Goal: Task Accomplishment & Management: Use online tool/utility

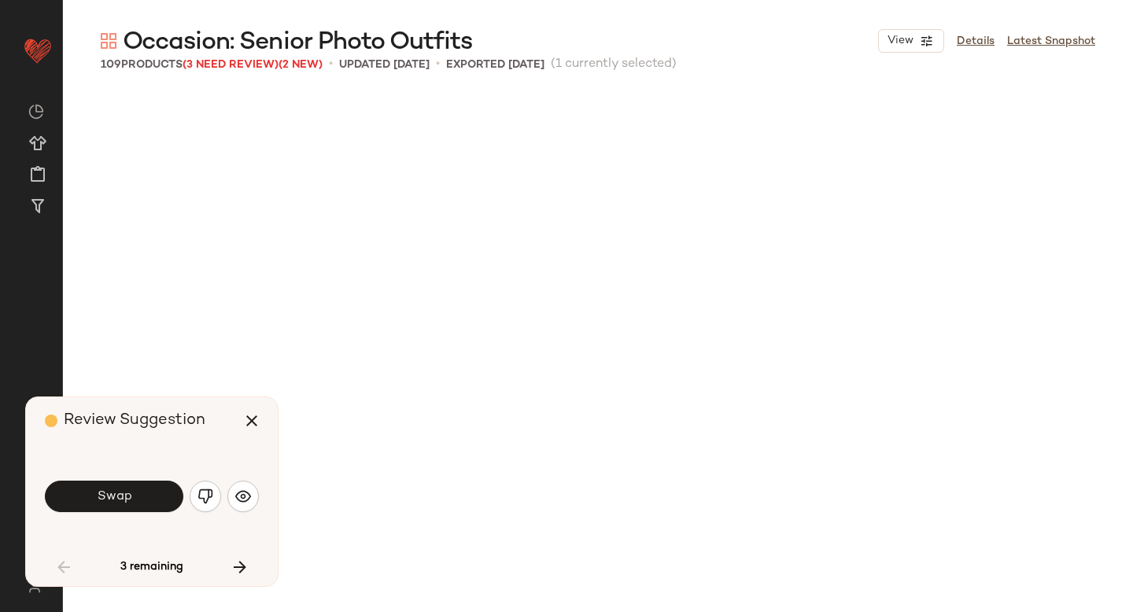
scroll to position [620, 0]
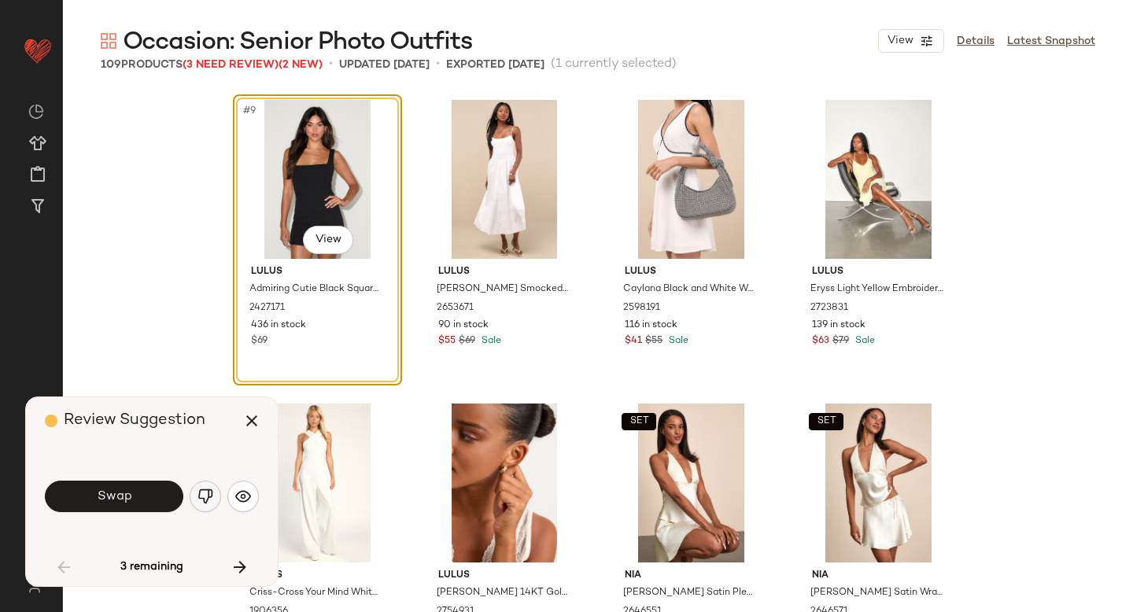
click at [198, 494] on img "button" at bounding box center [206, 497] width 16 height 16
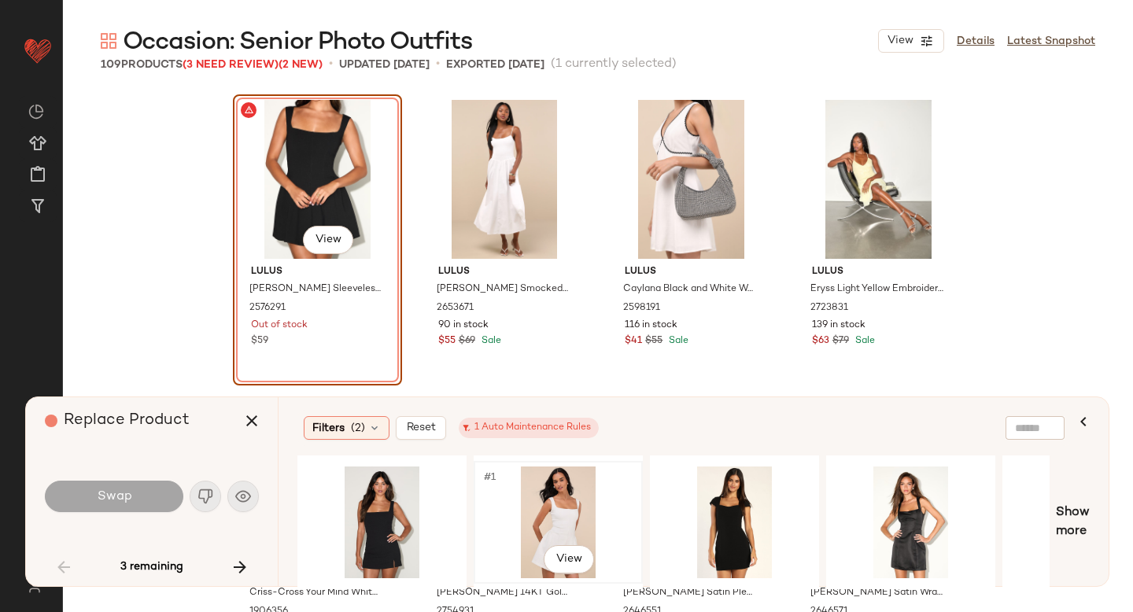
click at [556, 507] on div "#1 View" at bounding box center [558, 523] width 158 height 112
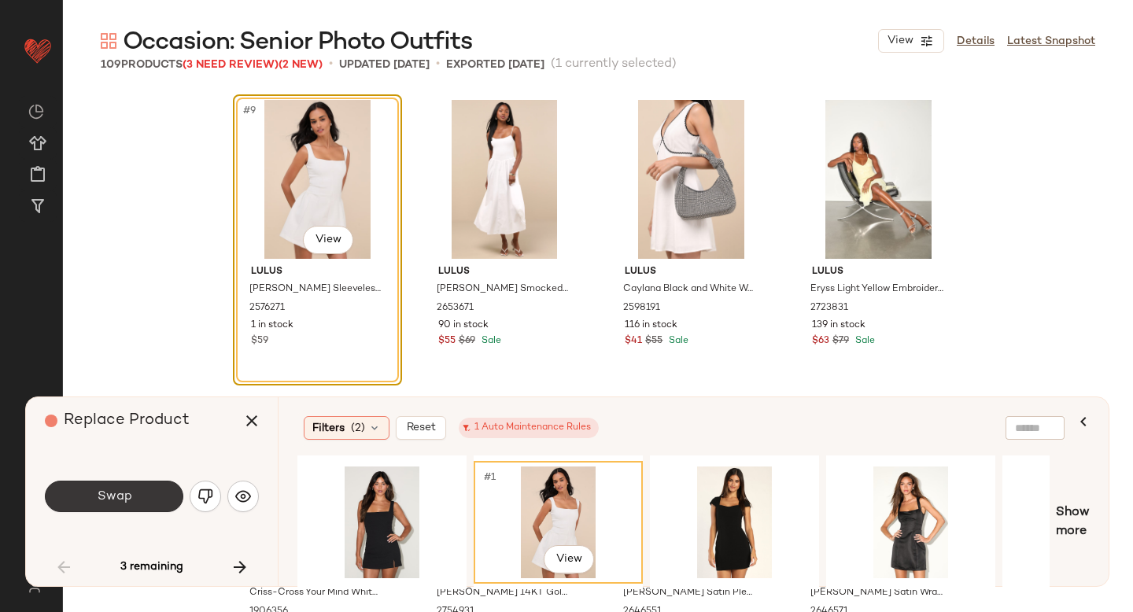
click at [72, 504] on button "Swap" at bounding box center [114, 496] width 139 height 31
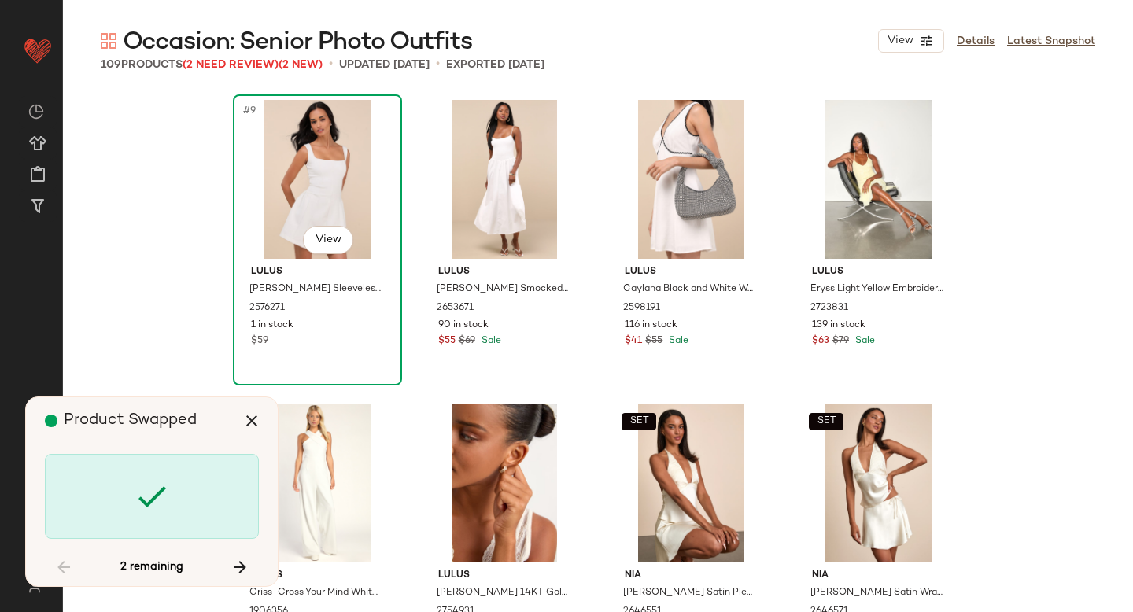
scroll to position [2127, 0]
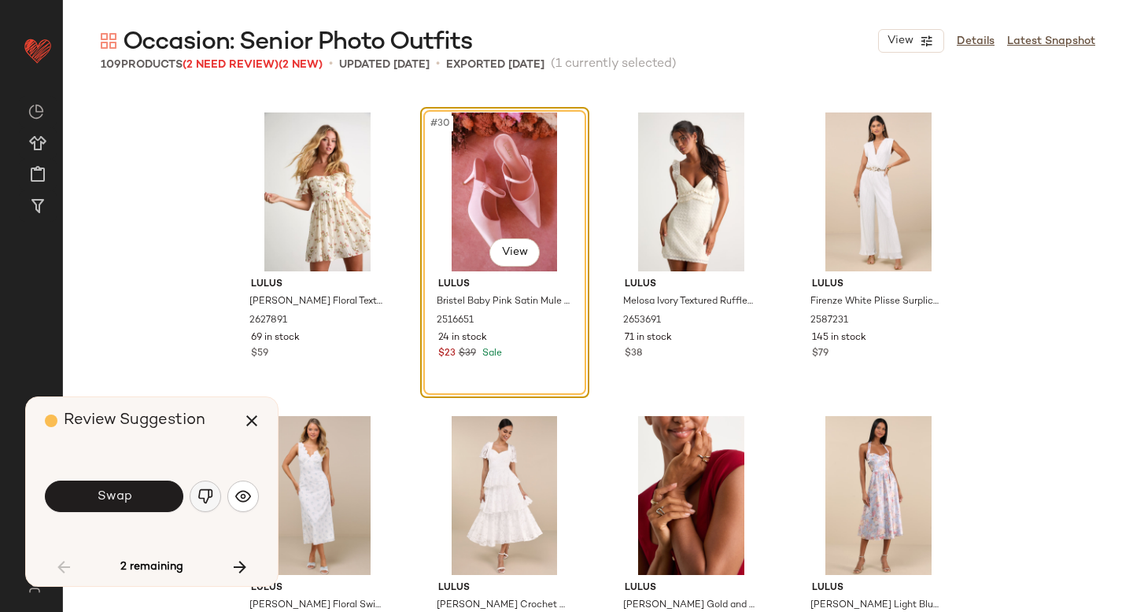
click at [201, 501] on img "button" at bounding box center [206, 497] width 16 height 16
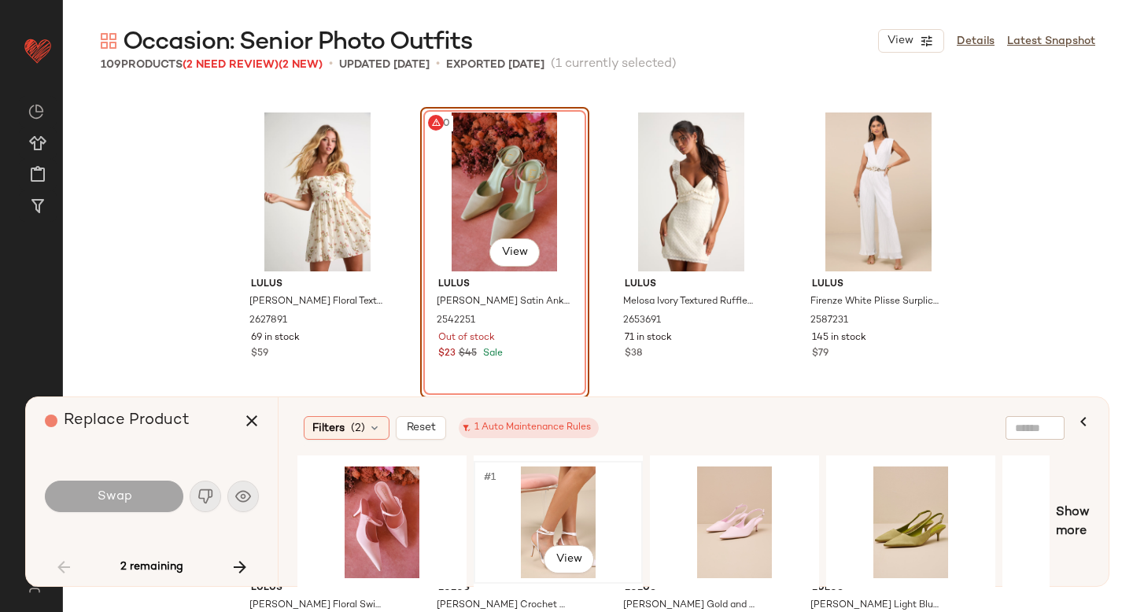
click at [580, 498] on div "#1 View" at bounding box center [558, 523] width 158 height 112
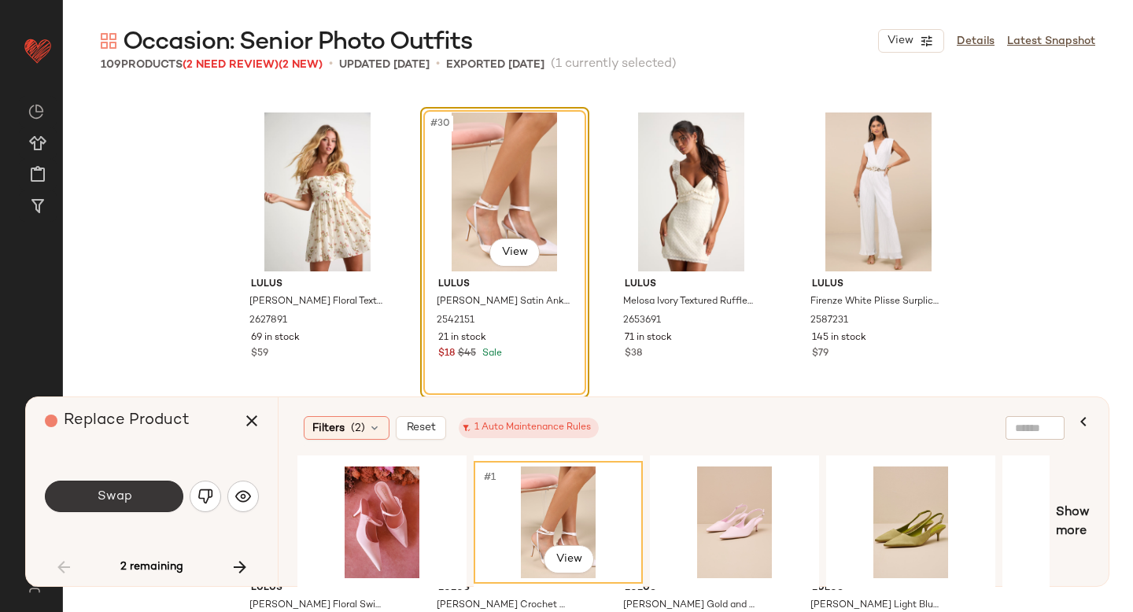
click at [105, 511] on button "Swap" at bounding box center [114, 496] width 139 height 31
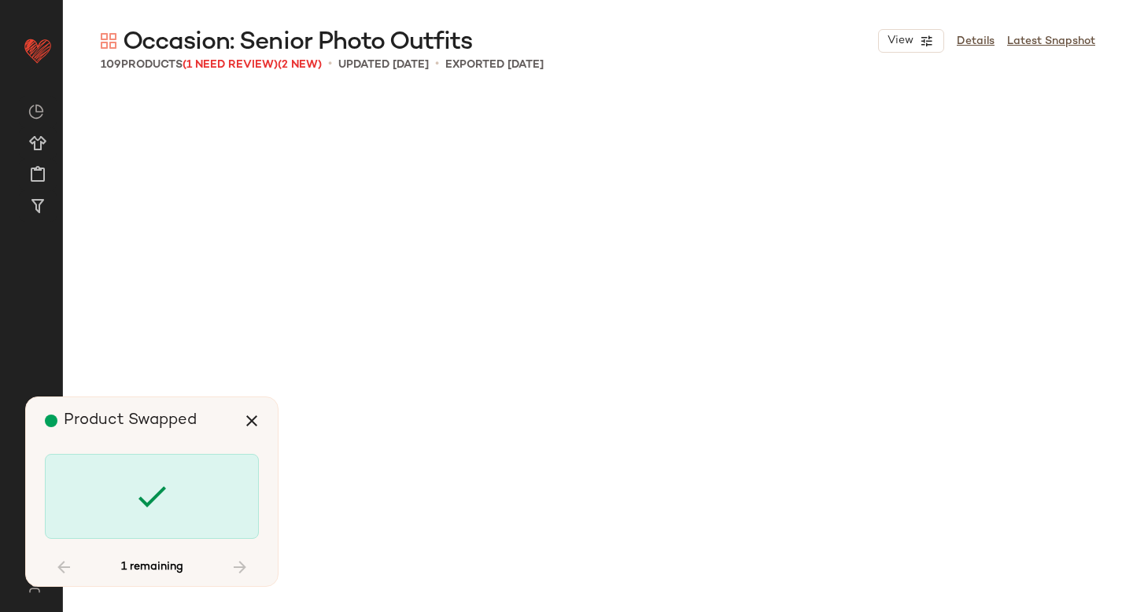
scroll to position [4253, 0]
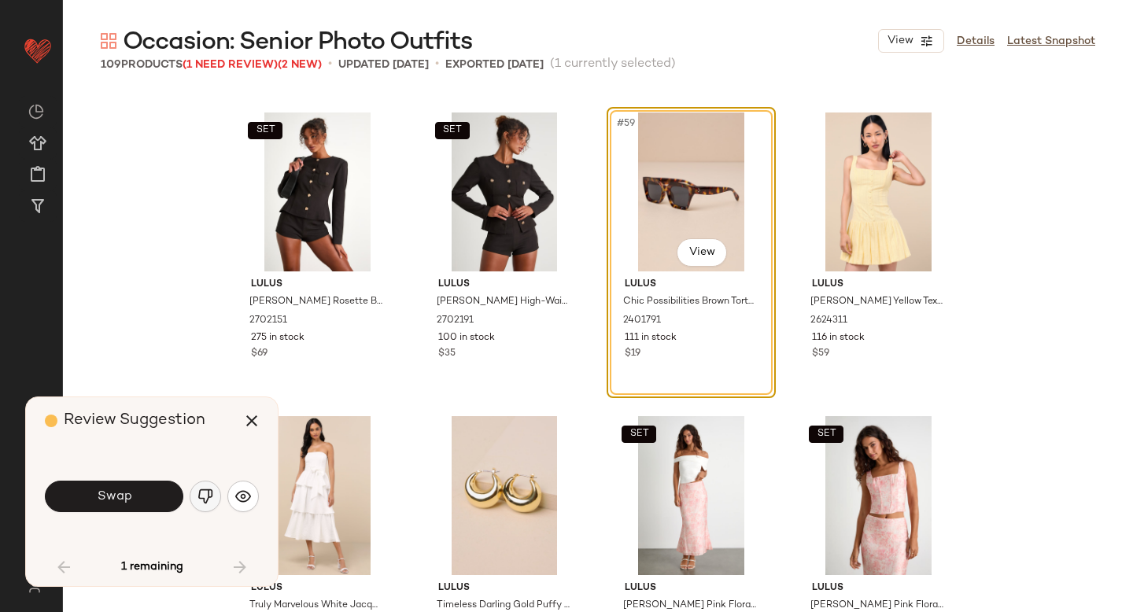
click at [207, 491] on img "button" at bounding box center [206, 497] width 16 height 16
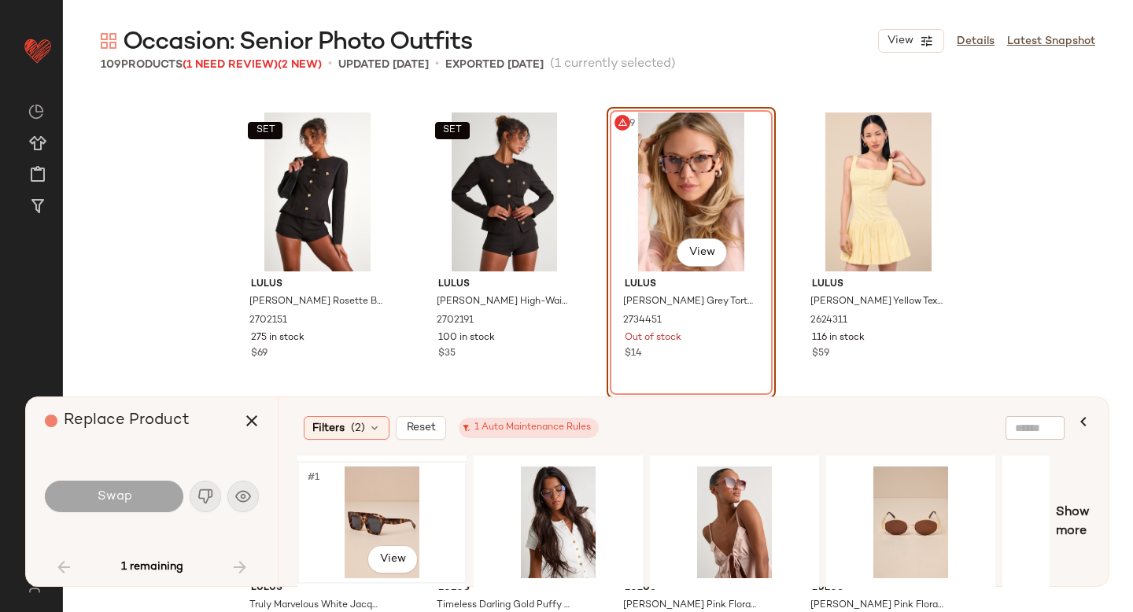
click at [383, 514] on div "#1 View" at bounding box center [382, 523] width 158 height 112
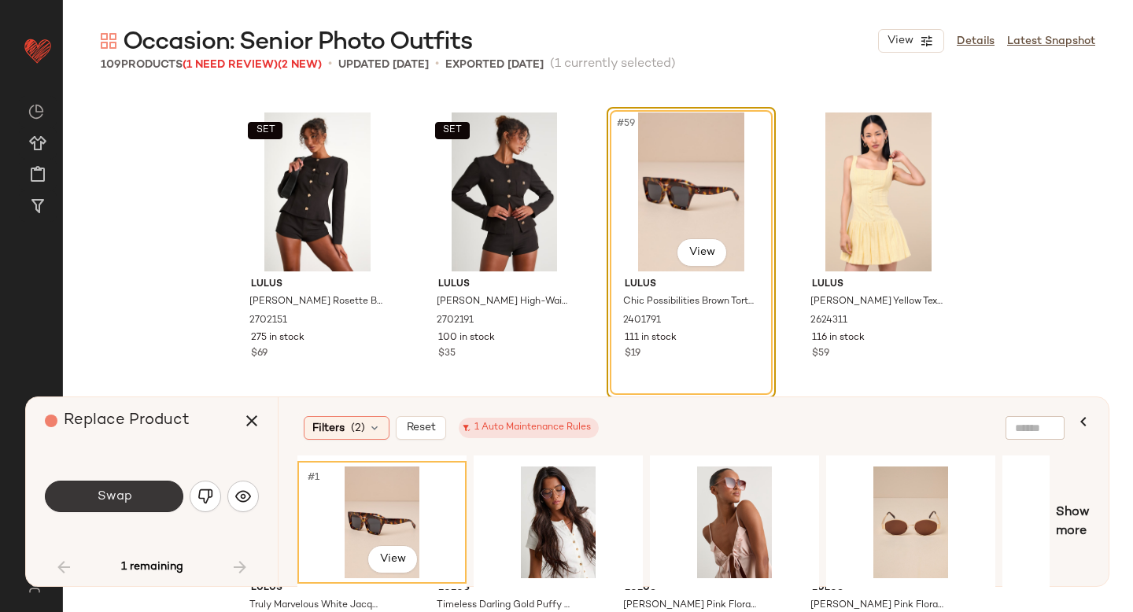
click at [79, 497] on button "Swap" at bounding box center [114, 496] width 139 height 31
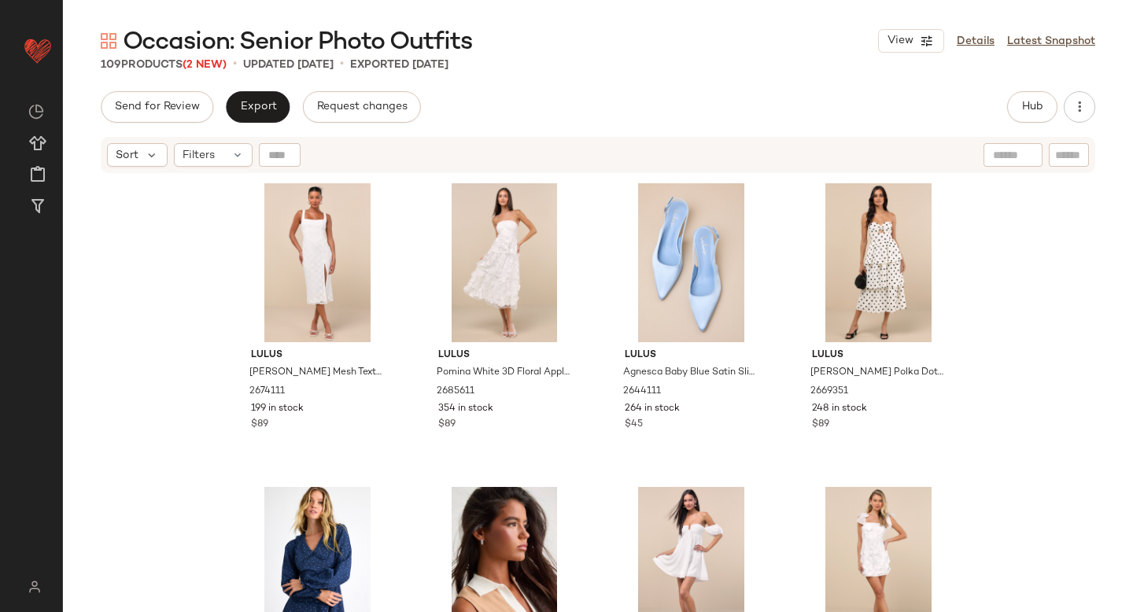
click at [756, 98] on div "Send for Review Export Request changes Hub Send for Review External Review Inte…" at bounding box center [598, 106] width 995 height 31
click at [1039, 120] on button "Hub" at bounding box center [1032, 106] width 50 height 31
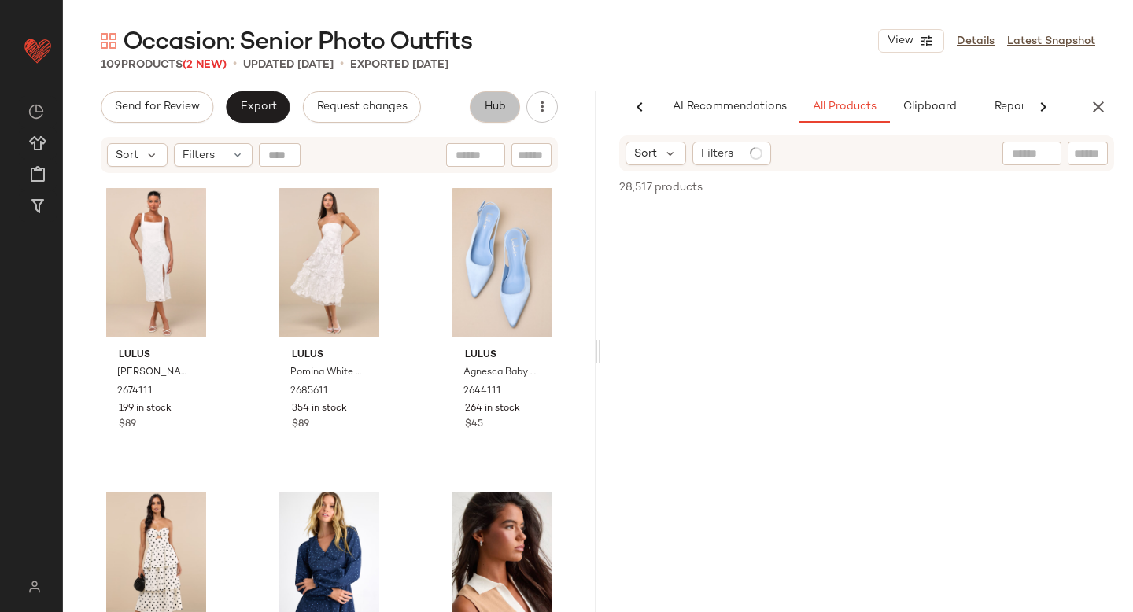
scroll to position [0, 37]
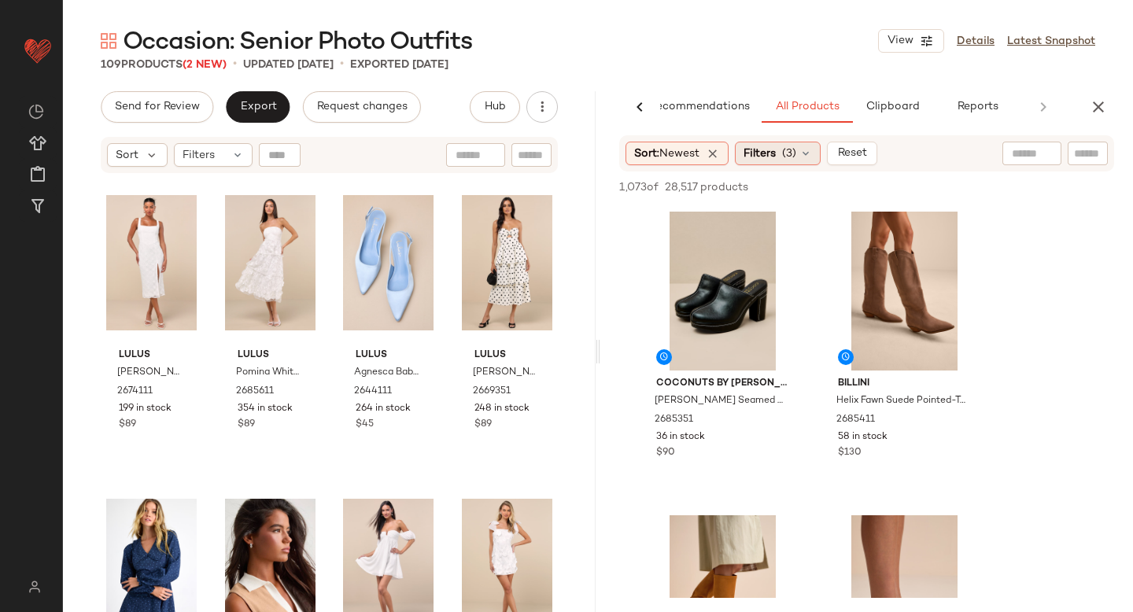
click at [776, 146] on span "Filters" at bounding box center [760, 154] width 32 height 17
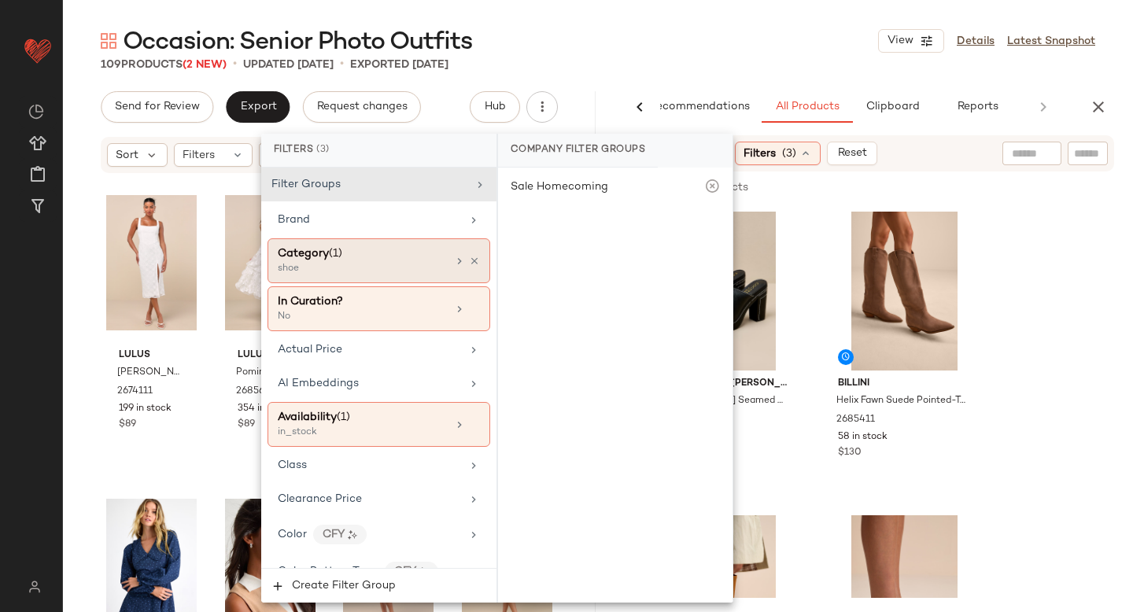
click at [332, 259] on span "(1)" at bounding box center [335, 254] width 13 height 12
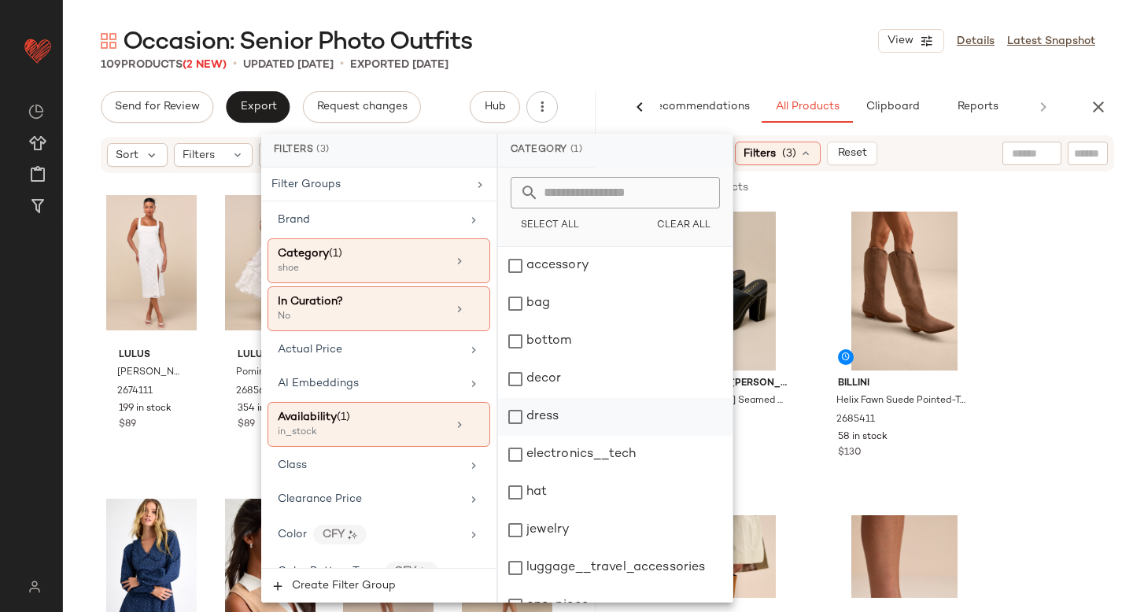
click at [512, 413] on div "dress" at bounding box center [615, 417] width 235 height 38
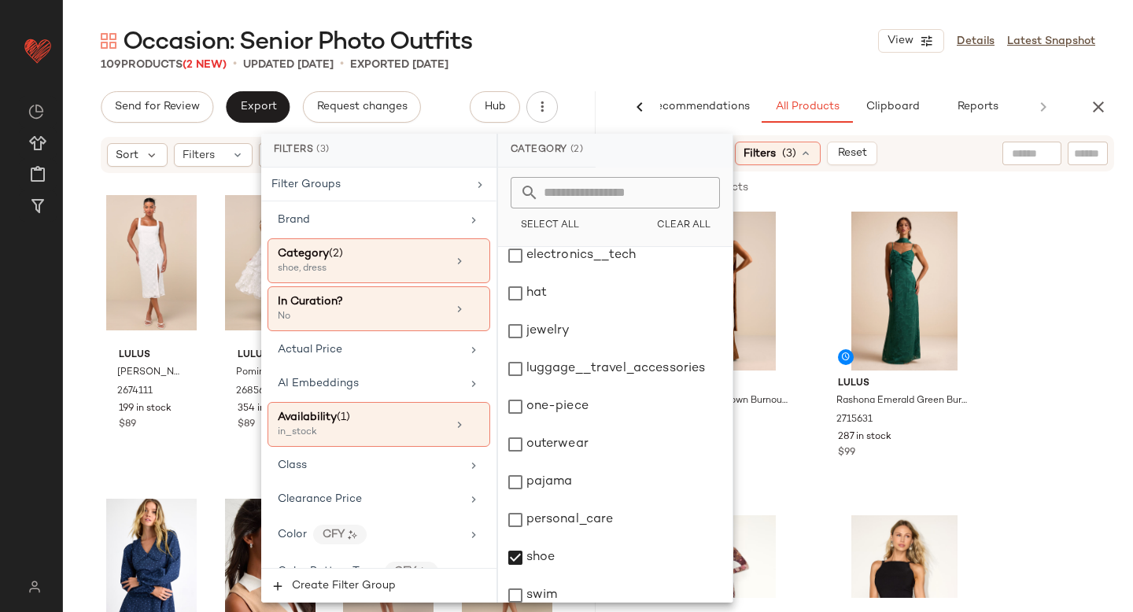
scroll to position [286, 0]
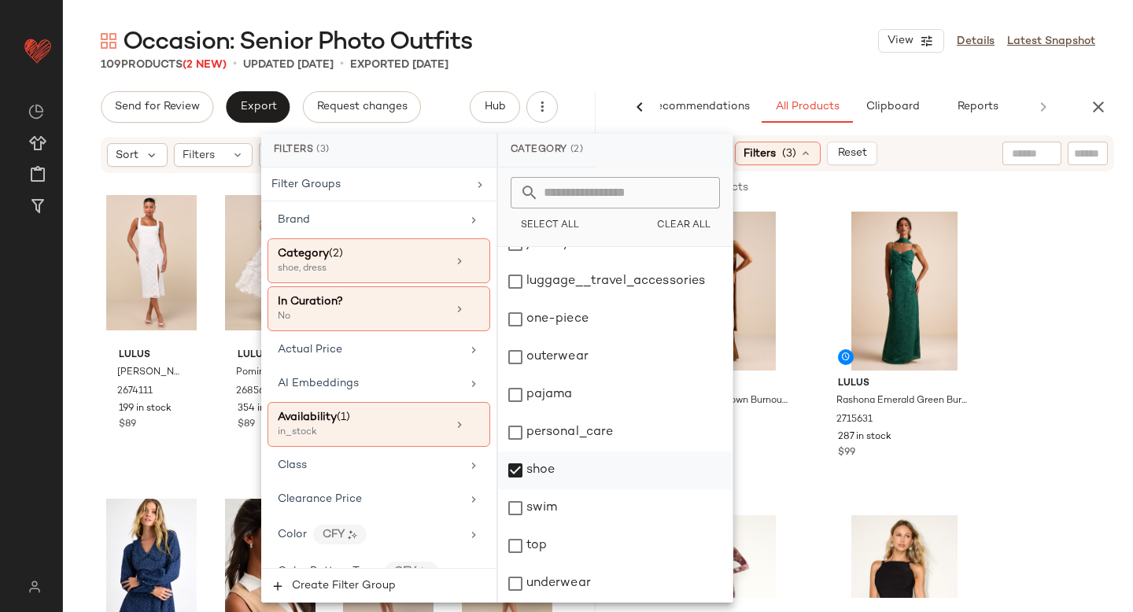
click at [518, 468] on div "shoe" at bounding box center [615, 471] width 235 height 38
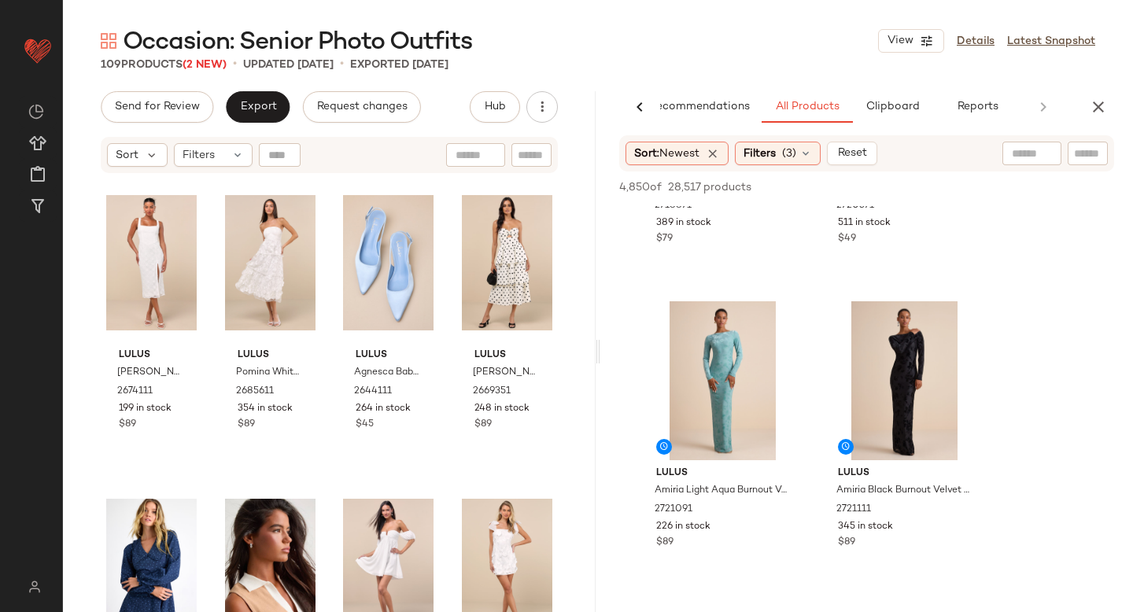
scroll to position [912, 0]
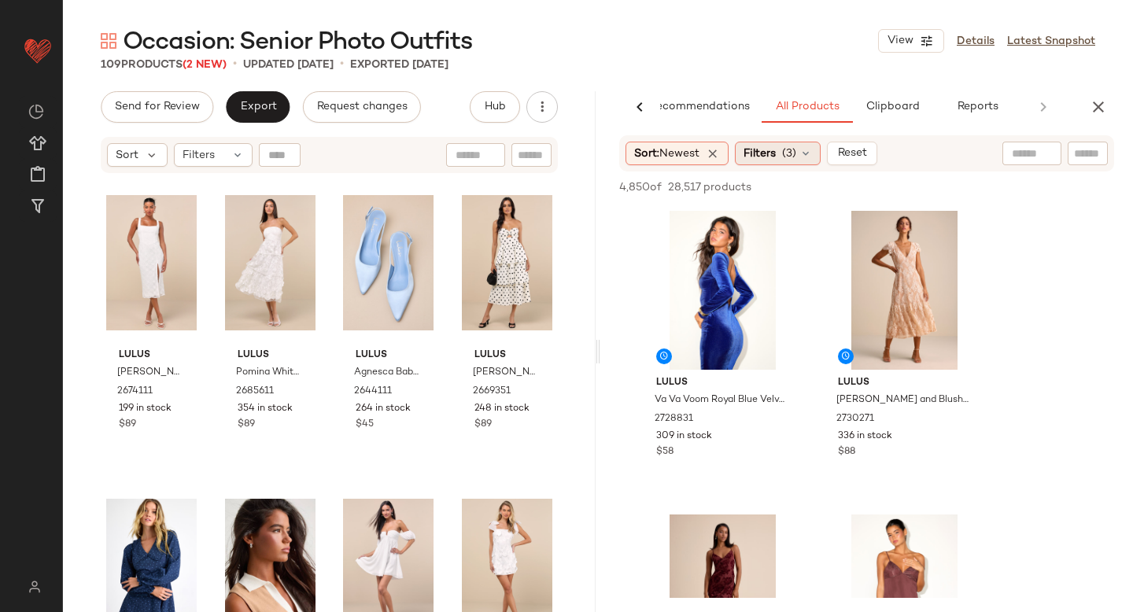
click at [797, 157] on span "(3)" at bounding box center [789, 154] width 14 height 17
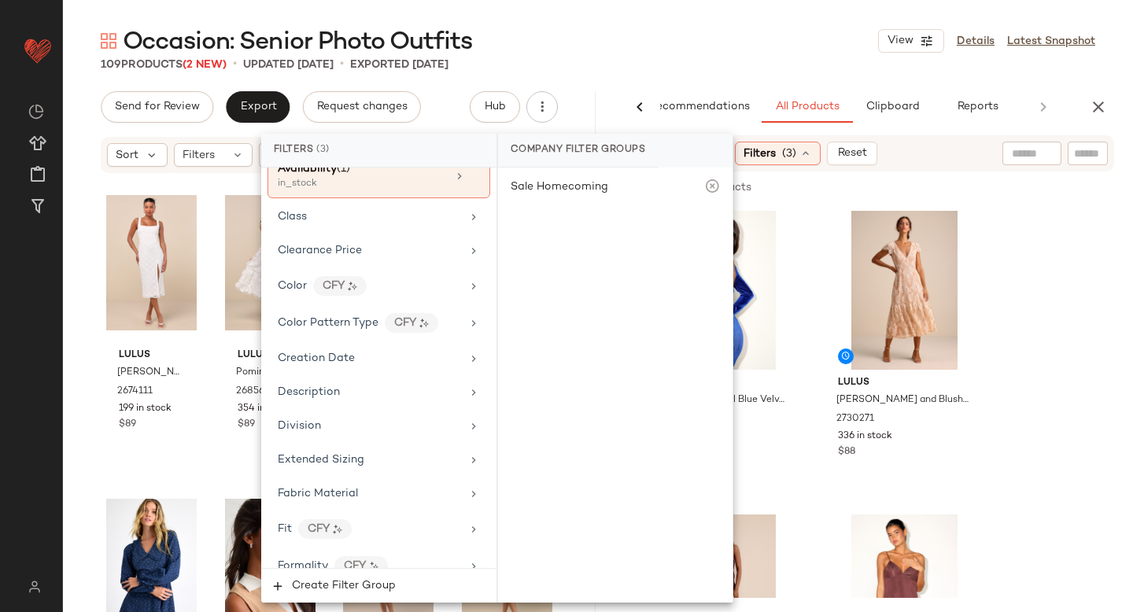
scroll to position [257, 0]
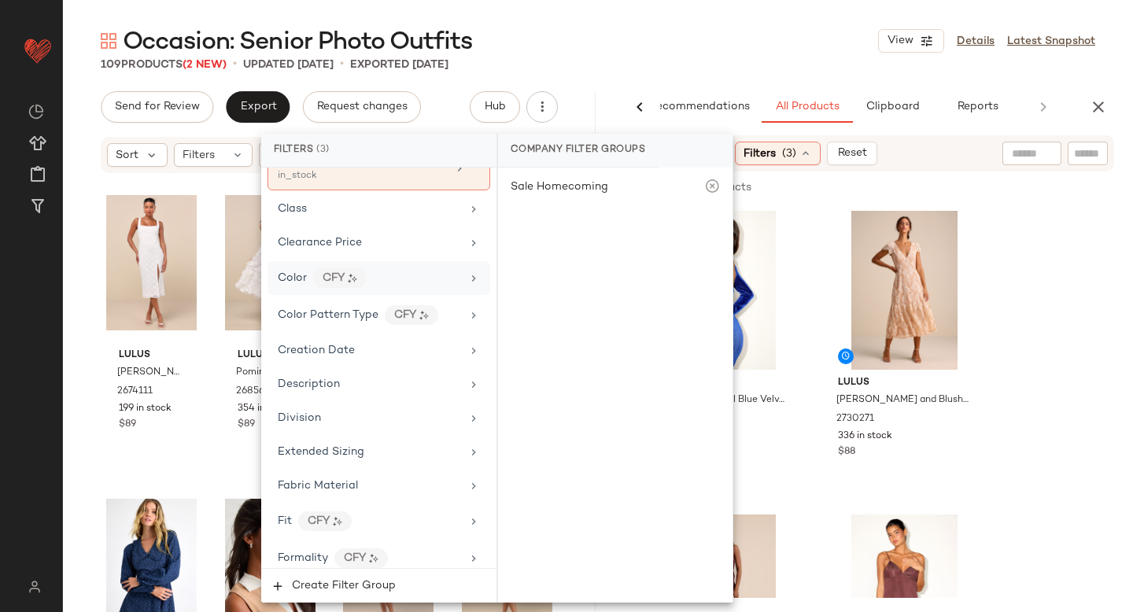
click at [405, 279] on div "Color CFY" at bounding box center [369, 278] width 183 height 20
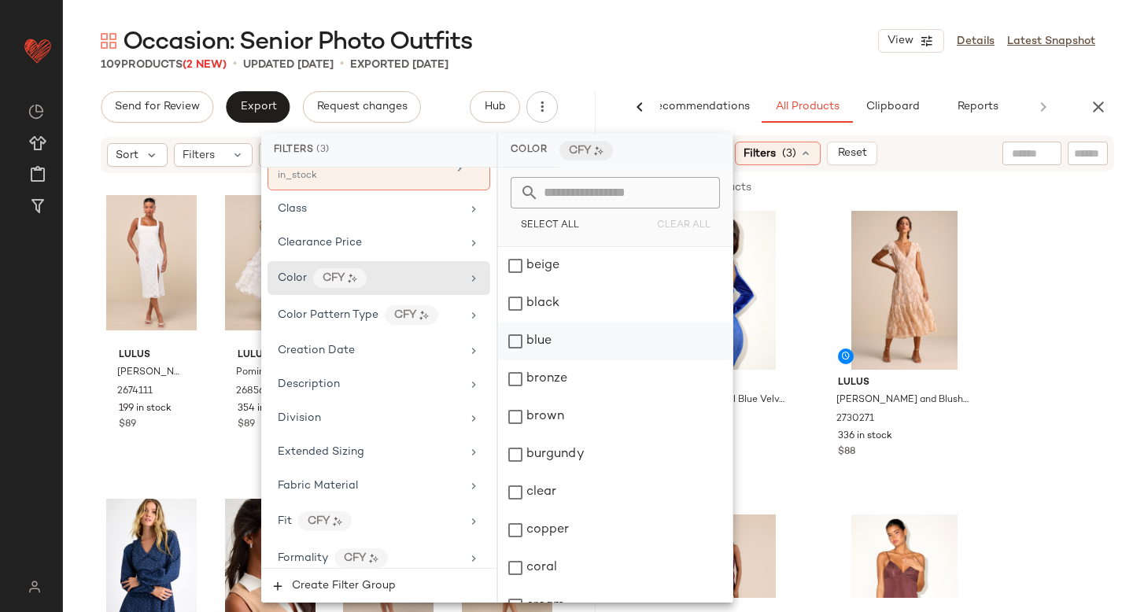
click at [516, 345] on div "blue" at bounding box center [615, 342] width 235 height 38
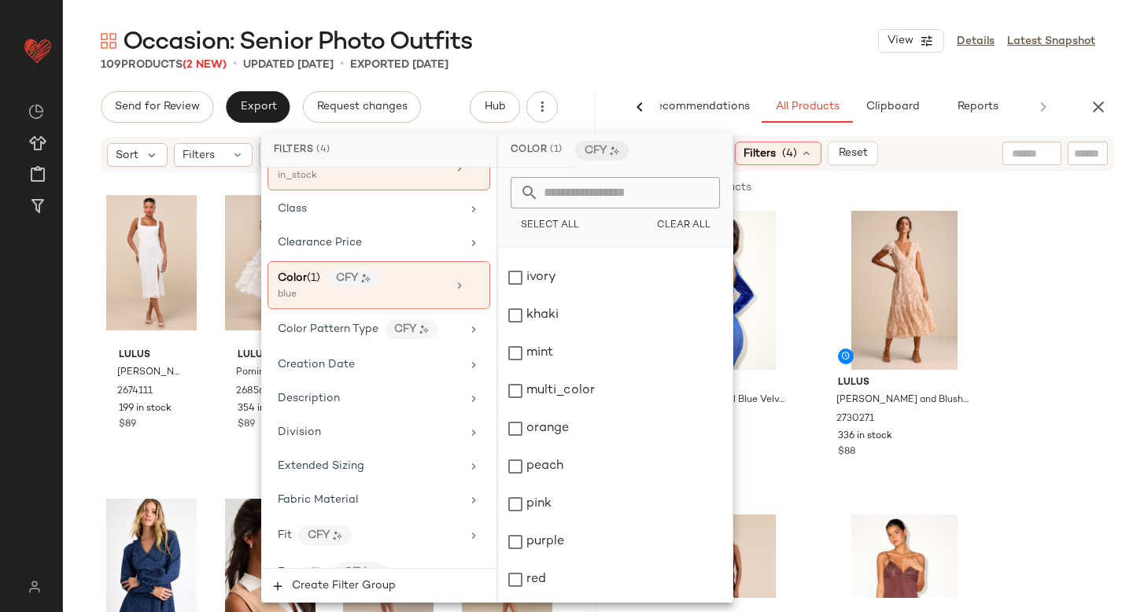
scroll to position [702, 0]
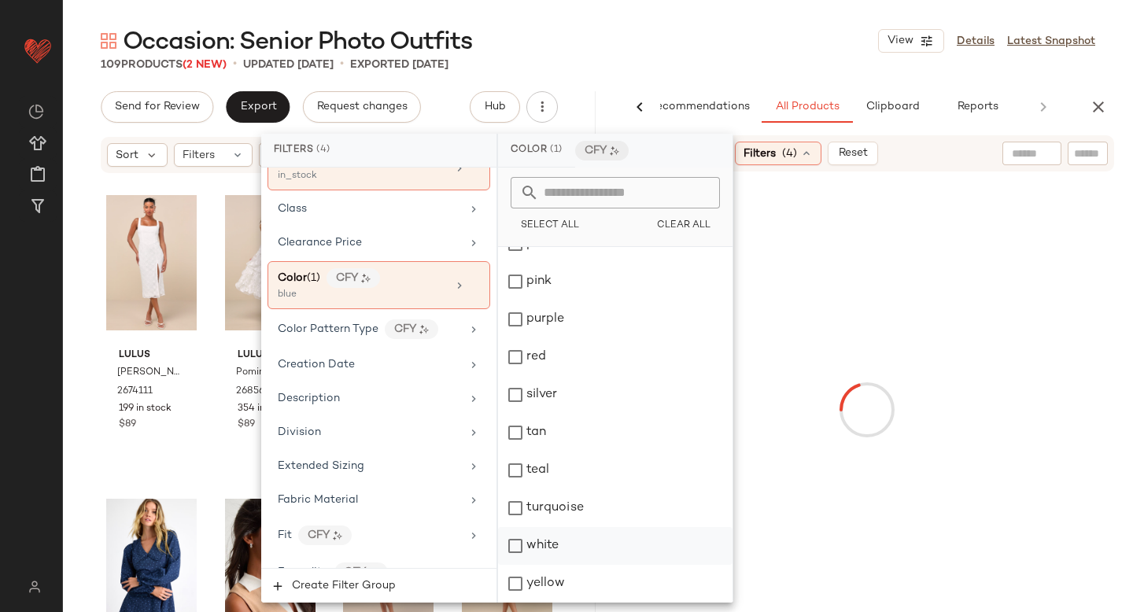
click at [518, 544] on div "white" at bounding box center [615, 546] width 235 height 38
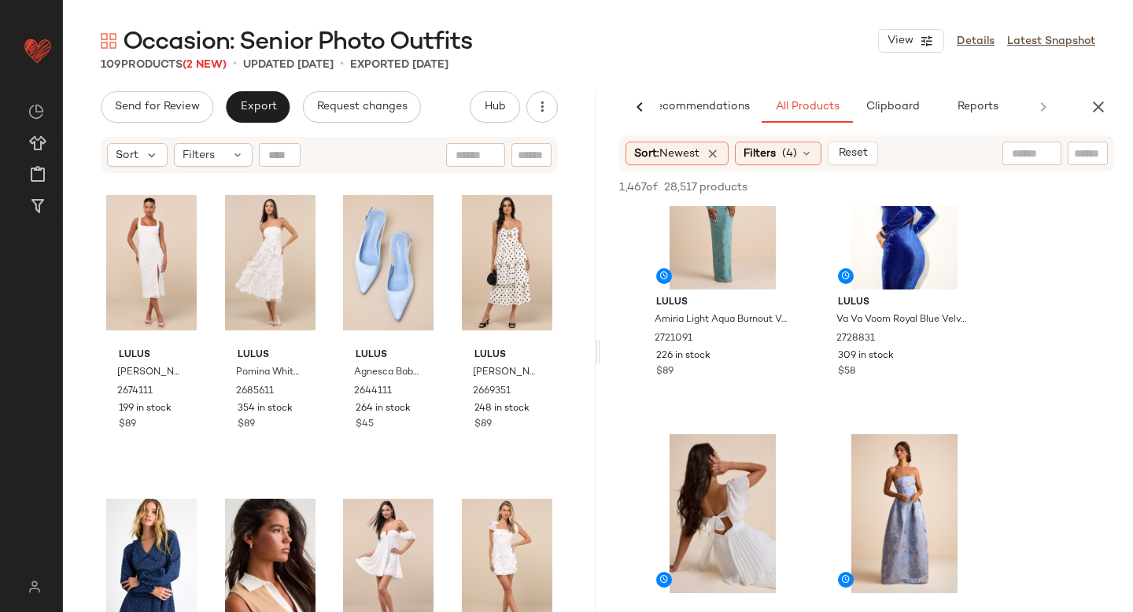
scroll to position [242, 0]
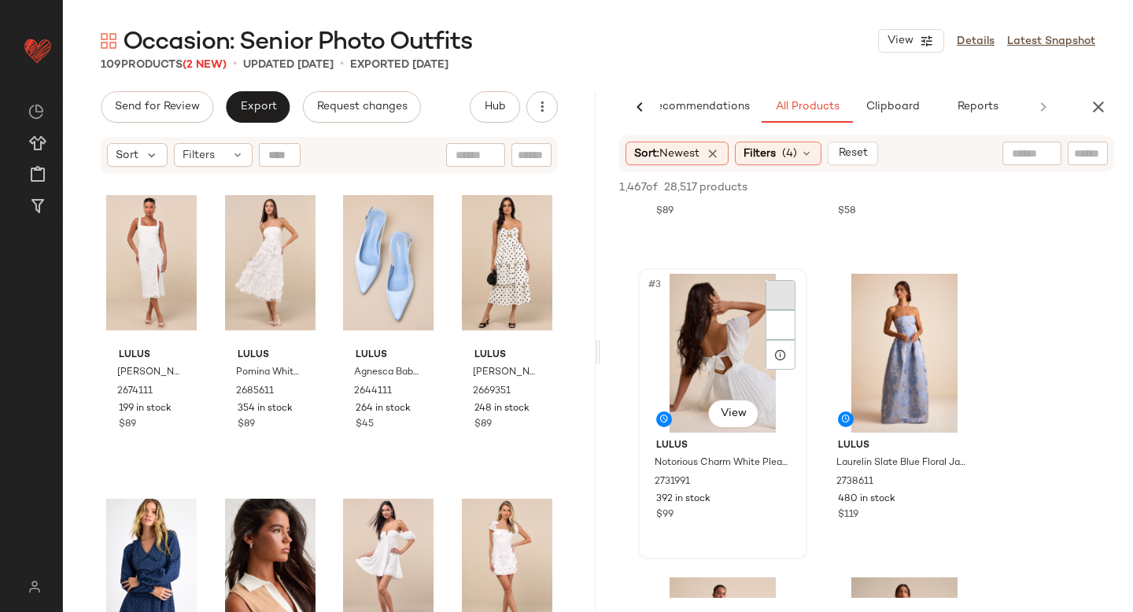
click at [774, 289] on div at bounding box center [781, 295] width 30 height 30
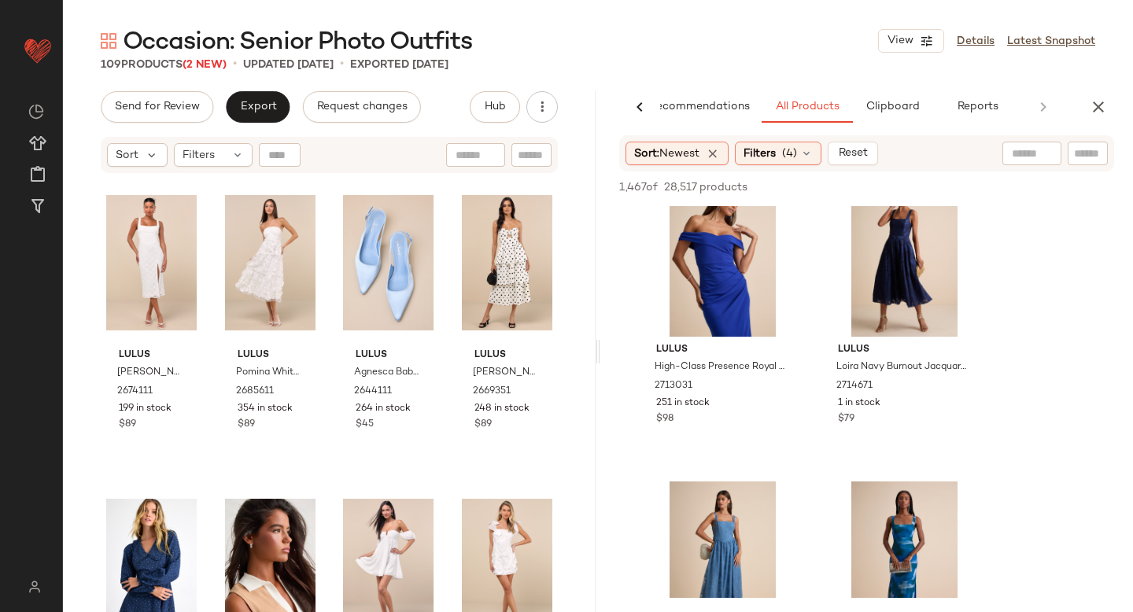
scroll to position [12988, 0]
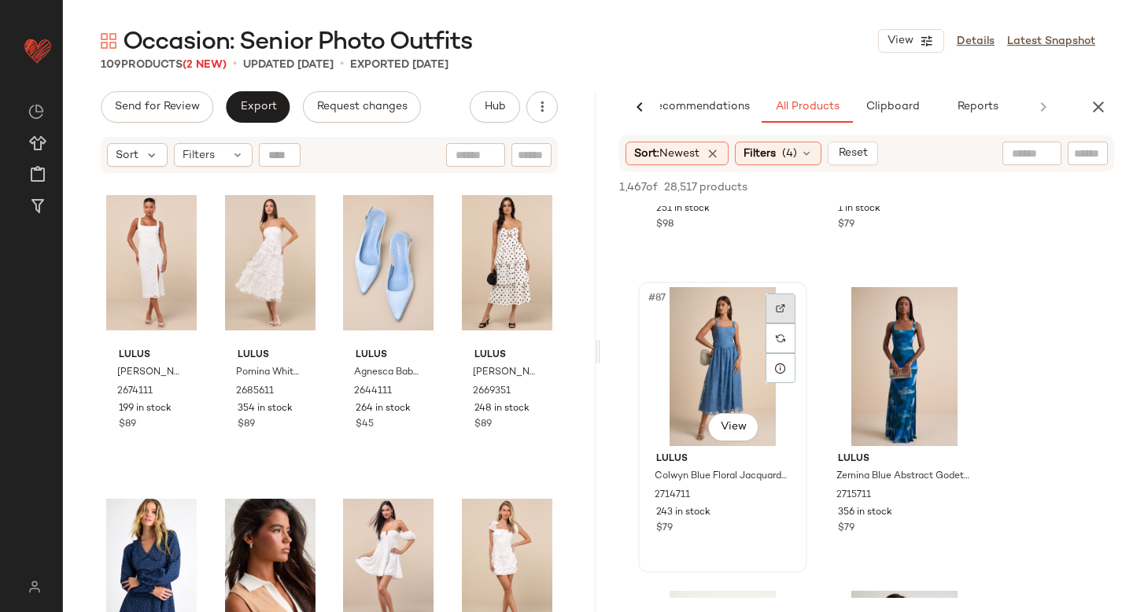
click at [786, 305] on div at bounding box center [781, 309] width 30 height 30
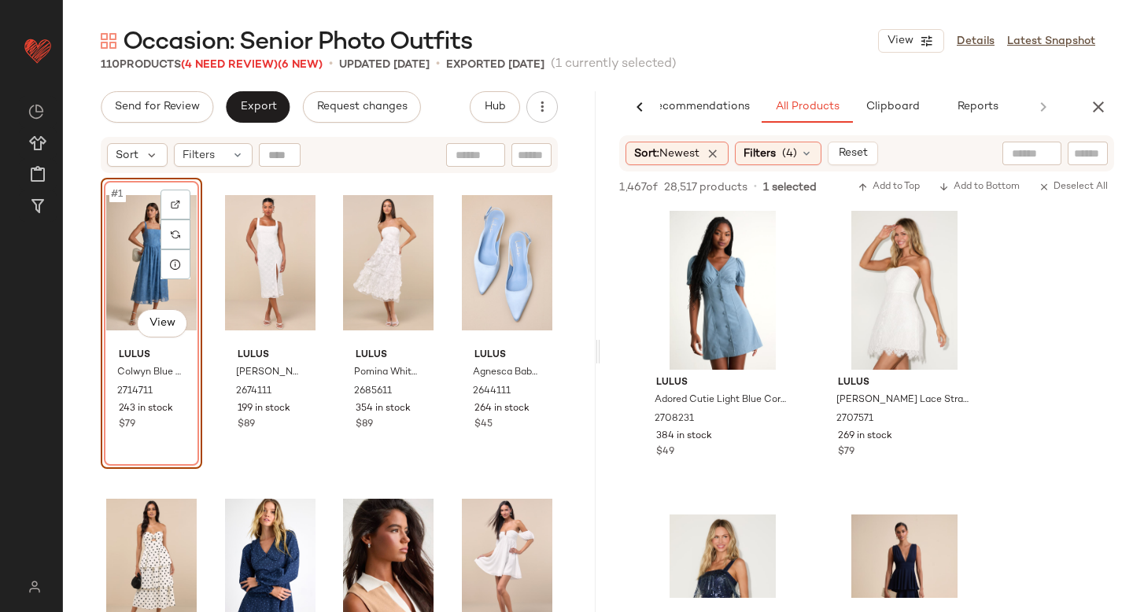
scroll to position [14890, 0]
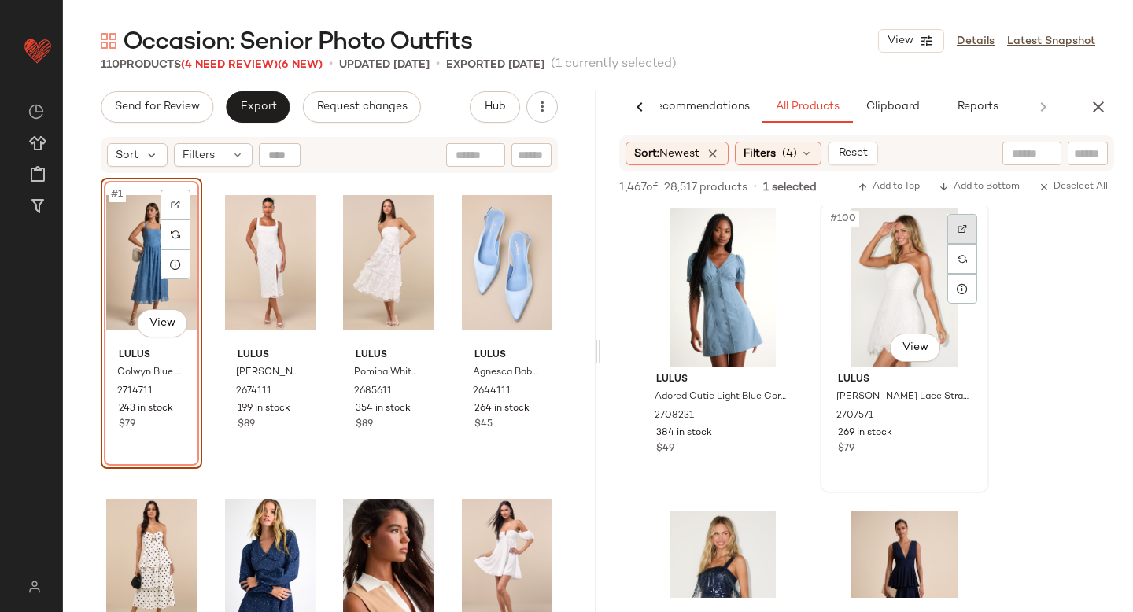
click at [977, 220] on div at bounding box center [963, 229] width 30 height 30
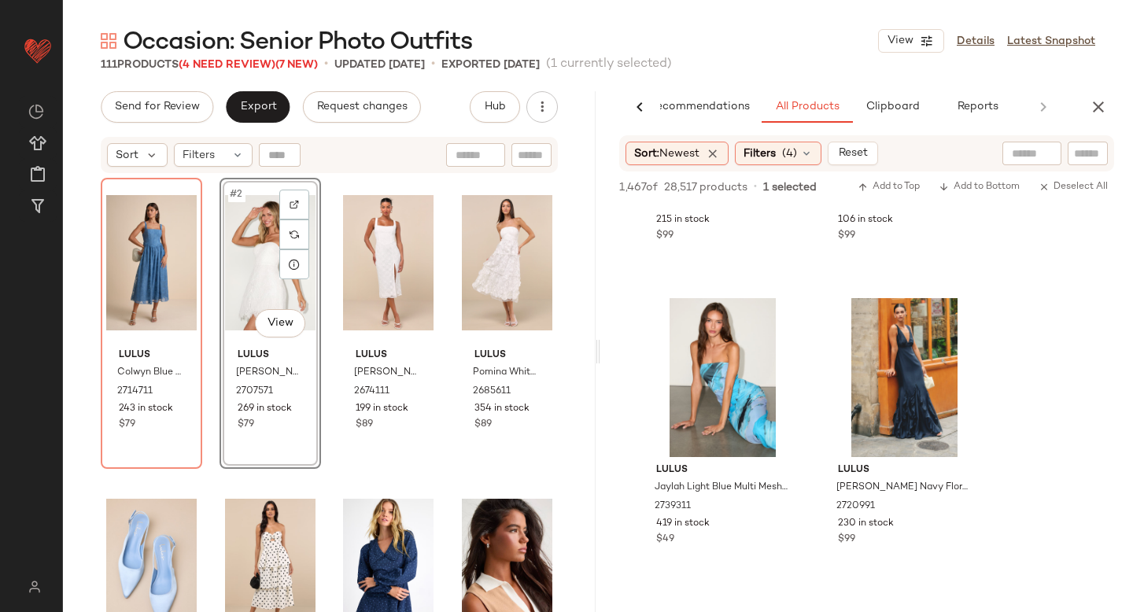
scroll to position [16632, 0]
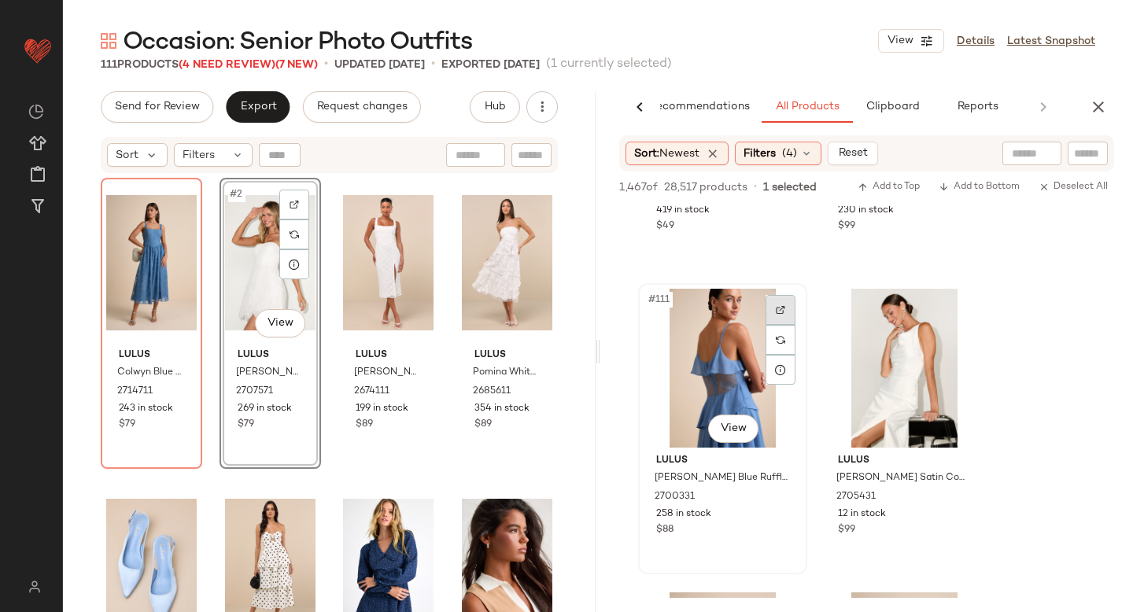
click at [780, 304] on div at bounding box center [781, 310] width 30 height 30
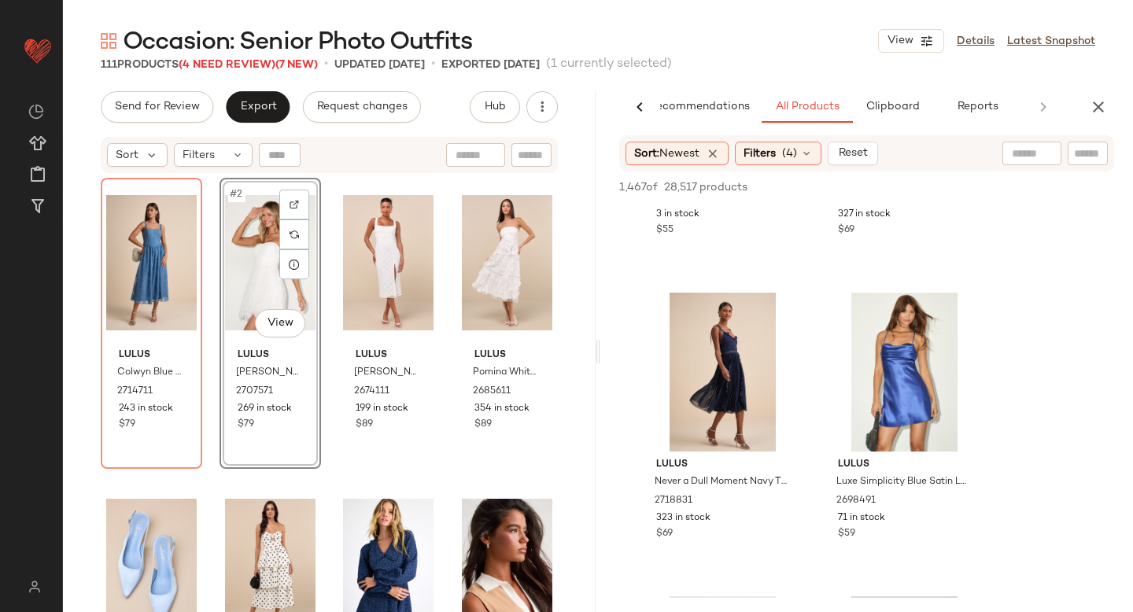
scroll to position [17924, 0]
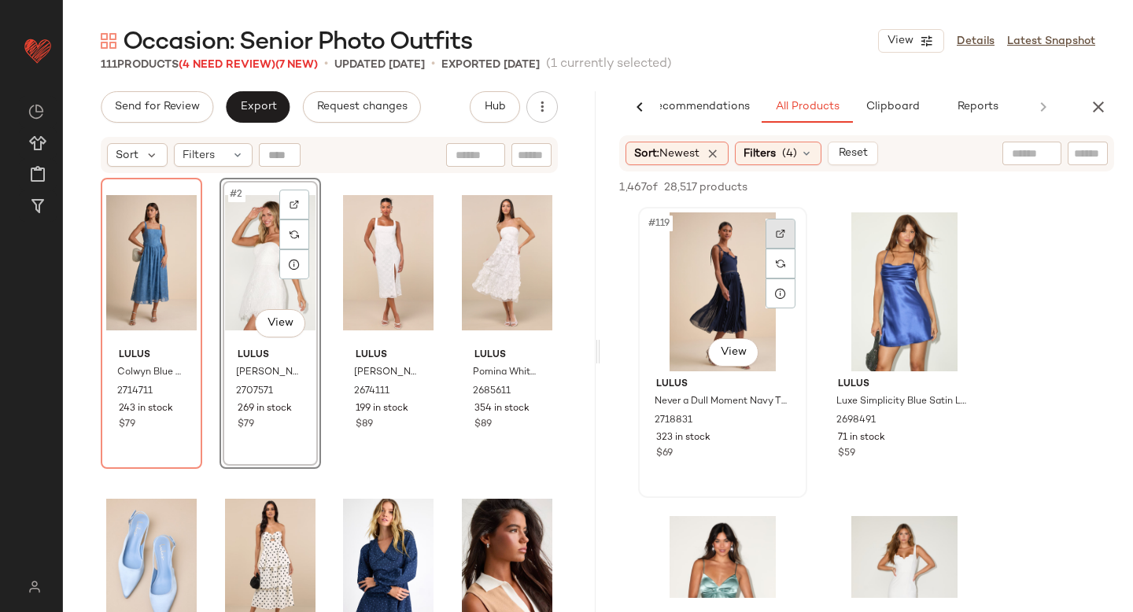
click at [789, 236] on div at bounding box center [781, 234] width 30 height 30
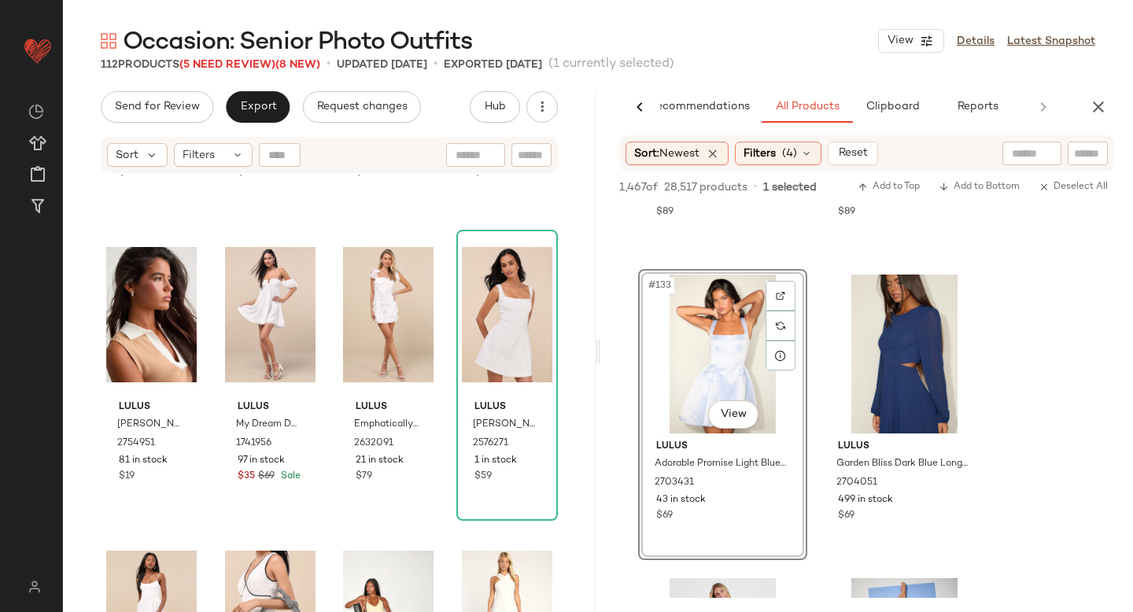
scroll to position [0, 0]
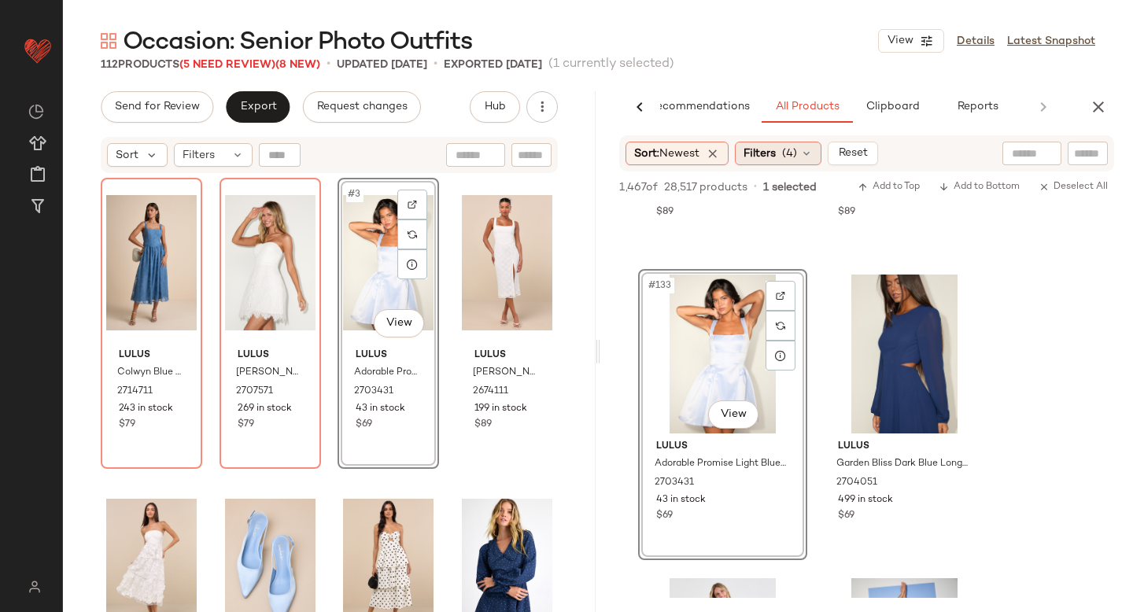
click at [813, 151] on icon at bounding box center [806, 153] width 13 height 13
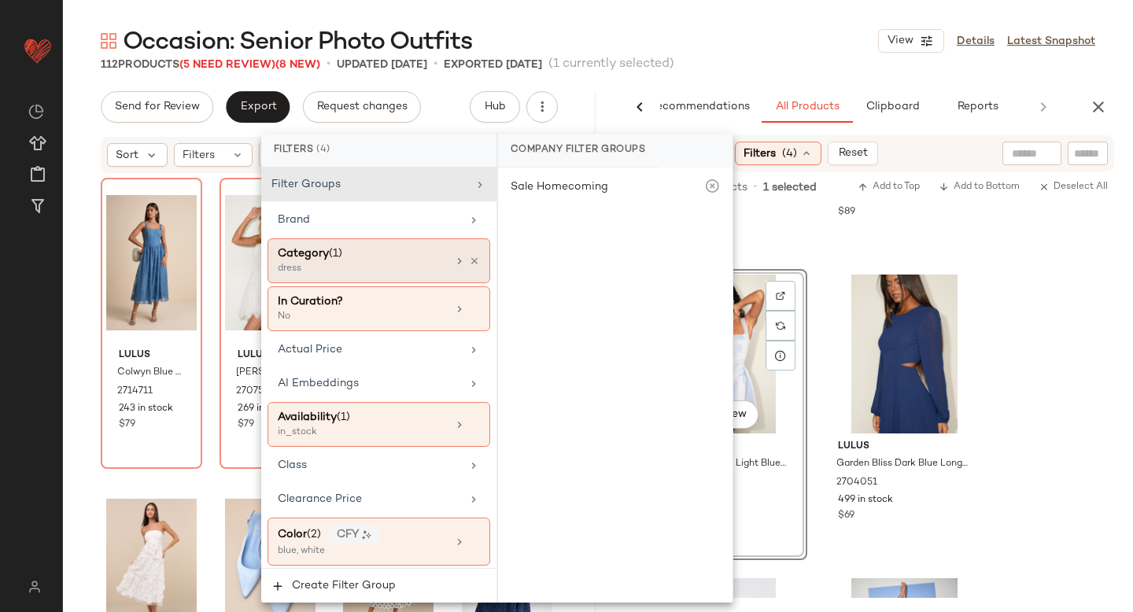
click at [349, 260] on div "Category (1)" at bounding box center [362, 254] width 169 height 17
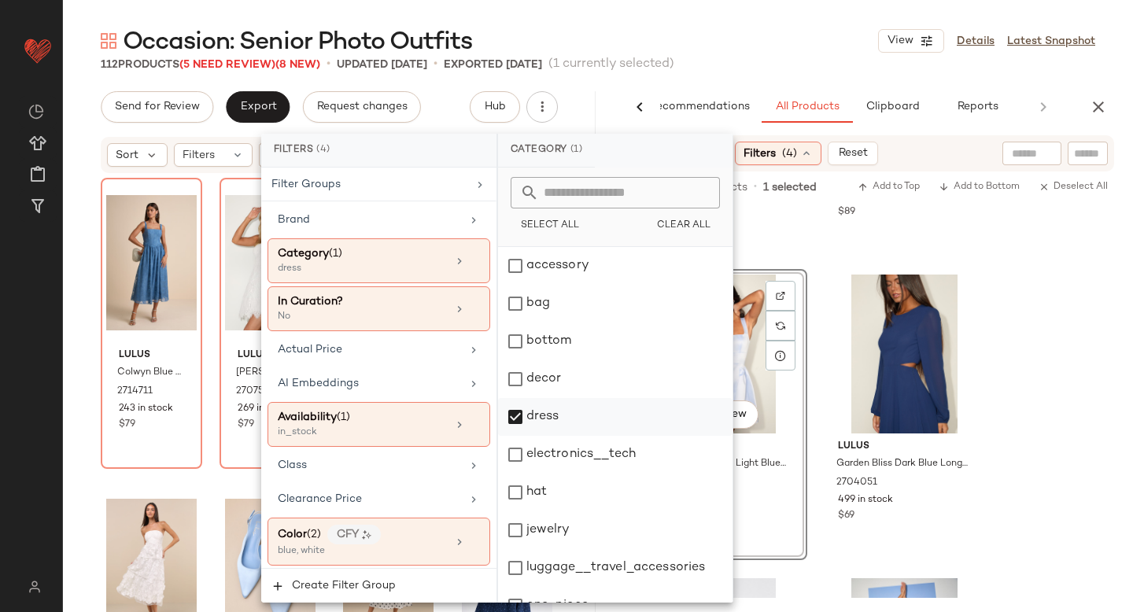
click at [519, 423] on div "dress" at bounding box center [615, 417] width 235 height 38
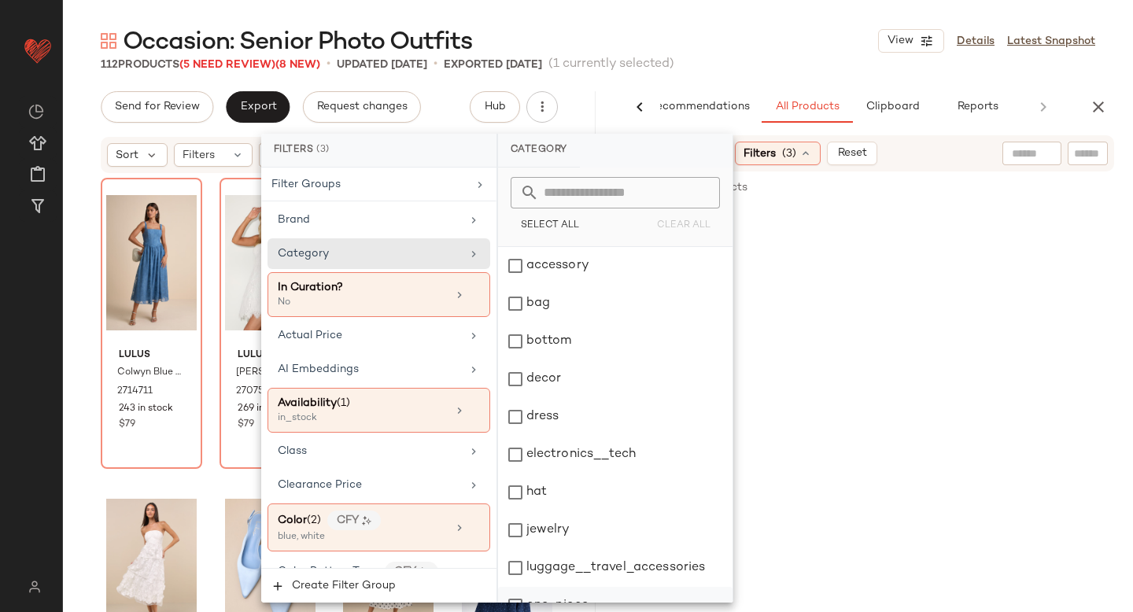
scroll to position [160, 0]
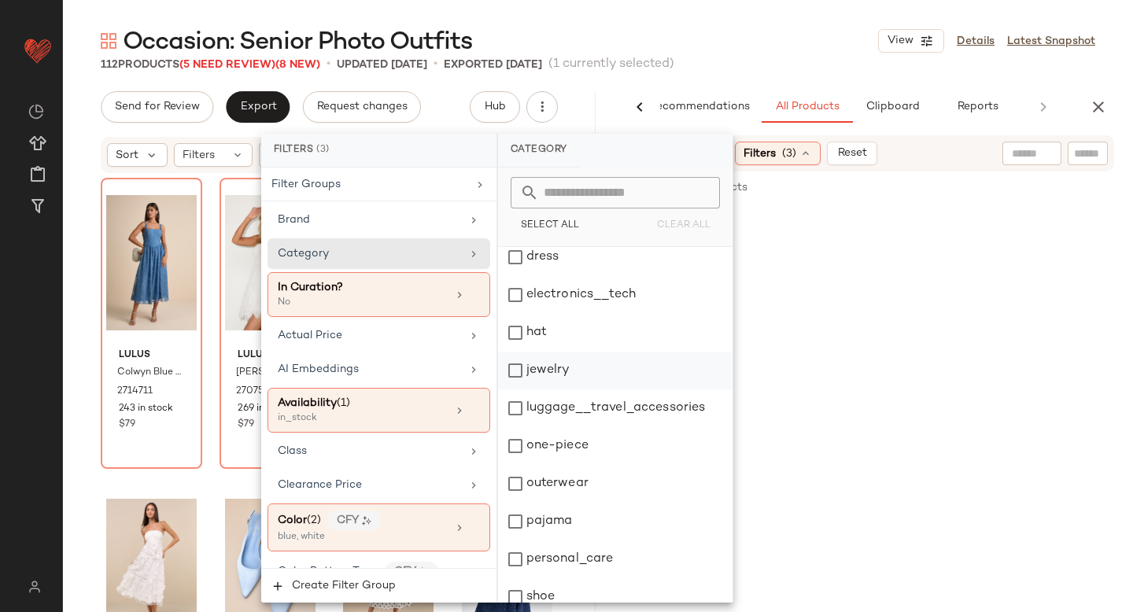
click at [520, 376] on div "jewelry" at bounding box center [615, 371] width 235 height 38
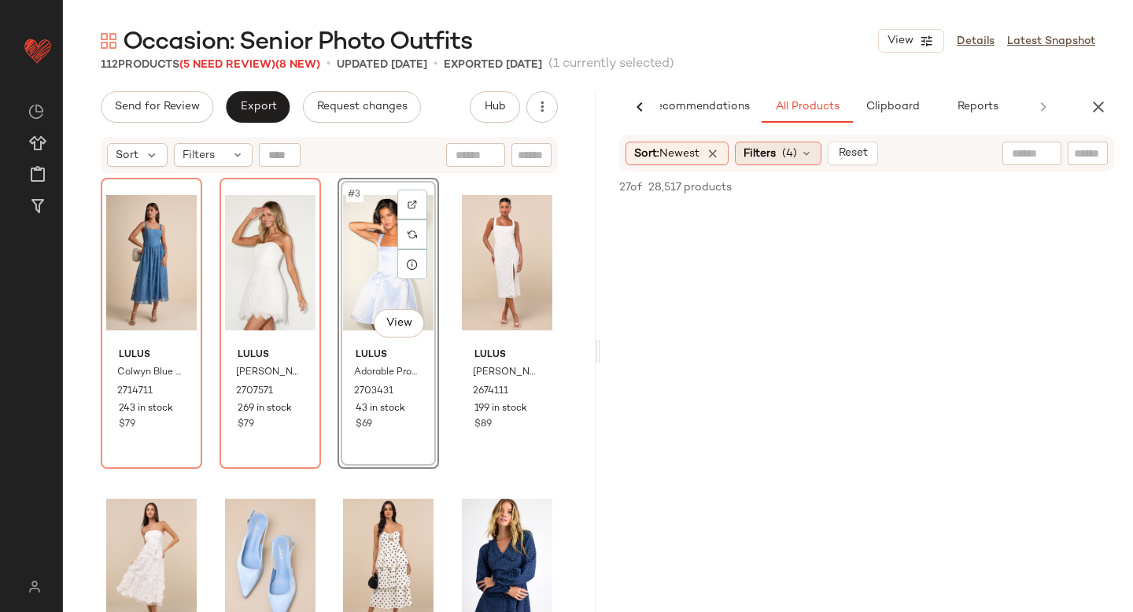
click at [774, 146] on span "Filters" at bounding box center [760, 154] width 32 height 17
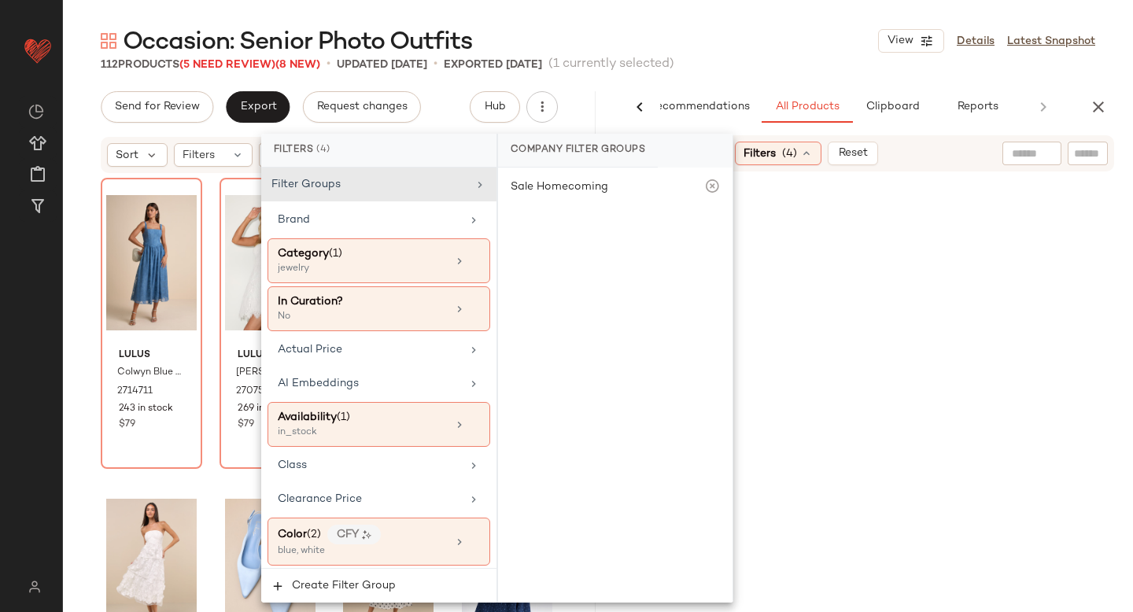
scroll to position [63, 0]
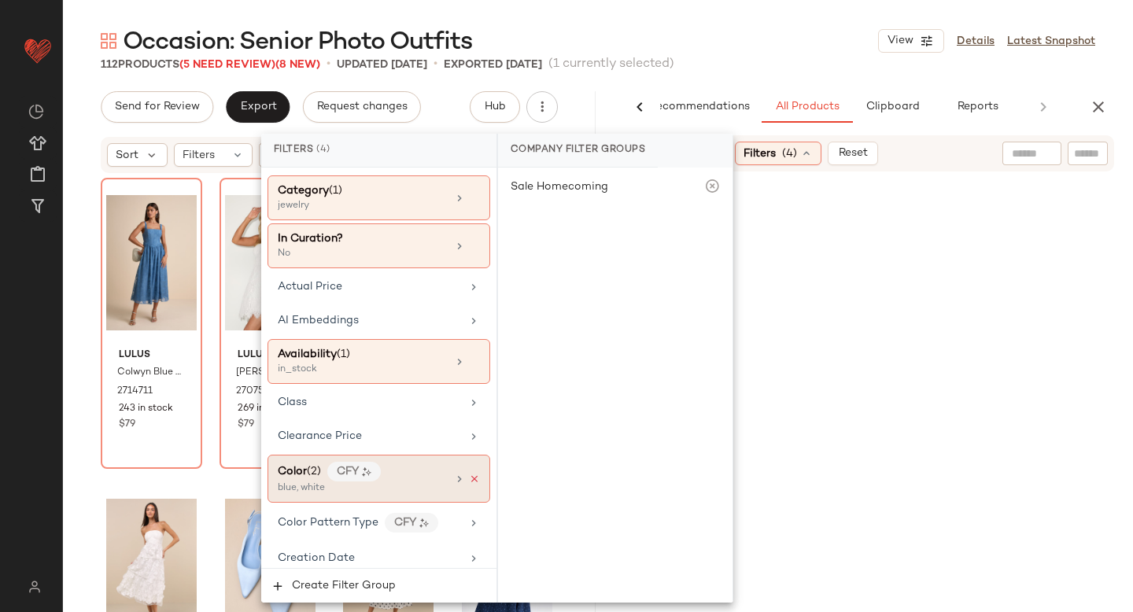
click at [471, 479] on icon at bounding box center [474, 479] width 11 height 11
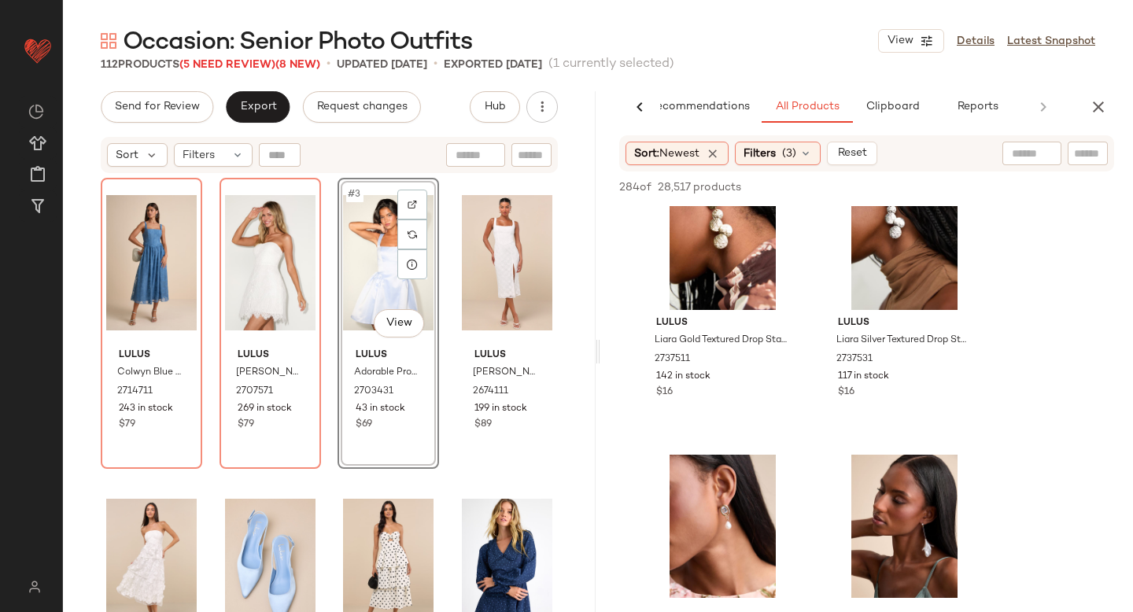
scroll to position [5057, 0]
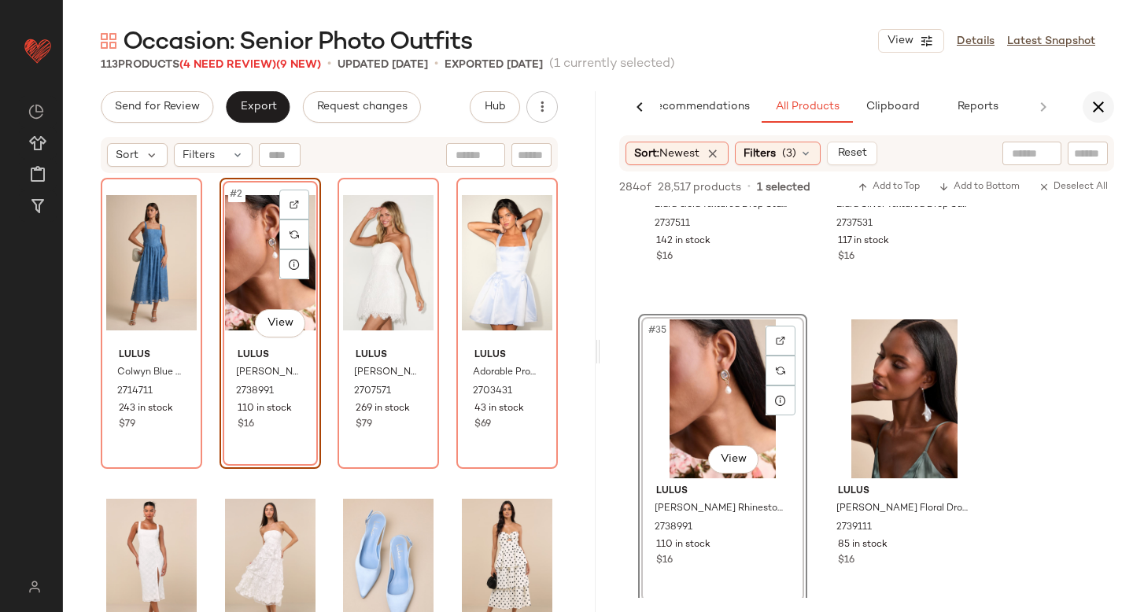
click at [1105, 97] on button "button" at bounding box center [1098, 106] width 31 height 31
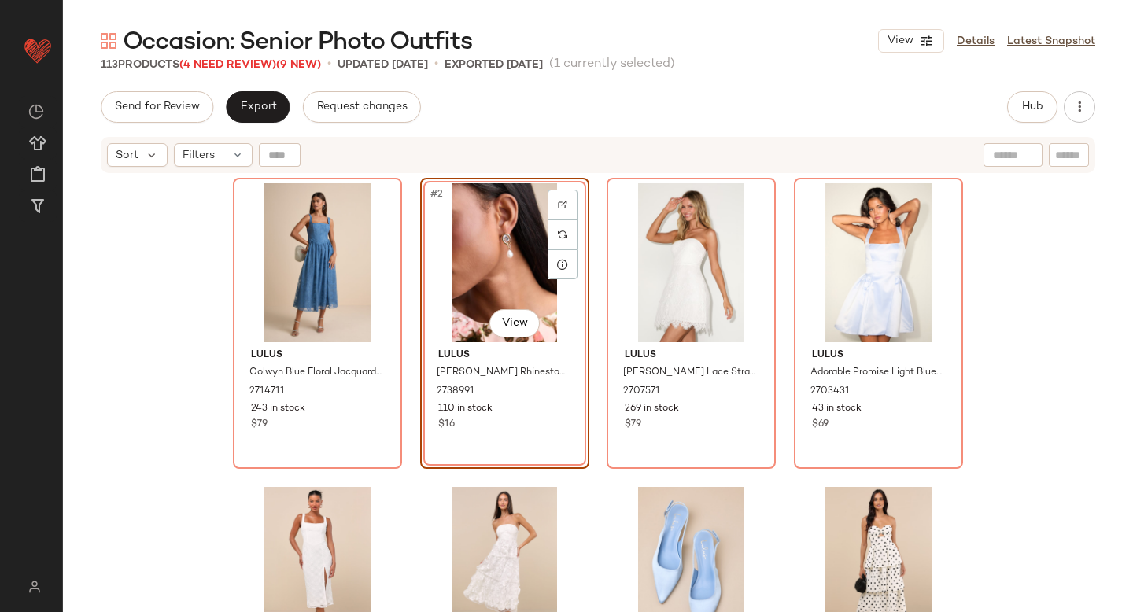
click at [1046, 346] on div "Lulus Colwyn Blue Floral Jacquard Bustier Midi Dress 2714711 243 in stock $79 #…" at bounding box center [598, 413] width 1070 height 477
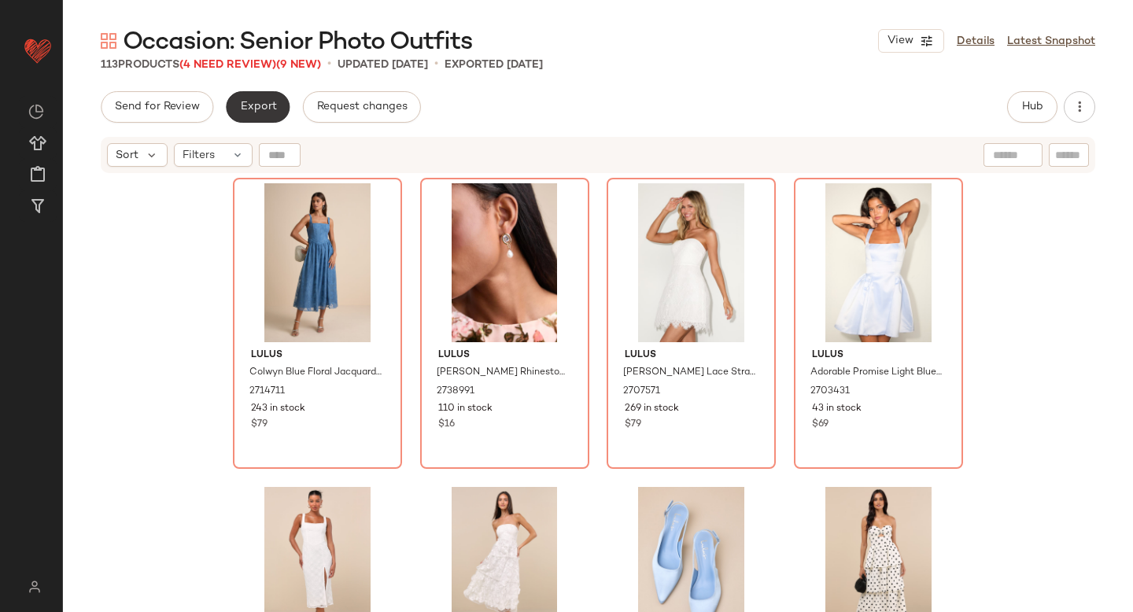
click at [253, 104] on span "Export" at bounding box center [257, 107] width 37 height 13
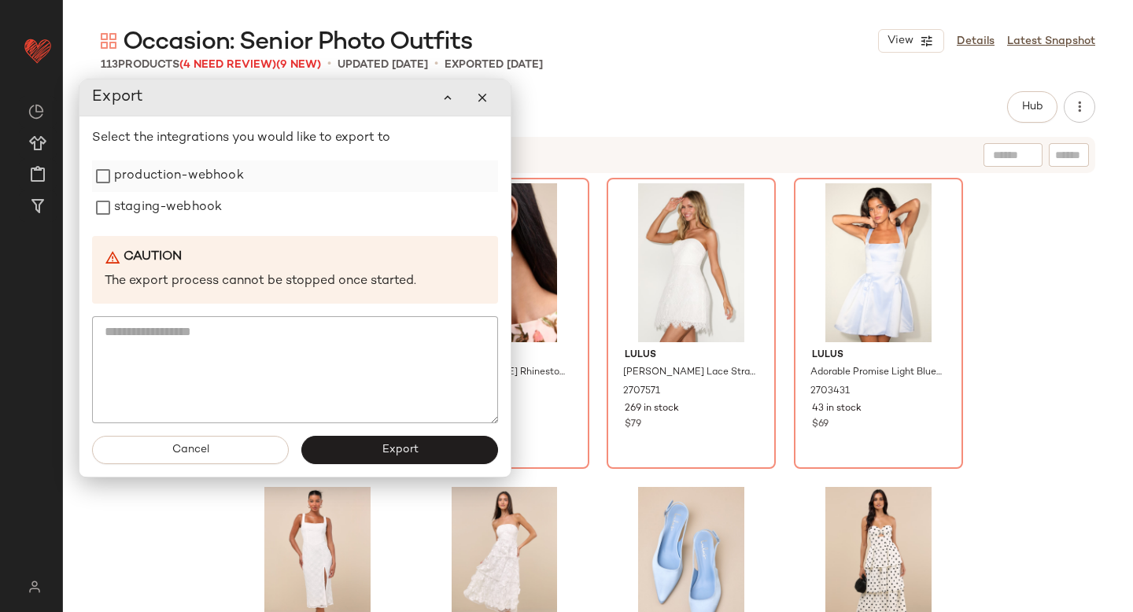
click at [194, 177] on label "production-webhook" at bounding box center [179, 176] width 130 height 31
click at [185, 212] on label "staging-webhook" at bounding box center [168, 207] width 108 height 31
click at [390, 447] on span "Export" at bounding box center [399, 450] width 37 height 13
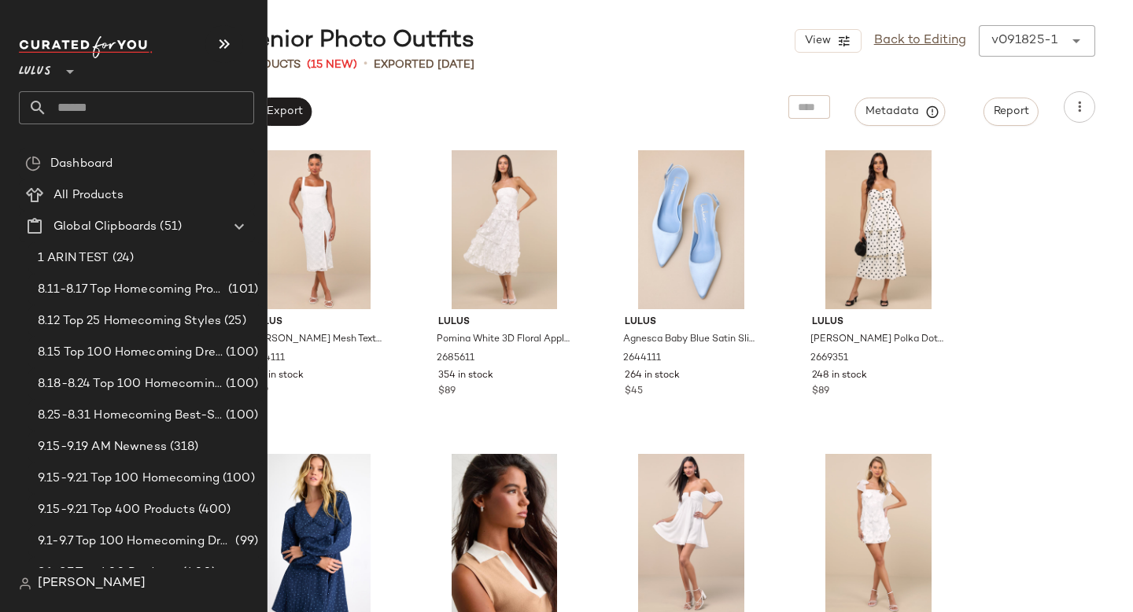
click at [117, 105] on input "text" at bounding box center [150, 107] width 207 height 33
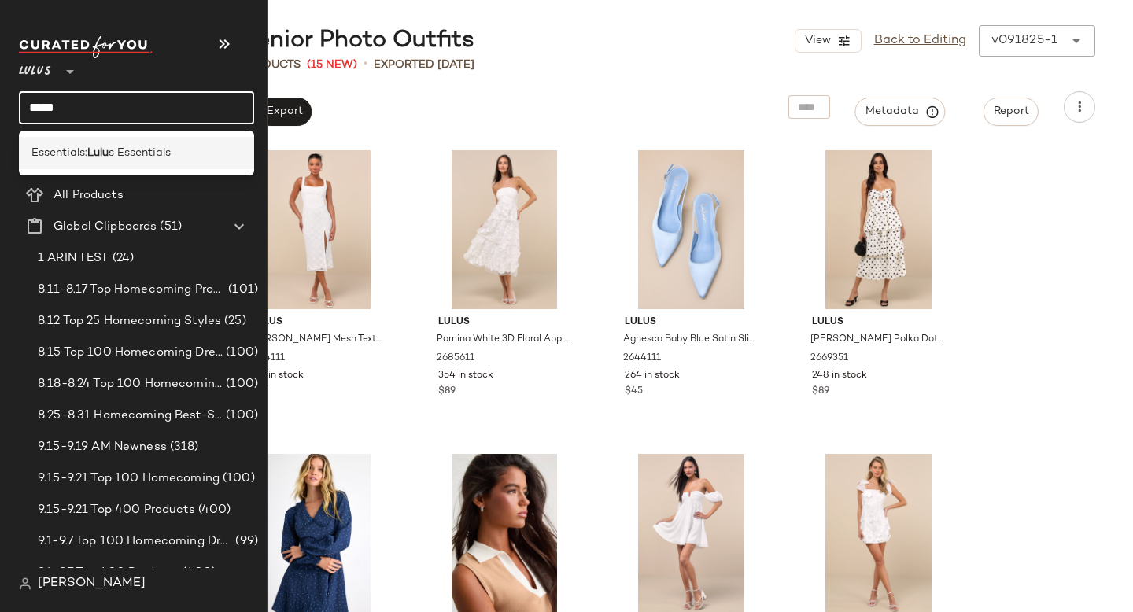
type input "****"
click at [104, 146] on b "Lulu" at bounding box center [97, 153] width 21 height 17
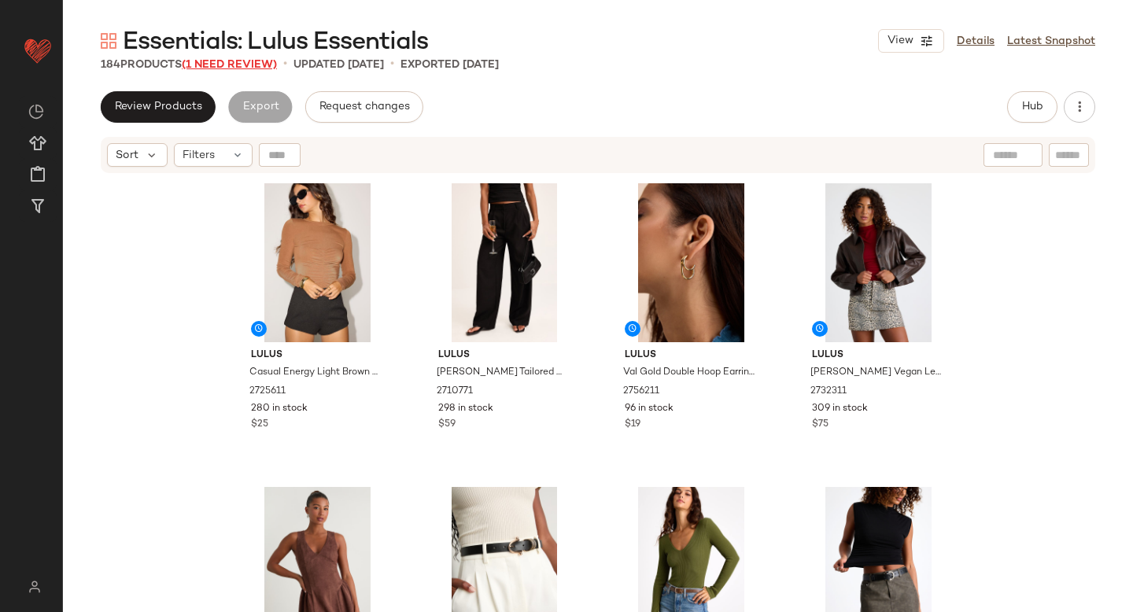
click at [226, 64] on span "(1 Need Review)" at bounding box center [229, 65] width 95 height 12
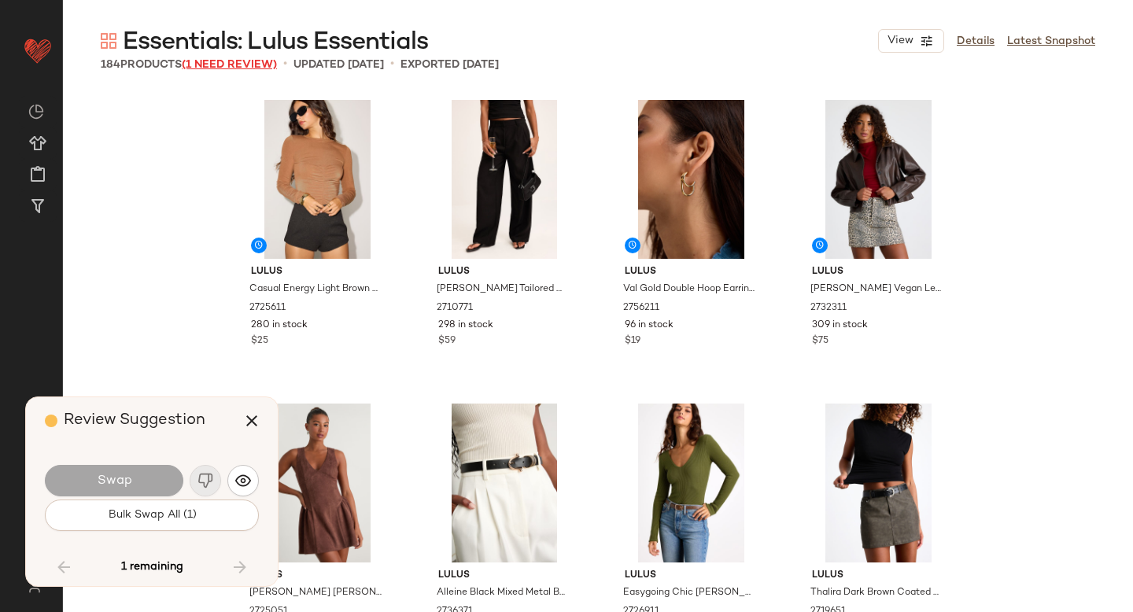
scroll to position [10026, 0]
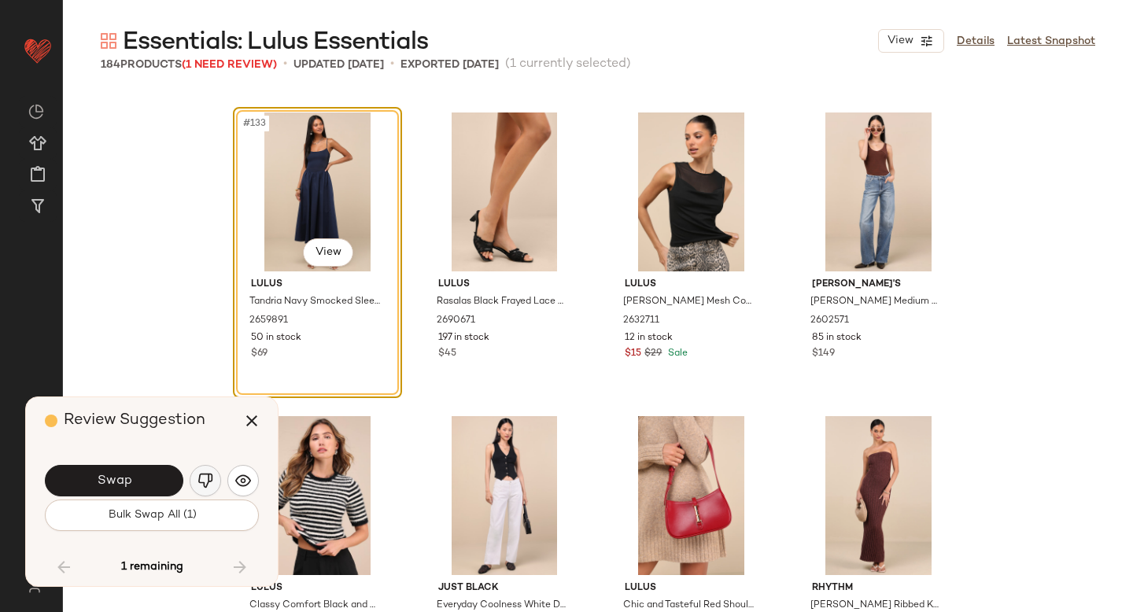
click at [202, 495] on button "button" at bounding box center [205, 480] width 31 height 31
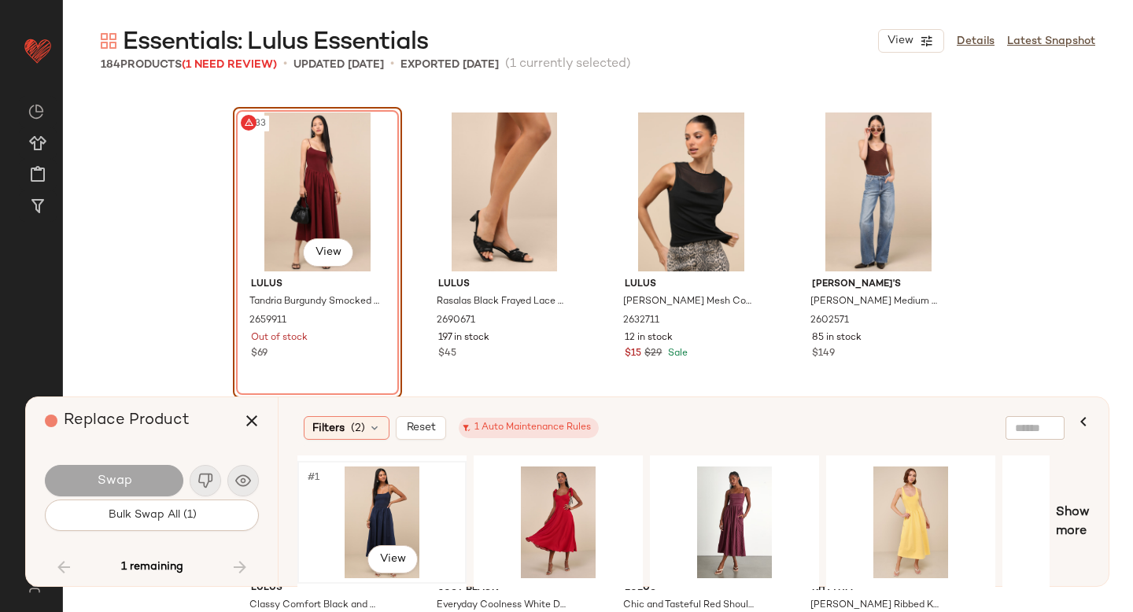
click at [366, 533] on div "#1 View" at bounding box center [382, 523] width 158 height 112
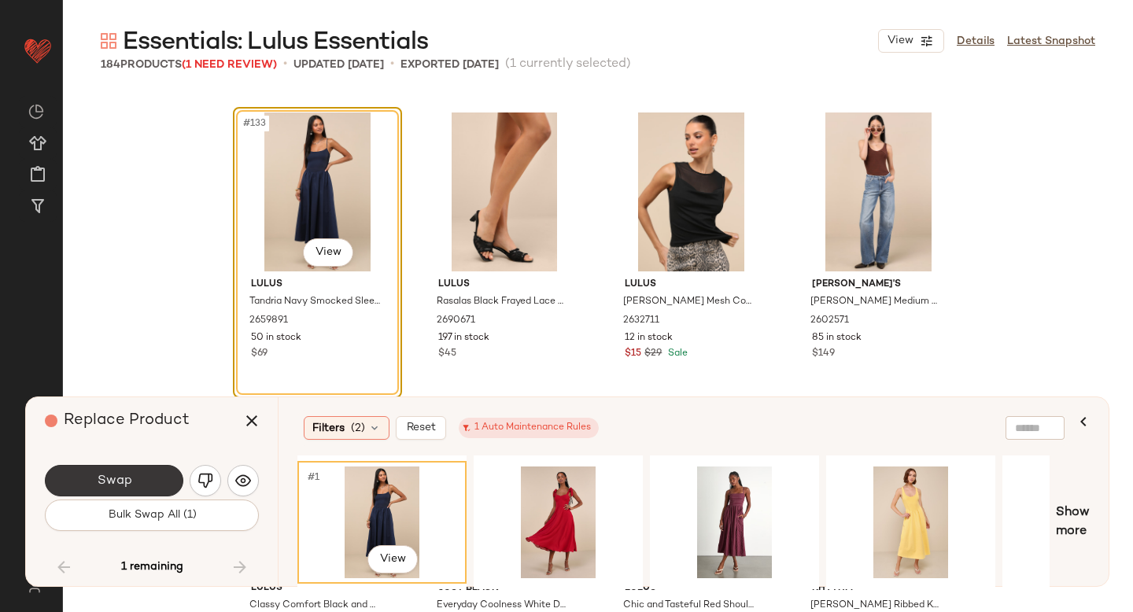
click at [113, 470] on button "Swap" at bounding box center [114, 480] width 139 height 31
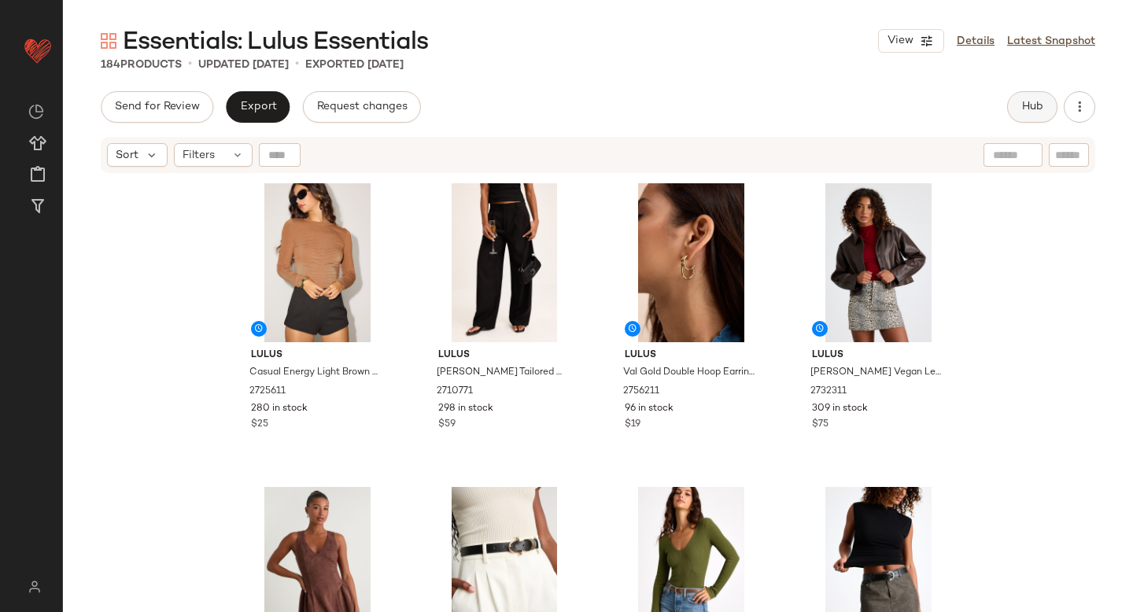
click at [1040, 105] on span "Hub" at bounding box center [1033, 107] width 22 height 13
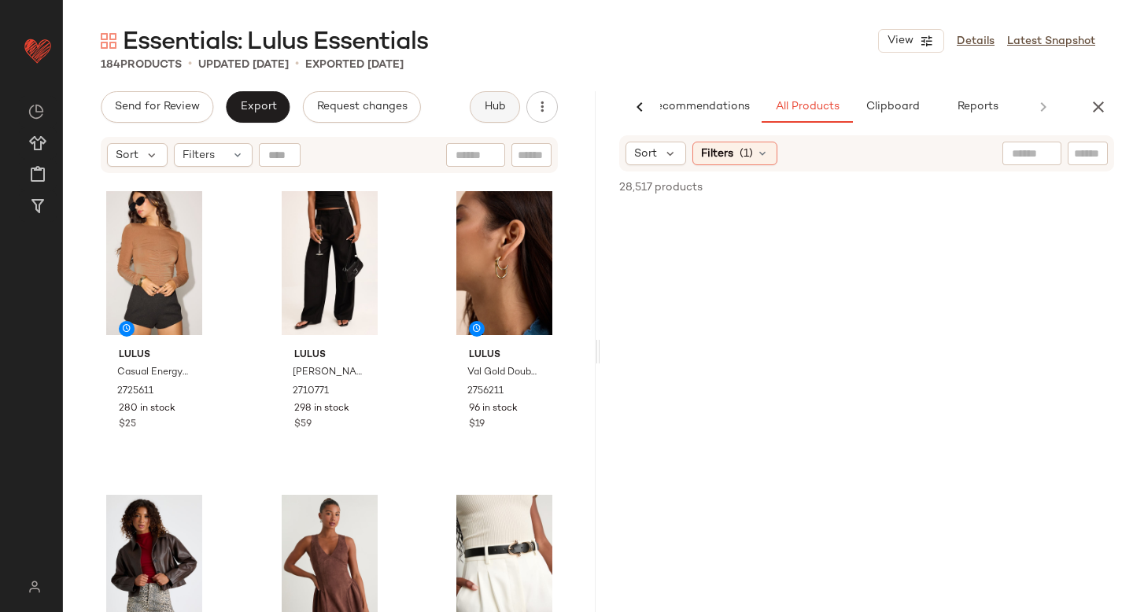
scroll to position [0, 37]
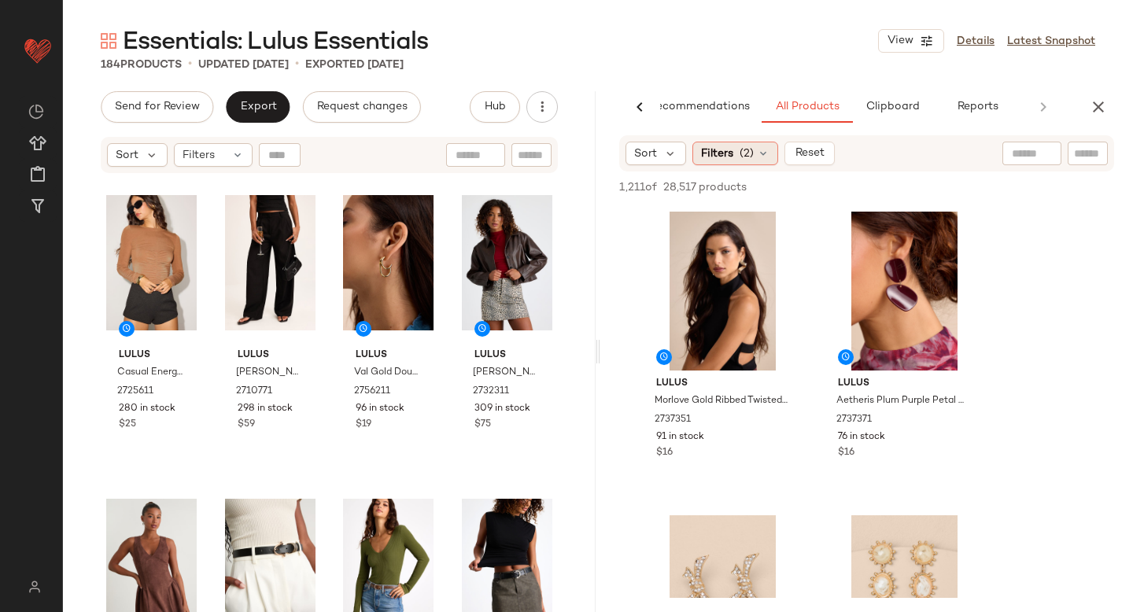
click at [737, 155] on div "Filters (2)" at bounding box center [736, 154] width 86 height 24
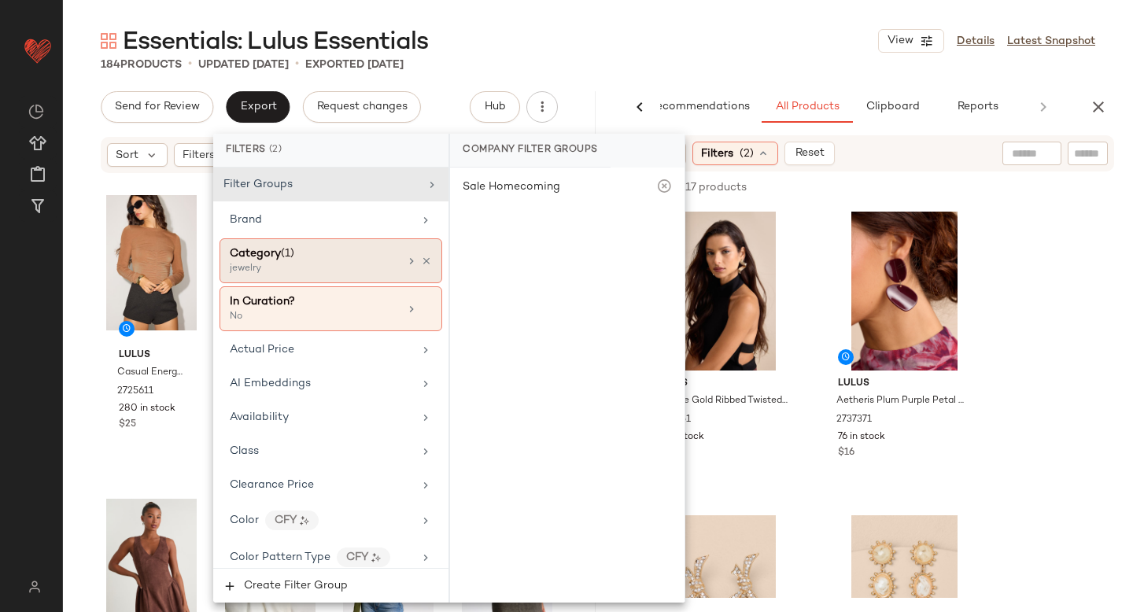
click at [333, 266] on div "jewelry" at bounding box center [308, 269] width 157 height 14
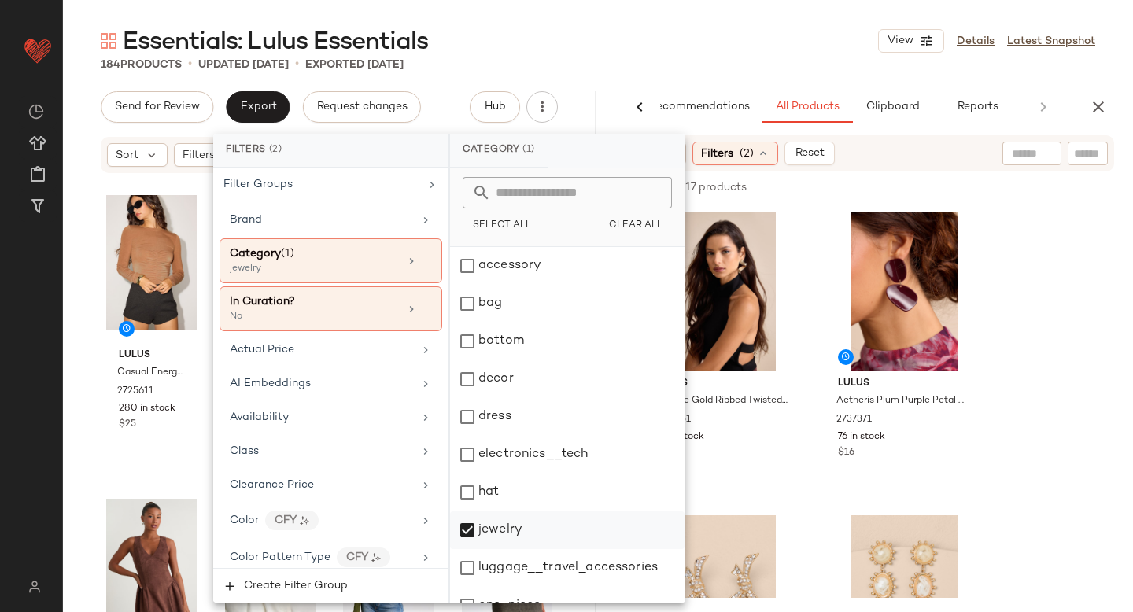
click at [469, 533] on div "jewelry" at bounding box center [567, 531] width 235 height 38
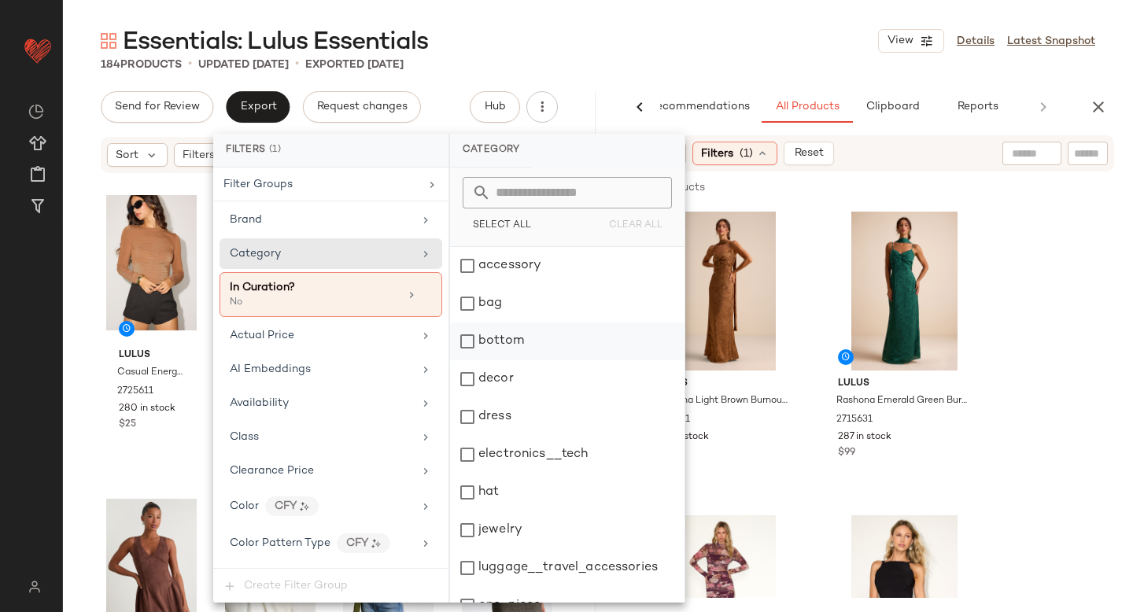
click at [474, 347] on div "bottom" at bounding box center [567, 342] width 235 height 38
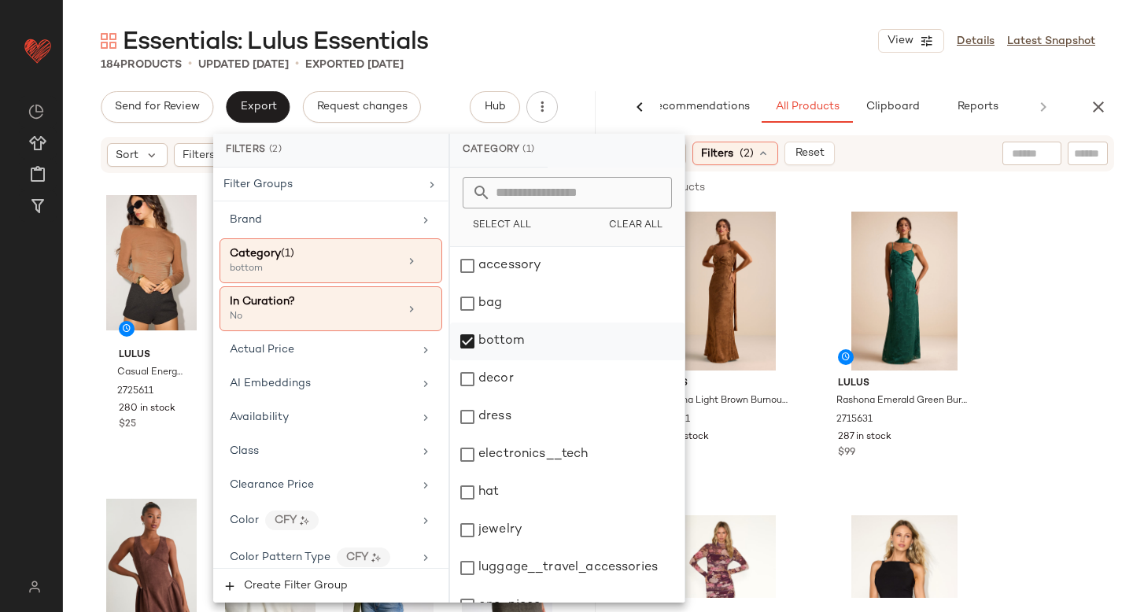
scroll to position [286, 0]
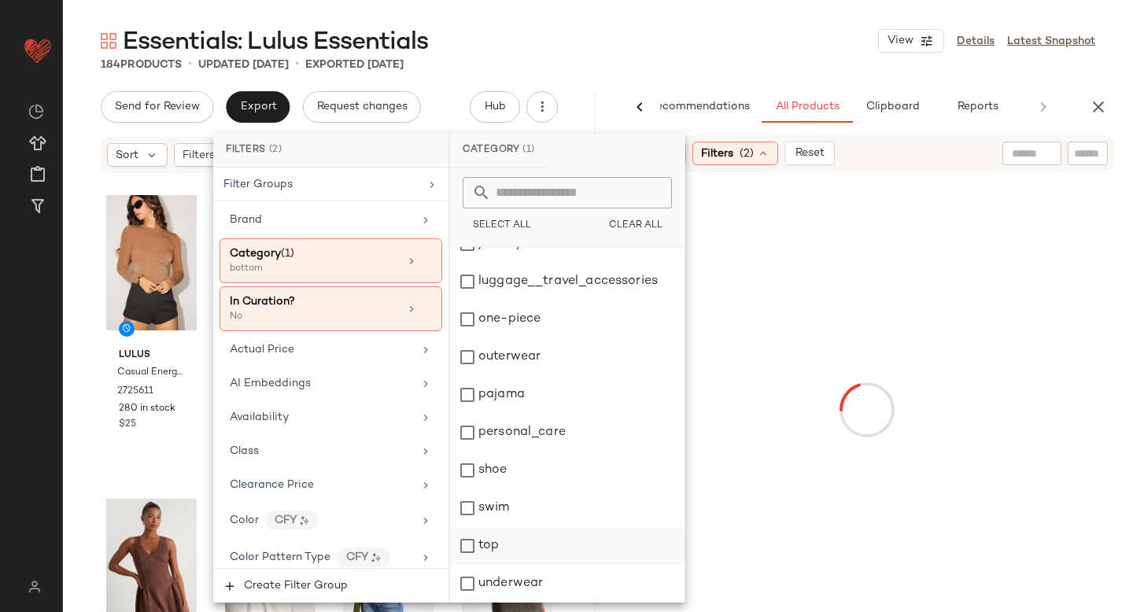
click at [468, 545] on div "top" at bounding box center [567, 546] width 235 height 38
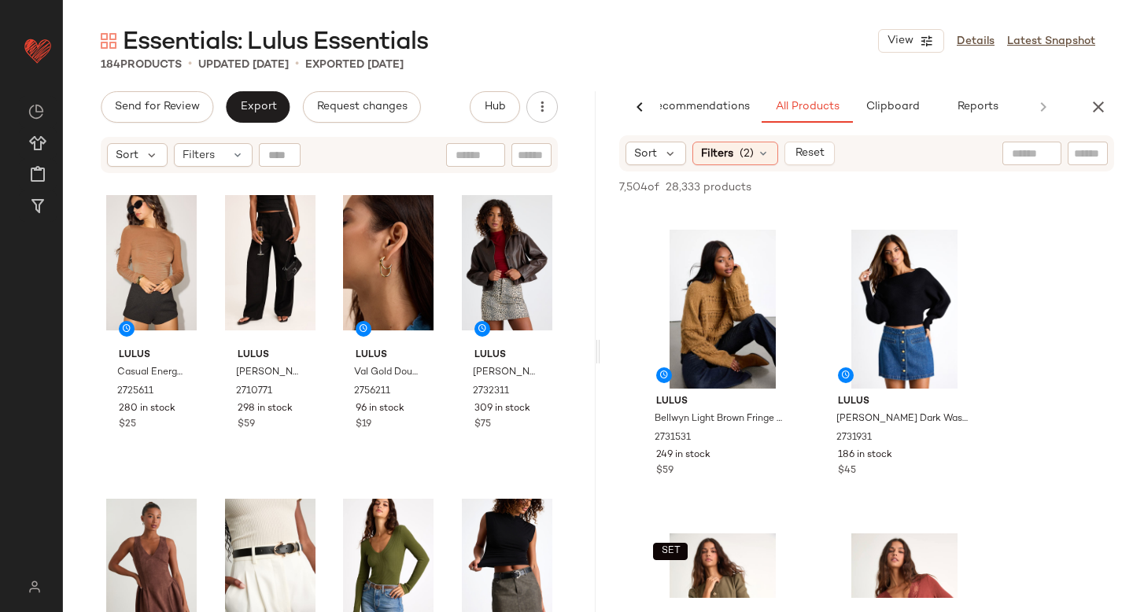
scroll to position [885, 0]
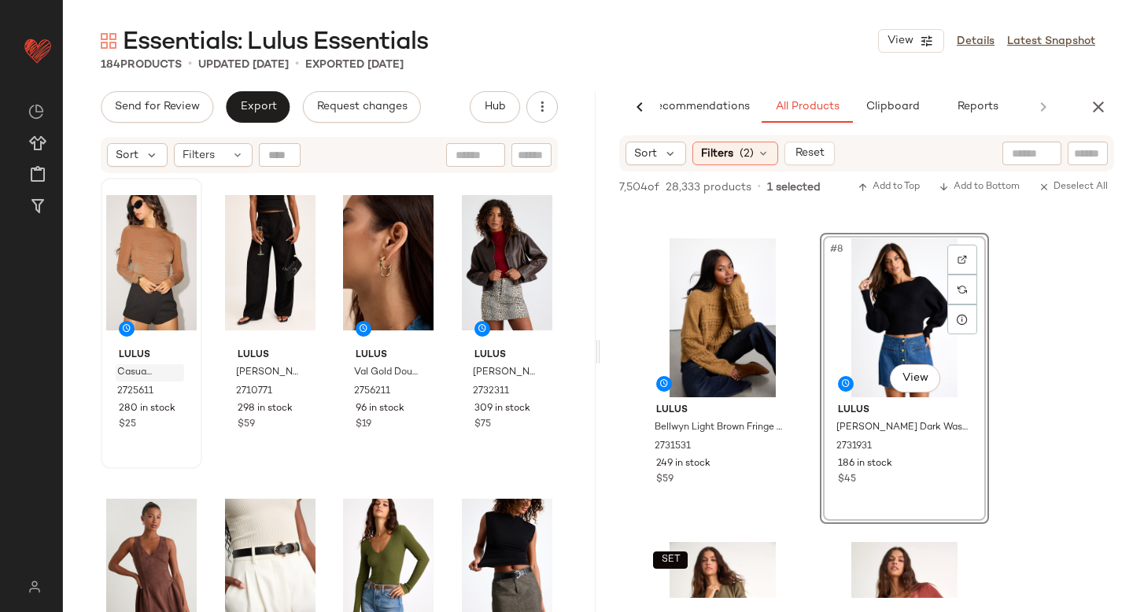
drag, startPoint x: 909, startPoint y: 319, endPoint x: 120, endPoint y: 372, distance: 791.2
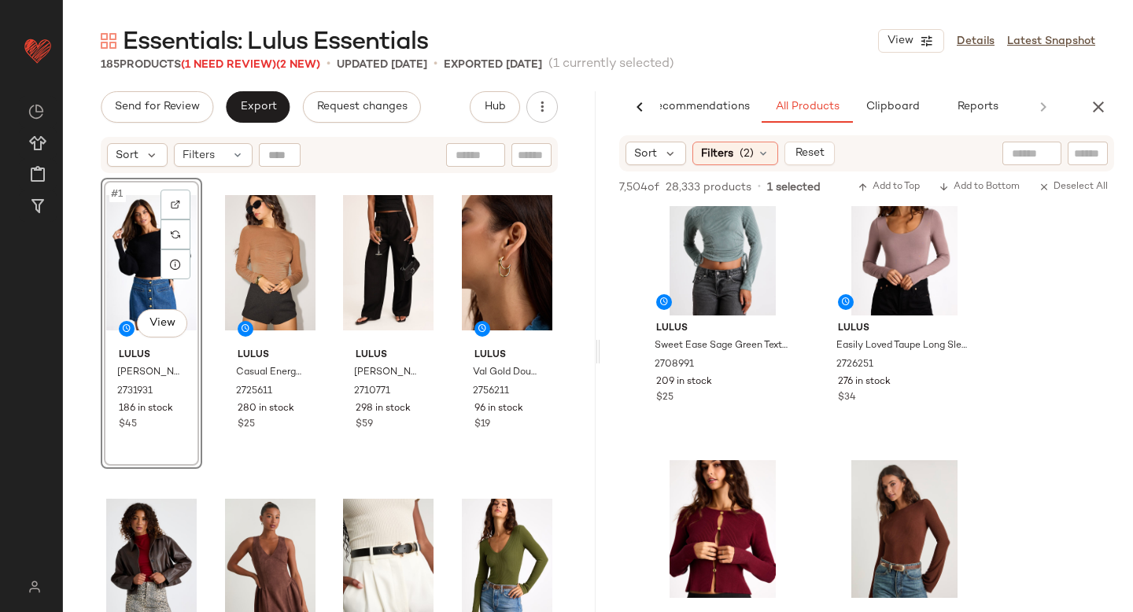
scroll to position [3585, 0]
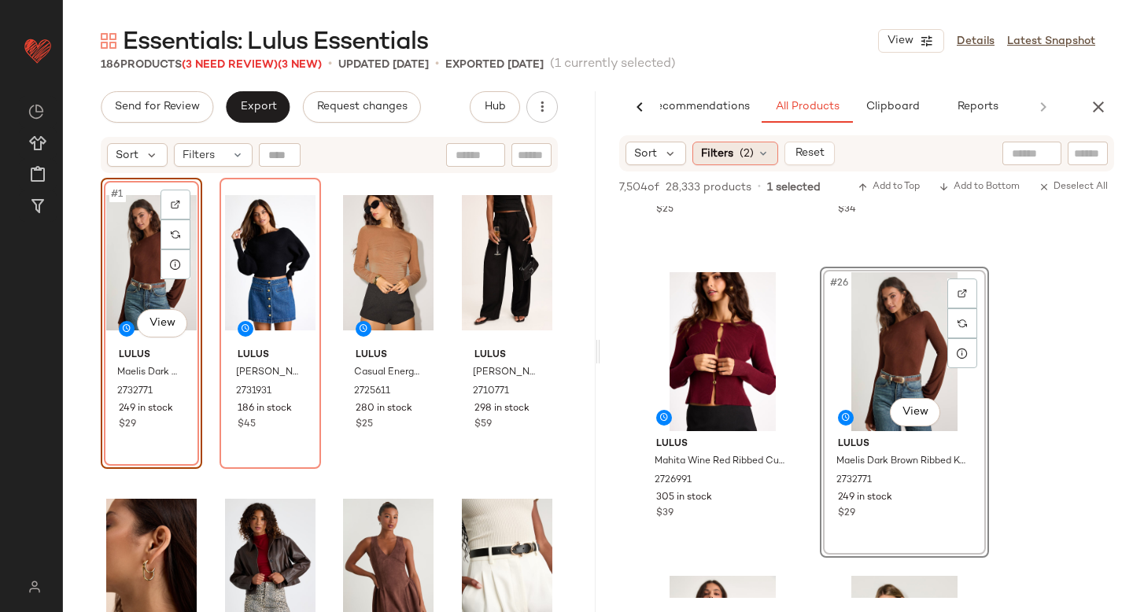
click at [768, 155] on icon at bounding box center [763, 153] width 13 height 13
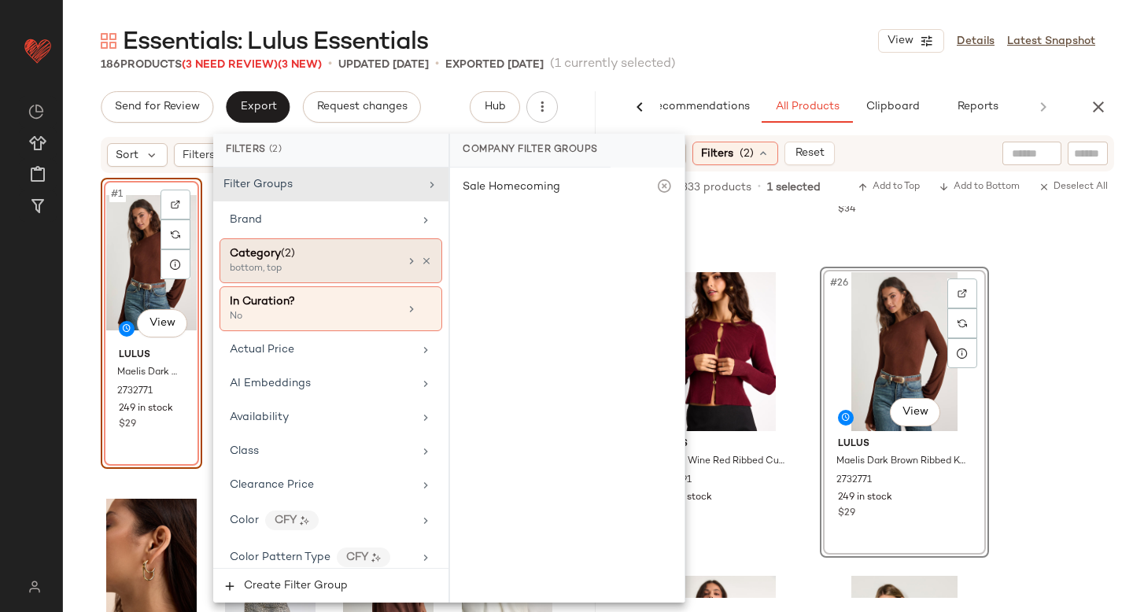
click at [338, 251] on div "Category (2)" at bounding box center [314, 254] width 169 height 17
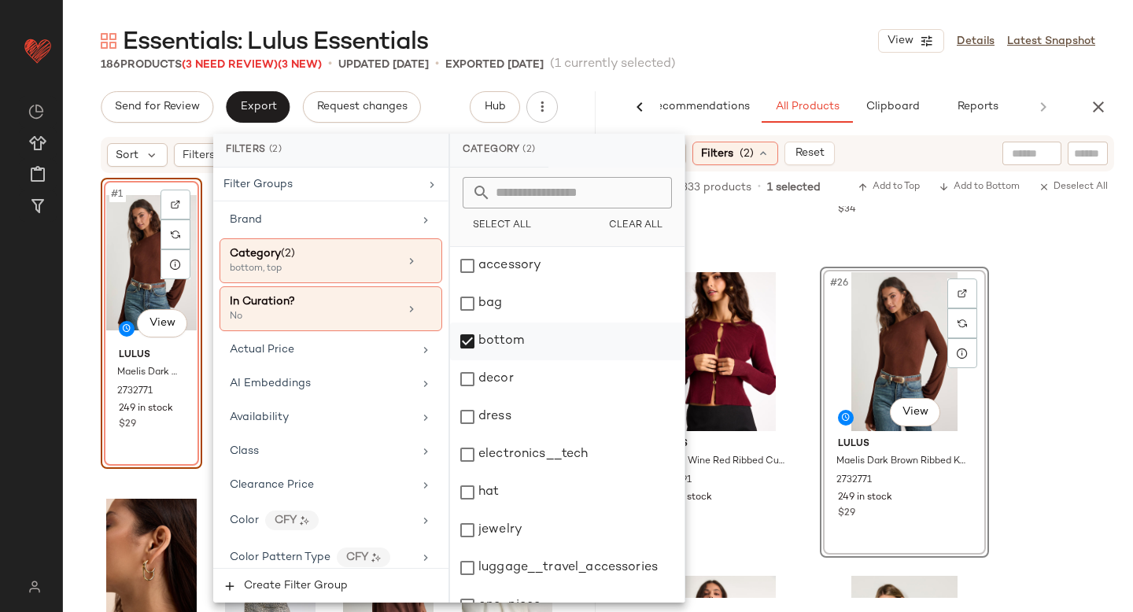
click at [487, 338] on div "bottom" at bounding box center [567, 342] width 235 height 38
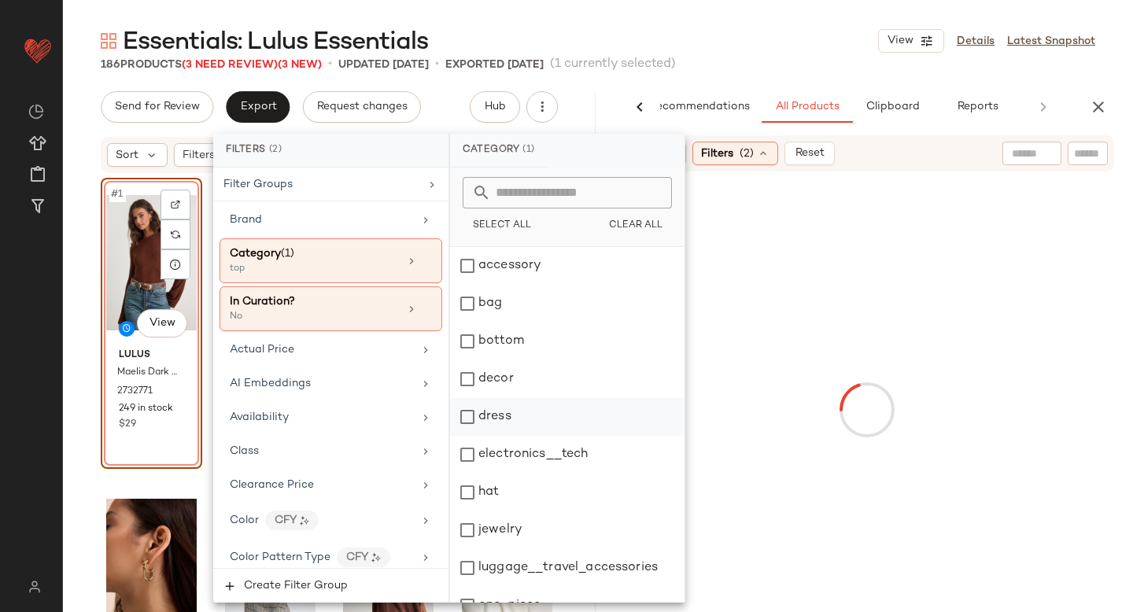
click at [472, 427] on div "dress" at bounding box center [567, 417] width 235 height 38
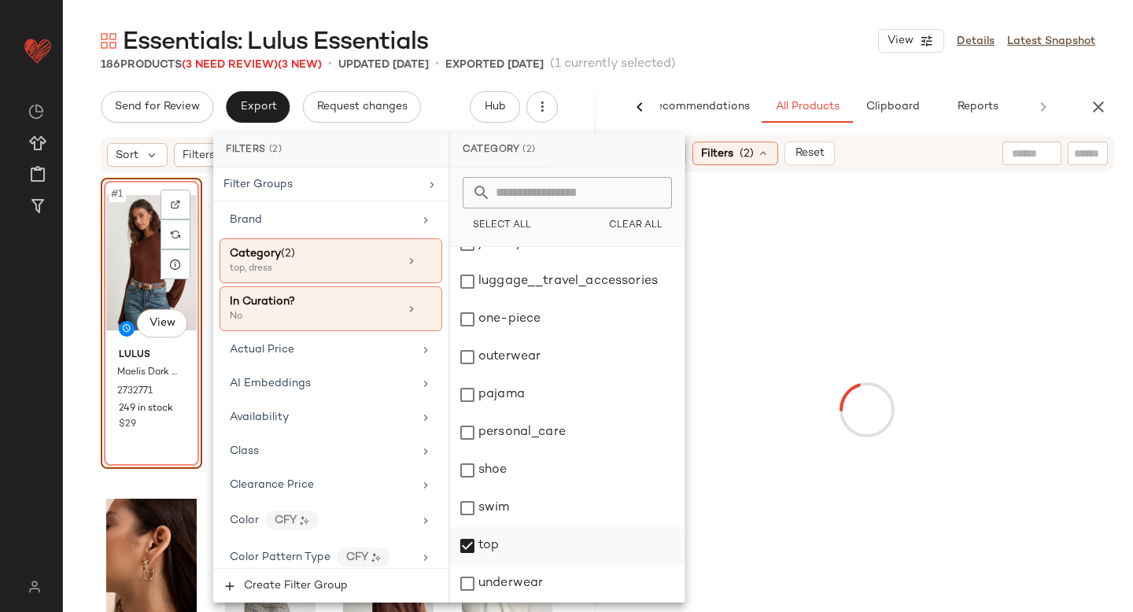
click at [466, 538] on div "top" at bounding box center [567, 546] width 235 height 38
click at [1092, 272] on div at bounding box center [867, 410] width 527 height 471
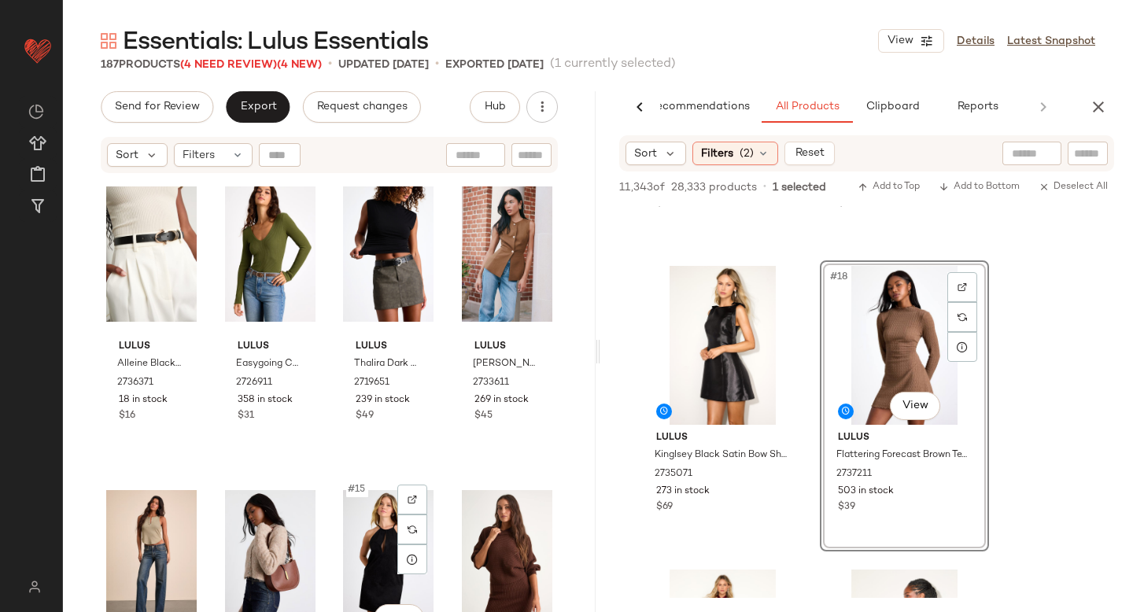
scroll to position [0, 0]
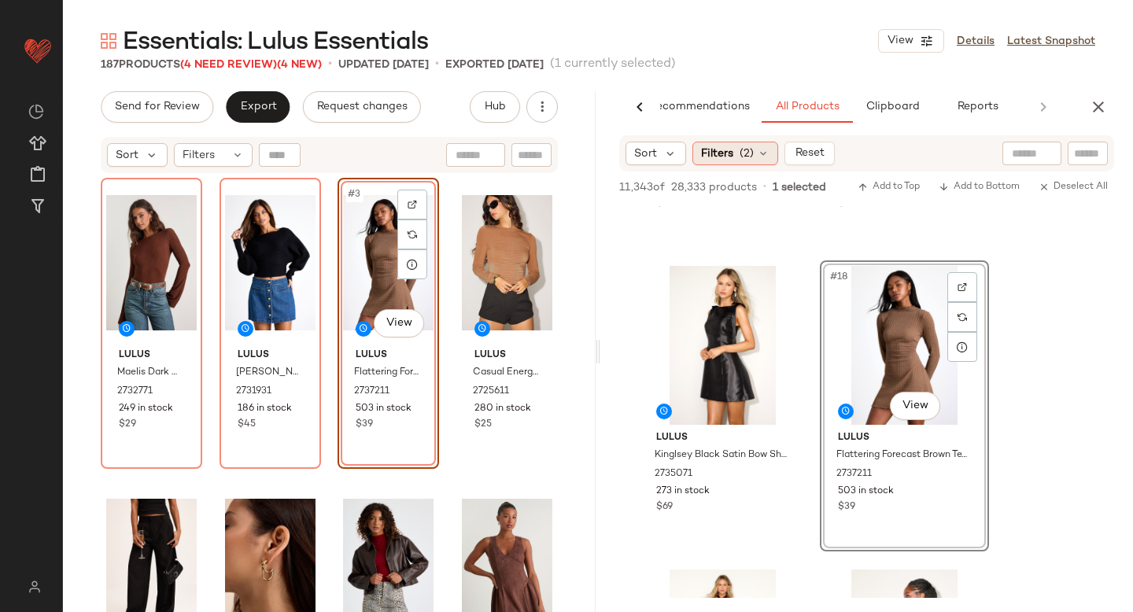
click at [767, 159] on icon at bounding box center [763, 153] width 13 height 13
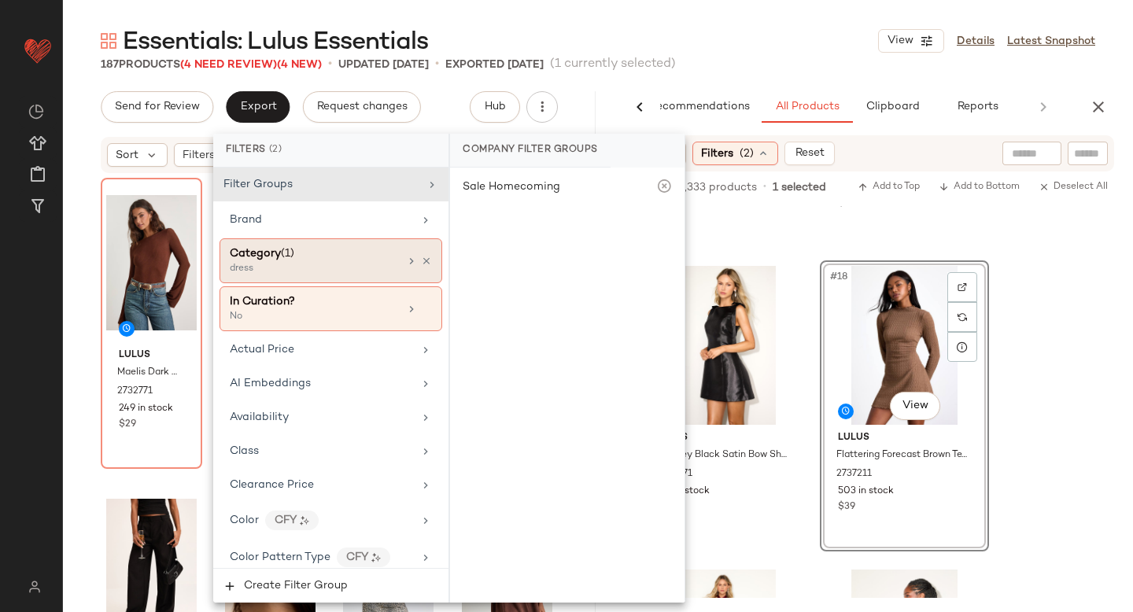
click at [382, 249] on div "Category (1)" at bounding box center [314, 254] width 169 height 17
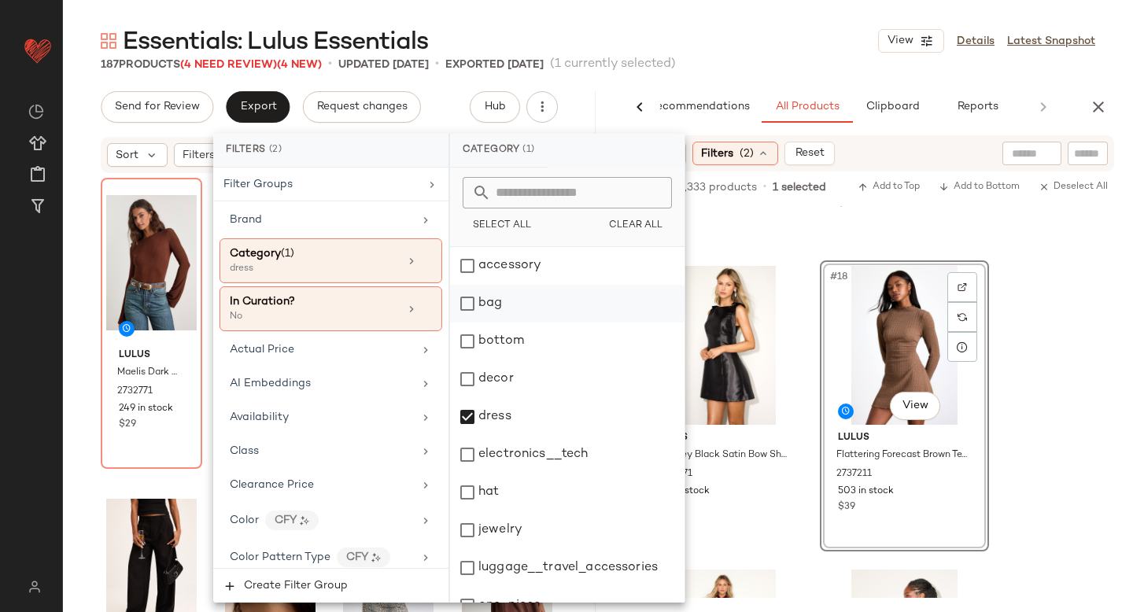
click at [466, 294] on div "bag" at bounding box center [567, 304] width 235 height 38
click at [466, 417] on div "dress" at bounding box center [567, 417] width 235 height 38
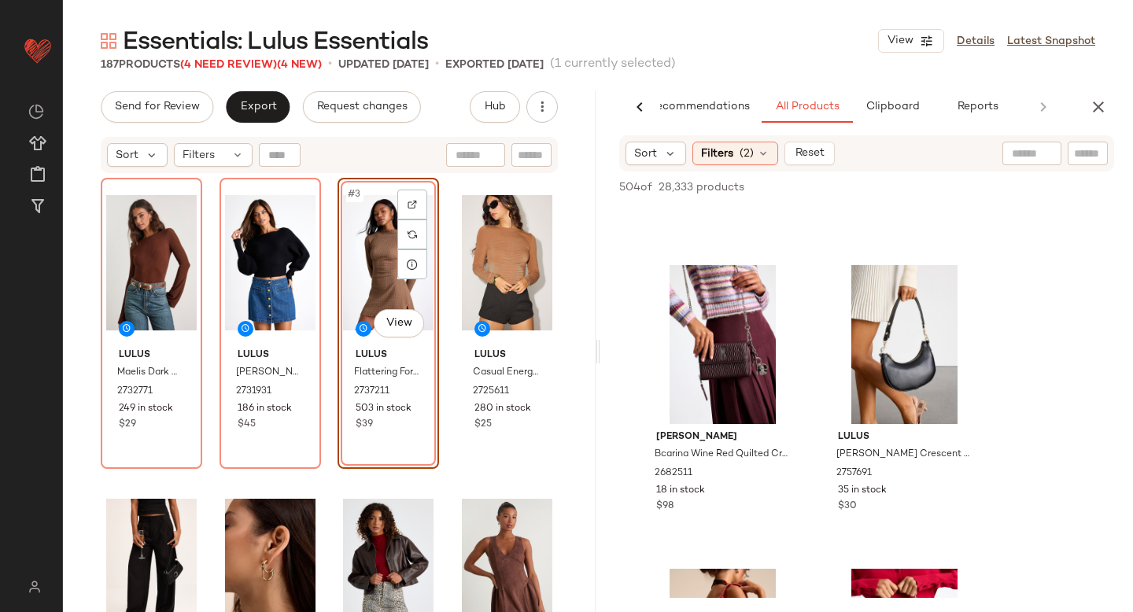
scroll to position [1228, 0]
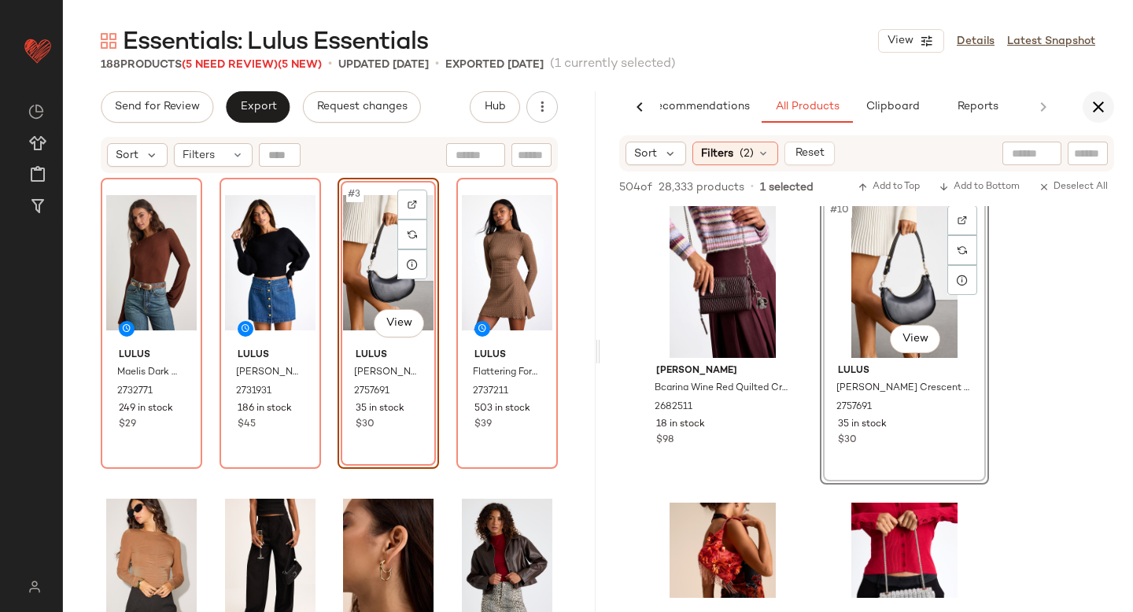
click at [1106, 106] on icon "button" at bounding box center [1098, 107] width 19 height 19
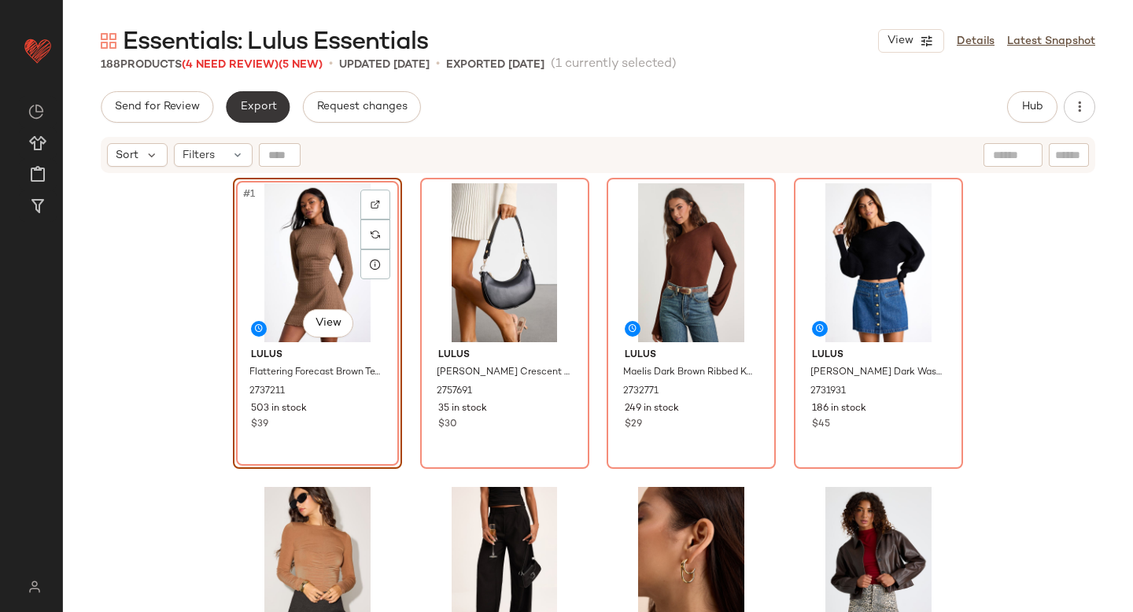
click at [248, 105] on span "Export" at bounding box center [257, 107] width 37 height 13
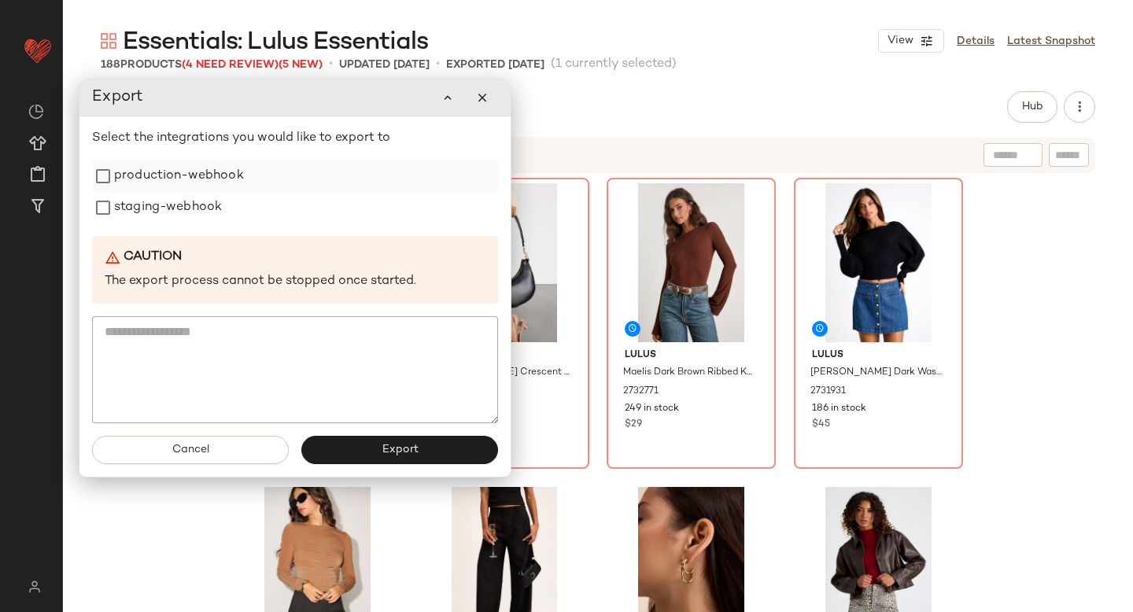
click at [186, 187] on label "production-webhook" at bounding box center [179, 176] width 130 height 31
click at [187, 205] on label "staging-webhook" at bounding box center [168, 207] width 108 height 31
click at [366, 445] on button "Export" at bounding box center [399, 450] width 197 height 28
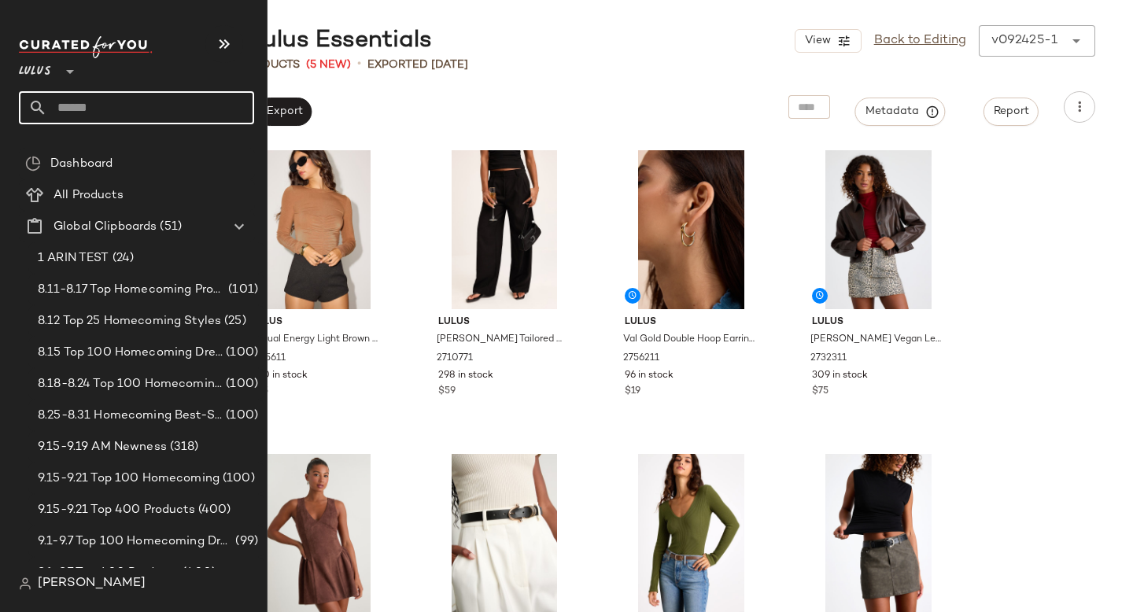
click at [70, 108] on input "text" at bounding box center [150, 107] width 207 height 33
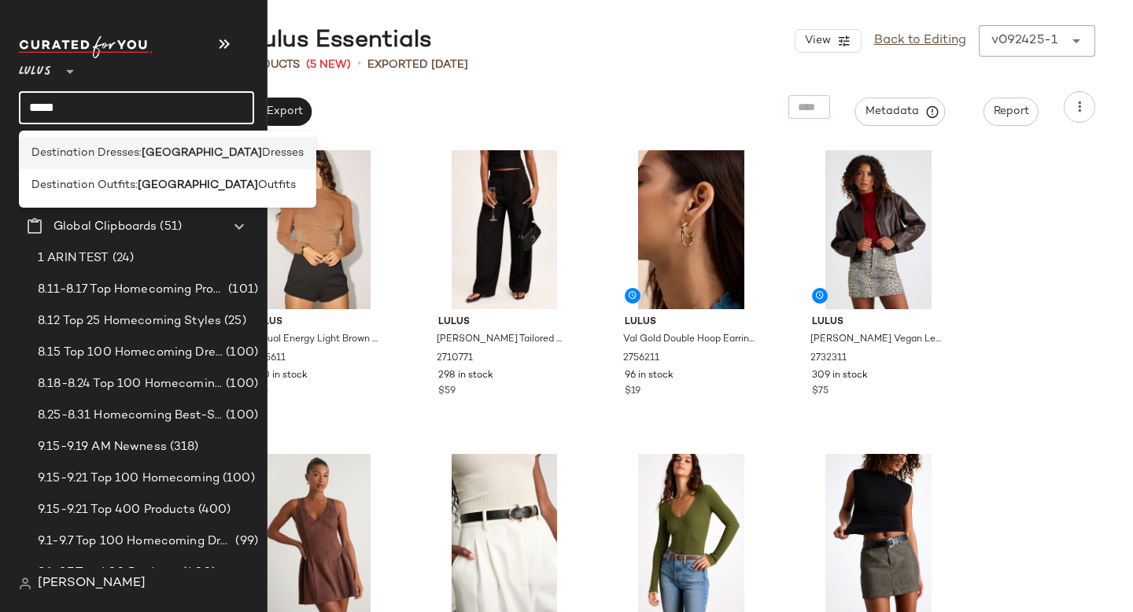
type input "*****"
click at [98, 150] on span "Destination Dresses:" at bounding box center [86, 153] width 110 height 17
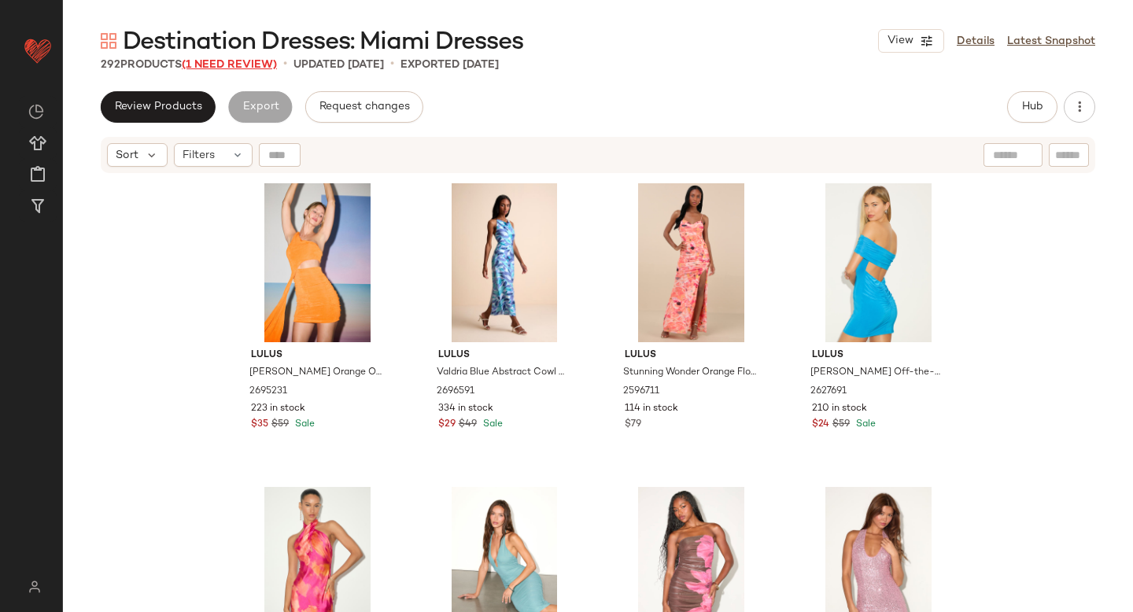
click at [251, 65] on span "(1 Need Review)" at bounding box center [229, 65] width 95 height 12
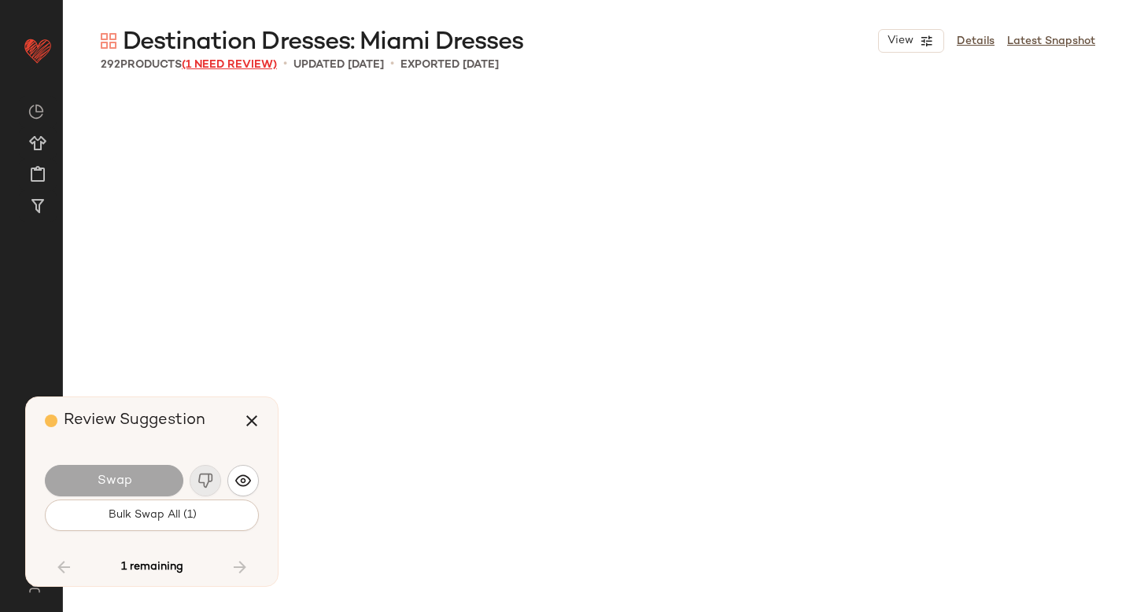
scroll to position [17317, 0]
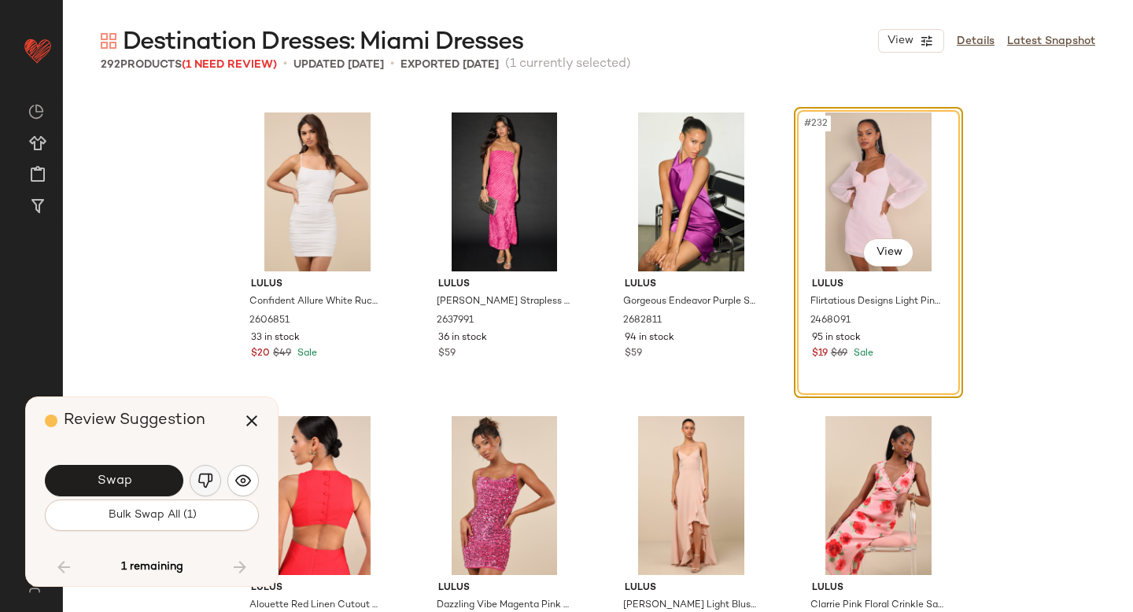
click at [203, 477] on img "button" at bounding box center [206, 481] width 16 height 16
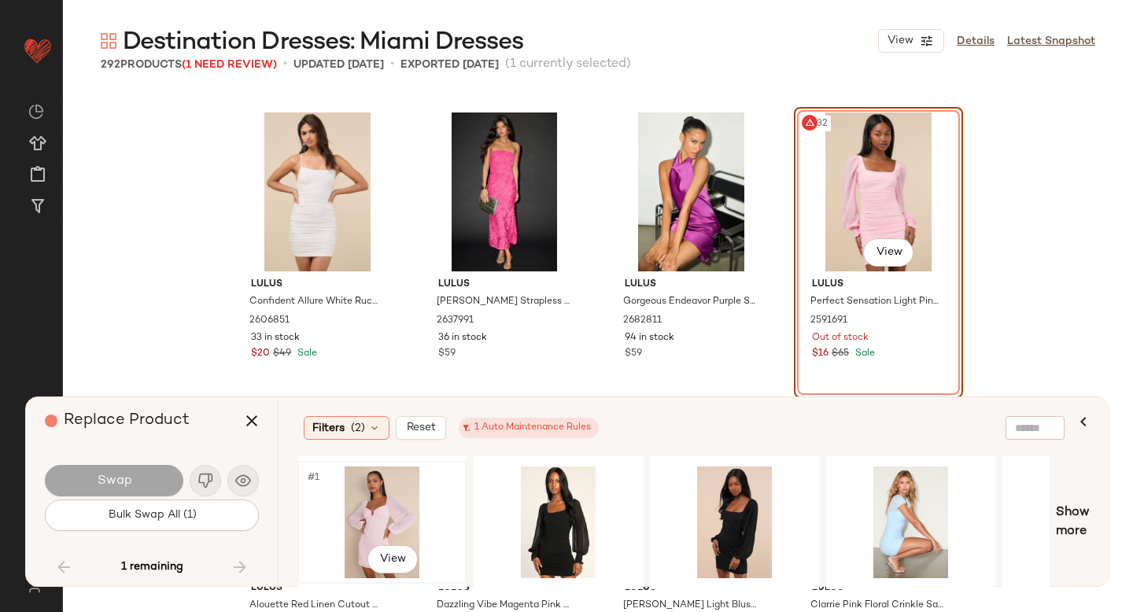
click at [371, 528] on div "#1 View" at bounding box center [382, 523] width 158 height 112
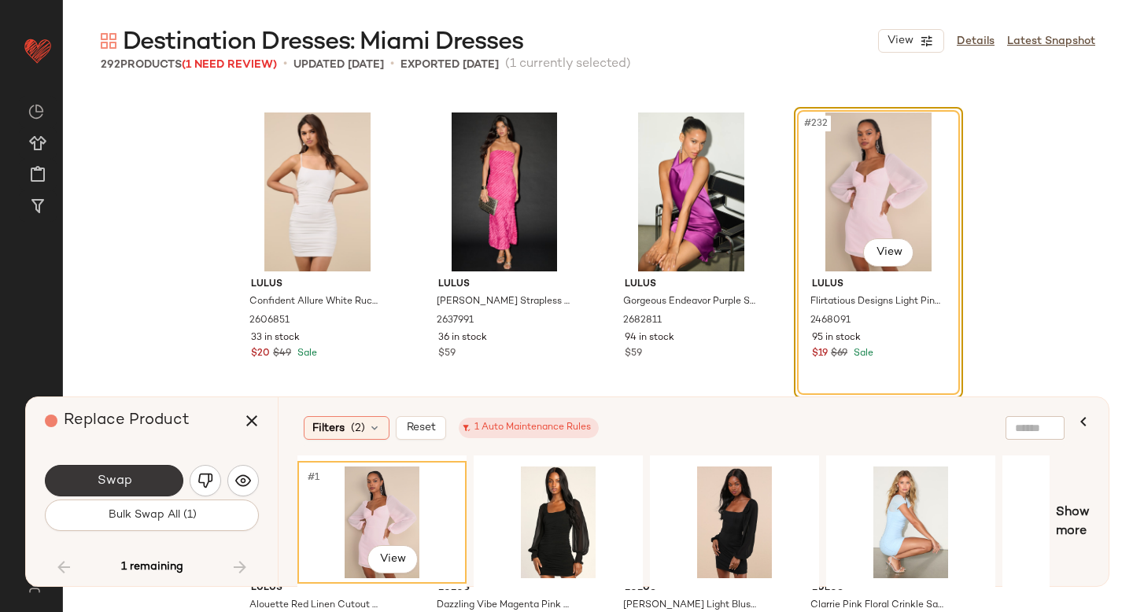
click at [141, 486] on button "Swap" at bounding box center [114, 480] width 139 height 31
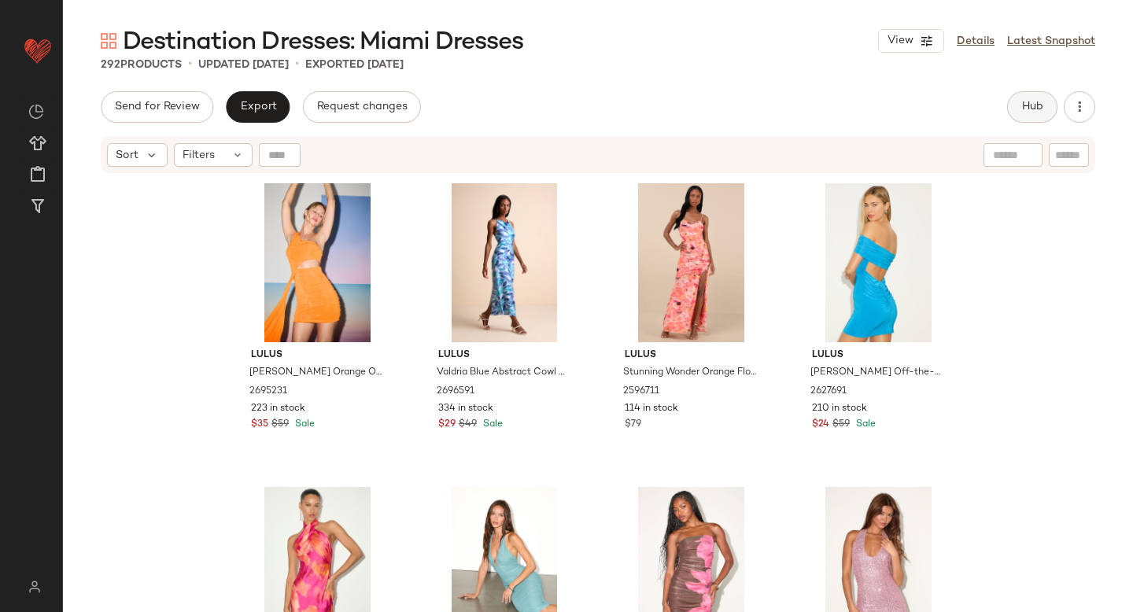
click at [1029, 104] on span "Hub" at bounding box center [1033, 107] width 22 height 13
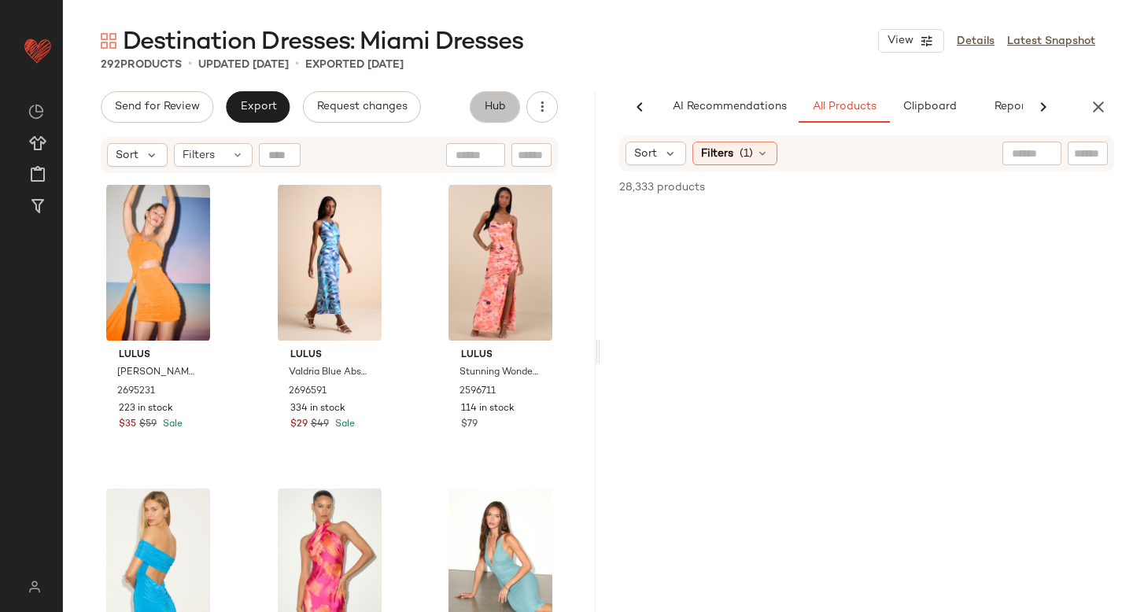
scroll to position [0, 37]
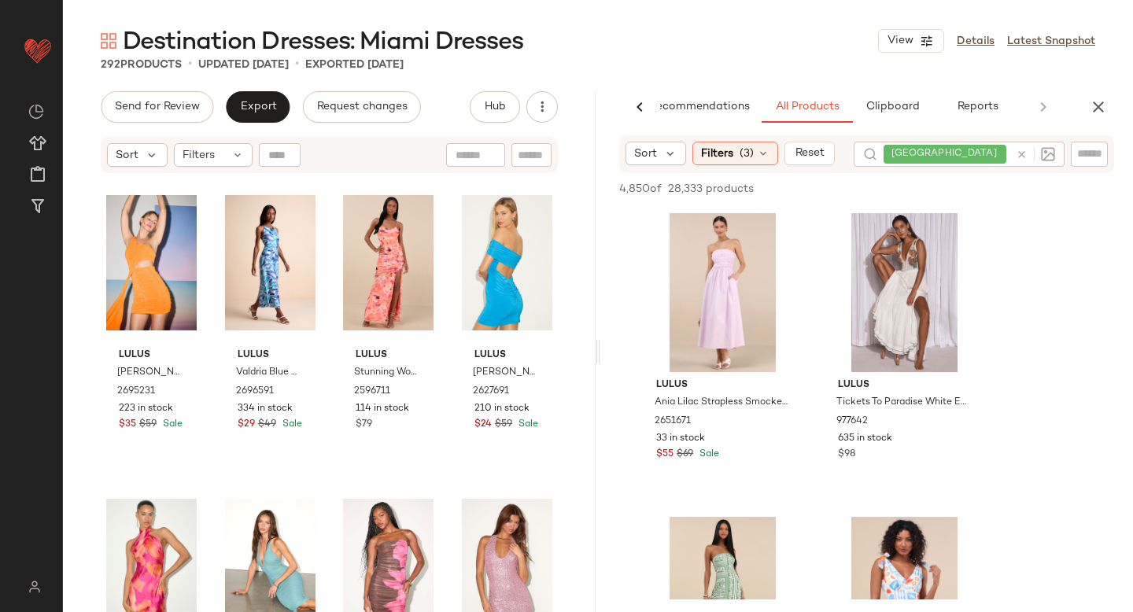
click at [1021, 152] on icon at bounding box center [1022, 155] width 12 height 12
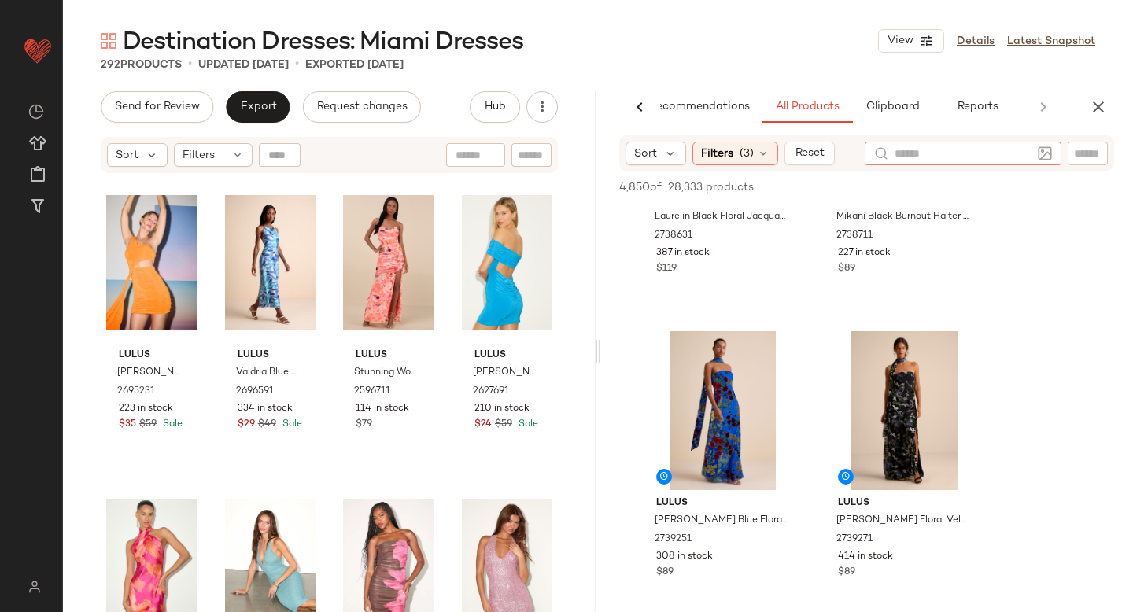
scroll to position [3942, 0]
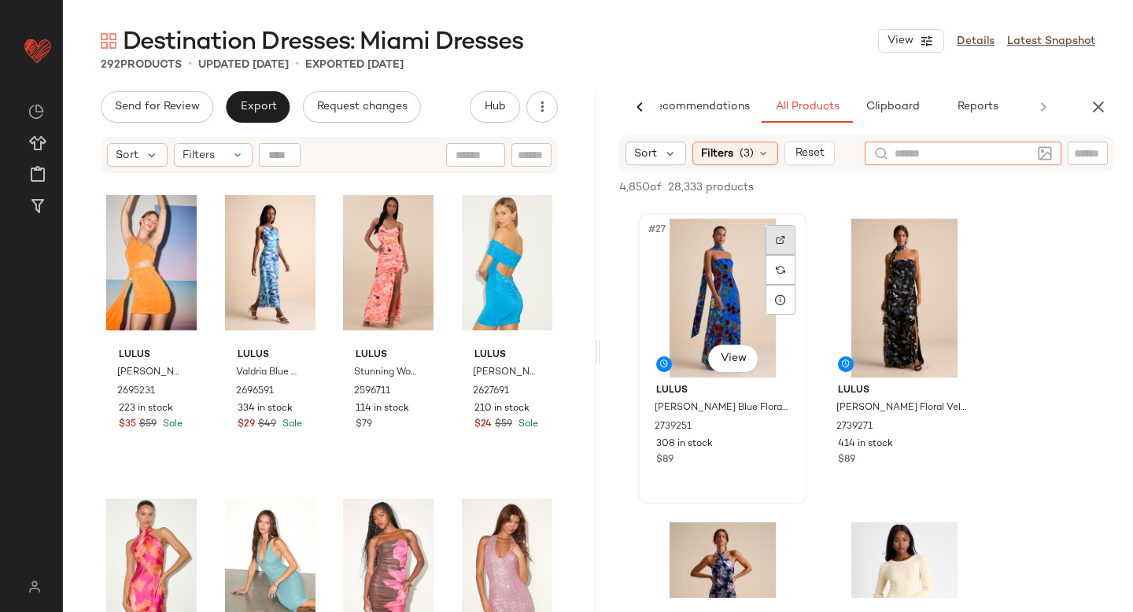
click at [789, 233] on div at bounding box center [781, 240] width 30 height 30
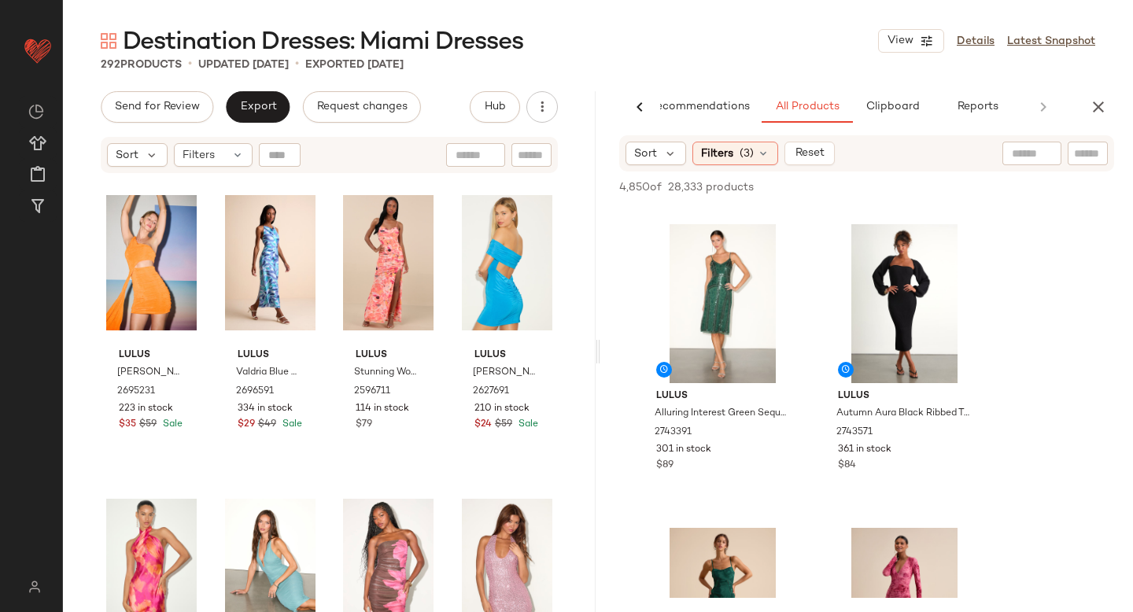
scroll to position [4471, 0]
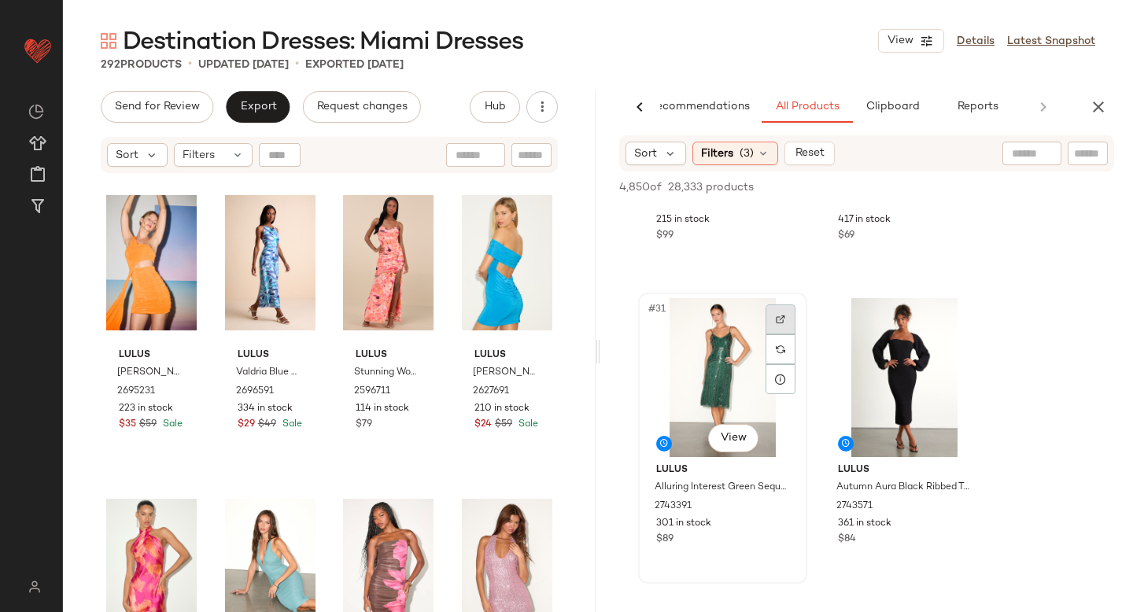
click at [774, 327] on div at bounding box center [781, 320] width 30 height 30
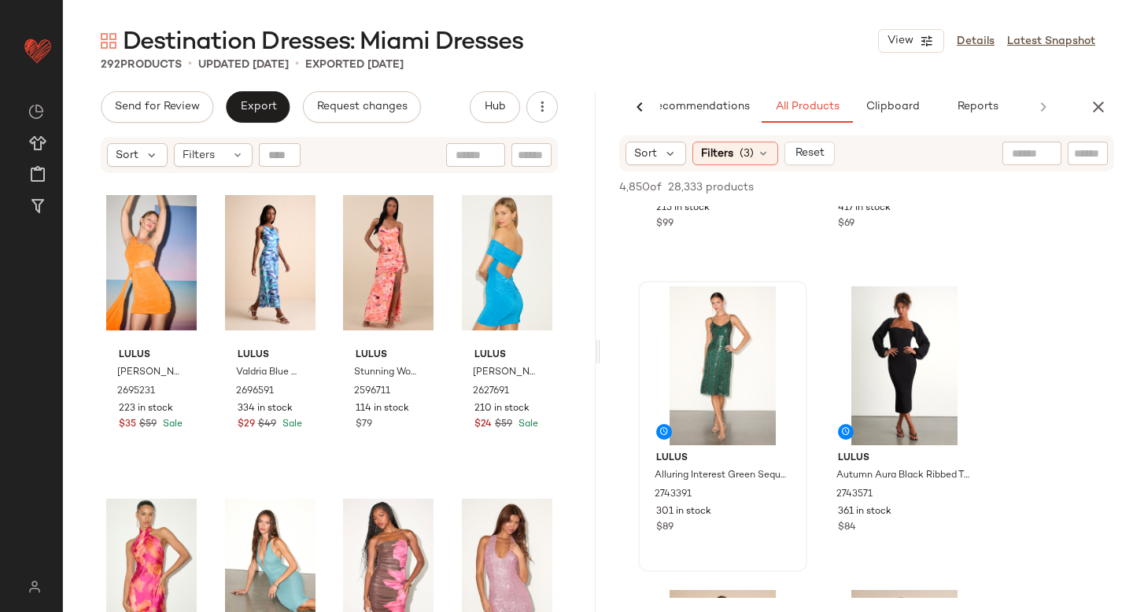
scroll to position [4484, 0]
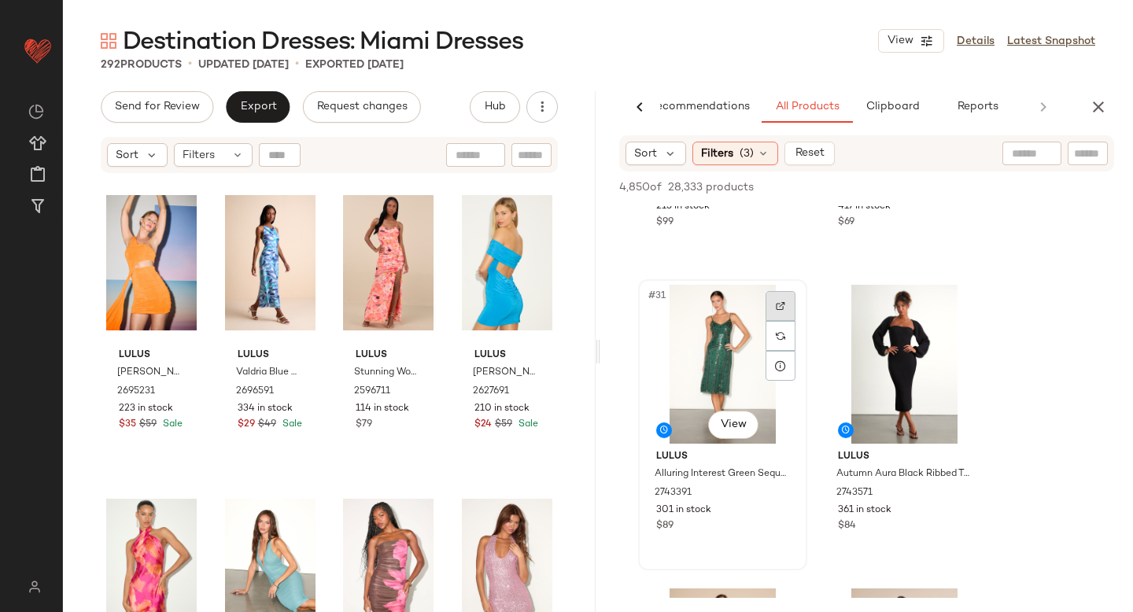
click at [779, 299] on div at bounding box center [781, 306] width 30 height 30
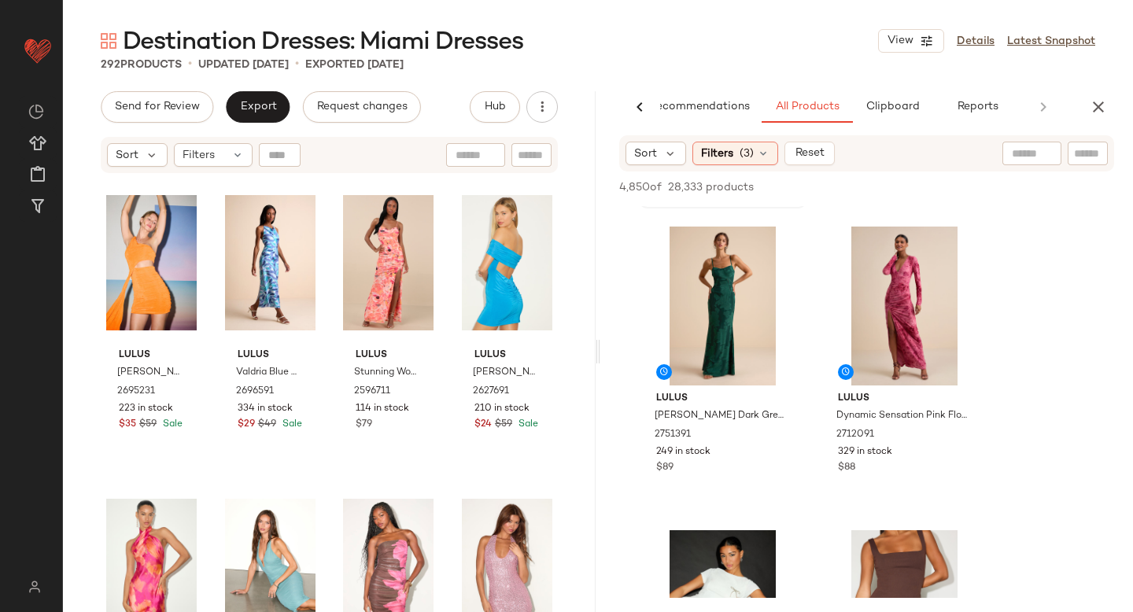
scroll to position [4736, 0]
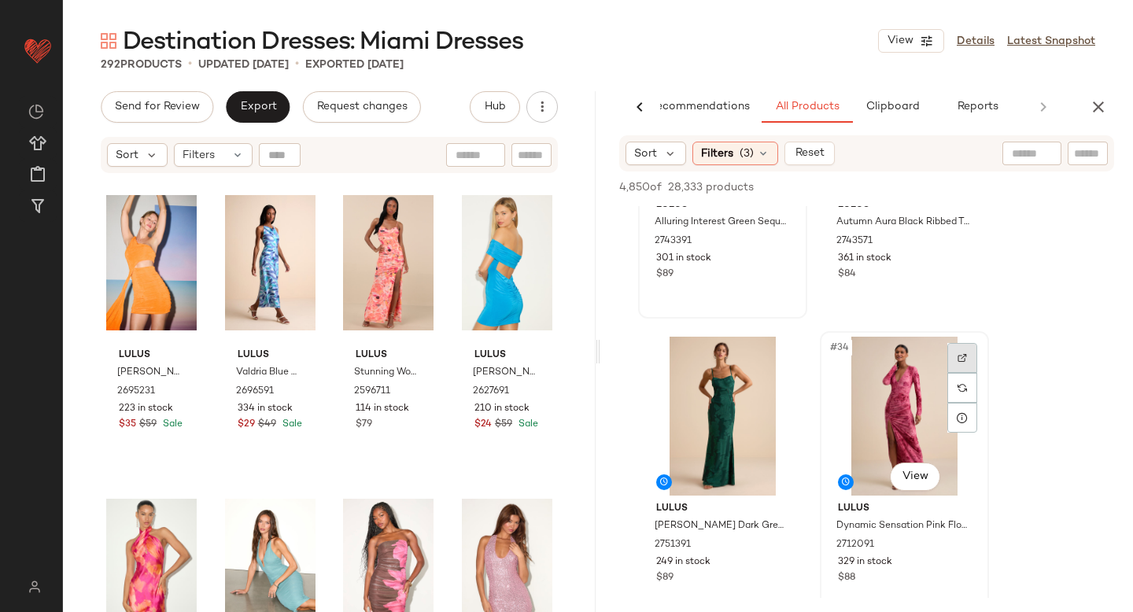
click at [954, 360] on div at bounding box center [963, 358] width 30 height 30
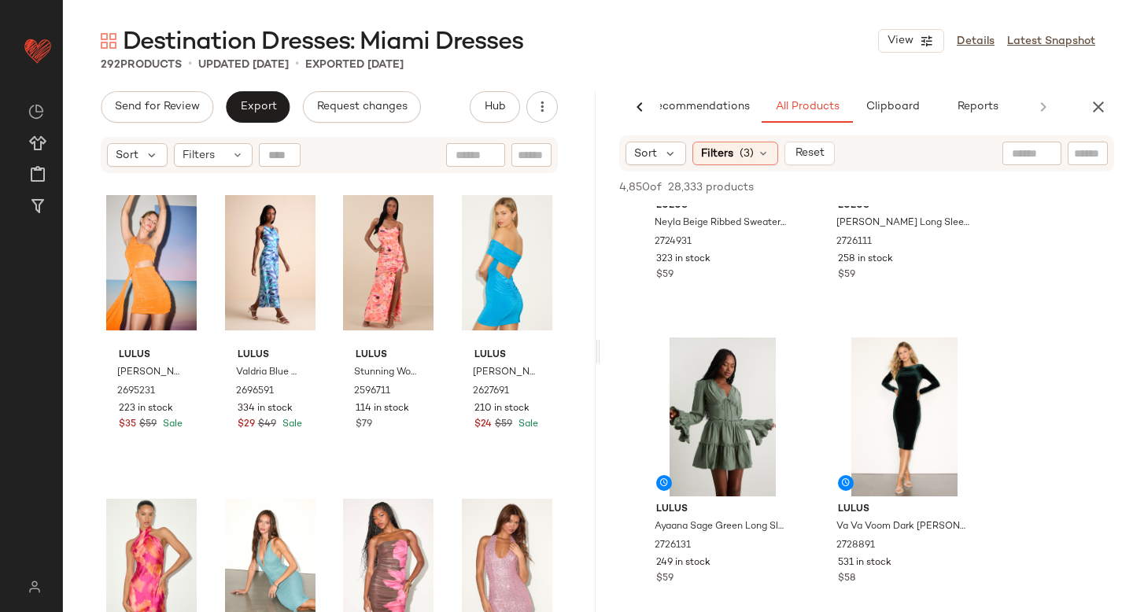
scroll to position [12934, 0]
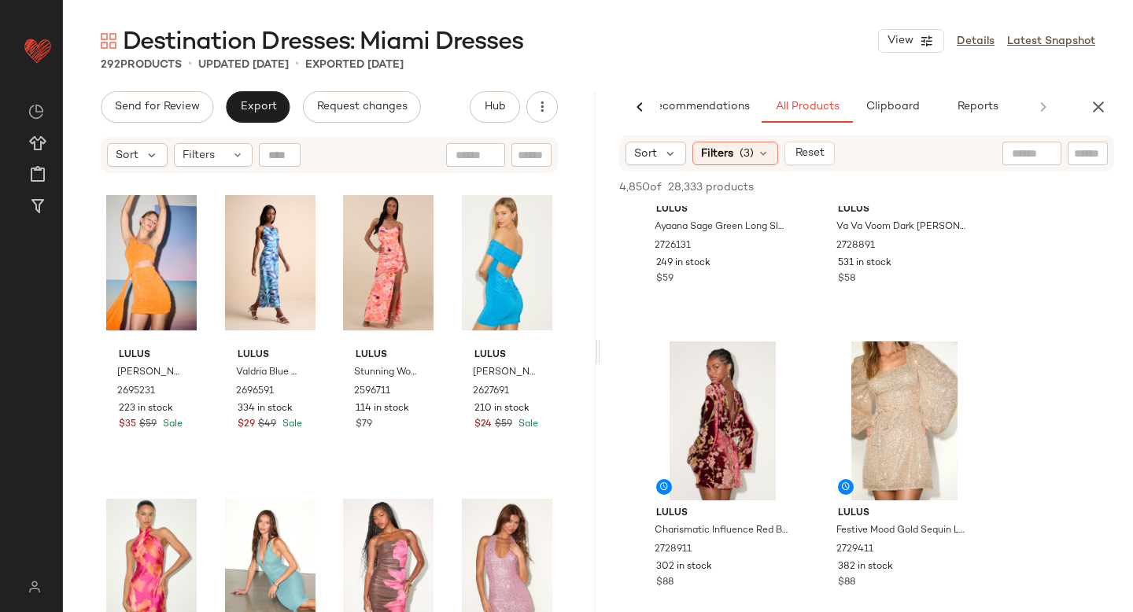
click at [1020, 150] on input "text" at bounding box center [1032, 154] width 40 height 17
type input "********"
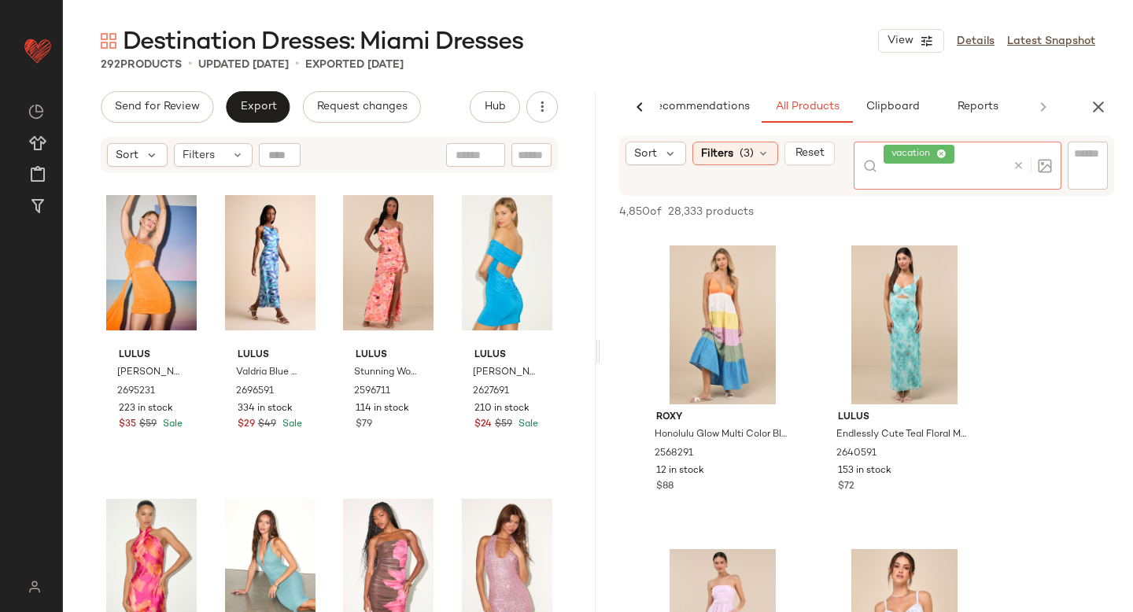
scroll to position [1776, 0]
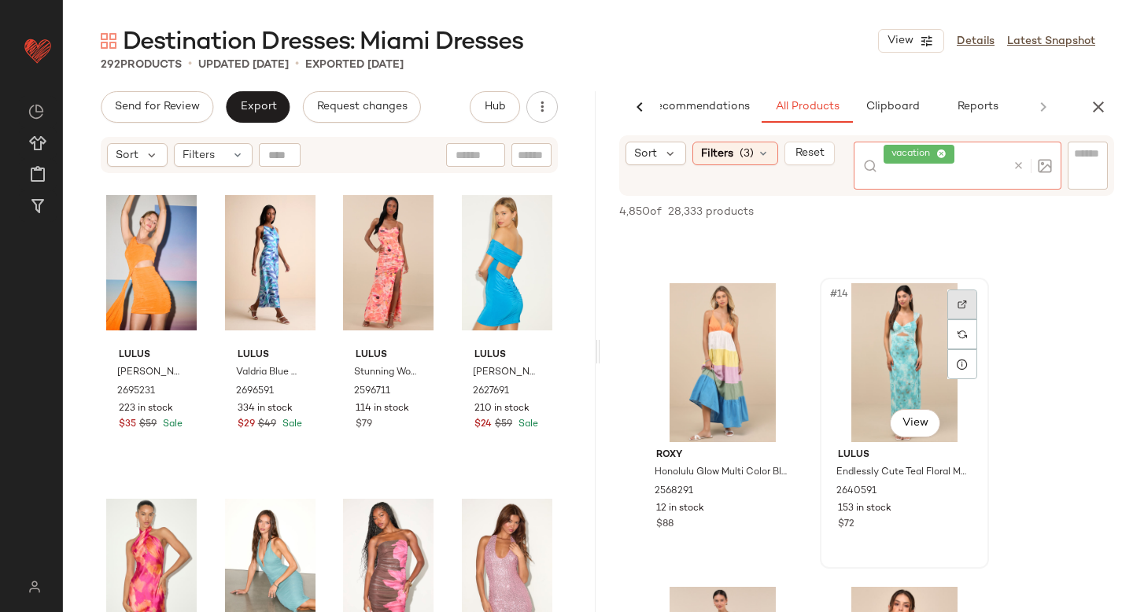
click at [955, 305] on div at bounding box center [963, 335] width 30 height 90
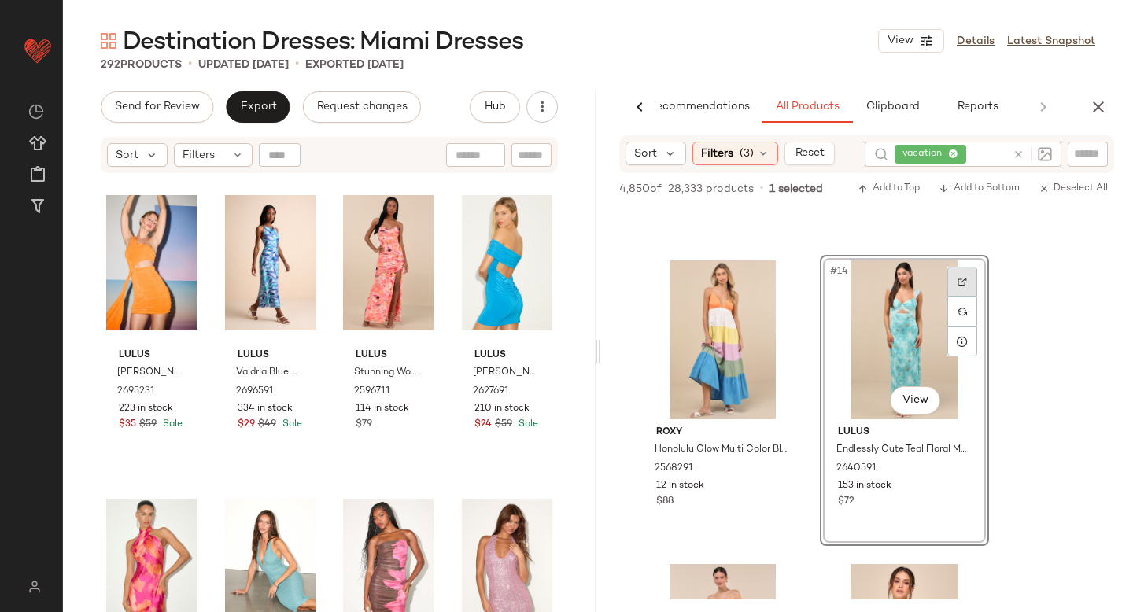
click at [964, 279] on img at bounding box center [962, 281] width 9 height 9
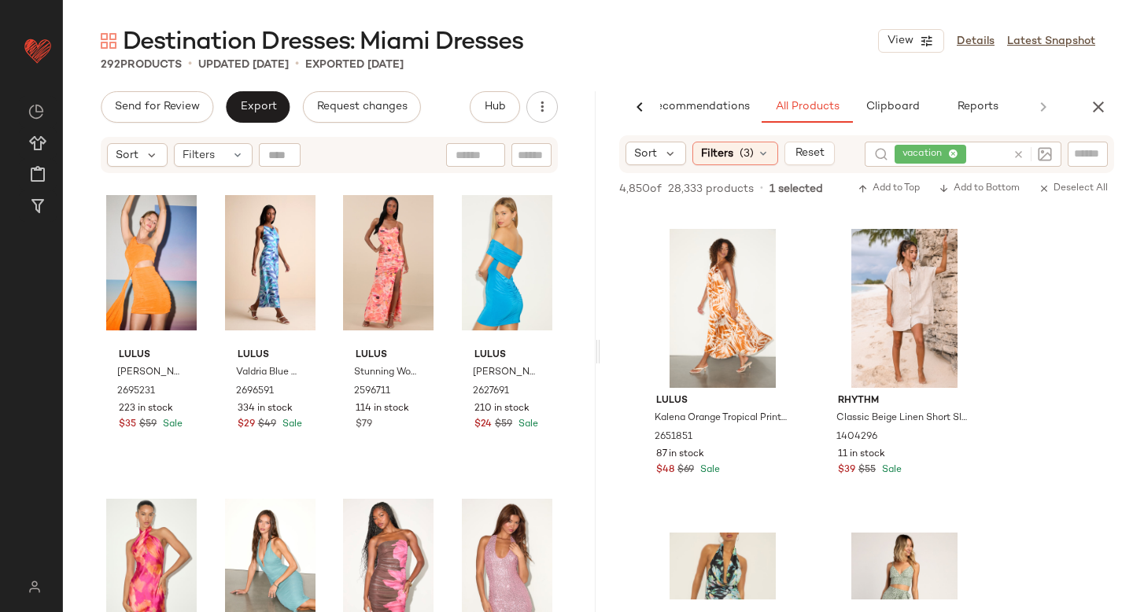
scroll to position [2680, 0]
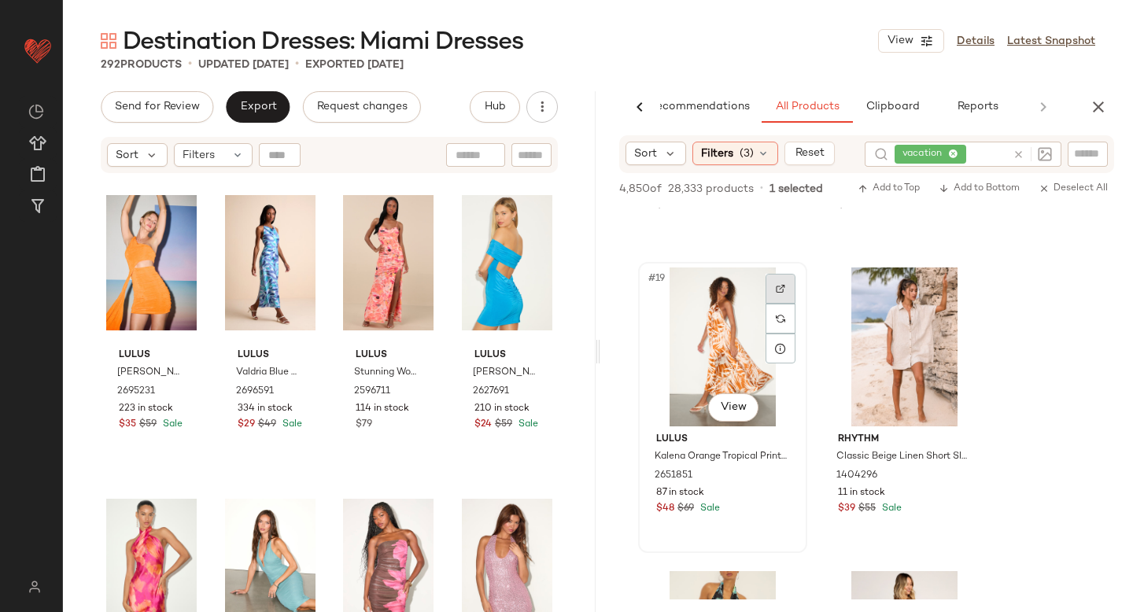
click at [782, 285] on img at bounding box center [780, 288] width 9 height 9
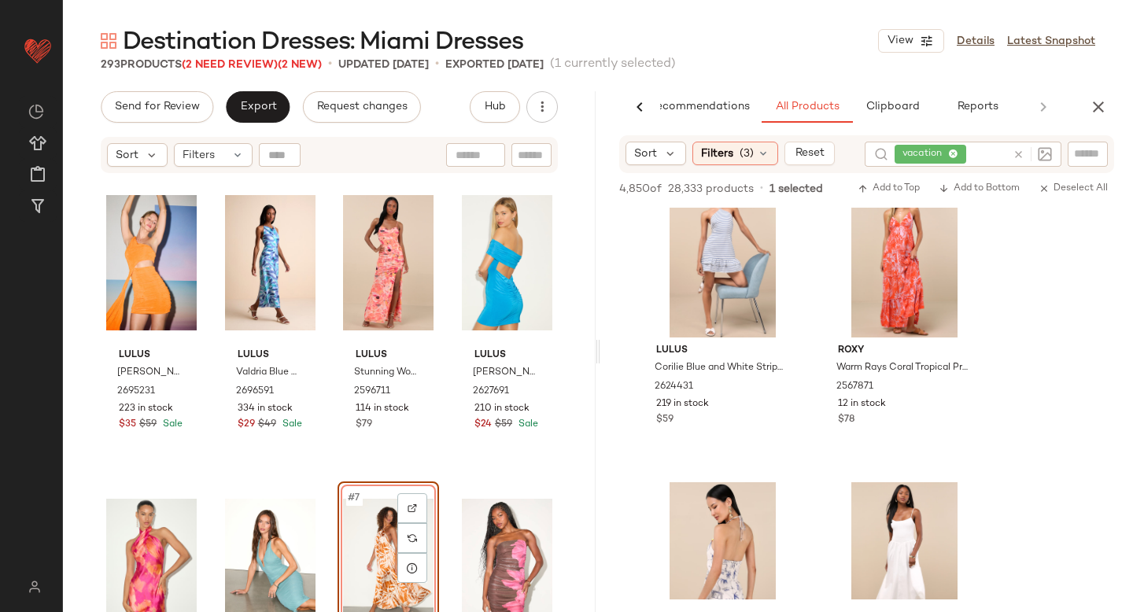
scroll to position [4900, 0]
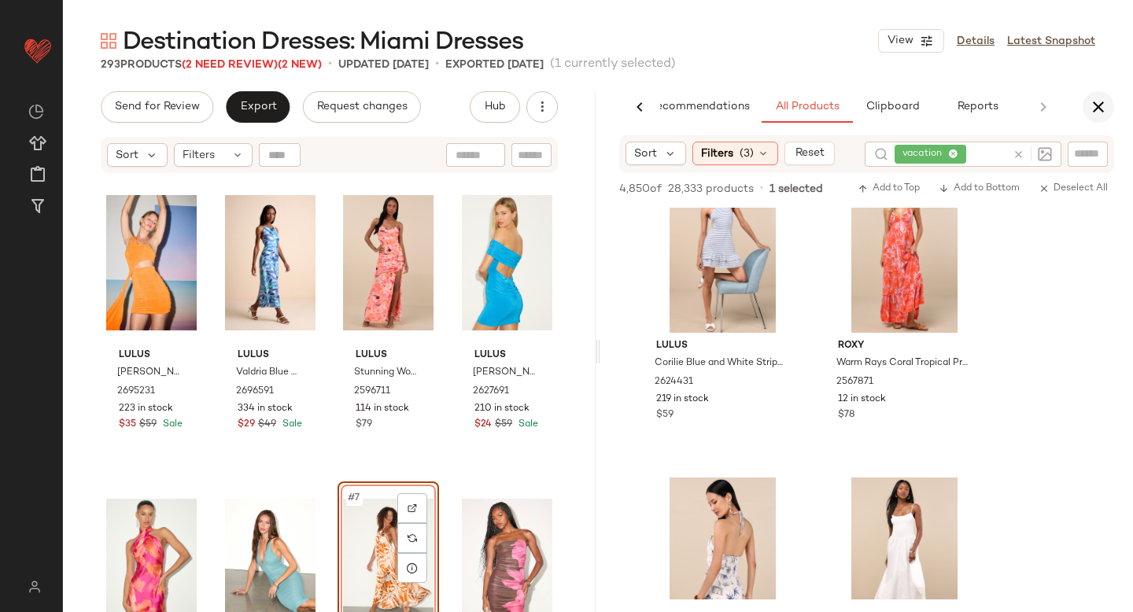
click at [1098, 106] on icon "button" at bounding box center [1098, 107] width 19 height 19
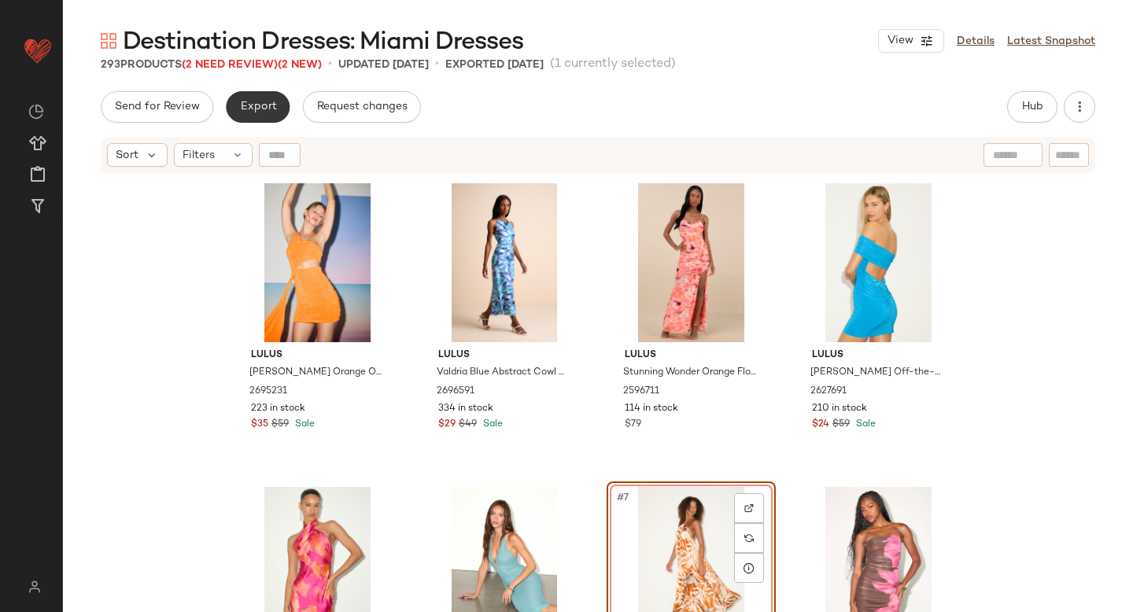
click at [253, 105] on span "Export" at bounding box center [257, 107] width 37 height 13
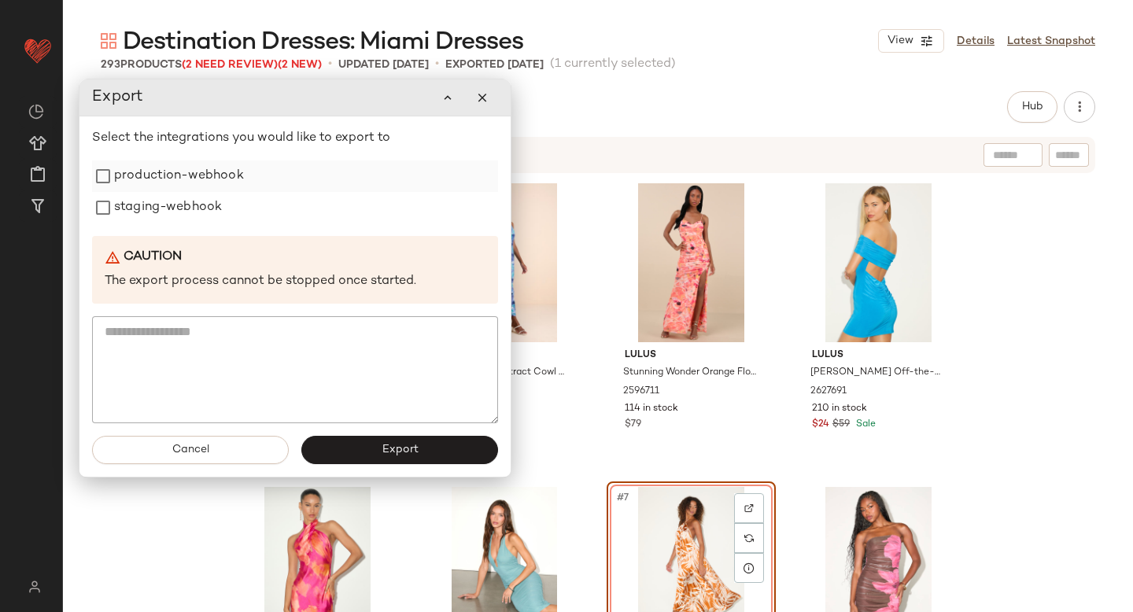
click at [215, 179] on label "production-webhook" at bounding box center [179, 176] width 130 height 31
click at [202, 213] on label "staging-webhook" at bounding box center [168, 207] width 108 height 31
click at [379, 449] on button "Export" at bounding box center [399, 450] width 197 height 28
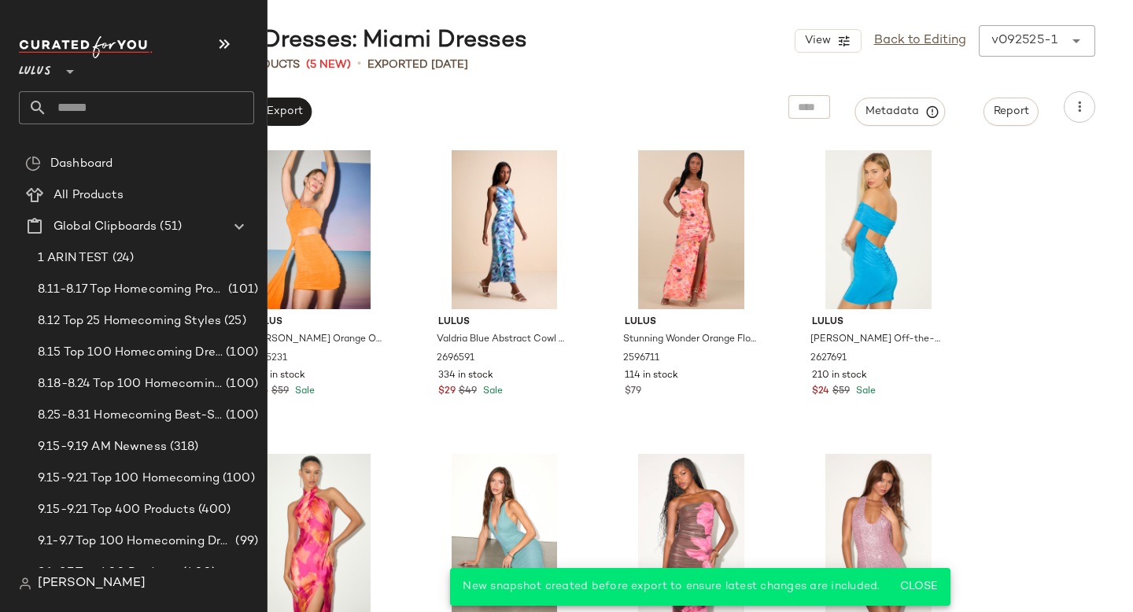
click at [73, 97] on input "text" at bounding box center [150, 107] width 207 height 33
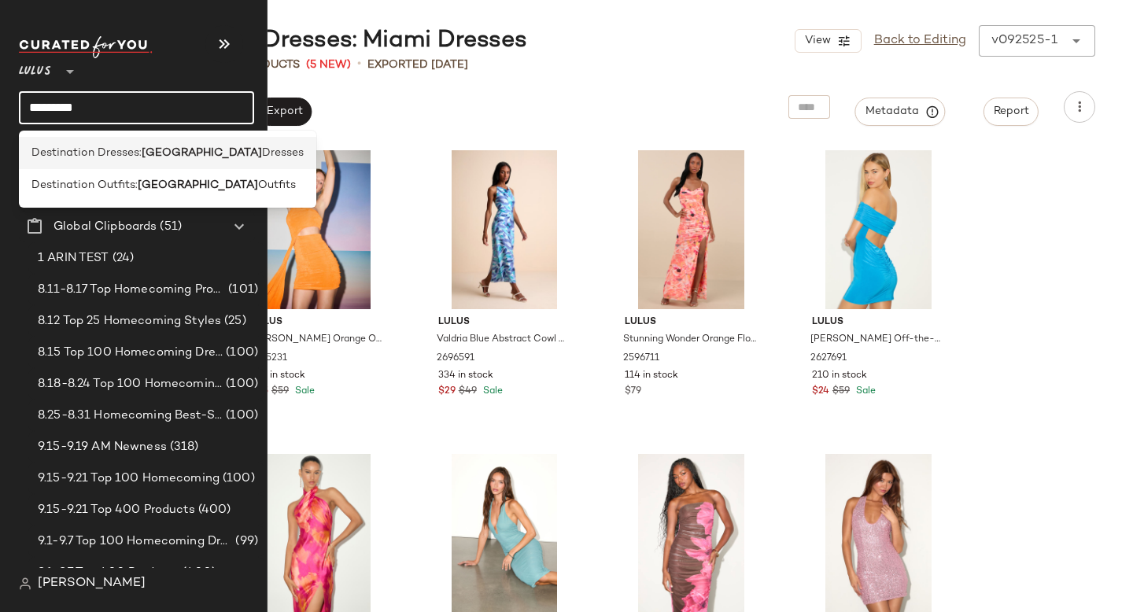
type input "*********"
click at [49, 158] on span "Destination Dresses:" at bounding box center [86, 153] width 110 height 17
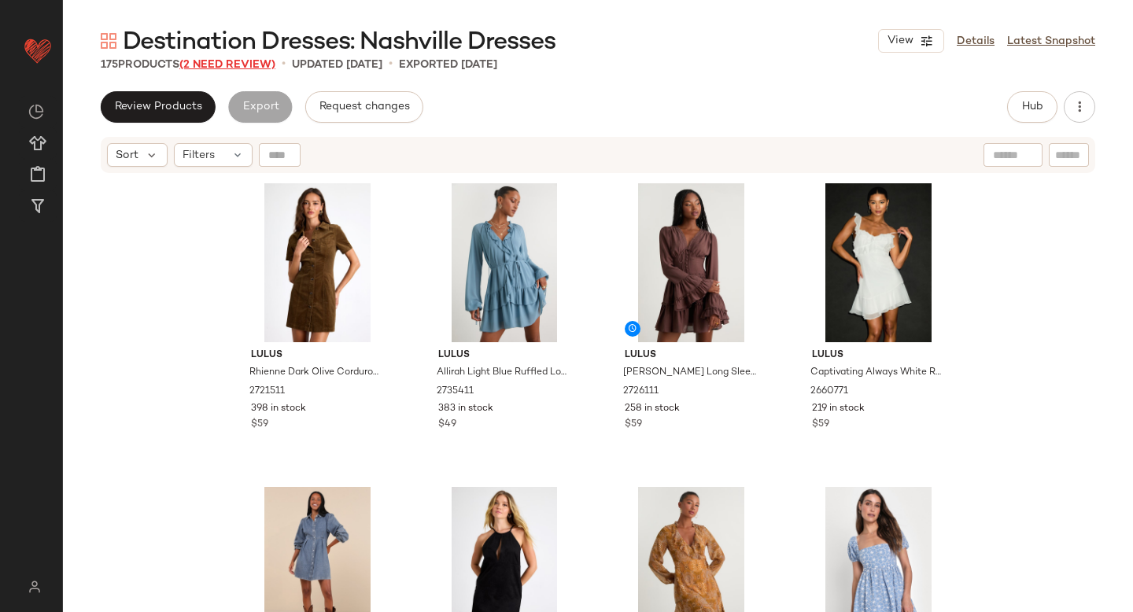
click at [207, 67] on span "(2 Need Review)" at bounding box center [227, 65] width 96 height 12
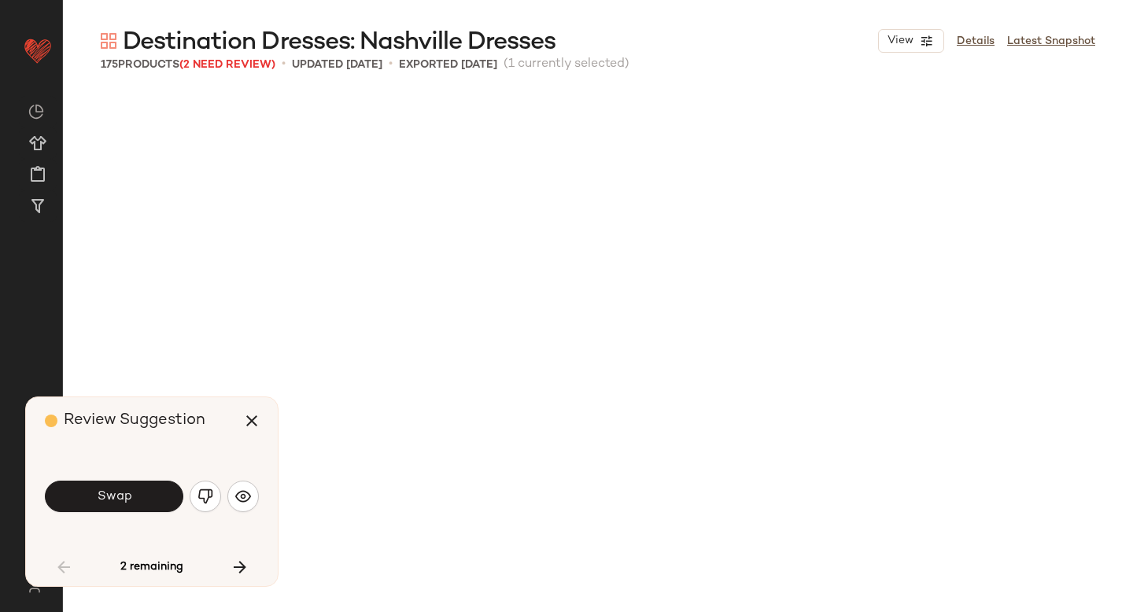
scroll to position [924, 0]
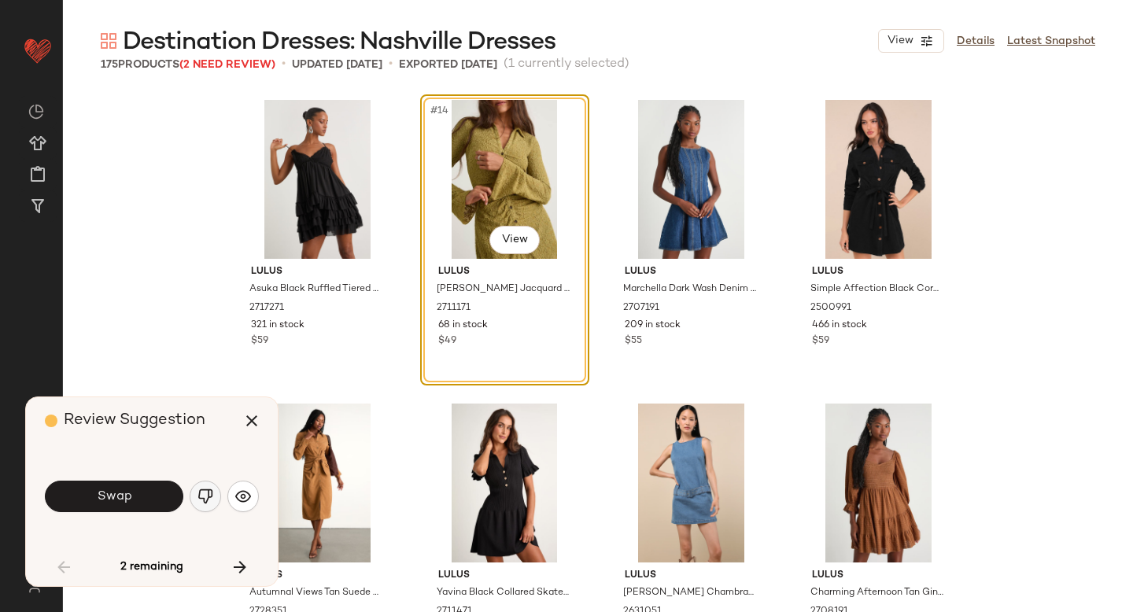
click at [201, 497] on img "button" at bounding box center [206, 497] width 16 height 16
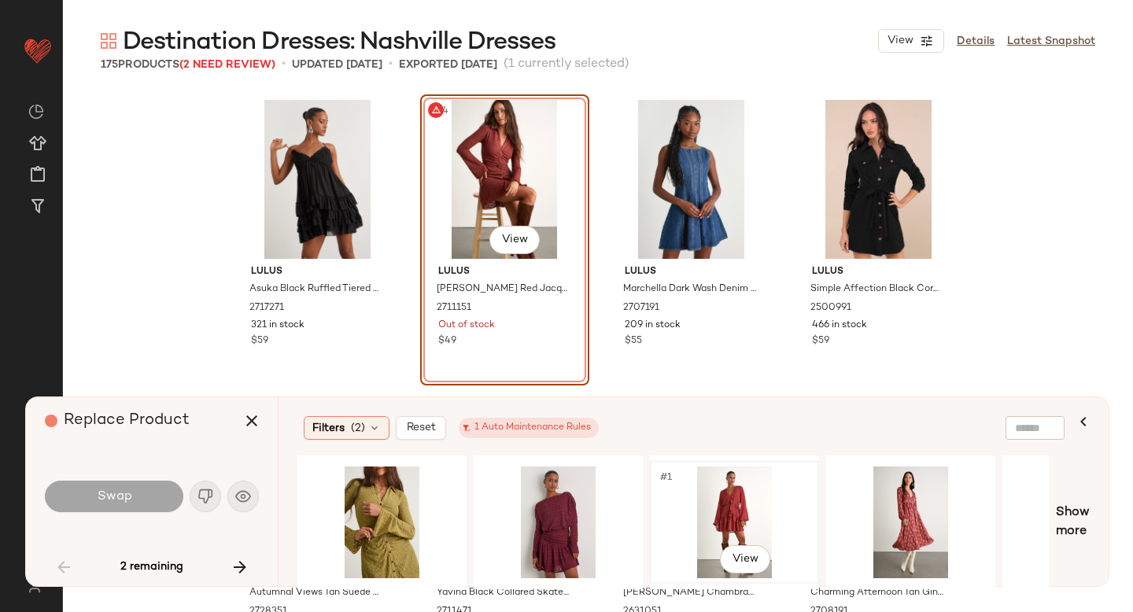
click at [754, 478] on div "#1 View" at bounding box center [735, 523] width 158 height 112
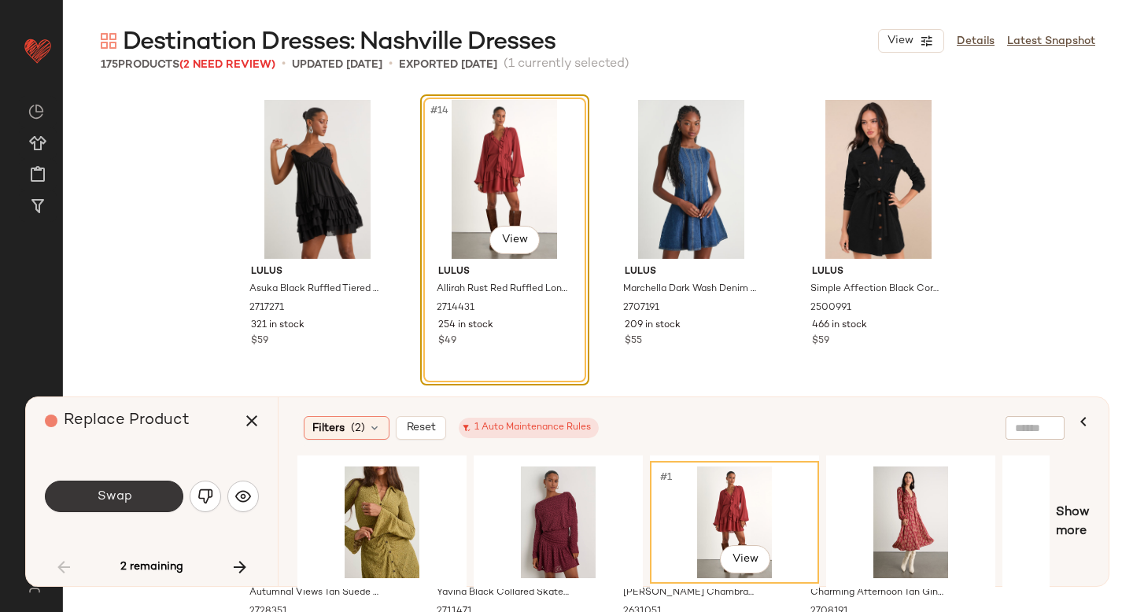
click at [147, 492] on button "Swap" at bounding box center [114, 496] width 139 height 31
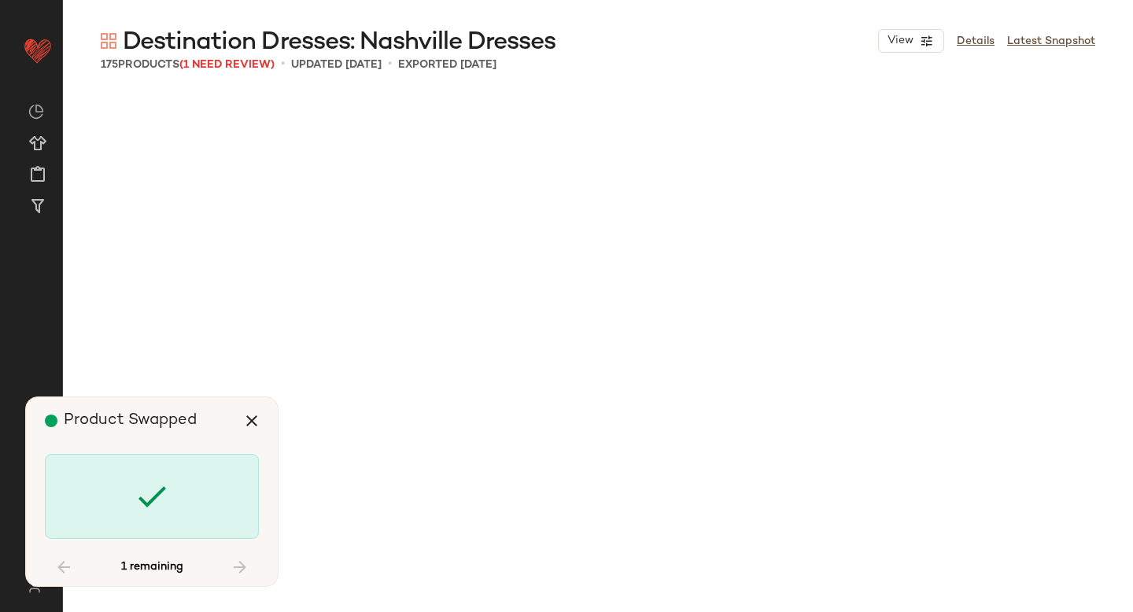
scroll to position [4861, 0]
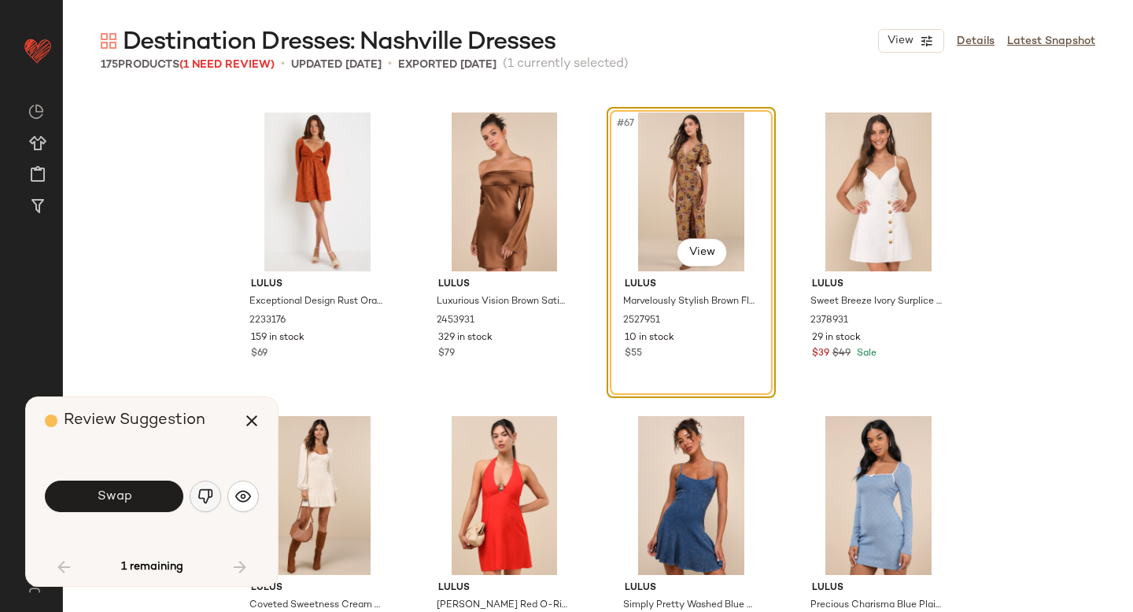
click at [212, 497] on img "button" at bounding box center [206, 497] width 16 height 16
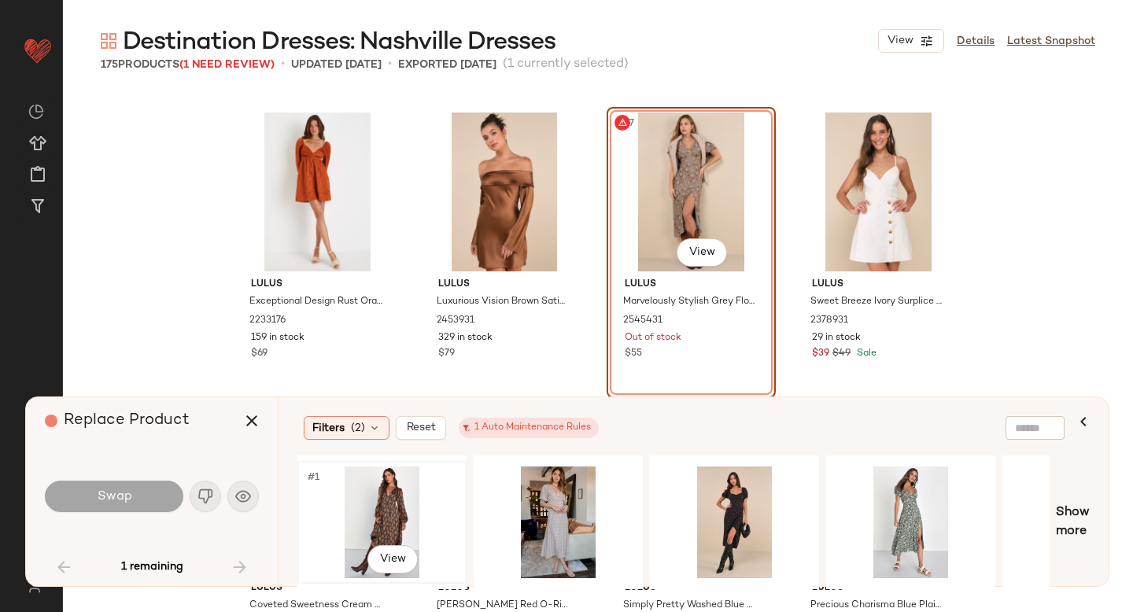
click at [389, 510] on div "#1 View" at bounding box center [382, 523] width 158 height 112
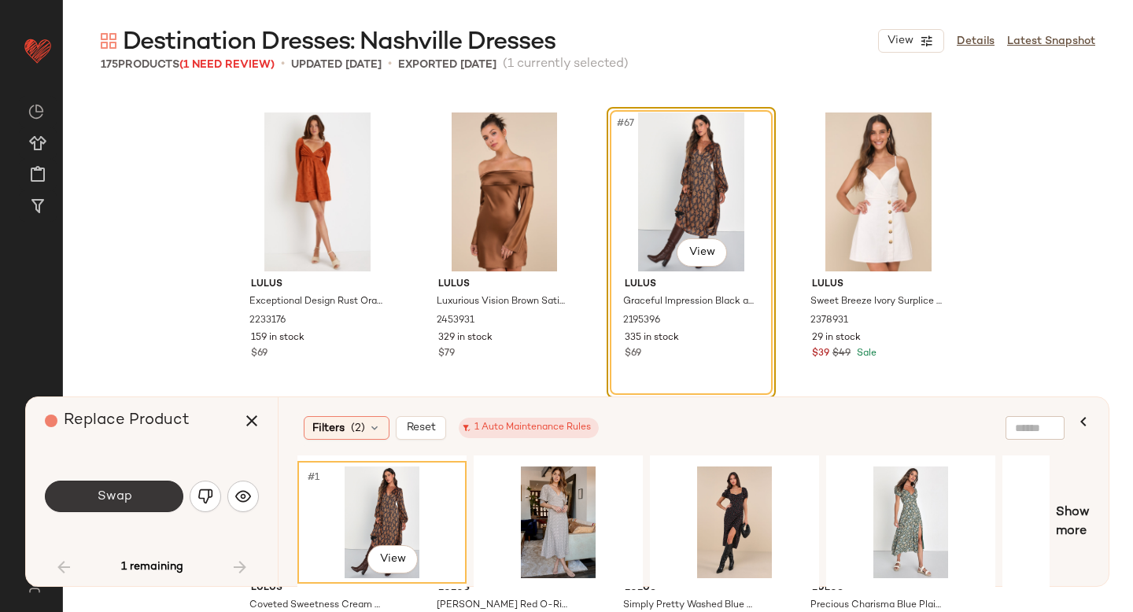
click at [148, 508] on button "Swap" at bounding box center [114, 496] width 139 height 31
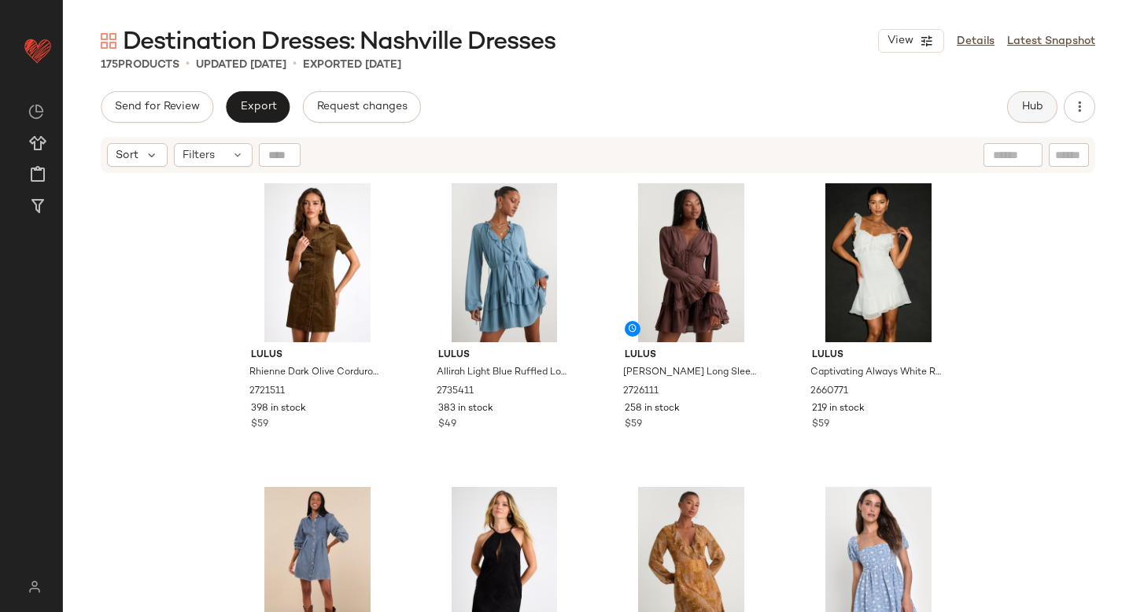
click at [1029, 108] on span "Hub" at bounding box center [1033, 107] width 22 height 13
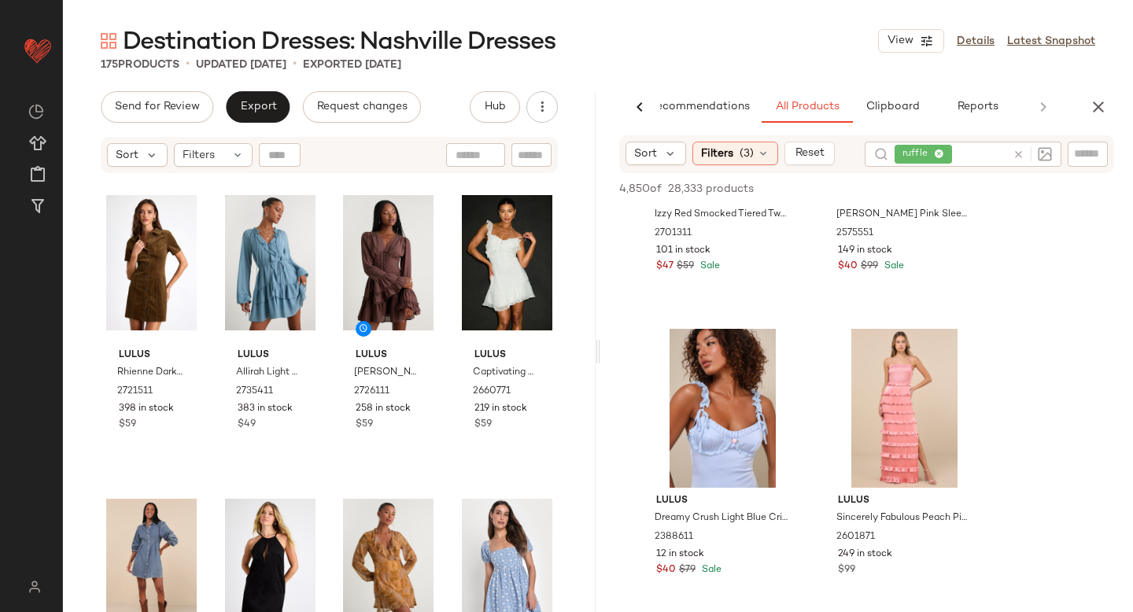
scroll to position [228, 0]
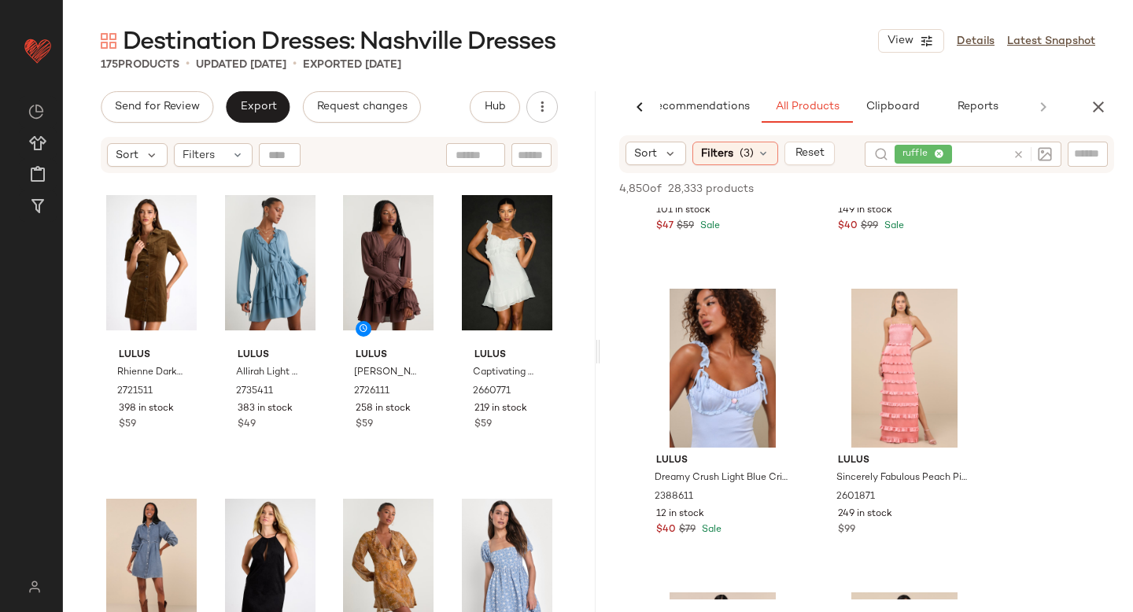
click at [1021, 151] on icon at bounding box center [1019, 155] width 12 height 12
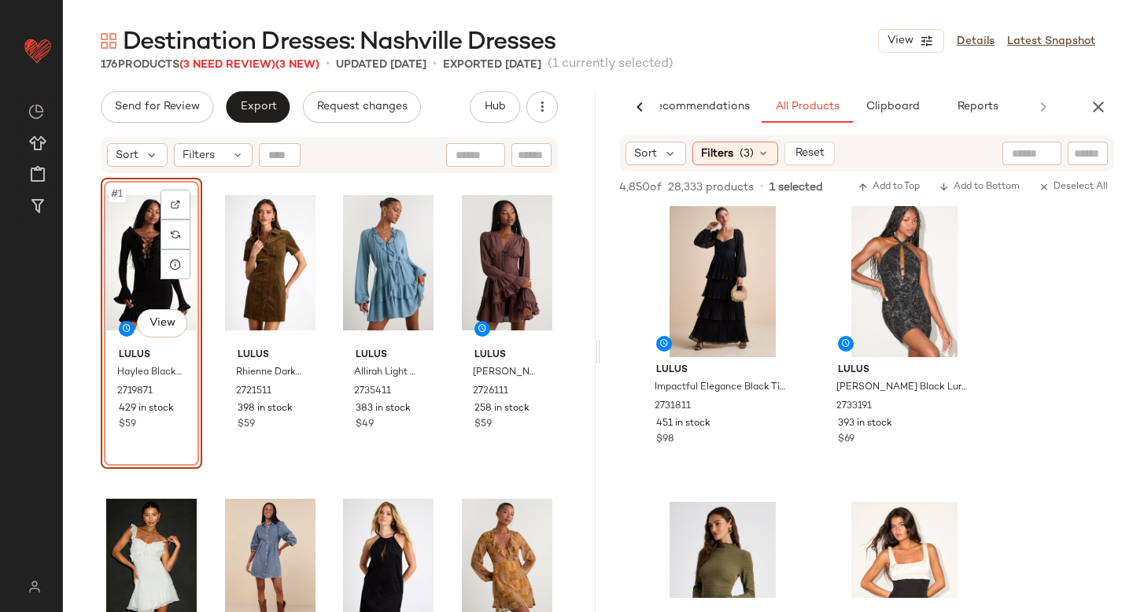
scroll to position [13877, 0]
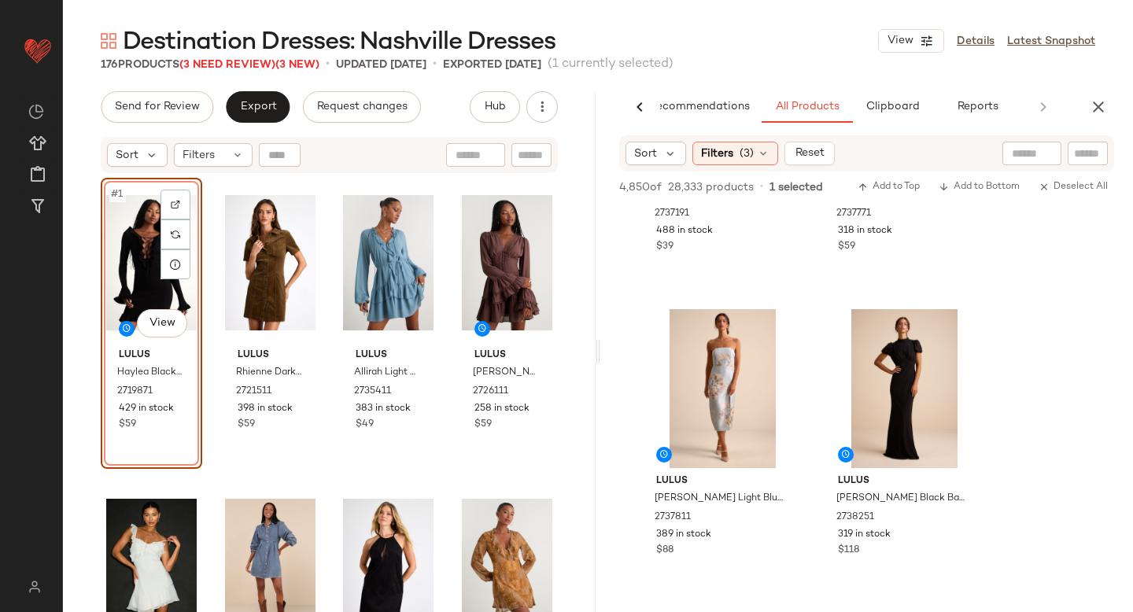
click at [1020, 149] on input "text" at bounding box center [1032, 154] width 40 height 17
type input "*******"
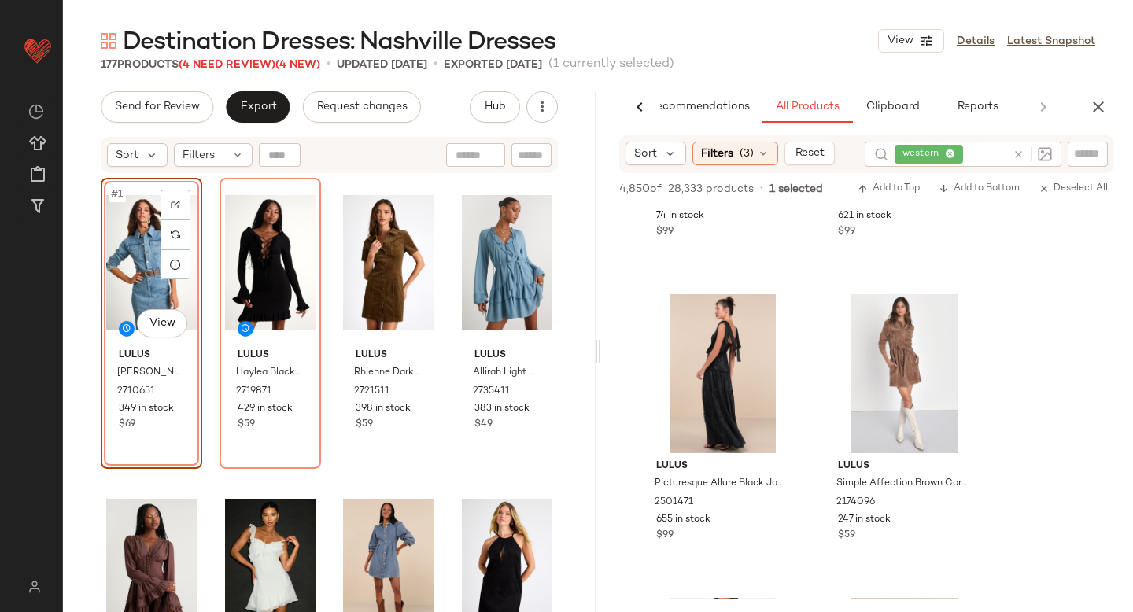
scroll to position [2351, 0]
click at [954, 310] on div at bounding box center [963, 314] width 30 height 30
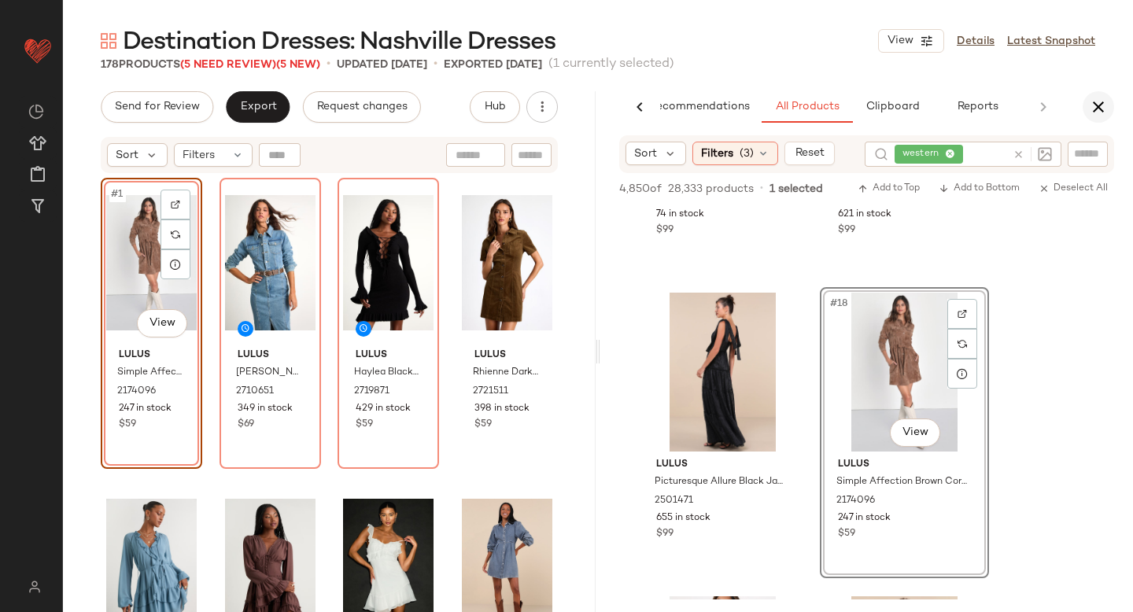
click at [1100, 107] on icon "button" at bounding box center [1098, 107] width 19 height 19
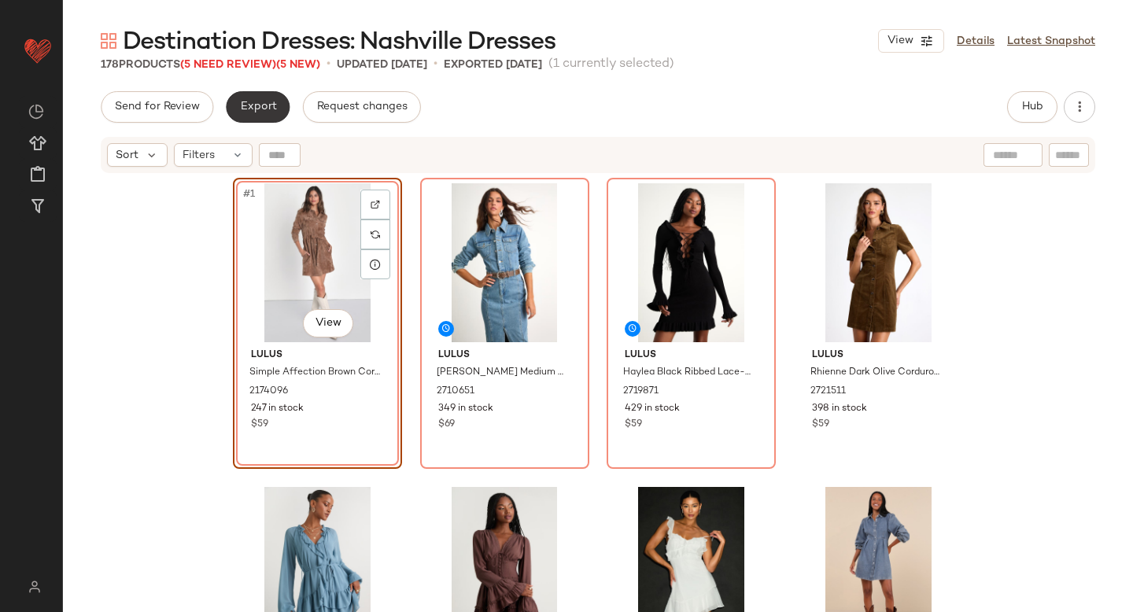
click at [261, 104] on span "Export" at bounding box center [257, 107] width 37 height 13
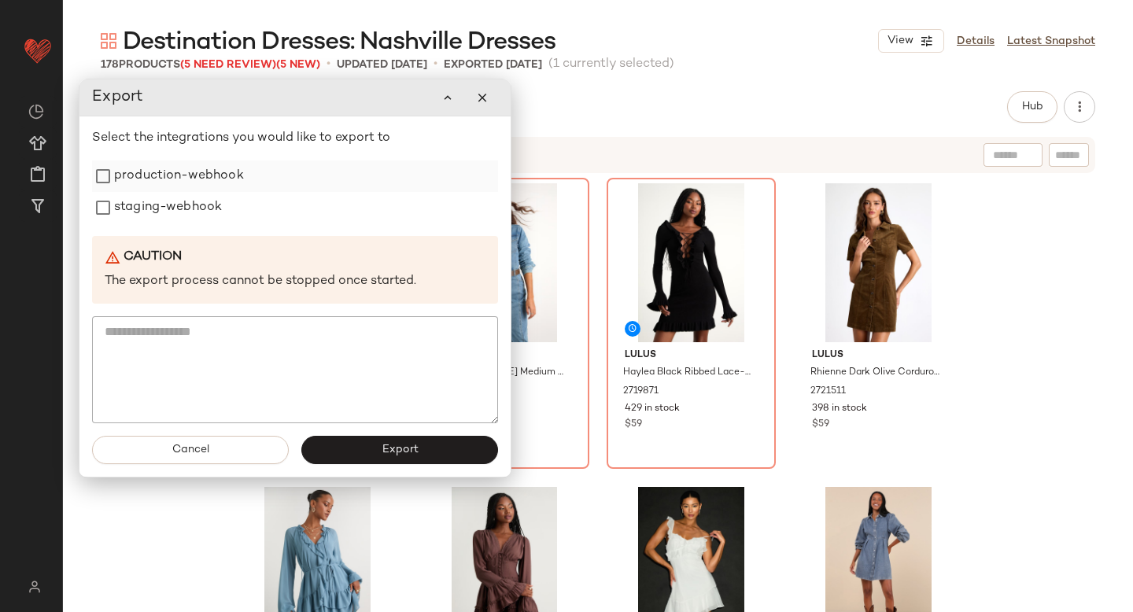
click at [228, 176] on label "production-webhook" at bounding box center [179, 176] width 130 height 31
click at [194, 211] on label "staging-webhook" at bounding box center [168, 207] width 108 height 31
click at [390, 451] on span "Export" at bounding box center [399, 450] width 37 height 13
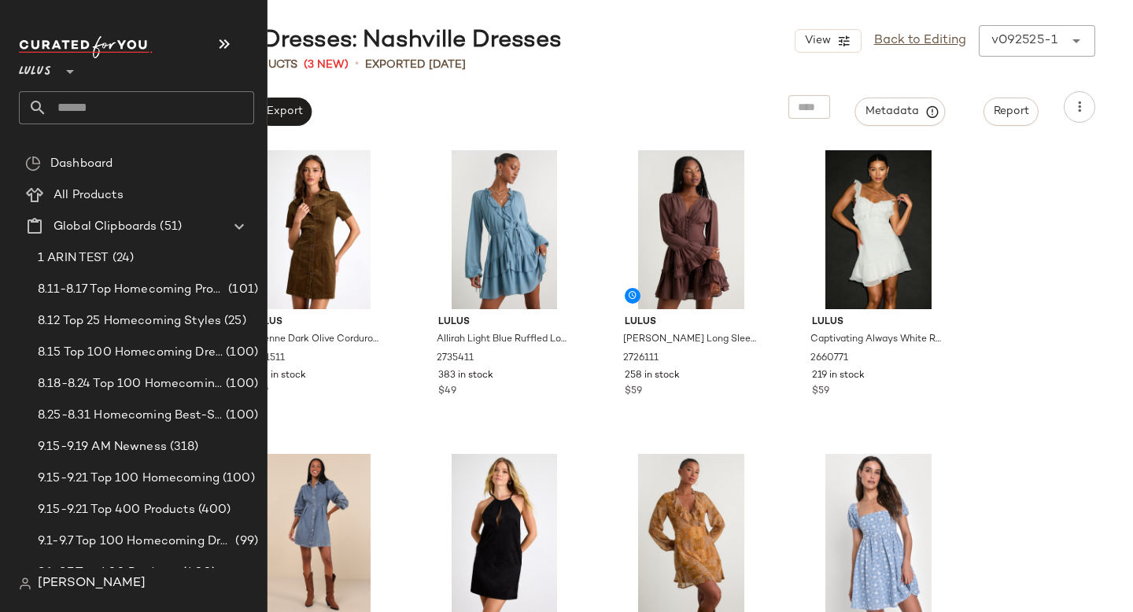
click at [86, 112] on input "text" at bounding box center [150, 107] width 207 height 33
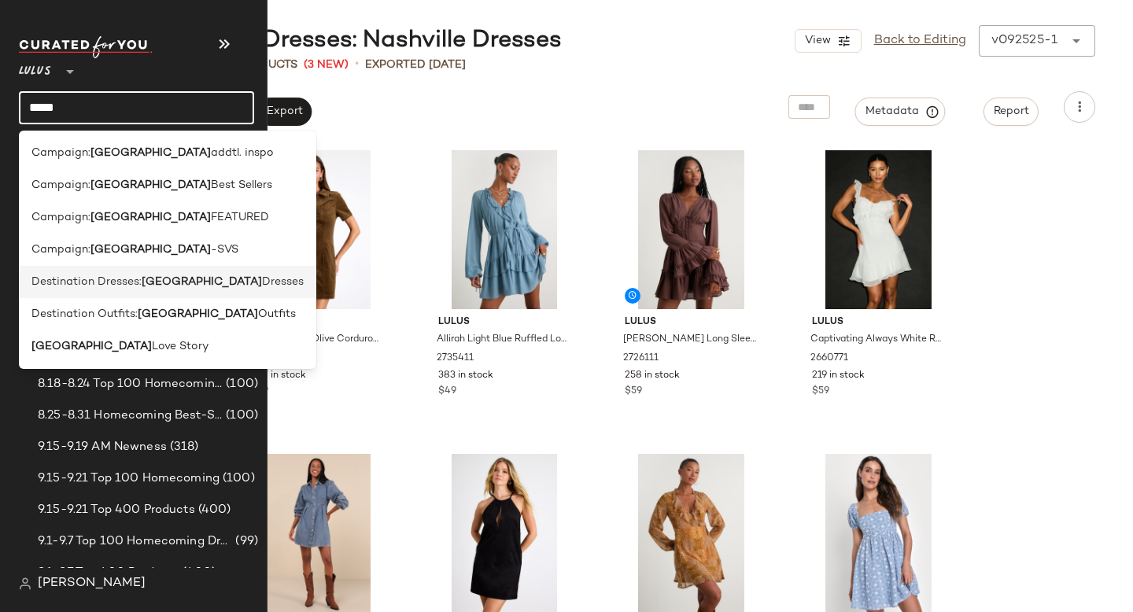
type input "*****"
click at [101, 286] on span "Destination Dresses:" at bounding box center [86, 282] width 110 height 17
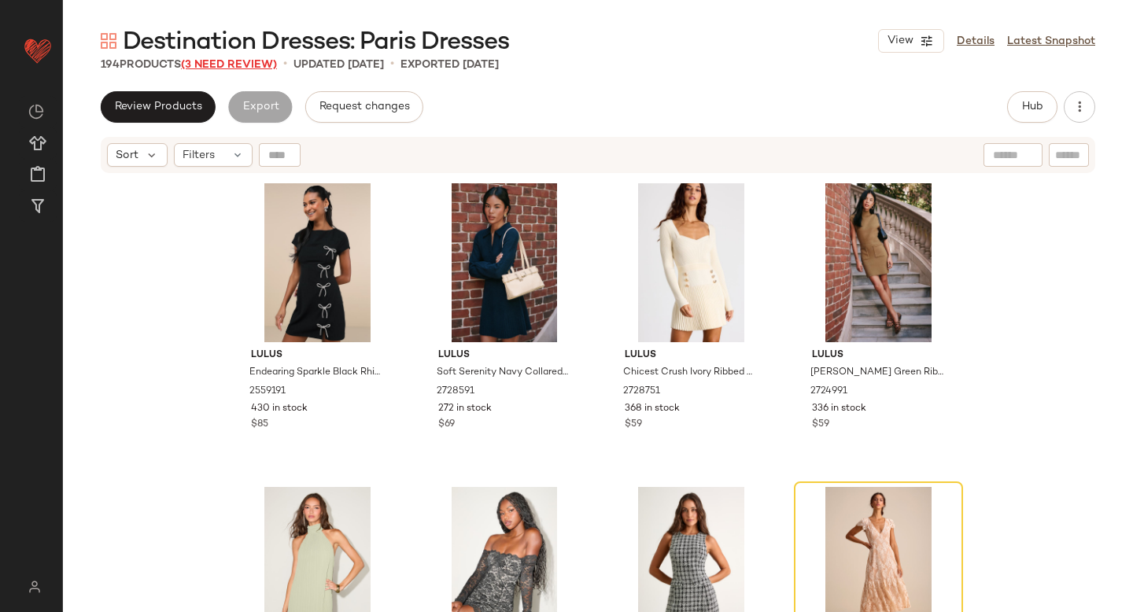
click at [258, 61] on span "(3 Need Review)" at bounding box center [229, 65] width 96 height 12
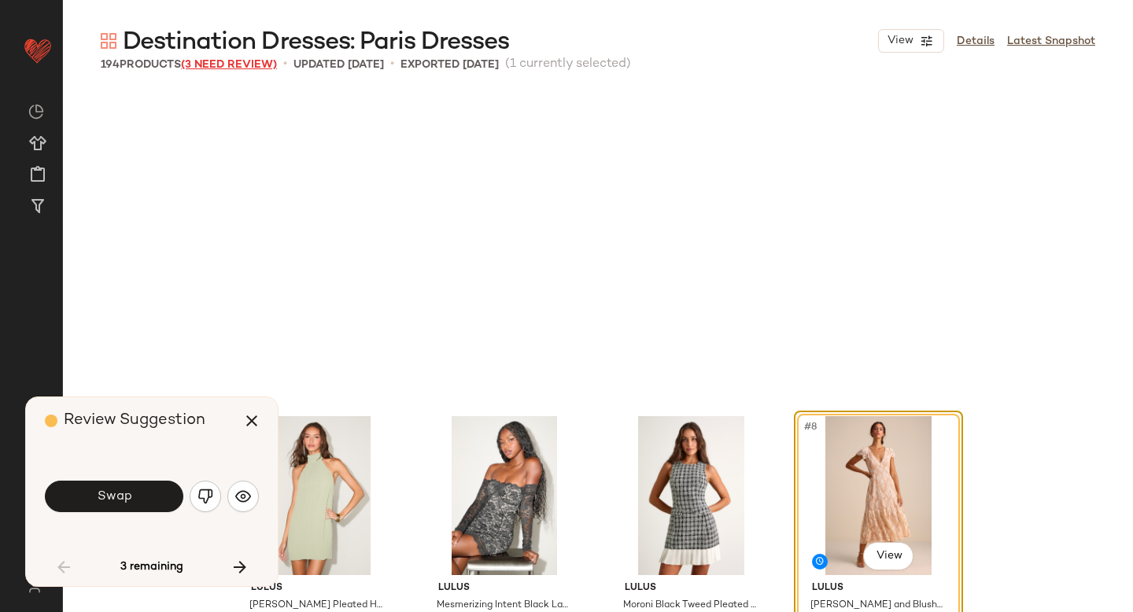
scroll to position [316, 0]
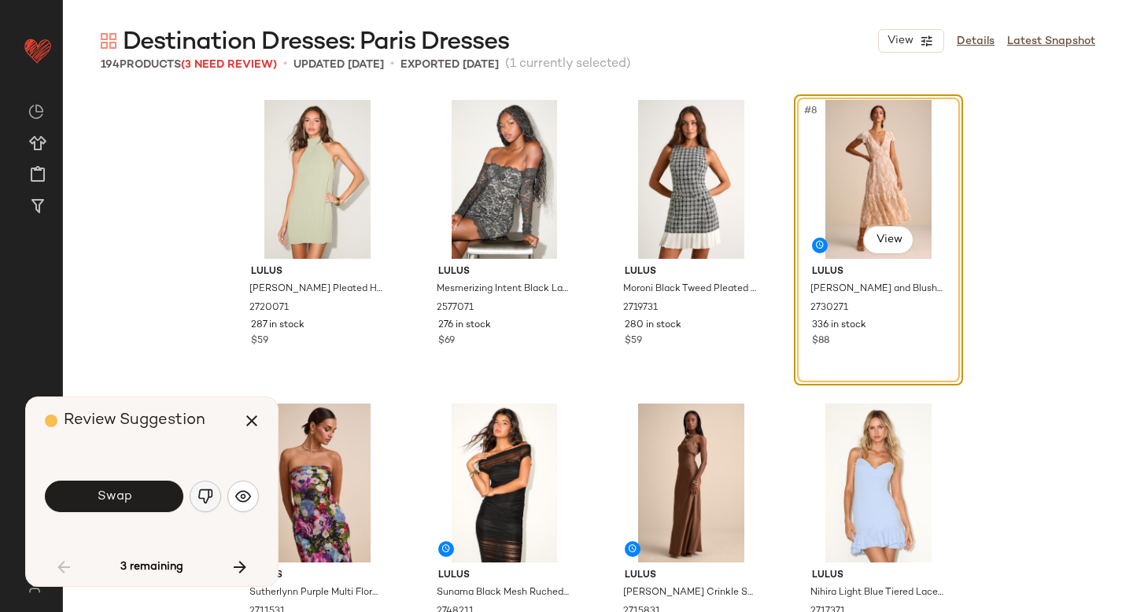
click at [200, 505] on button "button" at bounding box center [205, 496] width 31 height 31
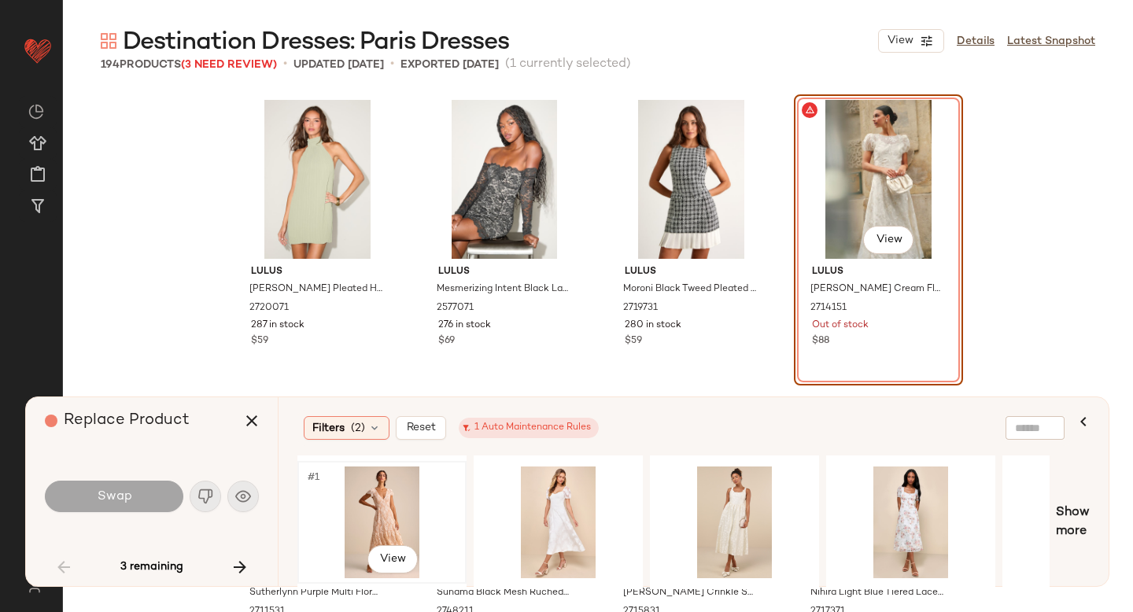
click at [389, 501] on div "#1 View" at bounding box center [382, 523] width 158 height 112
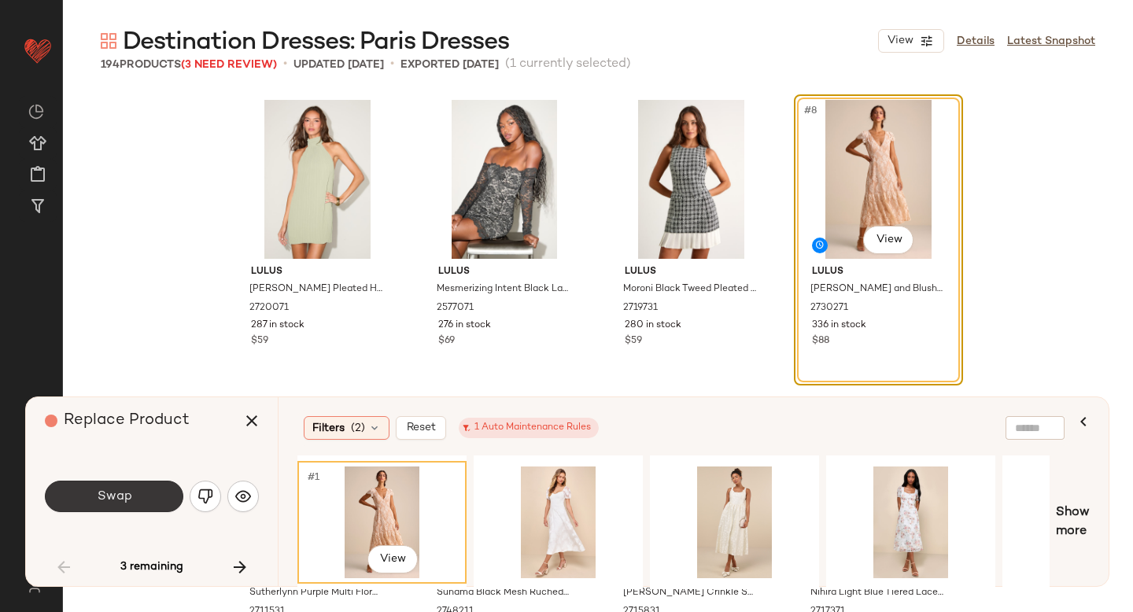
click at [147, 488] on button "Swap" at bounding box center [114, 496] width 139 height 31
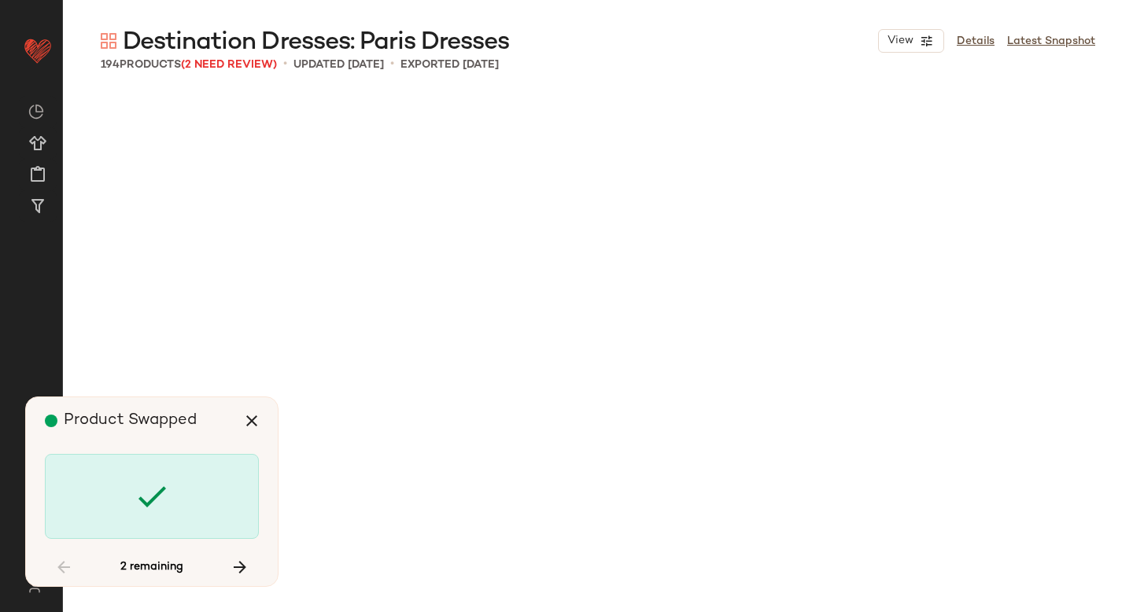
scroll to position [1823, 0]
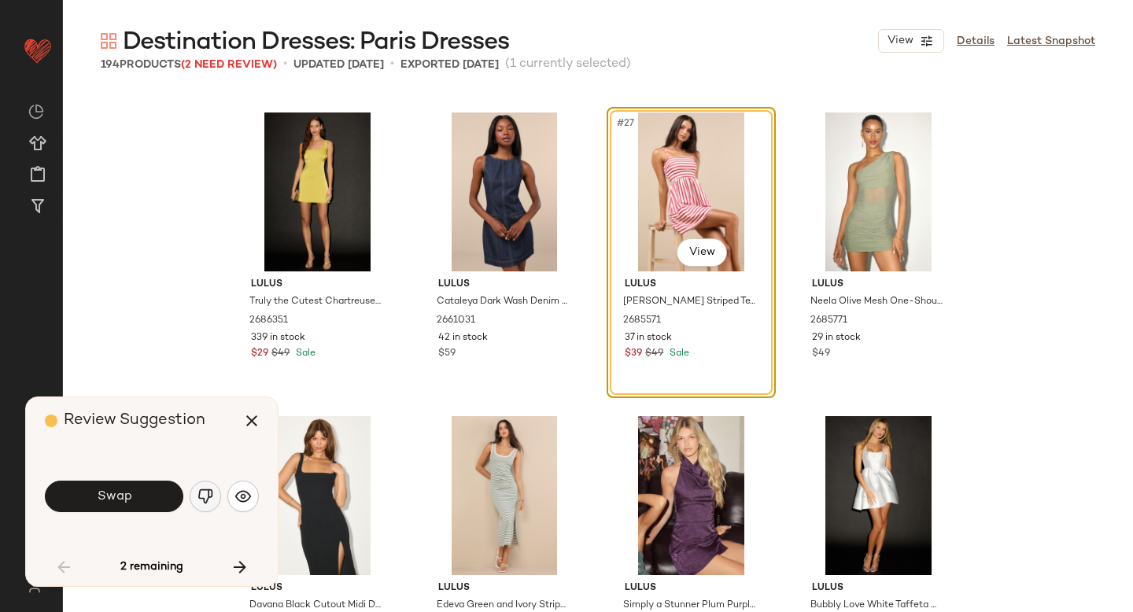
click at [200, 492] on img "button" at bounding box center [206, 497] width 16 height 16
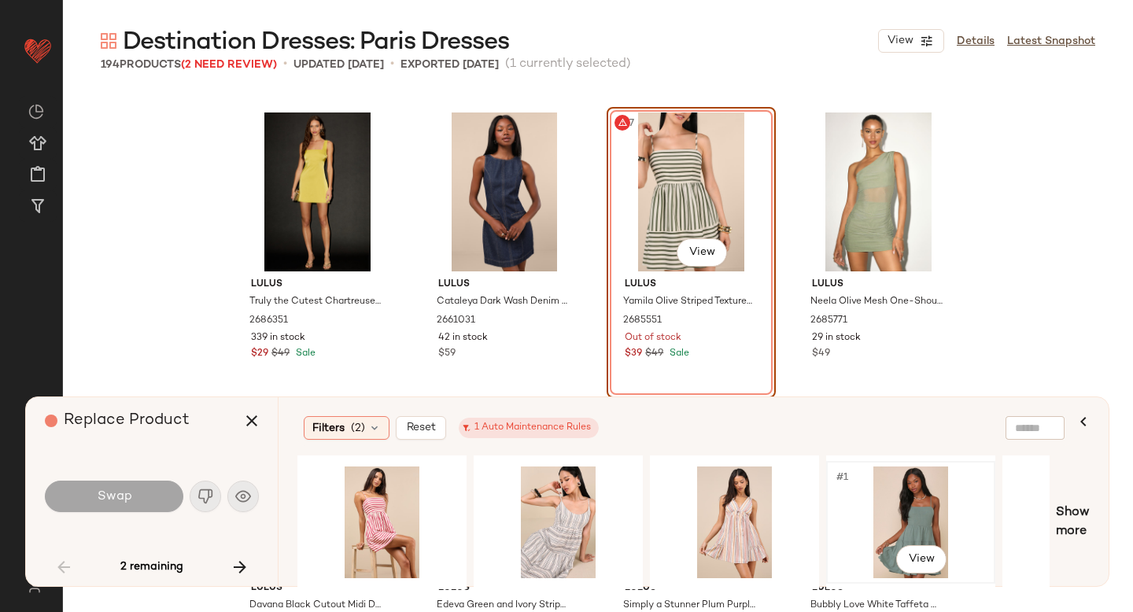
click at [856, 510] on div "#1 View" at bounding box center [911, 523] width 158 height 112
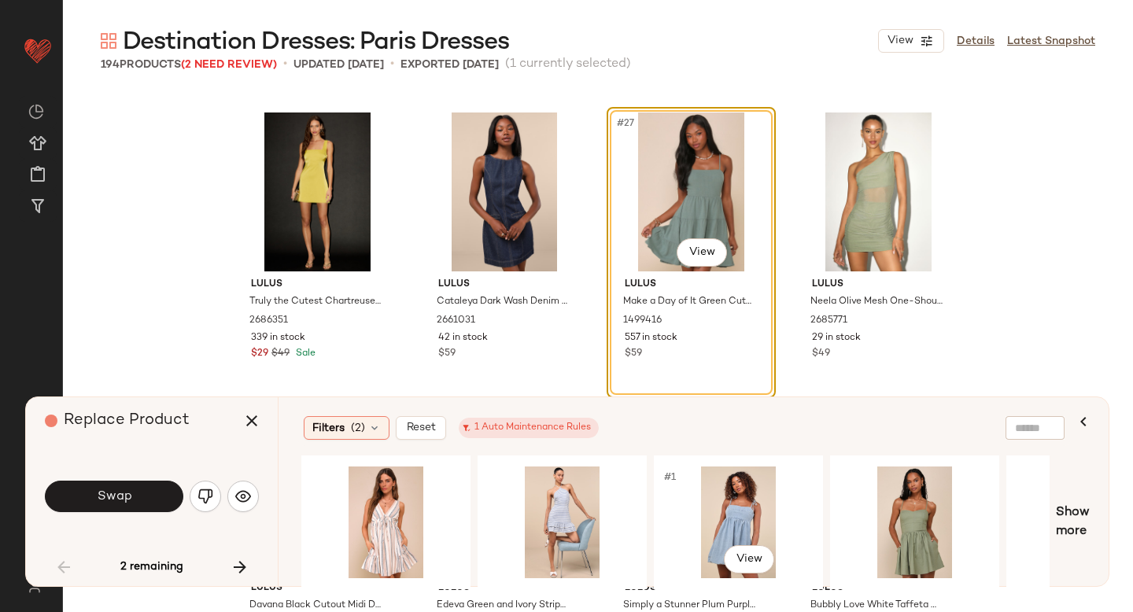
scroll to position [0, 945]
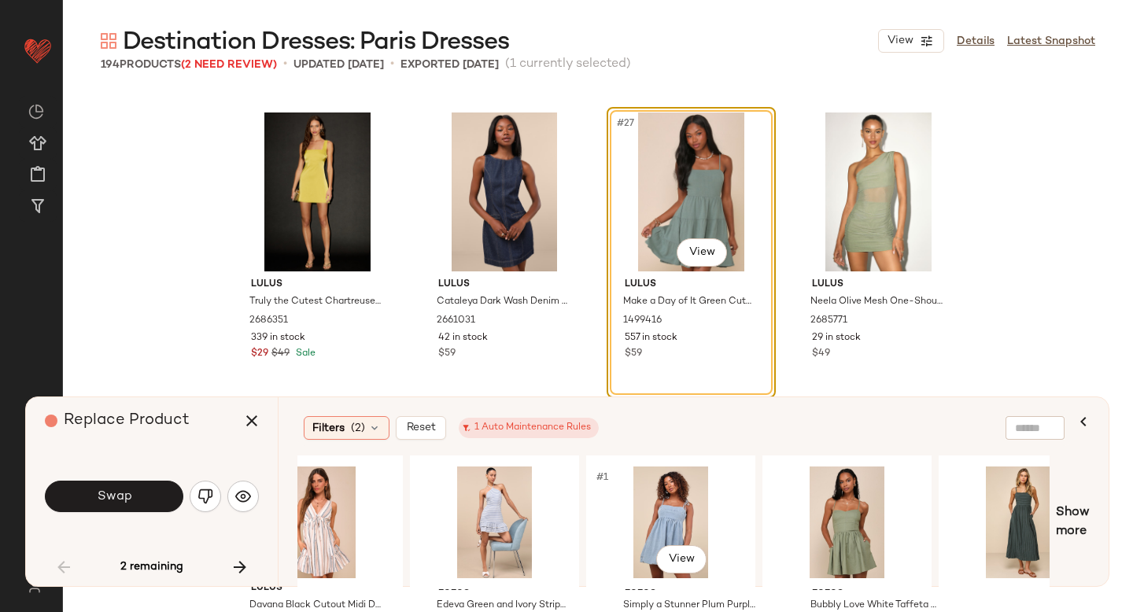
click at [613, 522] on div "#1 View" at bounding box center [671, 523] width 158 height 112
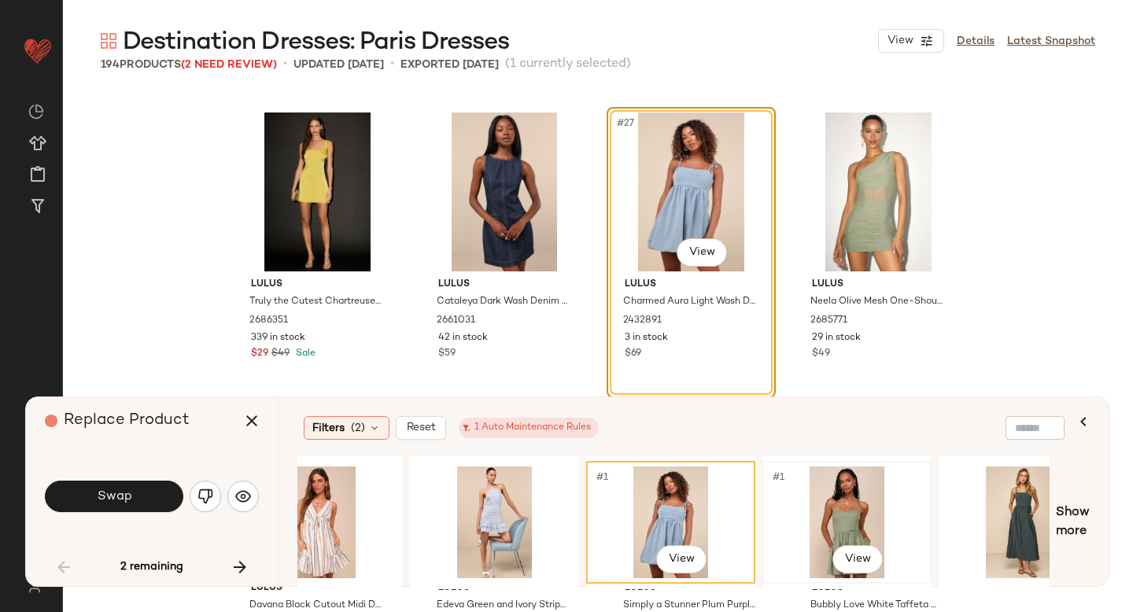
click at [829, 495] on div "#1 View" at bounding box center [847, 523] width 158 height 112
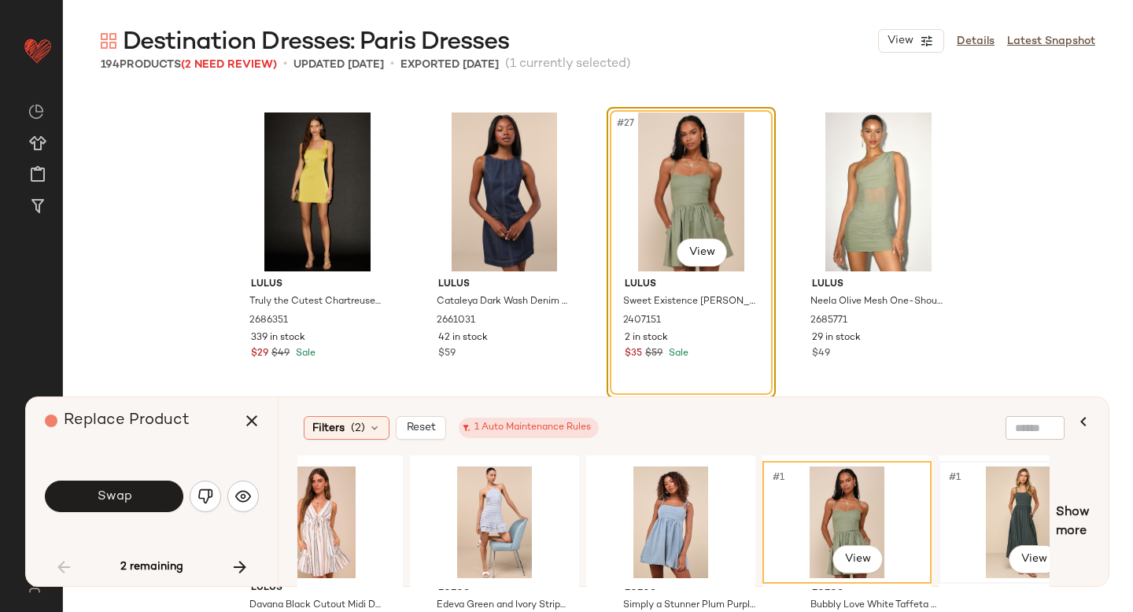
click at [1024, 493] on div "#1 View" at bounding box center [1023, 523] width 158 height 112
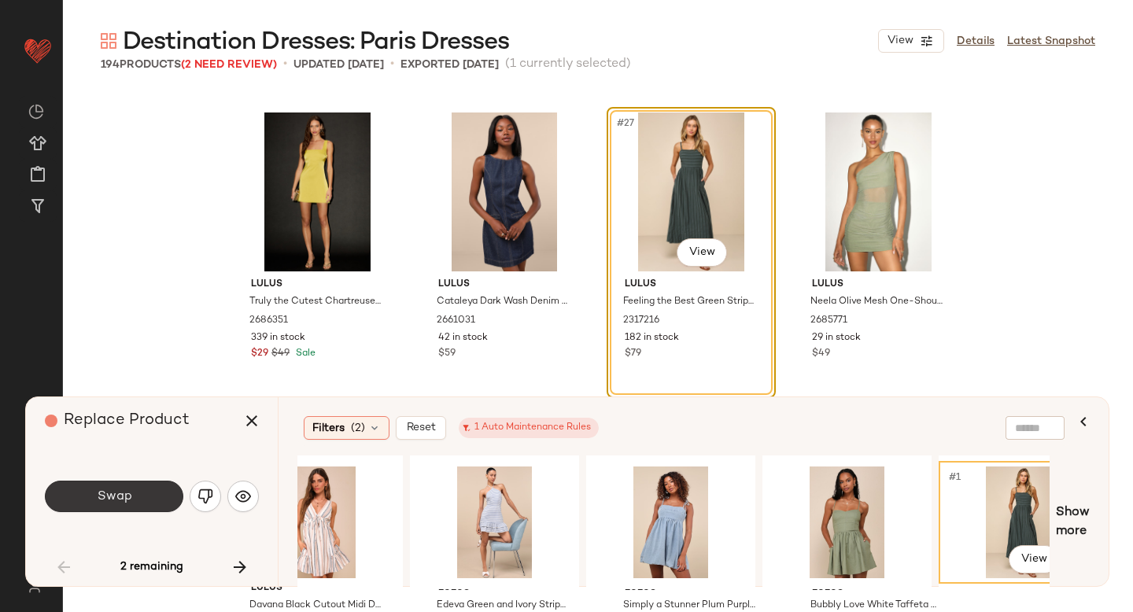
click at [135, 494] on button "Swap" at bounding box center [114, 496] width 139 height 31
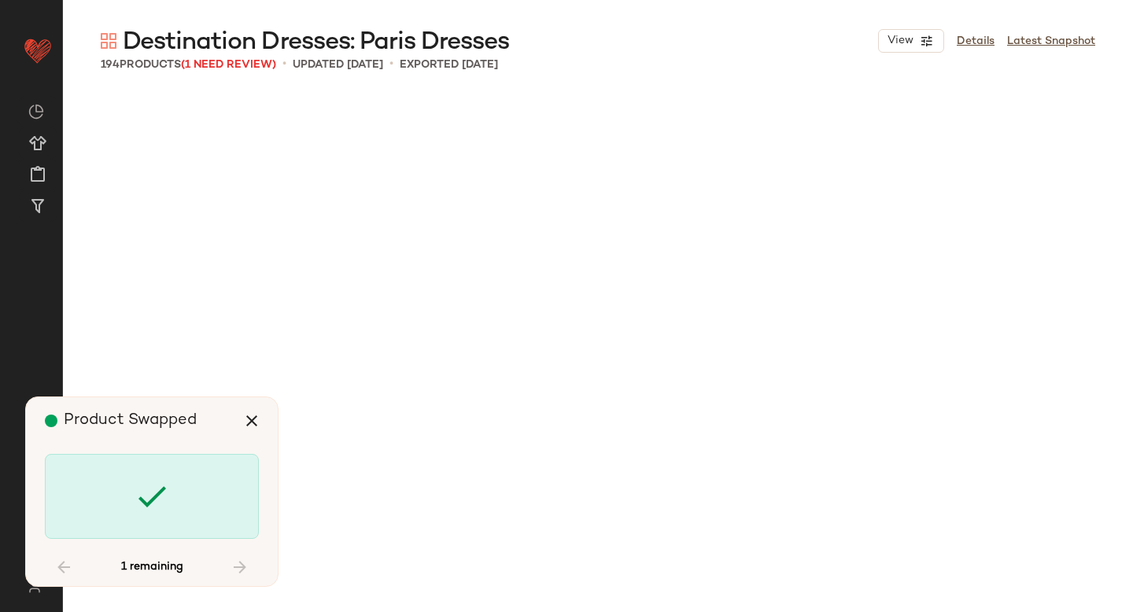
scroll to position [10026, 0]
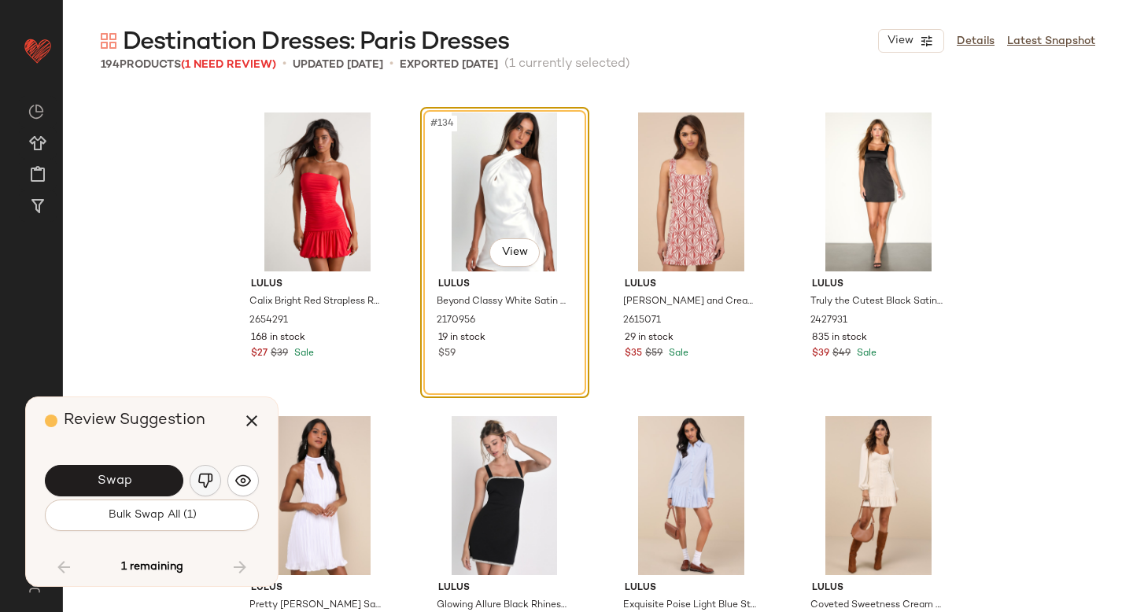
click at [205, 486] on img "button" at bounding box center [206, 481] width 16 height 16
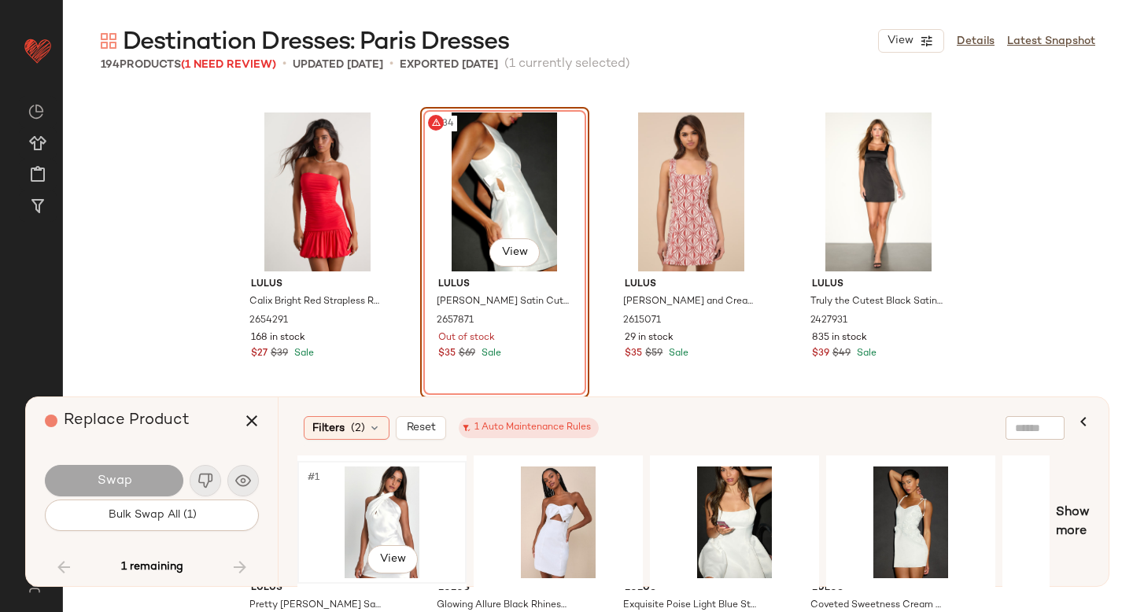
click at [360, 503] on div "#1 View" at bounding box center [382, 523] width 158 height 112
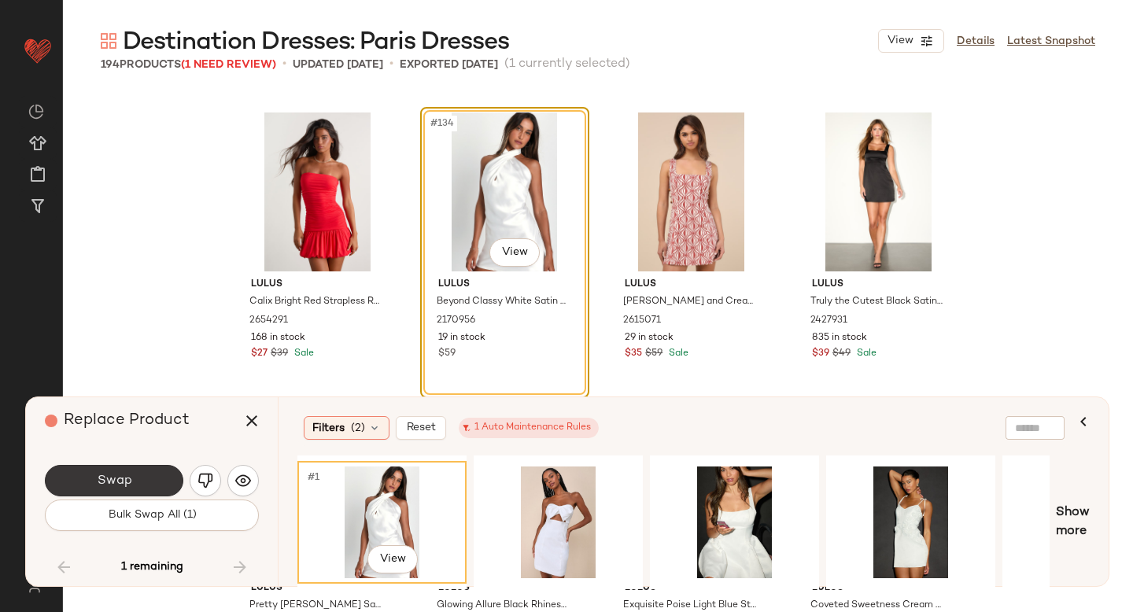
click at [144, 475] on button "Swap" at bounding box center [114, 480] width 139 height 31
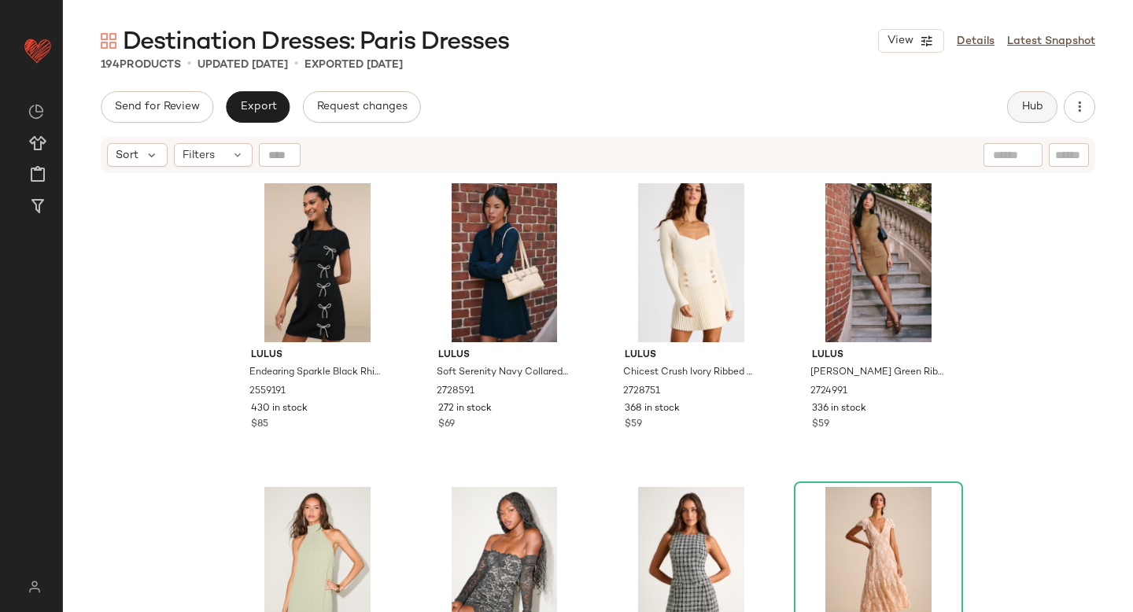
click at [1024, 114] on button "Hub" at bounding box center [1032, 106] width 50 height 31
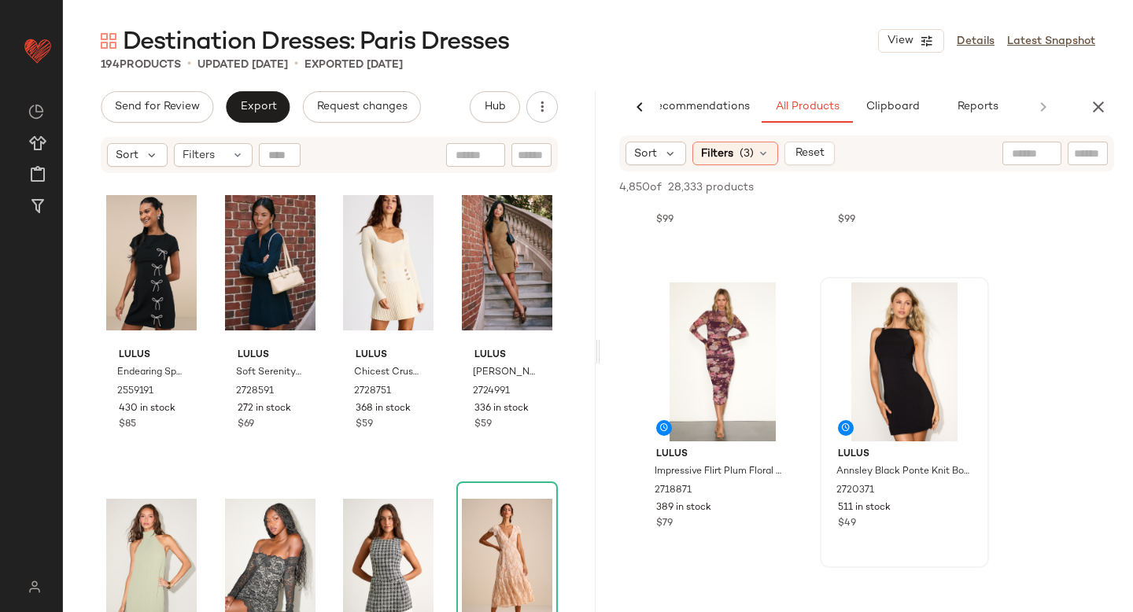
scroll to position [265, 0]
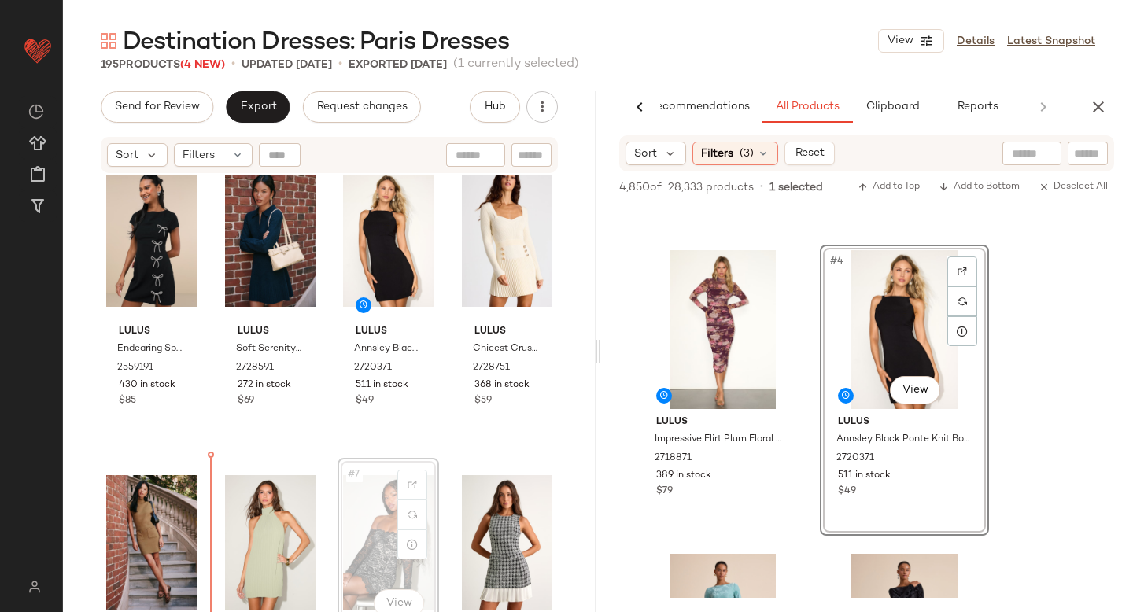
scroll to position [34, 0]
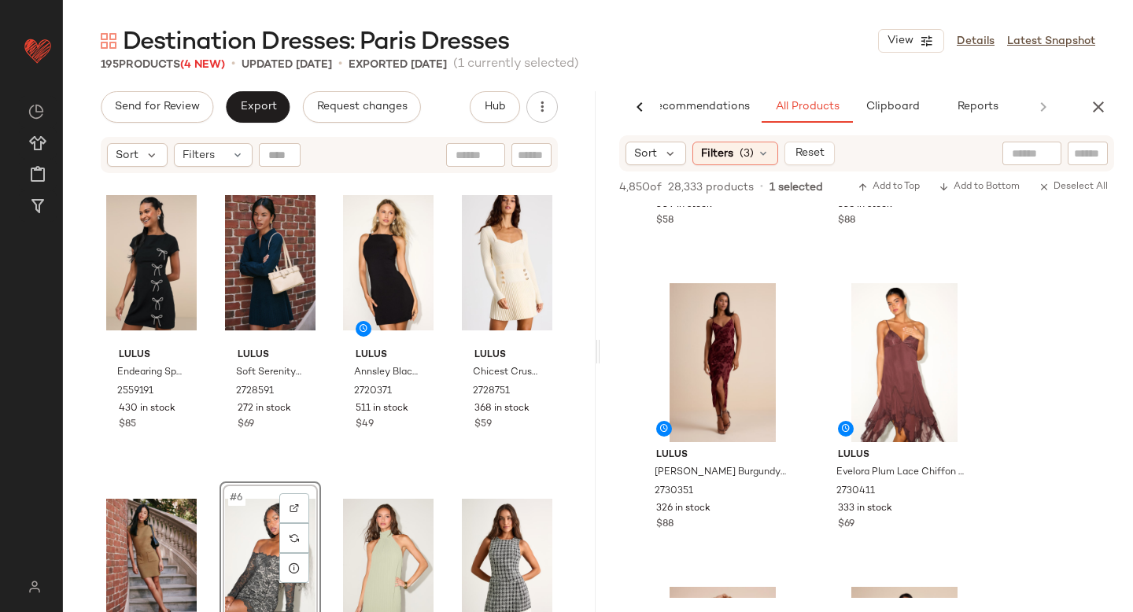
scroll to position [1199, 0]
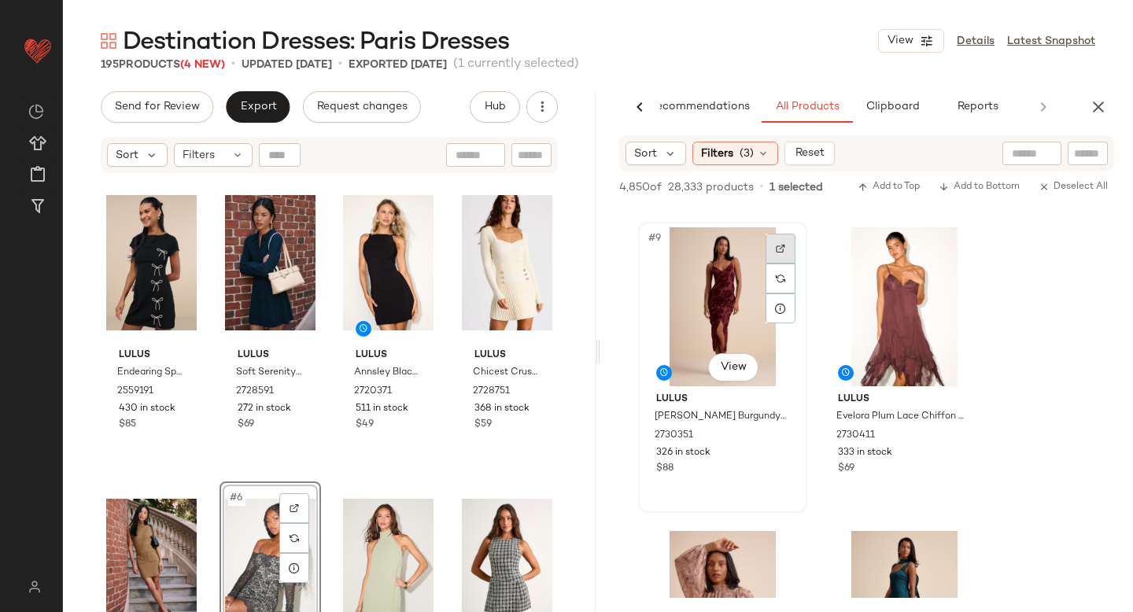
click at [770, 253] on div at bounding box center [781, 249] width 30 height 30
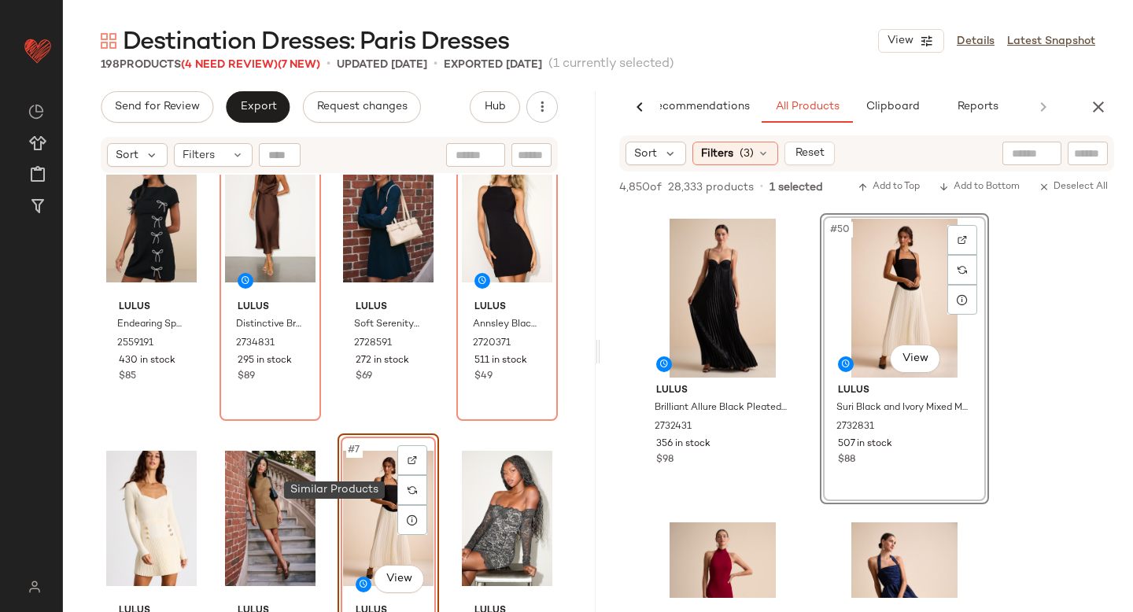
scroll to position [0, 0]
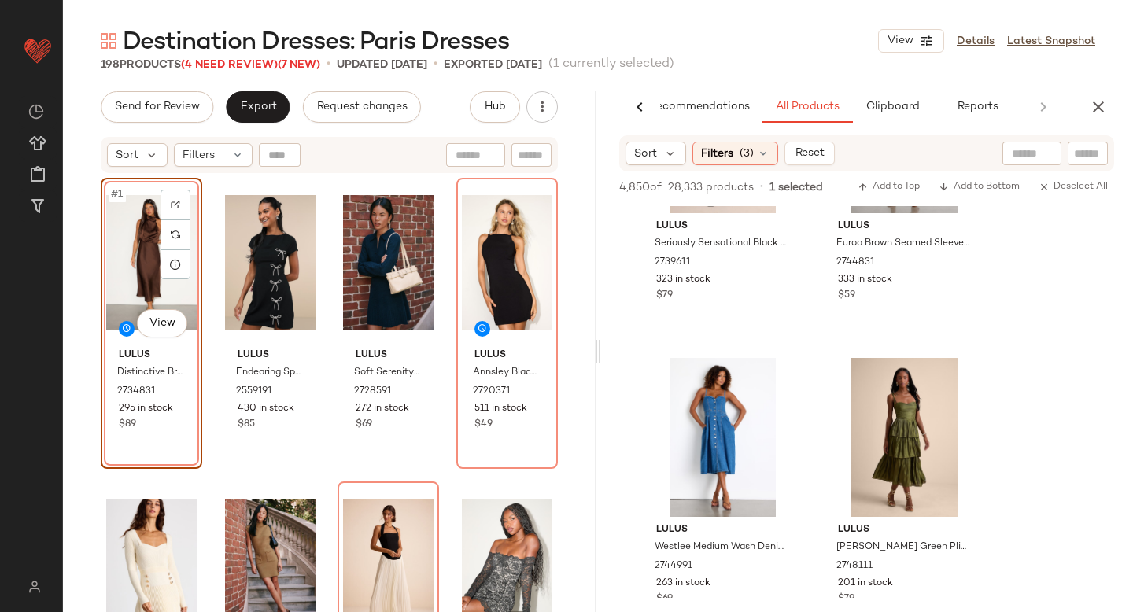
scroll to position [21395, 0]
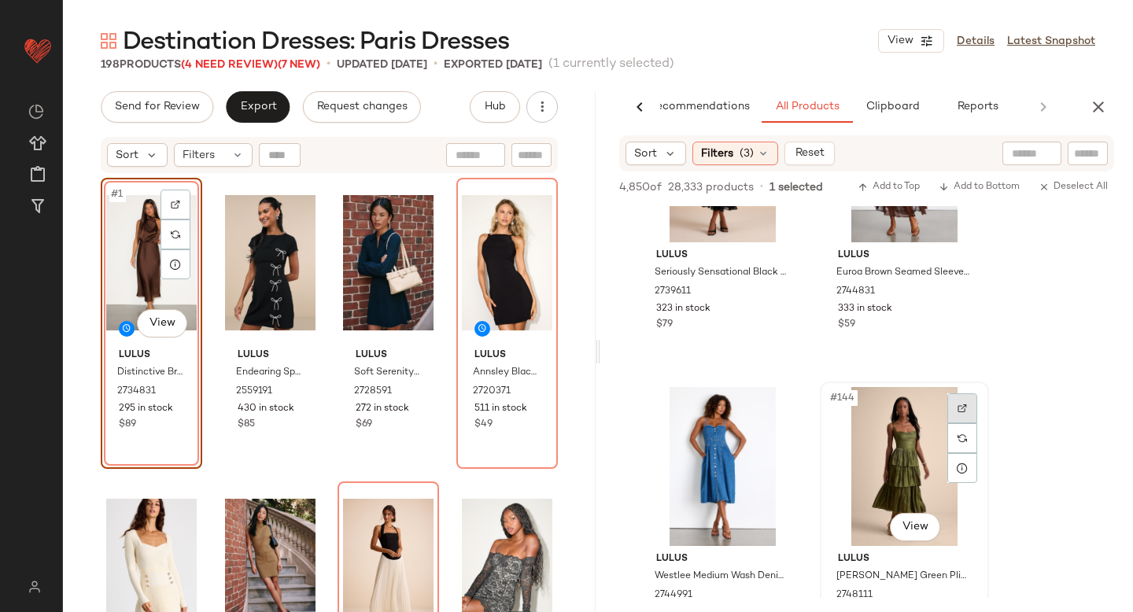
click at [965, 409] on img at bounding box center [962, 408] width 9 height 9
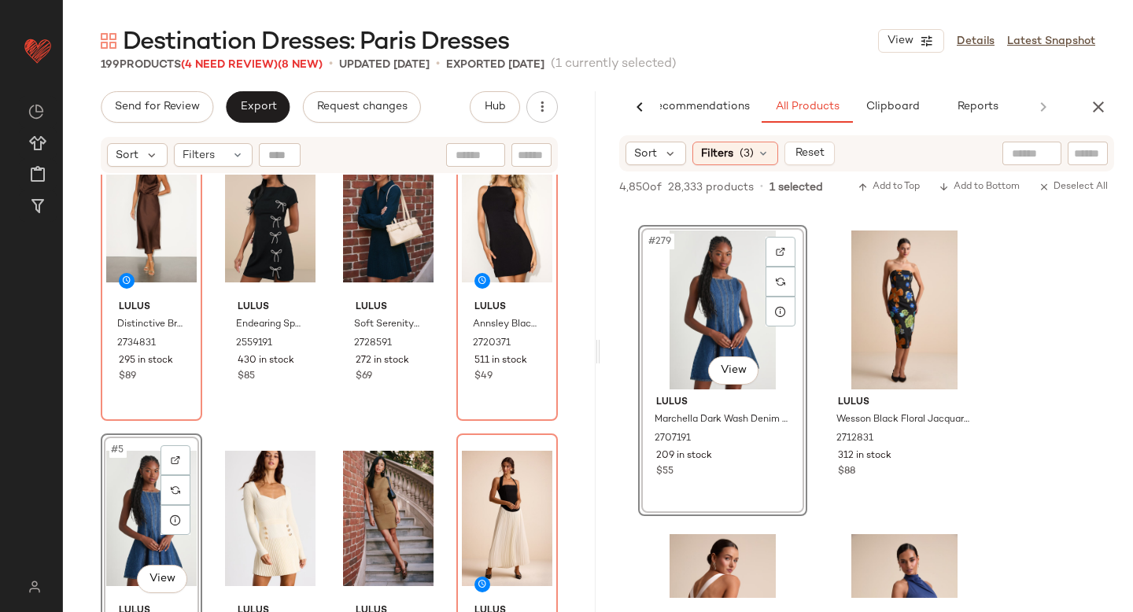
scroll to position [0, 0]
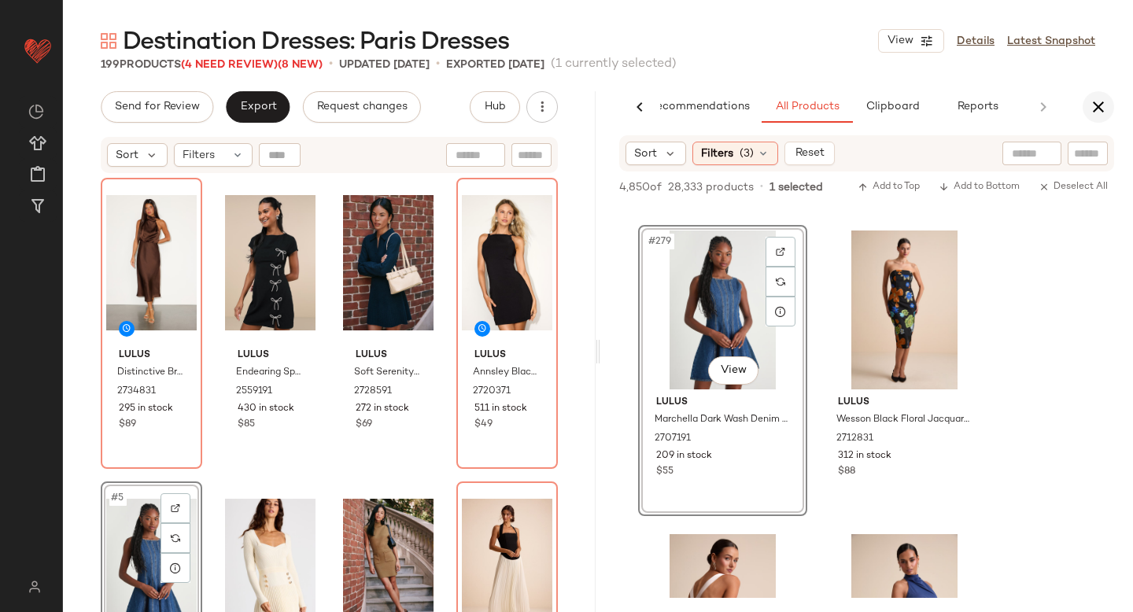
click at [1103, 99] on icon "button" at bounding box center [1098, 107] width 19 height 19
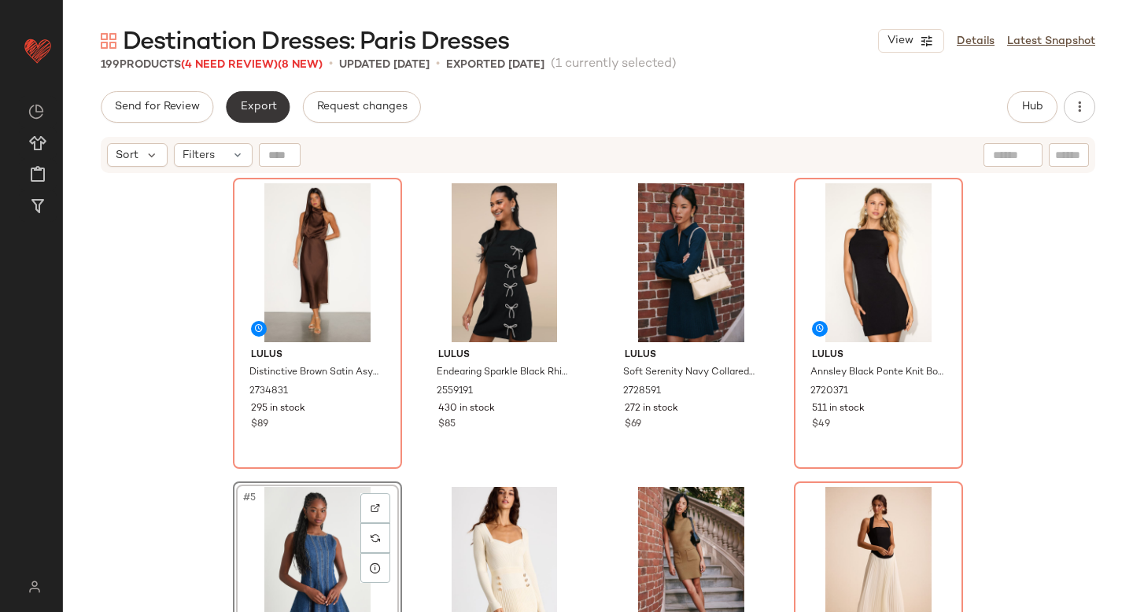
click at [264, 97] on button "Export" at bounding box center [258, 106] width 64 height 31
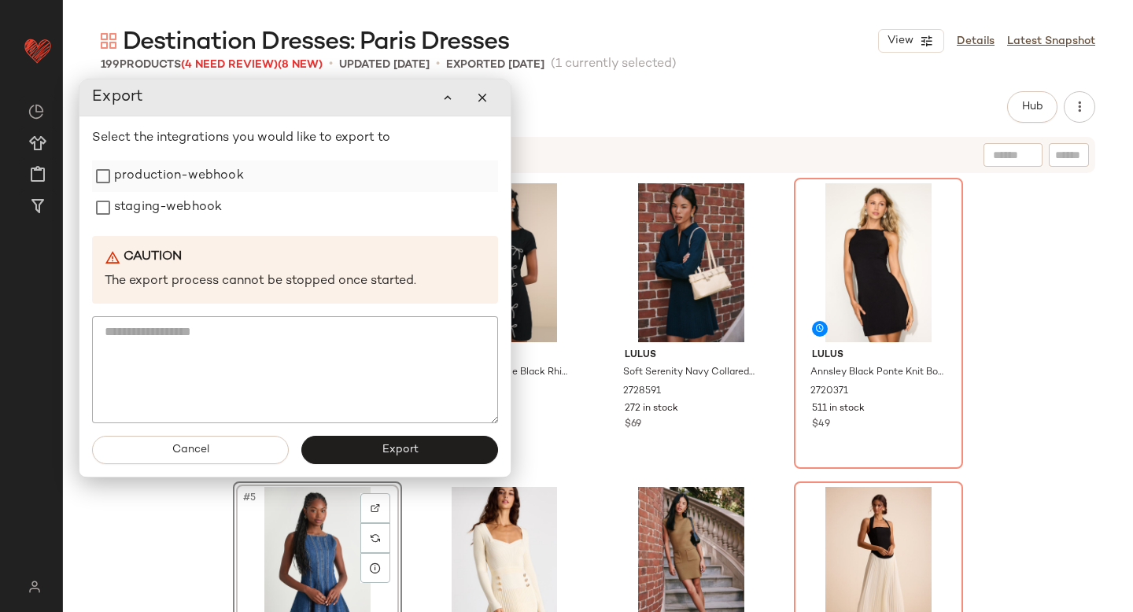
click at [189, 169] on label "production-webhook" at bounding box center [179, 176] width 130 height 31
click at [185, 205] on label "staging-webhook" at bounding box center [168, 207] width 108 height 31
click at [401, 442] on button "Export" at bounding box center [399, 450] width 197 height 28
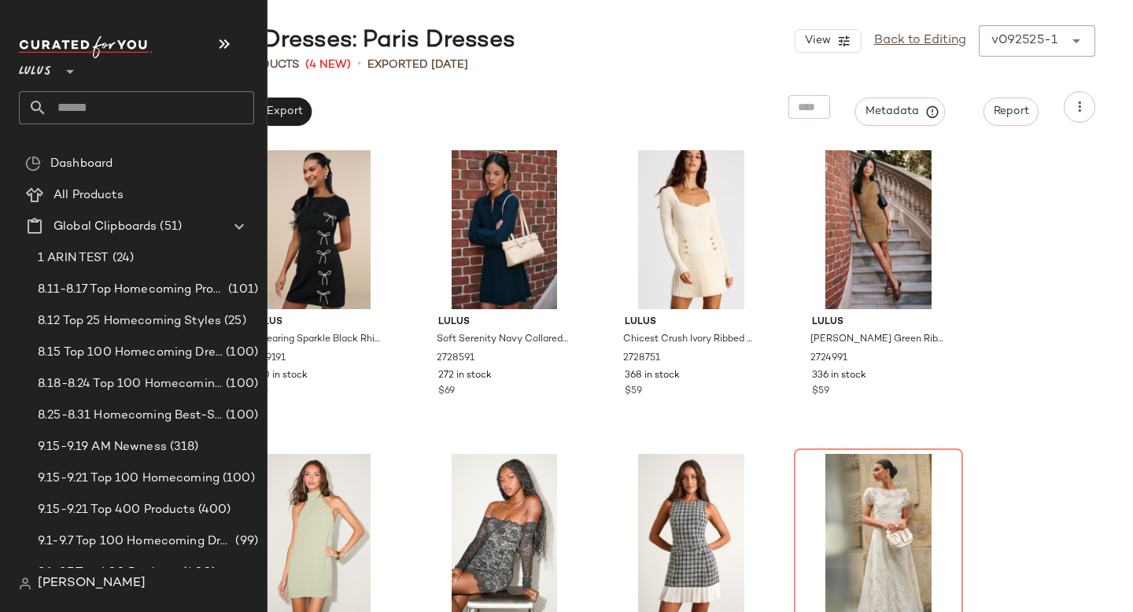
click at [91, 110] on input "text" at bounding box center [150, 107] width 207 height 33
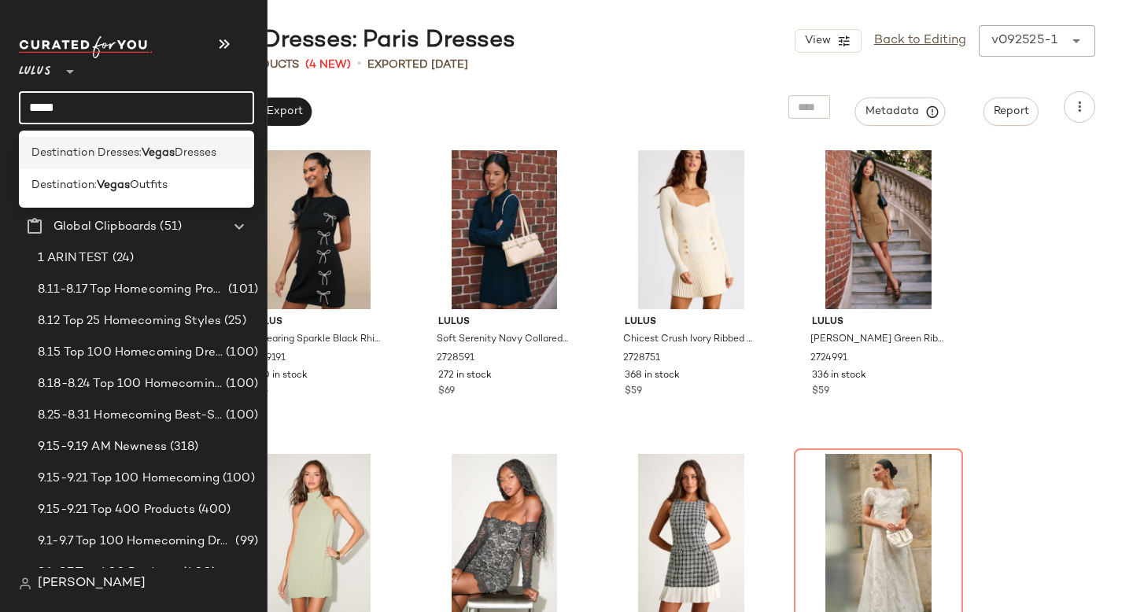
type input "*****"
click at [104, 157] on span "Destination Dresses:" at bounding box center [86, 153] width 110 height 17
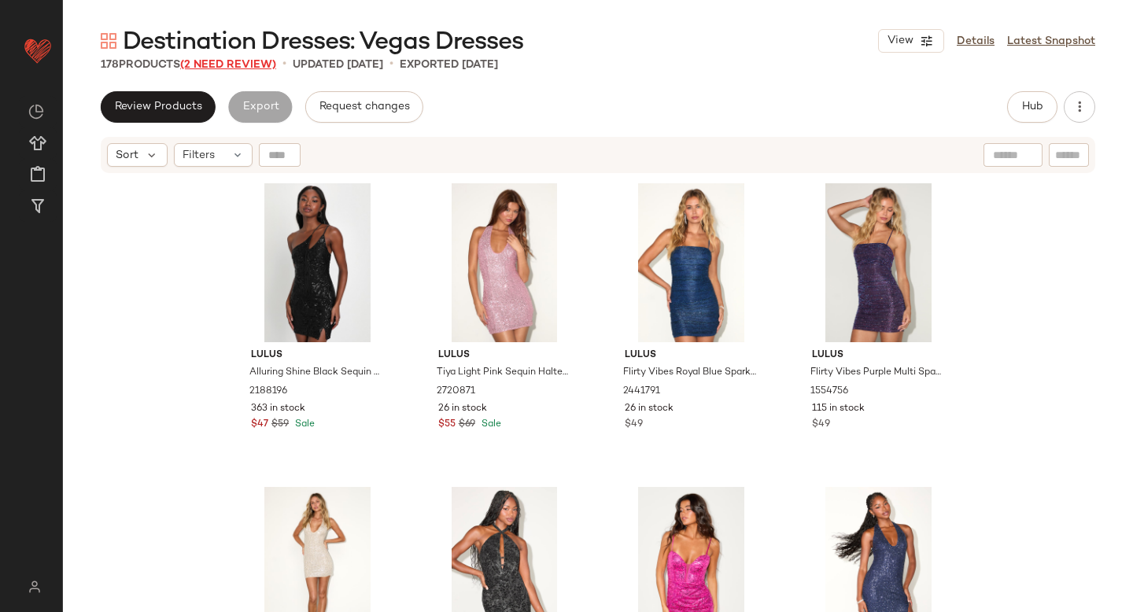
click at [253, 64] on span "(2 Need Review)" at bounding box center [228, 65] width 96 height 12
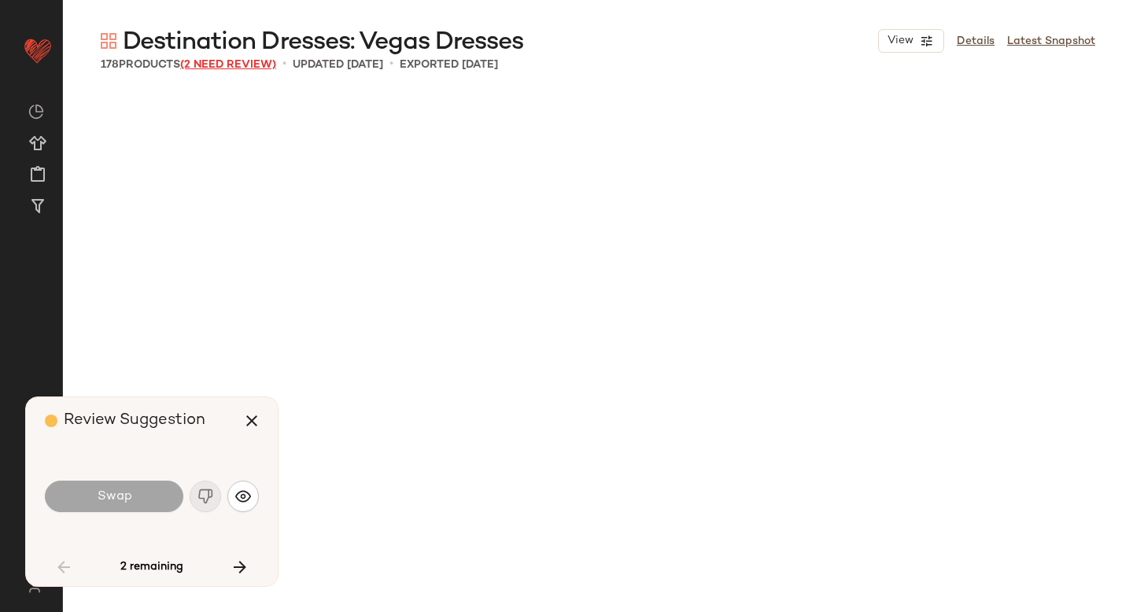
scroll to position [5165, 0]
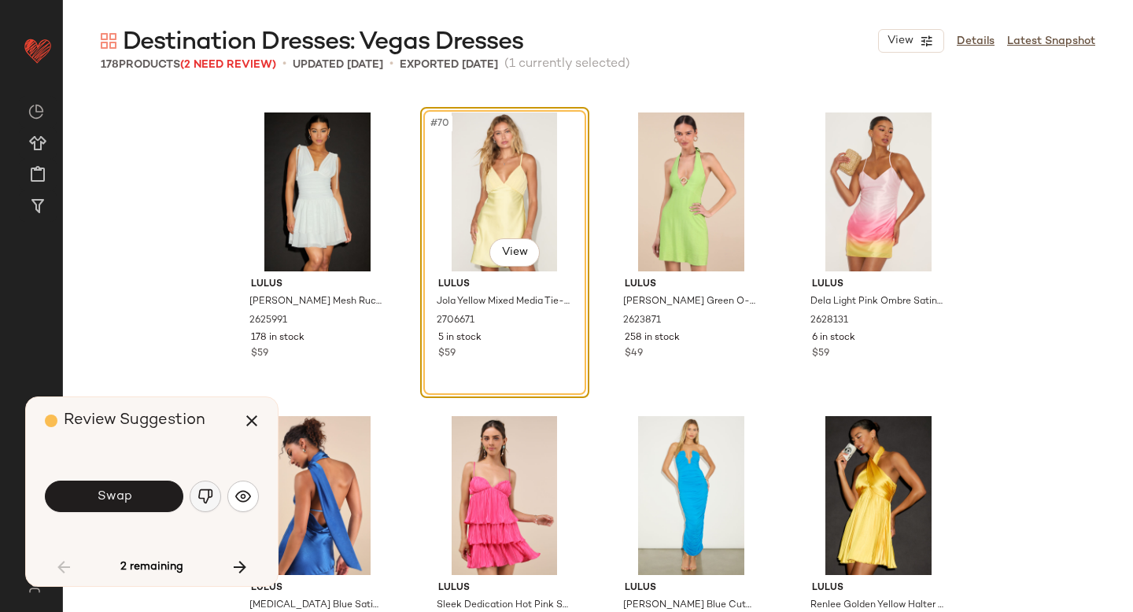
click at [212, 497] on img "button" at bounding box center [206, 497] width 16 height 16
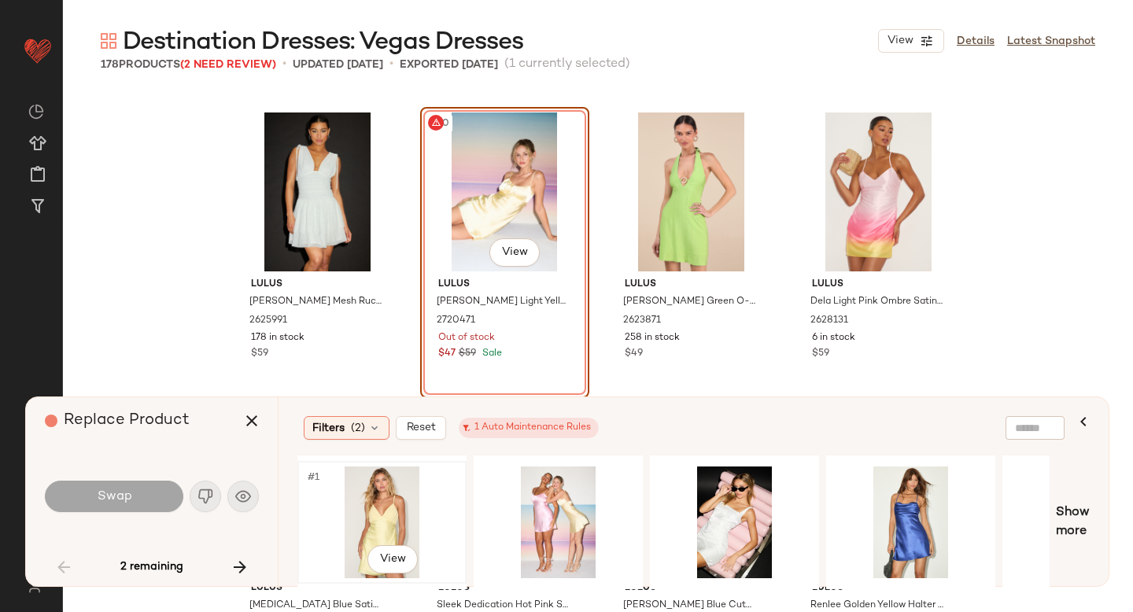
click at [391, 518] on div "#1 View" at bounding box center [382, 523] width 158 height 112
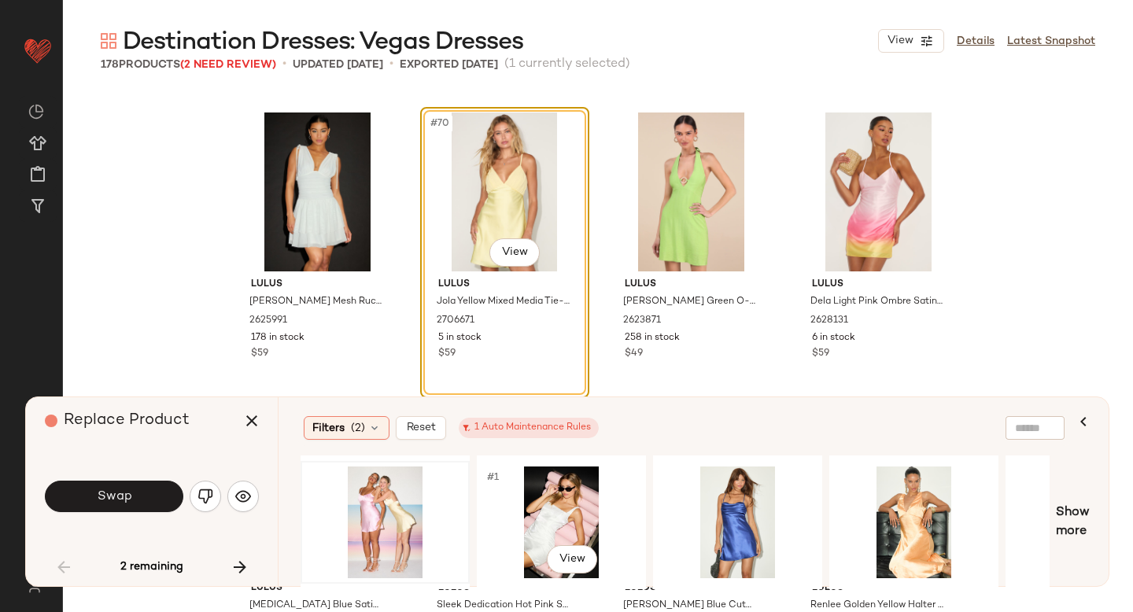
scroll to position [0, 174]
click at [678, 534] on div "#1 View" at bounding box center [737, 523] width 158 height 112
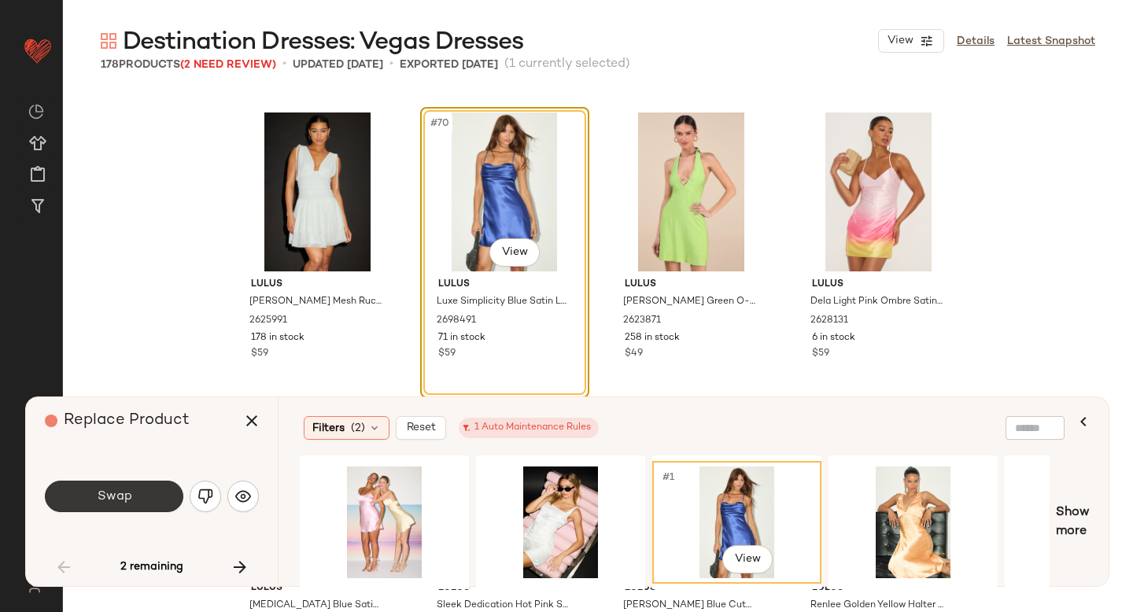
click at [139, 489] on button "Swap" at bounding box center [114, 496] width 139 height 31
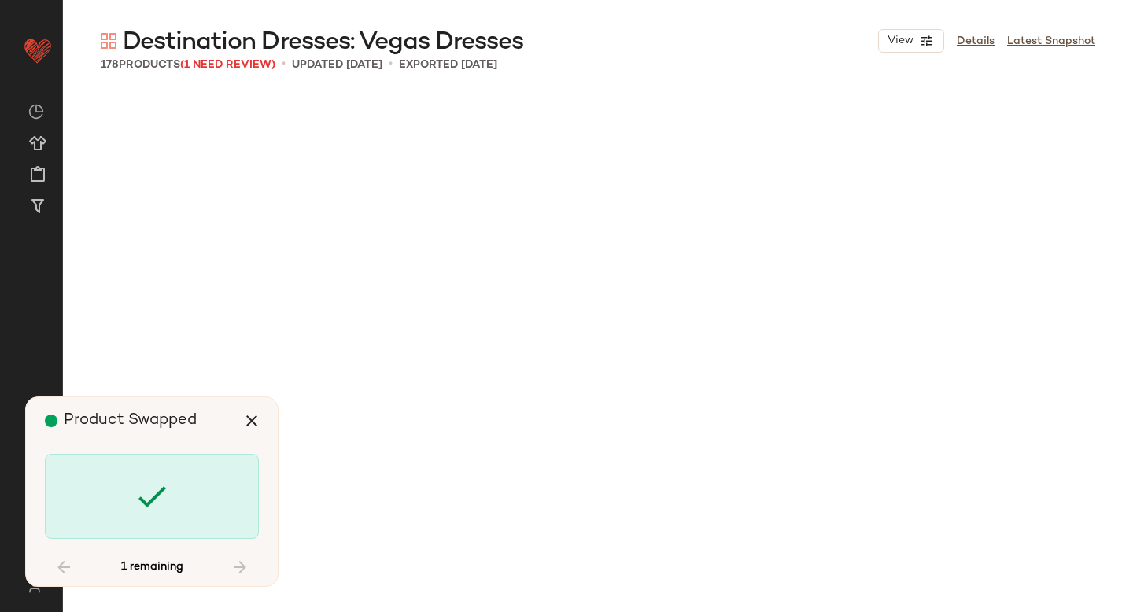
scroll to position [9114, 0]
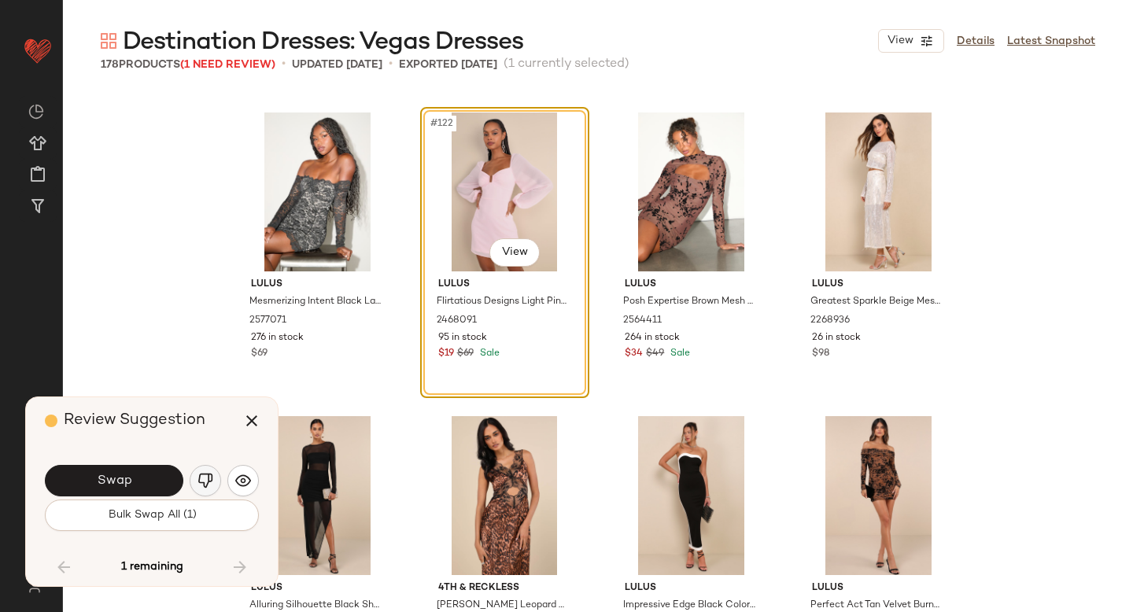
click at [196, 482] on button "button" at bounding box center [205, 480] width 31 height 31
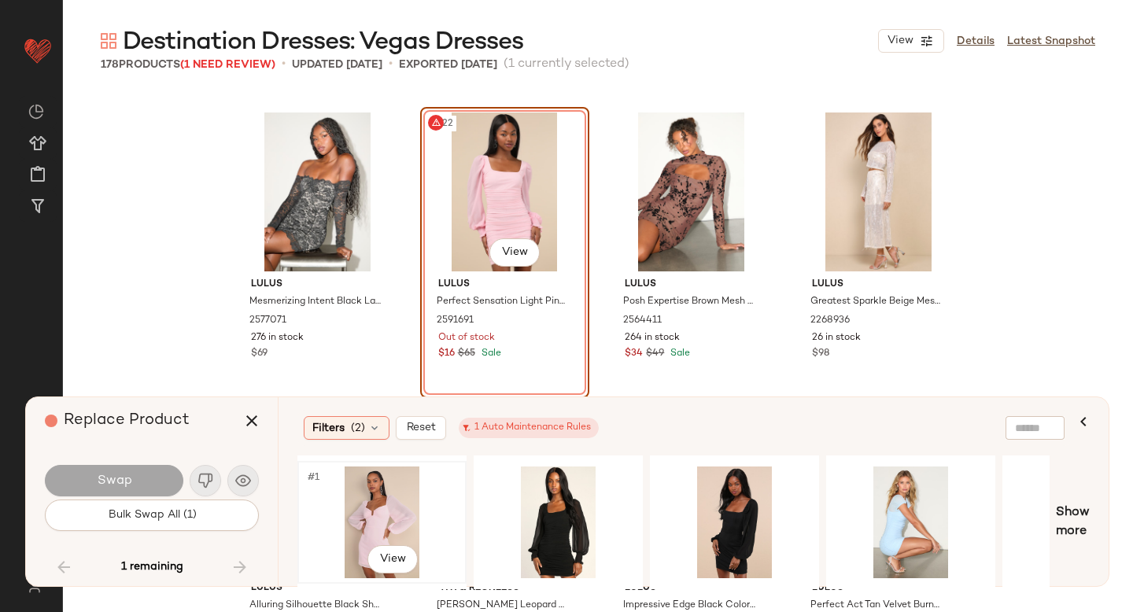
click at [390, 508] on div "#1 View" at bounding box center [382, 523] width 158 height 112
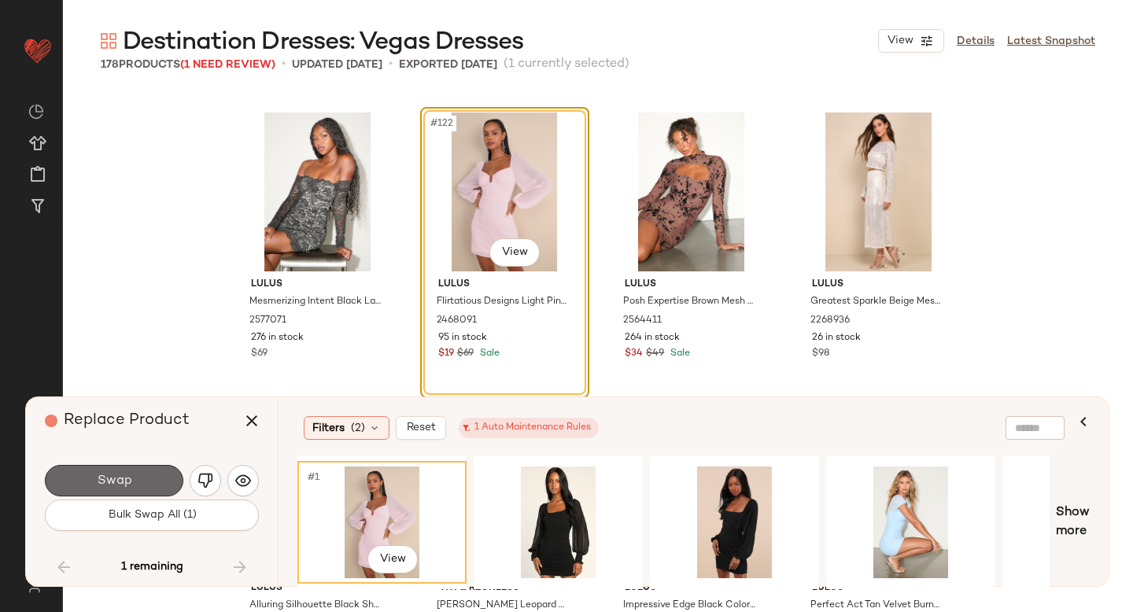
click at [142, 471] on button "Swap" at bounding box center [114, 480] width 139 height 31
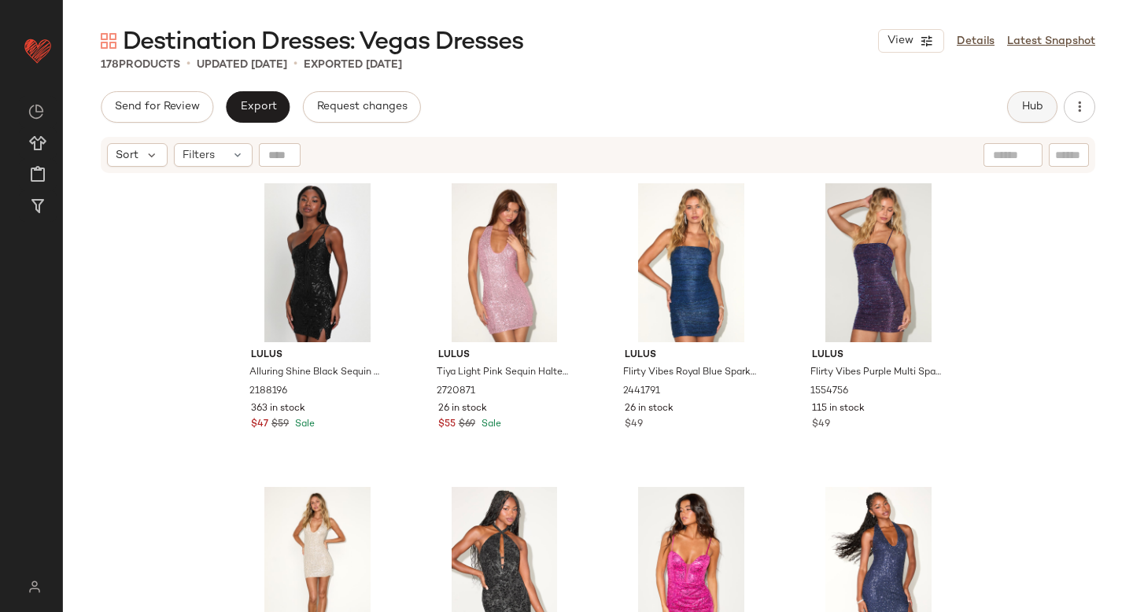
click at [1036, 105] on span "Hub" at bounding box center [1033, 107] width 22 height 13
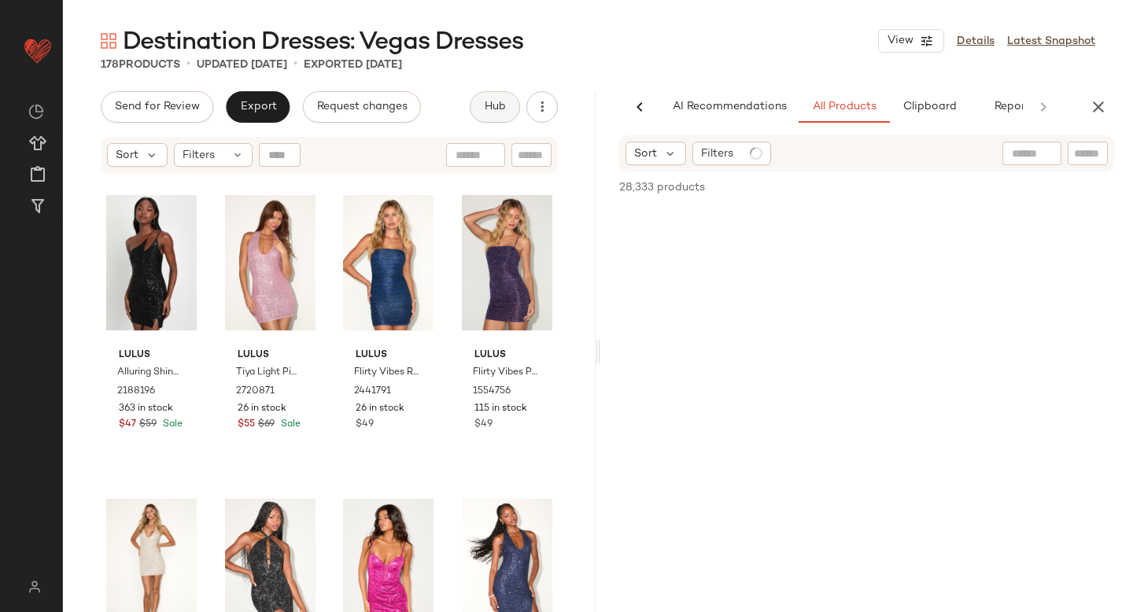
scroll to position [0, 37]
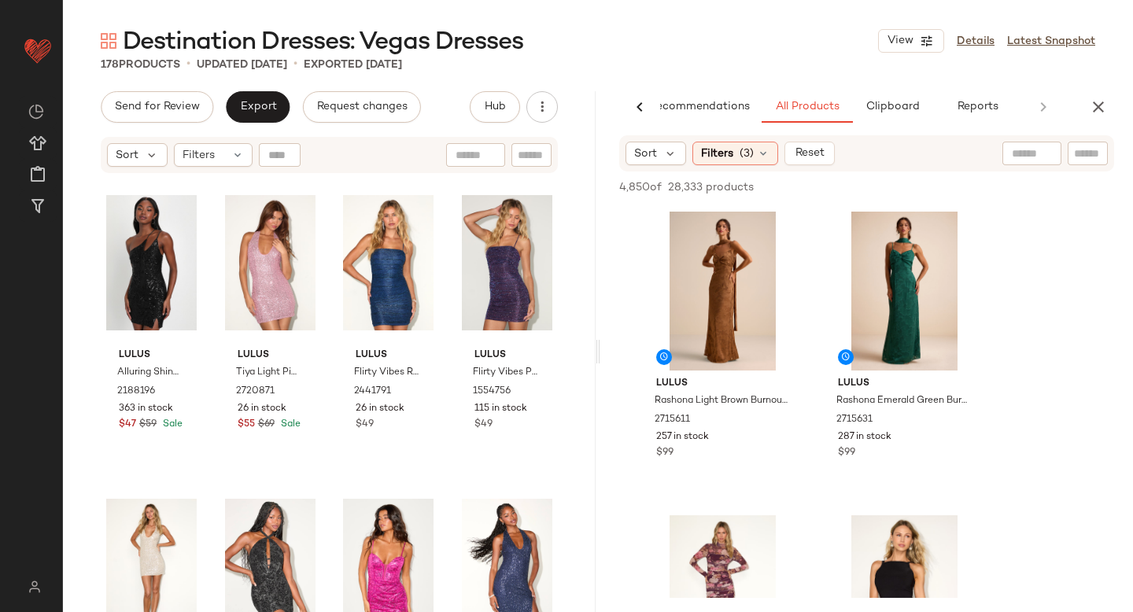
click at [1036, 150] on div at bounding box center [1032, 154] width 59 height 24
type input "*****"
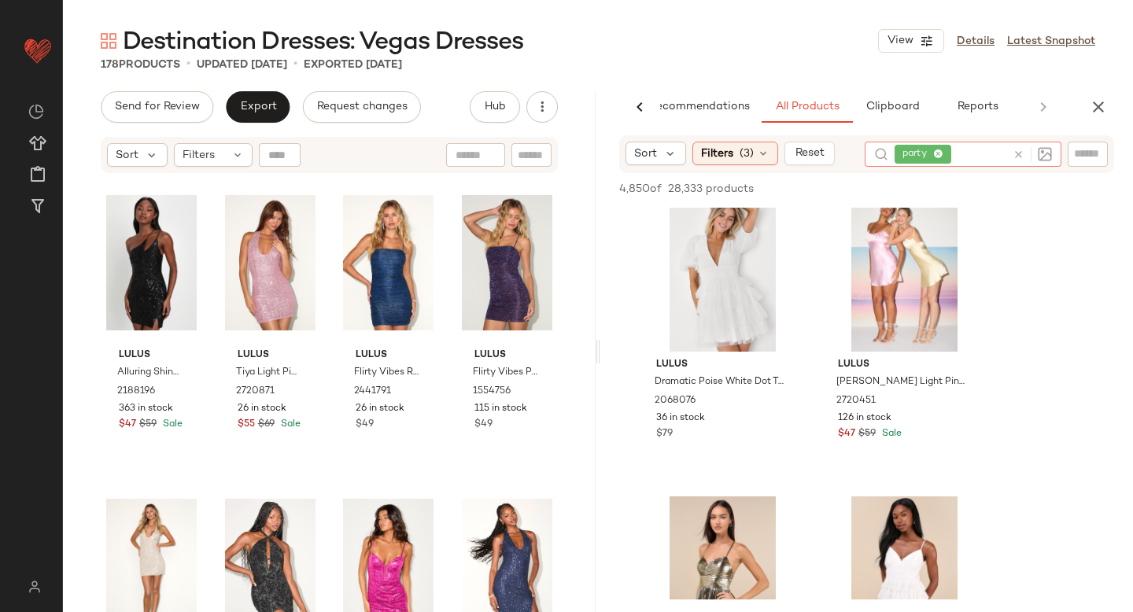
scroll to position [597, 0]
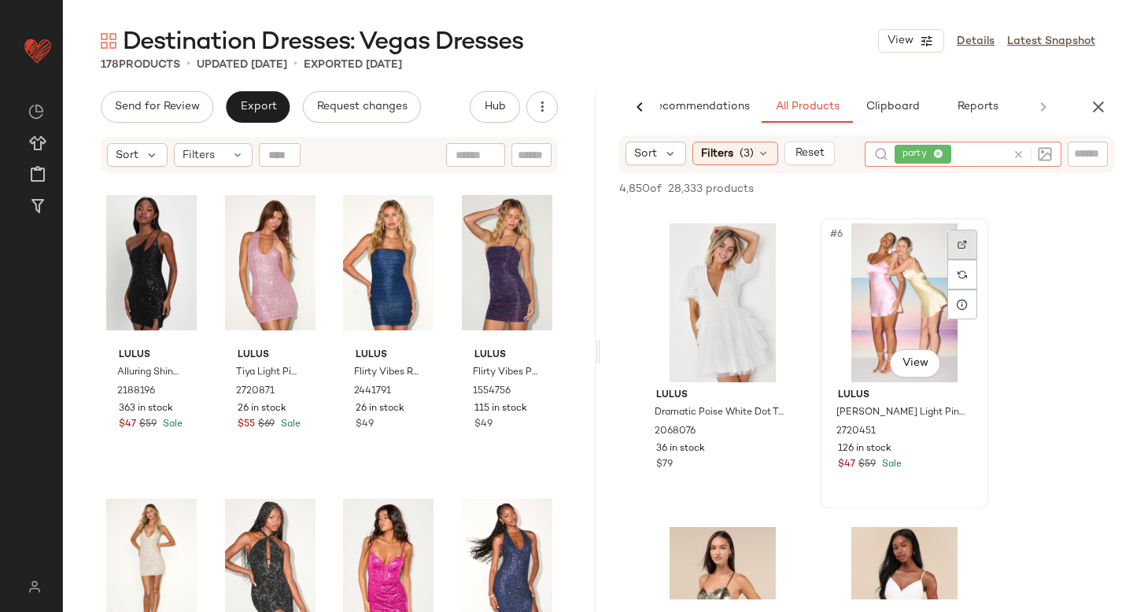
click at [972, 242] on div at bounding box center [963, 245] width 30 height 30
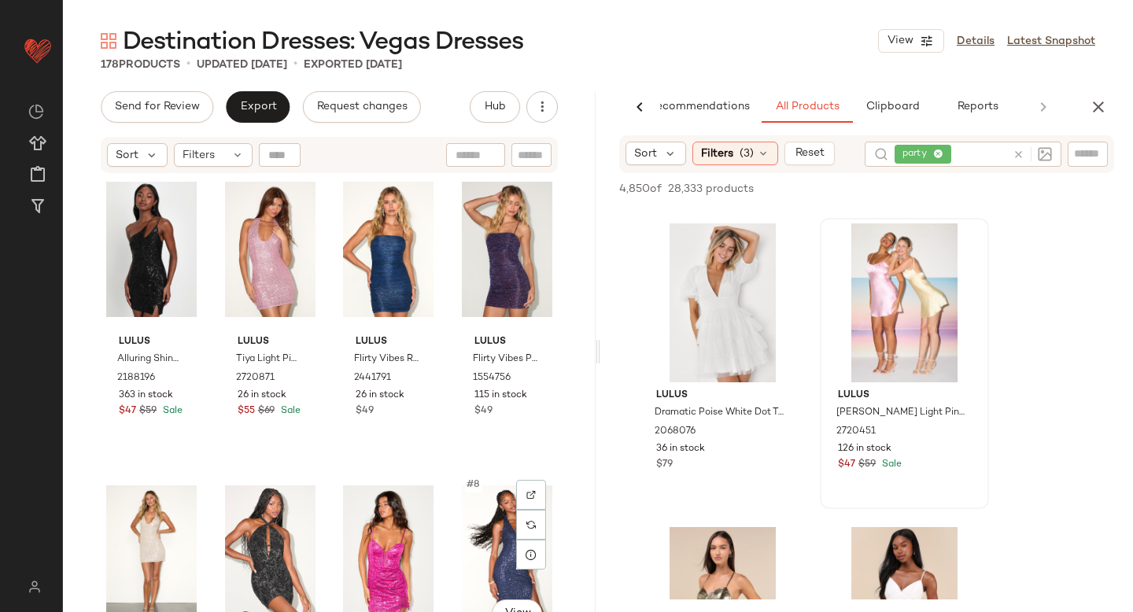
scroll to position [0, 0]
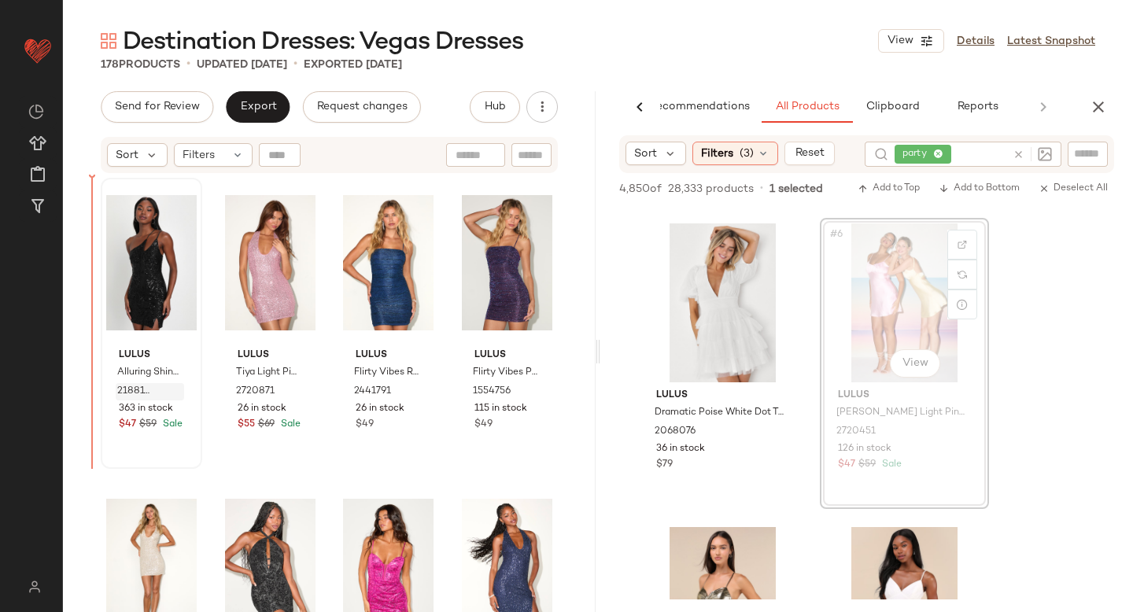
drag, startPoint x: 870, startPoint y: 313, endPoint x: 133, endPoint y: 396, distance: 741.3
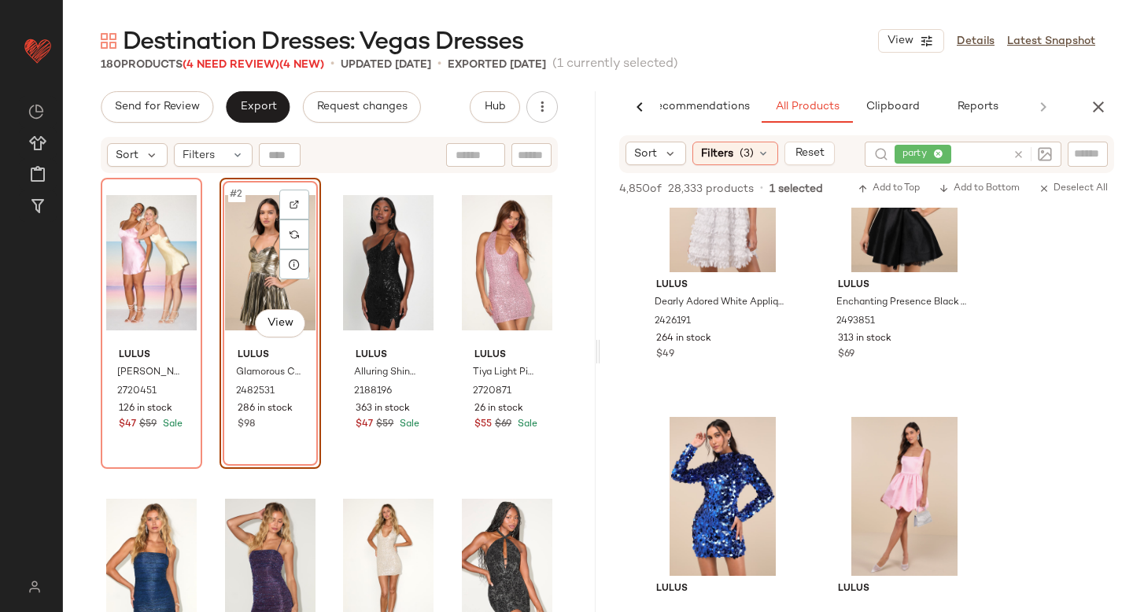
scroll to position [11403, 0]
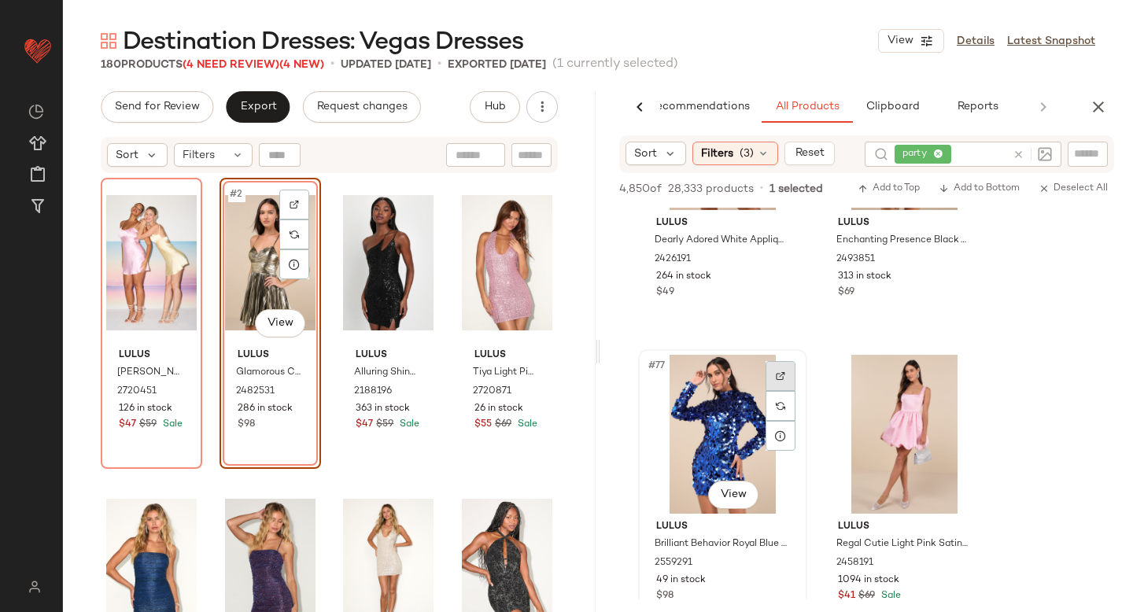
click at [777, 363] on div at bounding box center [781, 376] width 30 height 30
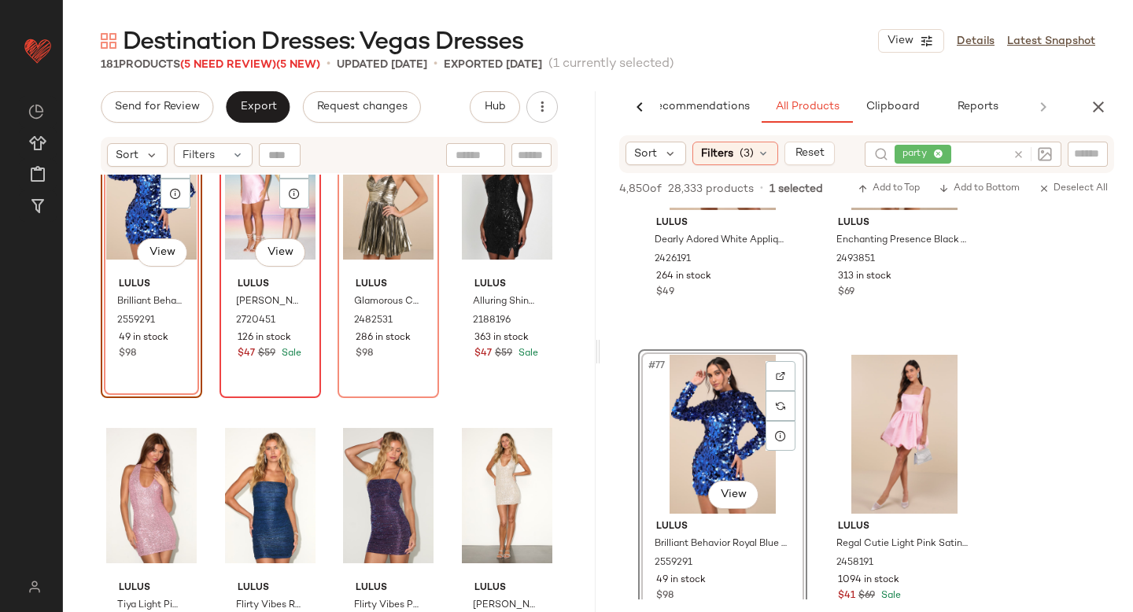
scroll to position [124, 0]
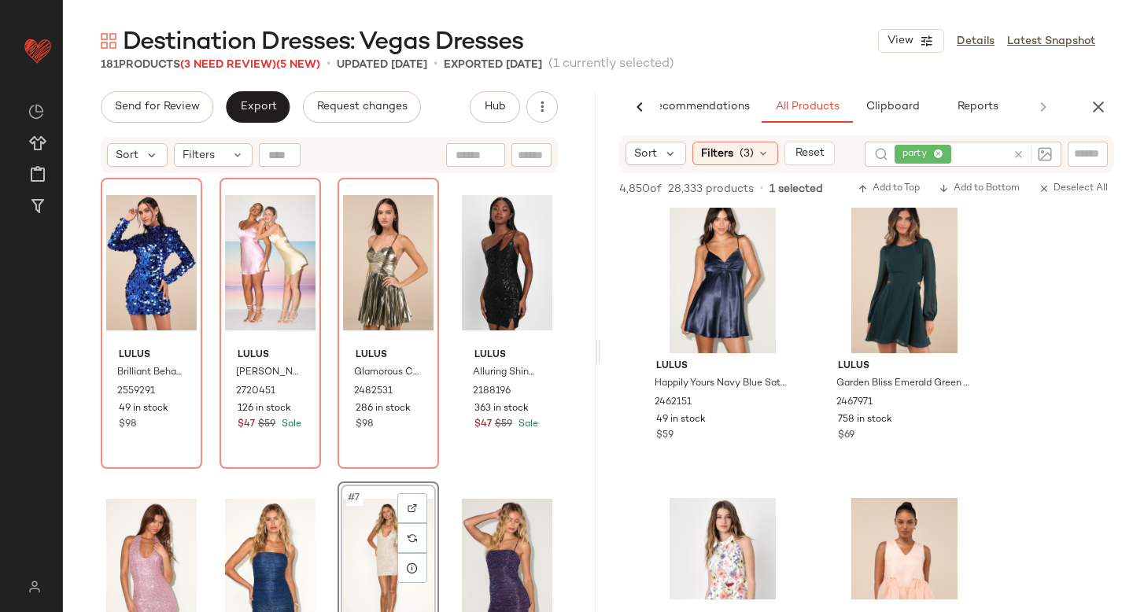
scroll to position [14351, 0]
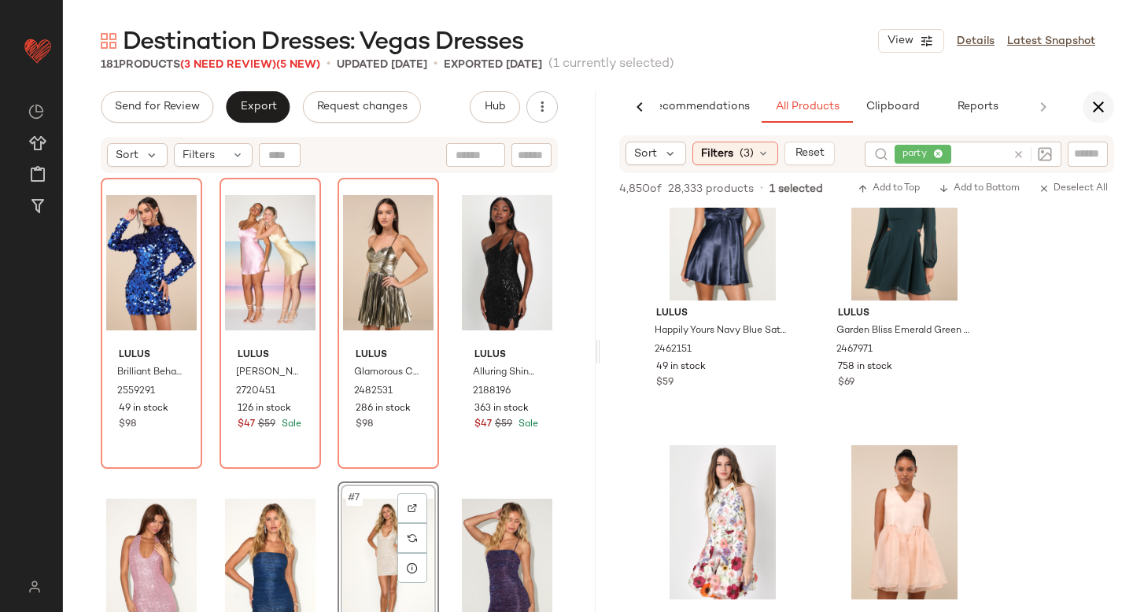
click at [1095, 103] on icon "button" at bounding box center [1098, 107] width 19 height 19
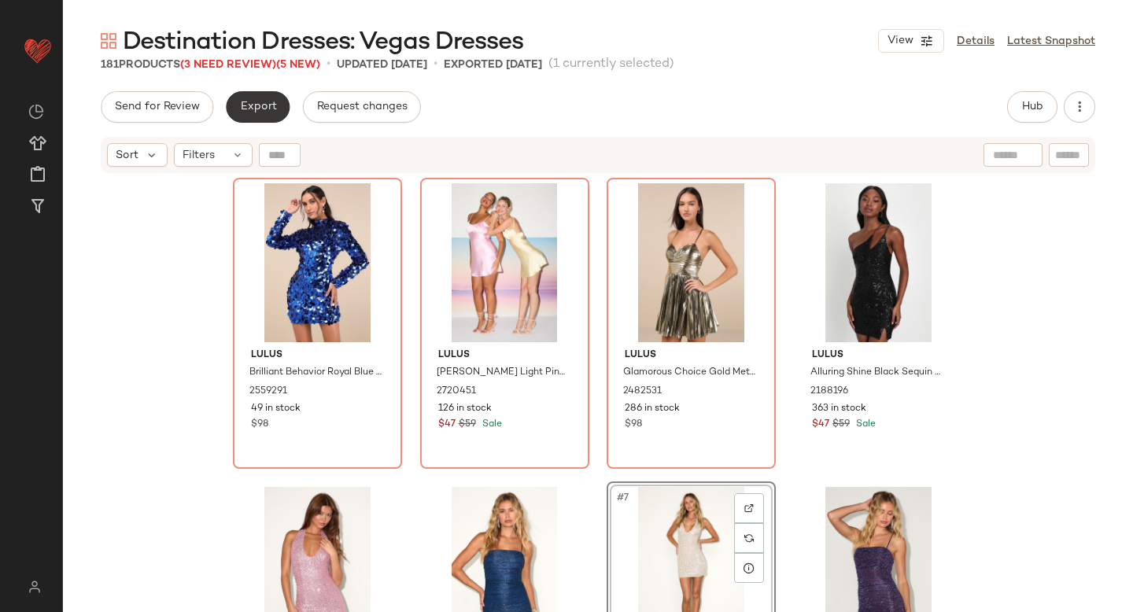
click at [260, 107] on span "Export" at bounding box center [257, 107] width 37 height 13
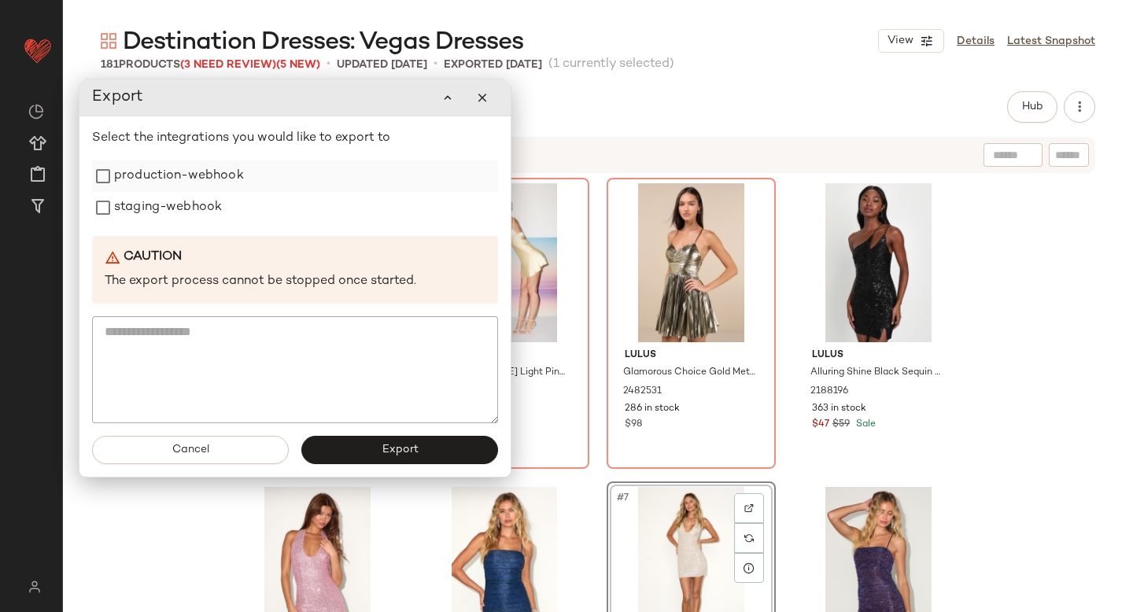
click at [214, 183] on label "production-webhook" at bounding box center [179, 176] width 130 height 31
click at [201, 205] on label "staging-webhook" at bounding box center [168, 207] width 108 height 31
click at [379, 449] on button "Export" at bounding box center [399, 450] width 197 height 28
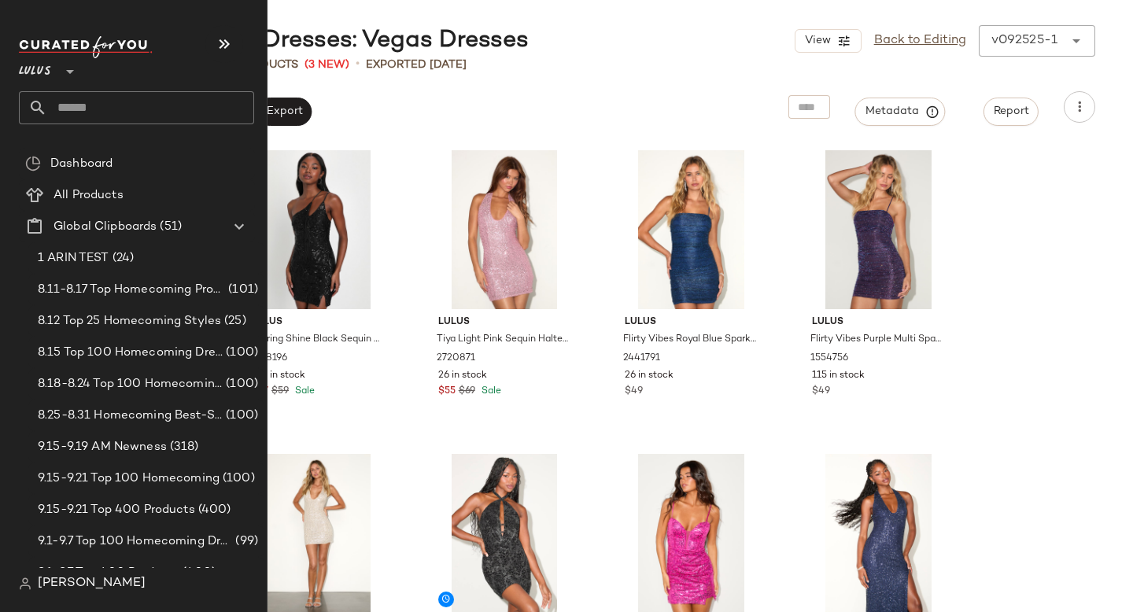
click at [64, 113] on input "text" at bounding box center [150, 107] width 207 height 33
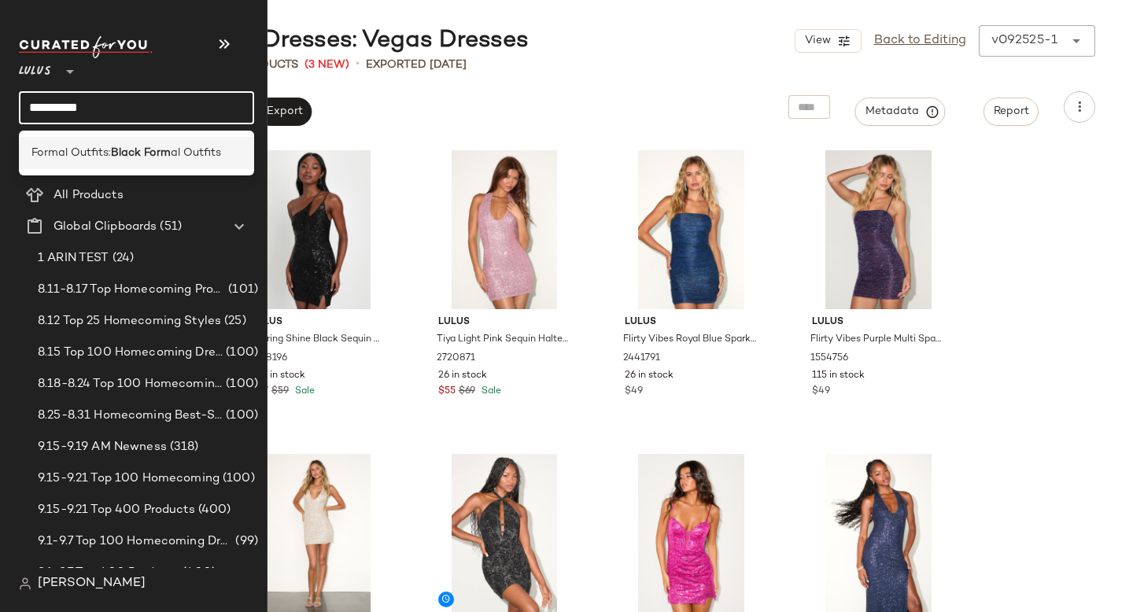
type input "**********"
click at [37, 162] on div "Formal Outfits: Black Form al Outfits" at bounding box center [136, 153] width 235 height 32
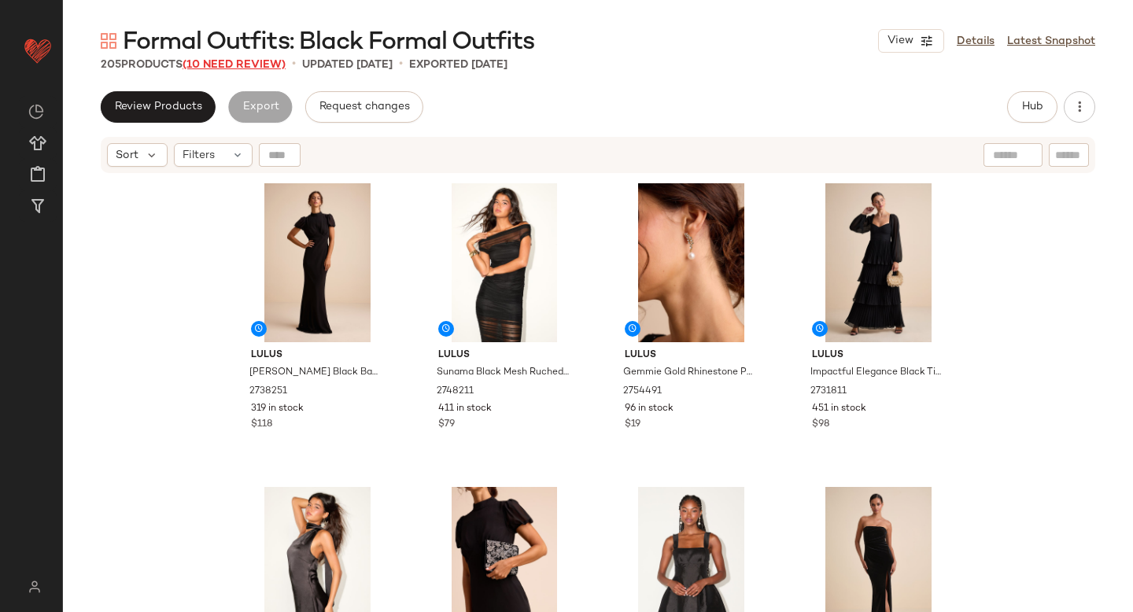
click at [244, 61] on span "(10 Need Review)" at bounding box center [234, 65] width 103 height 12
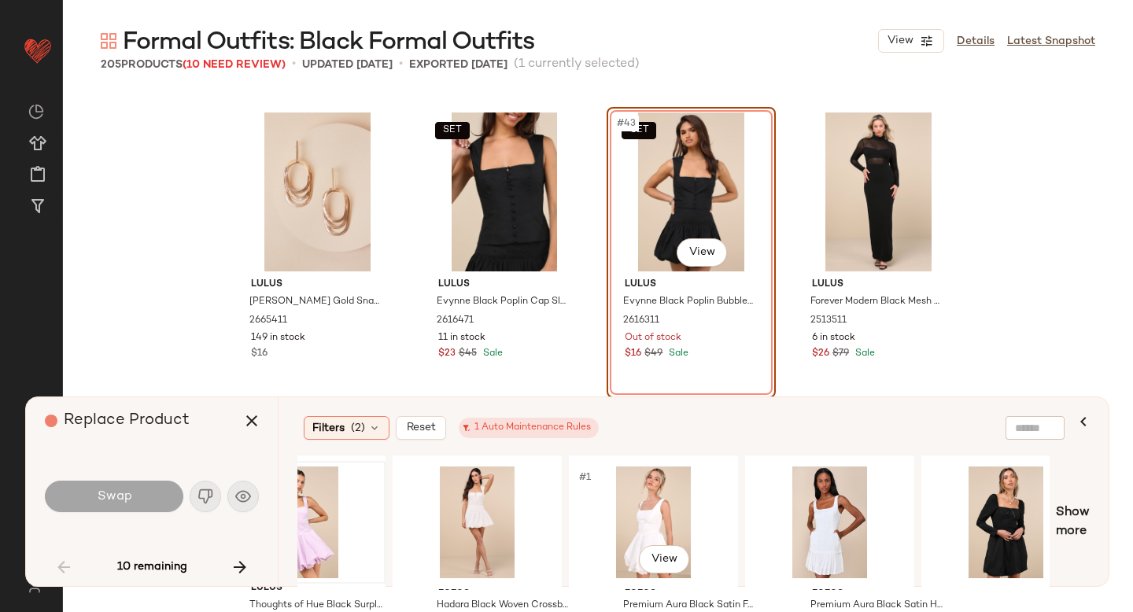
scroll to position [0, 445]
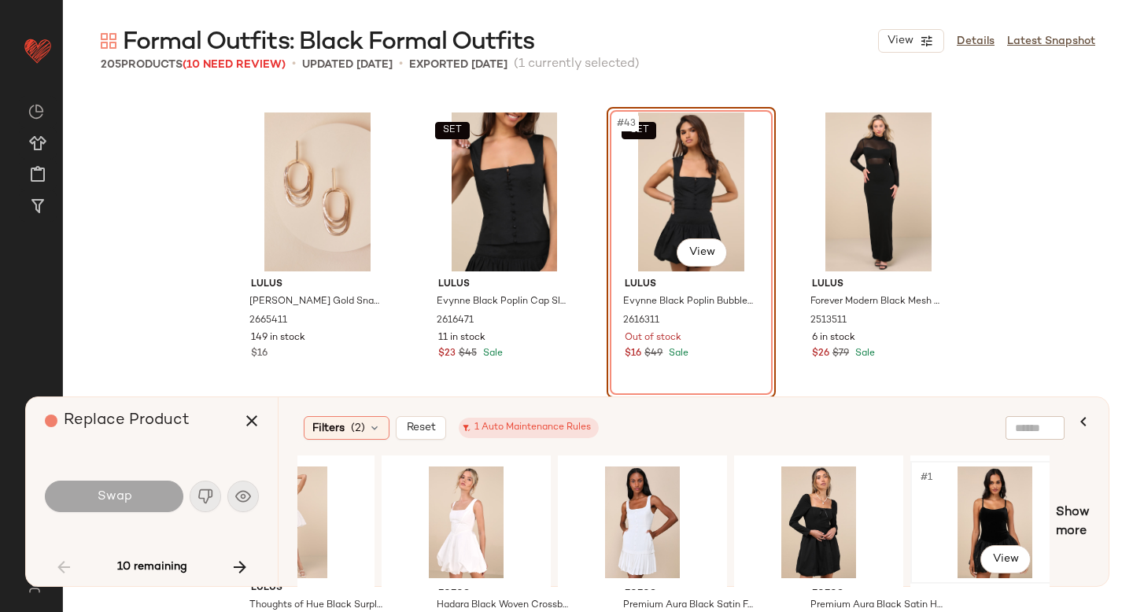
click at [960, 496] on div "#1 View" at bounding box center [995, 523] width 158 height 112
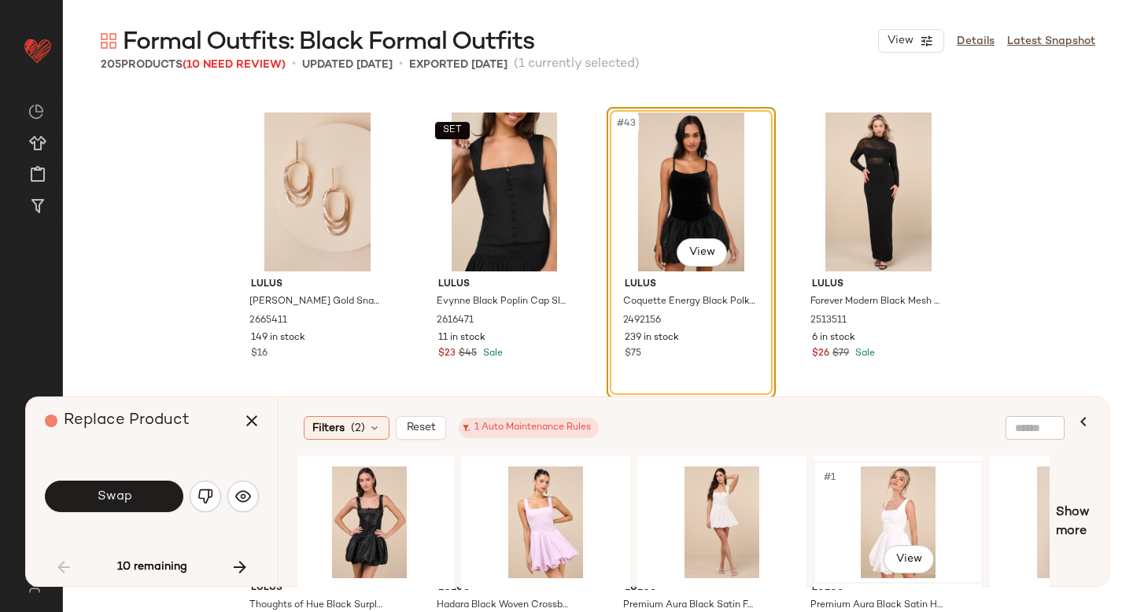
scroll to position [0, 0]
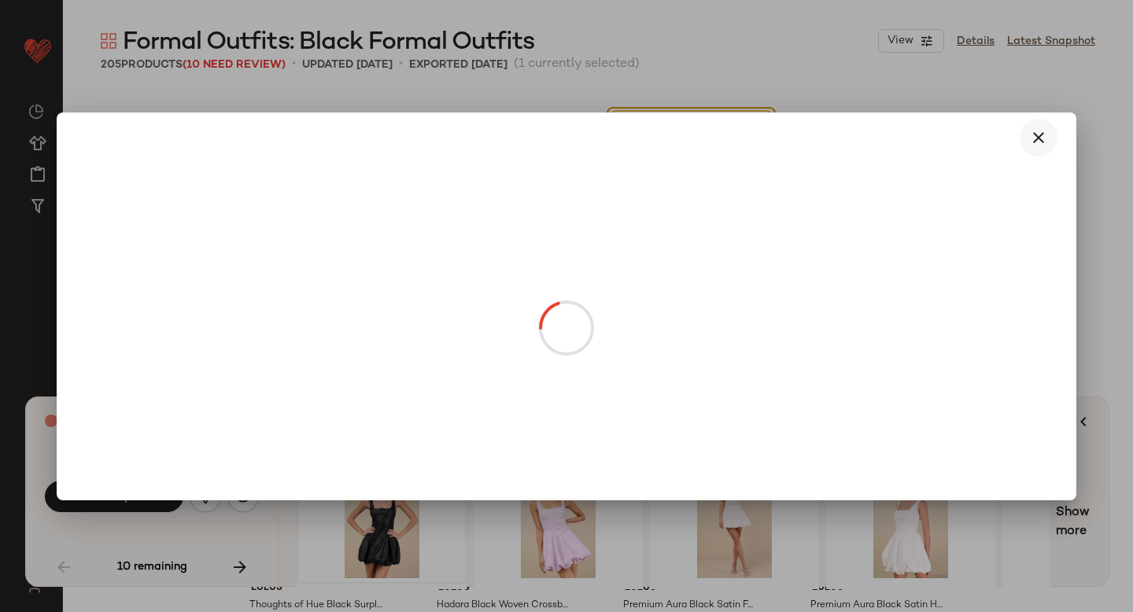
click at [1041, 134] on icon "button" at bounding box center [1038, 137] width 19 height 19
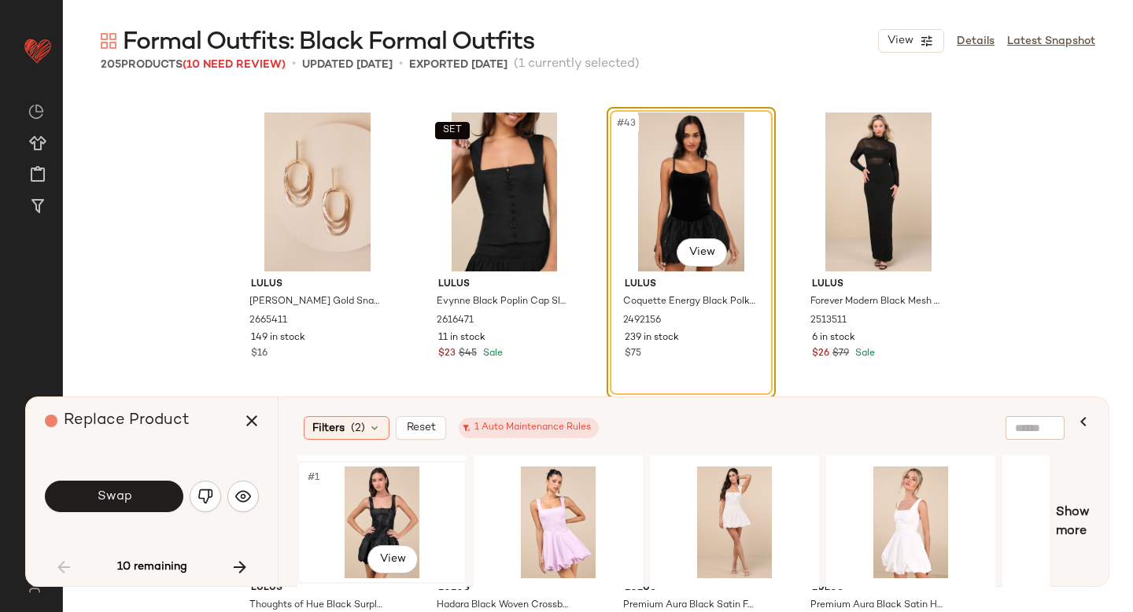
click at [395, 497] on div "#1 View" at bounding box center [382, 523] width 158 height 112
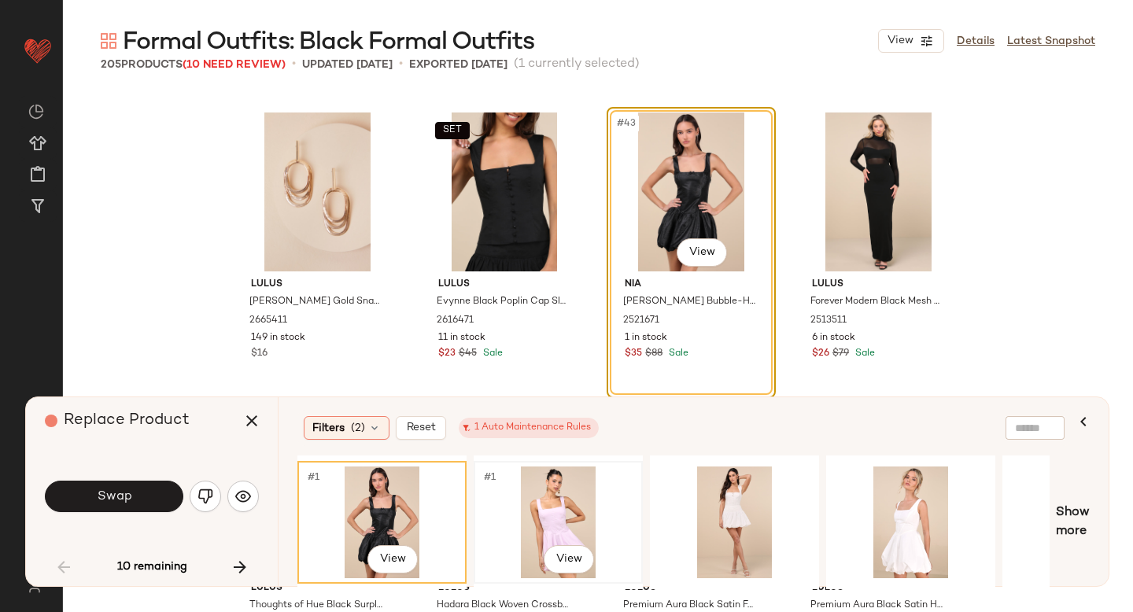
click at [583, 486] on div "#1 View" at bounding box center [558, 523] width 158 height 112
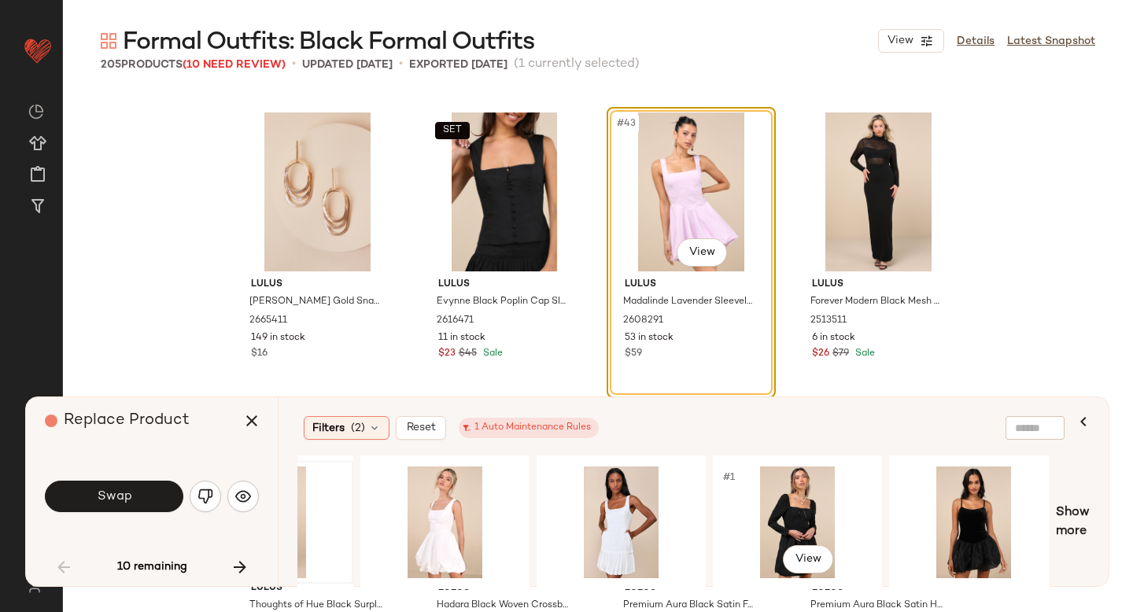
scroll to position [0, 526]
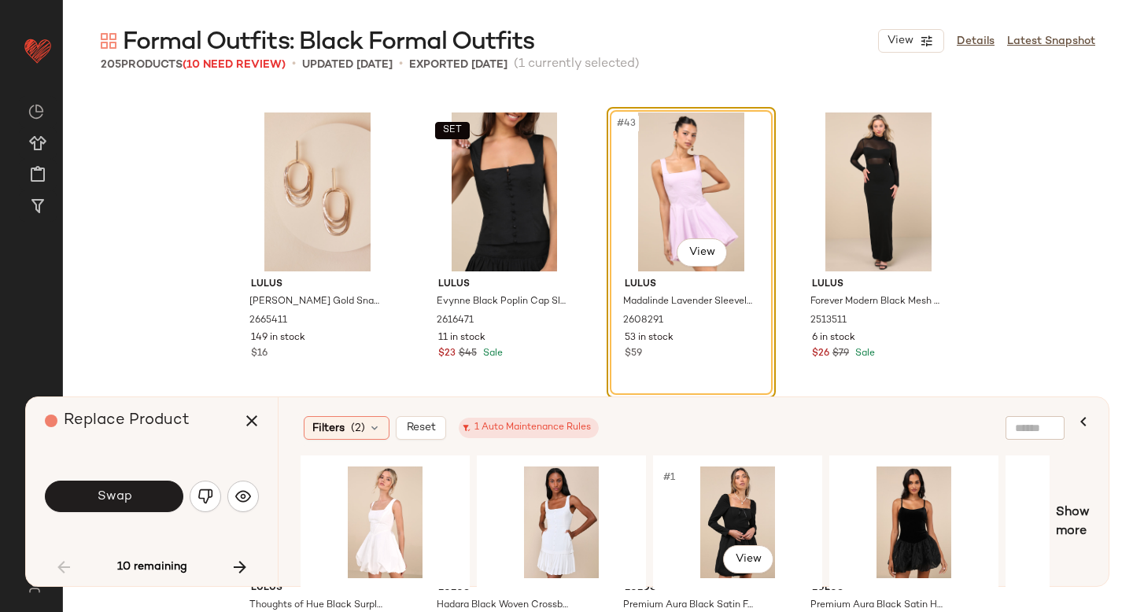
click at [718, 490] on div "#1 View" at bounding box center [738, 523] width 158 height 112
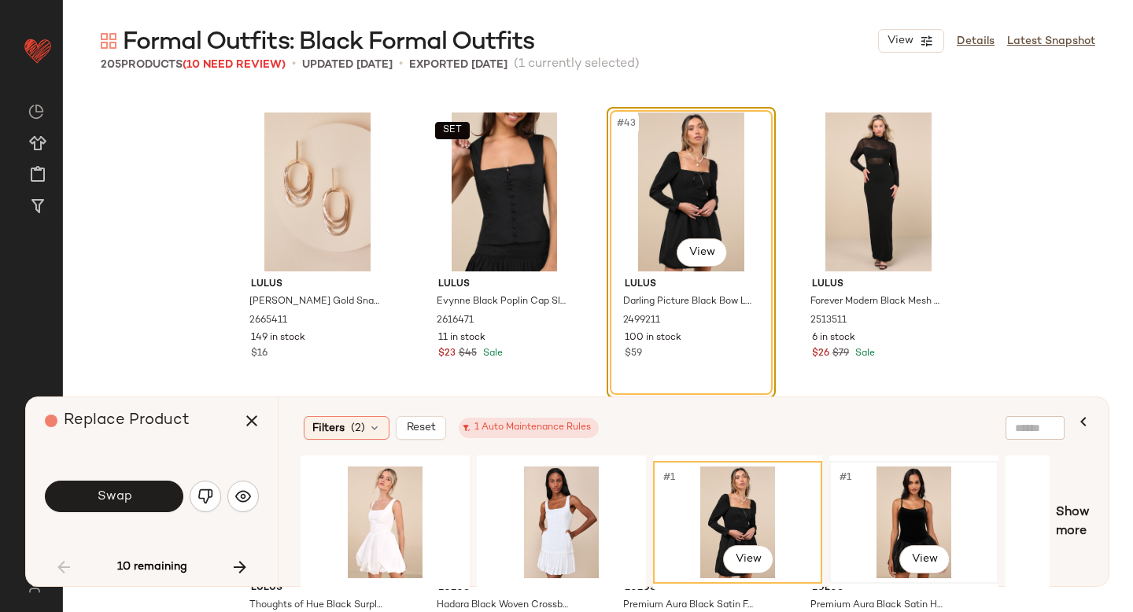
click at [871, 496] on div "#1 View" at bounding box center [914, 523] width 158 height 112
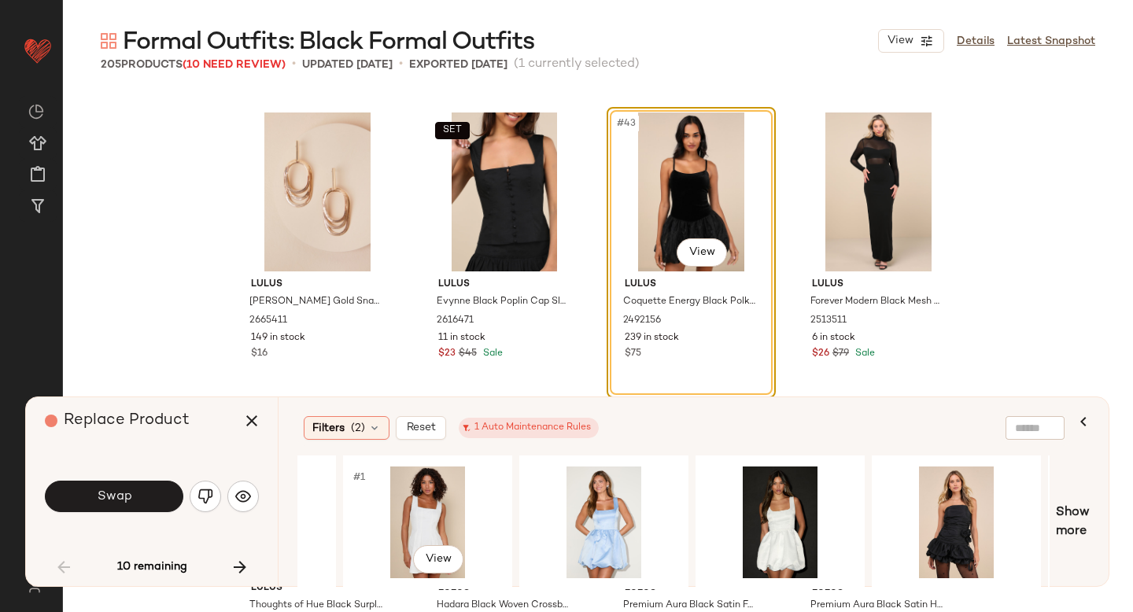
scroll to position [0, 1545]
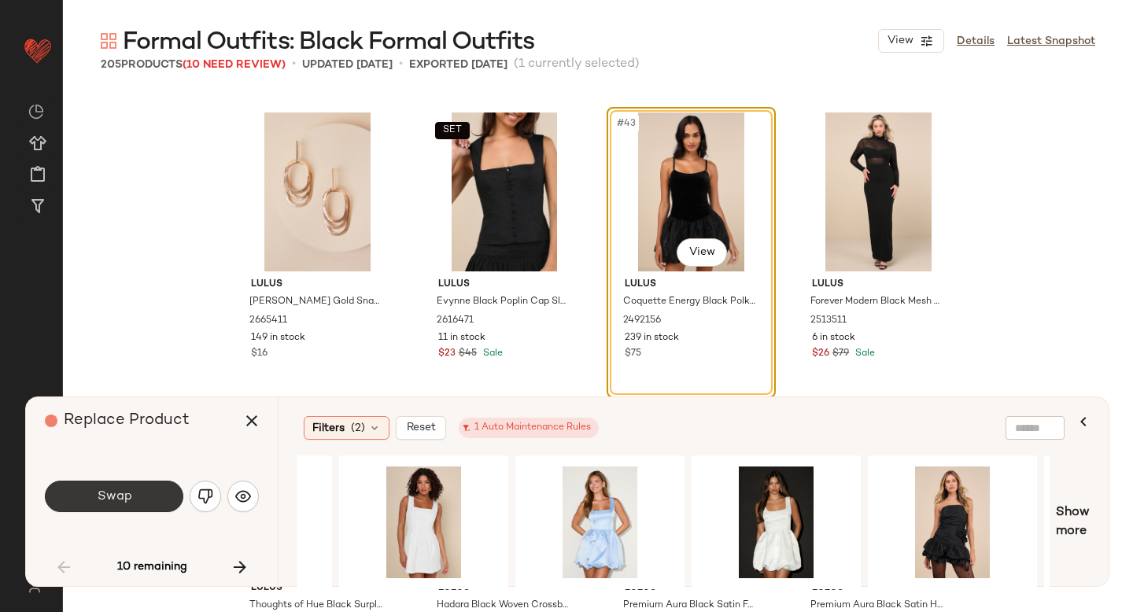
click at [129, 498] on span "Swap" at bounding box center [113, 497] width 35 height 15
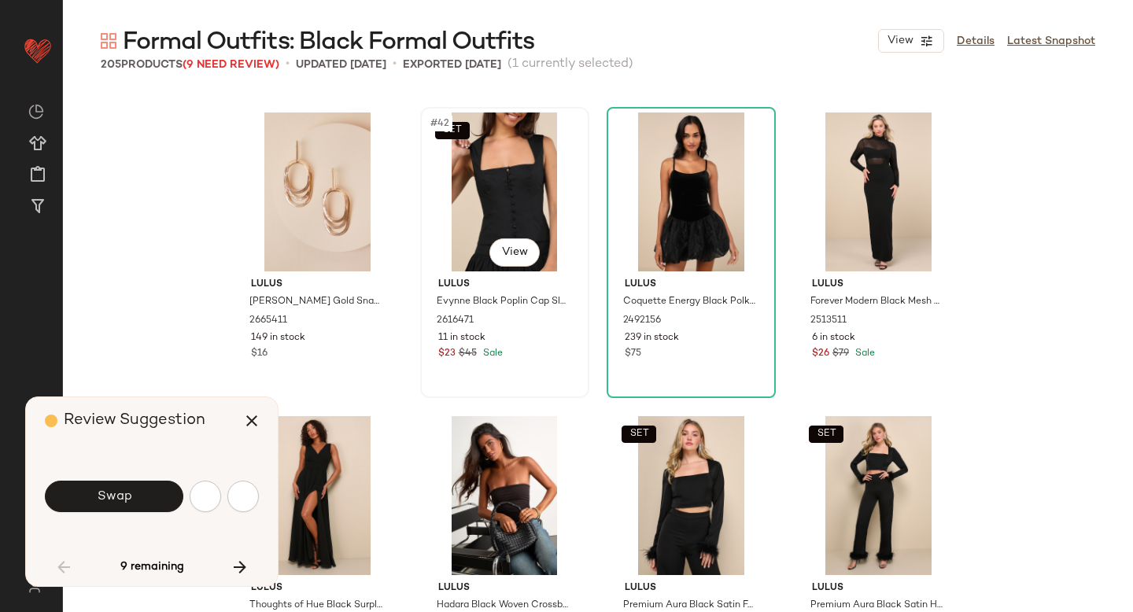
scroll to position [3646, 0]
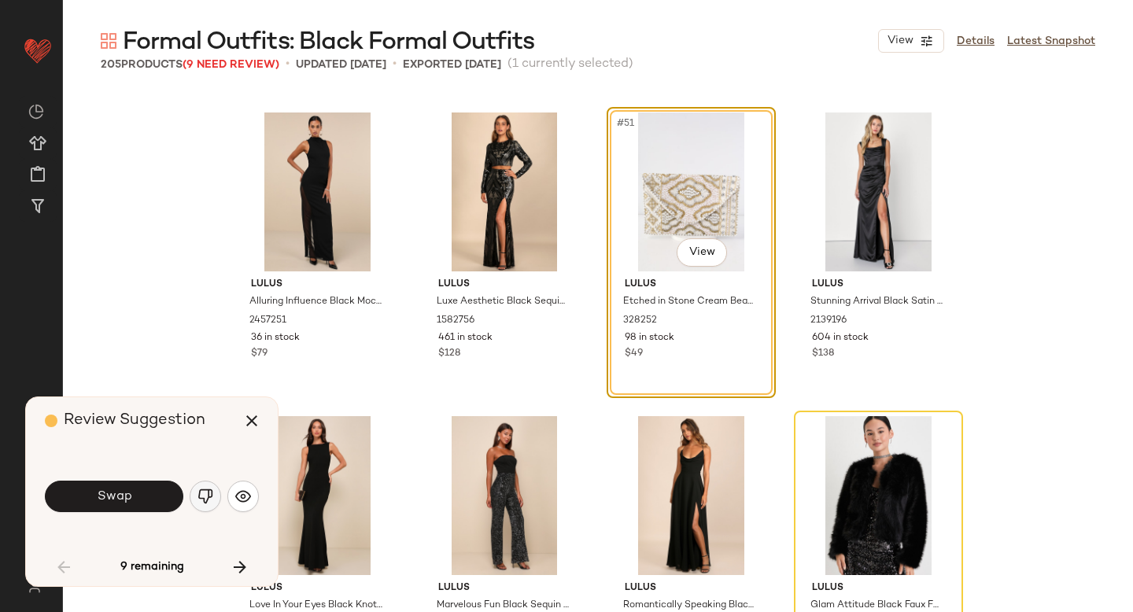
click at [205, 505] on button "button" at bounding box center [205, 496] width 31 height 31
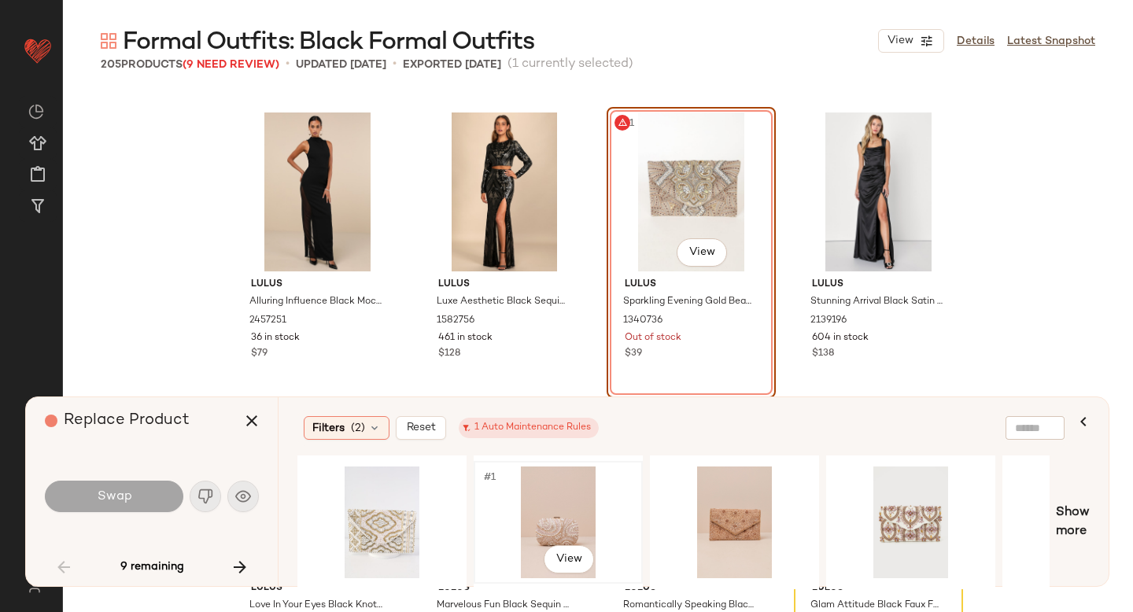
click at [591, 501] on div "#1 View" at bounding box center [558, 523] width 158 height 112
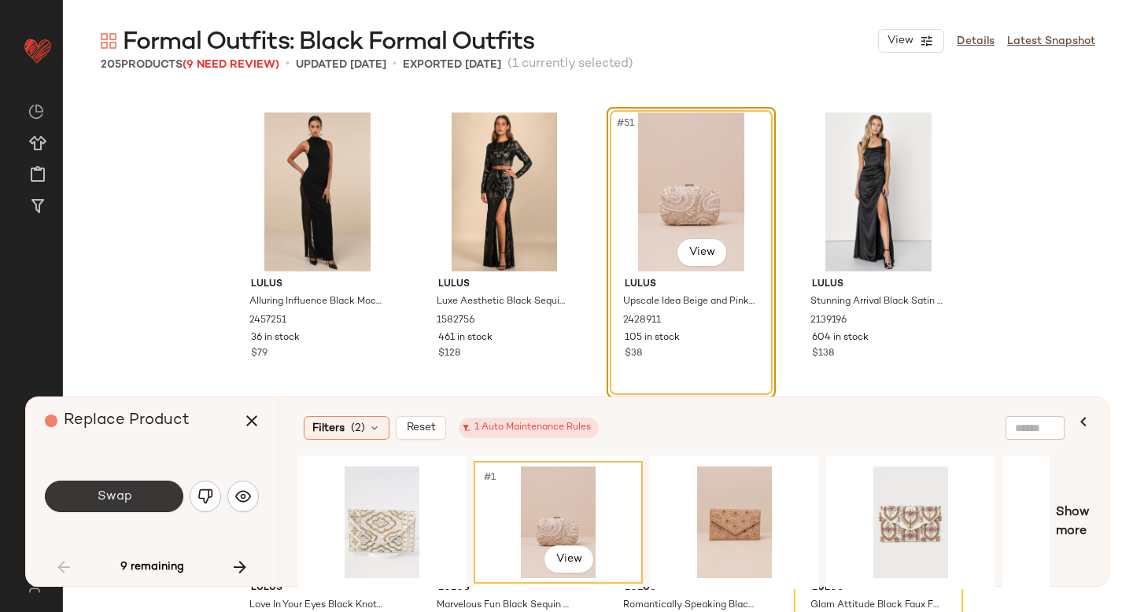
click at [116, 482] on button "Swap" at bounding box center [114, 496] width 139 height 31
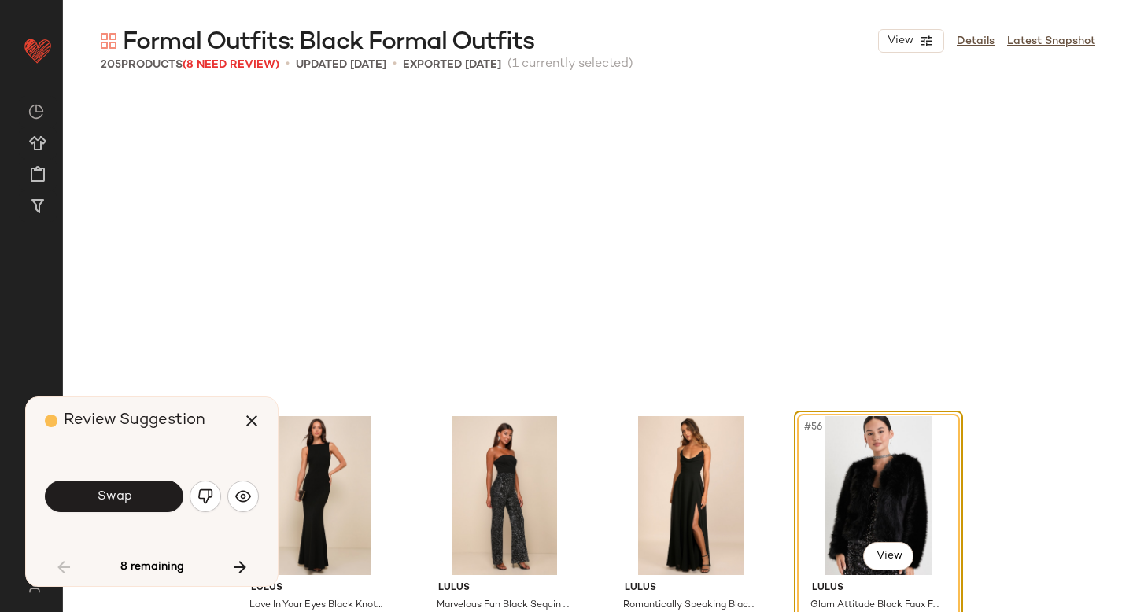
scroll to position [3949, 0]
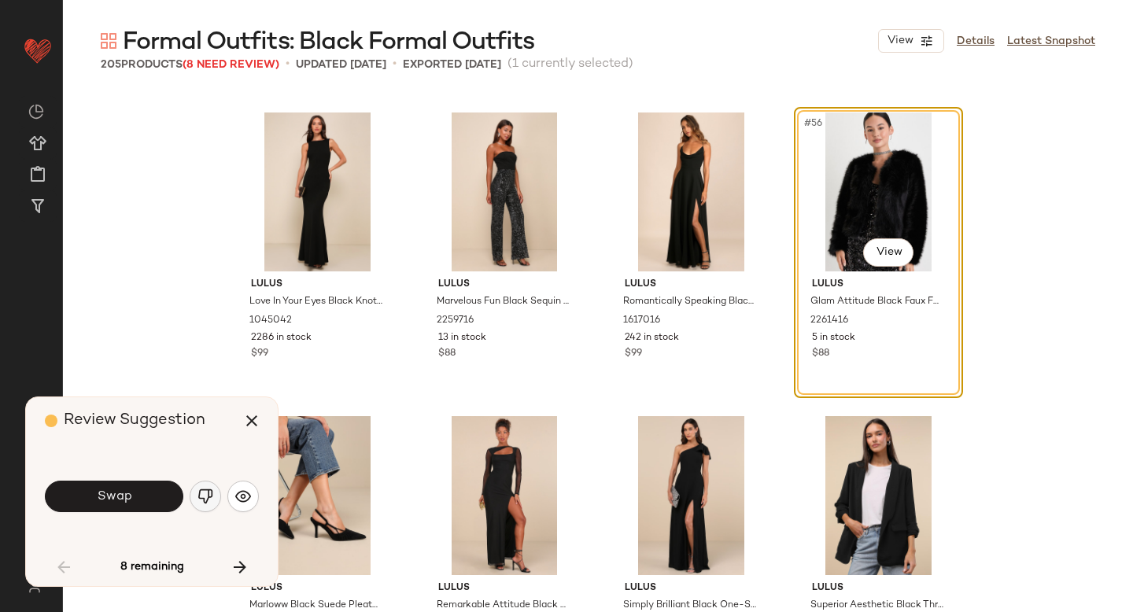
click at [201, 497] on img "button" at bounding box center [206, 497] width 16 height 16
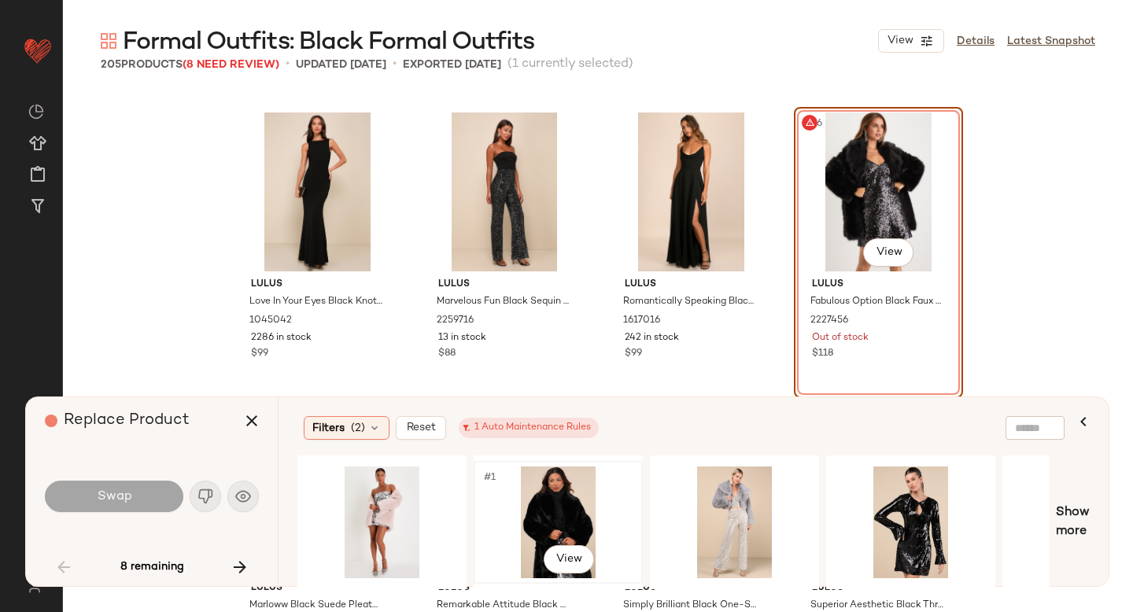
click at [584, 506] on div "#1 View" at bounding box center [558, 523] width 158 height 112
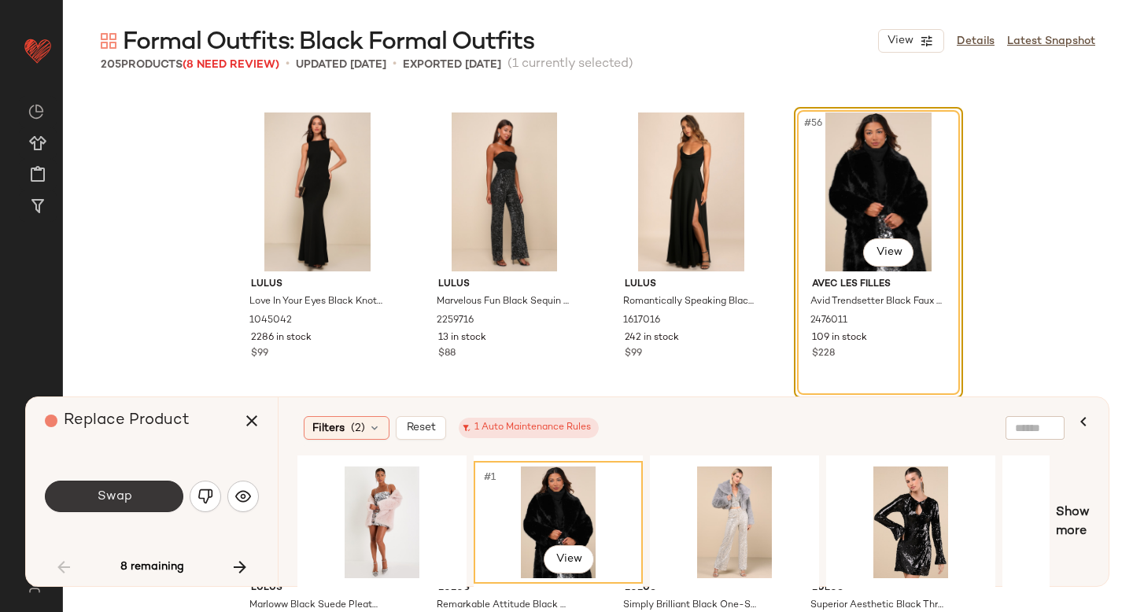
click at [141, 505] on button "Swap" at bounding box center [114, 496] width 139 height 31
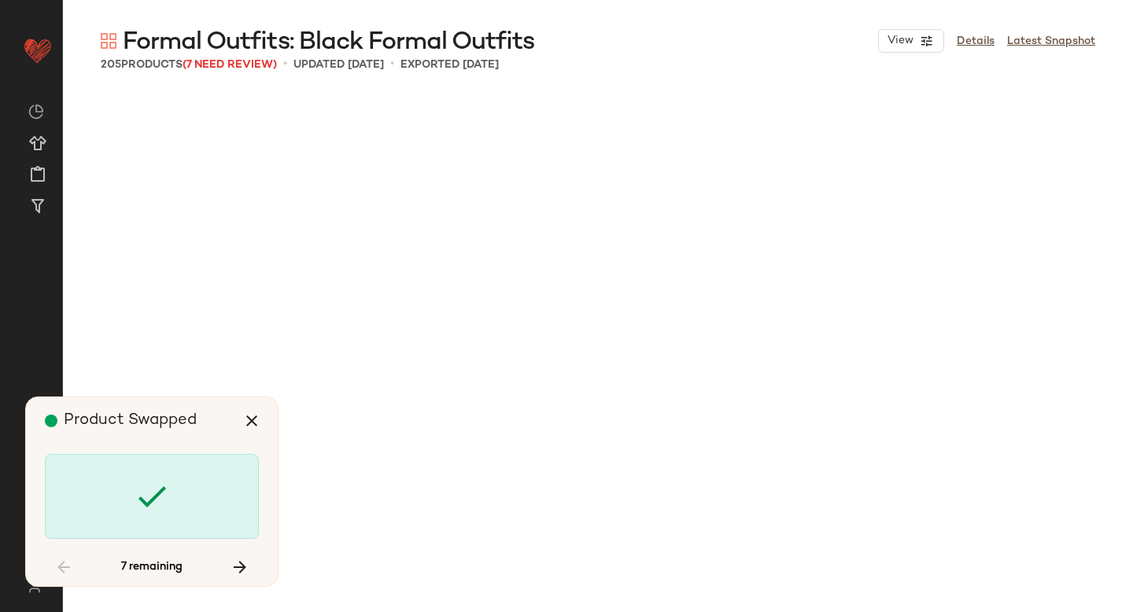
scroll to position [5469, 0]
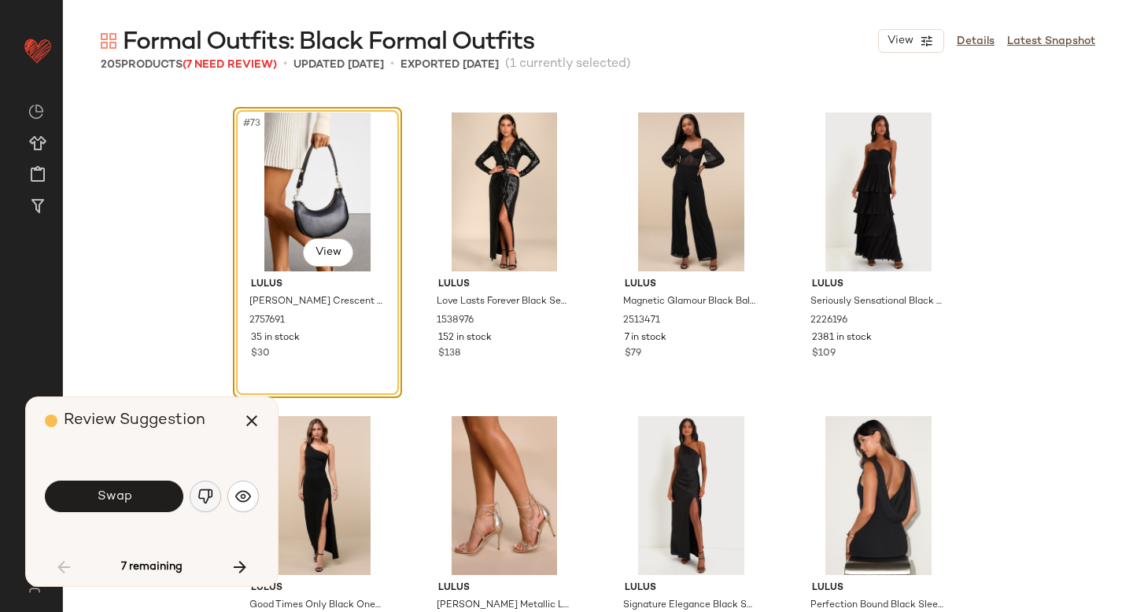
click at [209, 489] on img "button" at bounding box center [206, 497] width 16 height 16
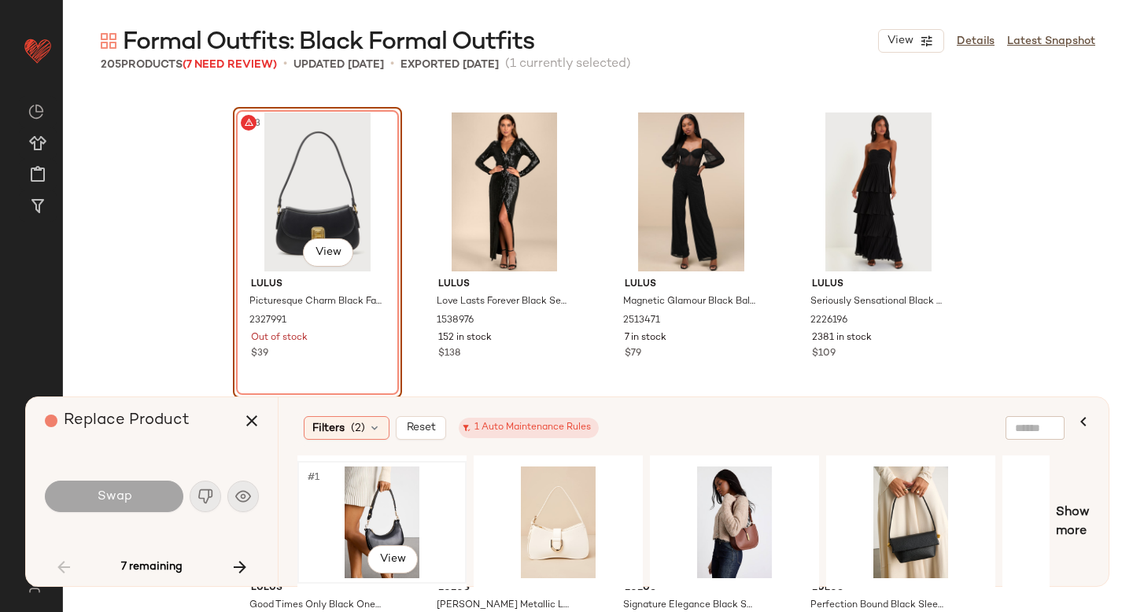
click at [424, 505] on div "#1 View" at bounding box center [382, 523] width 158 height 112
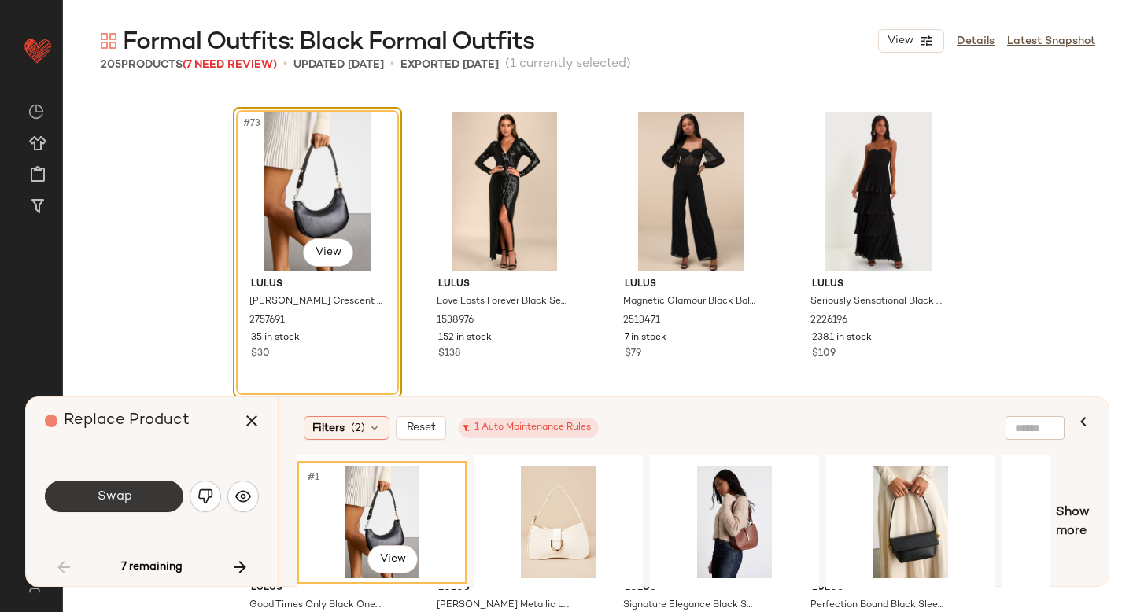
click at [126, 504] on button "Swap" at bounding box center [114, 496] width 139 height 31
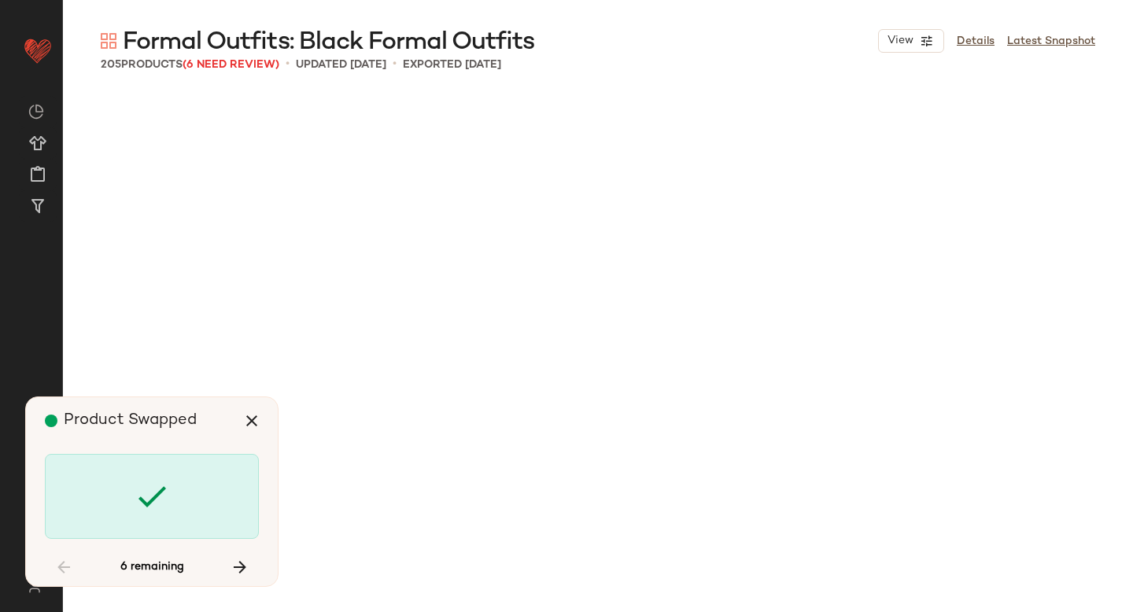
scroll to position [10633, 0]
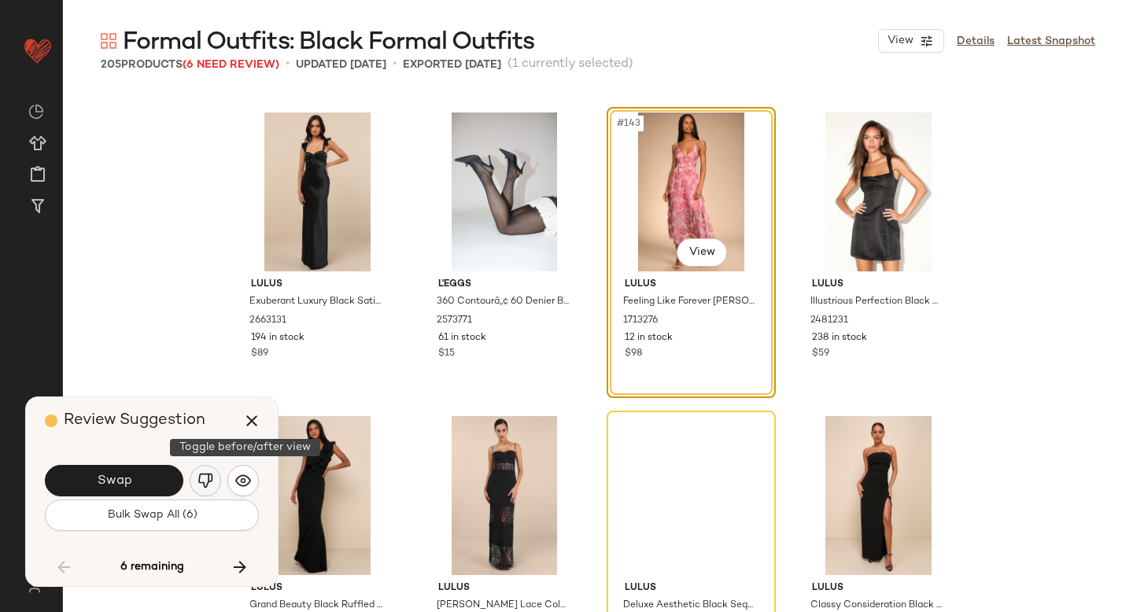
click at [204, 477] on img "button" at bounding box center [206, 481] width 16 height 16
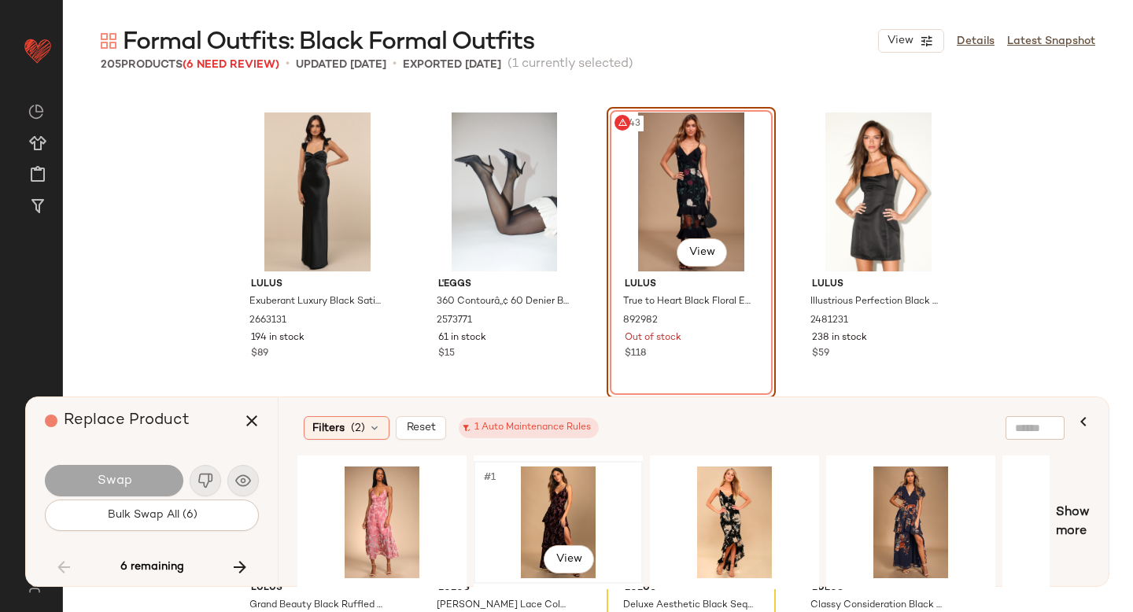
click at [568, 516] on div "#1 View" at bounding box center [558, 523] width 158 height 112
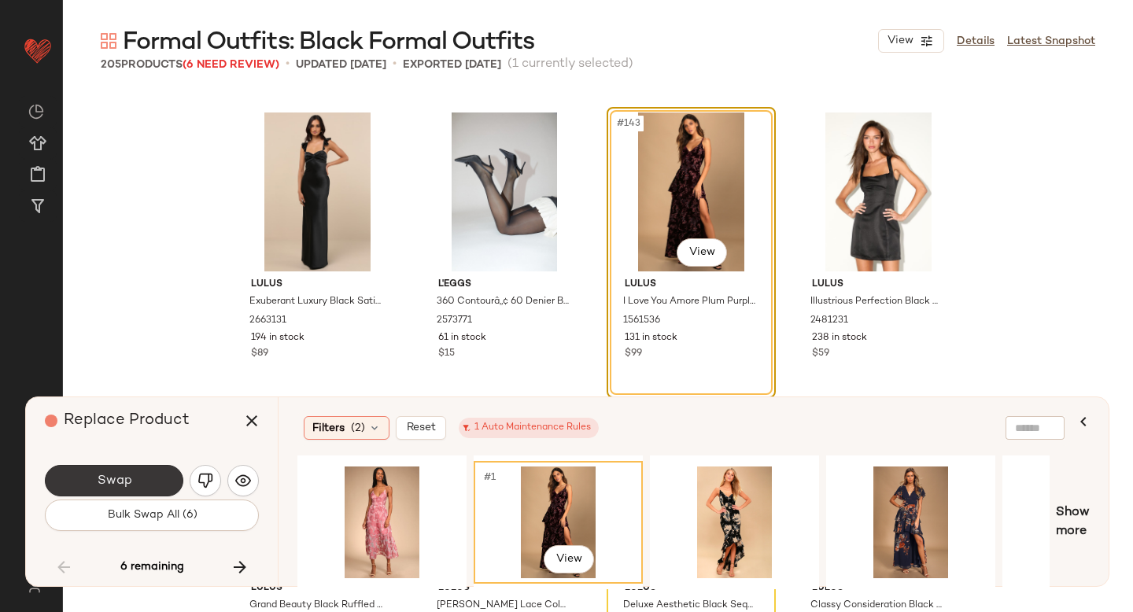
click at [134, 490] on button "Swap" at bounding box center [114, 480] width 139 height 31
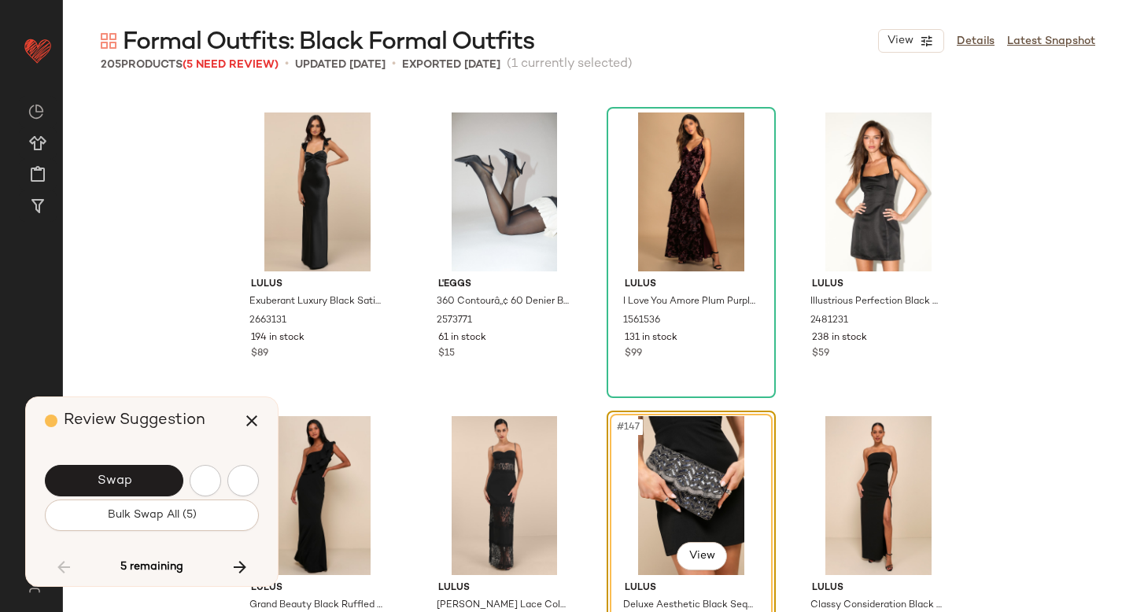
scroll to position [2734, 0]
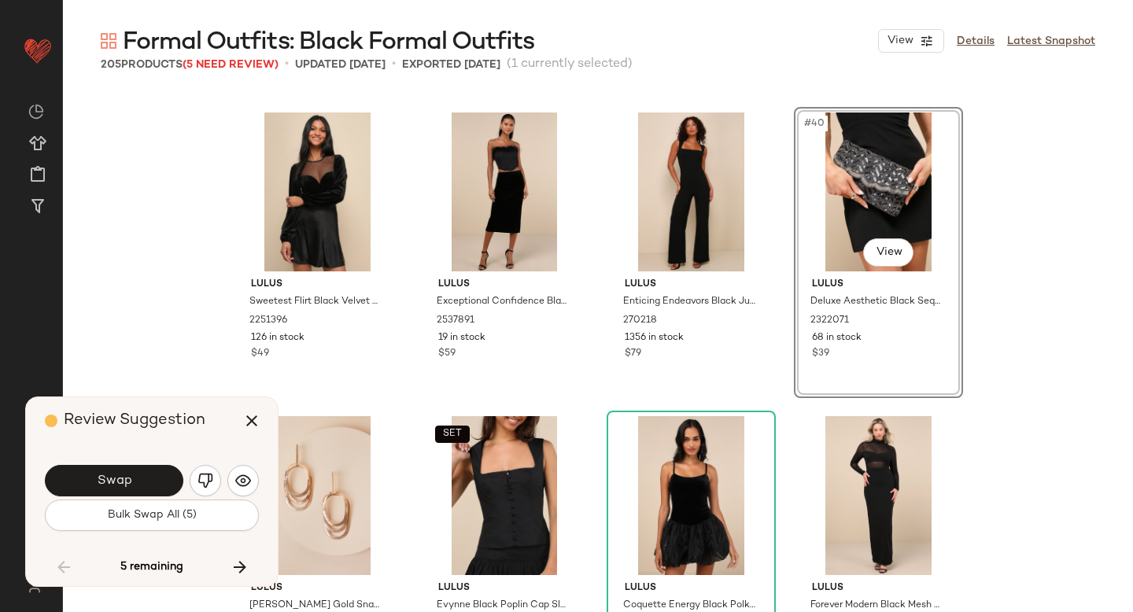
click at [134, 490] on button "Swap" at bounding box center [114, 480] width 139 height 31
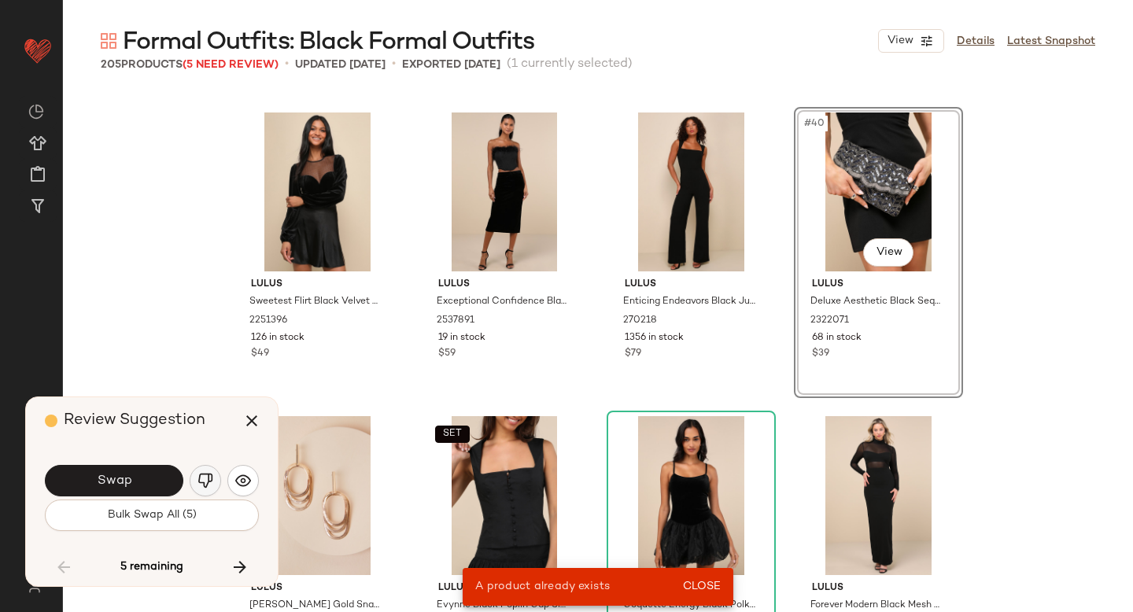
click at [201, 483] on img "button" at bounding box center [206, 481] width 16 height 16
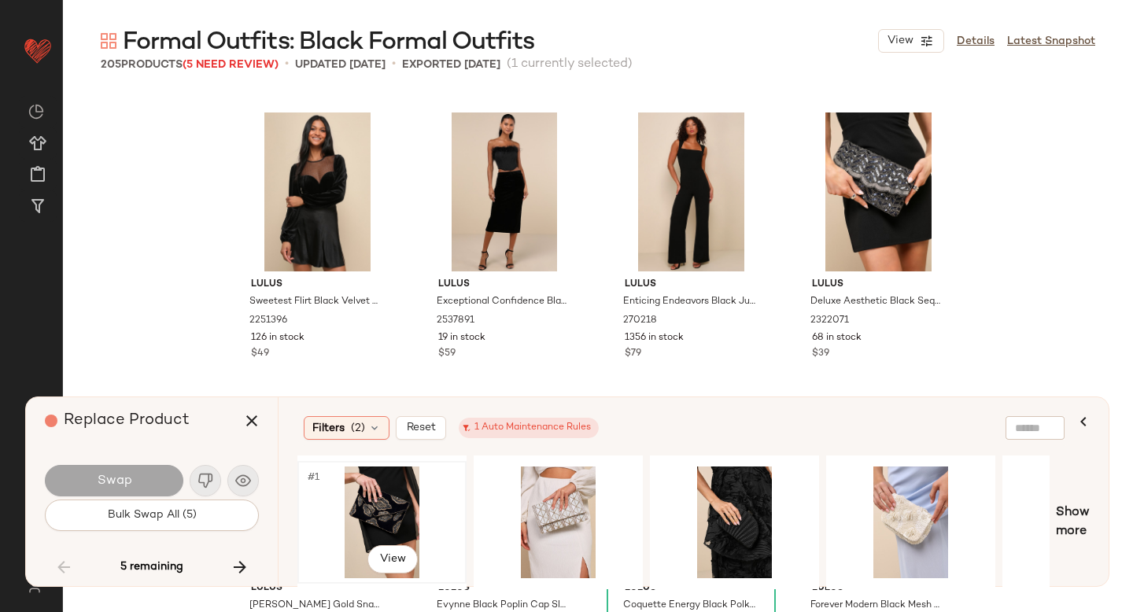
click at [367, 509] on div "#1 View" at bounding box center [382, 523] width 158 height 112
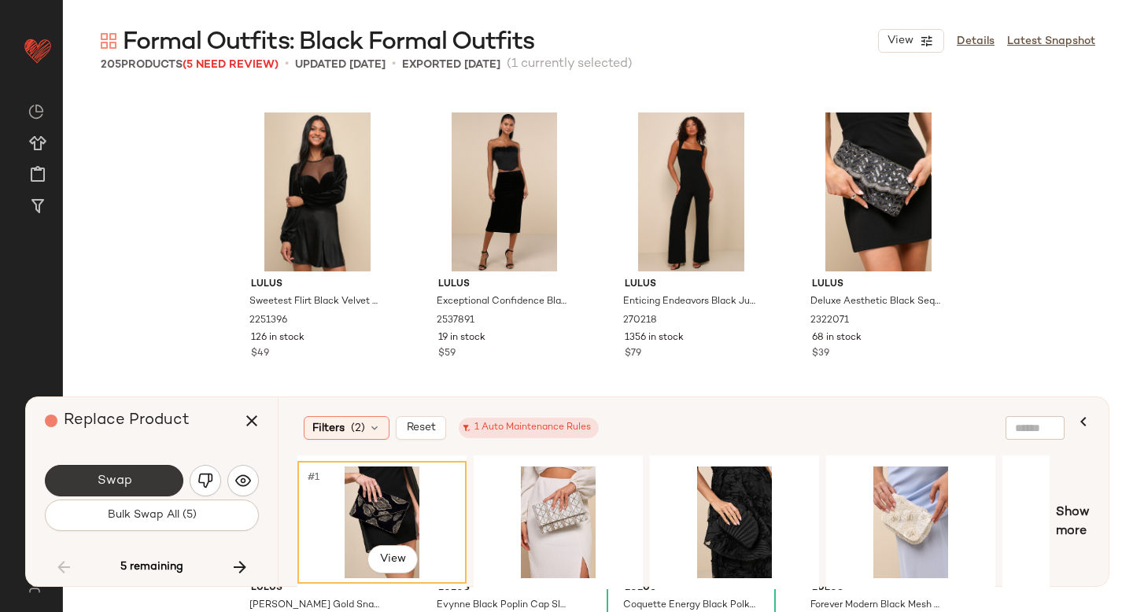
click at [133, 488] on button "Swap" at bounding box center [114, 480] width 139 height 31
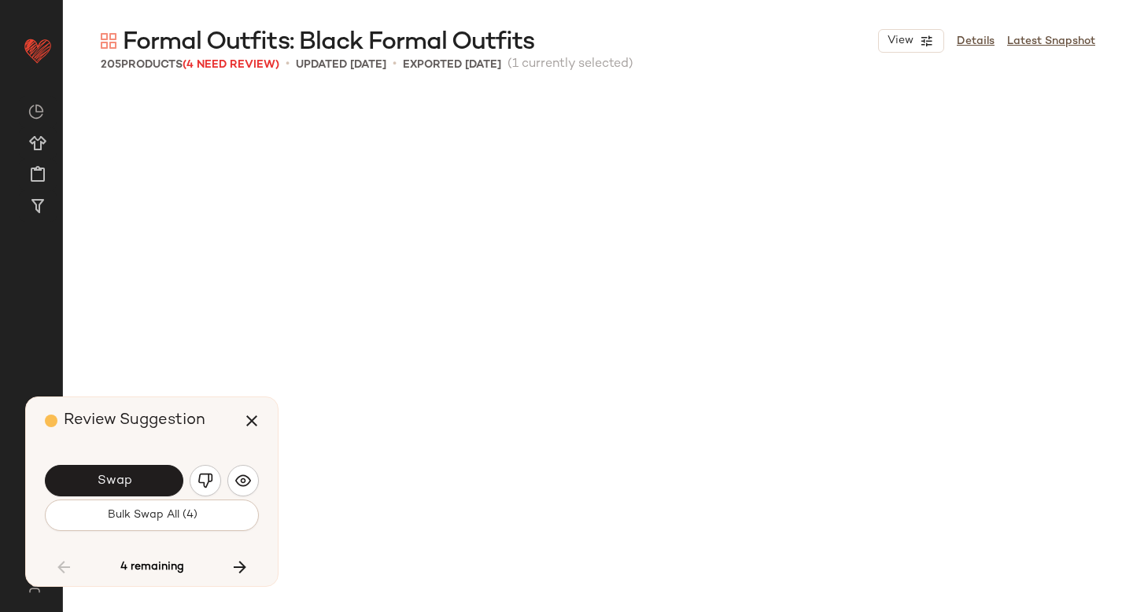
scroll to position [9722, 0]
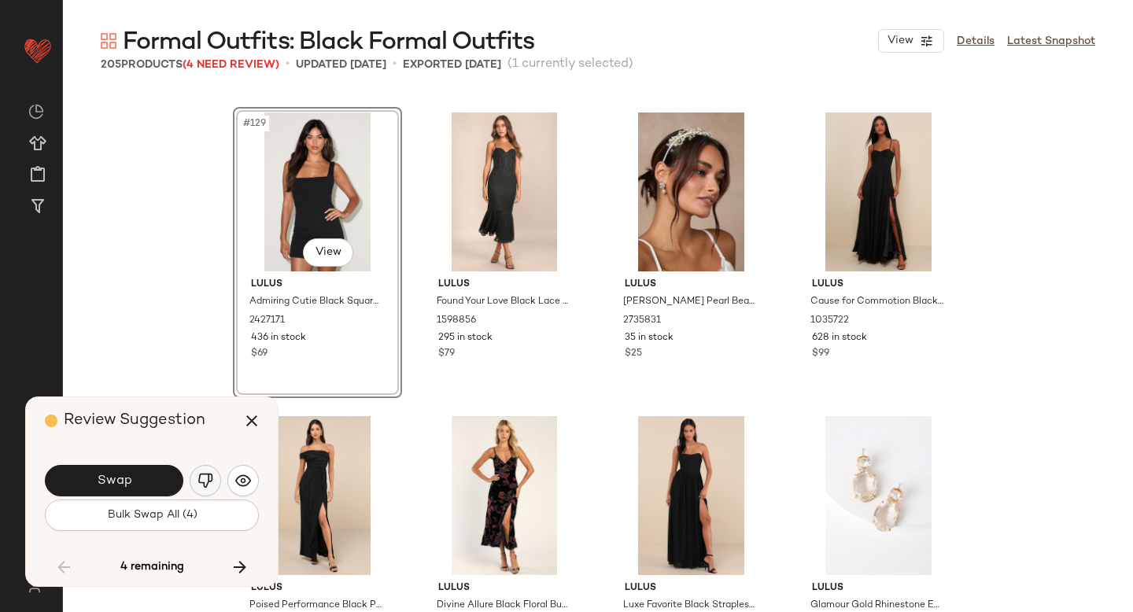
click at [212, 481] on img "button" at bounding box center [206, 481] width 16 height 16
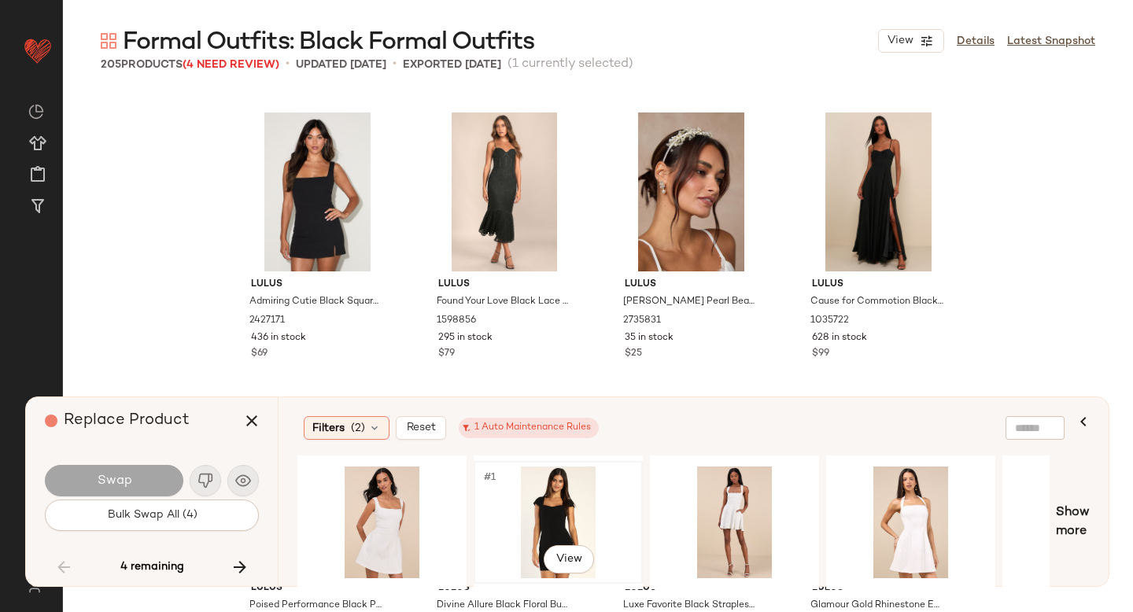
click at [529, 504] on div "#1 View" at bounding box center [558, 523] width 158 height 112
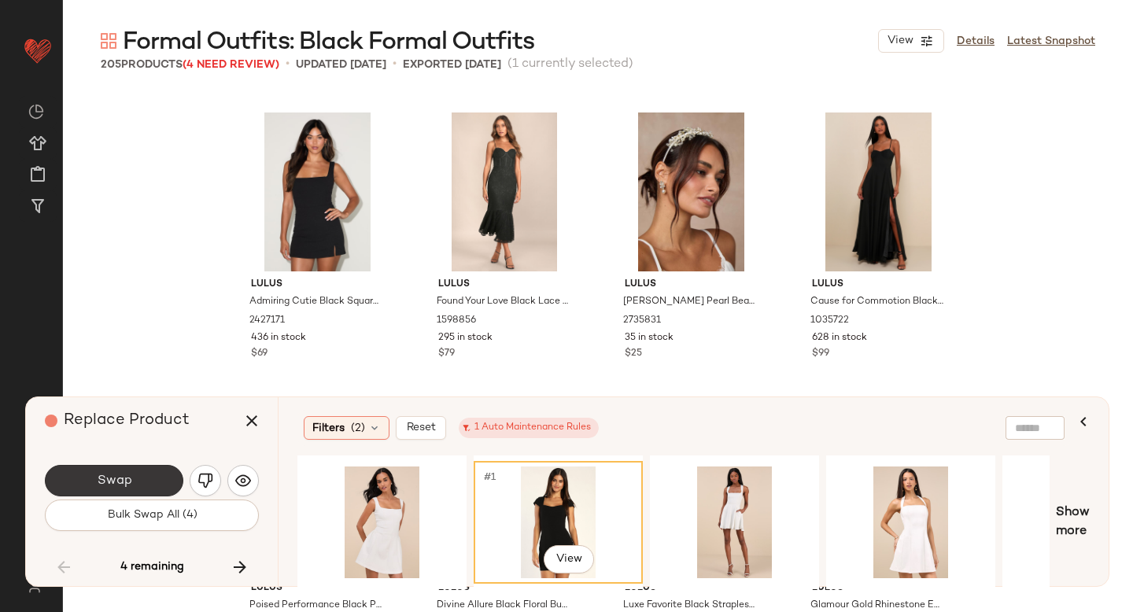
click at [148, 483] on button "Swap" at bounding box center [114, 480] width 139 height 31
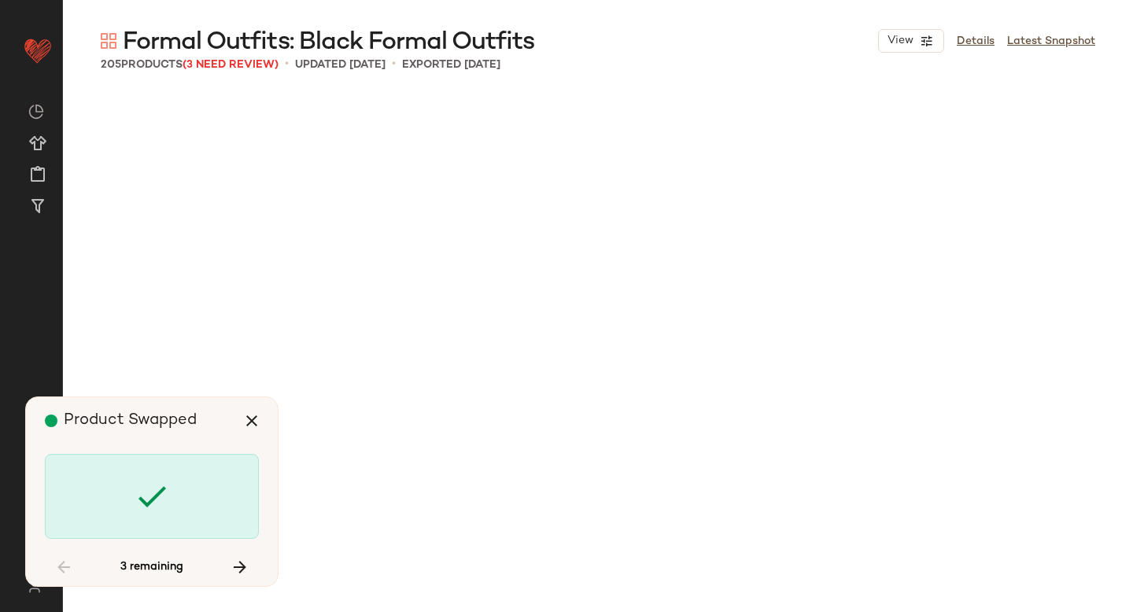
scroll to position [12152, 0]
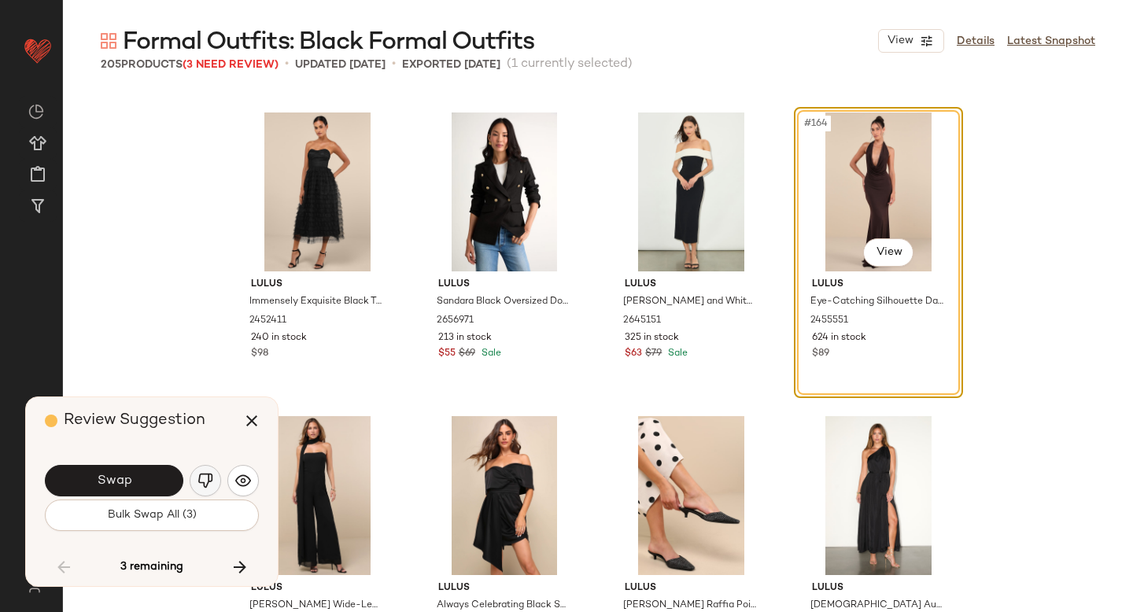
click at [205, 479] on img "button" at bounding box center [206, 481] width 16 height 16
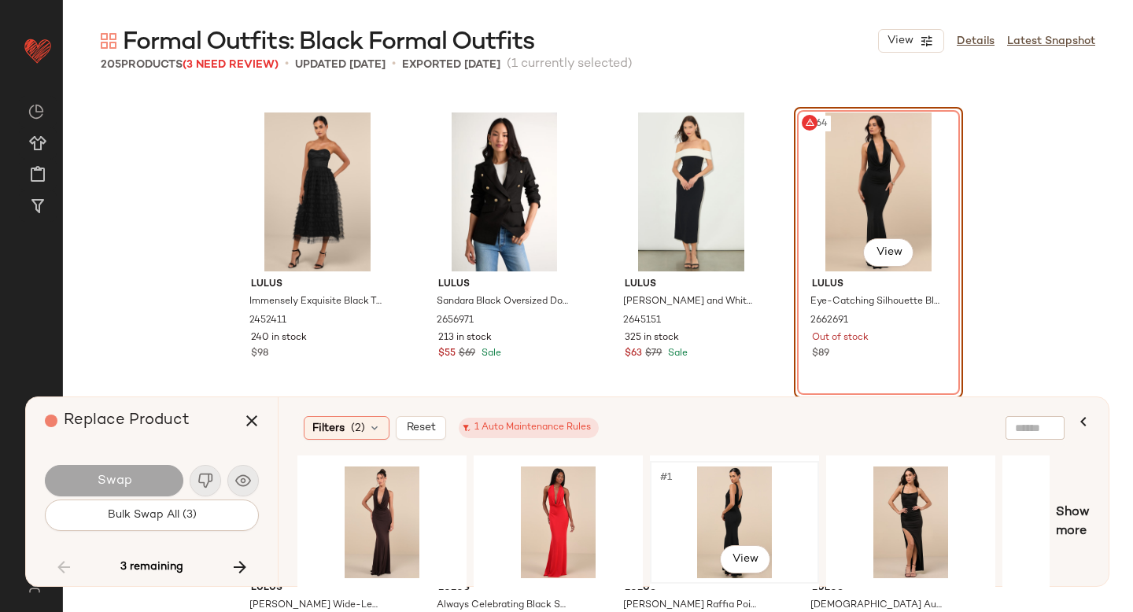
click at [751, 509] on div "#1 View" at bounding box center [735, 523] width 158 height 112
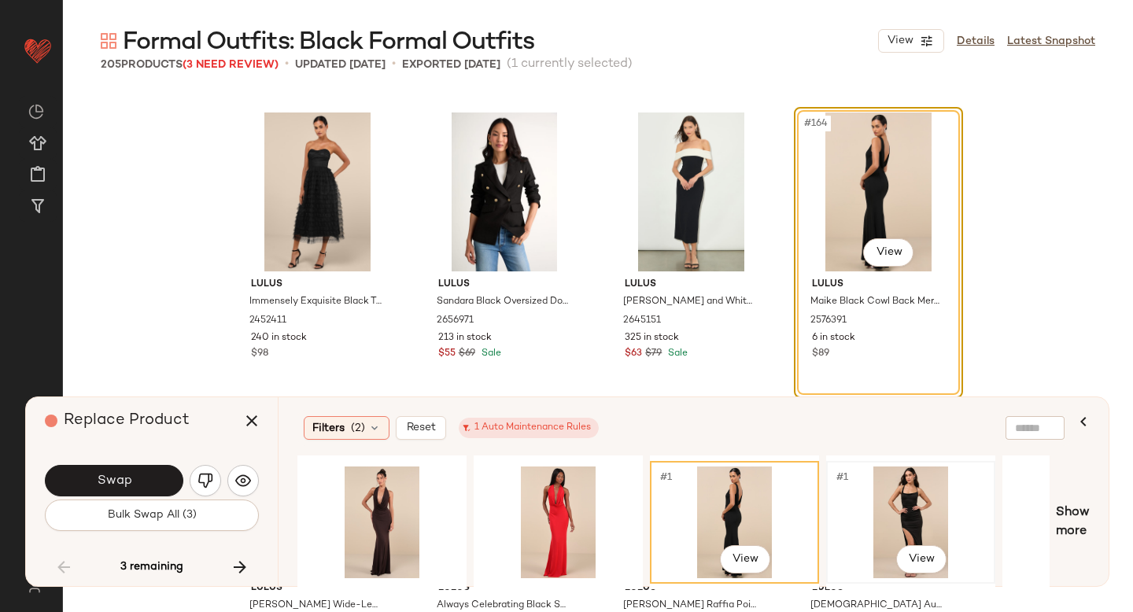
click at [899, 501] on div "#1 View" at bounding box center [911, 523] width 158 height 112
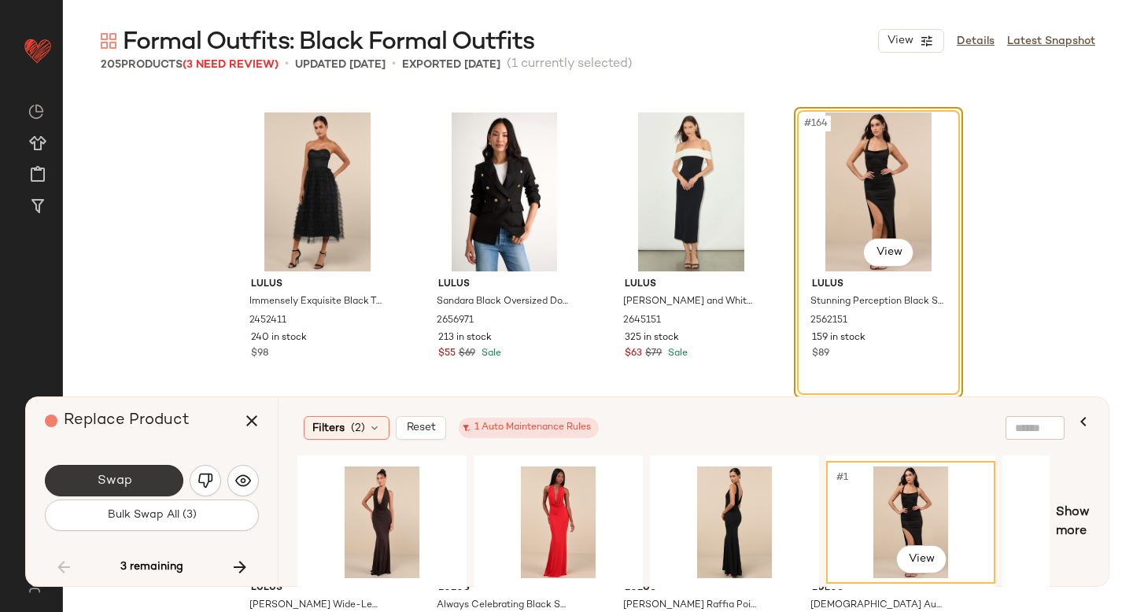
click at [103, 483] on span "Swap" at bounding box center [113, 481] width 35 height 15
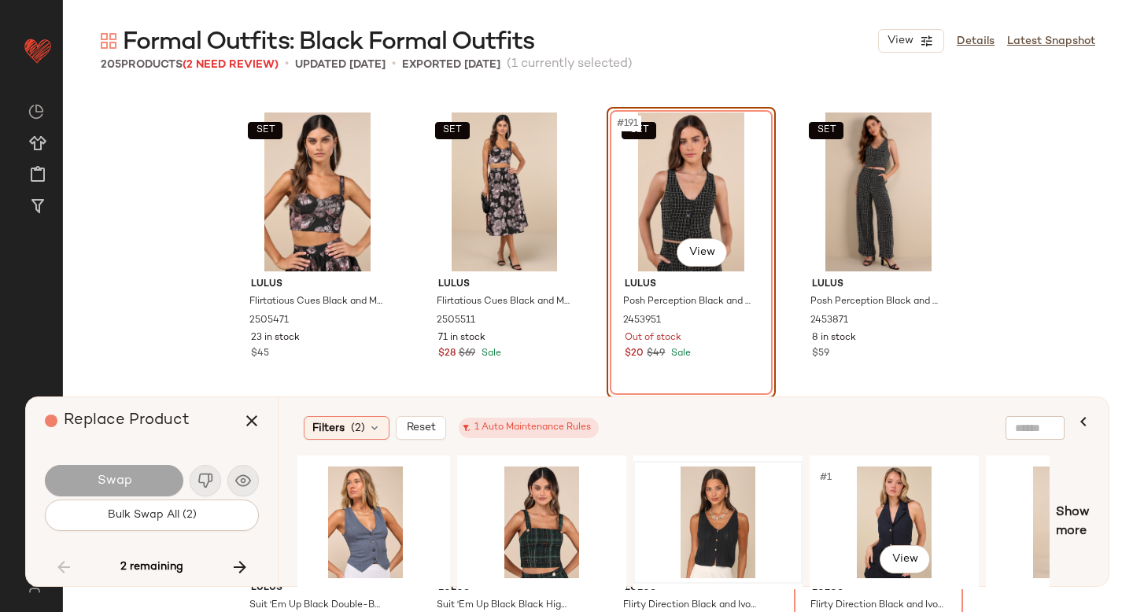
scroll to position [0, 1264]
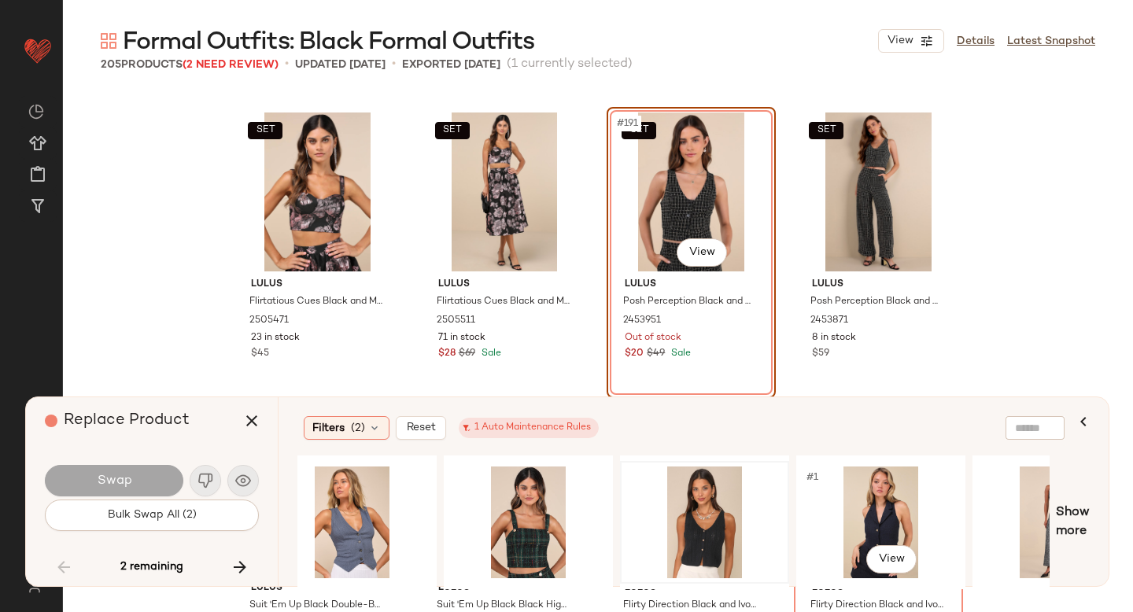
click at [854, 510] on div "#1 View" at bounding box center [881, 523] width 158 height 112
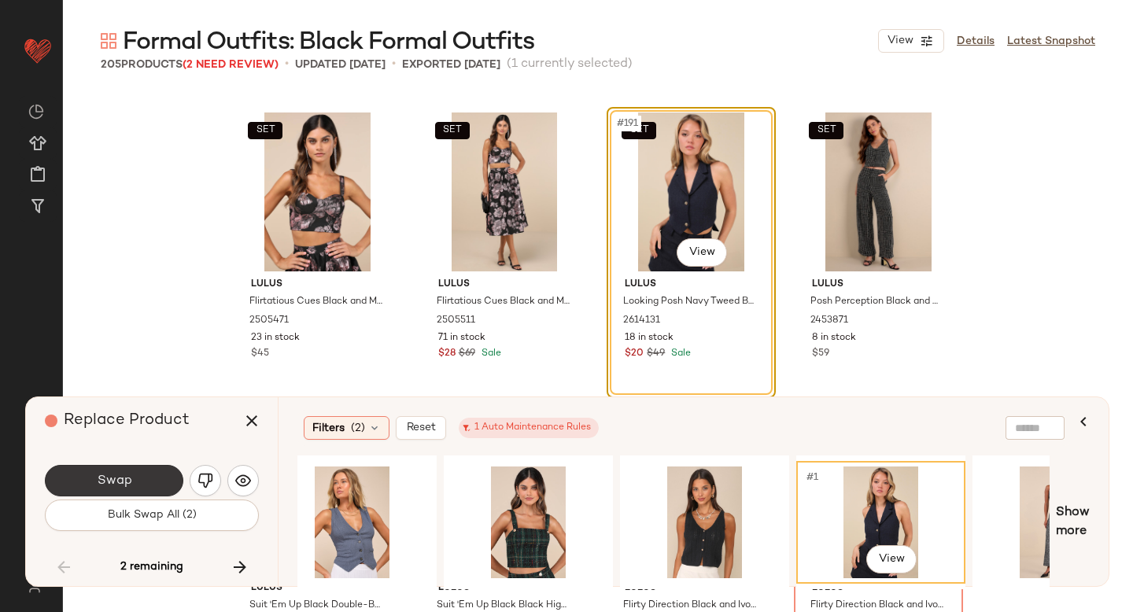
click at [142, 479] on button "Swap" at bounding box center [114, 480] width 139 height 31
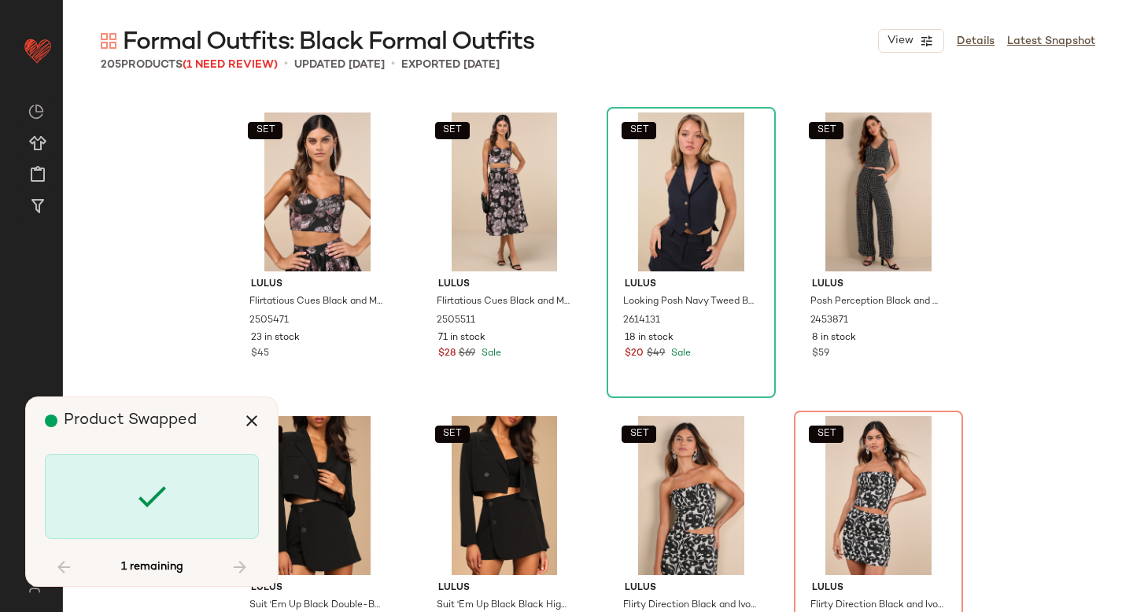
scroll to position [14583, 0]
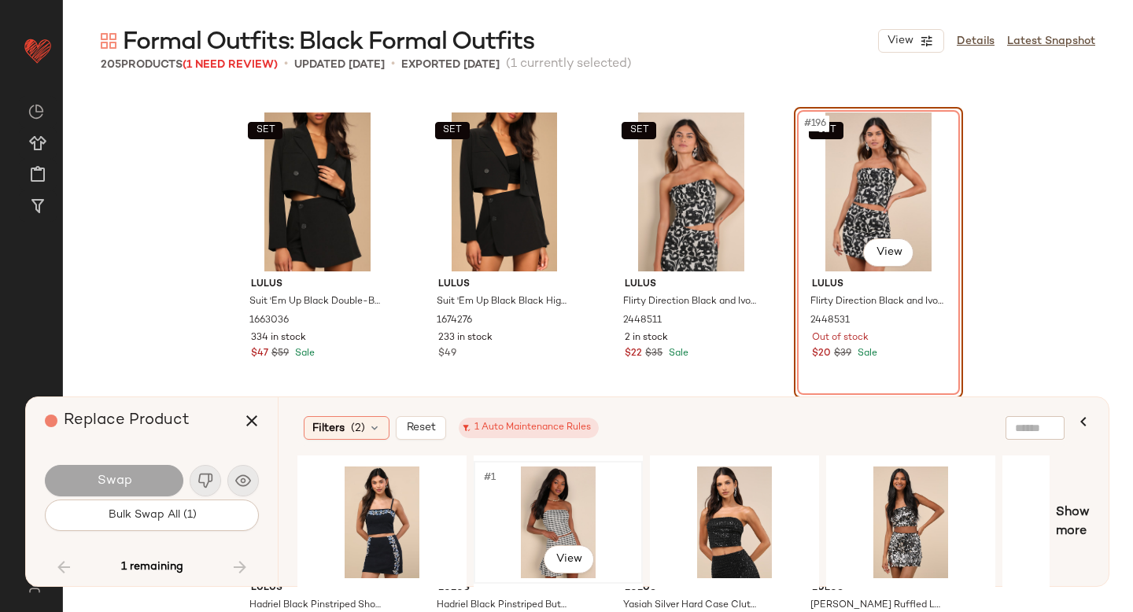
click at [564, 504] on div "#1 View" at bounding box center [558, 523] width 158 height 112
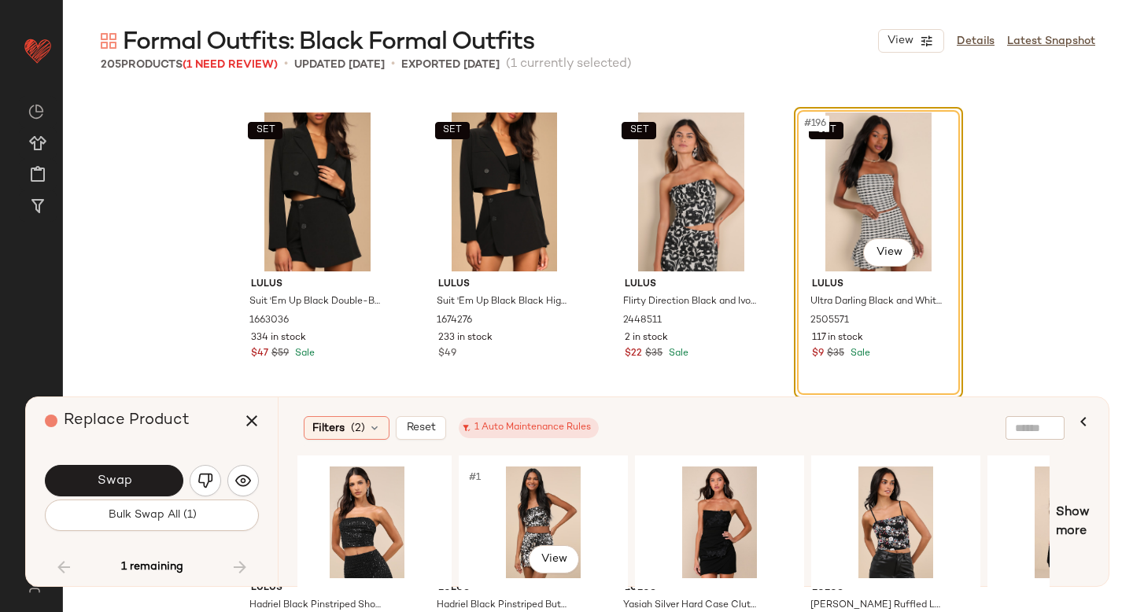
scroll to position [0, 377]
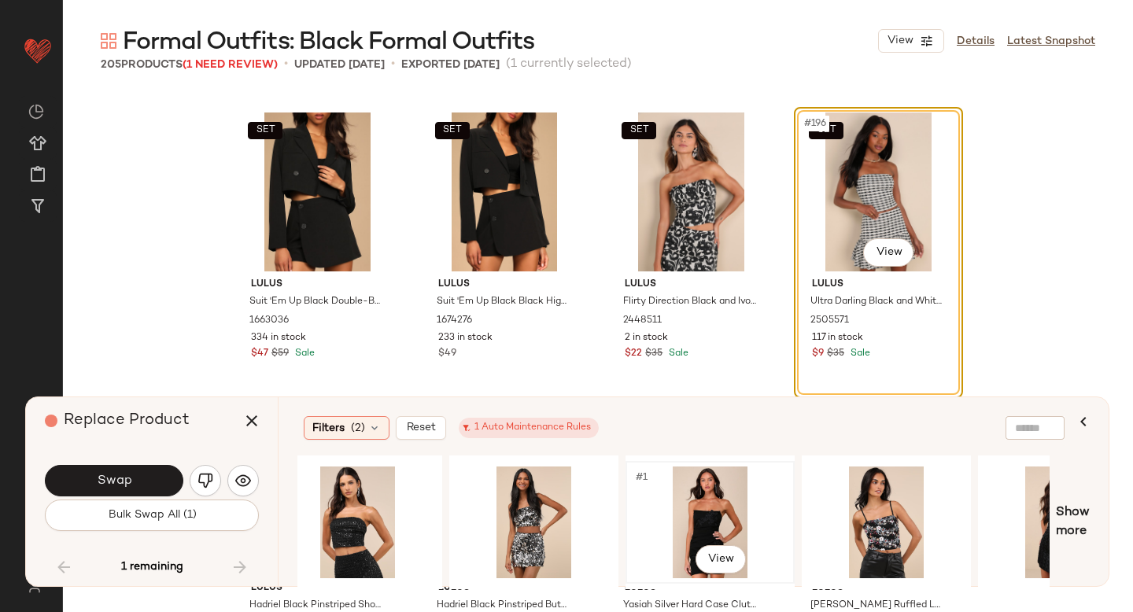
click at [694, 512] on div "#1 View" at bounding box center [710, 523] width 158 height 112
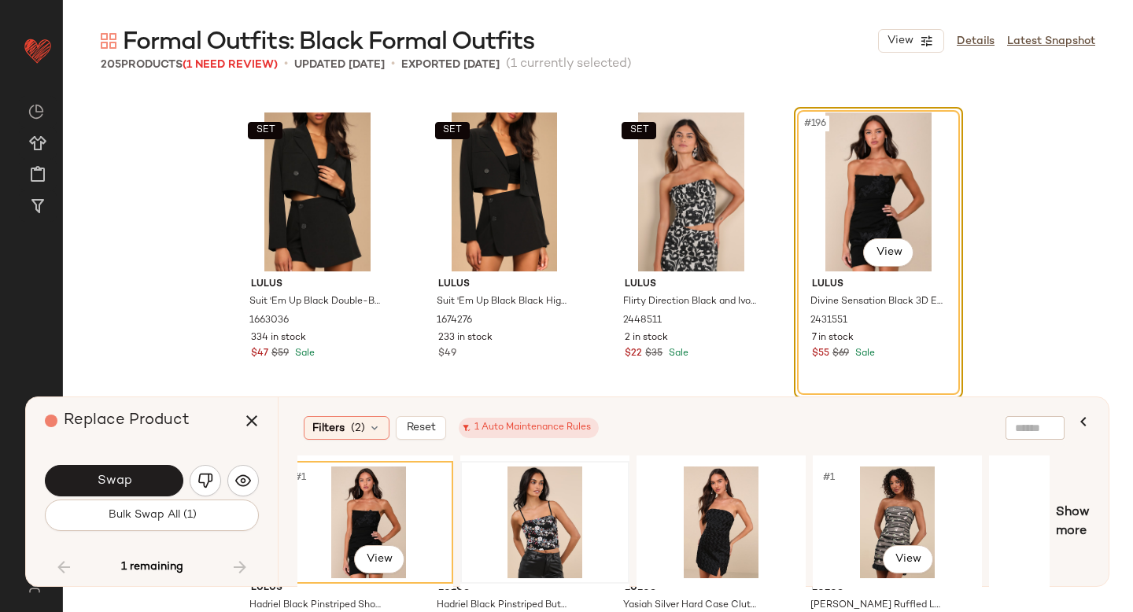
scroll to position [0, 749]
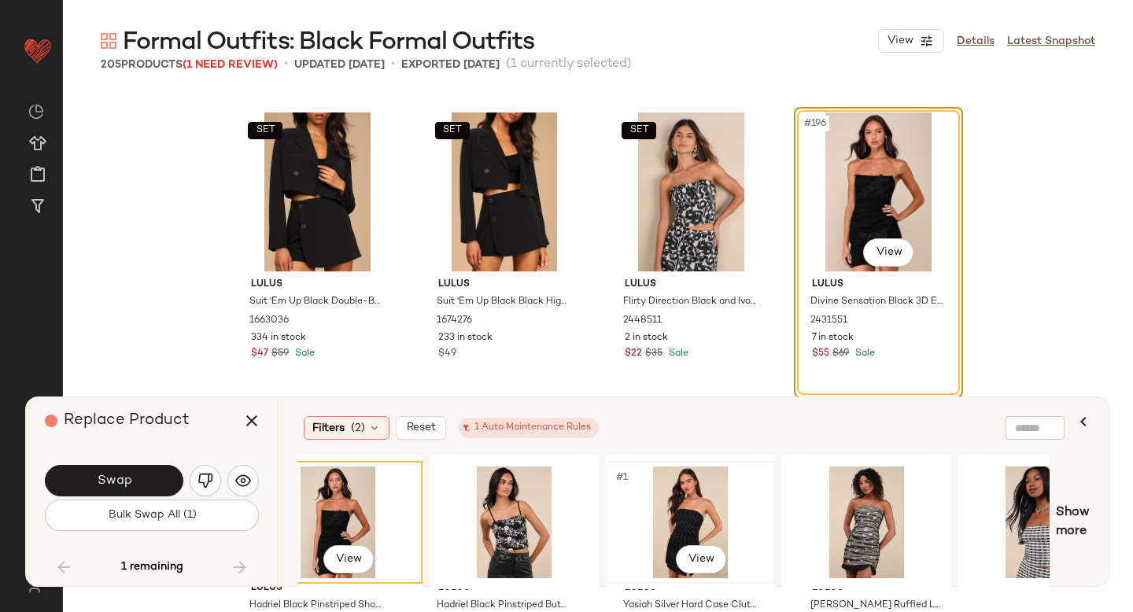
click at [674, 533] on div "#1 View" at bounding box center [691, 523] width 158 height 112
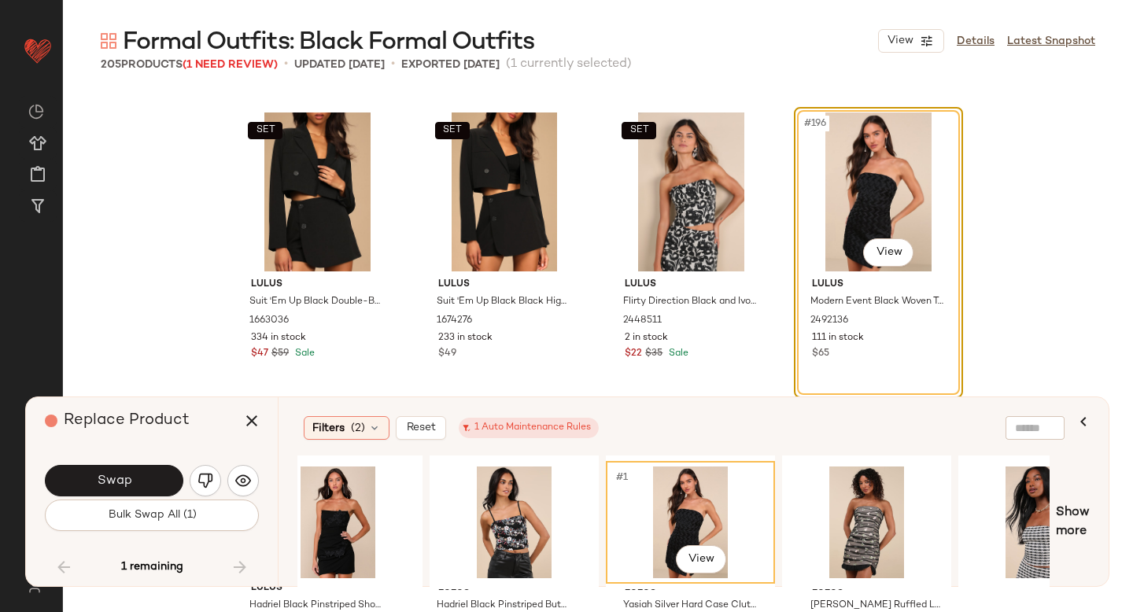
click at [674, 533] on div "#1 View" at bounding box center [691, 523] width 158 height 112
click at [124, 490] on button "Swap" at bounding box center [114, 480] width 139 height 31
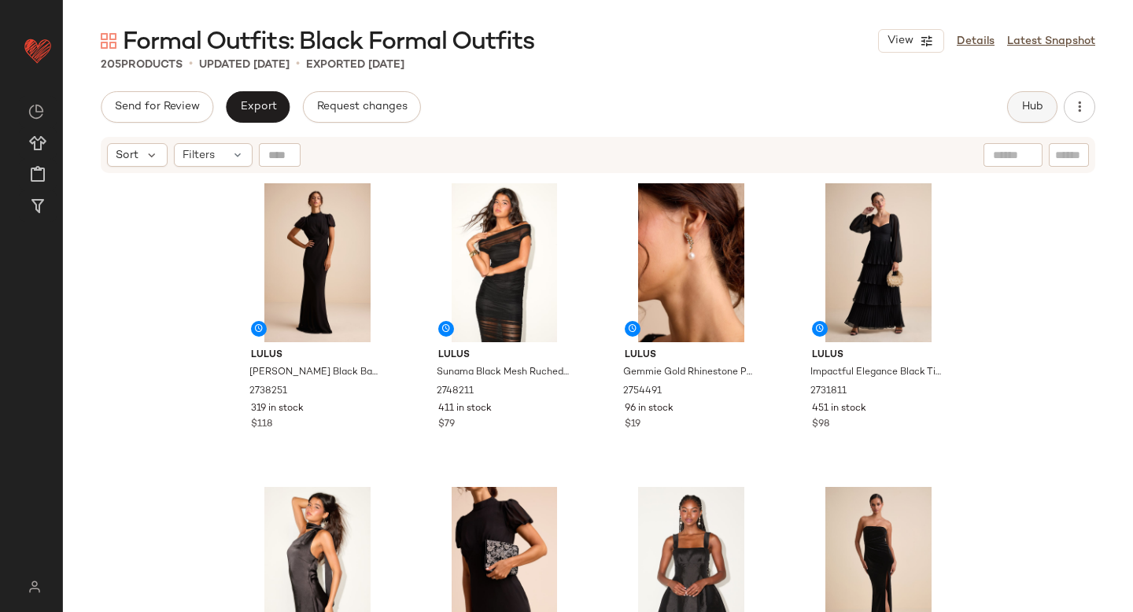
click at [1051, 101] on button "Hub" at bounding box center [1032, 106] width 50 height 31
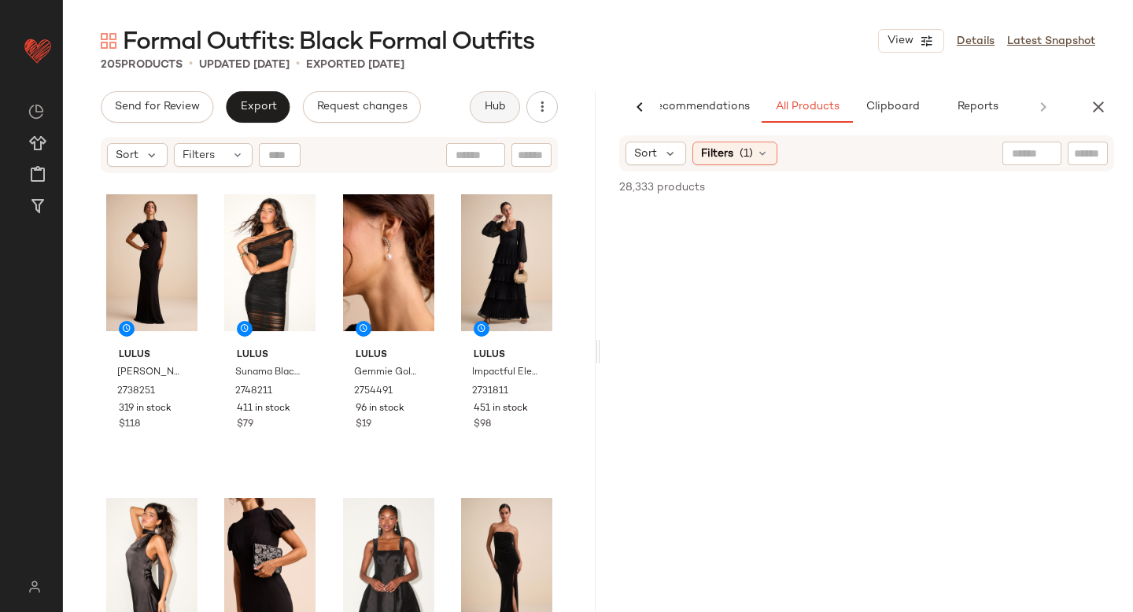
scroll to position [0, 37]
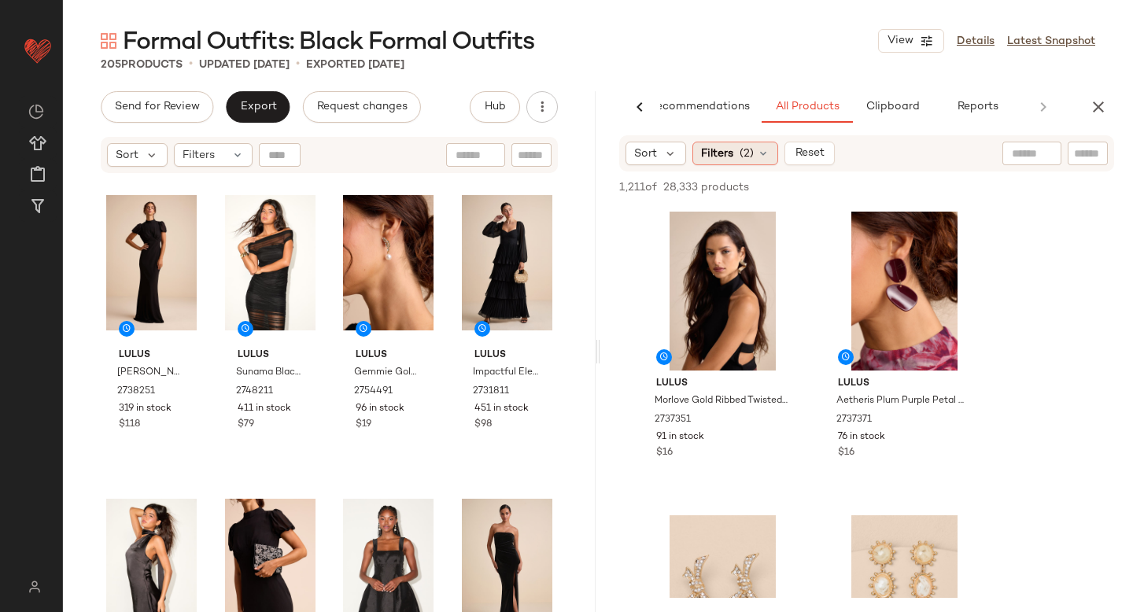
click at [708, 148] on span "Filters" at bounding box center [717, 154] width 32 height 17
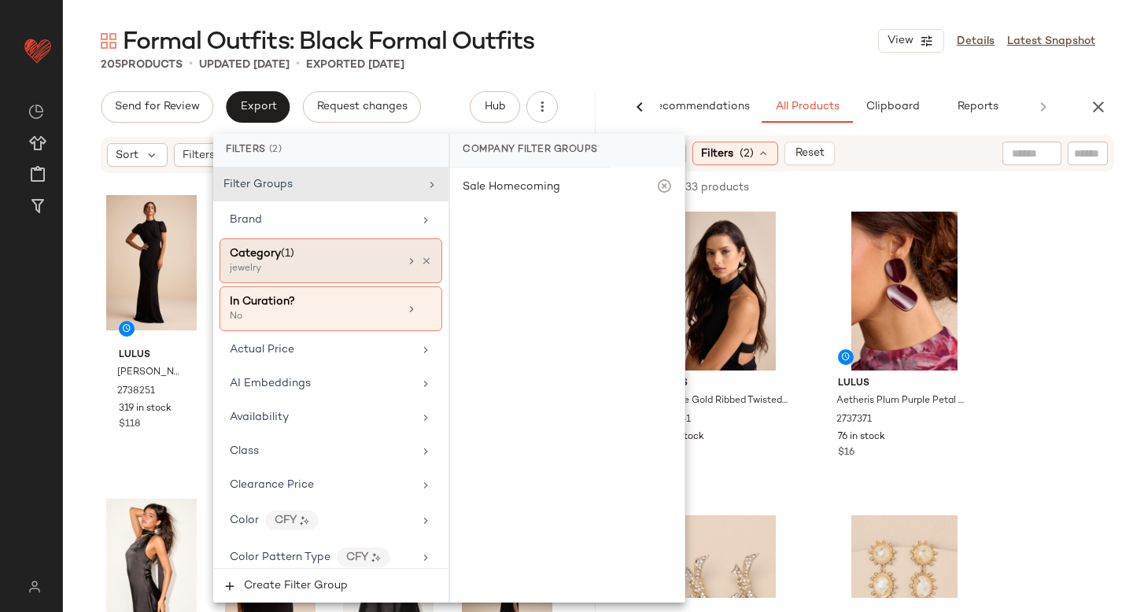
click at [318, 272] on div "jewelry" at bounding box center [308, 269] width 157 height 14
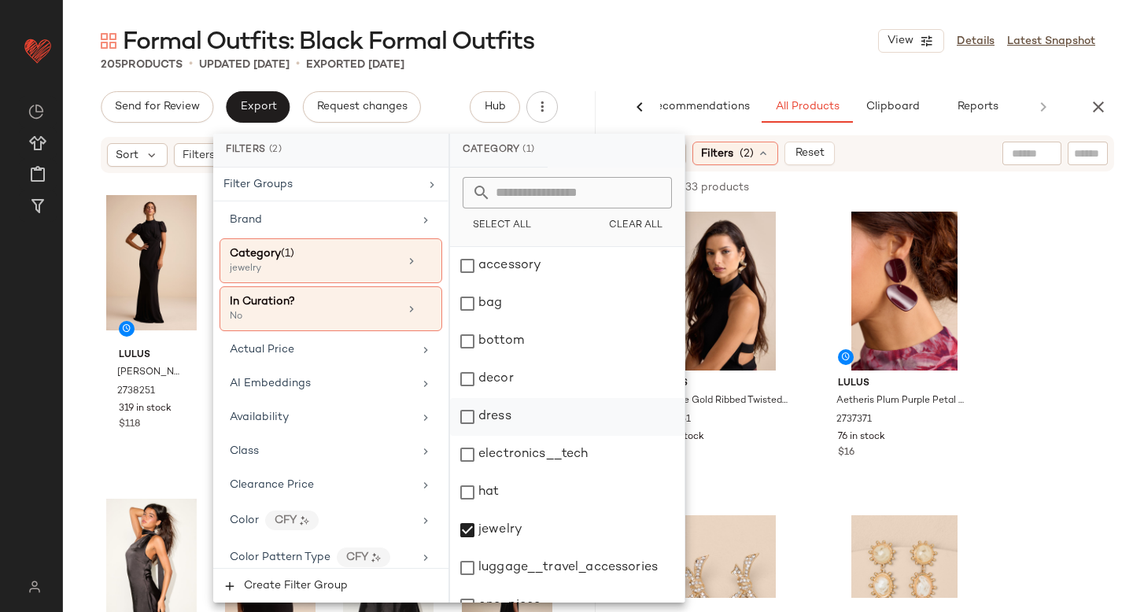
click at [468, 423] on div "dress" at bounding box center [567, 417] width 235 height 38
click at [475, 527] on div "jewelry" at bounding box center [567, 531] width 235 height 38
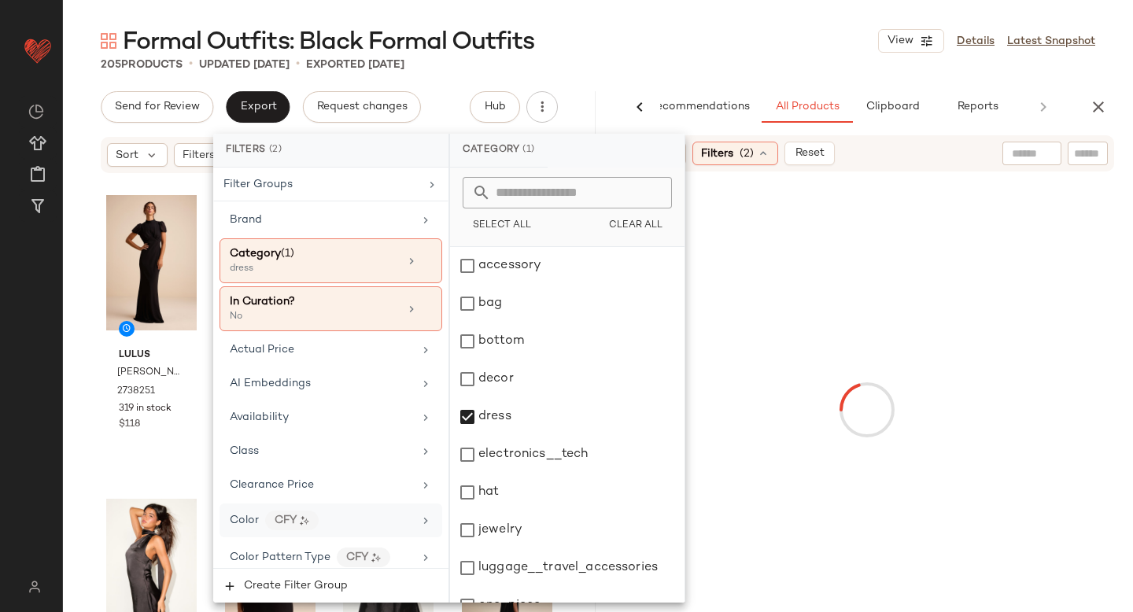
click at [380, 525] on div "Color CFY" at bounding box center [321, 521] width 183 height 20
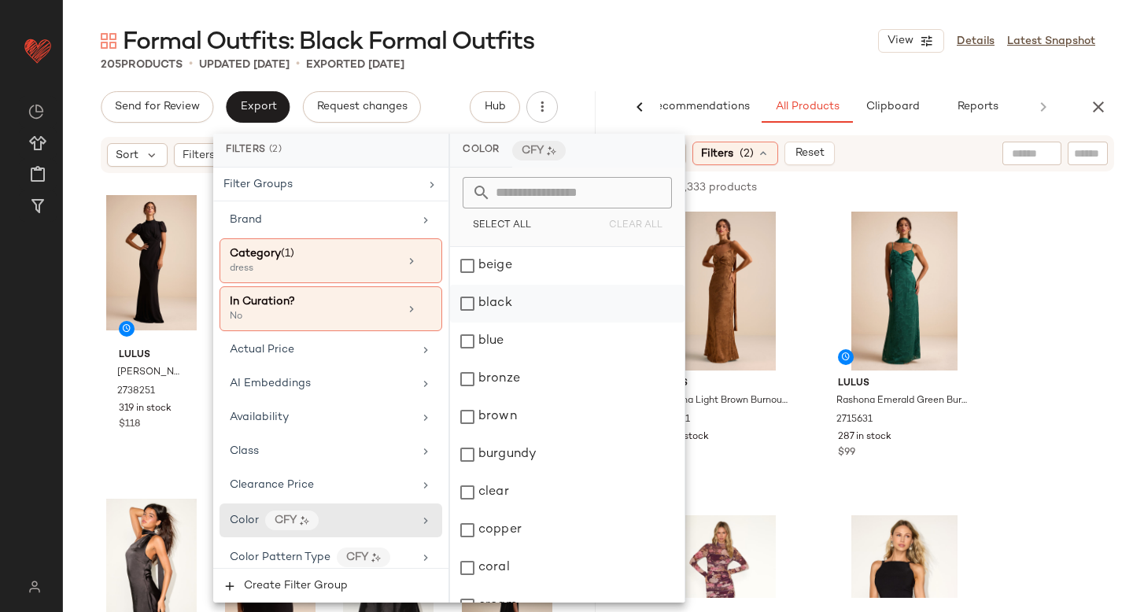
click at [487, 309] on div "black" at bounding box center [567, 304] width 235 height 38
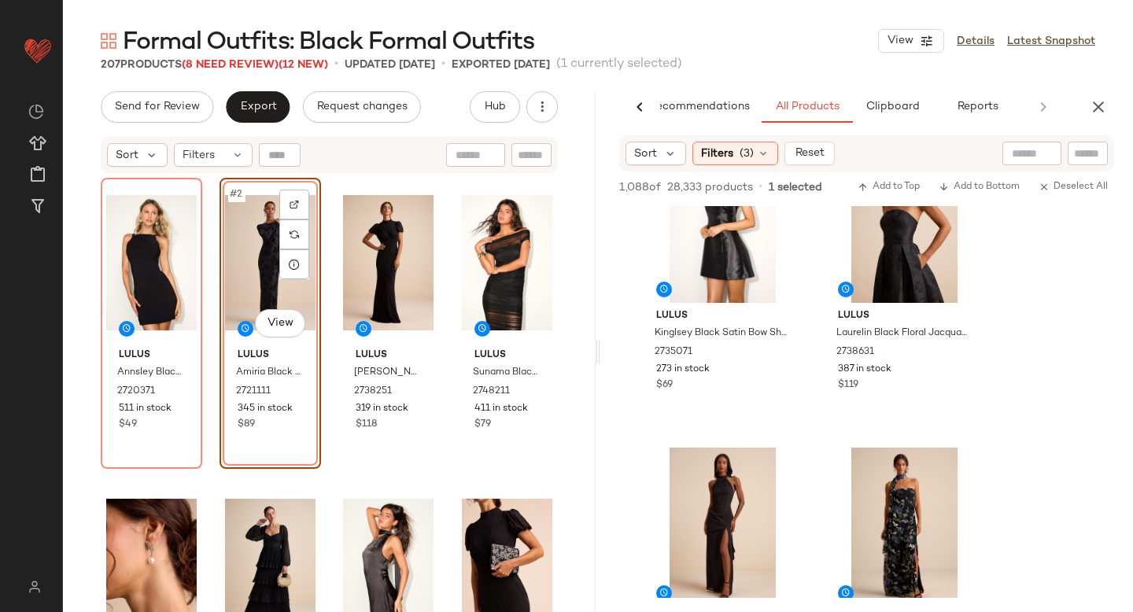
scroll to position [254, 0]
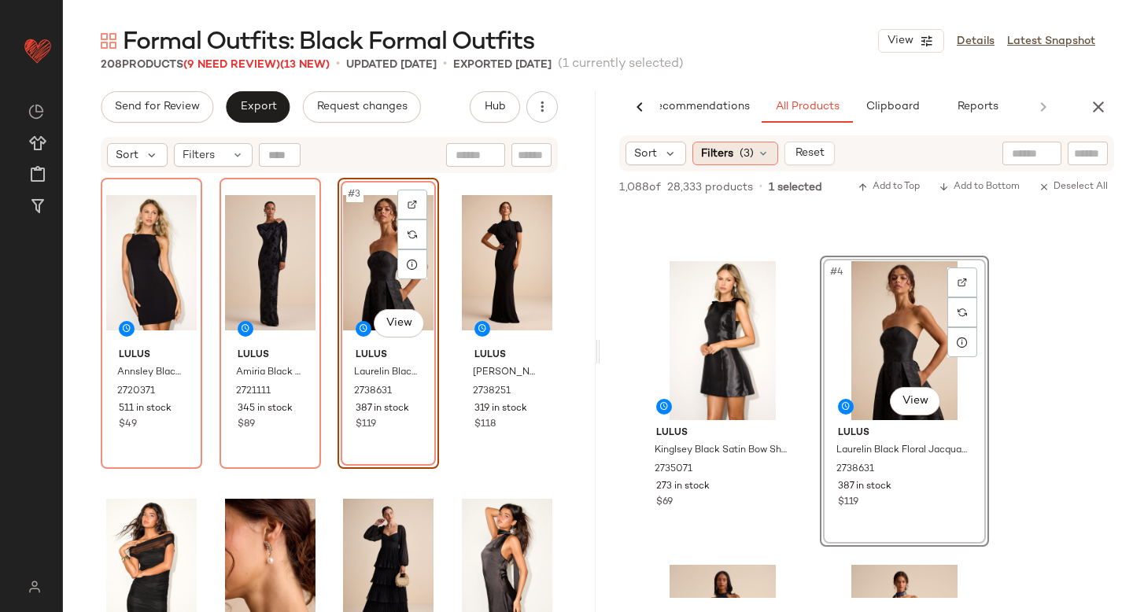
click at [706, 142] on div "Filters (3)" at bounding box center [736, 154] width 86 height 24
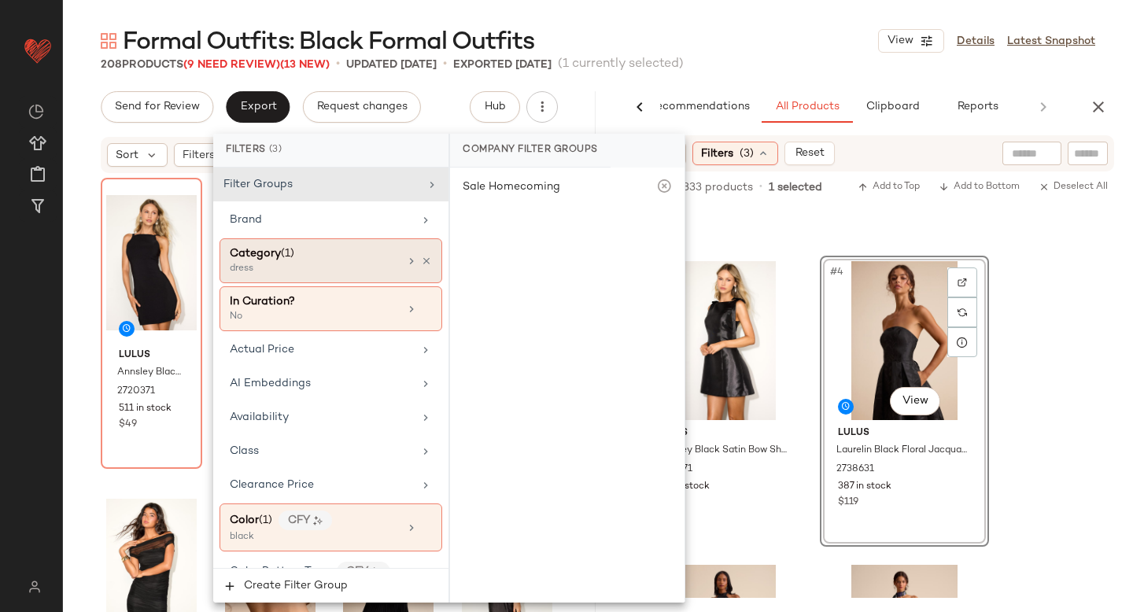
click at [286, 271] on div "dress" at bounding box center [308, 269] width 157 height 14
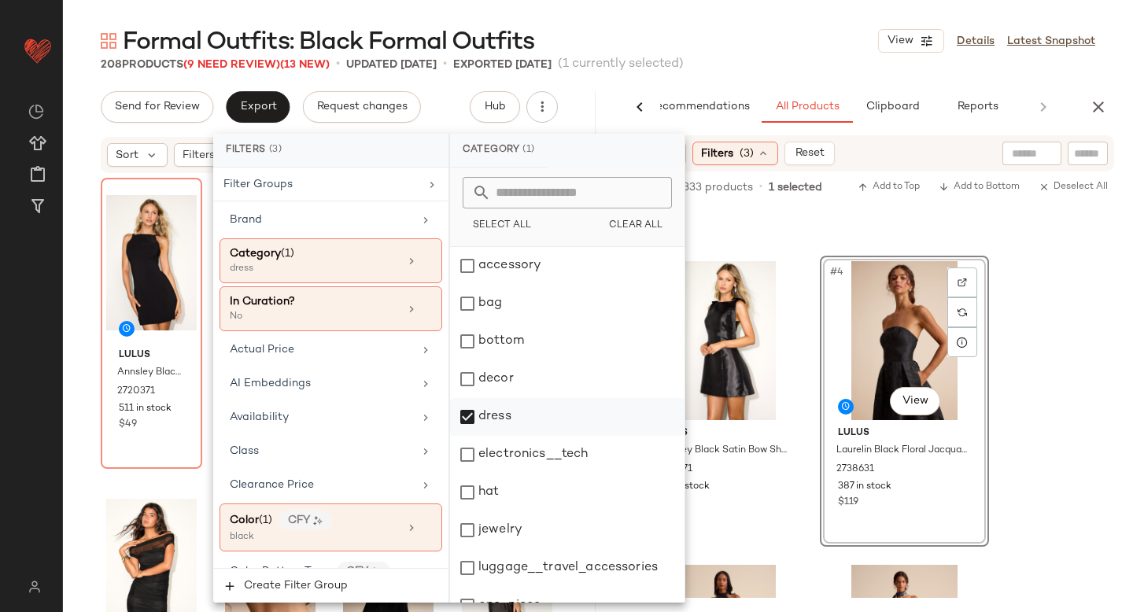
click at [472, 425] on div "dress" at bounding box center [567, 417] width 235 height 38
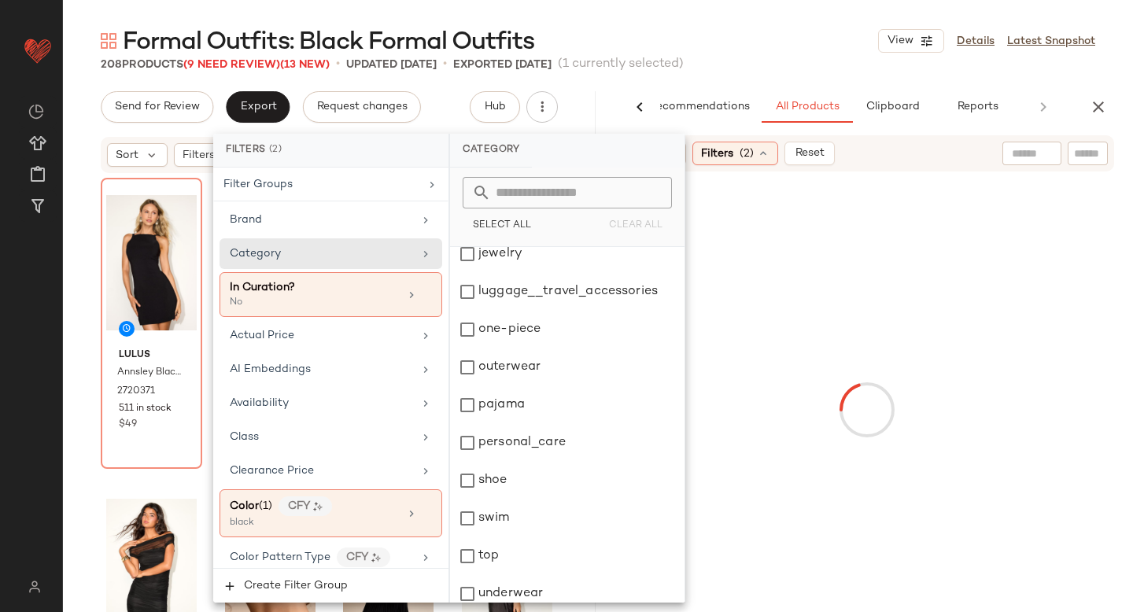
scroll to position [286, 0]
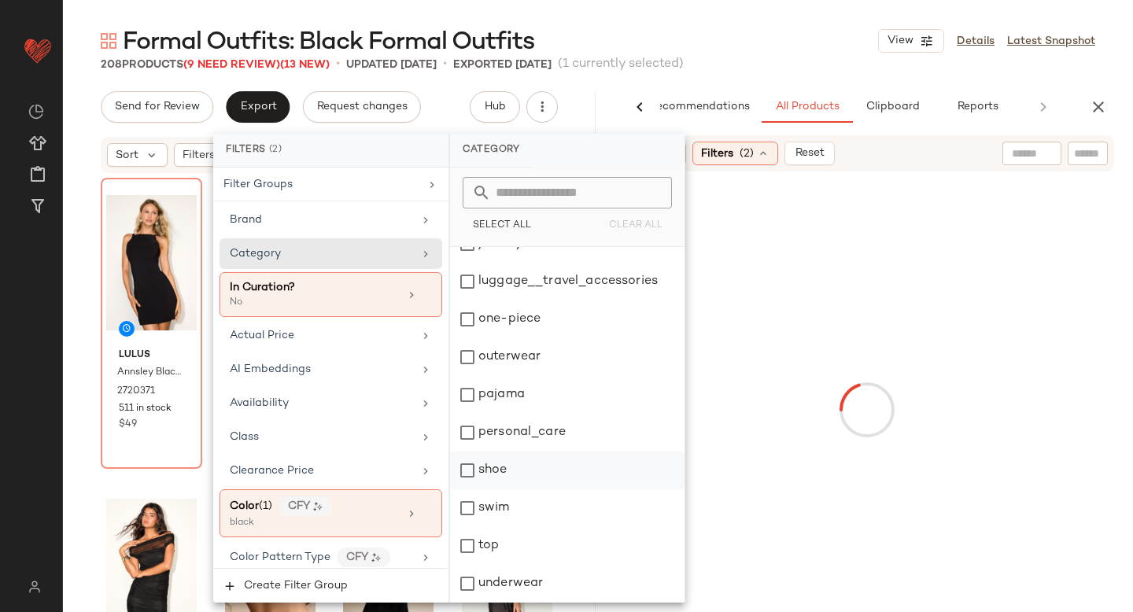
click at [467, 464] on div "shoe" at bounding box center [567, 471] width 235 height 38
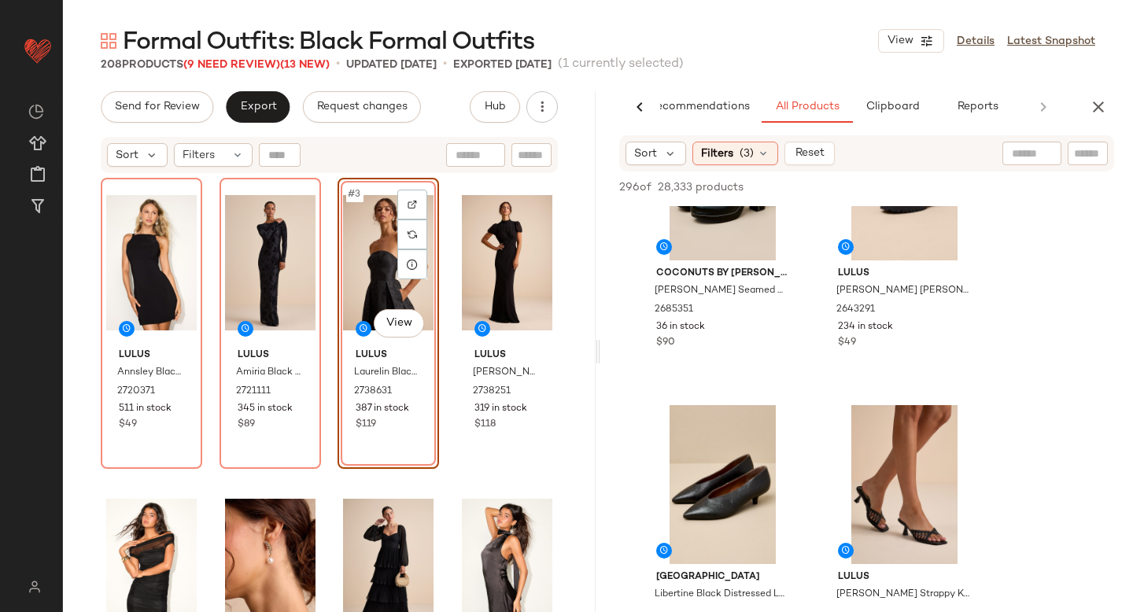
scroll to position [158, 0]
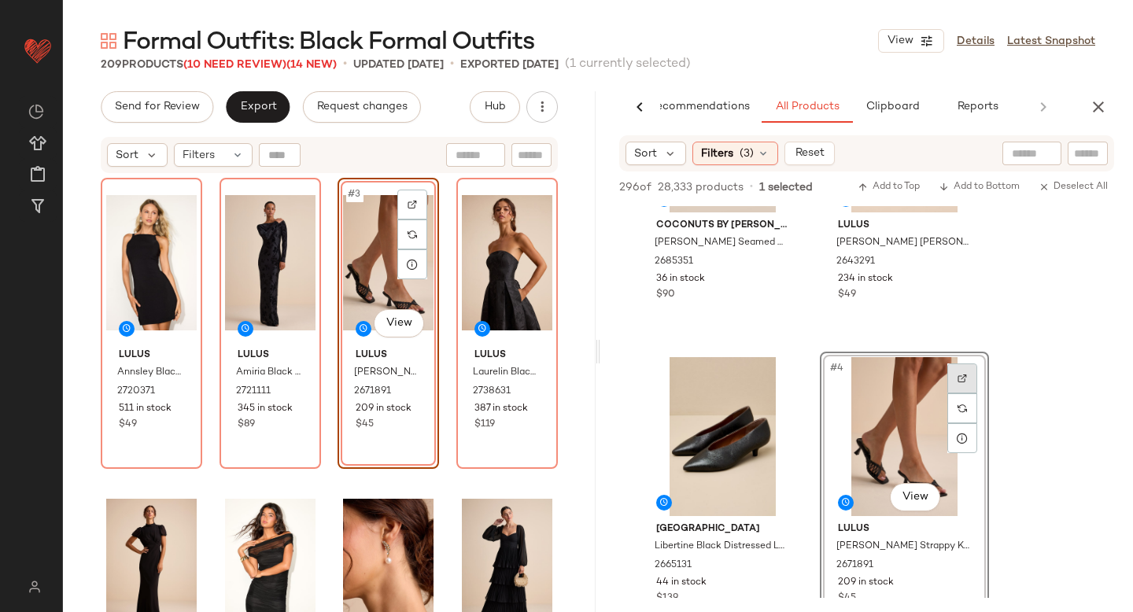
click at [960, 373] on div at bounding box center [963, 379] width 30 height 30
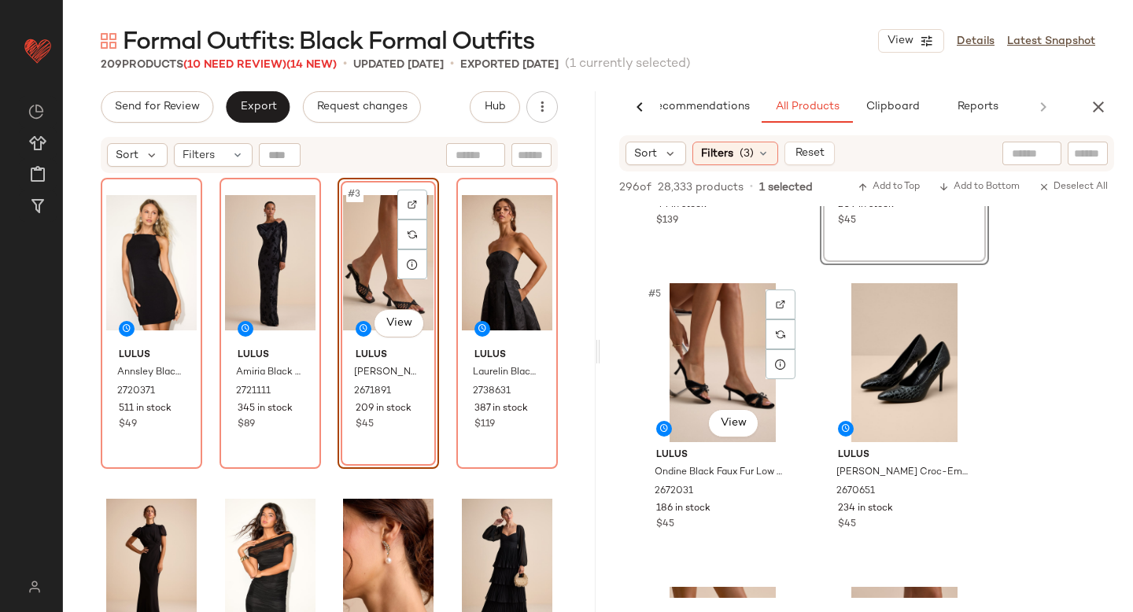
scroll to position [582, 0]
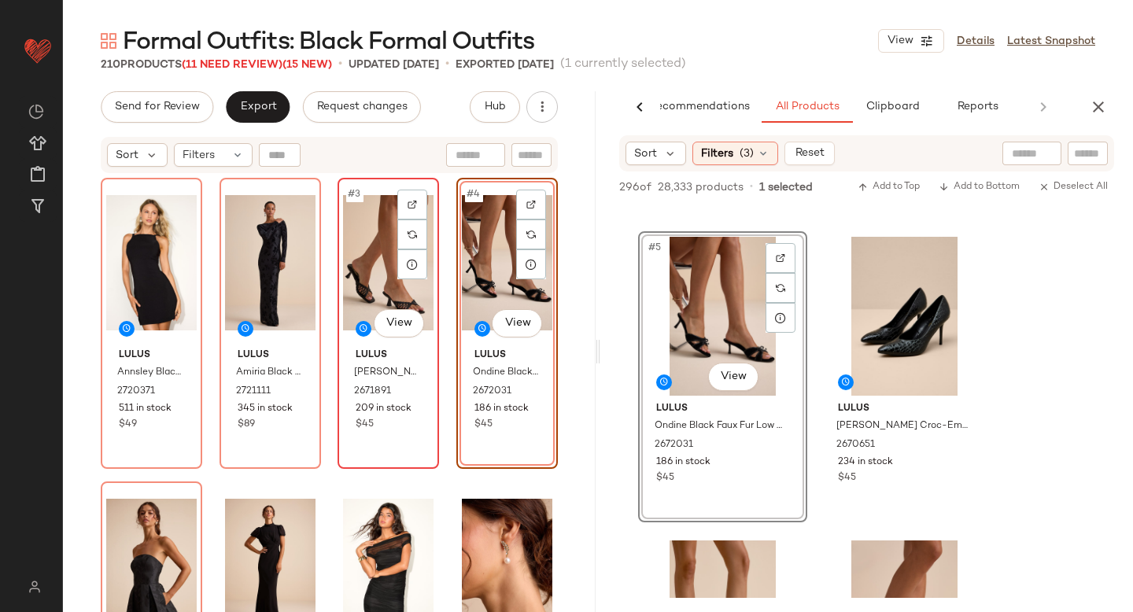
click at [363, 243] on div "#3 View" at bounding box center [388, 262] width 91 height 159
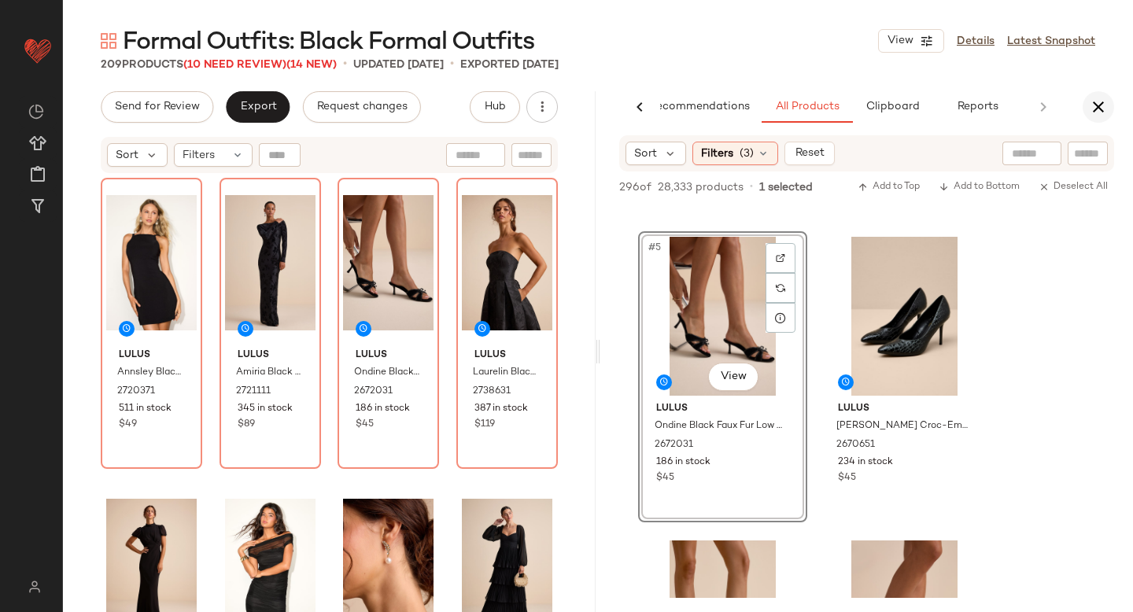
click at [1098, 107] on icon "button" at bounding box center [1098, 107] width 19 height 19
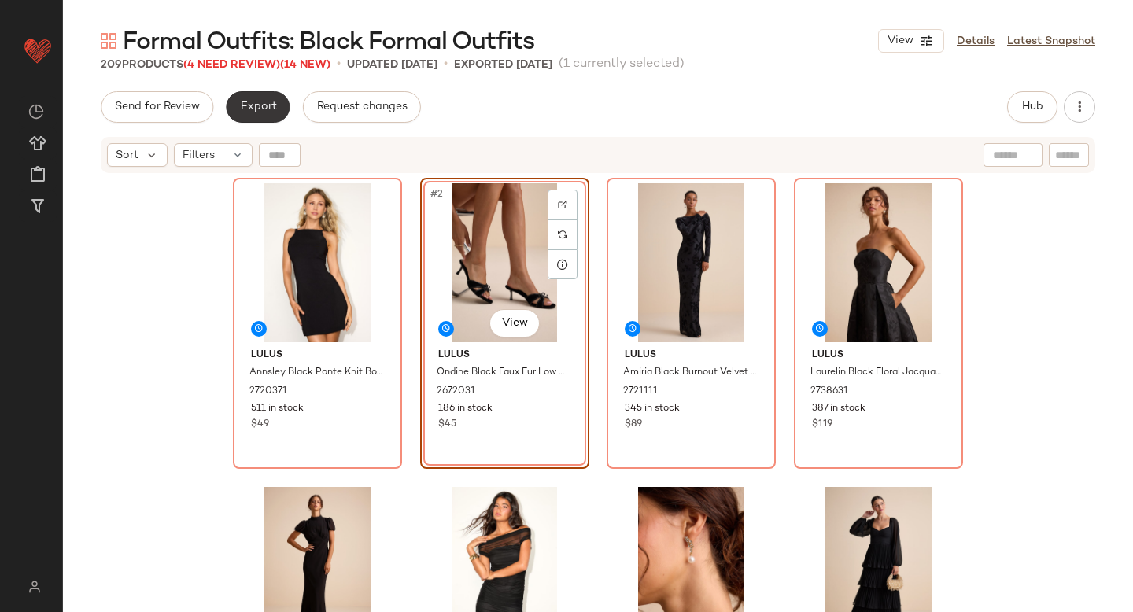
click at [257, 102] on span "Export" at bounding box center [257, 107] width 37 height 13
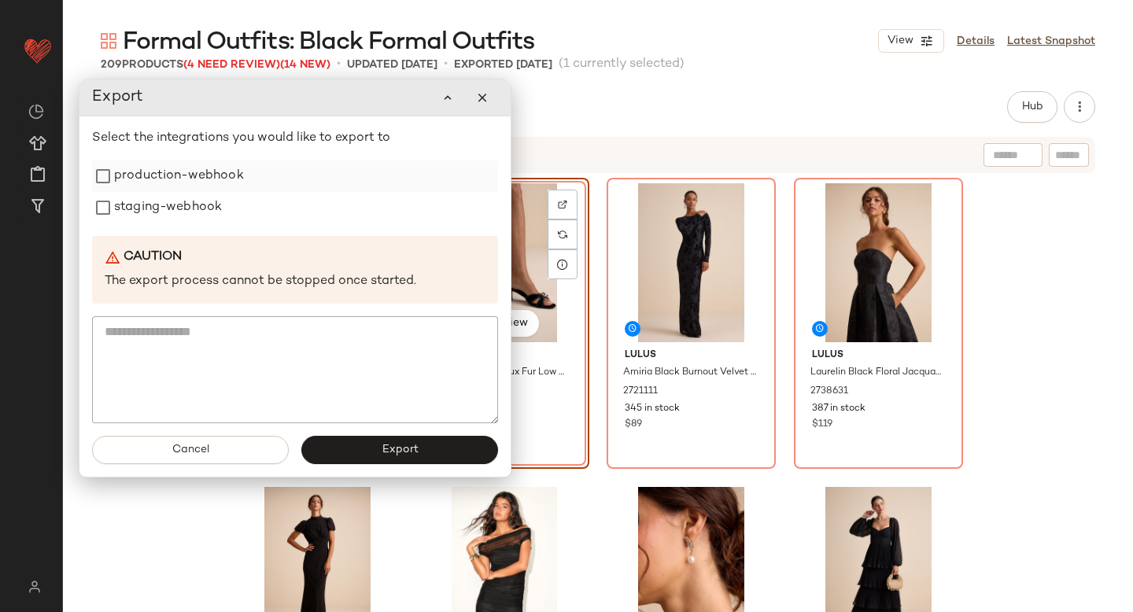
click at [163, 187] on label "production-webhook" at bounding box center [179, 176] width 130 height 31
click at [162, 198] on label "staging-webhook" at bounding box center [168, 207] width 108 height 31
click at [330, 458] on button "Export" at bounding box center [399, 450] width 197 height 28
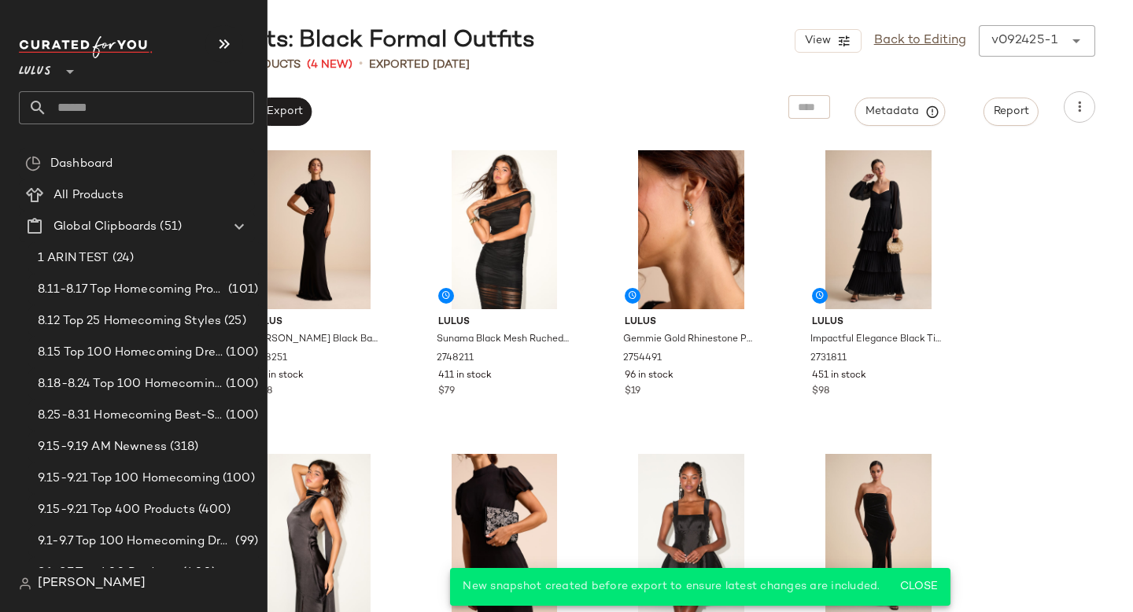
click at [94, 91] on input "text" at bounding box center [150, 107] width 207 height 33
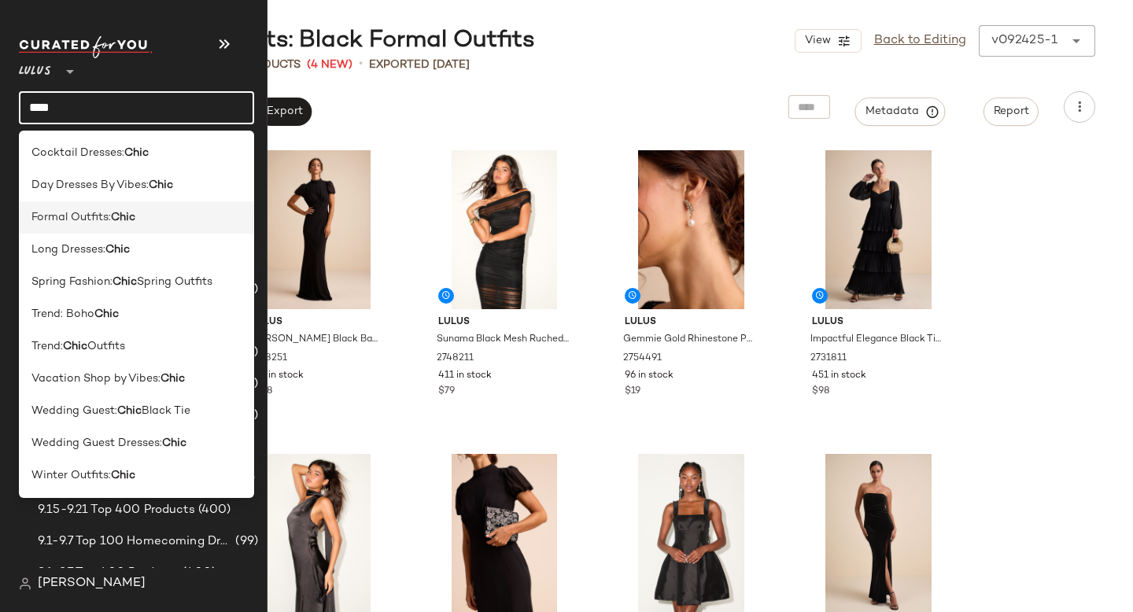
type input "****"
click at [124, 212] on b "Chic" at bounding box center [123, 217] width 24 height 17
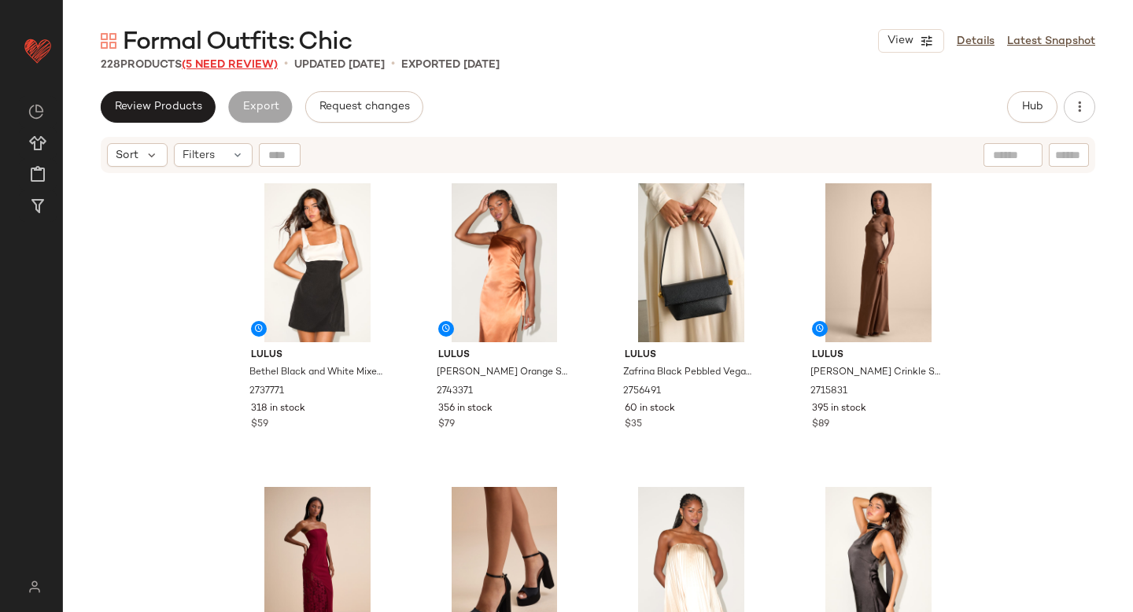
click at [229, 65] on span "(5 Need Review)" at bounding box center [230, 65] width 96 height 12
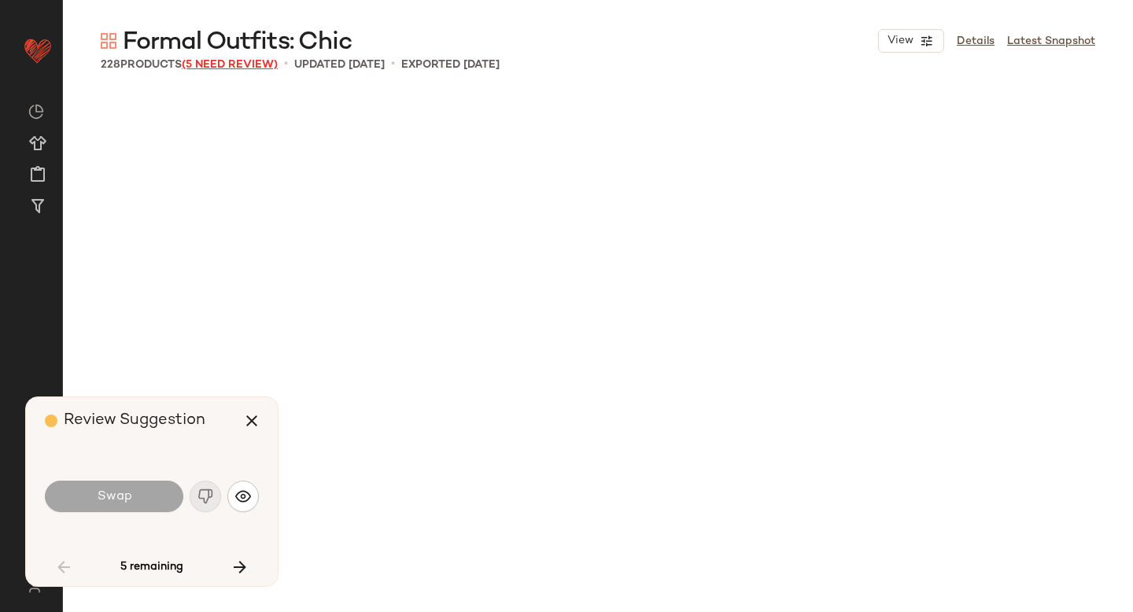
scroll to position [2127, 0]
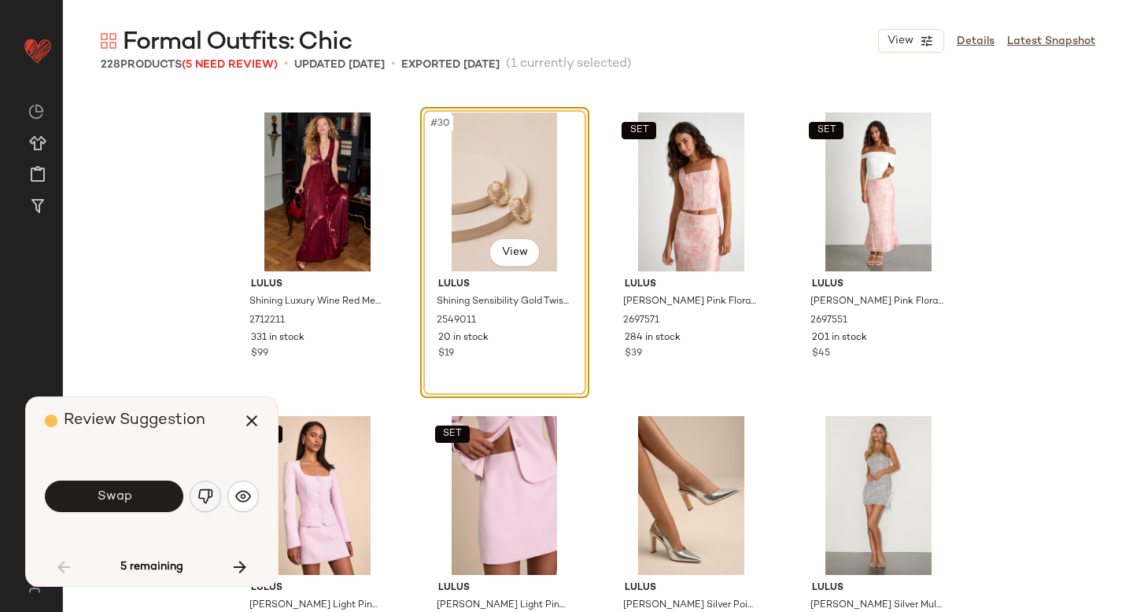
click at [205, 505] on button "button" at bounding box center [205, 496] width 31 height 31
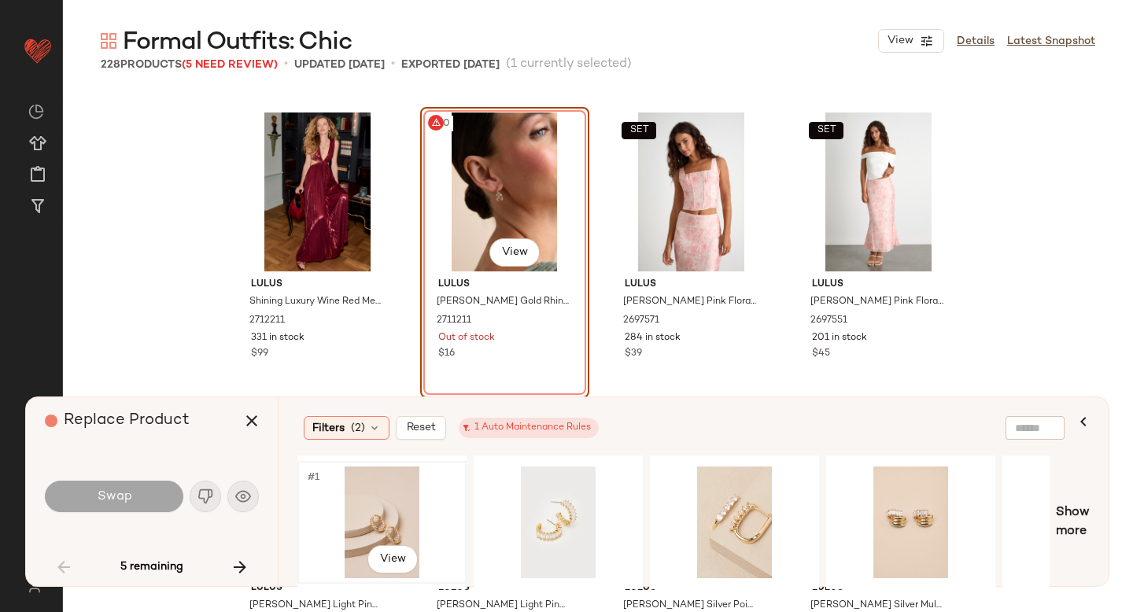
click at [355, 501] on div "#1 View" at bounding box center [382, 523] width 158 height 112
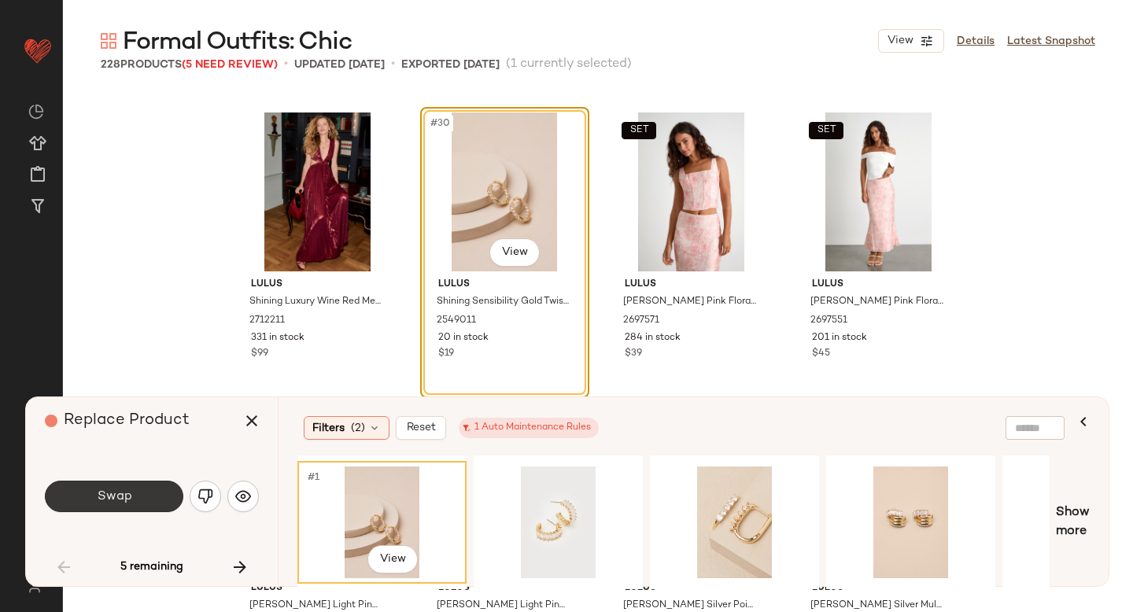
click at [150, 488] on button "Swap" at bounding box center [114, 496] width 139 height 31
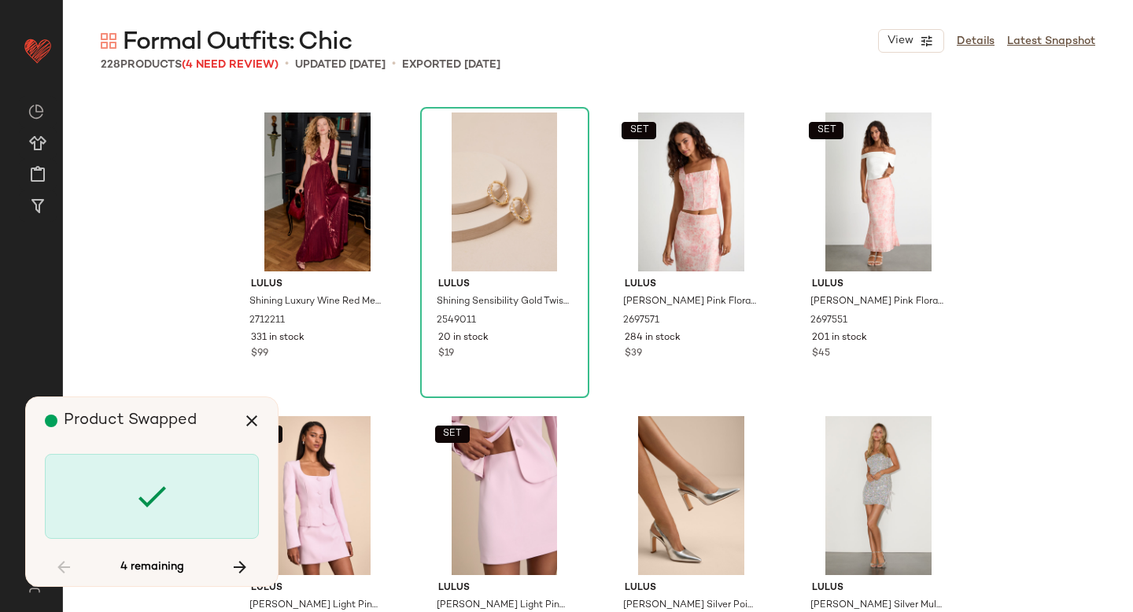
scroll to position [7899, 0]
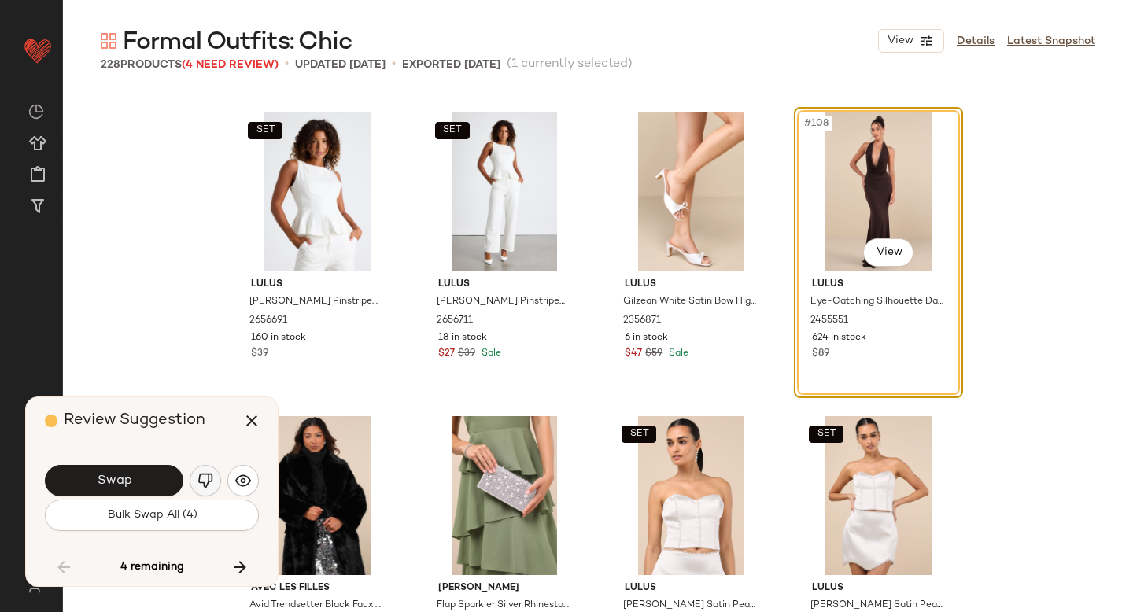
click at [208, 473] on img "button" at bounding box center [206, 481] width 16 height 16
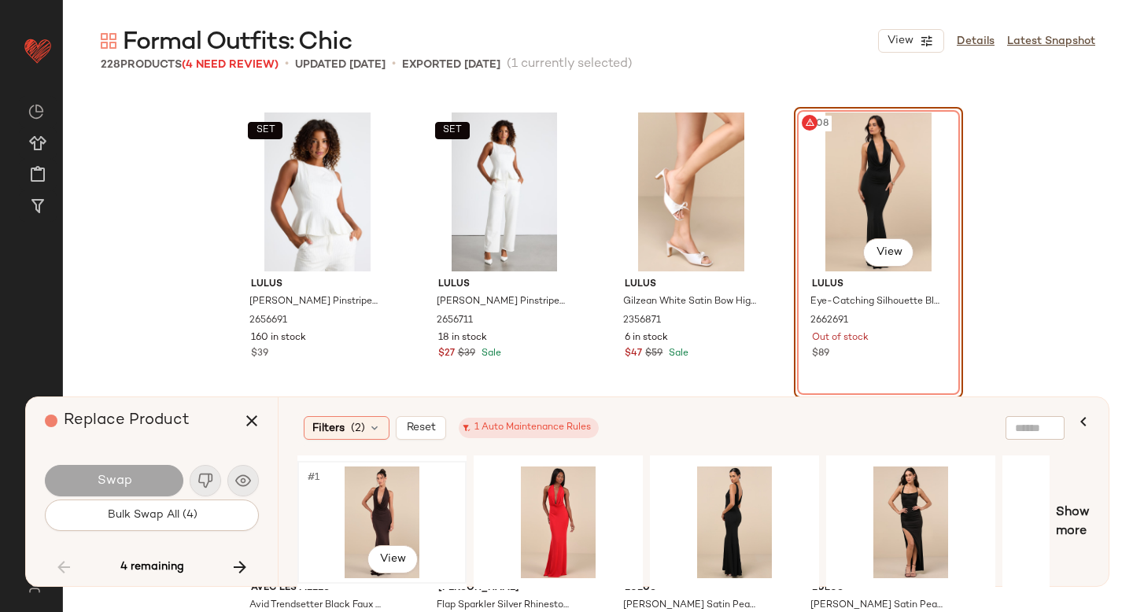
click at [369, 492] on div "#1 View" at bounding box center [382, 523] width 158 height 112
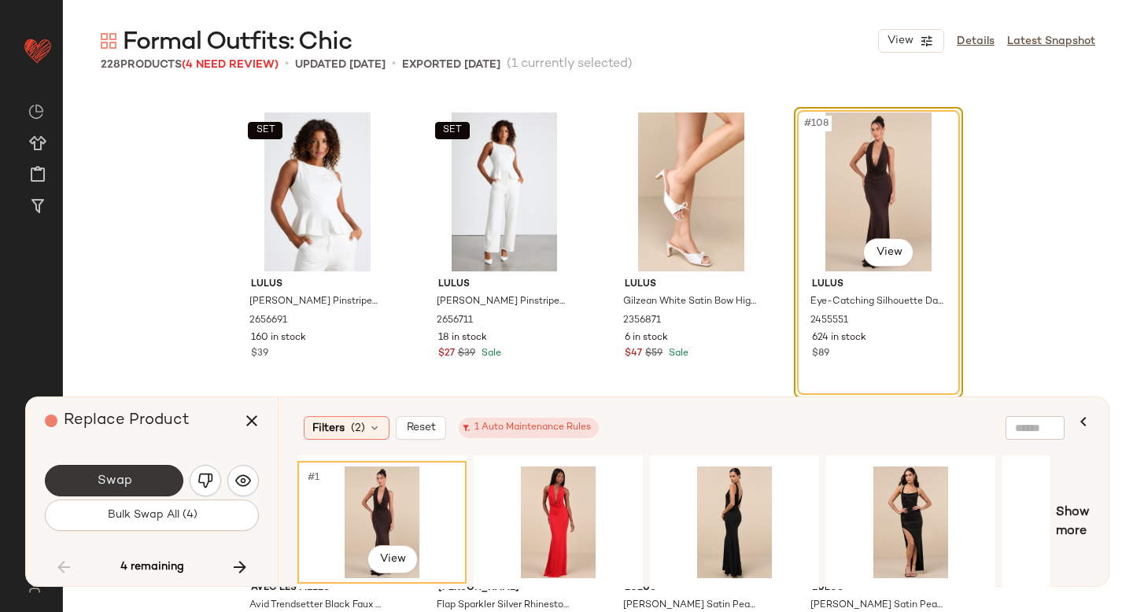
click at [163, 475] on button "Swap" at bounding box center [114, 480] width 139 height 31
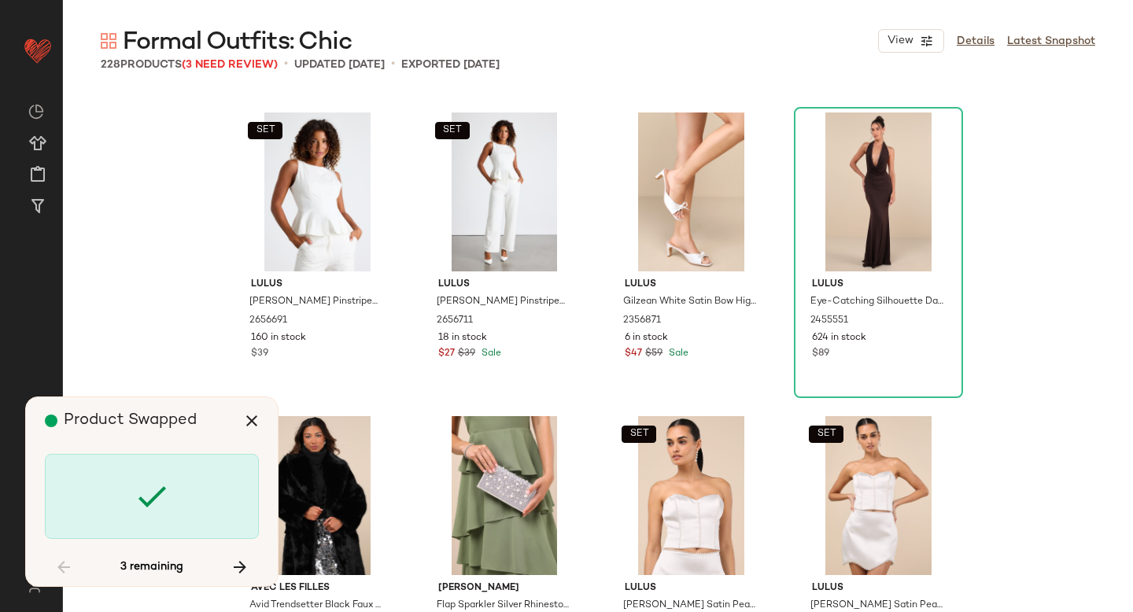
scroll to position [8507, 0]
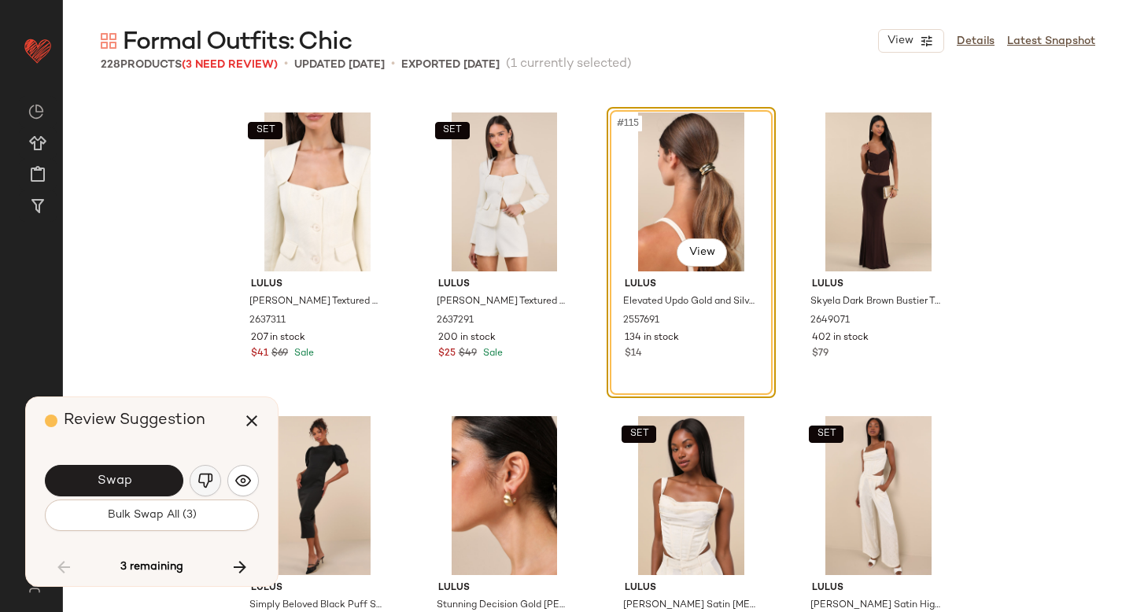
click at [216, 475] on button "button" at bounding box center [205, 480] width 31 height 31
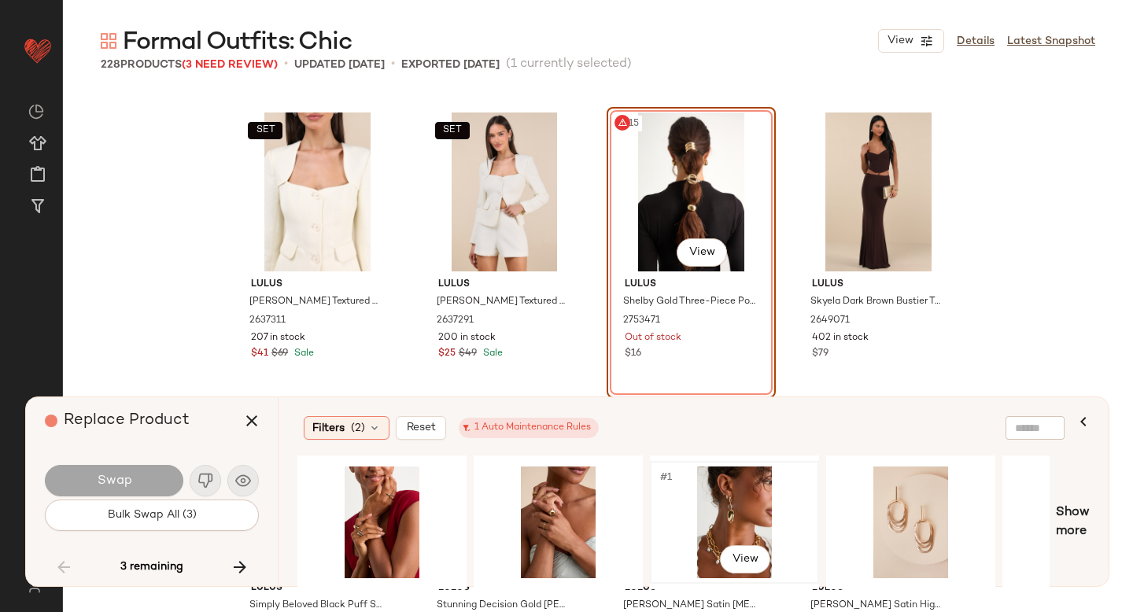
click at [687, 519] on div "#1 View" at bounding box center [735, 523] width 158 height 112
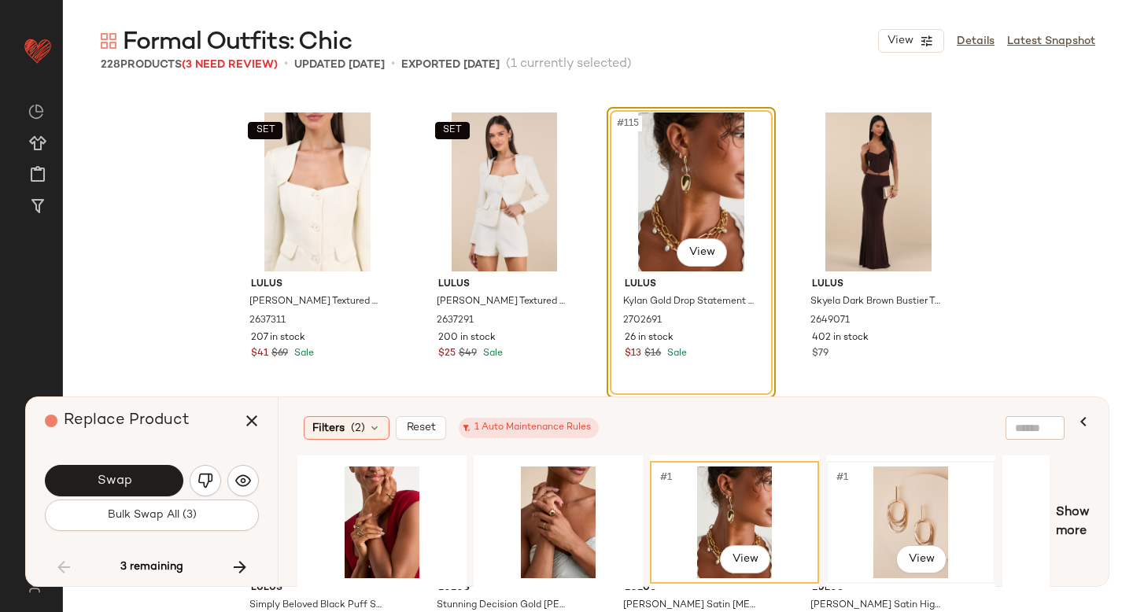
click at [885, 488] on div "#1 View" at bounding box center [911, 523] width 158 height 112
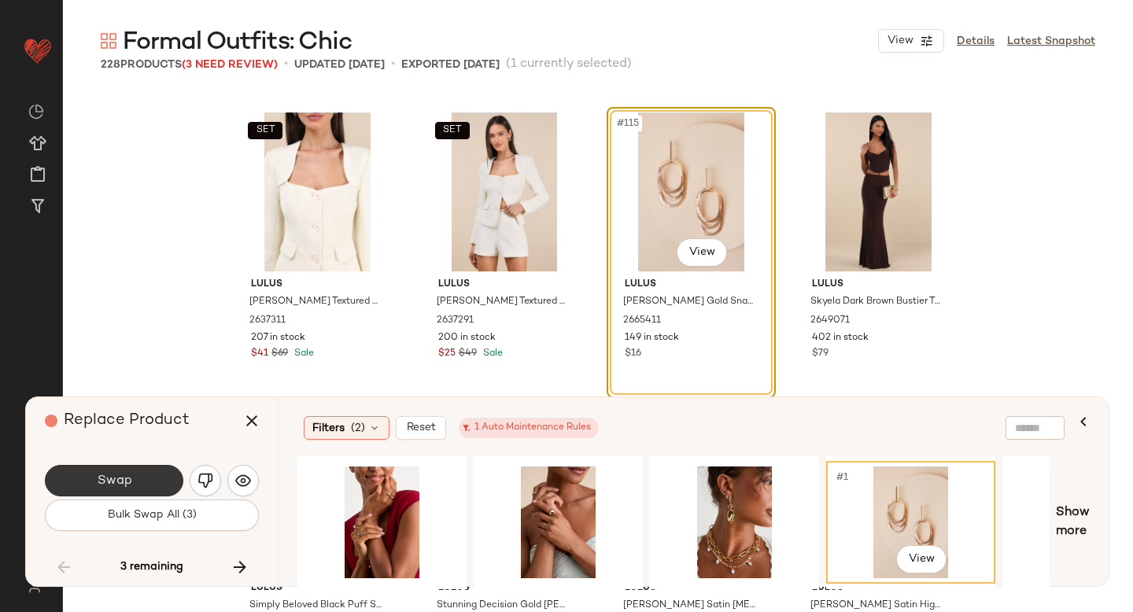
click at [149, 485] on button "Swap" at bounding box center [114, 480] width 139 height 31
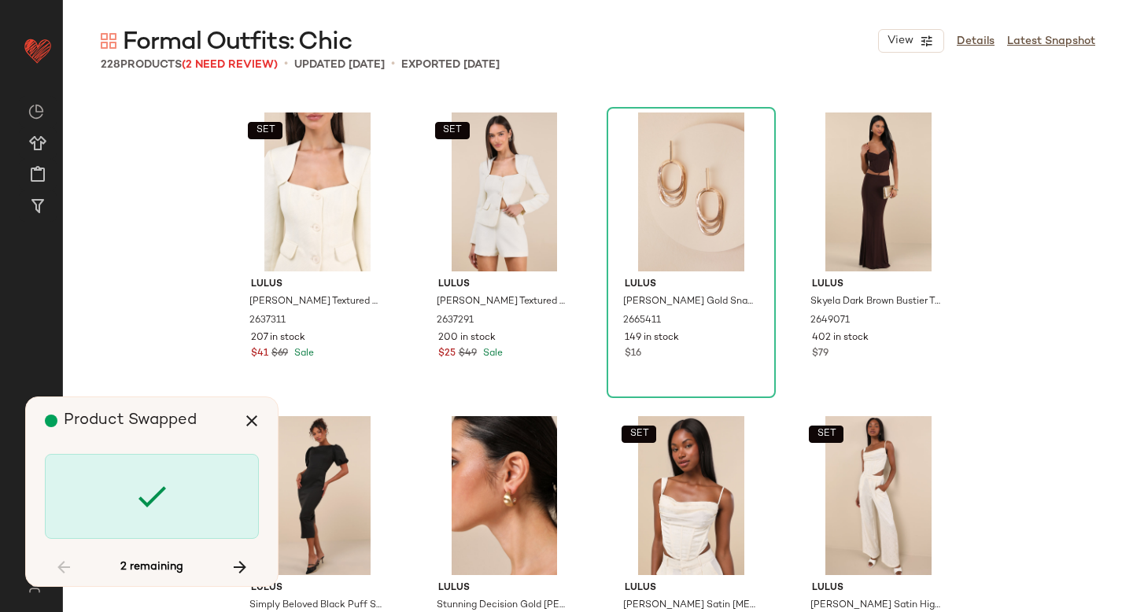
scroll to position [9418, 0]
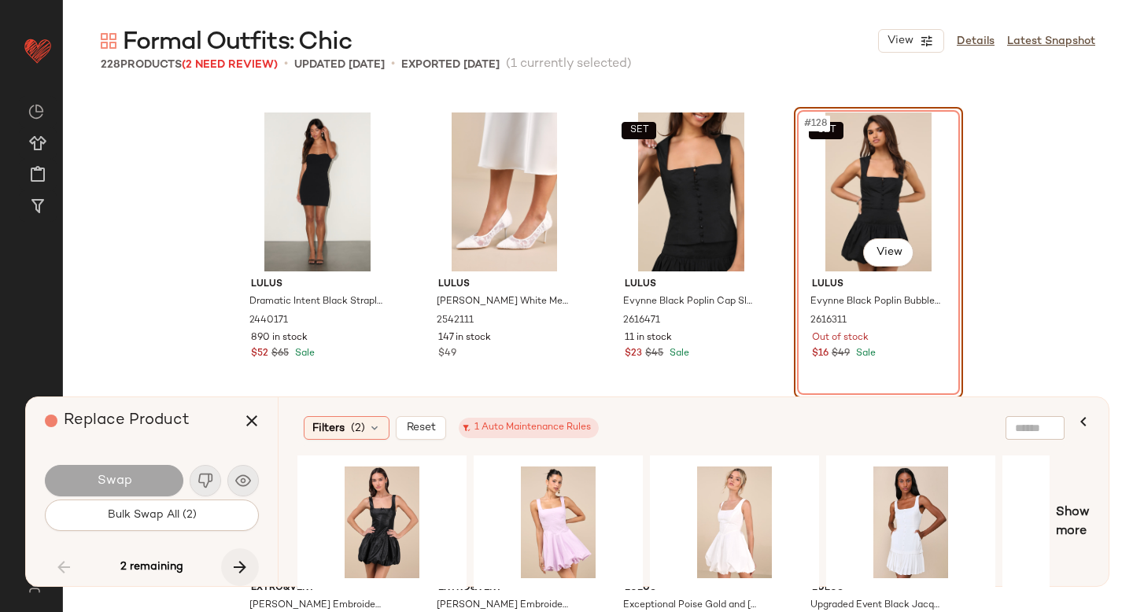
click at [240, 565] on icon "button" at bounding box center [240, 567] width 19 height 19
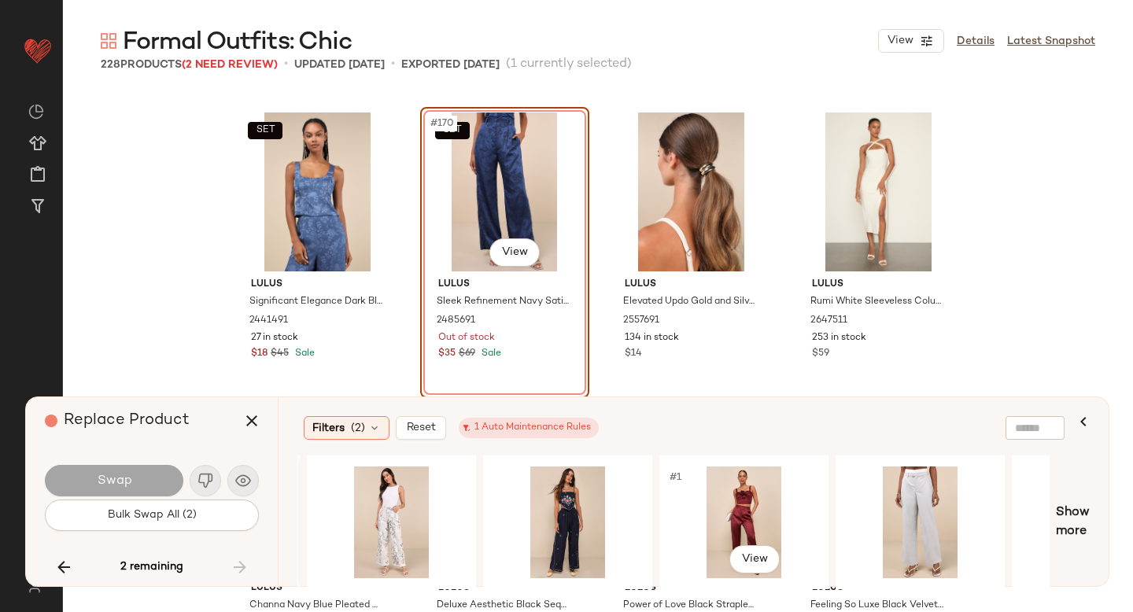
scroll to position [0, 523]
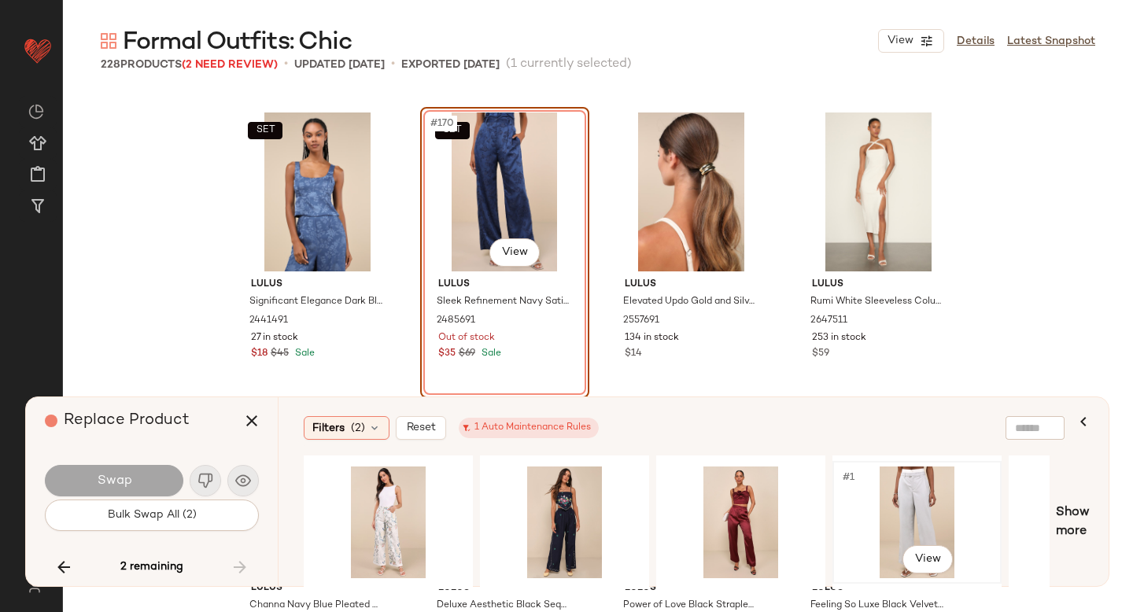
click at [906, 494] on div "#1 View" at bounding box center [917, 523] width 158 height 112
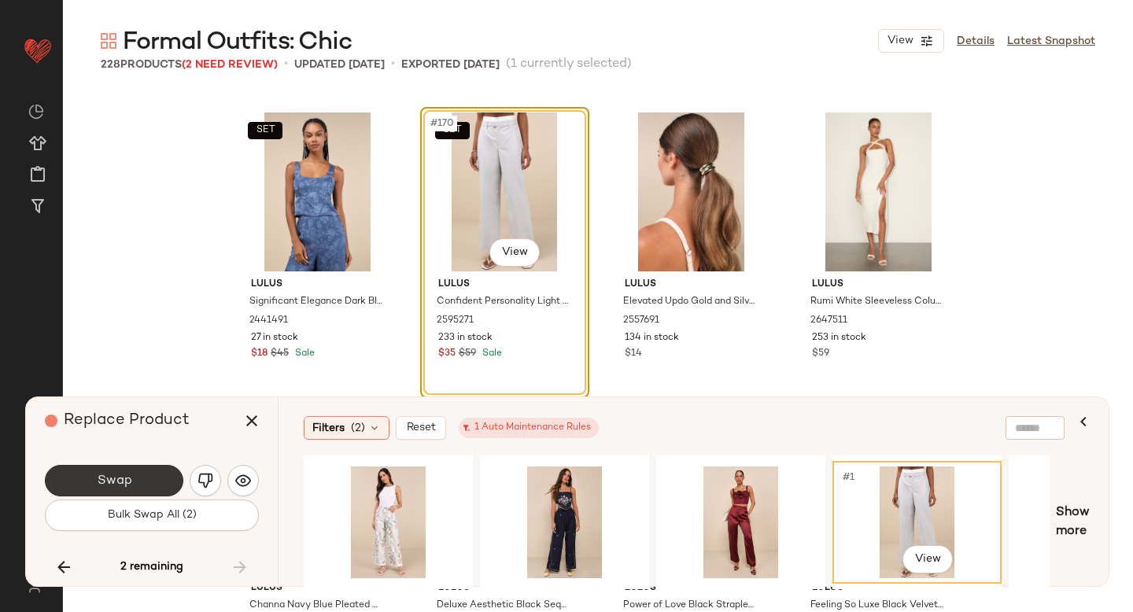
click at [120, 468] on button "Swap" at bounding box center [114, 480] width 139 height 31
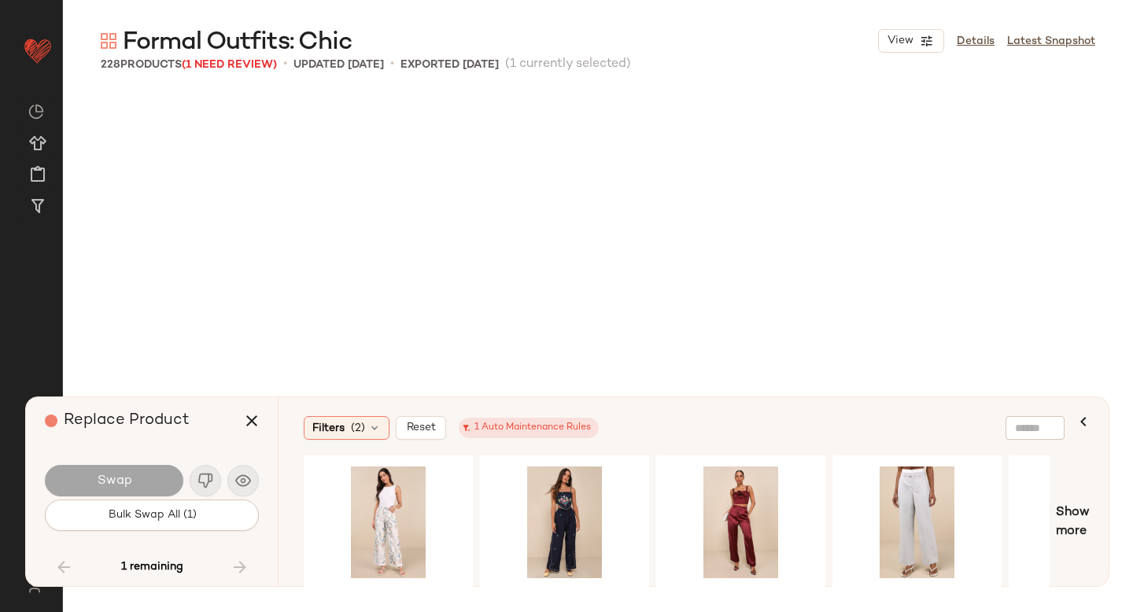
scroll to position [9418, 0]
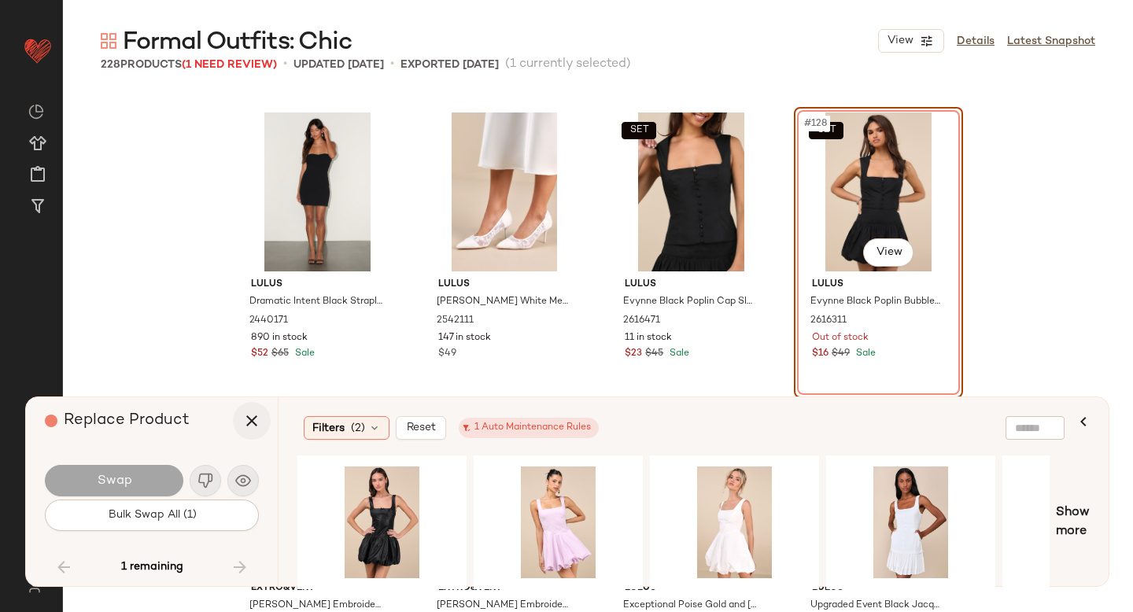
click at [244, 428] on icon "button" at bounding box center [251, 421] width 19 height 19
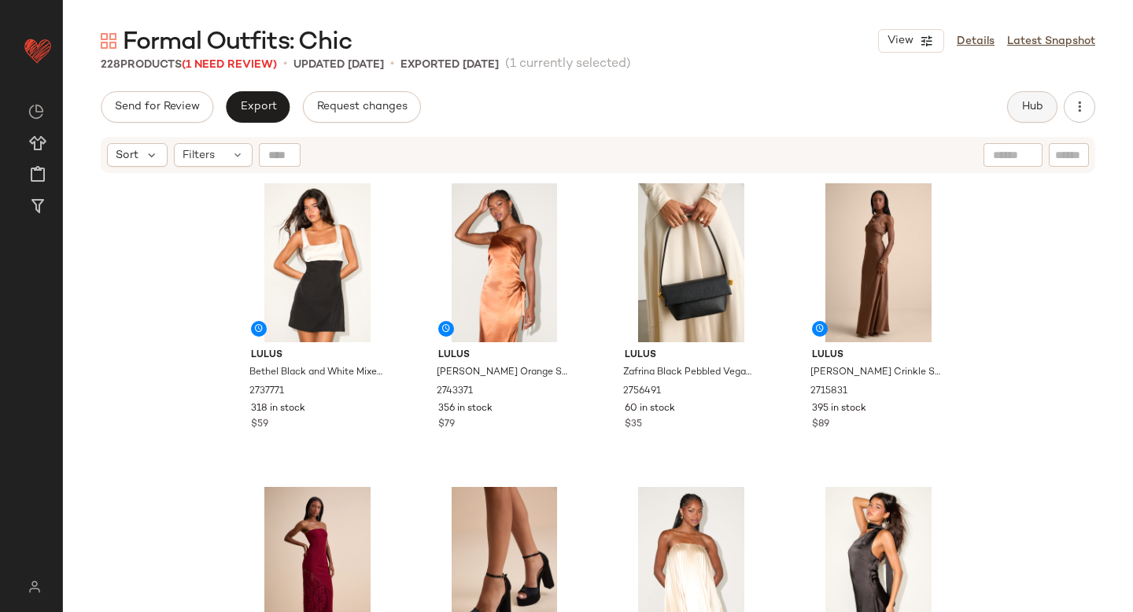
click at [1032, 106] on span "Hub" at bounding box center [1033, 107] width 22 height 13
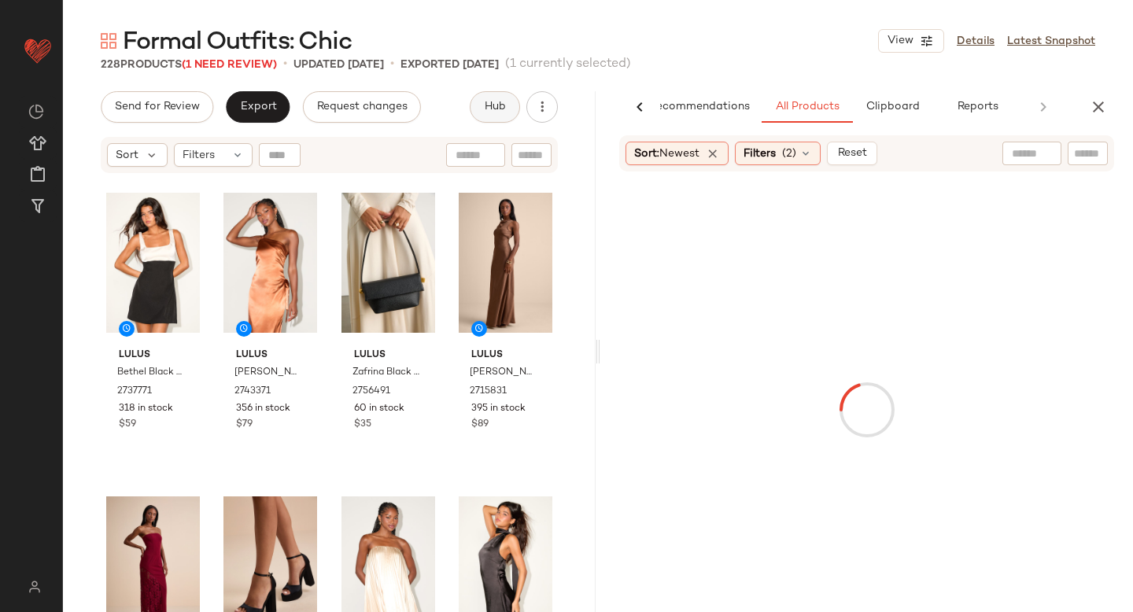
scroll to position [0, 37]
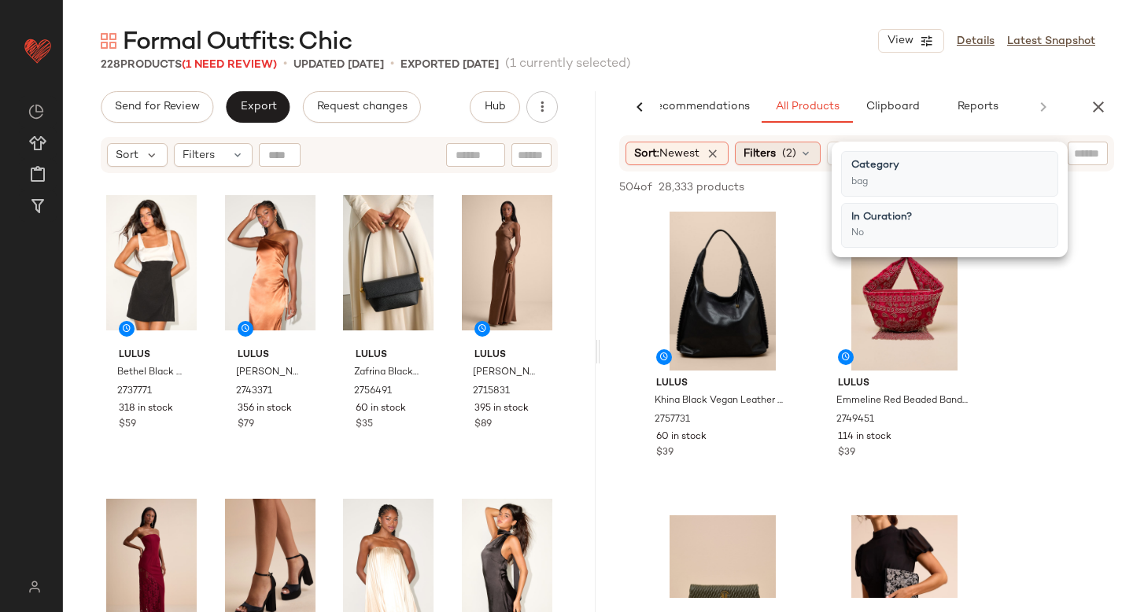
click at [797, 151] on span "(2)" at bounding box center [789, 154] width 14 height 17
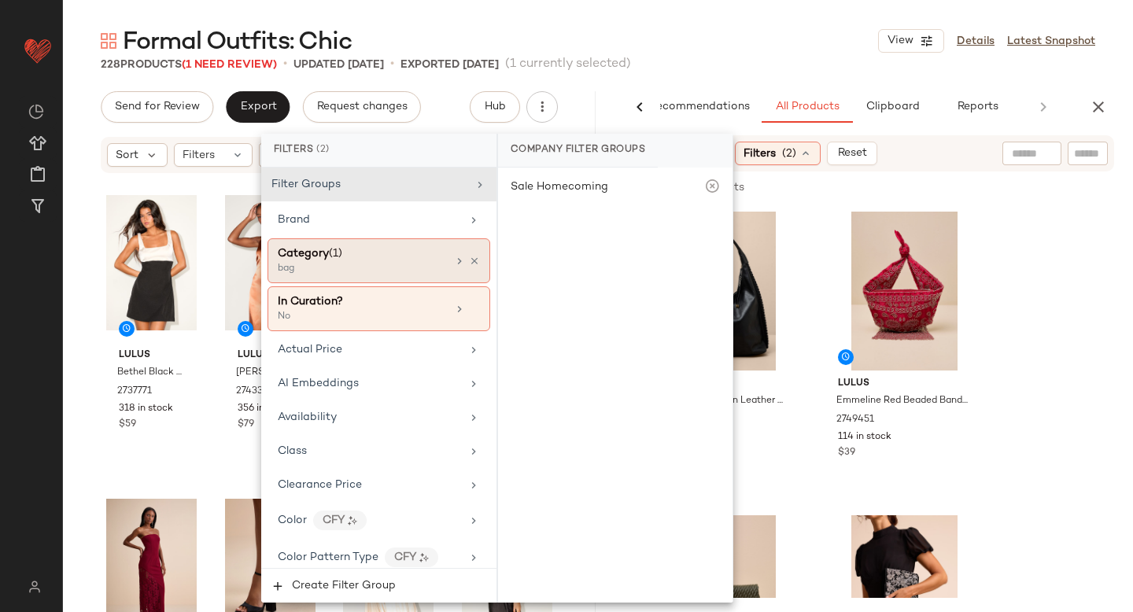
click at [429, 268] on div "bag" at bounding box center [356, 269] width 157 height 14
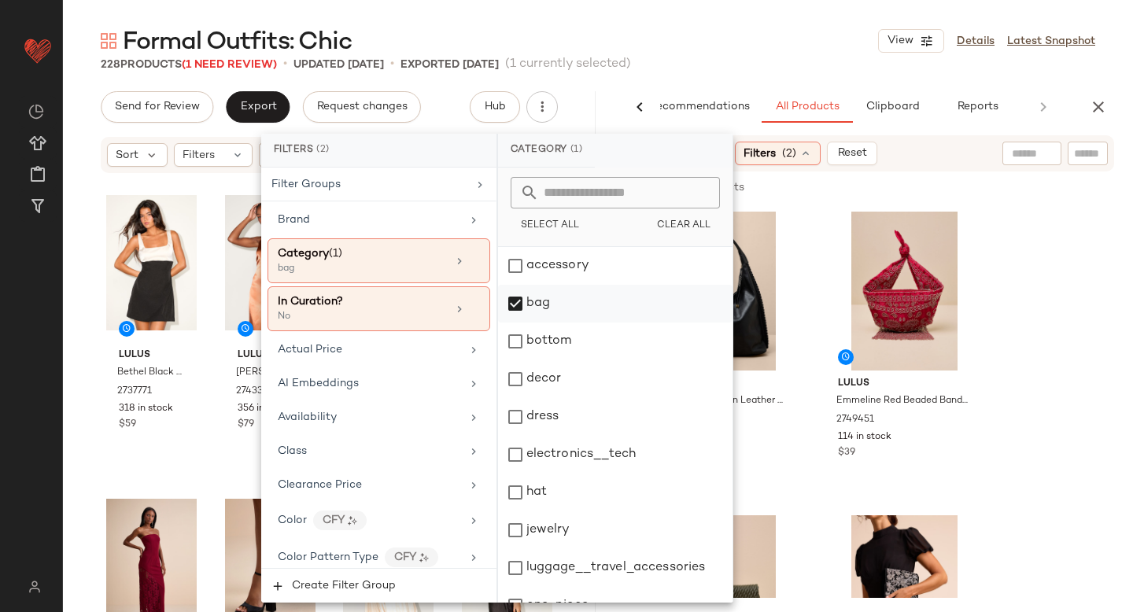
click at [527, 307] on div "bag" at bounding box center [615, 304] width 235 height 38
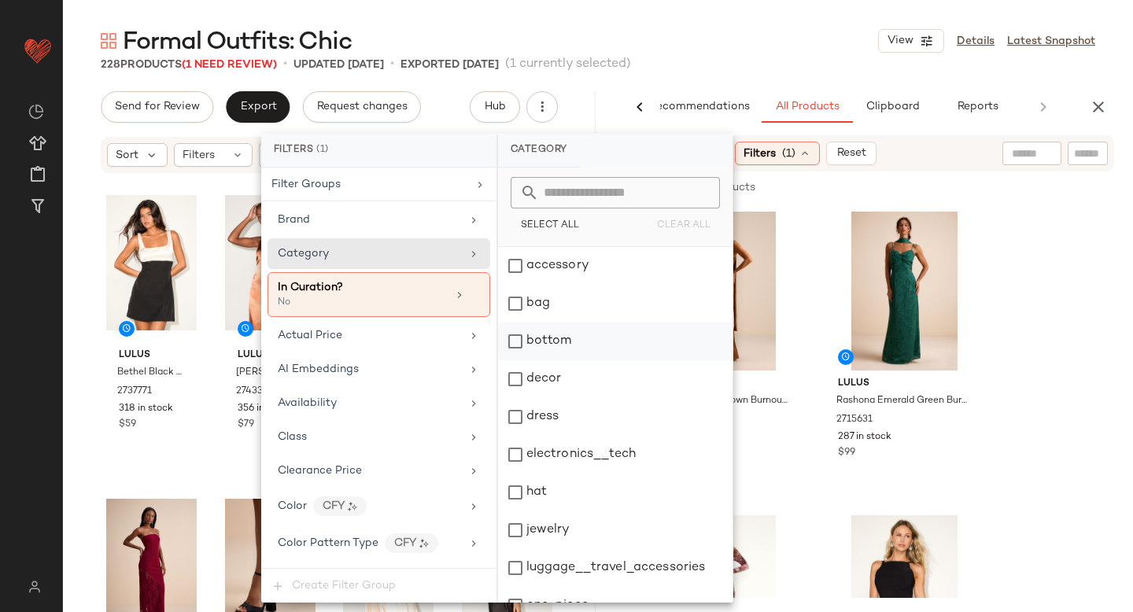
click at [512, 352] on div "bottom" at bounding box center [615, 342] width 235 height 38
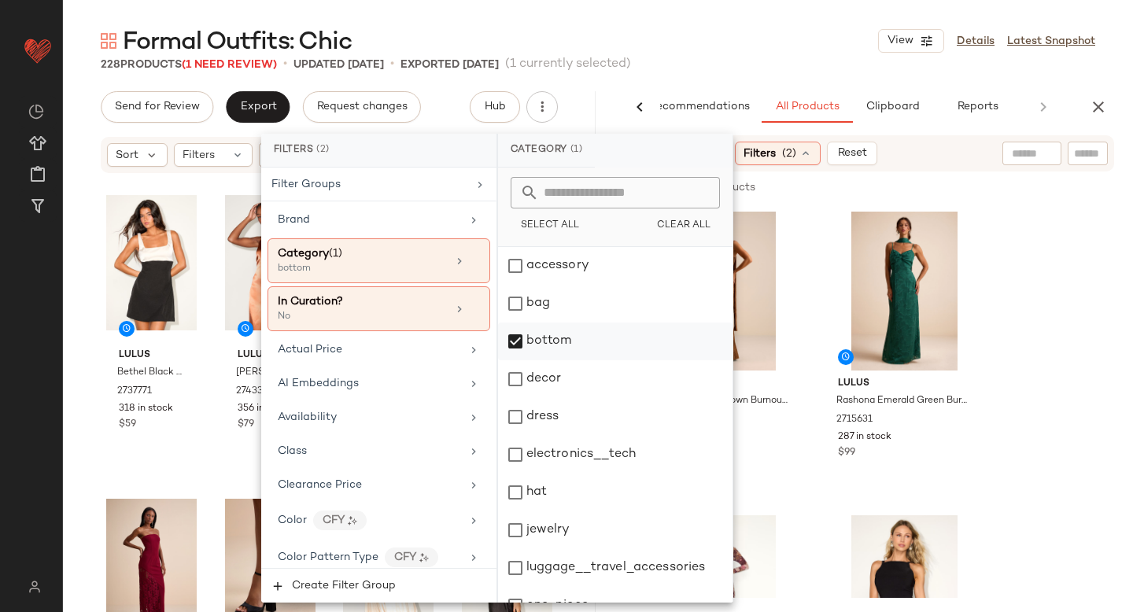
scroll to position [286, 0]
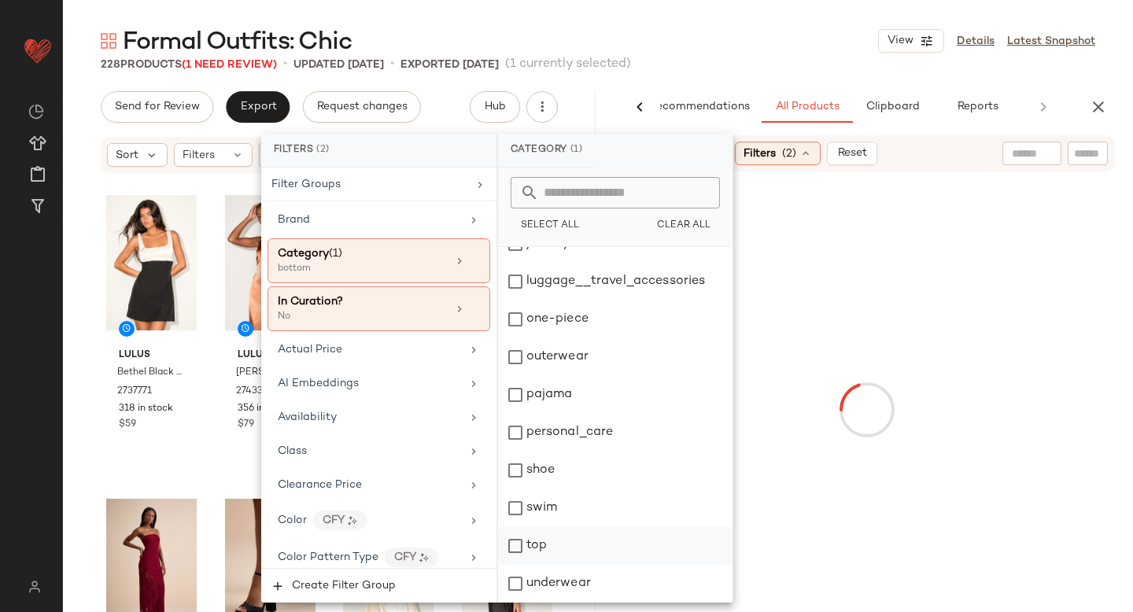
click at [523, 538] on div "top" at bounding box center [615, 546] width 235 height 38
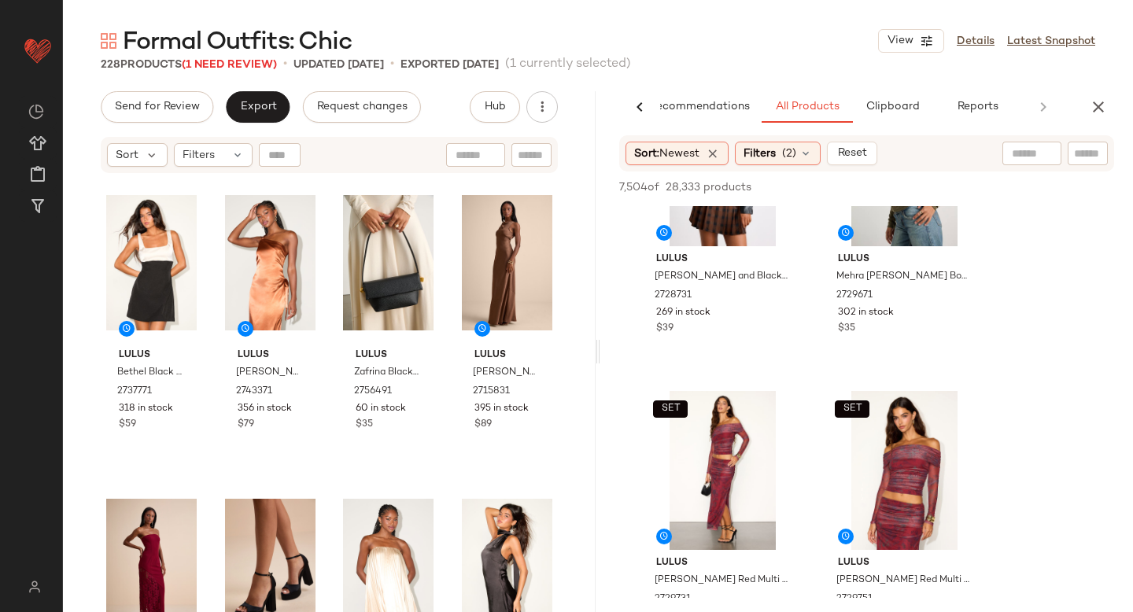
scroll to position [2691, 0]
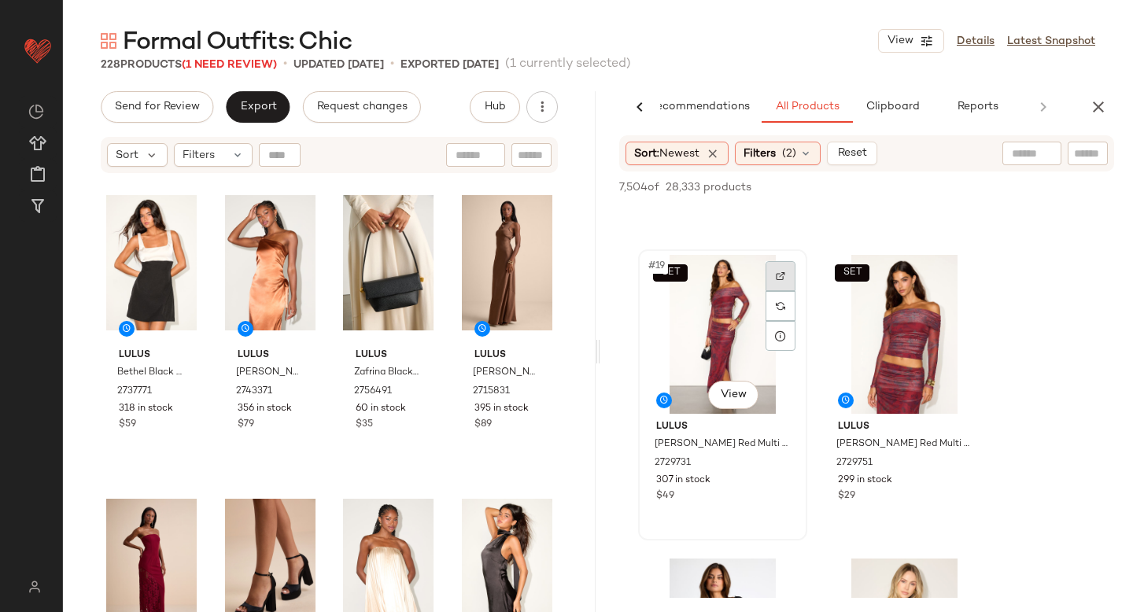
click at [789, 267] on div at bounding box center [781, 276] width 30 height 30
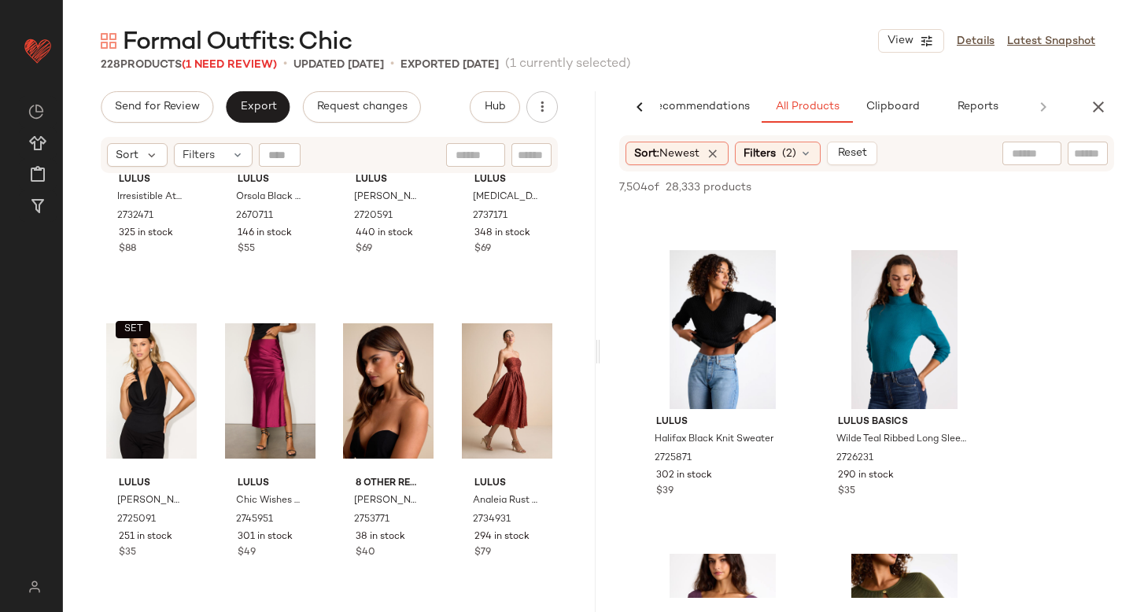
scroll to position [0, 0]
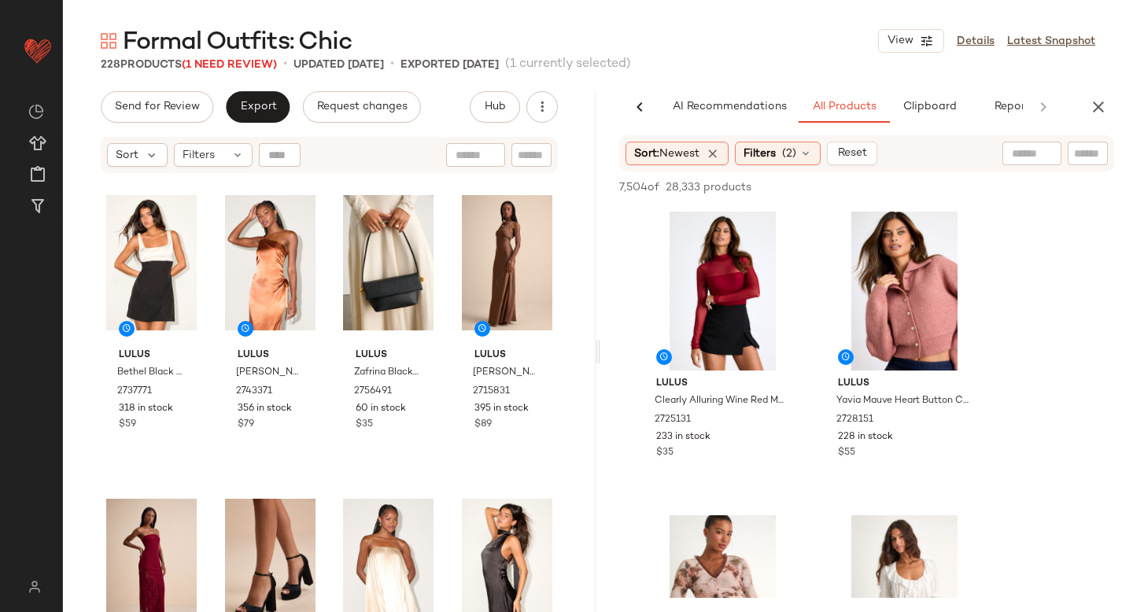
scroll to position [12721, 0]
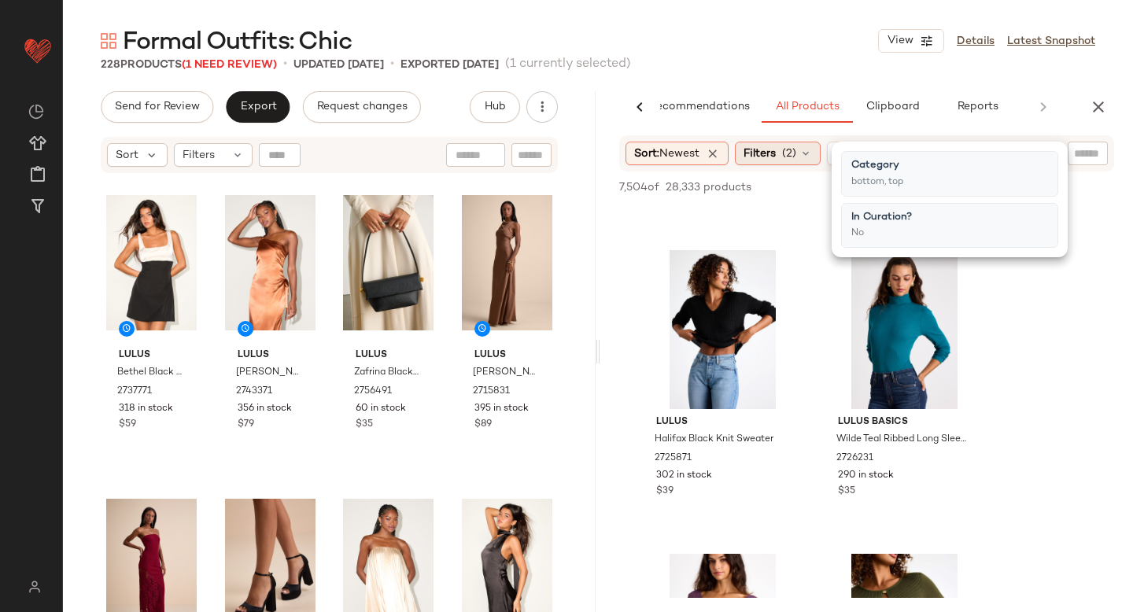
click at [797, 146] on span "(2)" at bounding box center [789, 154] width 14 height 17
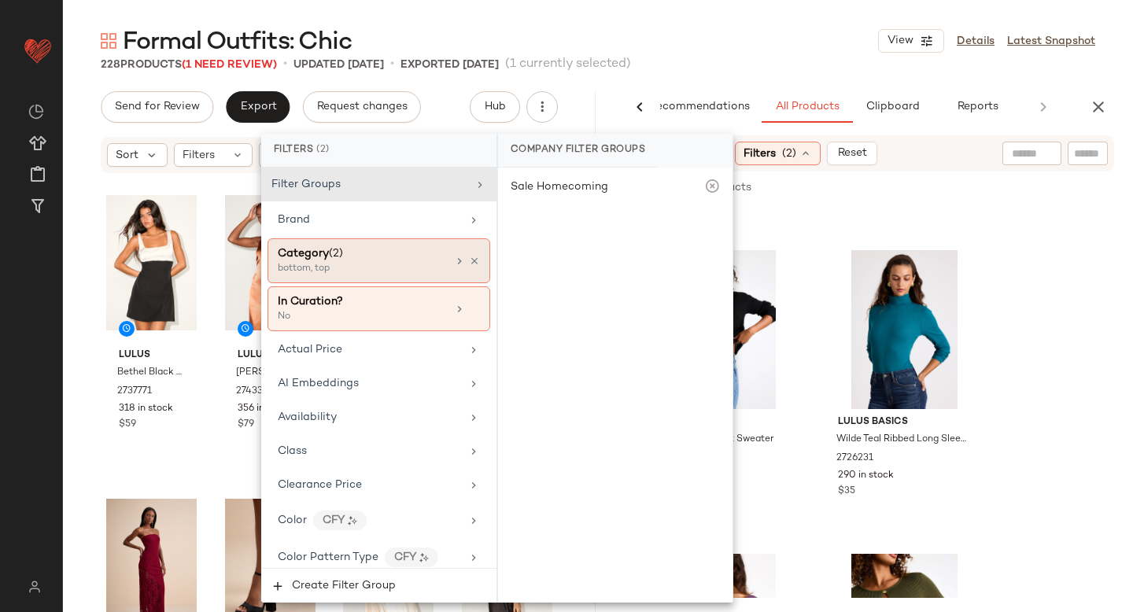
click at [395, 274] on div "bottom, top" at bounding box center [356, 269] width 157 height 14
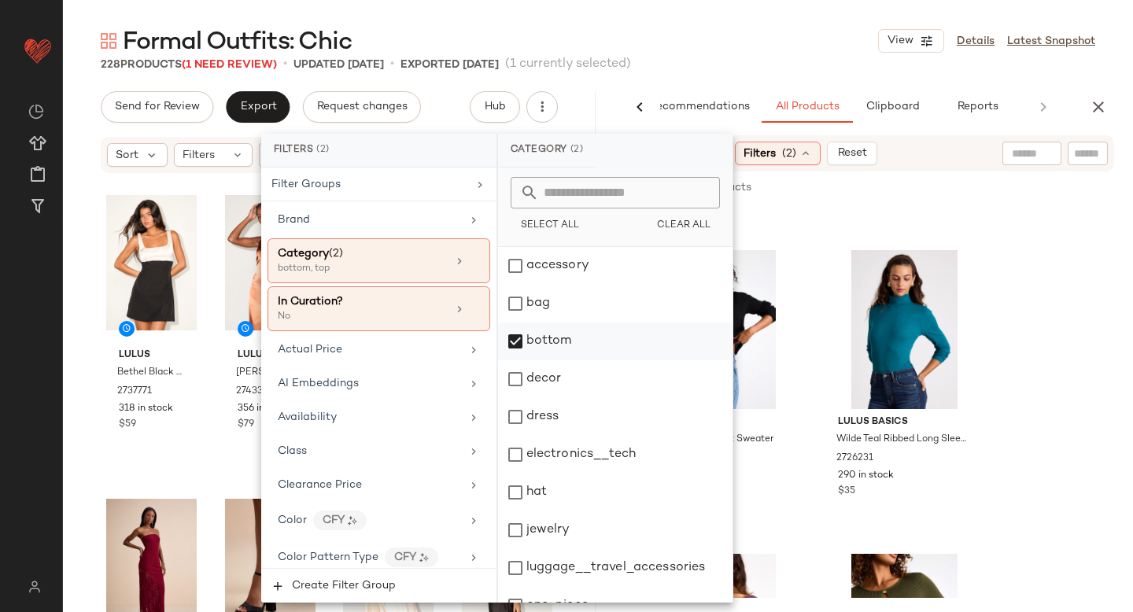
click at [515, 344] on div "bottom" at bounding box center [615, 342] width 235 height 38
click at [515, 430] on div "dress" at bounding box center [615, 417] width 235 height 38
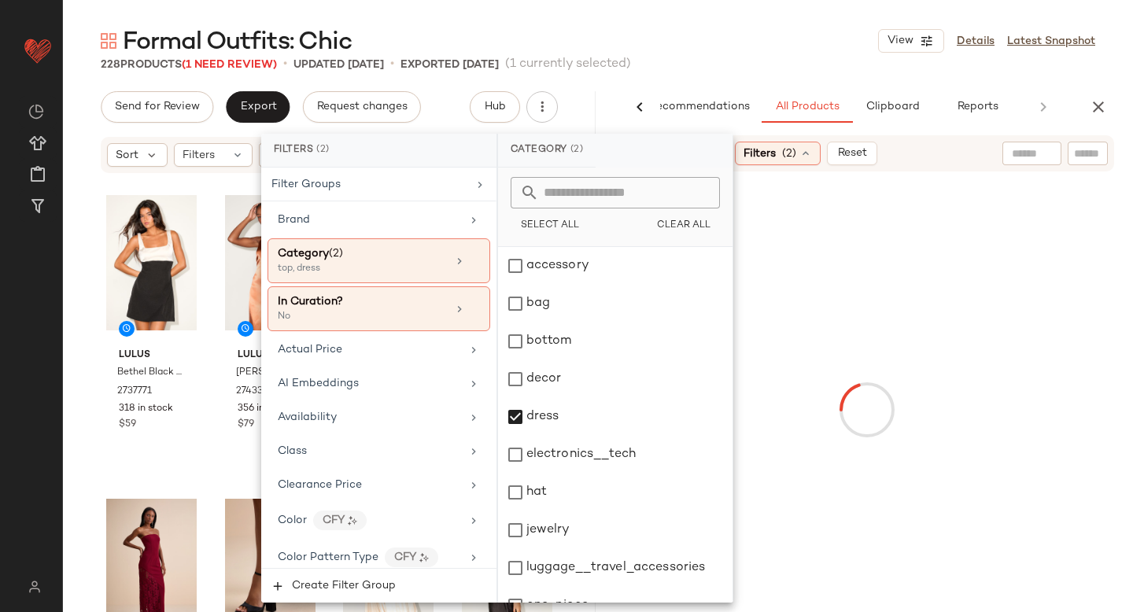
click at [1069, 273] on div at bounding box center [867, 410] width 527 height 471
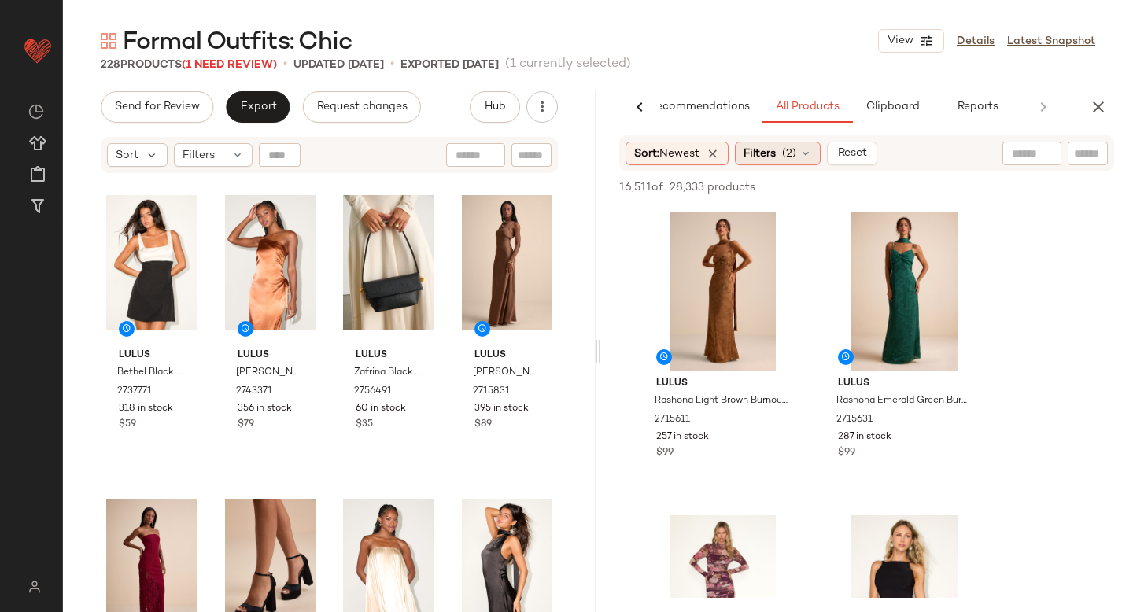
click at [793, 163] on div "Filters (2)" at bounding box center [778, 154] width 86 height 24
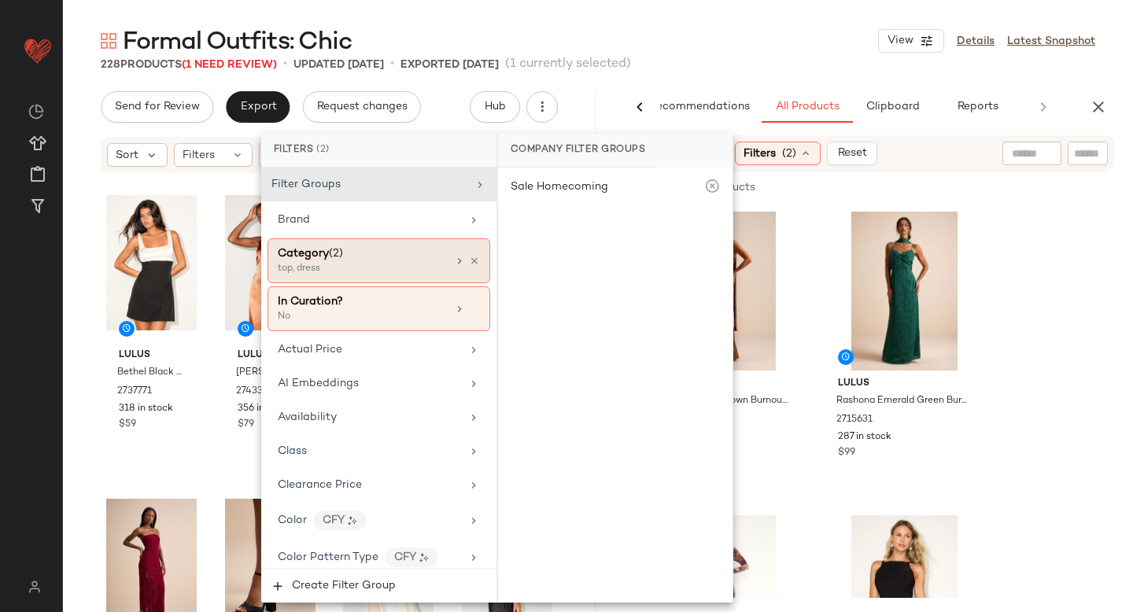
click at [347, 270] on div "top, dress" at bounding box center [356, 269] width 157 height 14
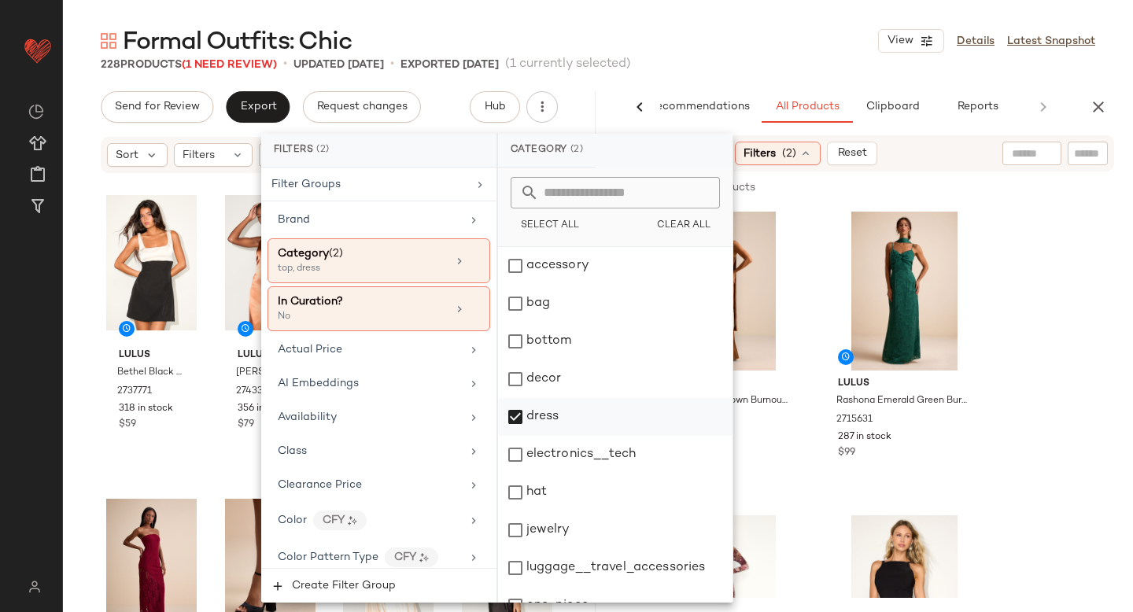
scroll to position [286, 0]
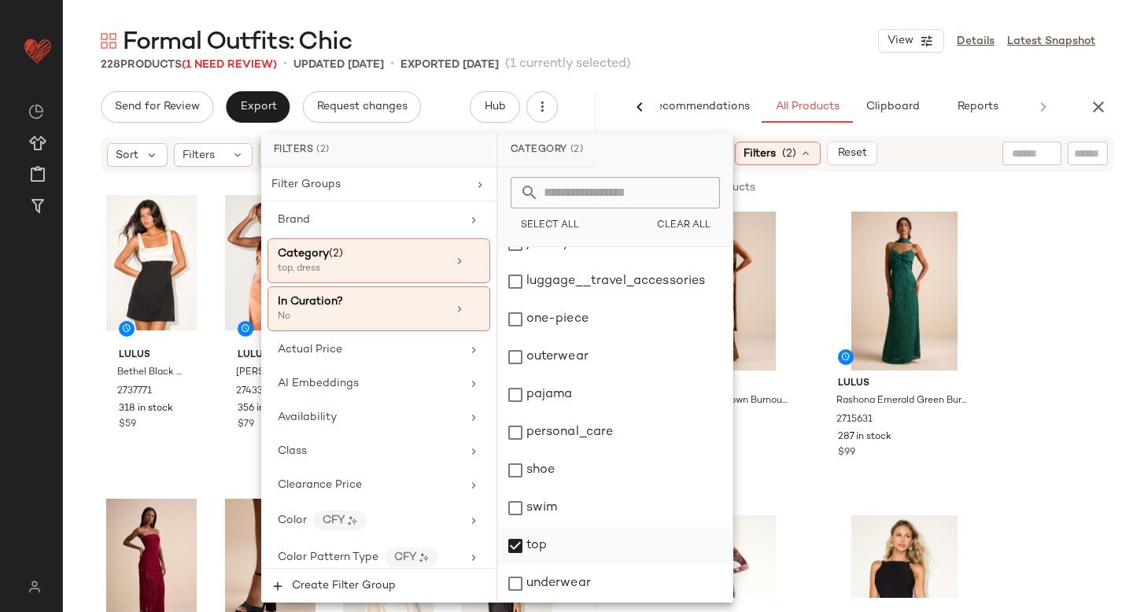
click at [511, 536] on div "top" at bounding box center [615, 546] width 235 height 38
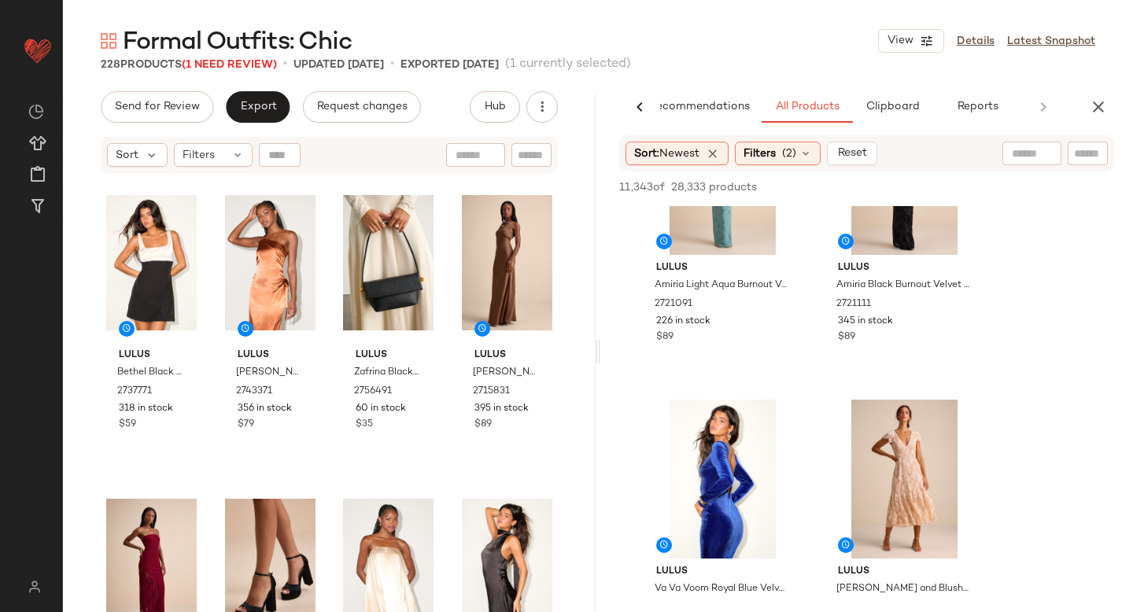
scroll to position [562, 0]
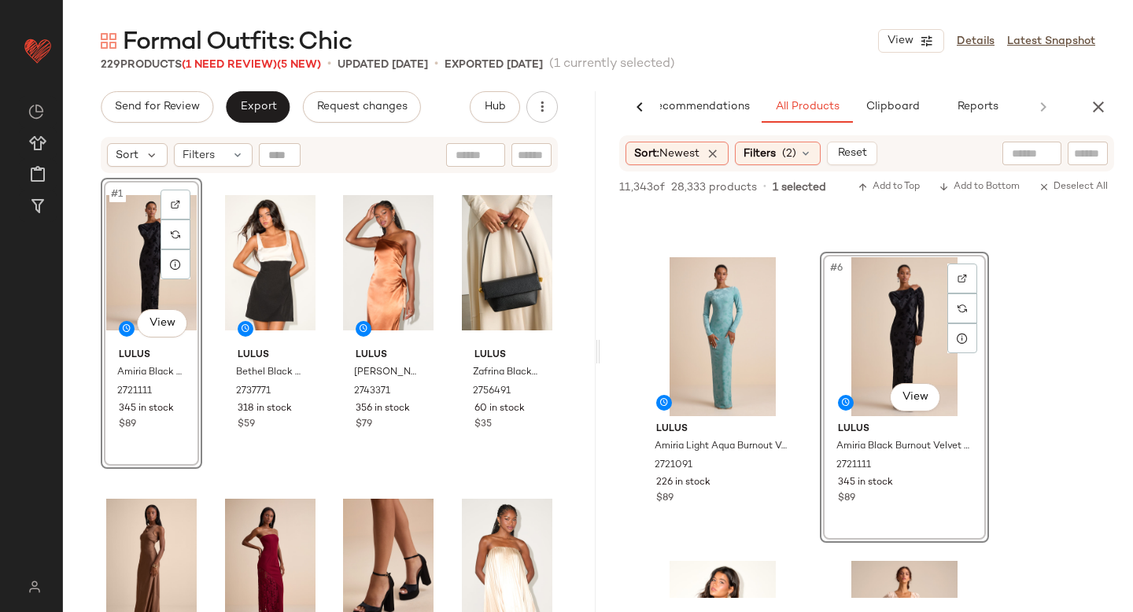
click at [153, 259] on div "#1 View" at bounding box center [151, 262] width 91 height 159
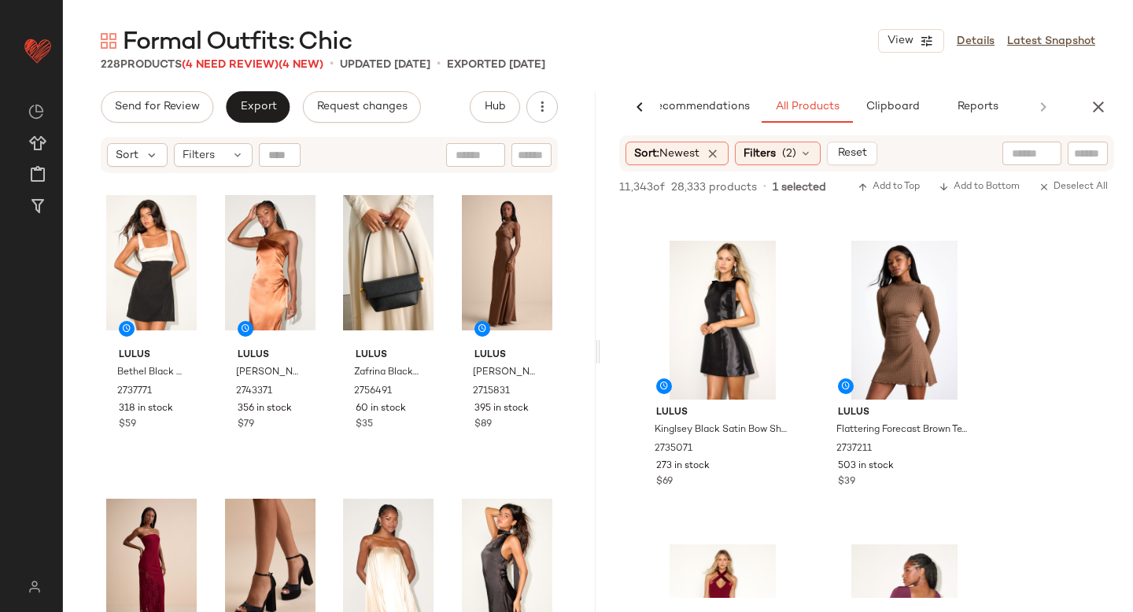
scroll to position [2404, 0]
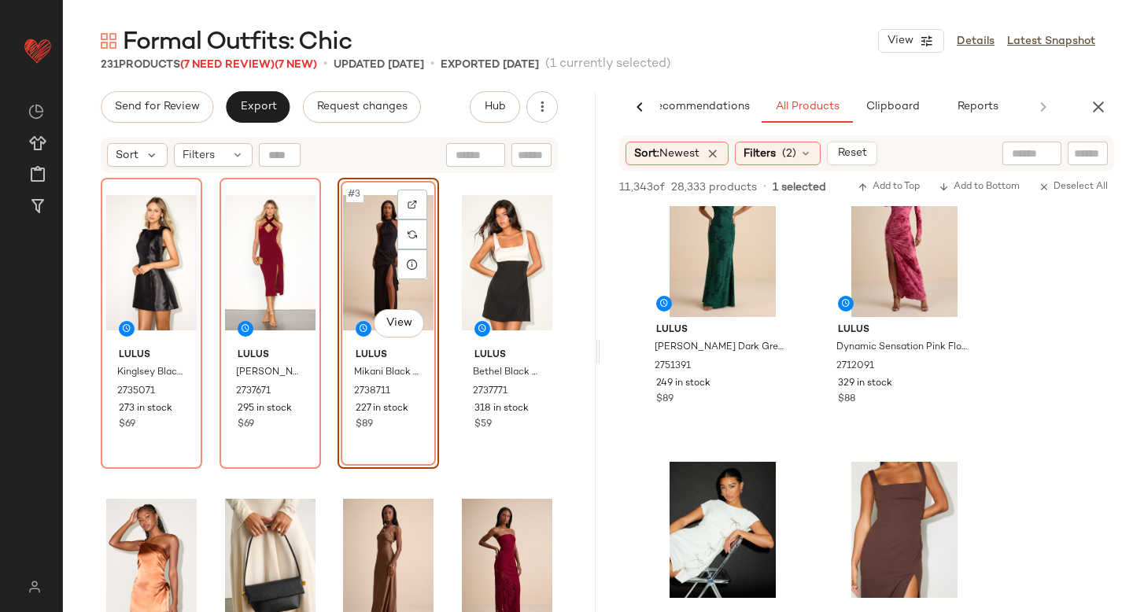
scroll to position [5129, 0]
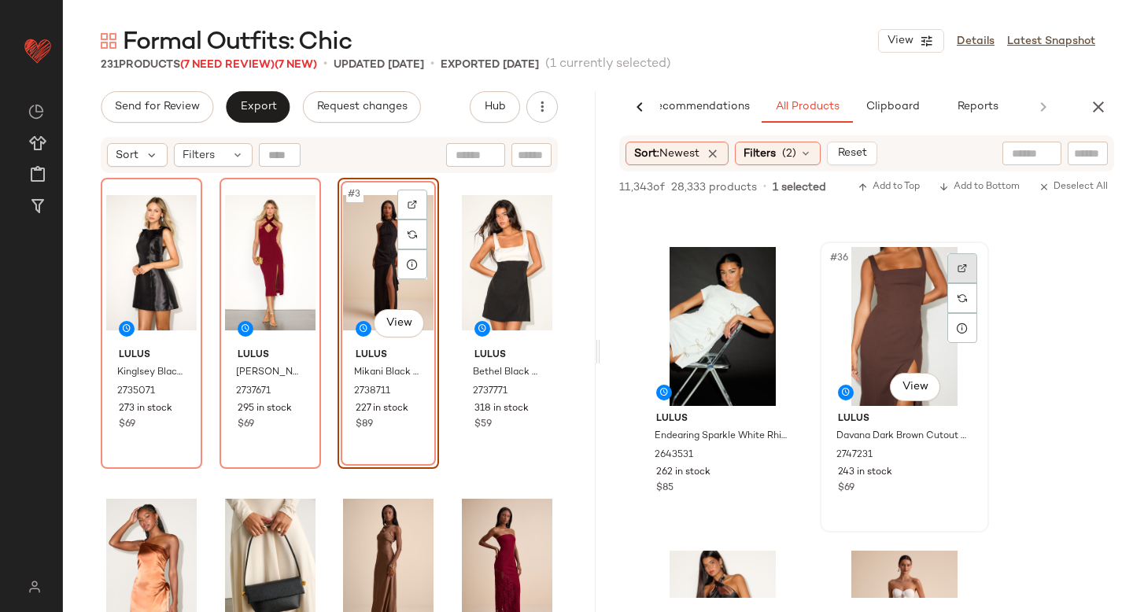
click at [963, 265] on img at bounding box center [962, 268] width 9 height 9
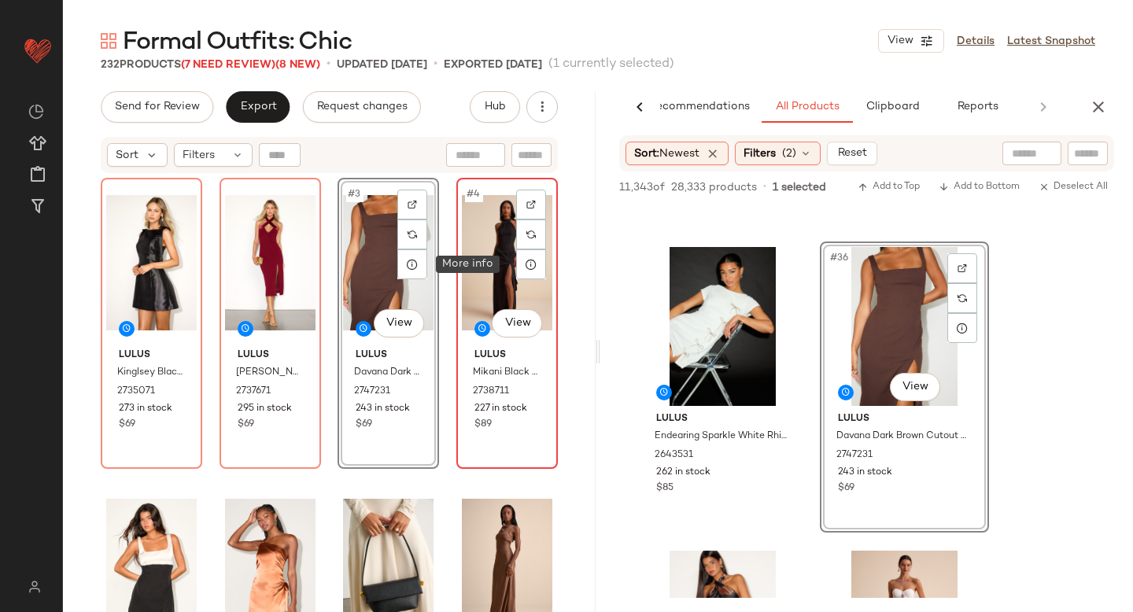
click at [488, 247] on div "#4 View" at bounding box center [507, 262] width 91 height 159
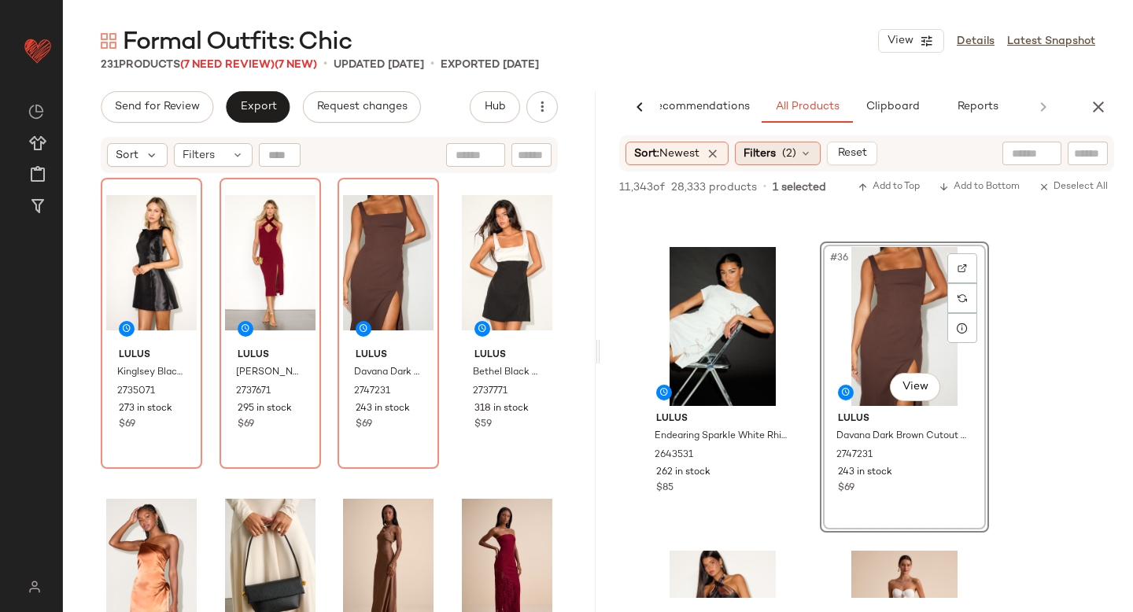
click at [797, 151] on span "(2)" at bounding box center [789, 154] width 14 height 17
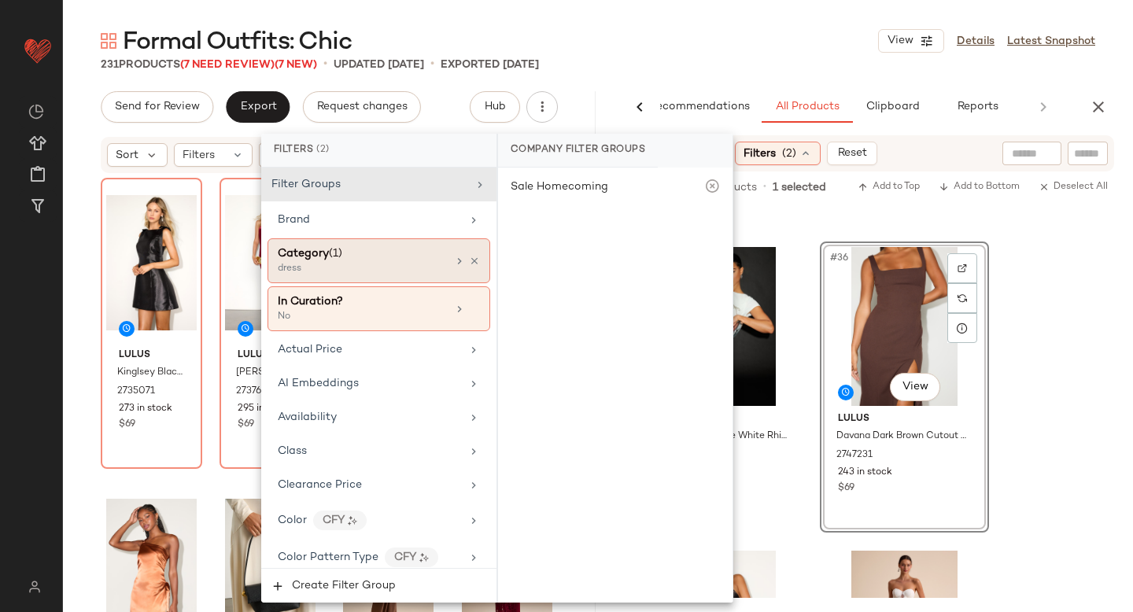
click at [347, 268] on div "dress" at bounding box center [356, 269] width 157 height 14
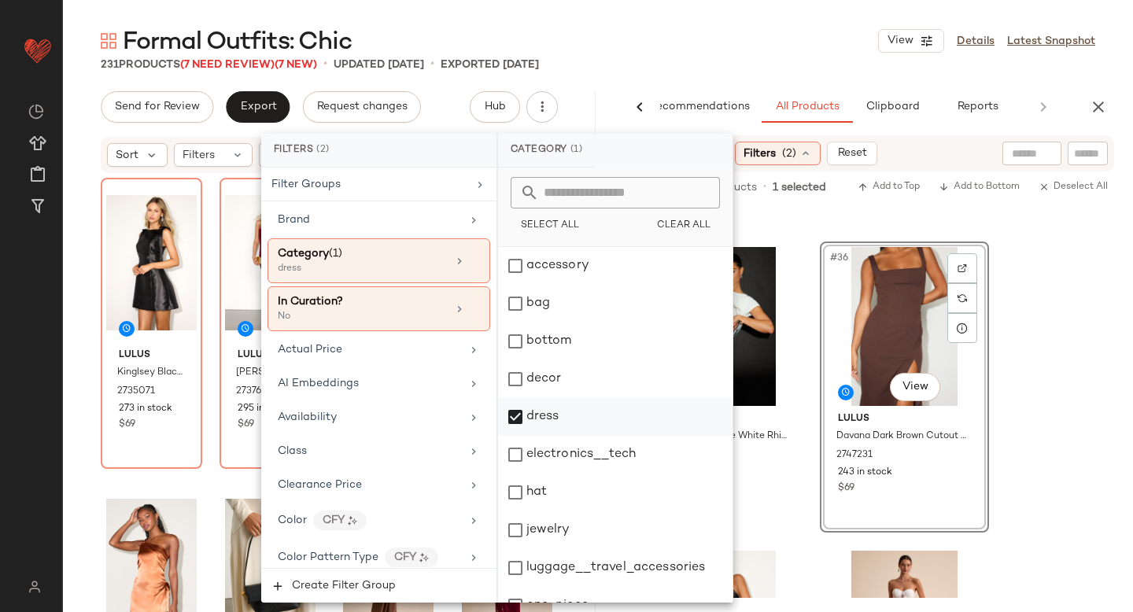
click at [520, 416] on div "dress" at bounding box center [615, 417] width 235 height 38
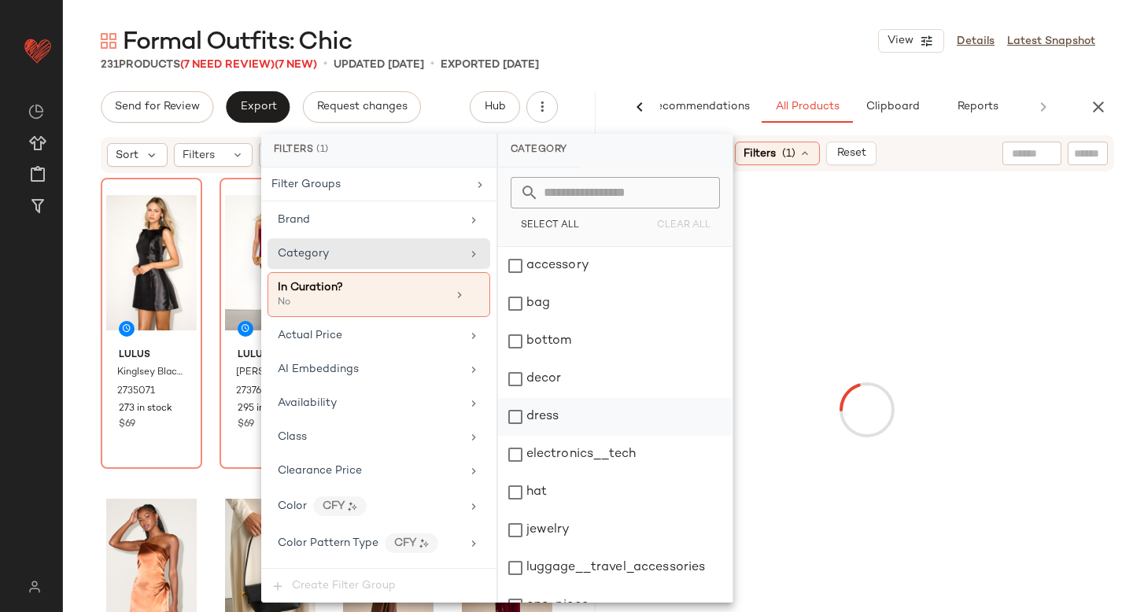
click at [520, 398] on div "dress" at bounding box center [615, 417] width 235 height 38
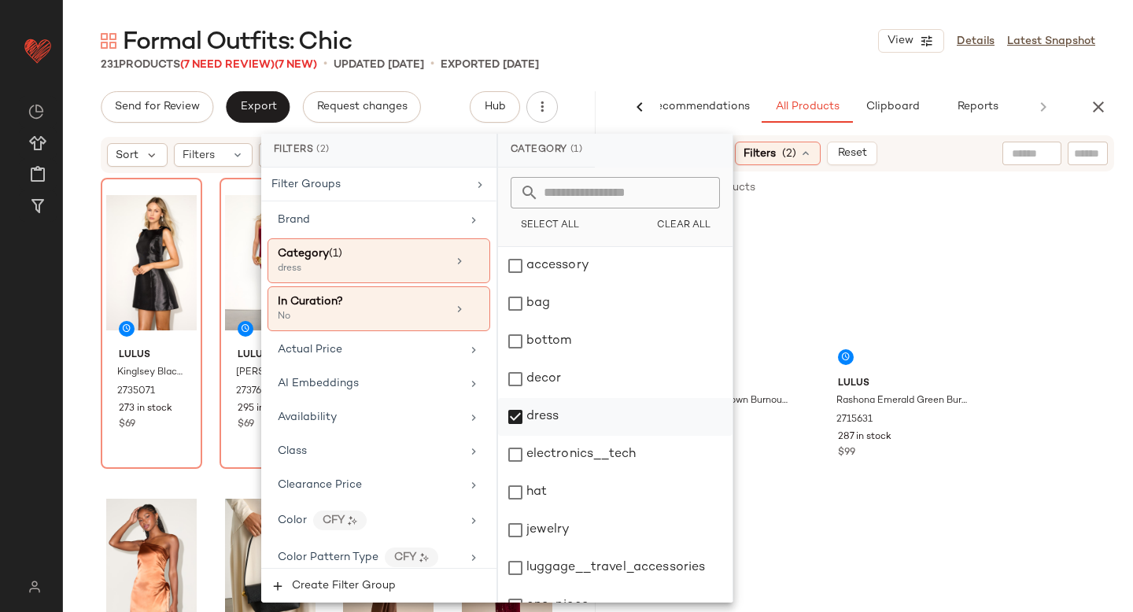
scroll to position [158, 0]
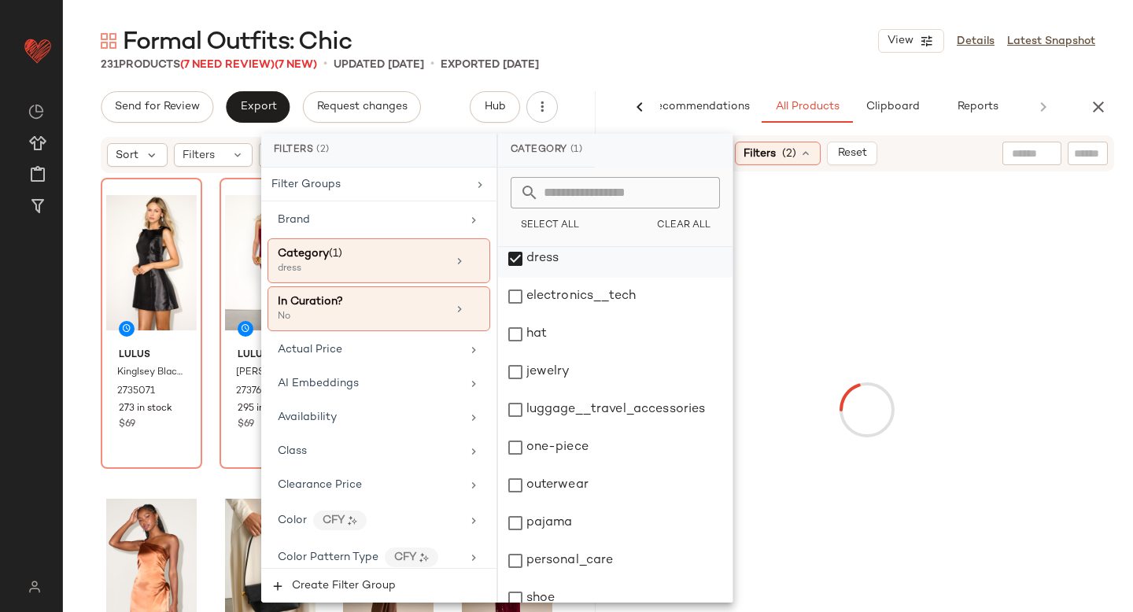
click at [522, 263] on div "dress" at bounding box center [615, 259] width 235 height 38
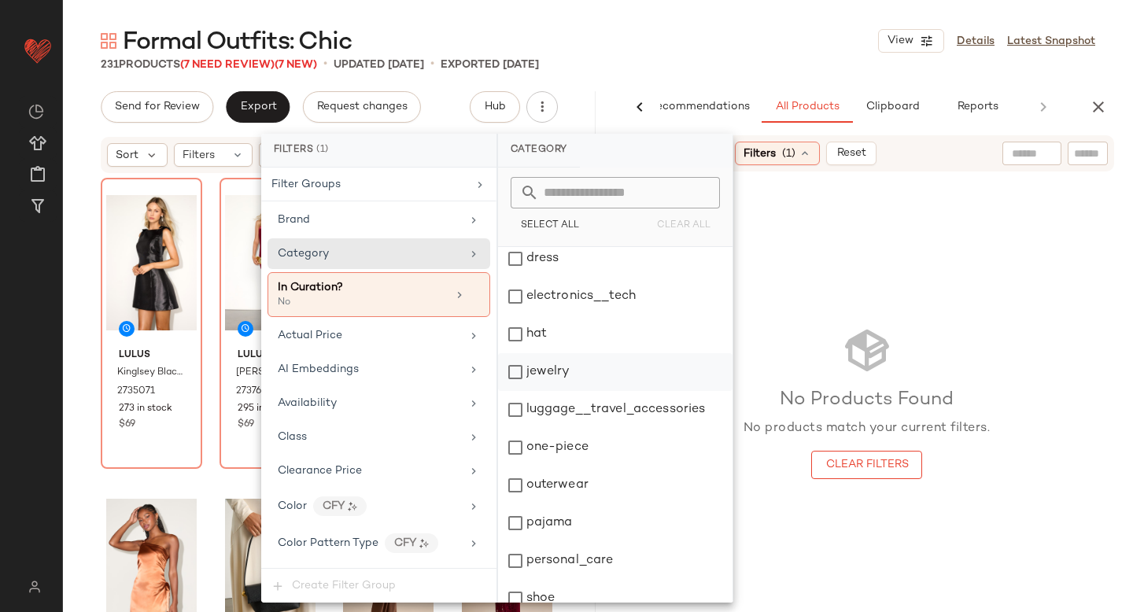
click at [513, 372] on div "jewelry" at bounding box center [615, 372] width 235 height 38
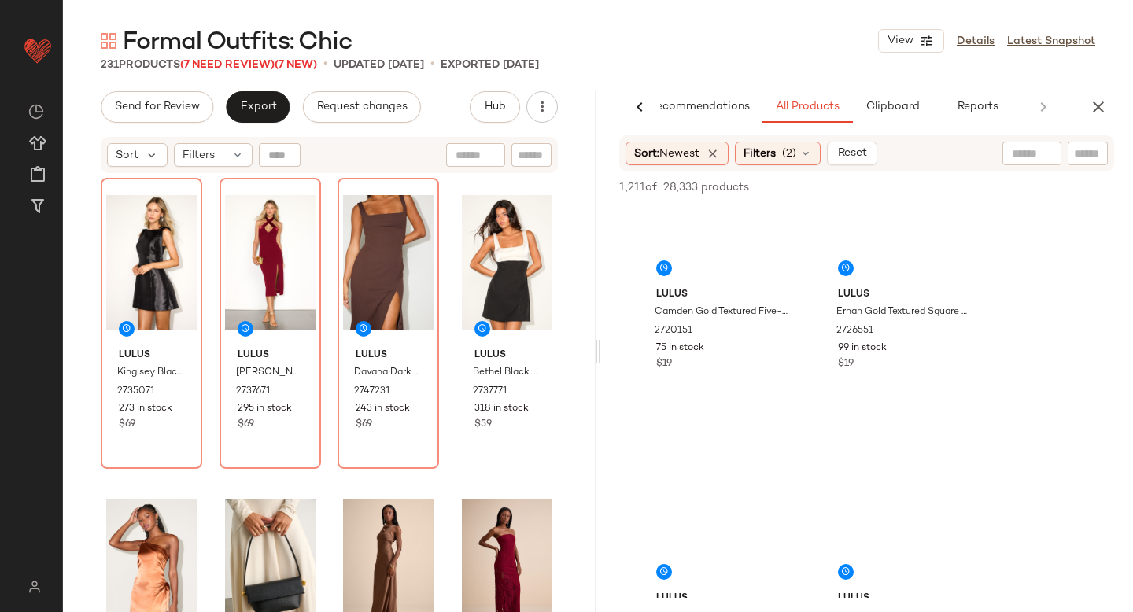
scroll to position [1615, 0]
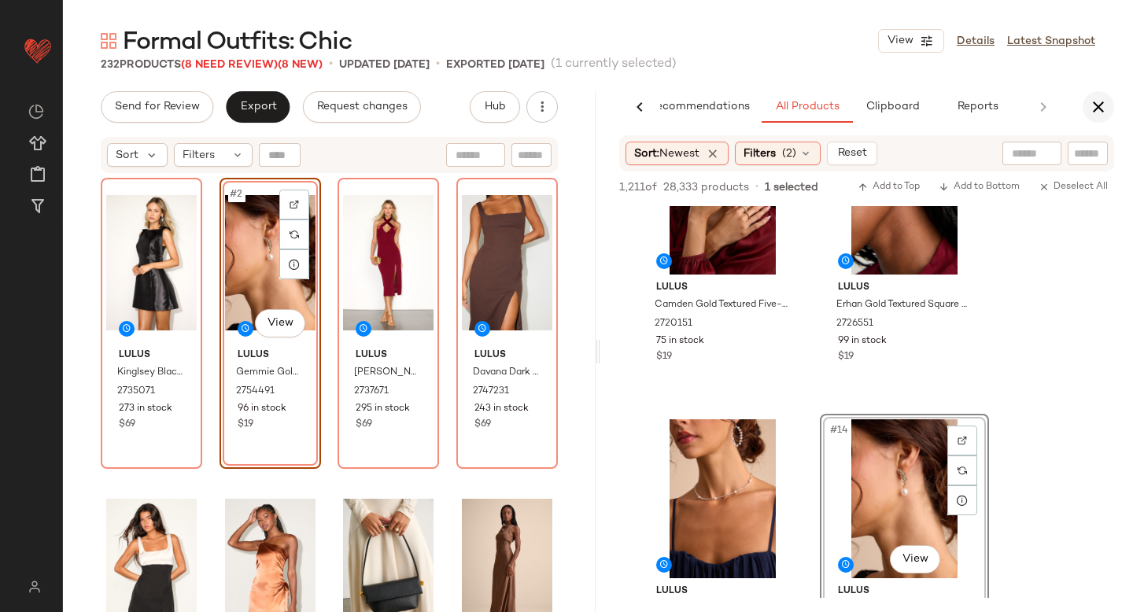
click at [1100, 107] on icon "button" at bounding box center [1098, 107] width 19 height 19
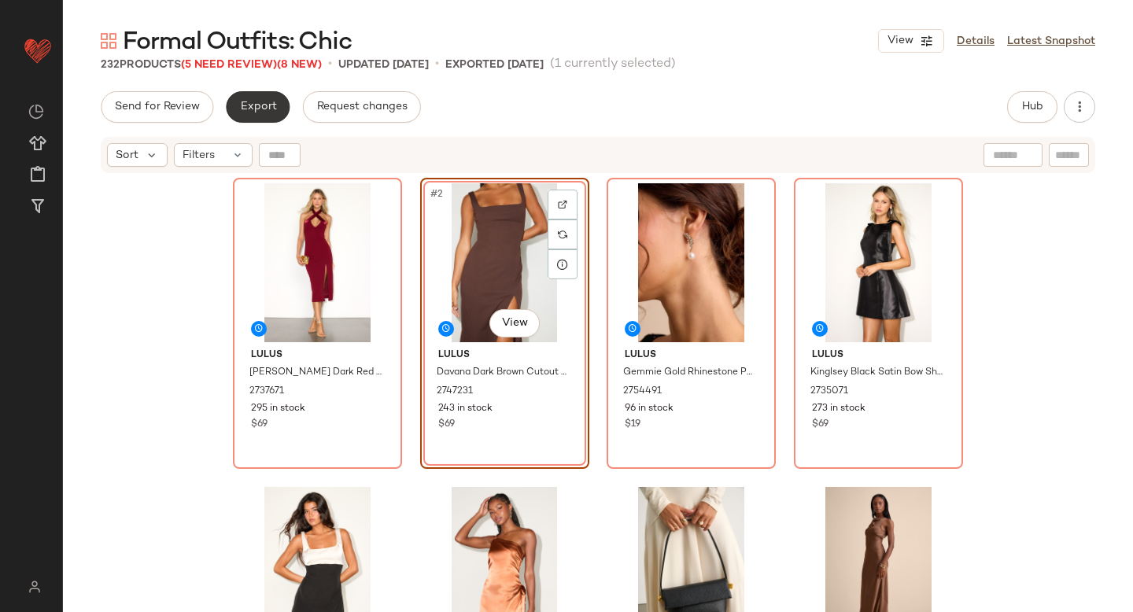
click at [270, 113] on button "Export" at bounding box center [258, 106] width 64 height 31
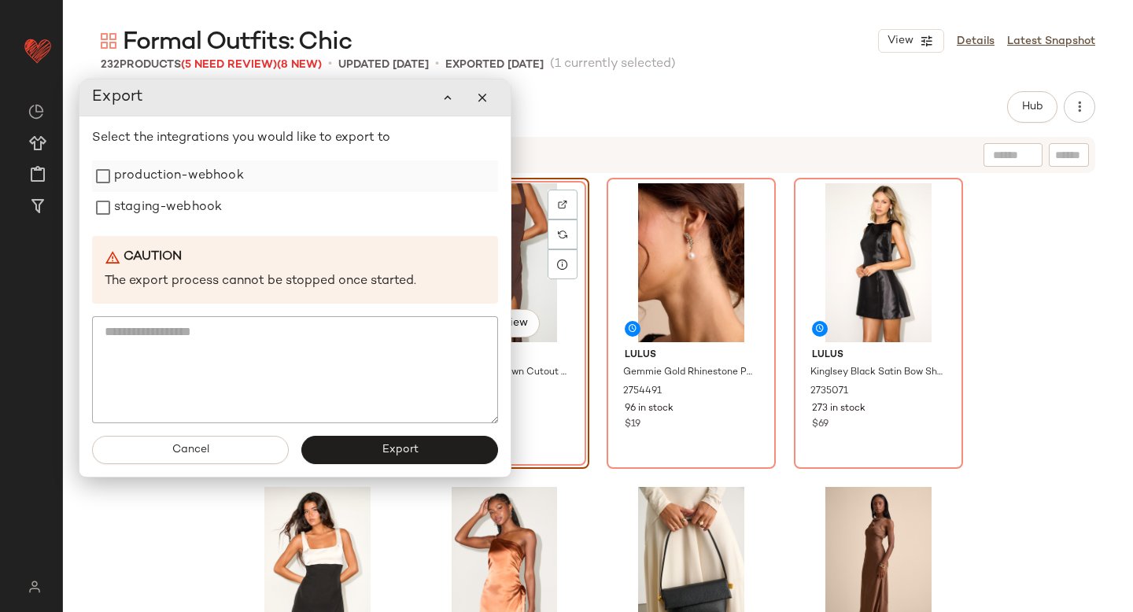
click at [257, 183] on div "production-webhook" at bounding box center [295, 176] width 406 height 31
click at [199, 183] on label "production-webhook" at bounding box center [179, 176] width 130 height 31
click at [187, 211] on label "staging-webhook" at bounding box center [168, 207] width 108 height 31
click at [356, 462] on button "Export" at bounding box center [399, 450] width 197 height 28
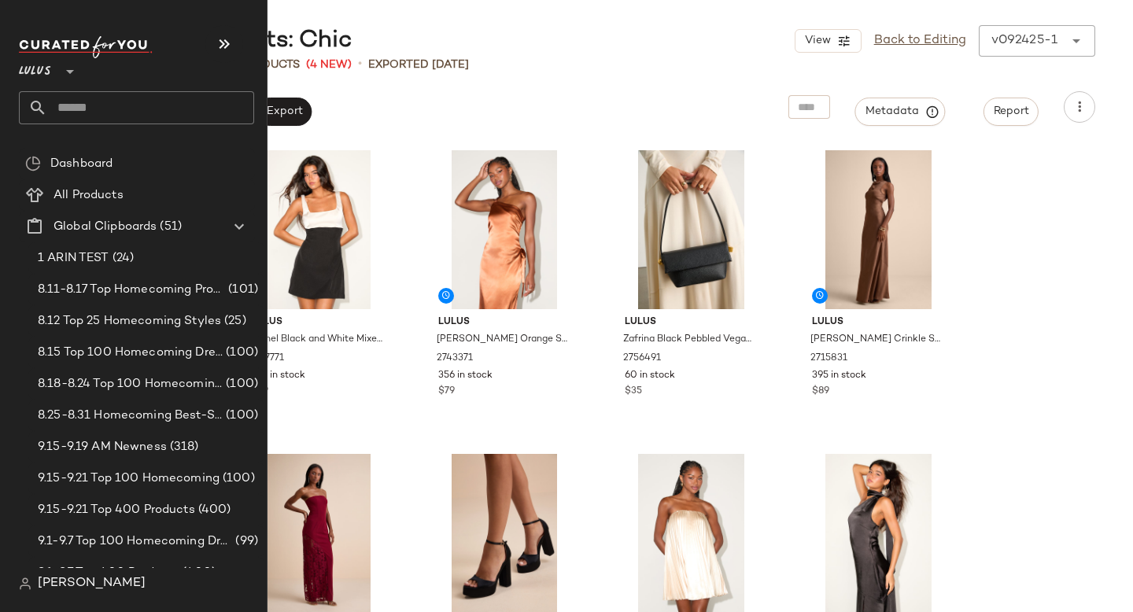
click at [105, 99] on input "text" at bounding box center [150, 107] width 207 height 33
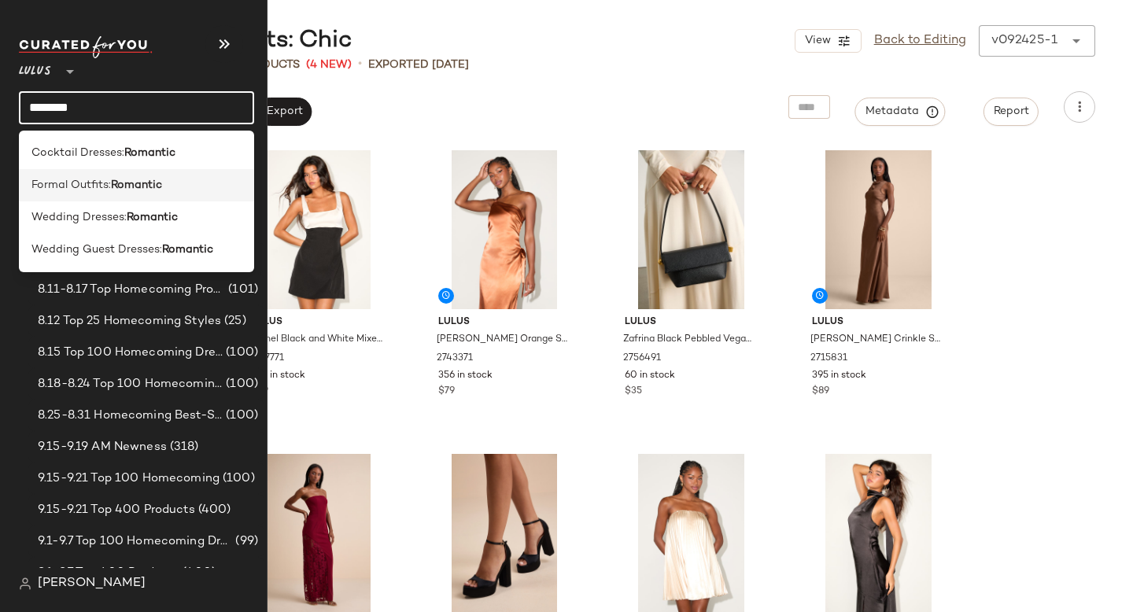
type input "********"
click at [135, 184] on b "Romantic" at bounding box center [136, 185] width 51 height 17
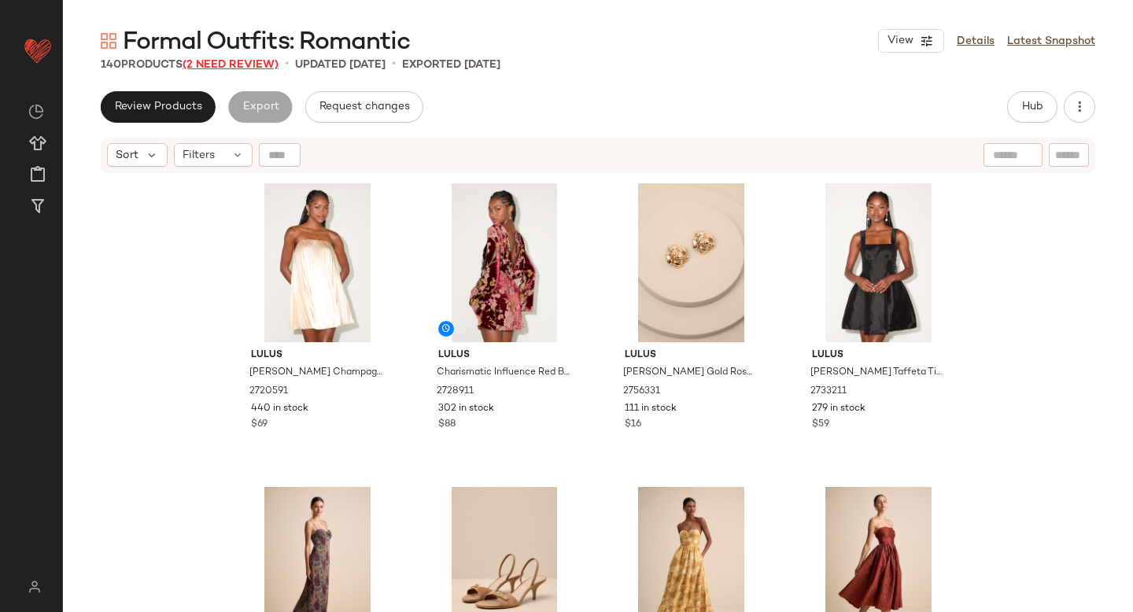
click at [256, 61] on span "(2 Need Review)" at bounding box center [231, 65] width 96 height 12
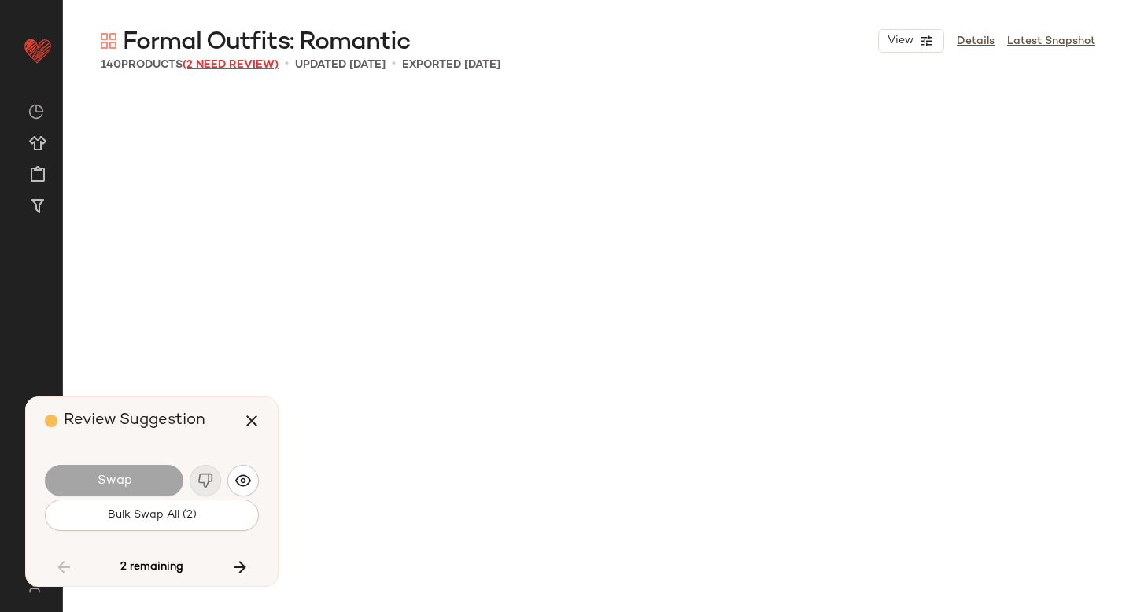
scroll to position [9418, 0]
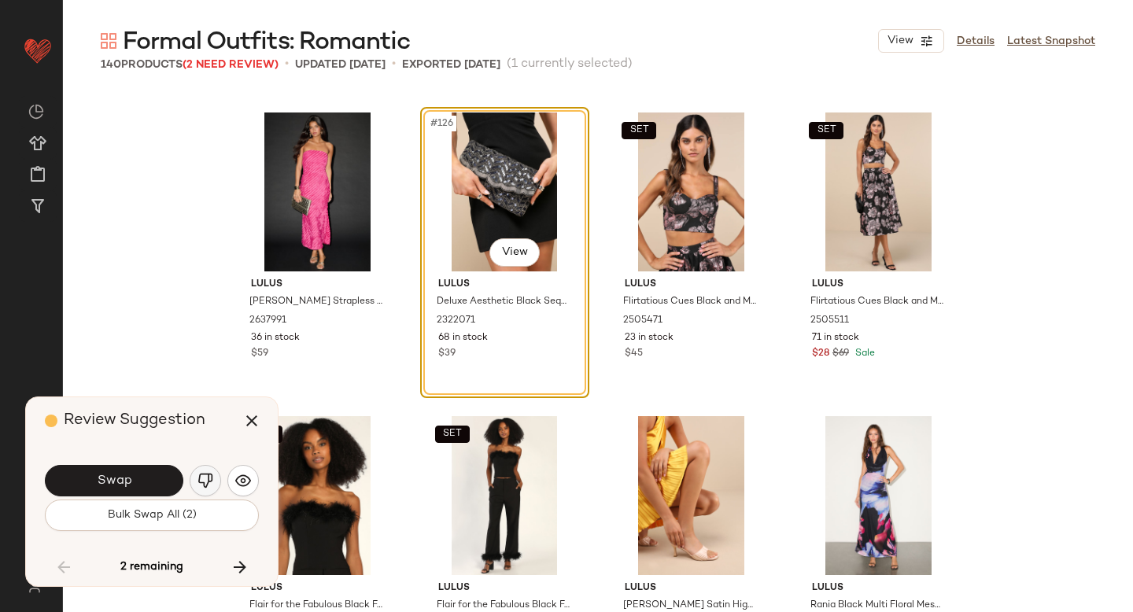
click at [201, 481] on img "button" at bounding box center [206, 481] width 16 height 16
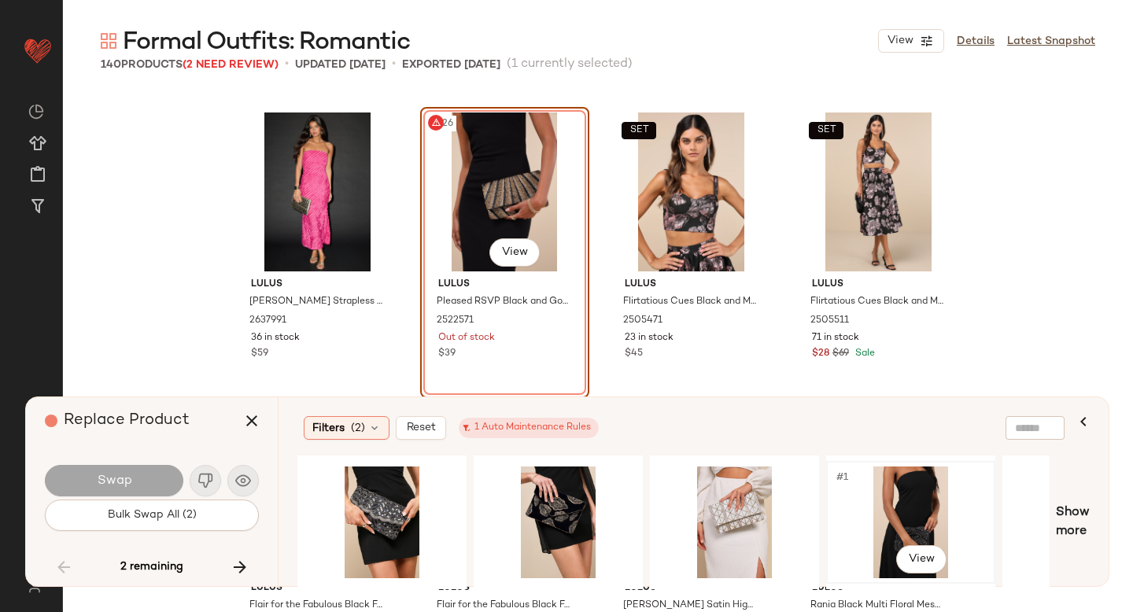
click at [888, 495] on div "#1 View" at bounding box center [911, 523] width 158 height 112
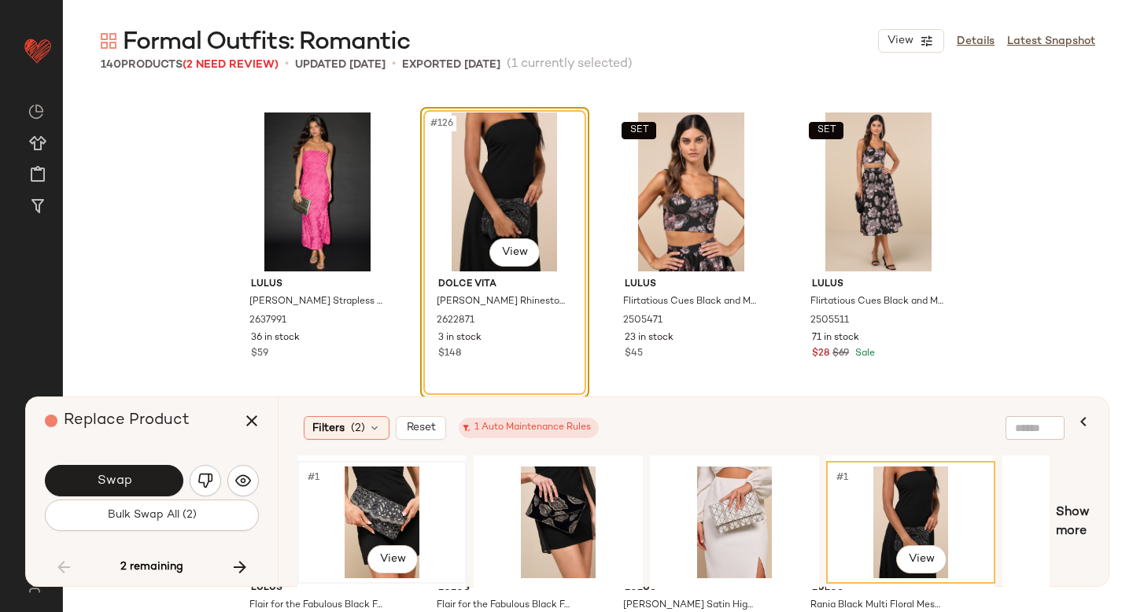
click at [382, 504] on div "#1 View" at bounding box center [382, 523] width 158 height 112
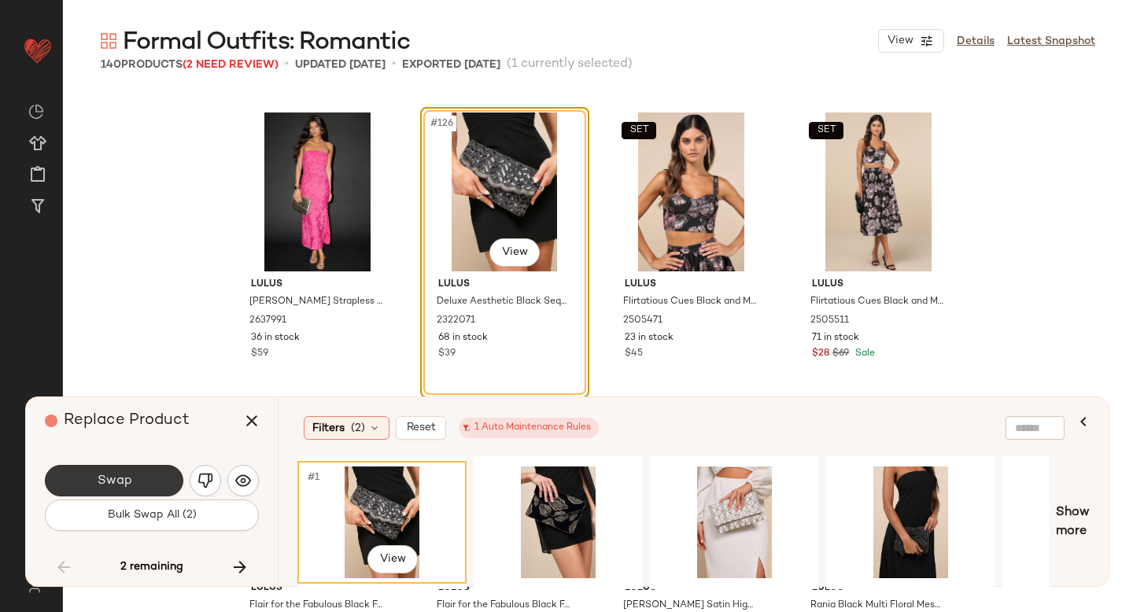
click at [102, 489] on button "Swap" at bounding box center [114, 480] width 139 height 31
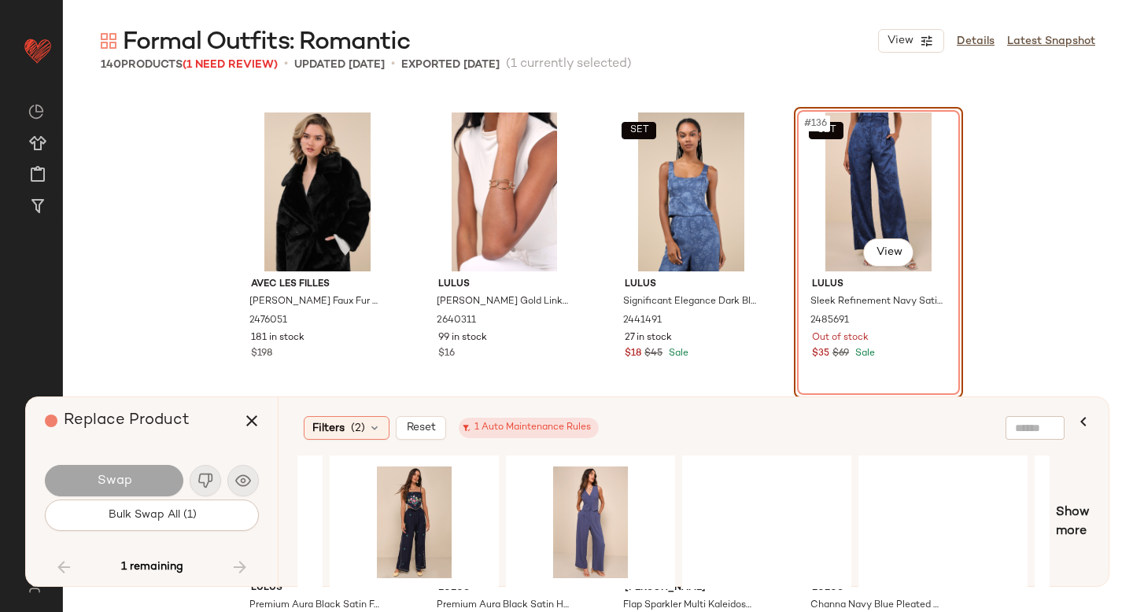
scroll to position [0, 1063]
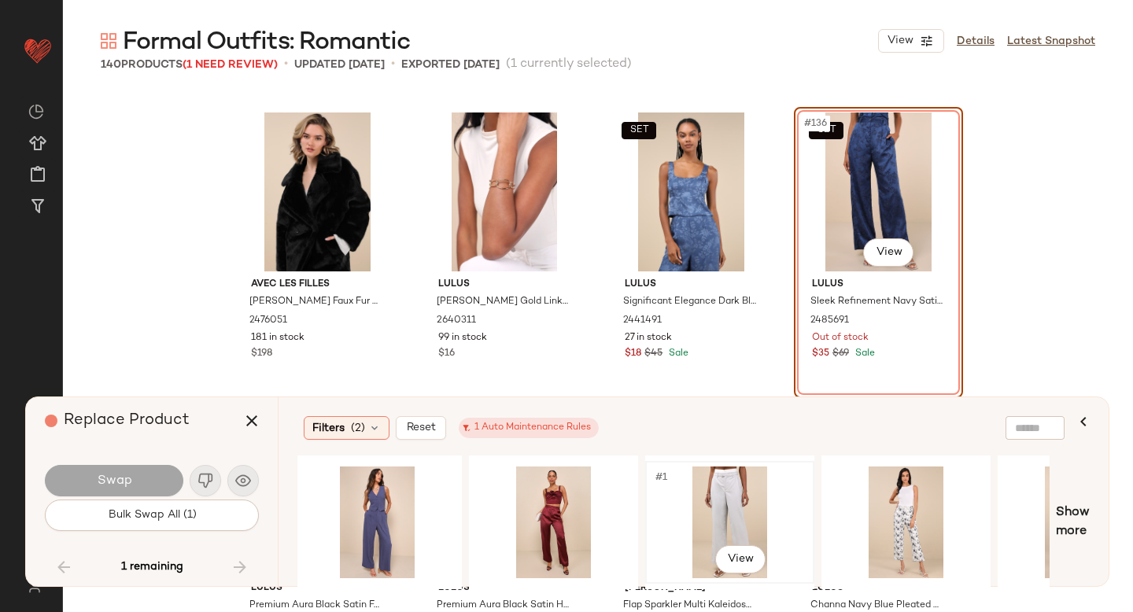
click at [743, 499] on div "#1 View" at bounding box center [730, 523] width 158 height 112
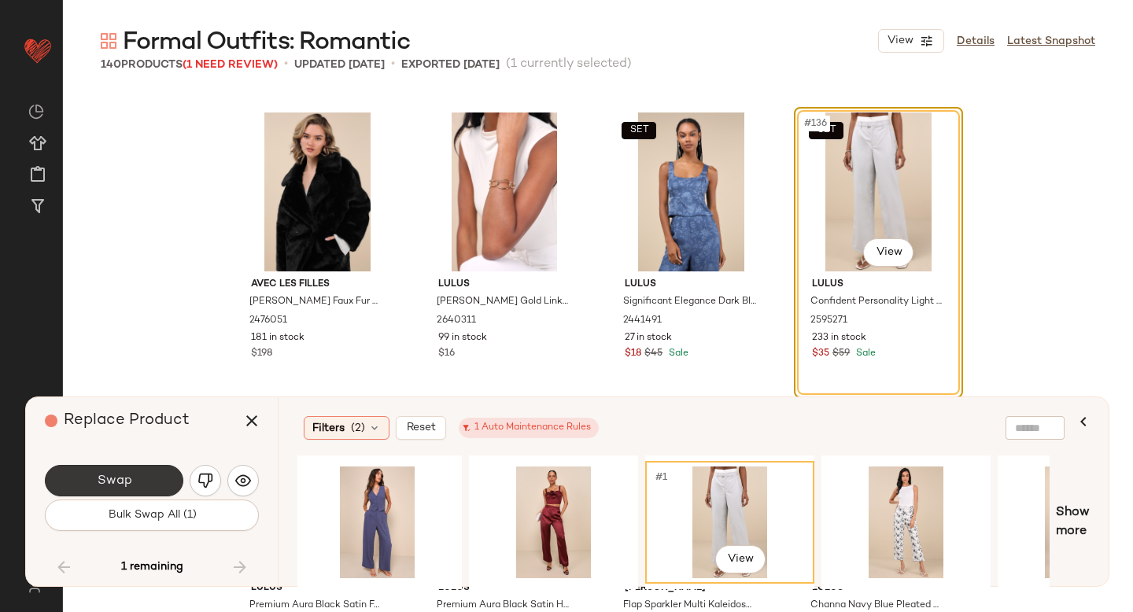
click at [142, 473] on button "Swap" at bounding box center [114, 480] width 139 height 31
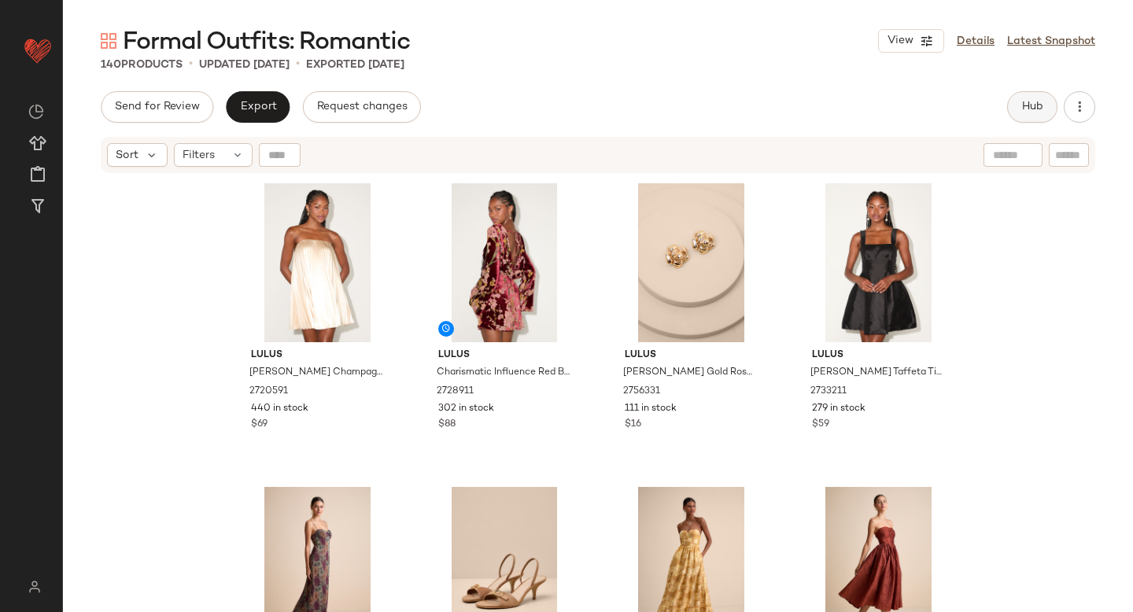
click at [1040, 109] on span "Hub" at bounding box center [1033, 107] width 22 height 13
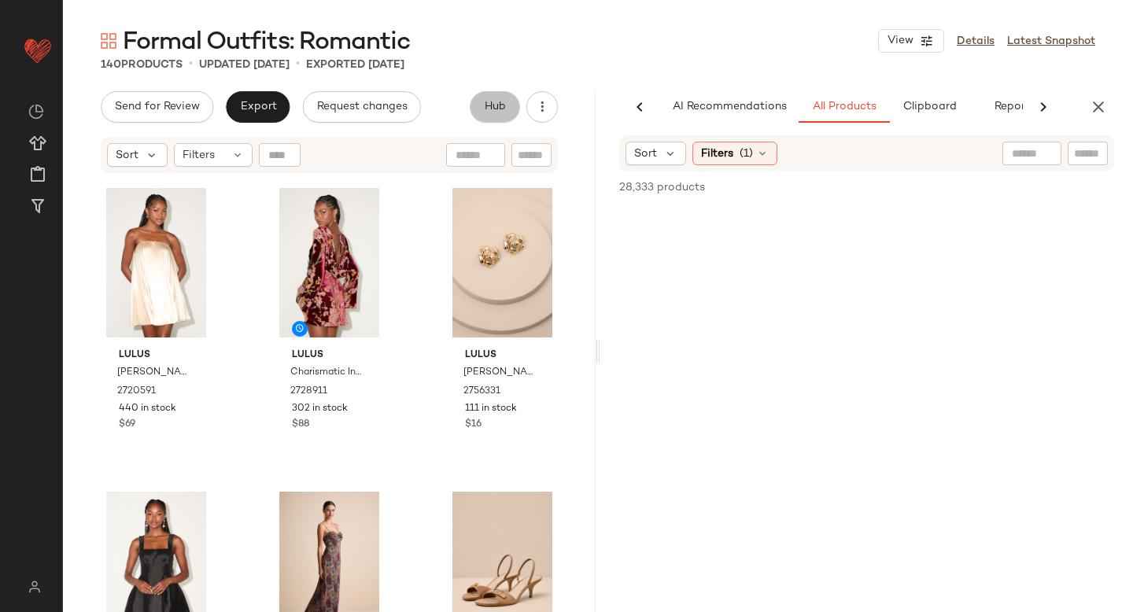
scroll to position [0, 37]
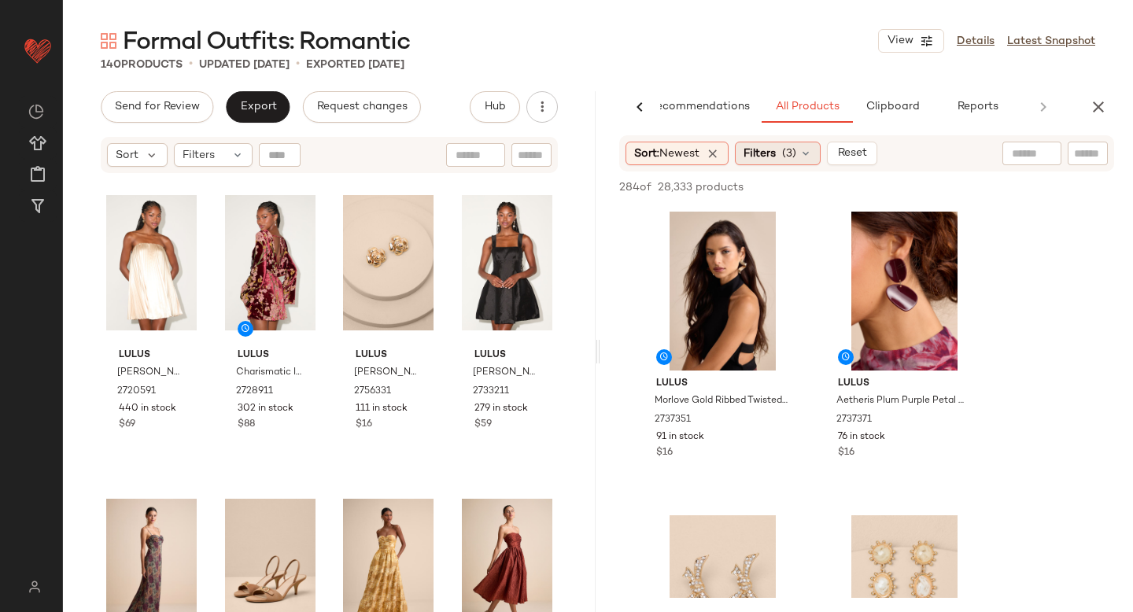
click at [782, 157] on div "Filters (3)" at bounding box center [778, 154] width 86 height 24
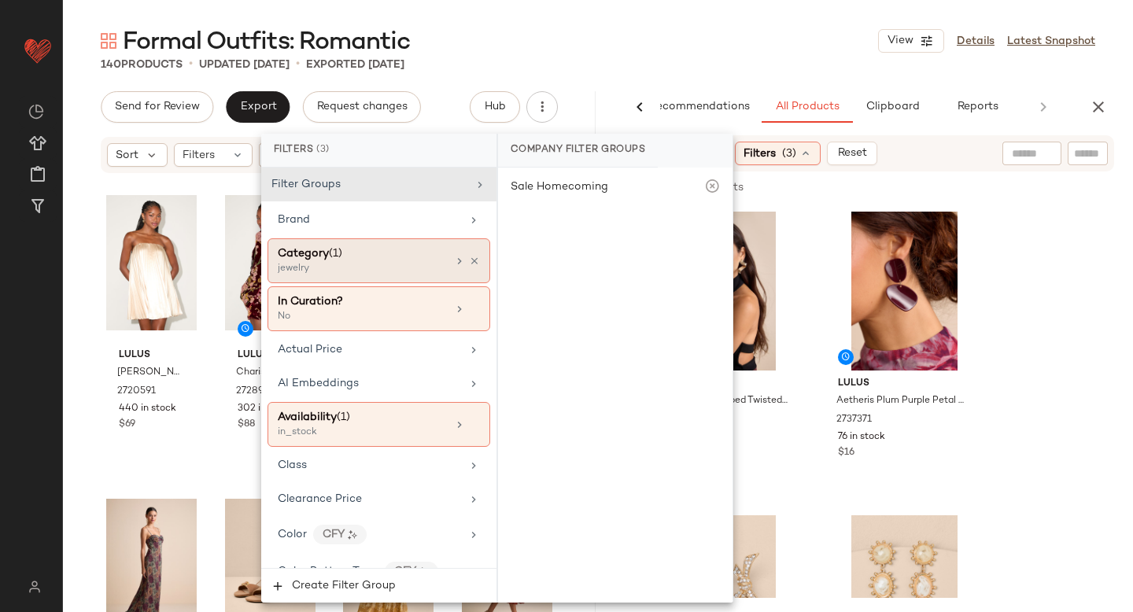
click at [420, 262] on div "jewelry" at bounding box center [356, 269] width 157 height 14
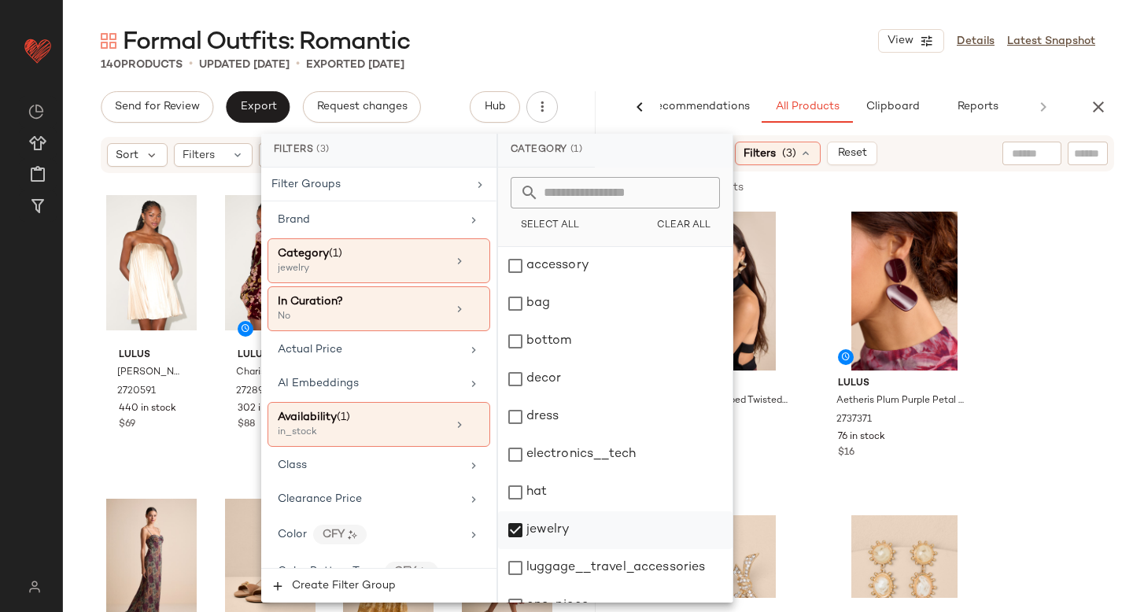
click at [519, 529] on div "jewelry" at bounding box center [615, 531] width 235 height 38
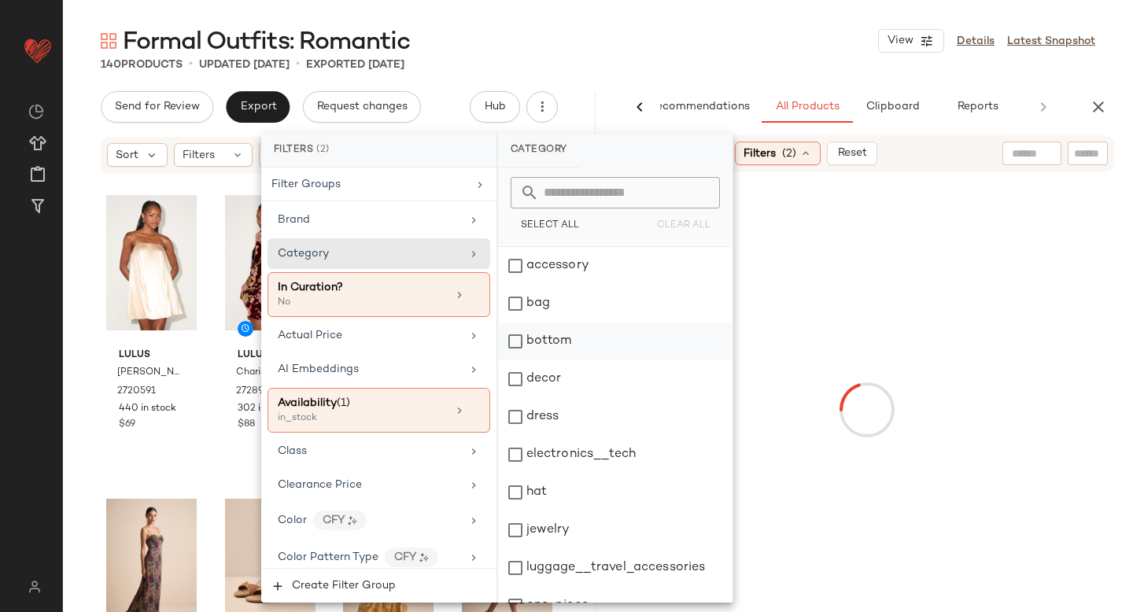
click at [525, 339] on div "bottom" at bounding box center [615, 342] width 235 height 38
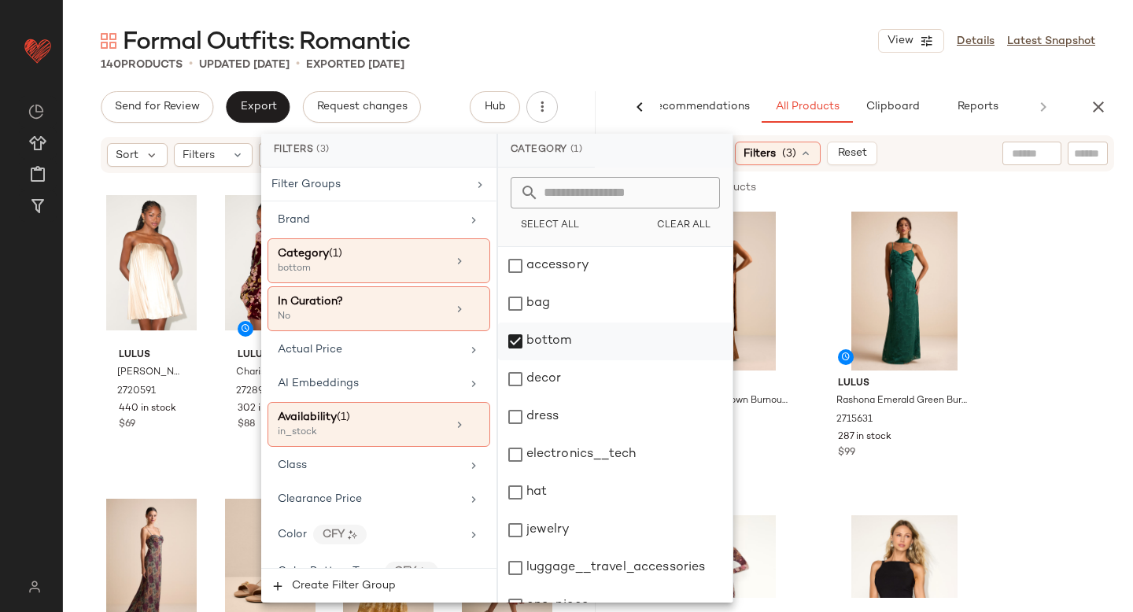
scroll to position [286, 0]
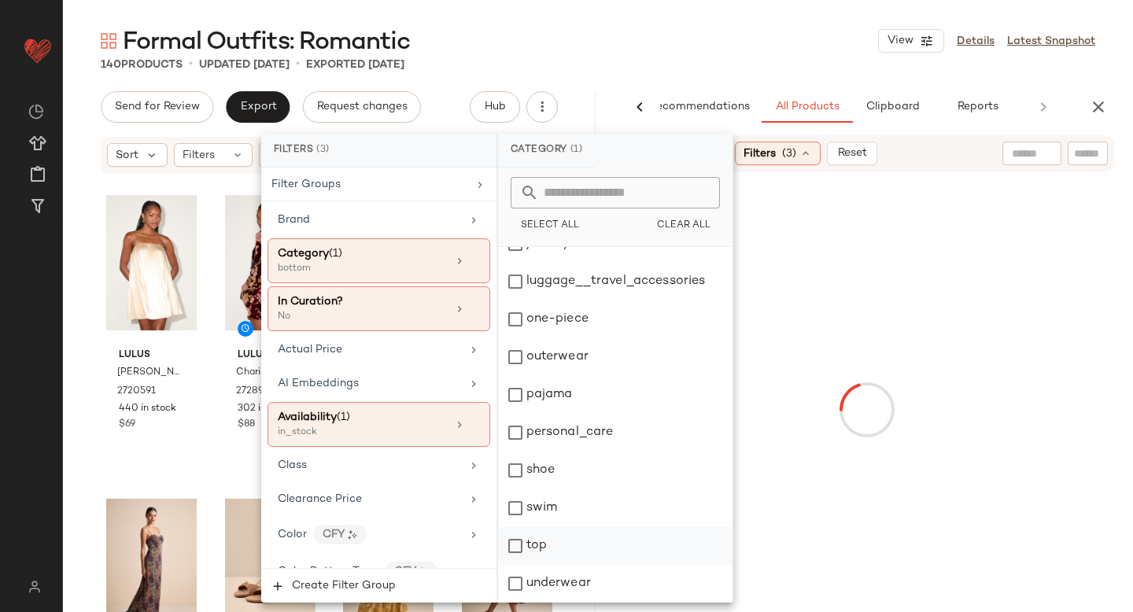
click at [514, 552] on div "top" at bounding box center [615, 546] width 235 height 38
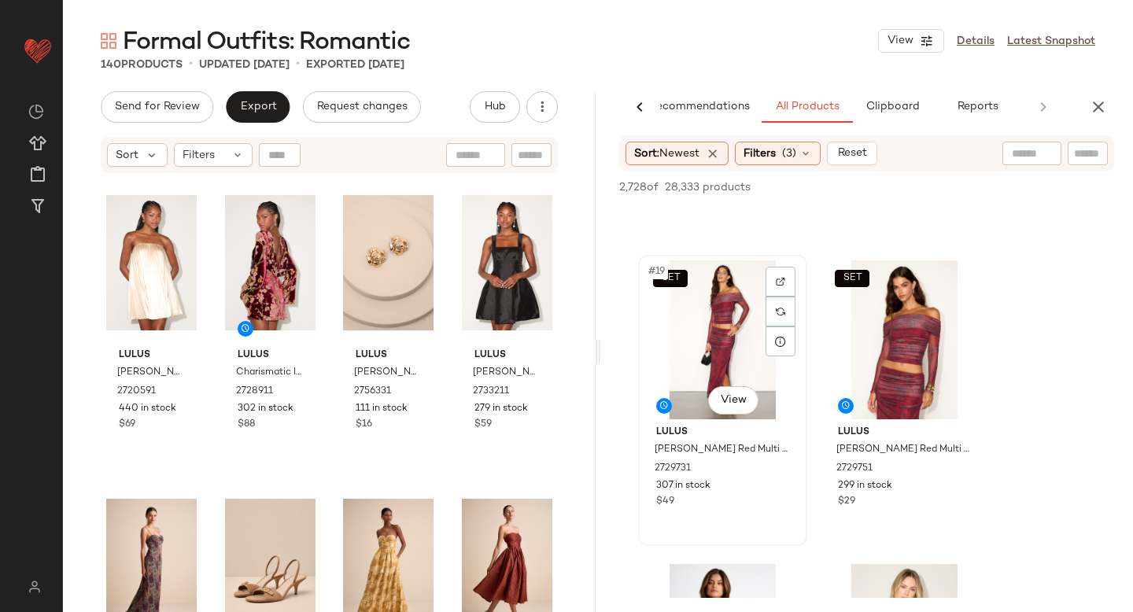
scroll to position [2674, 0]
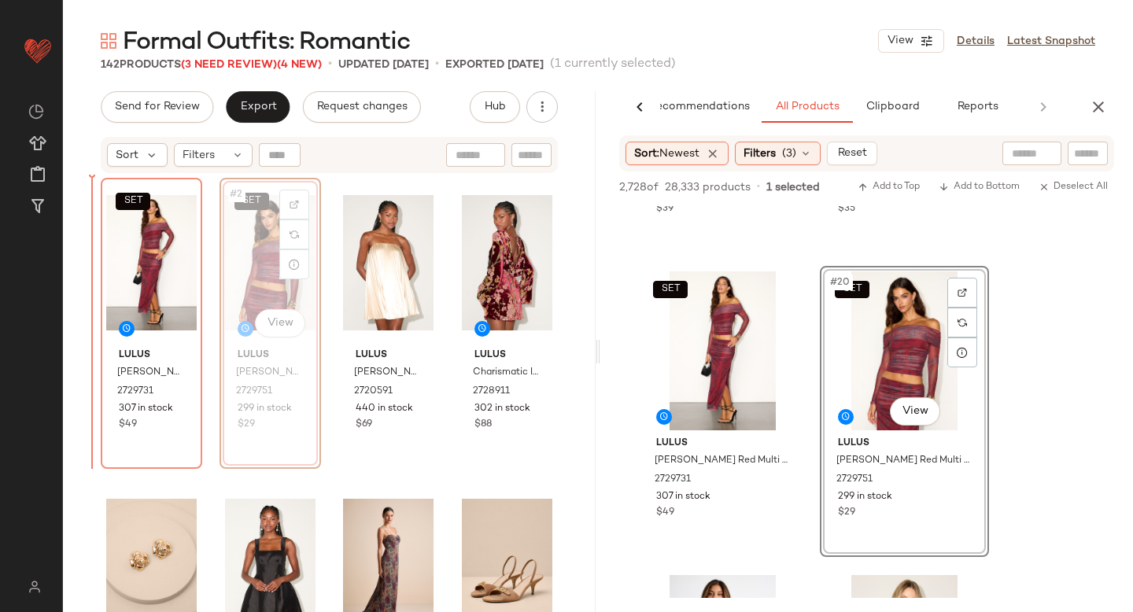
drag, startPoint x: 237, startPoint y: 233, endPoint x: 90, endPoint y: 258, distance: 149.3
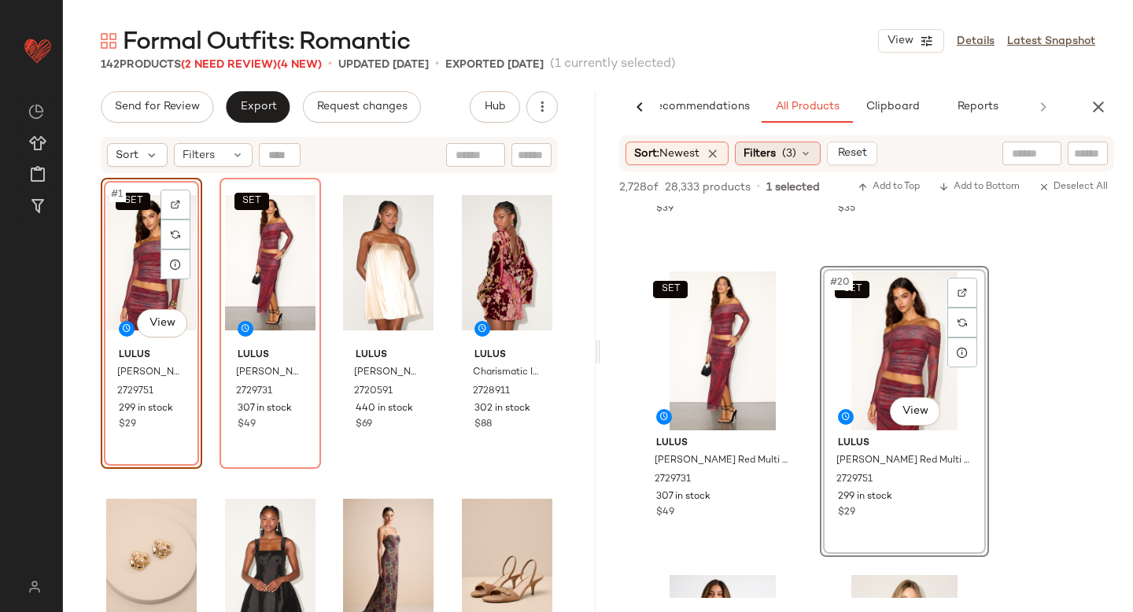
click at [757, 161] on span "Filters" at bounding box center [760, 154] width 32 height 17
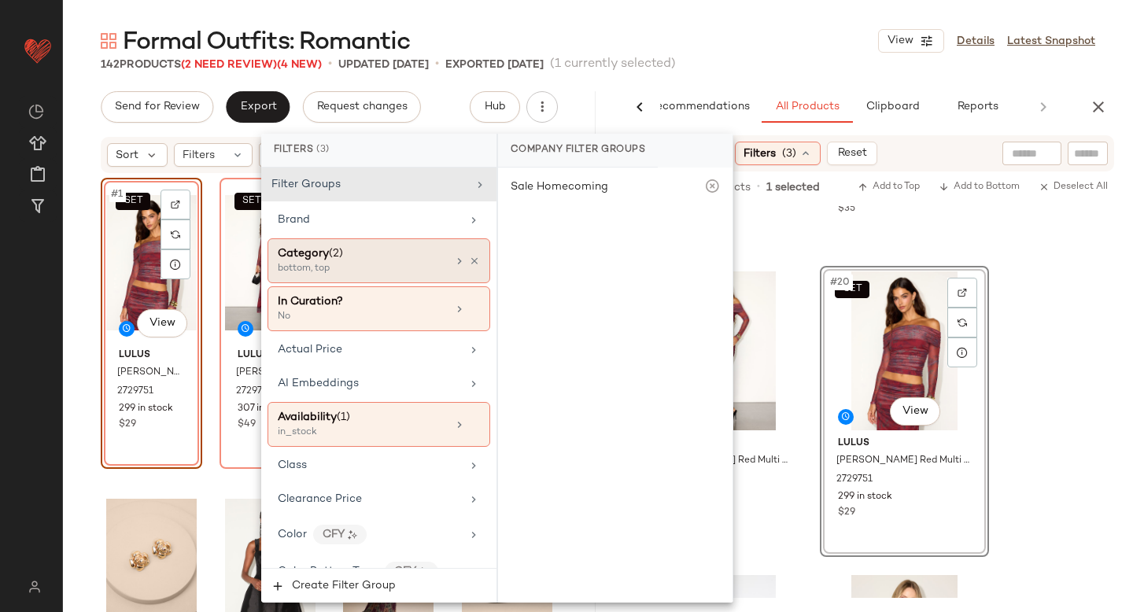
click at [337, 269] on div "bottom, top" at bounding box center [356, 269] width 157 height 14
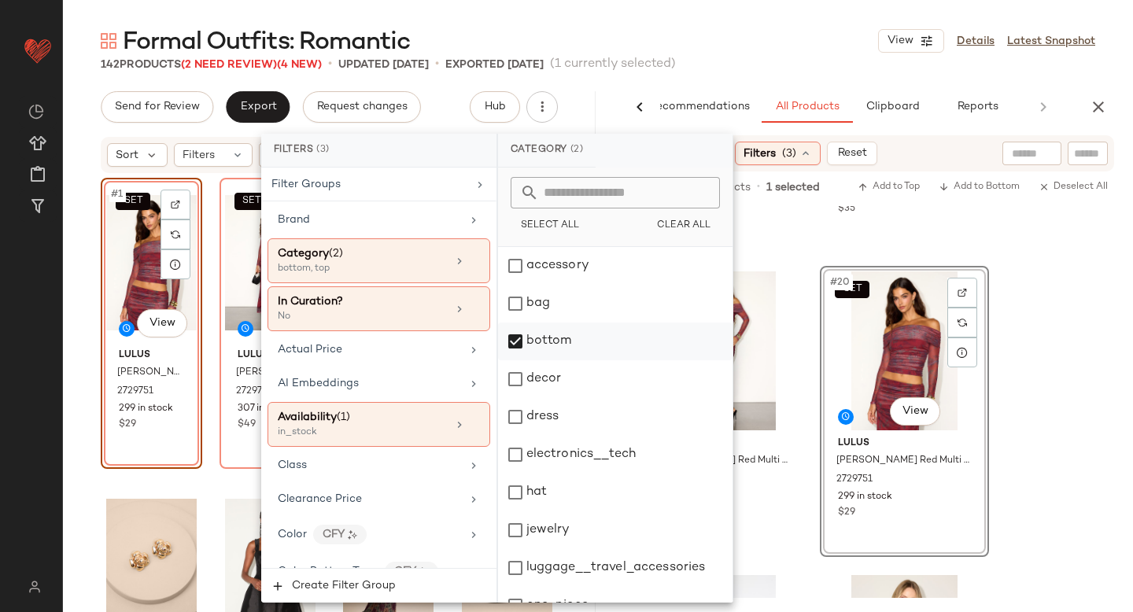
click at [514, 338] on div "bottom" at bounding box center [615, 342] width 235 height 38
click at [508, 422] on div "dress" at bounding box center [615, 417] width 235 height 38
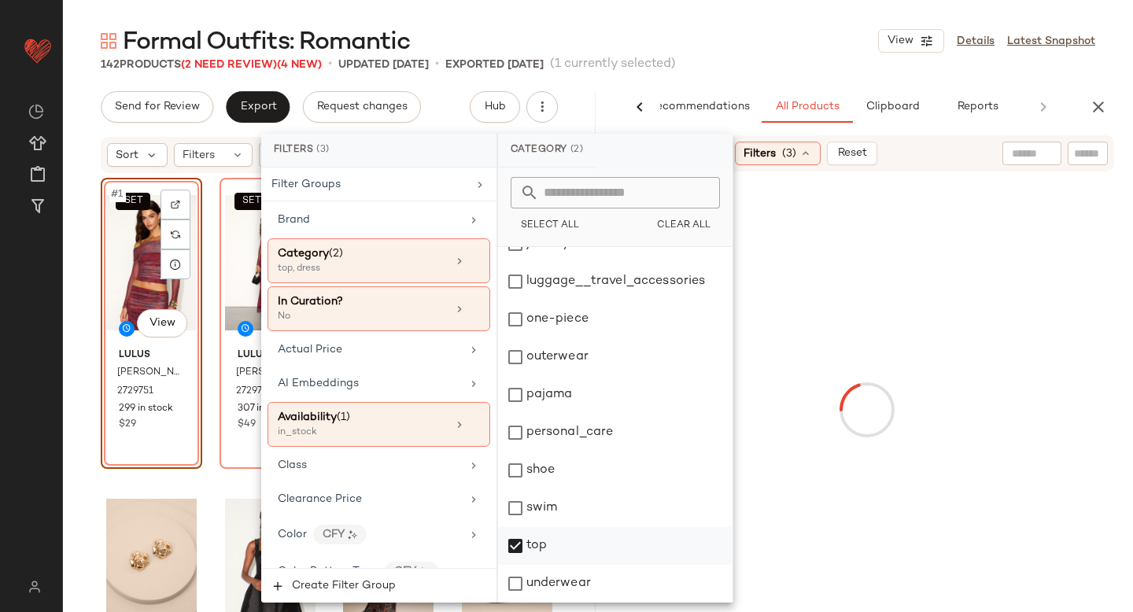
click at [523, 552] on div "top" at bounding box center [615, 546] width 235 height 38
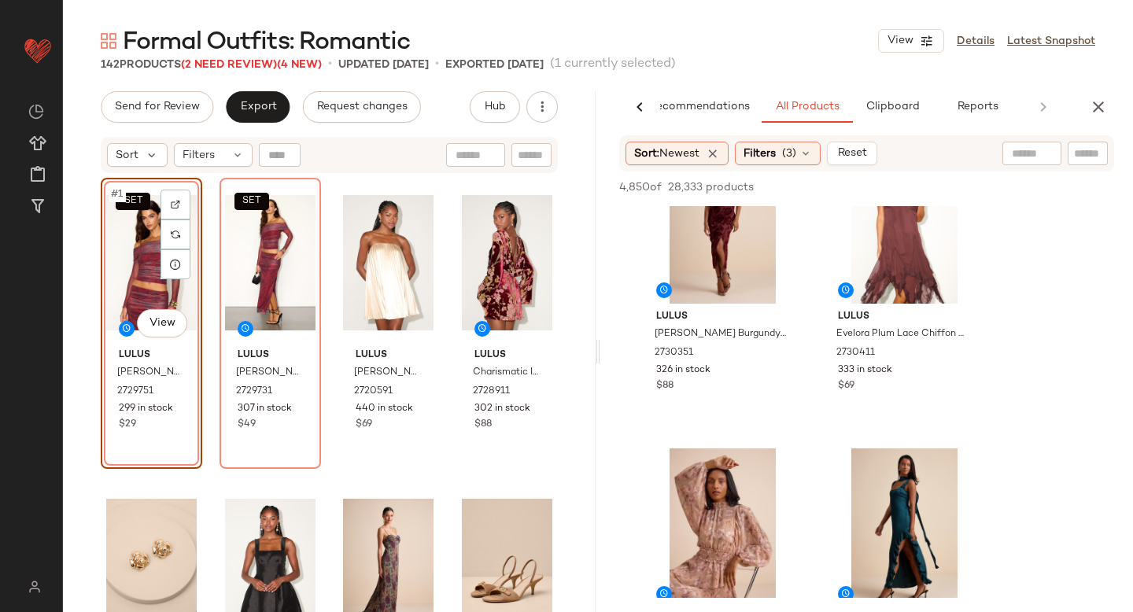
scroll to position [1237, 0]
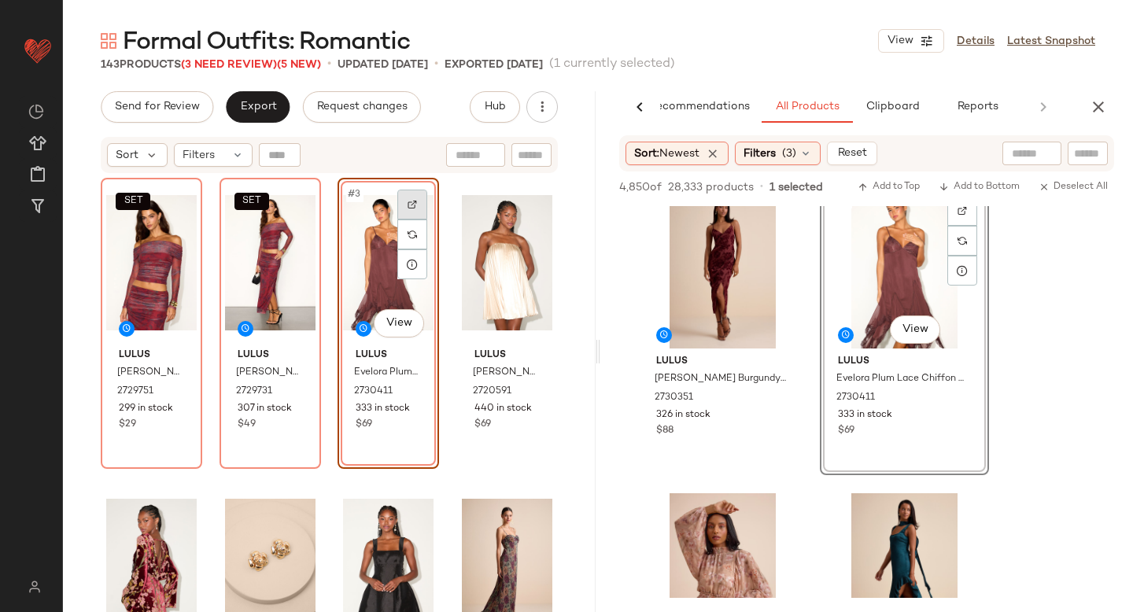
click at [408, 206] on img at bounding box center [412, 204] width 9 height 9
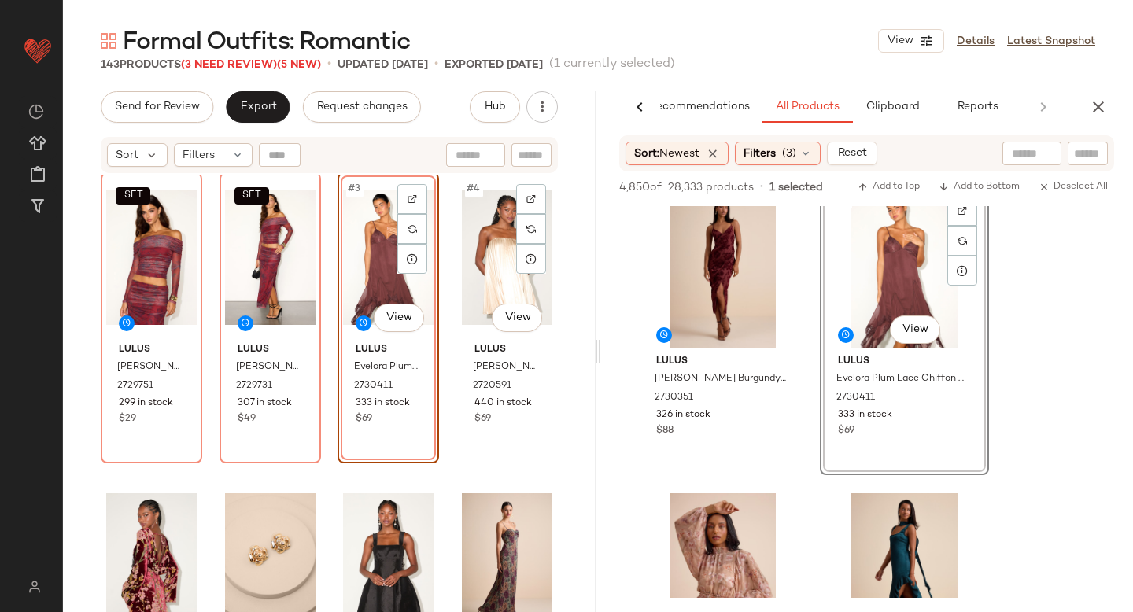
scroll to position [0, 0]
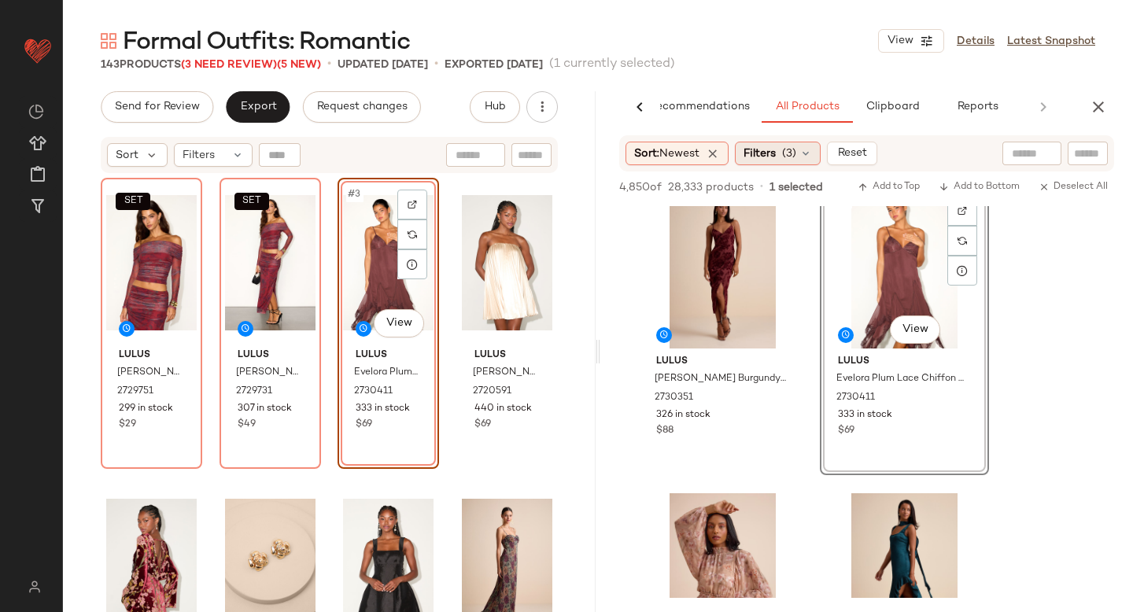
click at [797, 151] on span "(3)" at bounding box center [789, 154] width 14 height 17
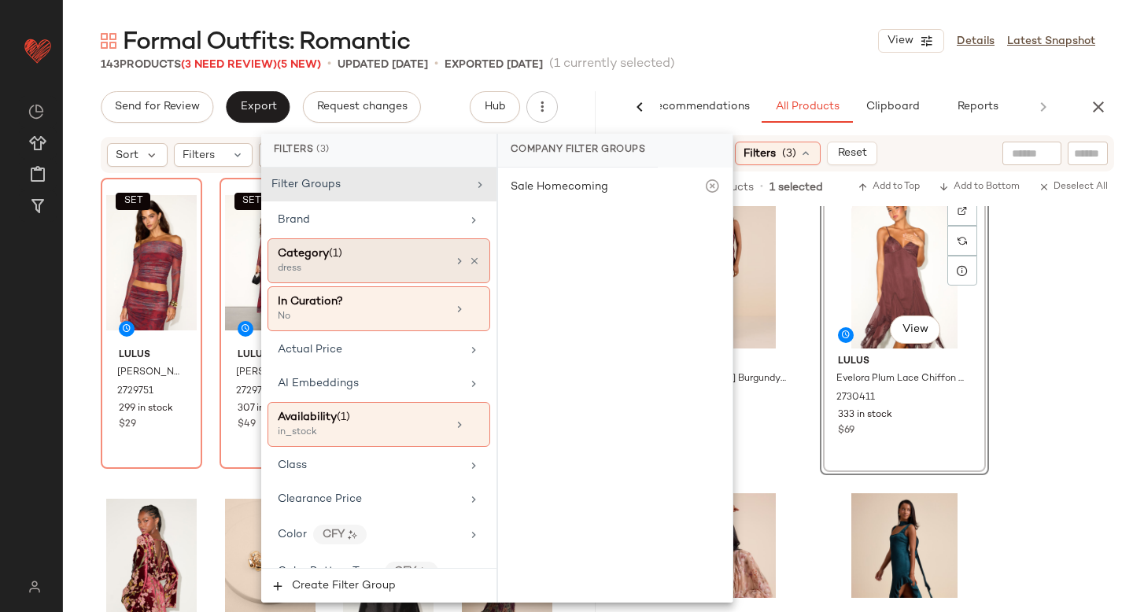
click at [357, 251] on div "Category (1)" at bounding box center [362, 254] width 169 height 17
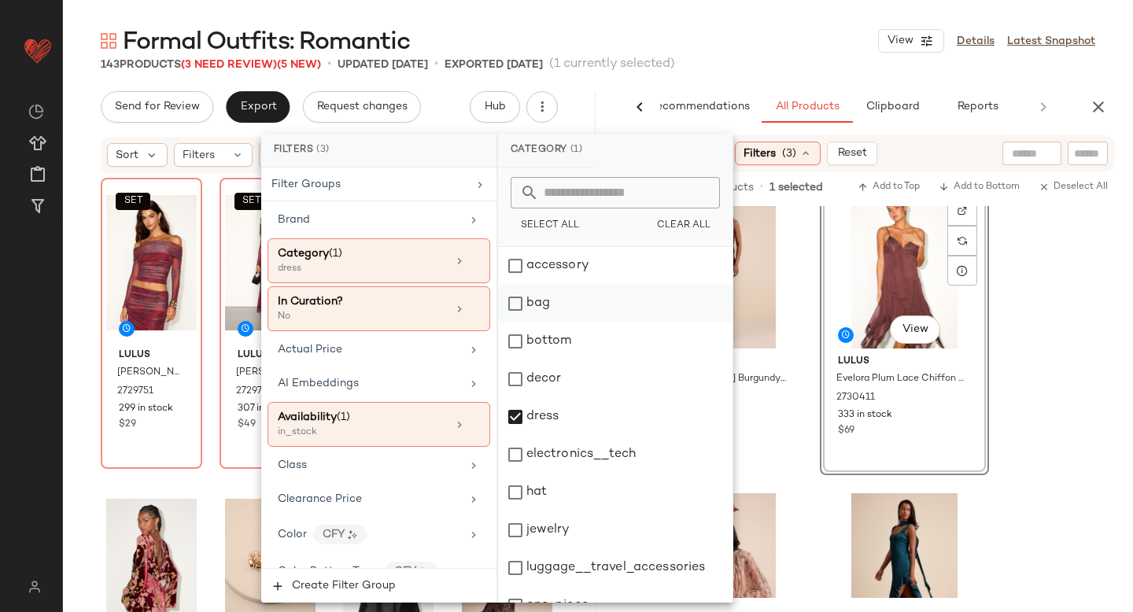
click at [519, 313] on div "bag" at bounding box center [615, 304] width 235 height 38
click at [511, 425] on div "dress" at bounding box center [615, 417] width 235 height 38
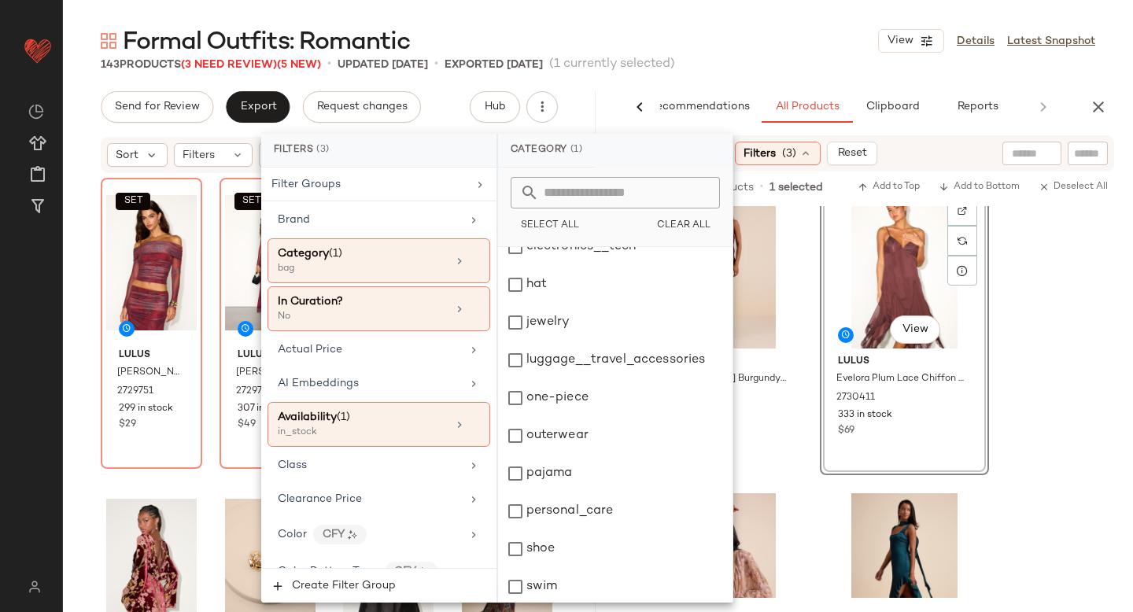
scroll to position [286, 0]
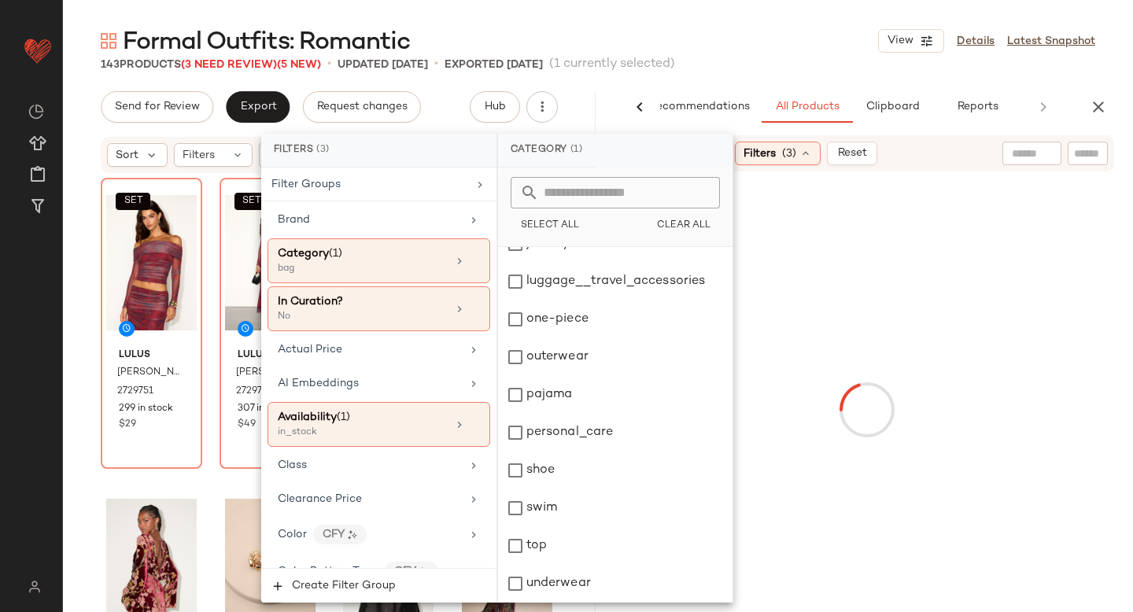
click at [1085, 303] on div at bounding box center [867, 410] width 527 height 471
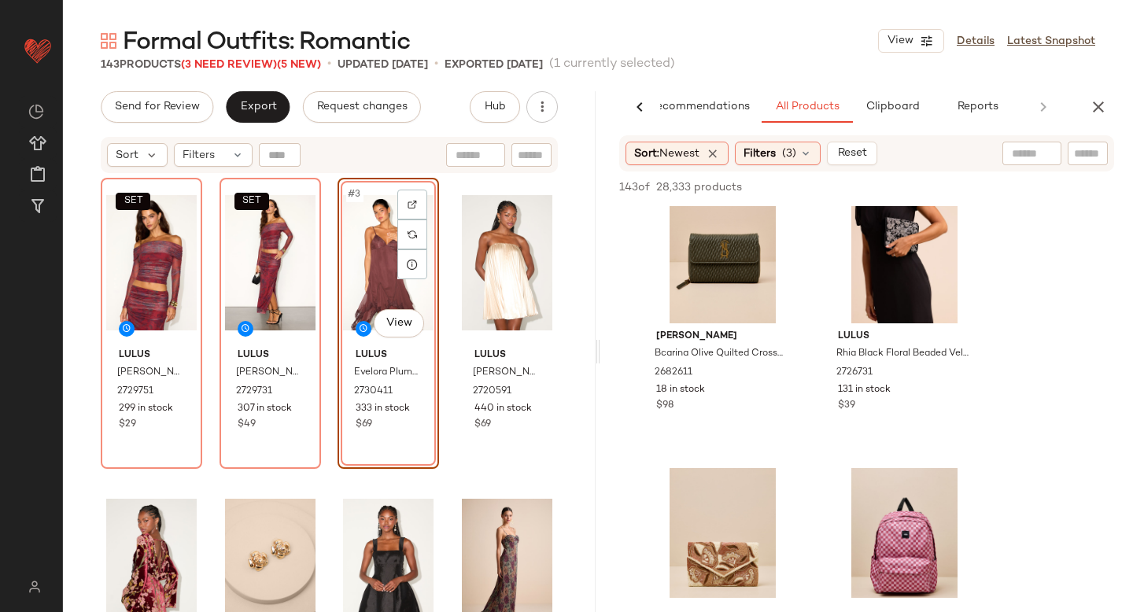
scroll to position [277, 0]
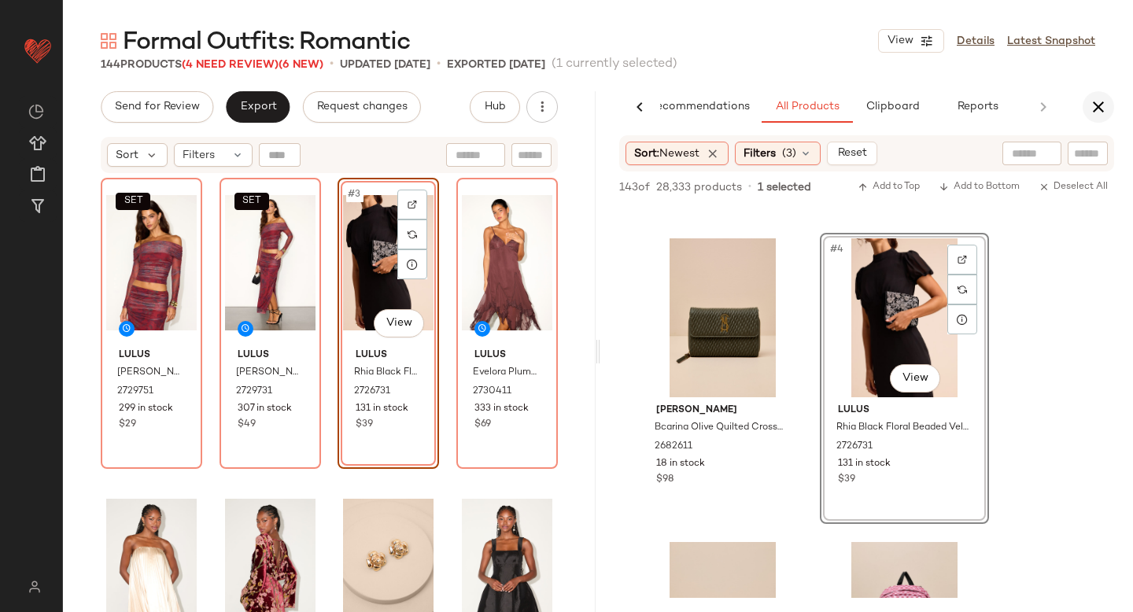
click at [1103, 108] on icon "button" at bounding box center [1098, 107] width 19 height 19
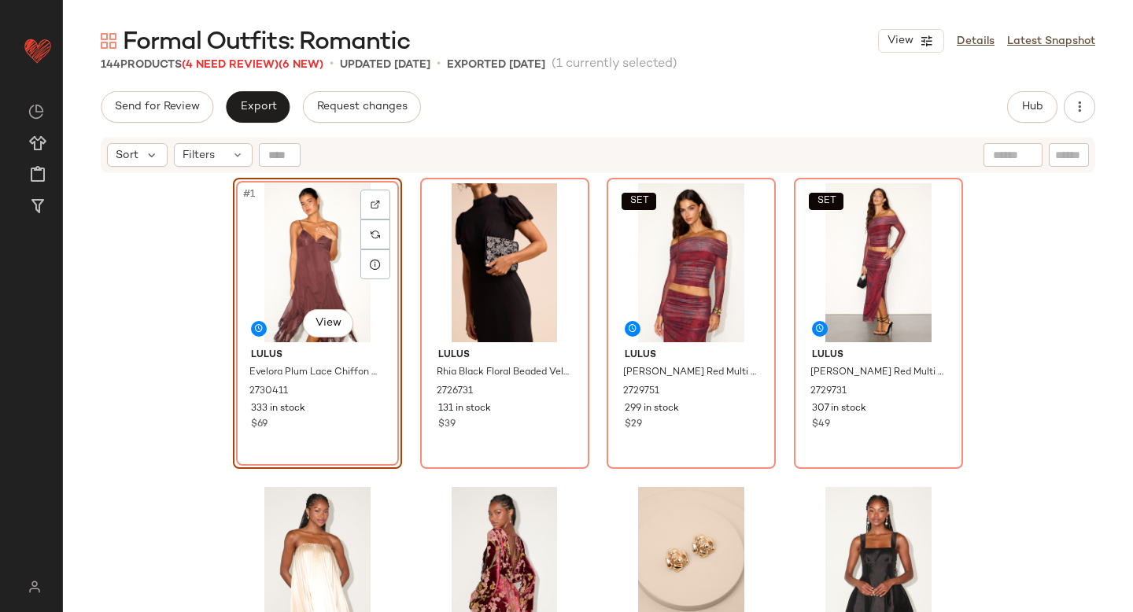
click at [168, 341] on div "#1 View Lulus Evelora Plum Lace Chiffon Handkerchief Midi Dress 2730411 333 in …" at bounding box center [598, 413] width 1070 height 477
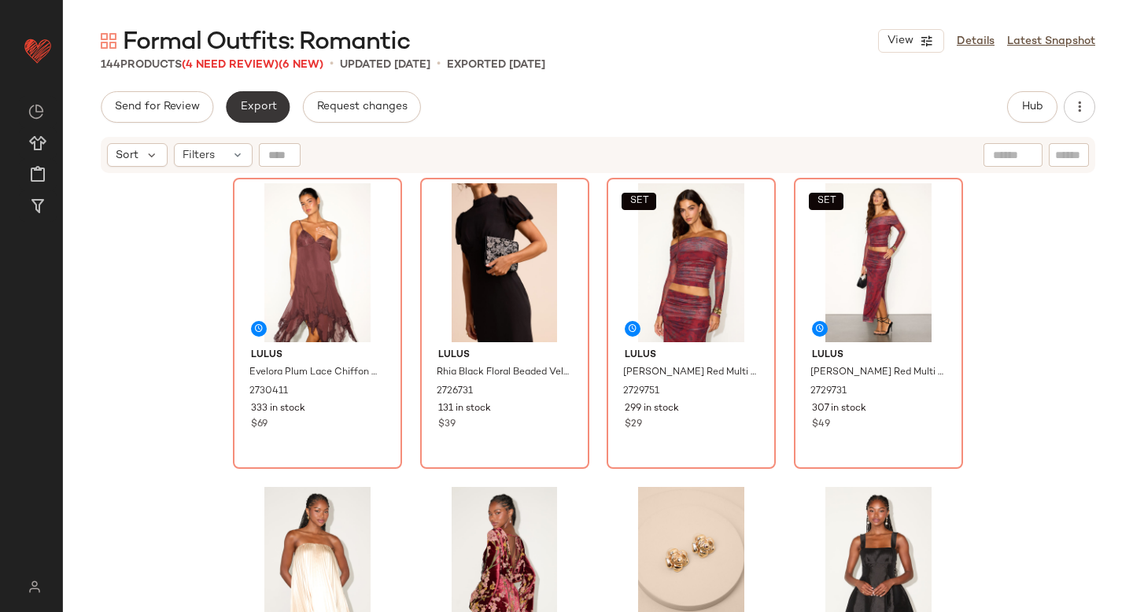
click at [257, 103] on span "Export" at bounding box center [257, 107] width 37 height 13
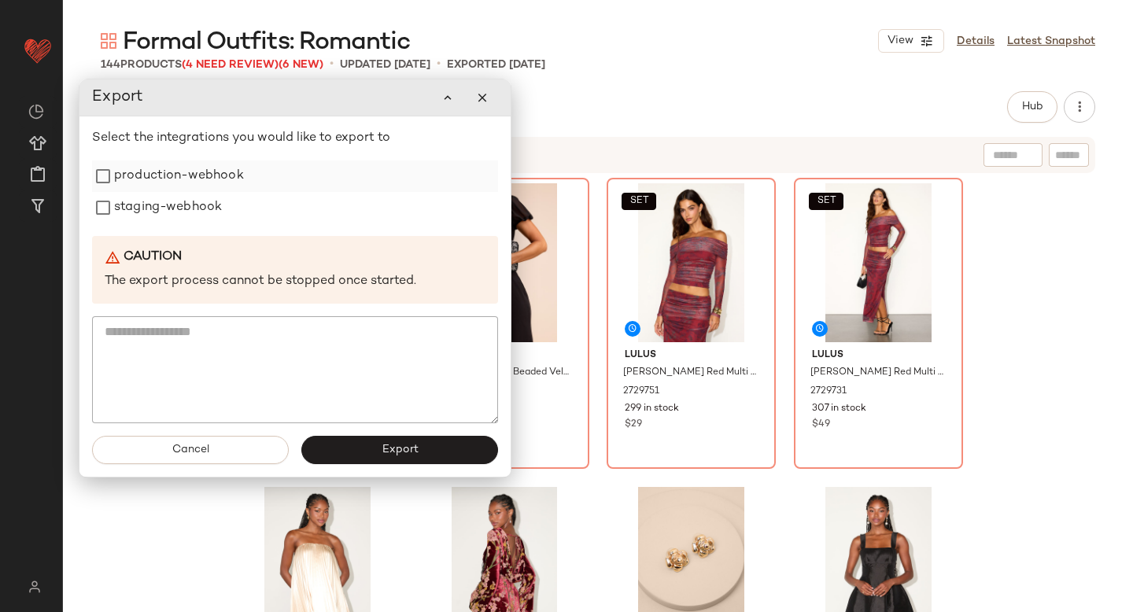
click at [225, 165] on label "production-webhook" at bounding box center [179, 176] width 130 height 31
click at [205, 212] on label "staging-webhook" at bounding box center [168, 207] width 108 height 31
click at [317, 448] on button "Export" at bounding box center [399, 450] width 197 height 28
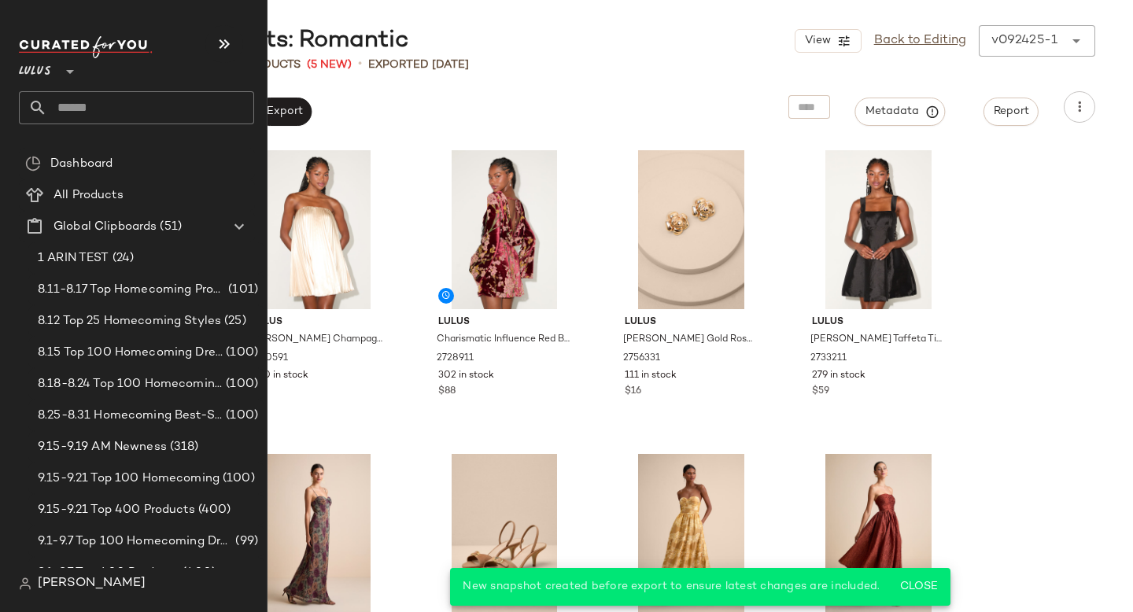
click at [105, 111] on input "text" at bounding box center [150, 107] width 207 height 33
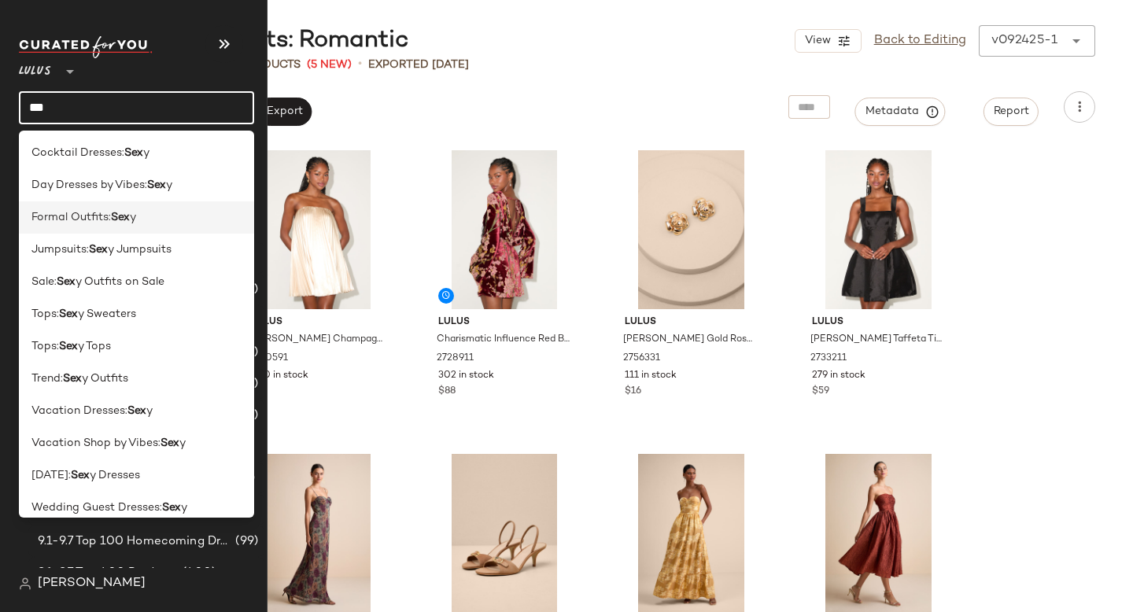
type input "***"
click at [91, 219] on span "Formal Outfits:" at bounding box center [70, 217] width 79 height 17
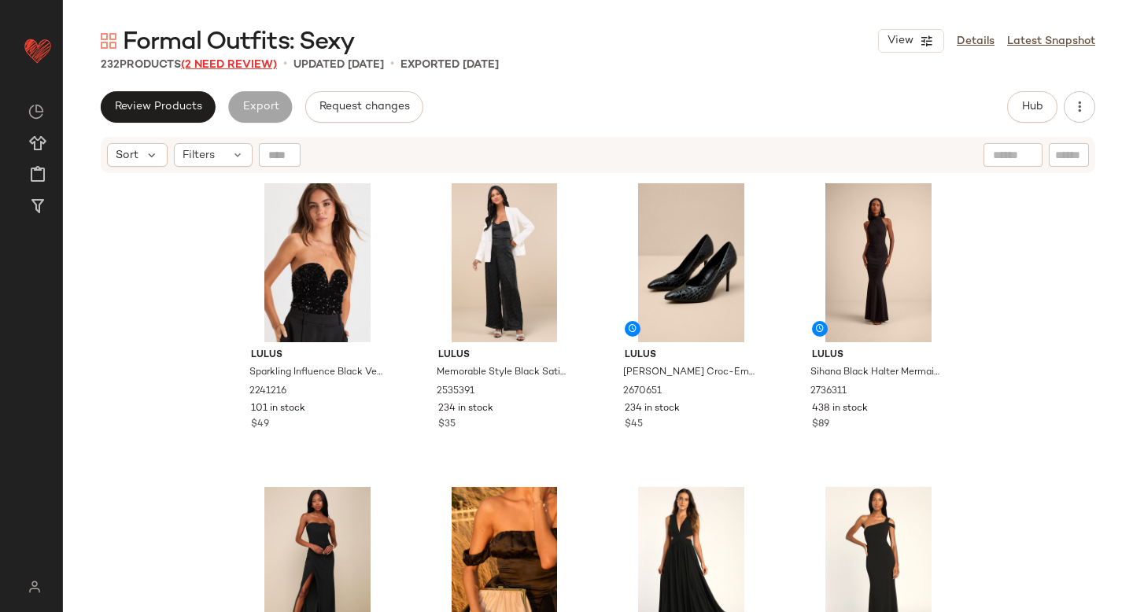
click at [241, 69] on span "(2 Need Review)" at bounding box center [229, 65] width 96 height 12
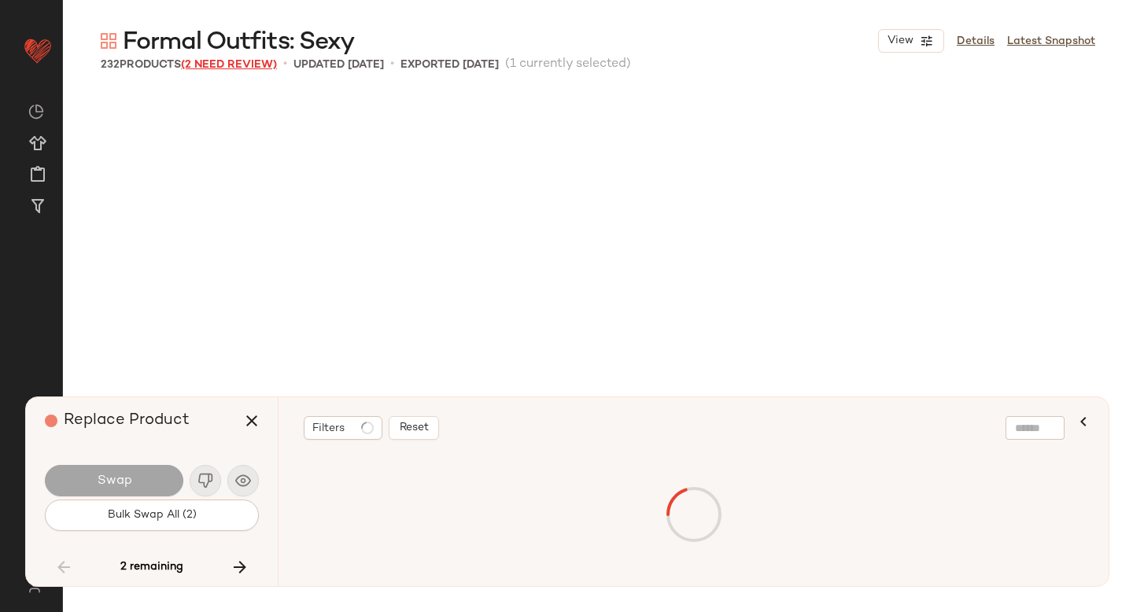
scroll to position [10329, 0]
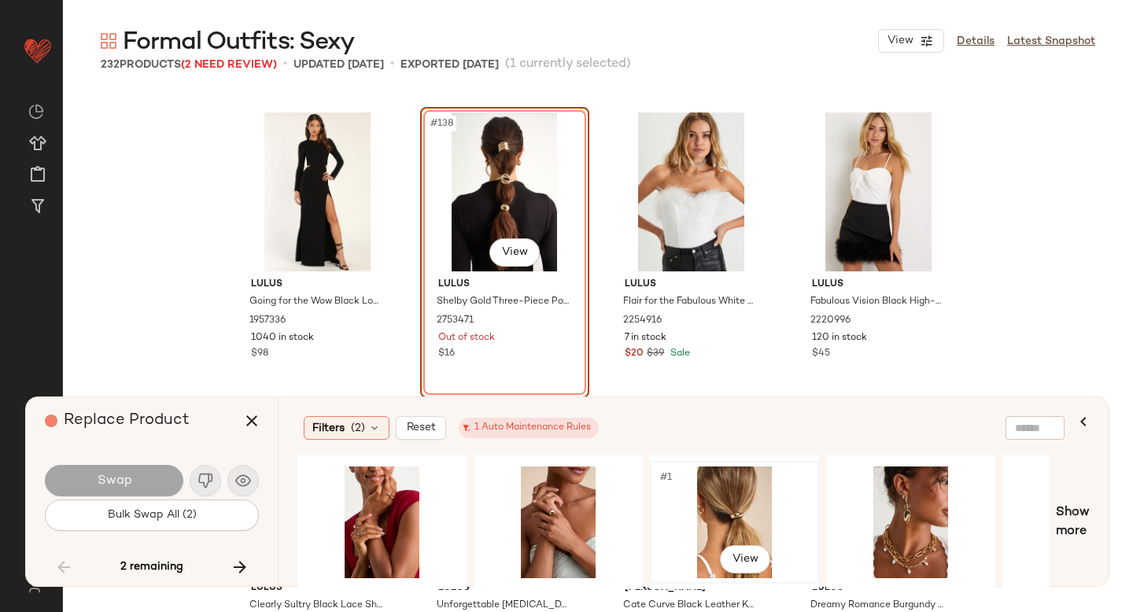
click at [715, 490] on div "#1 View" at bounding box center [735, 523] width 158 height 112
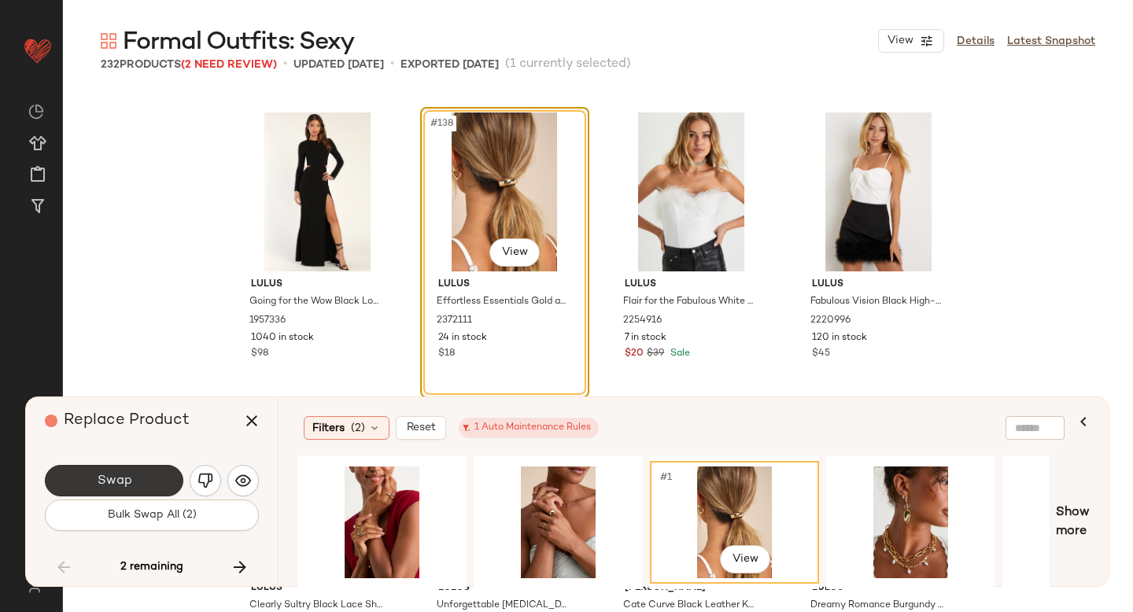
click at [98, 471] on button "Swap" at bounding box center [114, 480] width 139 height 31
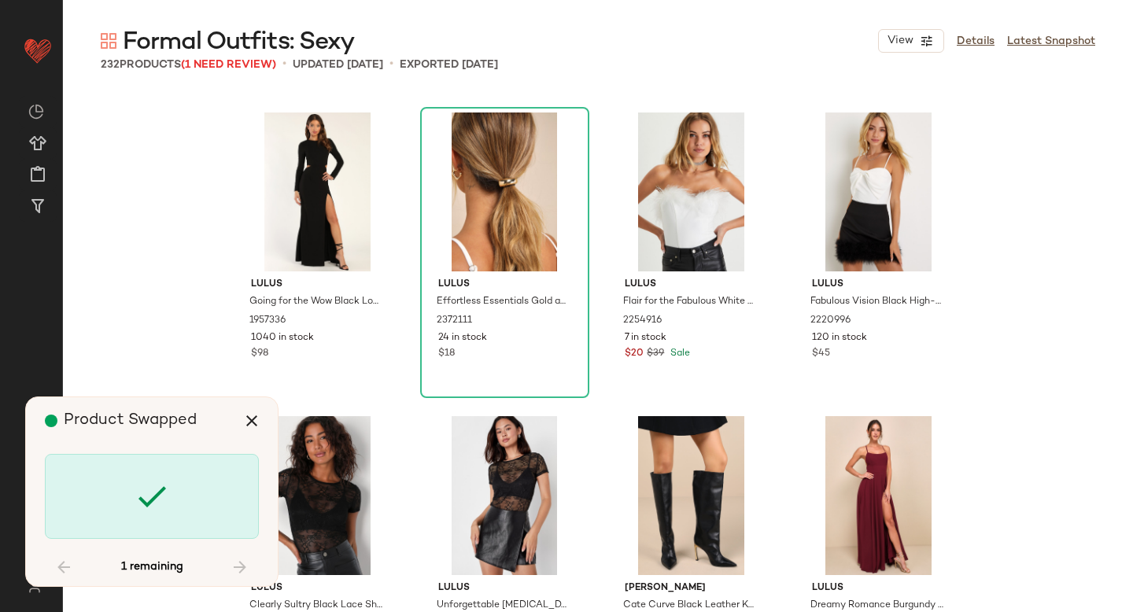
scroll to position [14279, 0]
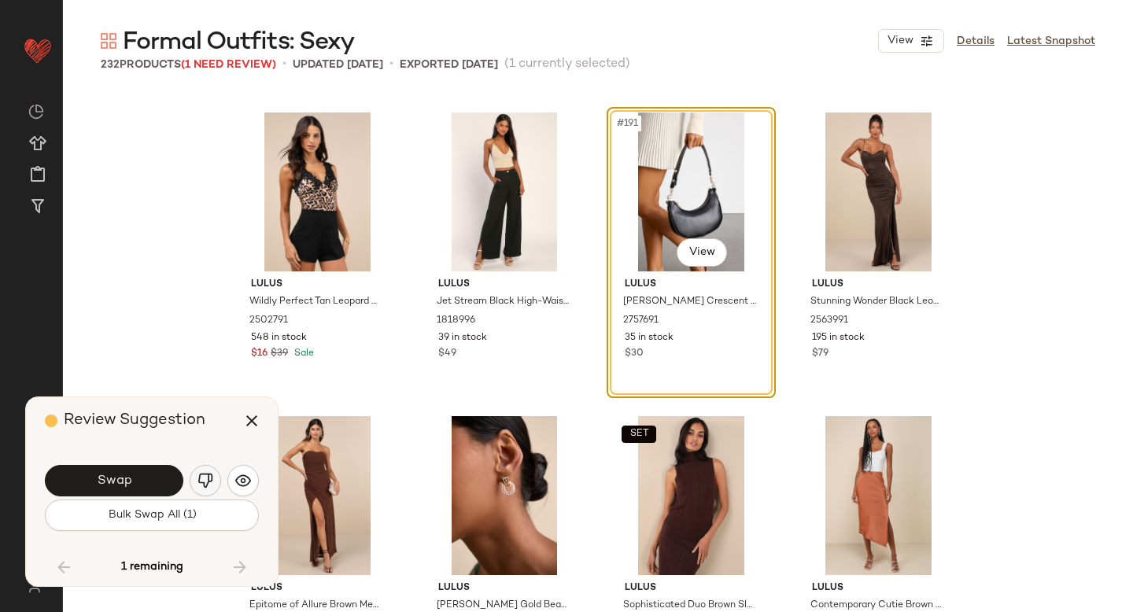
click at [213, 479] on button "button" at bounding box center [205, 480] width 31 height 31
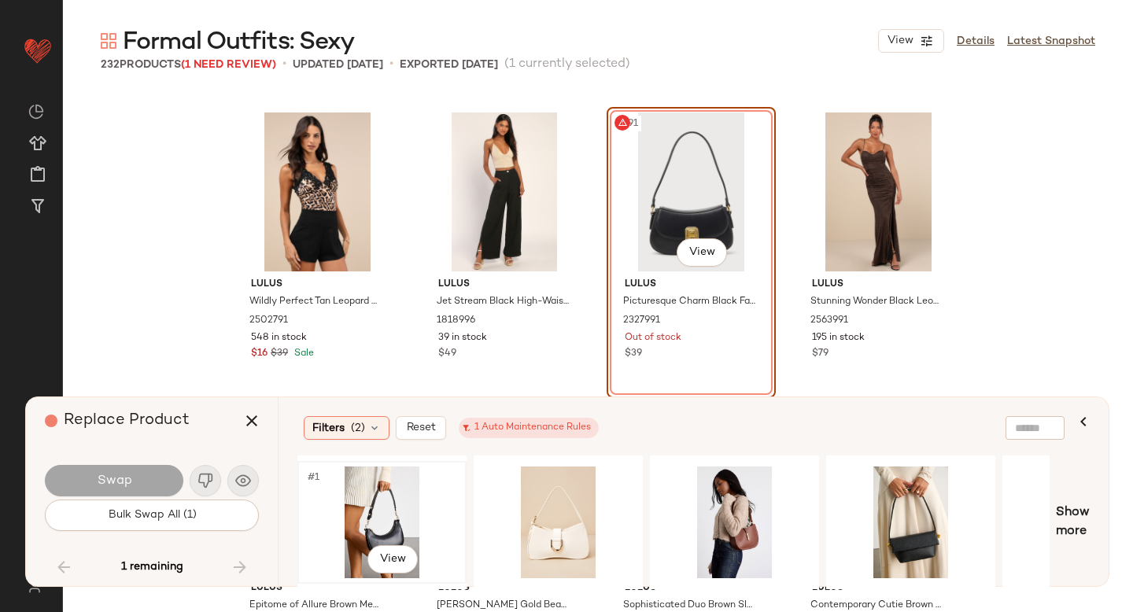
click at [394, 513] on div "#1 View" at bounding box center [382, 523] width 158 height 112
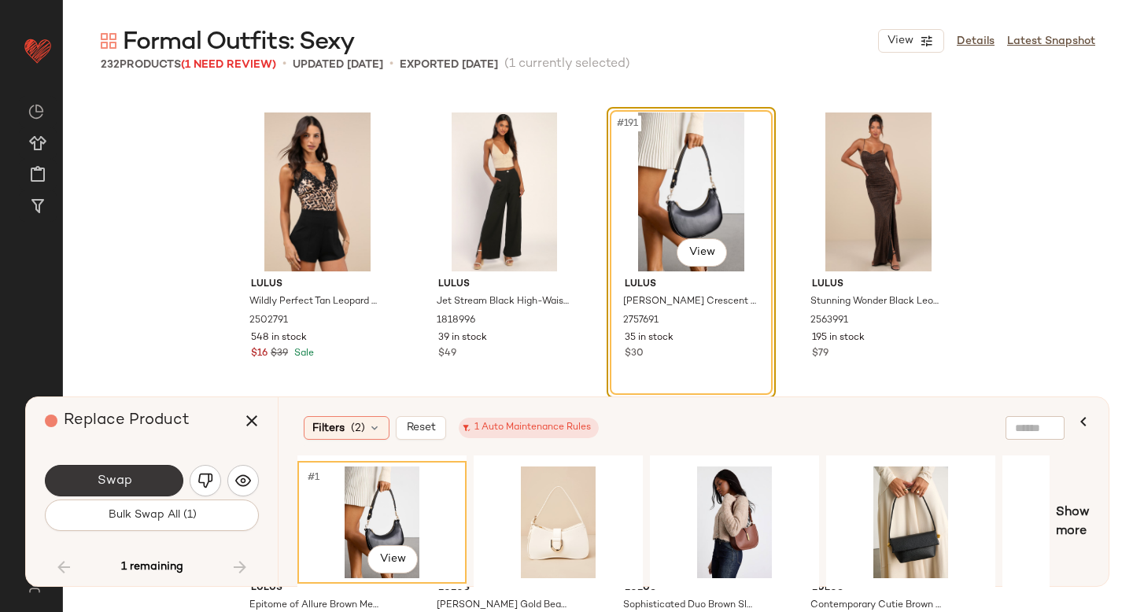
click at [102, 484] on span "Swap" at bounding box center [113, 481] width 35 height 15
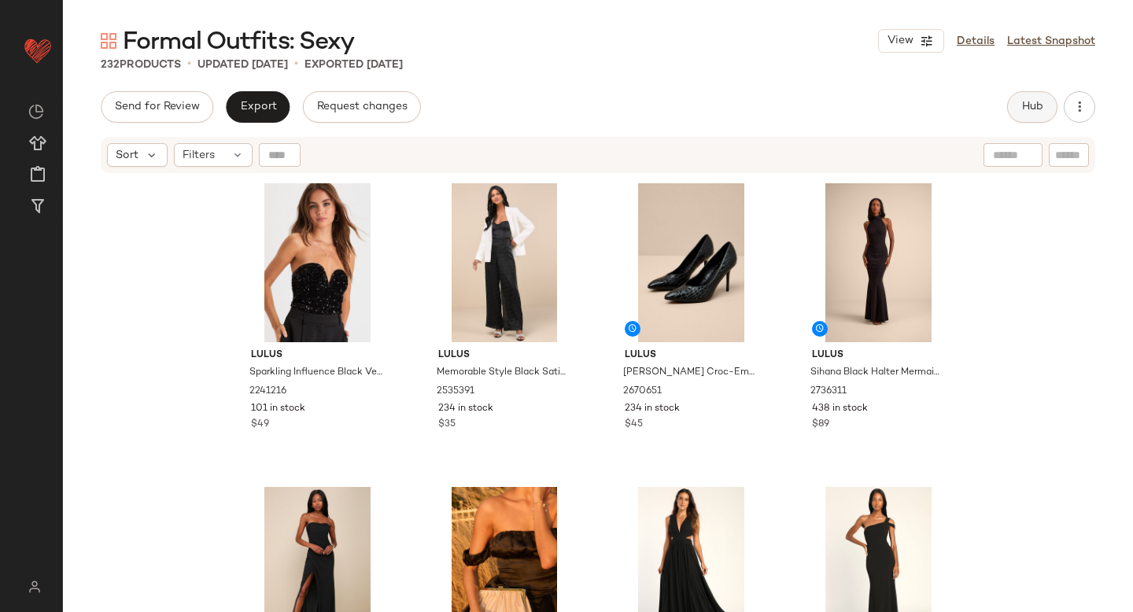
click at [1028, 101] on span "Hub" at bounding box center [1033, 107] width 22 height 13
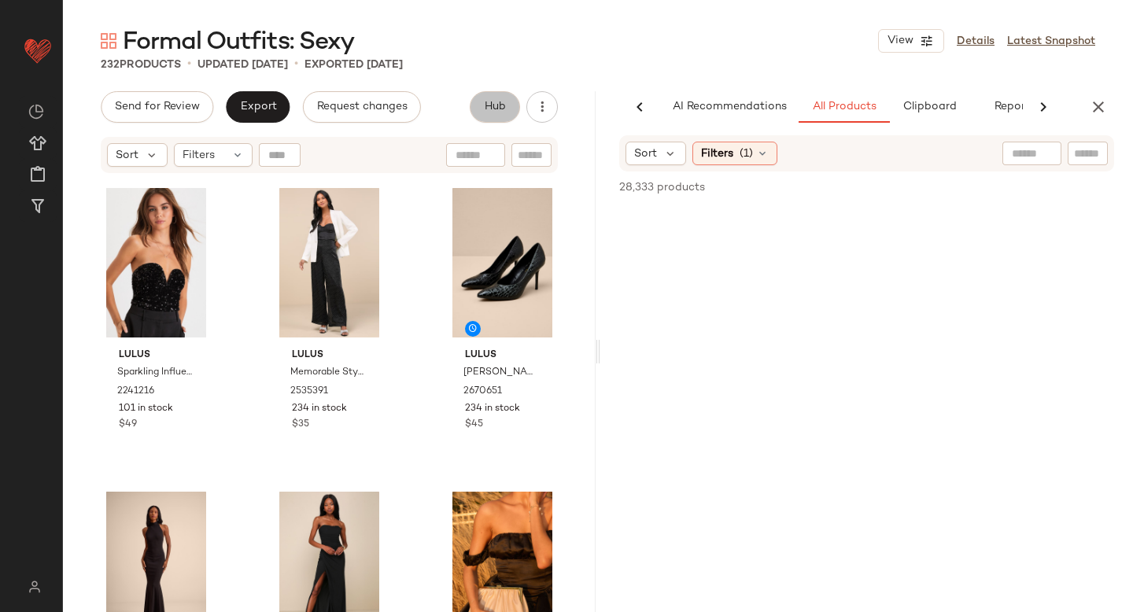
scroll to position [0, 37]
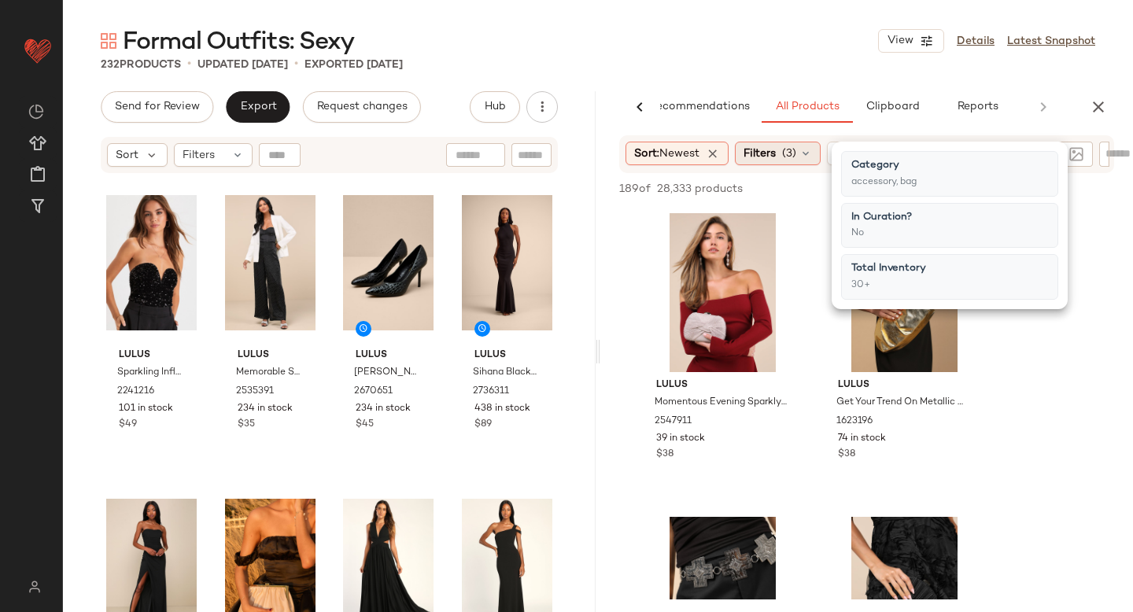
click at [786, 152] on div "Filters (3)" at bounding box center [778, 154] width 86 height 24
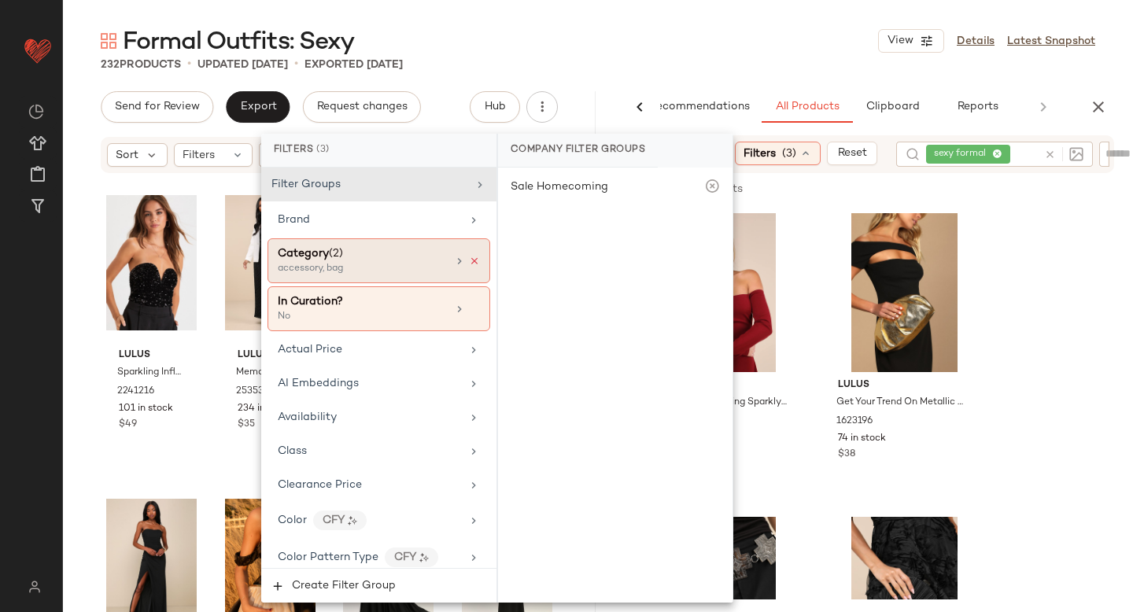
click at [469, 257] on icon at bounding box center [474, 261] width 11 height 11
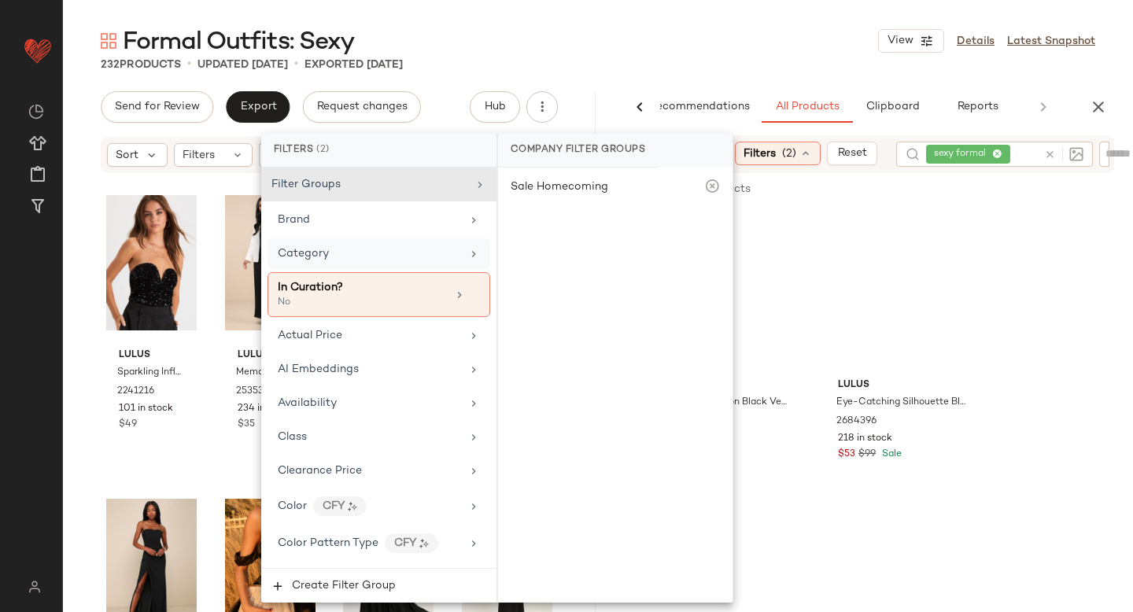
click at [400, 258] on div "Category" at bounding box center [369, 254] width 183 height 17
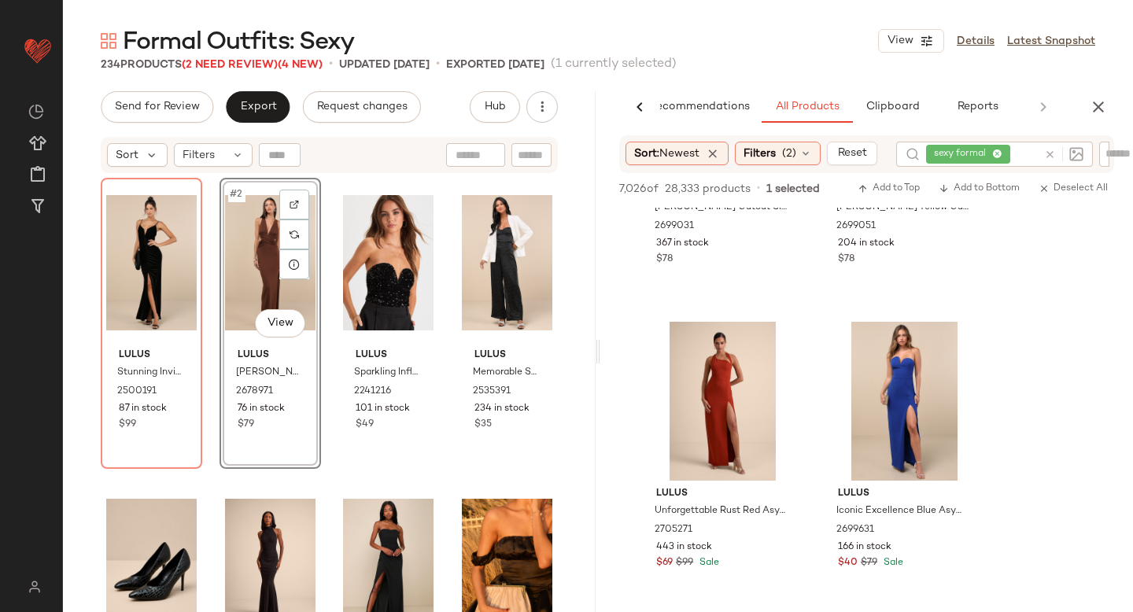
scroll to position [1721, 0]
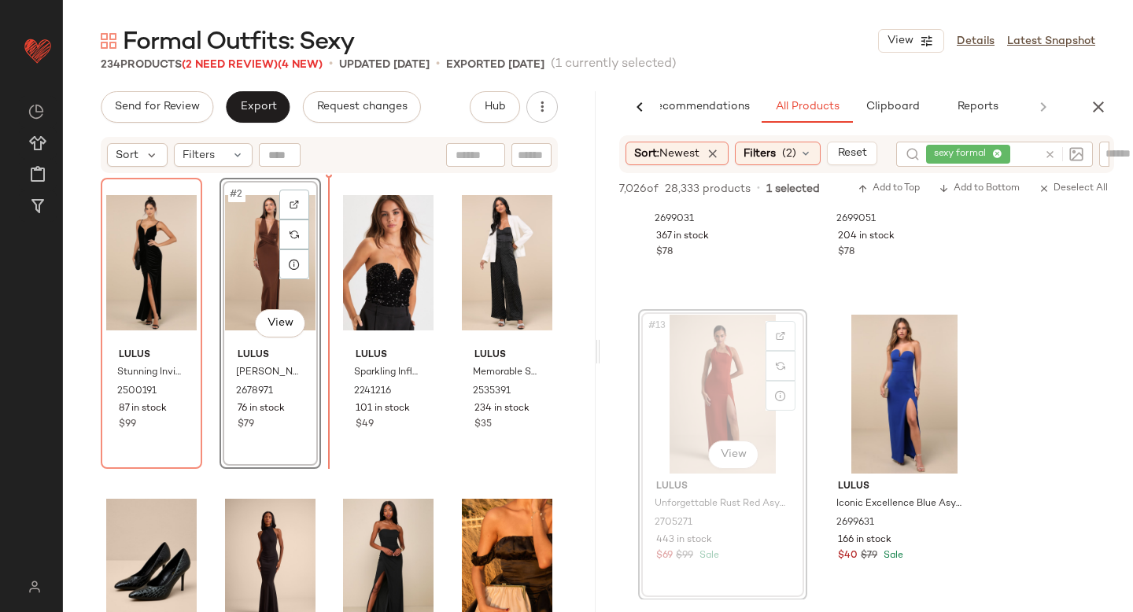
drag, startPoint x: 725, startPoint y: 383, endPoint x: 711, endPoint y: 383, distance: 14.2
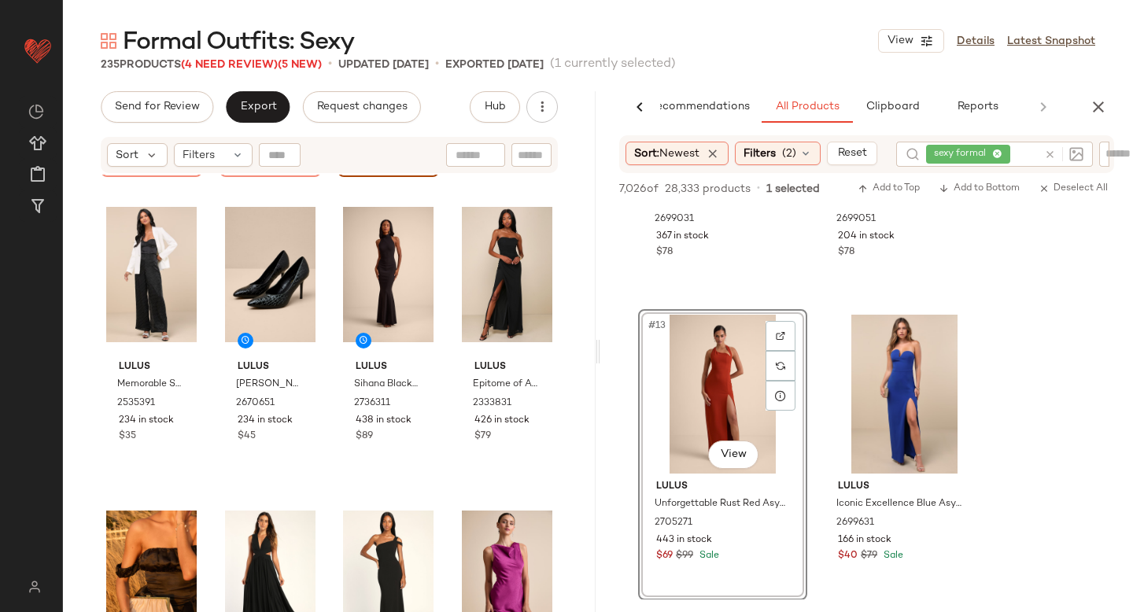
scroll to position [0, 0]
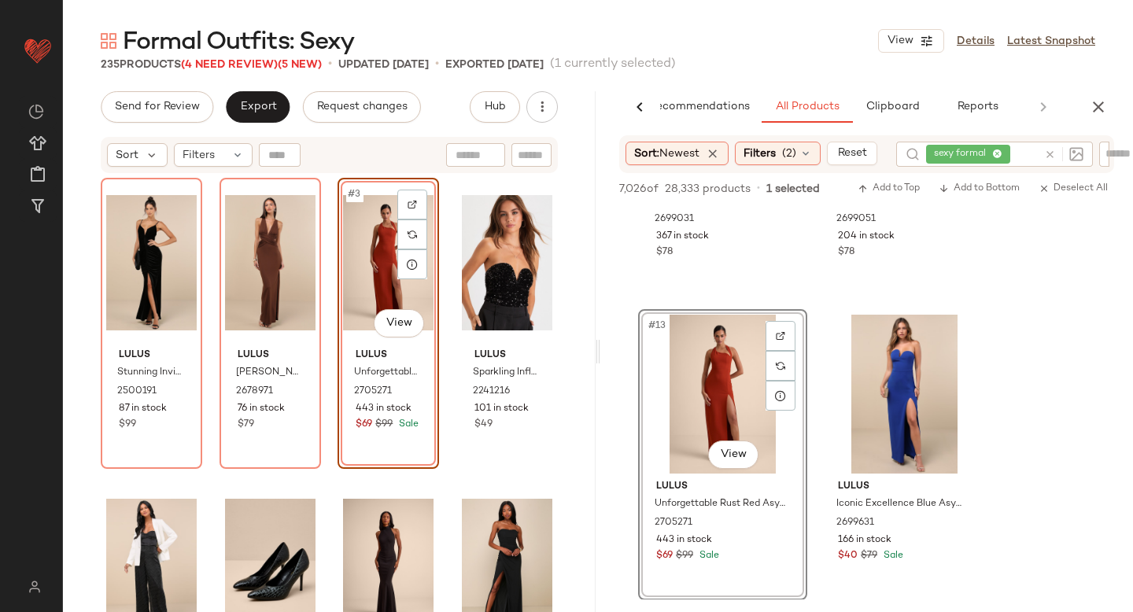
click at [1052, 156] on div at bounding box center [1061, 154] width 46 height 25
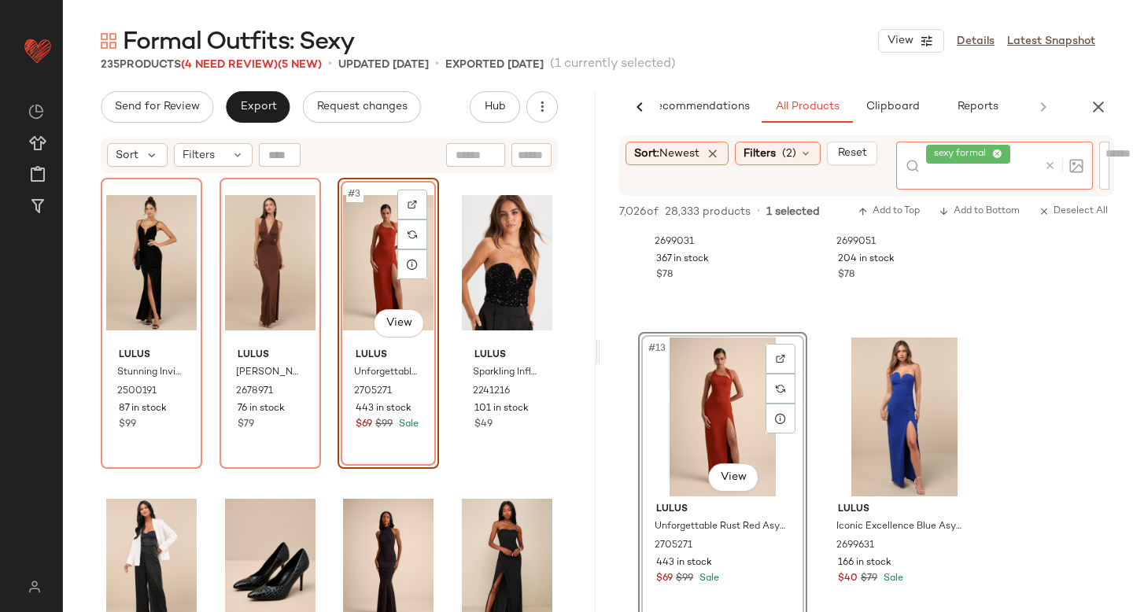
click at [1054, 168] on icon at bounding box center [1050, 166] width 12 height 12
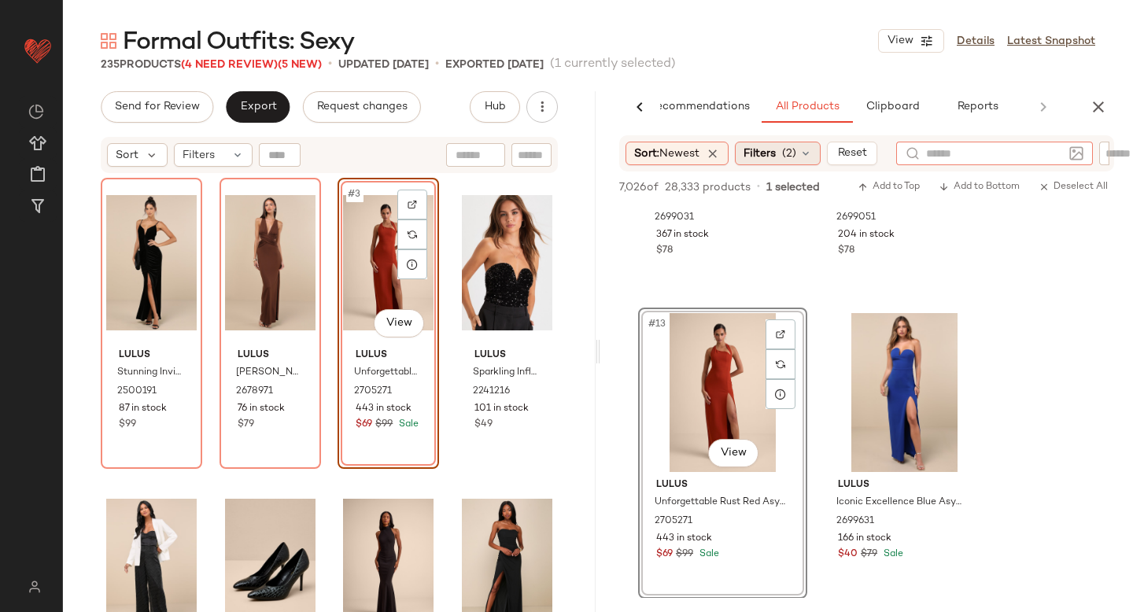
click at [761, 153] on span "Filters" at bounding box center [760, 154] width 32 height 17
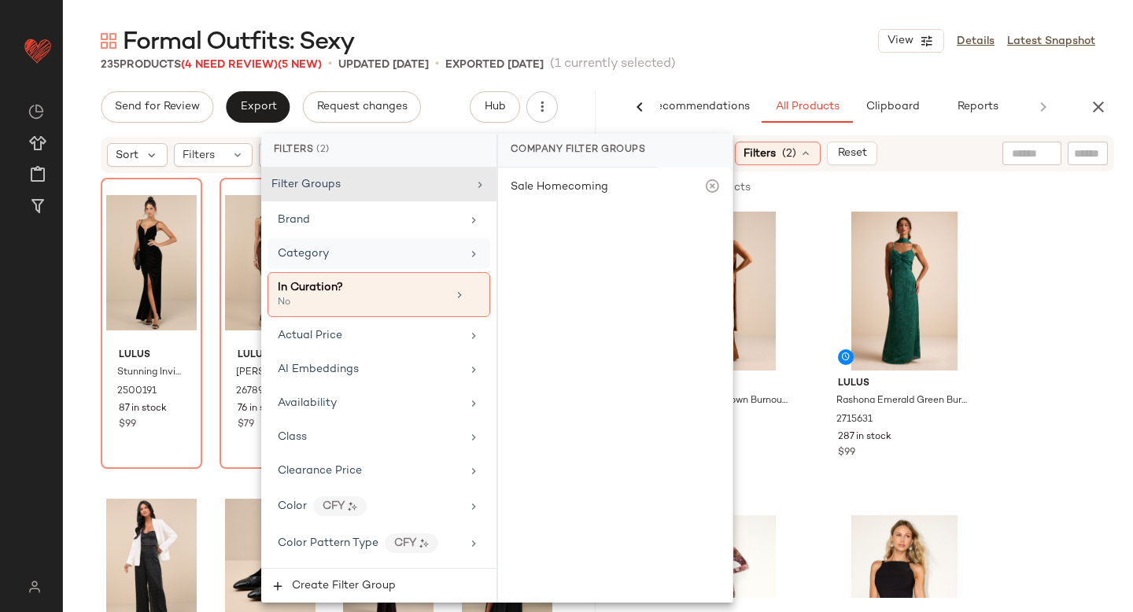
click at [400, 253] on div "Category" at bounding box center [369, 254] width 183 height 17
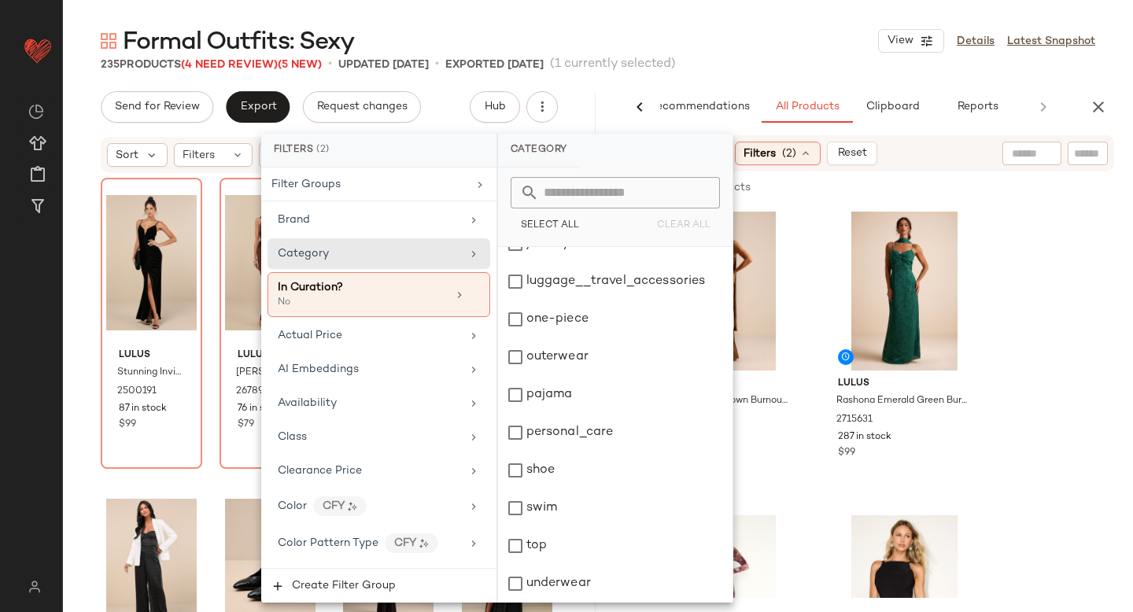
scroll to position [247, 0]
click at [515, 289] on div "jewelry" at bounding box center [615, 283] width 235 height 38
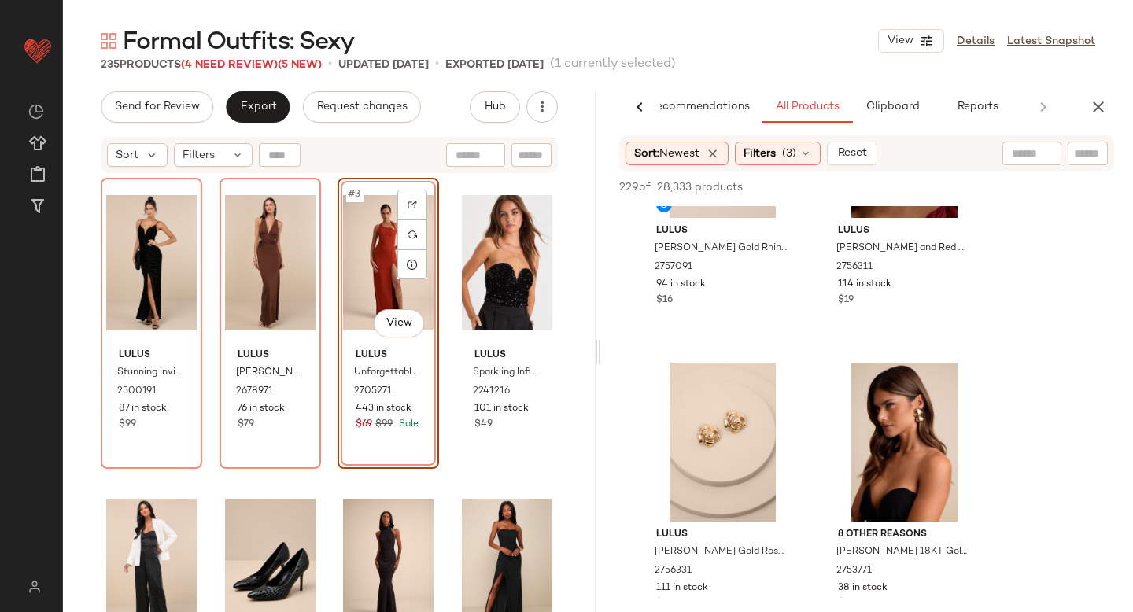
scroll to position [2375, 0]
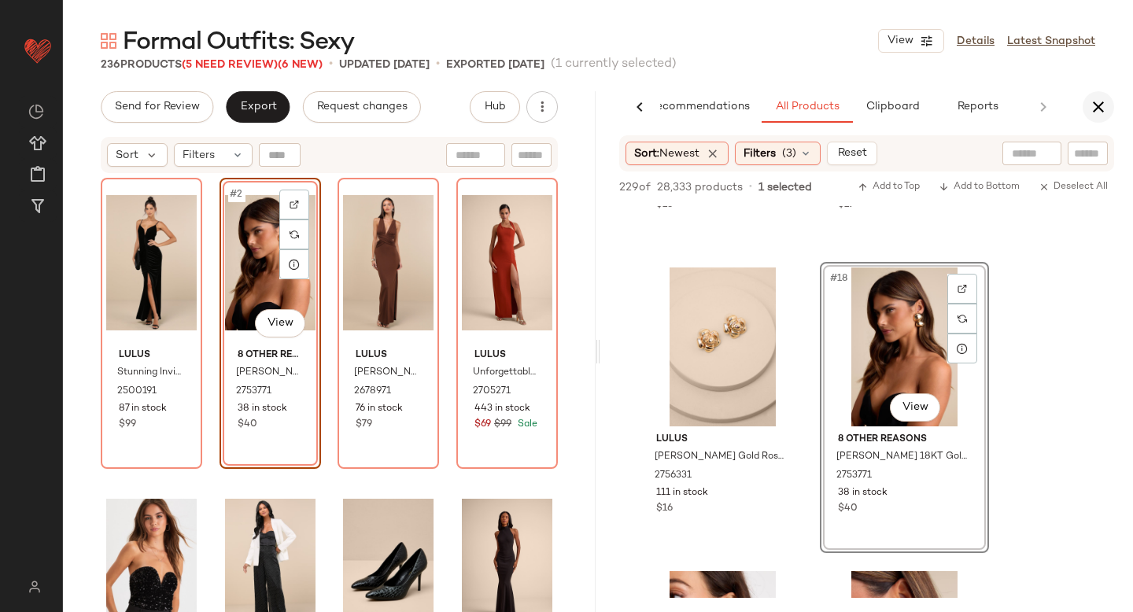
click at [1093, 116] on icon "button" at bounding box center [1098, 107] width 19 height 19
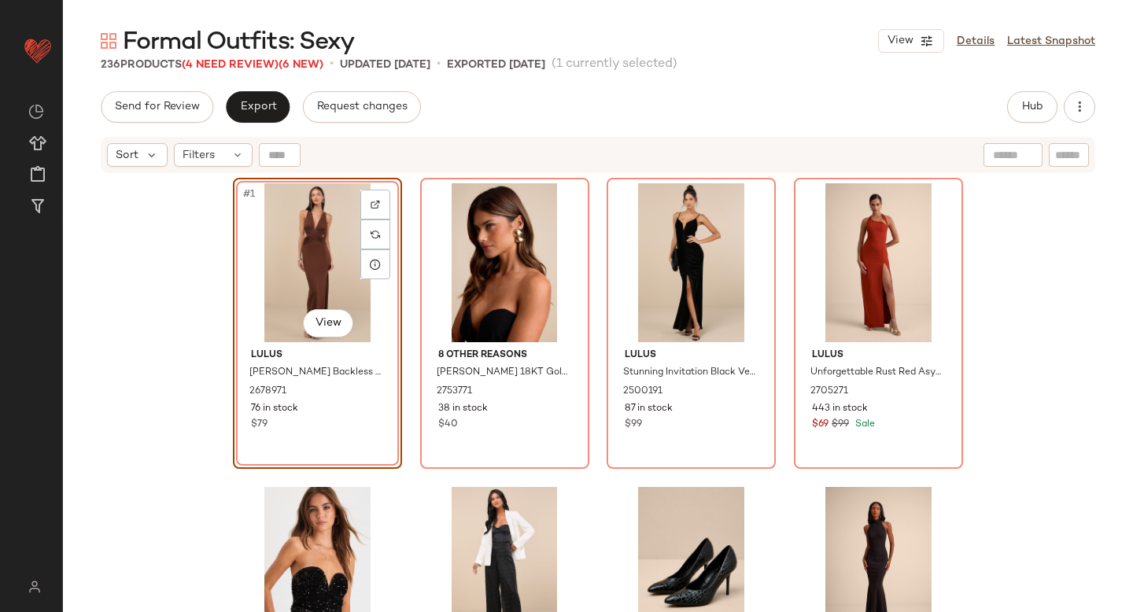
click at [115, 341] on div "#1 View Lulus Alexandria Brown Backless Column Maxi Dress 2678971 76 in stock $…" at bounding box center [598, 413] width 1070 height 477
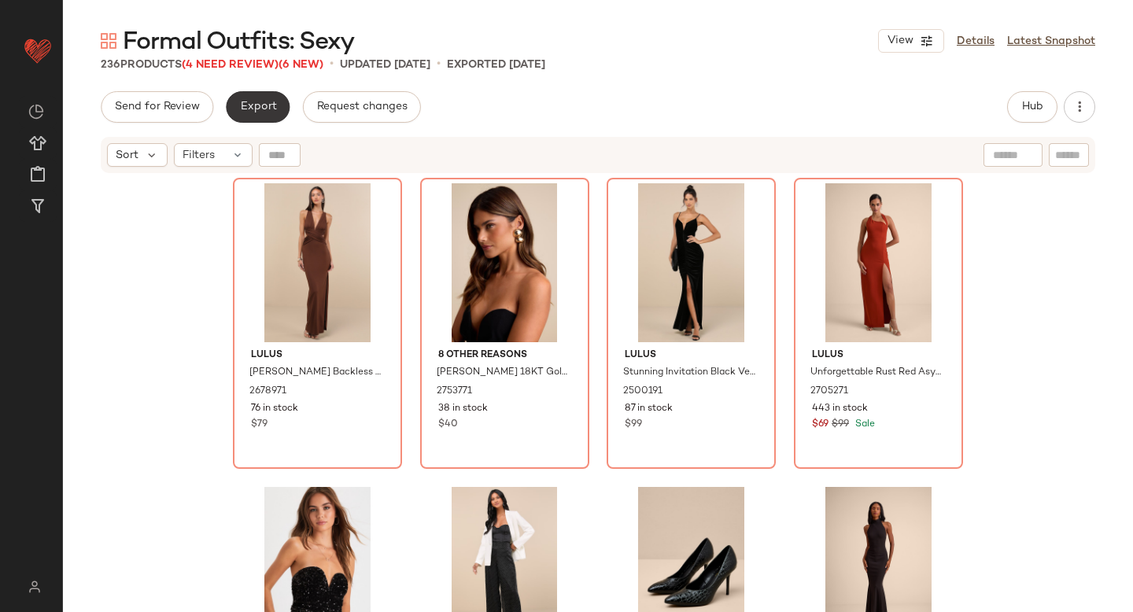
click at [240, 105] on span "Export" at bounding box center [257, 107] width 37 height 13
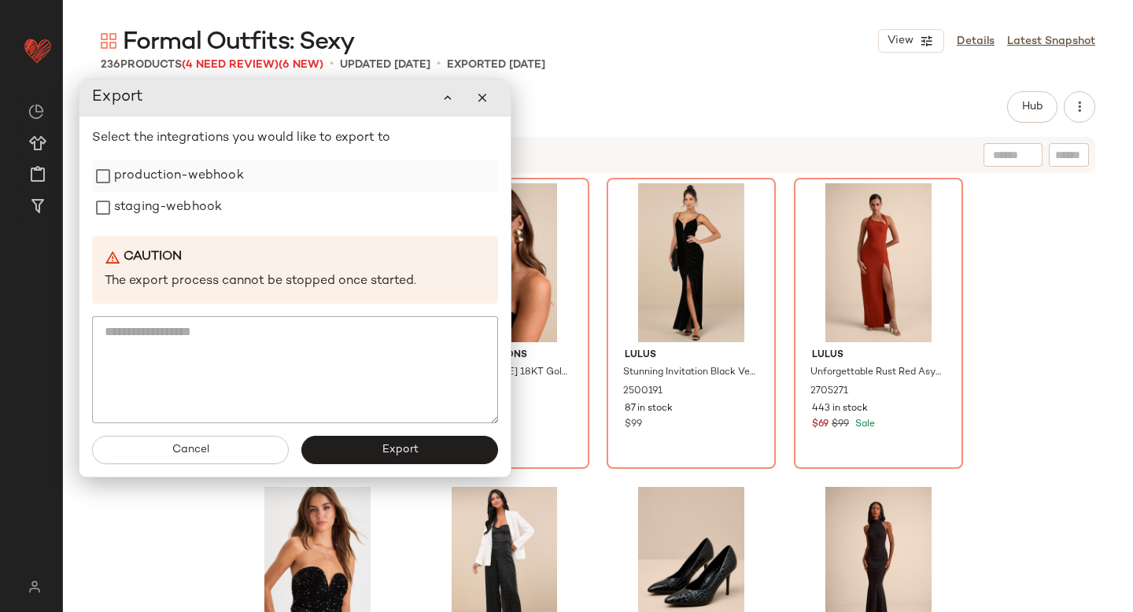
click at [173, 182] on label "production-webhook" at bounding box center [179, 176] width 130 height 31
click at [168, 204] on label "staging-webhook" at bounding box center [168, 207] width 108 height 31
click at [371, 449] on button "Export" at bounding box center [399, 450] width 197 height 28
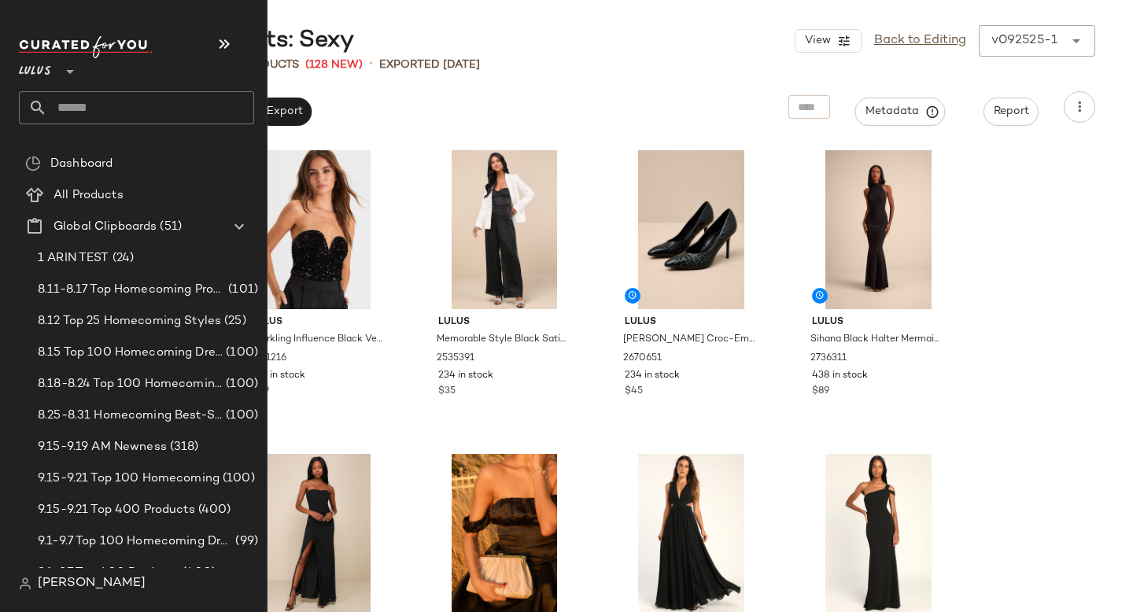
click at [121, 103] on input "text" at bounding box center [150, 107] width 207 height 33
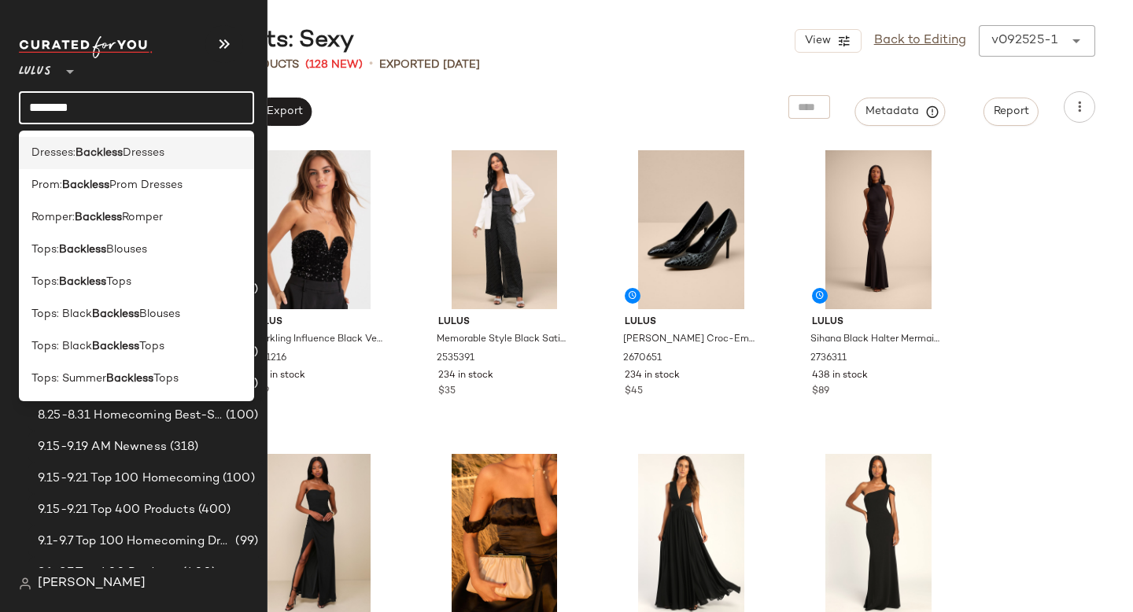
type input "********"
click at [102, 153] on b "Backless" at bounding box center [99, 153] width 47 height 17
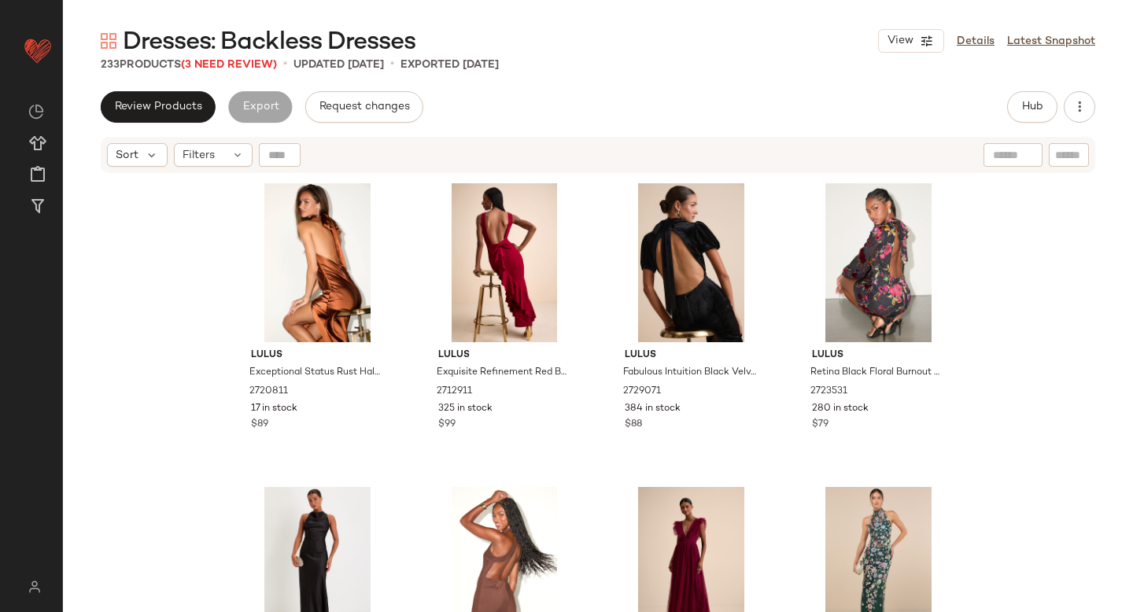
click at [239, 56] on span "Dresses: Backless Dresses" at bounding box center [269, 42] width 293 height 31
click at [239, 63] on span "(3 Need Review)" at bounding box center [229, 65] width 96 height 12
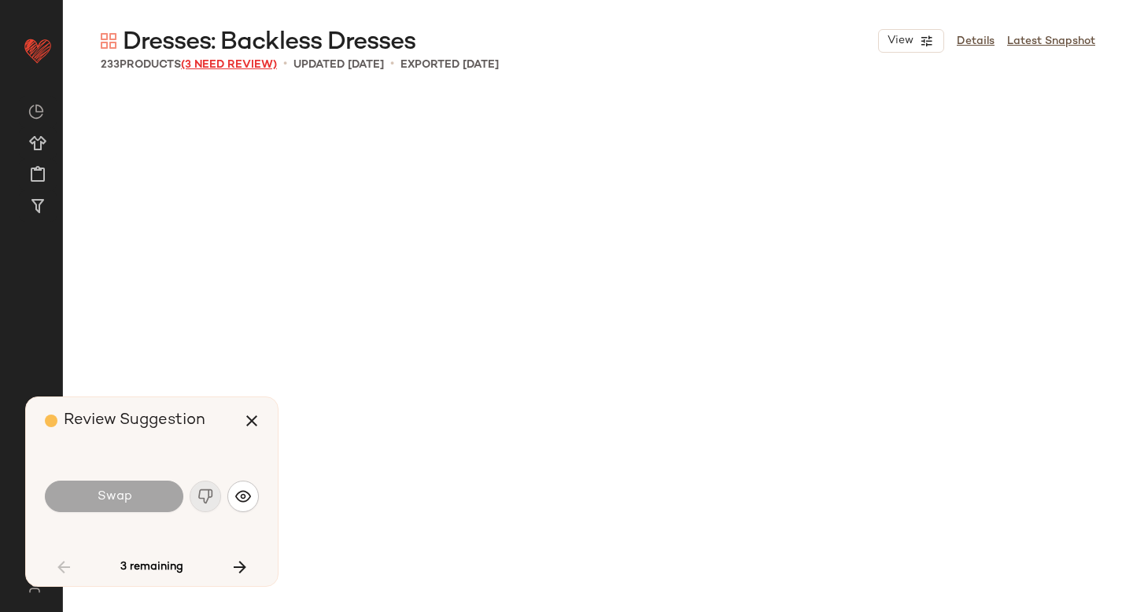
scroll to position [2430, 0]
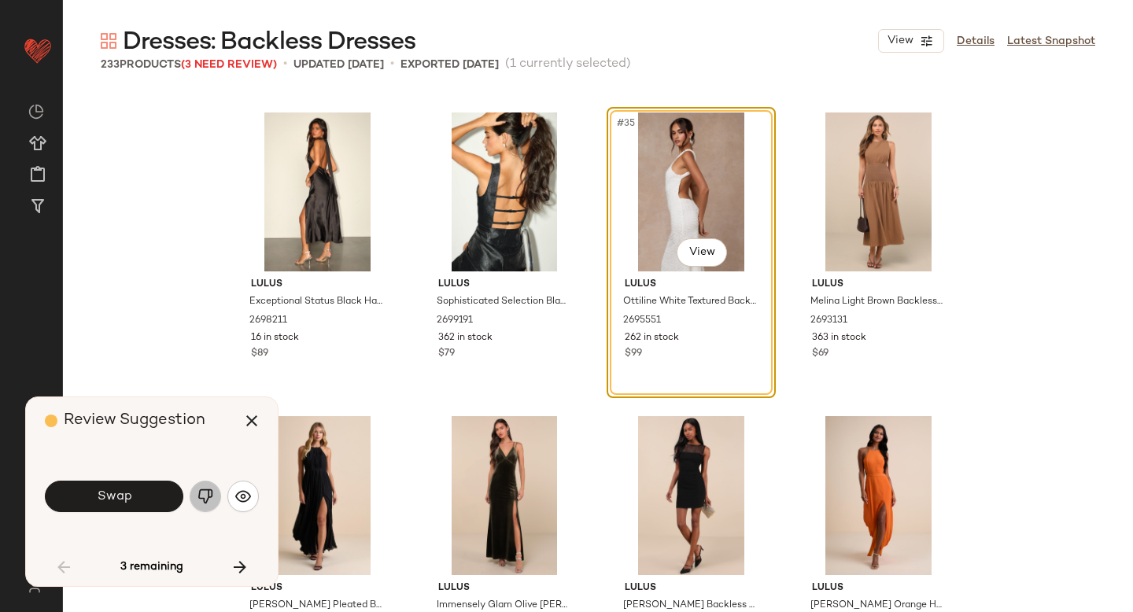
click at [209, 495] on img "button" at bounding box center [206, 497] width 16 height 16
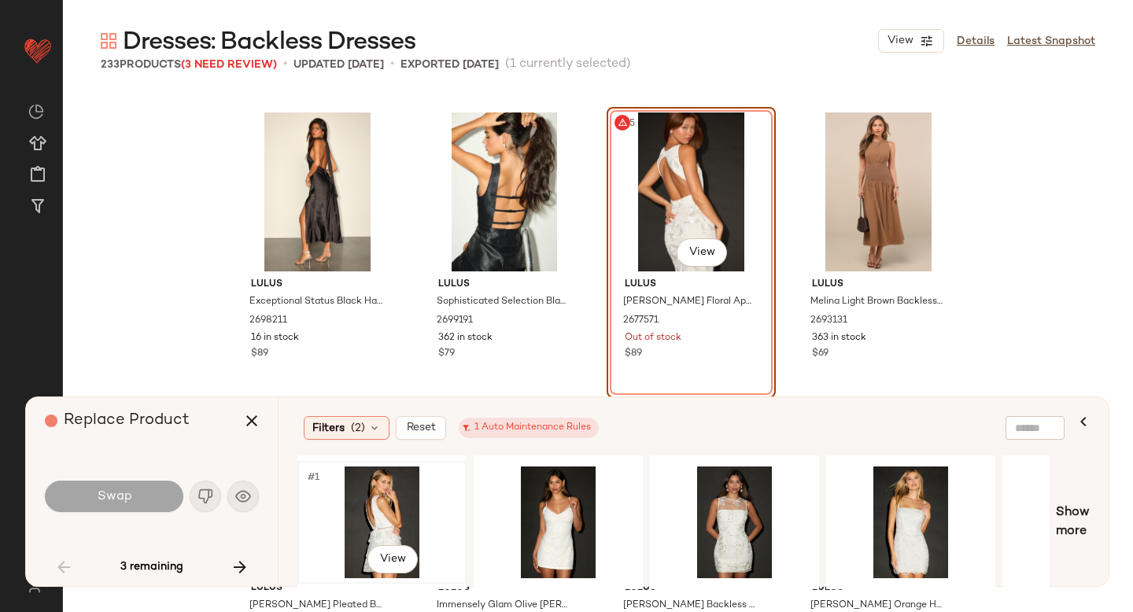
click at [398, 501] on div "#1 View" at bounding box center [382, 523] width 158 height 112
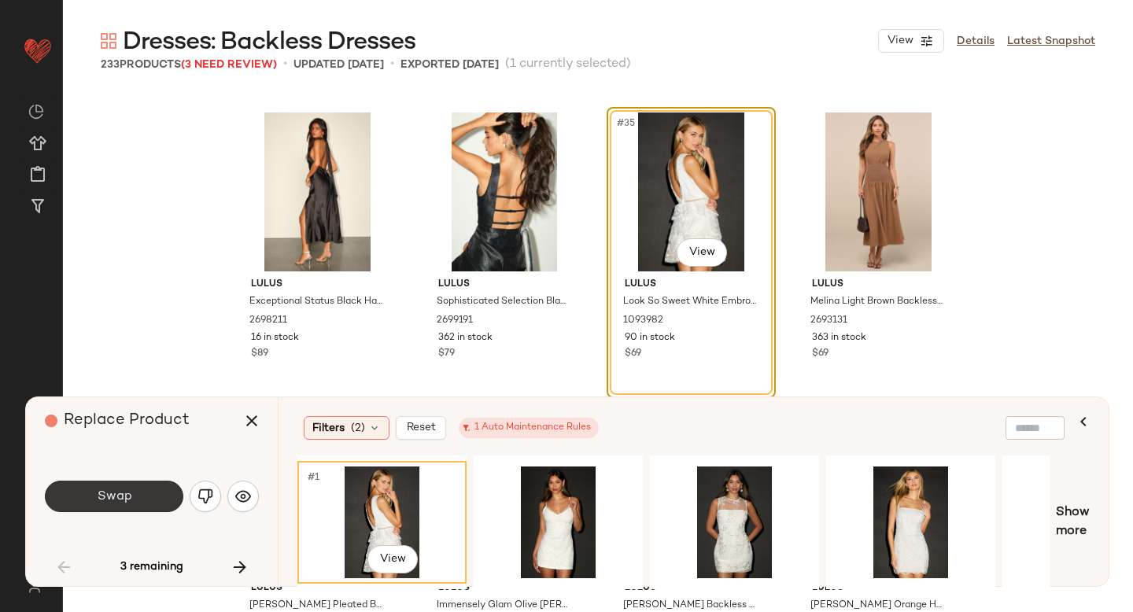
click at [143, 500] on button "Swap" at bounding box center [114, 496] width 139 height 31
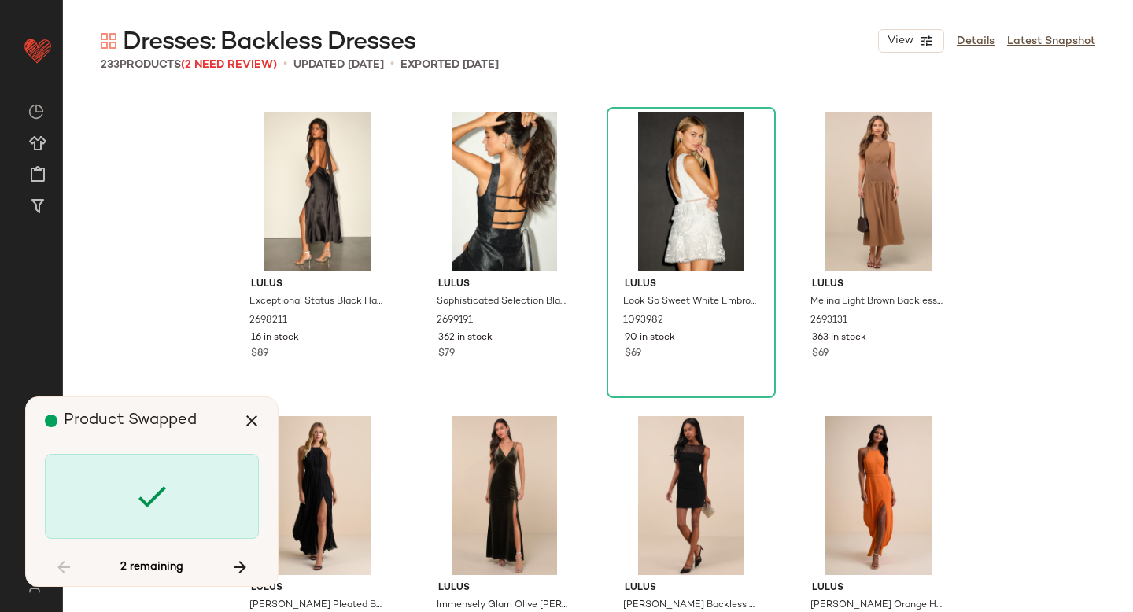
scroll to position [5469, 0]
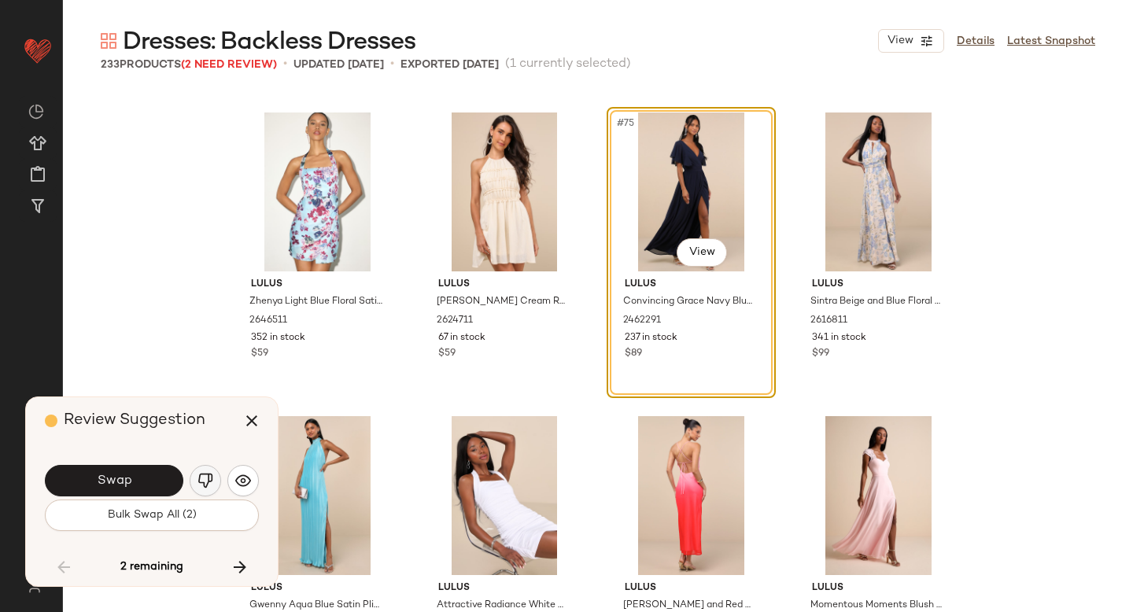
click at [203, 473] on img "button" at bounding box center [206, 481] width 16 height 16
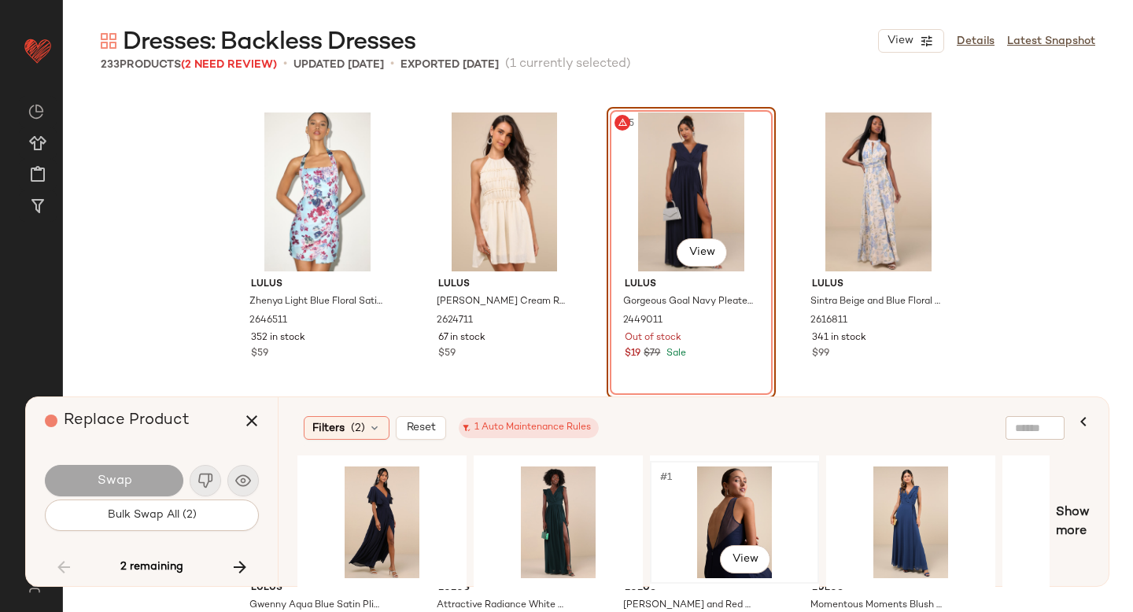
click at [745, 516] on div "#1 View" at bounding box center [735, 523] width 158 height 112
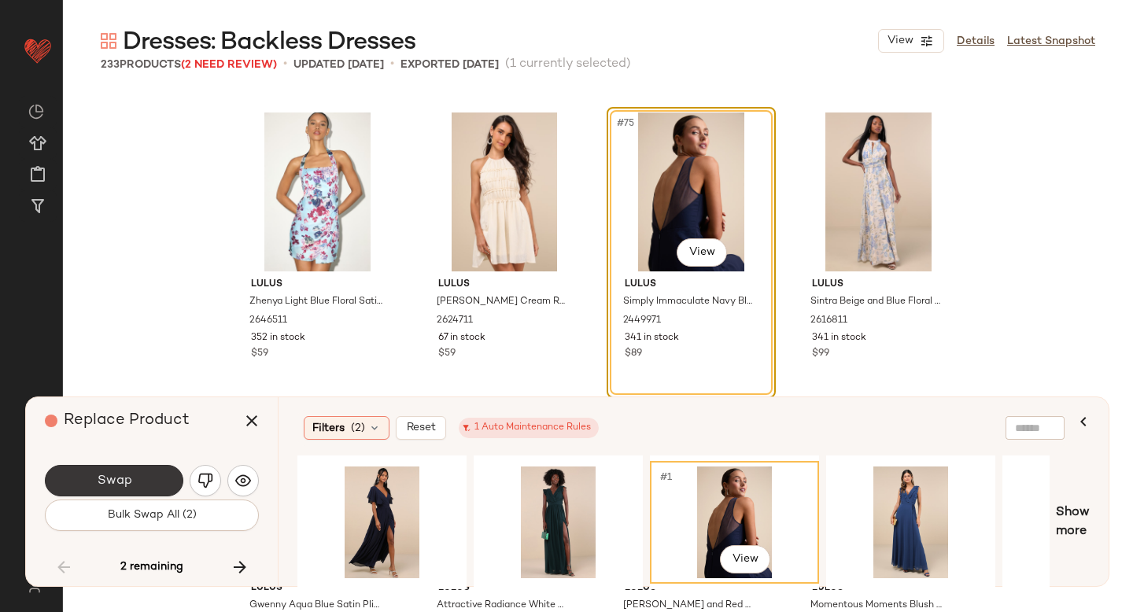
click at [101, 474] on span "Swap" at bounding box center [113, 481] width 35 height 15
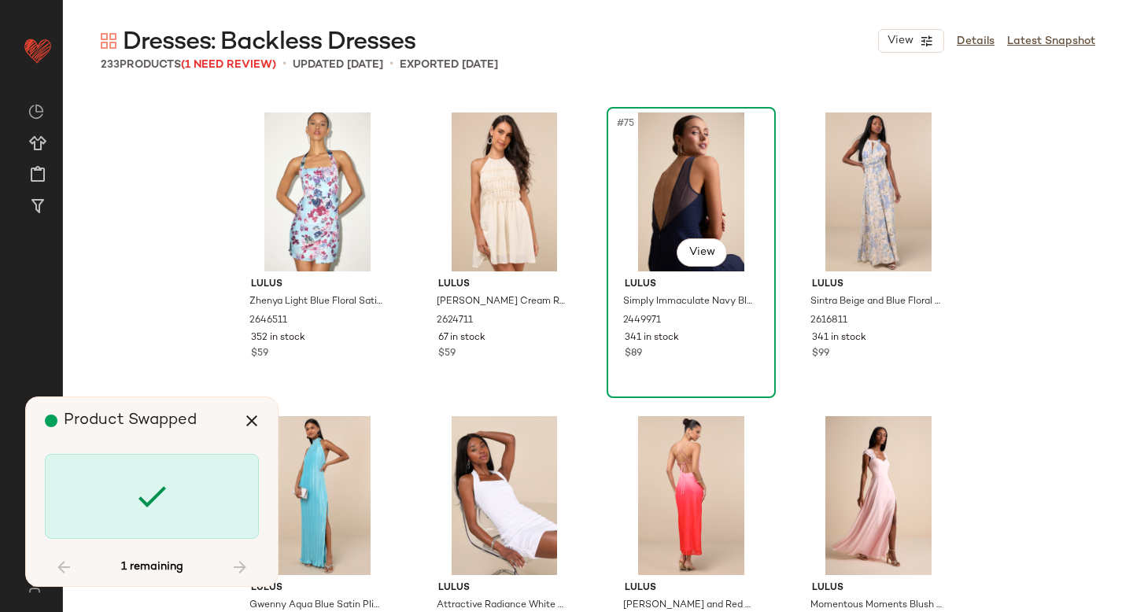
scroll to position [14887, 0]
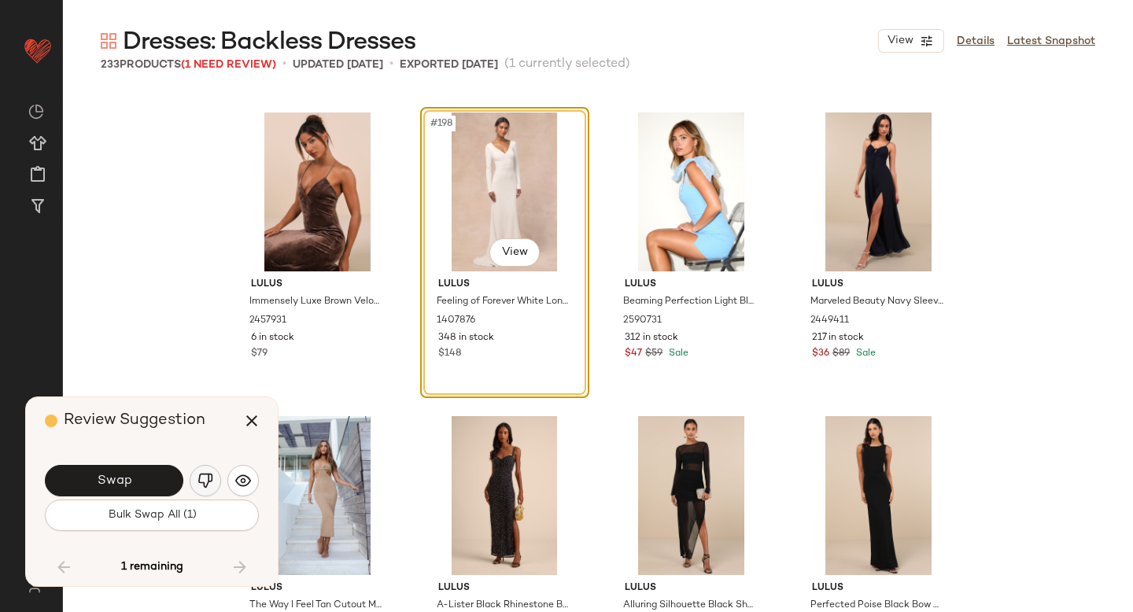
click at [201, 477] on img "button" at bounding box center [206, 481] width 16 height 16
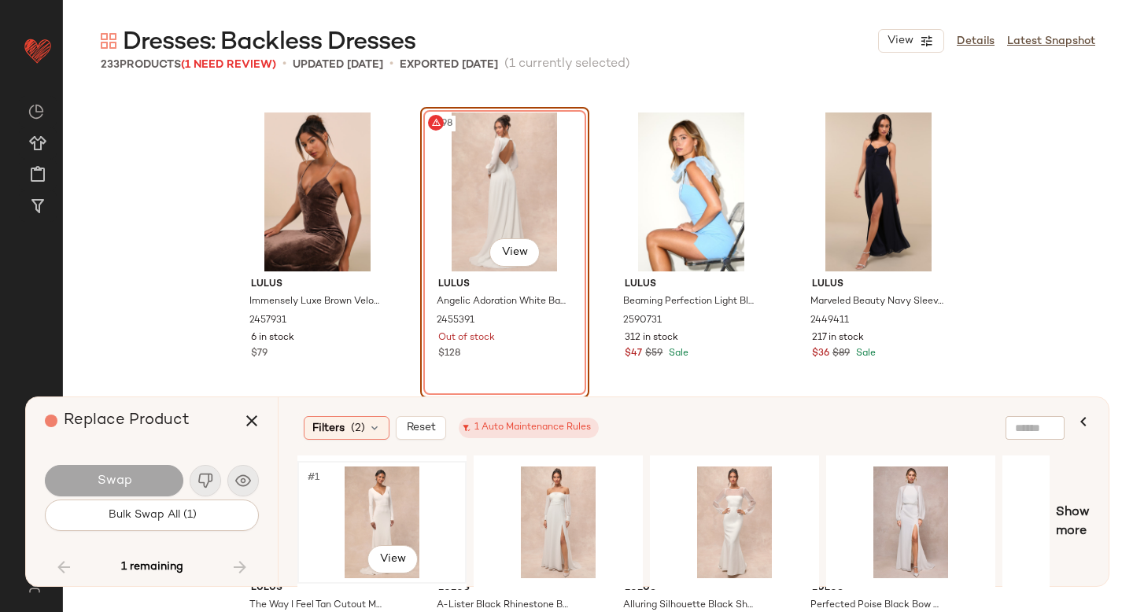
click at [425, 520] on div "#1 View" at bounding box center [382, 523] width 158 height 112
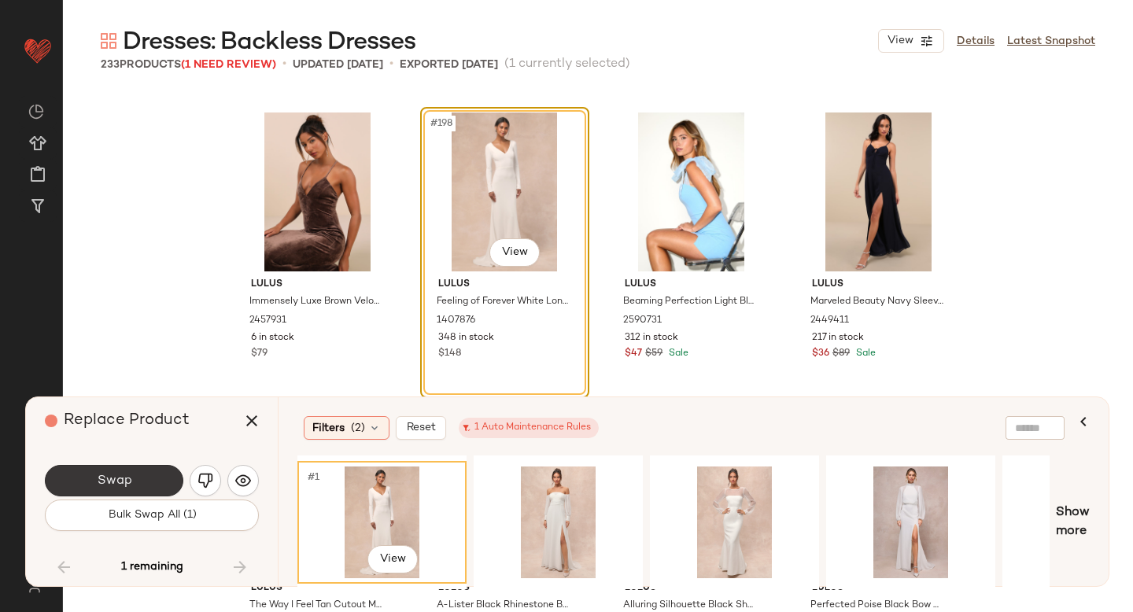
click at [126, 479] on span "Swap" at bounding box center [113, 481] width 35 height 15
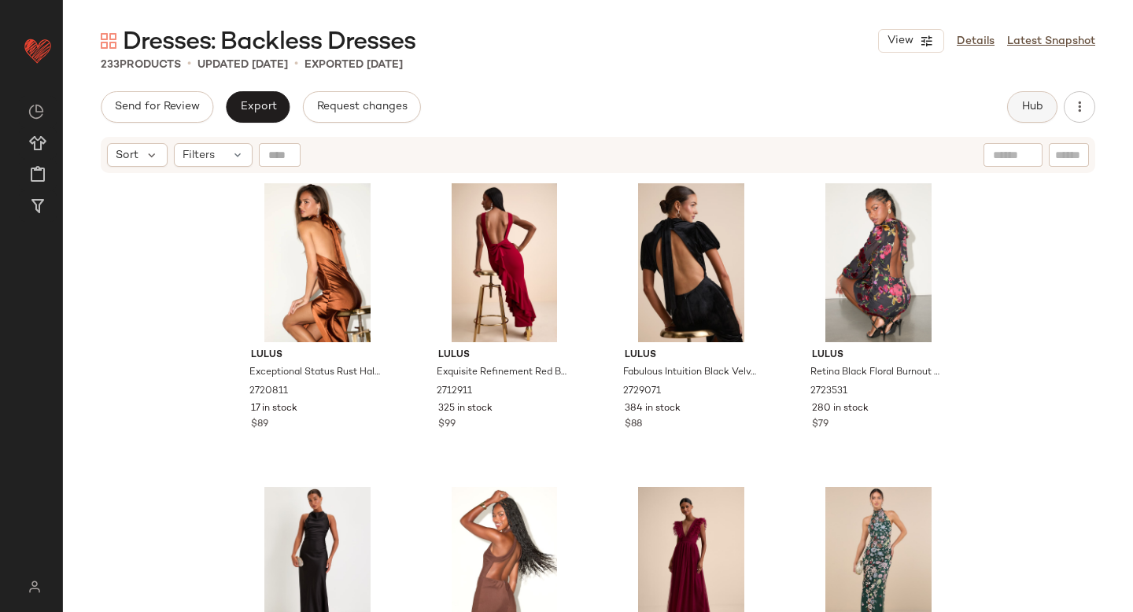
click at [1022, 94] on button "Hub" at bounding box center [1032, 106] width 50 height 31
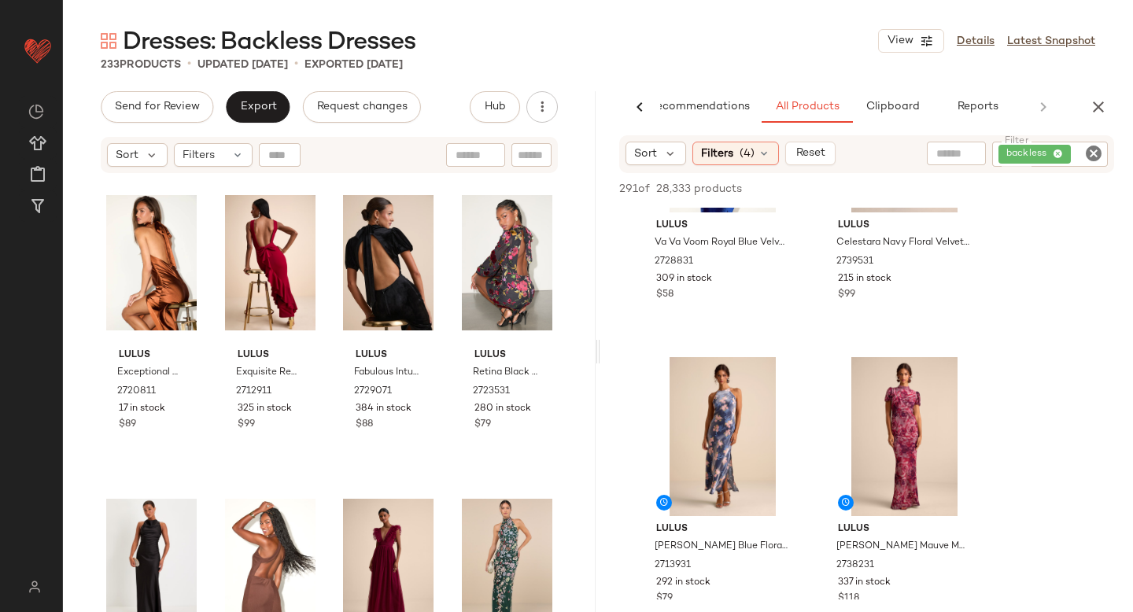
scroll to position [300, 0]
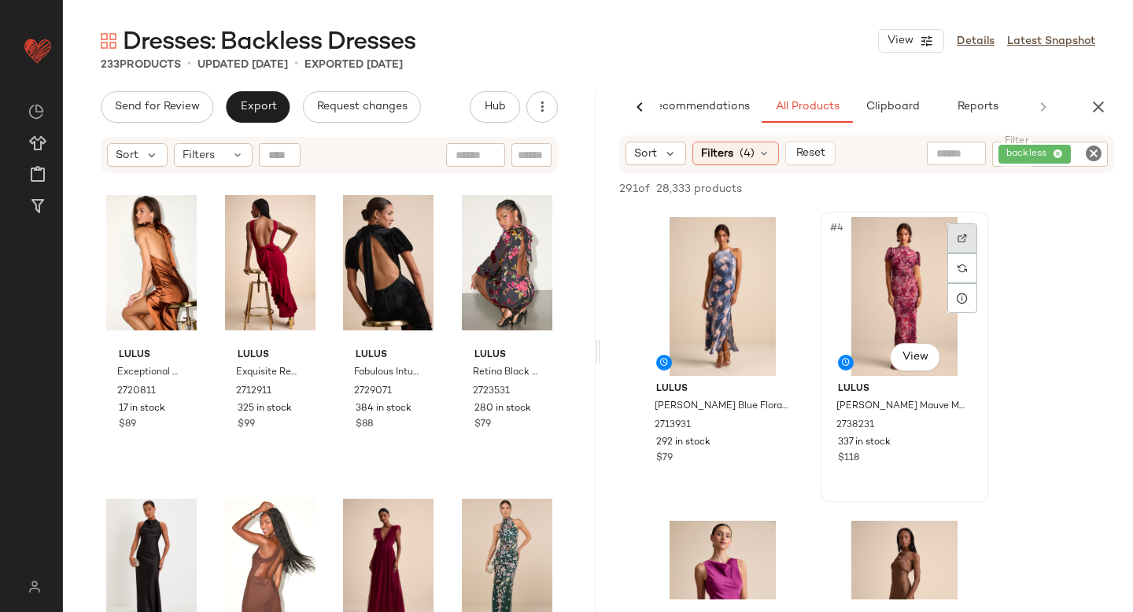
click at [968, 239] on div at bounding box center [963, 239] width 30 height 30
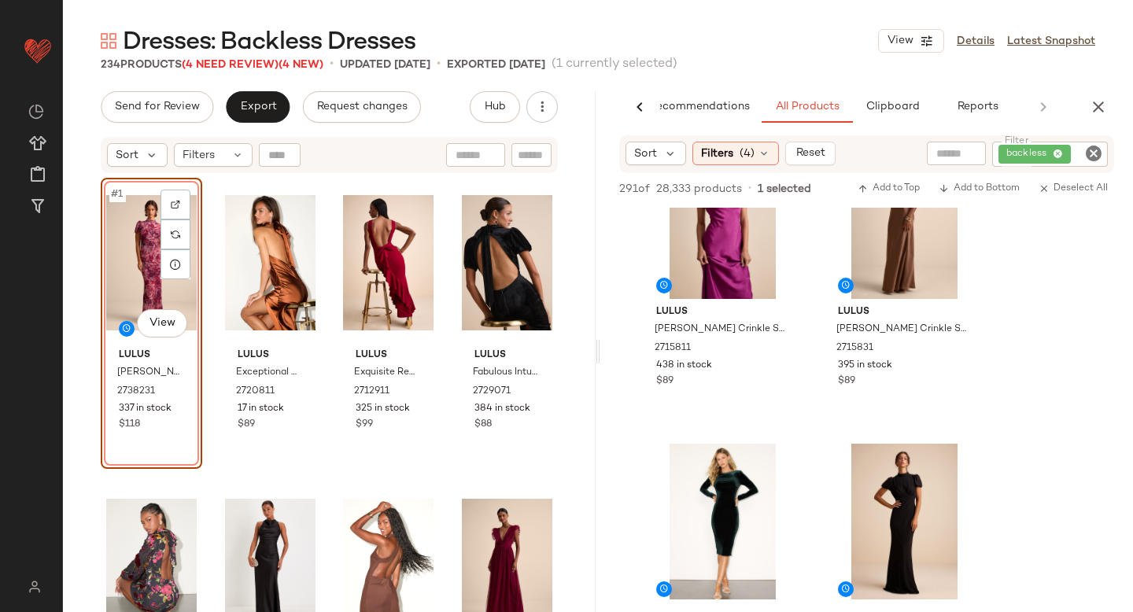
scroll to position [523, 0]
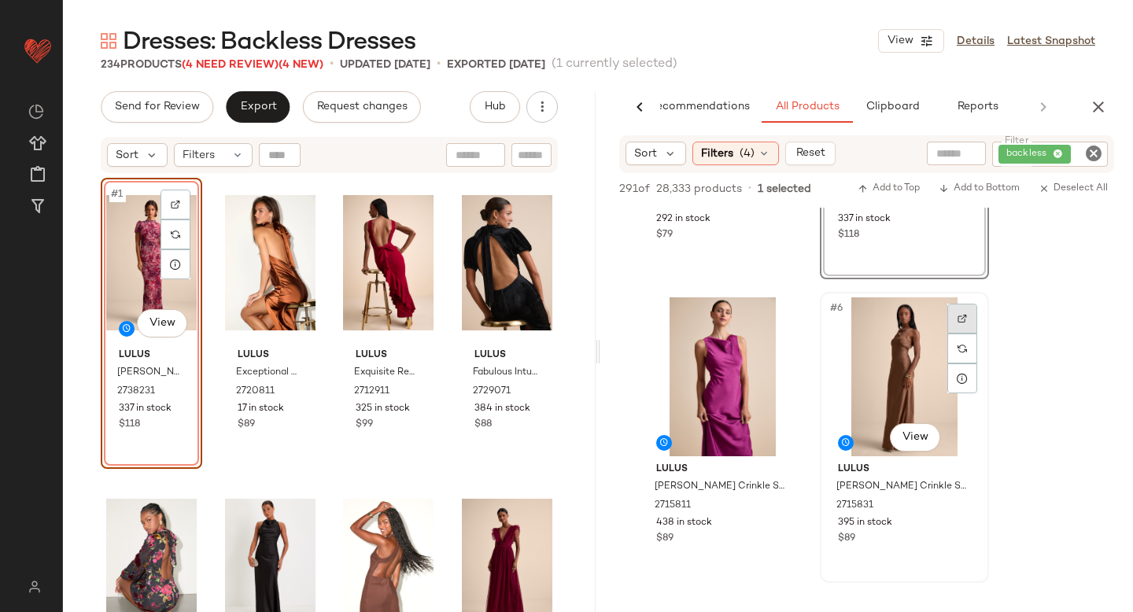
click at [964, 323] on div at bounding box center [963, 319] width 30 height 30
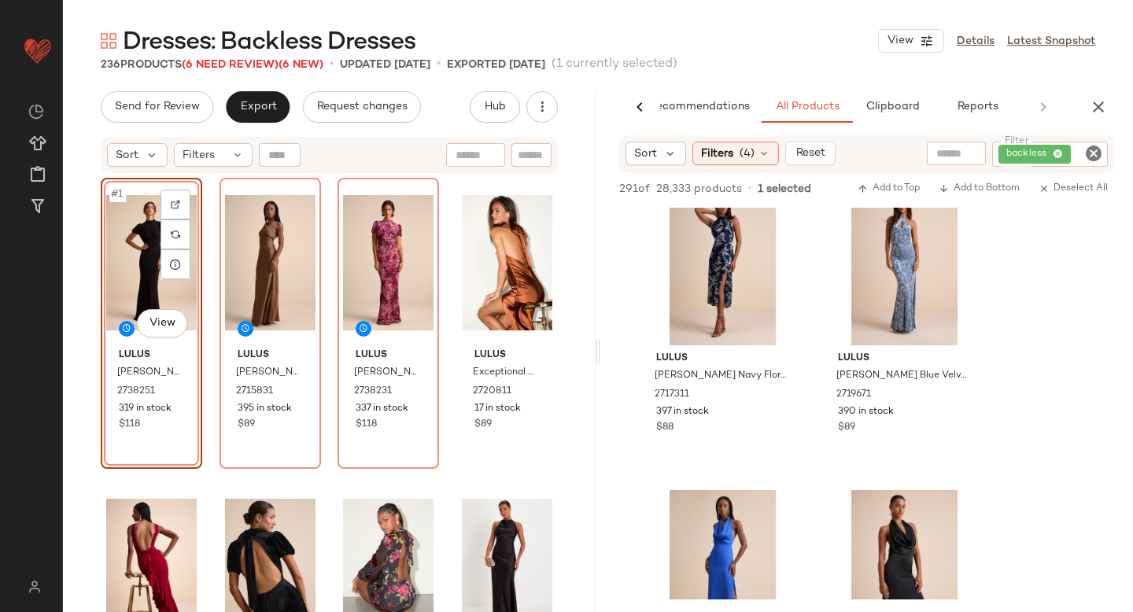
scroll to position [1961, 0]
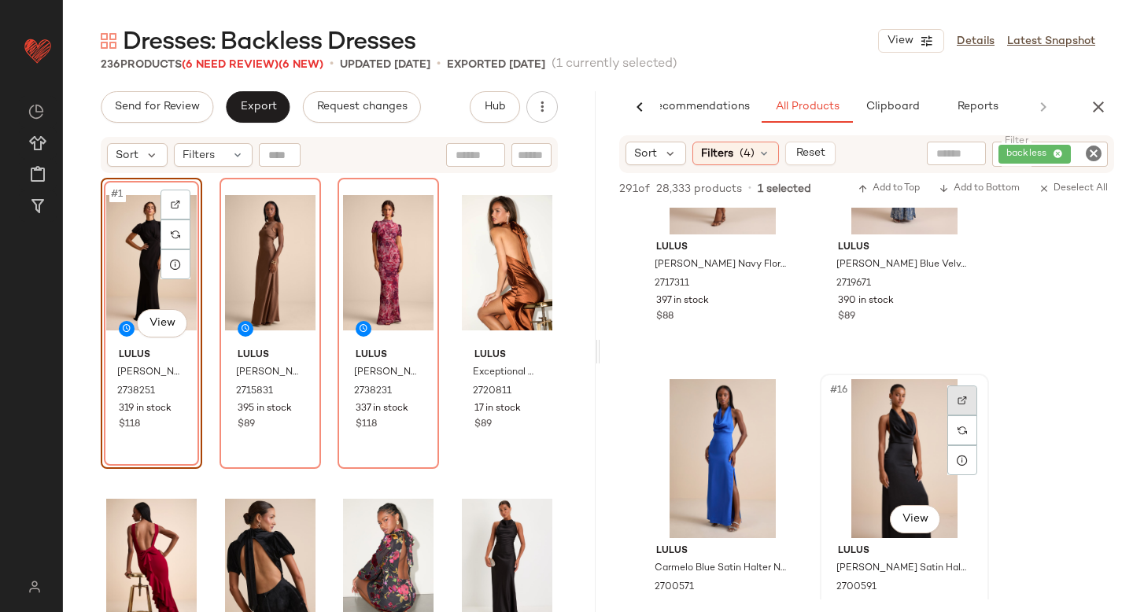
click at [960, 392] on div at bounding box center [963, 401] width 30 height 30
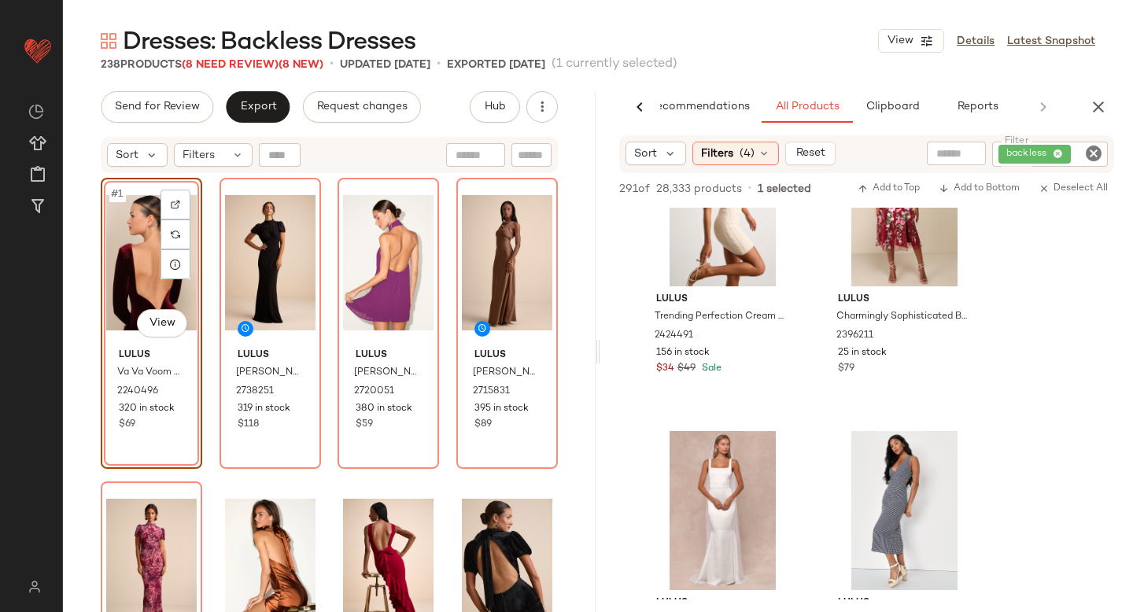
scroll to position [5635, 0]
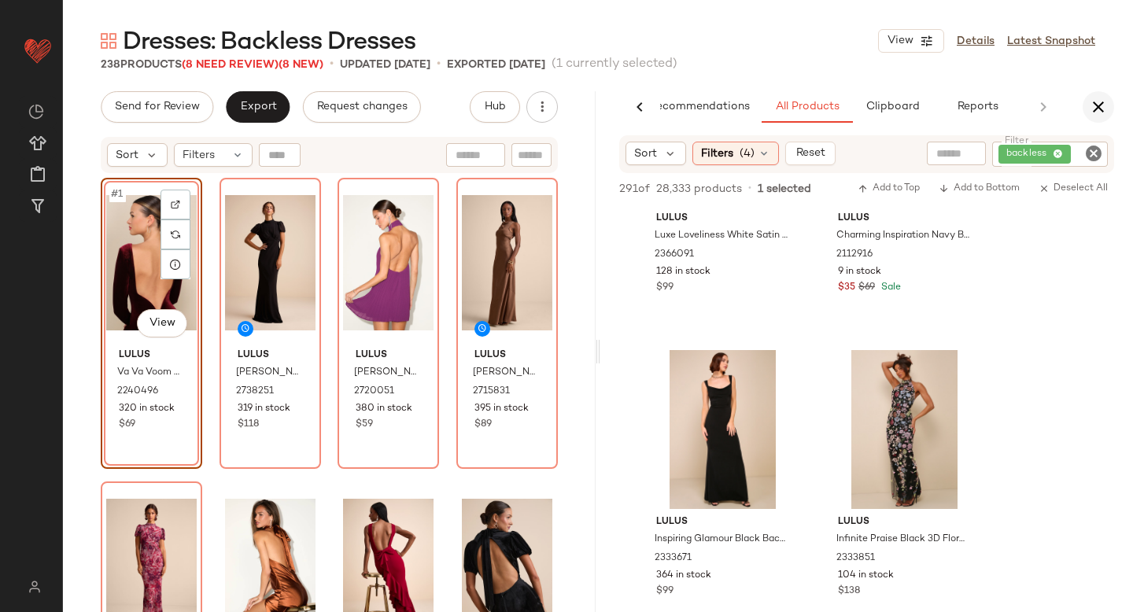
click at [1102, 105] on icon "button" at bounding box center [1098, 107] width 19 height 19
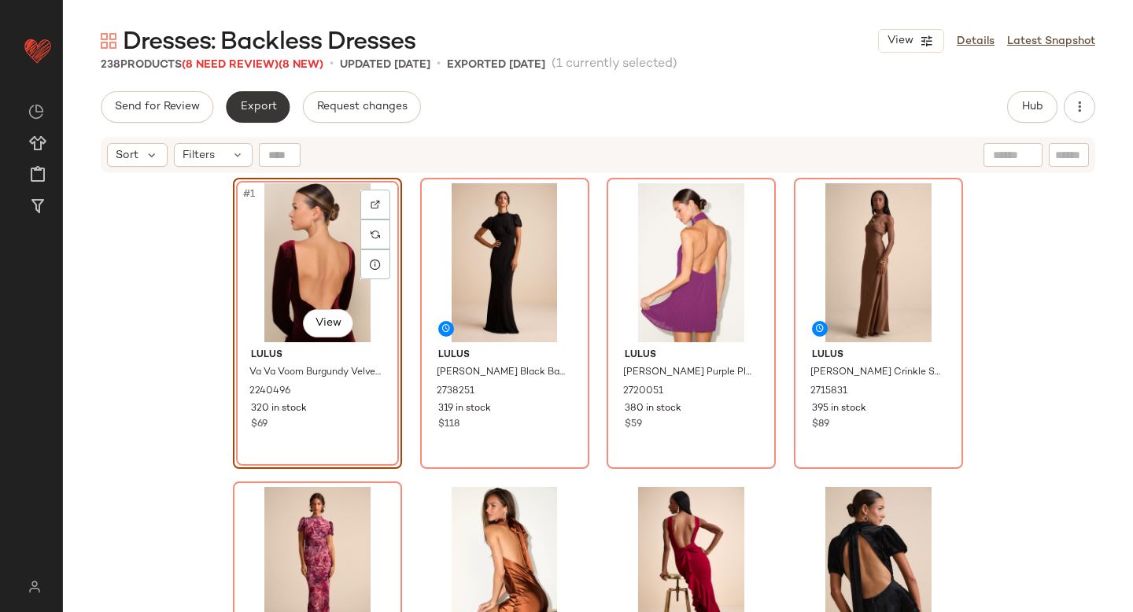
click at [234, 116] on button "Export" at bounding box center [258, 106] width 64 height 31
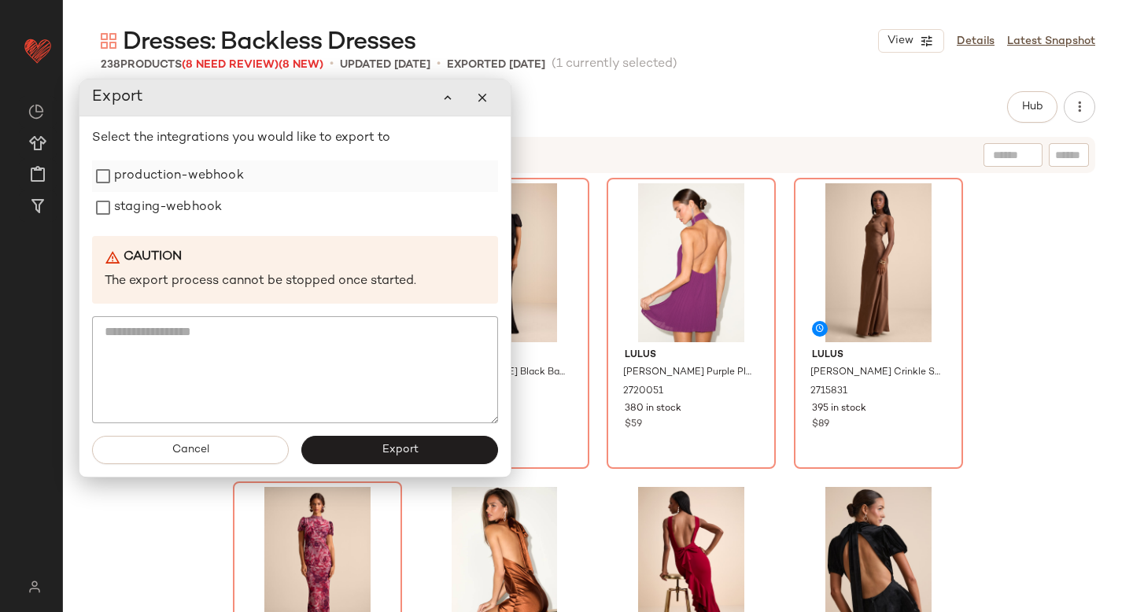
click at [192, 183] on label "production-webhook" at bounding box center [179, 176] width 130 height 31
click at [189, 215] on label "staging-webhook" at bounding box center [168, 207] width 108 height 31
click at [353, 466] on div "Cancel Export" at bounding box center [294, 450] width 431 height 54
click at [340, 453] on button "Export" at bounding box center [399, 450] width 197 height 28
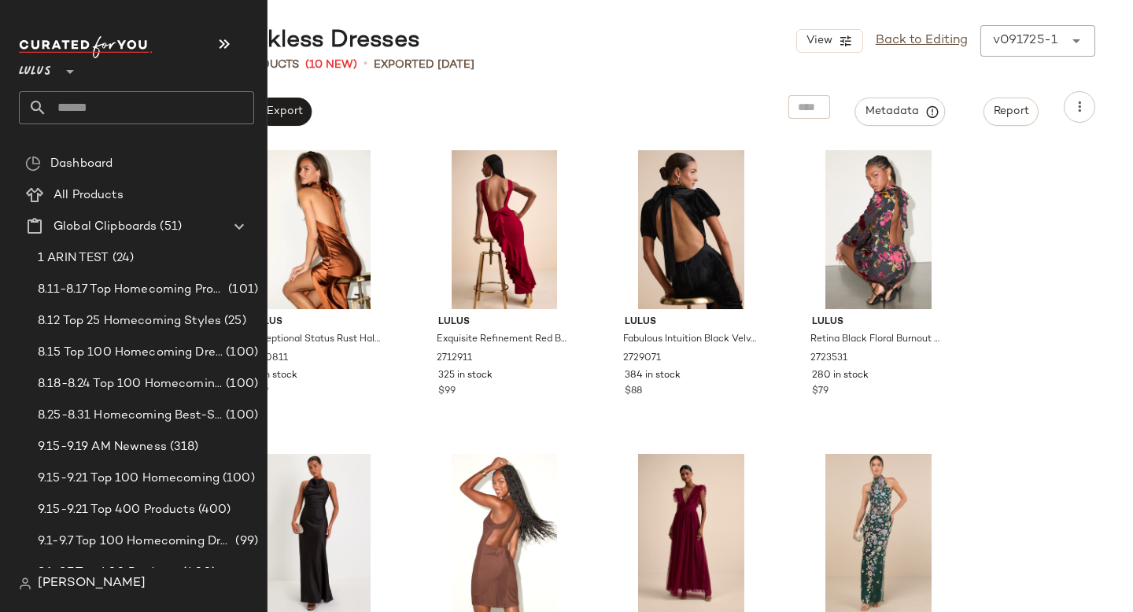
click at [102, 118] on input "text" at bounding box center [150, 107] width 207 height 33
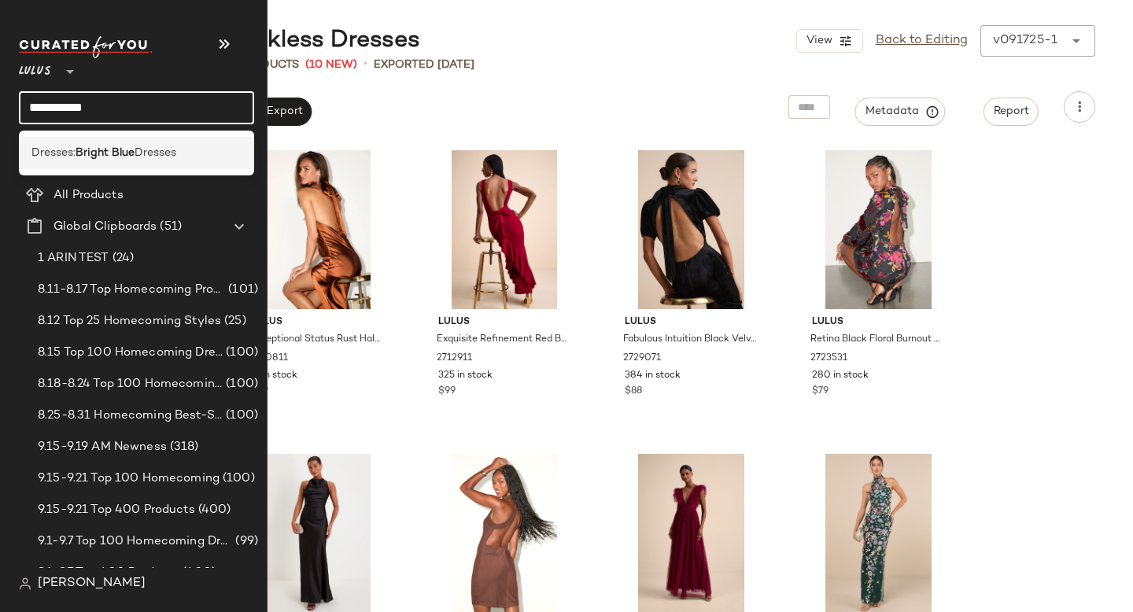
type input "**********"
click at [83, 157] on b "Bright Blue" at bounding box center [105, 153] width 59 height 17
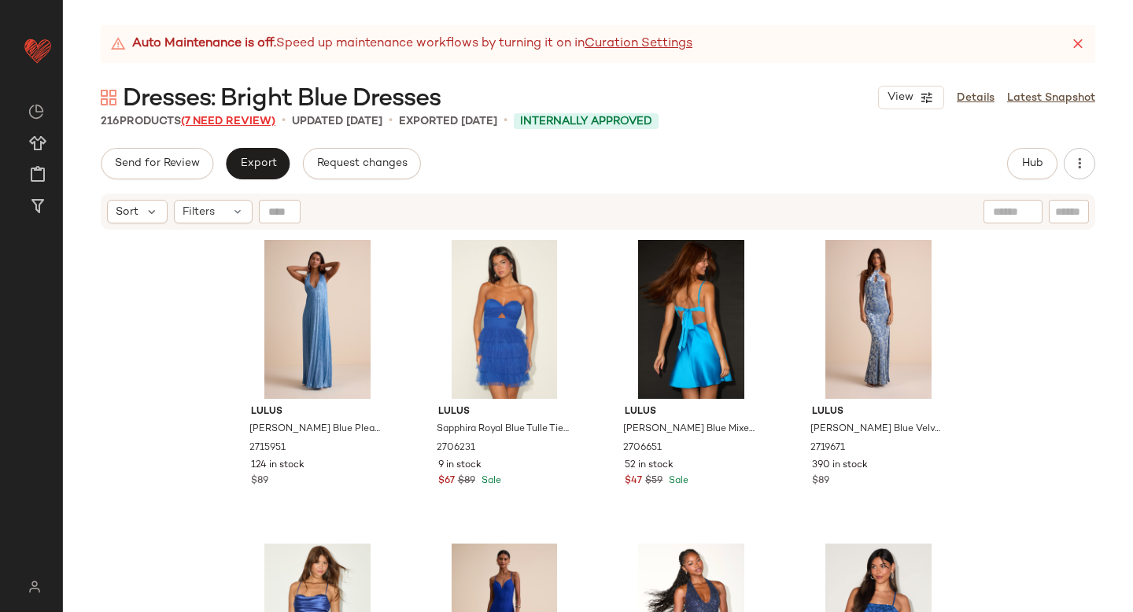
click at [253, 117] on span "(7 Need Review)" at bounding box center [228, 122] width 94 height 12
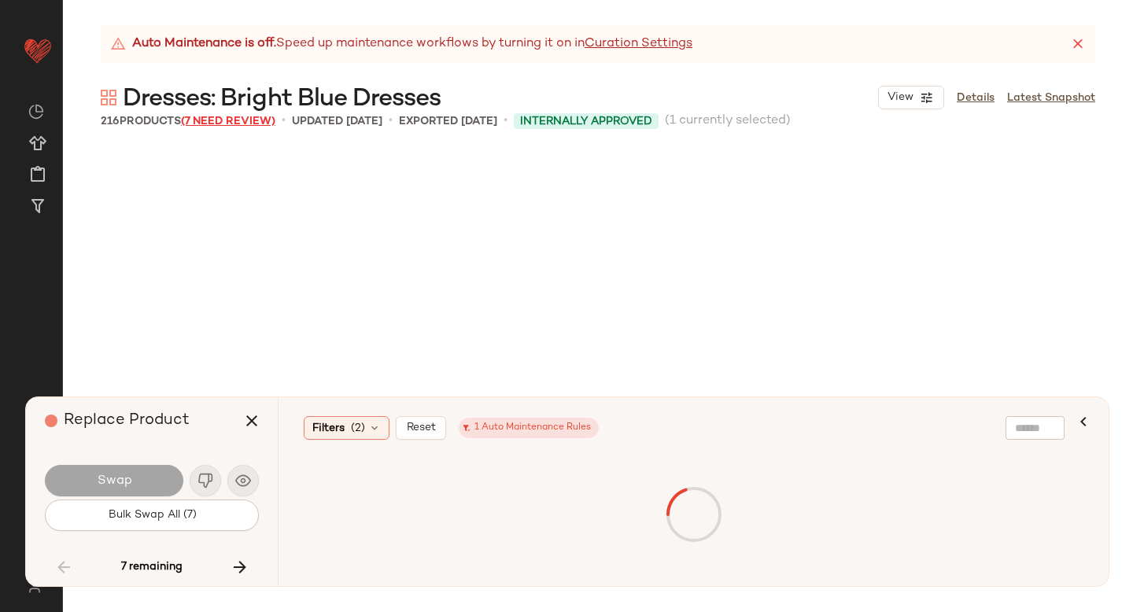
scroll to position [11241, 0]
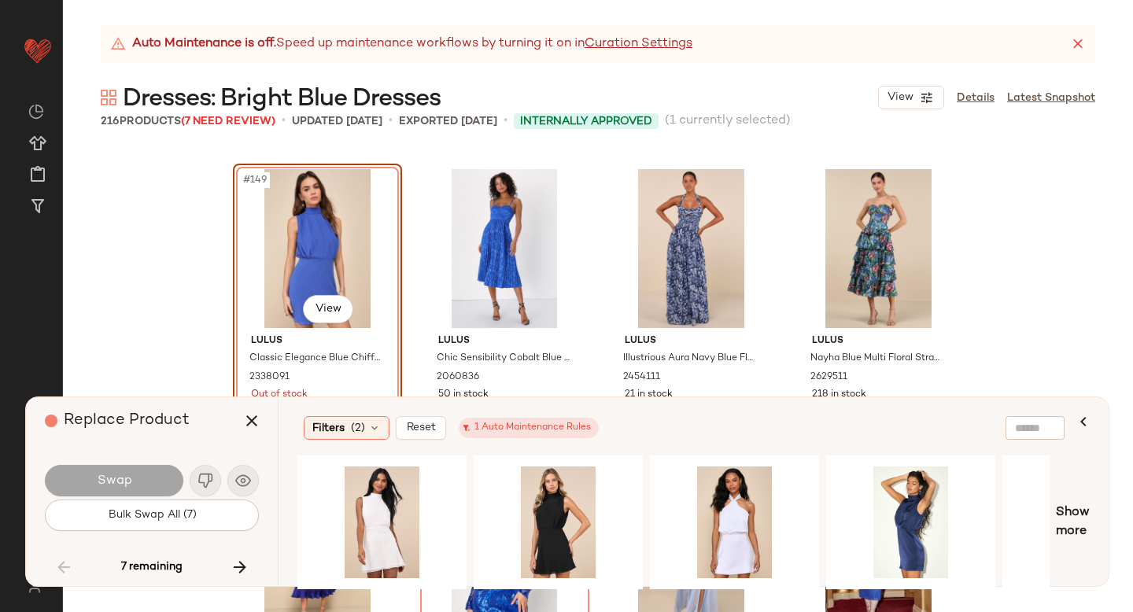
click at [288, 269] on div "#149 View" at bounding box center [317, 248] width 158 height 159
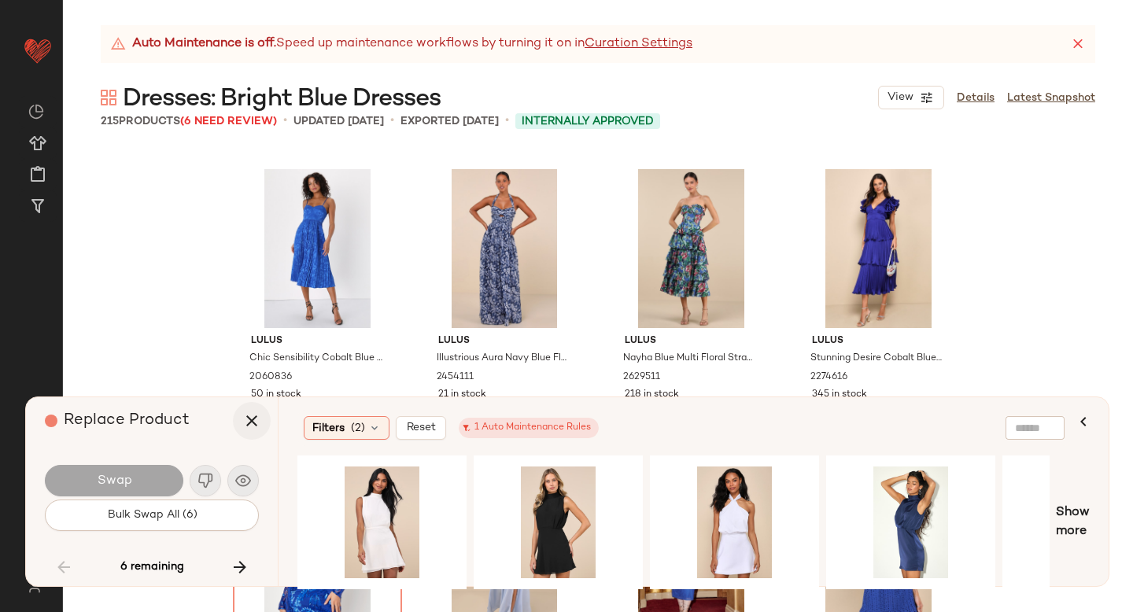
click at [246, 430] on icon "button" at bounding box center [251, 421] width 19 height 19
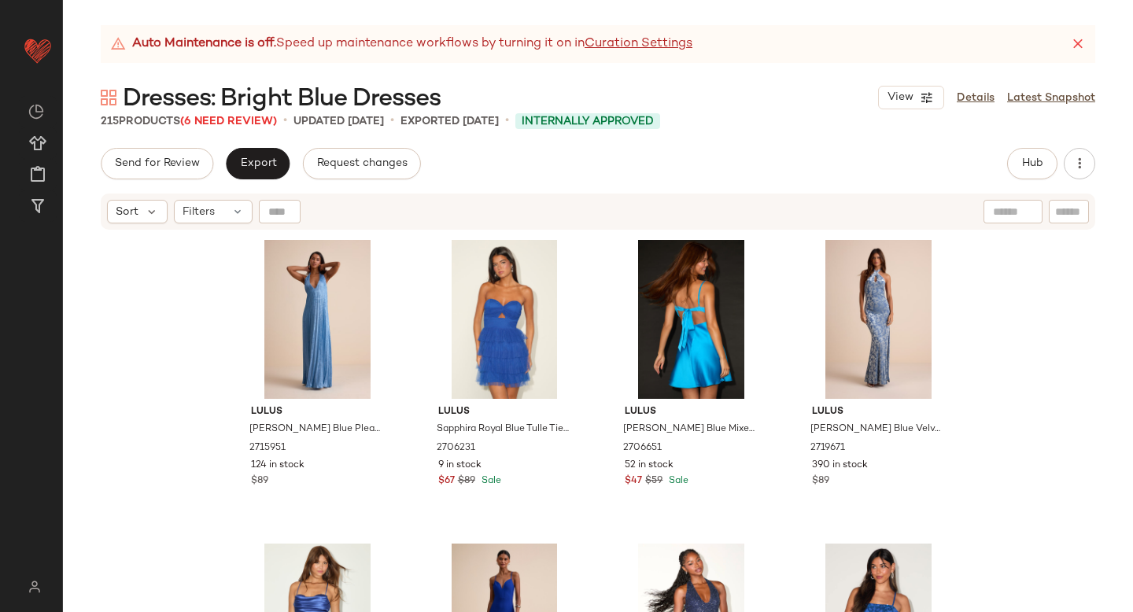
click at [244, 212] on div "Filters" at bounding box center [213, 212] width 79 height 24
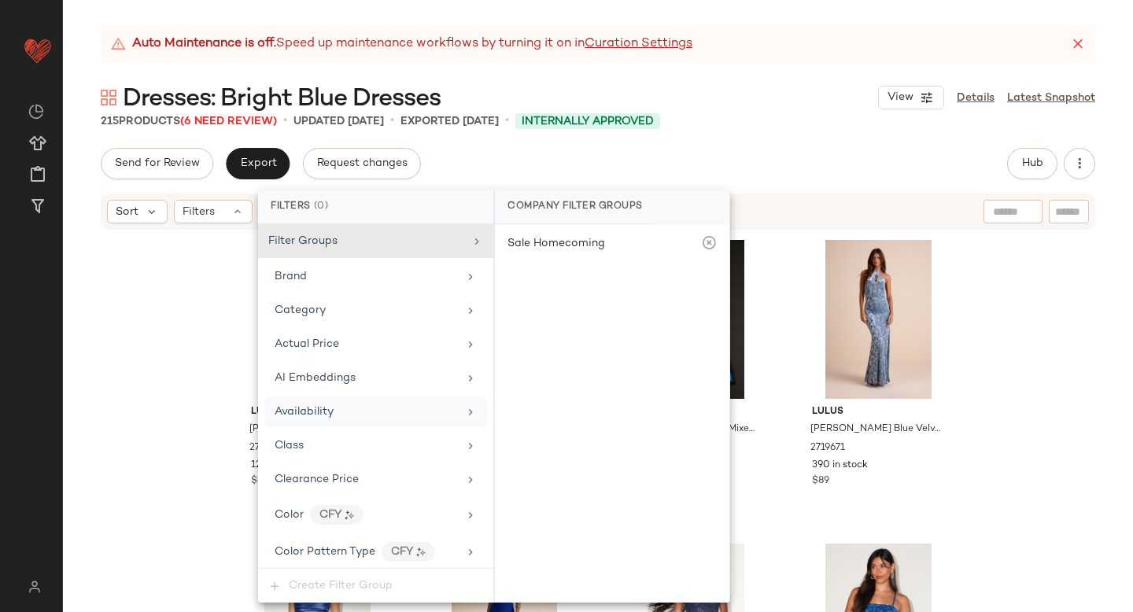
click at [325, 404] on div "Availability" at bounding box center [304, 412] width 59 height 17
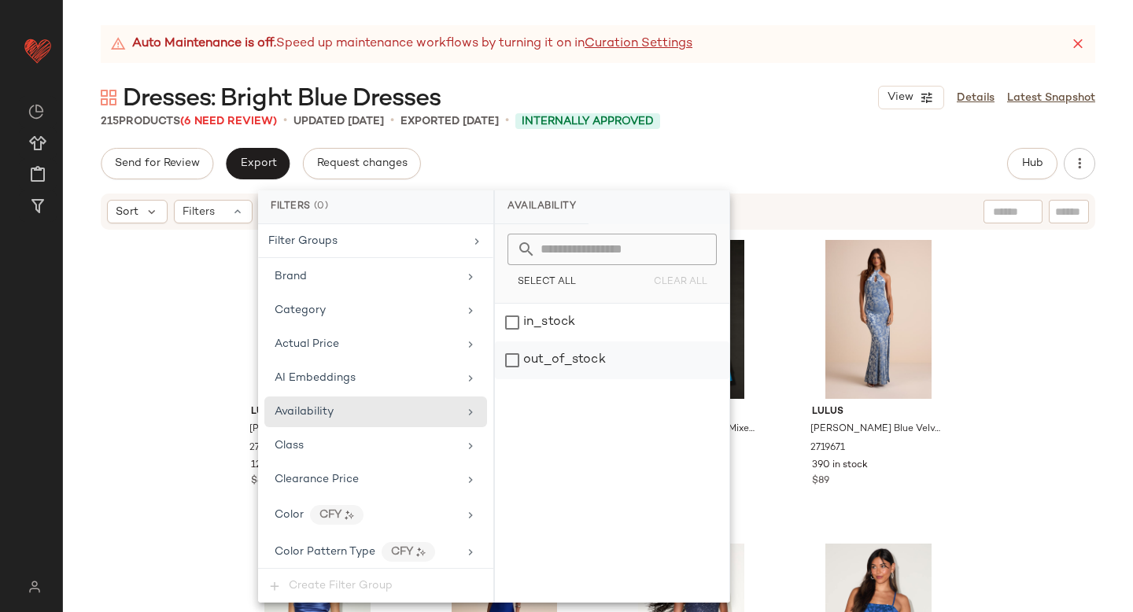
click at [602, 359] on div "out_of_stock" at bounding box center [612, 361] width 235 height 38
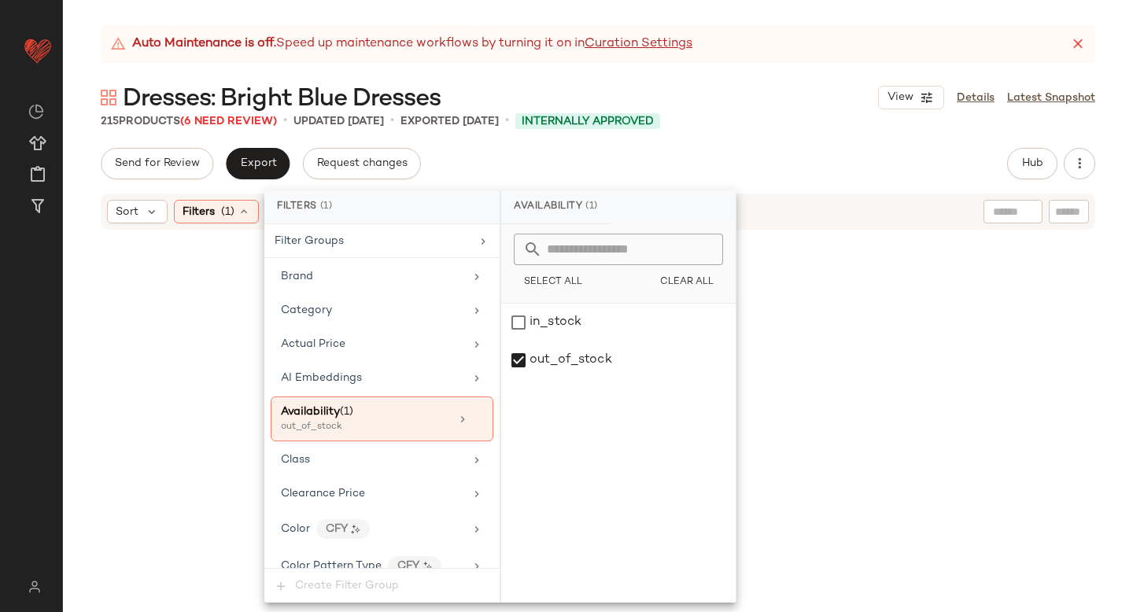
click at [860, 167] on div "Send for Review Export Request changes Hub Send for Review External Review Inte…" at bounding box center [598, 163] width 995 height 31
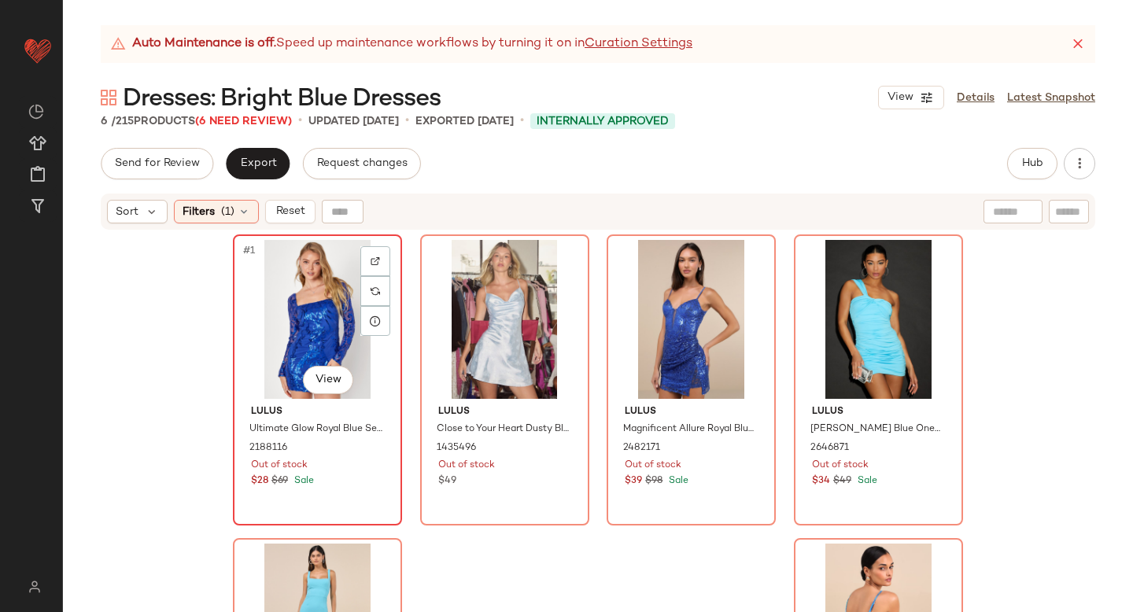
click at [305, 337] on div "#1 View" at bounding box center [317, 319] width 158 height 159
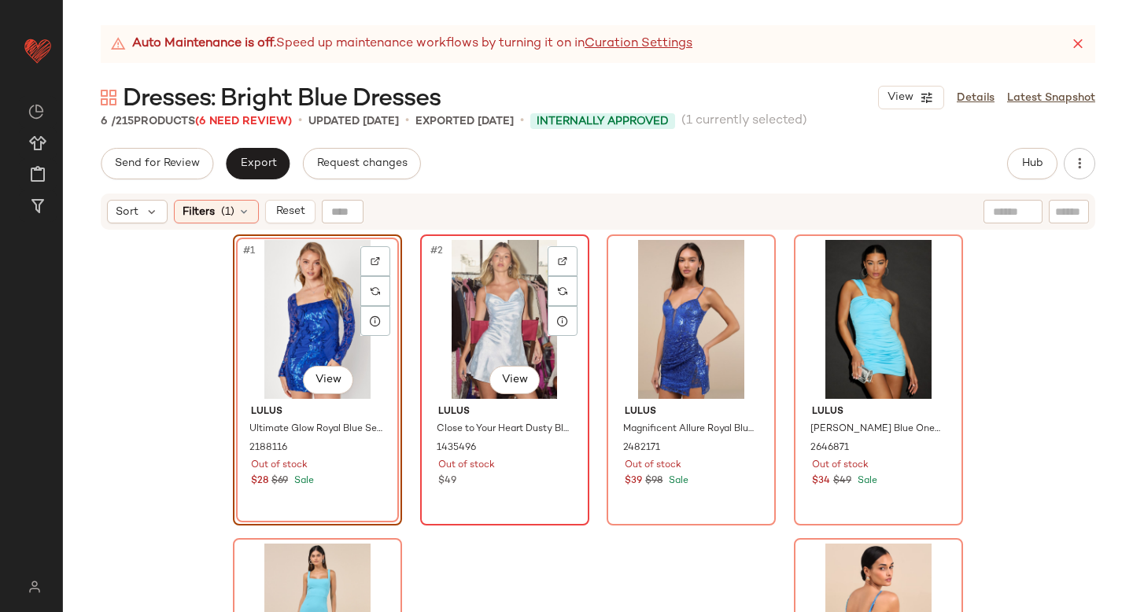
scroll to position [178, 0]
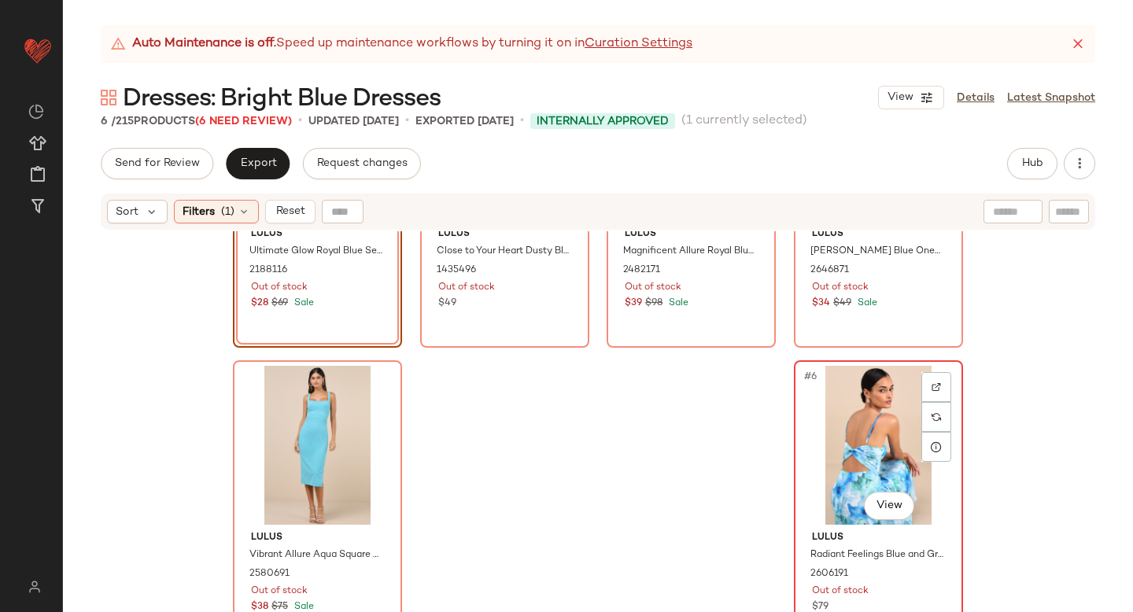
click at [841, 412] on div "#6 View" at bounding box center [879, 445] width 158 height 159
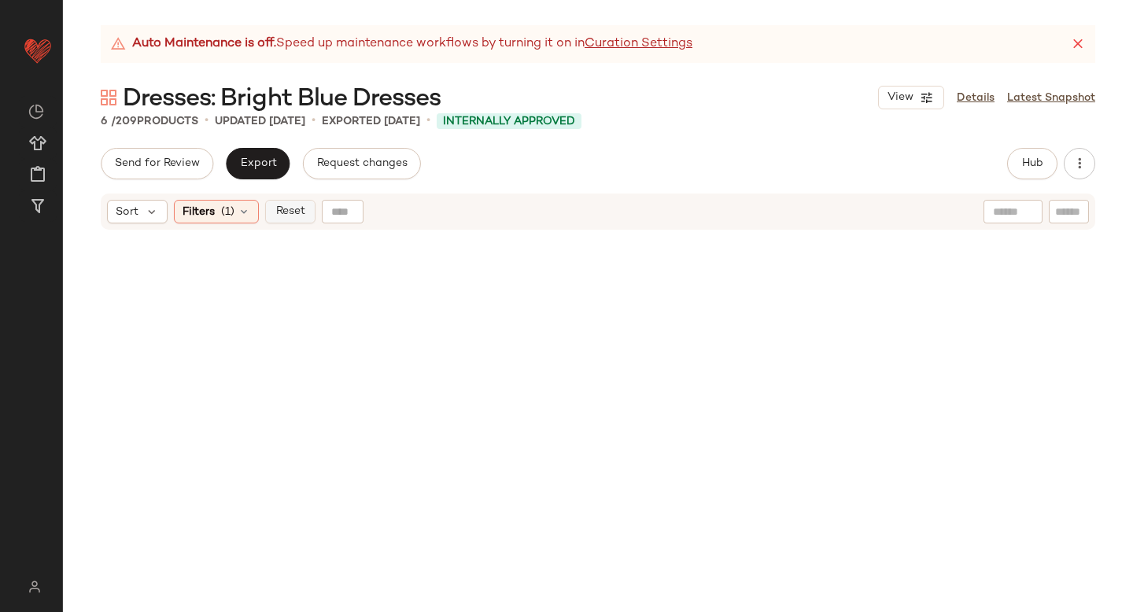
click at [288, 210] on span "Reset" at bounding box center [290, 211] width 30 height 13
click at [1078, 44] on icon at bounding box center [1078, 44] width 16 height 16
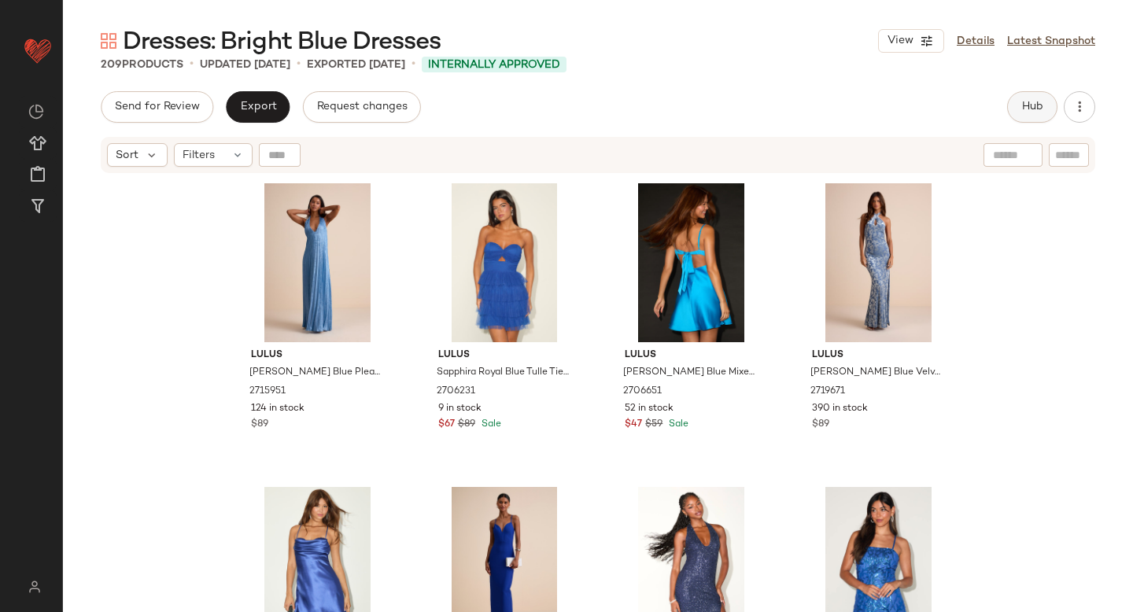
click at [1028, 106] on span "Hub" at bounding box center [1033, 107] width 22 height 13
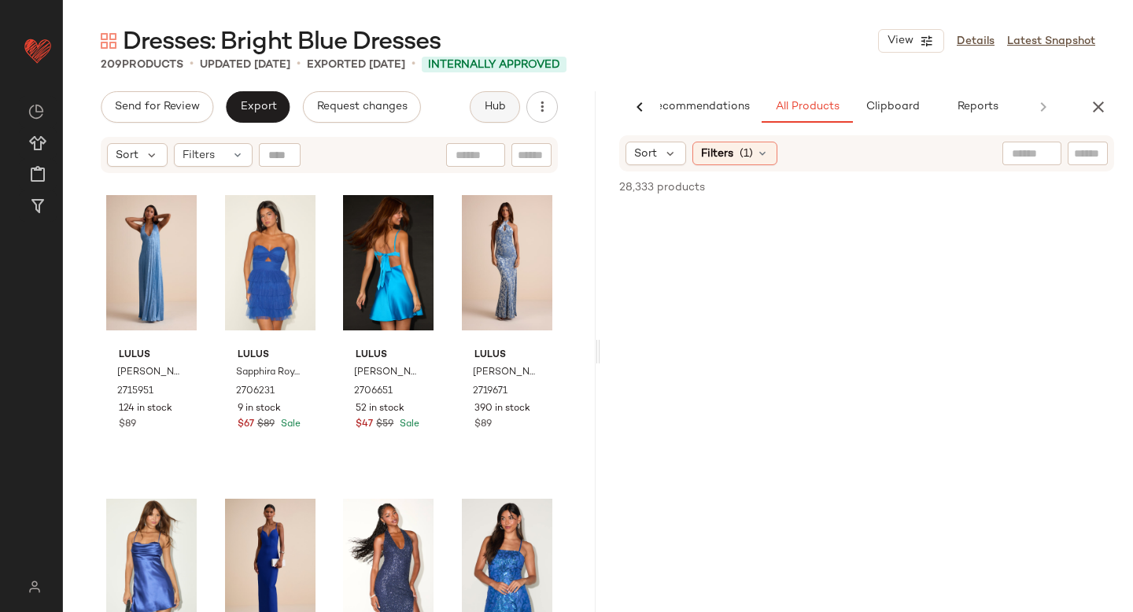
scroll to position [0, 37]
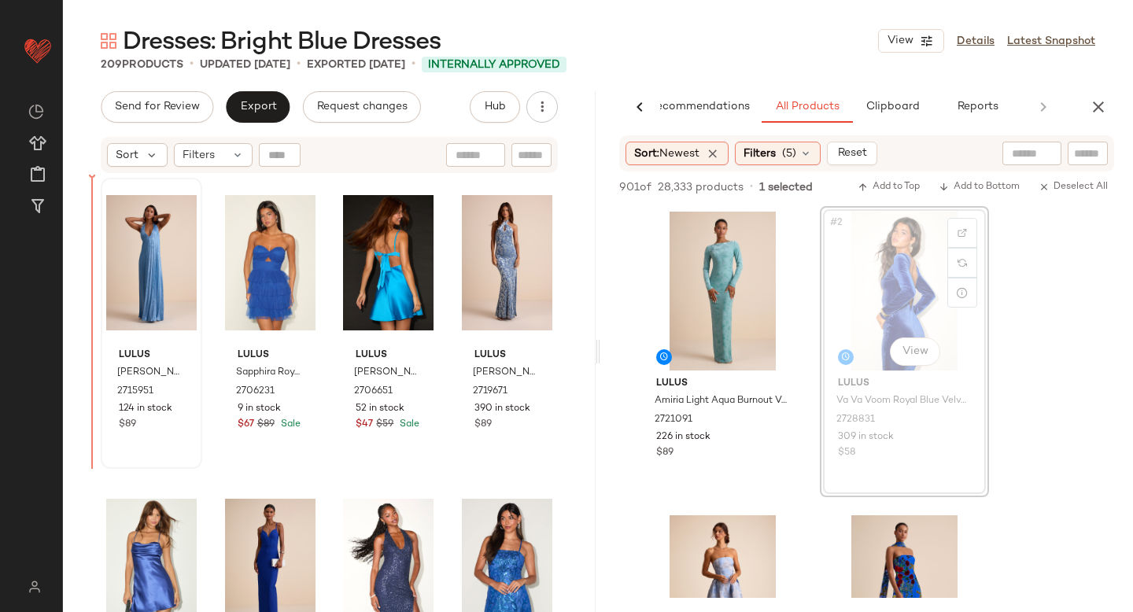
drag, startPoint x: 894, startPoint y: 265, endPoint x: 114, endPoint y: 364, distance: 786.2
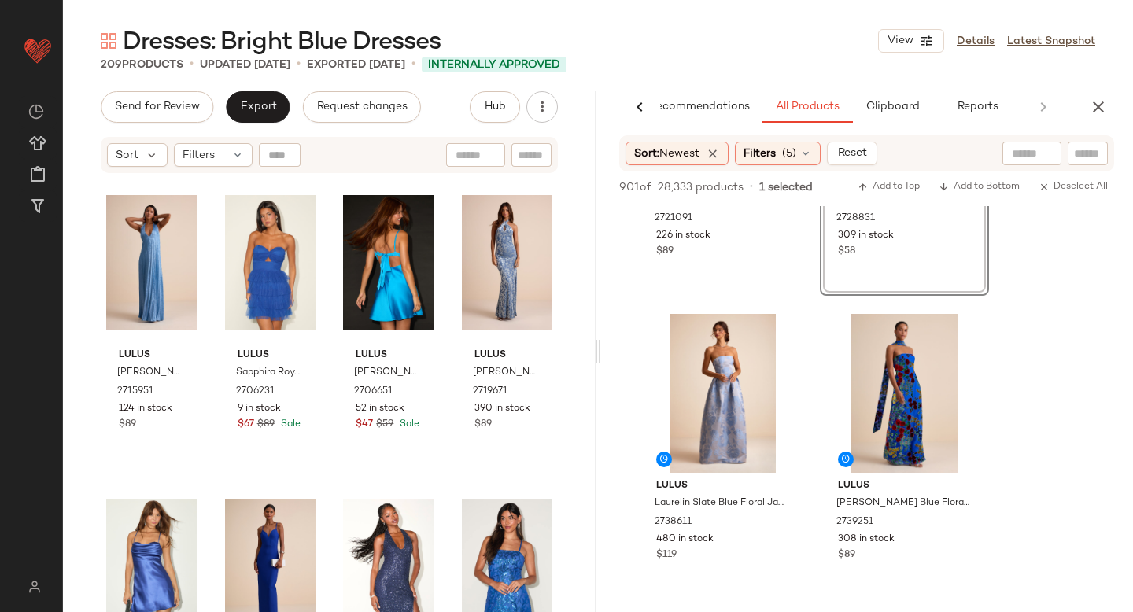
scroll to position [242, 0]
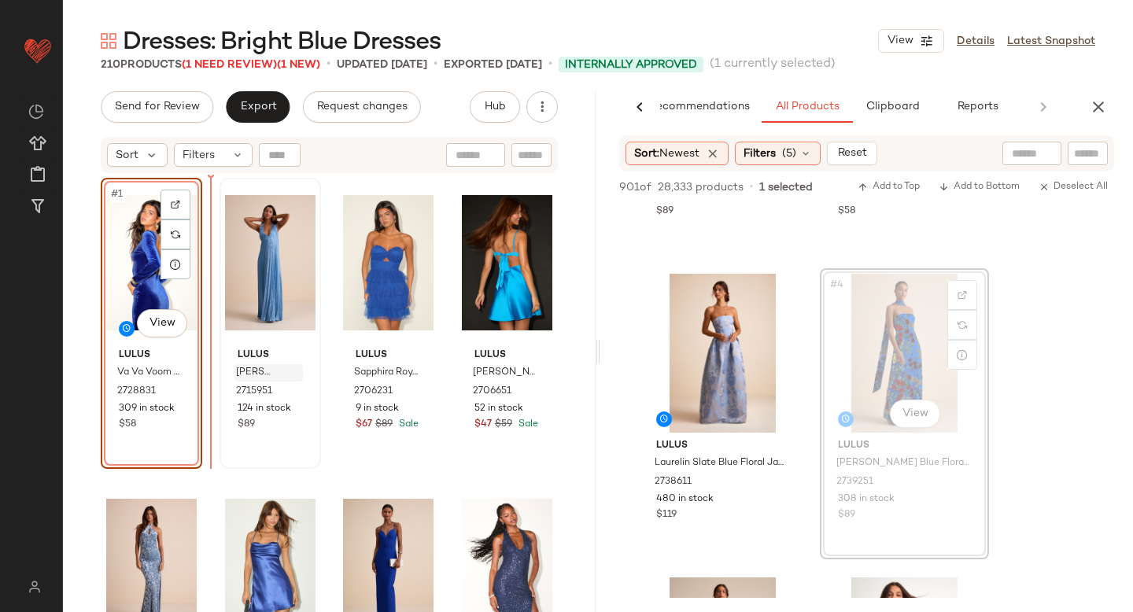
drag, startPoint x: 877, startPoint y: 335, endPoint x: 249, endPoint y: 367, distance: 628.1
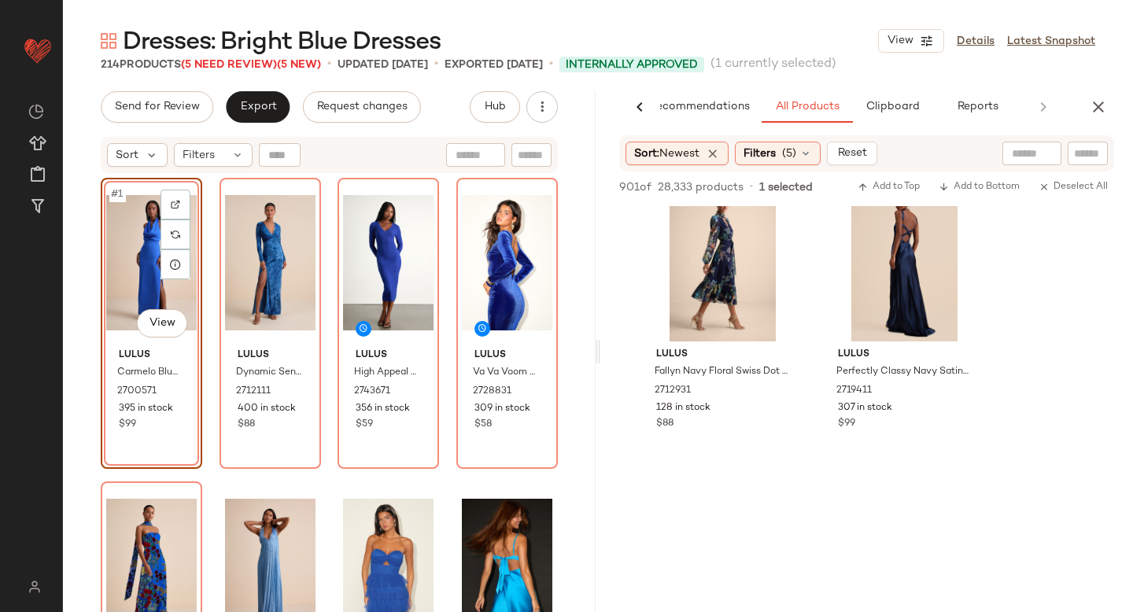
scroll to position [9874, 0]
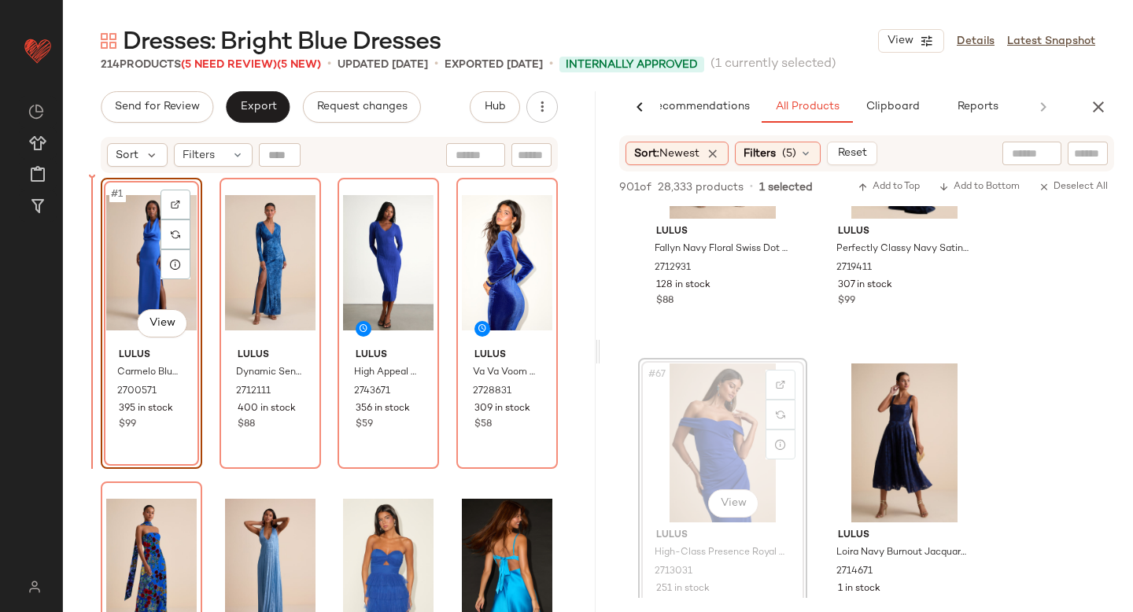
drag, startPoint x: 673, startPoint y: 451, endPoint x: 663, endPoint y: 451, distance: 9.4
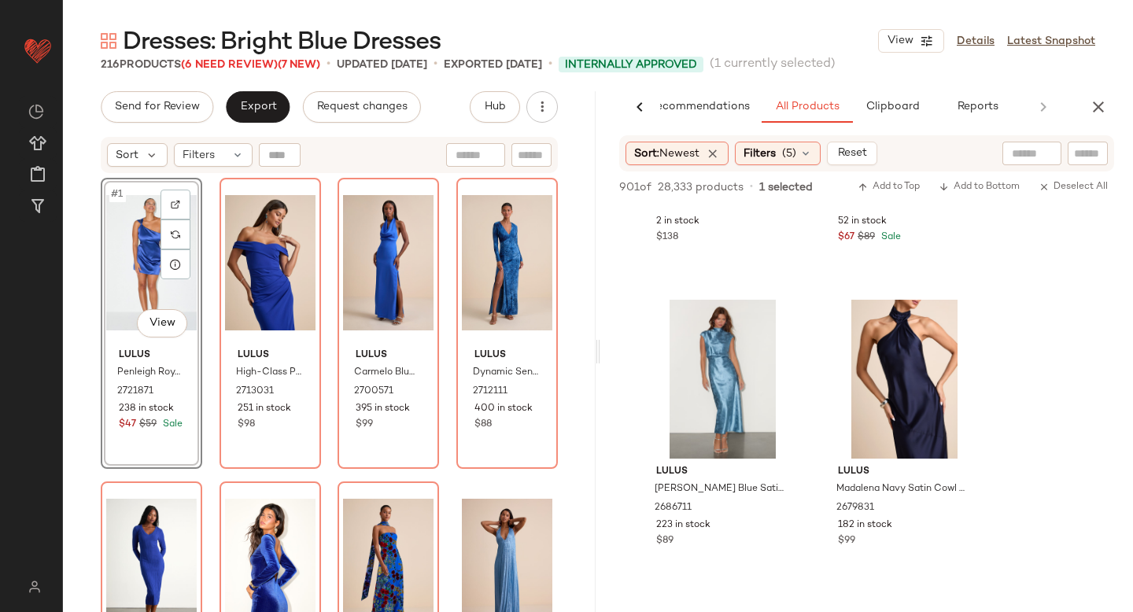
scroll to position [19750, 0]
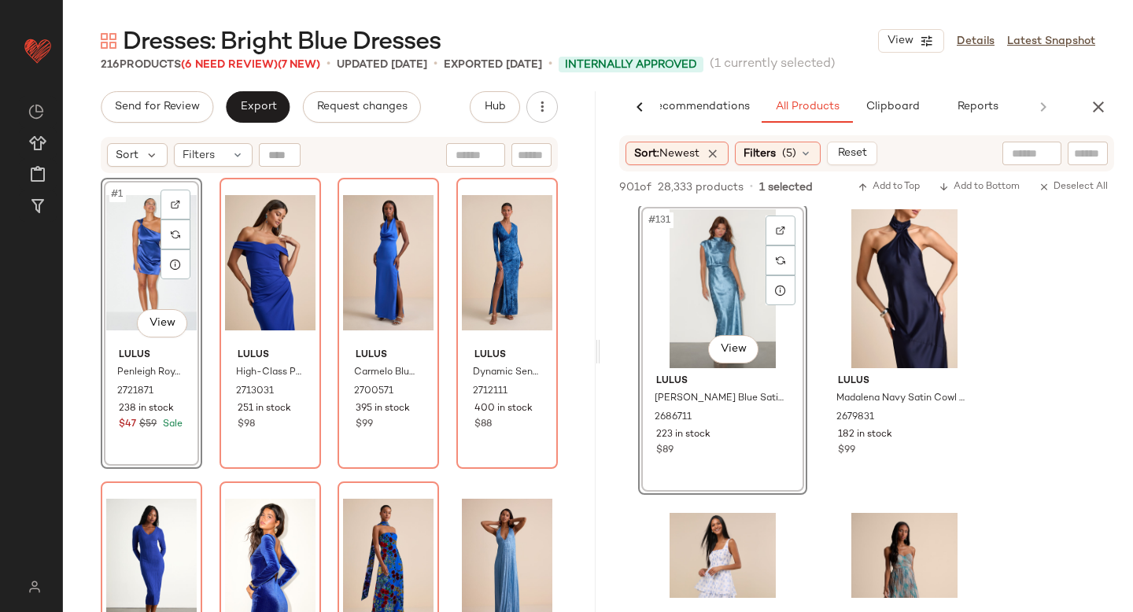
drag, startPoint x: 723, startPoint y: 265, endPoint x: 383, endPoint y: 9, distance: 426.0
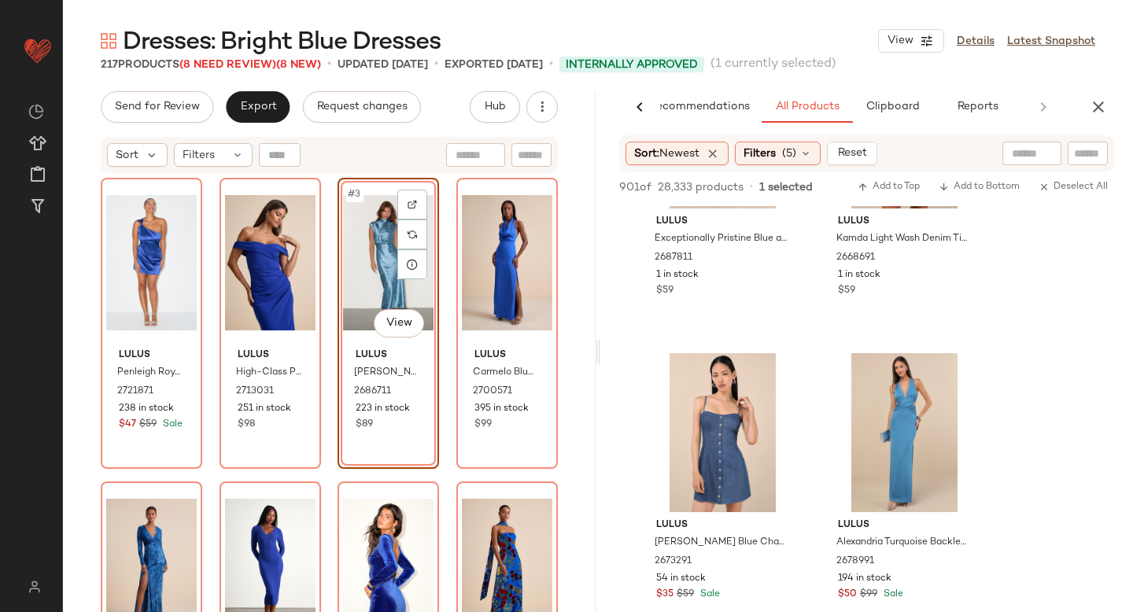
scroll to position [24803, 0]
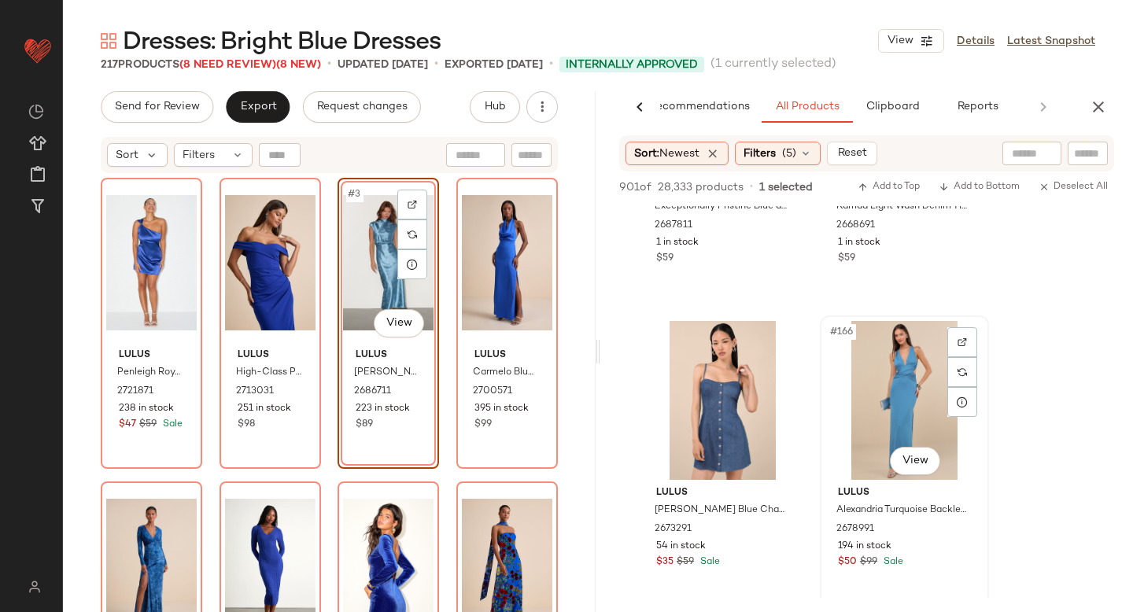
click at [915, 391] on div "#166 View" at bounding box center [905, 400] width 158 height 159
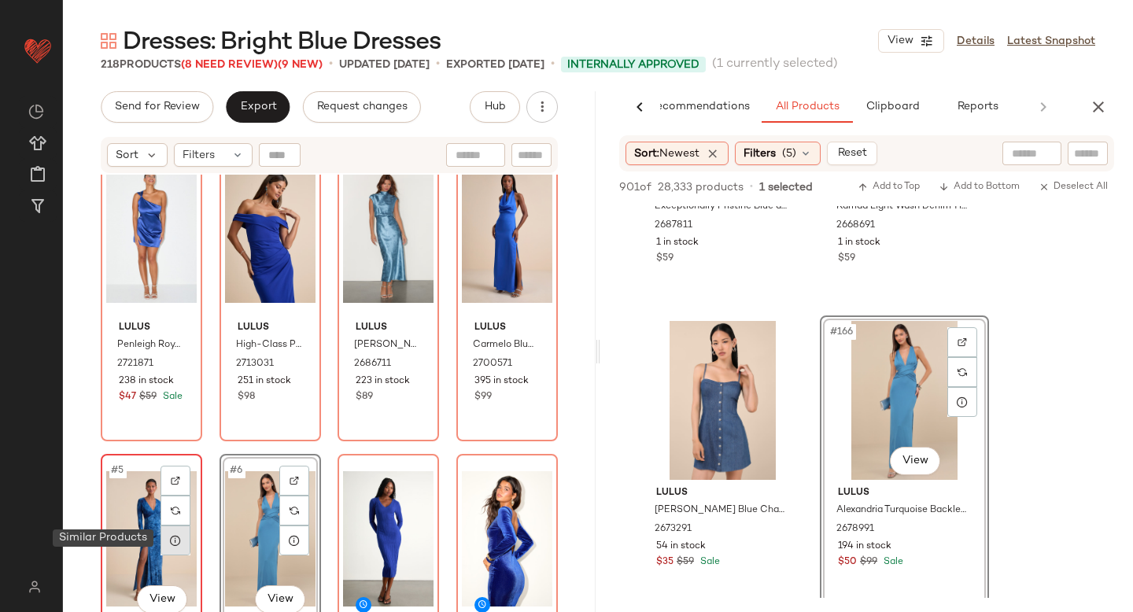
scroll to position [0, 0]
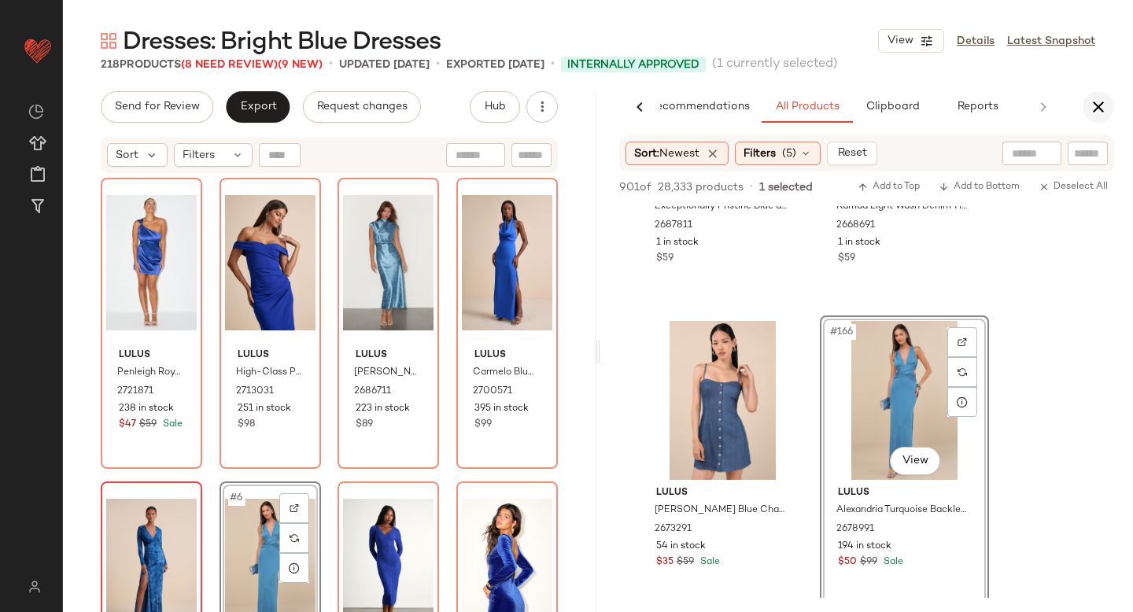
click at [1097, 104] on icon "button" at bounding box center [1098, 107] width 19 height 19
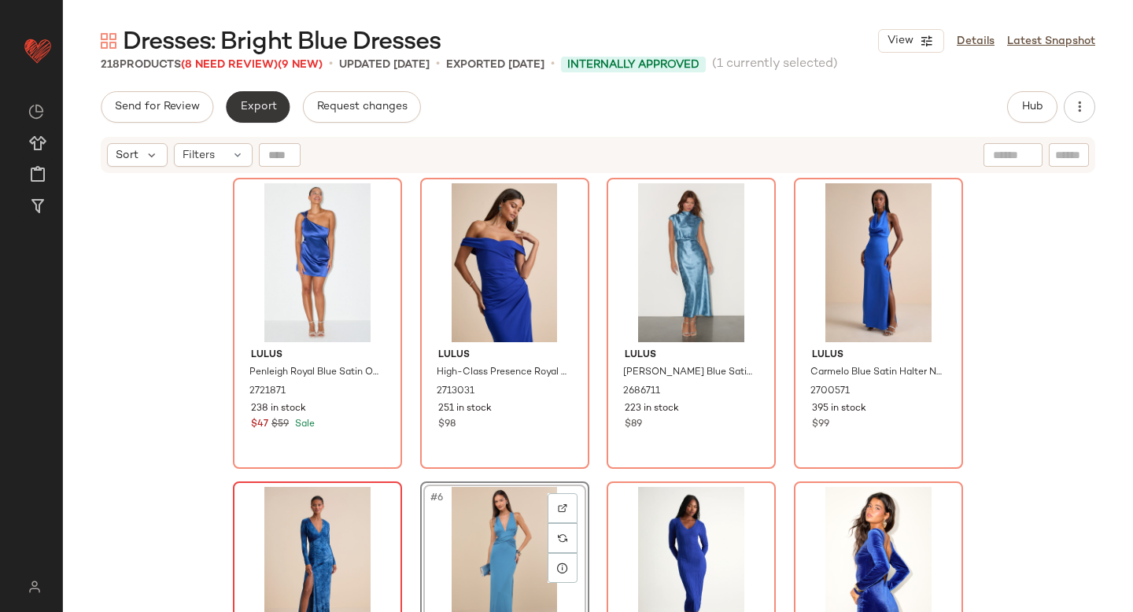
click at [276, 102] on button "Export" at bounding box center [258, 106] width 64 height 31
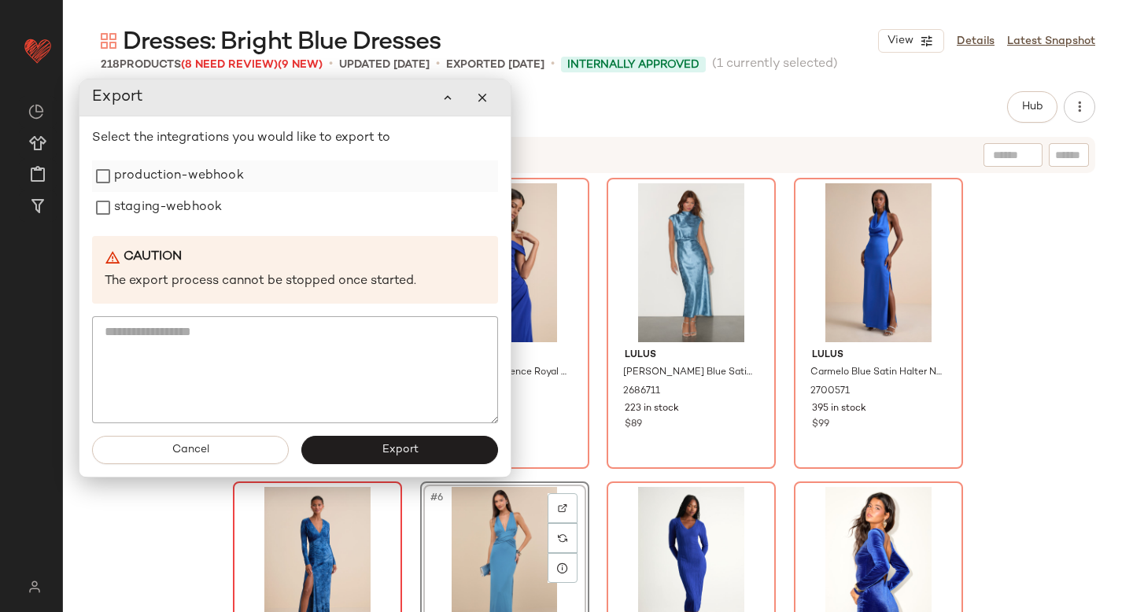
click at [199, 178] on label "production-webhook" at bounding box center [179, 176] width 130 height 31
click at [124, 193] on label "staging-webhook" at bounding box center [168, 207] width 108 height 31
click at [362, 456] on button "Export" at bounding box center [399, 450] width 197 height 28
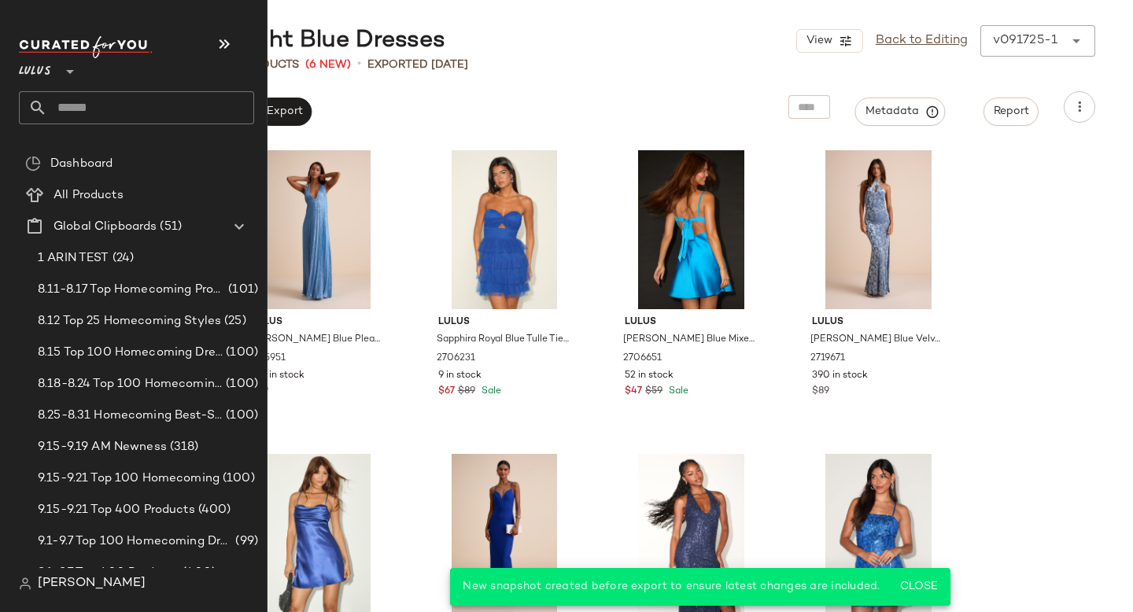
click at [102, 113] on input "text" at bounding box center [150, 107] width 207 height 33
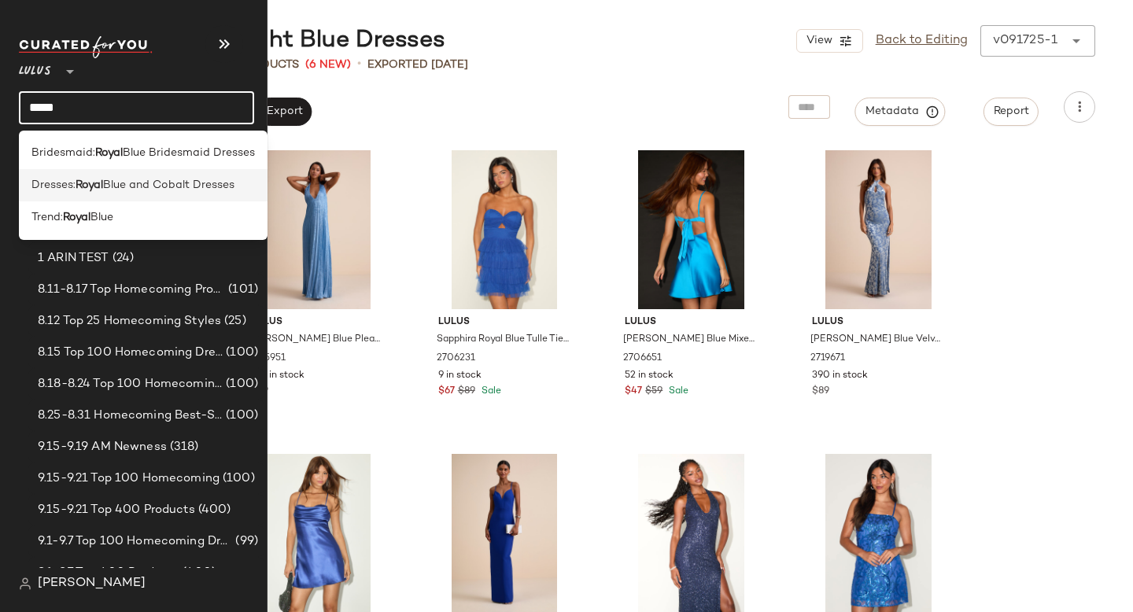
type input "*****"
click at [74, 179] on span "Dresses:" at bounding box center [53, 185] width 44 height 17
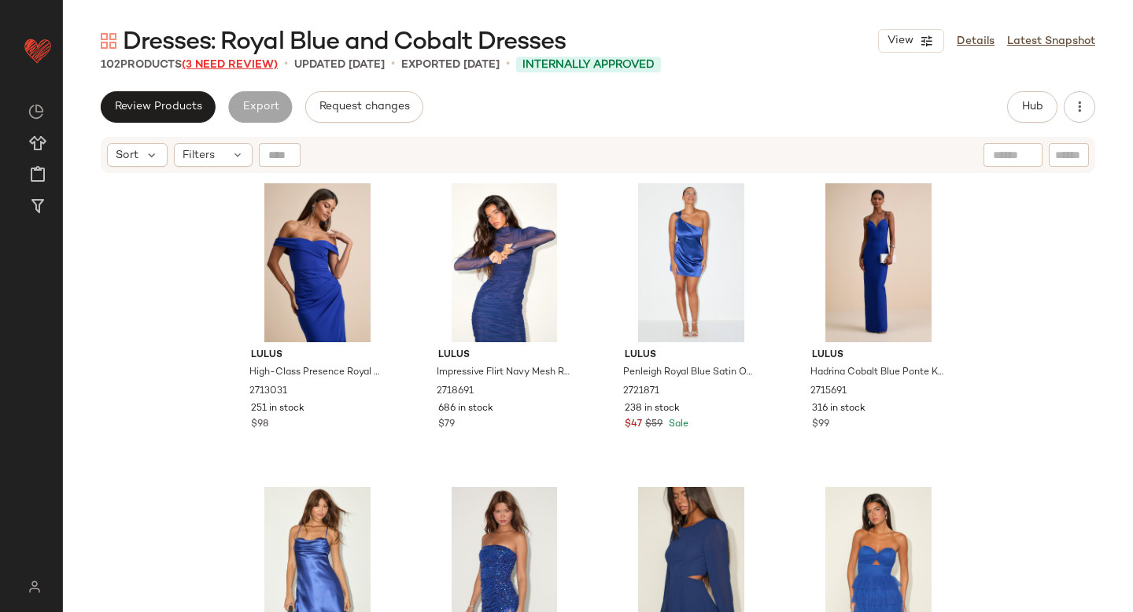
click at [238, 64] on span "(3 Need Review)" at bounding box center [230, 65] width 96 height 12
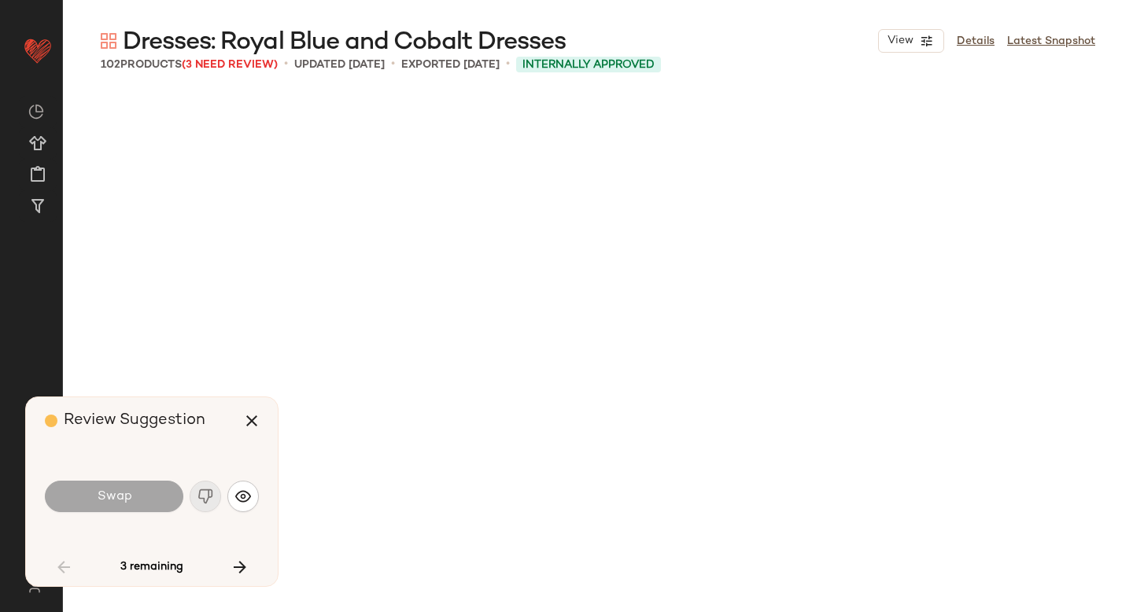
scroll to position [4861, 0]
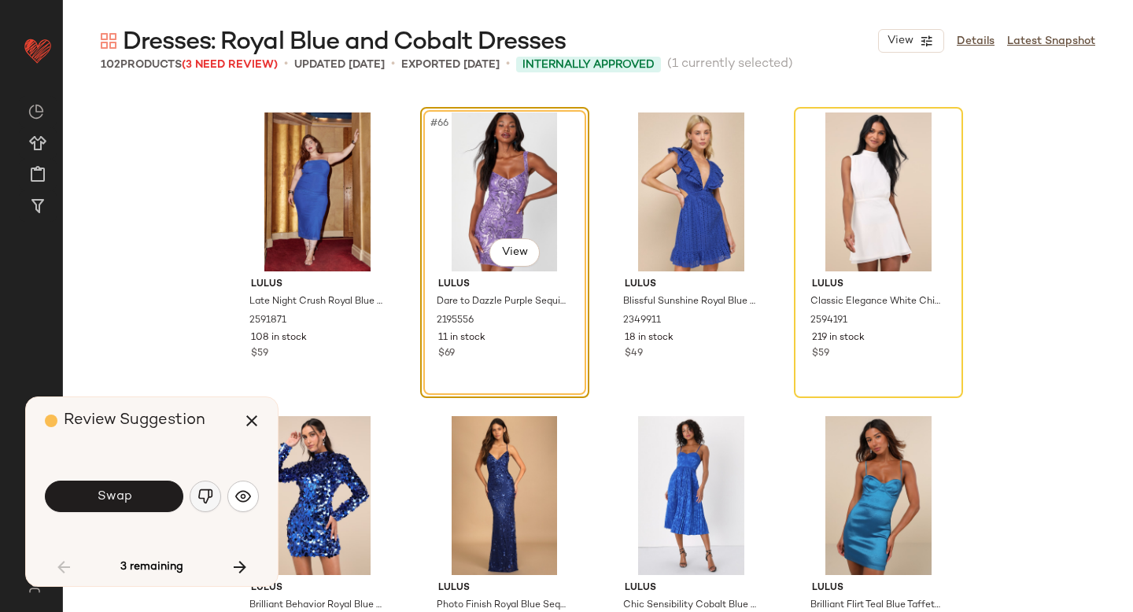
click at [202, 501] on img "button" at bounding box center [206, 497] width 16 height 16
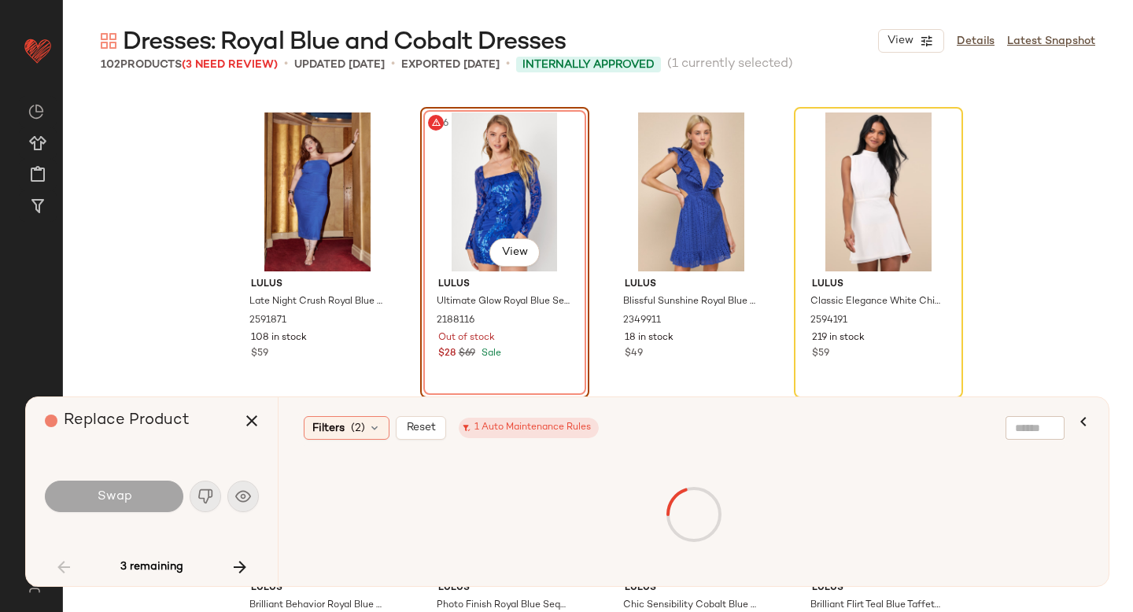
click at [453, 223] on div "#66 View" at bounding box center [505, 192] width 158 height 159
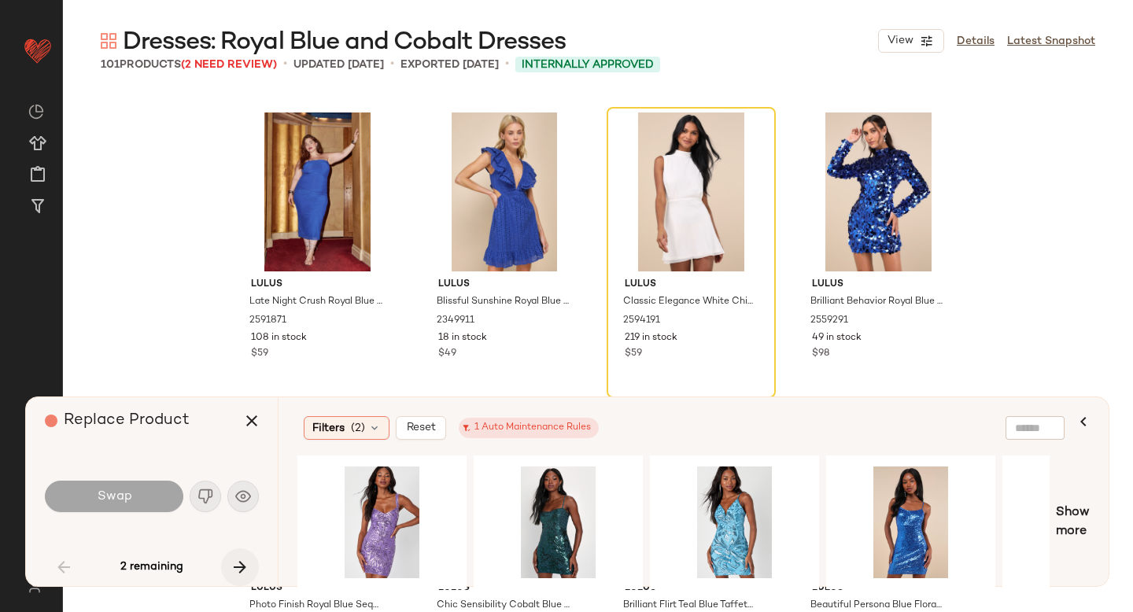
click at [233, 558] on icon "button" at bounding box center [240, 567] width 19 height 19
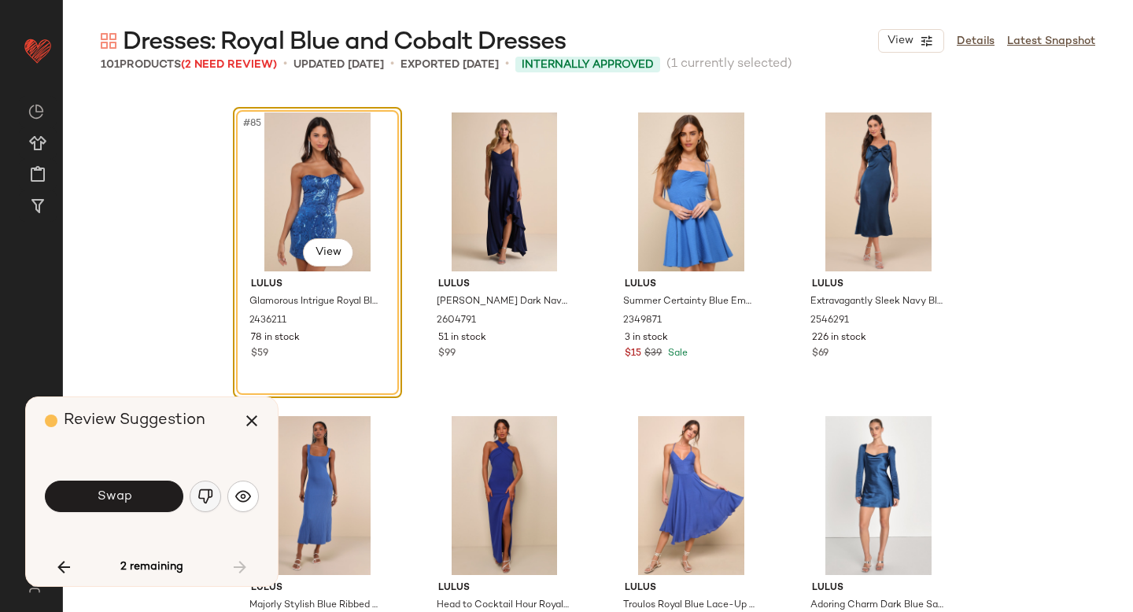
click at [199, 492] on img "button" at bounding box center [206, 497] width 16 height 16
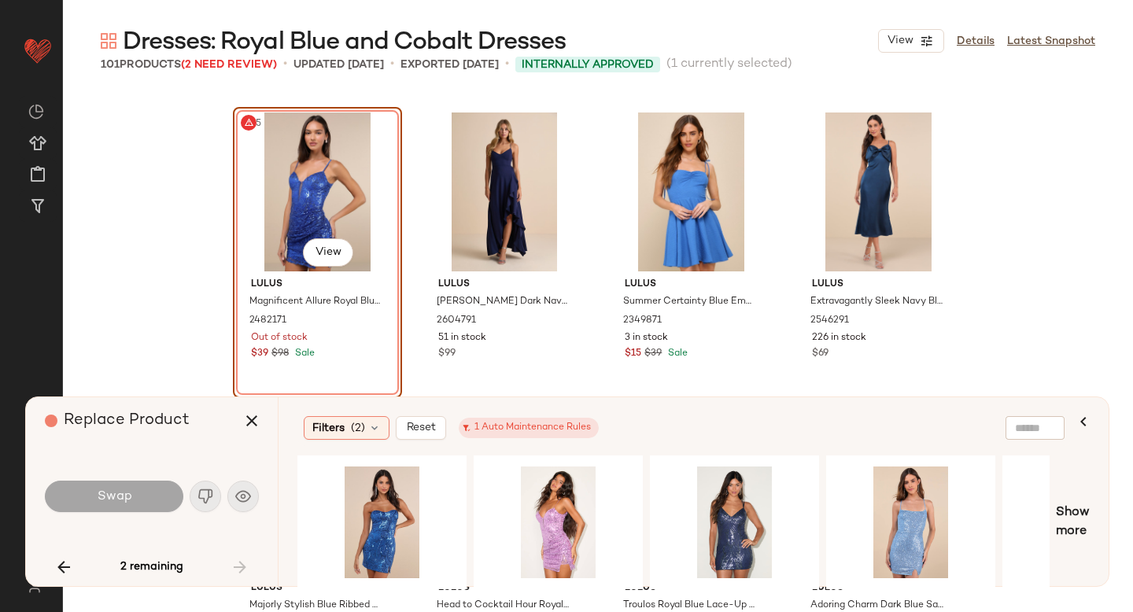
click at [287, 228] on div "#85 View" at bounding box center [317, 192] width 158 height 159
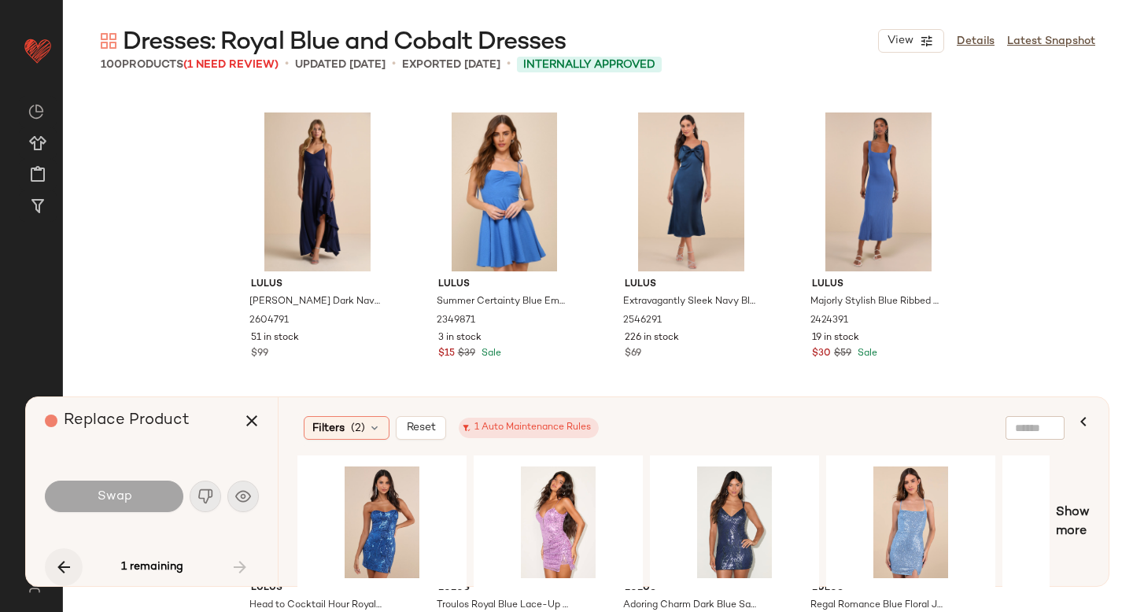
click at [63, 562] on icon "button" at bounding box center [63, 567] width 19 height 19
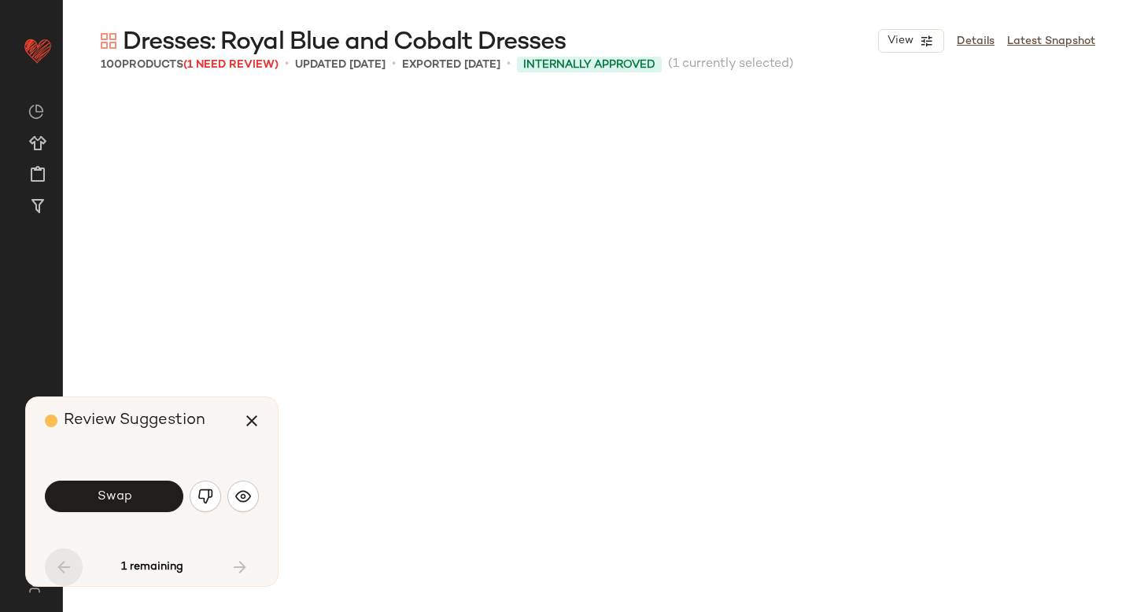
scroll to position [4861, 0]
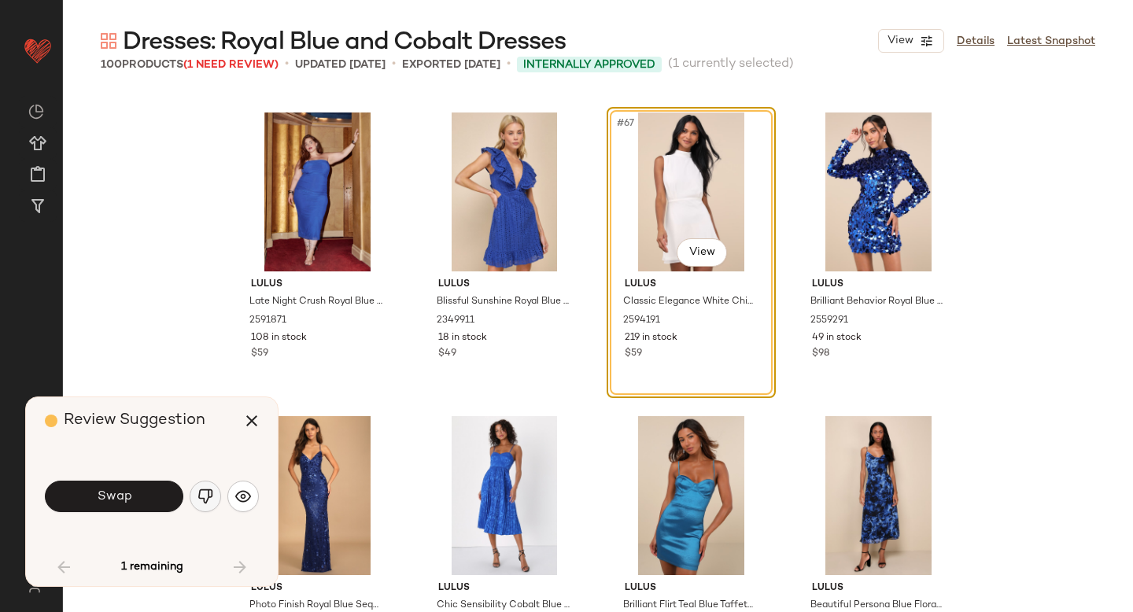
click at [204, 489] on img "button" at bounding box center [206, 497] width 16 height 16
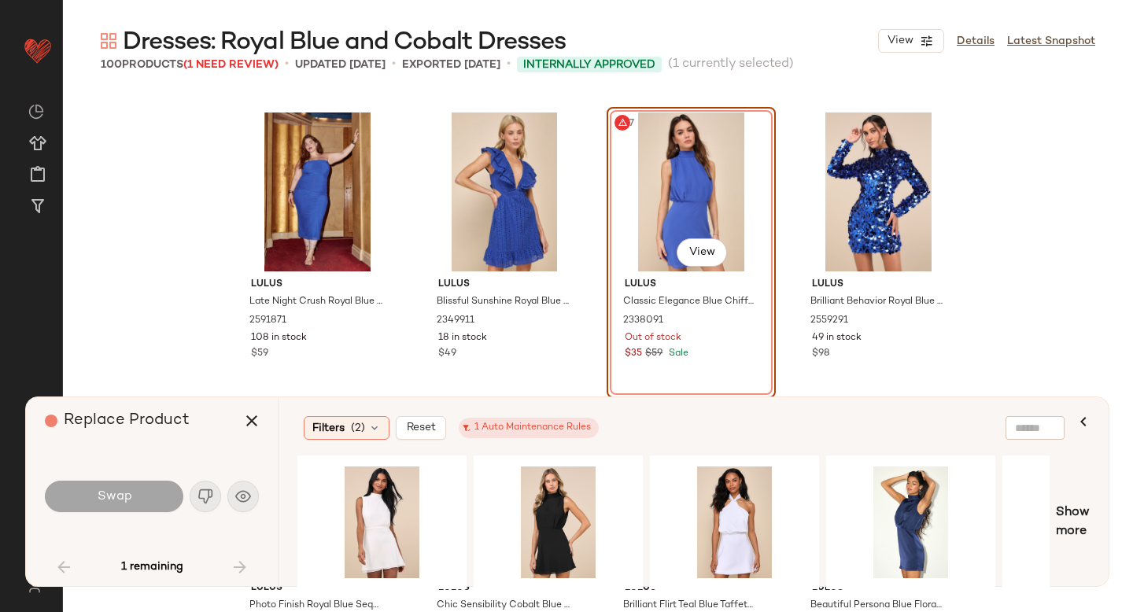
click at [634, 212] on div "#67 View" at bounding box center [691, 192] width 158 height 159
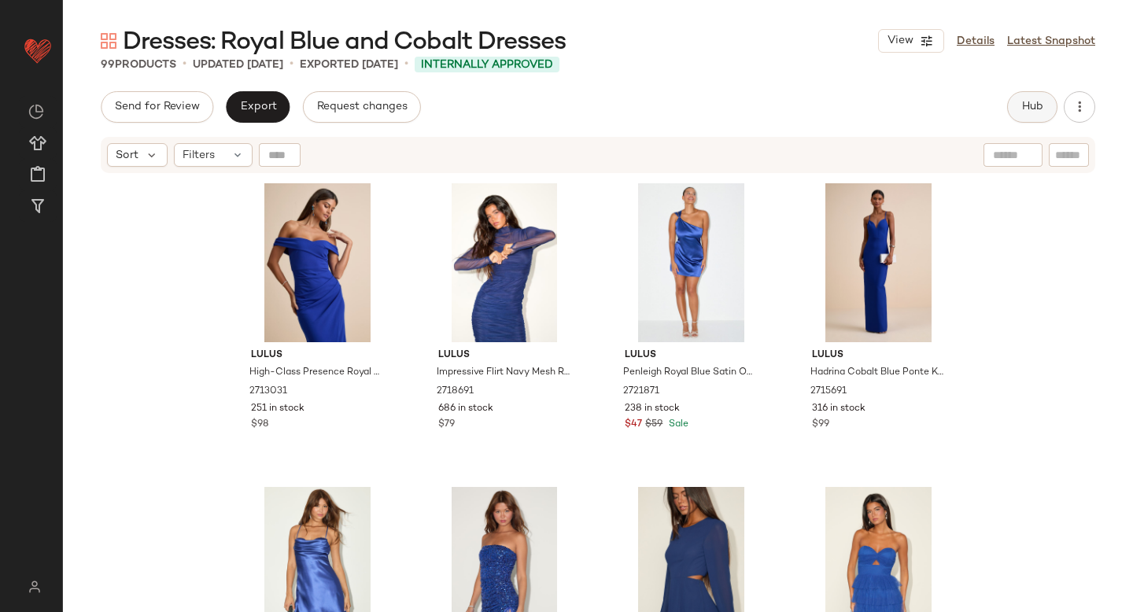
click at [1030, 102] on span "Hub" at bounding box center [1033, 107] width 22 height 13
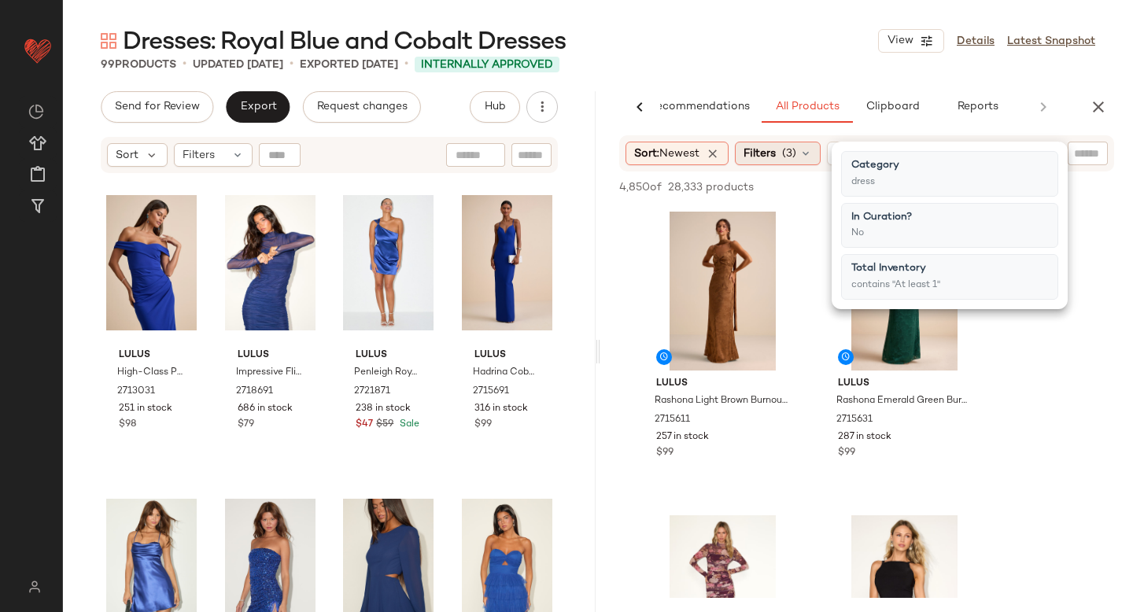
click at [802, 157] on div "Filters (3)" at bounding box center [778, 154] width 86 height 24
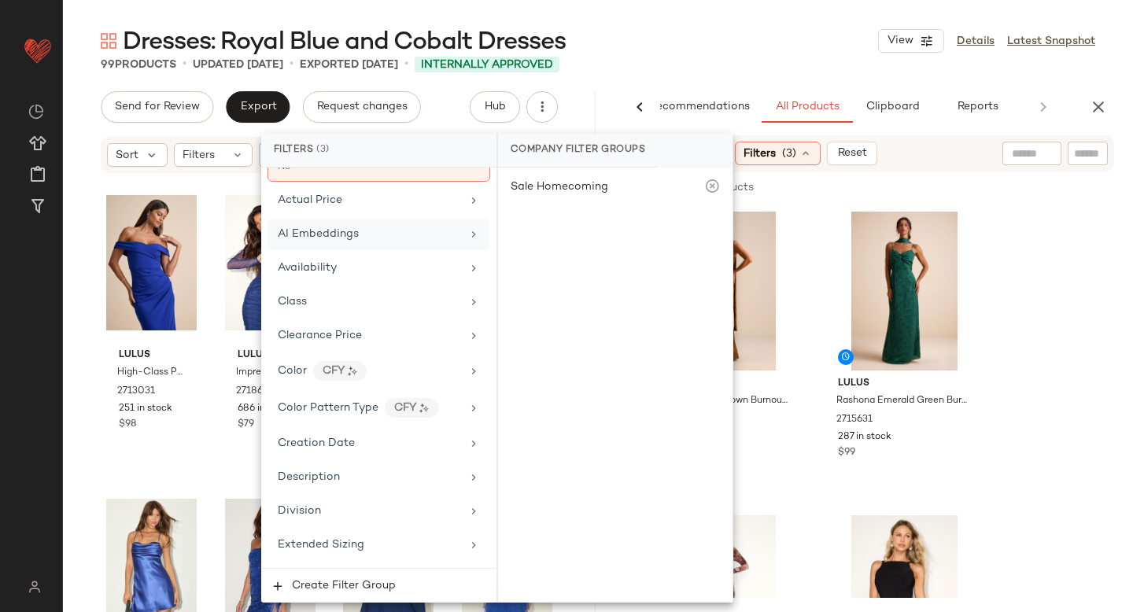
scroll to position [152, 0]
click at [417, 370] on div "Color CFY" at bounding box center [369, 369] width 183 height 20
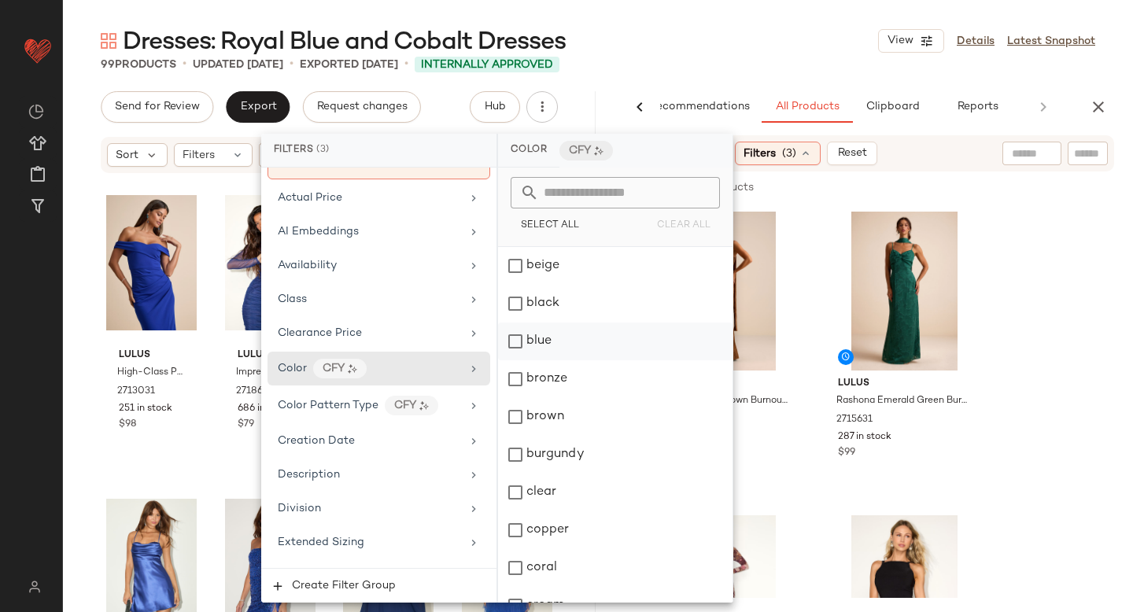
click at [517, 343] on div "blue" at bounding box center [615, 342] width 235 height 38
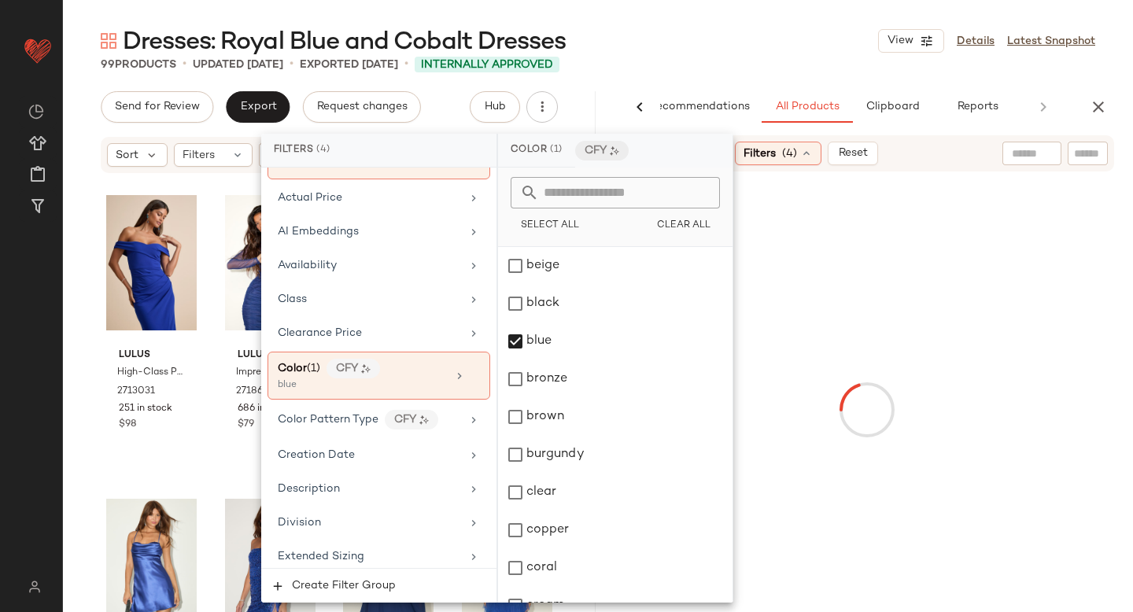
click at [1033, 312] on div at bounding box center [867, 410] width 527 height 471
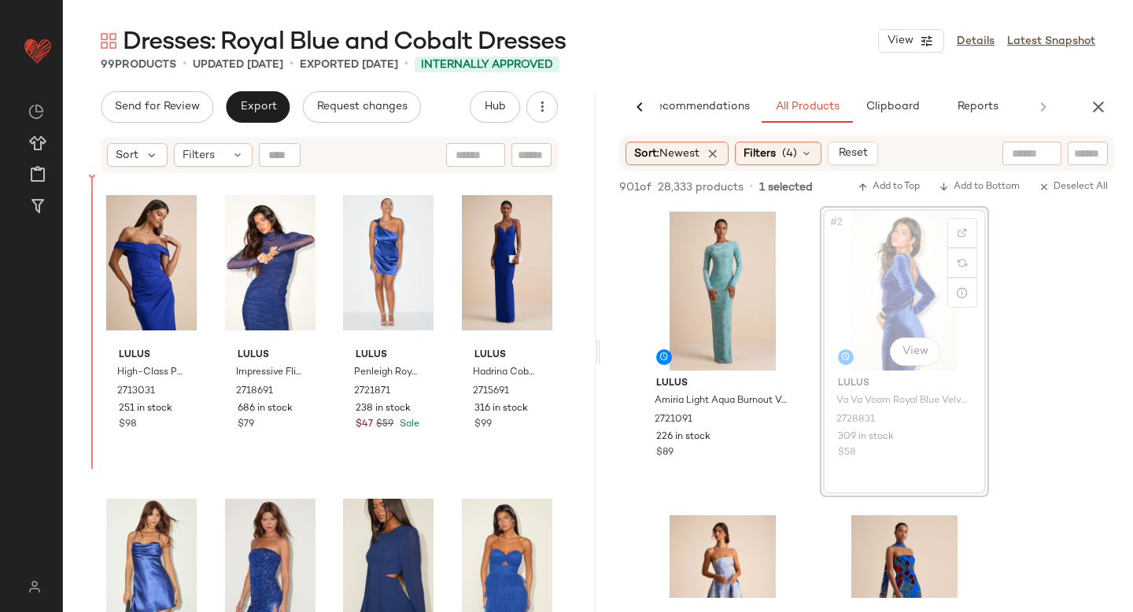
drag, startPoint x: 875, startPoint y: 298, endPoint x: 865, endPoint y: 300, distance: 10.4
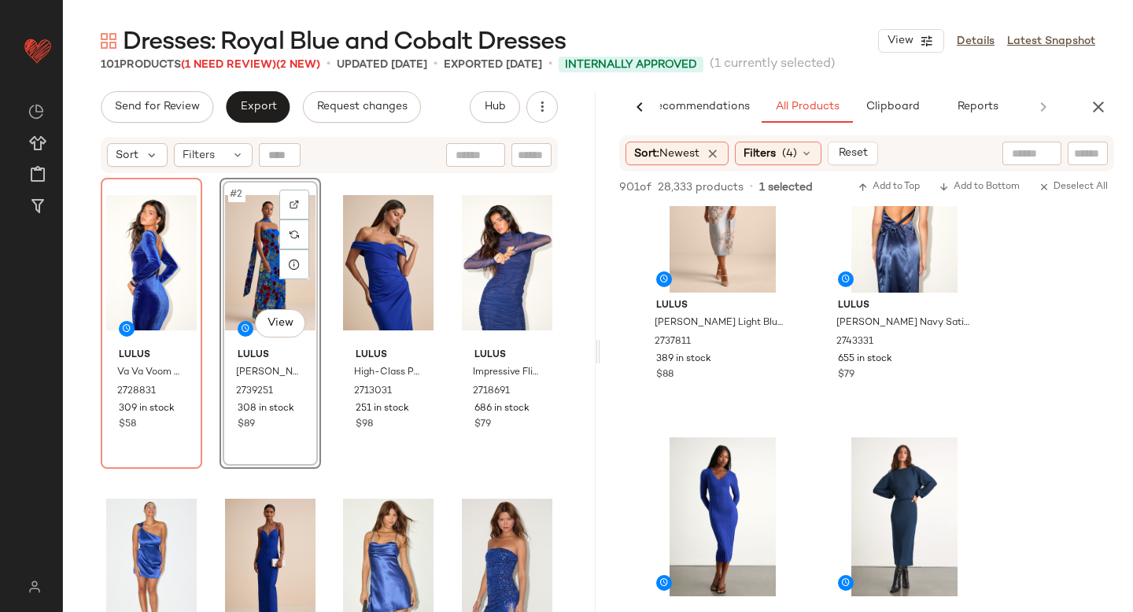
scroll to position [2341, 0]
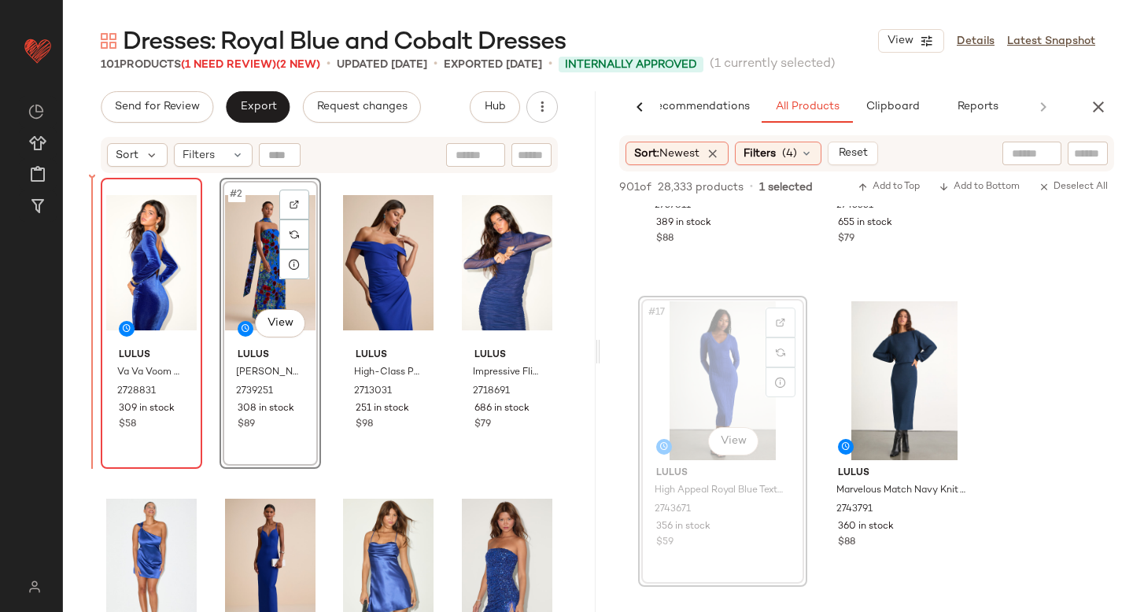
drag, startPoint x: 737, startPoint y: 390, endPoint x: 117, endPoint y: 408, distance: 620.5
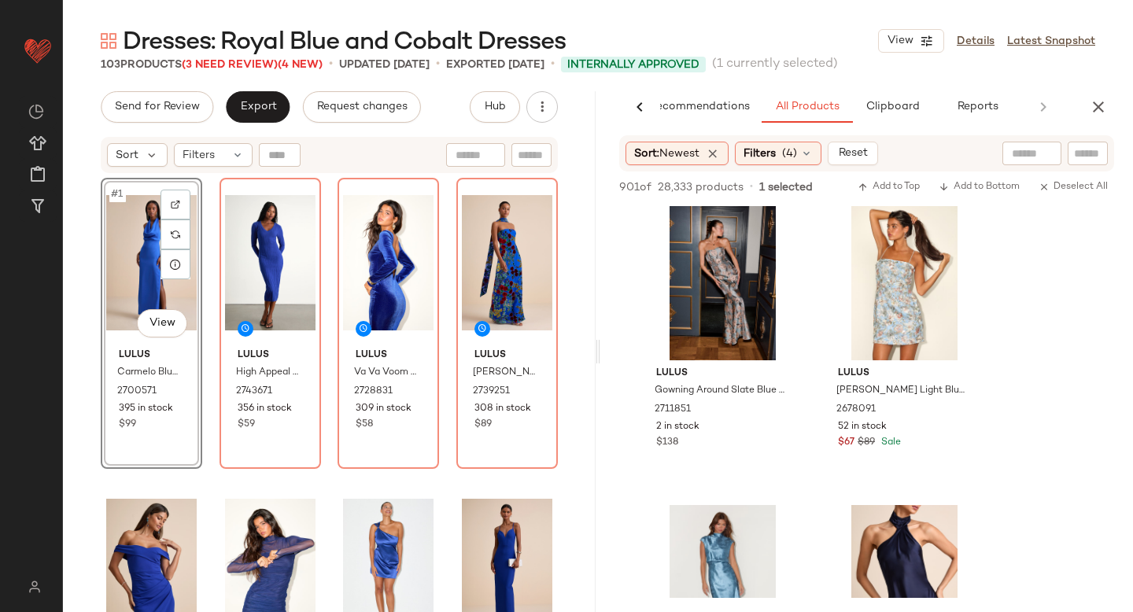
scroll to position [19968, 0]
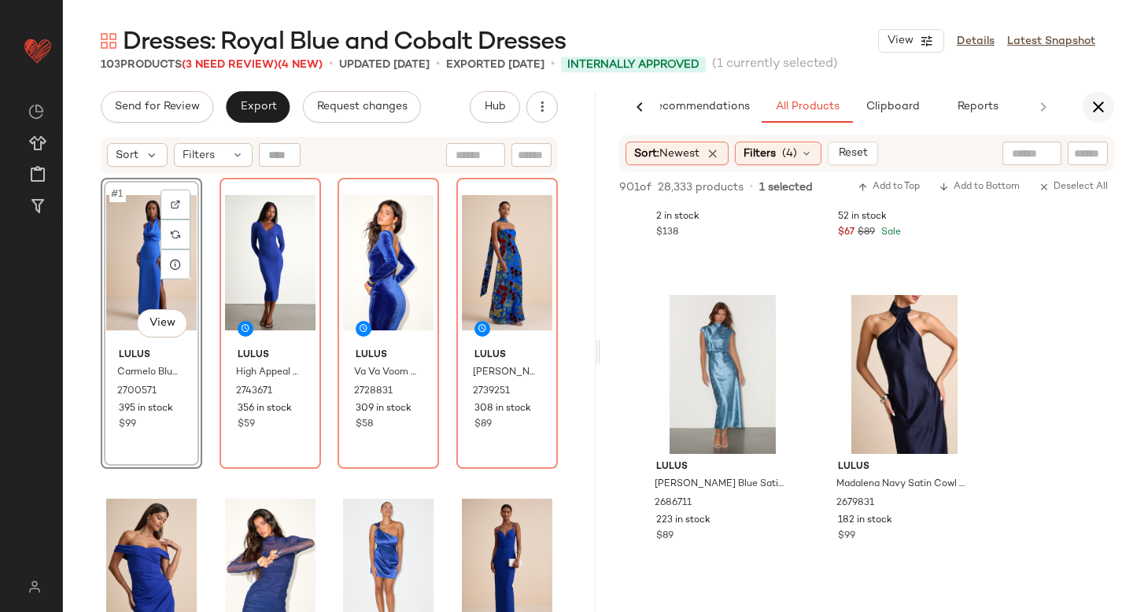
click at [1102, 103] on icon "button" at bounding box center [1098, 107] width 19 height 19
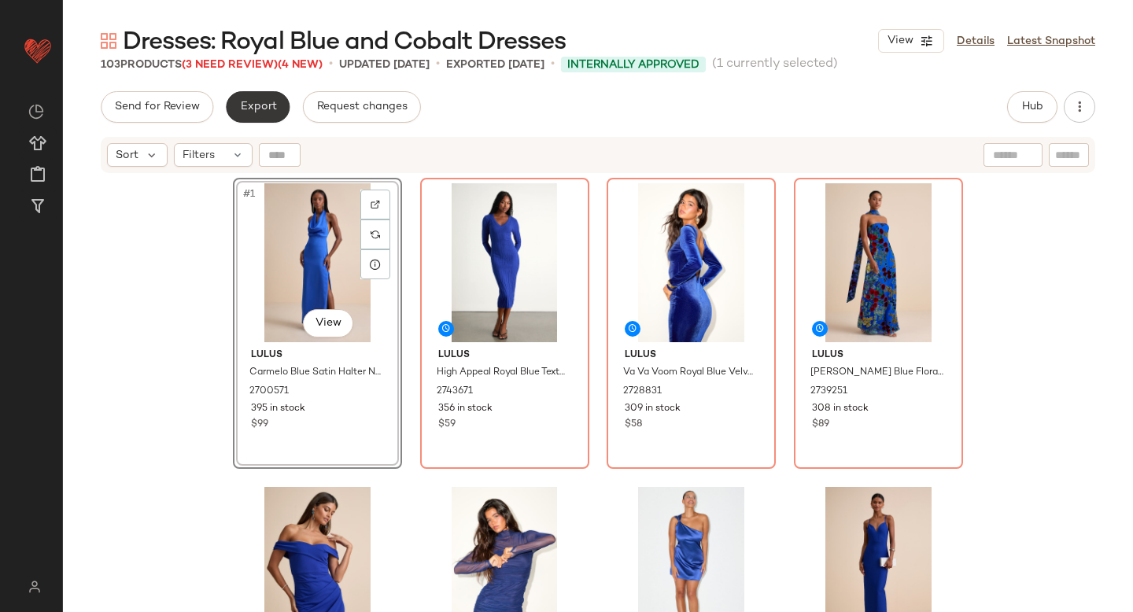
click at [268, 105] on span "Export" at bounding box center [257, 107] width 37 height 13
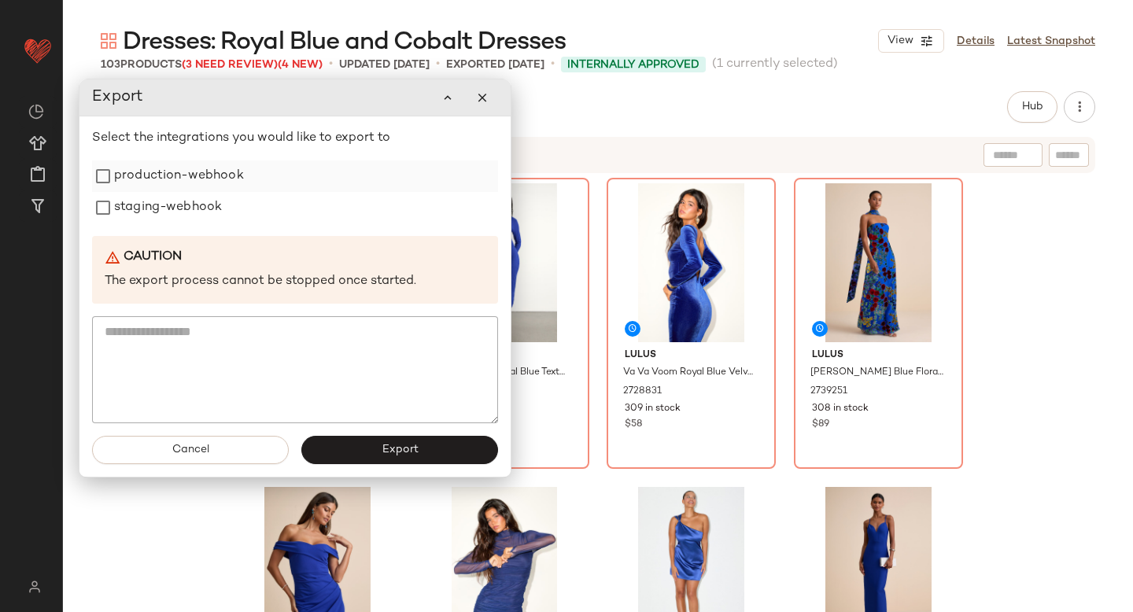
click at [143, 161] on label "production-webhook" at bounding box center [179, 176] width 130 height 31
click at [146, 209] on label "staging-webhook" at bounding box center [168, 207] width 108 height 31
click at [349, 452] on button "Export" at bounding box center [399, 450] width 197 height 28
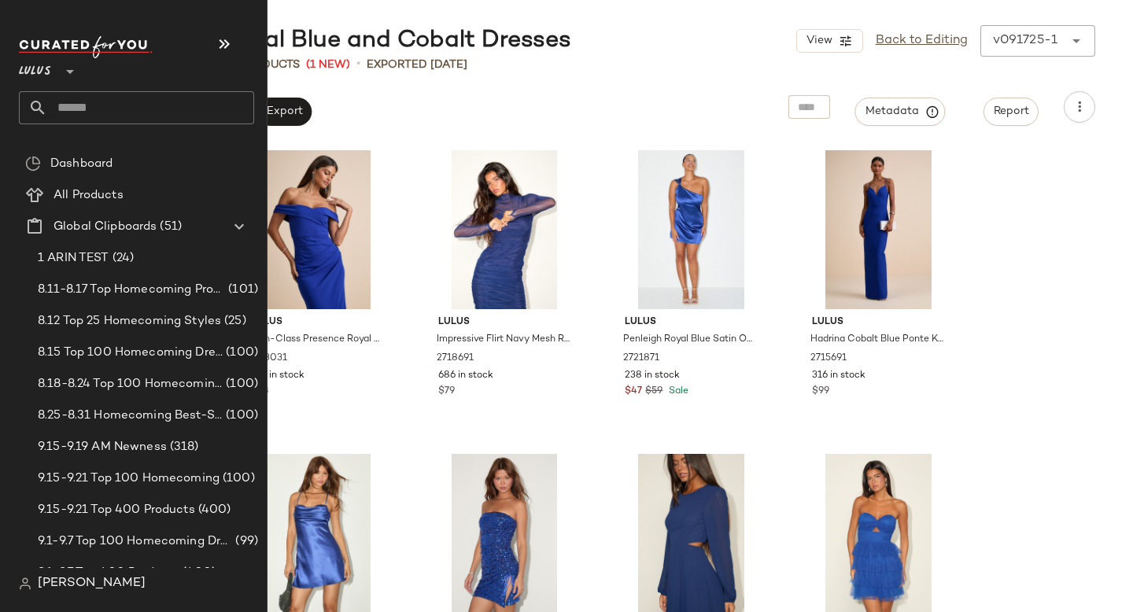
click at [139, 96] on input "text" at bounding box center [150, 107] width 207 height 33
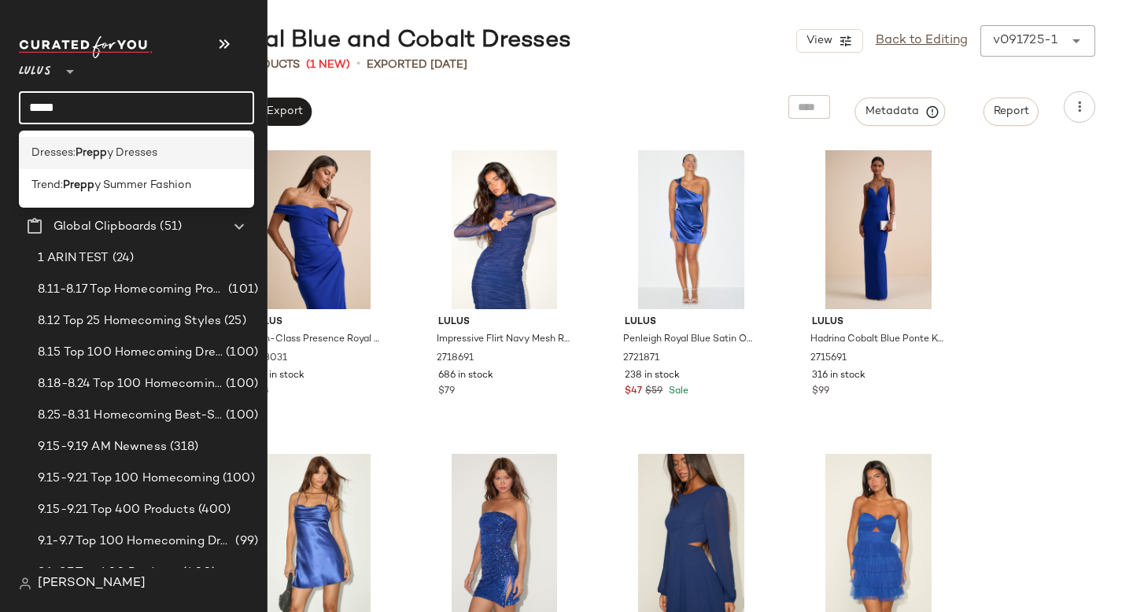
type input "*****"
click at [113, 149] on span "y Dresses" at bounding box center [132, 153] width 50 height 17
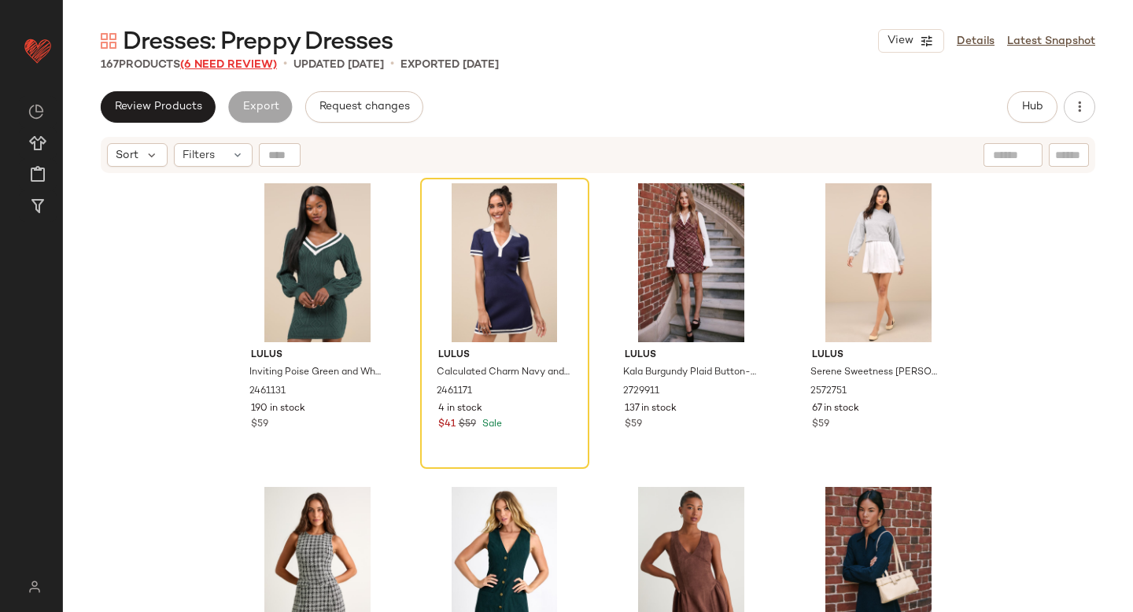
click at [265, 67] on span "(6 Need Review)" at bounding box center [228, 65] width 97 height 12
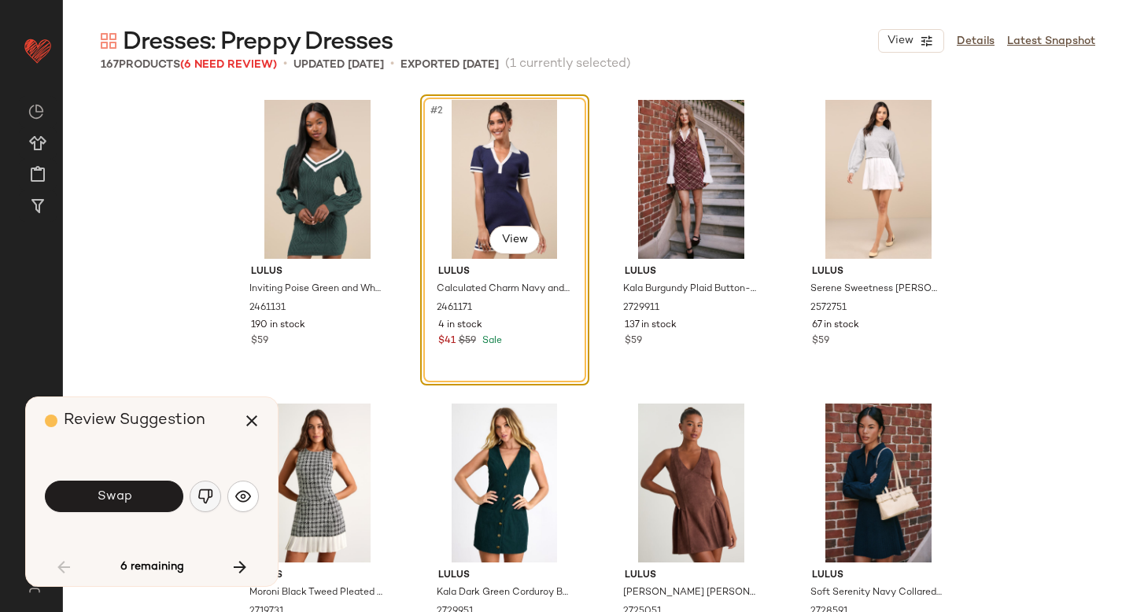
click at [210, 493] on img "button" at bounding box center [206, 497] width 16 height 16
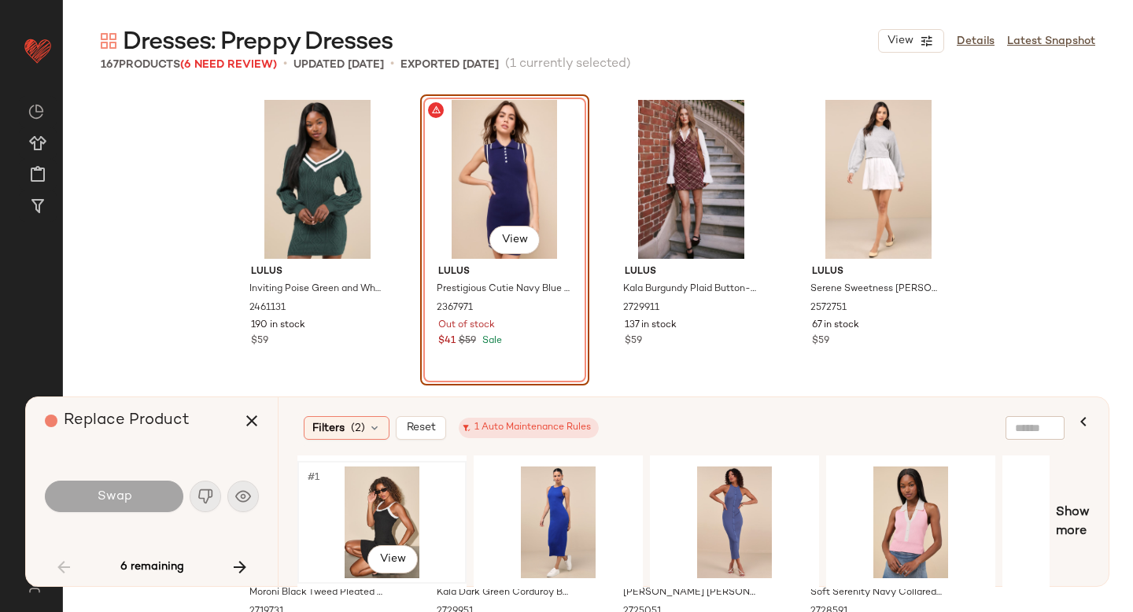
click at [394, 512] on div "#1 View" at bounding box center [382, 523] width 158 height 112
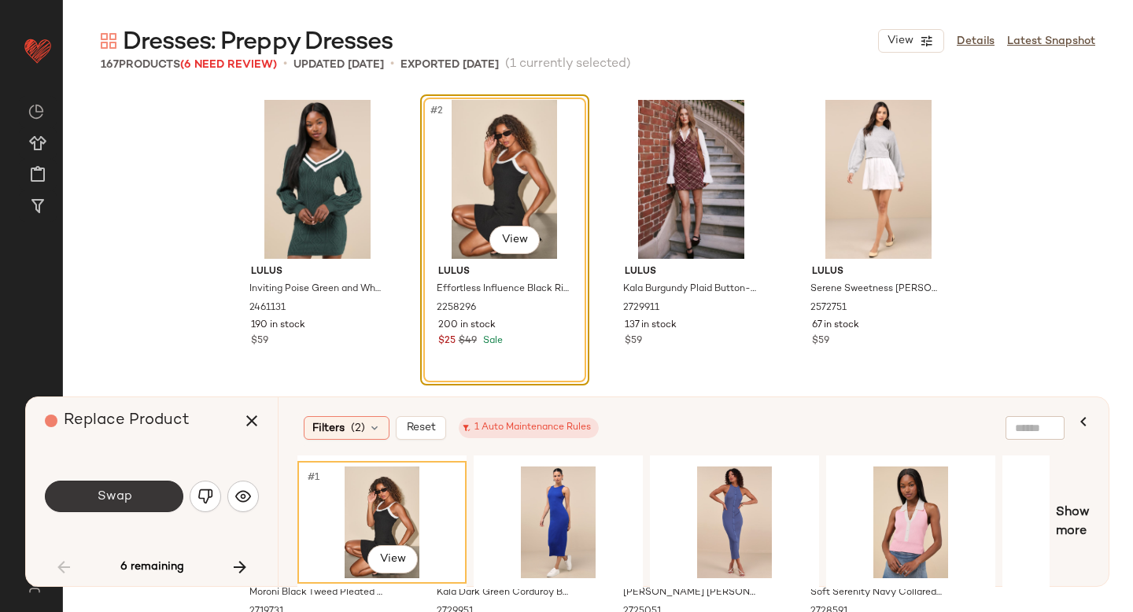
click at [79, 498] on button "Swap" at bounding box center [114, 496] width 139 height 31
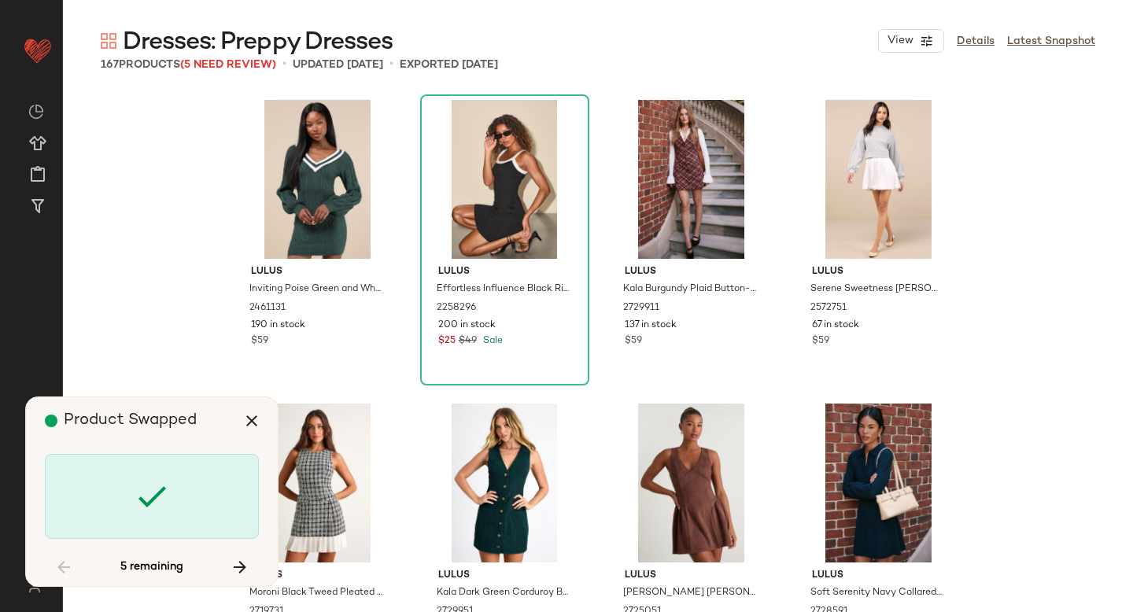
scroll to position [1519, 0]
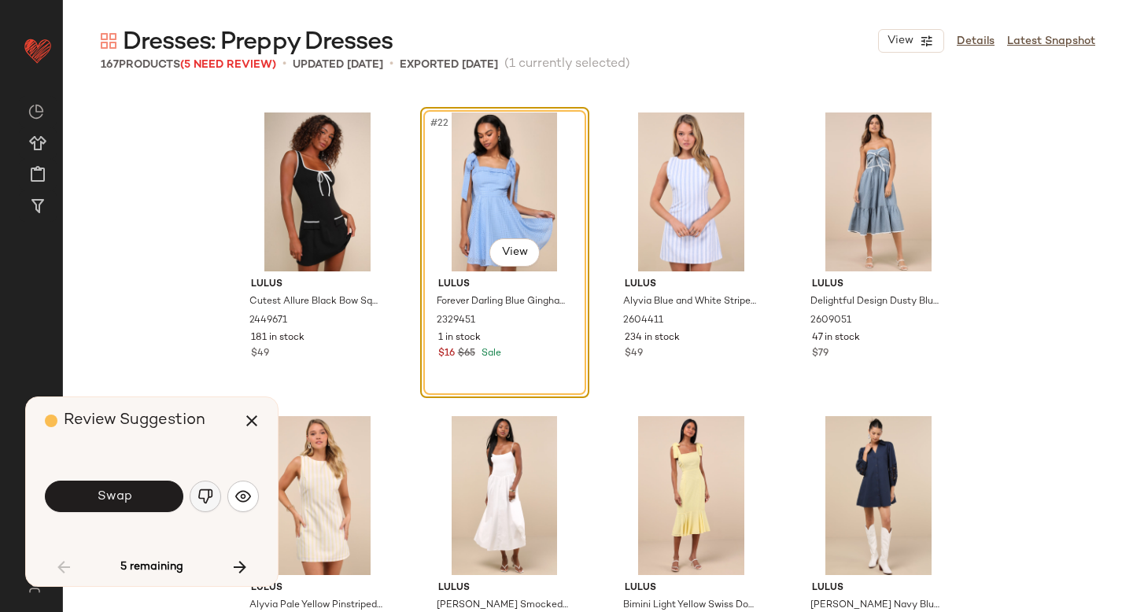
click at [211, 489] on img "button" at bounding box center [206, 497] width 16 height 16
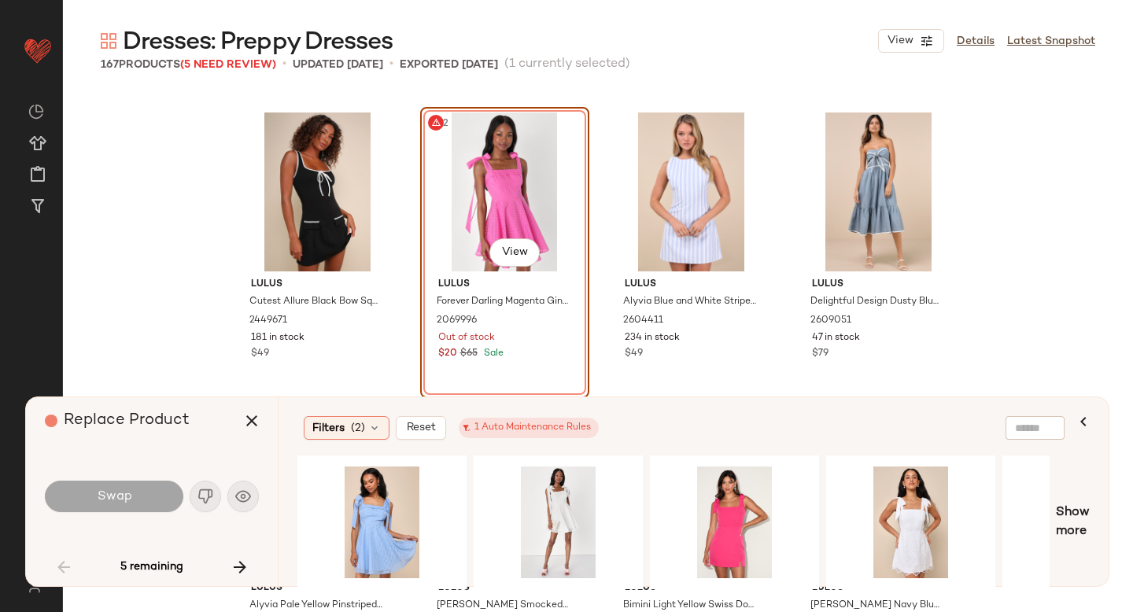
click at [504, 176] on div "#22 View" at bounding box center [505, 192] width 158 height 159
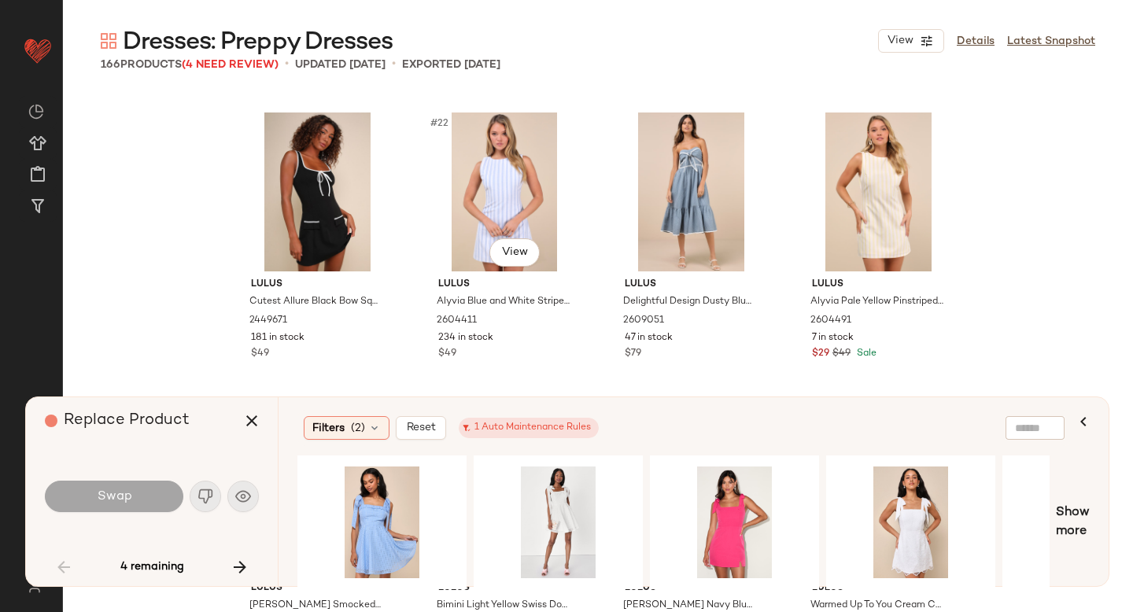
click at [489, 179] on div "#22 View" at bounding box center [505, 192] width 158 height 159
click at [230, 573] on button "button" at bounding box center [240, 568] width 38 height 38
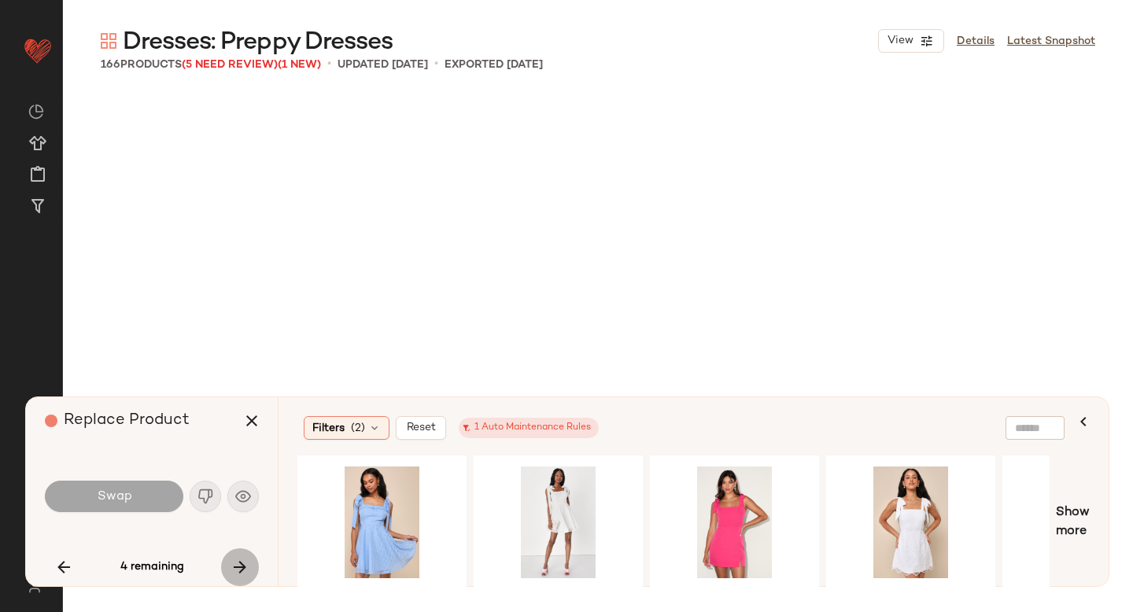
scroll to position [9114, 0]
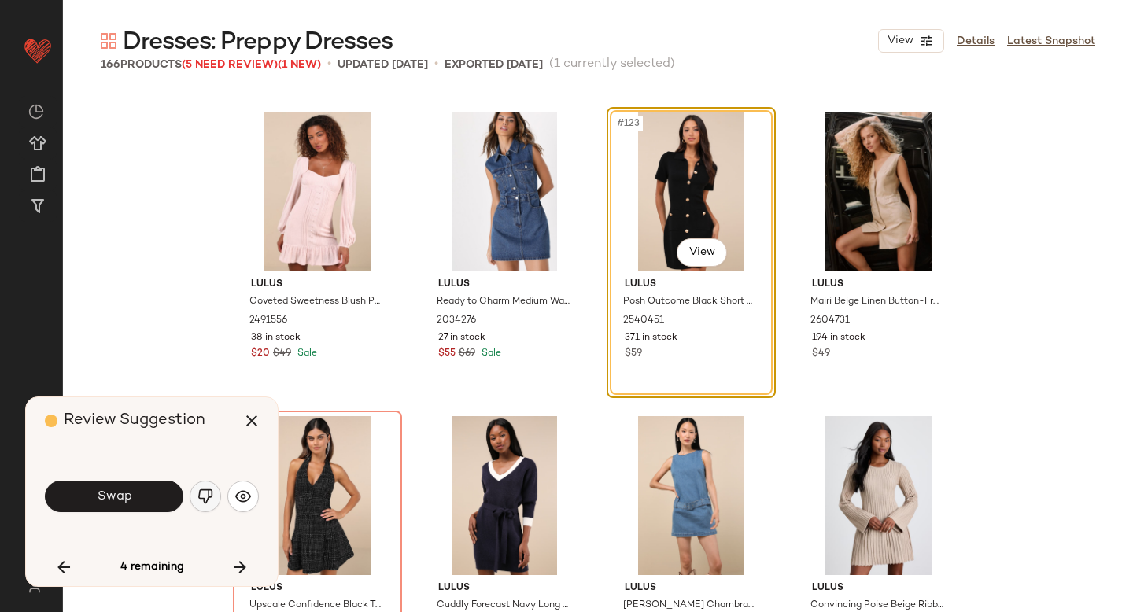
click at [205, 497] on img "button" at bounding box center [206, 497] width 16 height 16
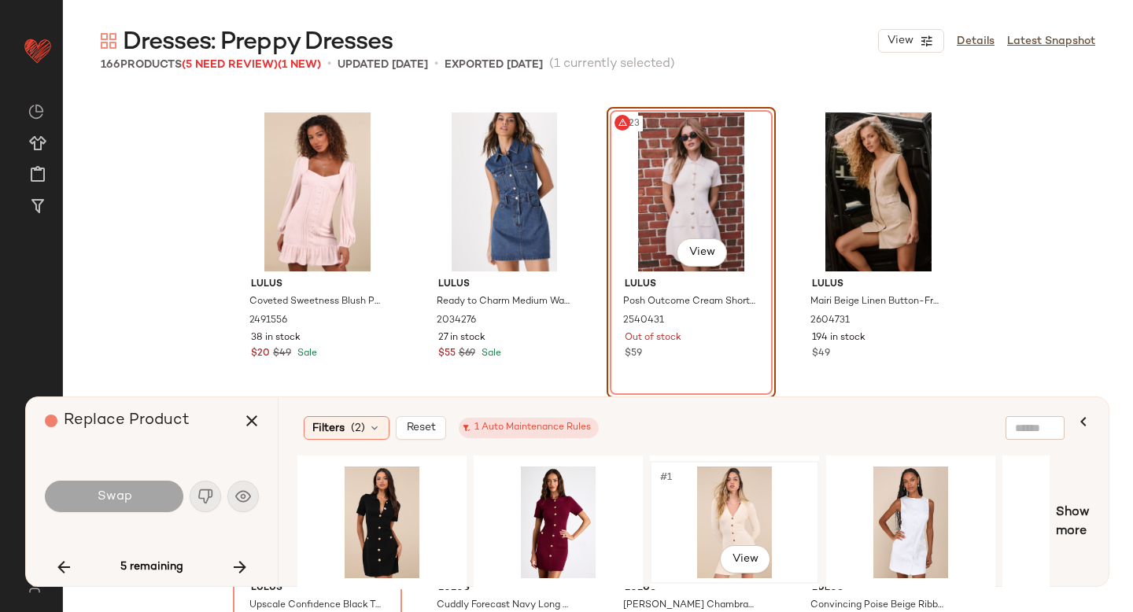
click at [743, 484] on div "#1 View" at bounding box center [735, 523] width 158 height 112
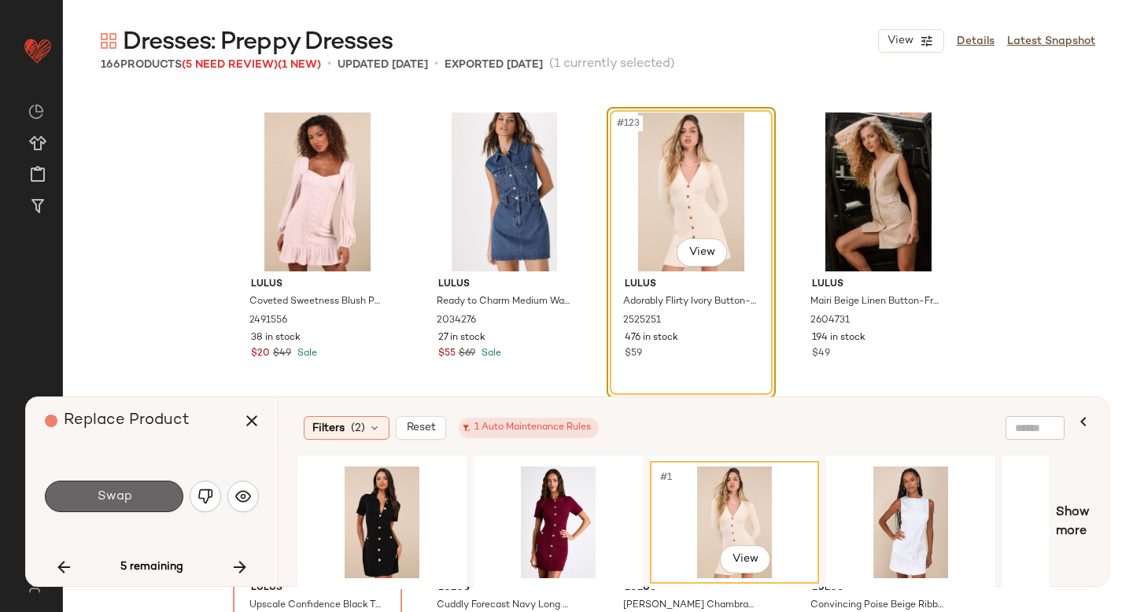
click at [151, 493] on button "Swap" at bounding box center [114, 496] width 139 height 31
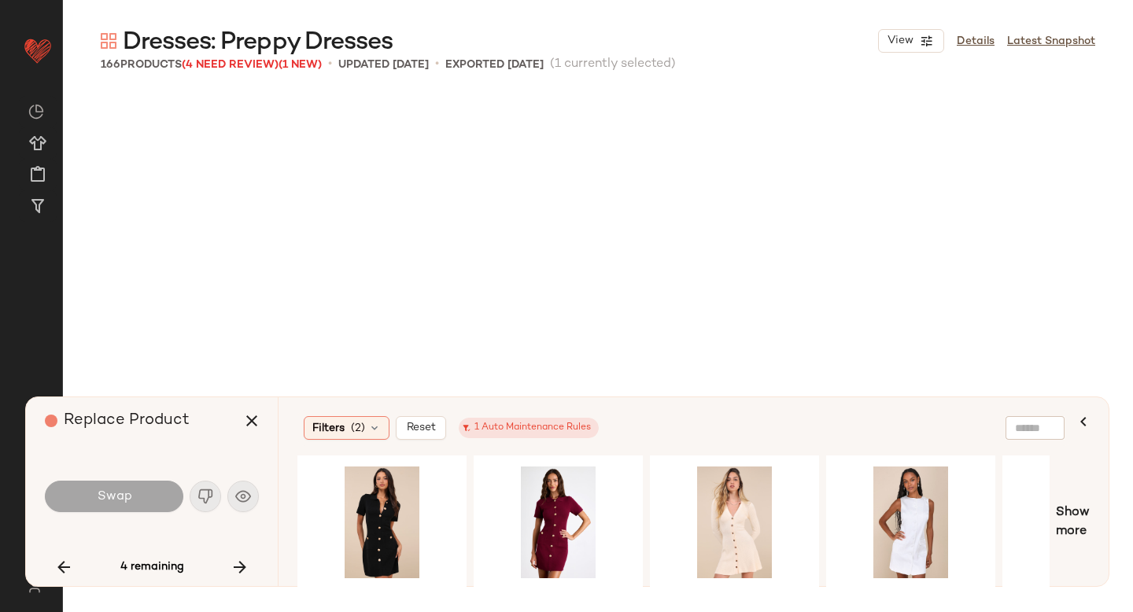
scroll to position [3038, 0]
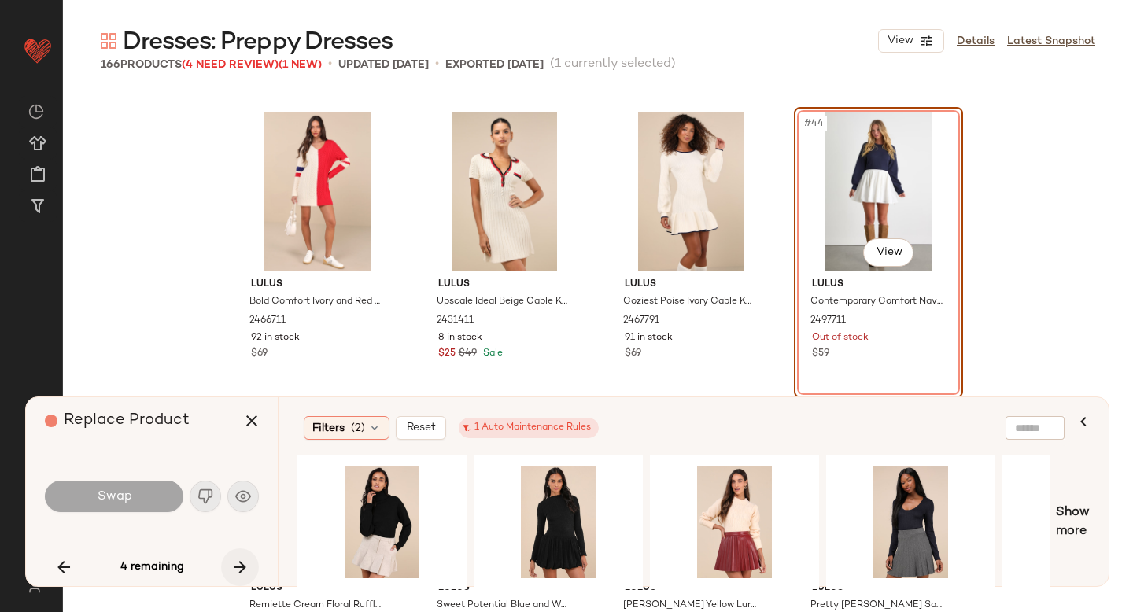
click at [239, 567] on icon "button" at bounding box center [240, 567] width 19 height 19
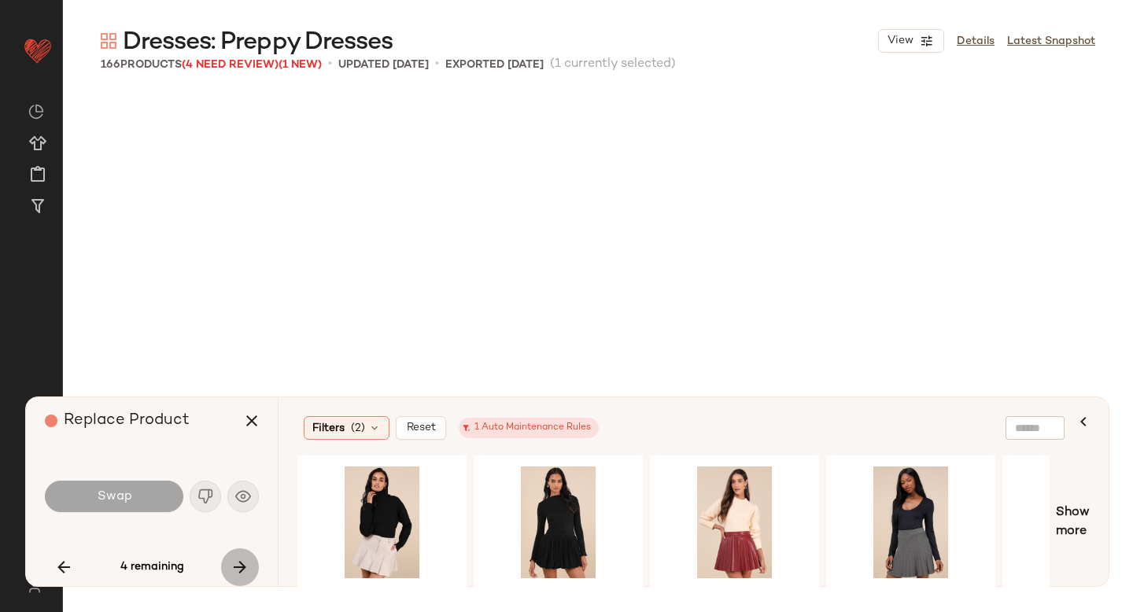
scroll to position [9418, 0]
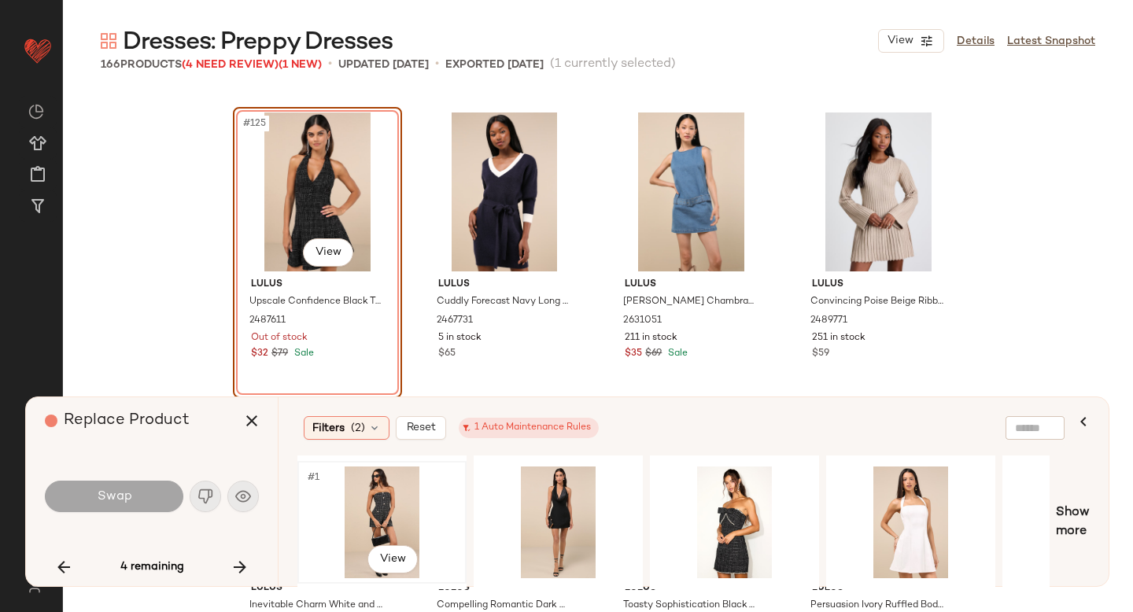
click at [382, 489] on div "#1 View" at bounding box center [382, 523] width 158 height 112
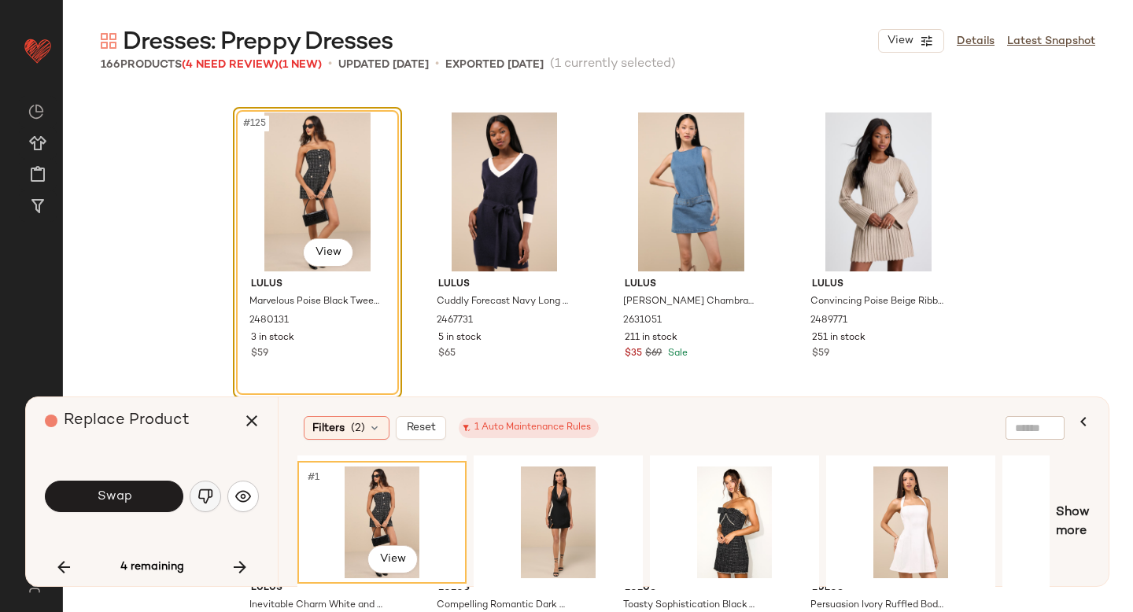
click at [200, 496] on img "button" at bounding box center [206, 497] width 16 height 16
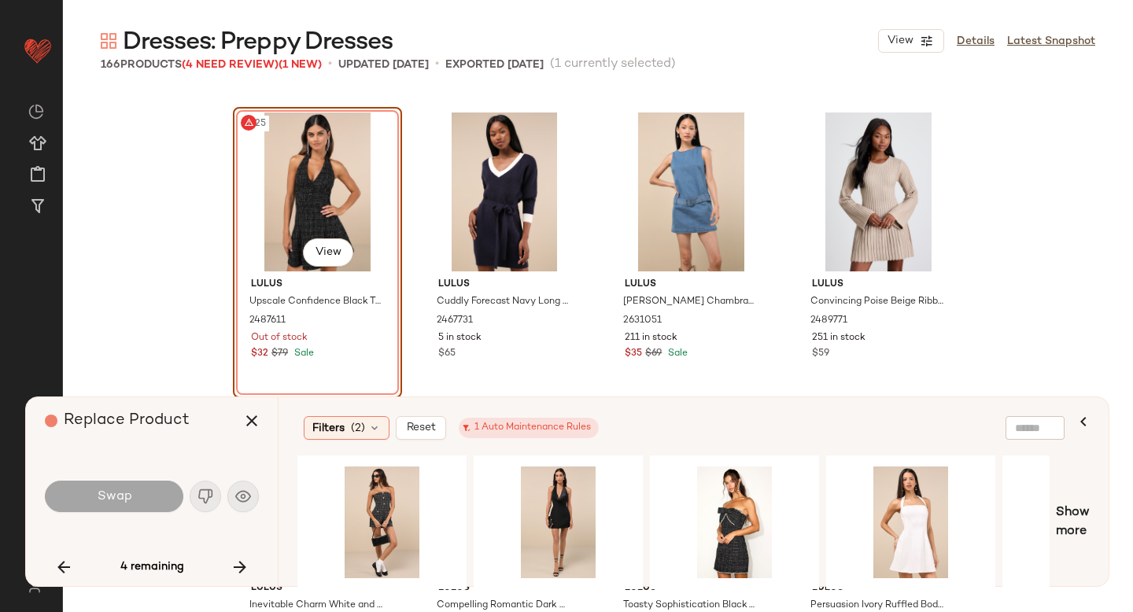
click at [291, 224] on div "#125 View" at bounding box center [317, 192] width 158 height 159
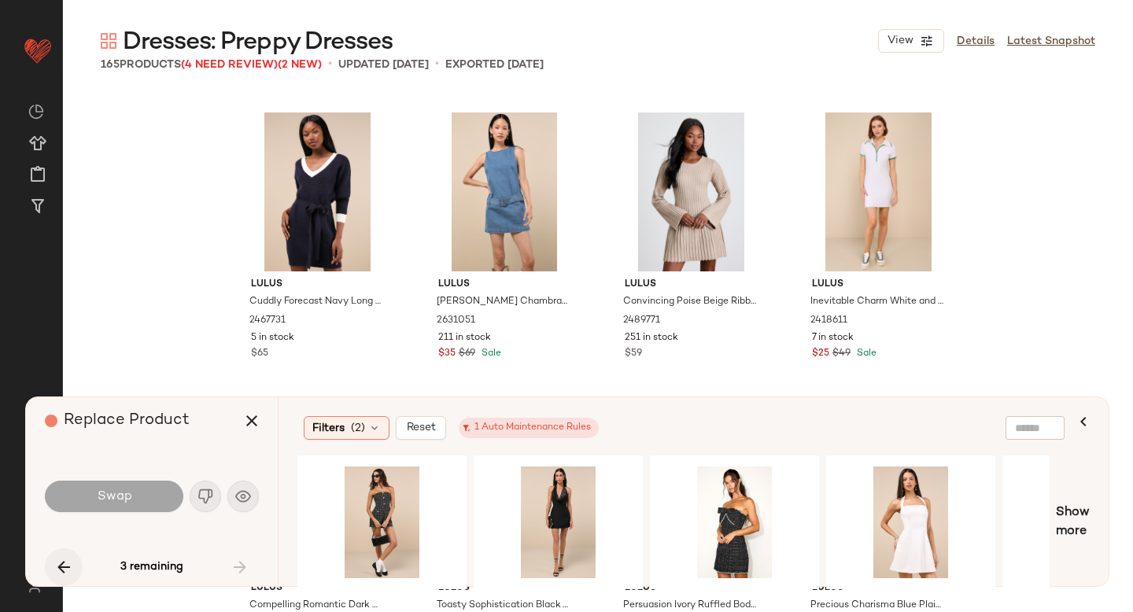
click at [65, 566] on icon "button" at bounding box center [63, 567] width 19 height 19
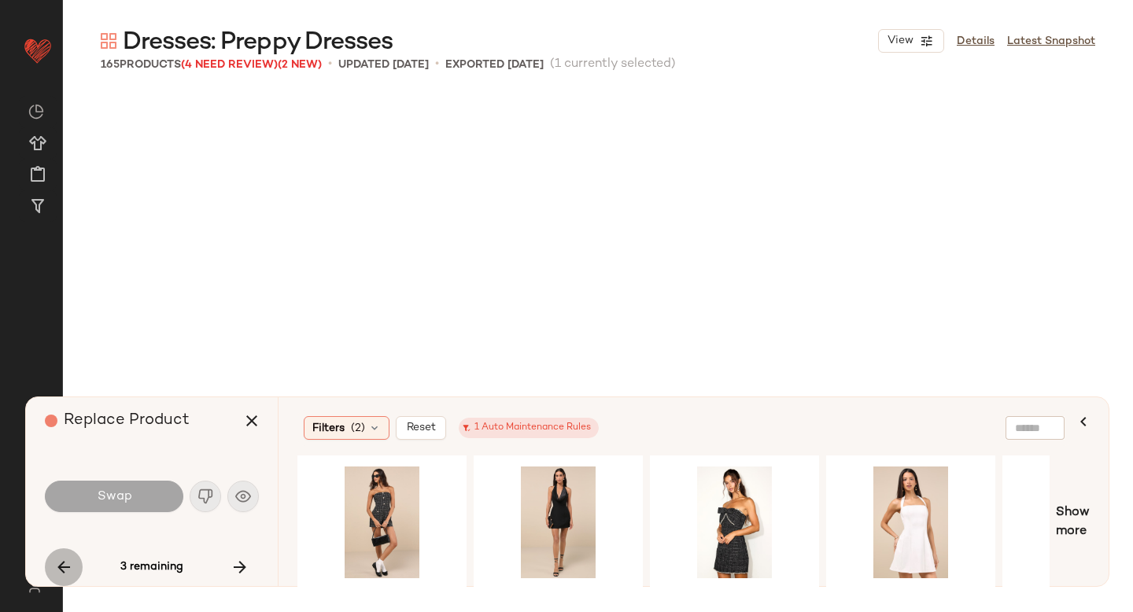
scroll to position [3038, 0]
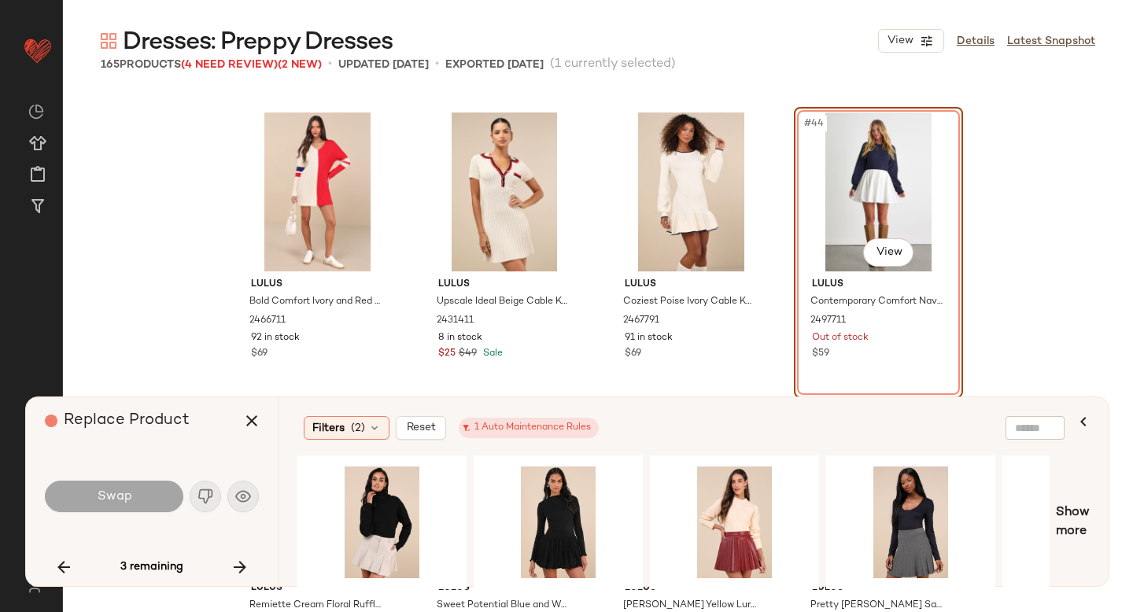
click at [868, 173] on div "#44 View" at bounding box center [879, 192] width 158 height 159
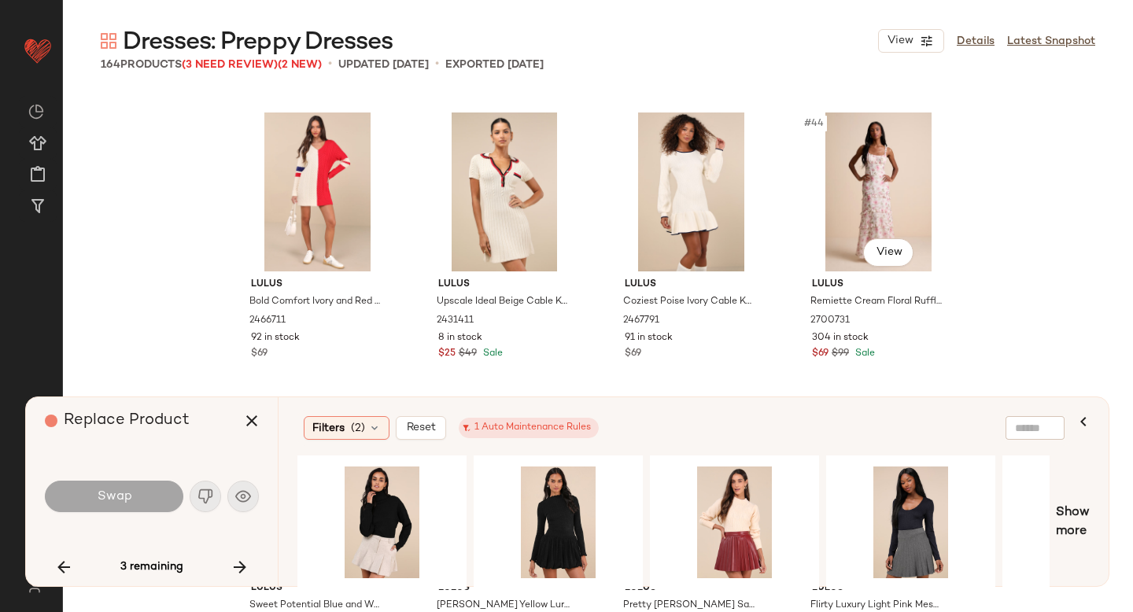
click at [867, 216] on div "#44 View" at bounding box center [879, 192] width 158 height 159
click at [235, 569] on icon "button" at bounding box center [240, 567] width 19 height 19
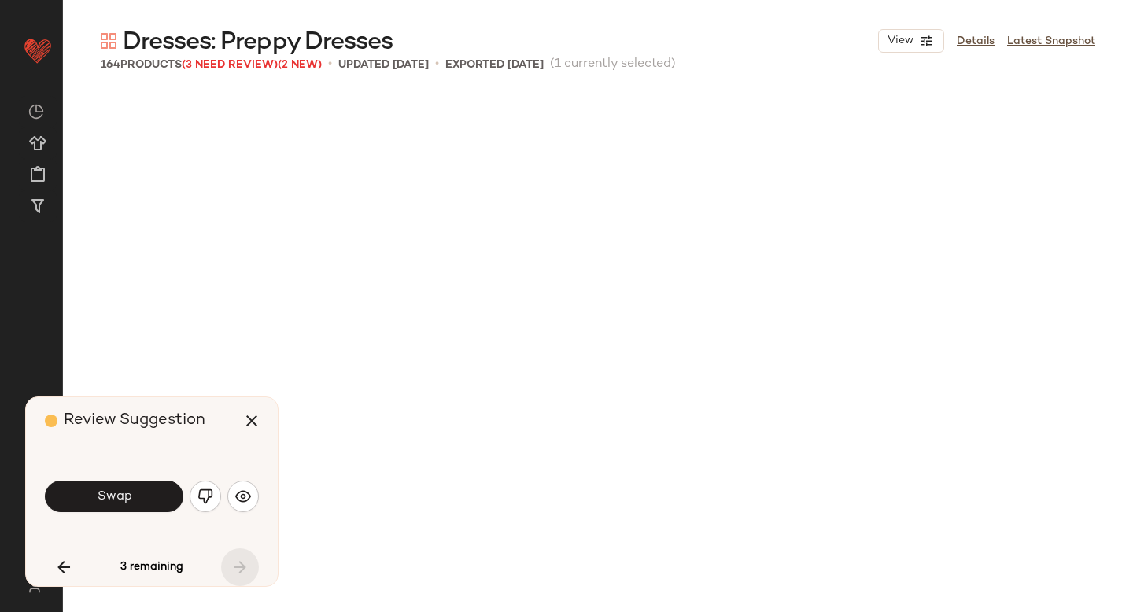
scroll to position [10329, 0]
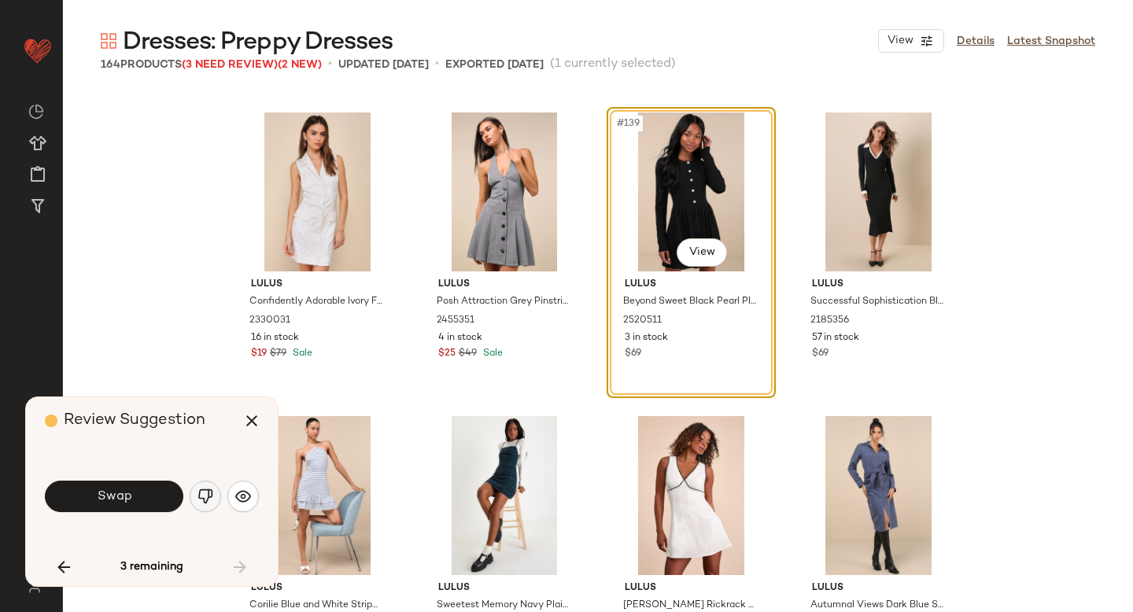
click at [205, 494] on img "button" at bounding box center [206, 497] width 16 height 16
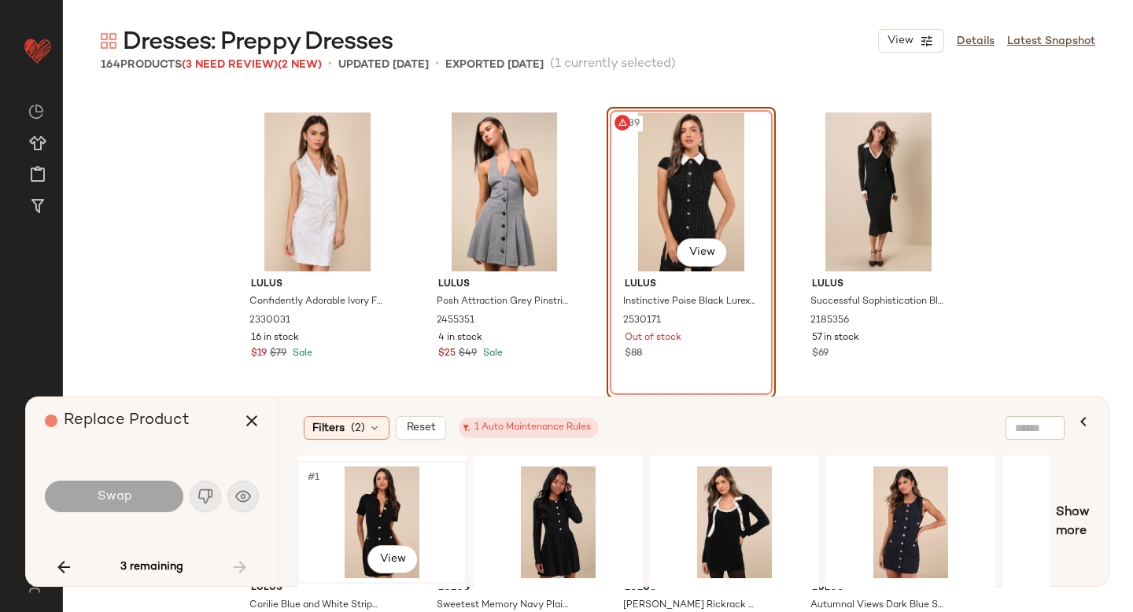
click at [342, 516] on div "#1 View" at bounding box center [382, 523] width 158 height 112
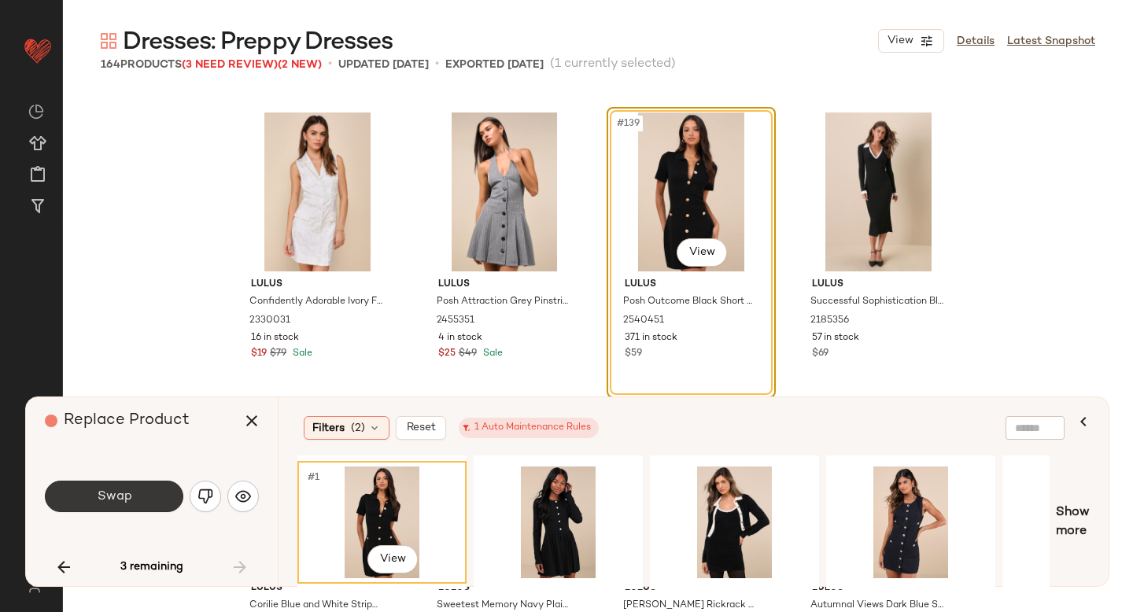
click at [86, 501] on button "Swap" at bounding box center [114, 496] width 139 height 31
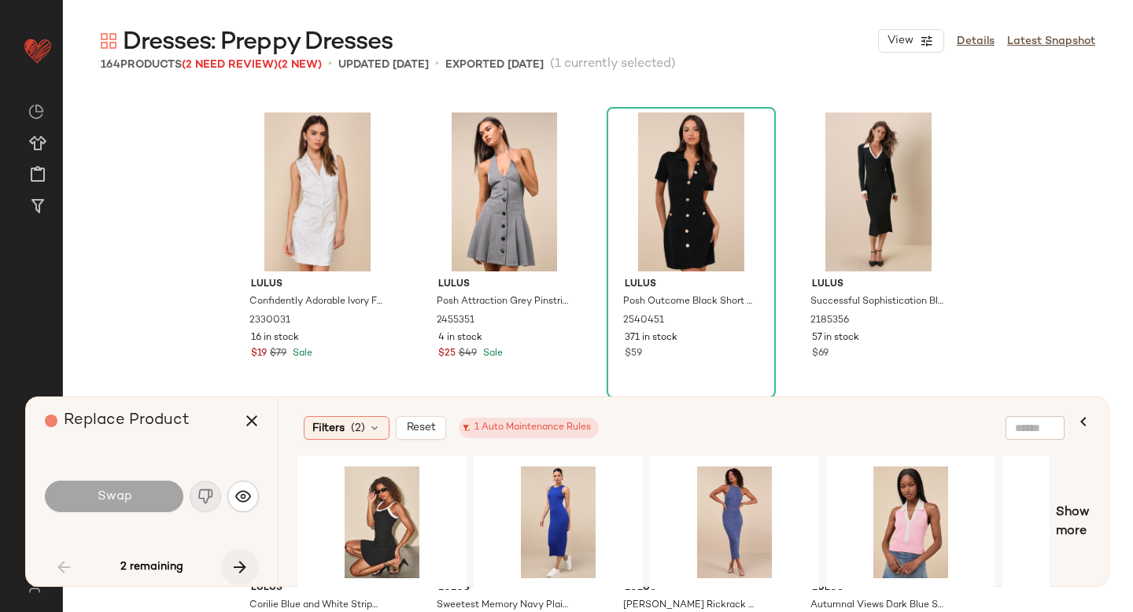
click at [245, 567] on icon "button" at bounding box center [240, 567] width 19 height 19
click at [245, 567] on div "2 remaining" at bounding box center [152, 568] width 214 height 38
click at [57, 564] on icon "button" at bounding box center [63, 567] width 19 height 19
click at [243, 563] on icon "button" at bounding box center [240, 567] width 19 height 19
click at [243, 561] on div "2 remaining" at bounding box center [152, 568] width 214 height 38
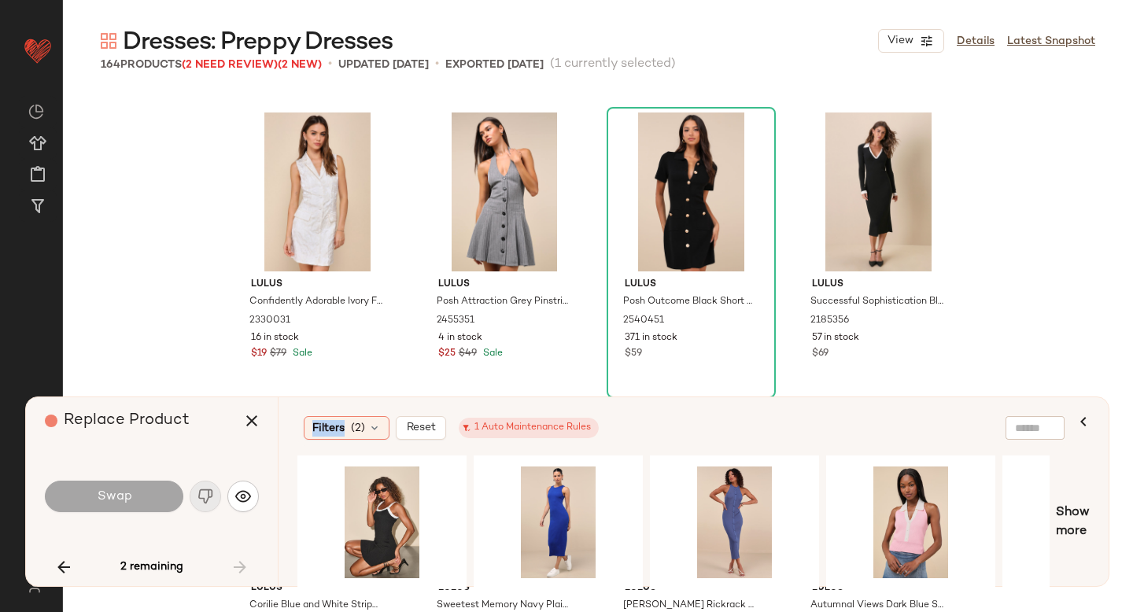
click at [243, 561] on div "2 remaining" at bounding box center [152, 568] width 214 height 38
click at [249, 418] on icon "button" at bounding box center [251, 421] width 19 height 19
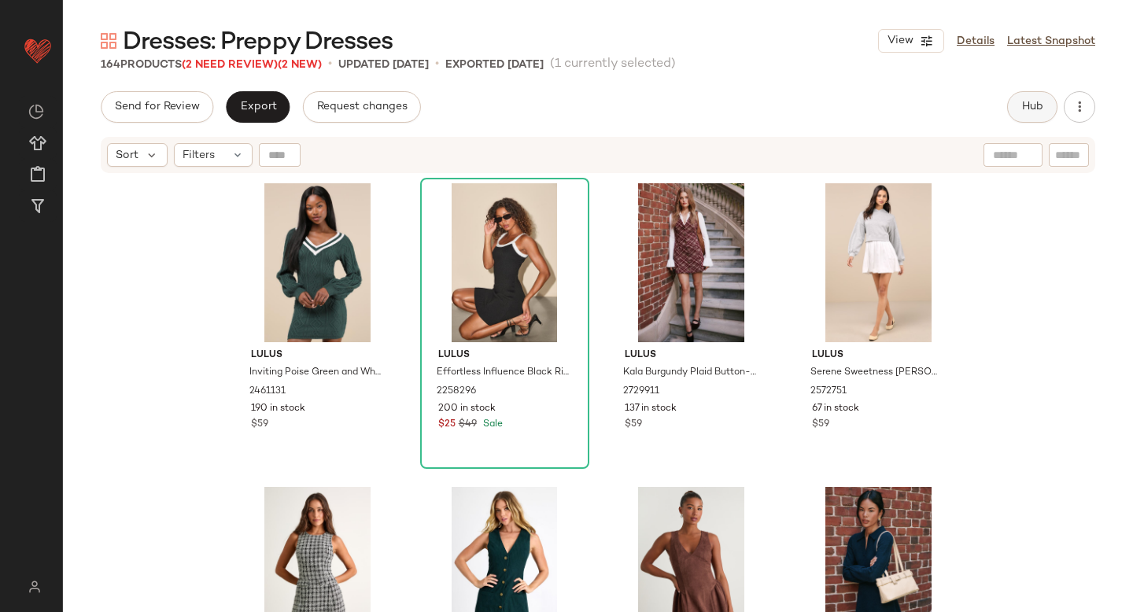
click at [1026, 105] on span "Hub" at bounding box center [1033, 107] width 22 height 13
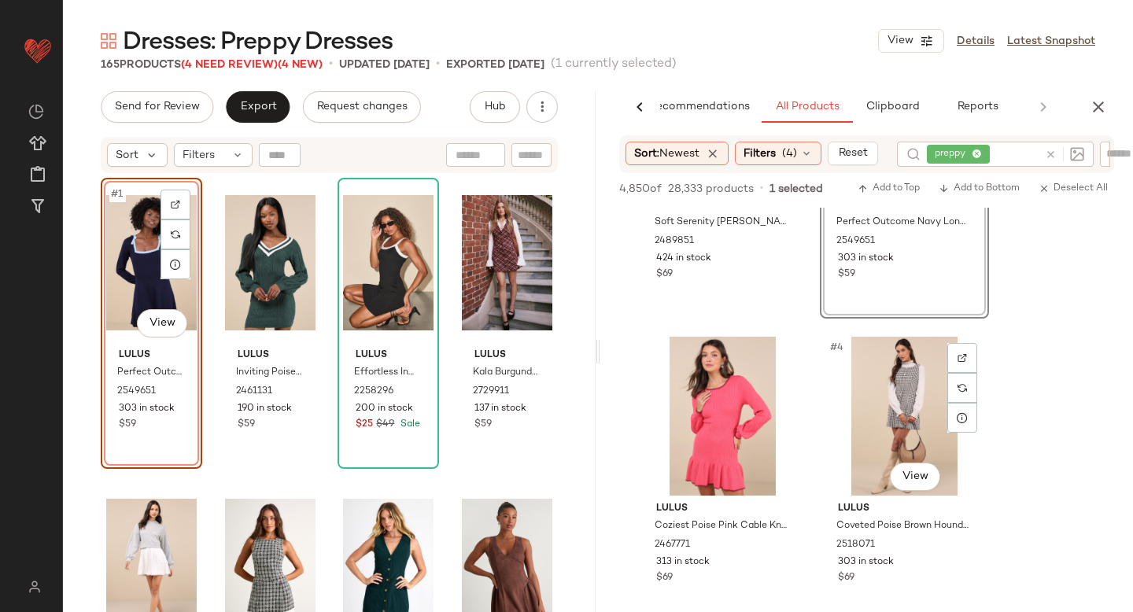
scroll to position [188, 0]
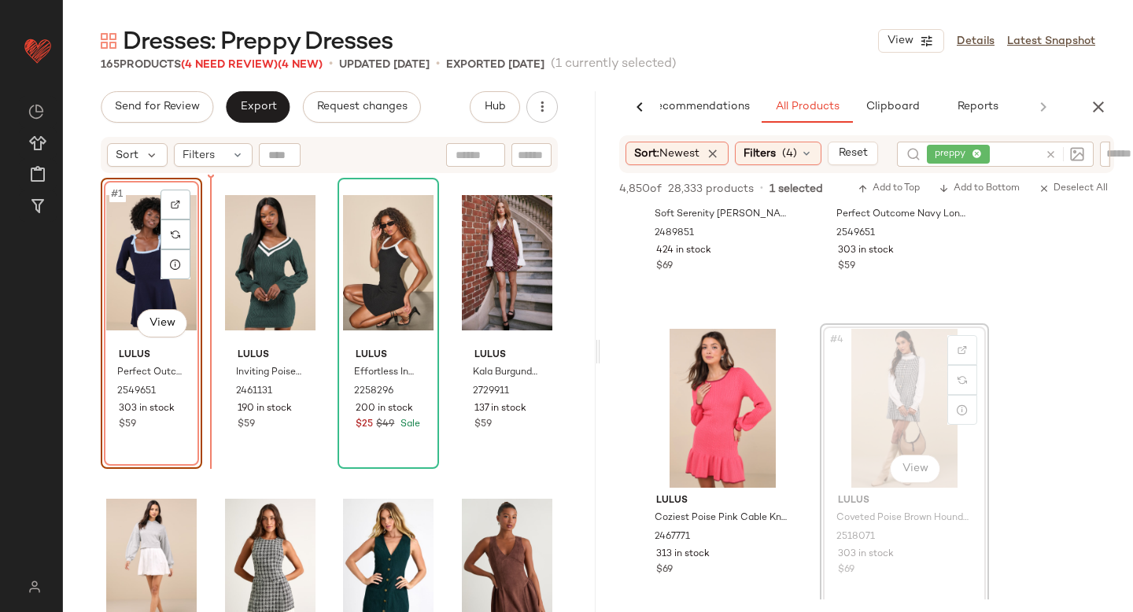
drag, startPoint x: 895, startPoint y: 378, endPoint x: 215, endPoint y: 419, distance: 681.3
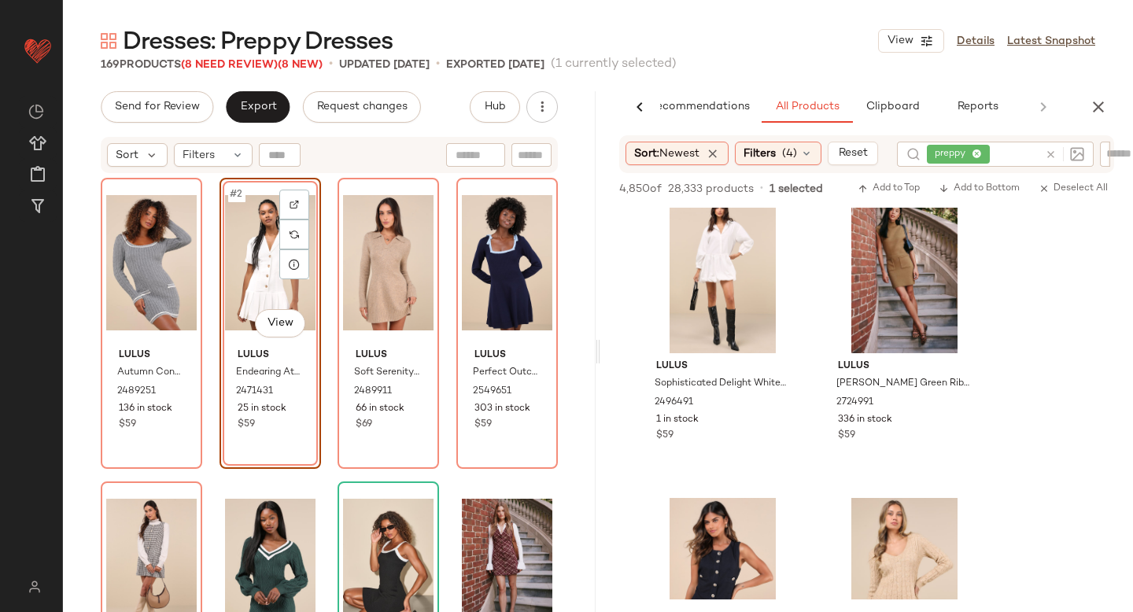
scroll to position [4589, 0]
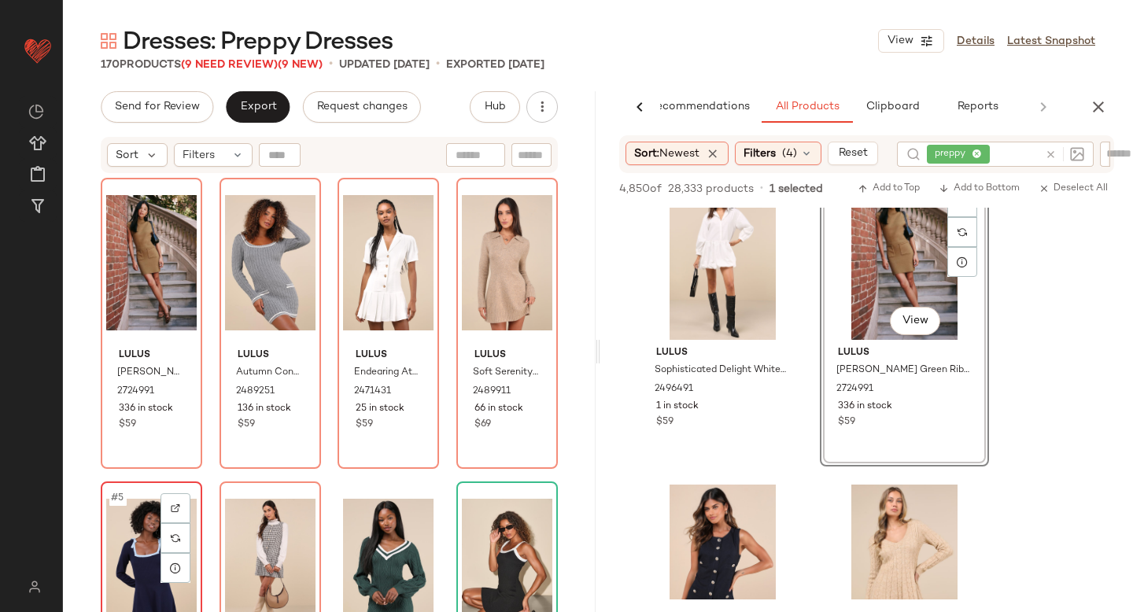
click at [130, 552] on div "#5 View" at bounding box center [151, 566] width 91 height 159
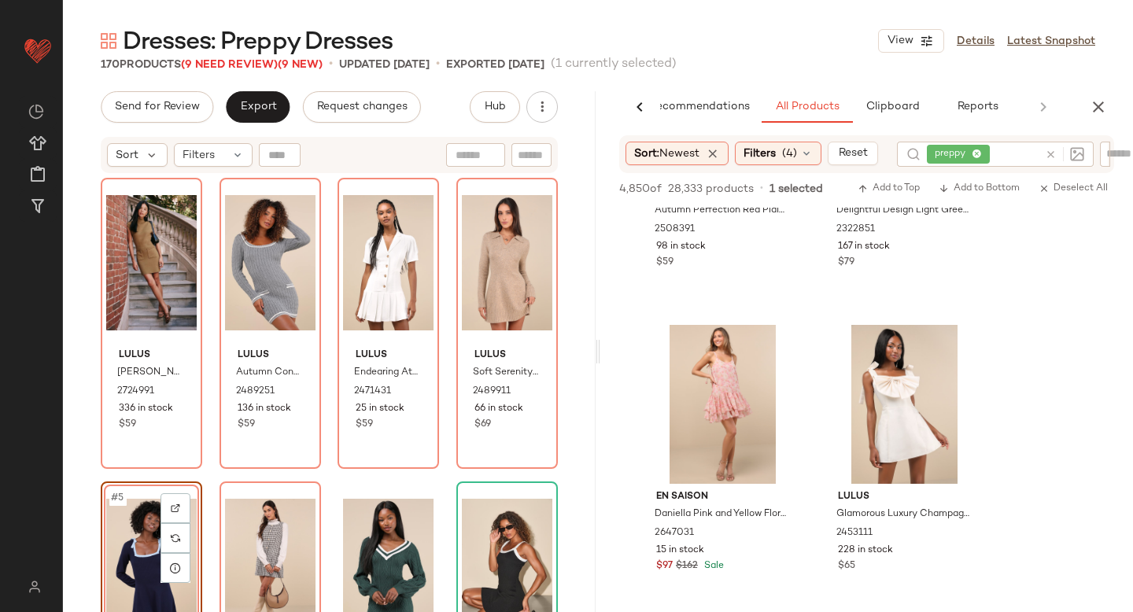
scroll to position [9072, 0]
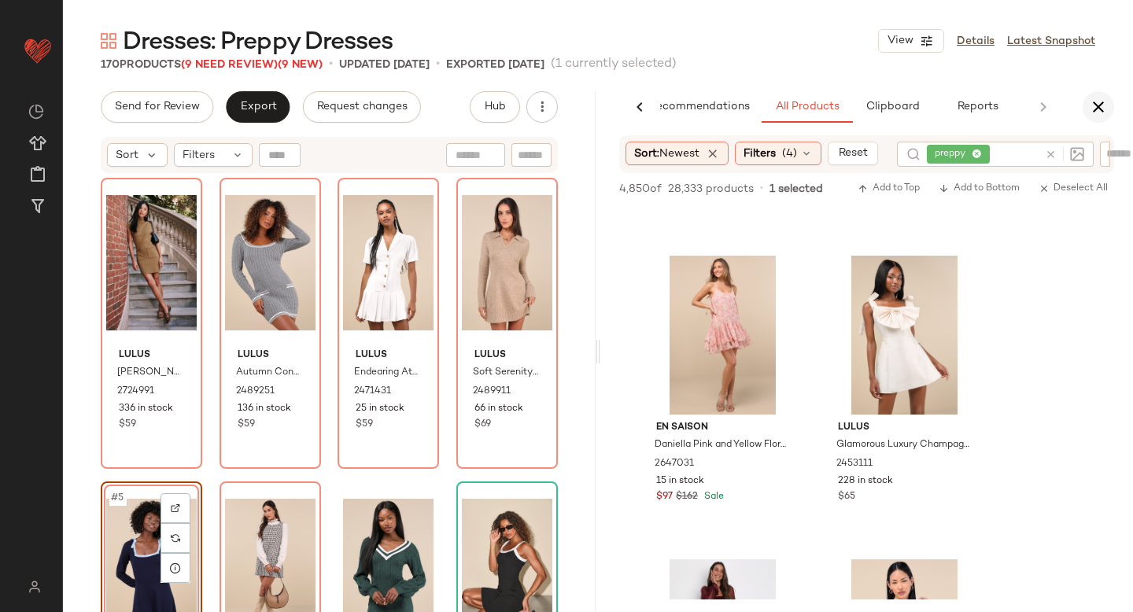
click at [1096, 102] on icon "button" at bounding box center [1098, 107] width 19 height 19
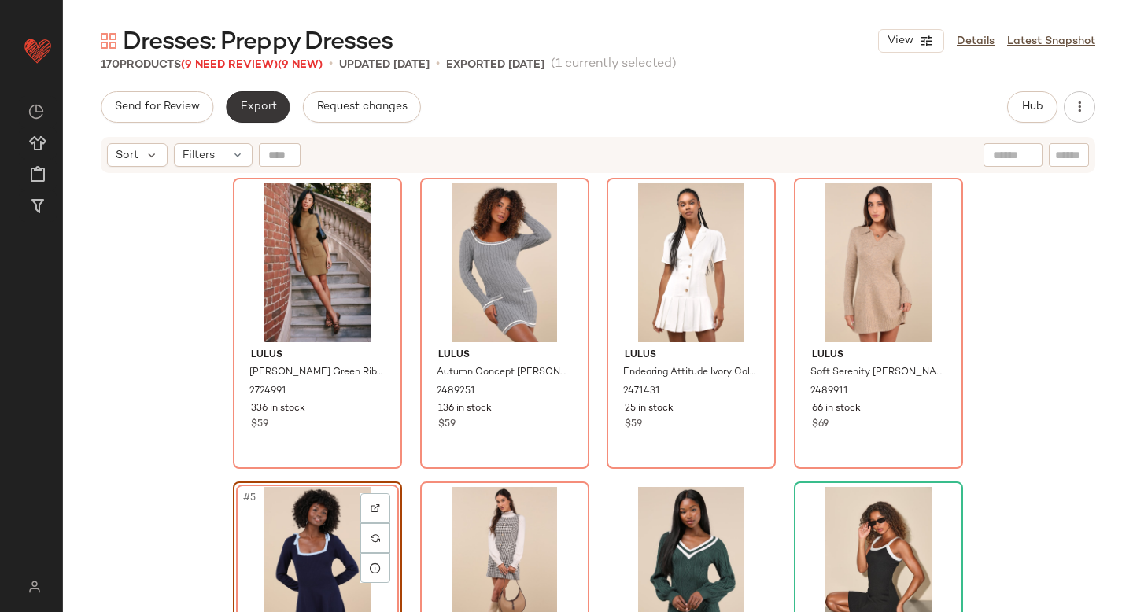
click at [245, 97] on button "Export" at bounding box center [258, 106] width 64 height 31
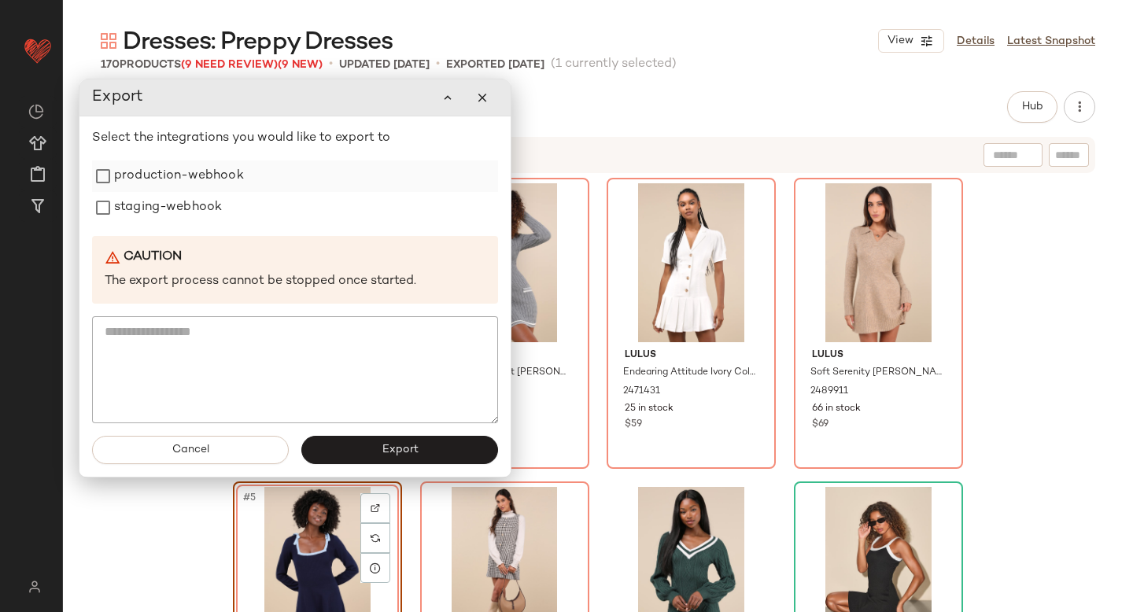
click at [202, 168] on label "production-webhook" at bounding box center [179, 176] width 130 height 31
click at [183, 197] on label "staging-webhook" at bounding box center [168, 207] width 108 height 31
click at [318, 449] on button "Export" at bounding box center [399, 450] width 197 height 28
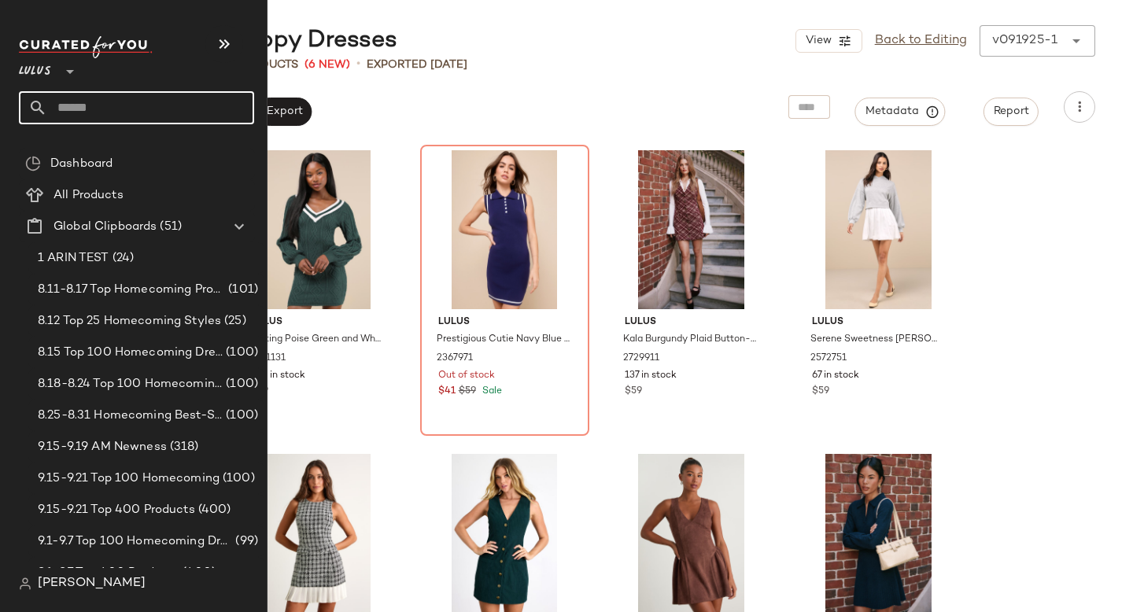
click at [140, 109] on input "text" at bounding box center [150, 107] width 207 height 33
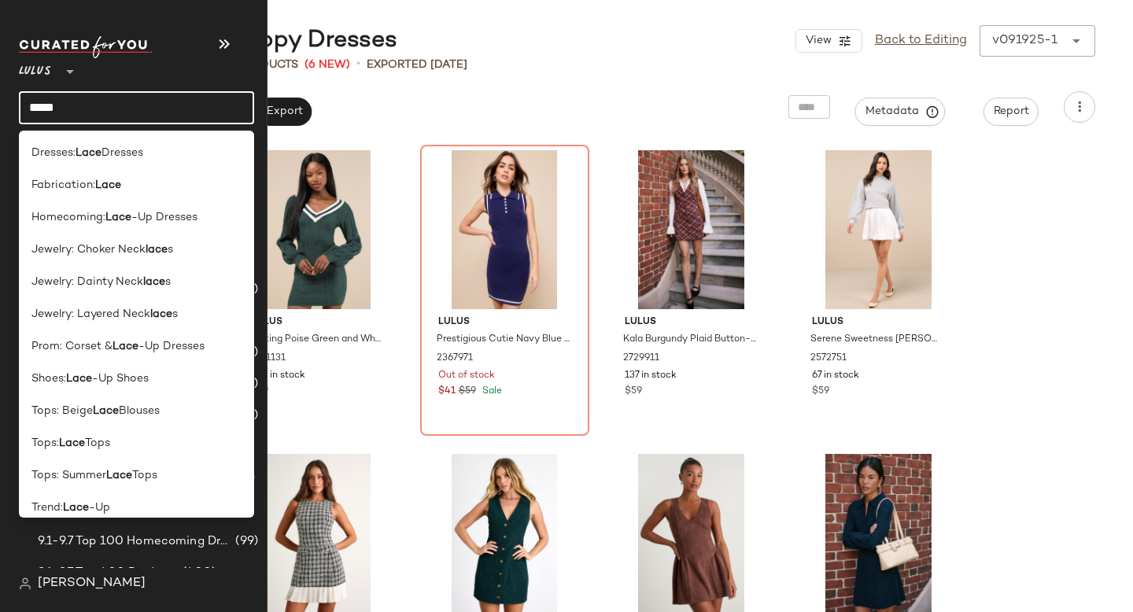
click at [140, 109] on input "****" at bounding box center [136, 107] width 235 height 33
type input "****"
click at [113, 153] on span "Dresses" at bounding box center [123, 153] width 42 height 17
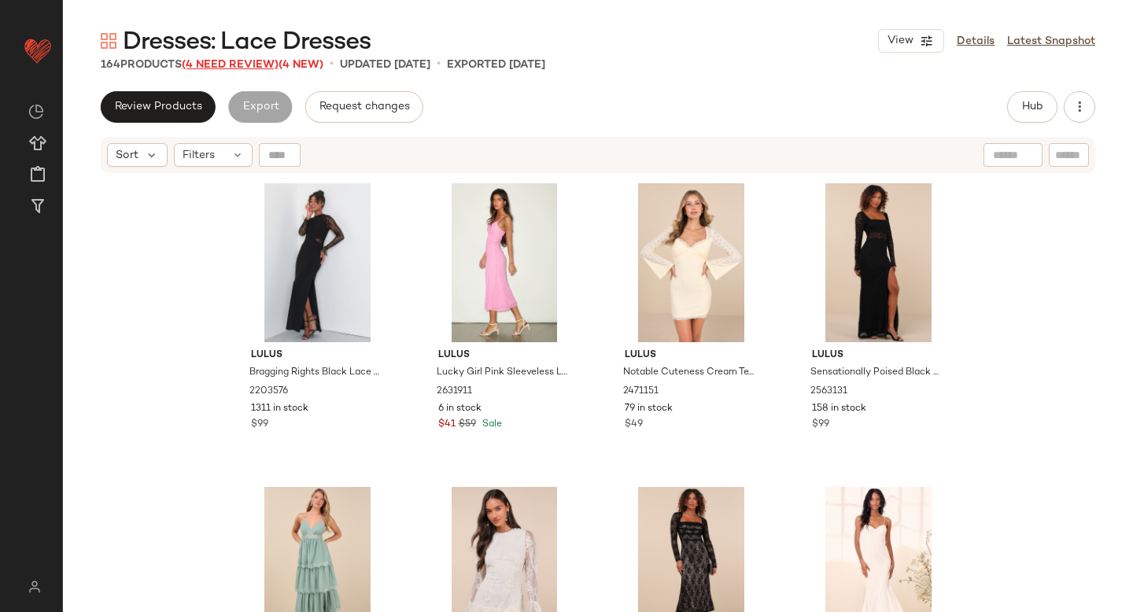
click at [261, 61] on span "(4 Need Review)" at bounding box center [230, 65] width 97 height 12
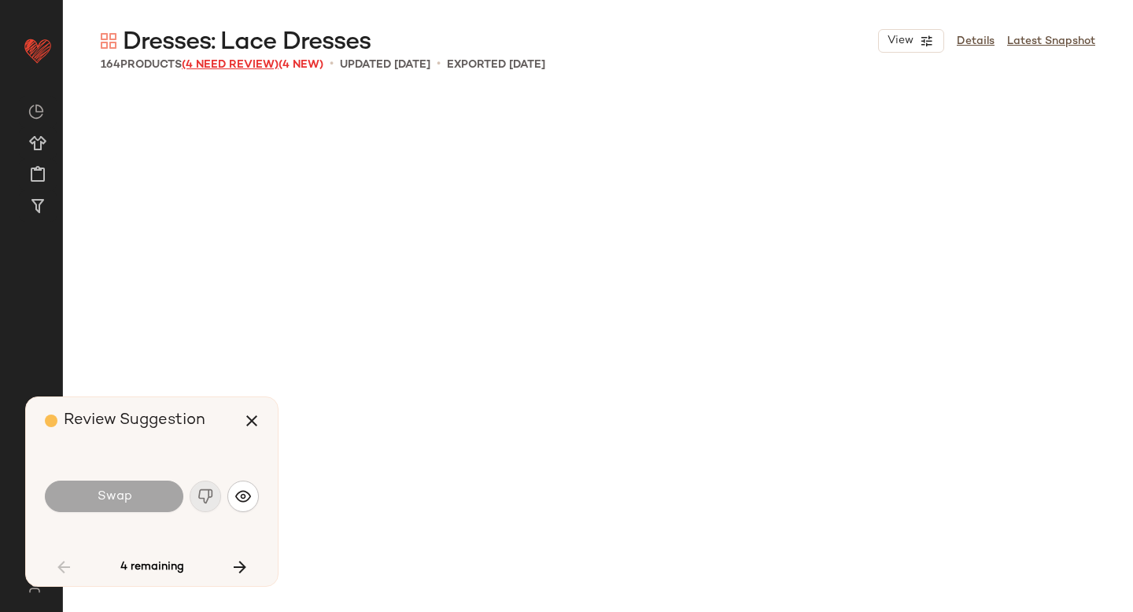
scroll to position [1519, 0]
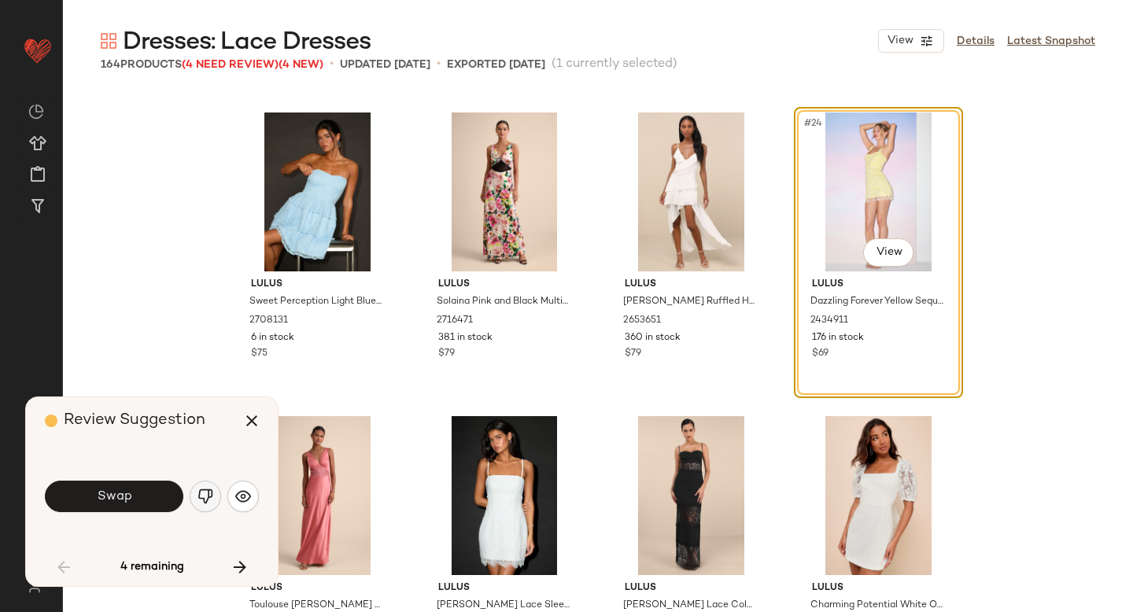
click at [209, 492] on img "button" at bounding box center [206, 497] width 16 height 16
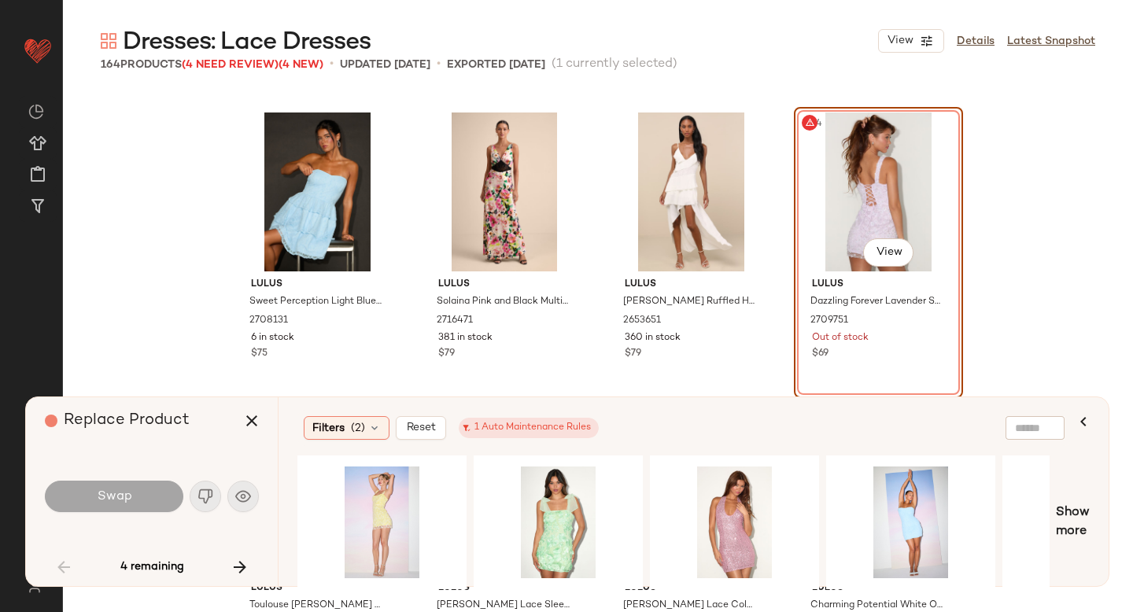
click at [847, 243] on body "Lulus ** Dashboard All Products Global Clipboards (51) Curations (815) Anjali A…" at bounding box center [566, 306] width 1133 height 612
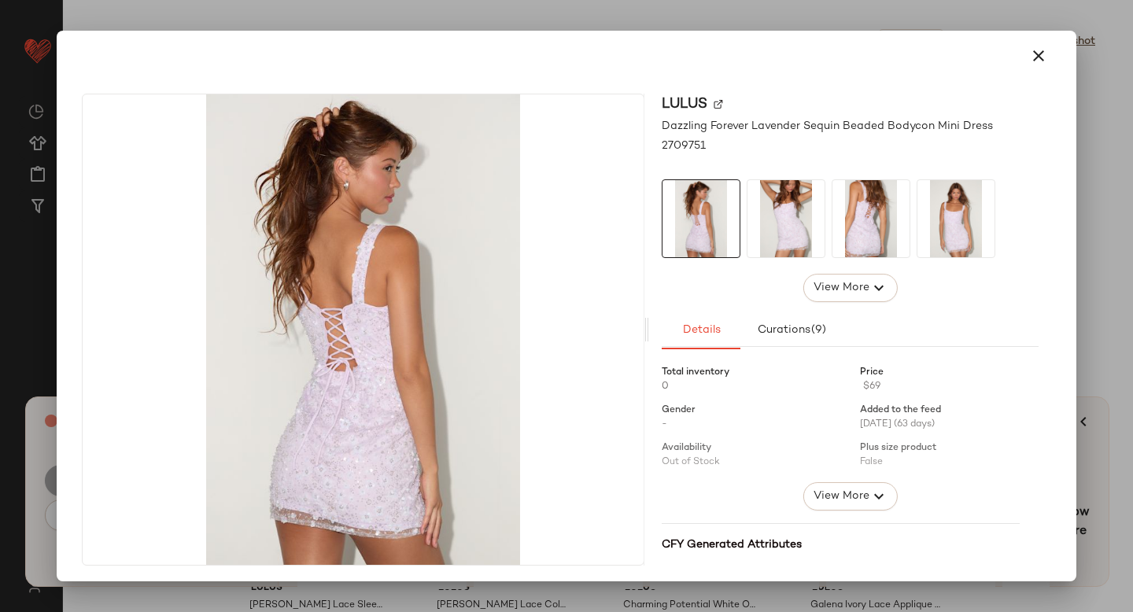
click at [1039, 139] on div "Lulus Dazzling Forever Lavender Sequin Beaded Bodycon Mini Dress 2709751 View M…" at bounding box center [850, 330] width 402 height 472
click at [1029, 53] on icon "button" at bounding box center [1038, 55] width 19 height 19
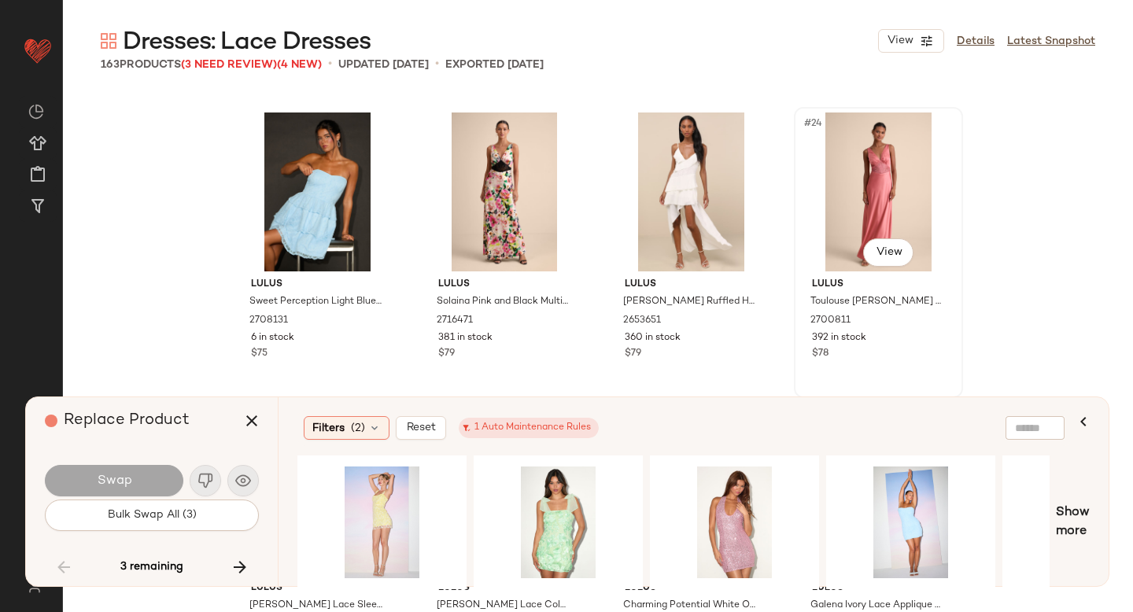
click at [811, 202] on div "#24 View" at bounding box center [879, 192] width 158 height 159
click at [244, 571] on icon "button" at bounding box center [240, 567] width 19 height 19
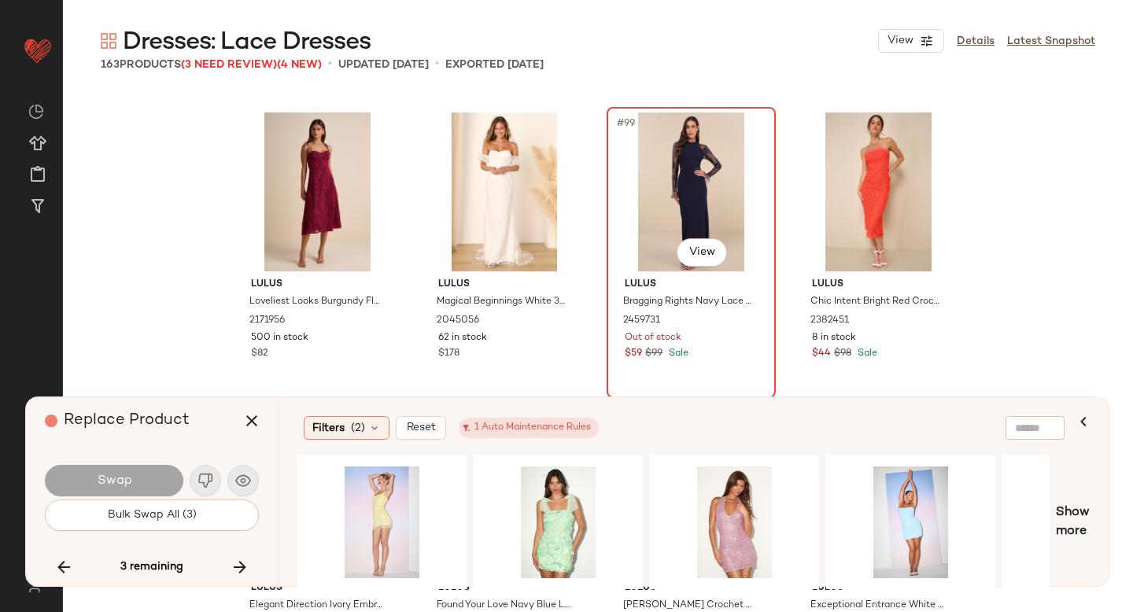
click at [674, 167] on div "#99 View" at bounding box center [691, 192] width 158 height 159
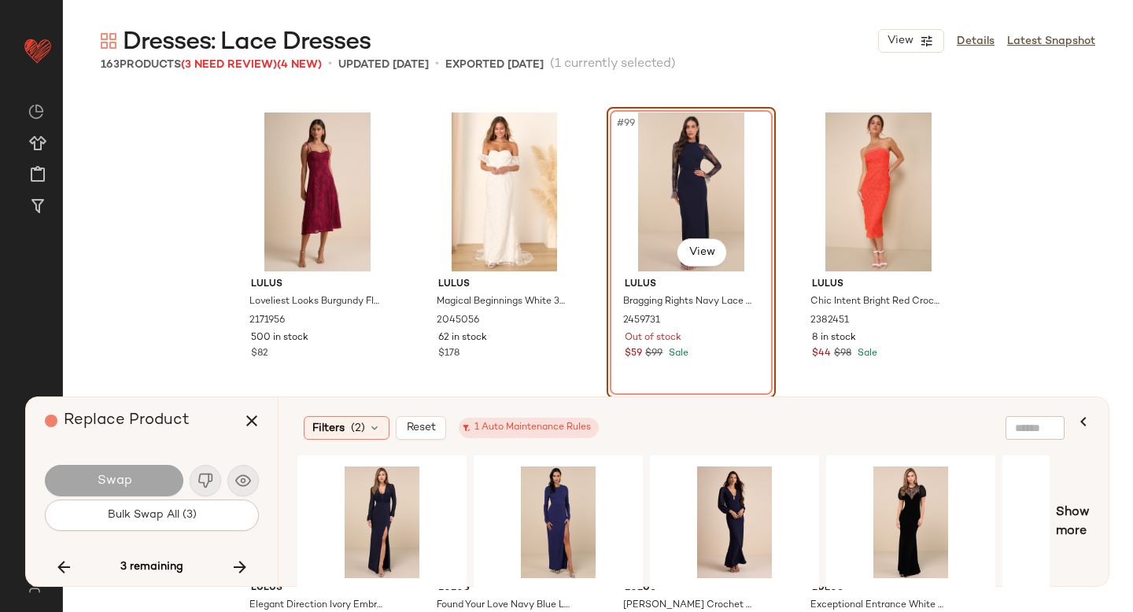
click at [649, 199] on div "#99 View" at bounding box center [691, 192] width 158 height 159
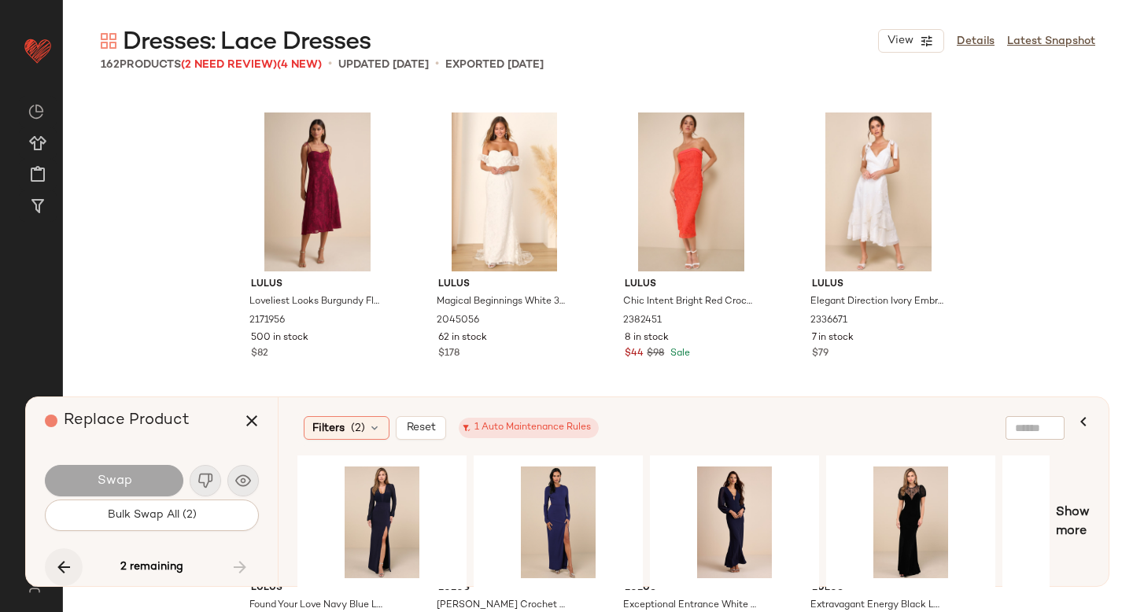
click at [61, 567] on icon "button" at bounding box center [63, 567] width 19 height 19
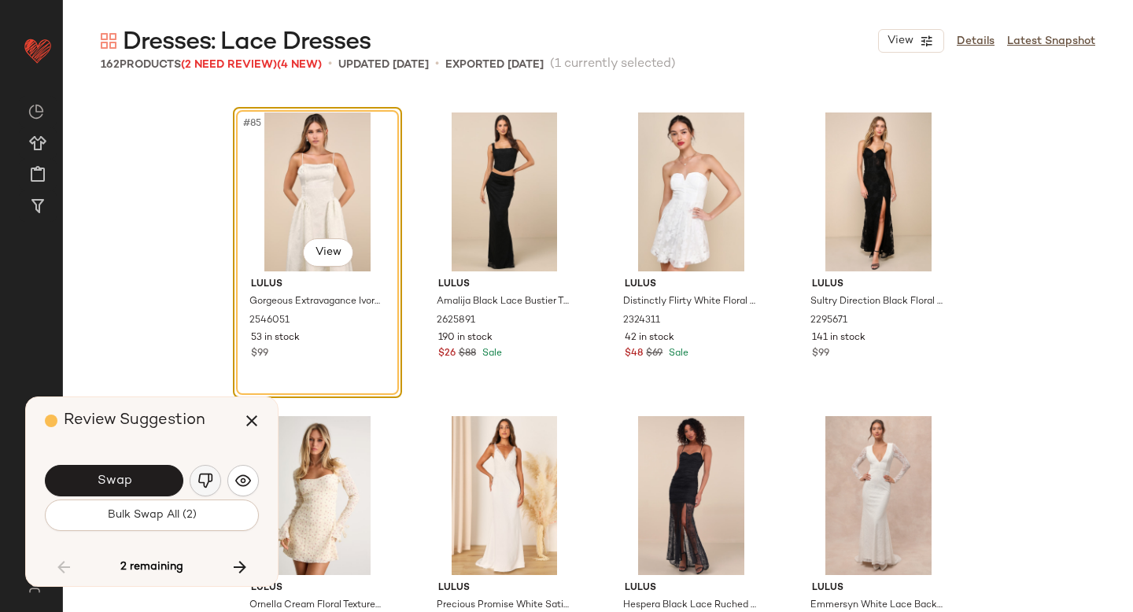
click at [201, 482] on img "button" at bounding box center [206, 481] width 16 height 16
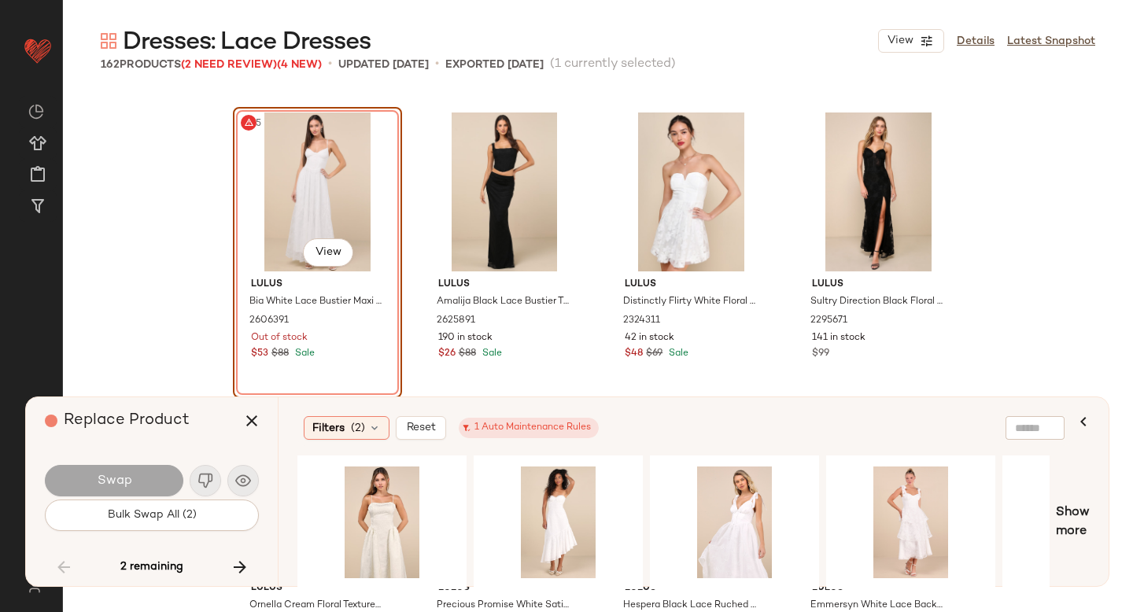
click at [319, 183] on div "#85 View" at bounding box center [317, 192] width 158 height 159
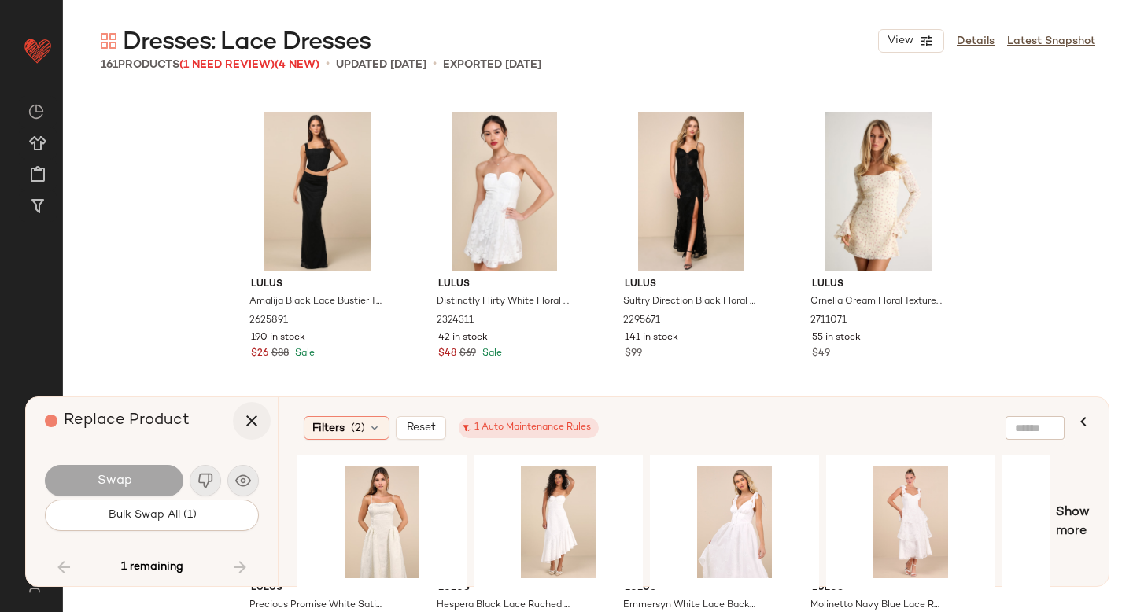
click at [255, 421] on icon "button" at bounding box center [251, 421] width 19 height 19
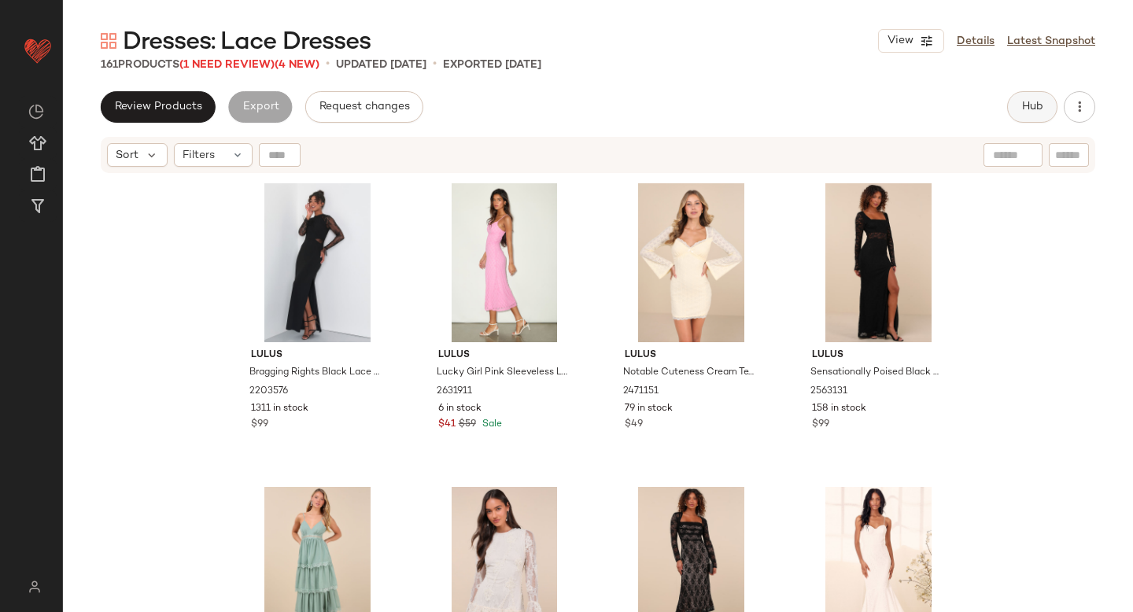
click at [1024, 103] on span "Hub" at bounding box center [1033, 107] width 22 height 13
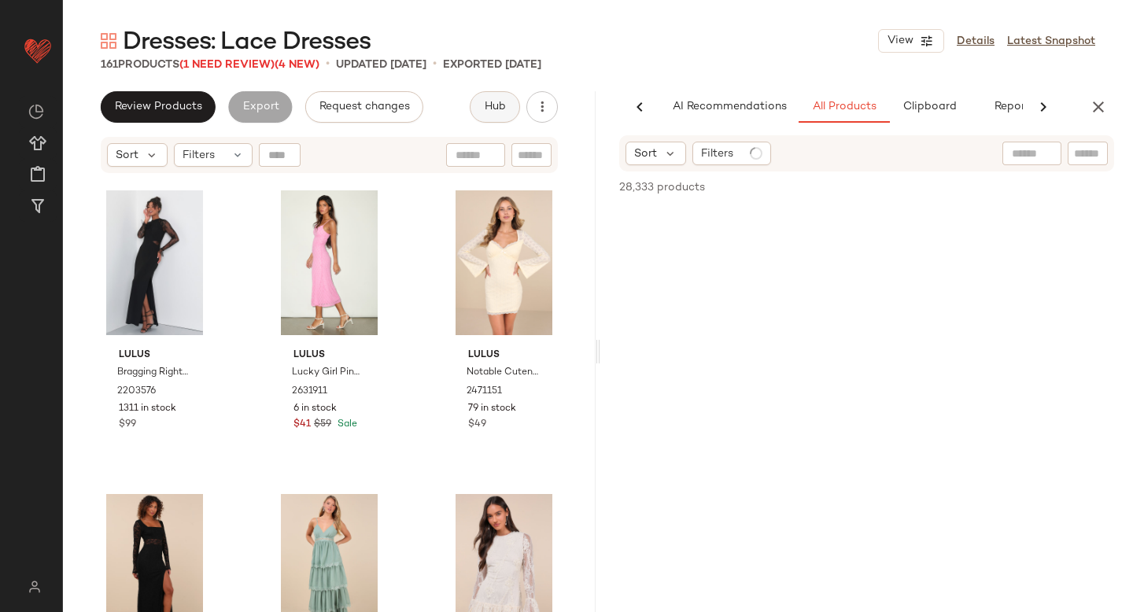
scroll to position [0, 37]
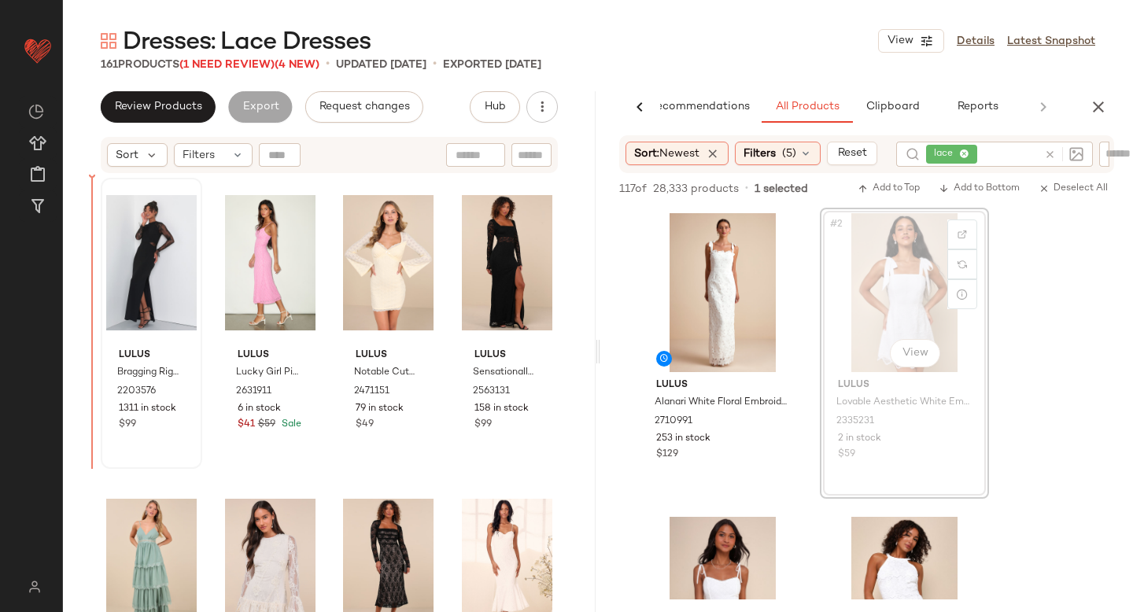
drag, startPoint x: 896, startPoint y: 272, endPoint x: 138, endPoint y: 340, distance: 761.0
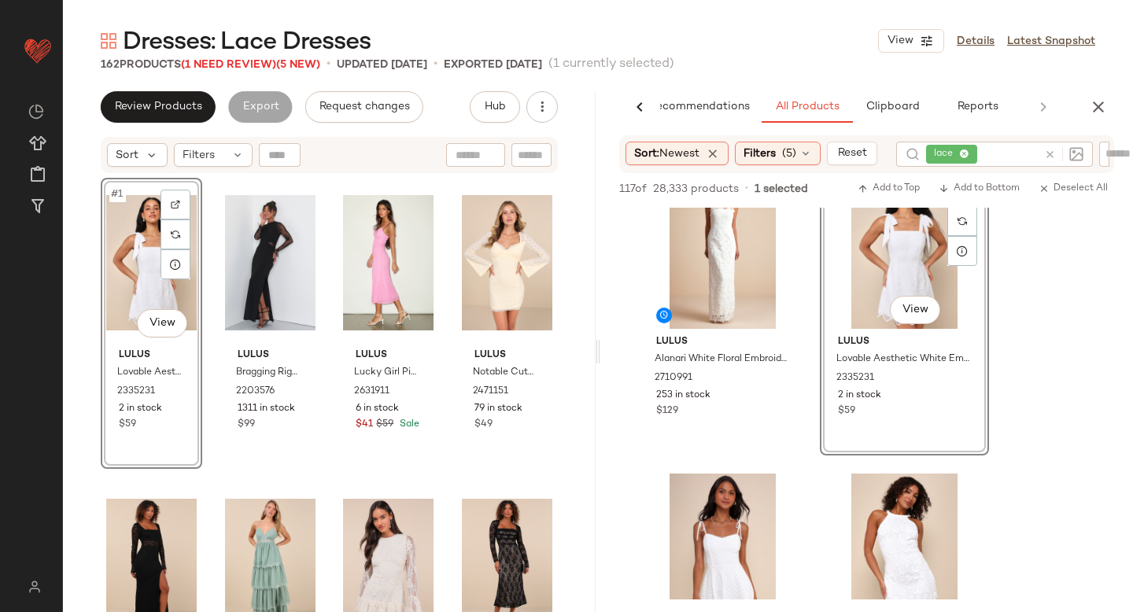
scroll to position [124, 0]
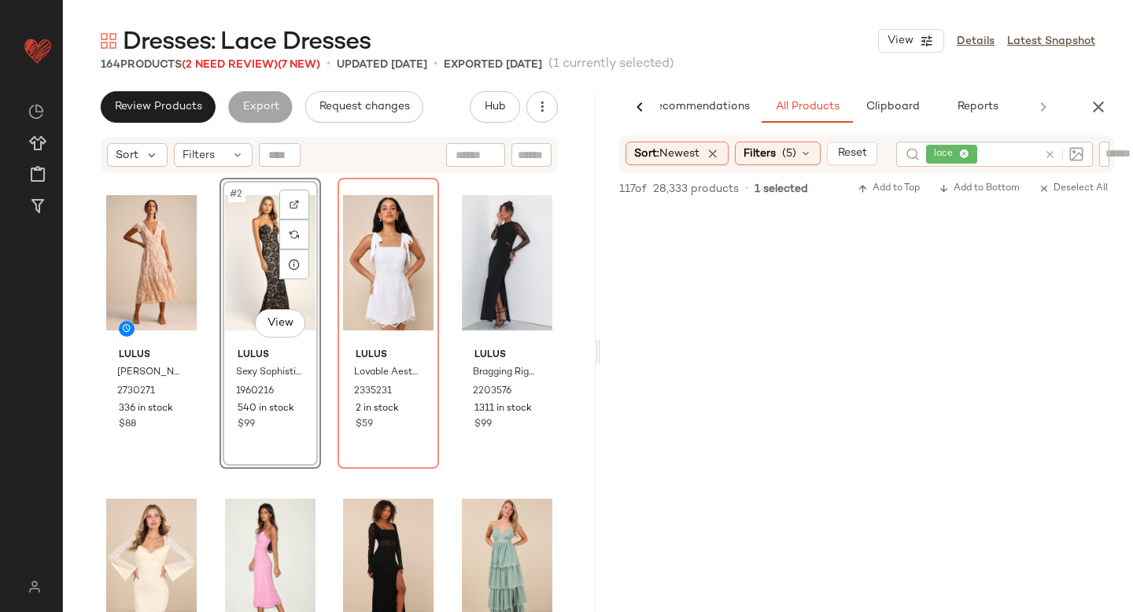
scroll to position [3058, 0]
click at [1094, 113] on icon "button" at bounding box center [1098, 107] width 19 height 19
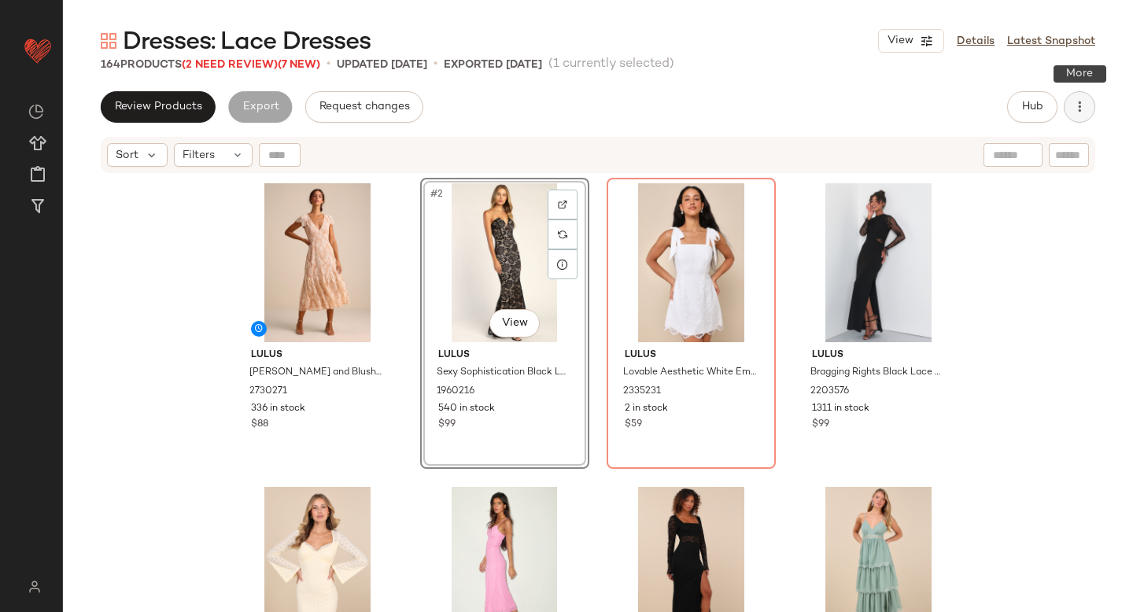
click at [1095, 102] on button "button" at bounding box center [1079, 106] width 31 height 31
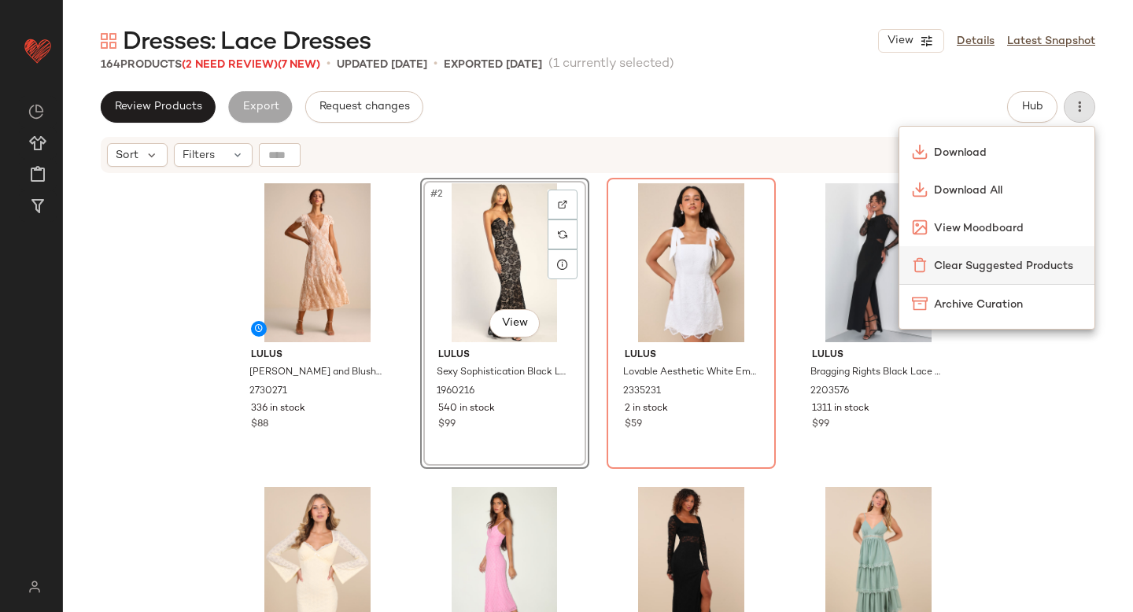
click at [974, 263] on span "Clear Suggested Products" at bounding box center [1008, 266] width 148 height 17
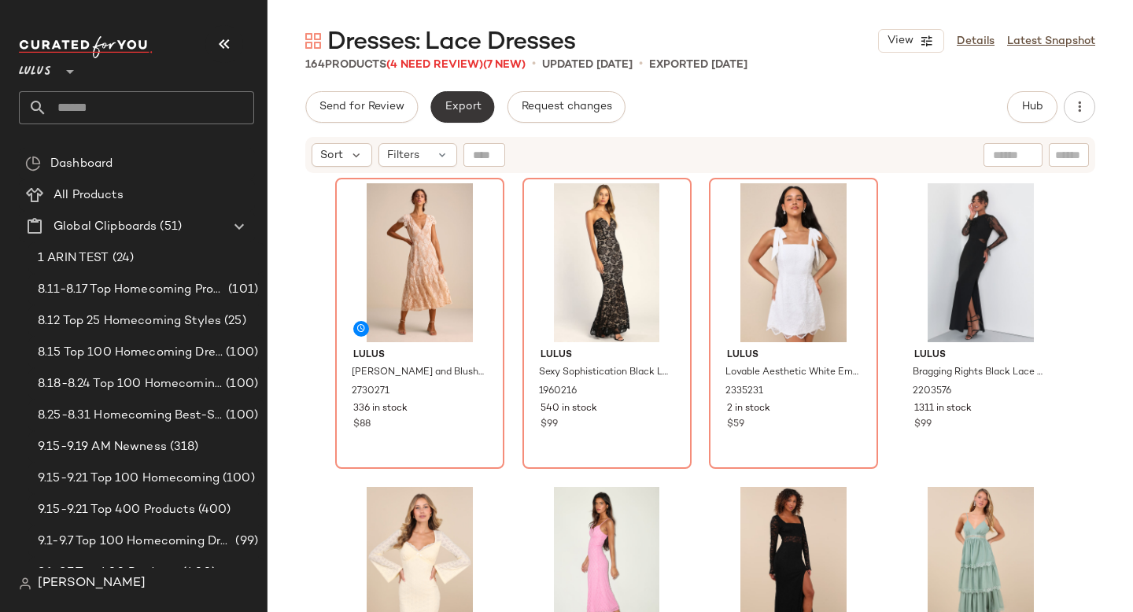
click at [465, 103] on span "Export" at bounding box center [462, 107] width 37 height 13
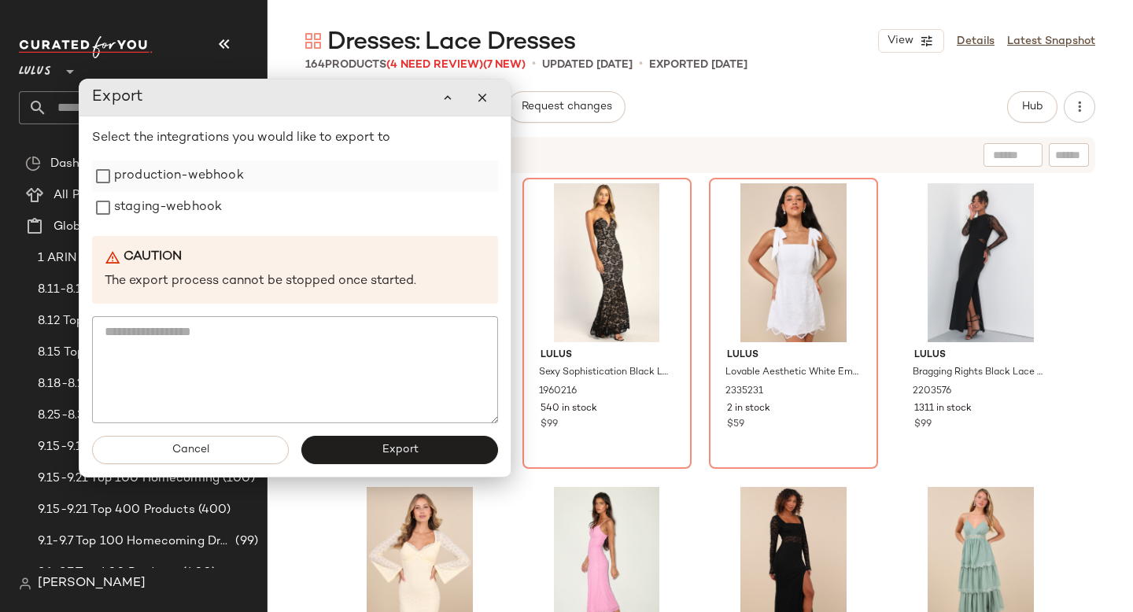
click at [234, 181] on label "production-webhook" at bounding box center [179, 176] width 130 height 31
click at [210, 208] on label "staging-webhook" at bounding box center [168, 207] width 108 height 31
click at [372, 445] on button "Export" at bounding box center [399, 450] width 197 height 28
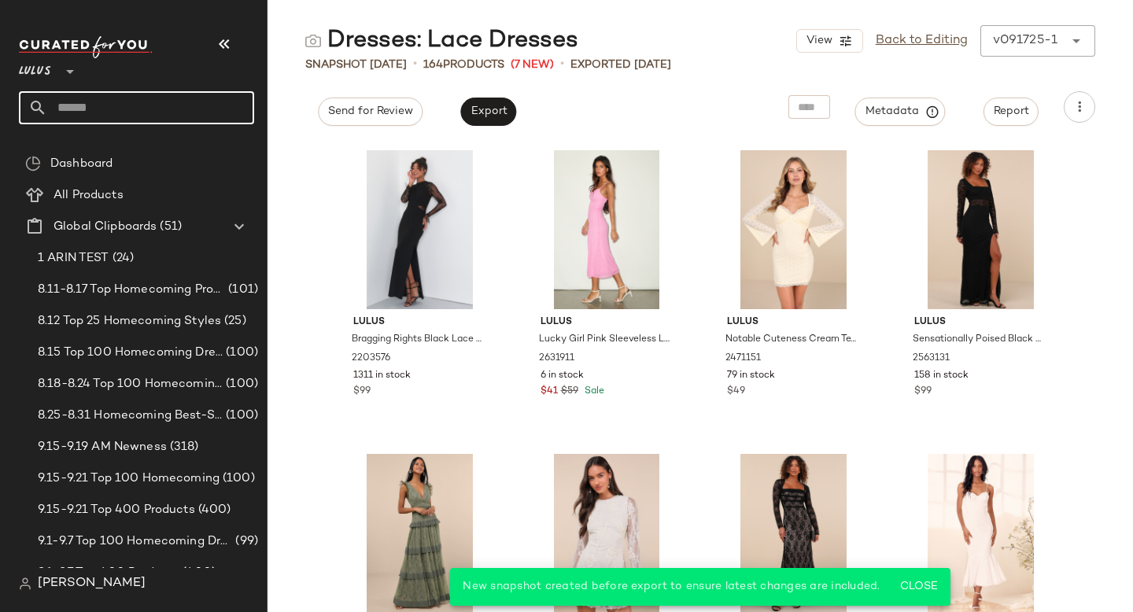
click at [72, 109] on input "text" at bounding box center [150, 107] width 207 height 33
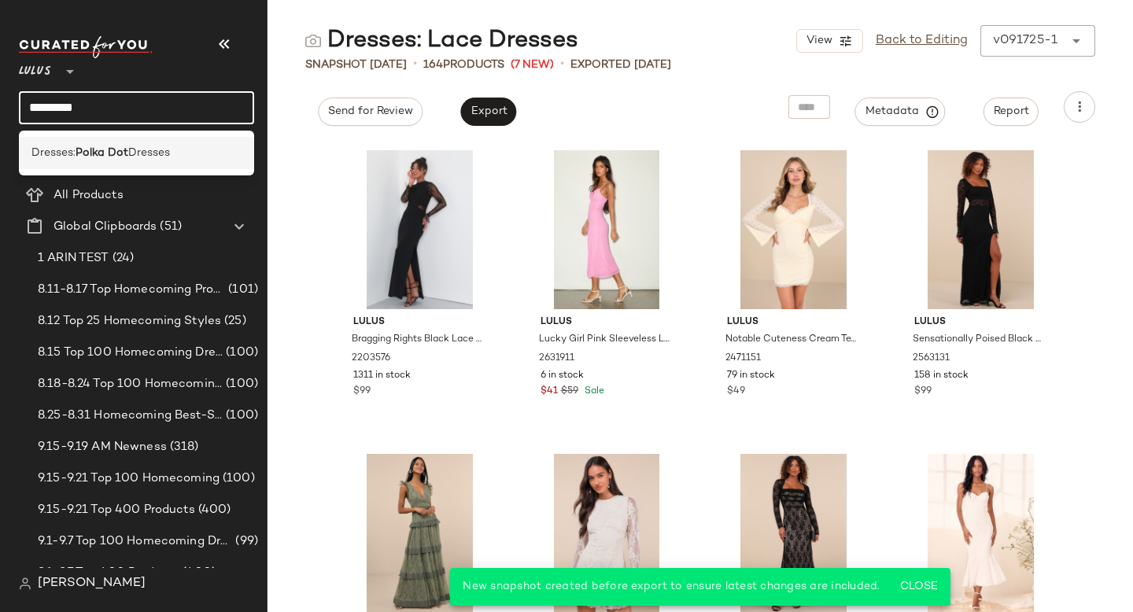
type input "*********"
click at [55, 147] on span "Dresses:" at bounding box center [53, 153] width 44 height 17
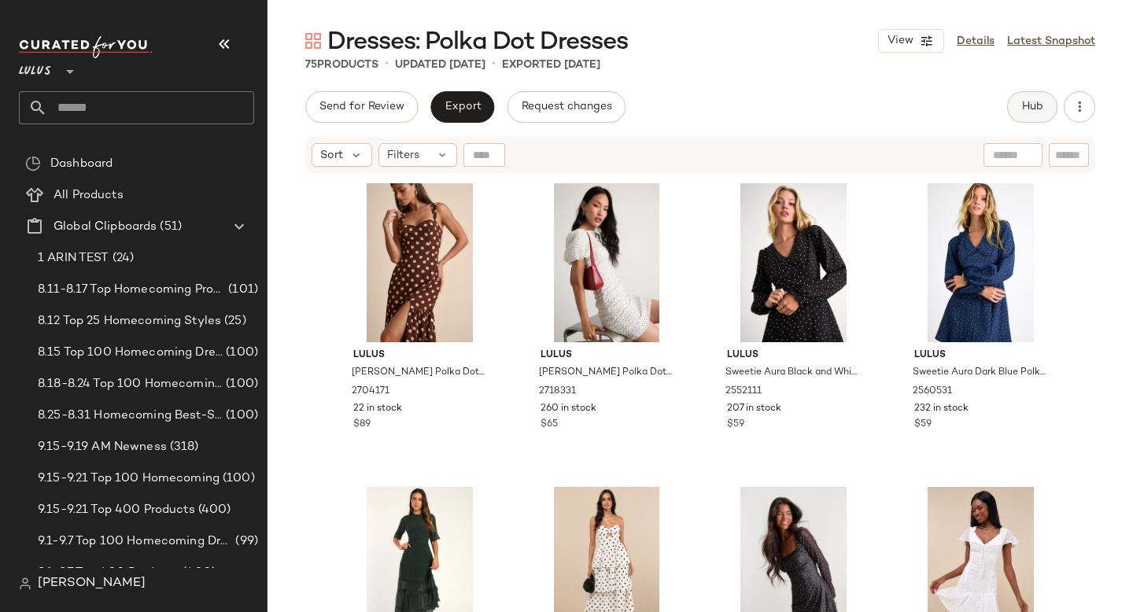
click at [1018, 116] on button "Hub" at bounding box center [1032, 106] width 50 height 31
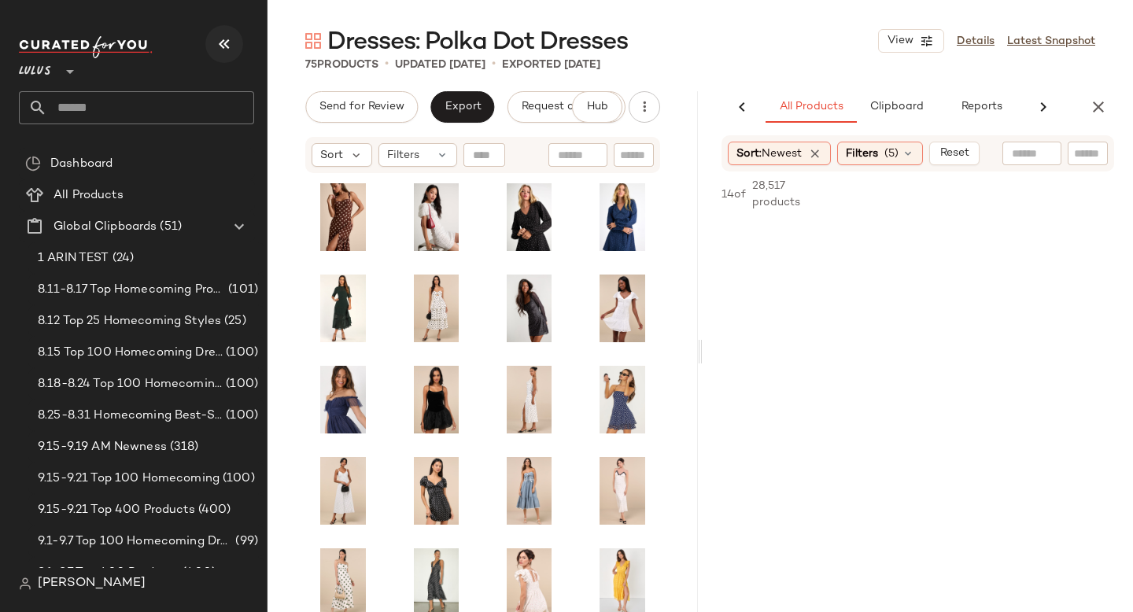
click at [223, 40] on icon "button" at bounding box center [224, 44] width 19 height 19
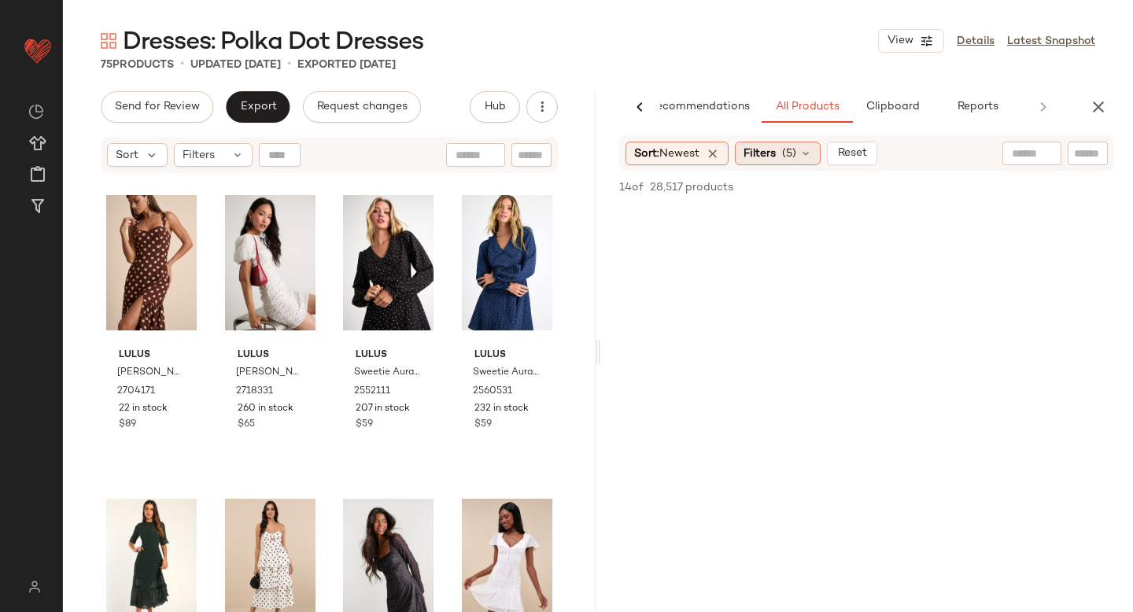
click at [782, 149] on div "Filters (5)" at bounding box center [778, 154] width 86 height 24
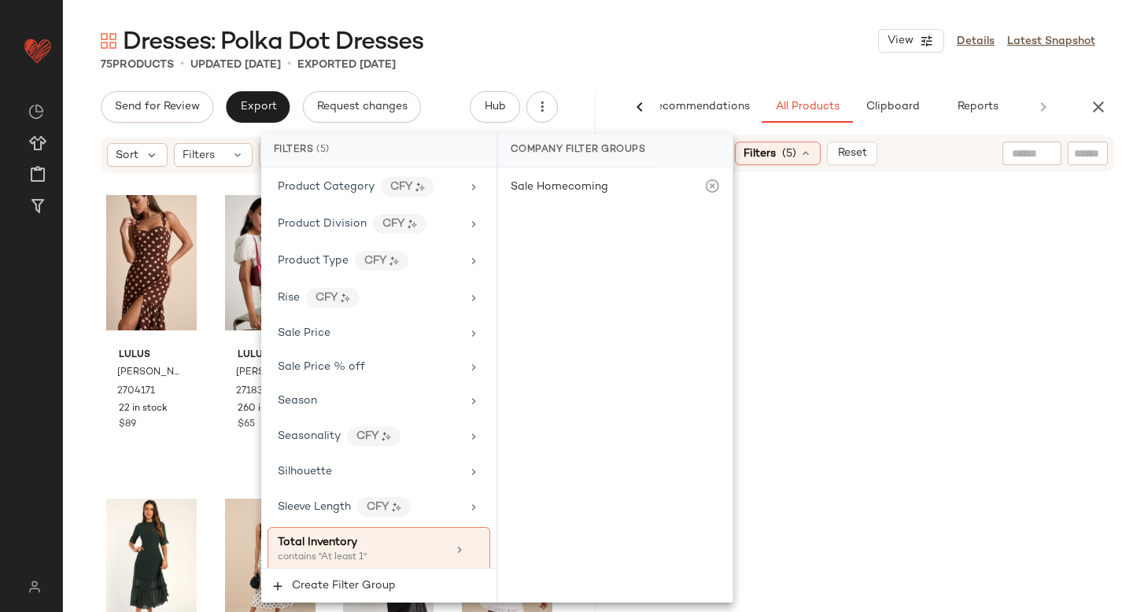
scroll to position [1256, 0]
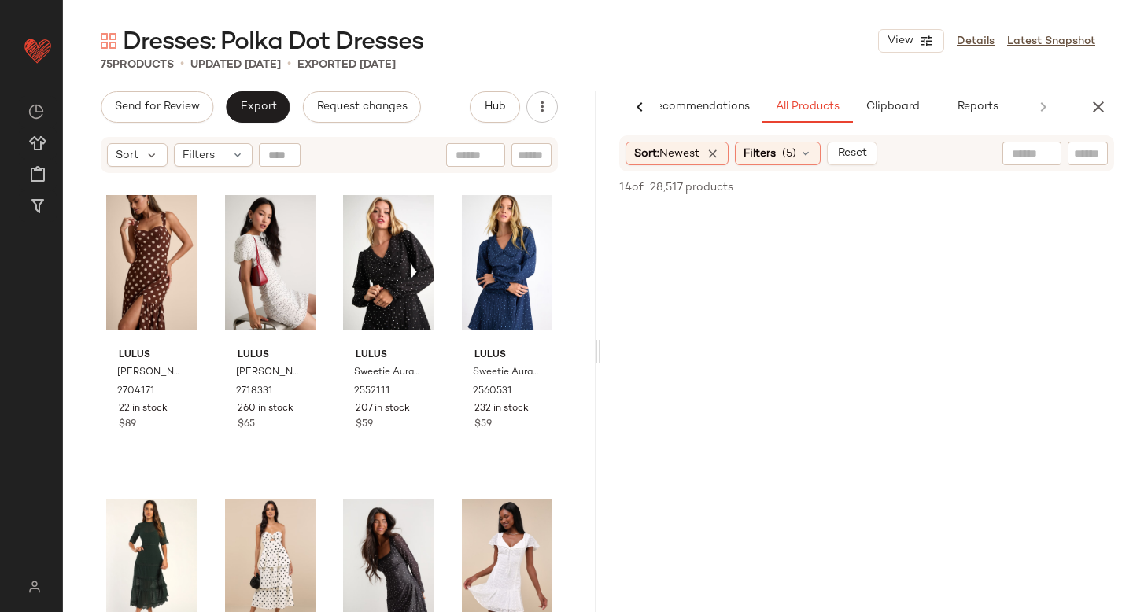
click at [1095, 111] on icon "button" at bounding box center [1098, 107] width 19 height 19
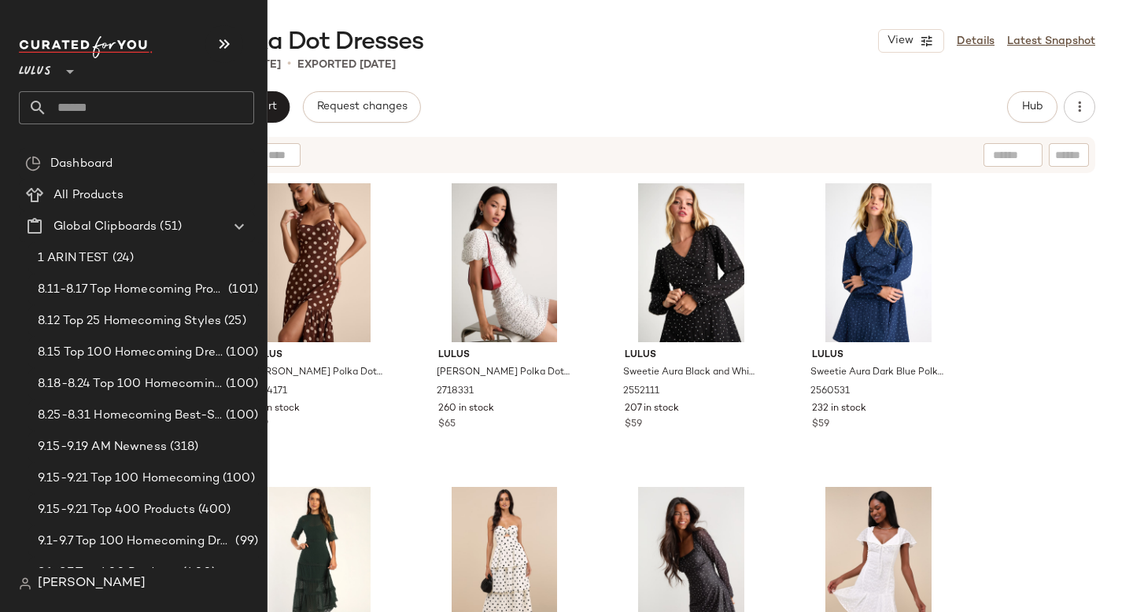
click at [50, 116] on input "text" at bounding box center [150, 107] width 207 height 33
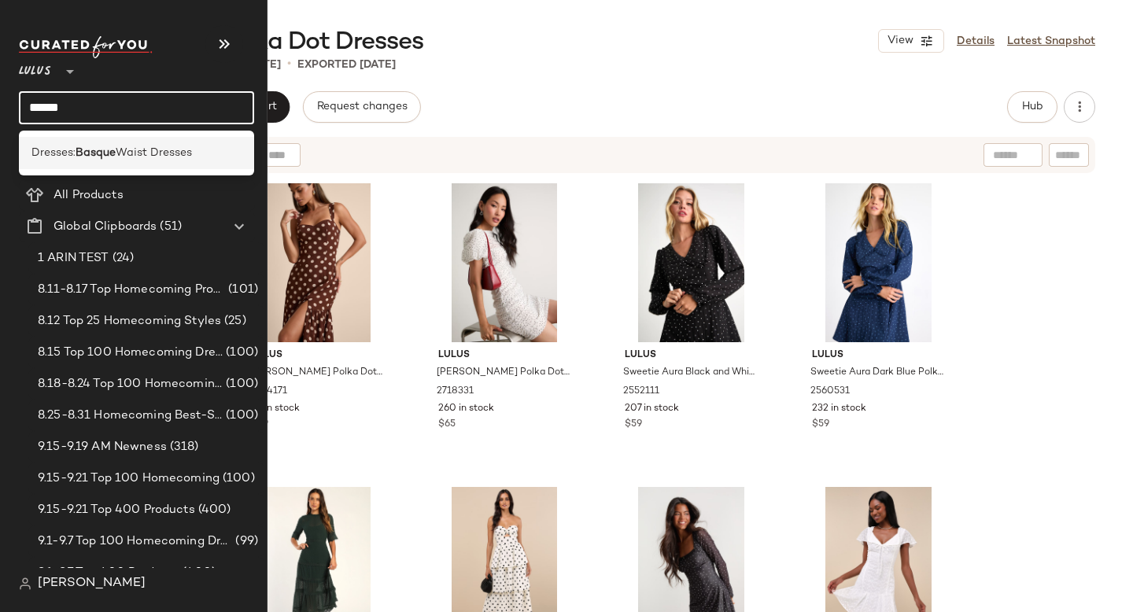
type input "******"
click at [104, 157] on b "Basque" at bounding box center [96, 153] width 40 height 17
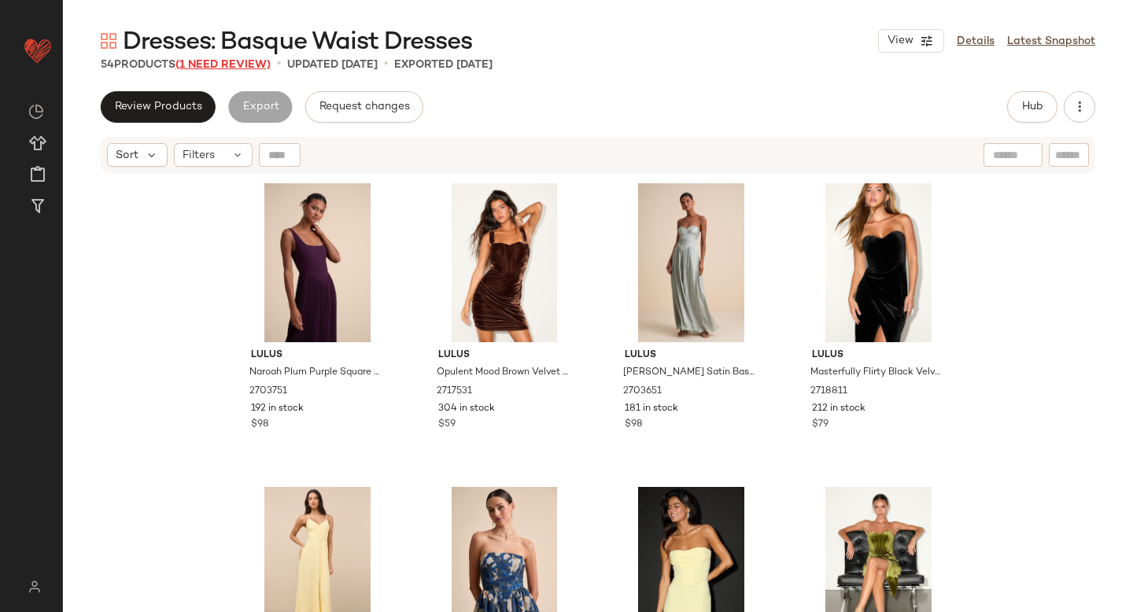
click at [231, 65] on span "(1 Need Review)" at bounding box center [223, 65] width 95 height 12
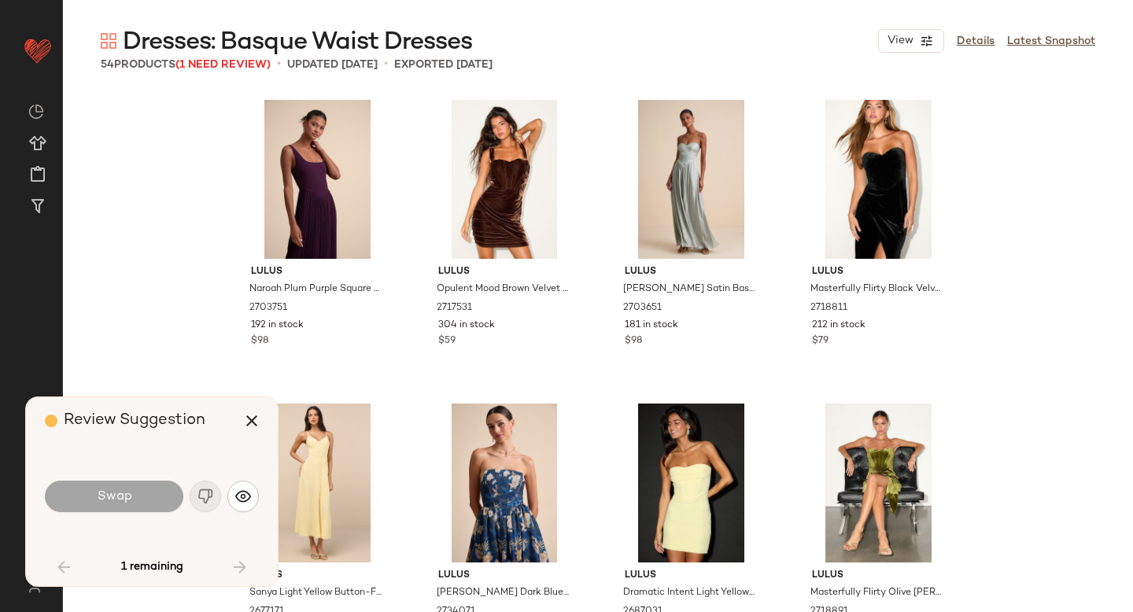
scroll to position [2734, 0]
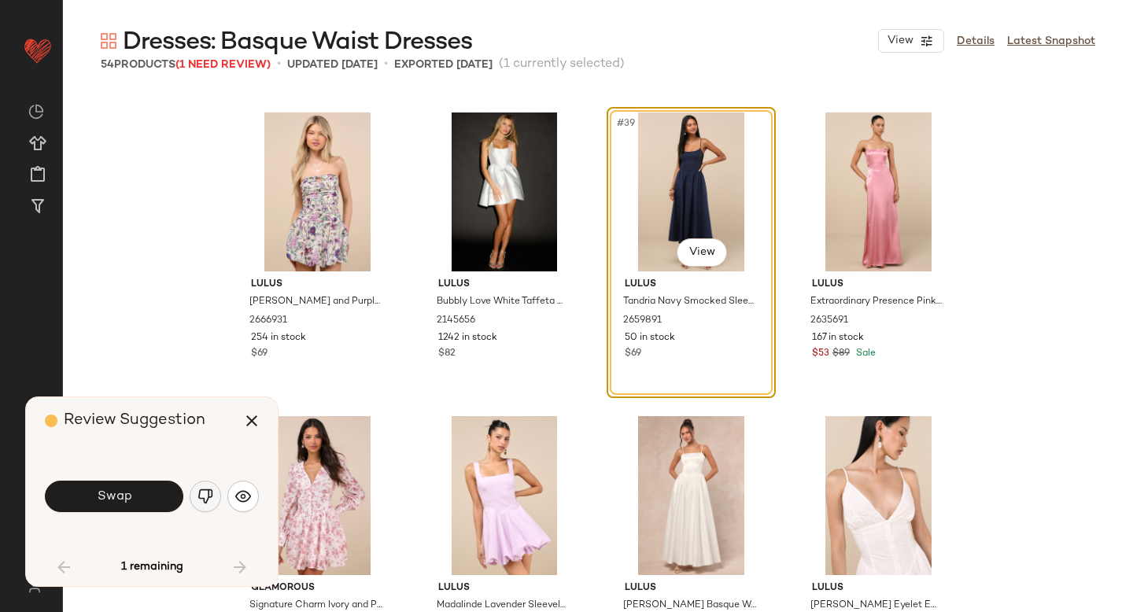
click at [201, 493] on img "button" at bounding box center [206, 497] width 16 height 16
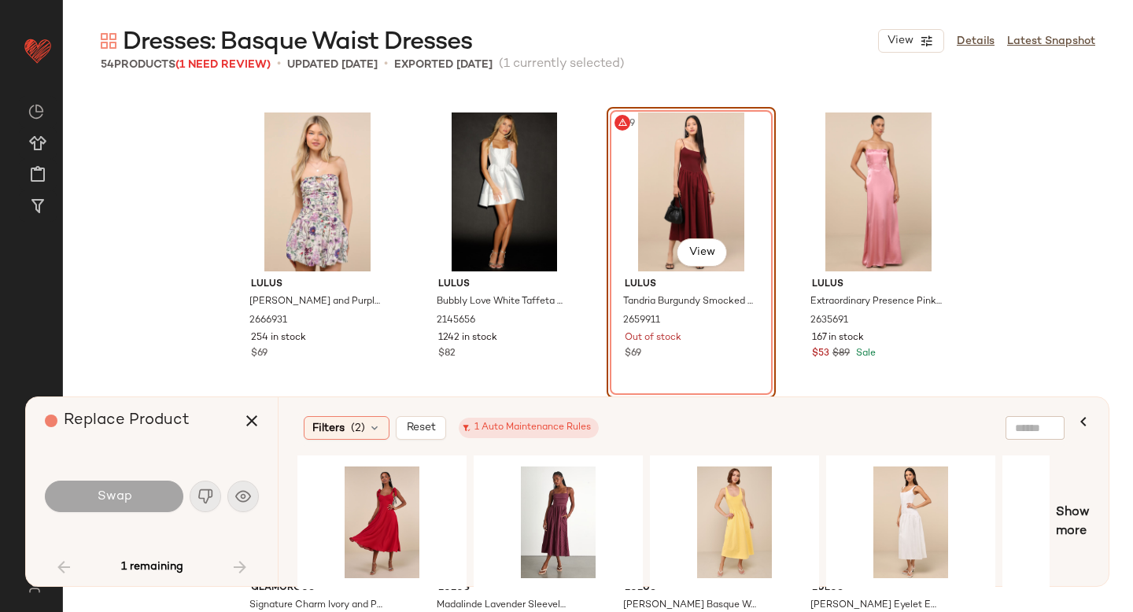
click at [715, 181] on div "#39 View" at bounding box center [691, 192] width 158 height 159
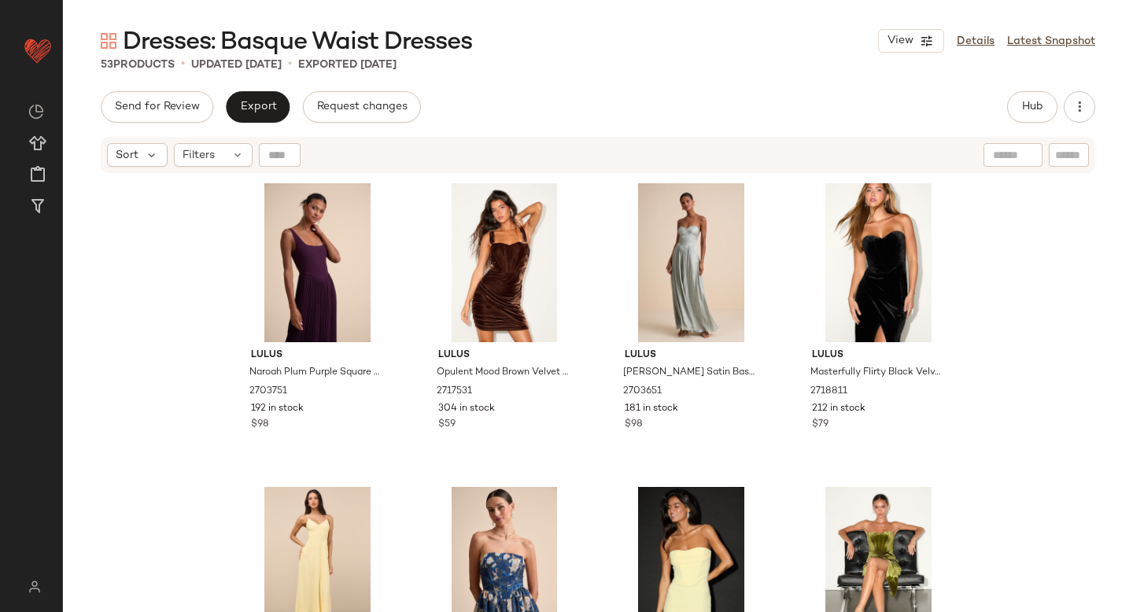
click at [714, 124] on div "Send for Review Export Request changes Hub Send for Review External Review Inte…" at bounding box center [598, 351] width 1070 height 521
click at [1016, 111] on button "Hub" at bounding box center [1032, 106] width 50 height 31
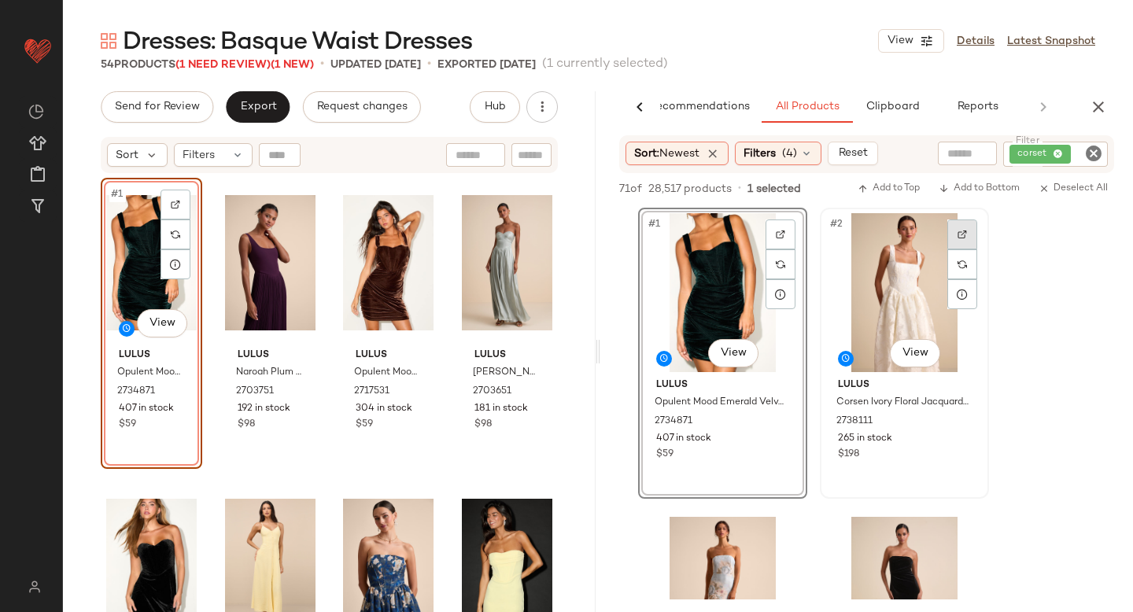
click at [962, 235] on img at bounding box center [962, 234] width 9 height 9
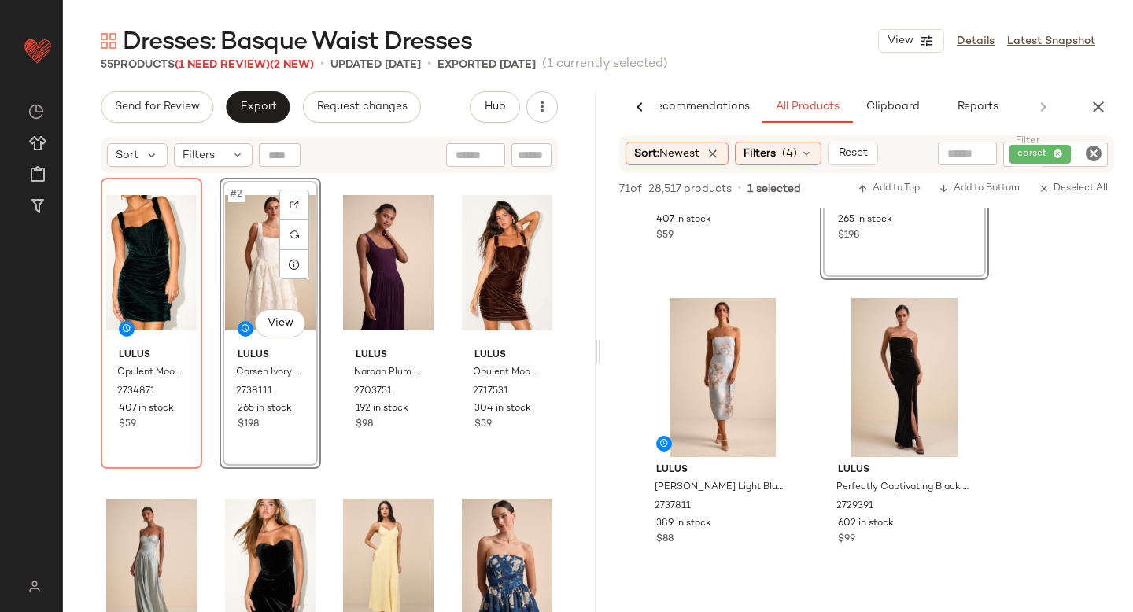
scroll to position [246, 0]
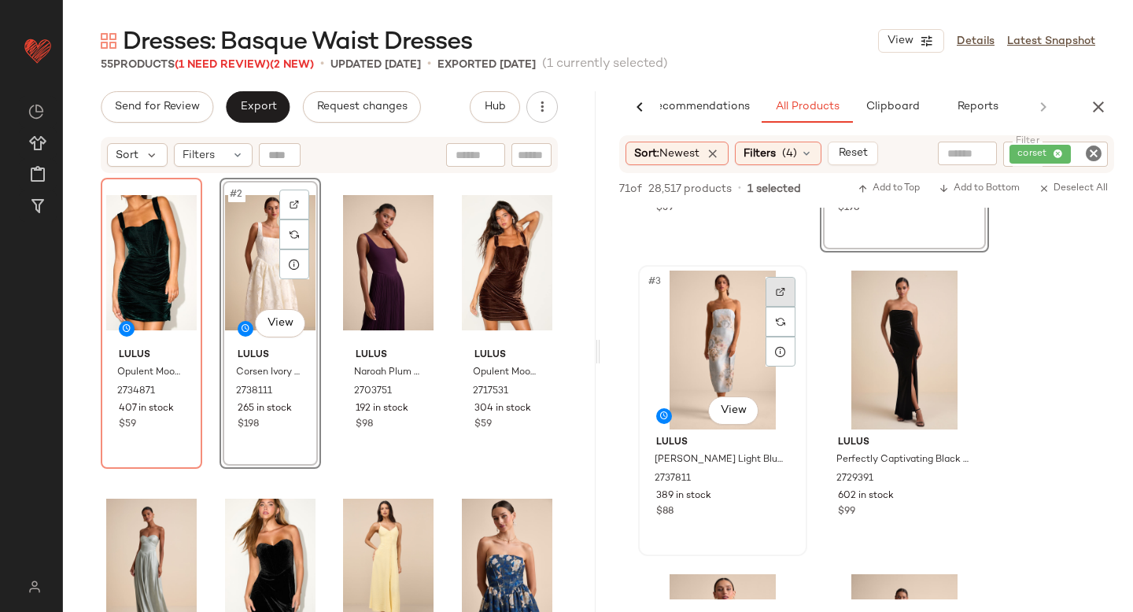
click at [777, 294] on img at bounding box center [780, 291] width 9 height 9
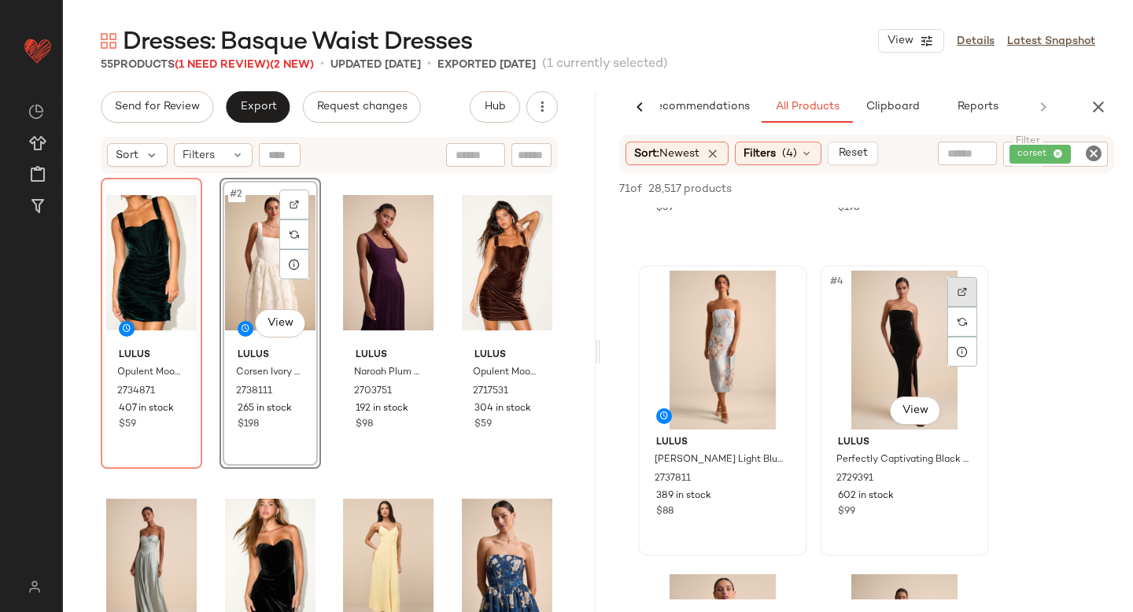
click at [967, 296] on div at bounding box center [963, 292] width 30 height 30
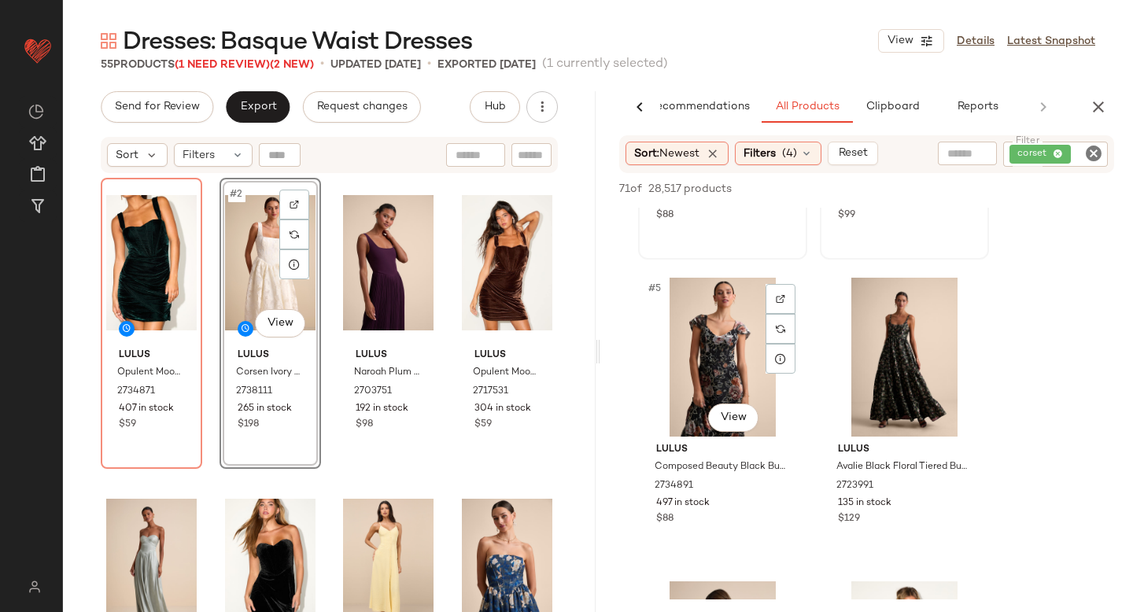
scroll to position [590, 0]
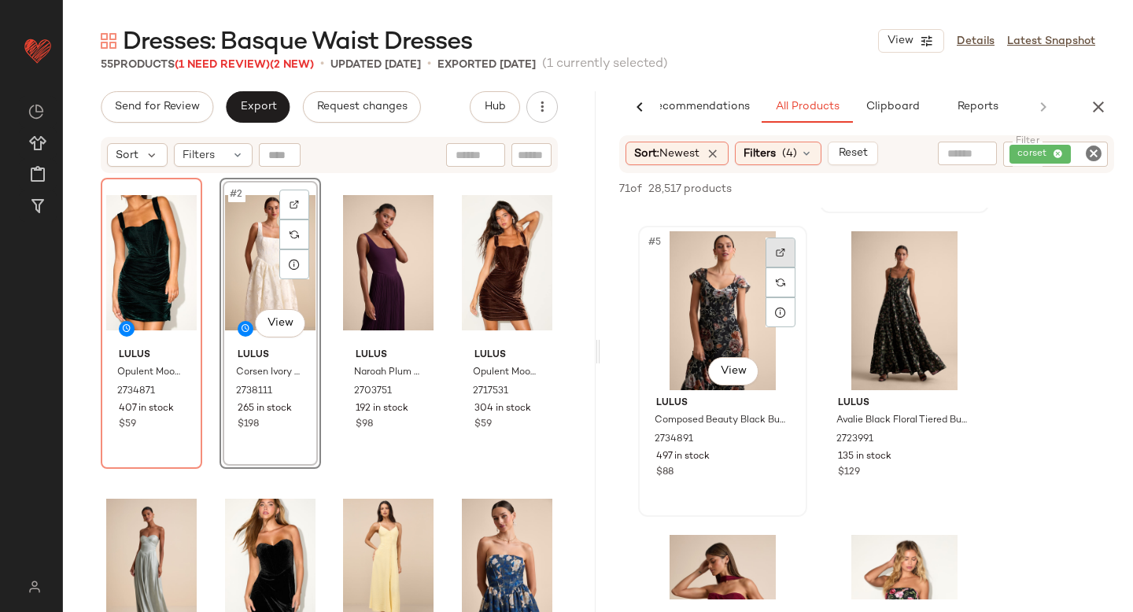
click at [771, 252] on div at bounding box center [781, 253] width 30 height 30
click at [967, 247] on div at bounding box center [963, 253] width 30 height 30
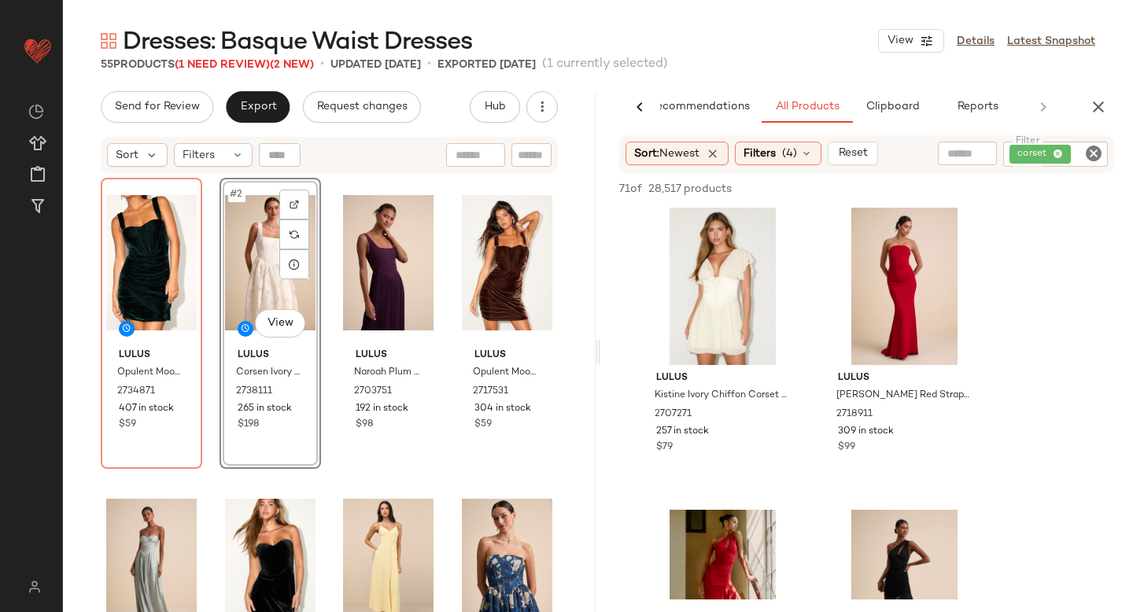
scroll to position [1219, 0]
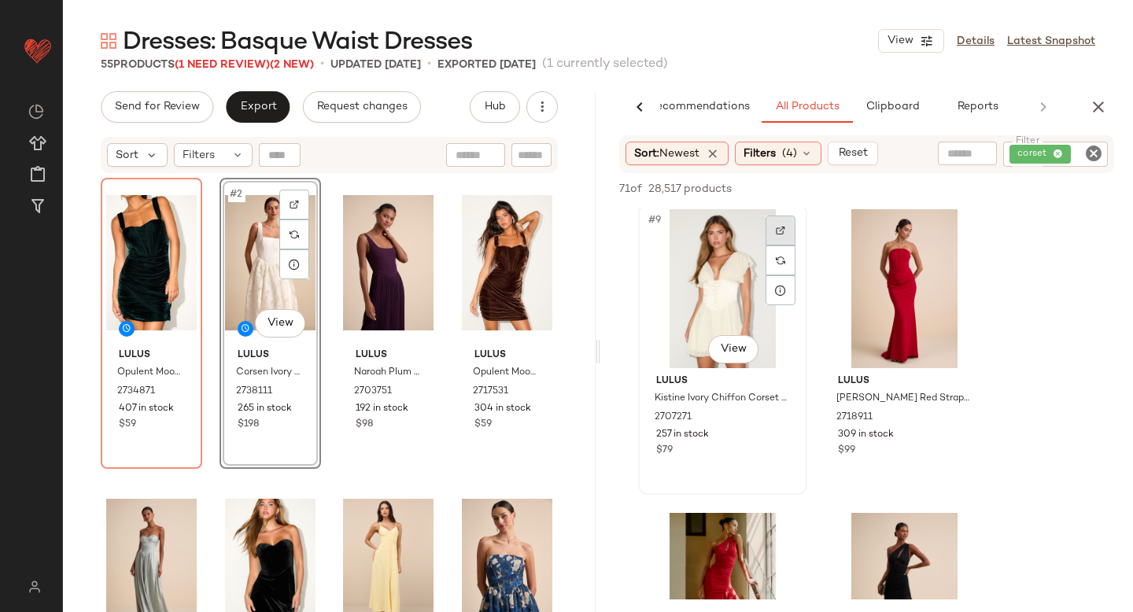
click at [781, 234] on img at bounding box center [780, 230] width 9 height 9
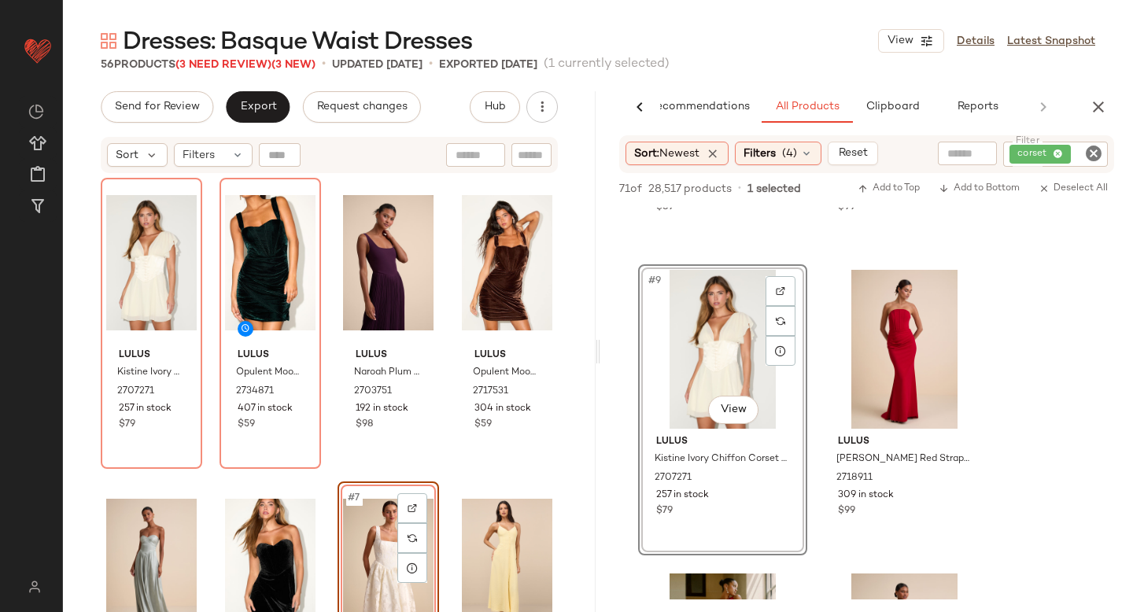
scroll to position [1071, 0]
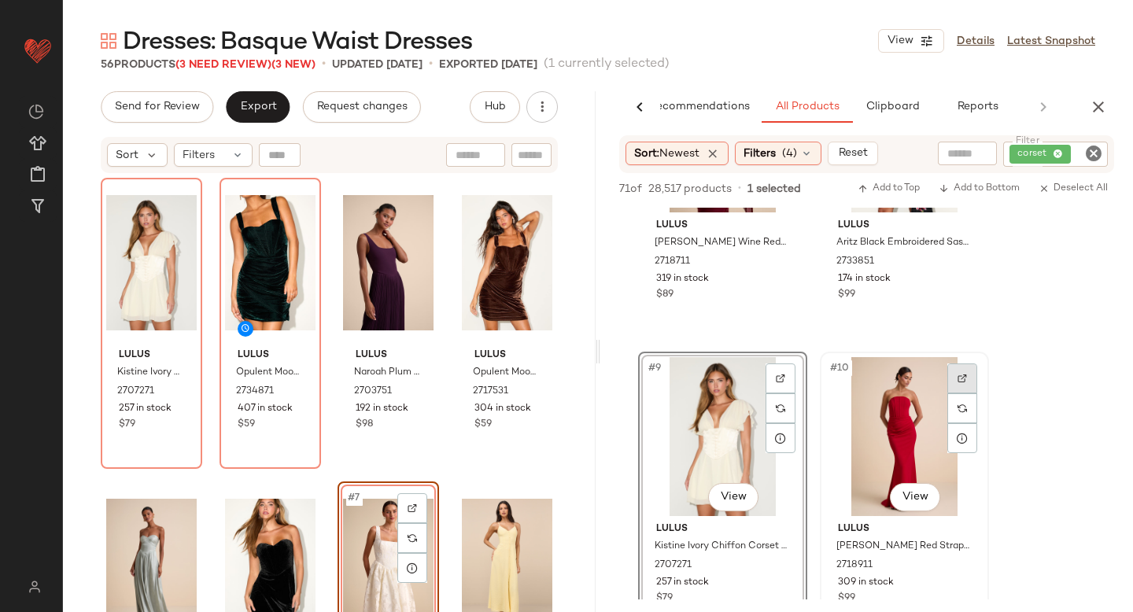
click at [961, 375] on img at bounding box center [962, 378] width 9 height 9
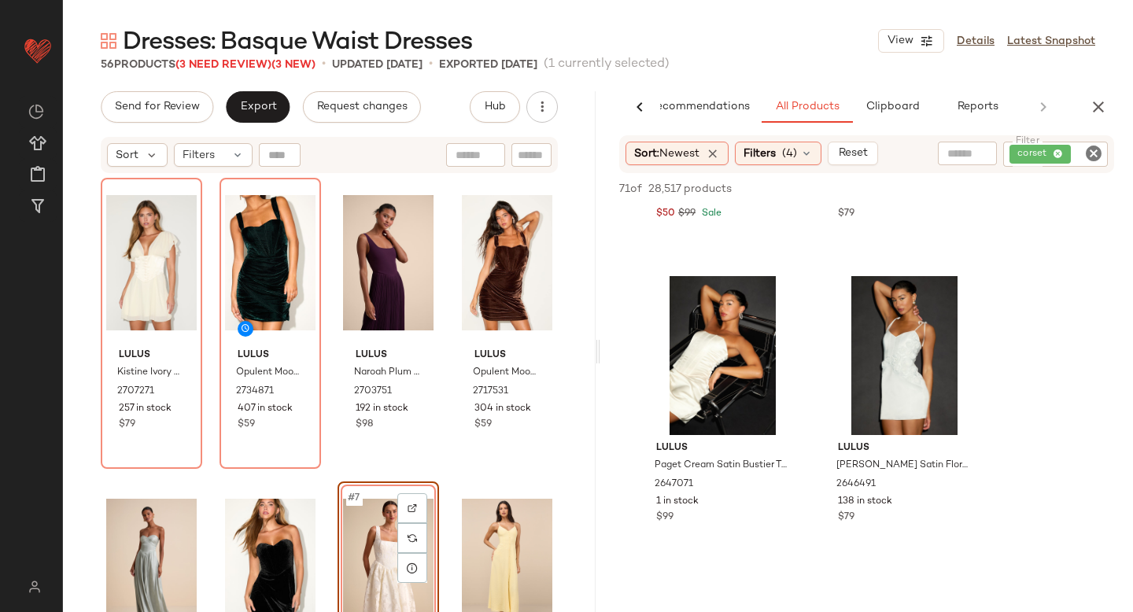
scroll to position [2920, 0]
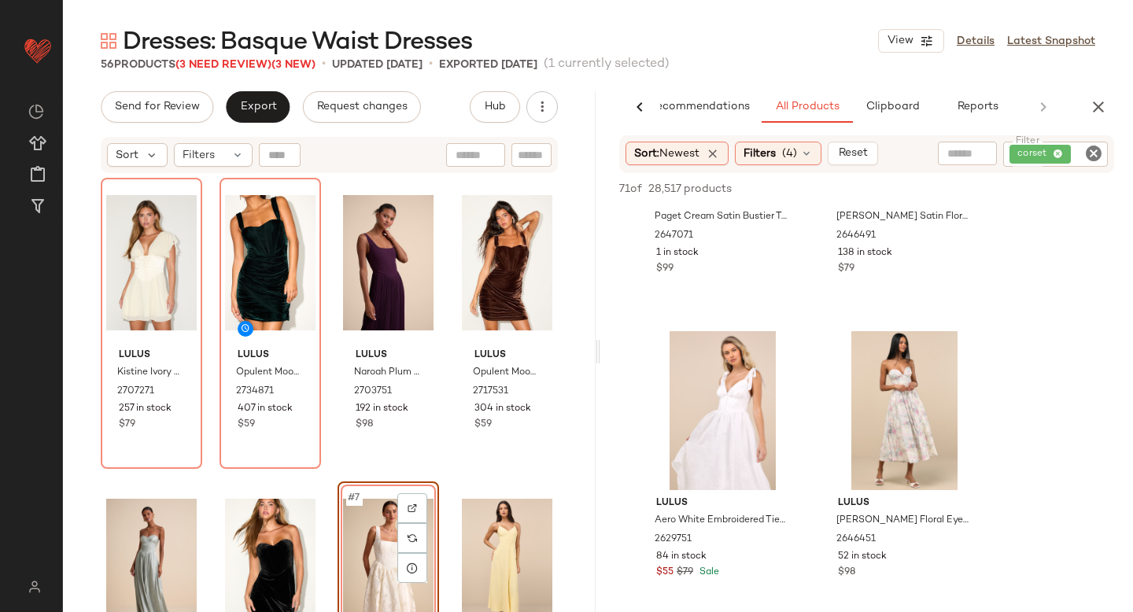
click at [1090, 157] on icon "Clear Filter" at bounding box center [1094, 153] width 19 height 19
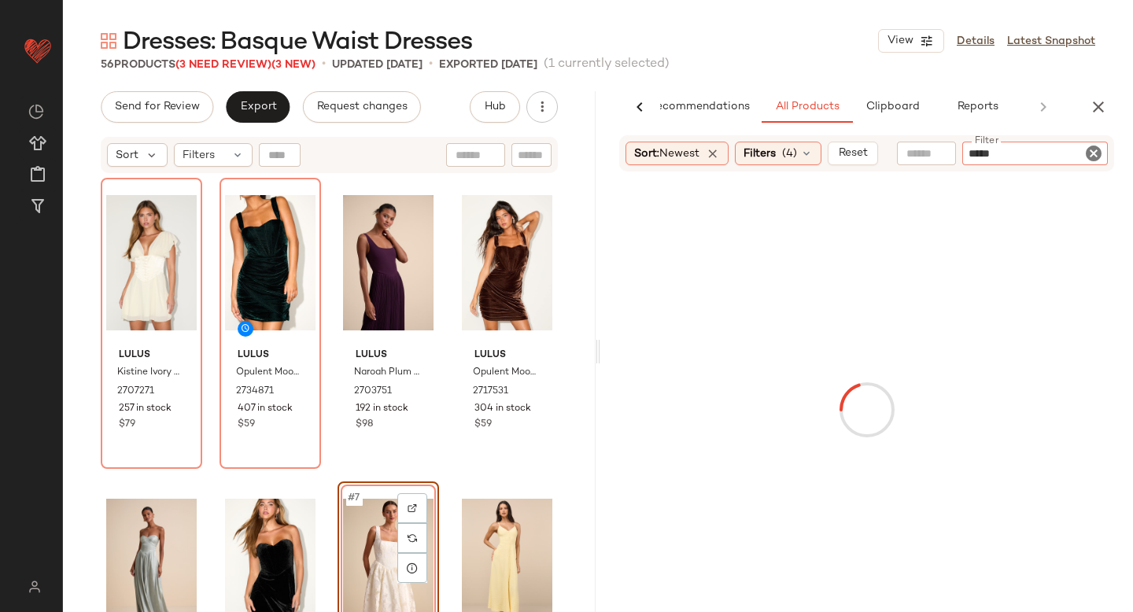
type input "******"
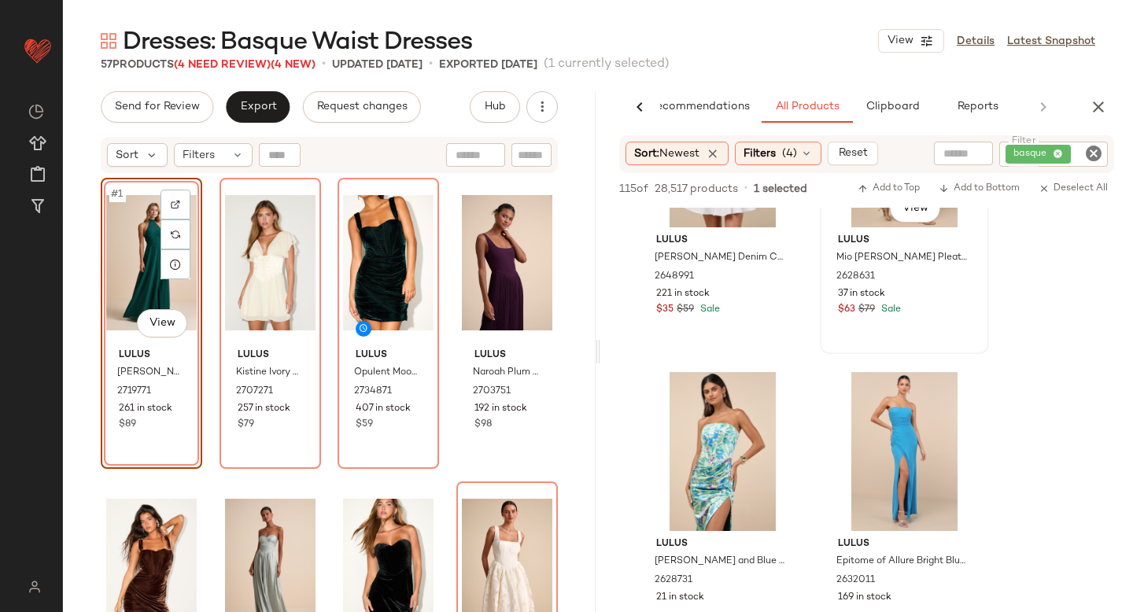
scroll to position [1373, 0]
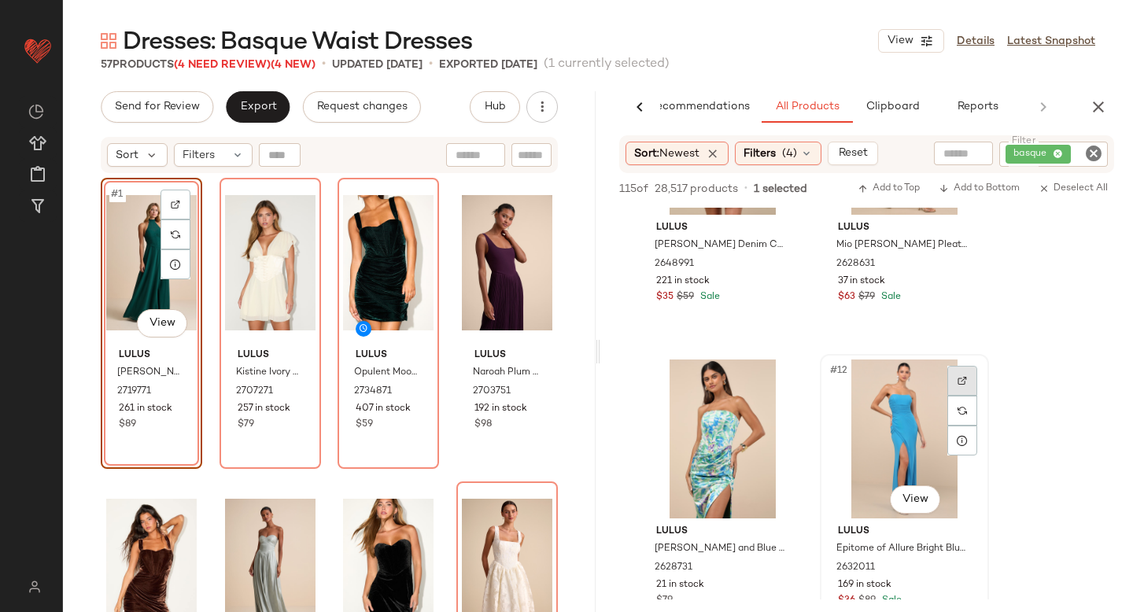
click at [963, 373] on div at bounding box center [963, 381] width 30 height 30
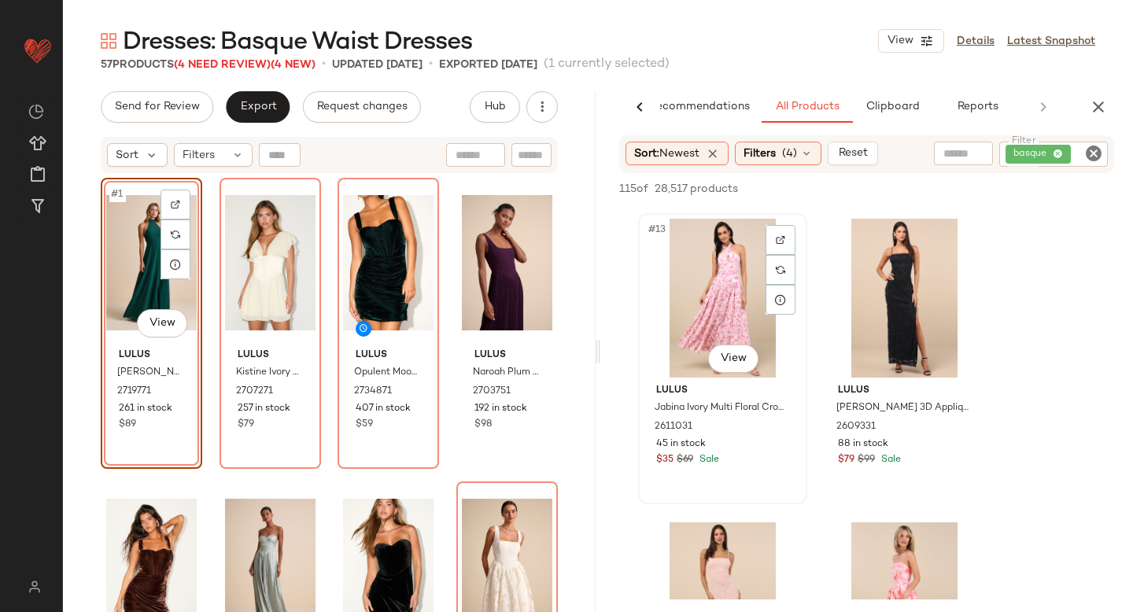
scroll to position [1813, 0]
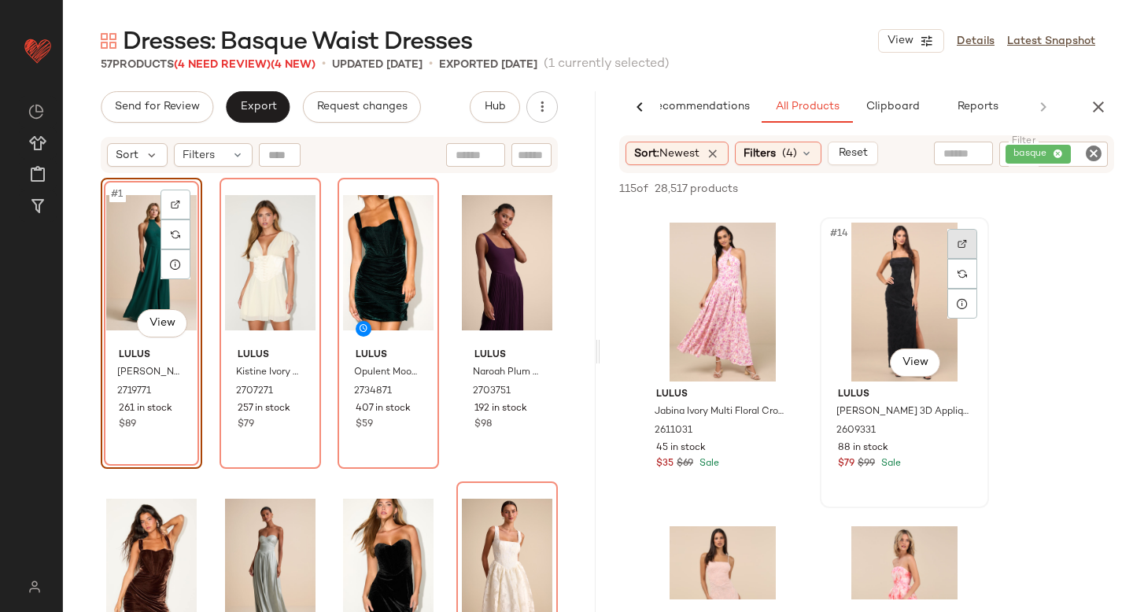
click at [961, 246] on img at bounding box center [962, 243] width 9 height 9
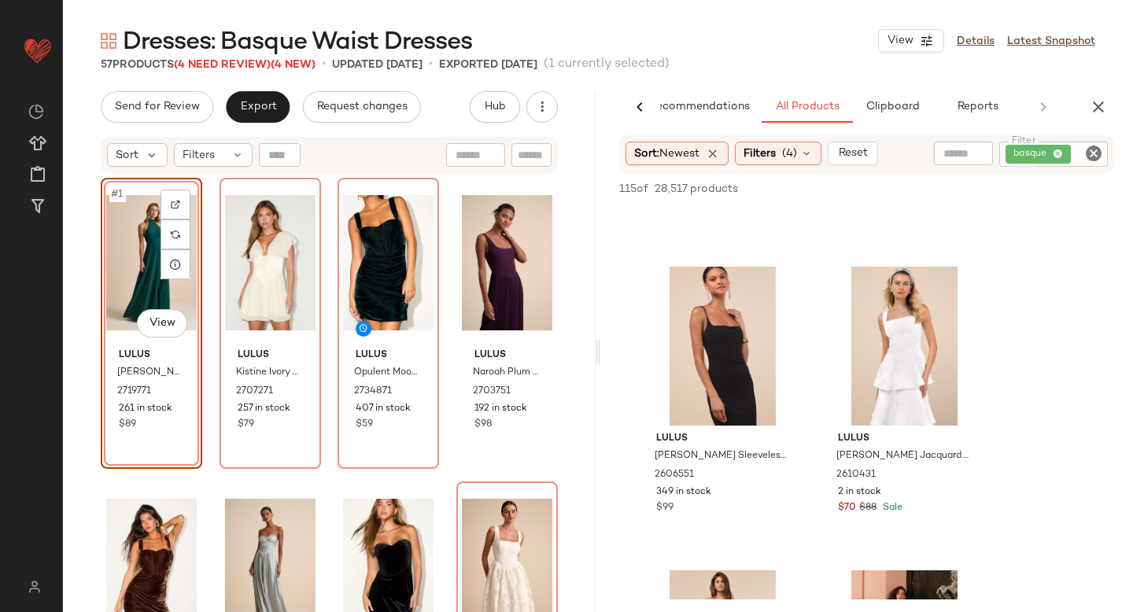
scroll to position [2680, 0]
click at [777, 283] on div at bounding box center [781, 289] width 30 height 30
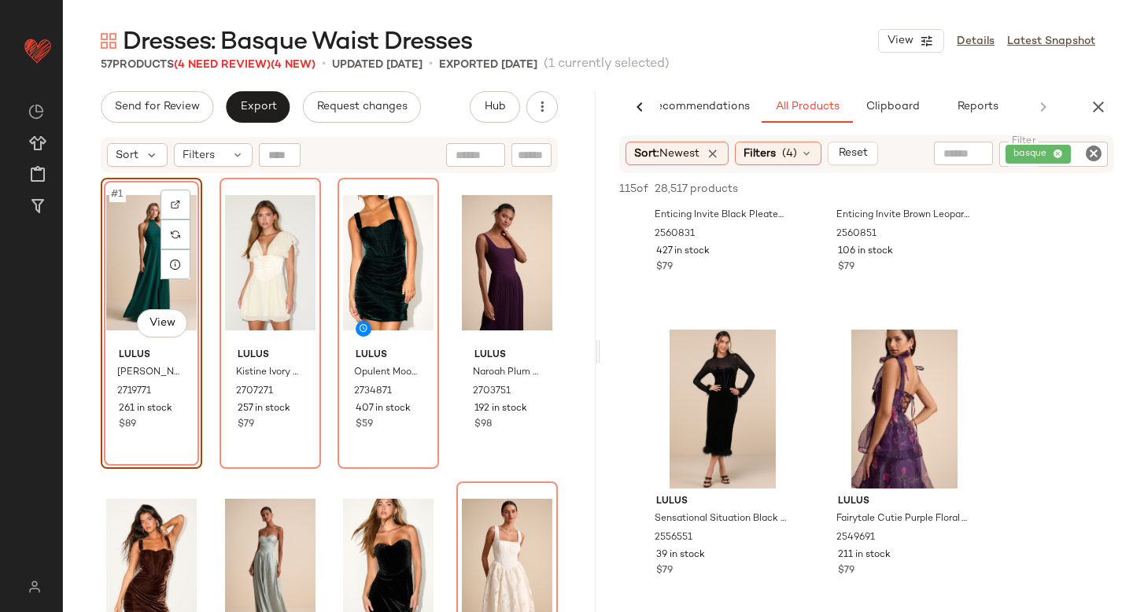
scroll to position [4789, 0]
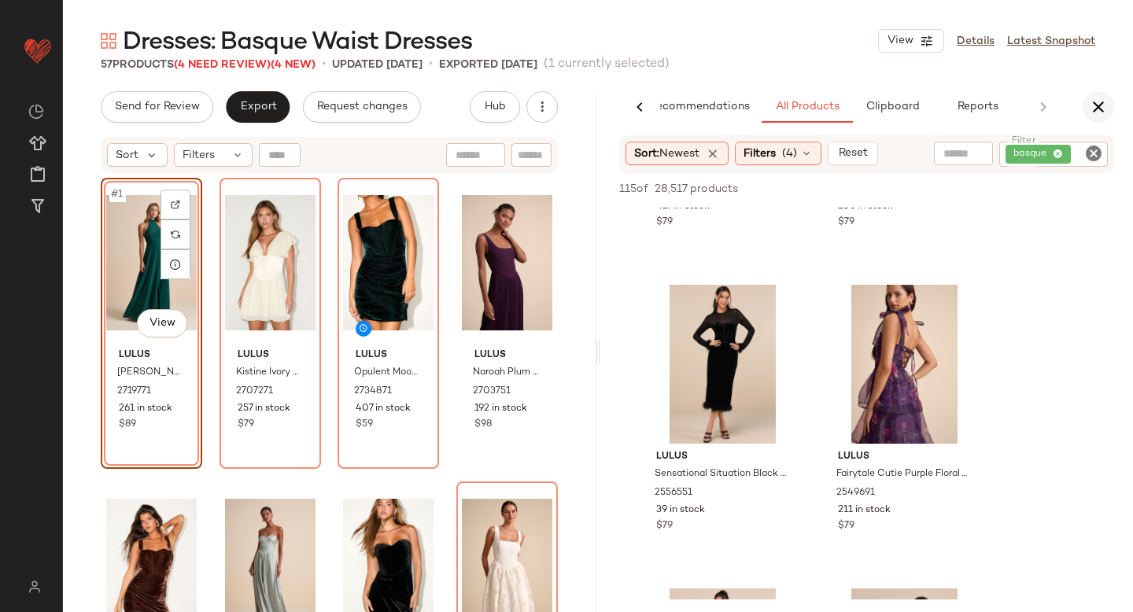
click at [1100, 106] on icon "button" at bounding box center [1098, 107] width 19 height 19
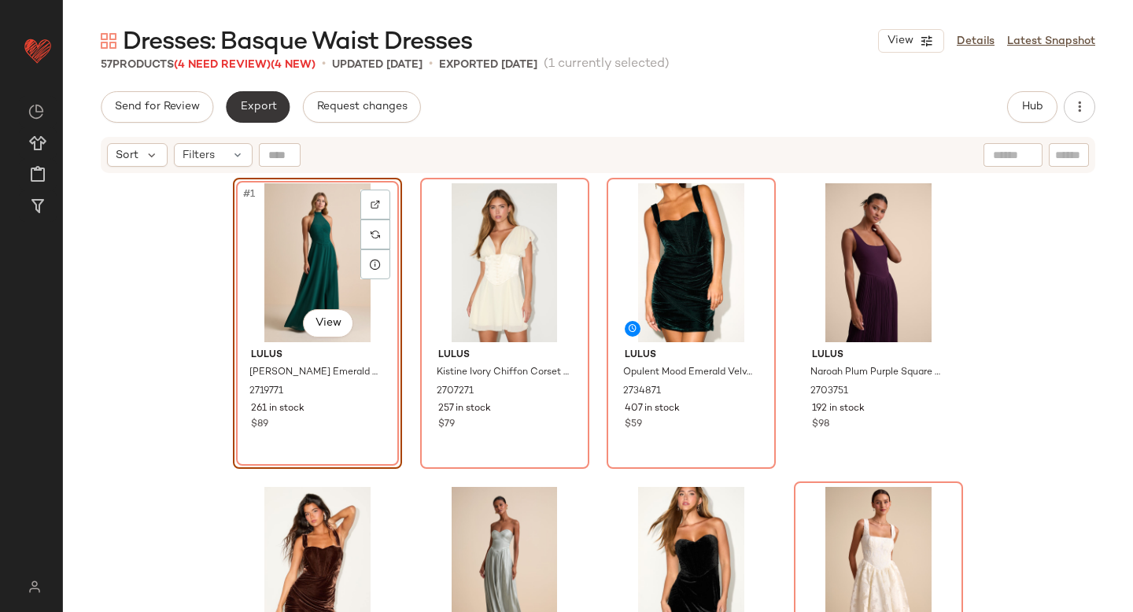
click at [253, 98] on button "Export" at bounding box center [258, 106] width 64 height 31
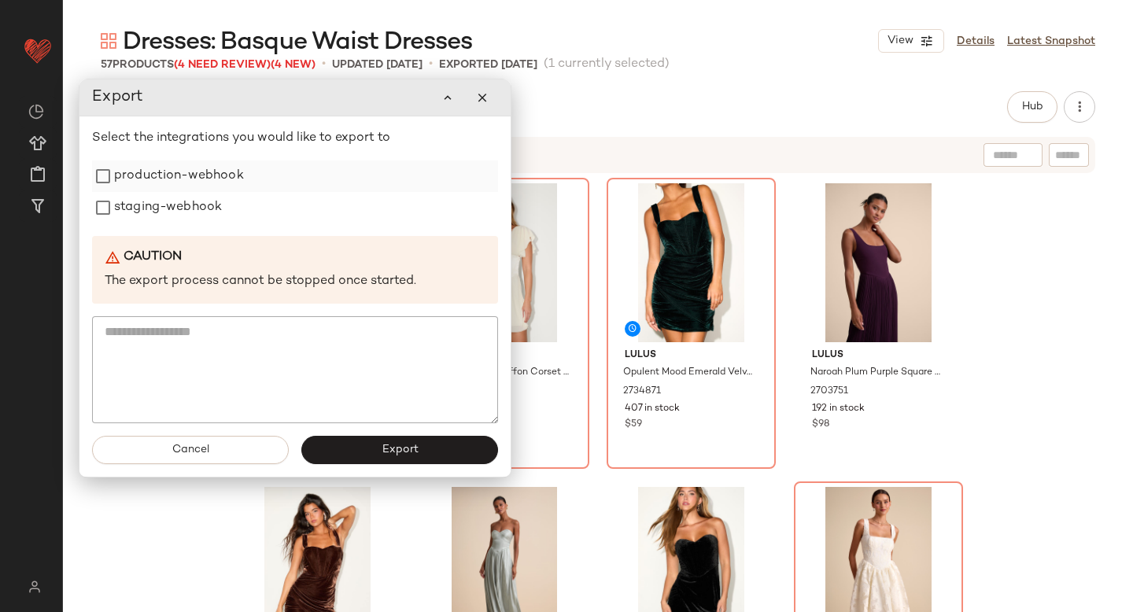
click at [175, 190] on label "production-webhook" at bounding box center [179, 176] width 130 height 31
click at [172, 205] on label "staging-webhook" at bounding box center [168, 207] width 108 height 31
click at [340, 456] on button "Export" at bounding box center [399, 450] width 197 height 28
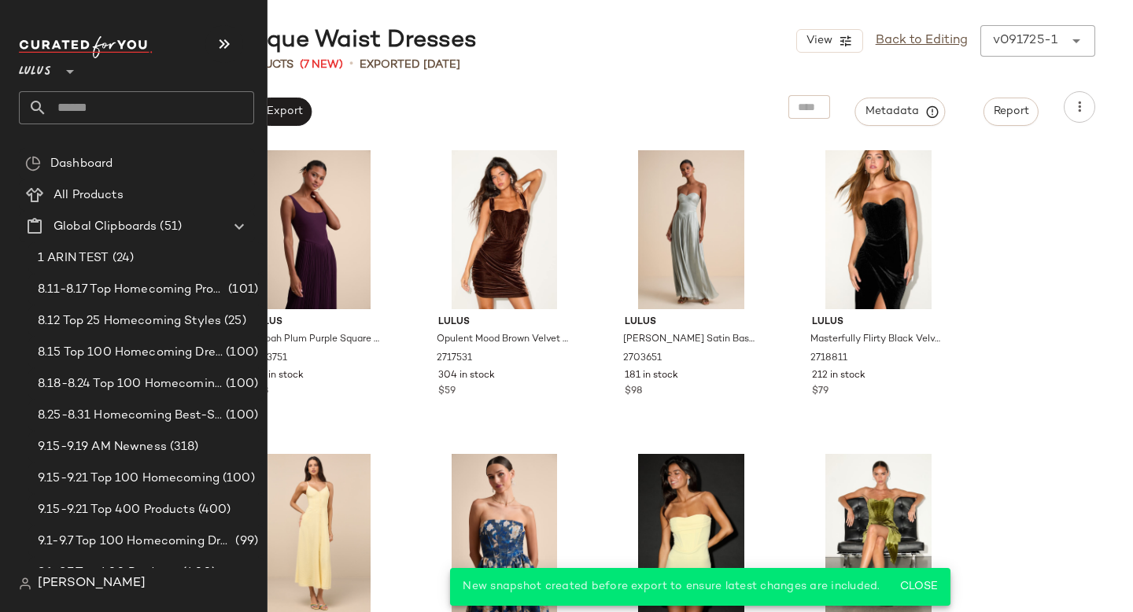
click at [132, 102] on input "text" at bounding box center [150, 107] width 207 height 33
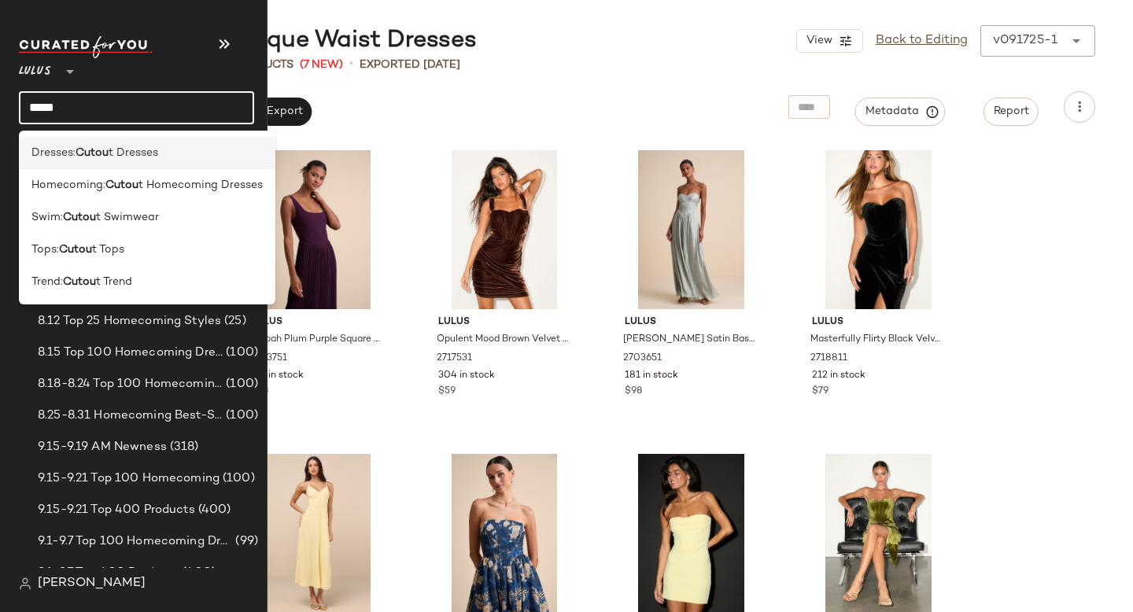
type input "*****"
click at [125, 147] on span "t Dresses" at bounding box center [134, 153] width 50 height 17
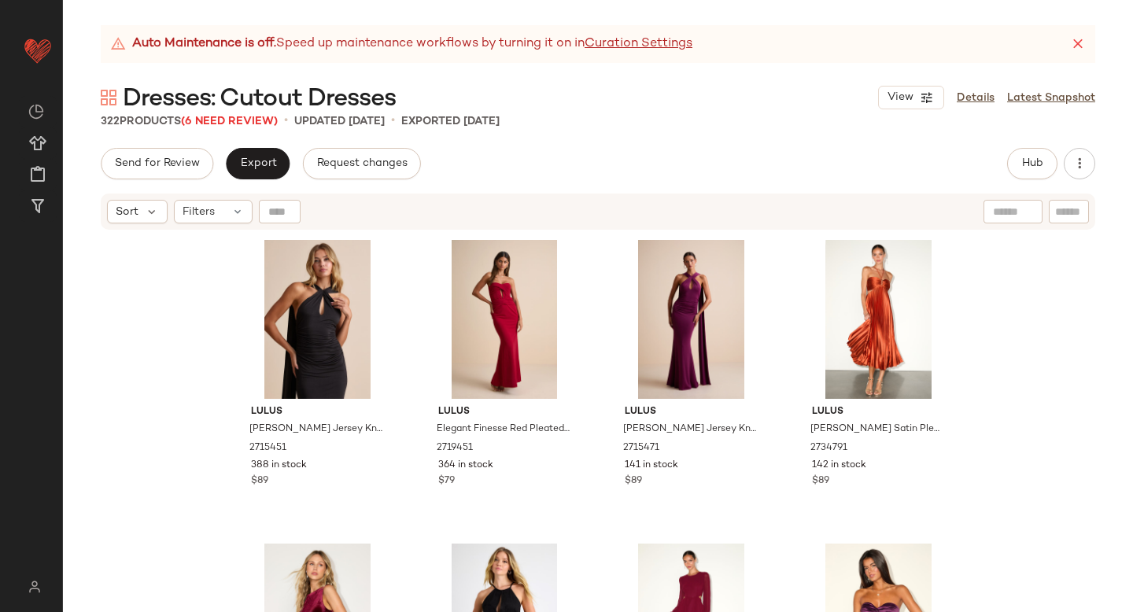
click at [1079, 42] on icon at bounding box center [1078, 44] width 16 height 16
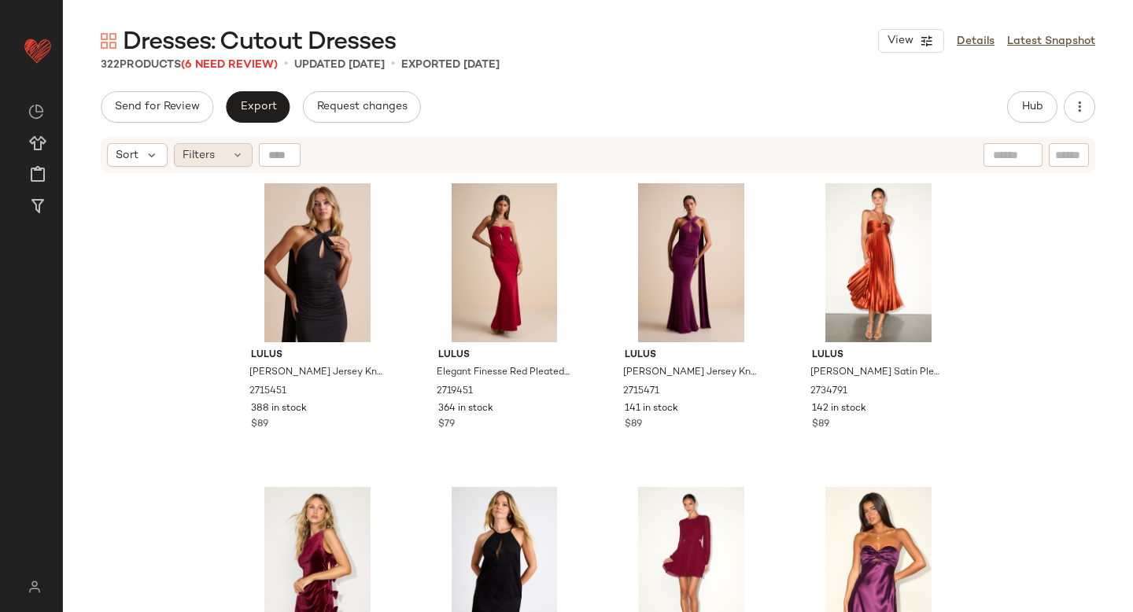
click at [231, 156] on icon at bounding box center [237, 155] width 13 height 13
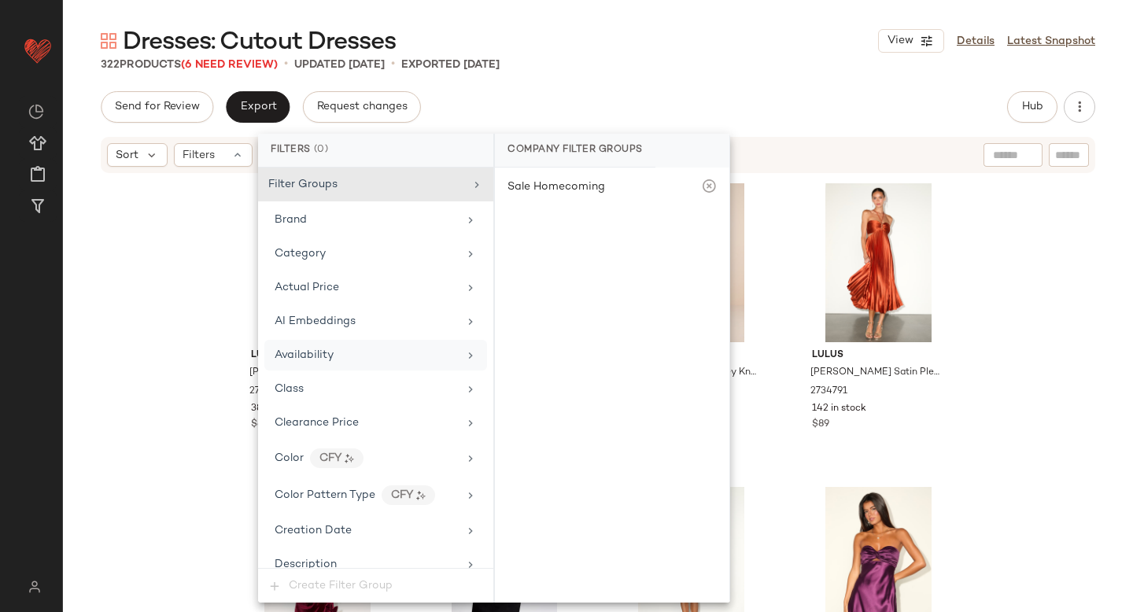
click at [284, 354] on span "Availability" at bounding box center [304, 355] width 59 height 12
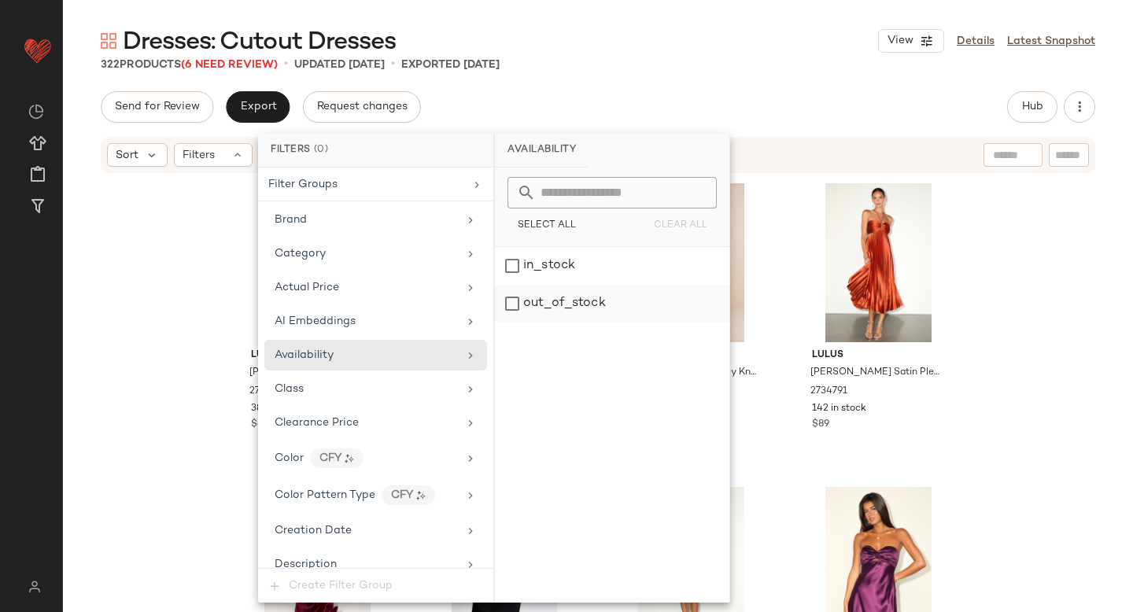
click at [516, 306] on div "out_of_stock" at bounding box center [612, 304] width 235 height 38
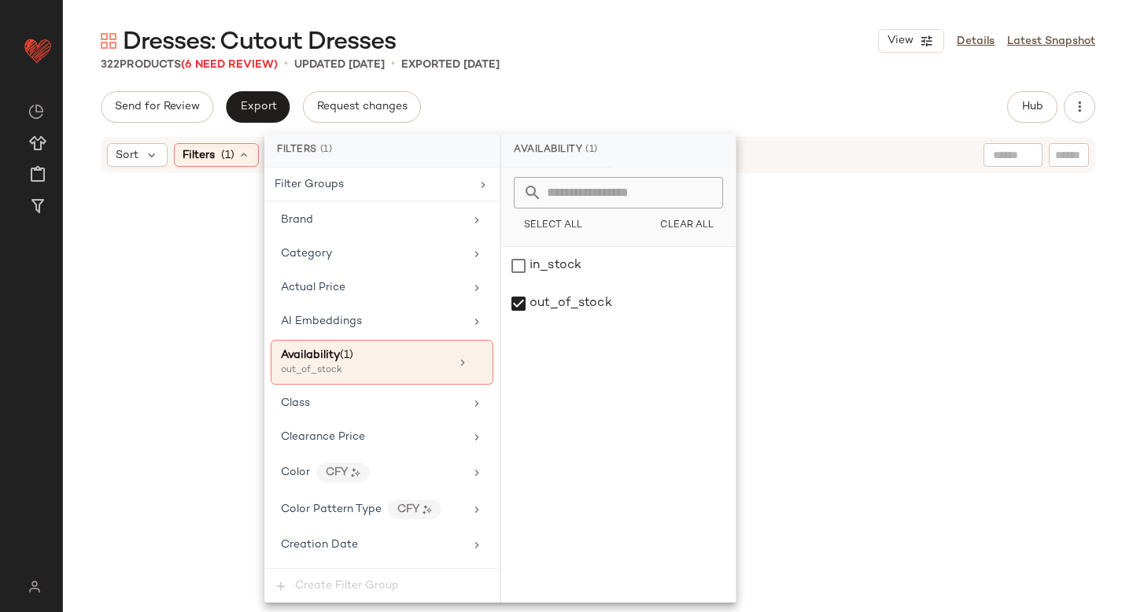
click at [704, 88] on div "Dresses: Cutout Dresses View Details Latest Snapshot 322 Products (6 Need Revie…" at bounding box center [598, 318] width 1070 height 587
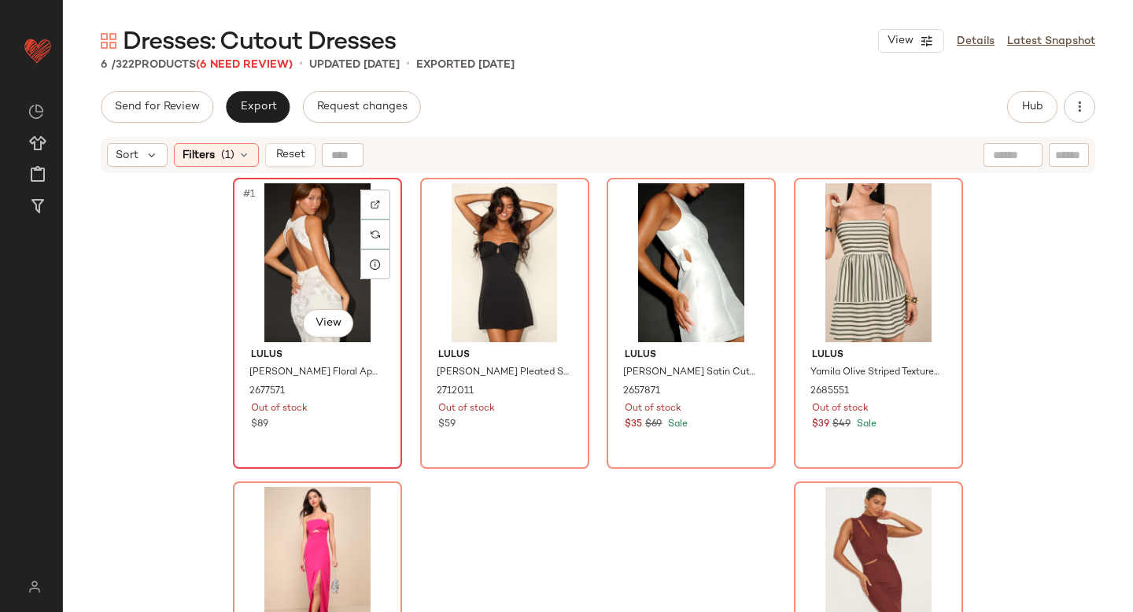
click at [301, 292] on div "#1 View" at bounding box center [317, 262] width 158 height 159
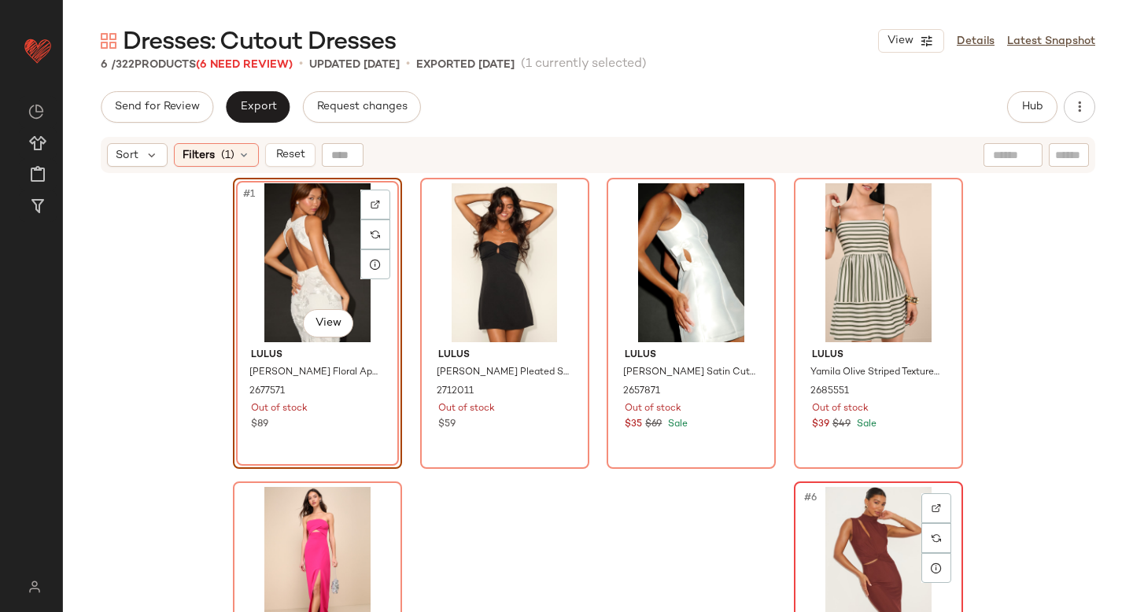
click at [839, 519] on div "#6 View" at bounding box center [879, 566] width 158 height 159
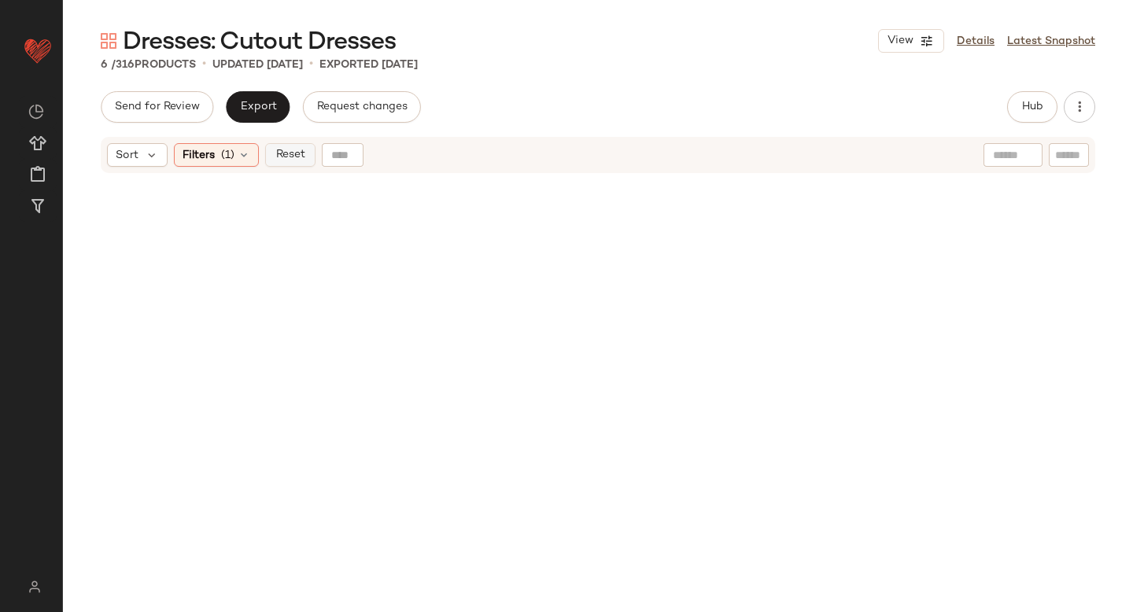
click at [297, 152] on span "Reset" at bounding box center [290, 155] width 30 height 13
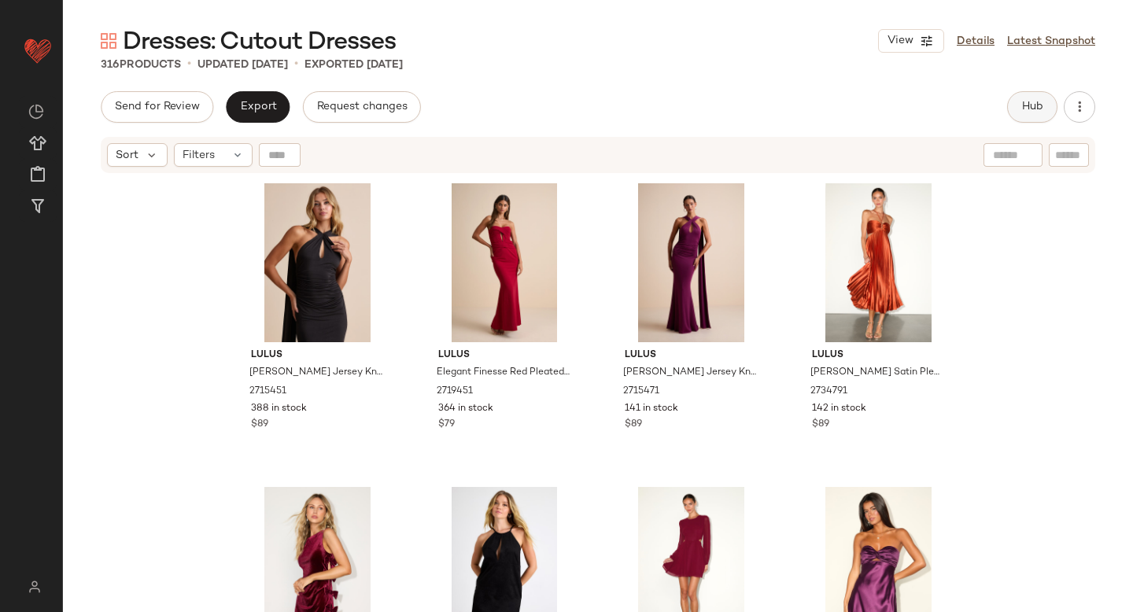
click at [1036, 103] on span "Hub" at bounding box center [1033, 107] width 22 height 13
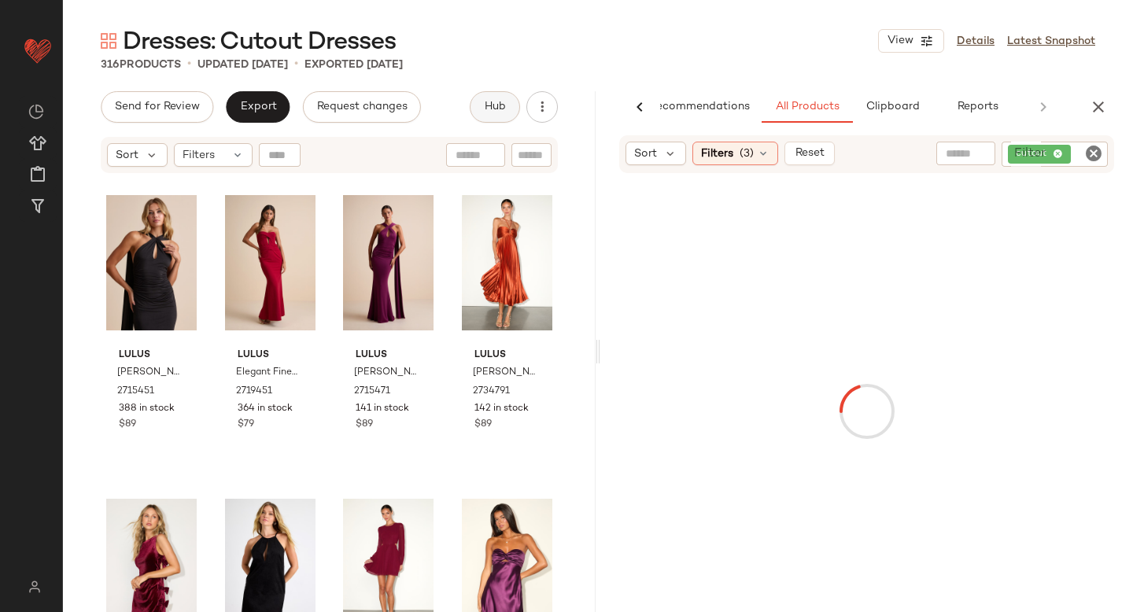
scroll to position [0, 37]
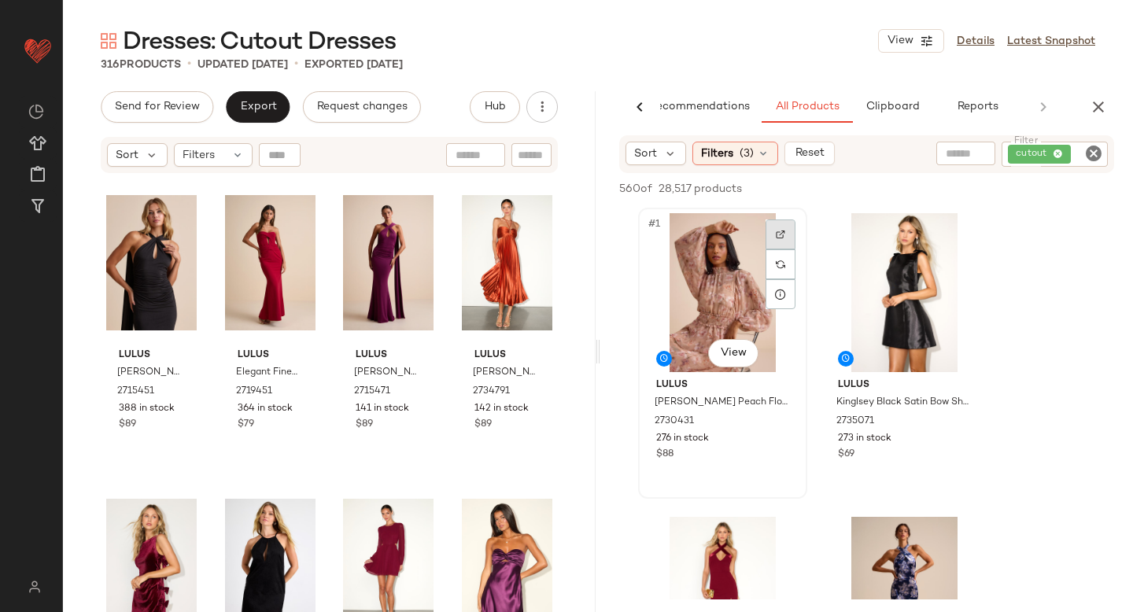
click at [789, 232] on div at bounding box center [781, 235] width 30 height 30
click at [978, 231] on div "#2 View" at bounding box center [905, 292] width 158 height 159
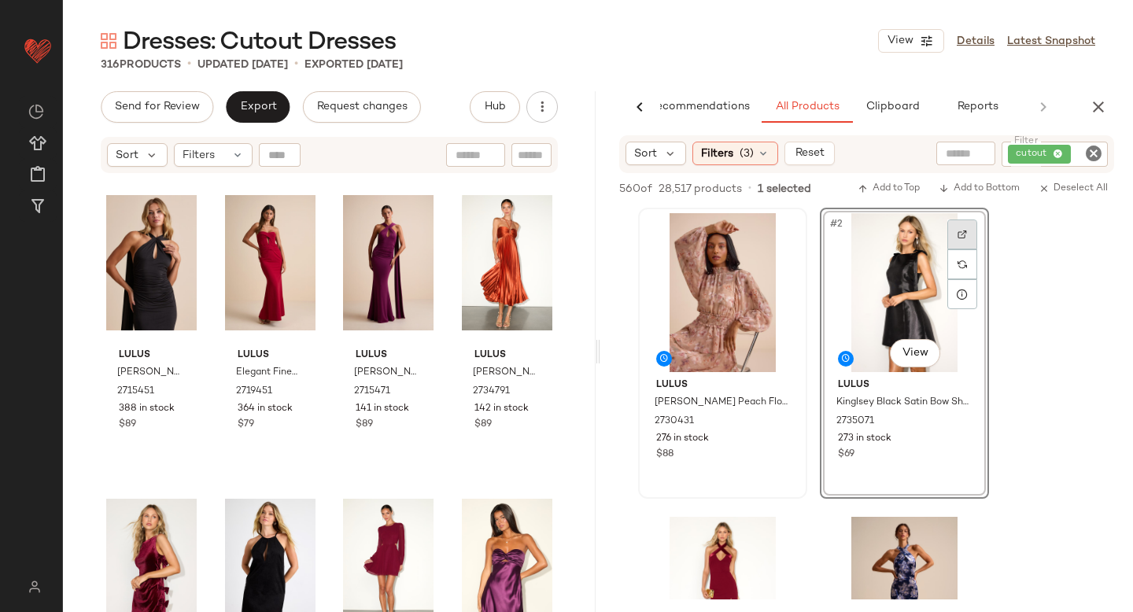
click at [969, 231] on div at bounding box center [963, 235] width 30 height 30
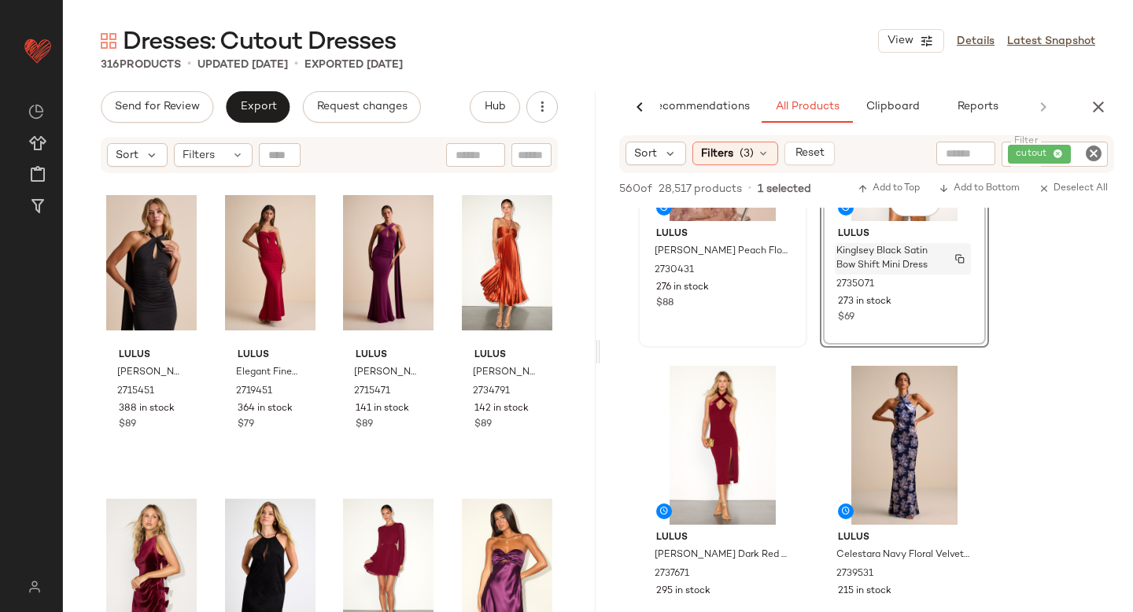
scroll to position [194, 0]
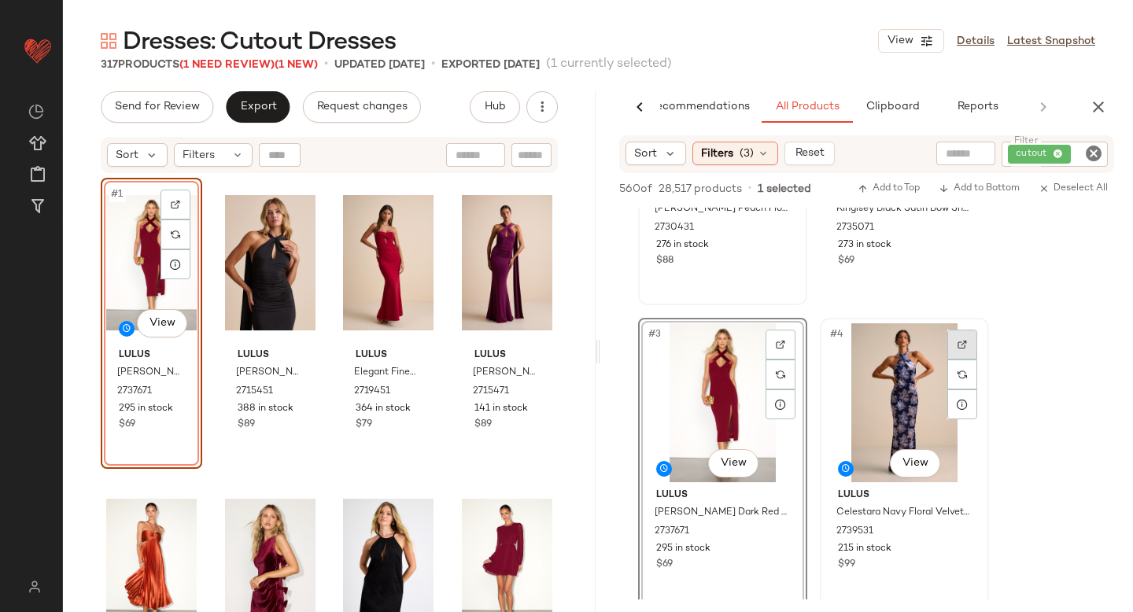
click at [953, 341] on div at bounding box center [963, 345] width 30 height 30
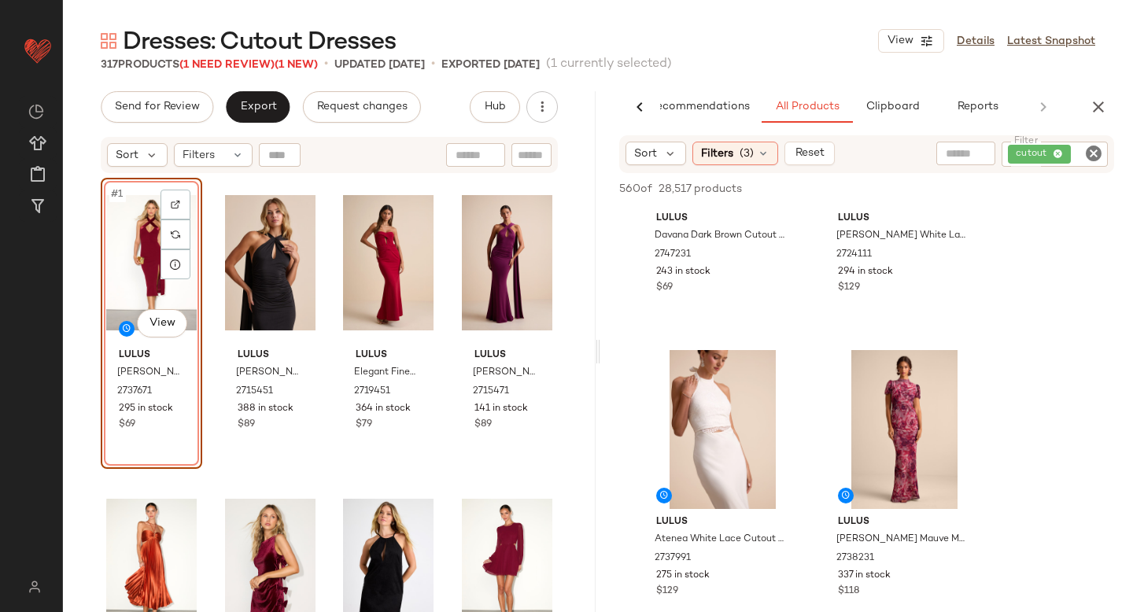
scroll to position [796, 0]
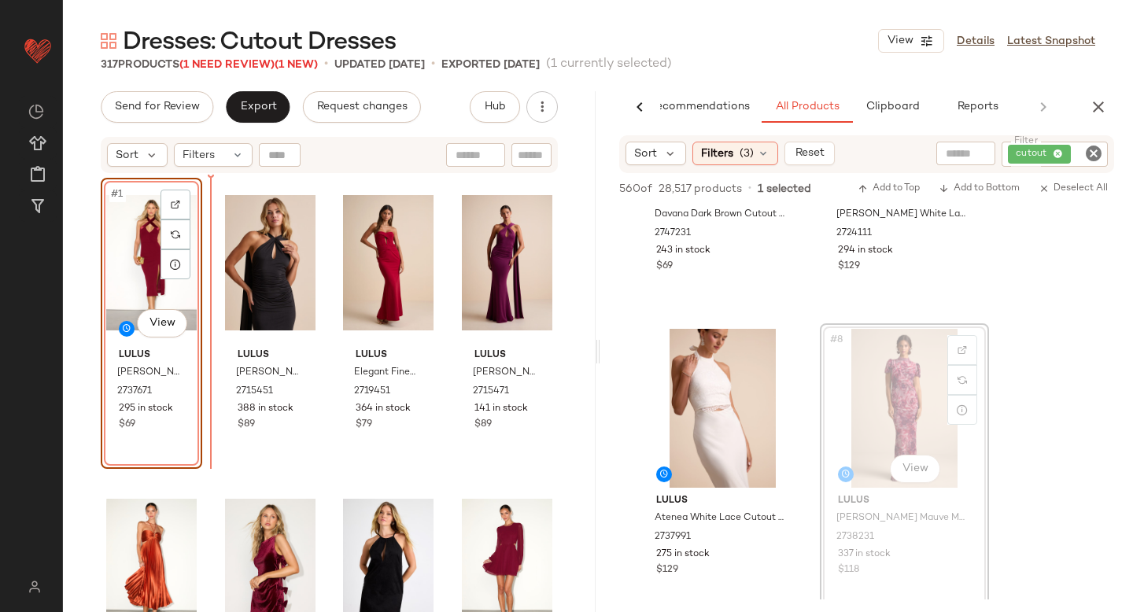
drag, startPoint x: 922, startPoint y: 412, endPoint x: 167, endPoint y: 436, distance: 755.2
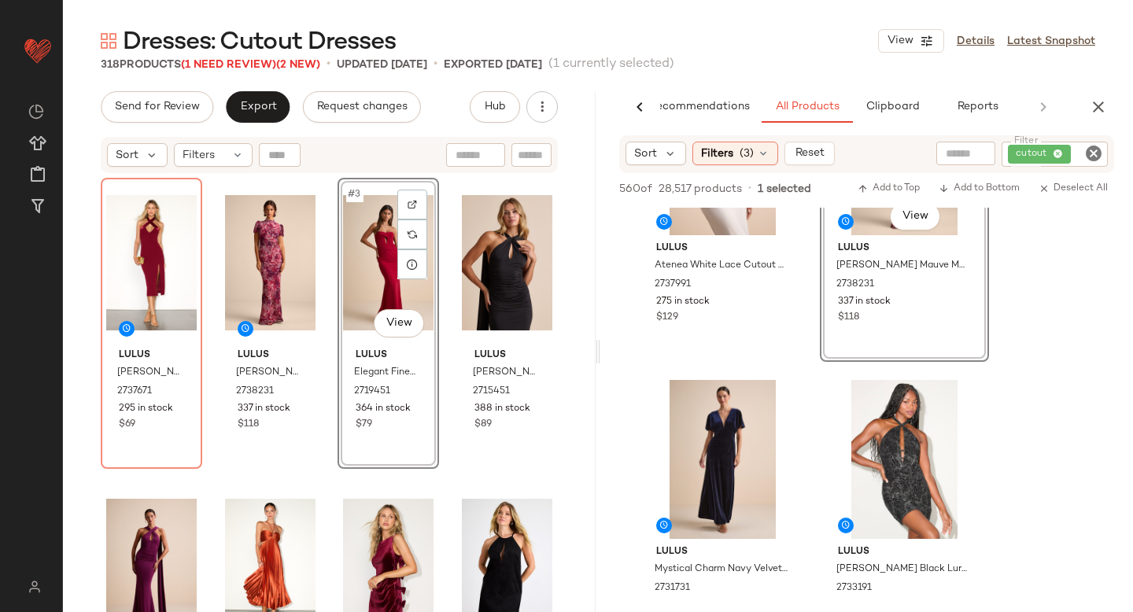
scroll to position [1179, 0]
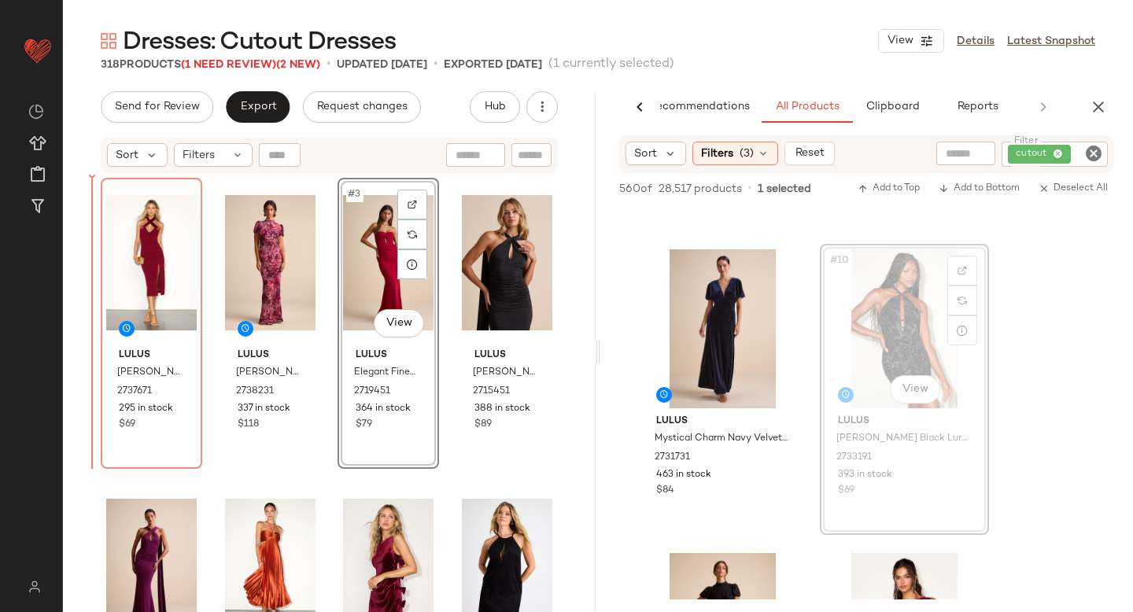
drag, startPoint x: 920, startPoint y: 352, endPoint x: 909, endPoint y: 352, distance: 11.0
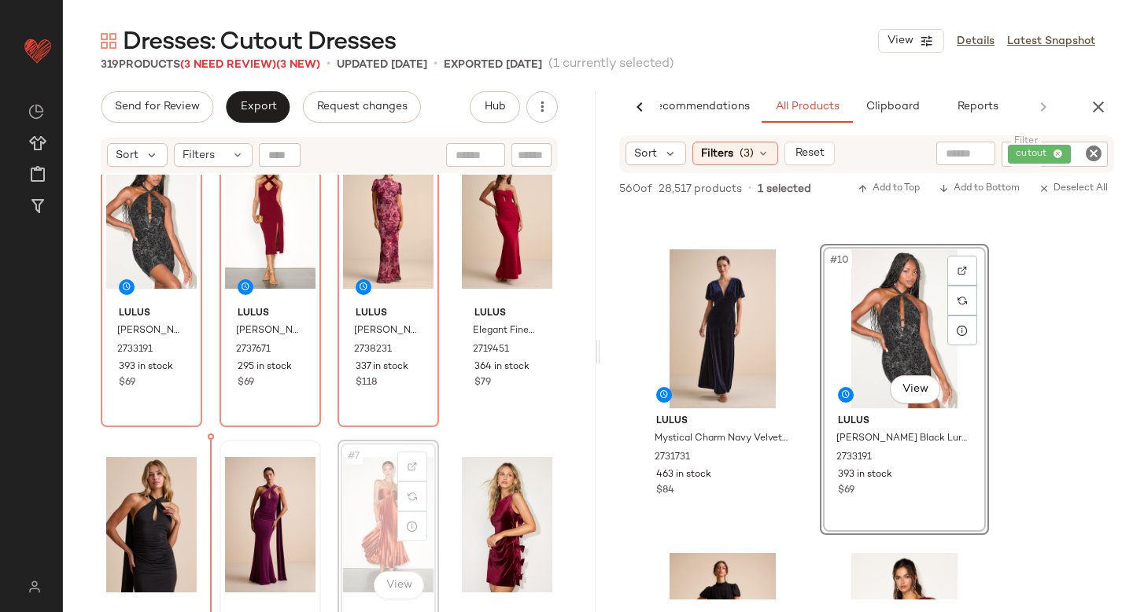
drag, startPoint x: 381, startPoint y: 526, endPoint x: 230, endPoint y: 571, distance: 157.9
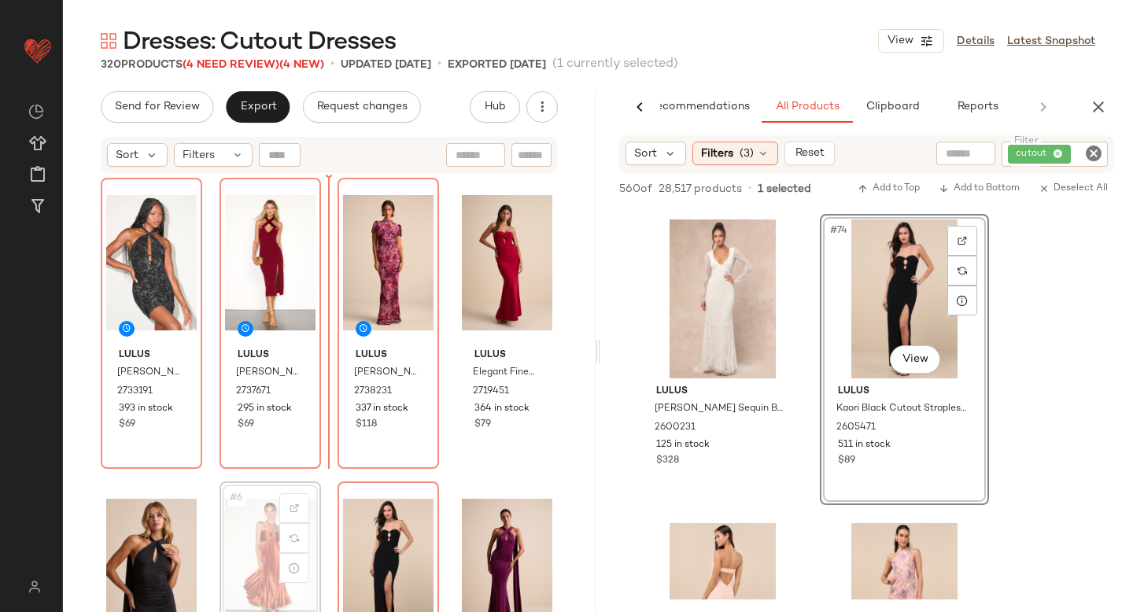
scroll to position [1, 0]
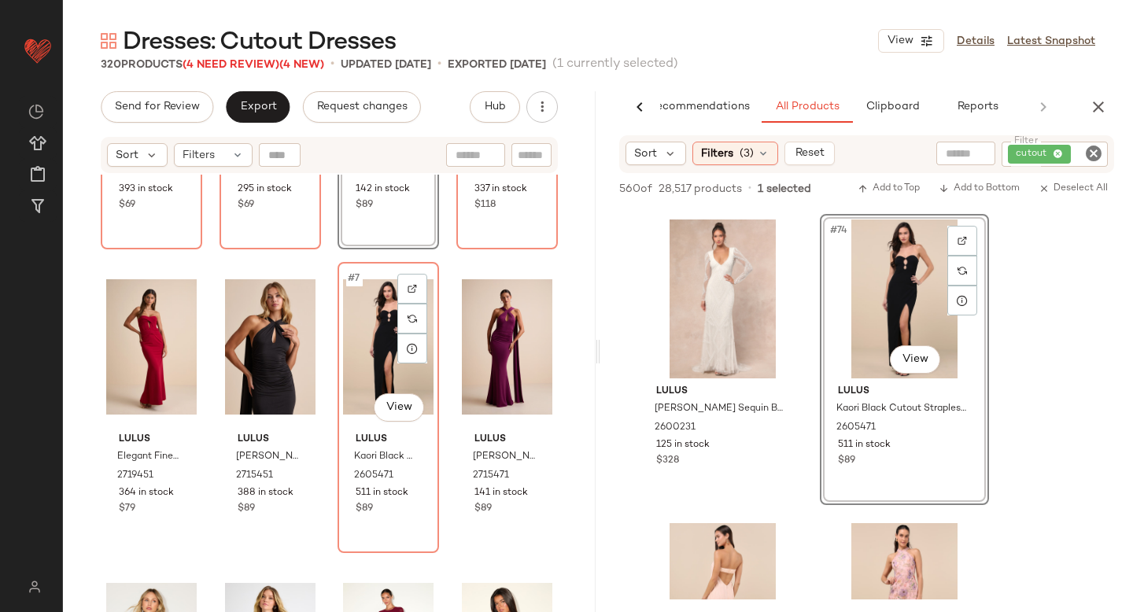
scroll to position [217, 0]
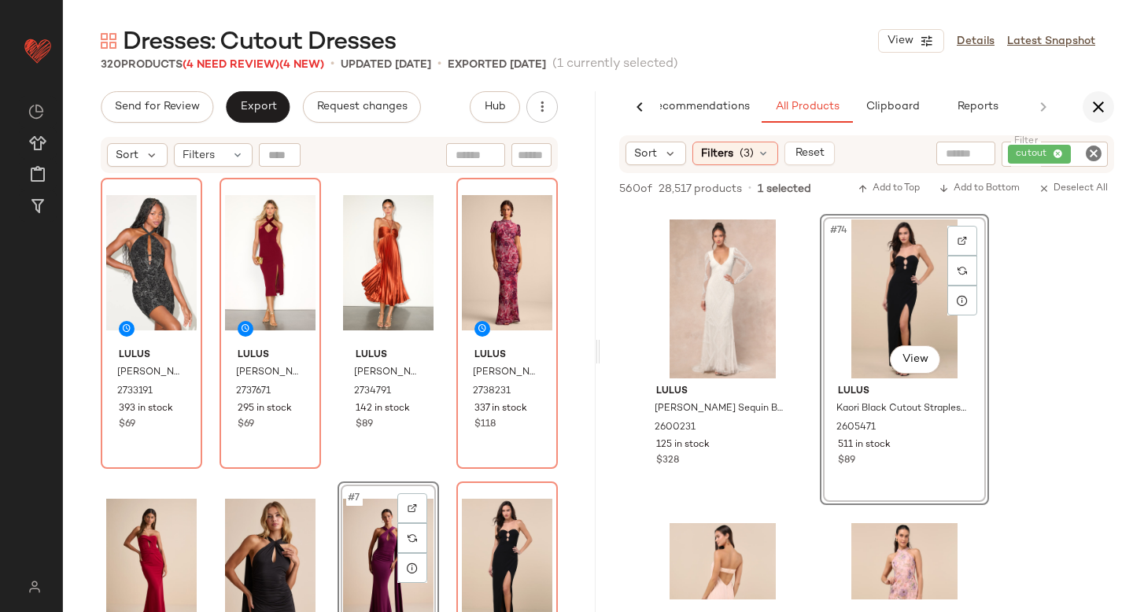
click at [1099, 120] on button "button" at bounding box center [1098, 106] width 31 height 31
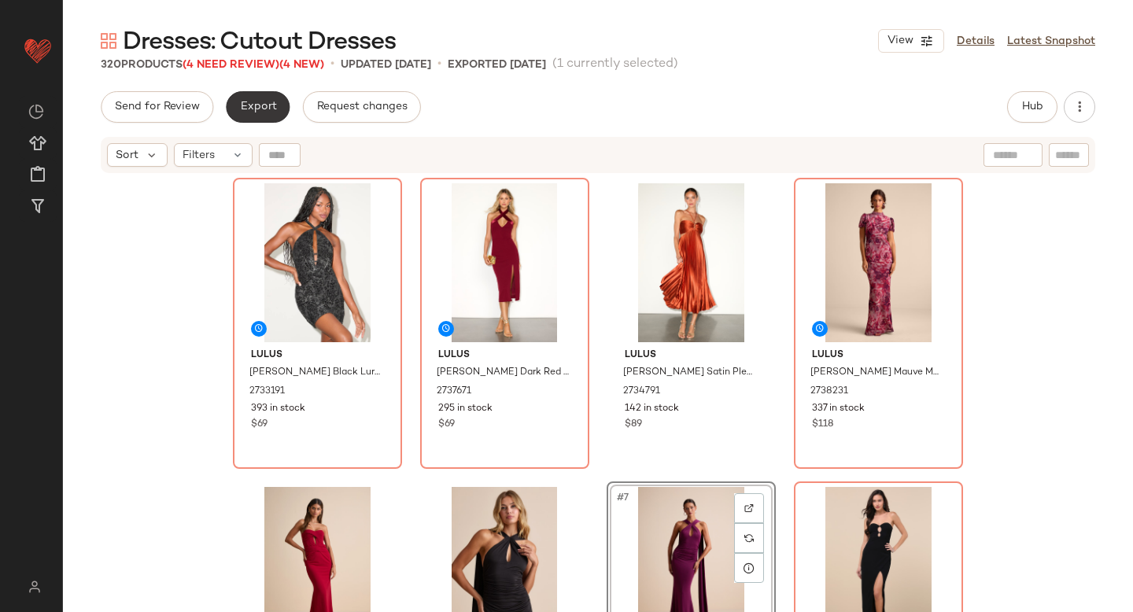
click at [254, 122] on button "Export" at bounding box center [258, 106] width 64 height 31
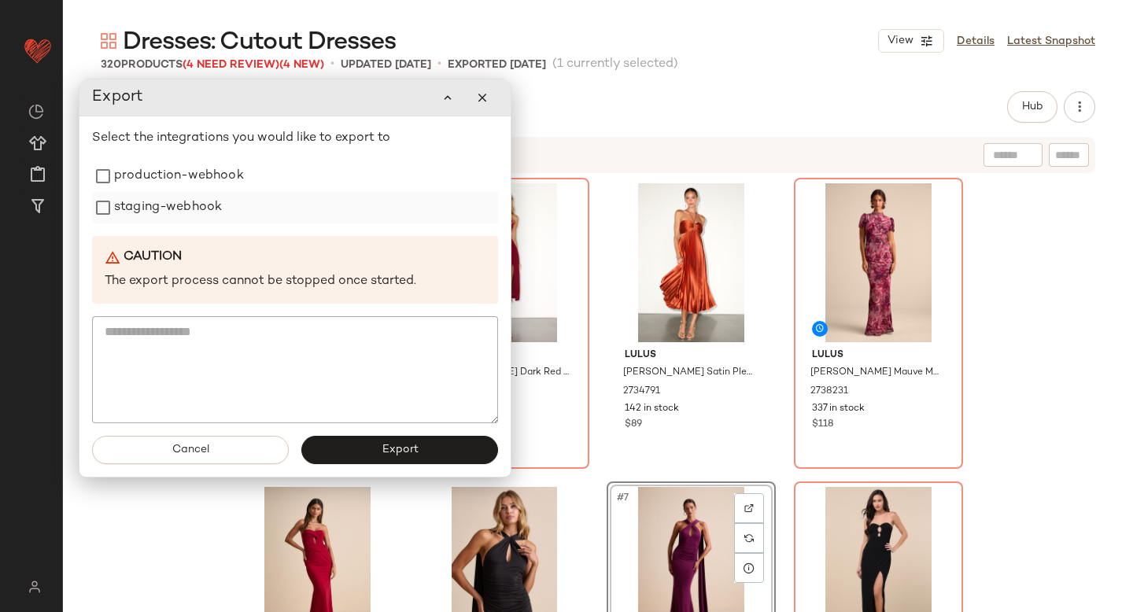
click at [204, 197] on label "staging-webhook" at bounding box center [168, 207] width 108 height 31
click at [198, 183] on label "production-webhook" at bounding box center [179, 176] width 130 height 31
click at [339, 454] on button "Export" at bounding box center [399, 450] width 197 height 28
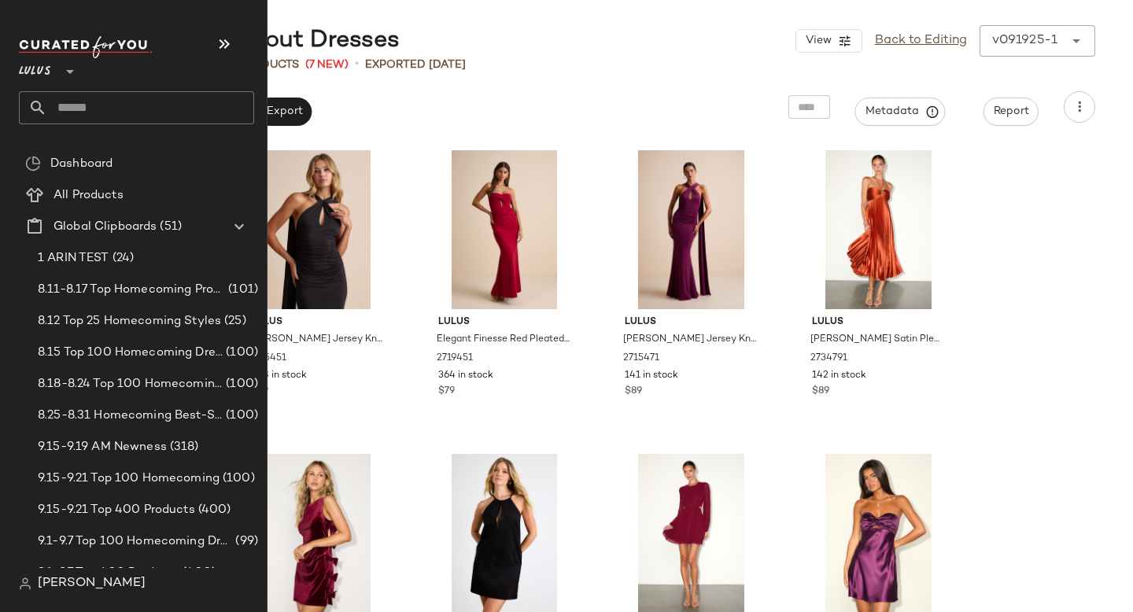
click at [128, 99] on input "text" at bounding box center [150, 107] width 207 height 33
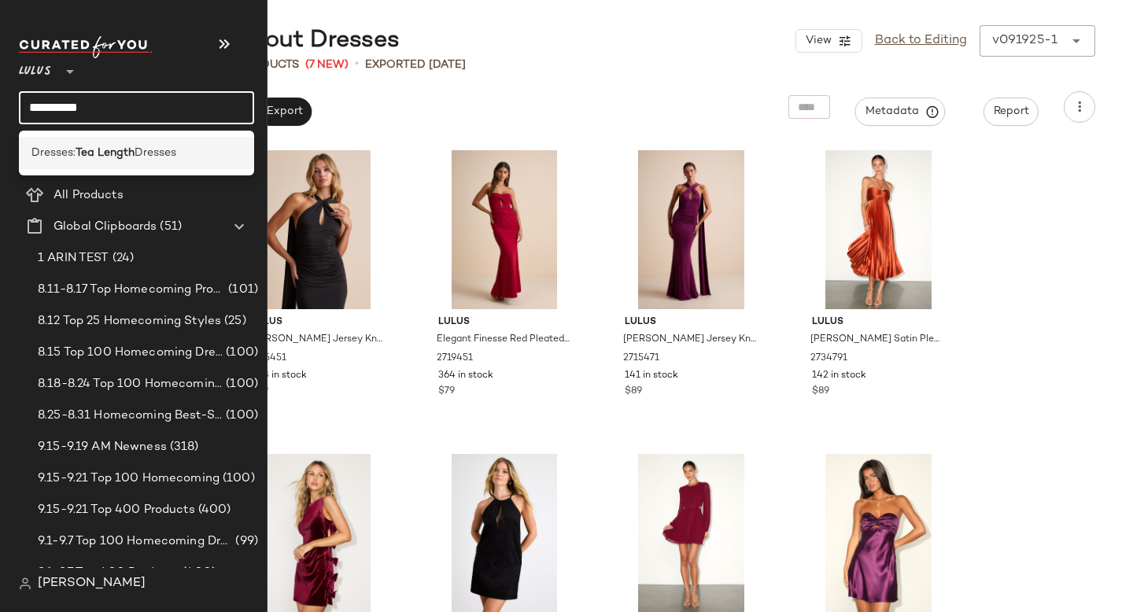
type input "**********"
click at [109, 149] on b "Tea Length" at bounding box center [105, 153] width 59 height 17
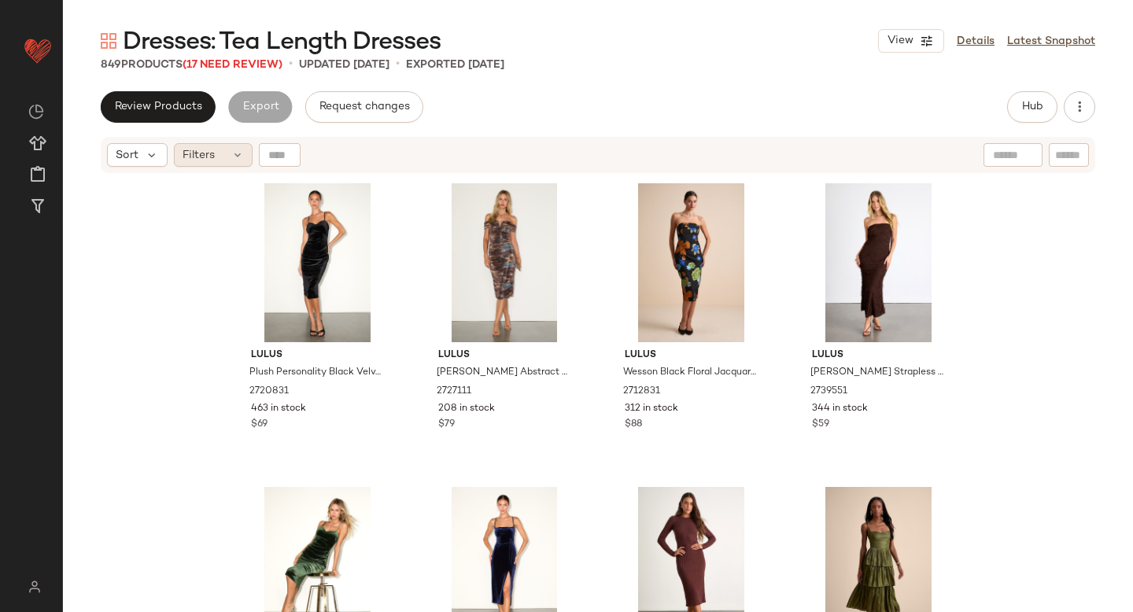
click at [227, 150] on div "Filters" at bounding box center [213, 155] width 79 height 24
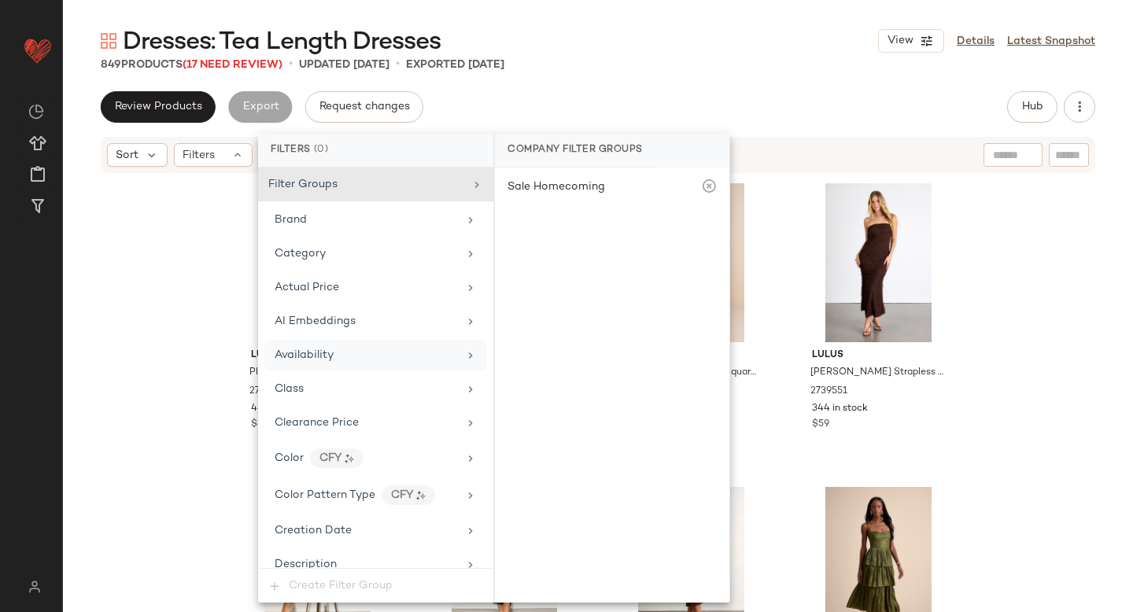
click at [321, 358] on span "Availability" at bounding box center [304, 355] width 59 height 12
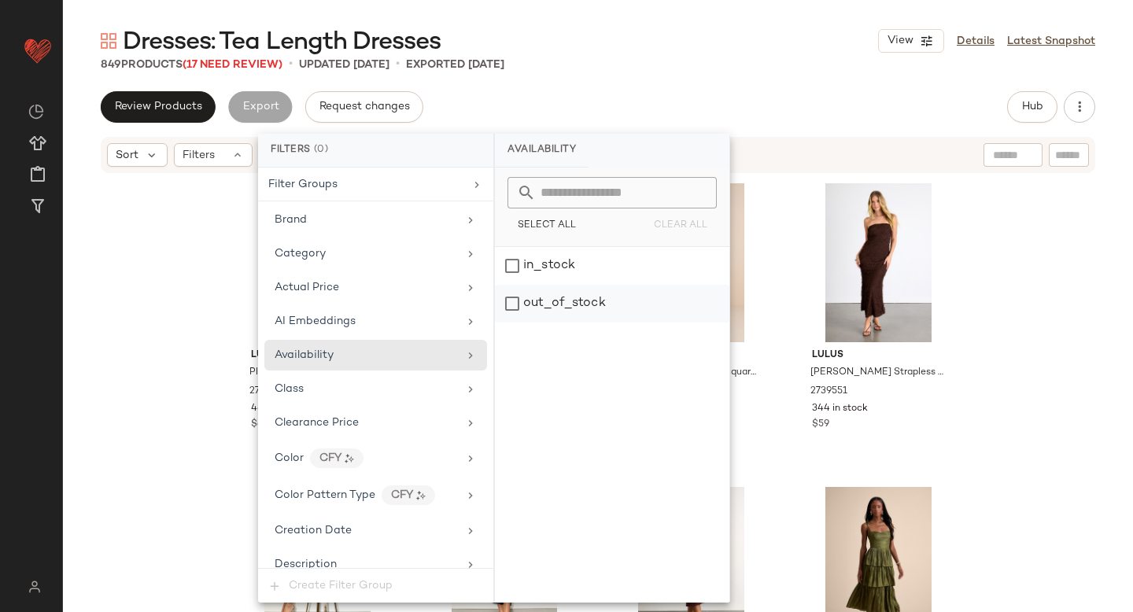
click at [553, 309] on div "out_of_stock" at bounding box center [612, 304] width 235 height 38
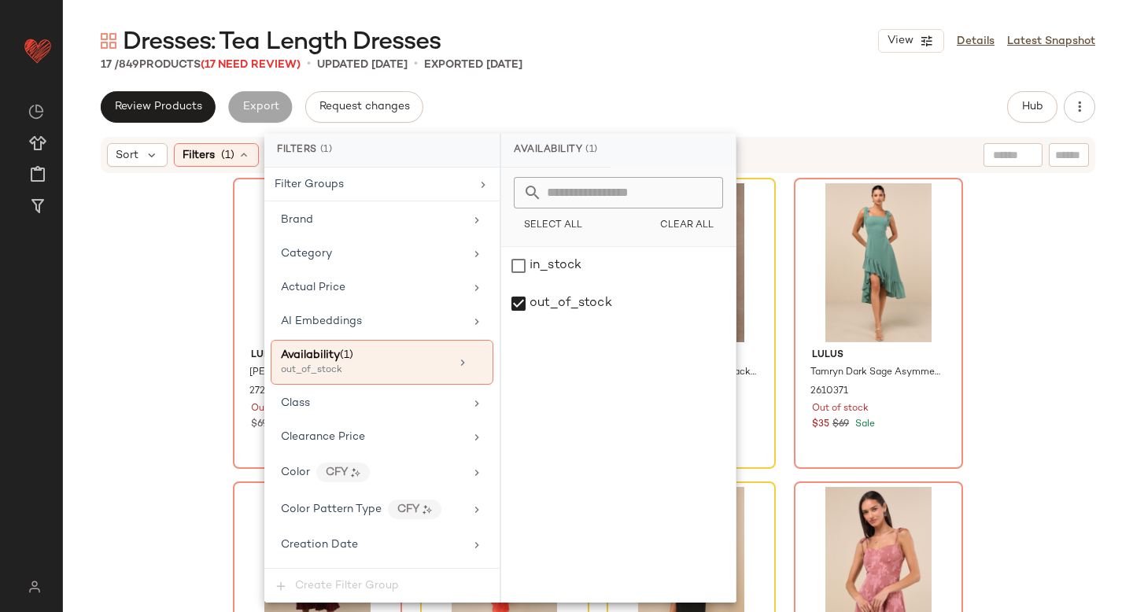
click at [712, 78] on div "Dresses: Tea Length Dresses View Details Latest Snapshot 17 / 849 Products (17 …" at bounding box center [598, 318] width 1070 height 587
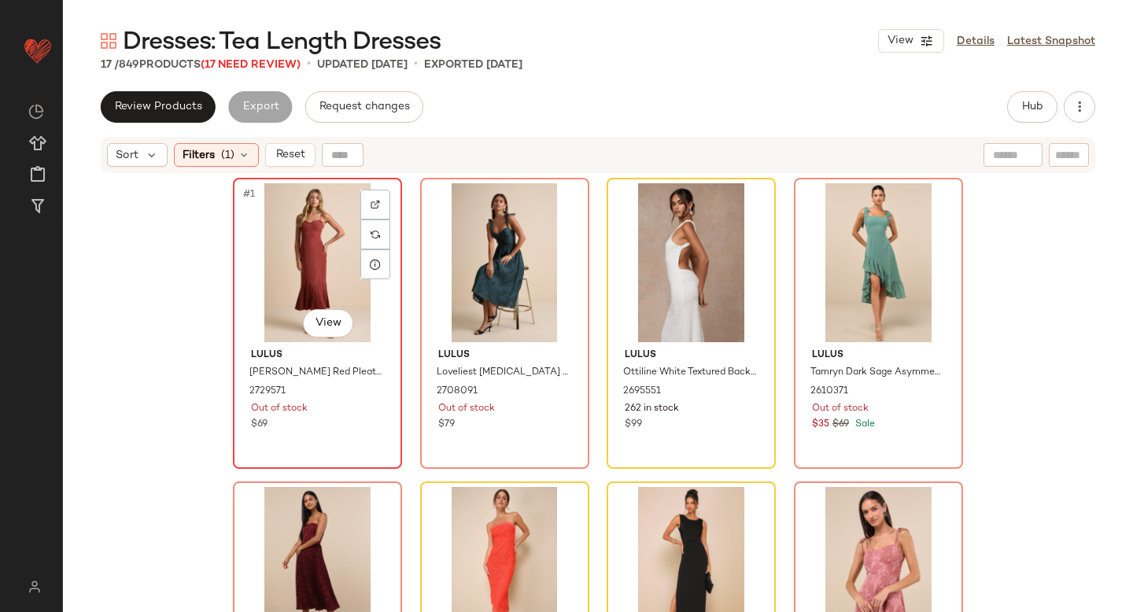
click at [292, 261] on div "#1 View" at bounding box center [317, 262] width 158 height 159
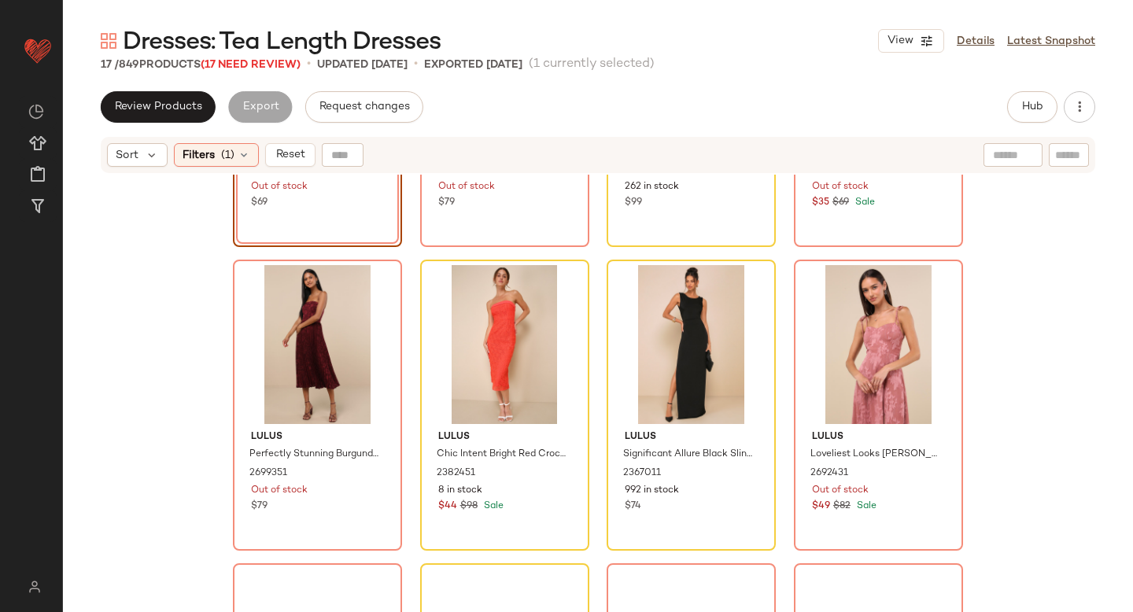
scroll to position [1045, 0]
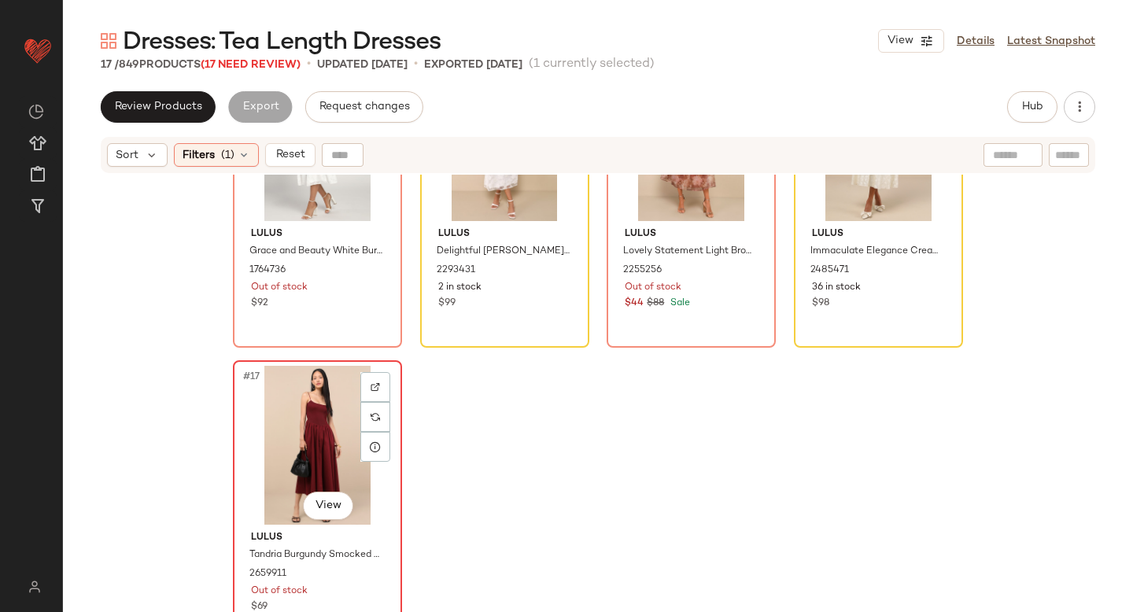
click at [280, 437] on div "#17 View" at bounding box center [317, 445] width 158 height 159
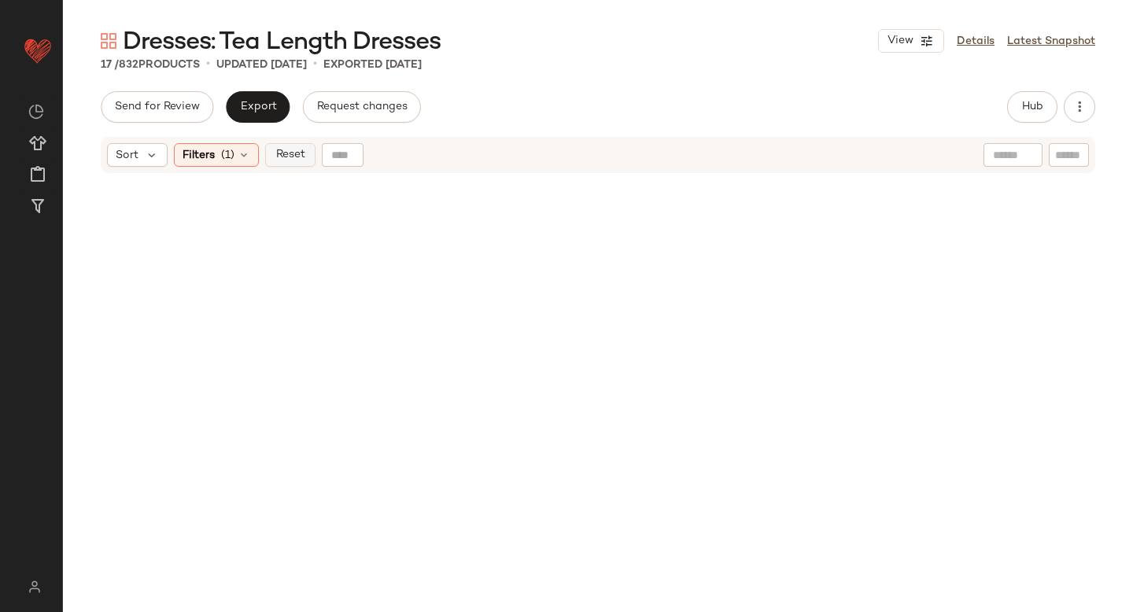
click at [292, 153] on span "Reset" at bounding box center [290, 155] width 30 height 13
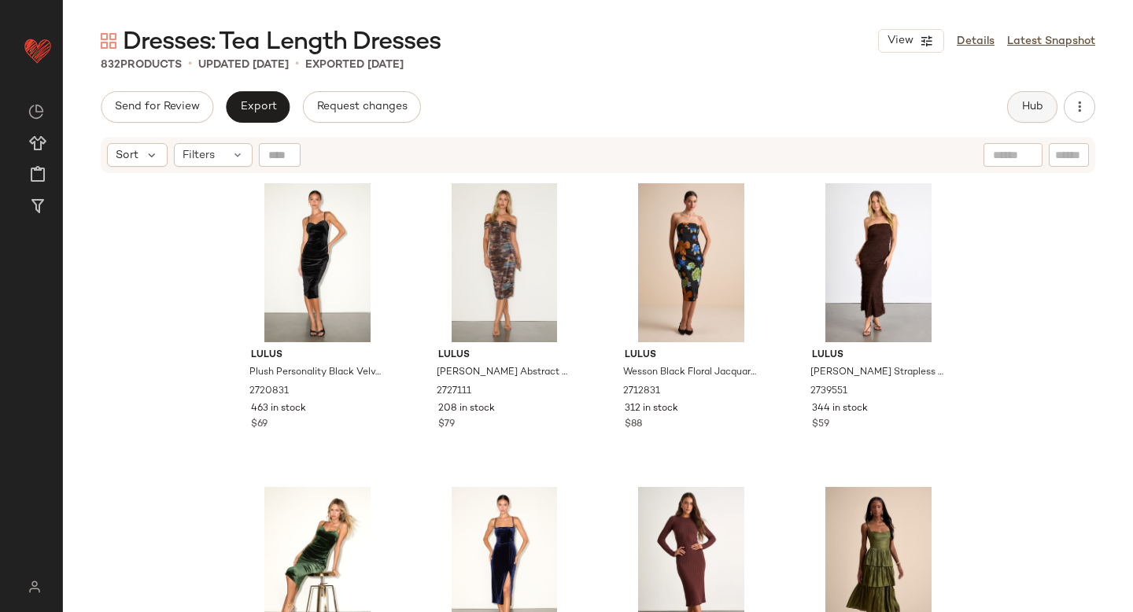
click at [1028, 105] on span "Hub" at bounding box center [1033, 107] width 22 height 13
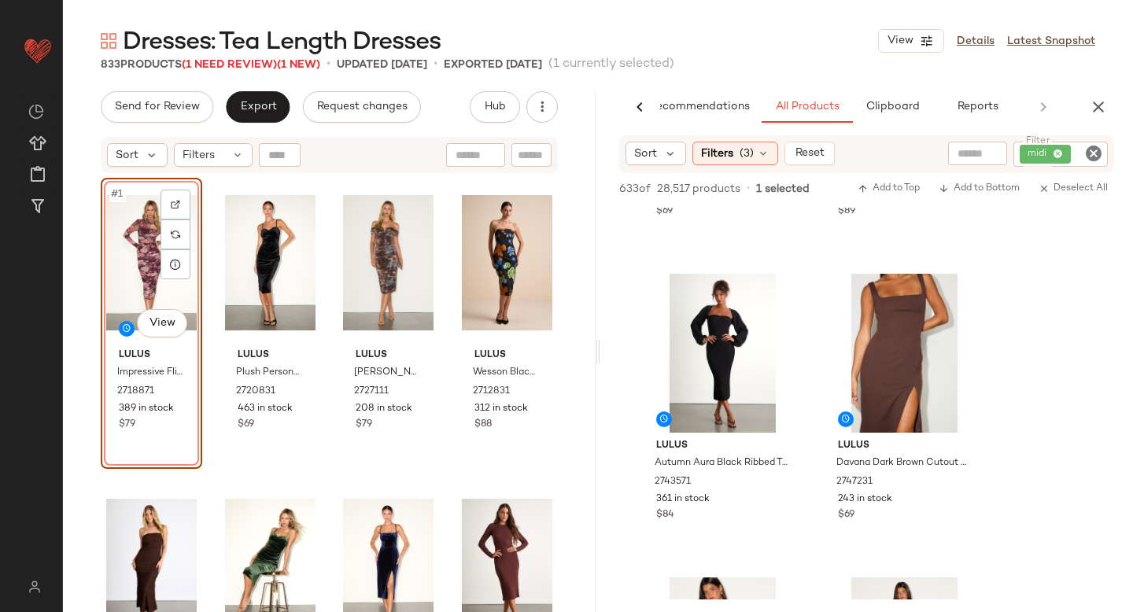
scroll to position [1462, 0]
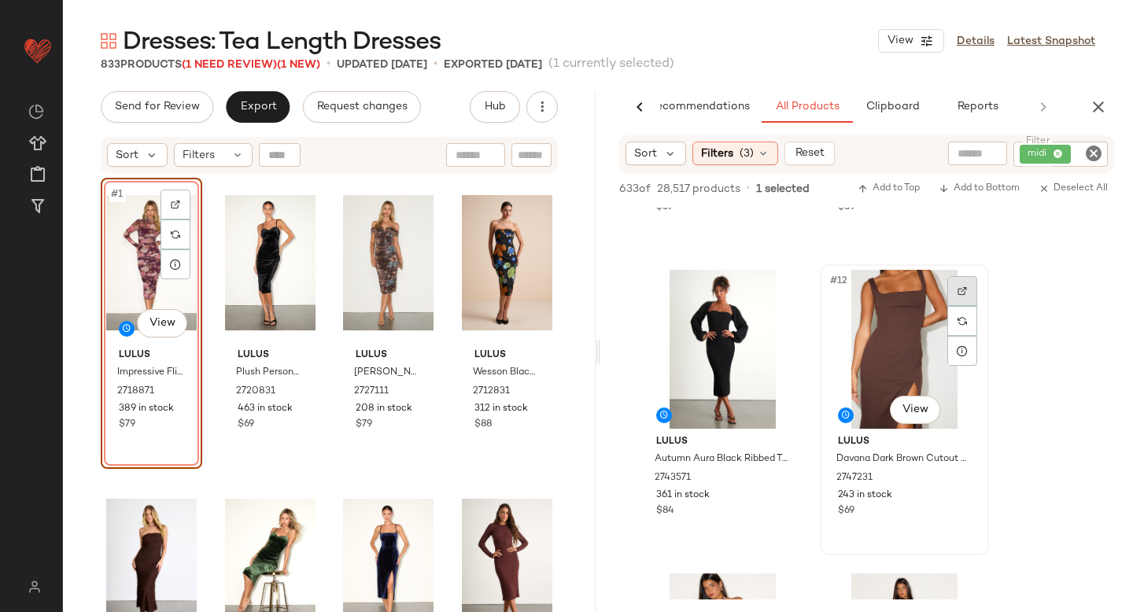
click at [958, 288] on img at bounding box center [962, 290] width 9 height 9
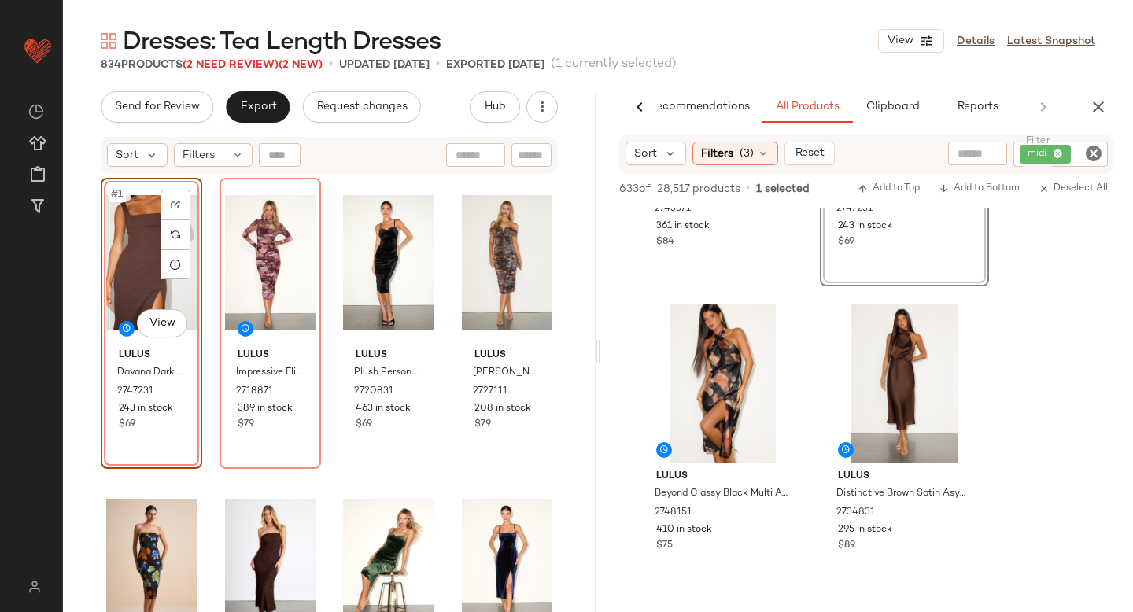
scroll to position [1765, 0]
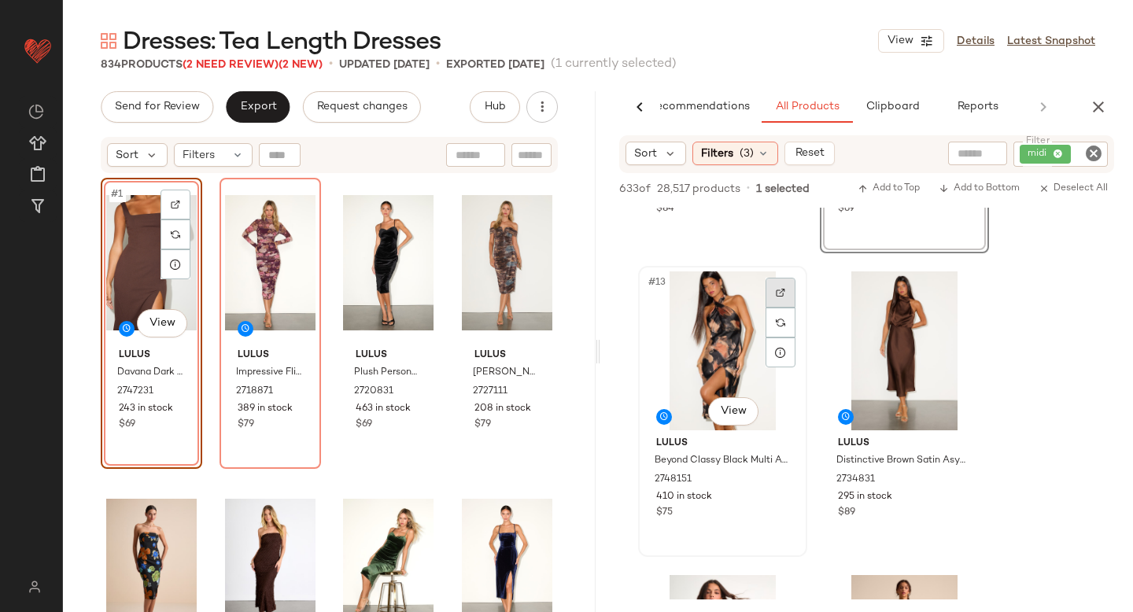
click at [777, 295] on img at bounding box center [780, 292] width 9 height 9
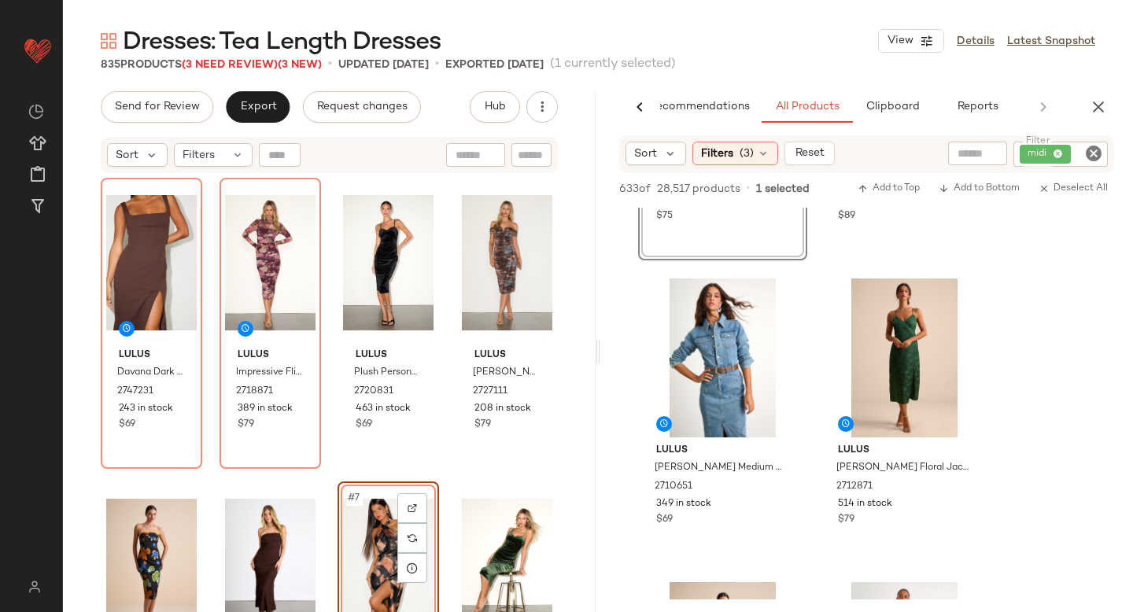
scroll to position [2282, 0]
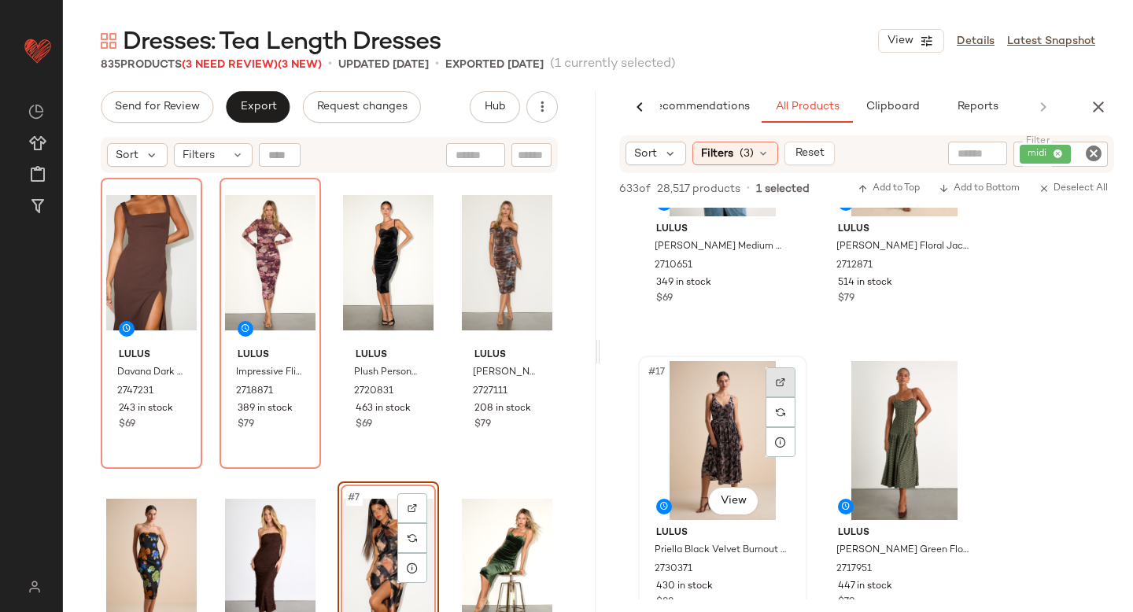
click at [772, 380] on div at bounding box center [781, 383] width 30 height 30
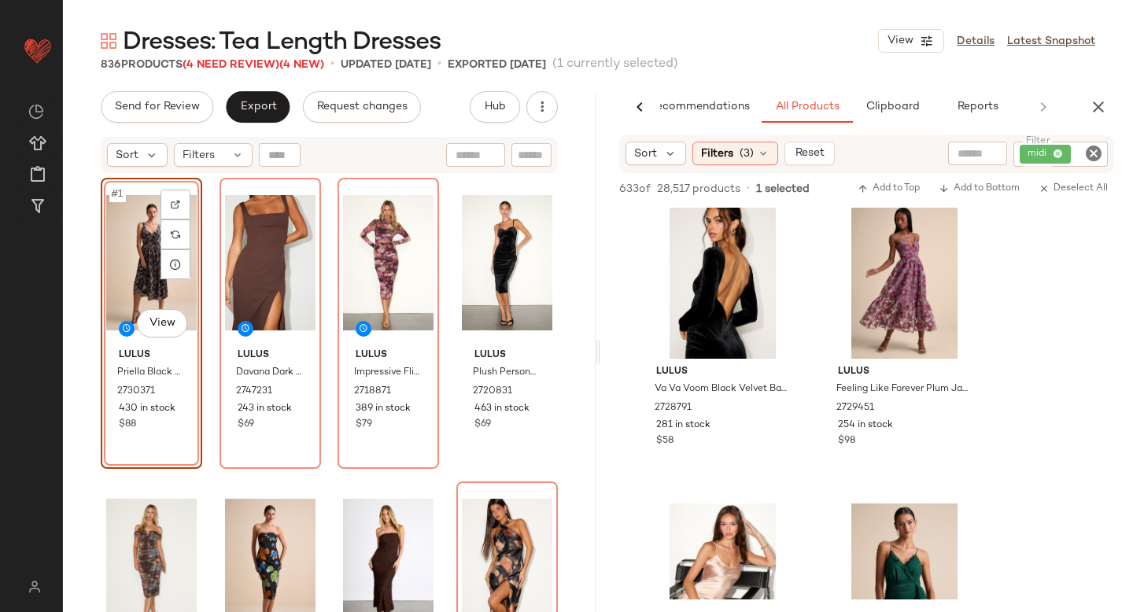
scroll to position [6885, 0]
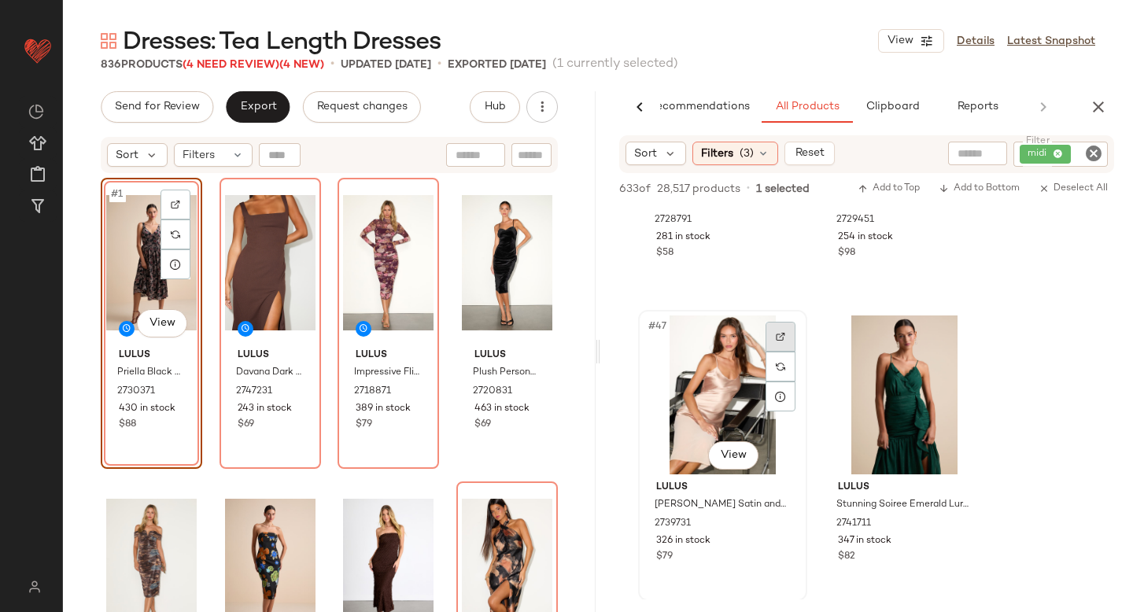
click at [770, 338] on div at bounding box center [781, 337] width 30 height 30
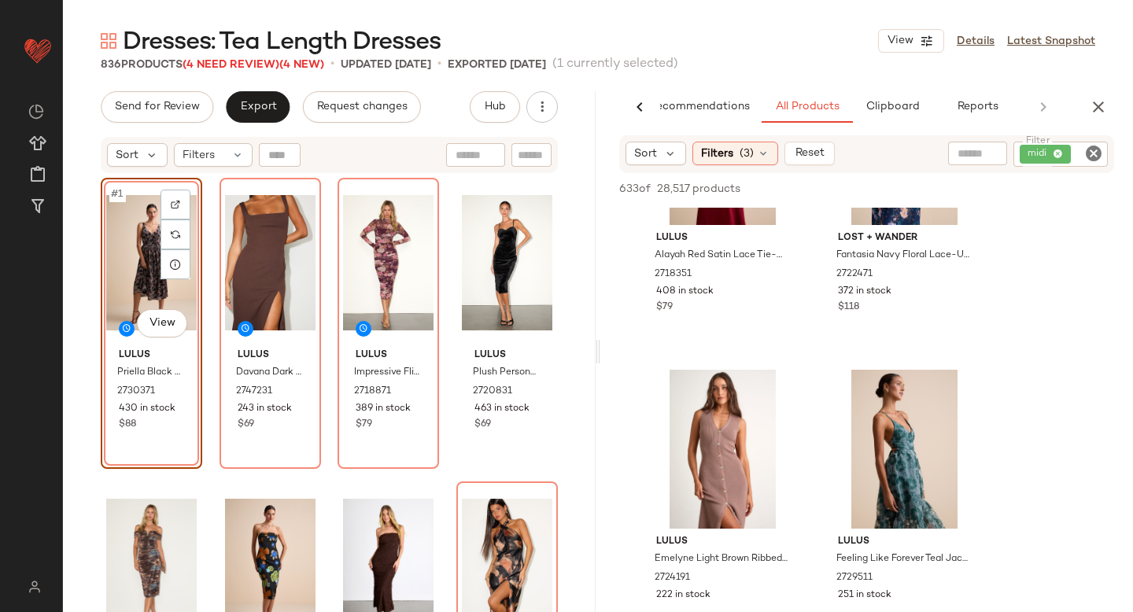
scroll to position [7592, 0]
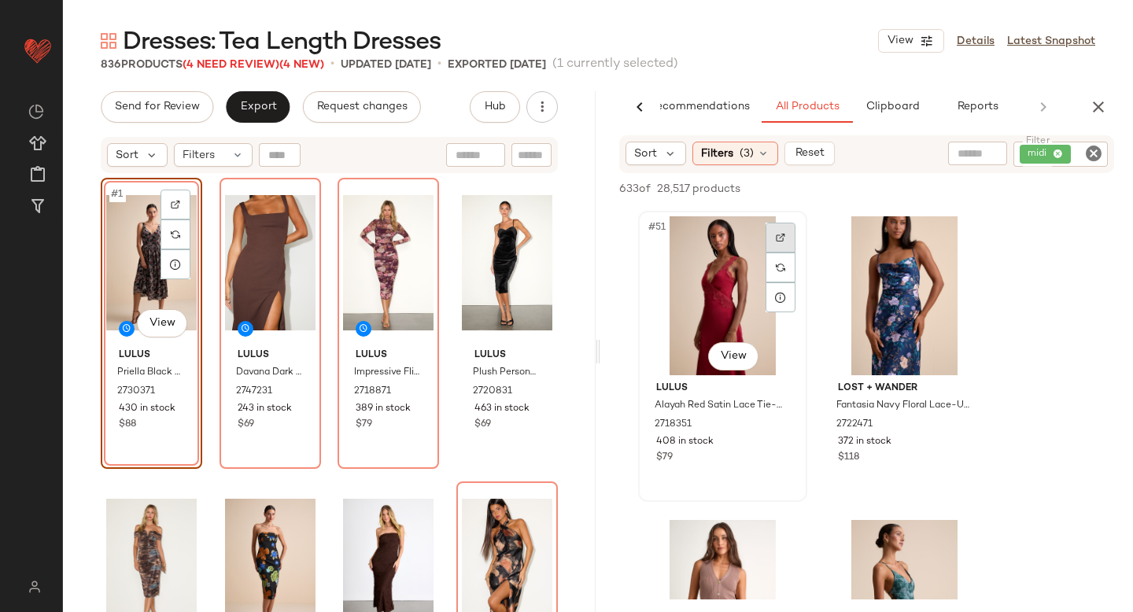
click at [775, 238] on div at bounding box center [781, 238] width 30 height 30
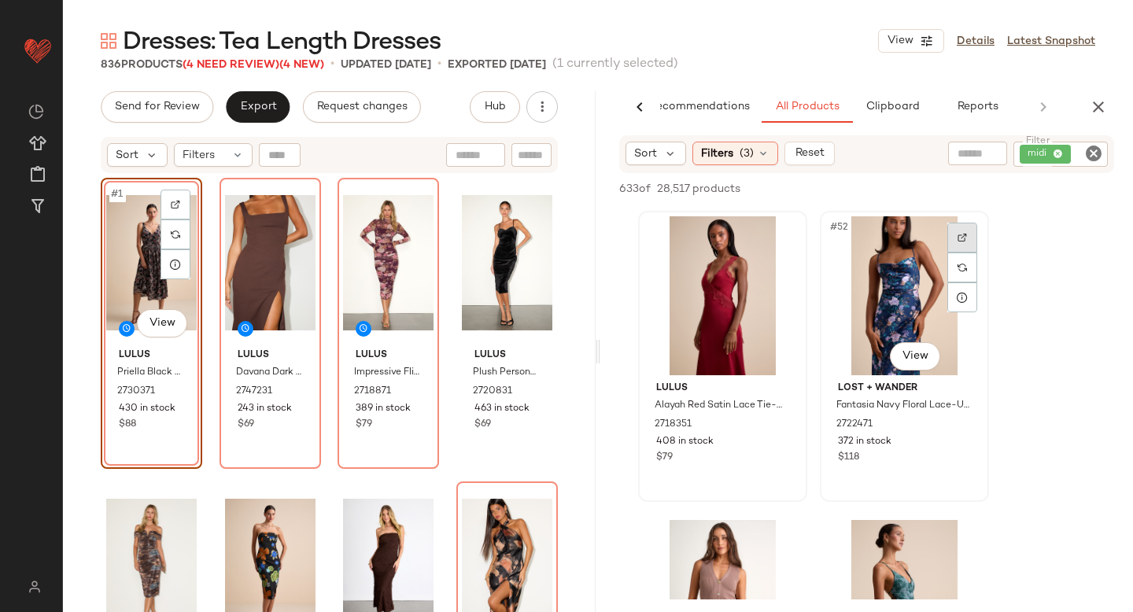
click at [967, 234] on div at bounding box center [963, 238] width 30 height 30
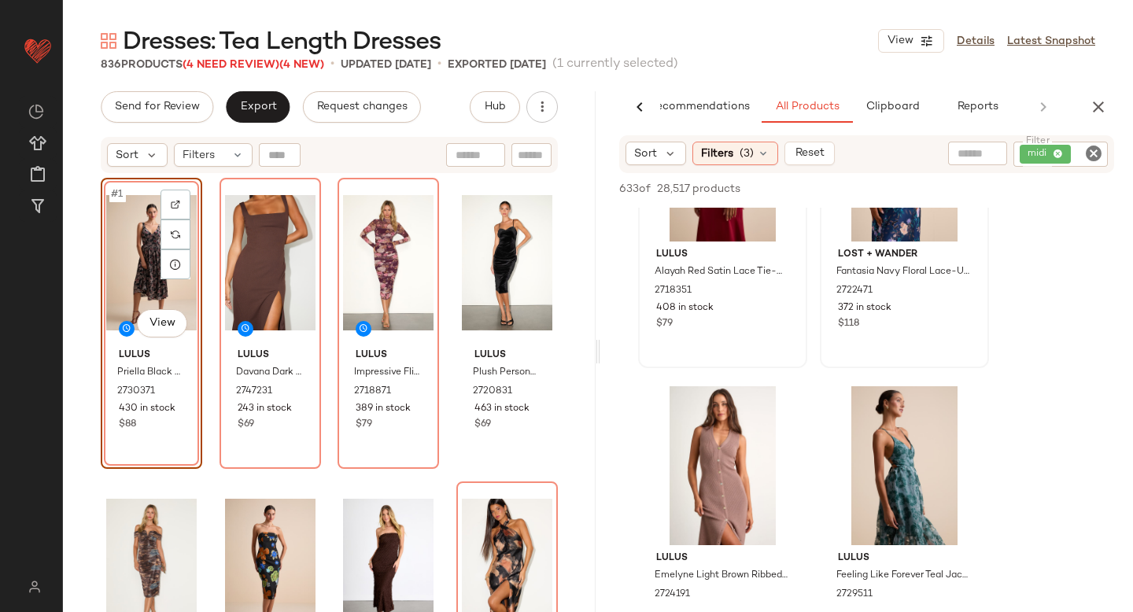
scroll to position [7777, 0]
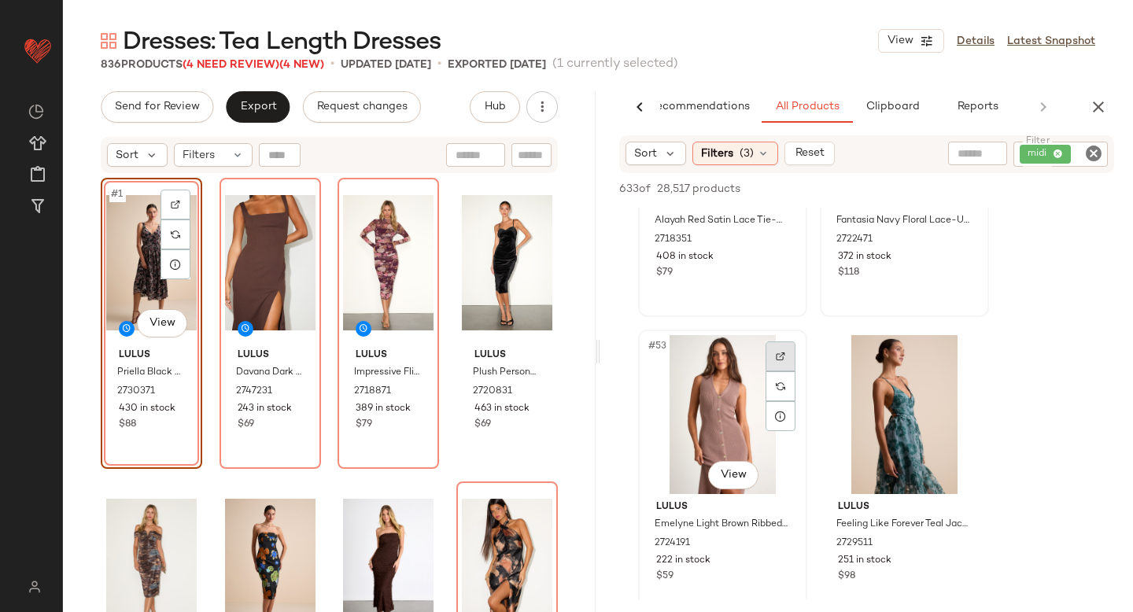
click at [781, 352] on img at bounding box center [780, 356] width 9 height 9
click at [956, 348] on div at bounding box center [963, 357] width 30 height 30
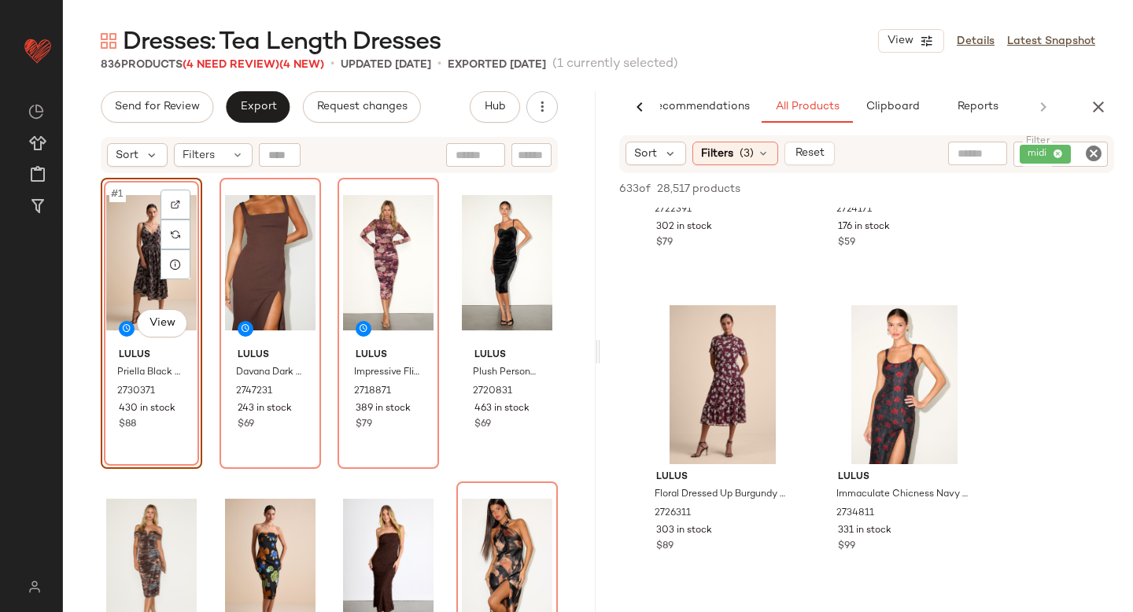
scroll to position [8720, 0]
click at [787, 320] on div at bounding box center [781, 325] width 30 height 30
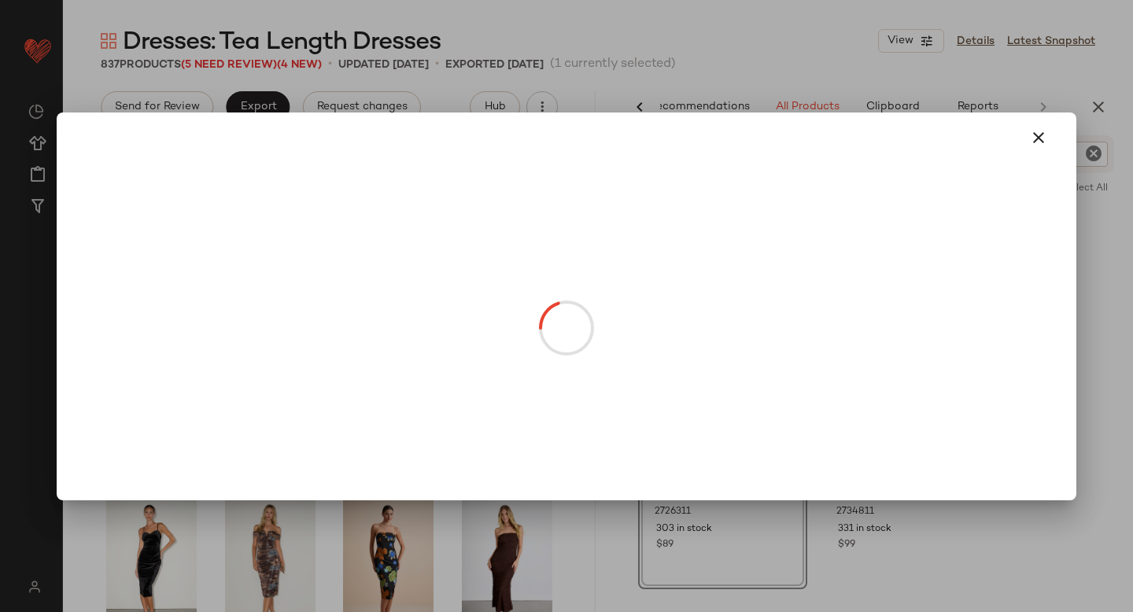
drag, startPoint x: 366, startPoint y: 303, endPoint x: 209, endPoint y: 333, distance: 159.5
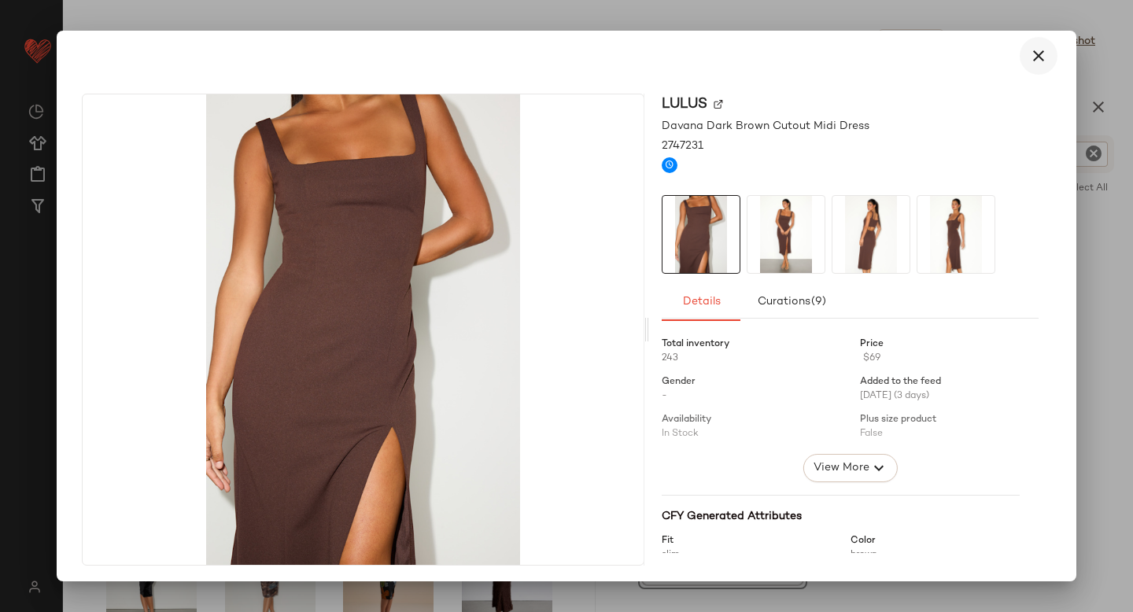
click at [1029, 52] on icon "button" at bounding box center [1038, 55] width 19 height 19
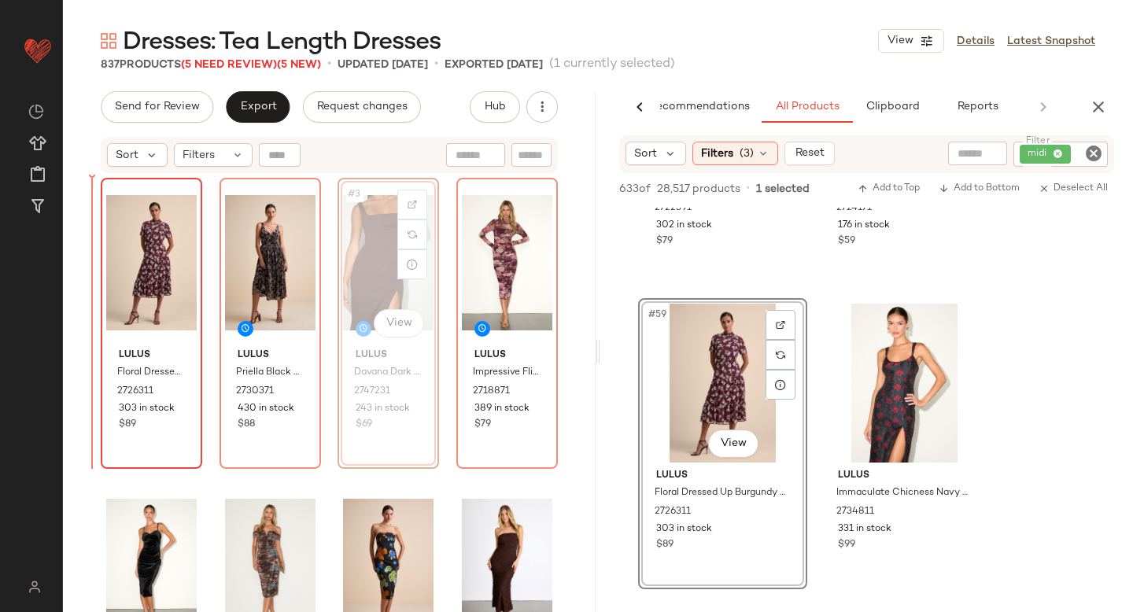
drag, startPoint x: 388, startPoint y: 278, endPoint x: 150, endPoint y: 340, distance: 245.7
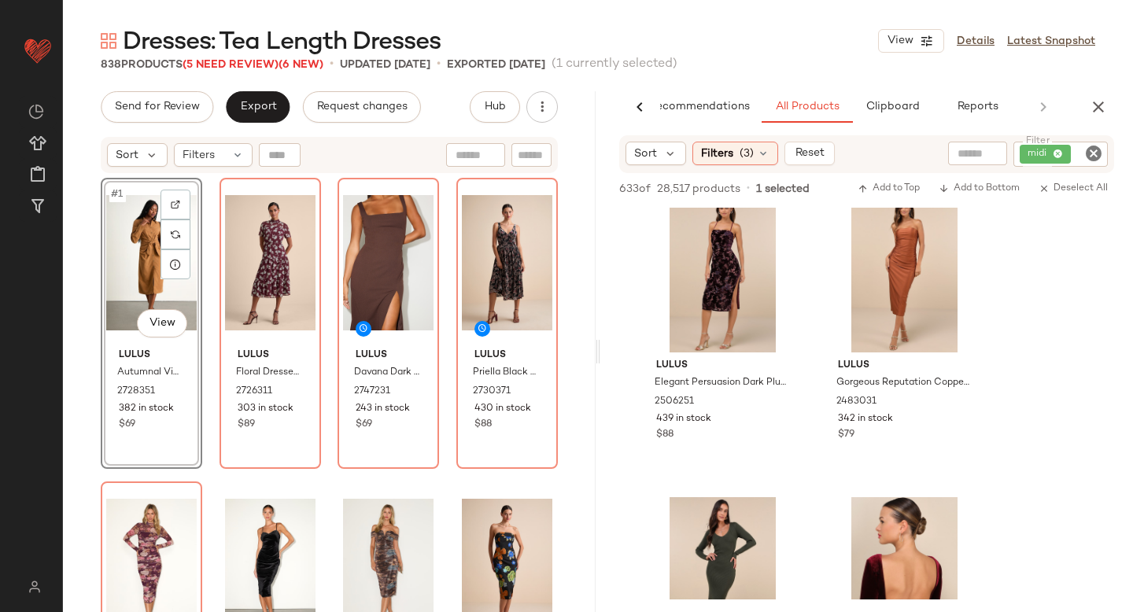
scroll to position [17784, 0]
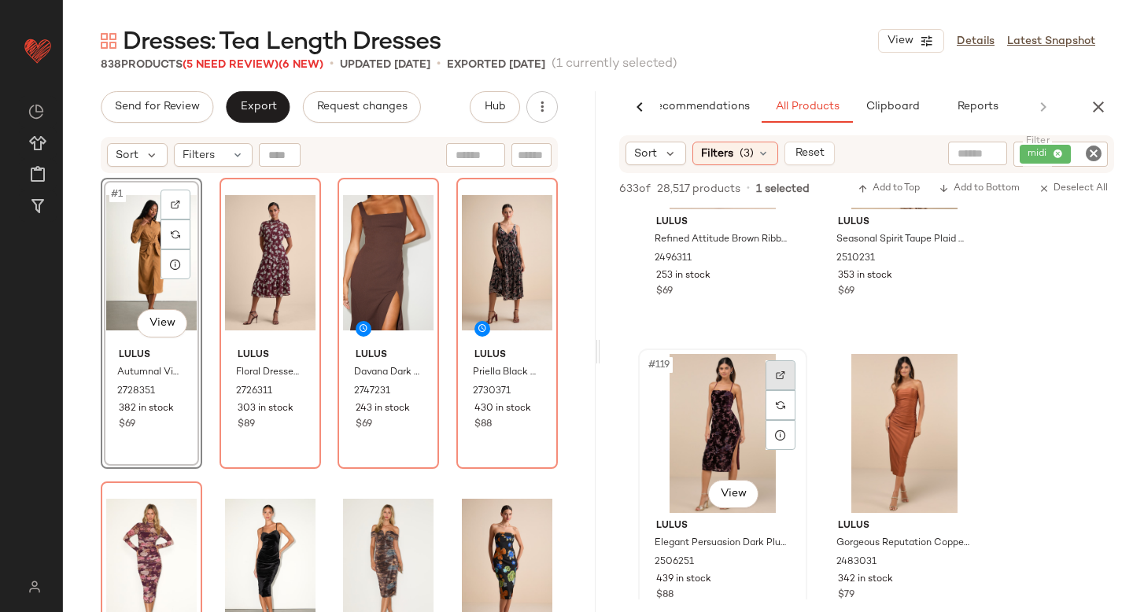
click at [773, 376] on div at bounding box center [781, 375] width 30 height 30
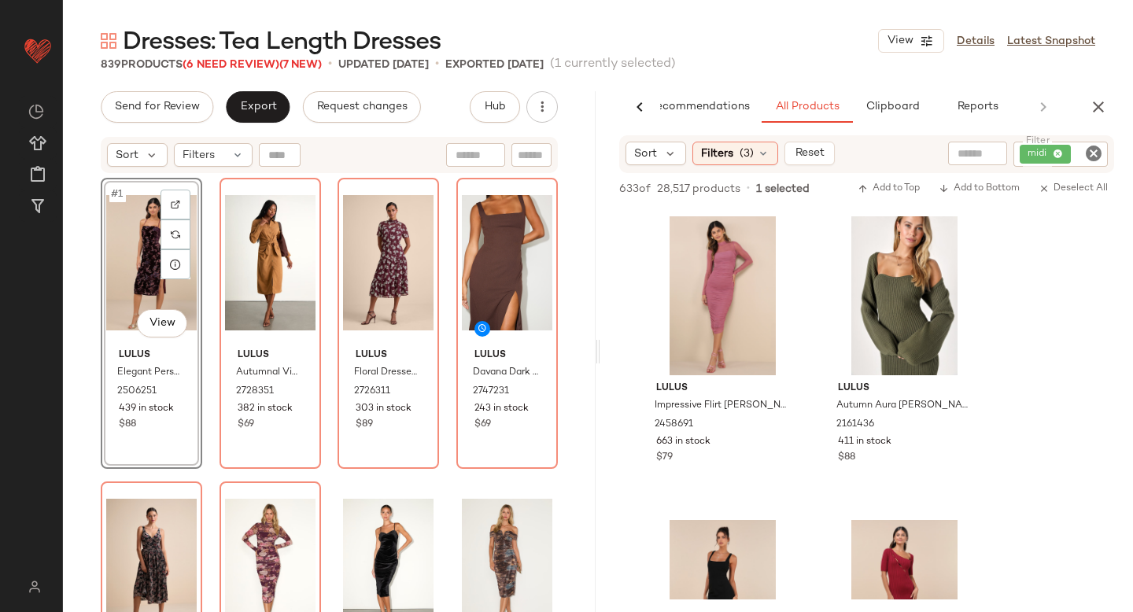
scroll to position [20638, 0]
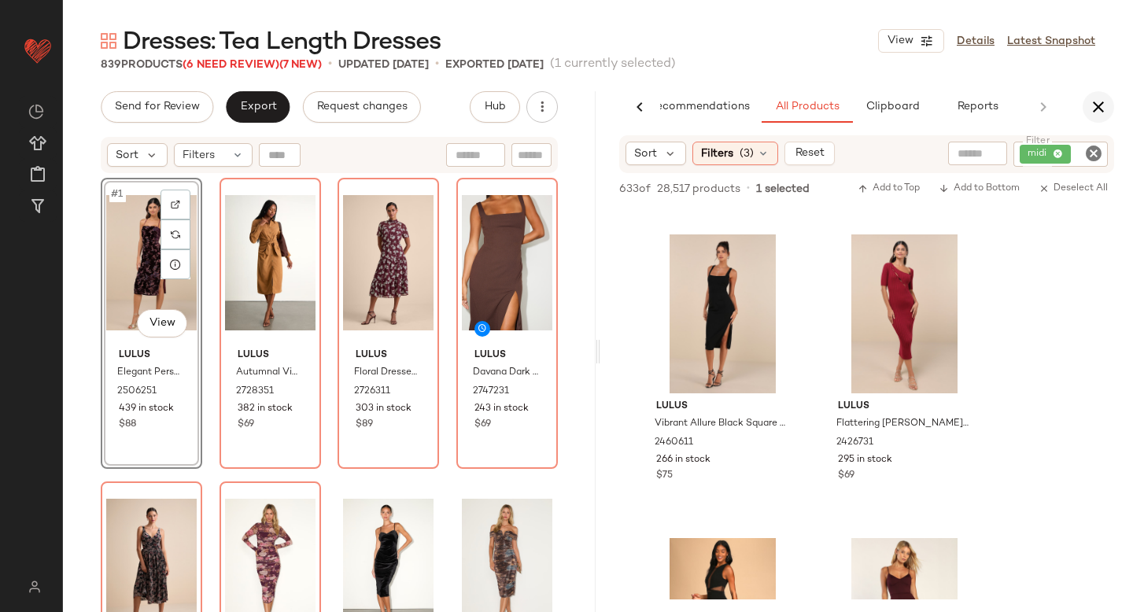
click at [1096, 110] on icon "button" at bounding box center [1098, 107] width 19 height 19
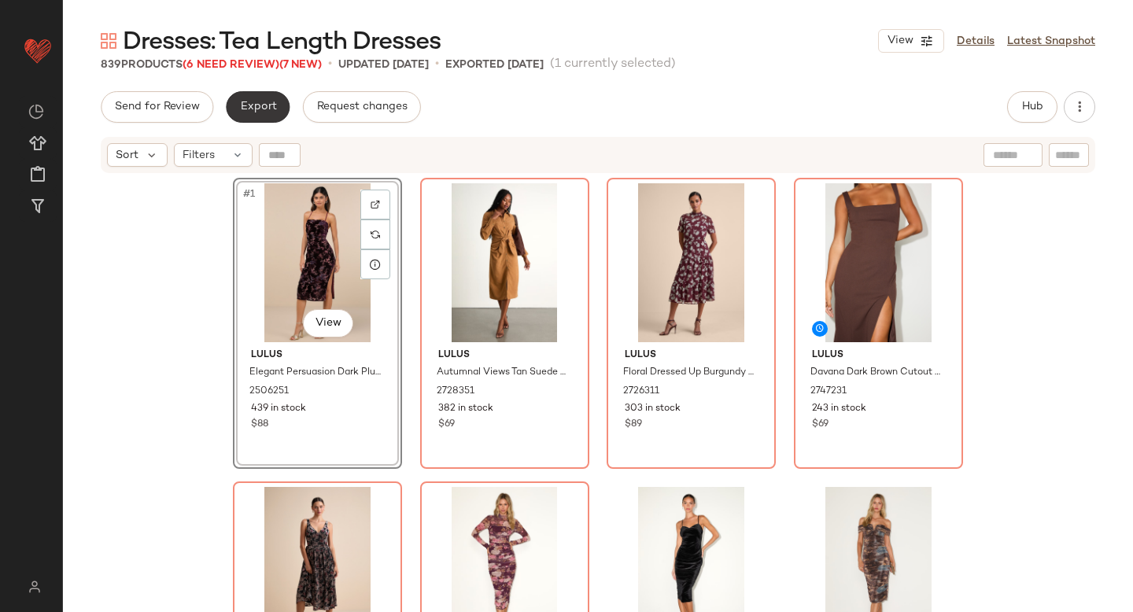
click at [257, 109] on span "Export" at bounding box center [257, 107] width 37 height 13
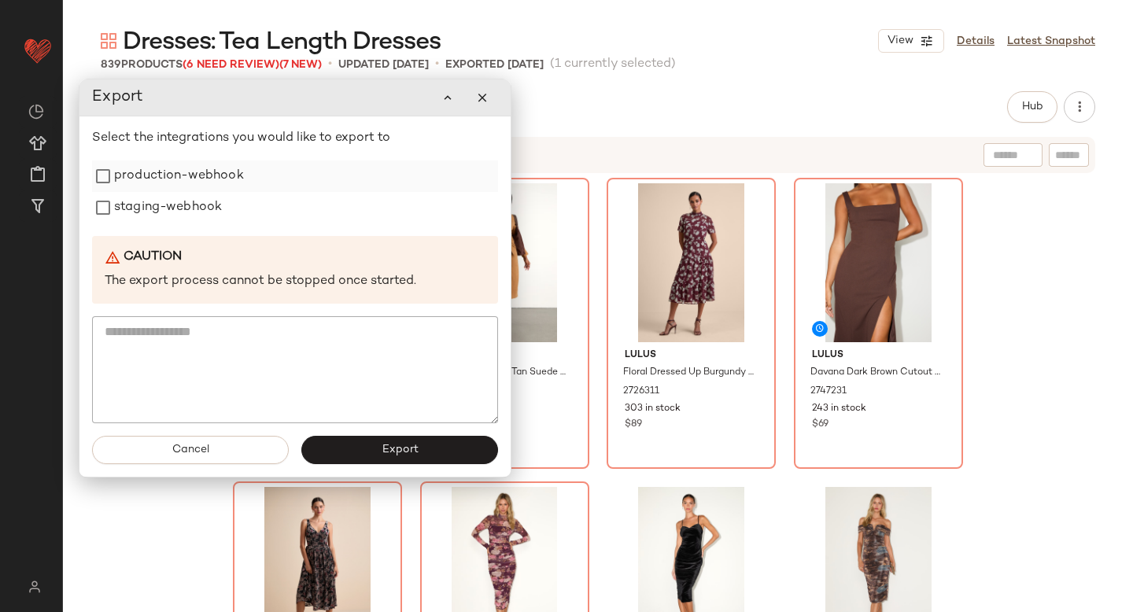
click at [194, 165] on label "production-webhook" at bounding box center [179, 176] width 130 height 31
click at [179, 211] on label "staging-webhook" at bounding box center [168, 207] width 108 height 31
click at [360, 448] on button "Export" at bounding box center [399, 450] width 197 height 28
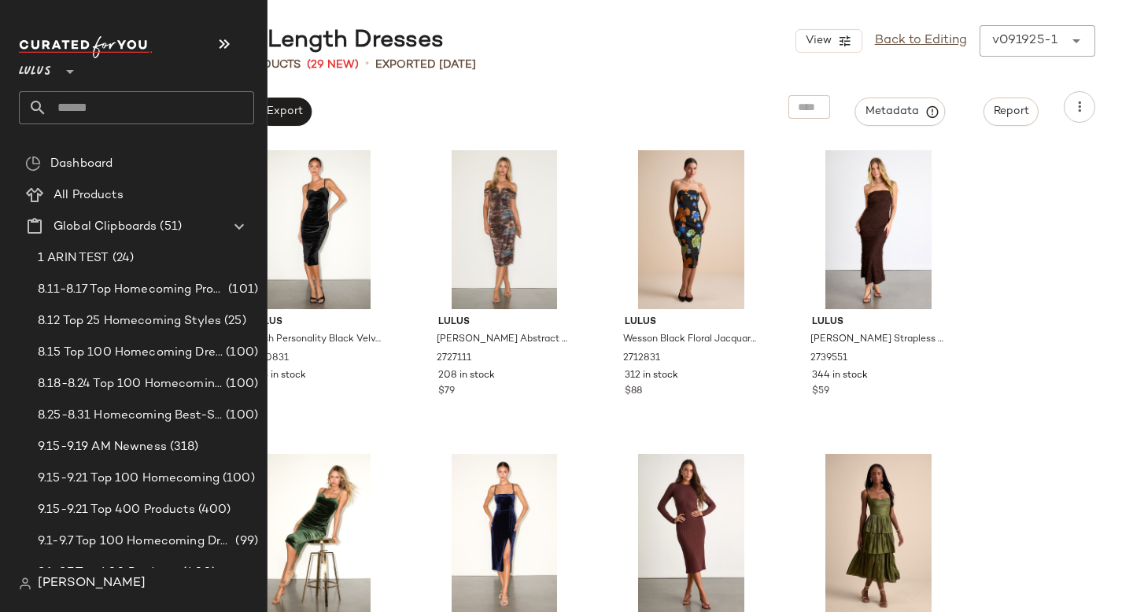
click at [92, 109] on input "text" at bounding box center [150, 107] width 207 height 33
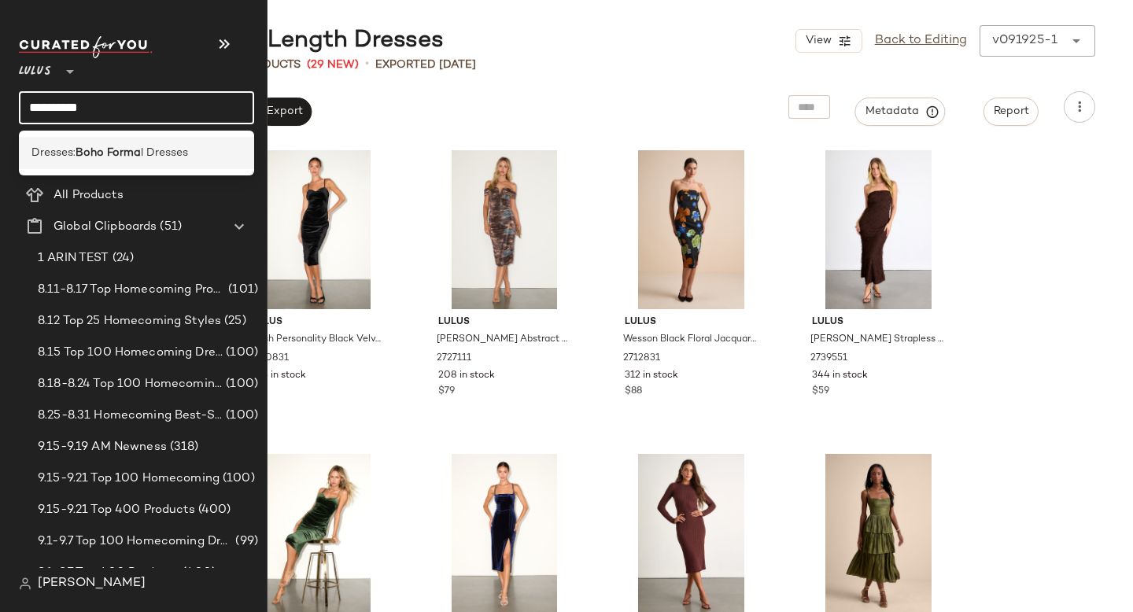
type input "**********"
click at [83, 146] on b "Boho Forma" at bounding box center [108, 153] width 65 height 17
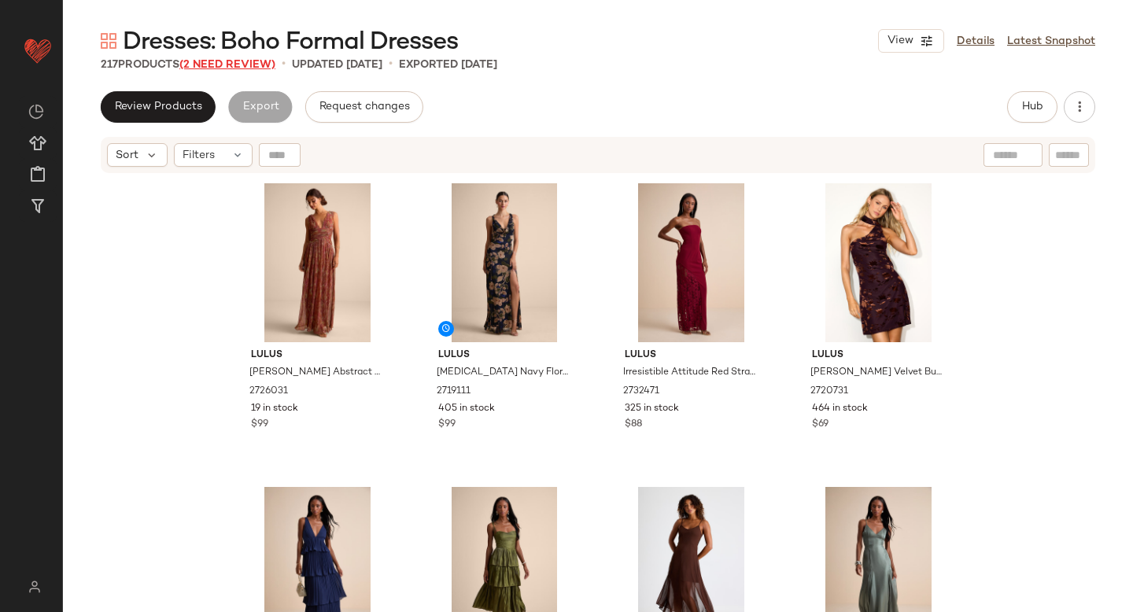
click at [221, 61] on span "(2 Need Review)" at bounding box center [227, 65] width 96 height 12
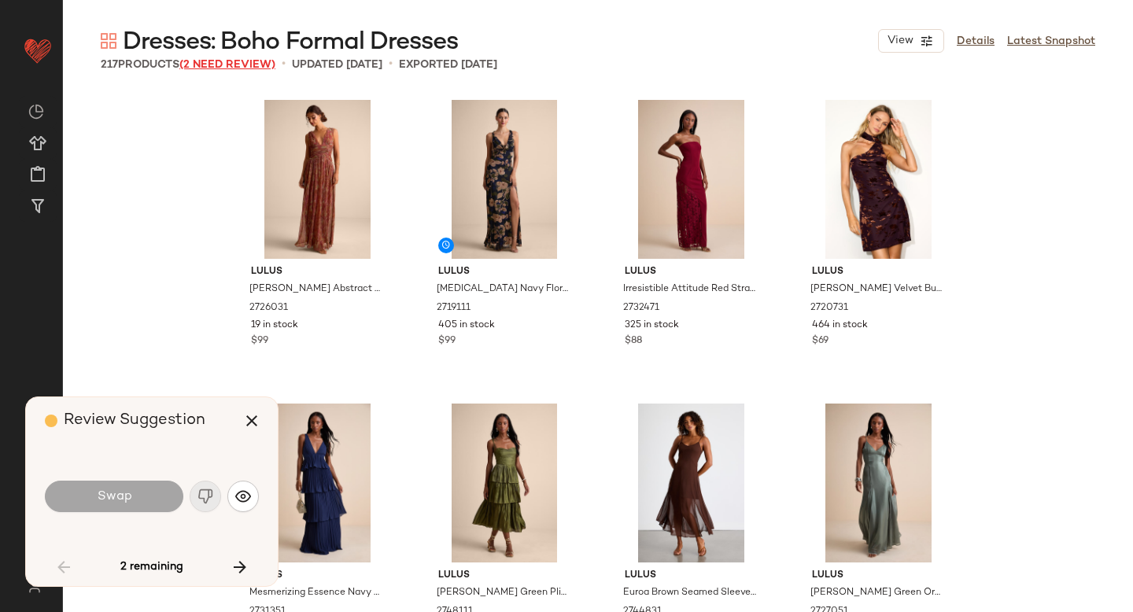
scroll to position [924, 0]
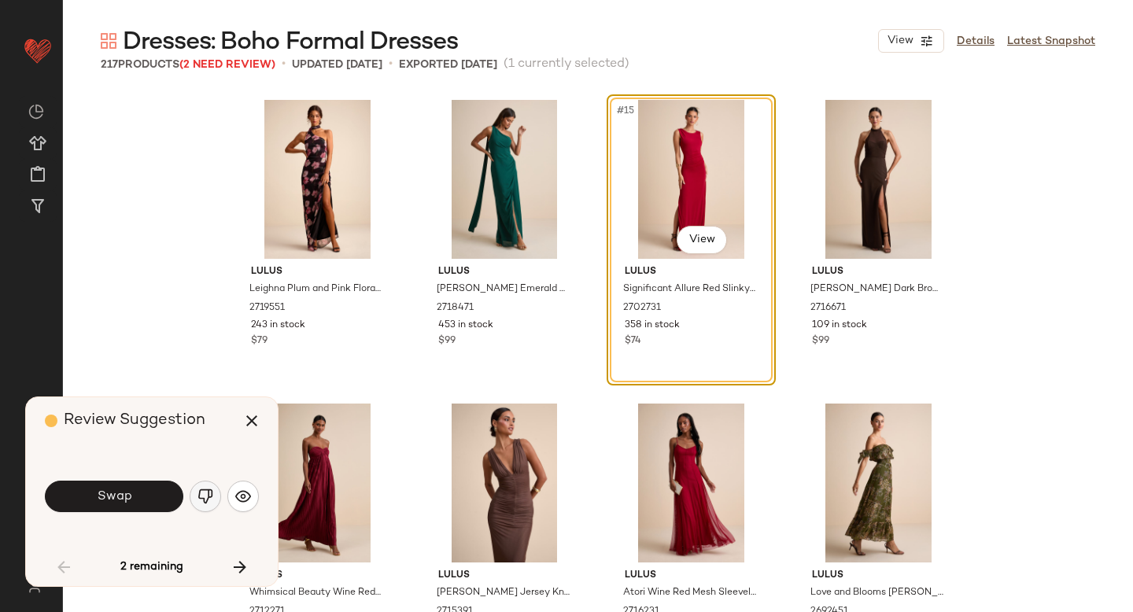
click at [212, 493] on img "button" at bounding box center [206, 497] width 16 height 16
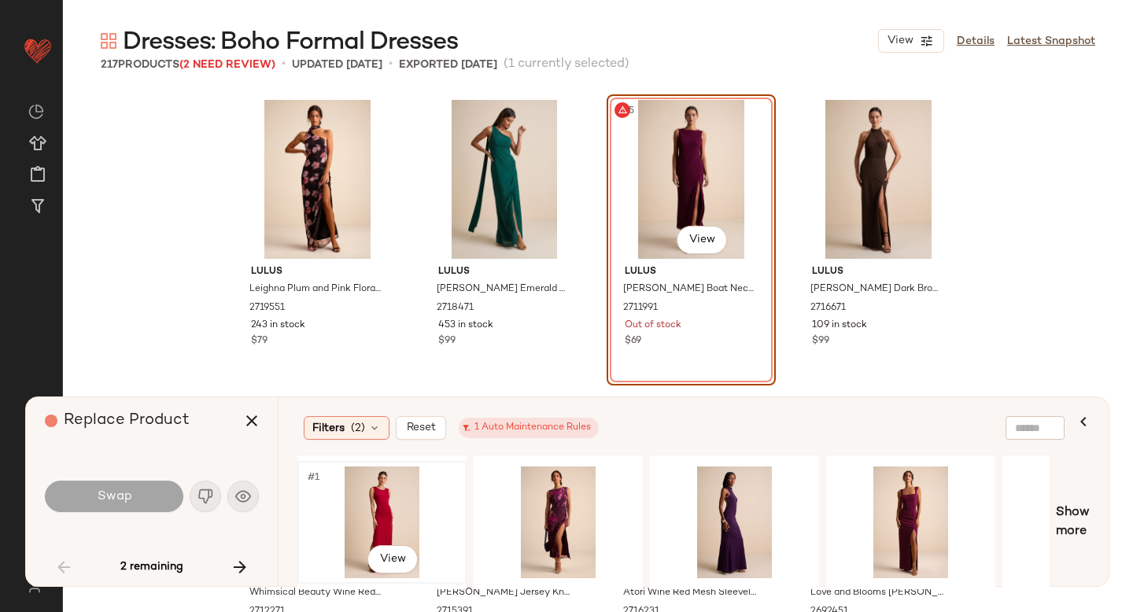
click at [397, 508] on div "#1 View" at bounding box center [382, 523] width 158 height 112
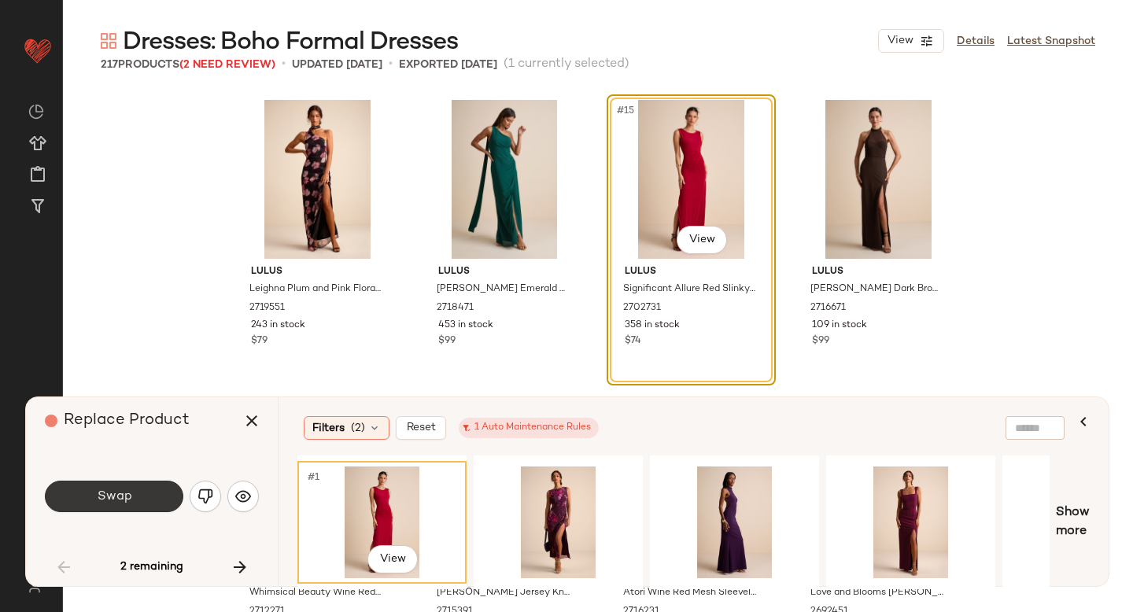
click at [105, 488] on button "Swap" at bounding box center [114, 496] width 139 height 31
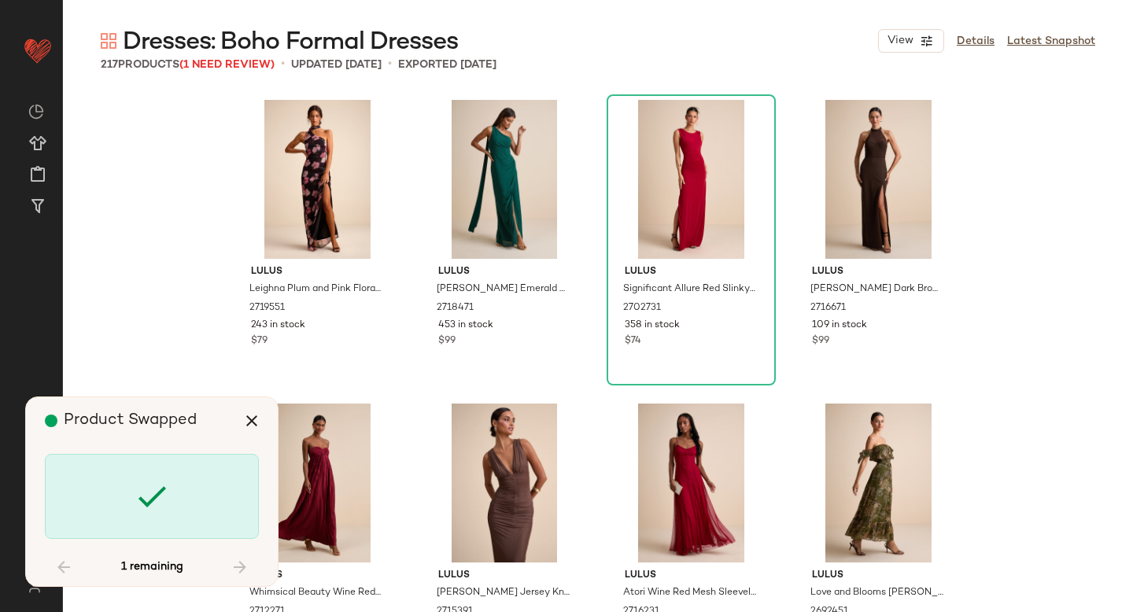
scroll to position [12456, 0]
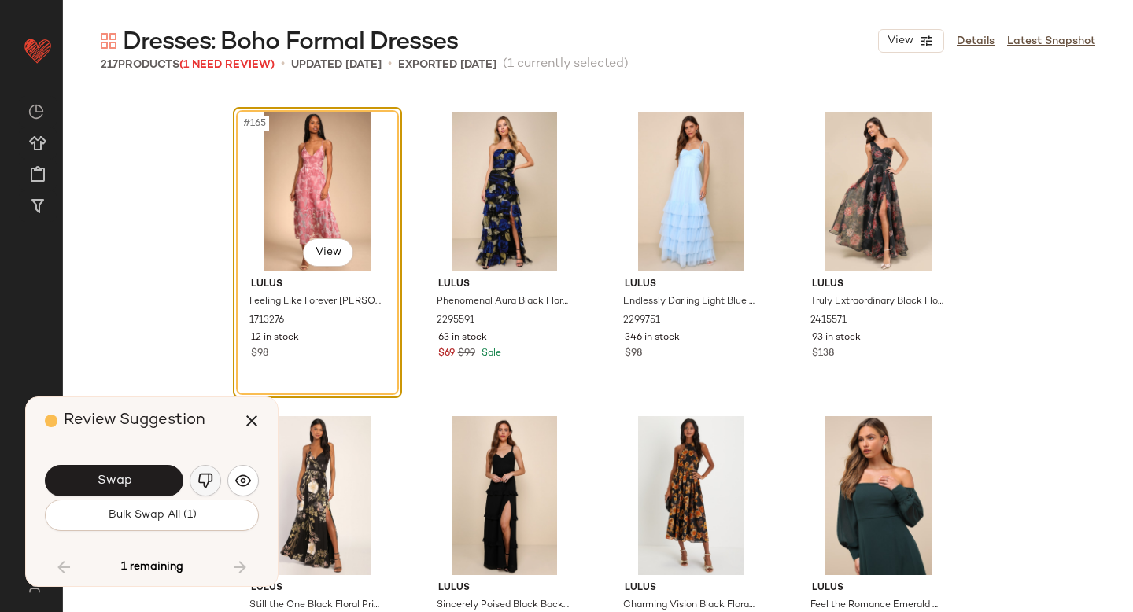
click at [202, 483] on img "button" at bounding box center [206, 481] width 16 height 16
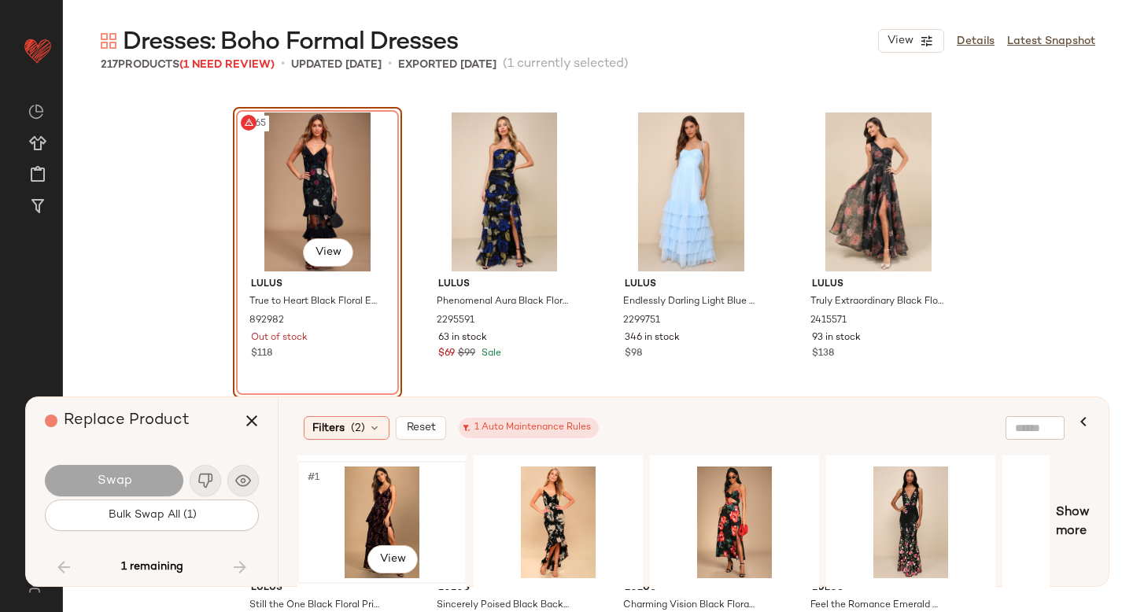
click at [428, 509] on div "#1 View" at bounding box center [382, 523] width 158 height 112
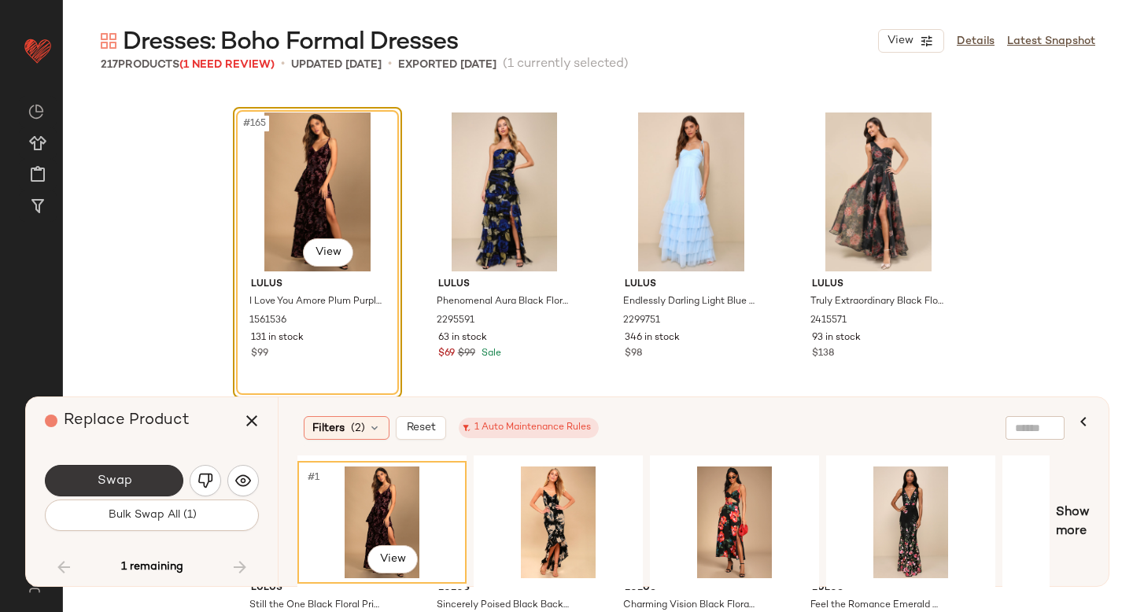
click at [144, 476] on button "Swap" at bounding box center [114, 480] width 139 height 31
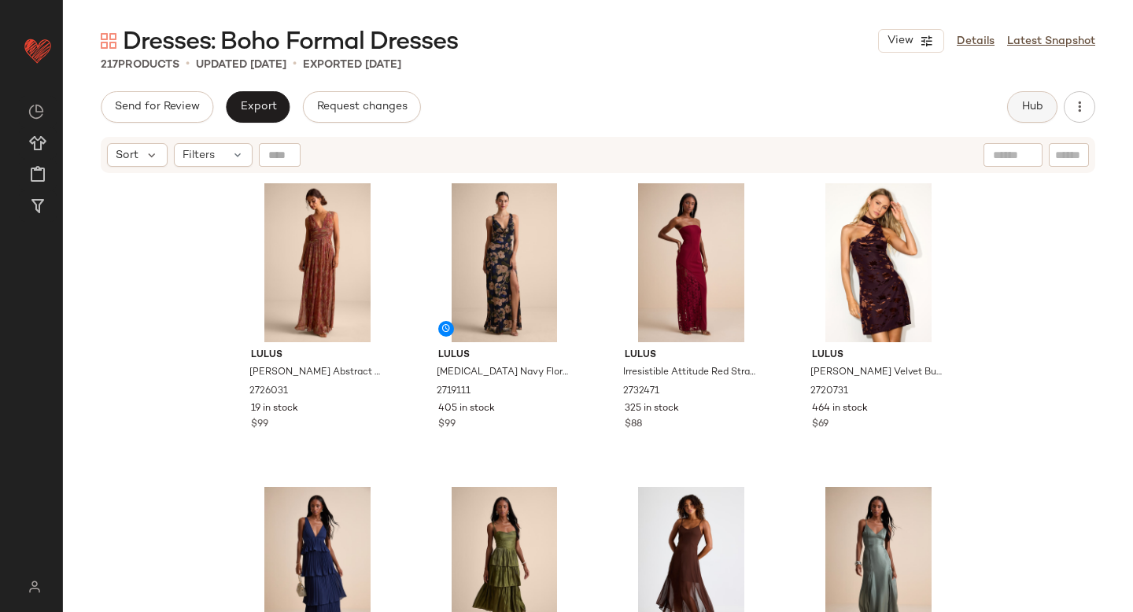
click at [1022, 111] on span "Hub" at bounding box center [1033, 107] width 22 height 13
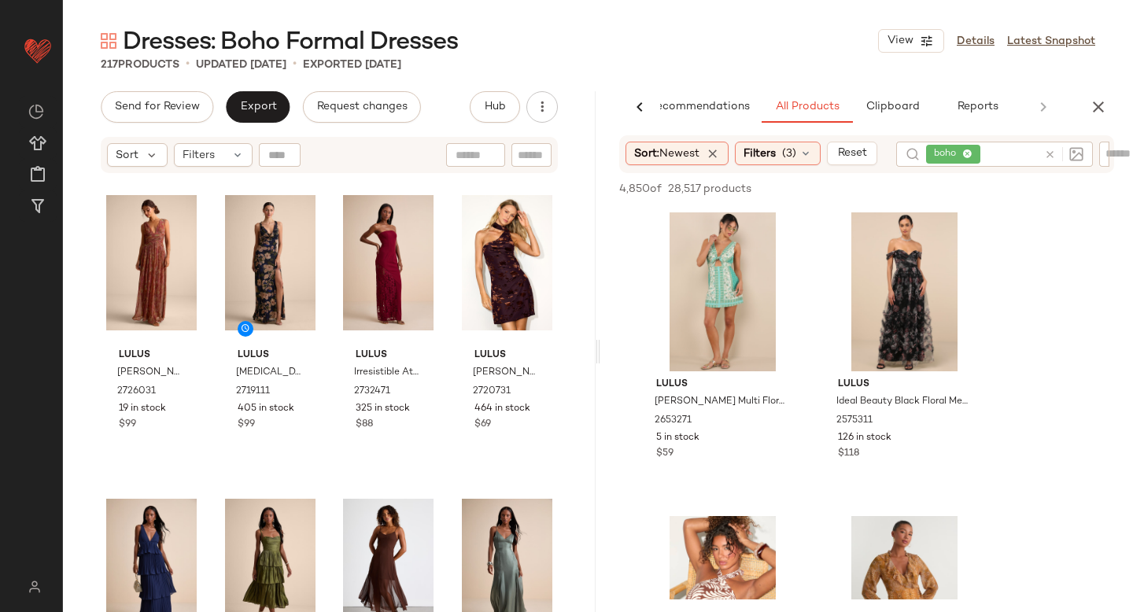
scroll to position [615, 0]
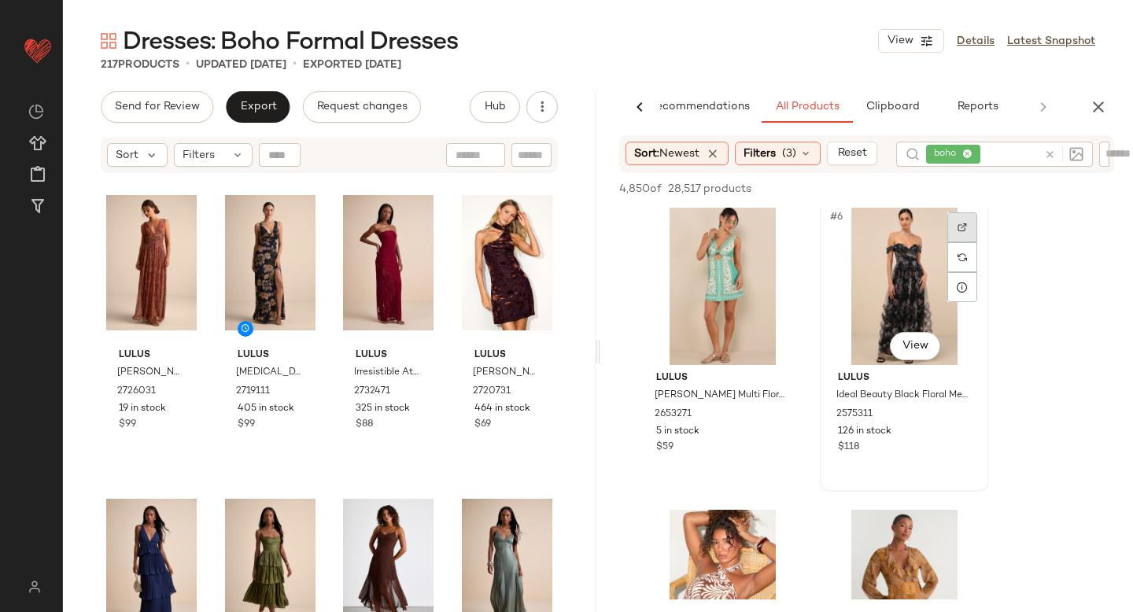
click at [959, 227] on img at bounding box center [962, 227] width 9 height 9
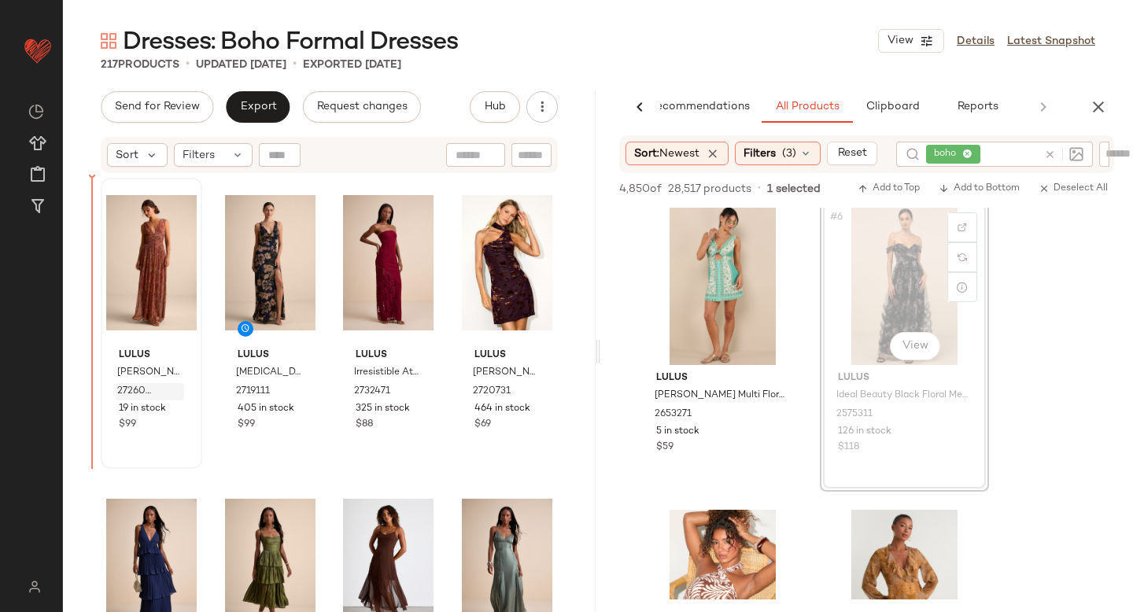
drag, startPoint x: 890, startPoint y: 272, endPoint x: 122, endPoint y: 394, distance: 777.8
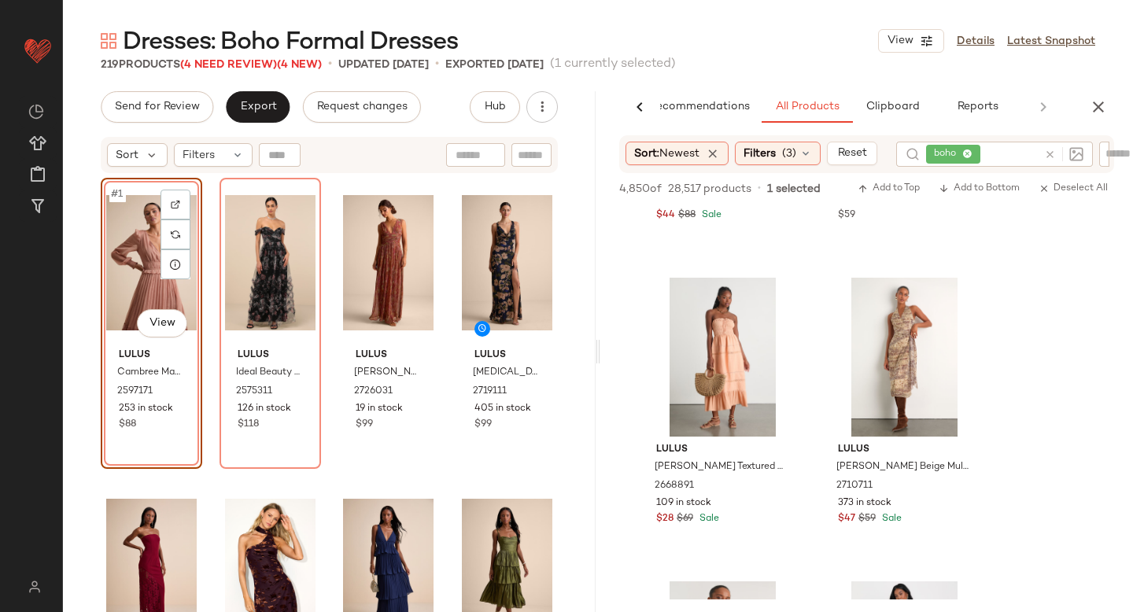
scroll to position [6419, 0]
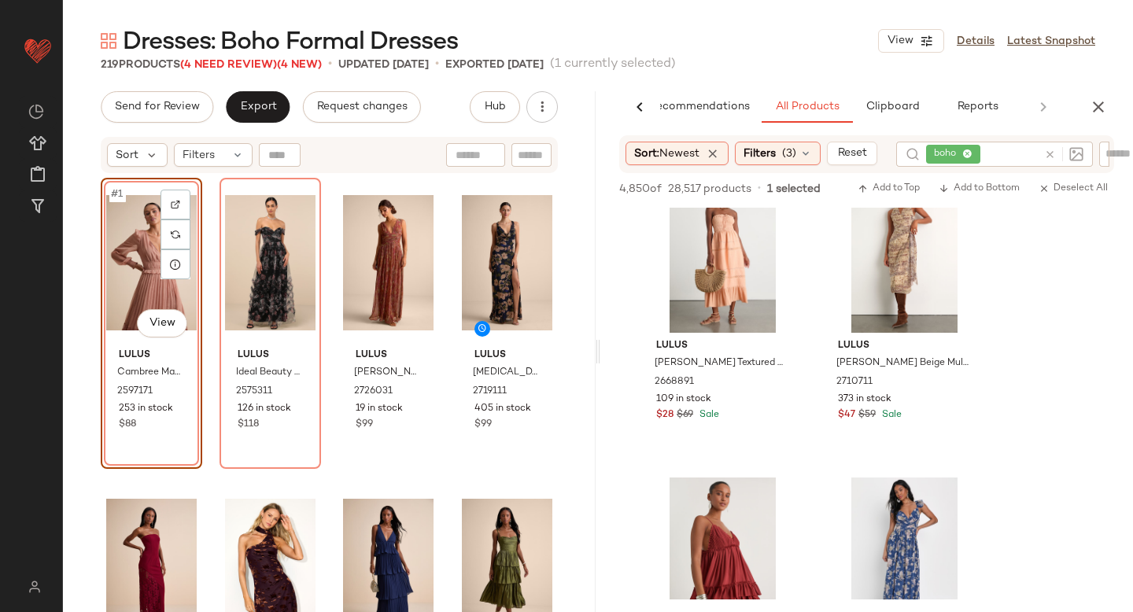
click at [1055, 149] on icon at bounding box center [1050, 155] width 12 height 12
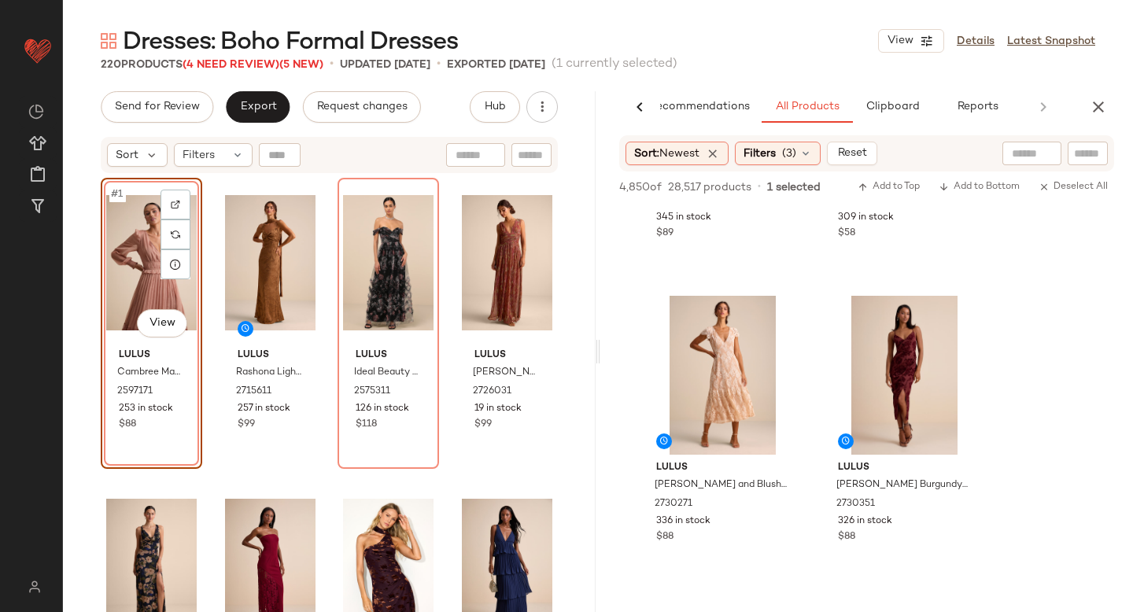
scroll to position [889, 0]
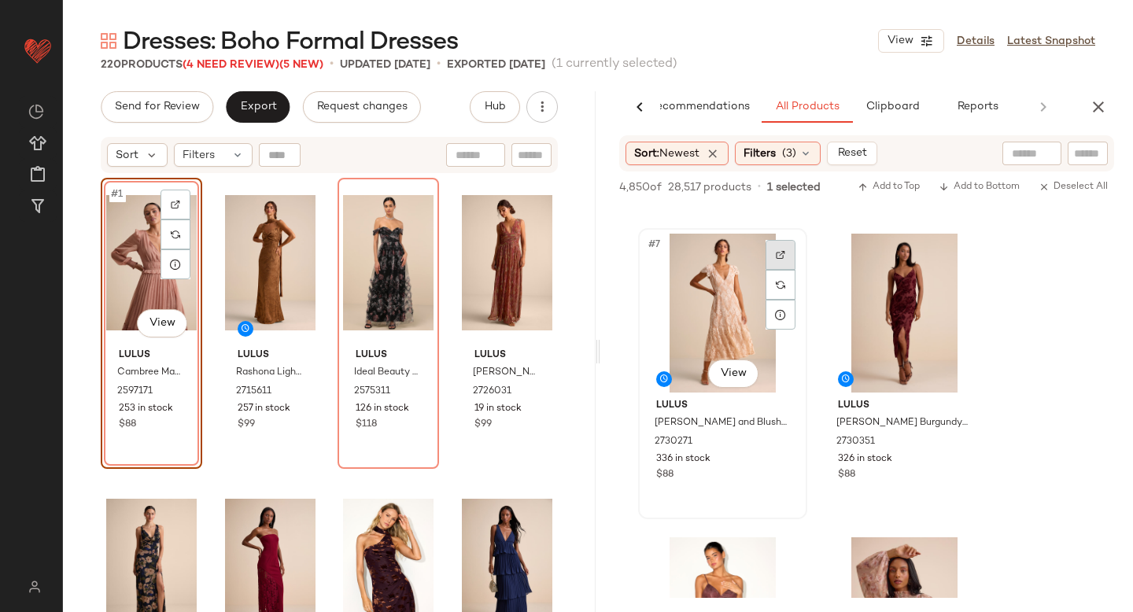
click at [777, 252] on img at bounding box center [780, 254] width 9 height 9
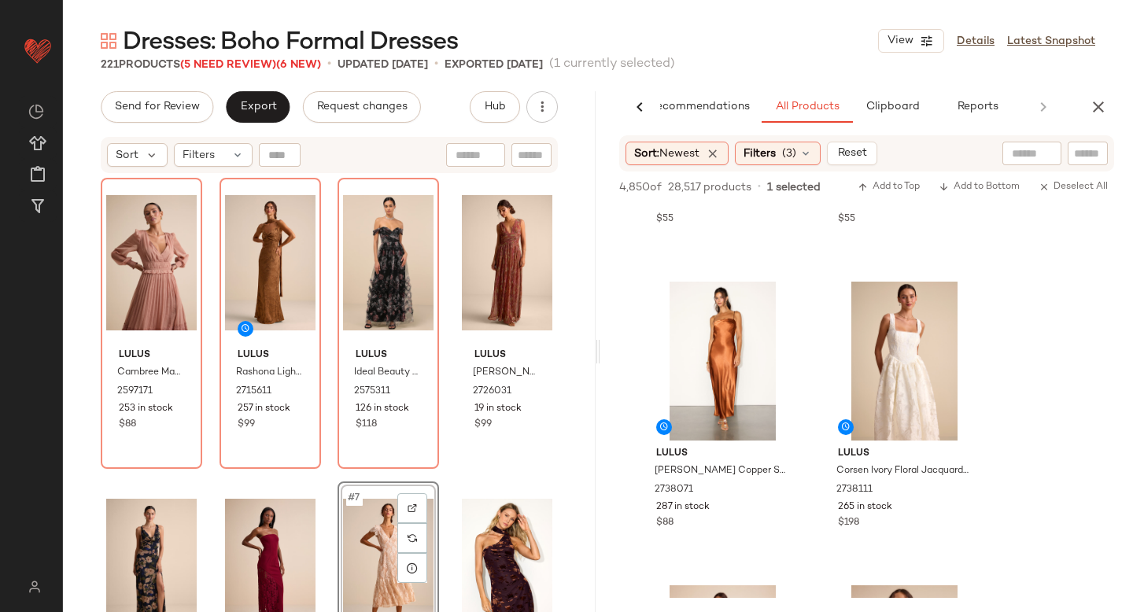
scroll to position [2969, 0]
click at [776, 304] on img at bounding box center [780, 302] width 9 height 9
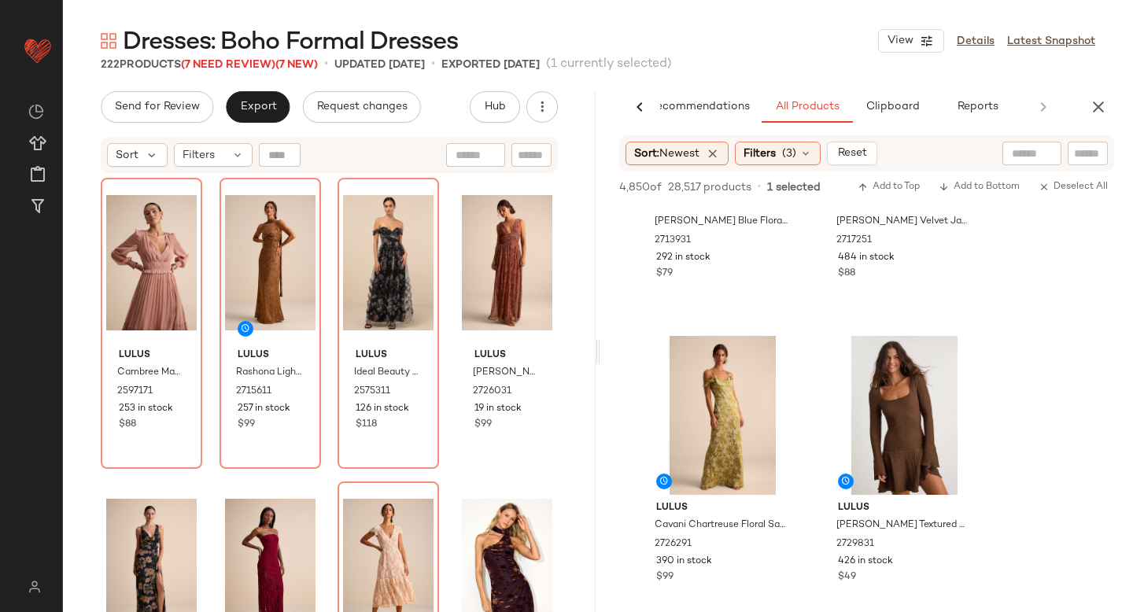
scroll to position [6621, 0]
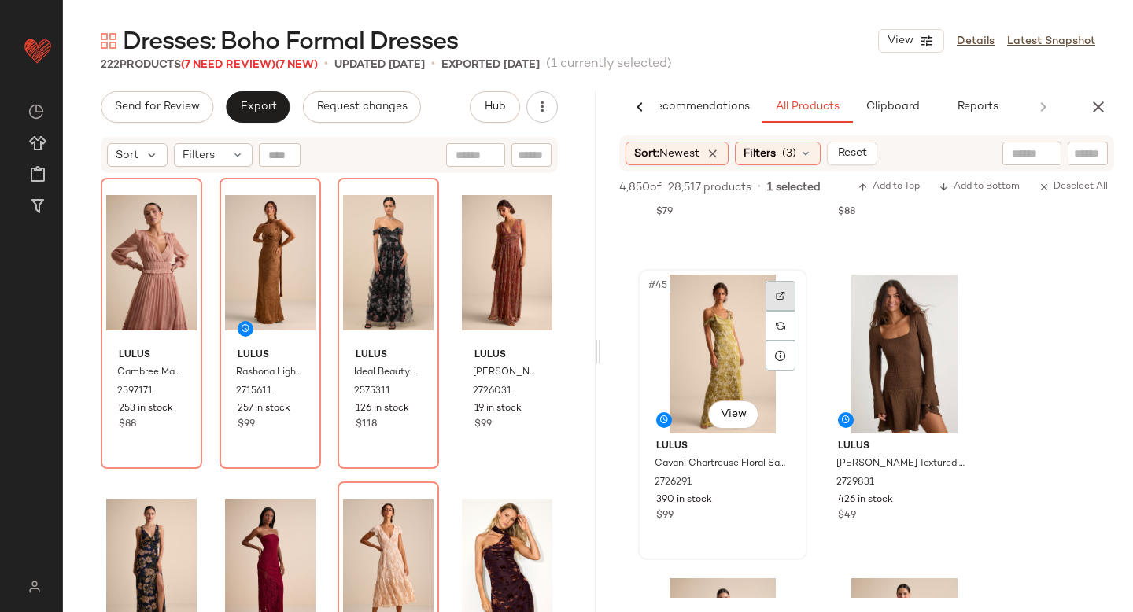
click at [788, 294] on div at bounding box center [781, 296] width 30 height 30
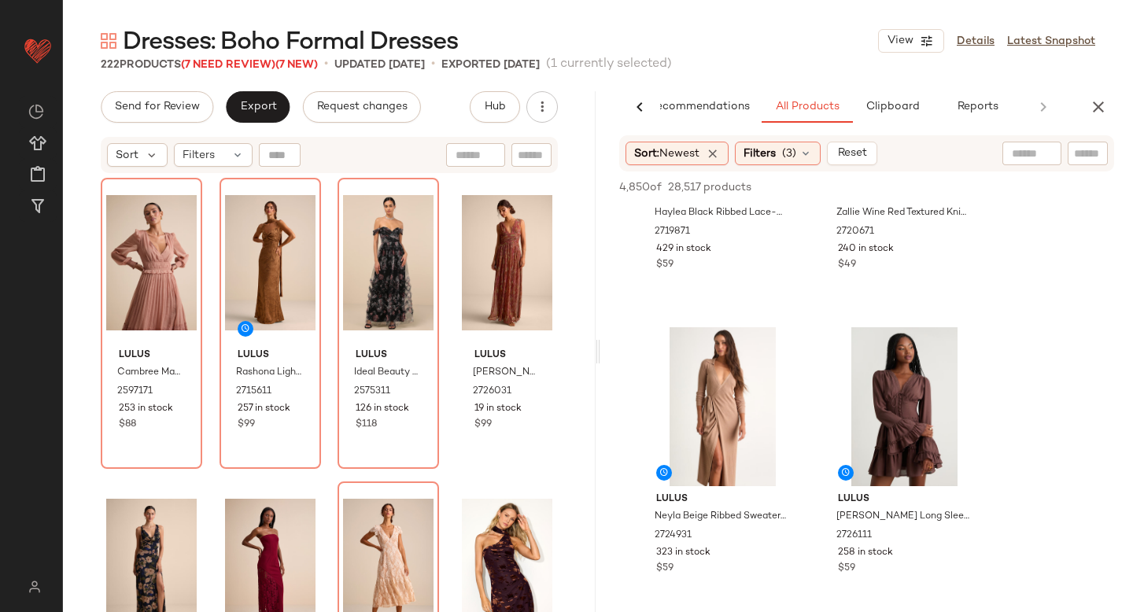
scroll to position [12385, 0]
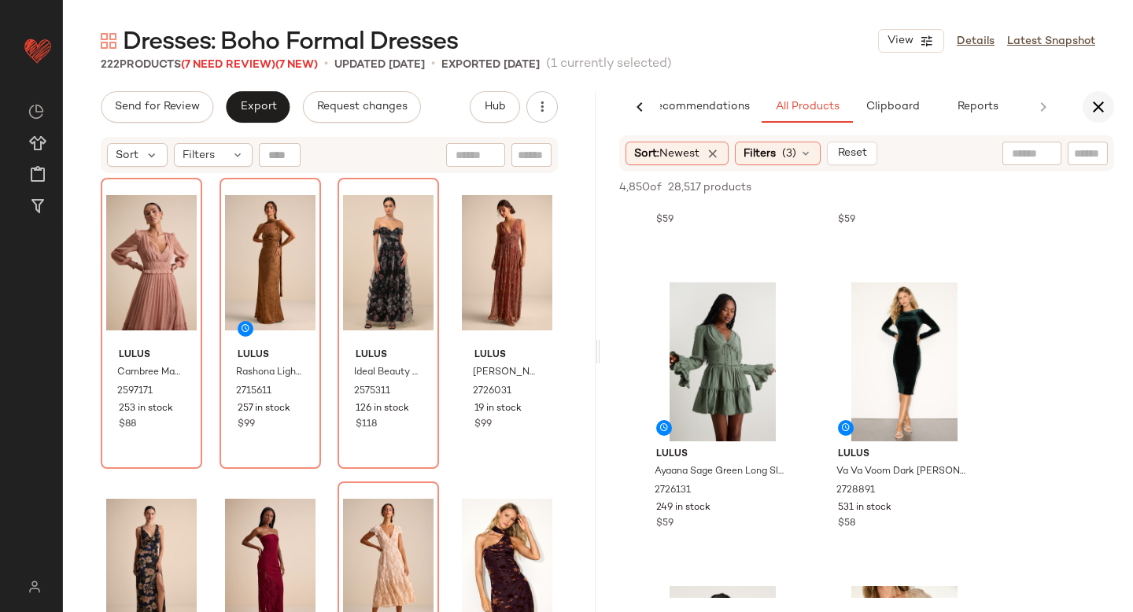
click at [1103, 105] on icon "button" at bounding box center [1098, 107] width 19 height 19
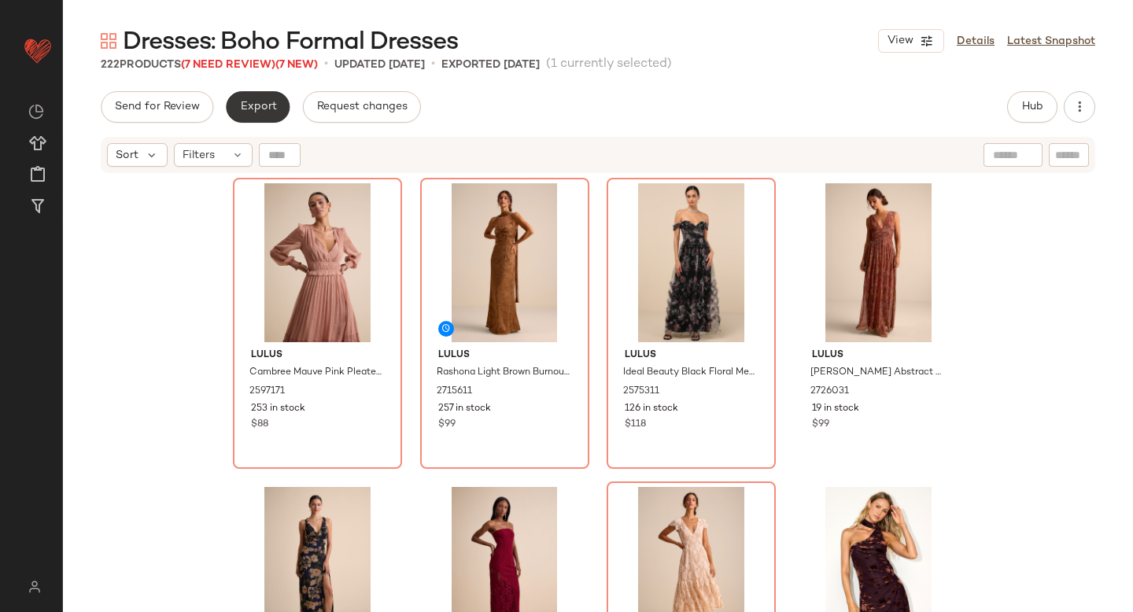
click at [249, 117] on button "Export" at bounding box center [258, 106] width 64 height 31
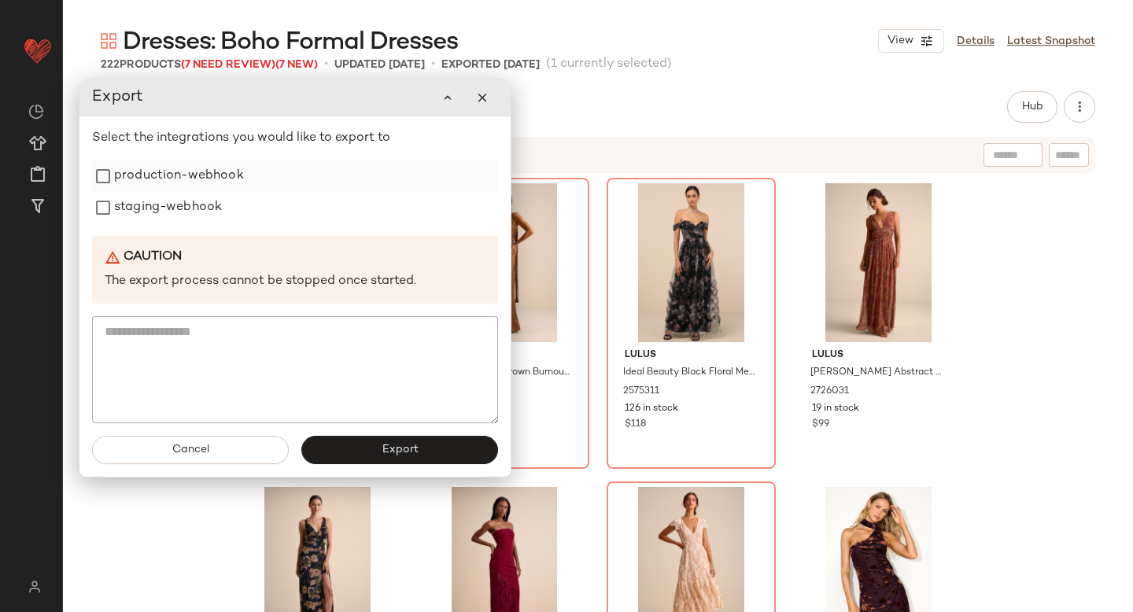
click at [195, 185] on label "production-webhook" at bounding box center [179, 176] width 130 height 31
click at [193, 208] on label "staging-webhook" at bounding box center [168, 207] width 108 height 31
click at [341, 456] on button "Export" at bounding box center [399, 450] width 197 height 28
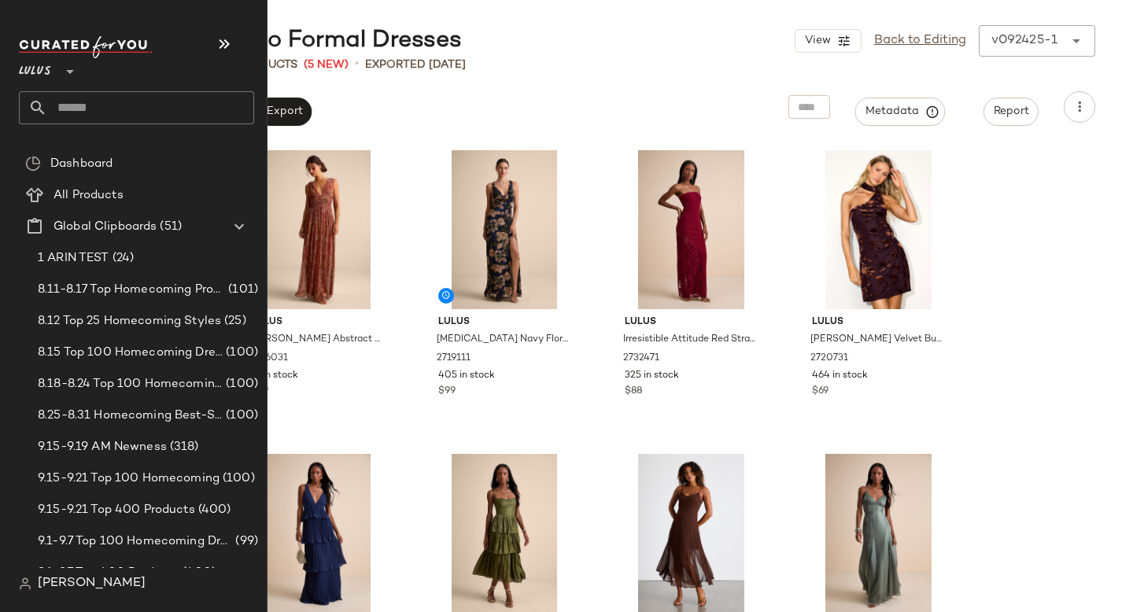
click at [88, 97] on input "text" at bounding box center [150, 107] width 207 height 33
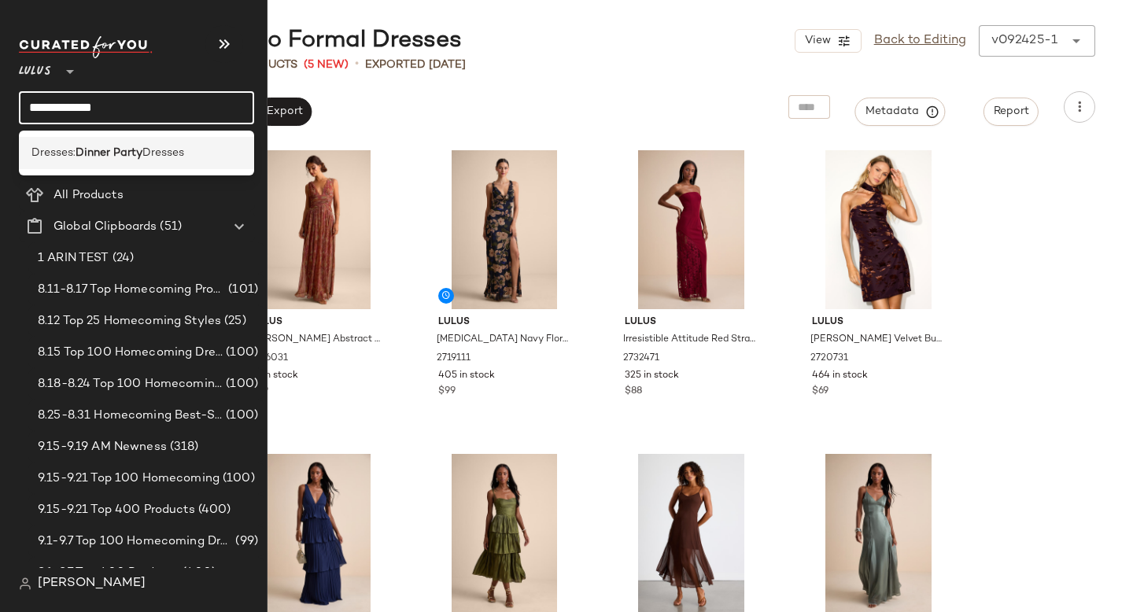
type input "**********"
click at [74, 145] on span "Dresses:" at bounding box center [53, 153] width 44 height 17
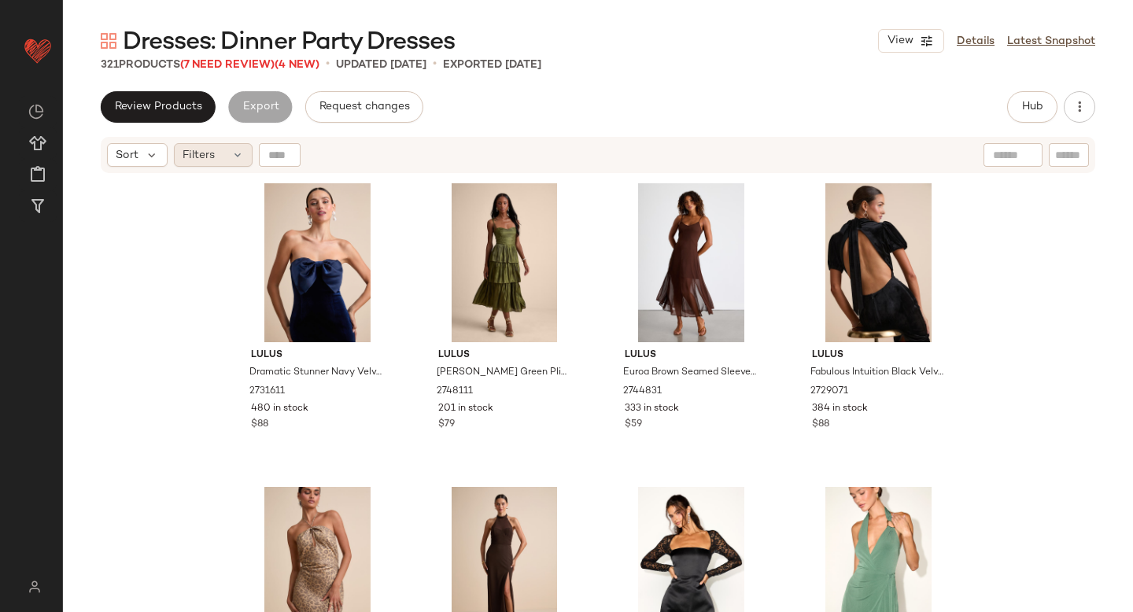
click at [214, 161] on div "Filters" at bounding box center [213, 155] width 79 height 24
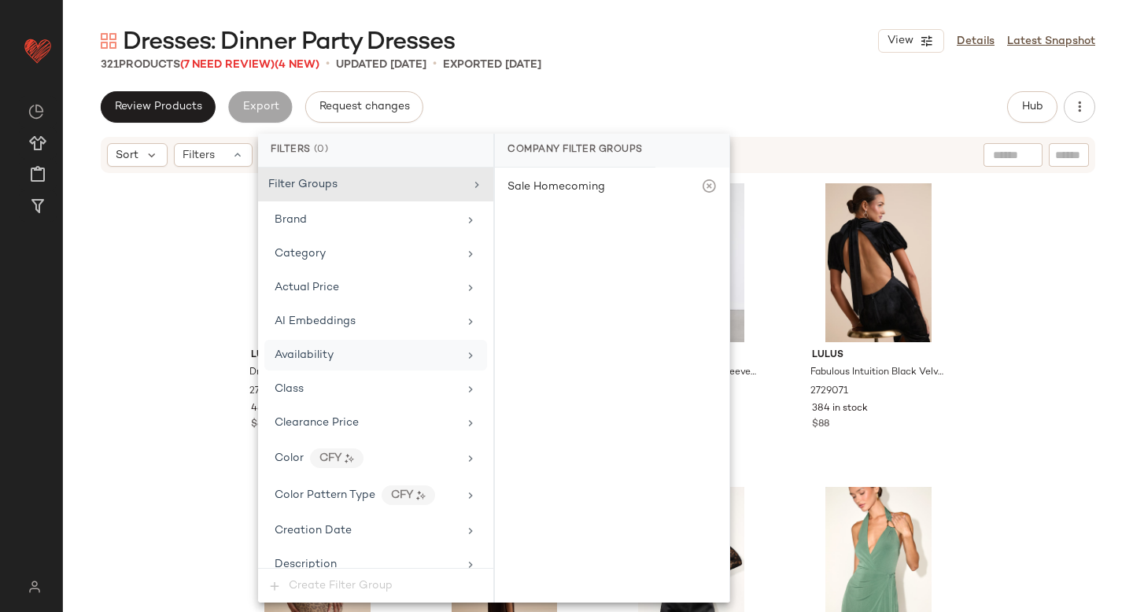
click at [302, 351] on span "Availability" at bounding box center [304, 355] width 59 height 12
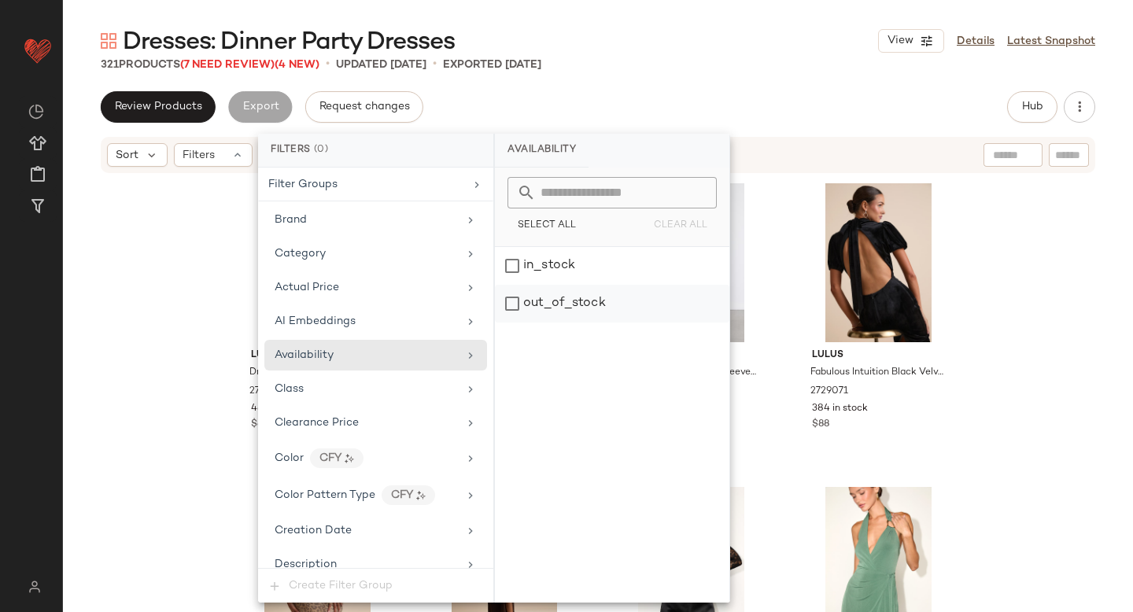
click at [517, 309] on div "out_of_stock" at bounding box center [612, 304] width 235 height 38
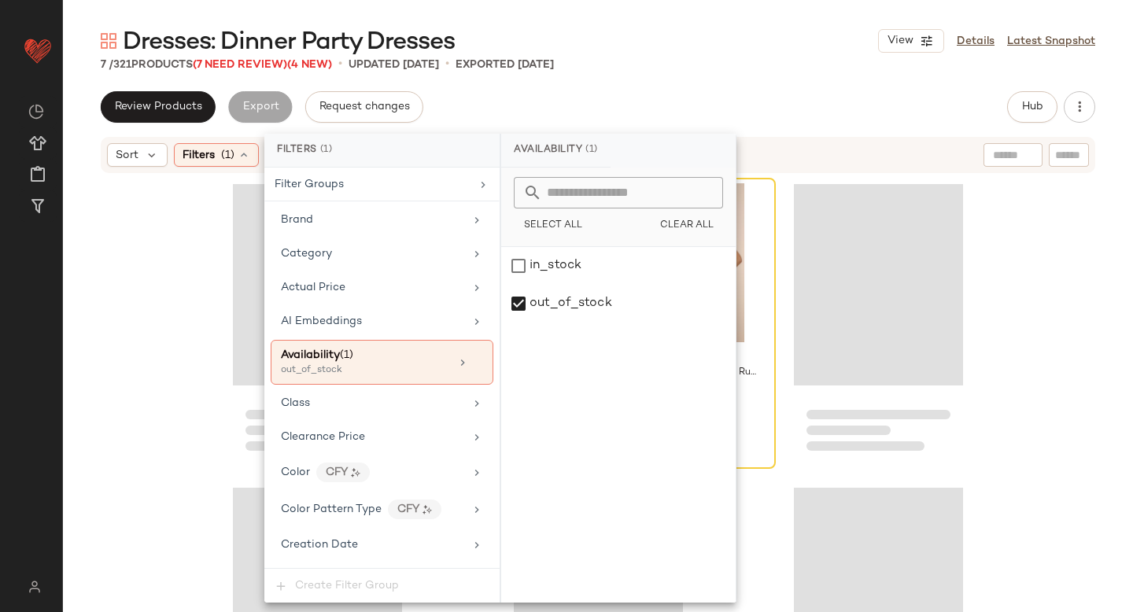
click at [696, 36] on div "Dresses: Dinner Party Dresses View Details Latest Snapshot" at bounding box center [598, 40] width 1070 height 31
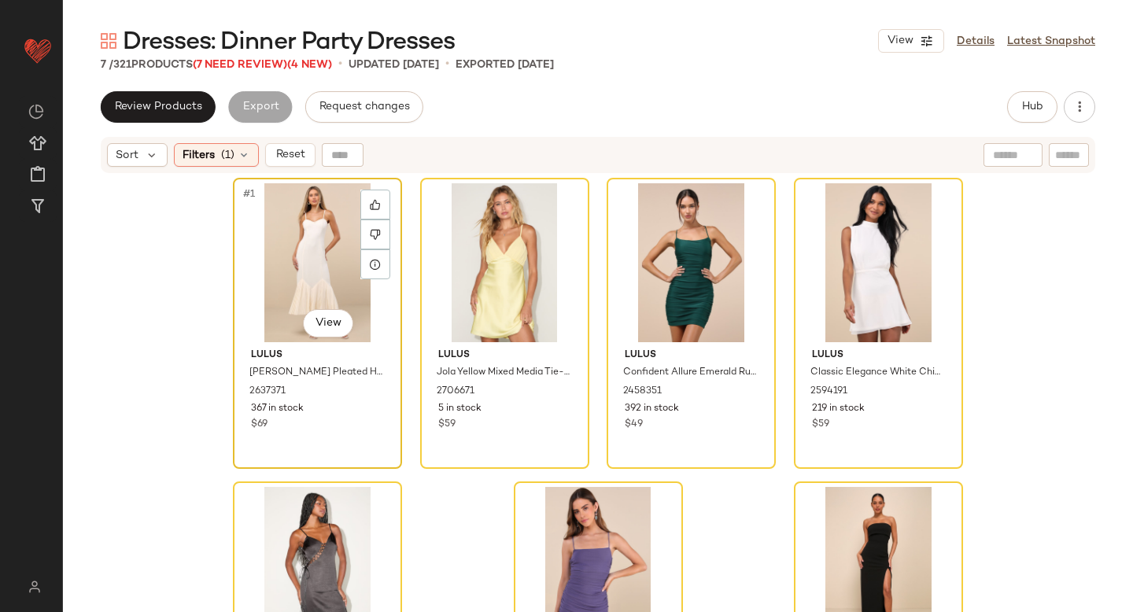
click at [309, 232] on div "#1 View" at bounding box center [317, 262] width 158 height 159
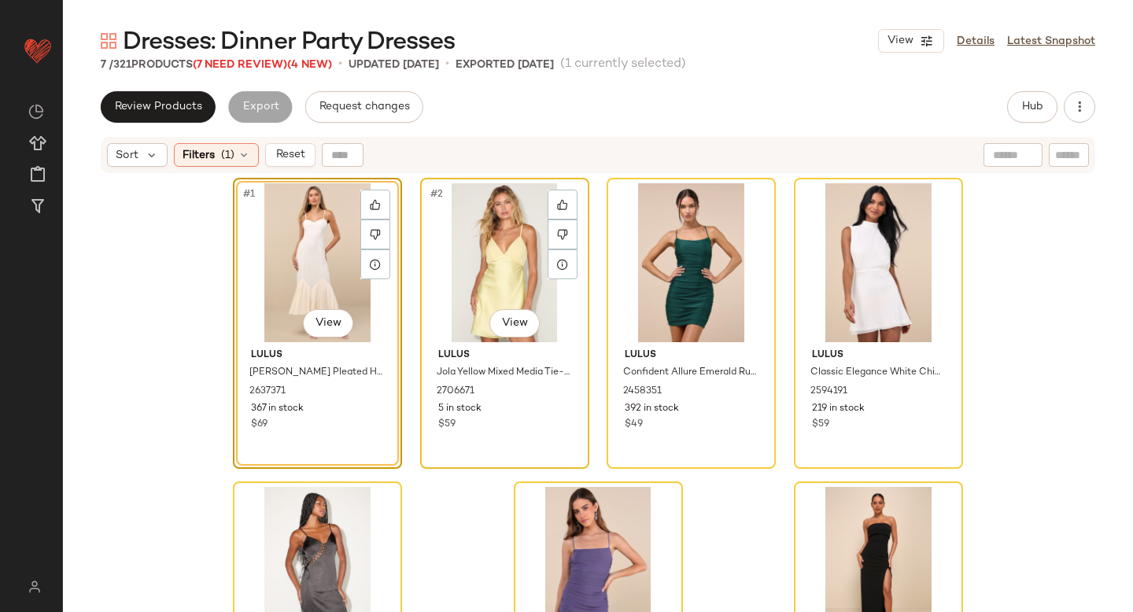
scroll to position [121, 0]
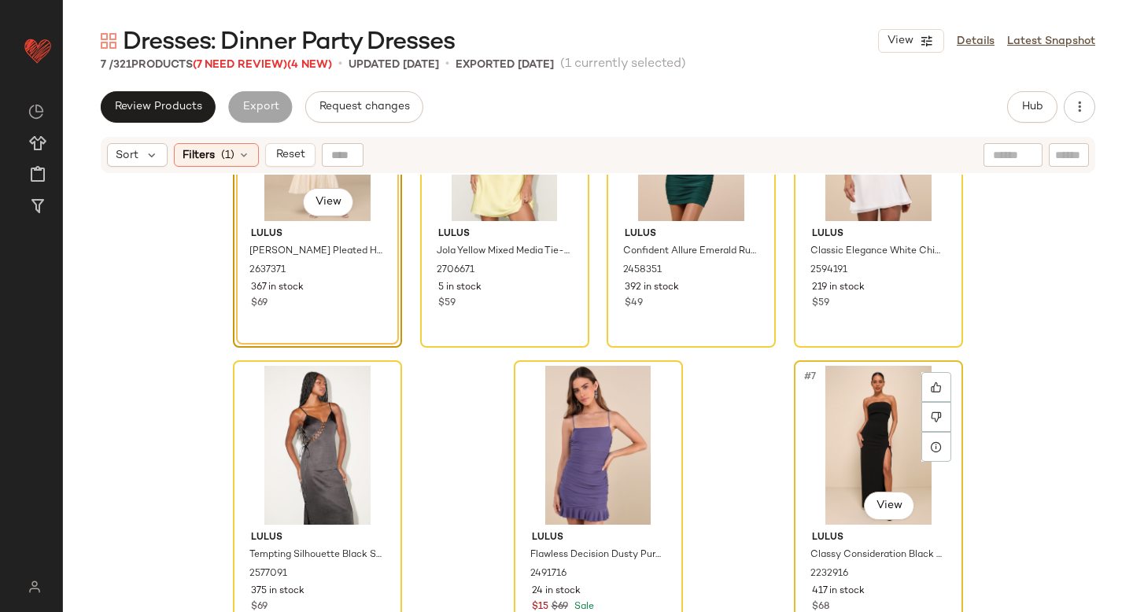
click at [851, 390] on div "#7 View" at bounding box center [879, 445] width 158 height 159
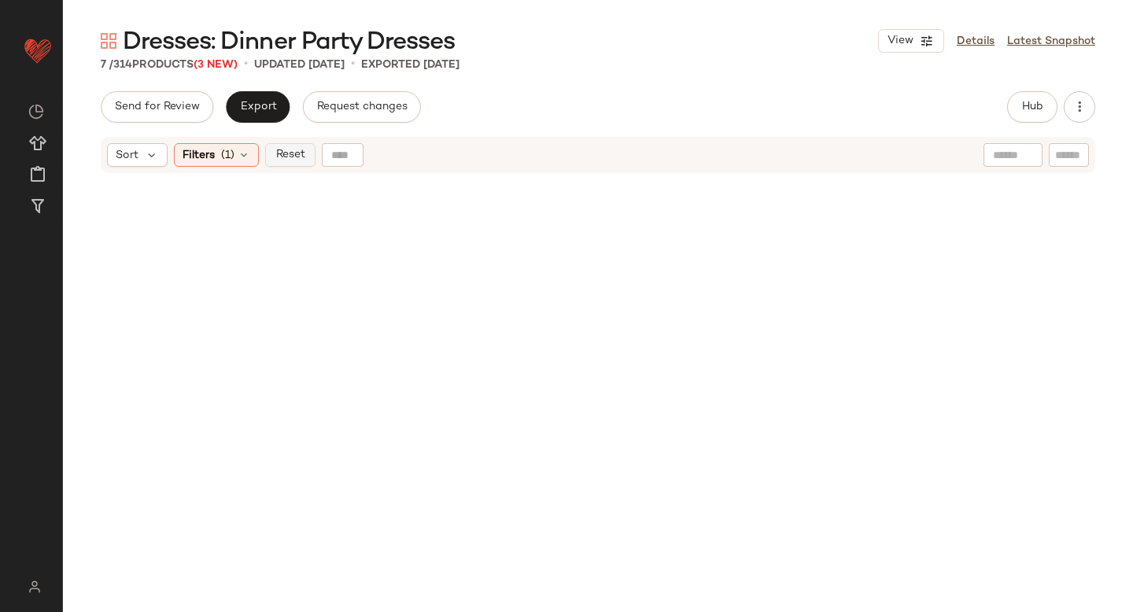
click at [286, 144] on button "Reset" at bounding box center [290, 155] width 50 height 24
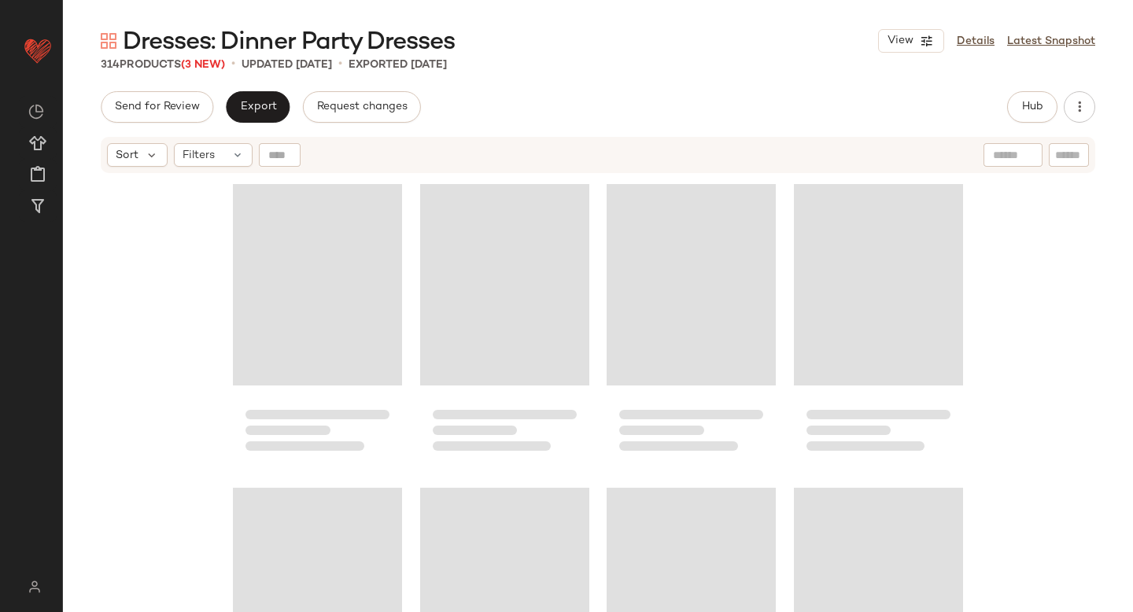
scroll to position [12152, 0]
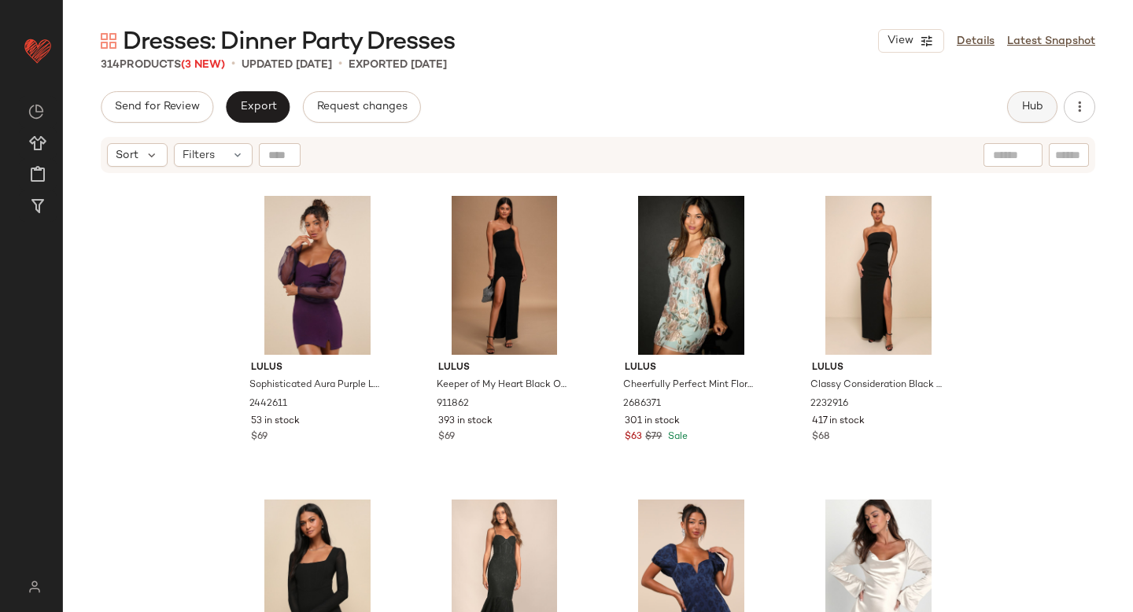
click at [1031, 113] on button "Hub" at bounding box center [1032, 106] width 50 height 31
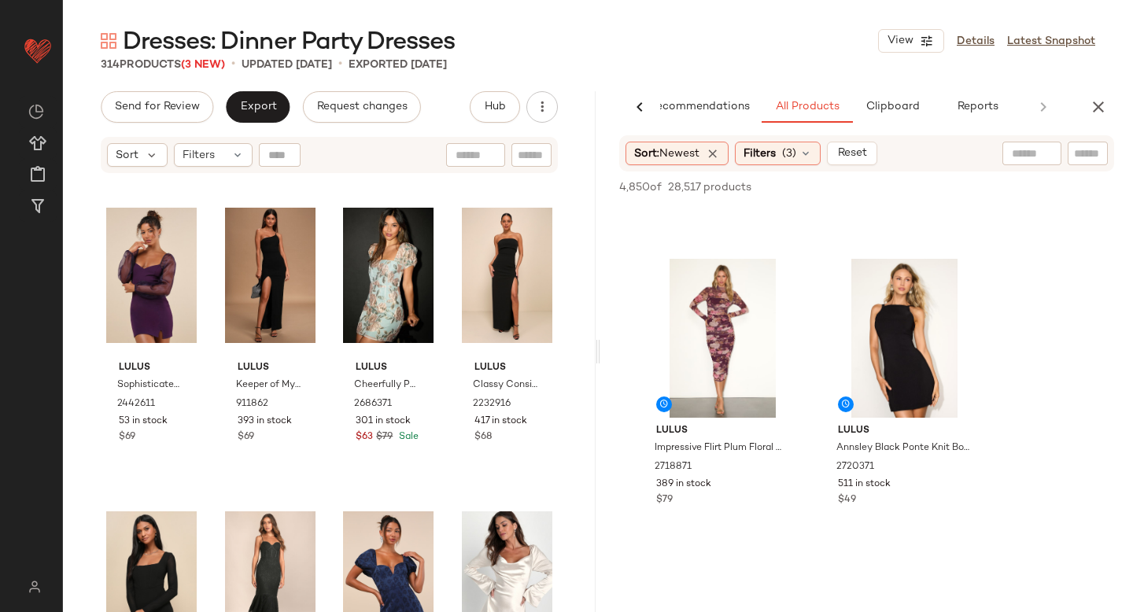
scroll to position [255, 0]
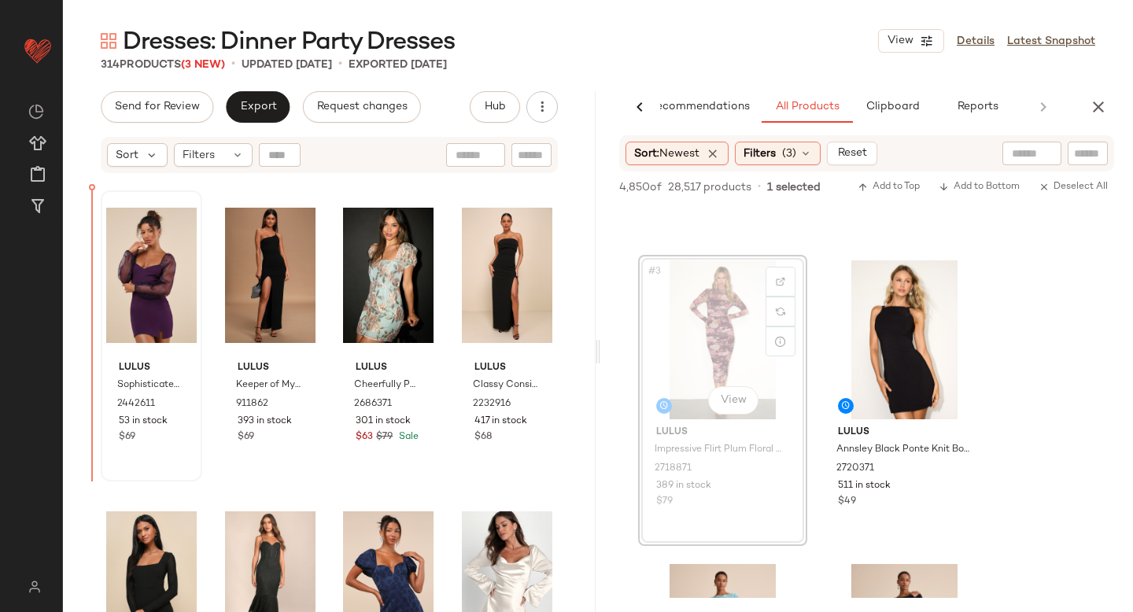
drag, startPoint x: 719, startPoint y: 337, endPoint x: 101, endPoint y: 412, distance: 623.1
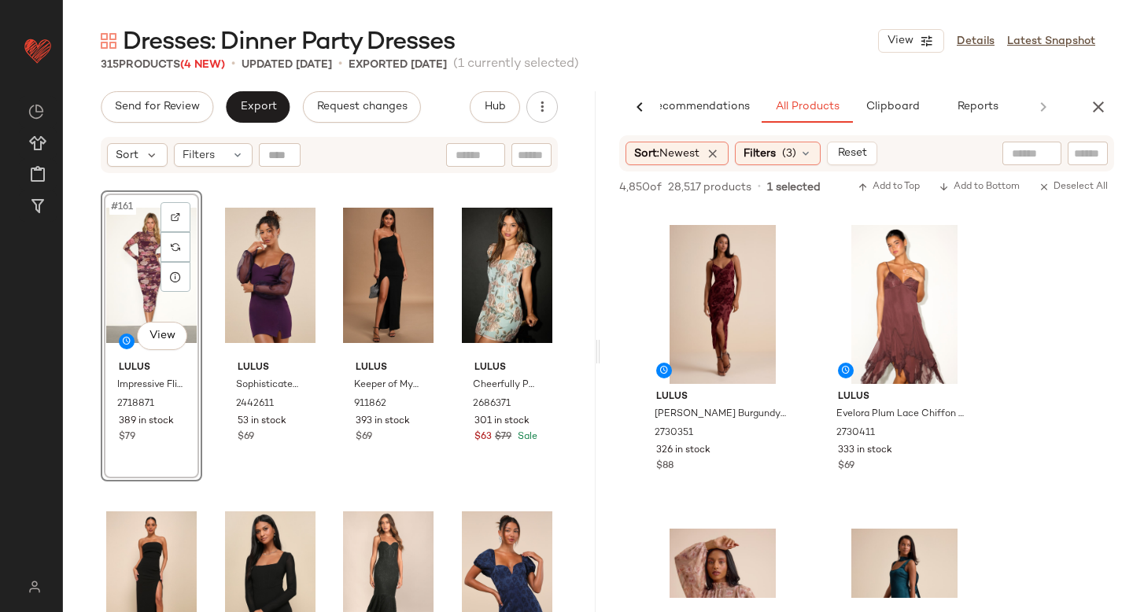
scroll to position [1215, 0]
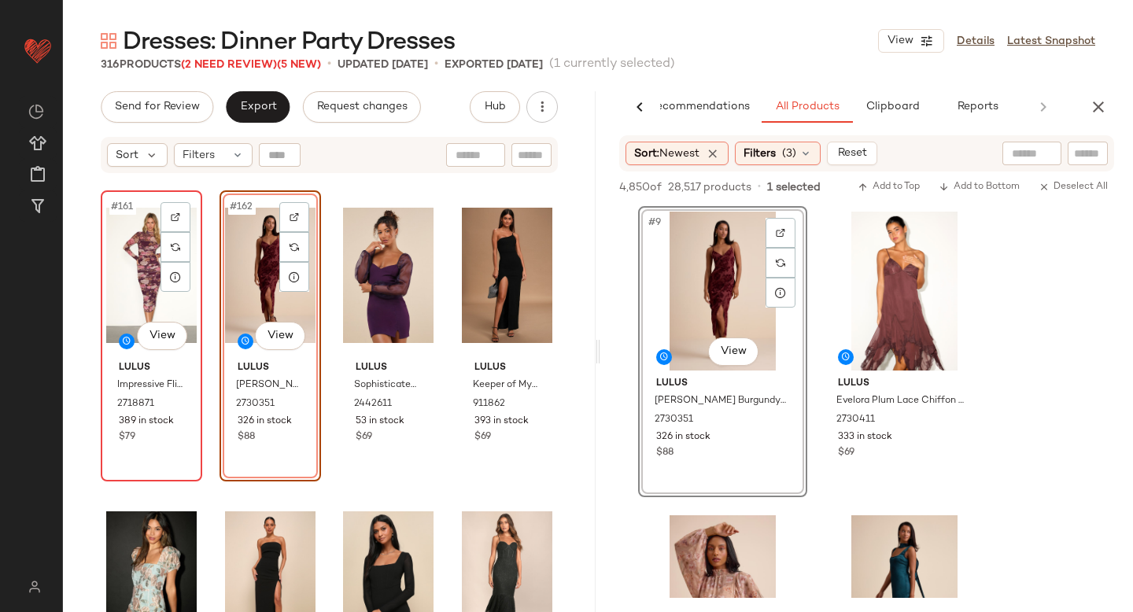
click at [142, 285] on div "#161 View" at bounding box center [151, 275] width 91 height 159
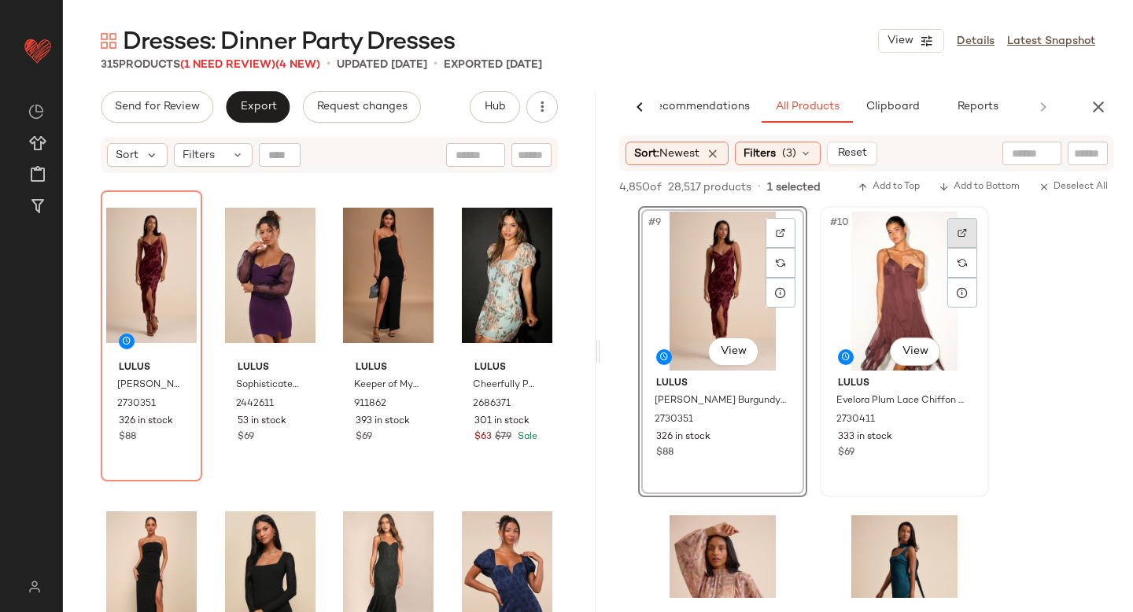
click at [958, 231] on img at bounding box center [962, 232] width 9 height 9
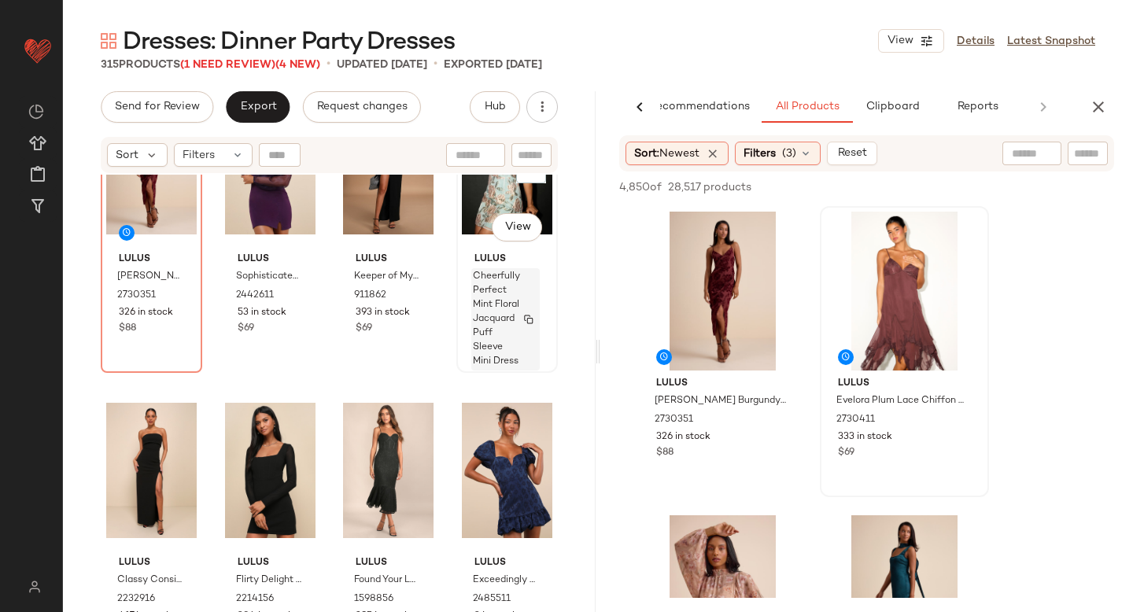
scroll to position [12277, 0]
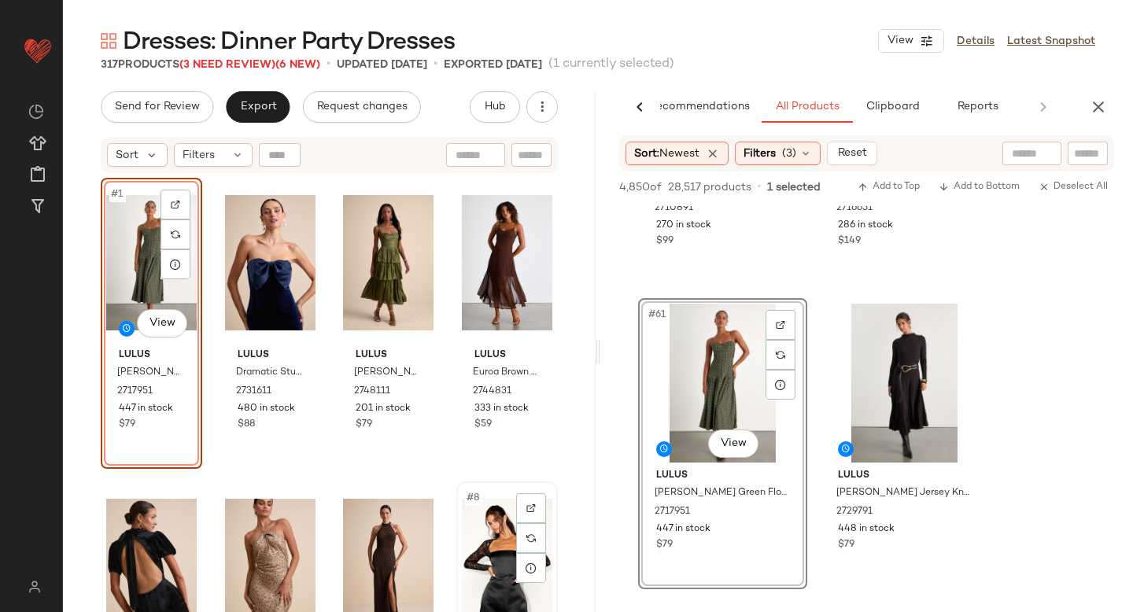
scroll to position [268, 0]
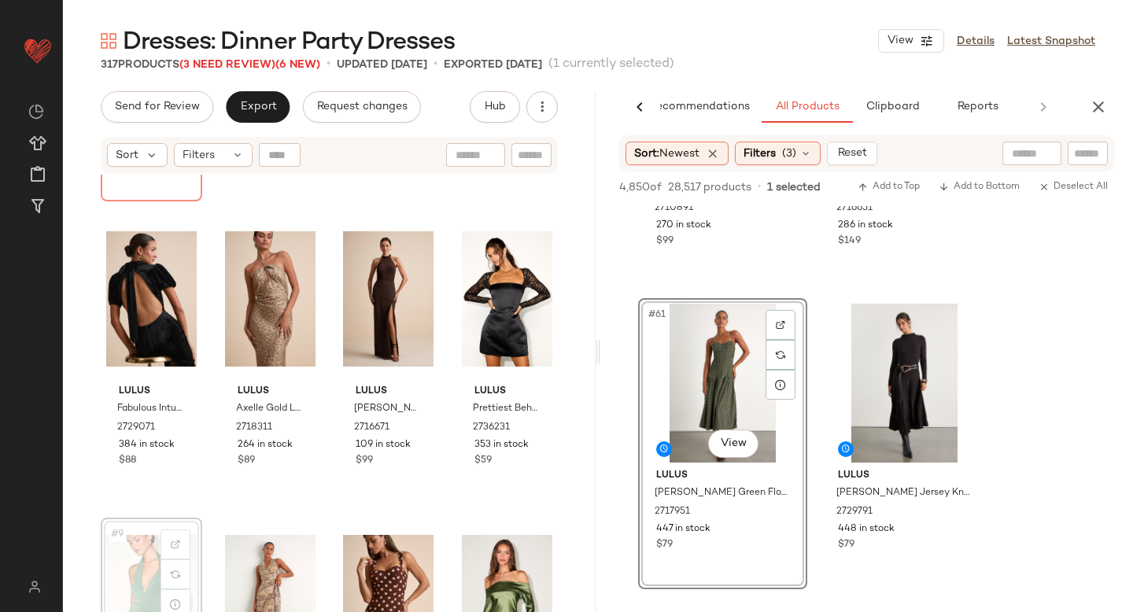
scroll to position [269, 0]
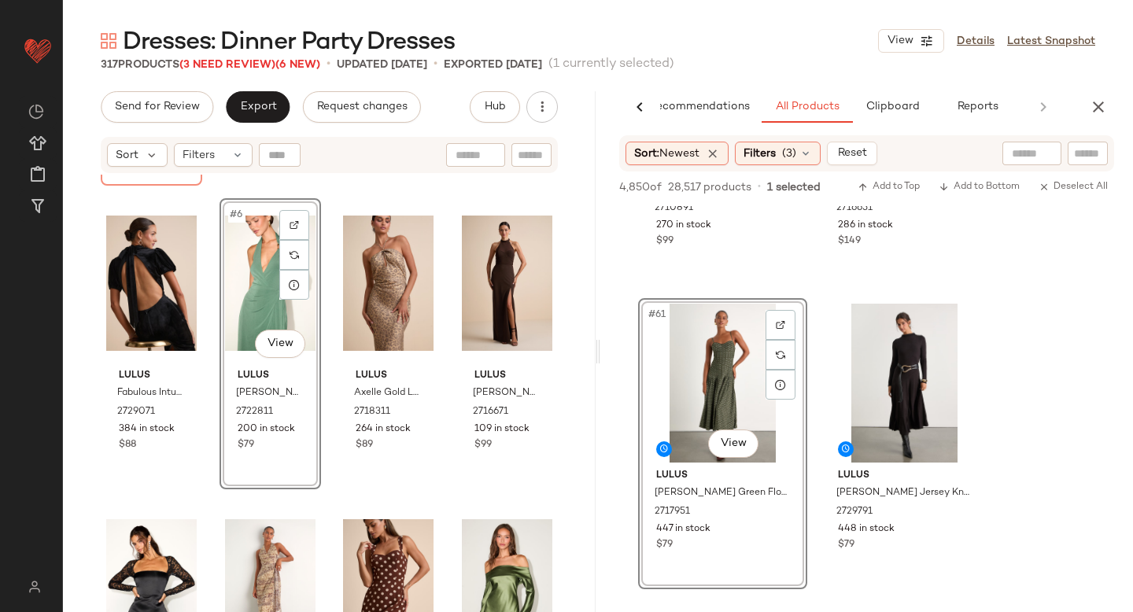
scroll to position [349, 0]
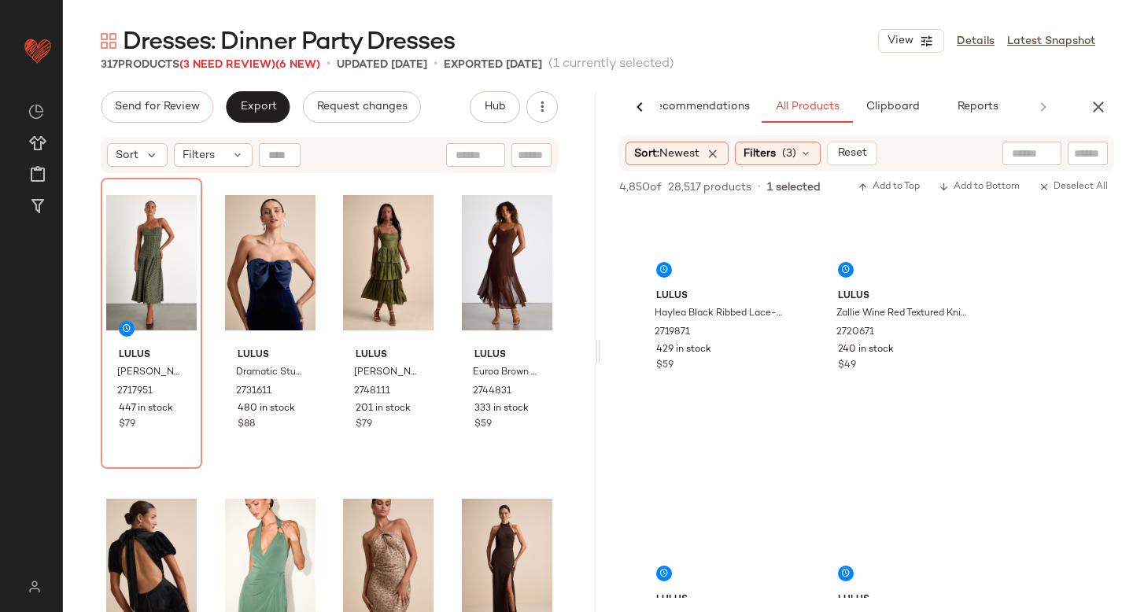
scroll to position [12328, 0]
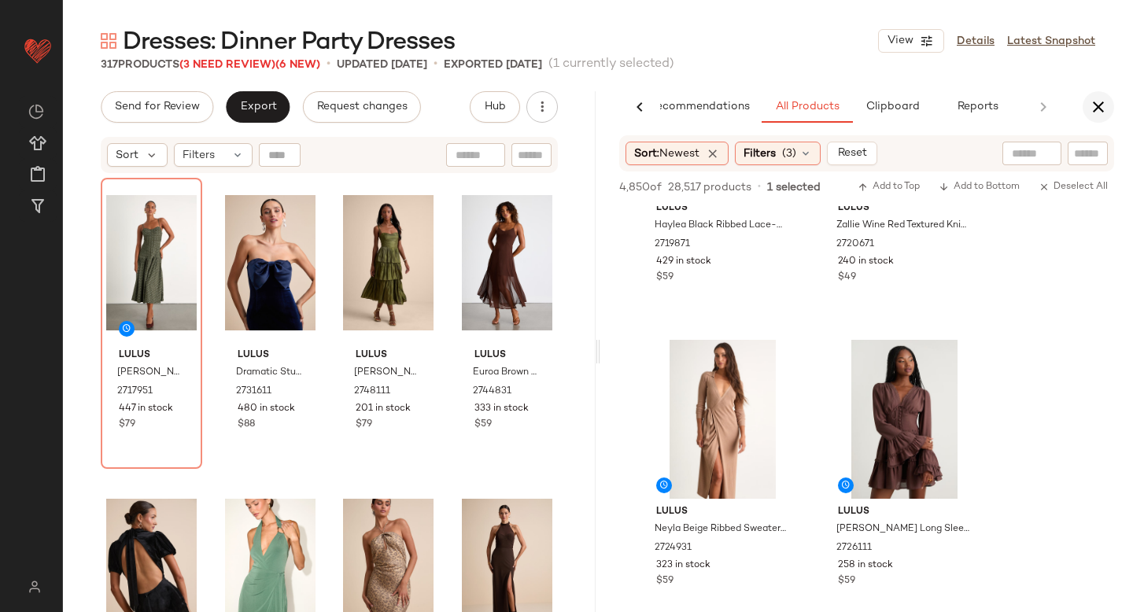
click at [1098, 99] on icon "button" at bounding box center [1098, 107] width 19 height 19
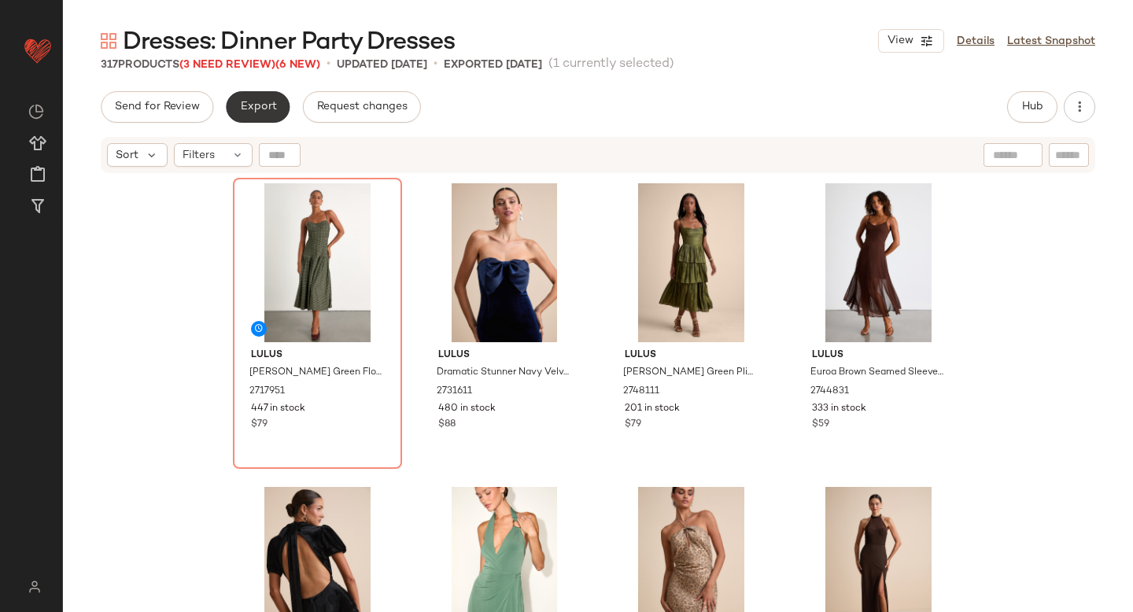
click at [278, 113] on button "Export" at bounding box center [258, 106] width 64 height 31
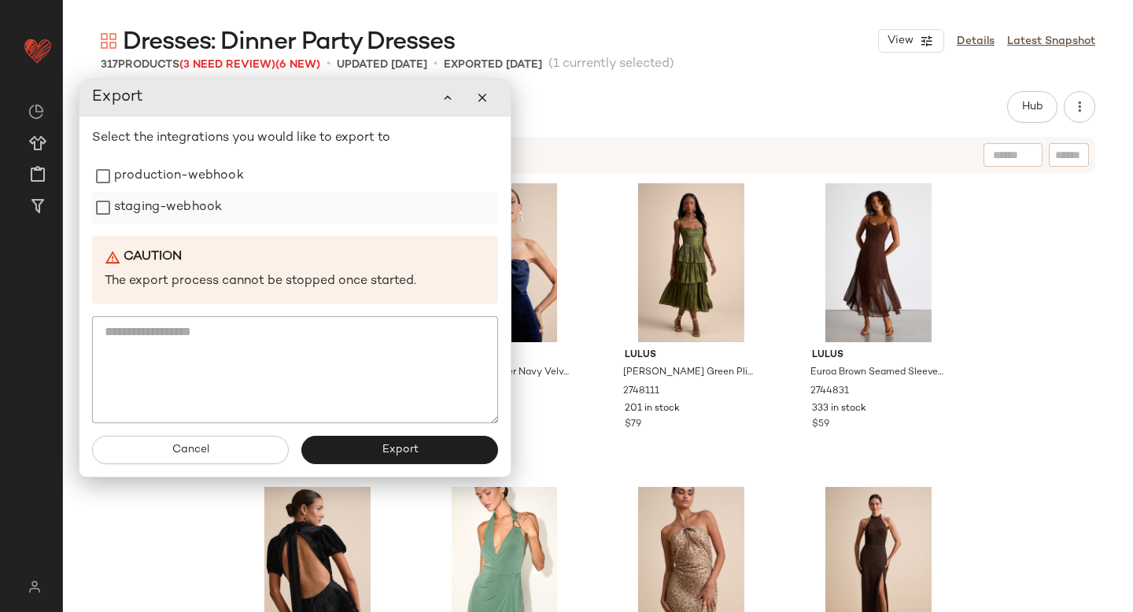
click at [219, 194] on label "staging-webhook" at bounding box center [168, 207] width 108 height 31
click at [214, 183] on label "production-webhook" at bounding box center [179, 176] width 130 height 31
click at [347, 459] on button "Export" at bounding box center [399, 450] width 197 height 28
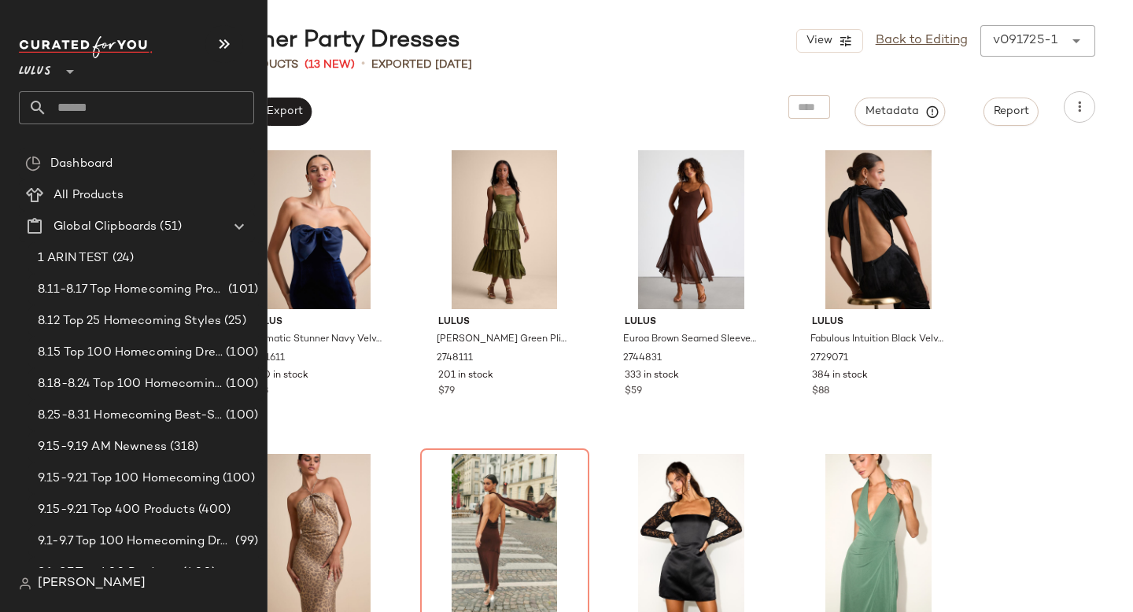
click at [113, 105] on input "text" at bounding box center [150, 107] width 207 height 33
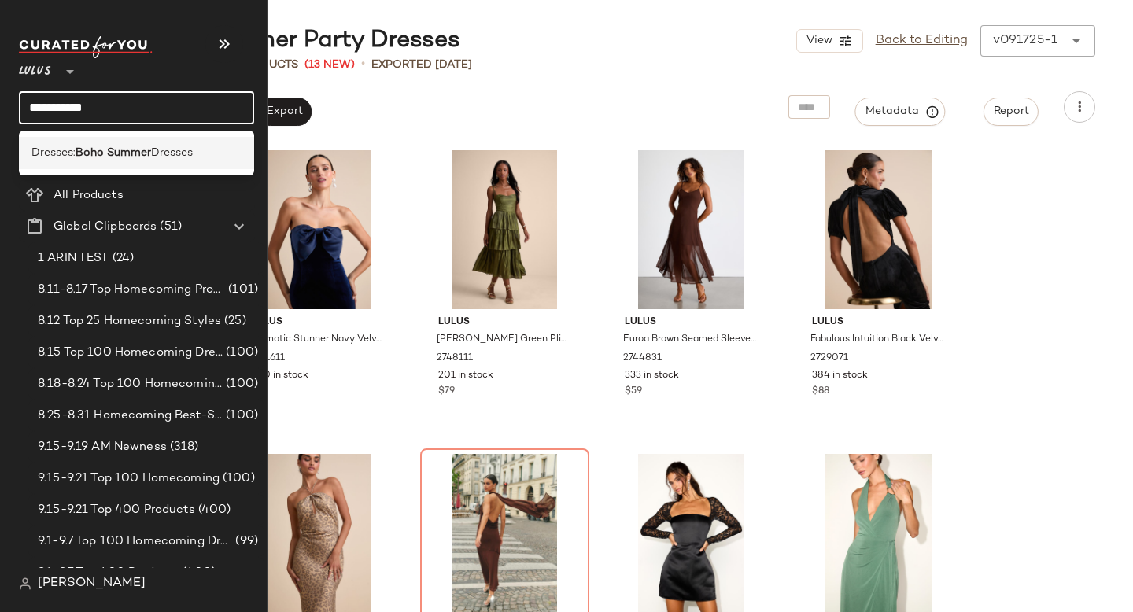
type input "**********"
click at [93, 146] on b "Boho Summer" at bounding box center [114, 153] width 76 height 17
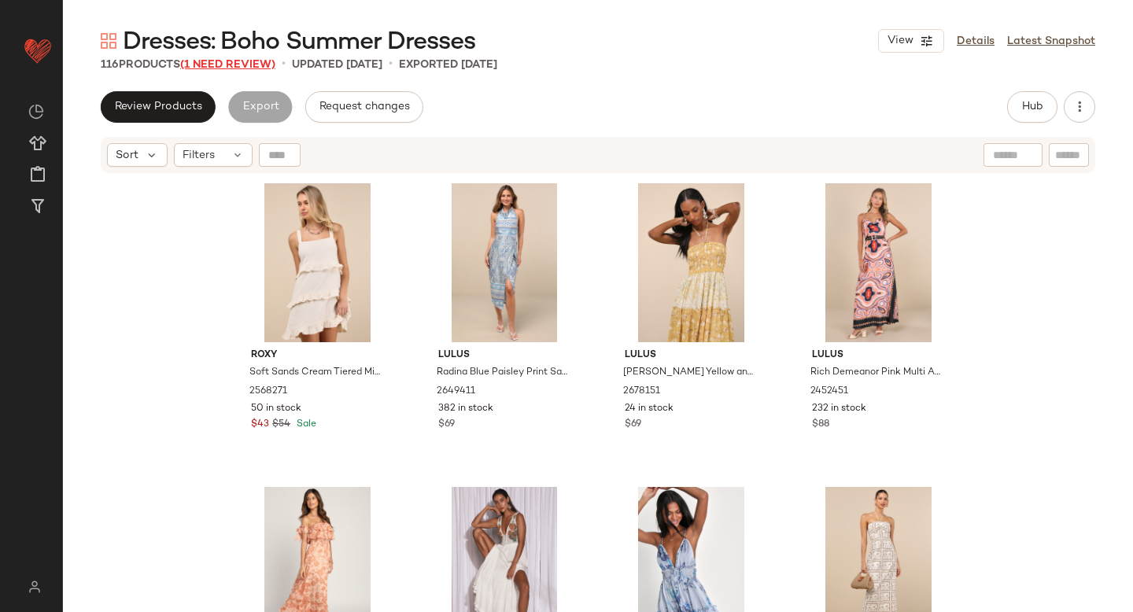
click at [232, 61] on span "(1 Need Review)" at bounding box center [227, 65] width 95 height 12
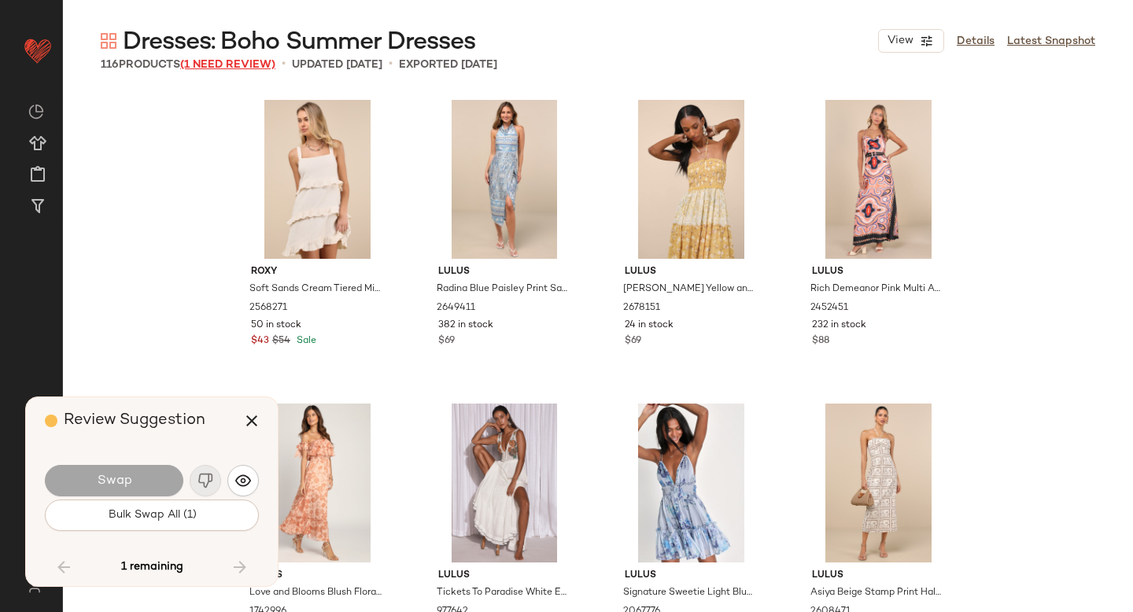
scroll to position [5772, 0]
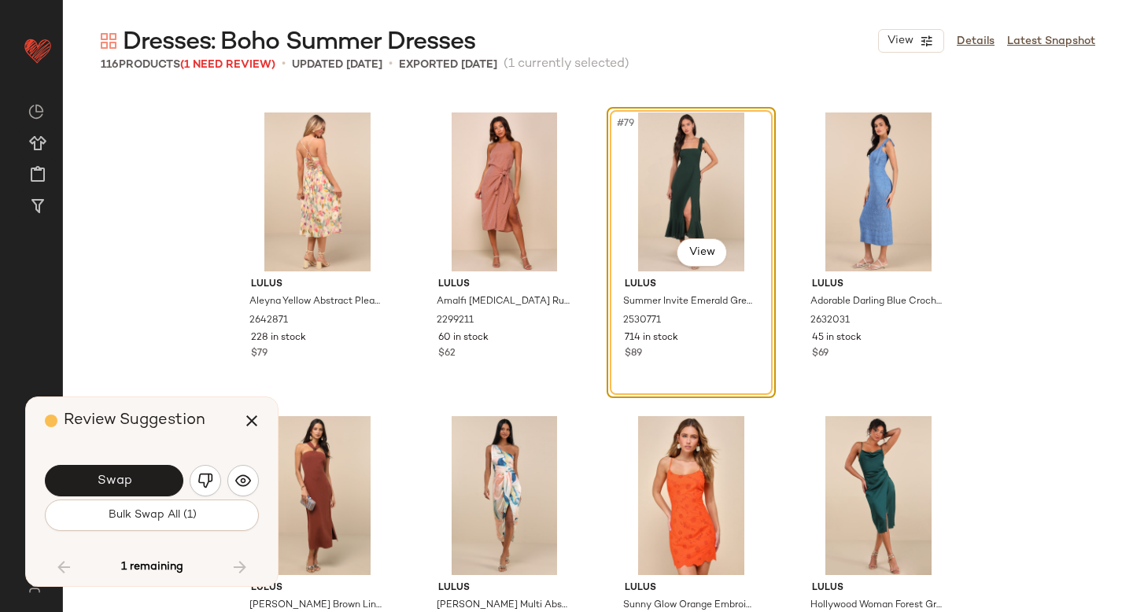
click at [203, 477] on img "button" at bounding box center [206, 481] width 16 height 16
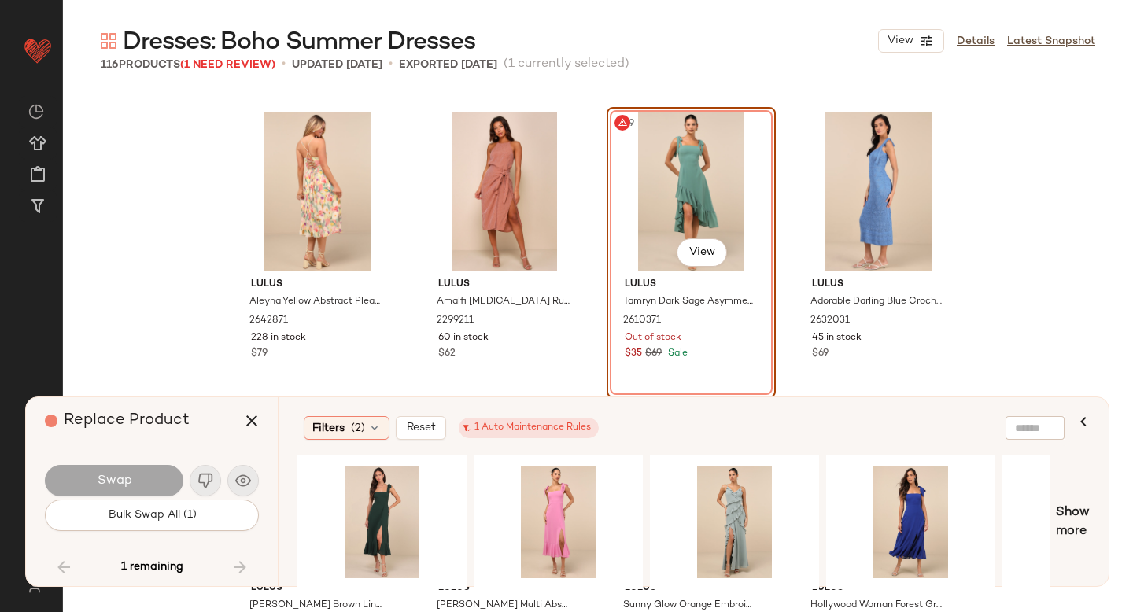
click at [712, 174] on div "#79 View" at bounding box center [691, 192] width 158 height 159
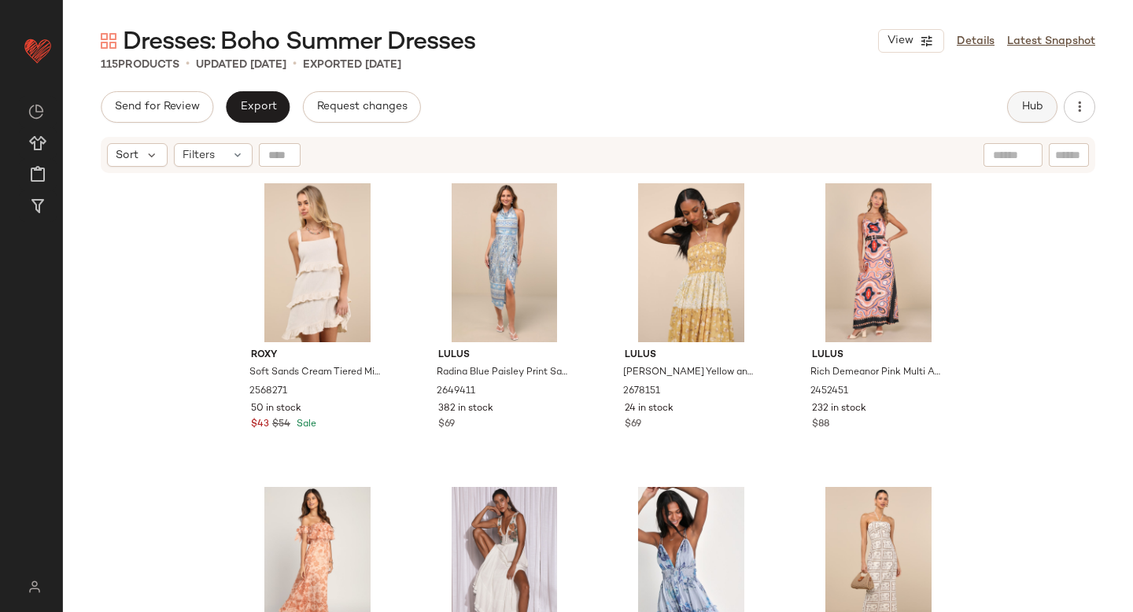
click at [1019, 102] on button "Hub" at bounding box center [1032, 106] width 50 height 31
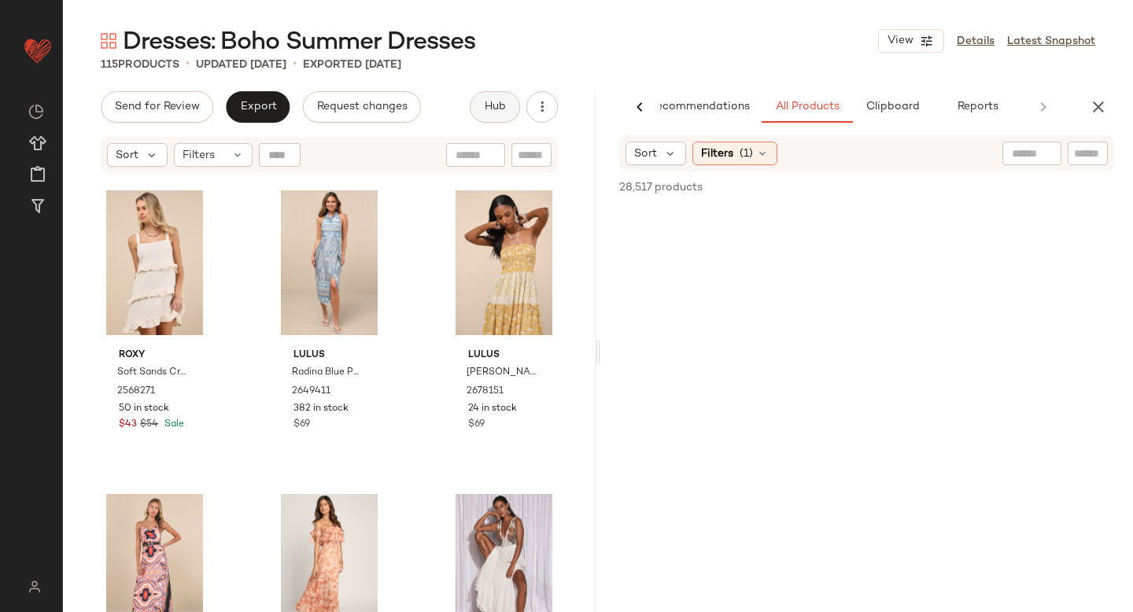
scroll to position [0, 37]
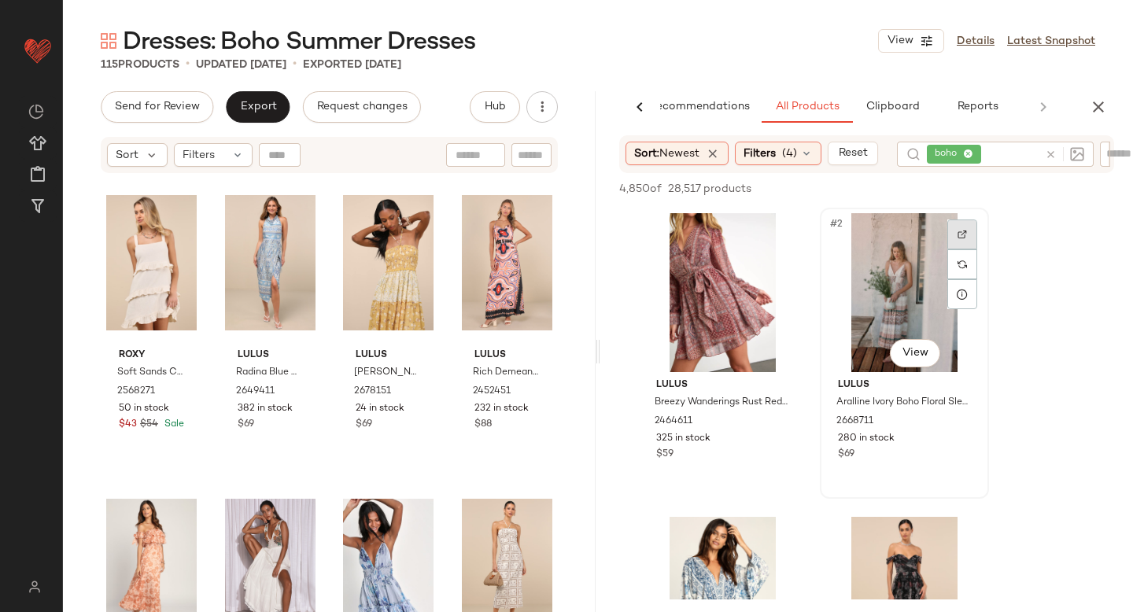
click at [953, 237] on div at bounding box center [963, 235] width 30 height 30
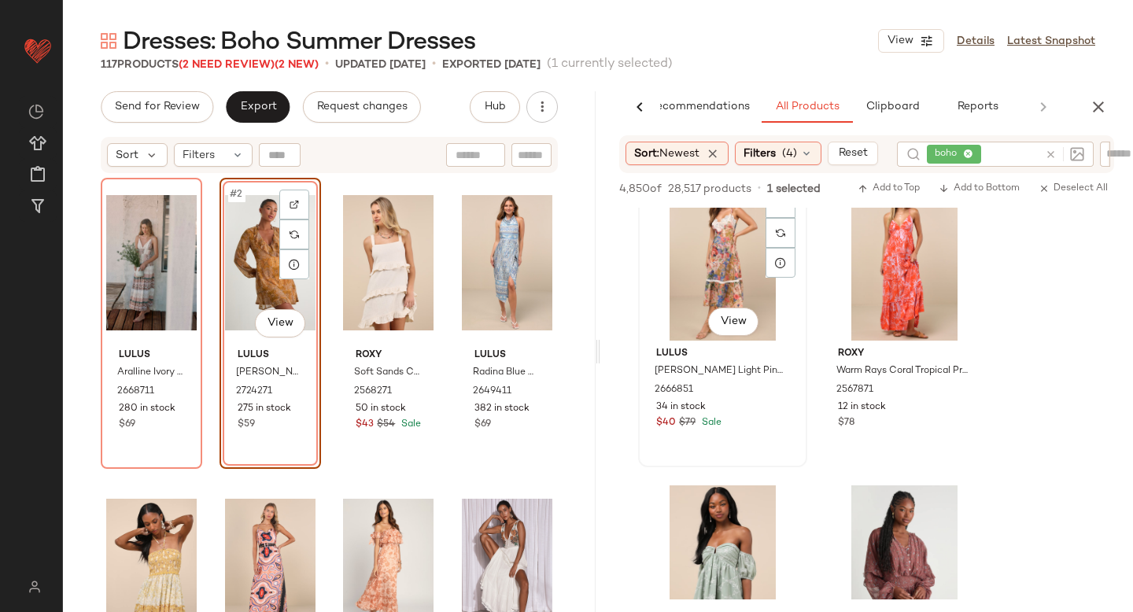
scroll to position [1813, 0]
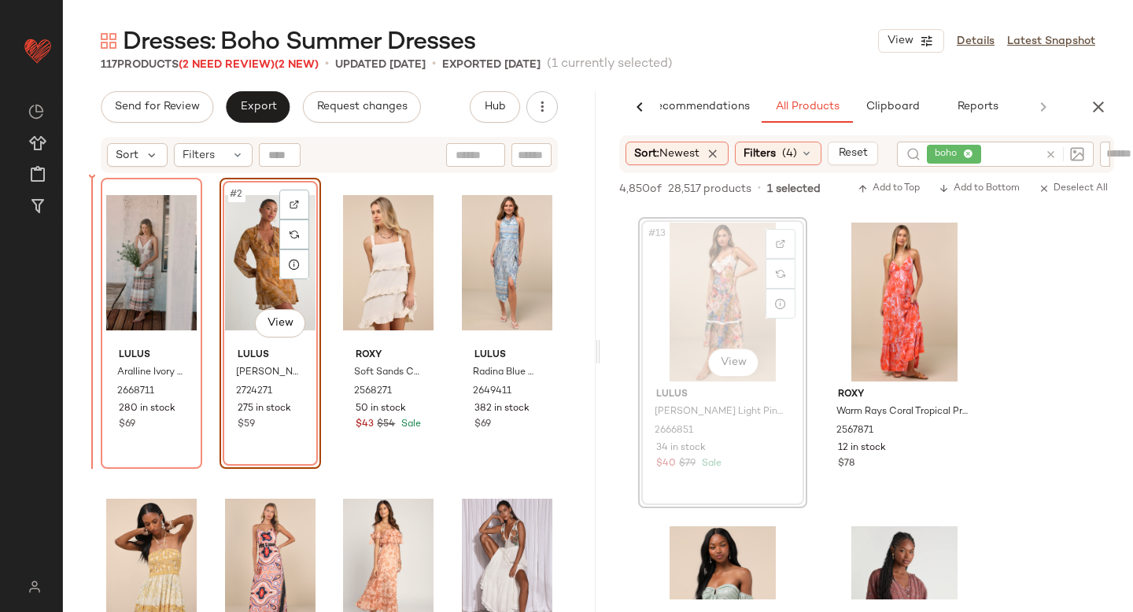
drag, startPoint x: 704, startPoint y: 308, endPoint x: 99, endPoint y: 400, distance: 611.4
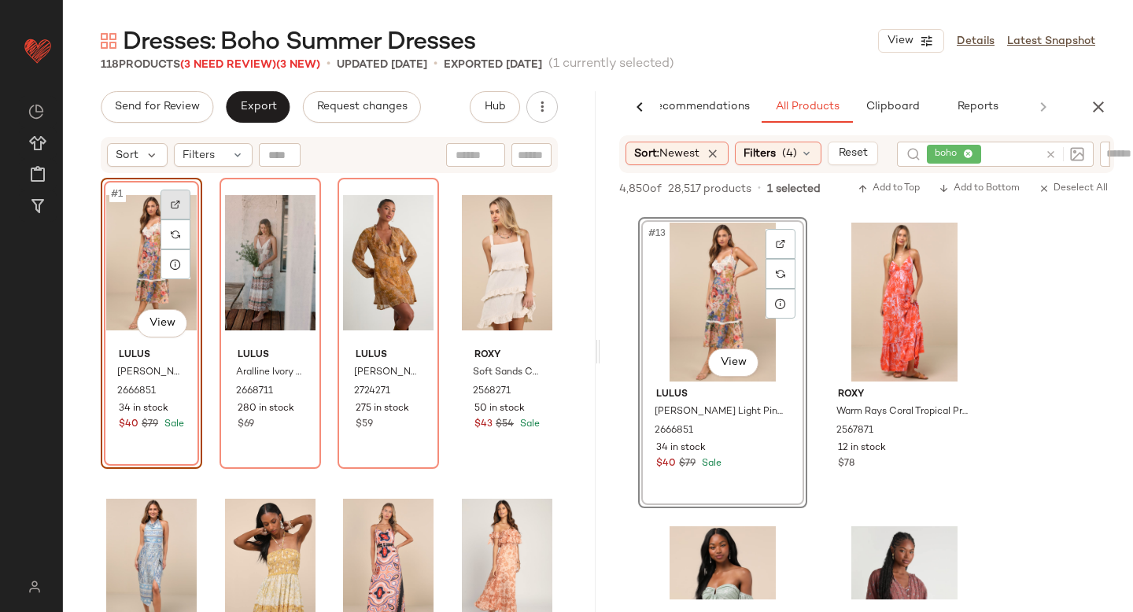
click at [176, 194] on div at bounding box center [176, 205] width 30 height 30
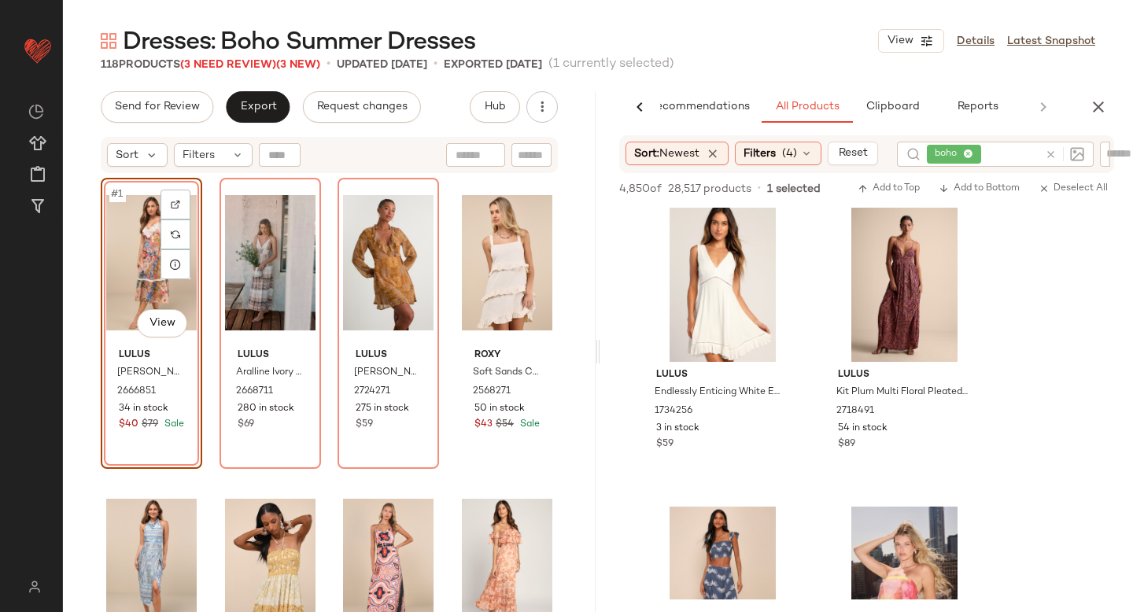
scroll to position [3051, 0]
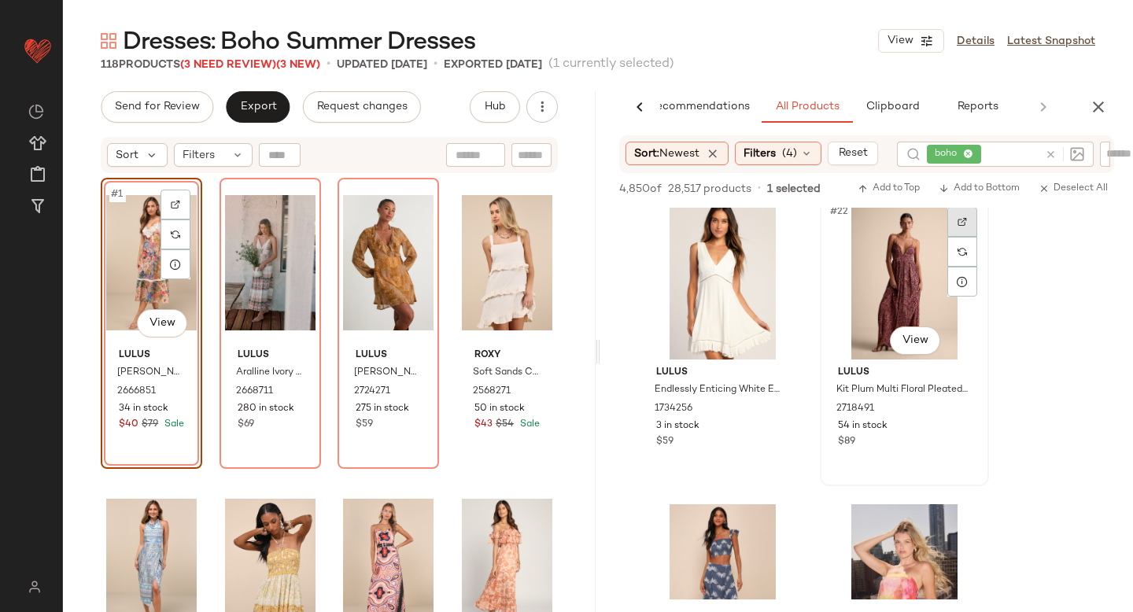
click at [958, 225] on img at bounding box center [962, 221] width 9 height 9
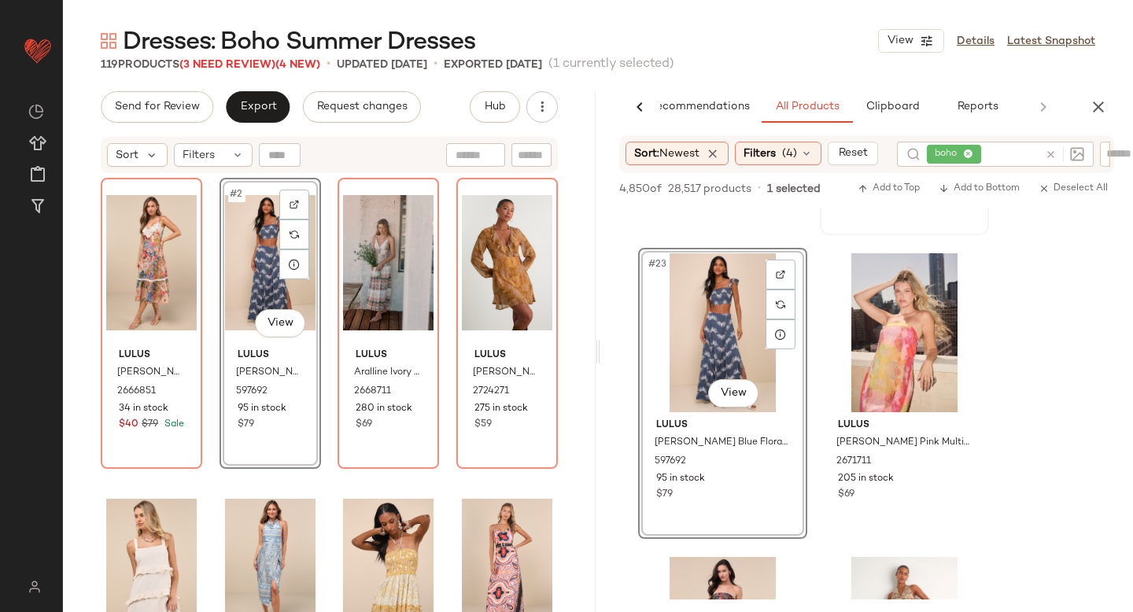
scroll to position [3307, 0]
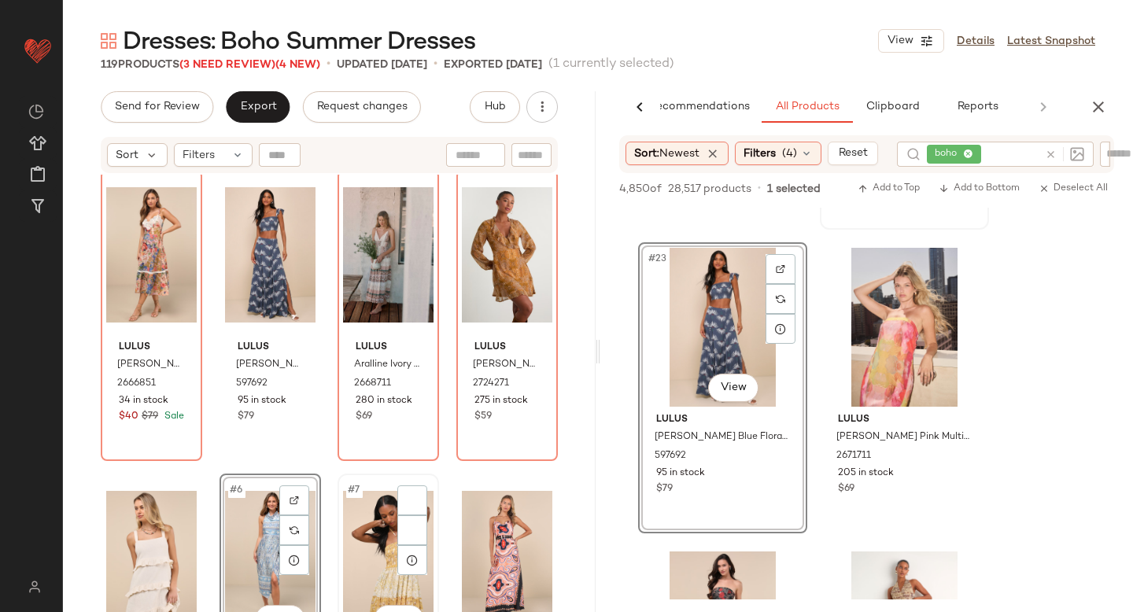
scroll to position [9, 0]
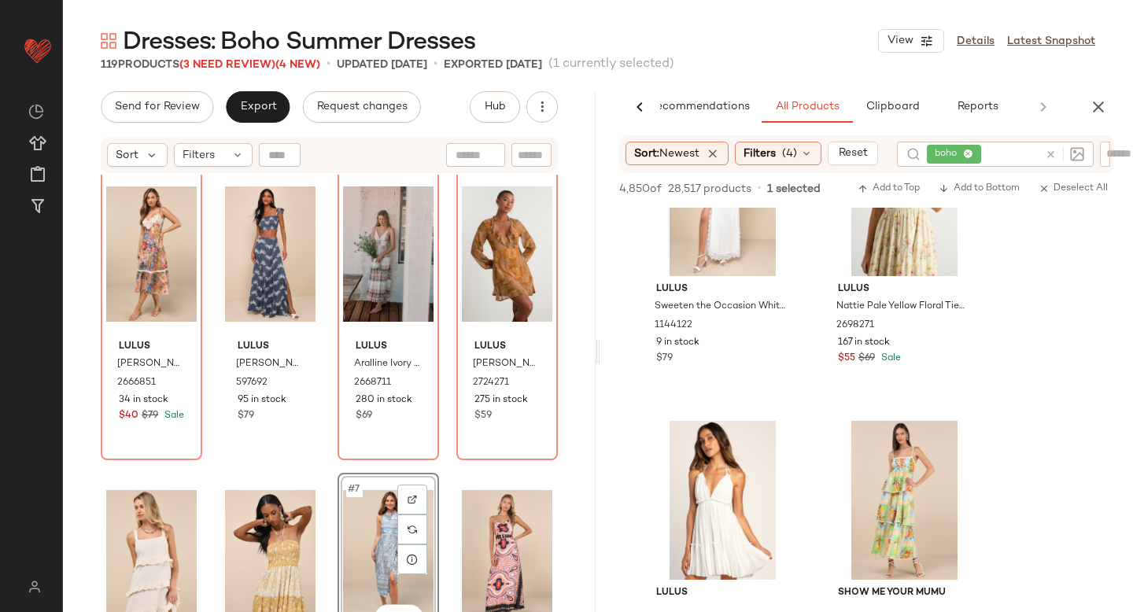
scroll to position [6540, 0]
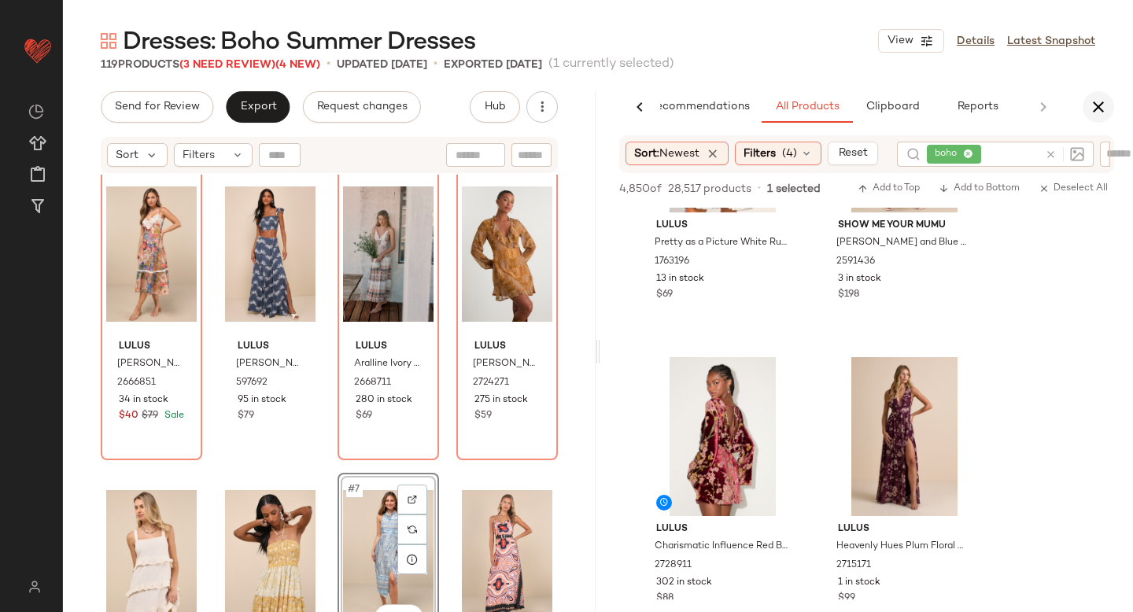
click at [1100, 102] on icon "button" at bounding box center [1098, 107] width 19 height 19
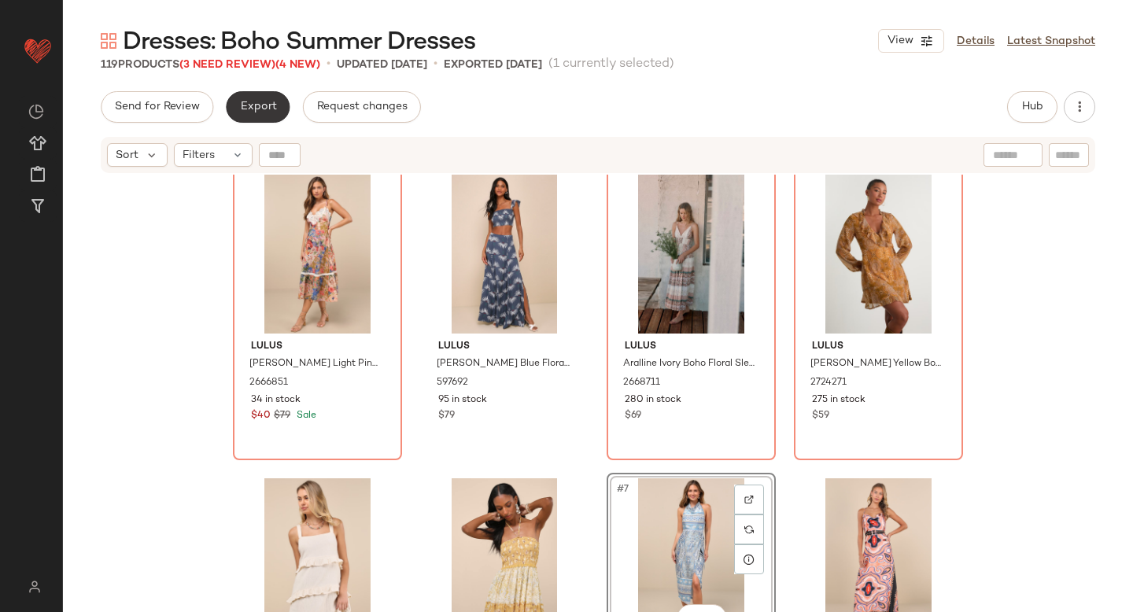
click at [272, 99] on button "Export" at bounding box center [258, 106] width 64 height 31
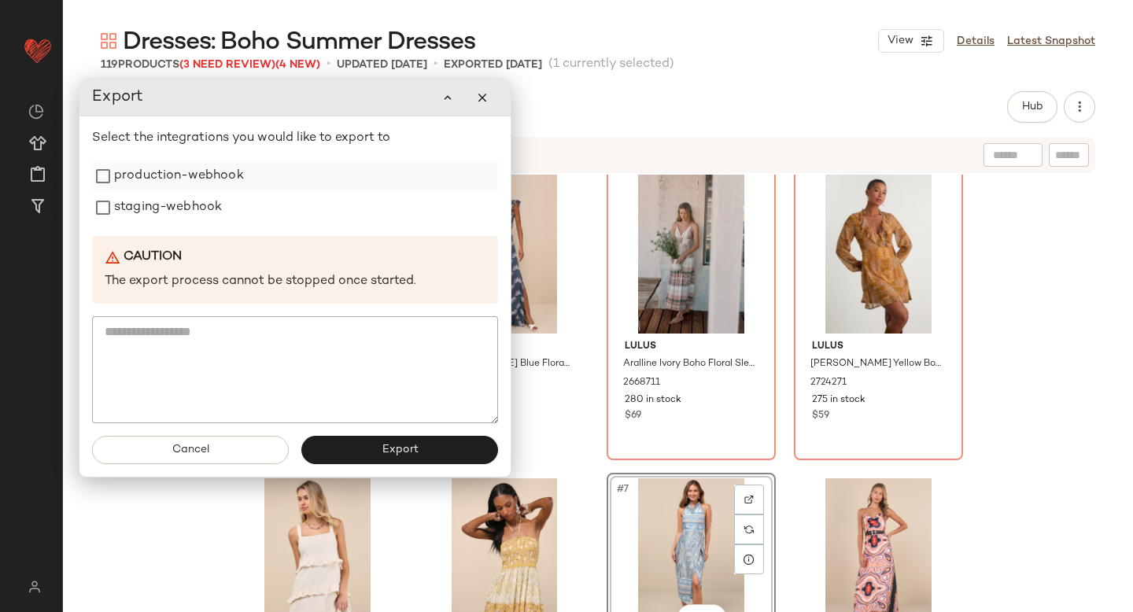
click at [231, 172] on label "production-webhook" at bounding box center [179, 176] width 130 height 31
click at [204, 201] on label "staging-webhook" at bounding box center [168, 207] width 108 height 31
click at [338, 445] on button "Export" at bounding box center [399, 450] width 197 height 28
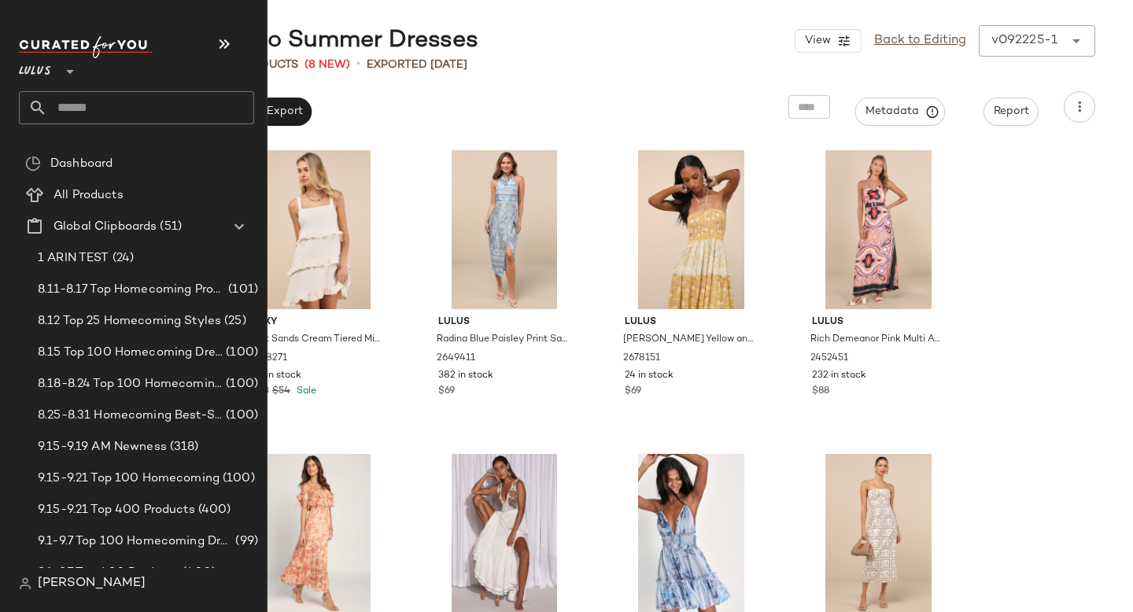
click at [94, 108] on input "text" at bounding box center [150, 107] width 207 height 33
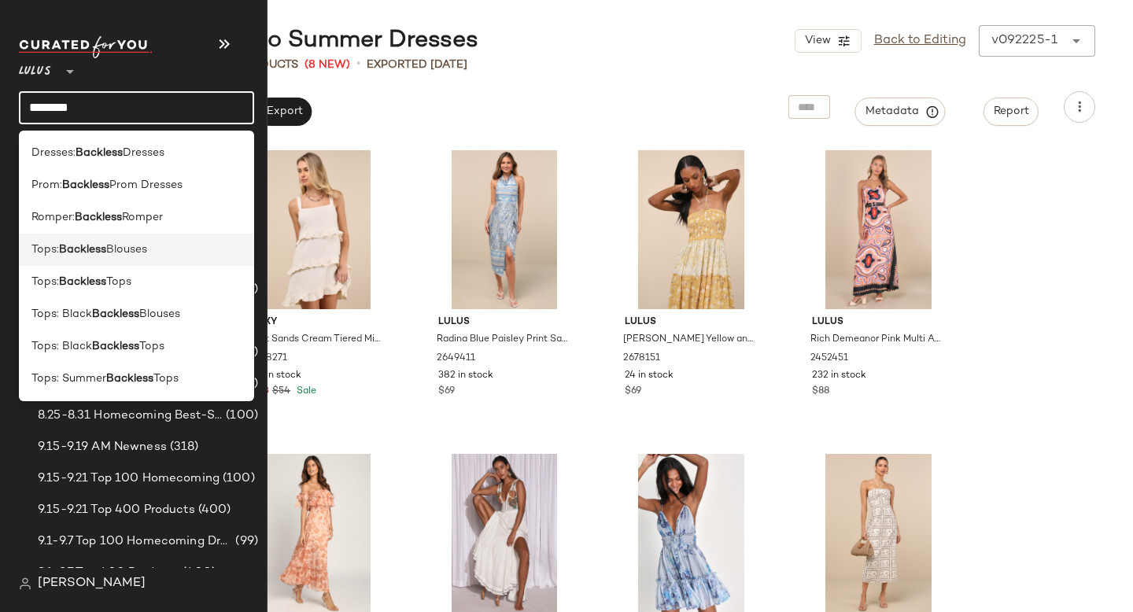
type input "********"
click at [51, 249] on span "Tops:" at bounding box center [45, 250] width 28 height 17
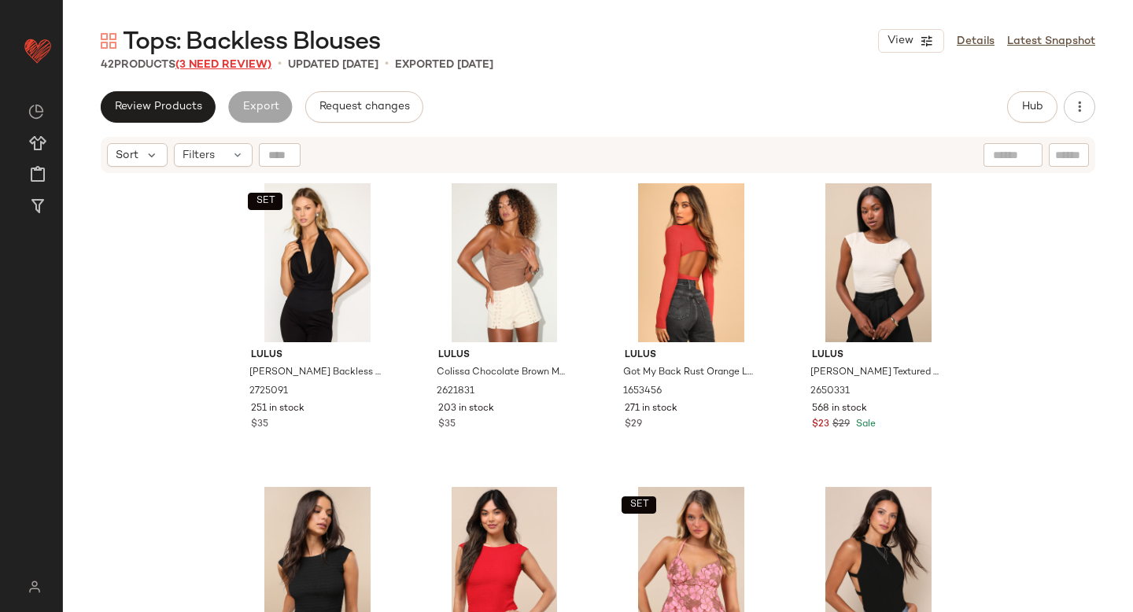
click at [213, 63] on span "(3 Need Review)" at bounding box center [224, 65] width 96 height 12
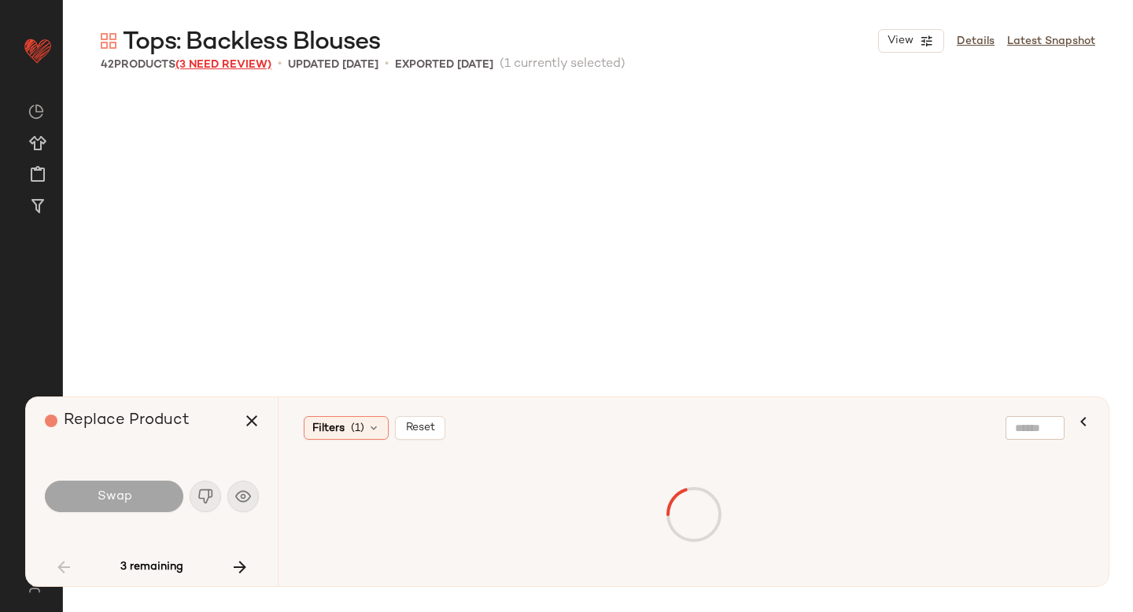
scroll to position [620, 0]
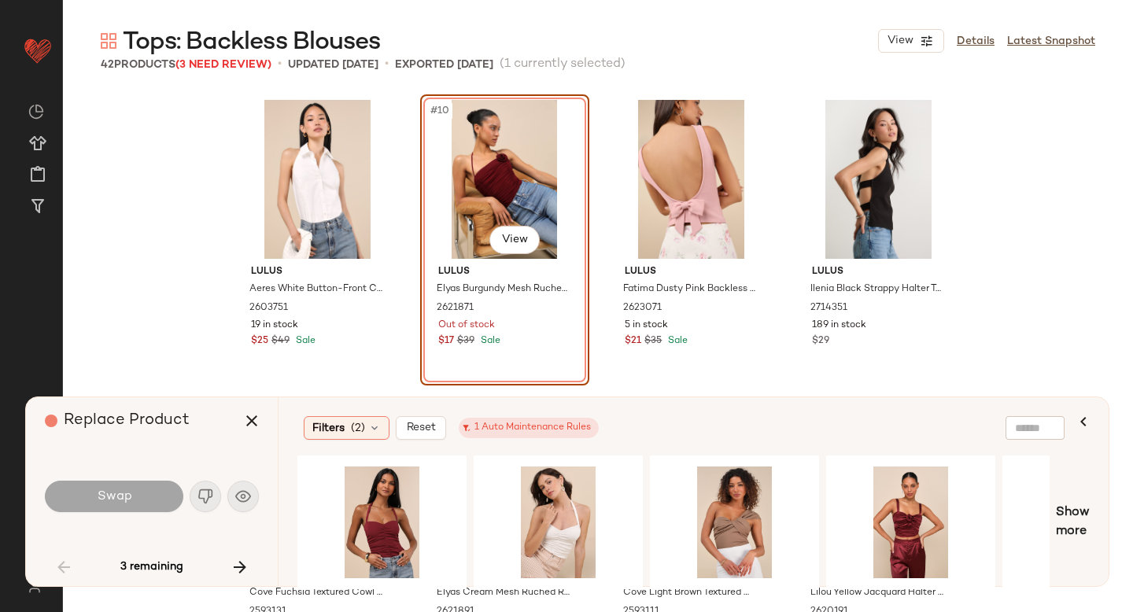
click at [533, 198] on div "#10 View" at bounding box center [505, 179] width 158 height 159
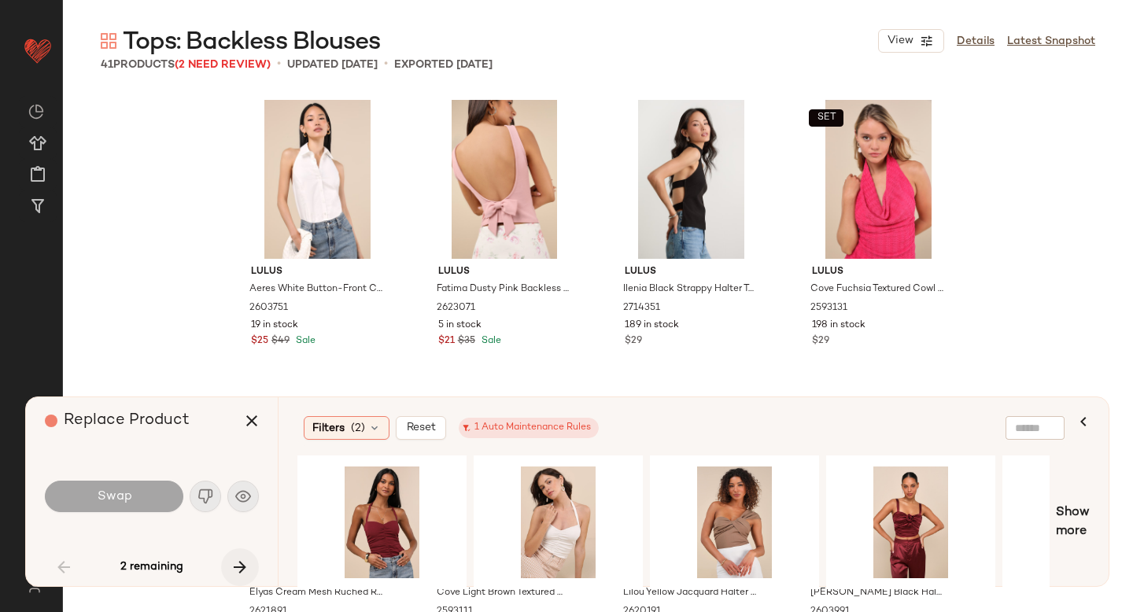
click at [242, 563] on icon "button" at bounding box center [240, 567] width 19 height 19
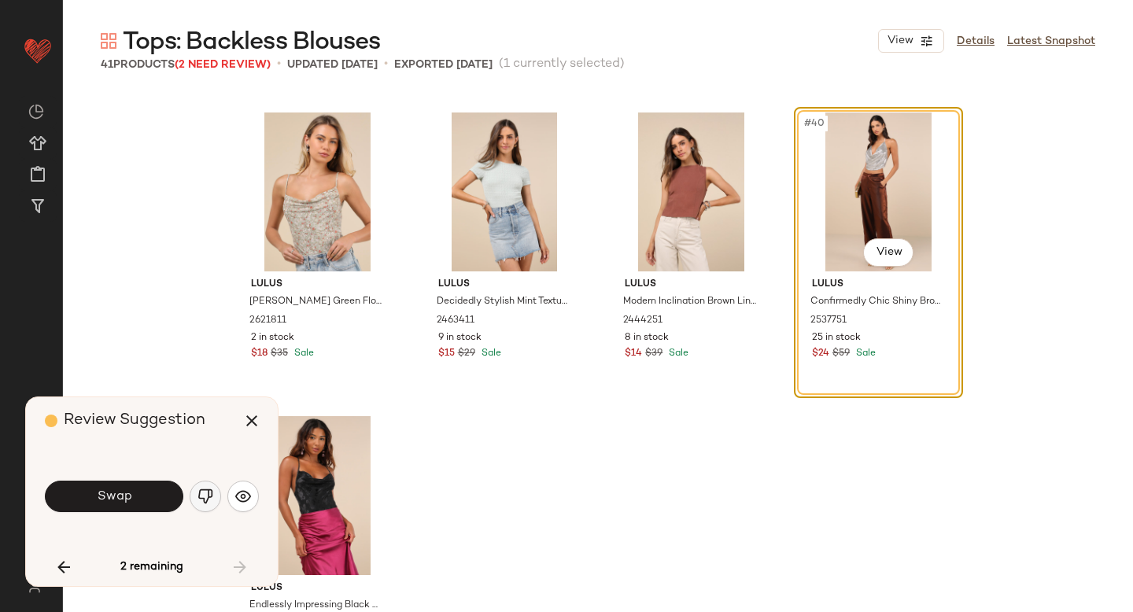
click at [202, 493] on img "button" at bounding box center [206, 497] width 16 height 16
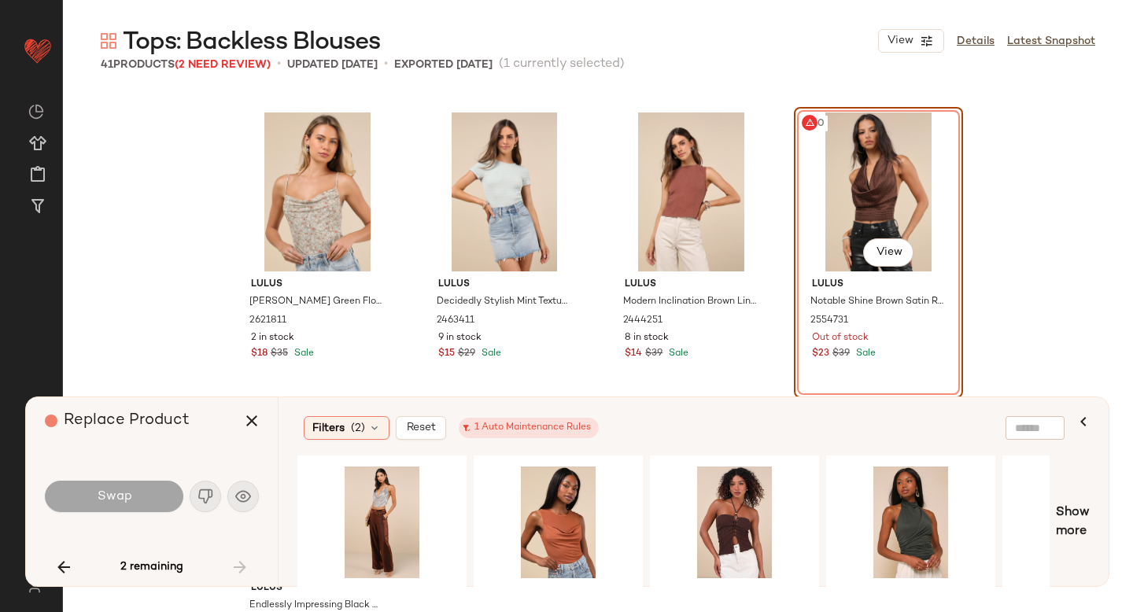
click at [899, 194] on div "#40 View" at bounding box center [879, 192] width 158 height 159
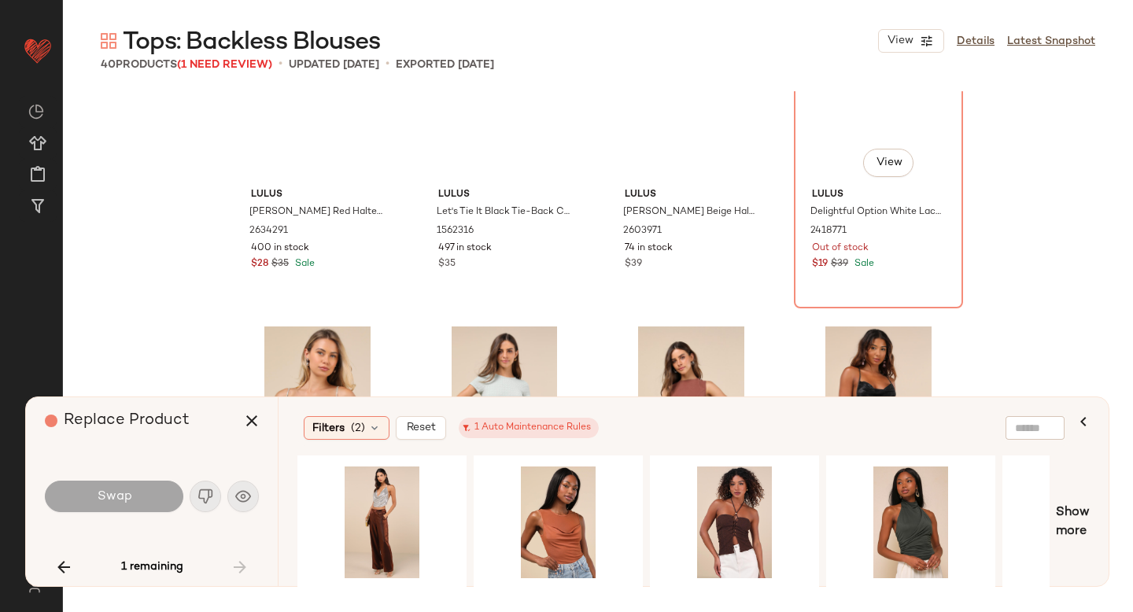
scroll to position [2520, 0]
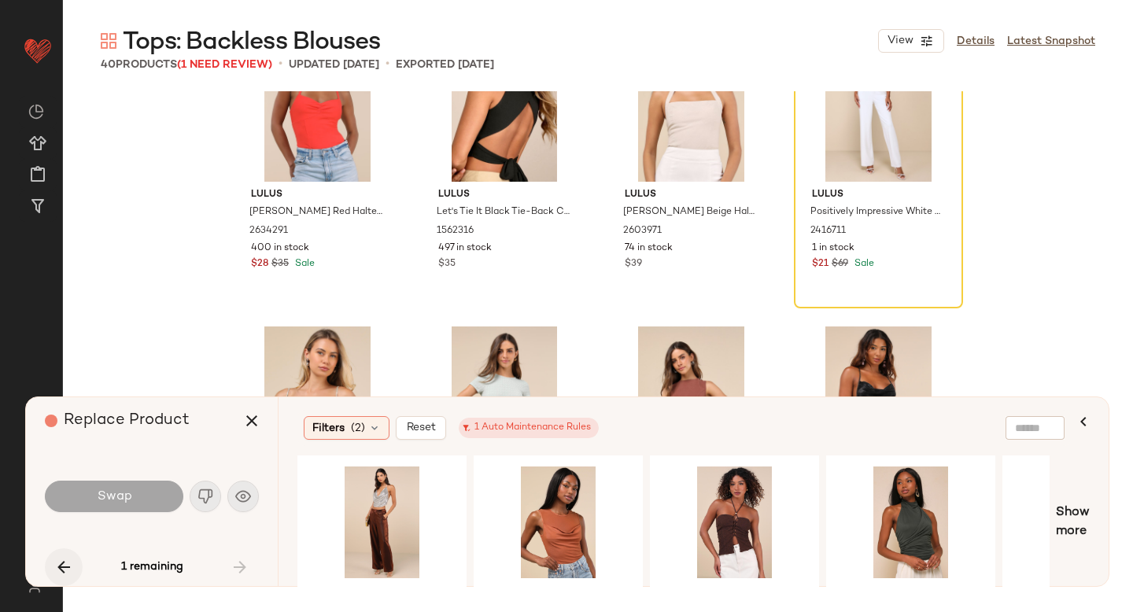
click at [61, 563] on icon "button" at bounding box center [63, 567] width 19 height 19
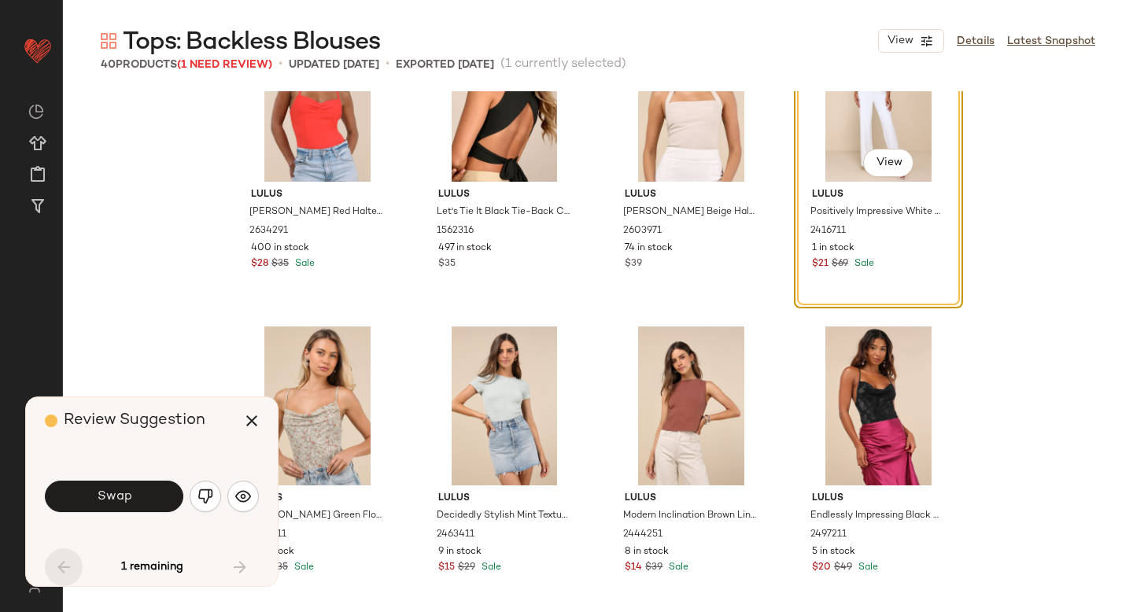
scroll to position [2430, 0]
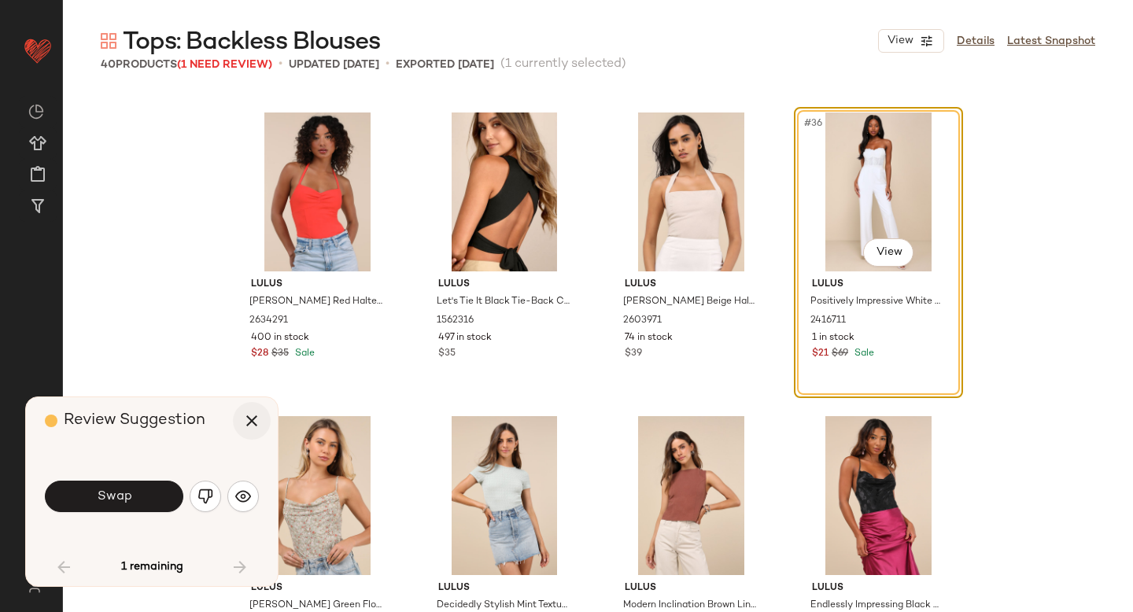
click at [246, 419] on icon "button" at bounding box center [251, 421] width 19 height 19
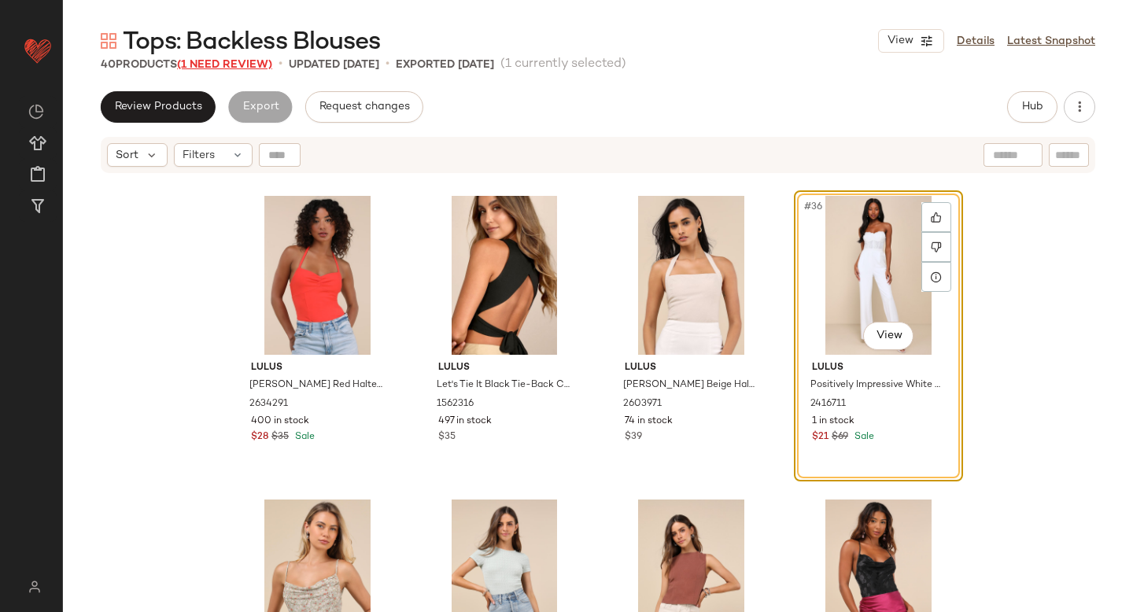
click at [229, 64] on span "(1 Need Review)" at bounding box center [224, 65] width 95 height 12
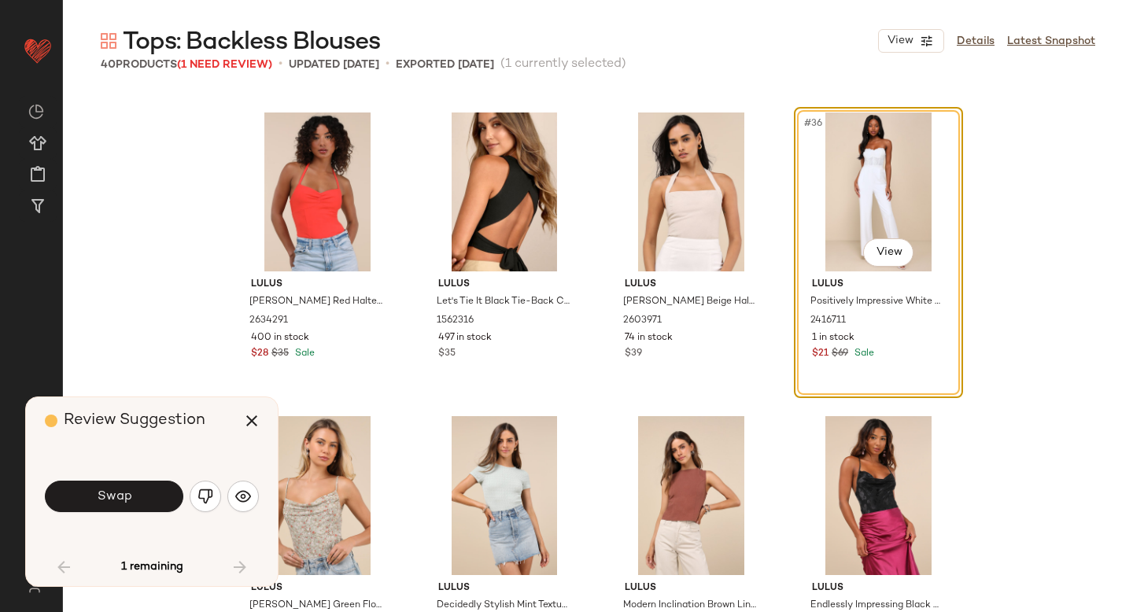
click at [846, 183] on div "#36 View" at bounding box center [879, 192] width 158 height 159
click at [204, 491] on img "button" at bounding box center [206, 497] width 16 height 16
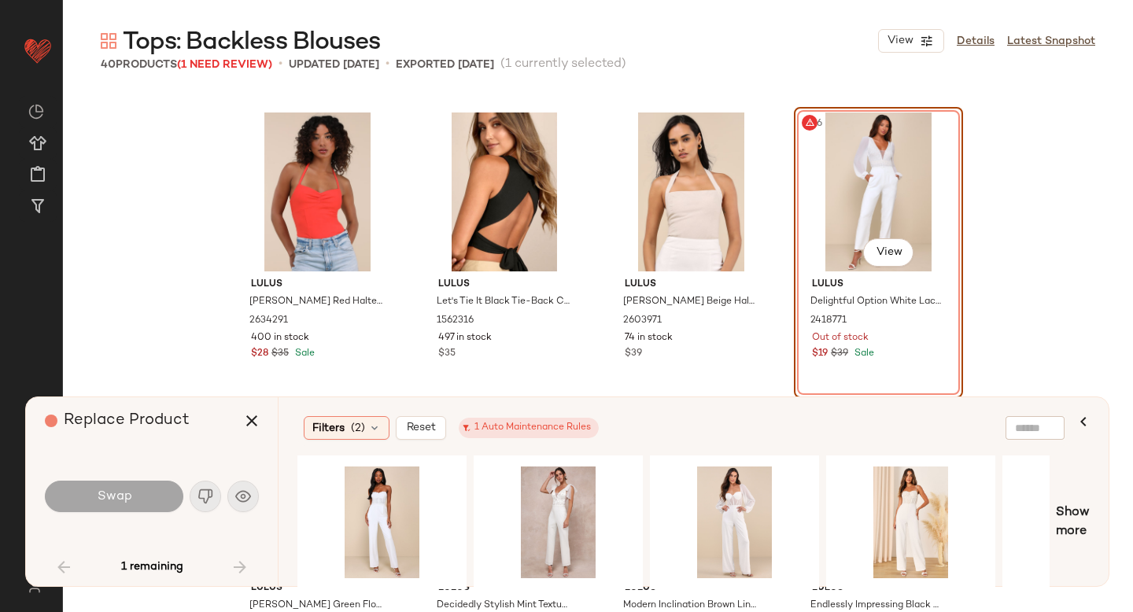
click at [884, 179] on div "#36 View" at bounding box center [879, 192] width 158 height 159
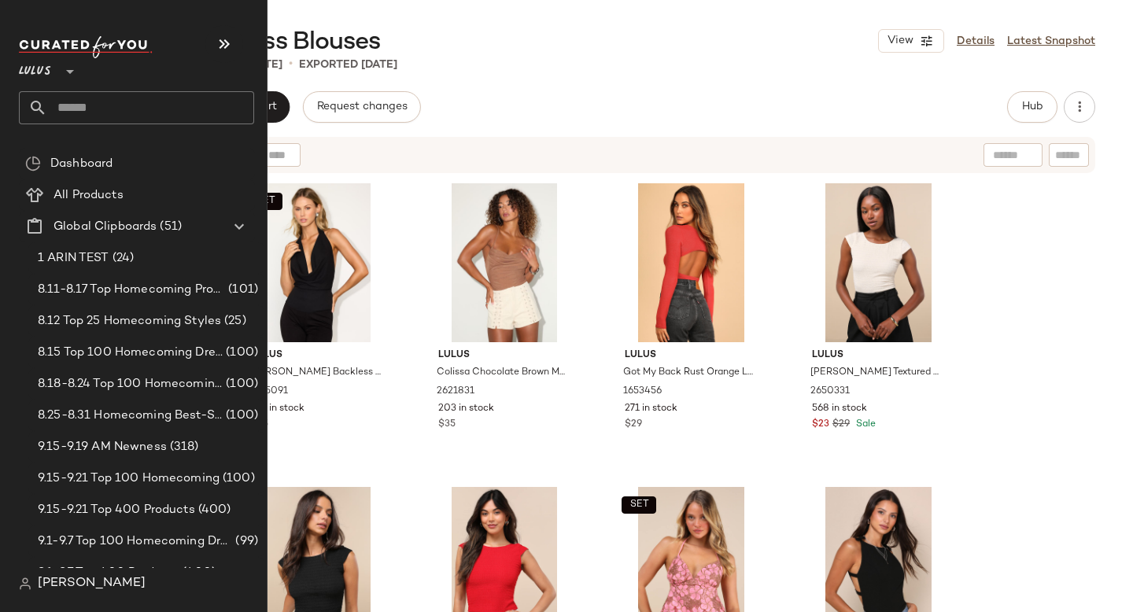
click at [135, 110] on input "text" at bounding box center [150, 107] width 207 height 33
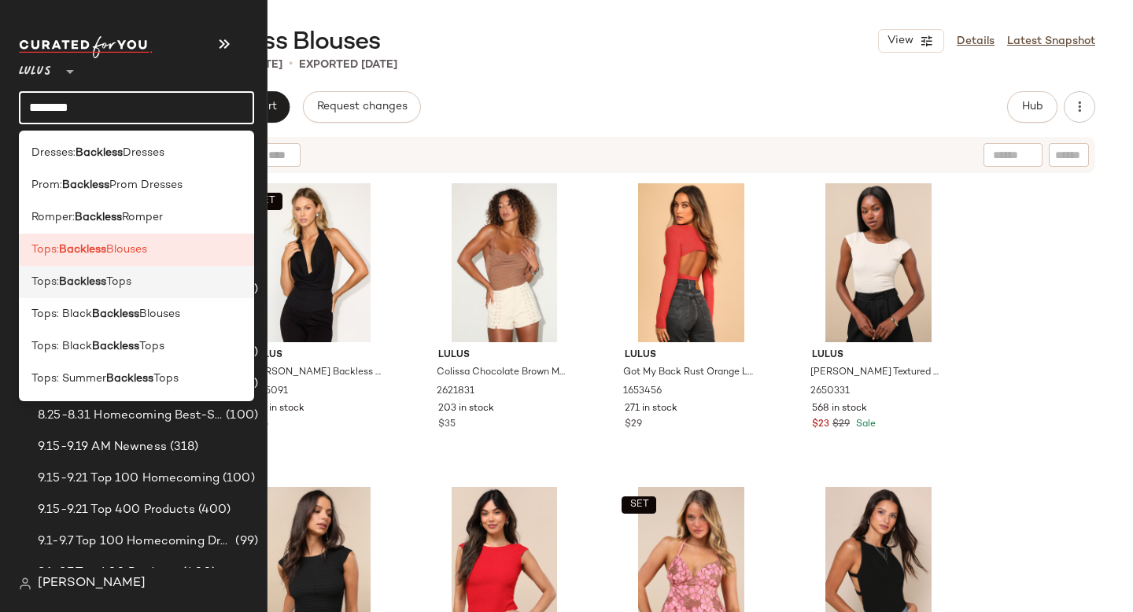
type input "********"
click at [79, 294] on div "Tops: Backless Tops" at bounding box center [136, 282] width 235 height 32
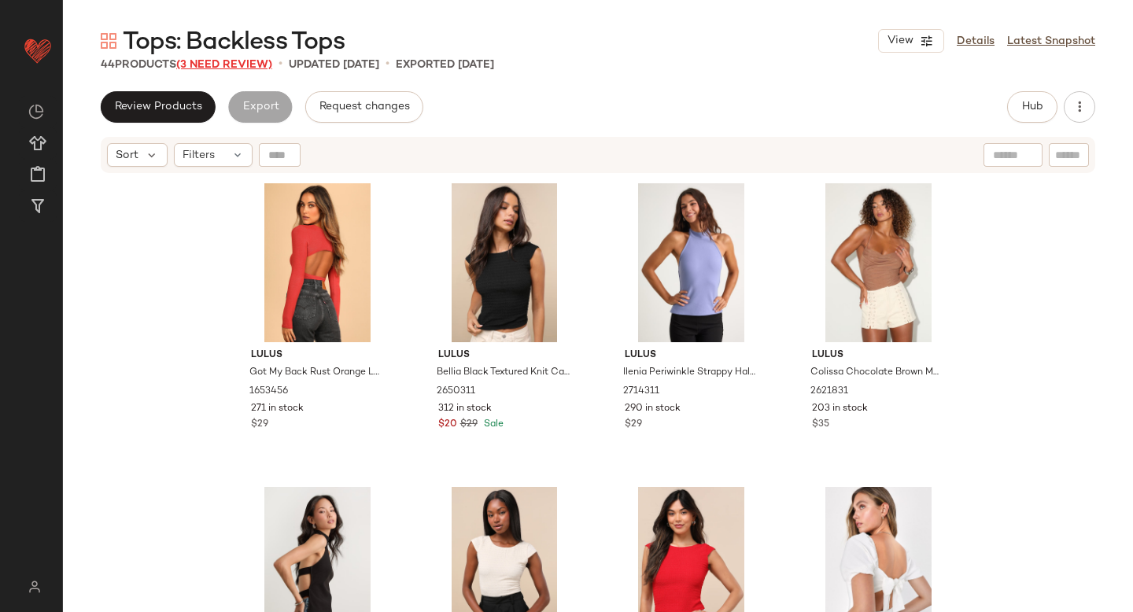
click at [236, 64] on span "(3 Need Review)" at bounding box center [224, 65] width 96 height 12
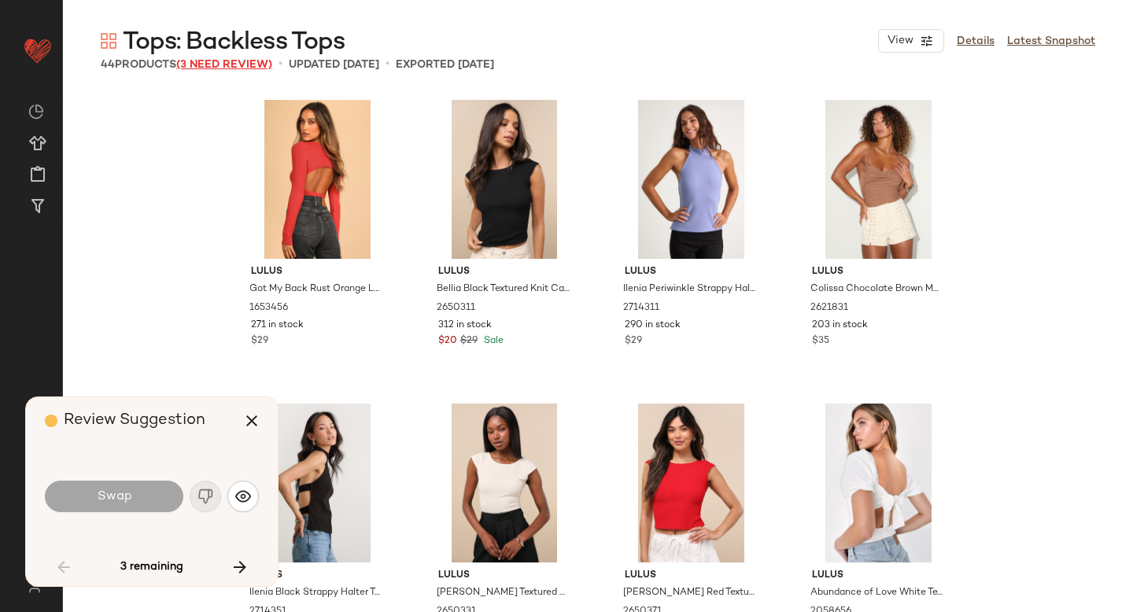
scroll to position [1519, 0]
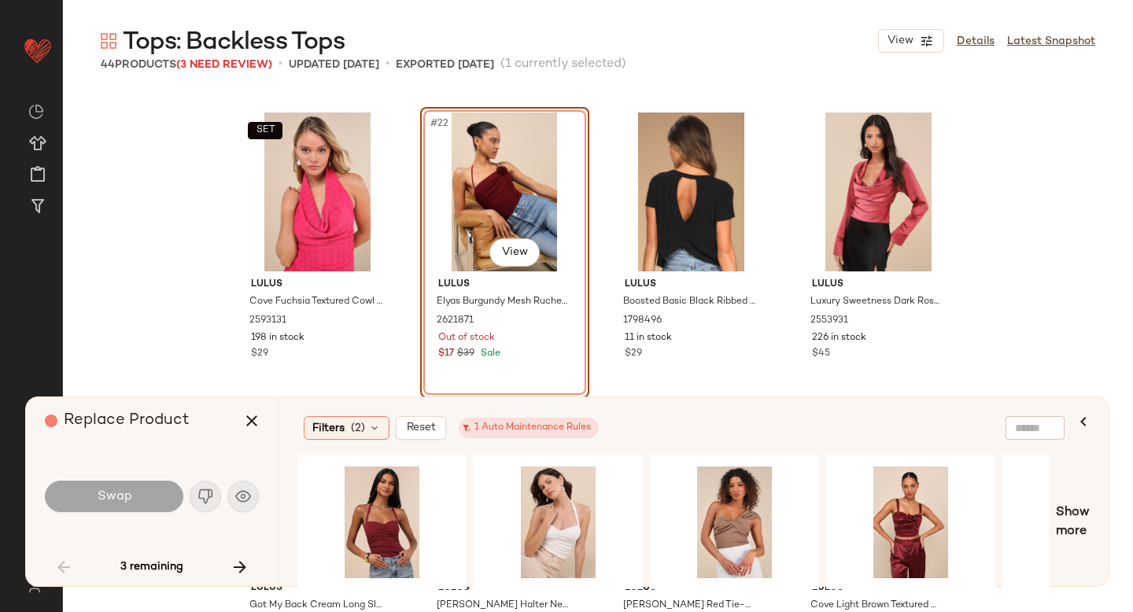
click at [493, 181] on div "#22 View" at bounding box center [505, 192] width 158 height 159
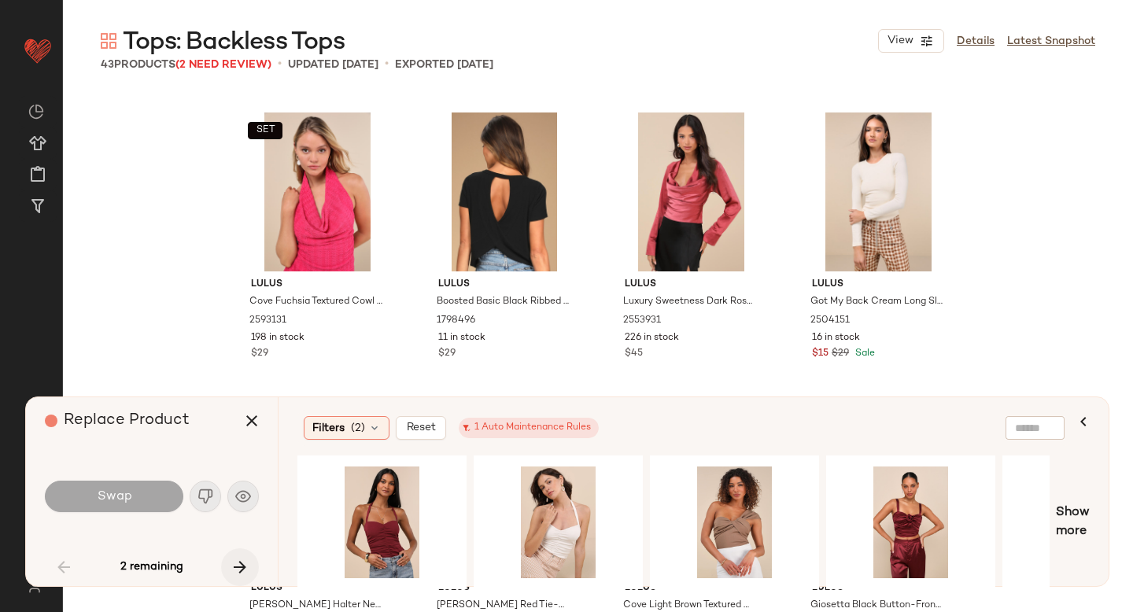
click at [237, 566] on icon "button" at bounding box center [240, 567] width 19 height 19
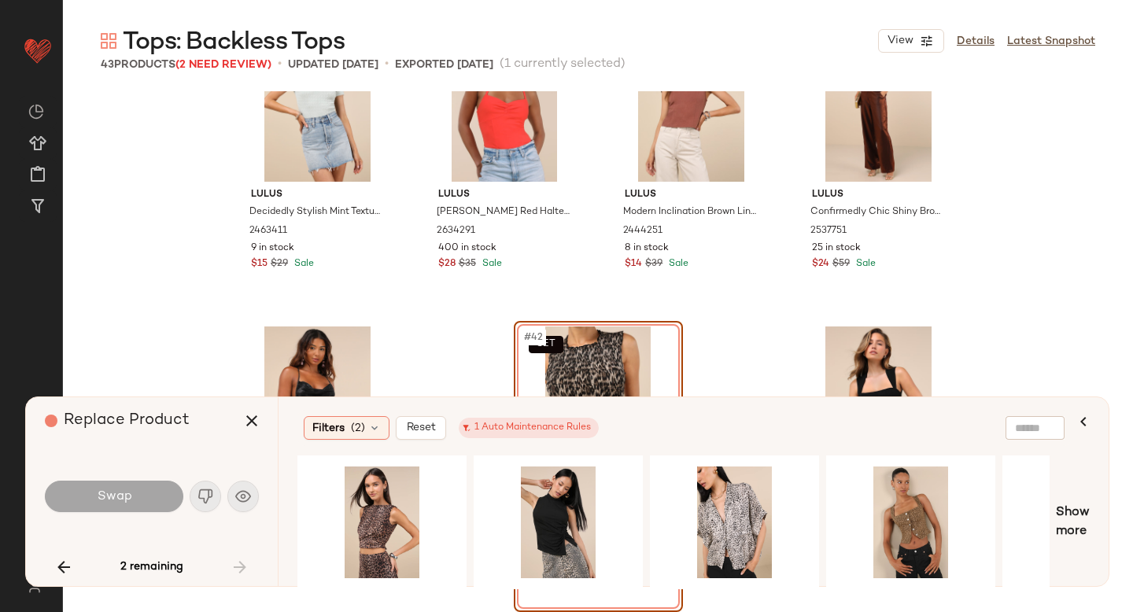
click at [575, 362] on div "SET #42 View" at bounding box center [598, 406] width 158 height 159
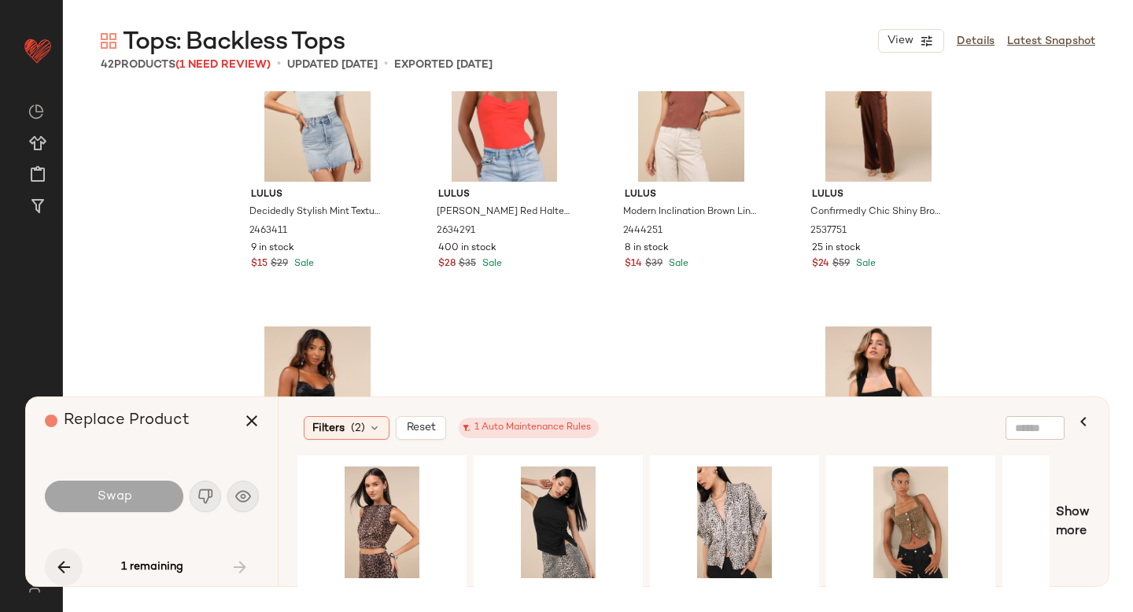
click at [69, 559] on icon "button" at bounding box center [63, 567] width 19 height 19
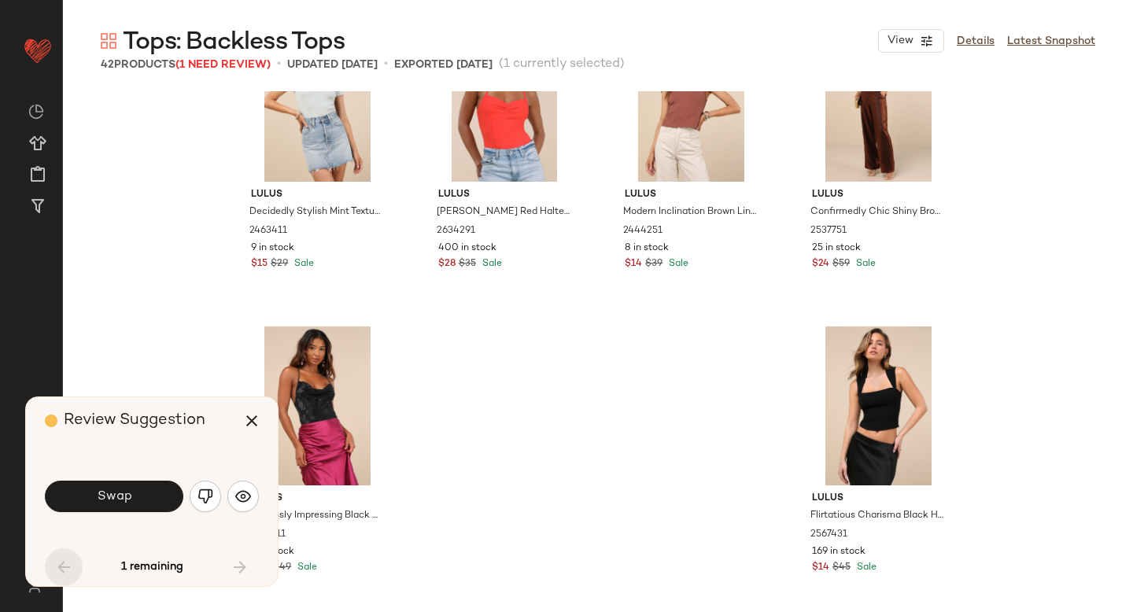
scroll to position [2430, 0]
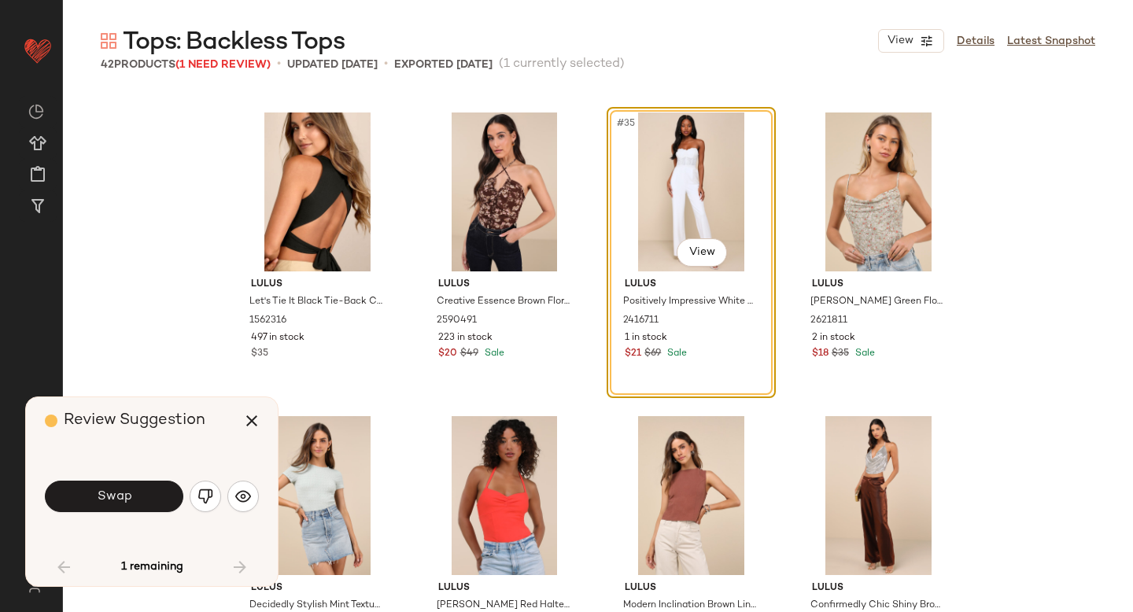
click at [652, 220] on div "#35 View" at bounding box center [691, 192] width 158 height 159
click at [205, 498] on img "button" at bounding box center [206, 497] width 16 height 16
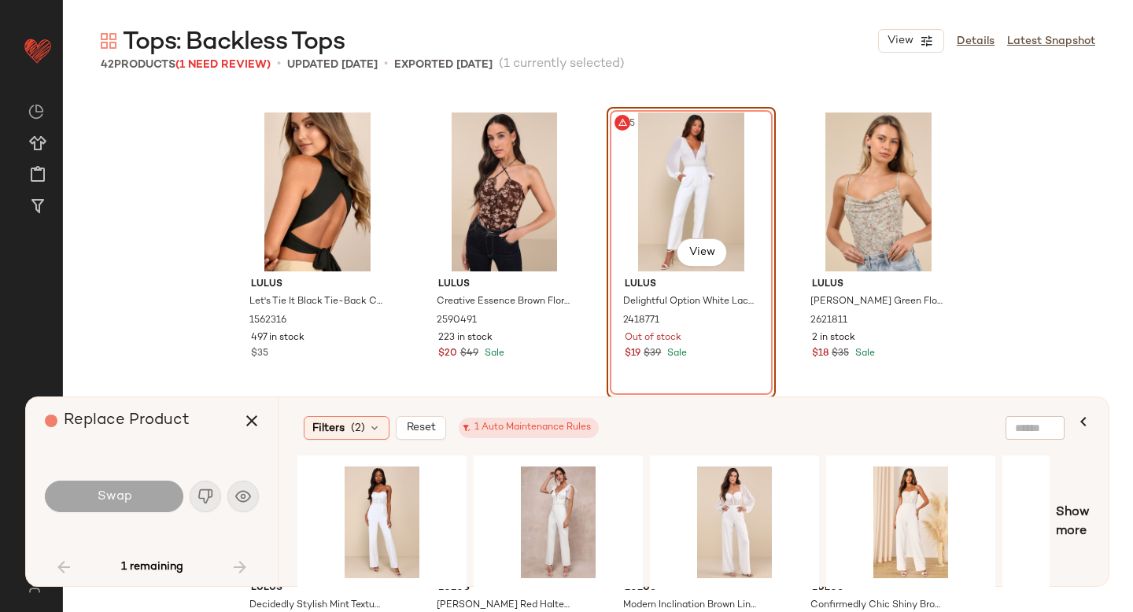
click at [682, 168] on div "#35 View" at bounding box center [691, 192] width 158 height 159
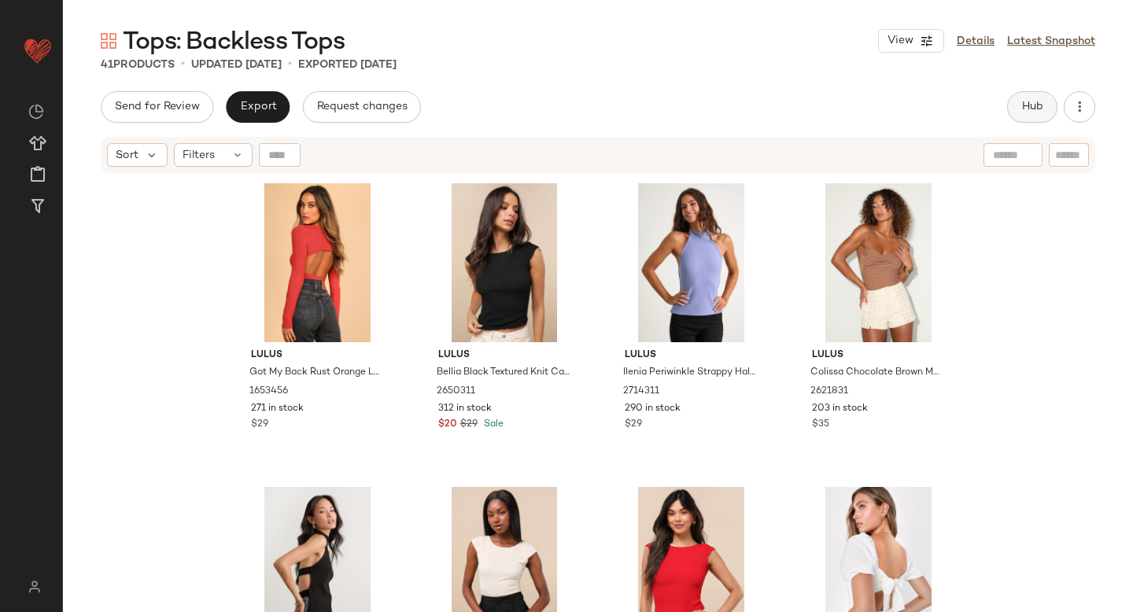
click at [1029, 105] on span "Hub" at bounding box center [1033, 107] width 22 height 13
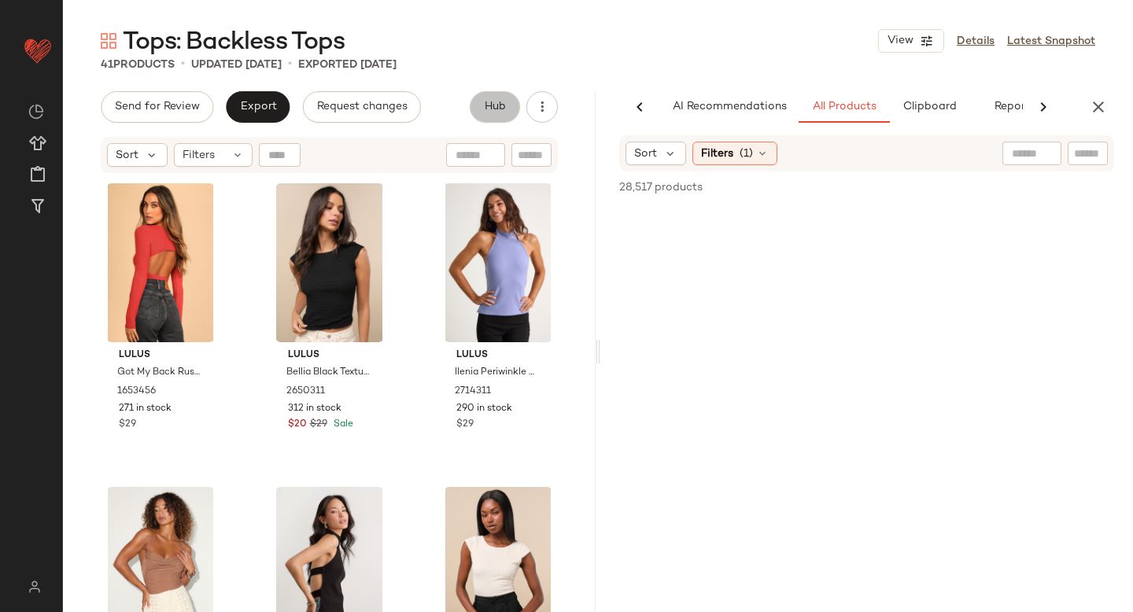
scroll to position [0, 37]
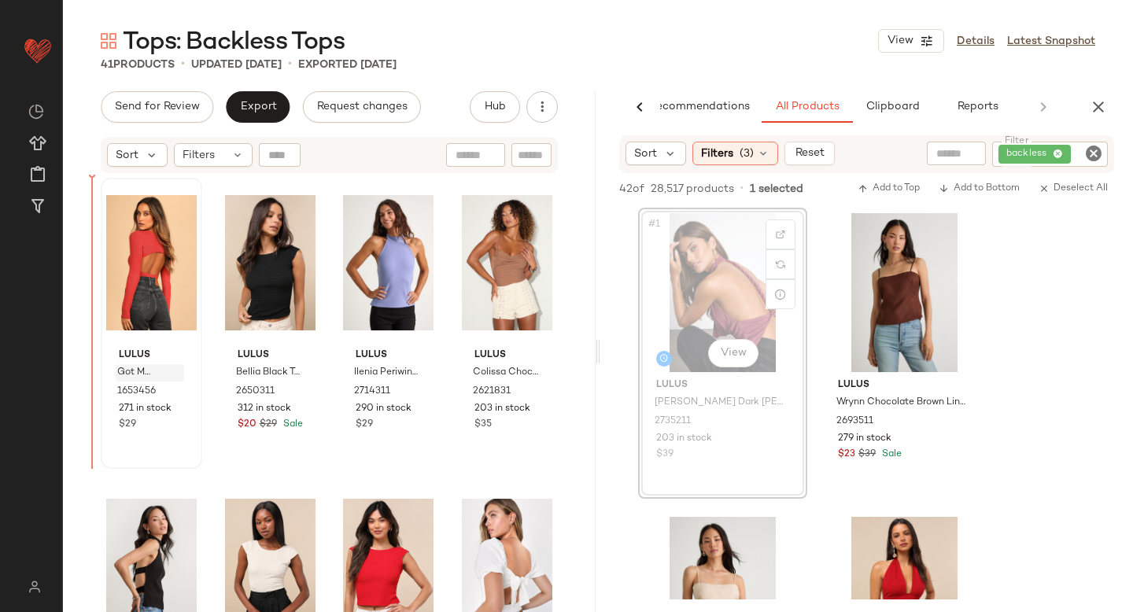
drag, startPoint x: 725, startPoint y: 247, endPoint x: 120, endPoint y: 372, distance: 617.3
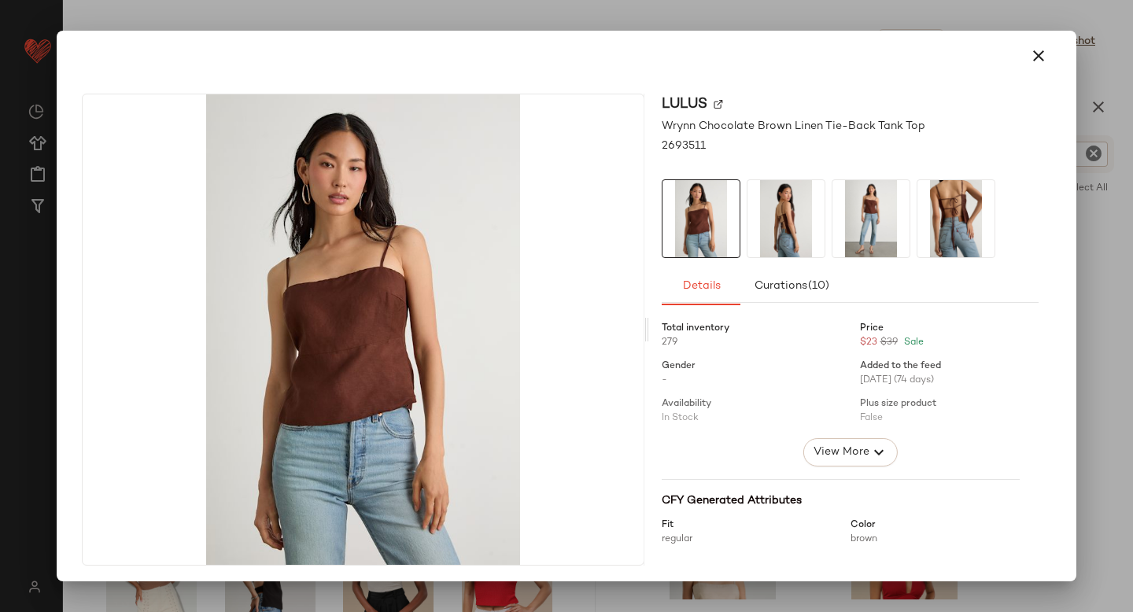
click at [782, 223] on img at bounding box center [786, 218] width 77 height 77
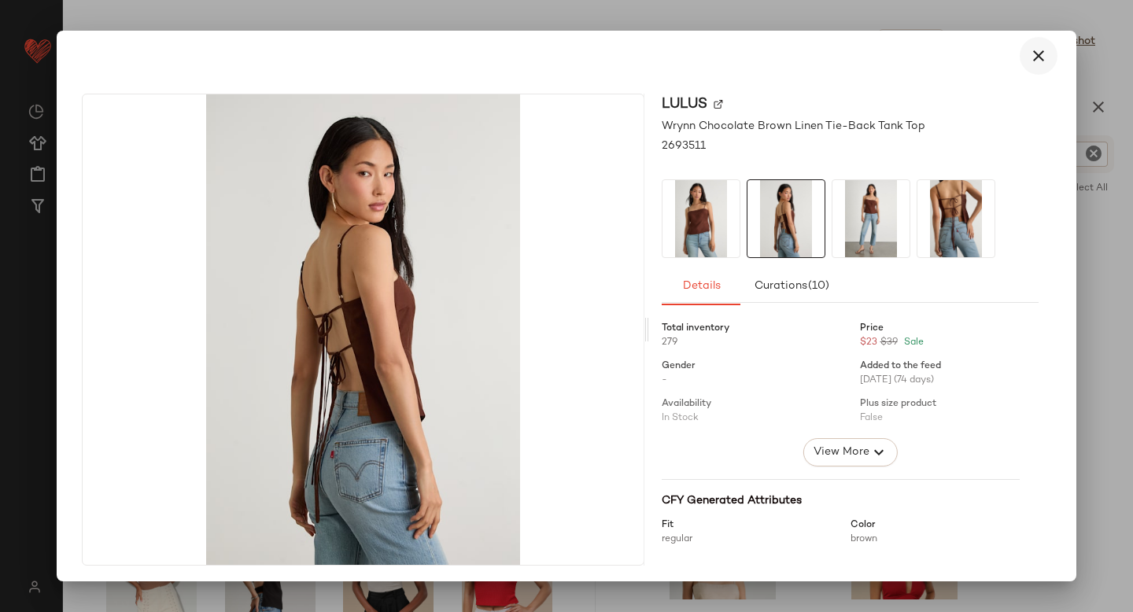
click at [1029, 61] on icon "button" at bounding box center [1038, 55] width 19 height 19
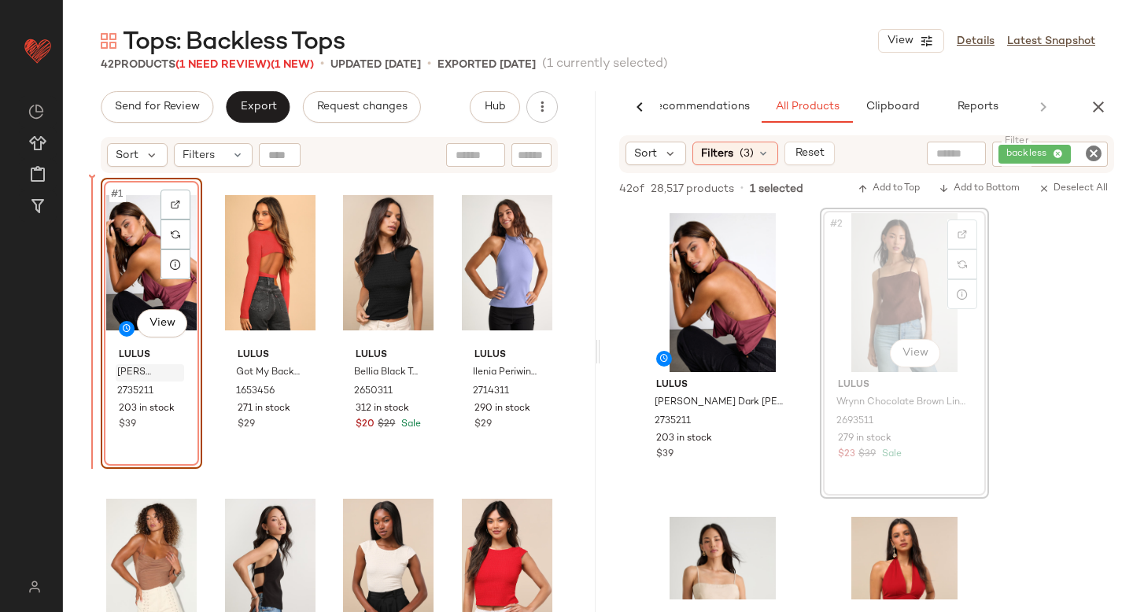
drag, startPoint x: 894, startPoint y: 263, endPoint x: 123, endPoint y: 364, distance: 778.0
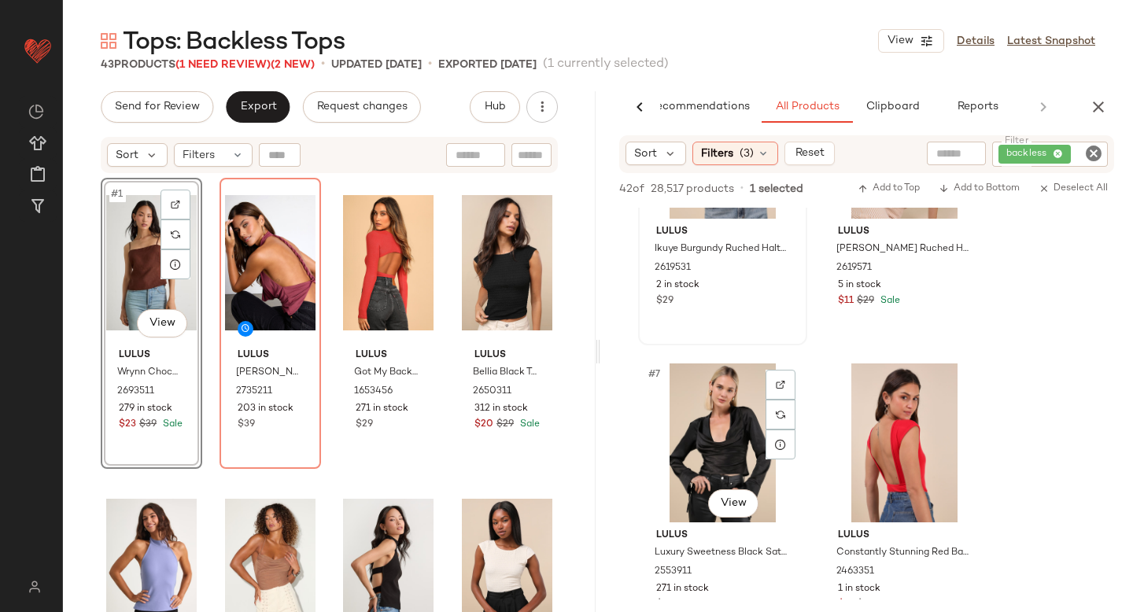
scroll to position [778, 0]
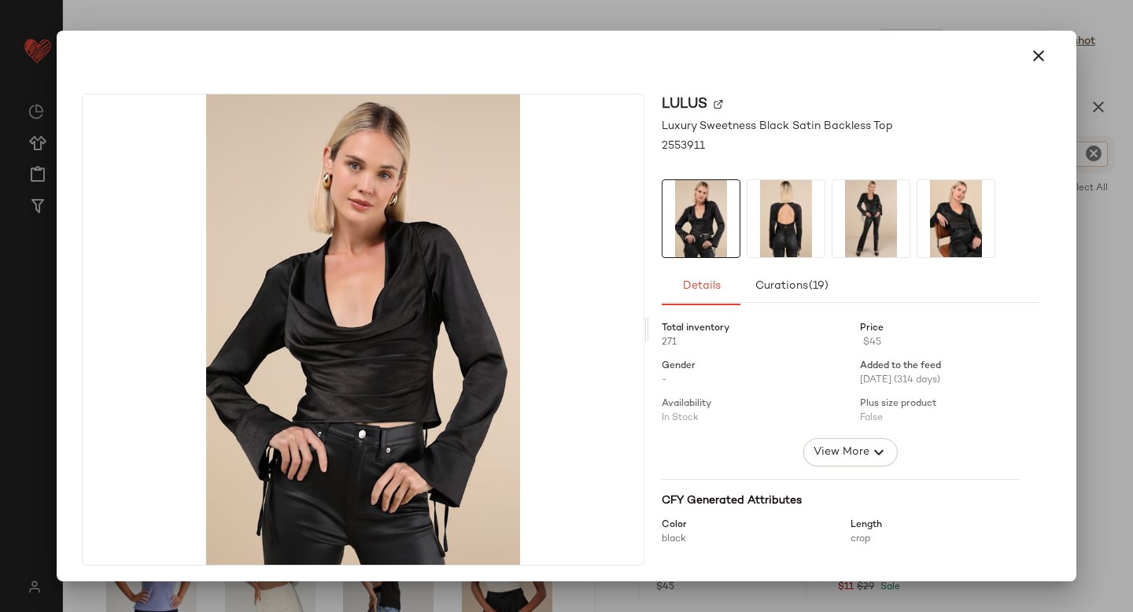
click at [796, 238] on img at bounding box center [786, 218] width 77 height 77
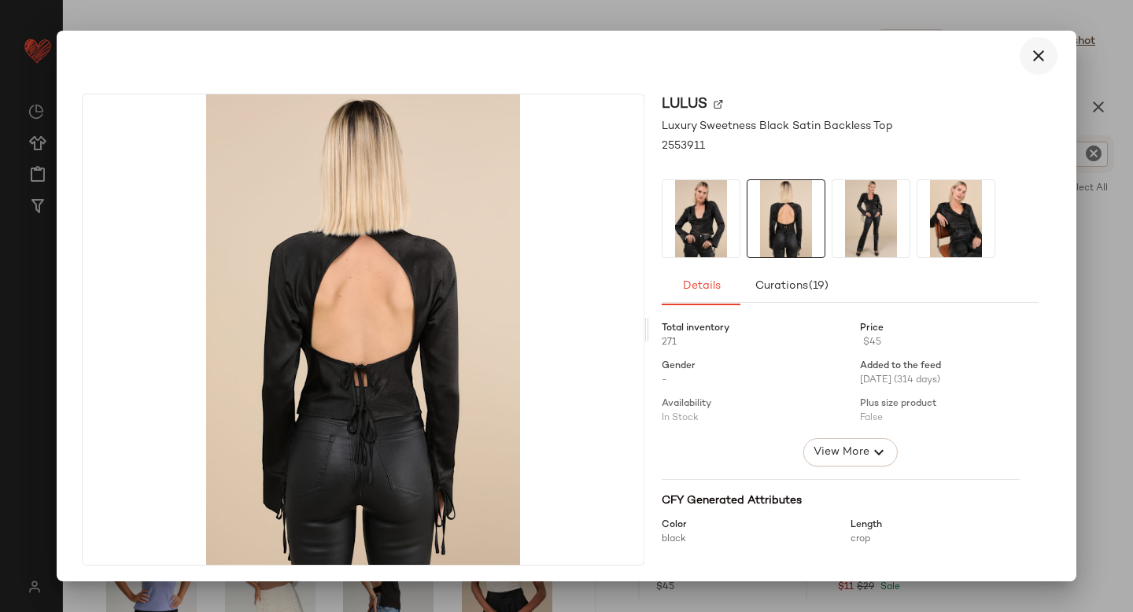
click at [1032, 57] on icon "button" at bounding box center [1038, 55] width 19 height 19
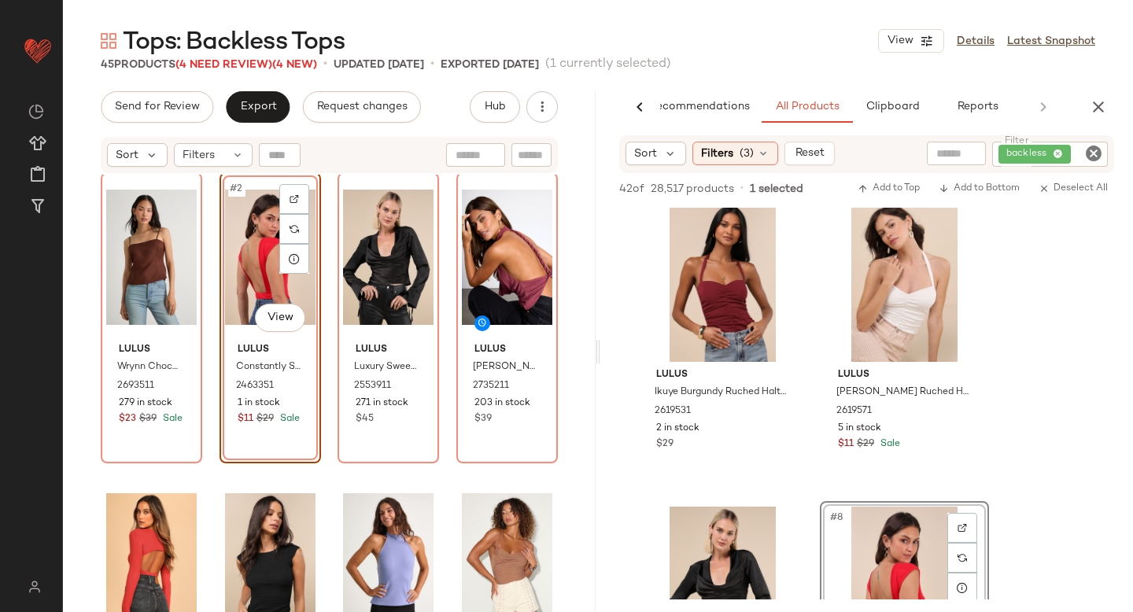
scroll to position [0, 0]
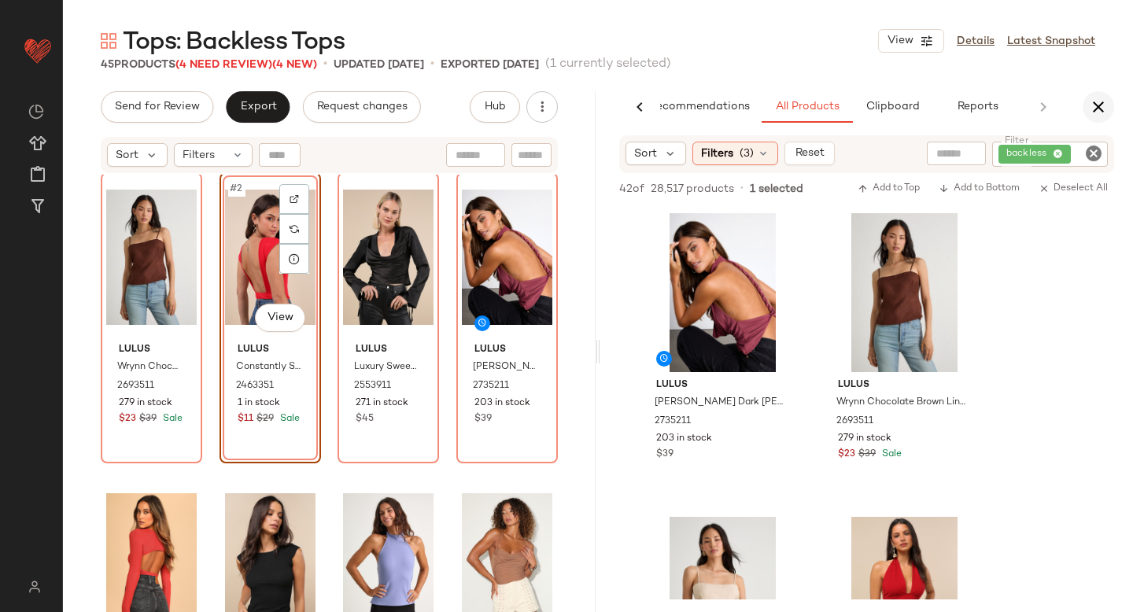
click at [1092, 107] on icon "button" at bounding box center [1098, 107] width 19 height 19
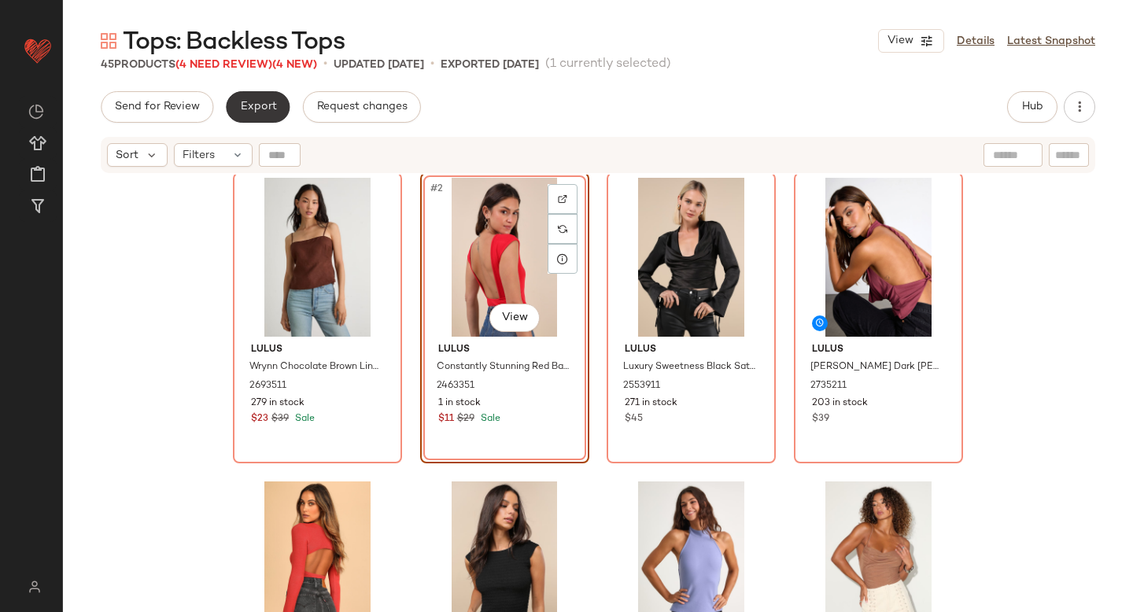
click at [247, 118] on button "Export" at bounding box center [258, 106] width 64 height 31
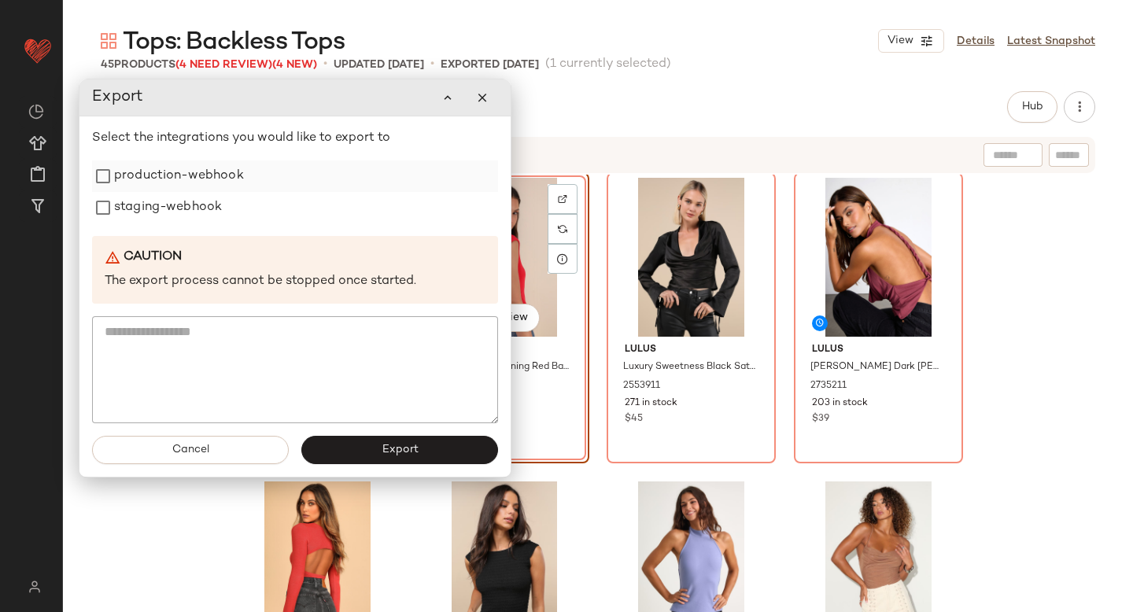
click at [210, 180] on label "production-webhook" at bounding box center [179, 176] width 130 height 31
click at [204, 195] on label "staging-webhook" at bounding box center [168, 207] width 108 height 31
click at [338, 460] on button "Export" at bounding box center [399, 450] width 197 height 28
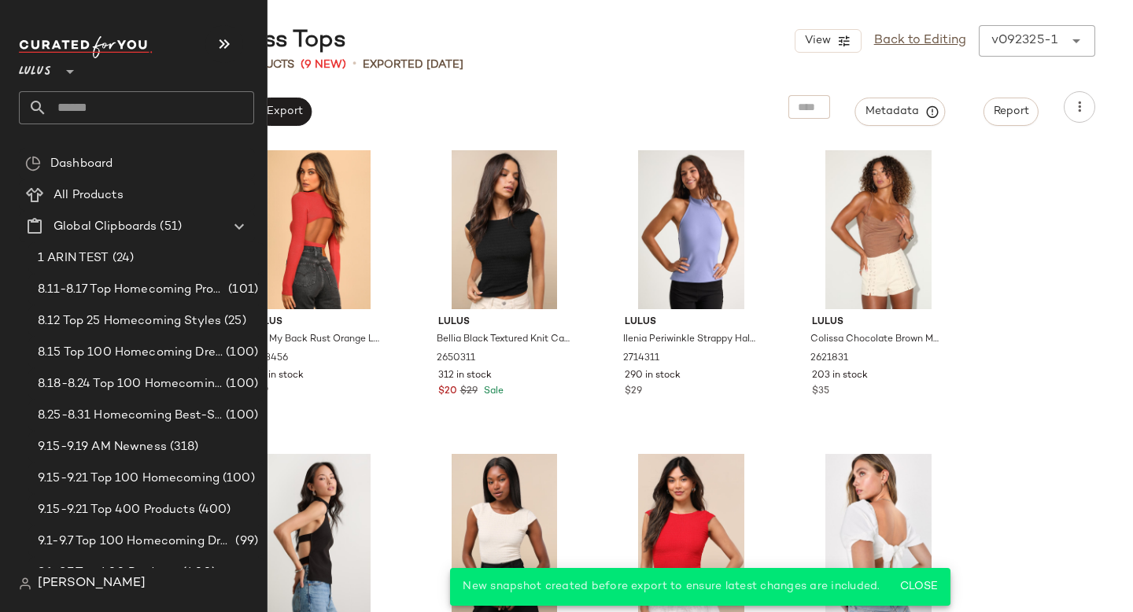
click at [65, 113] on input "text" at bounding box center [150, 107] width 207 height 33
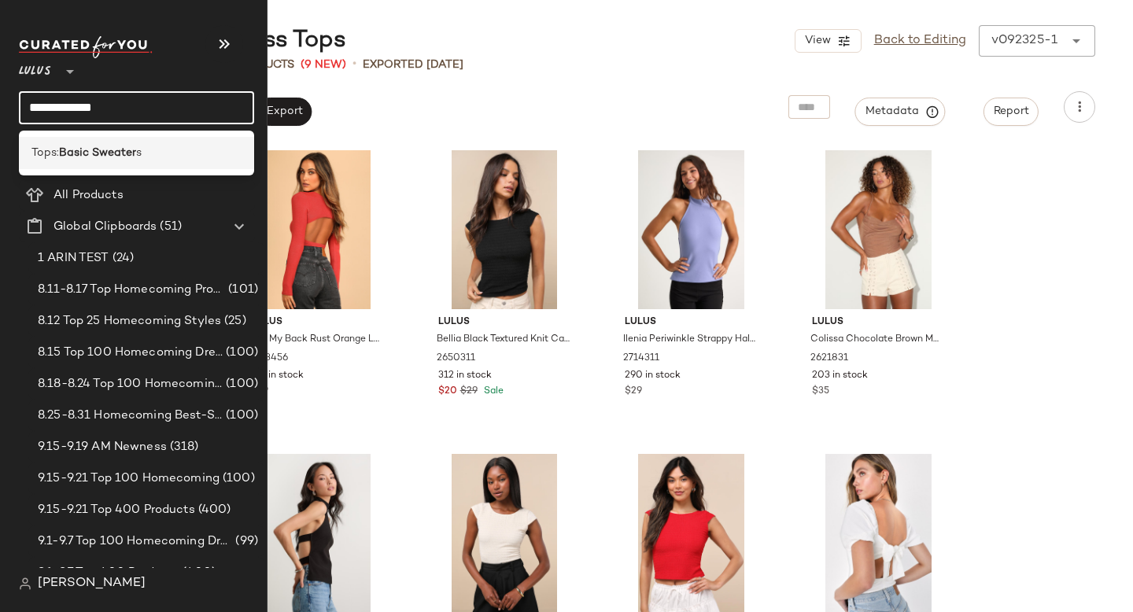
type input "**********"
click at [49, 153] on span "Tops:" at bounding box center [45, 153] width 28 height 17
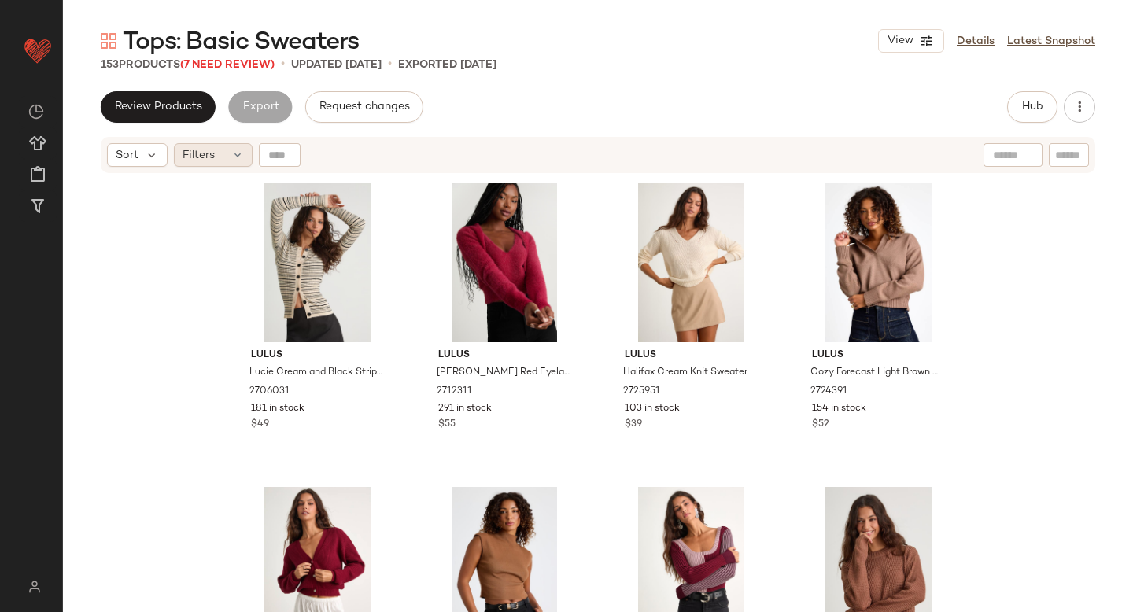
click at [231, 157] on icon at bounding box center [237, 155] width 13 height 13
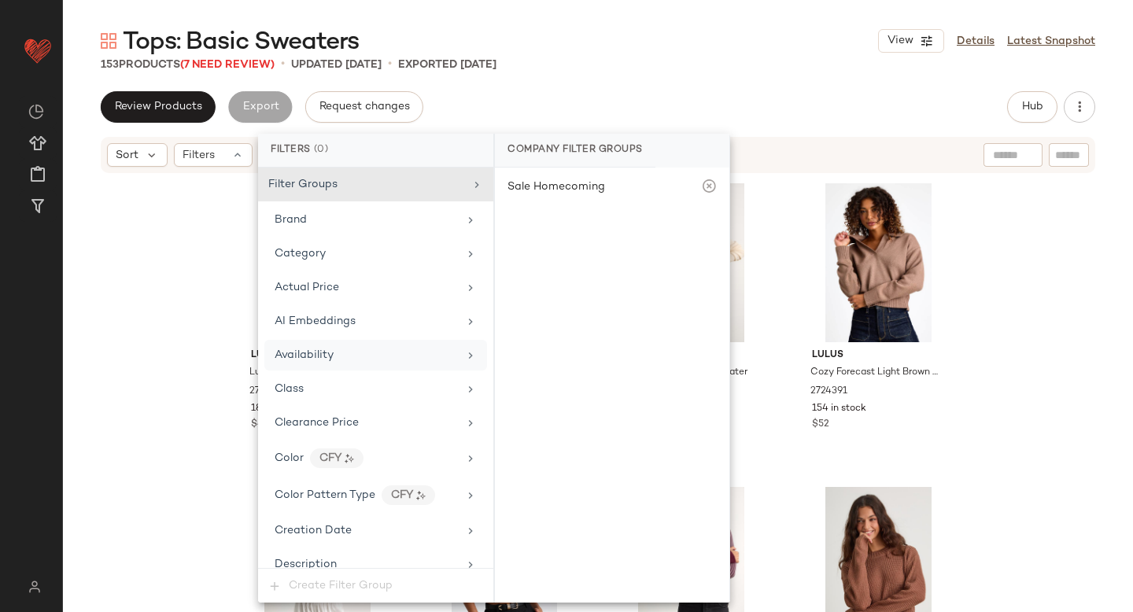
click at [326, 352] on span "Availability" at bounding box center [304, 355] width 59 height 12
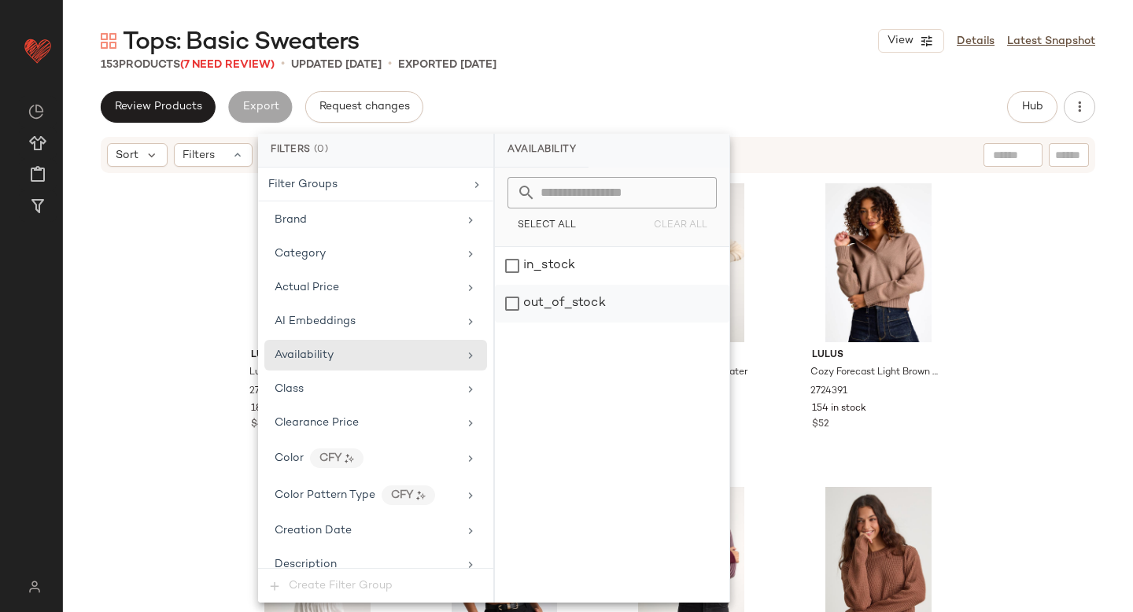
click at [531, 302] on div "out_of_stock" at bounding box center [612, 304] width 235 height 38
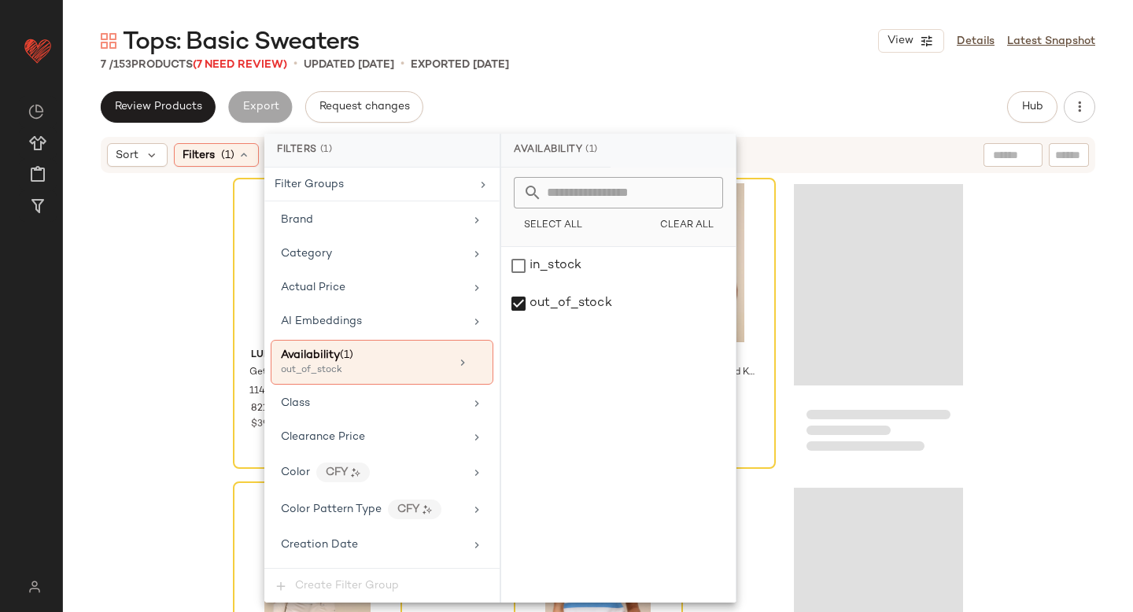
click at [657, 101] on div "Review Products Export Request changes Hub Send for Review External Review Inte…" at bounding box center [598, 106] width 995 height 31
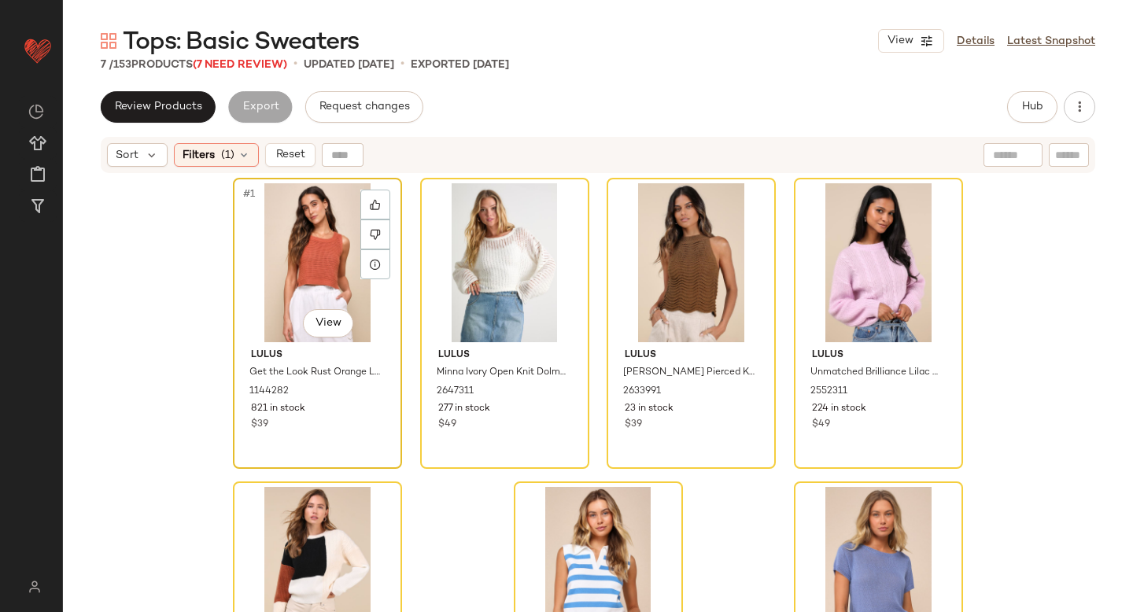
click at [333, 247] on div "#1 View" at bounding box center [317, 262] width 158 height 159
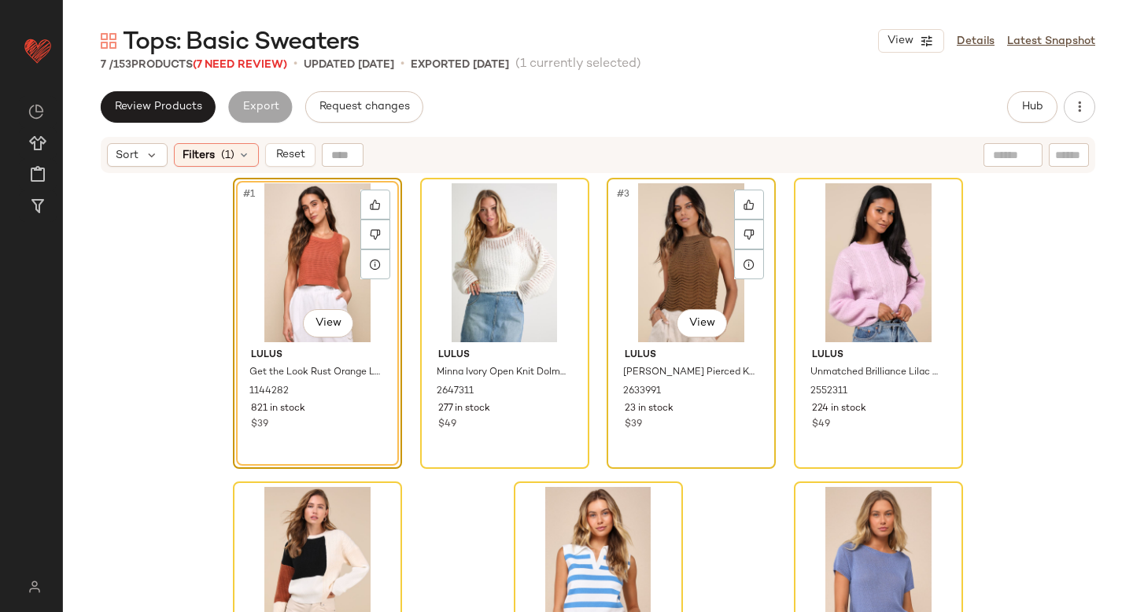
scroll to position [121, 0]
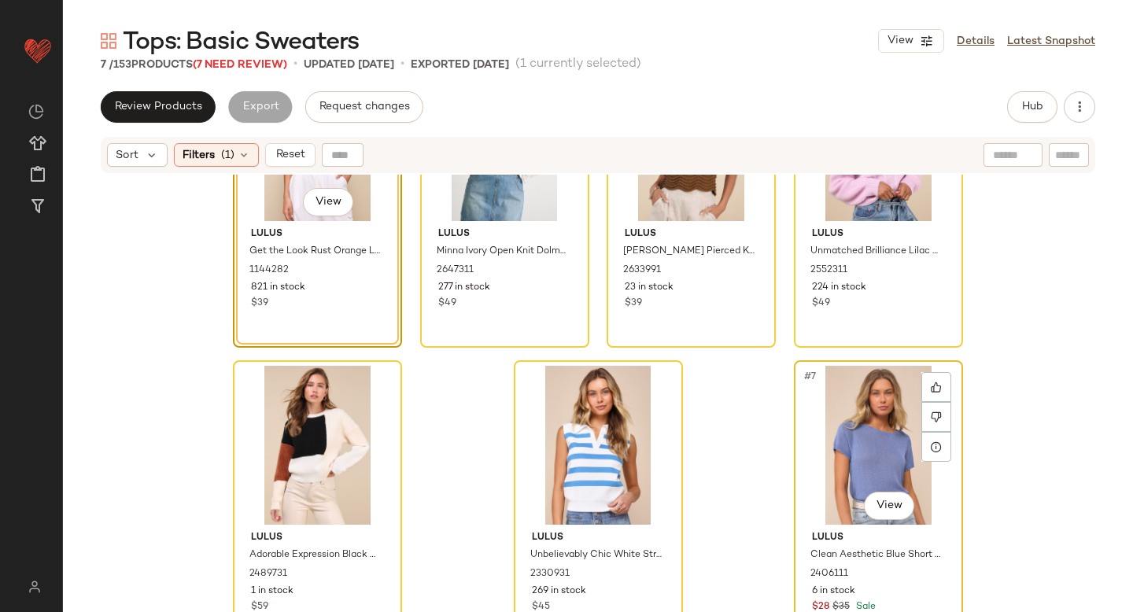
click at [845, 445] on div "#7 View" at bounding box center [879, 445] width 158 height 159
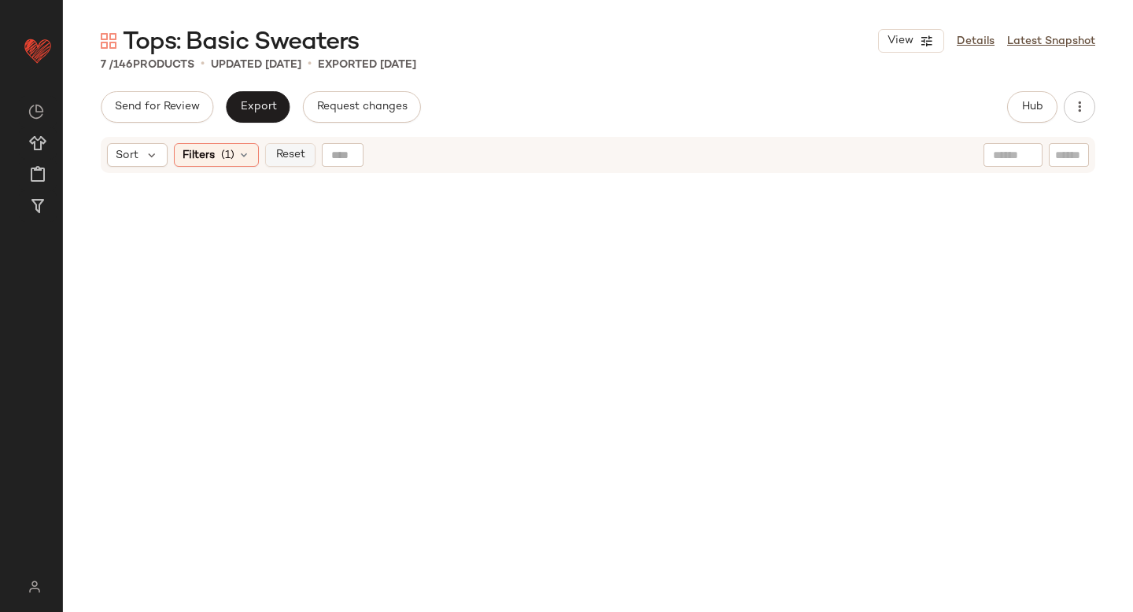
click at [275, 160] on span "Reset" at bounding box center [290, 155] width 30 height 13
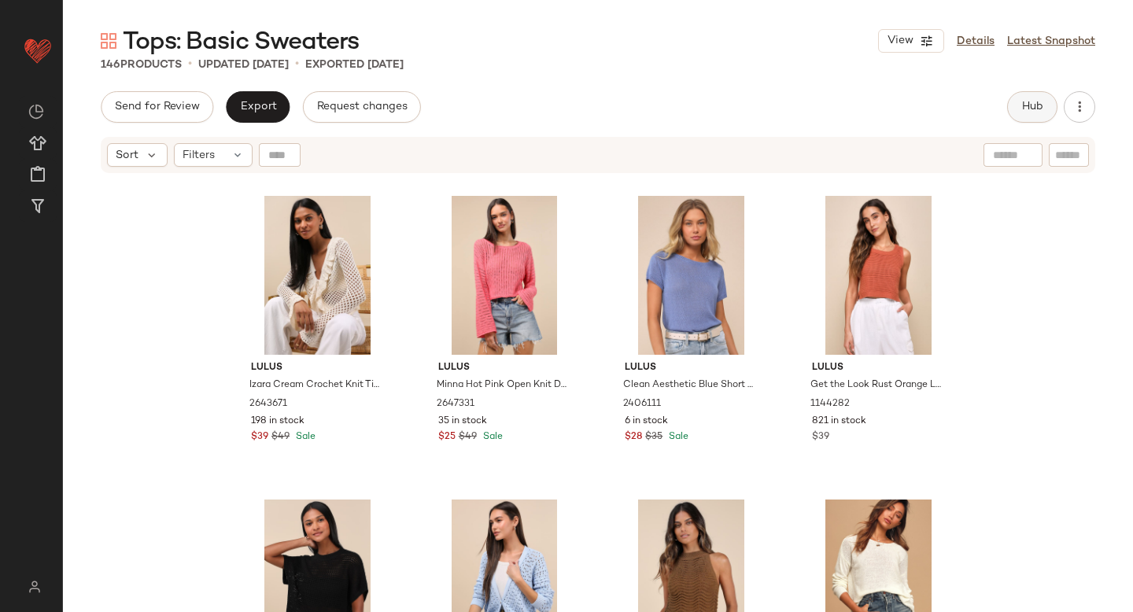
click at [1047, 99] on button "Hub" at bounding box center [1032, 106] width 50 height 31
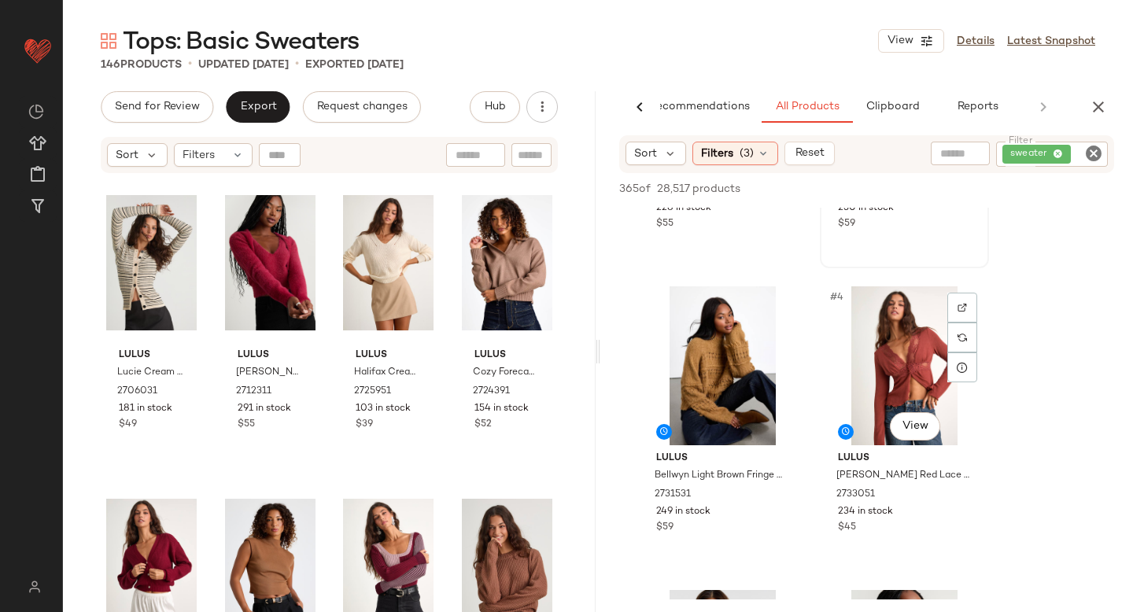
scroll to position [252, 0]
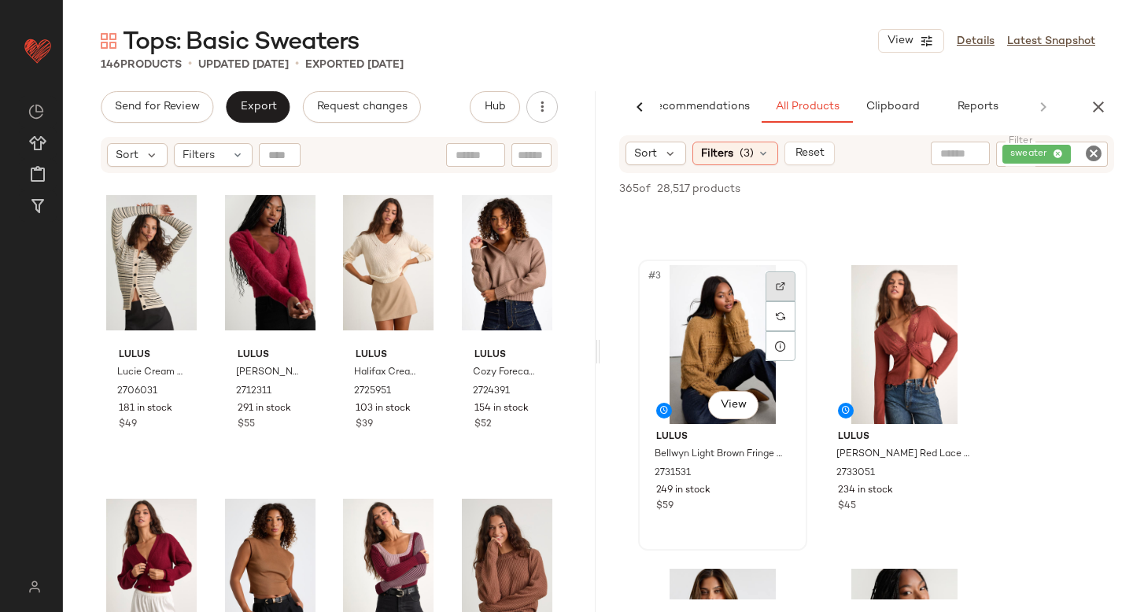
click at [779, 290] on img at bounding box center [780, 286] width 9 height 9
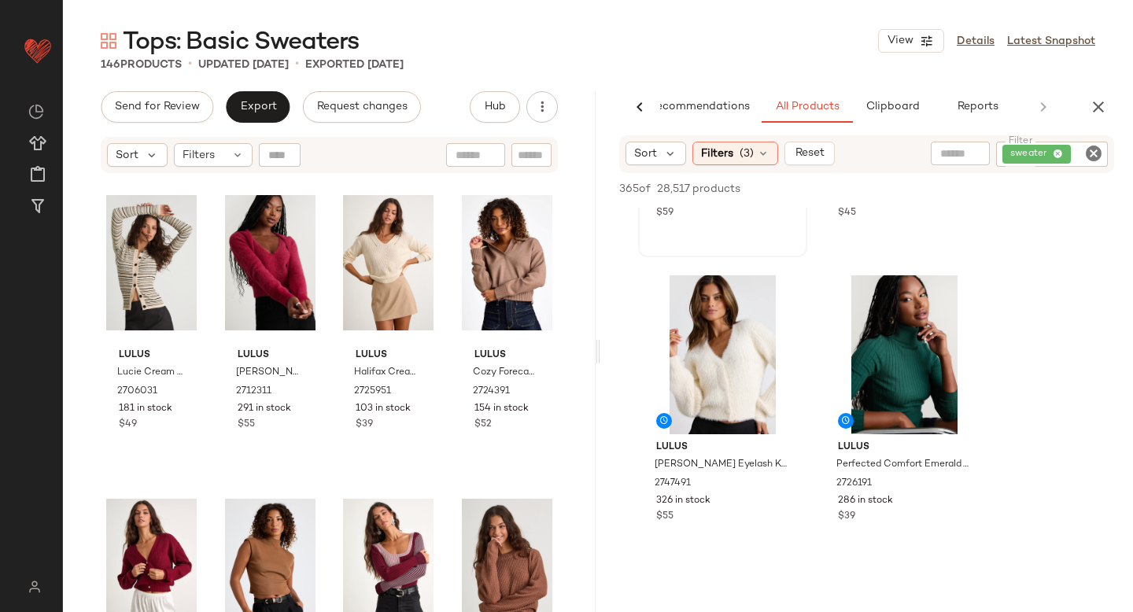
scroll to position [558, 0]
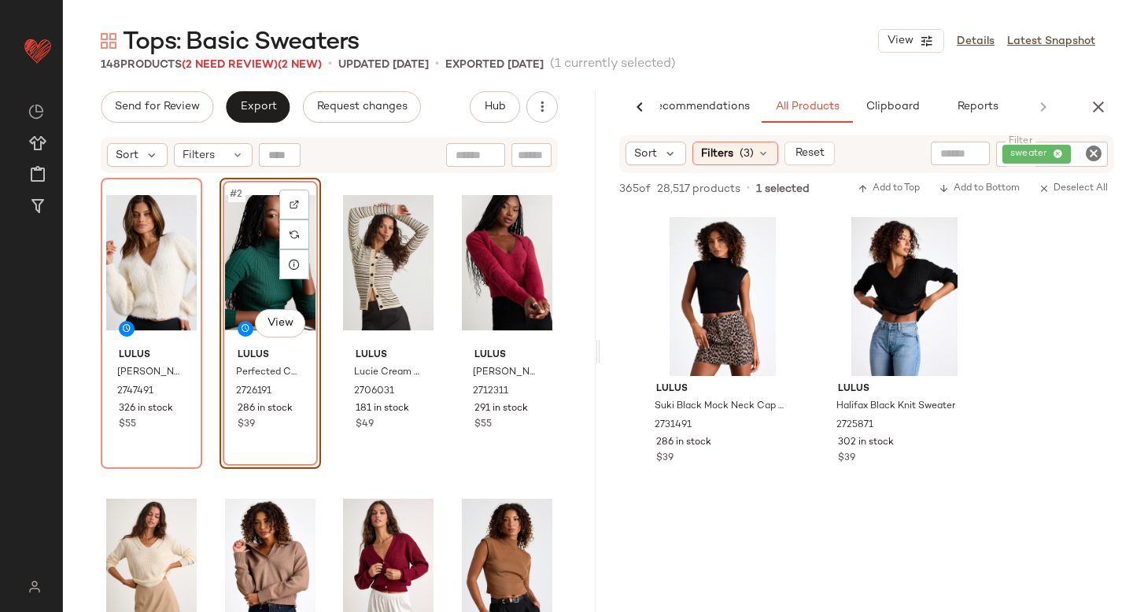
scroll to position [1525, 0]
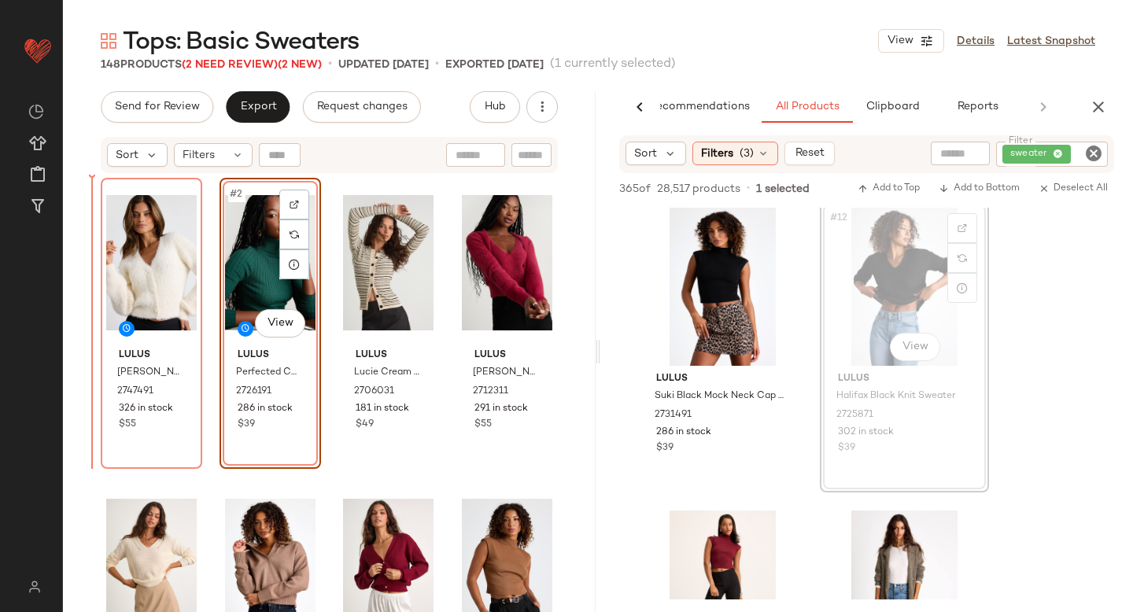
drag, startPoint x: 868, startPoint y: 317, endPoint x: 848, endPoint y: 322, distance: 20.2
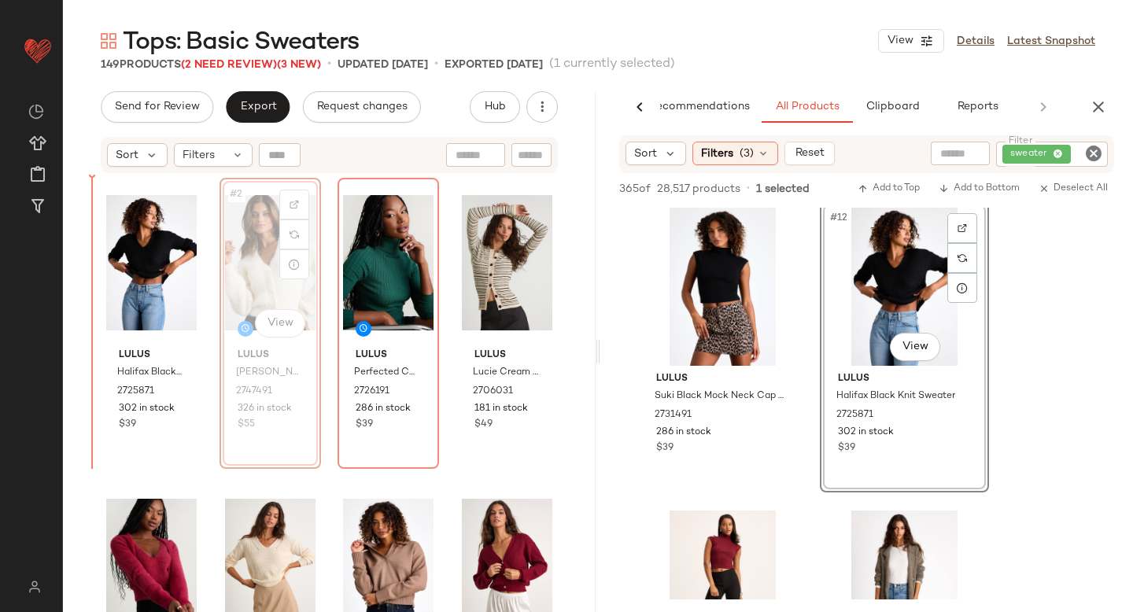
drag, startPoint x: 257, startPoint y: 264, endPoint x: 69, endPoint y: 304, distance: 191.6
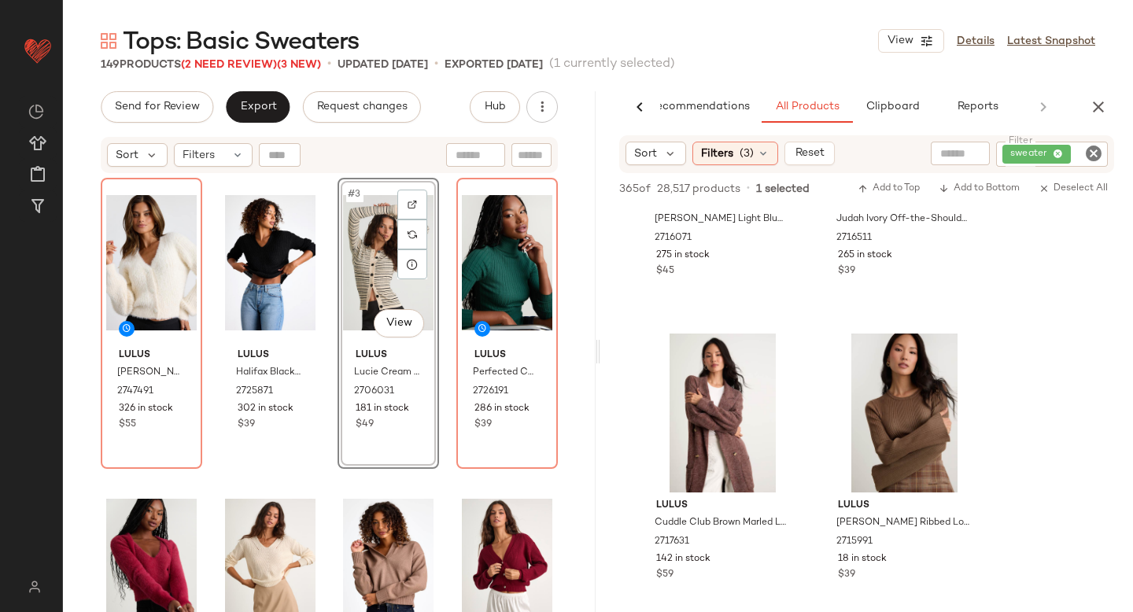
scroll to position [3851, 0]
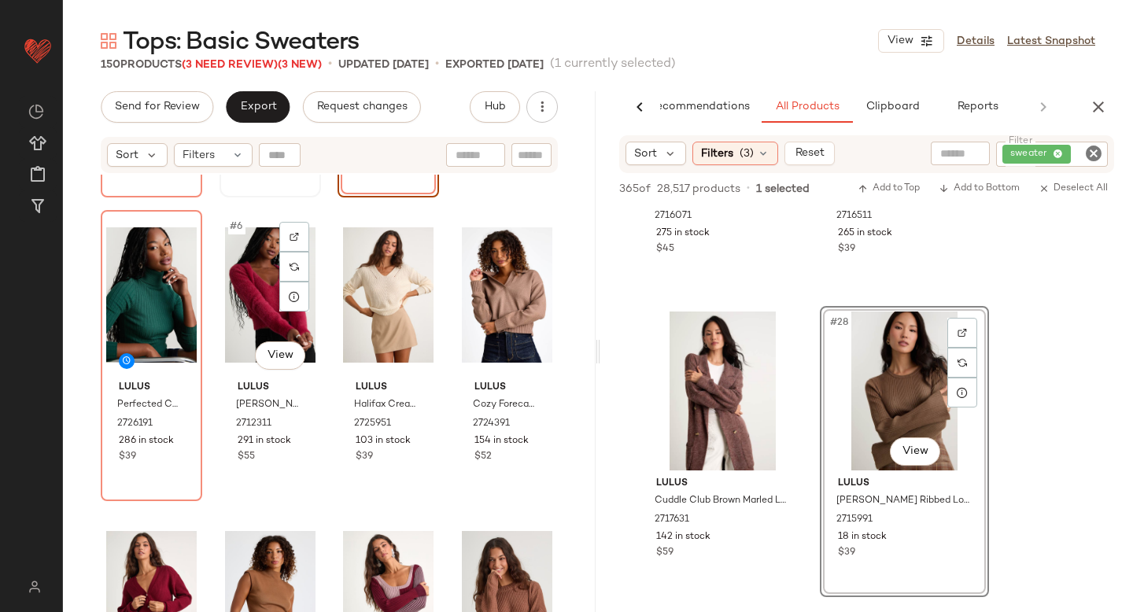
scroll to position [231, 0]
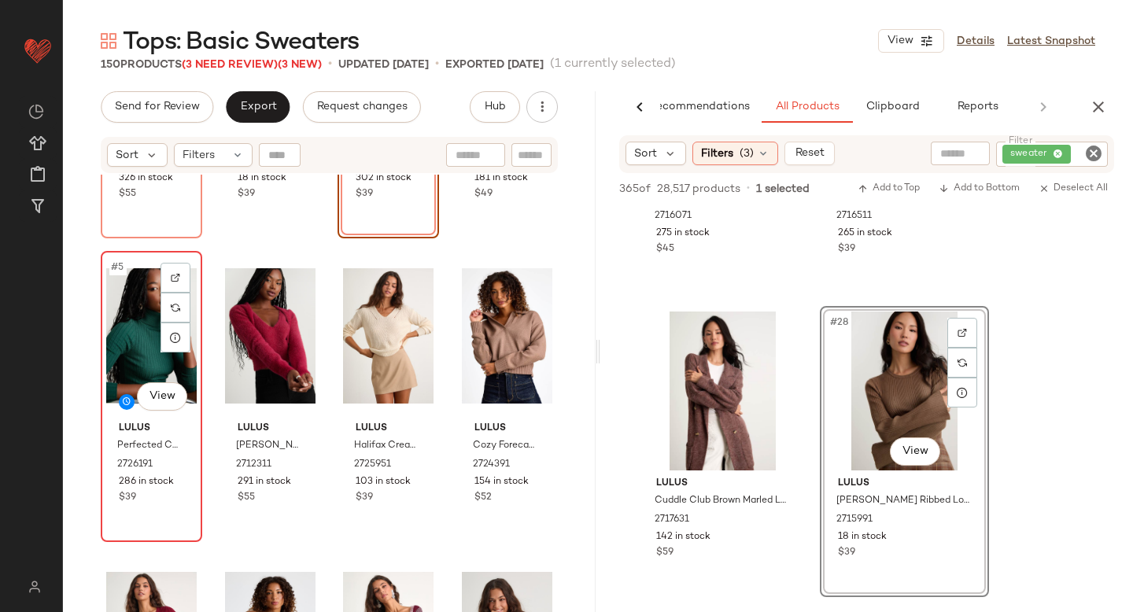
click at [111, 333] on div "#5 View" at bounding box center [151, 336] width 91 height 159
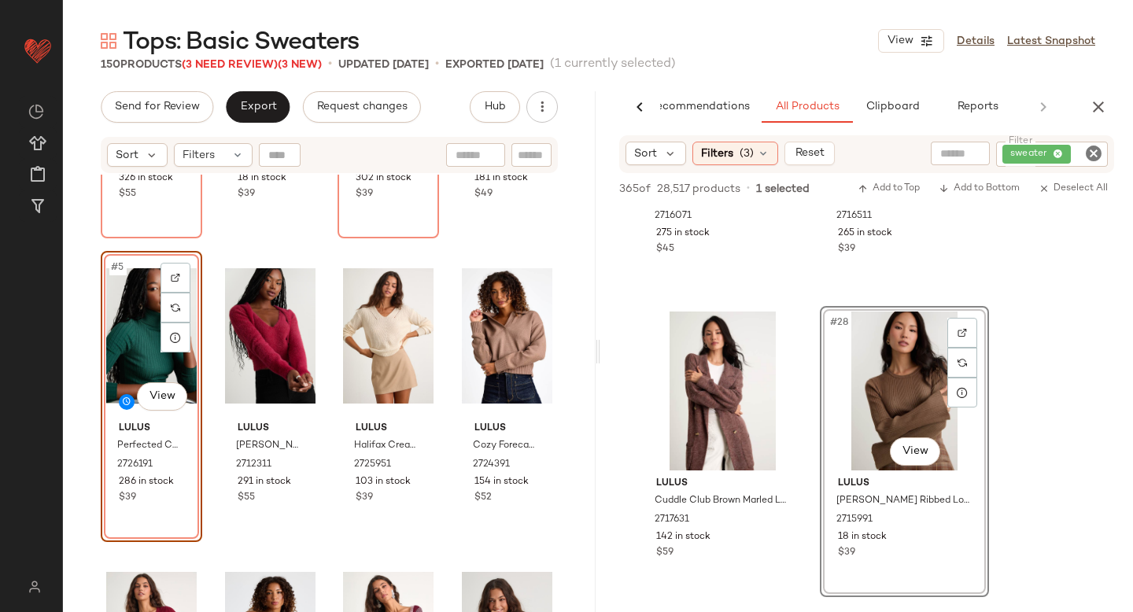
click at [111, 333] on div "#5 View" at bounding box center [151, 336] width 91 height 159
click at [69, 369] on div "Lulus [PERSON_NAME] Eyelash Knit Button-Front Cardigan Sweater 2747491 326 in s…" at bounding box center [329, 413] width 533 height 477
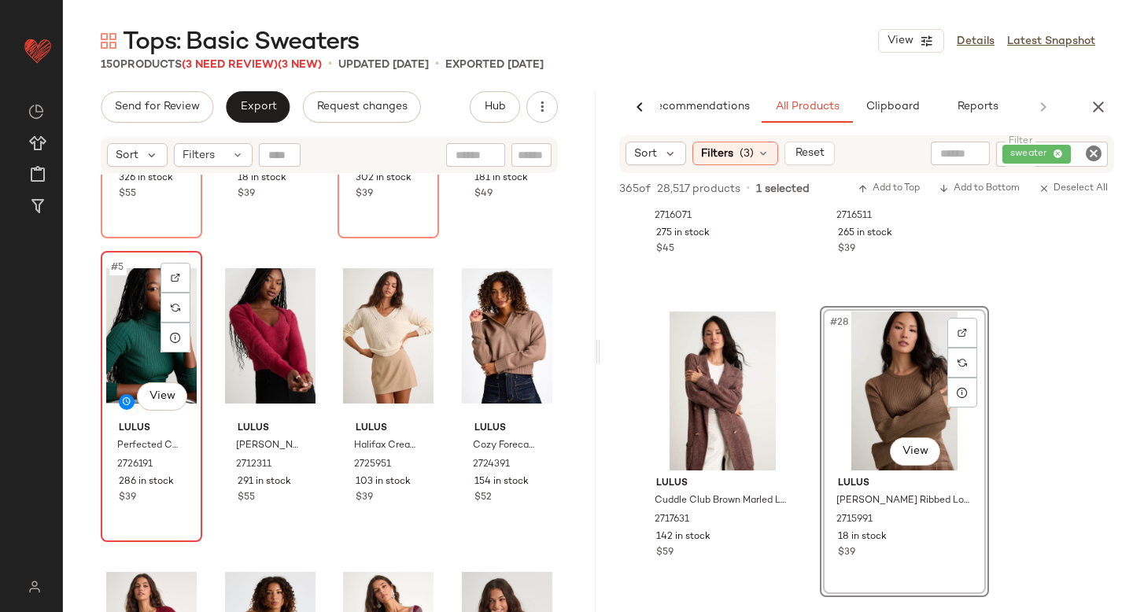
click at [133, 346] on div "#5 View" at bounding box center [151, 336] width 91 height 159
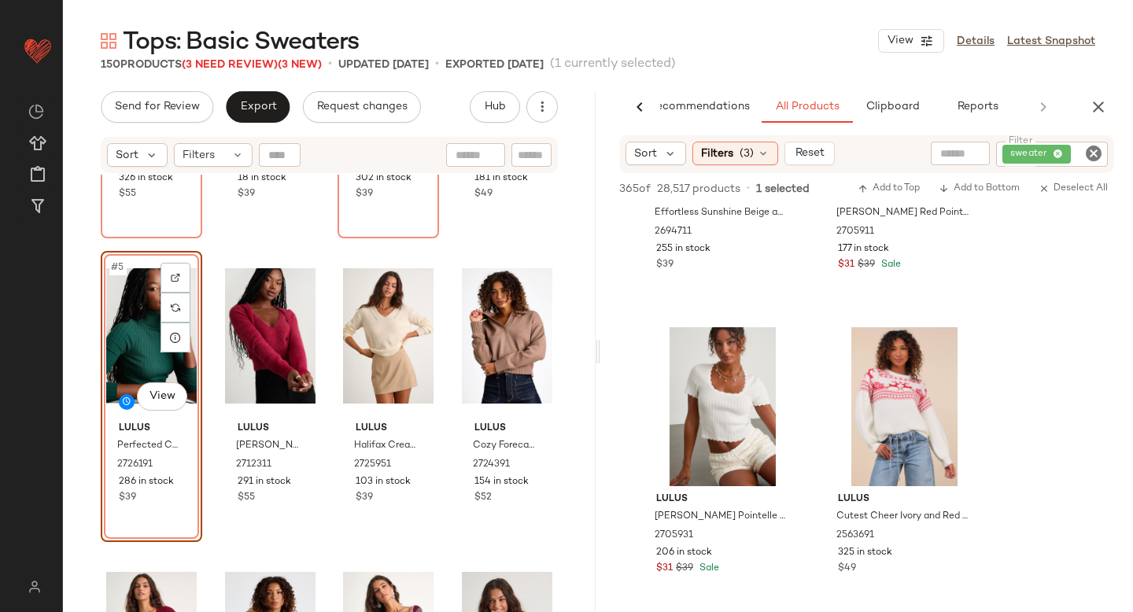
scroll to position [4486, 0]
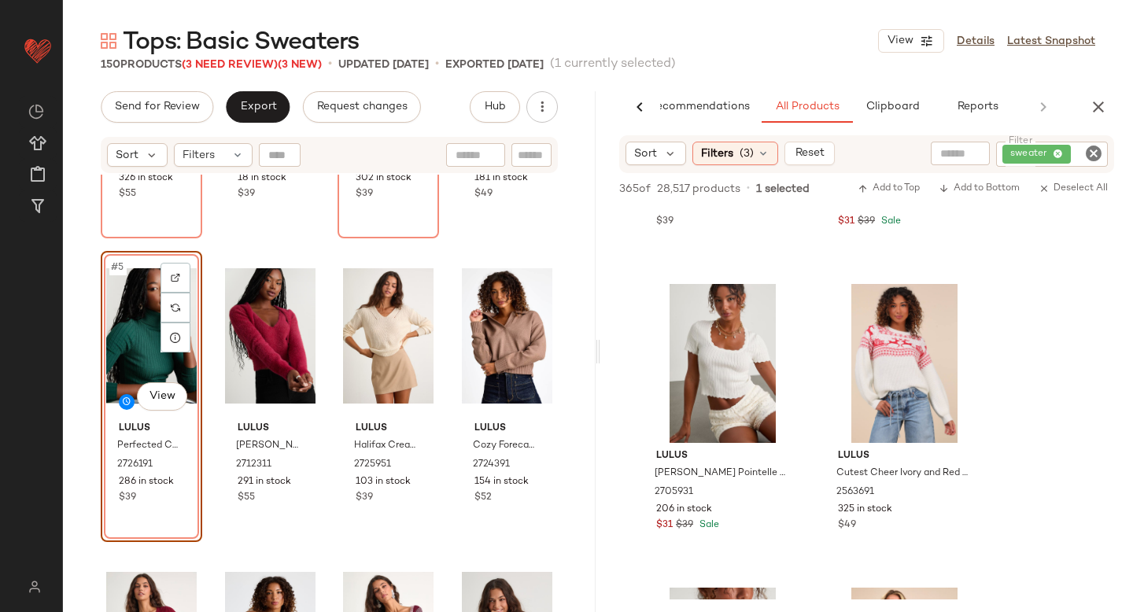
click at [1107, 120] on div "AI Recommendations All Products Clipboard Reports" at bounding box center [867, 106] width 533 height 31
click at [1101, 105] on icon "button" at bounding box center [1098, 107] width 19 height 19
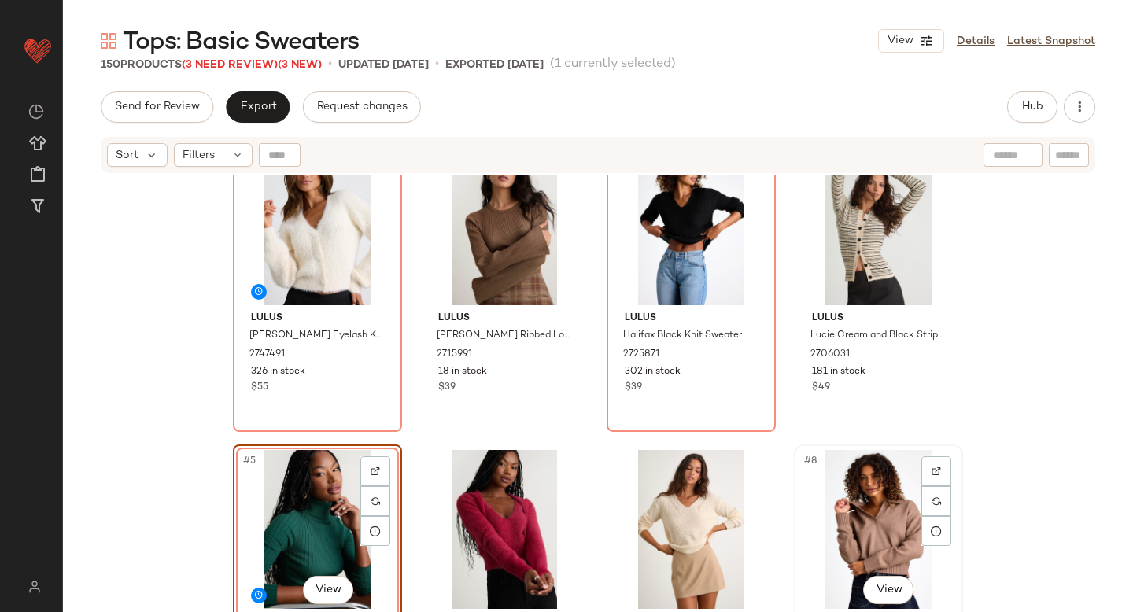
scroll to position [0, 0]
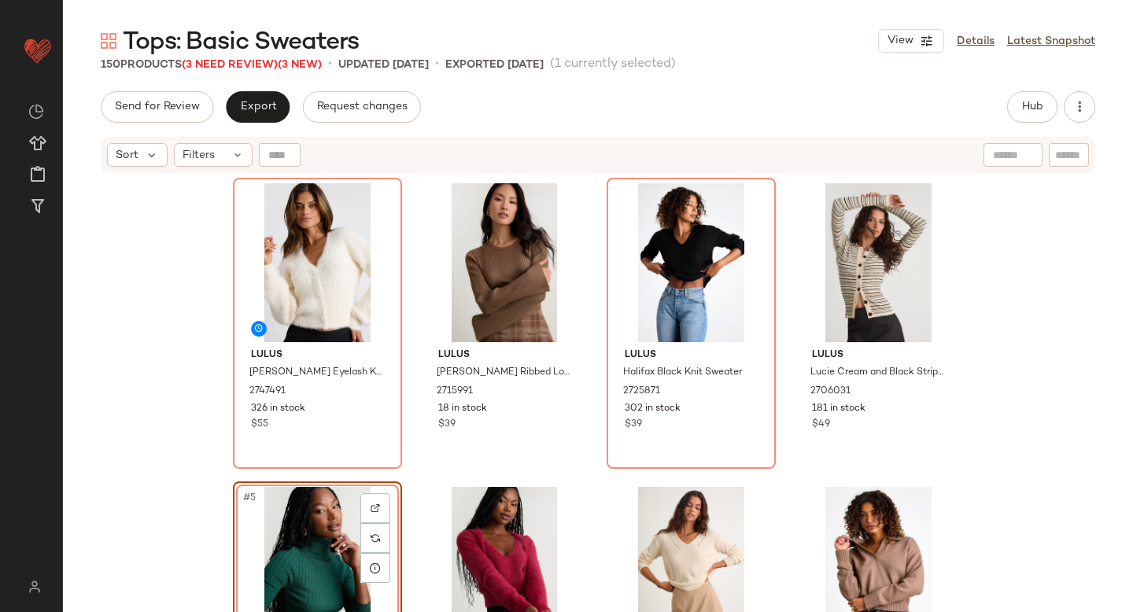
click at [1017, 257] on div "Lulus [PERSON_NAME] Eyelash Knit Button-Front Cardigan Sweater 2747491 326 in s…" at bounding box center [598, 413] width 1070 height 477
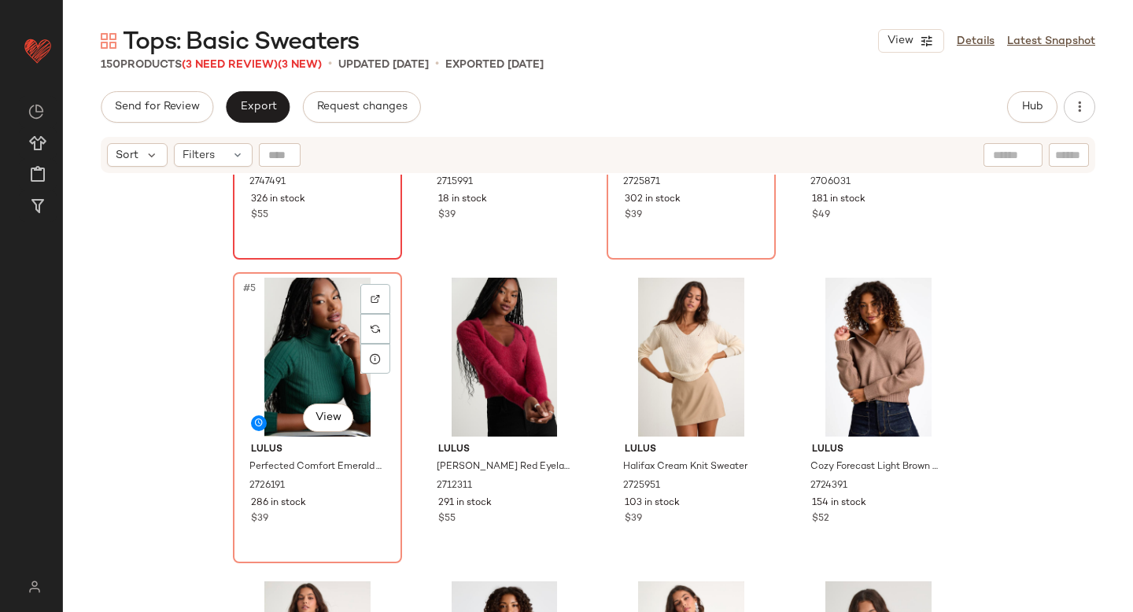
scroll to position [207, 0]
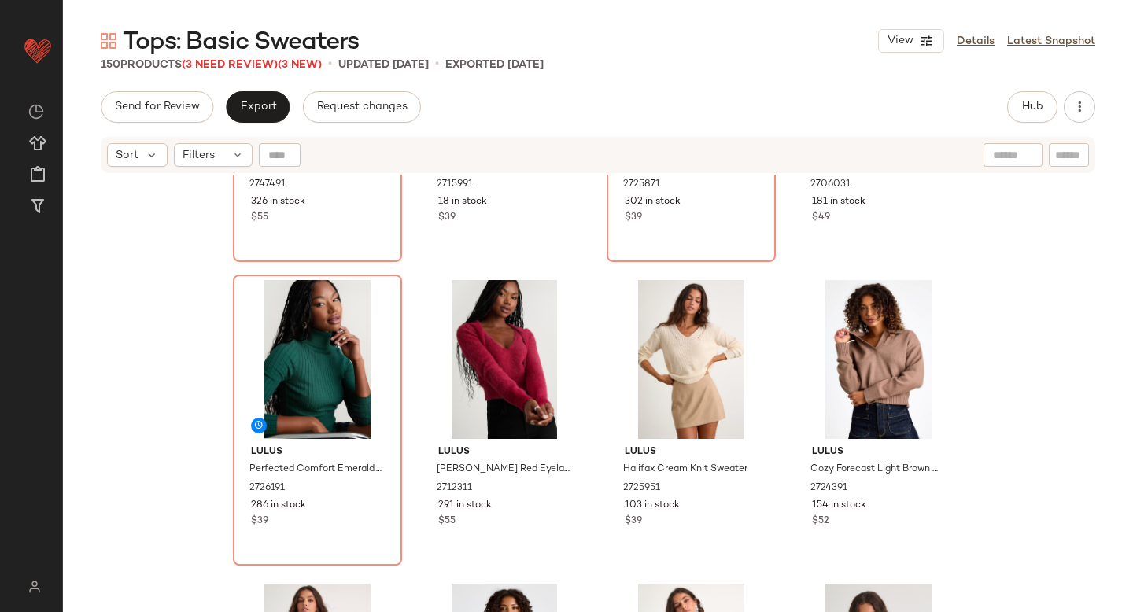
click at [122, 456] on div "Lulus [PERSON_NAME] Eyelash Knit Button-Front Cardigan Sweater 2747491 326 in s…" at bounding box center [598, 413] width 1070 height 477
click at [490, 366] on div "#6 View" at bounding box center [505, 359] width 158 height 159
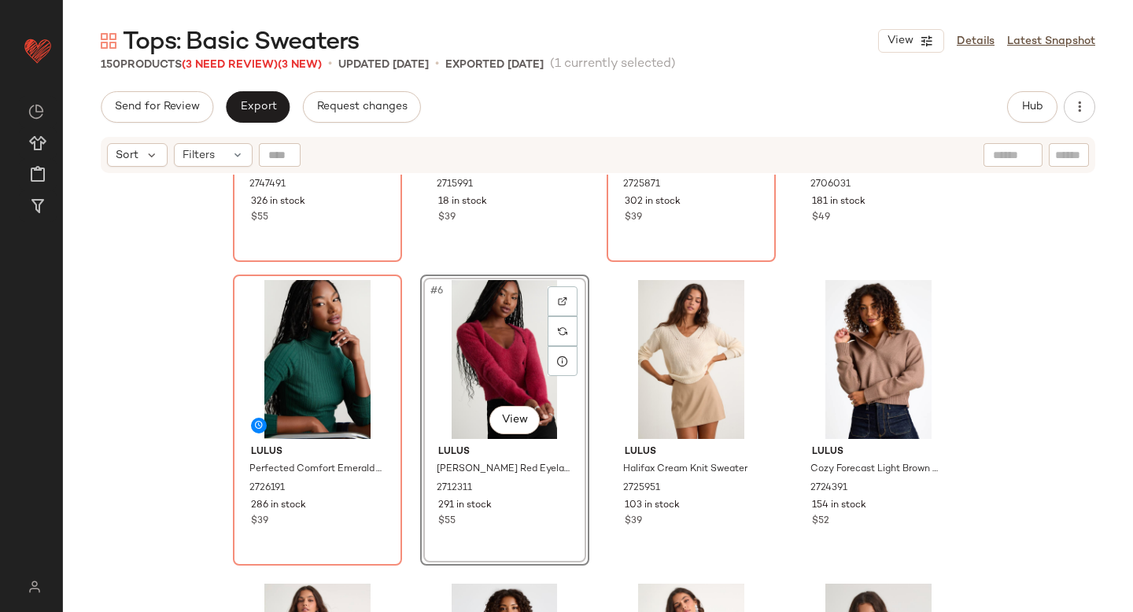
click at [151, 447] on div "Lulus [PERSON_NAME] Eyelash Knit Button-Front Cardigan Sweater 2747491 326 in s…" at bounding box center [598, 413] width 1070 height 477
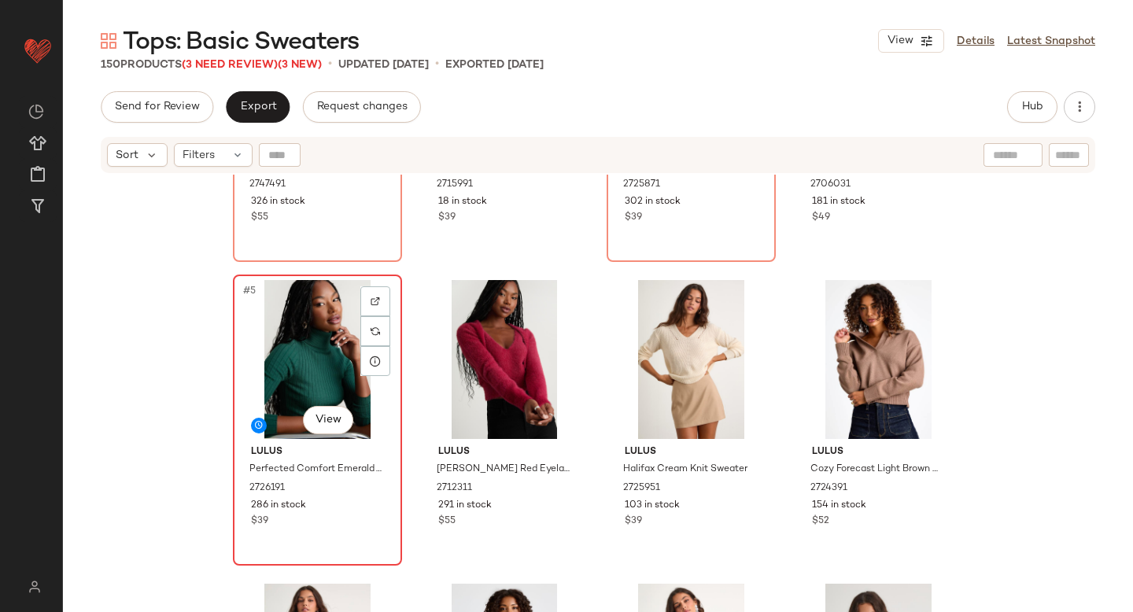
click at [274, 355] on div "#5 View" at bounding box center [317, 359] width 158 height 159
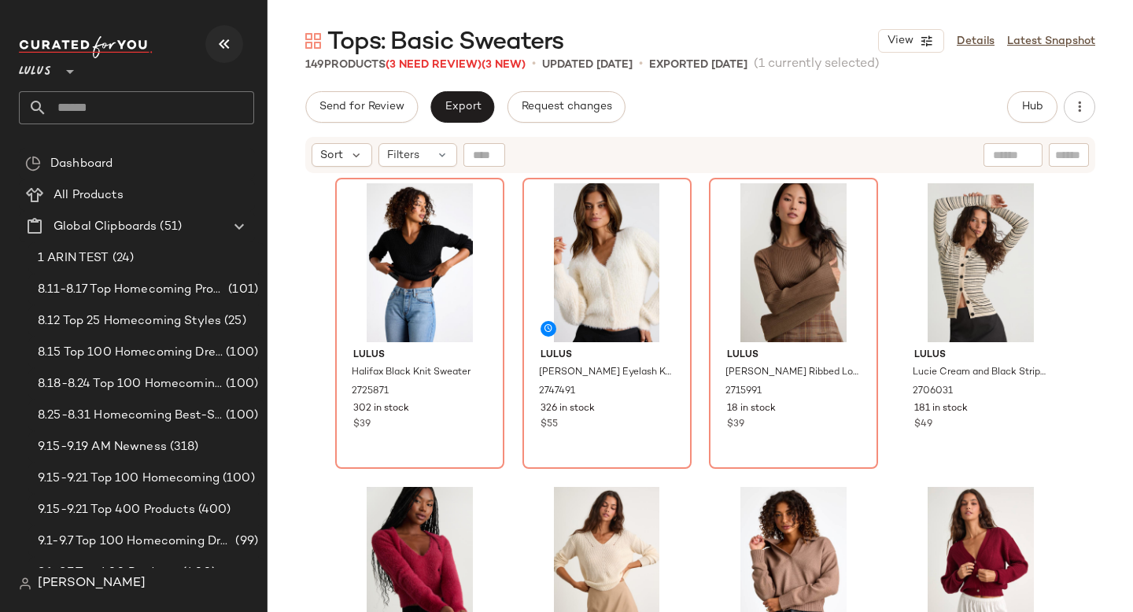
click at [240, 43] on button "button" at bounding box center [224, 44] width 38 height 38
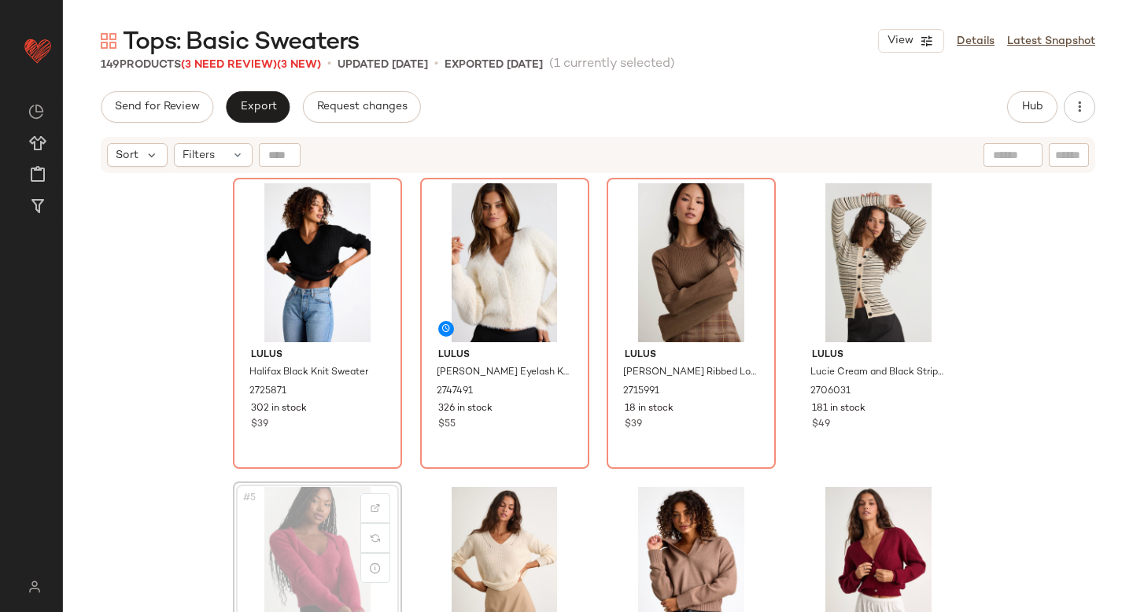
scroll to position [2, 0]
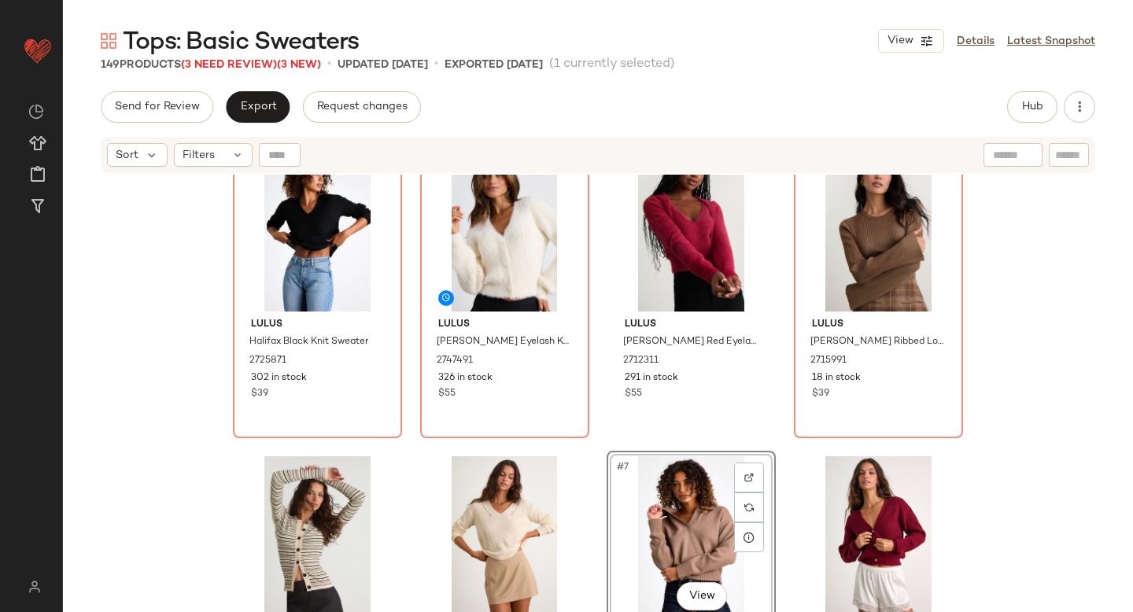
scroll to position [31, 0]
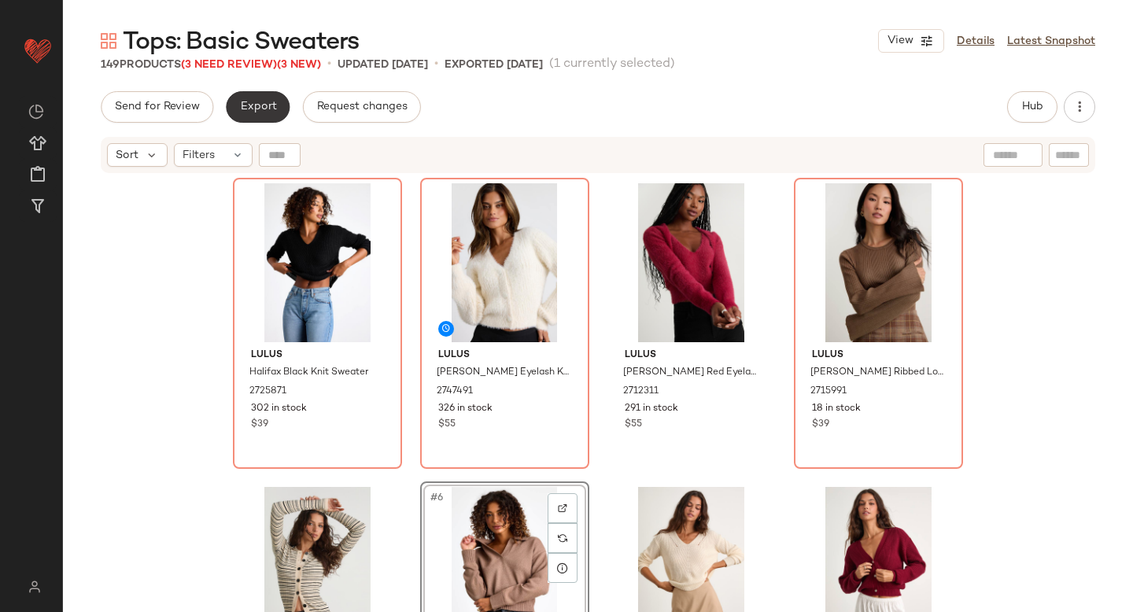
click at [268, 105] on span "Export" at bounding box center [257, 107] width 37 height 13
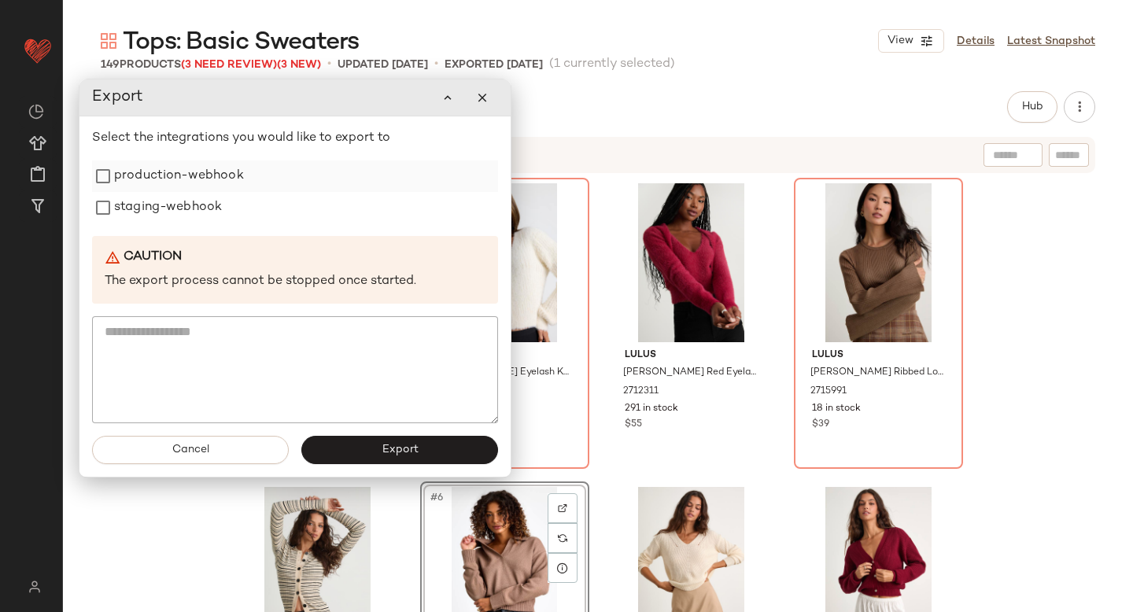
click at [180, 184] on label "production-webhook" at bounding box center [179, 176] width 130 height 31
click at [171, 222] on label "staging-webhook" at bounding box center [168, 207] width 108 height 31
click at [361, 460] on button "Export" at bounding box center [399, 450] width 197 height 28
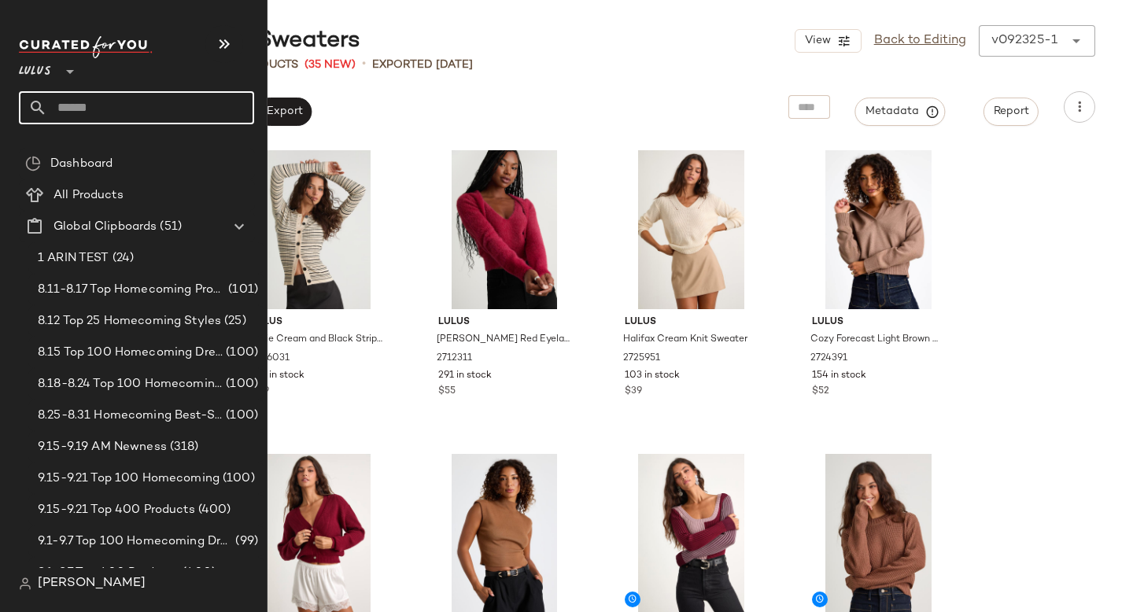
click at [74, 114] on input "text" at bounding box center [150, 107] width 207 height 33
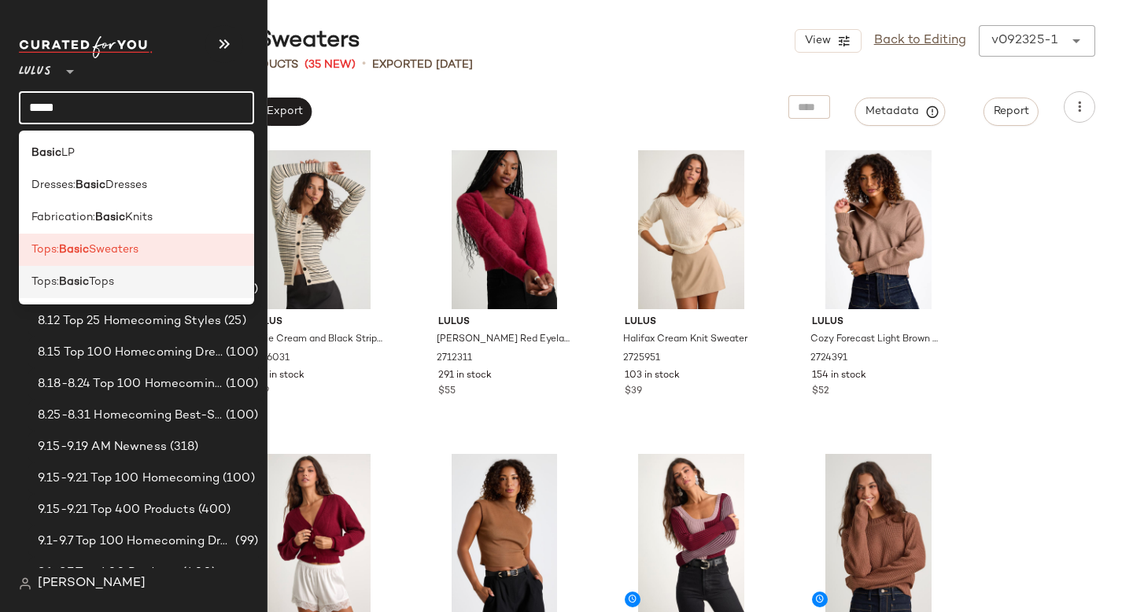
type input "*****"
click at [39, 290] on span "Tops:" at bounding box center [45, 282] width 28 height 17
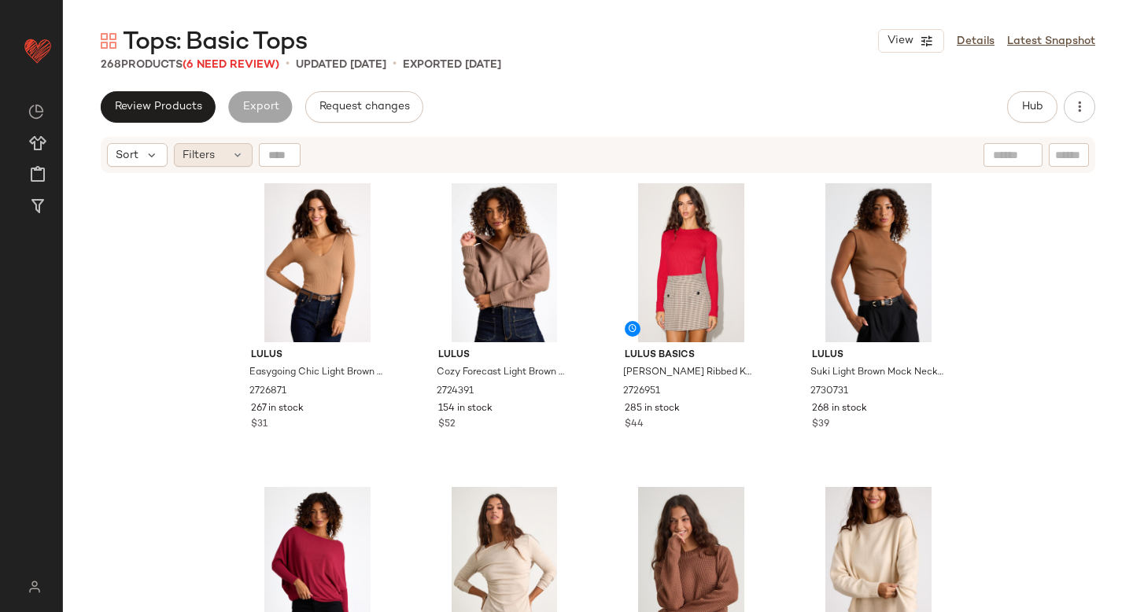
click at [240, 154] on icon at bounding box center [237, 155] width 13 height 13
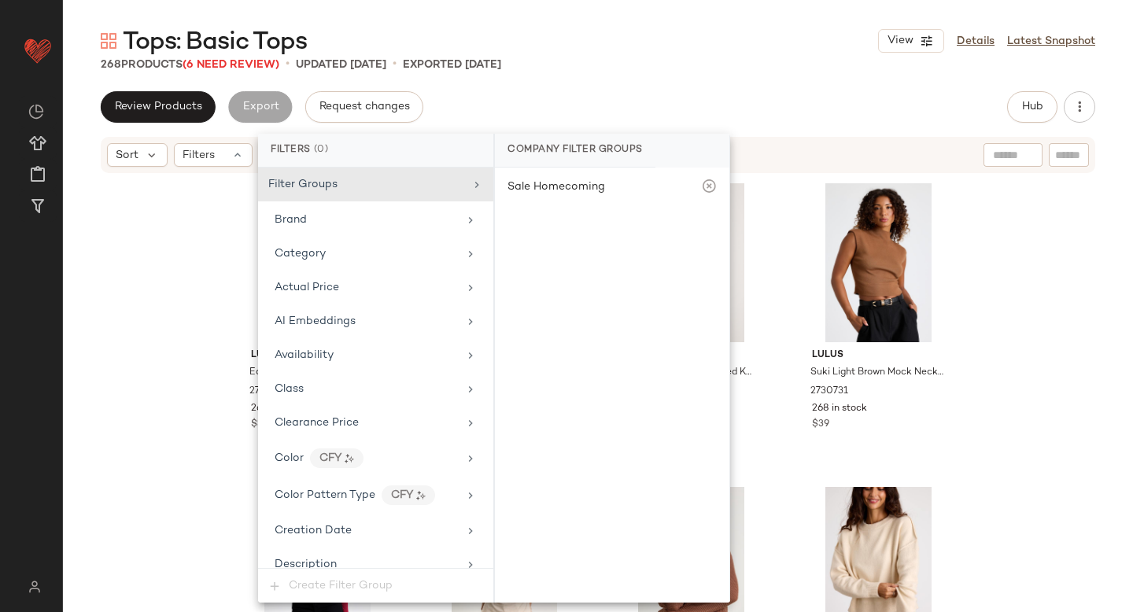
click at [213, 253] on div "Lulus Easygoing Chic Light Brown Long Sleeve Bodysuit 2726871 267 in stock $31 …" at bounding box center [598, 413] width 1070 height 477
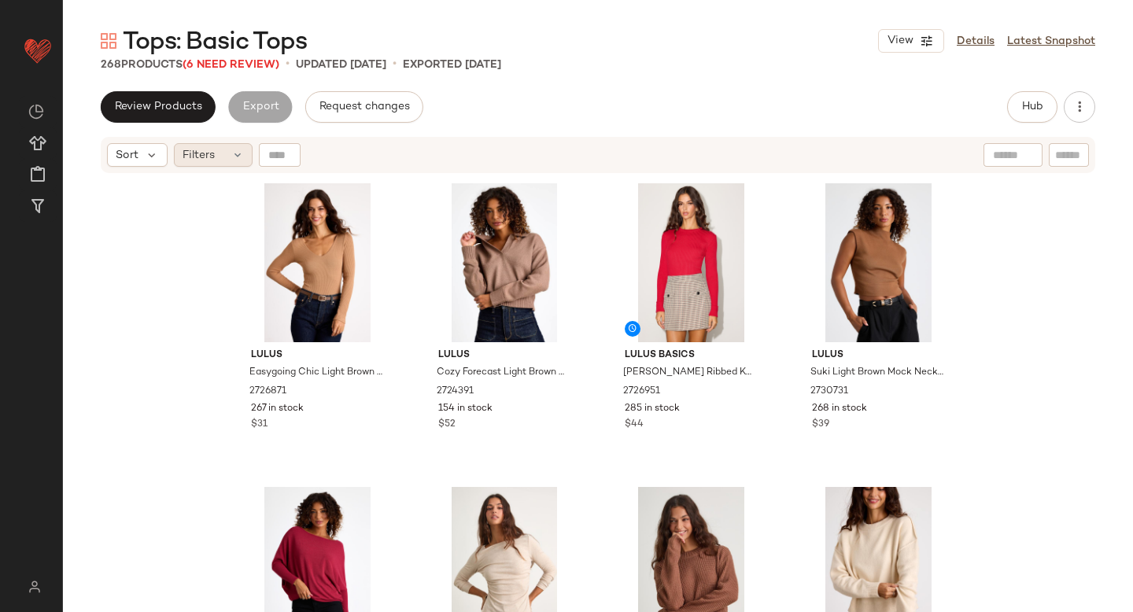
click at [227, 146] on div "Filters" at bounding box center [213, 155] width 79 height 24
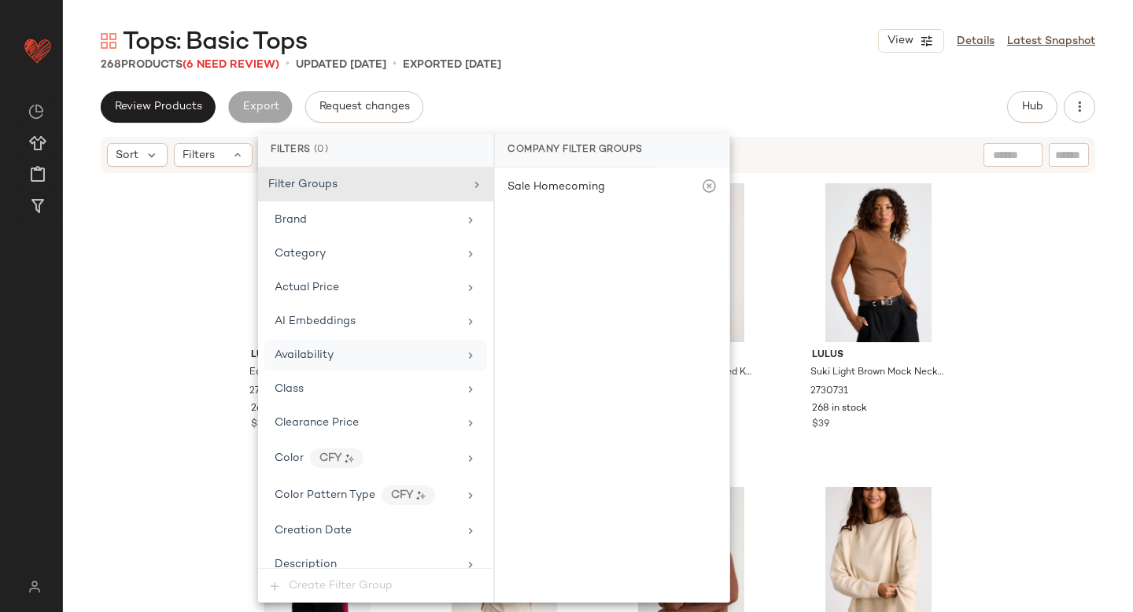
click at [286, 346] on div "Availability" at bounding box center [375, 355] width 223 height 31
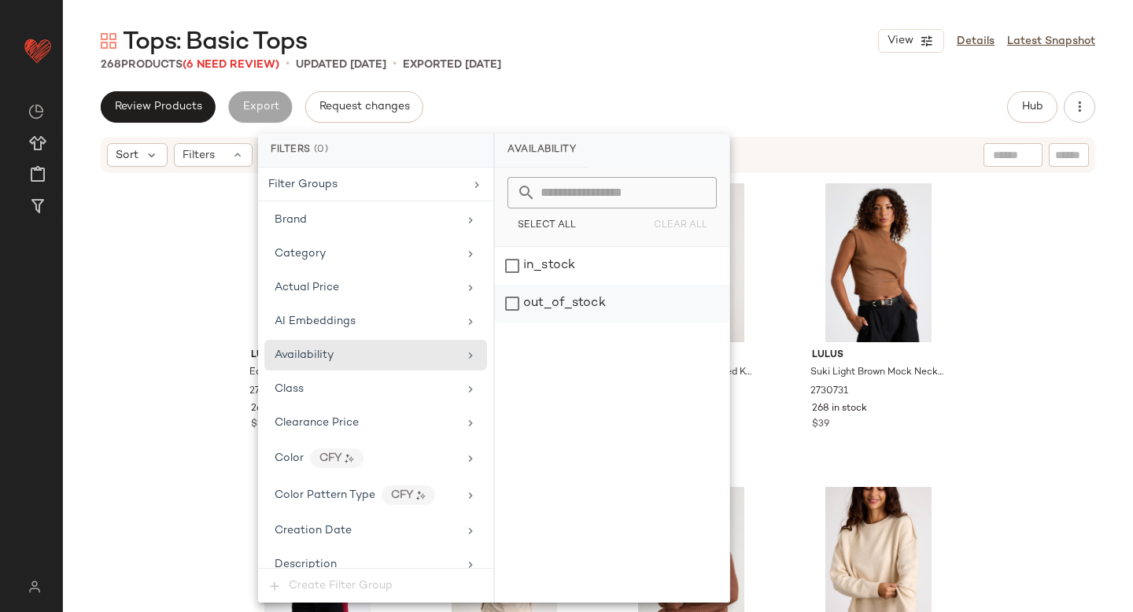
click at [549, 298] on div "out_of_stock" at bounding box center [612, 304] width 235 height 38
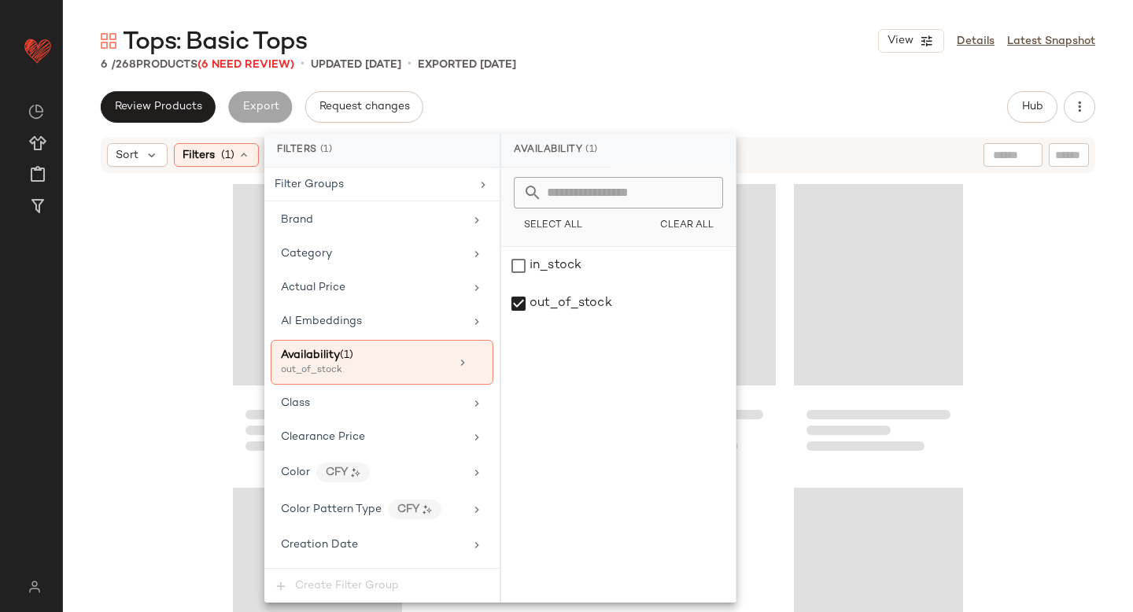
click at [686, 31] on div "Tops: Basic Tops View Details Latest Snapshot" at bounding box center [598, 40] width 1070 height 31
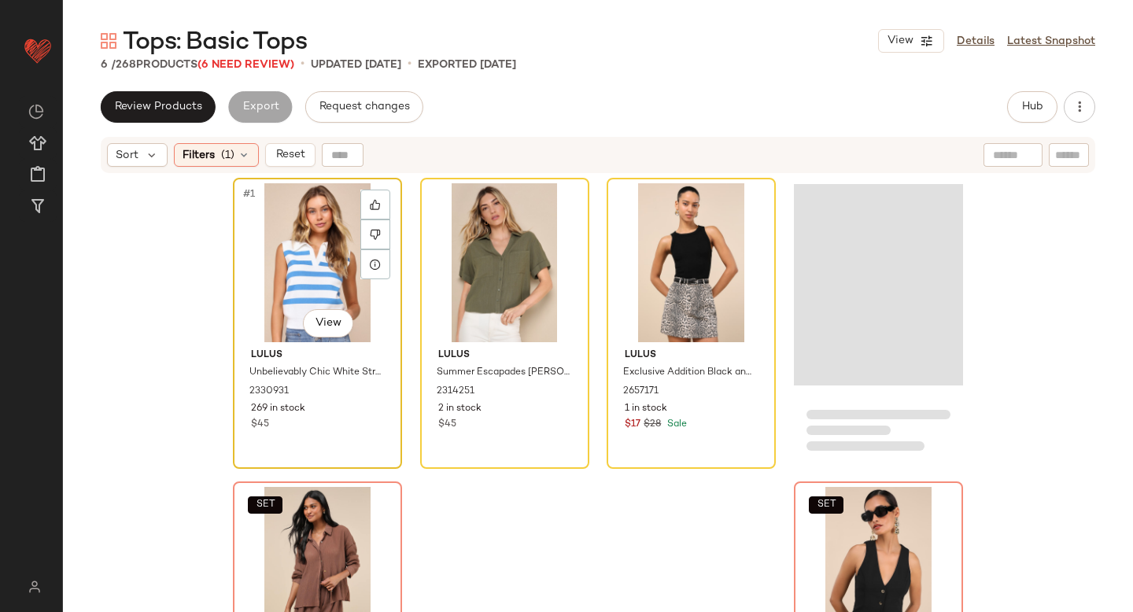
click at [275, 242] on div "#1 View" at bounding box center [317, 262] width 158 height 159
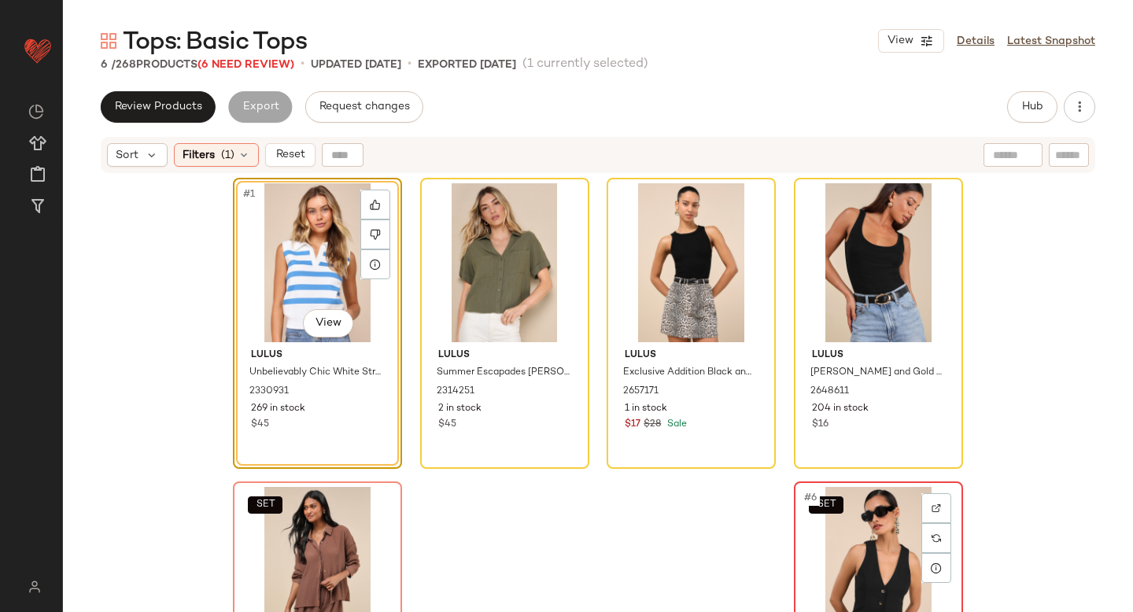
click at [815, 501] on span "#6" at bounding box center [811, 498] width 17 height 16
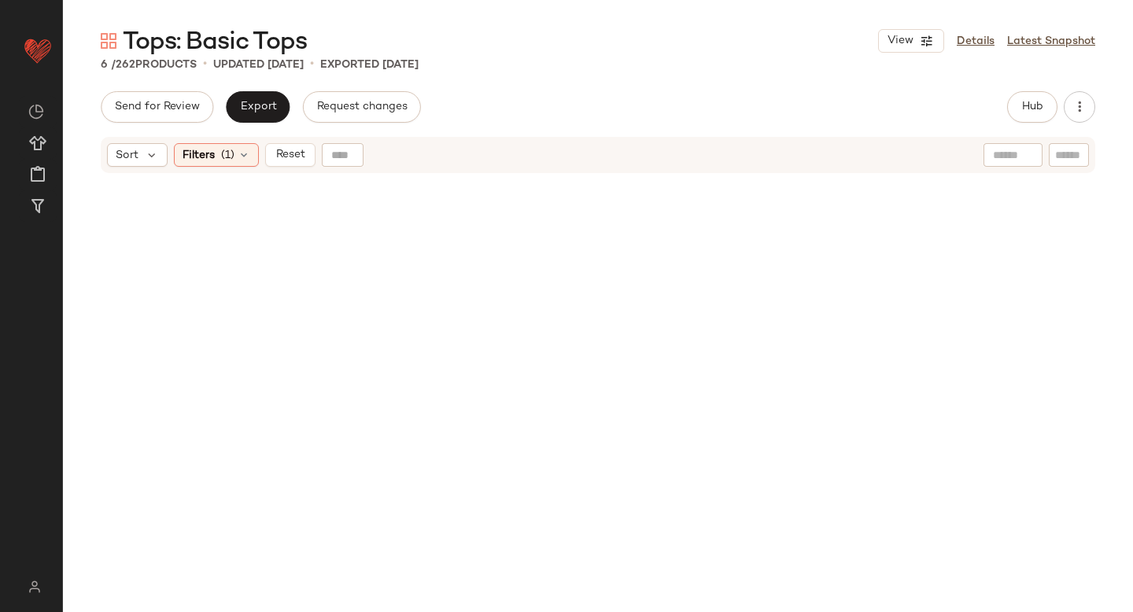
click at [280, 142] on div "Sort Filters (1) Reset" at bounding box center [598, 155] width 995 height 36
click at [286, 153] on span "Reset" at bounding box center [290, 155] width 30 height 13
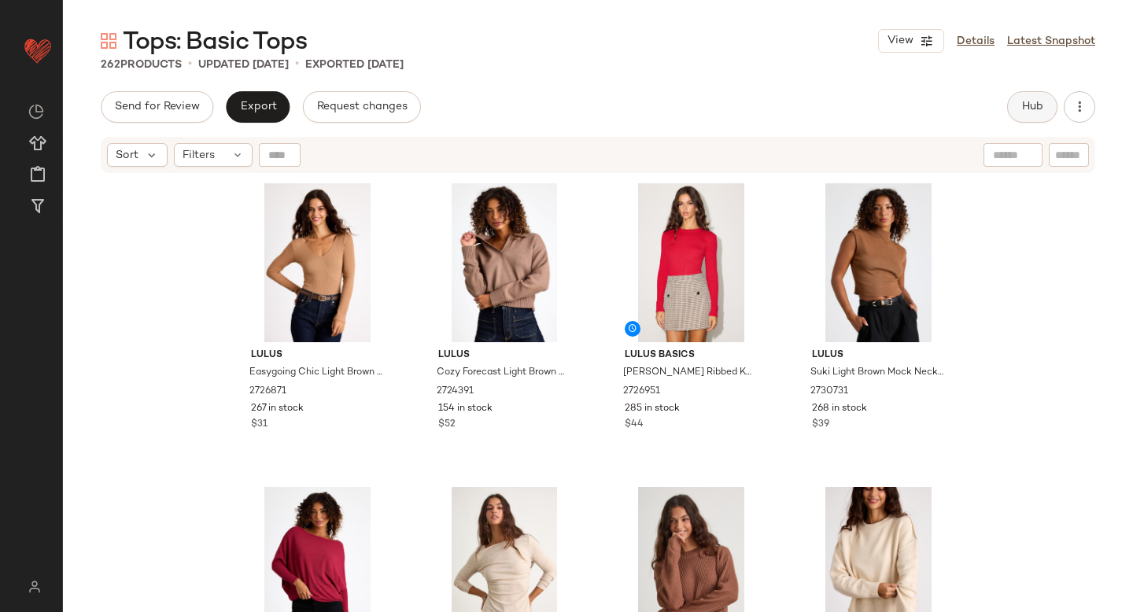
click at [1020, 113] on button "Hub" at bounding box center [1032, 106] width 50 height 31
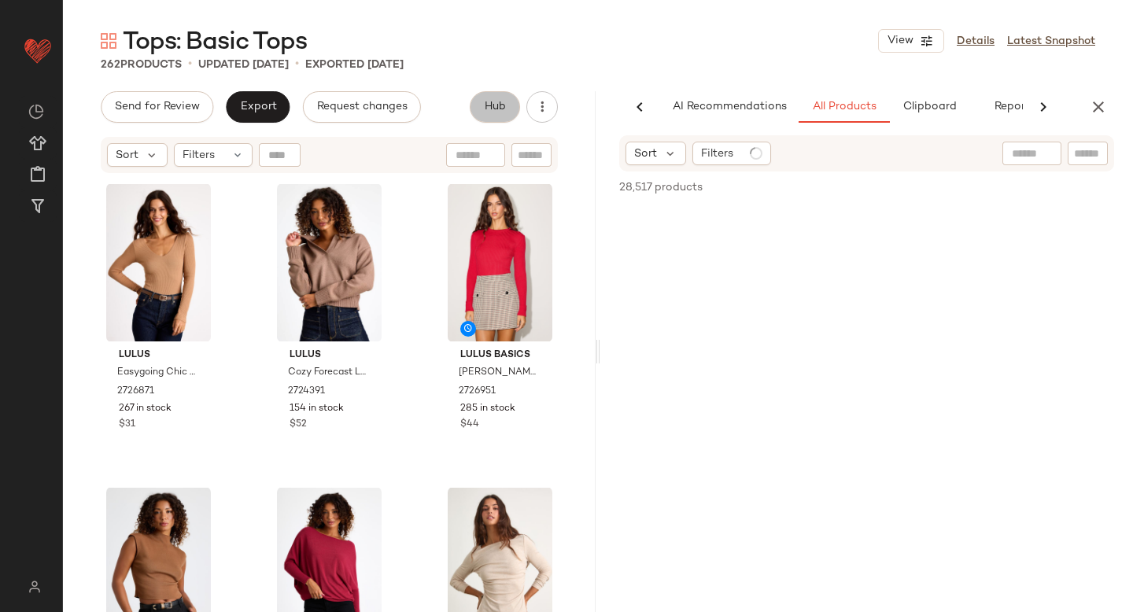
scroll to position [0, 37]
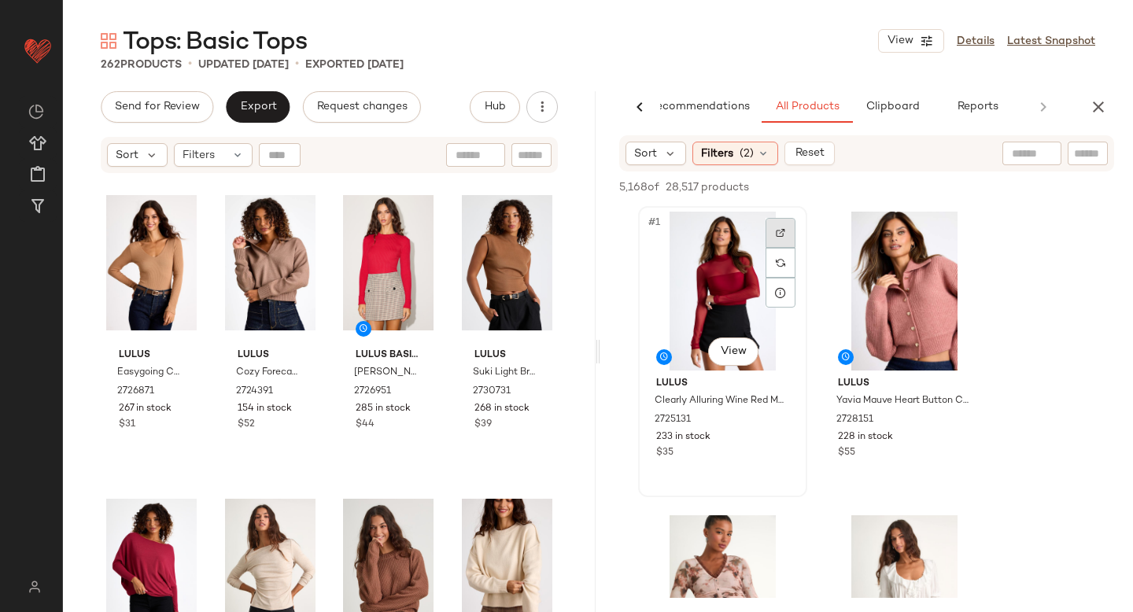
click at [787, 220] on div at bounding box center [781, 233] width 30 height 30
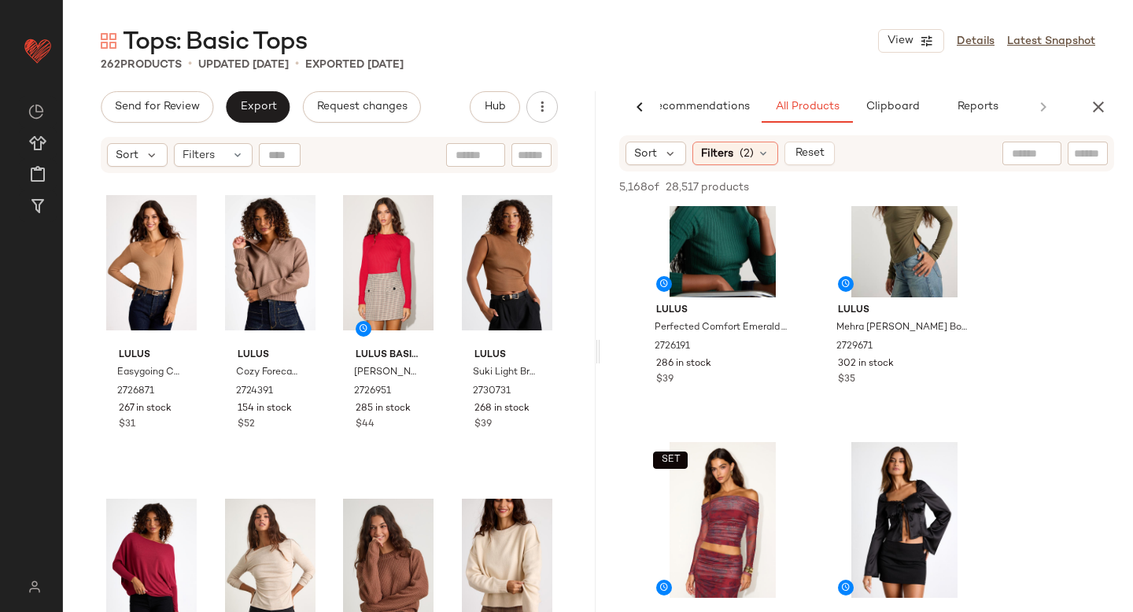
scroll to position [1859, 0]
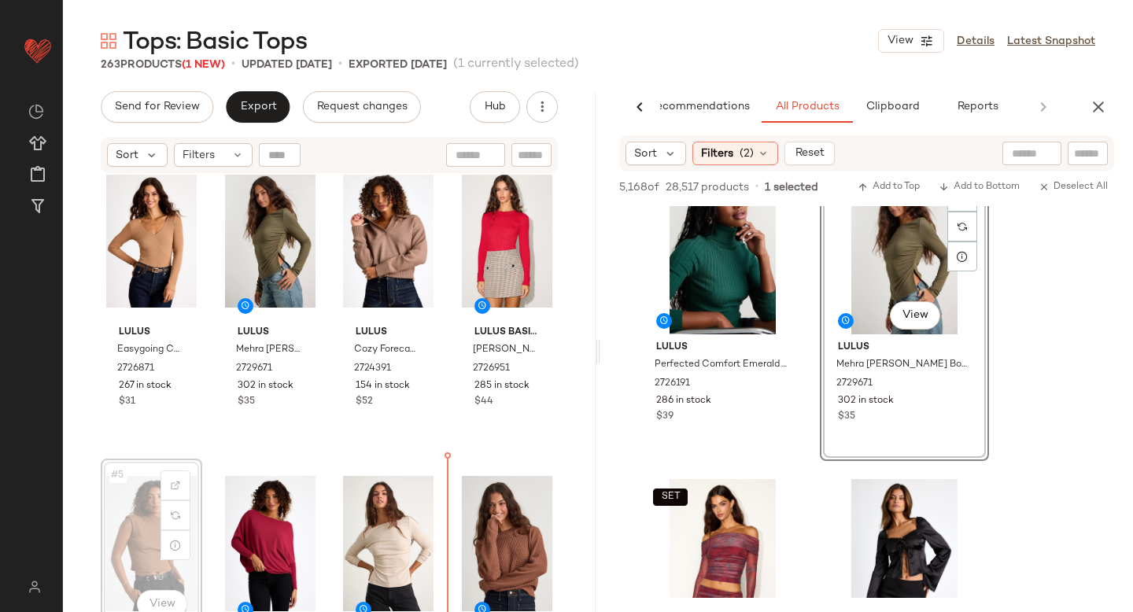
scroll to position [38, 0]
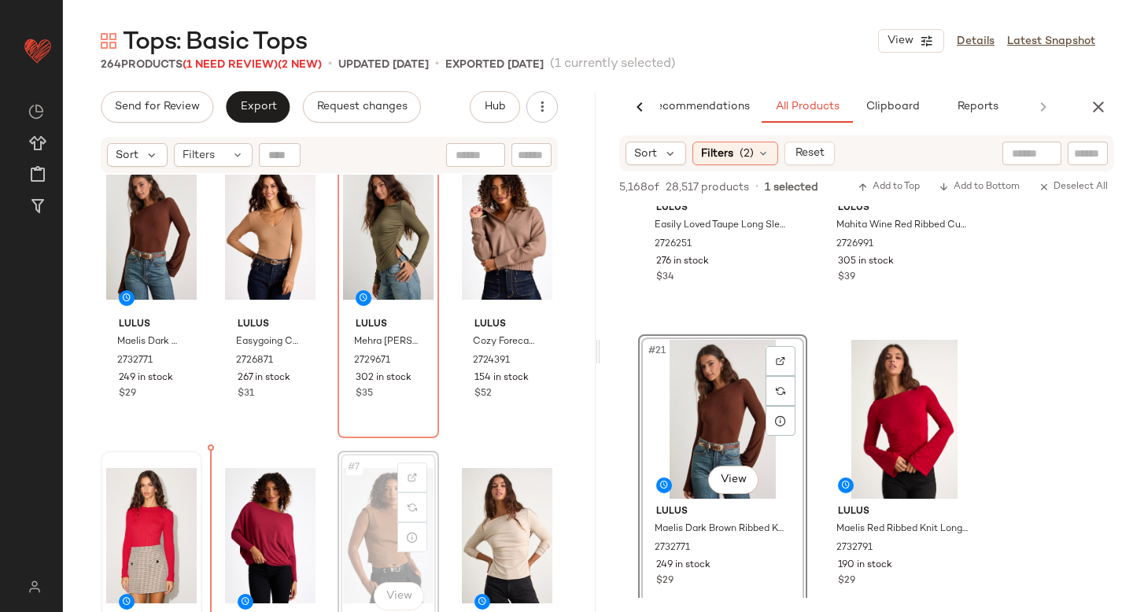
scroll to position [31, 0]
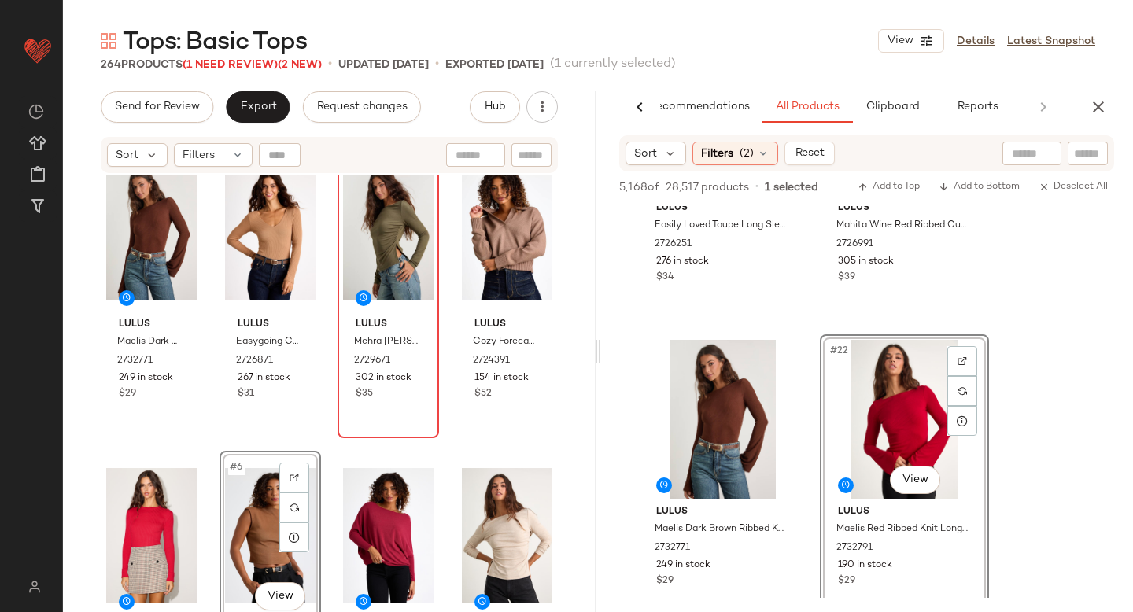
drag, startPoint x: 904, startPoint y: 409, endPoint x: 350, endPoint y: 374, distance: 555.2
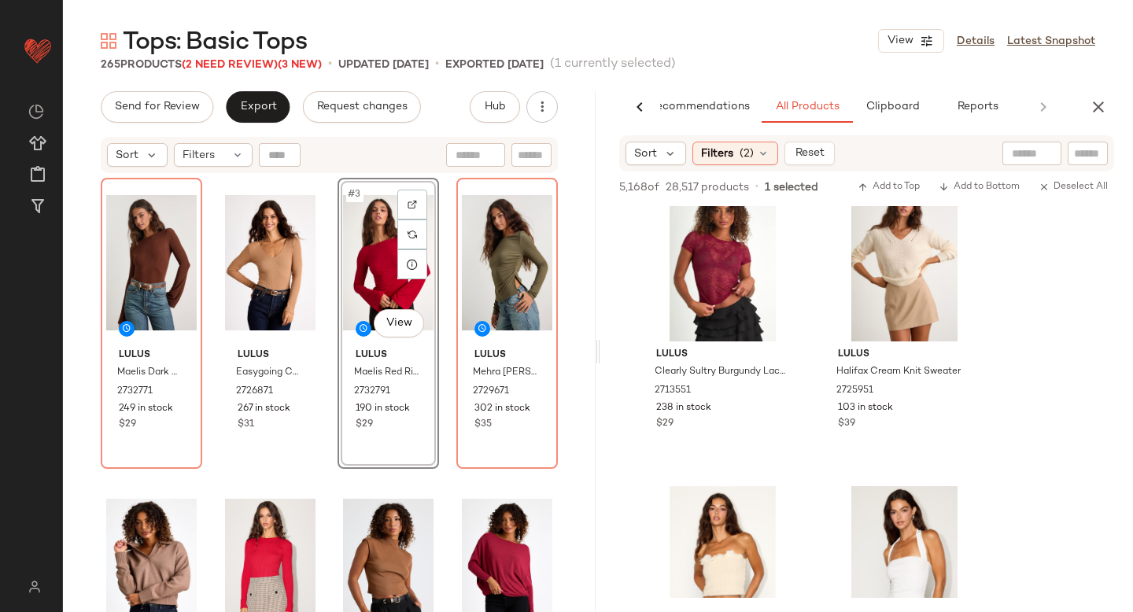
scroll to position [12484, 0]
click at [1096, 109] on icon "button" at bounding box center [1098, 107] width 19 height 19
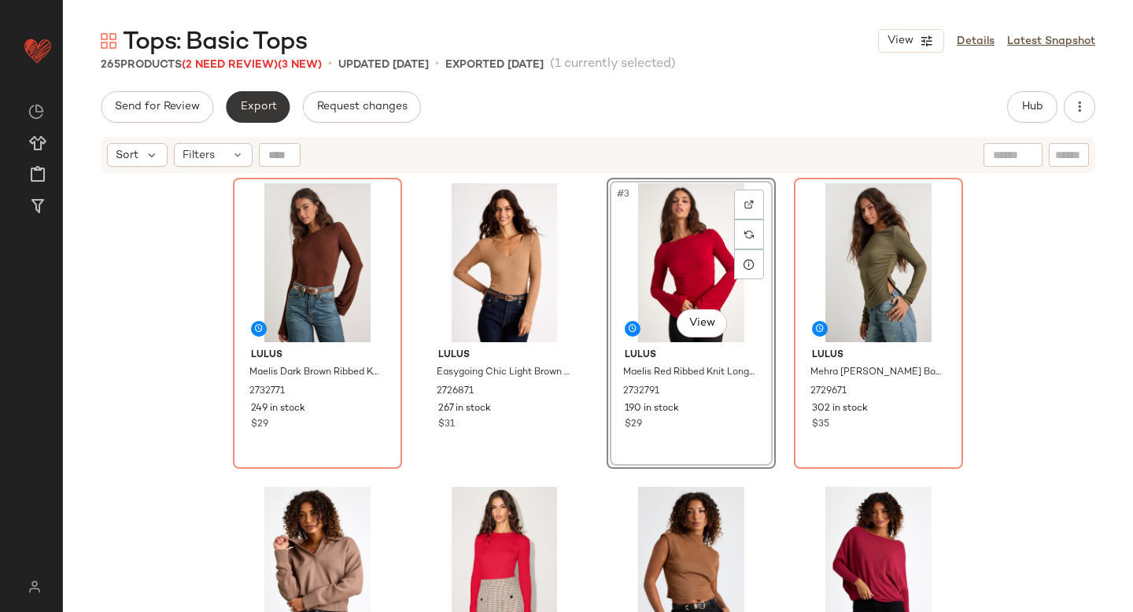
click at [232, 95] on button "Export" at bounding box center [258, 106] width 64 height 31
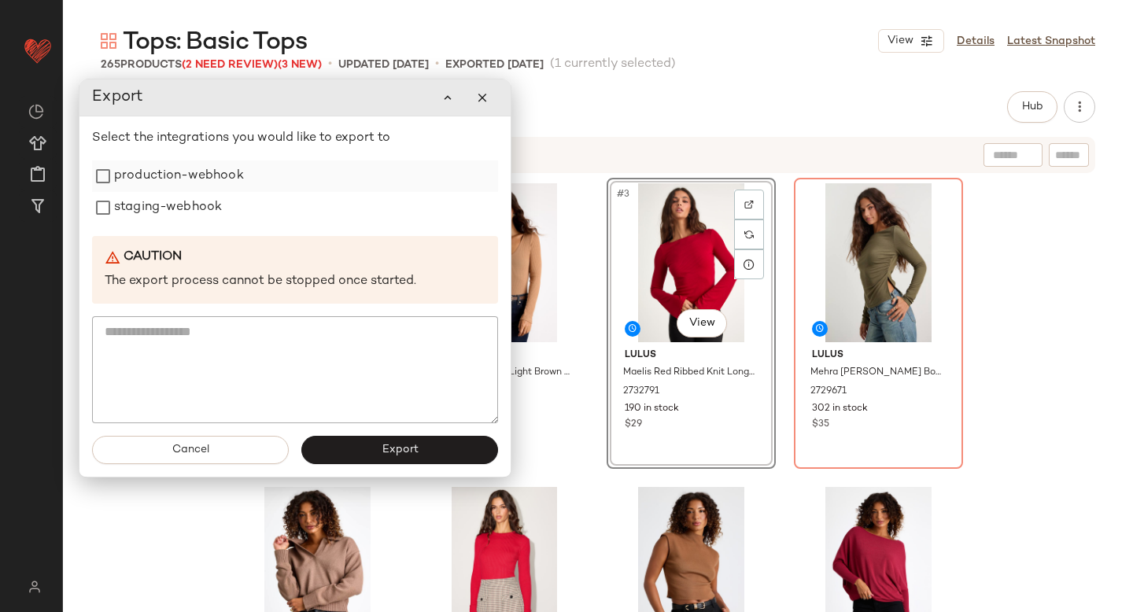
click at [202, 185] on label "production-webhook" at bounding box center [179, 176] width 130 height 31
click at [199, 206] on label "staging-webhook" at bounding box center [168, 207] width 108 height 31
click at [375, 456] on button "Export" at bounding box center [399, 450] width 197 height 28
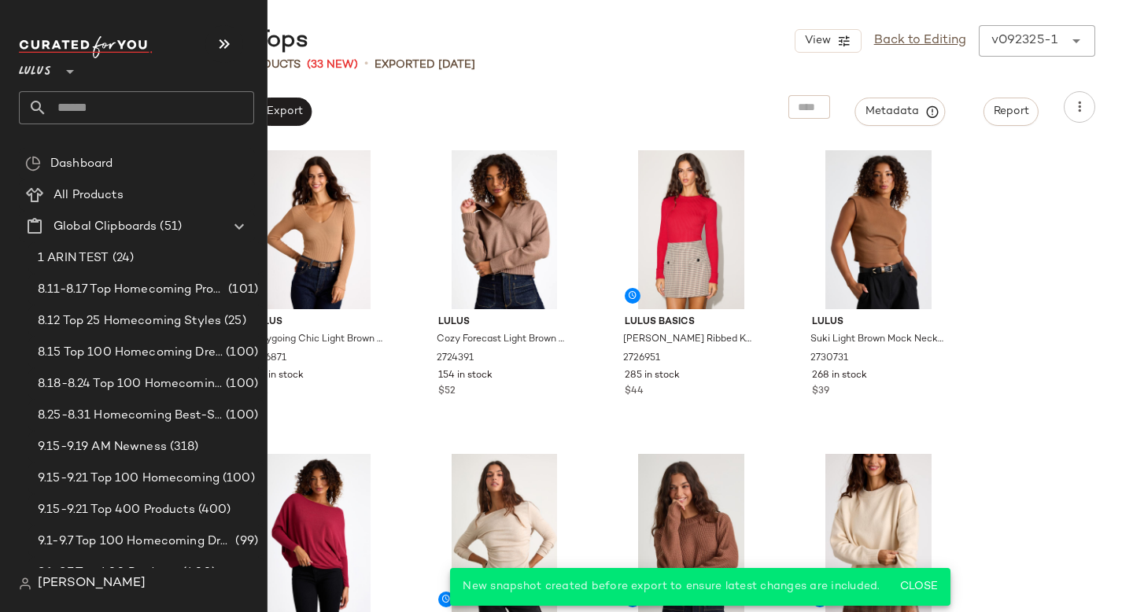
click at [91, 111] on input "text" at bounding box center [150, 107] width 207 height 33
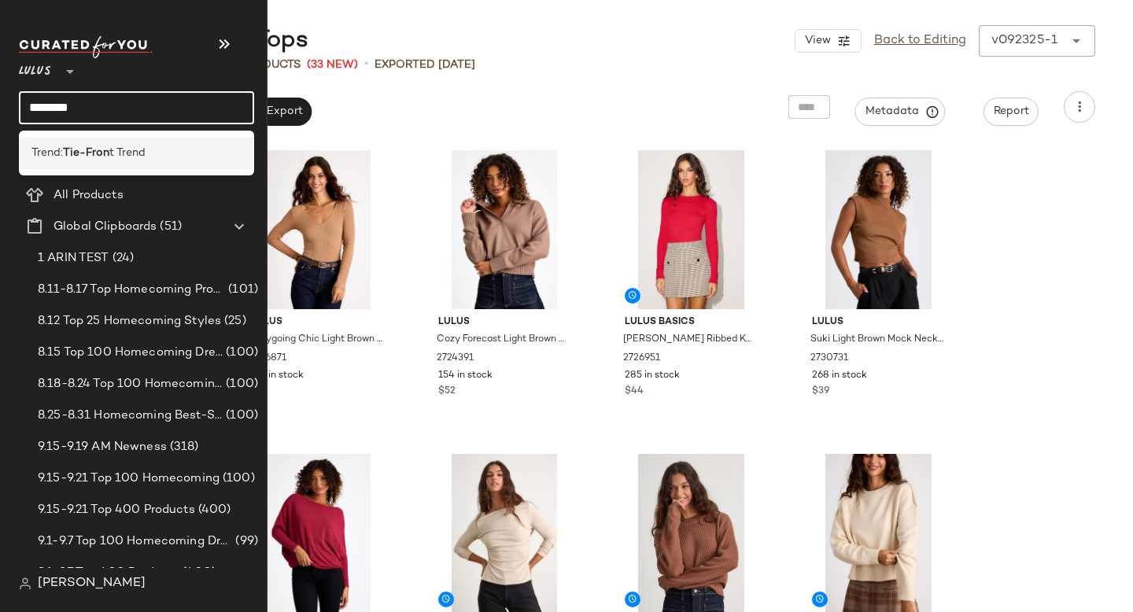
type input "********"
click at [78, 152] on b "Tie-Fron" at bounding box center [86, 153] width 46 height 17
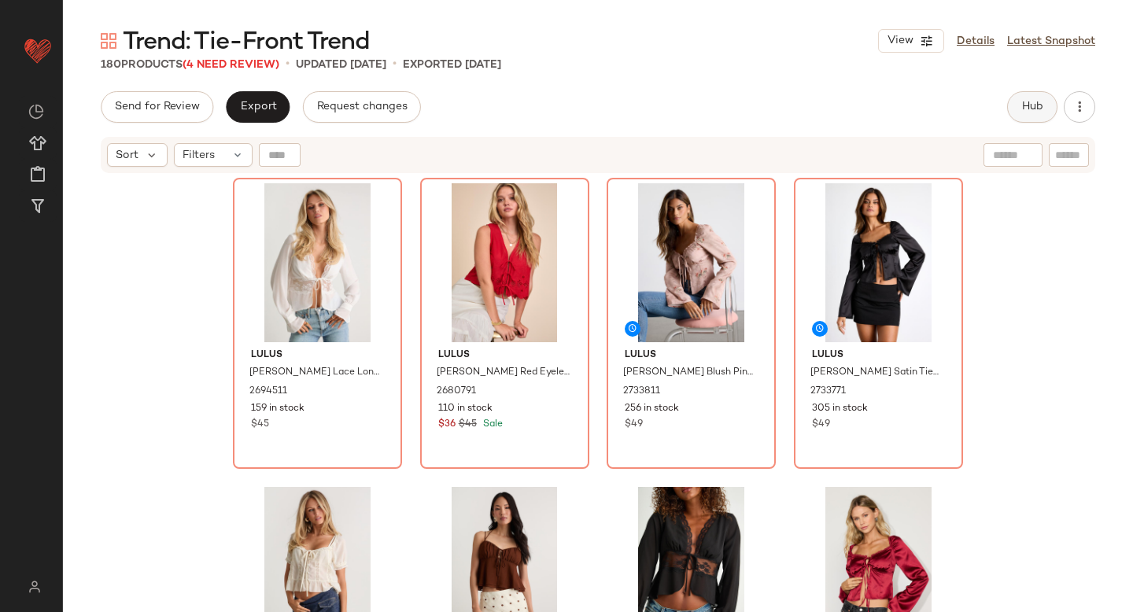
click at [1031, 103] on span "Hub" at bounding box center [1033, 107] width 22 height 13
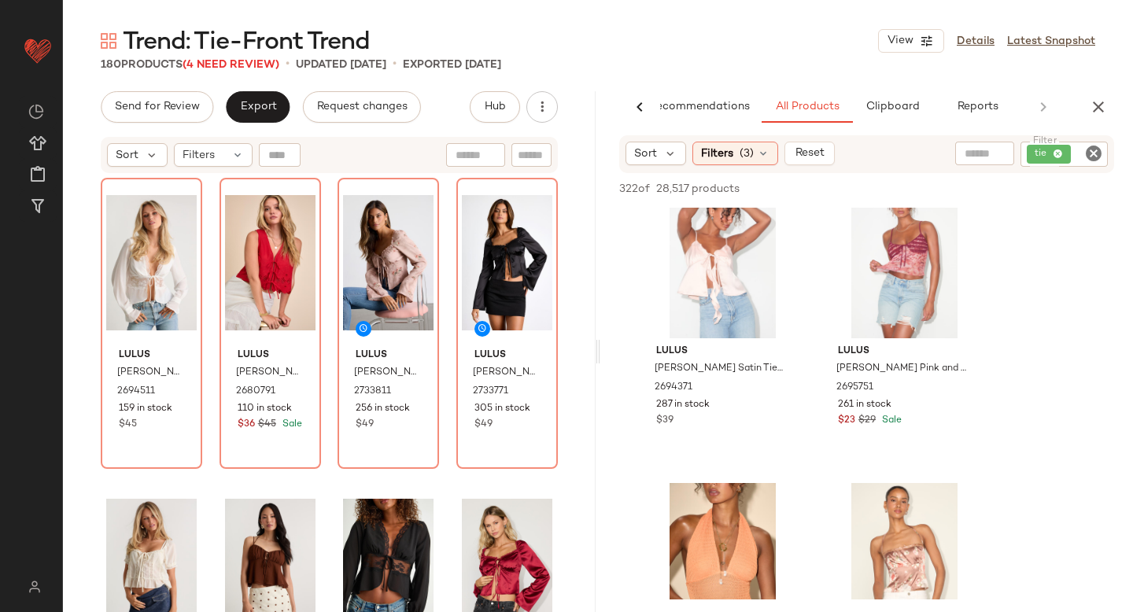
scroll to position [4559, 0]
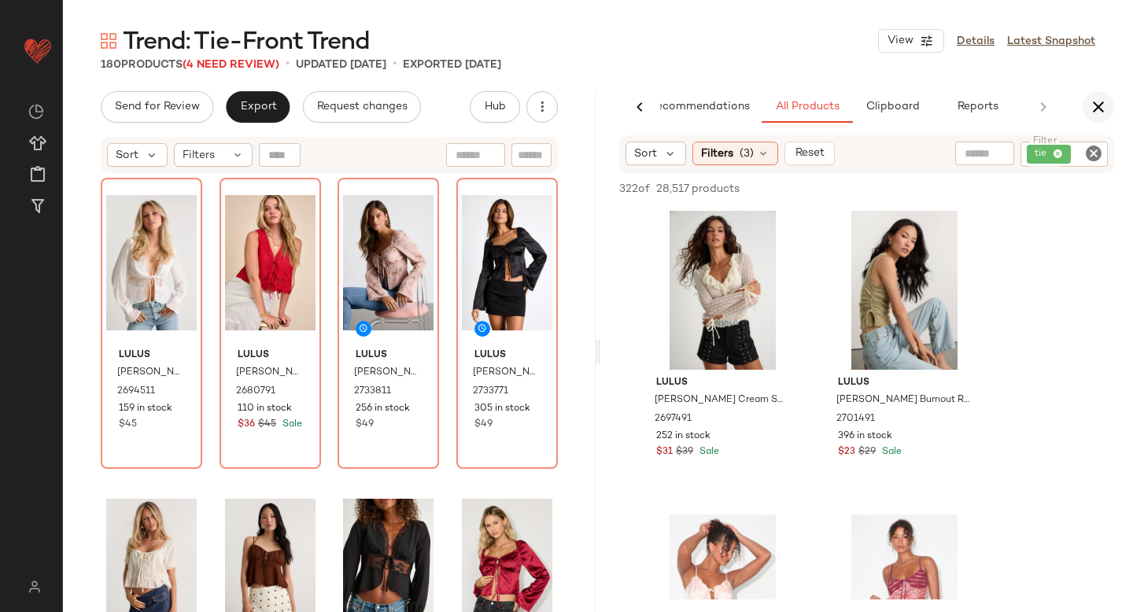
click at [1101, 112] on icon "button" at bounding box center [1098, 107] width 19 height 19
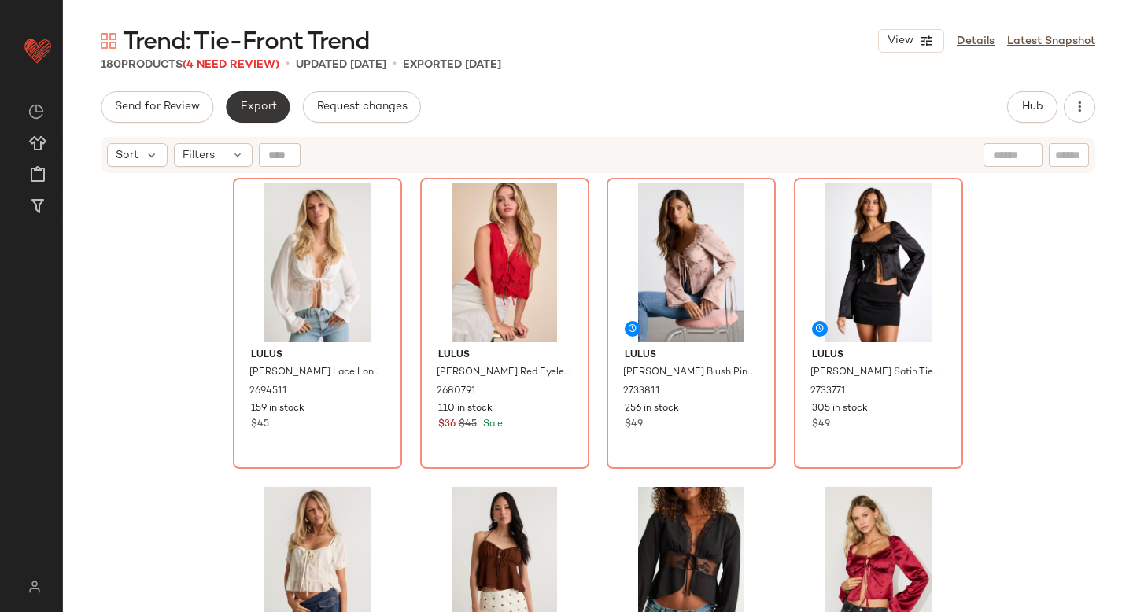
click at [263, 110] on span "Export" at bounding box center [257, 107] width 37 height 13
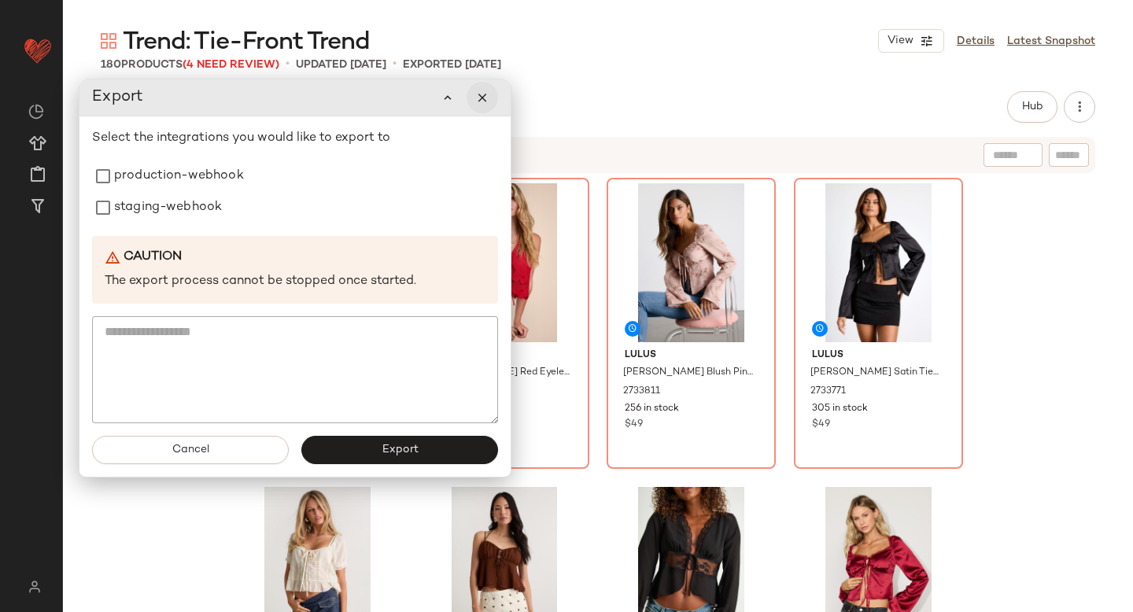
click at [479, 98] on icon "button" at bounding box center [482, 98] width 14 height 14
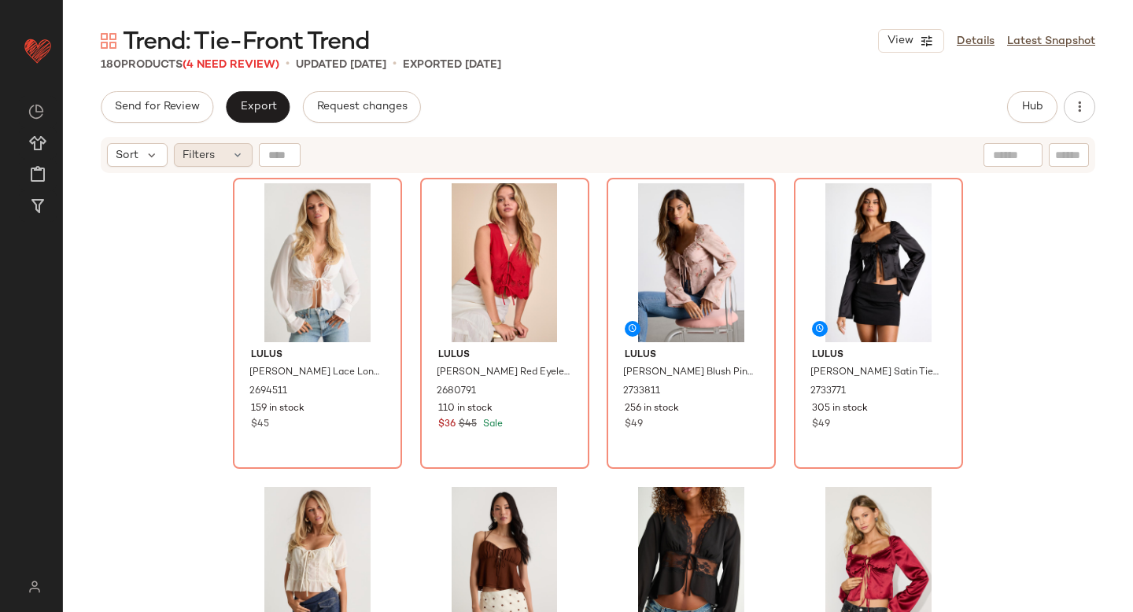
click at [231, 155] on icon at bounding box center [237, 155] width 13 height 13
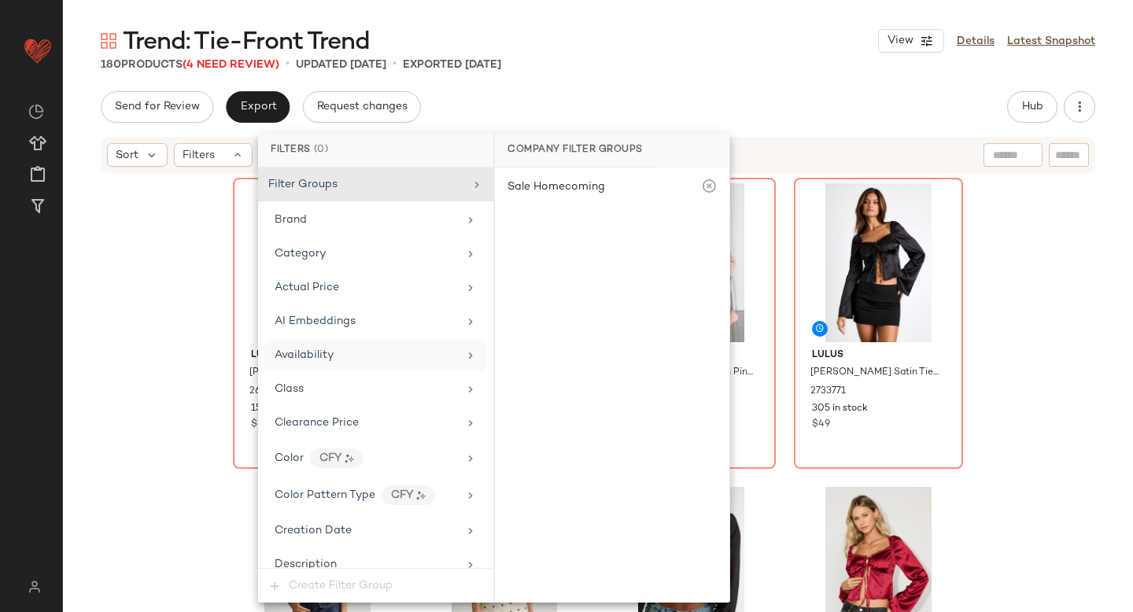
click at [320, 351] on span "Availability" at bounding box center [304, 355] width 59 height 12
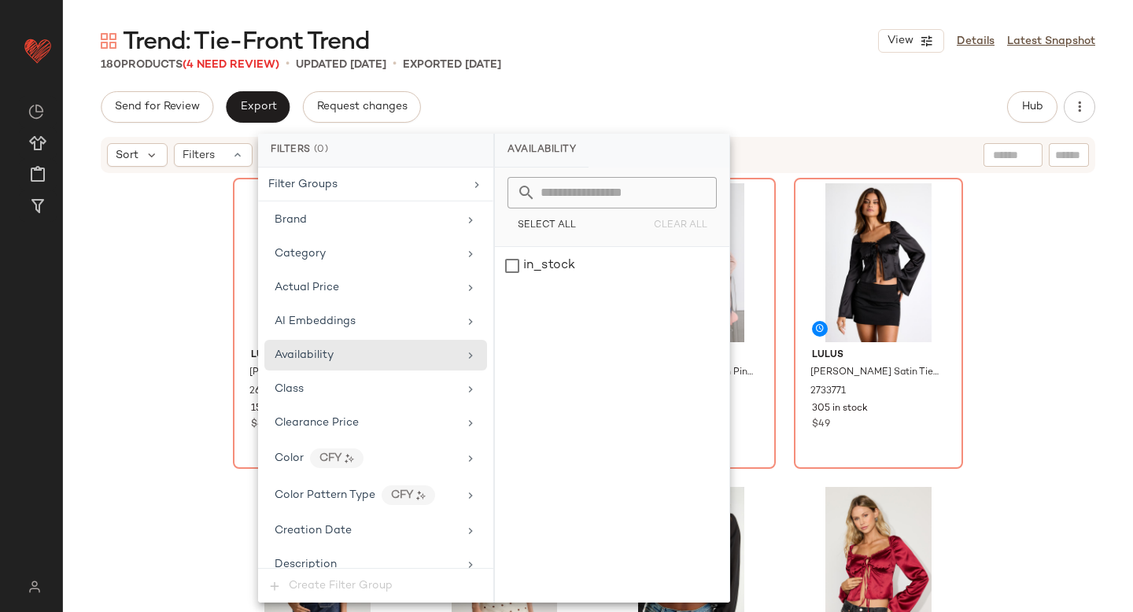
click at [730, 83] on div "Trend: Tie-Front Trend View Details Latest Snapshot 180 Products (4 Need Review…" at bounding box center [598, 318] width 1070 height 587
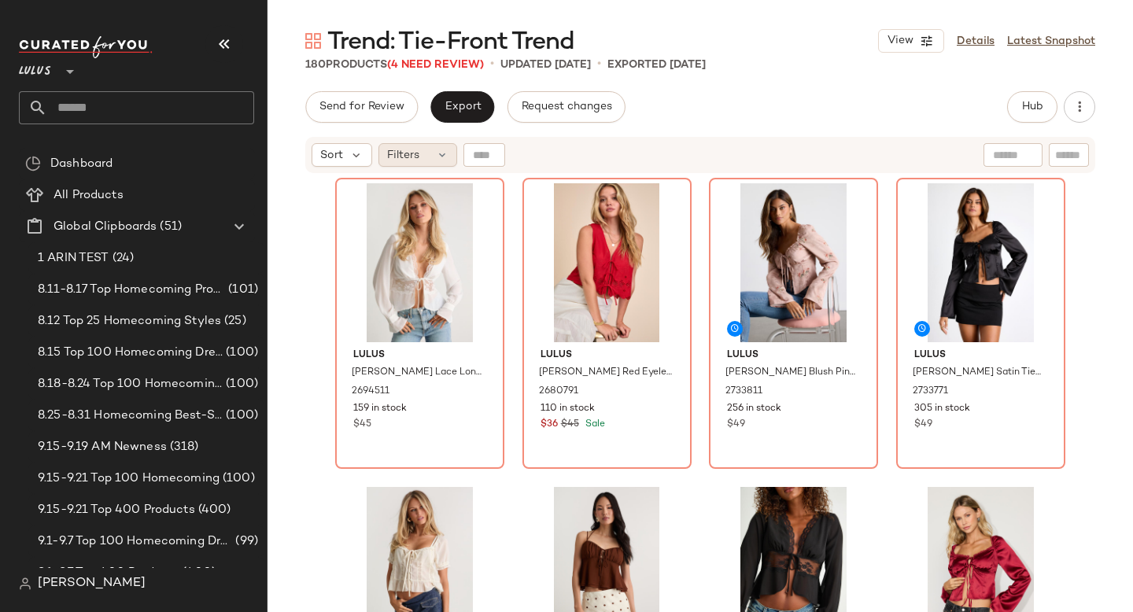
click at [434, 150] on div "Filters" at bounding box center [418, 155] width 79 height 24
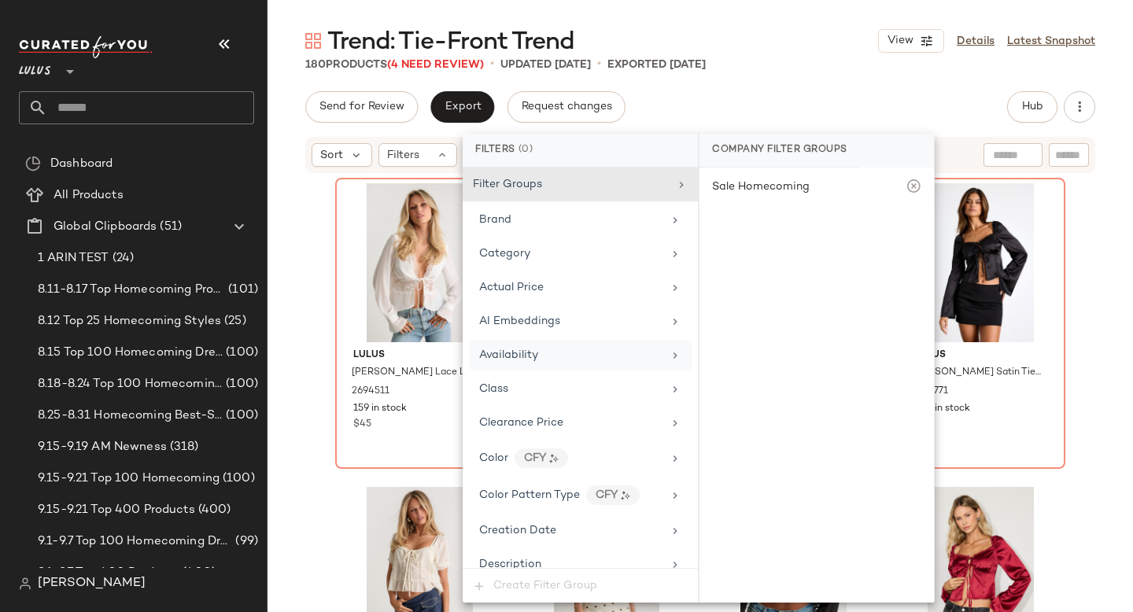
click at [497, 362] on div "Availability" at bounding box center [508, 355] width 59 height 17
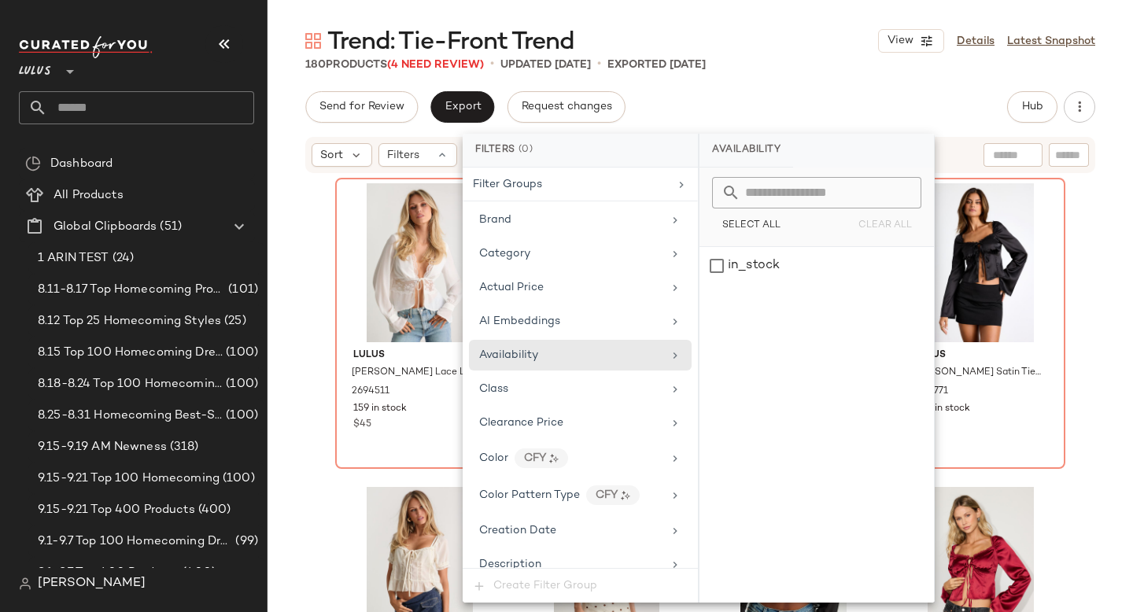
click at [810, 79] on div "Trend: Tie-Front Trend View Details Latest Snapshot 180 Products (4 Need Review…" at bounding box center [701, 318] width 866 height 587
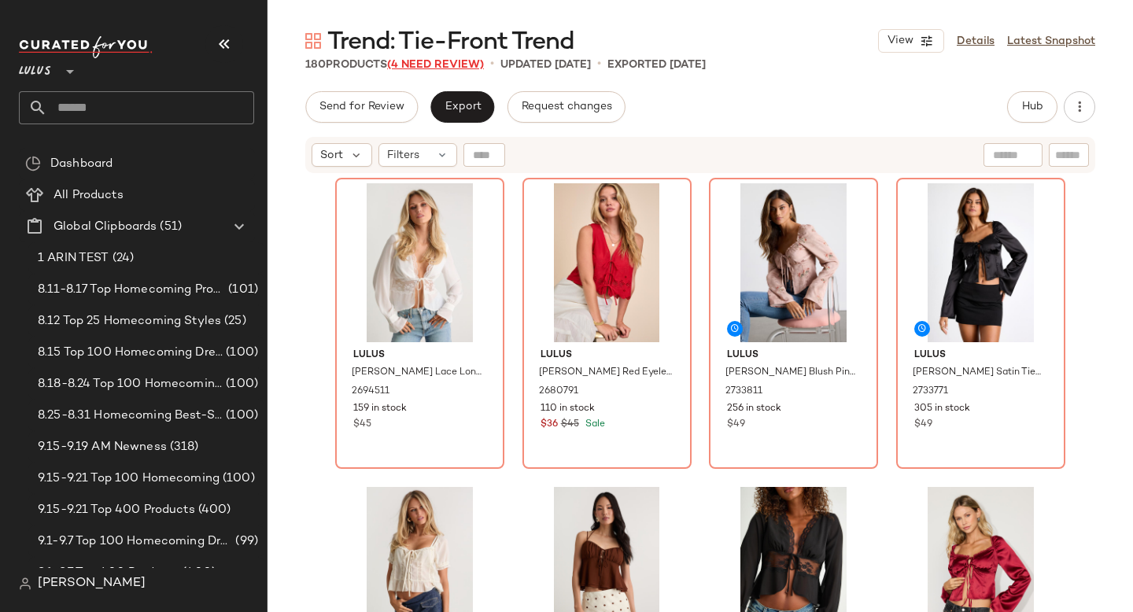
click at [453, 68] on span "(4 Need Review)" at bounding box center [435, 65] width 97 height 12
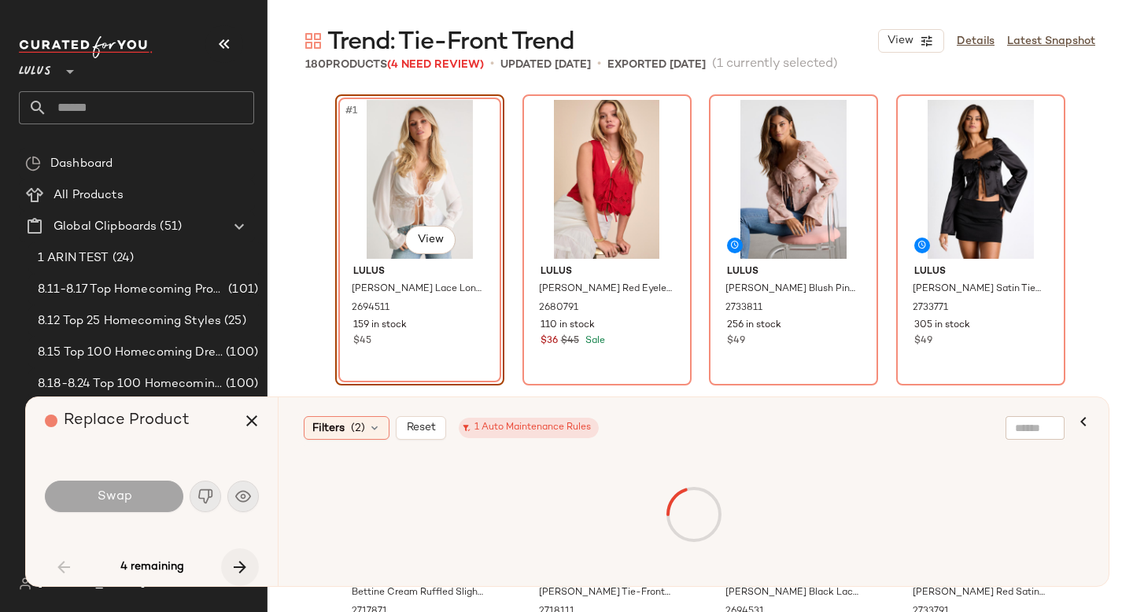
click at [241, 560] on icon "button" at bounding box center [240, 567] width 19 height 19
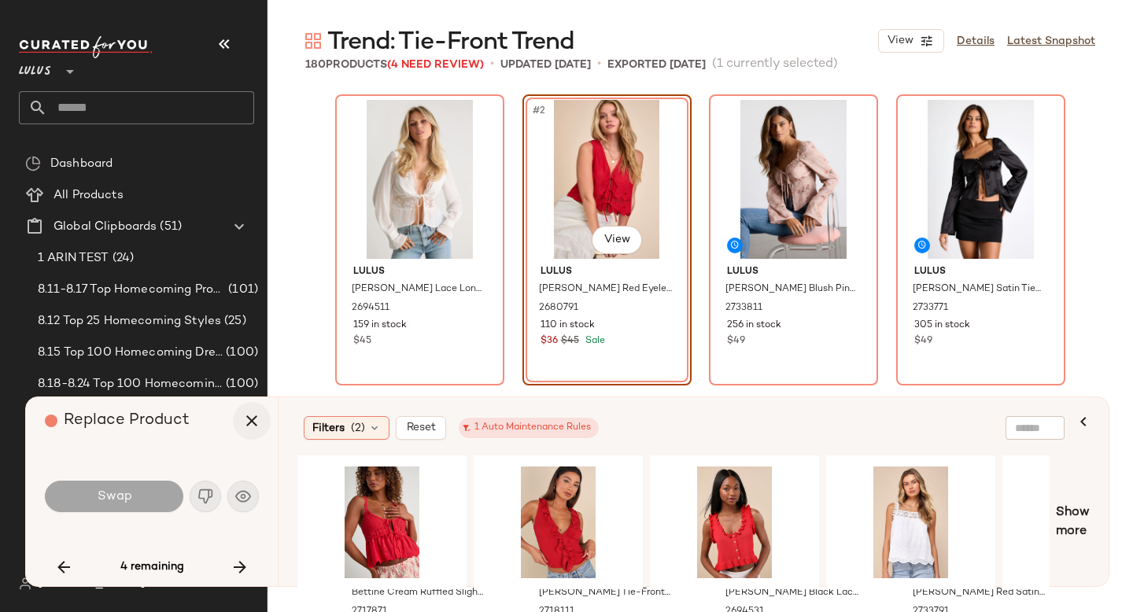
click at [253, 426] on icon "button" at bounding box center [251, 421] width 19 height 19
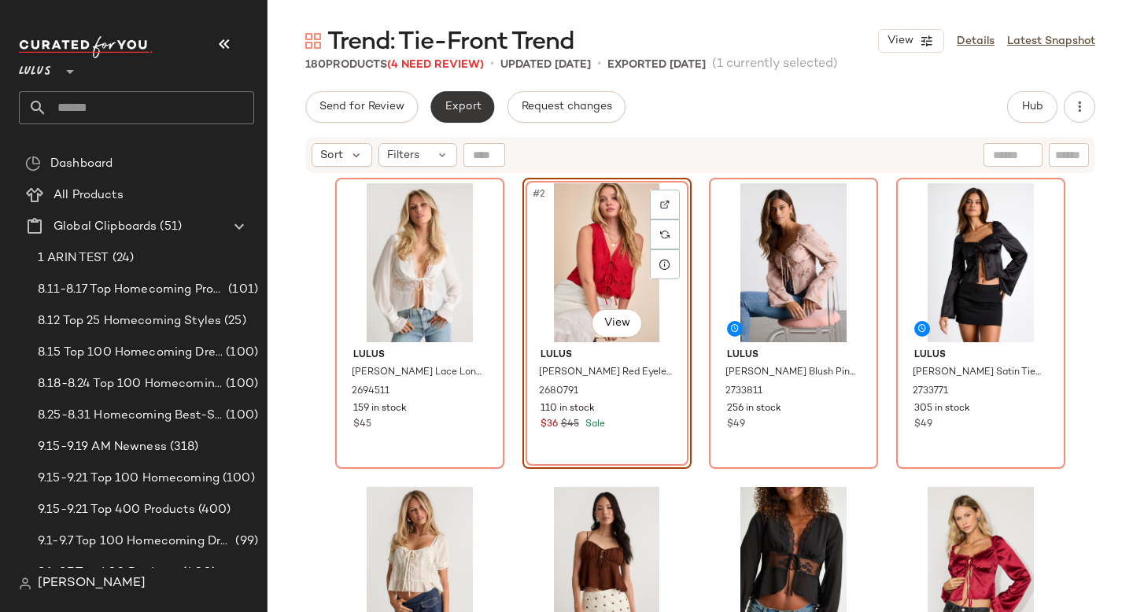
click at [460, 113] on button "Export" at bounding box center [463, 106] width 64 height 31
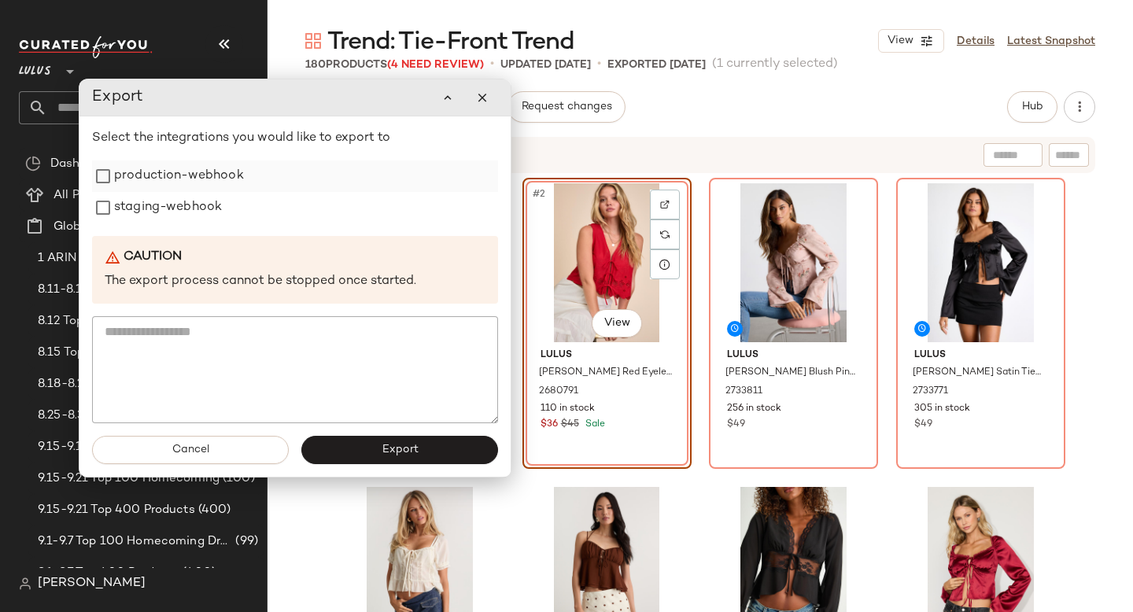
click at [225, 187] on label "production-webhook" at bounding box center [179, 176] width 130 height 31
click at [205, 215] on label "staging-webhook" at bounding box center [168, 207] width 108 height 31
click at [390, 455] on span "Export" at bounding box center [399, 450] width 37 height 13
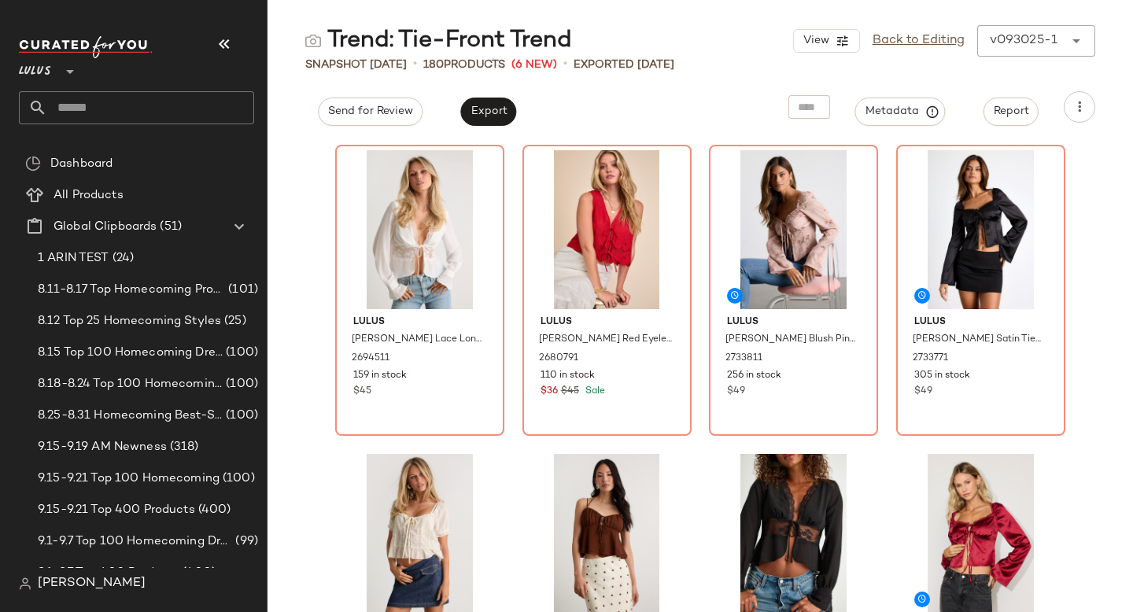
click at [96, 94] on input "text" at bounding box center [150, 107] width 207 height 33
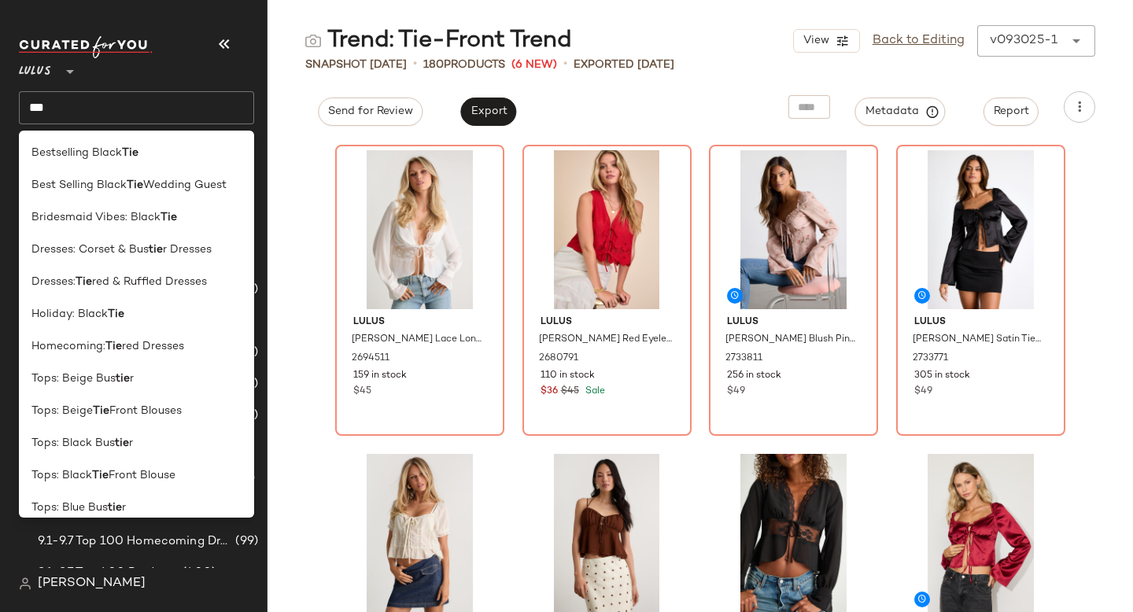
click at [144, 113] on input "***" at bounding box center [136, 107] width 235 height 33
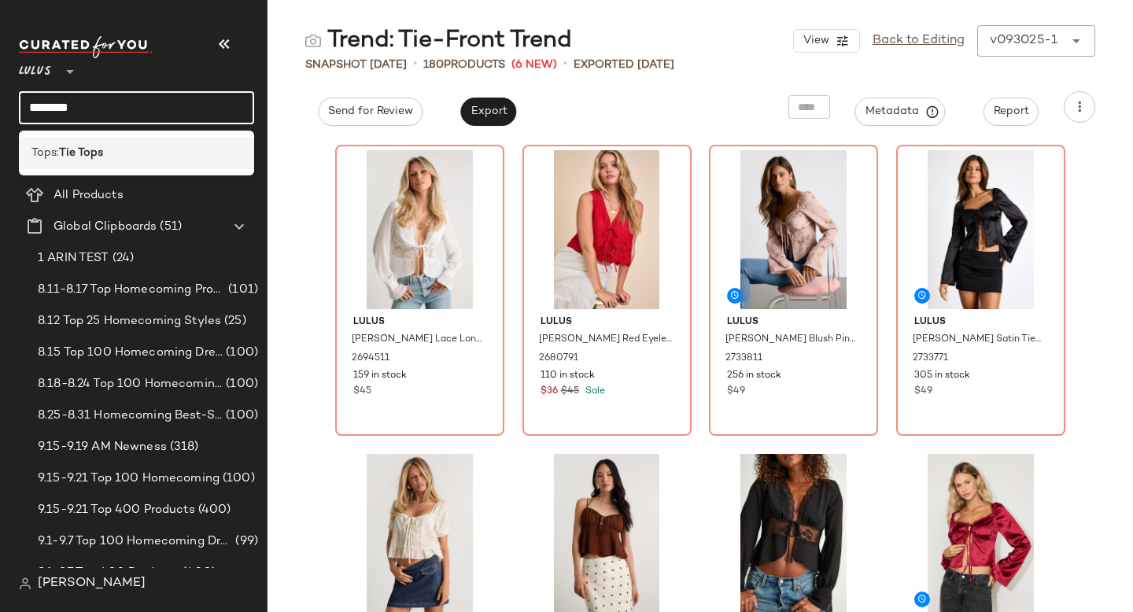
type input "********"
click at [119, 164] on div "Tops: Tie Tops" at bounding box center [136, 153] width 235 height 32
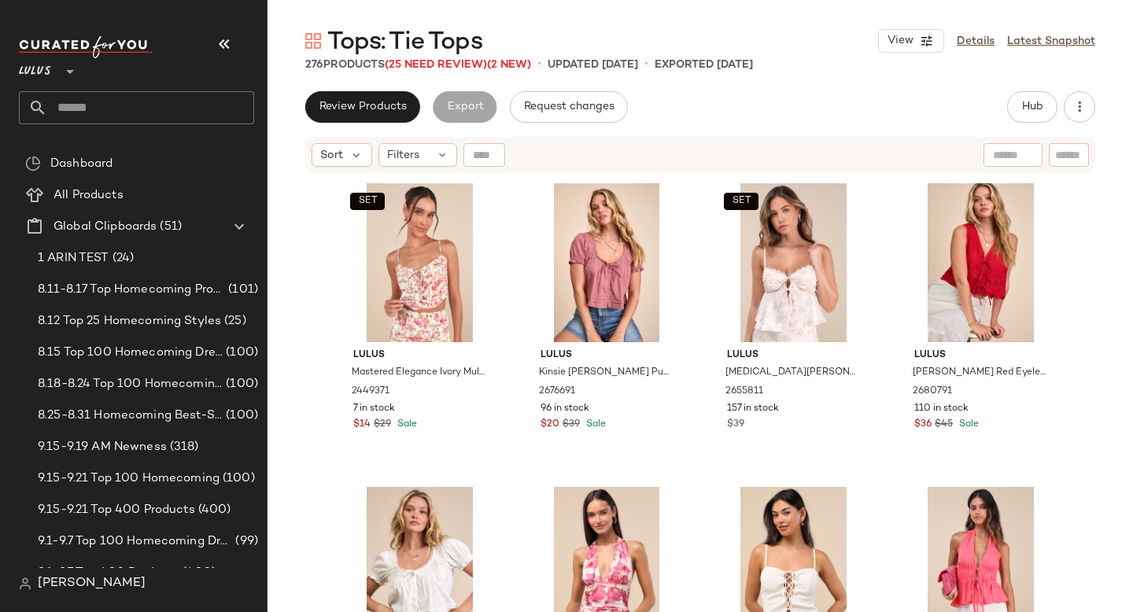
click at [850, 134] on div "Review Products Export Request changes Hub Send for Review External Review Inte…" at bounding box center [701, 351] width 866 height 521
click at [226, 45] on icon "button" at bounding box center [224, 44] width 19 height 19
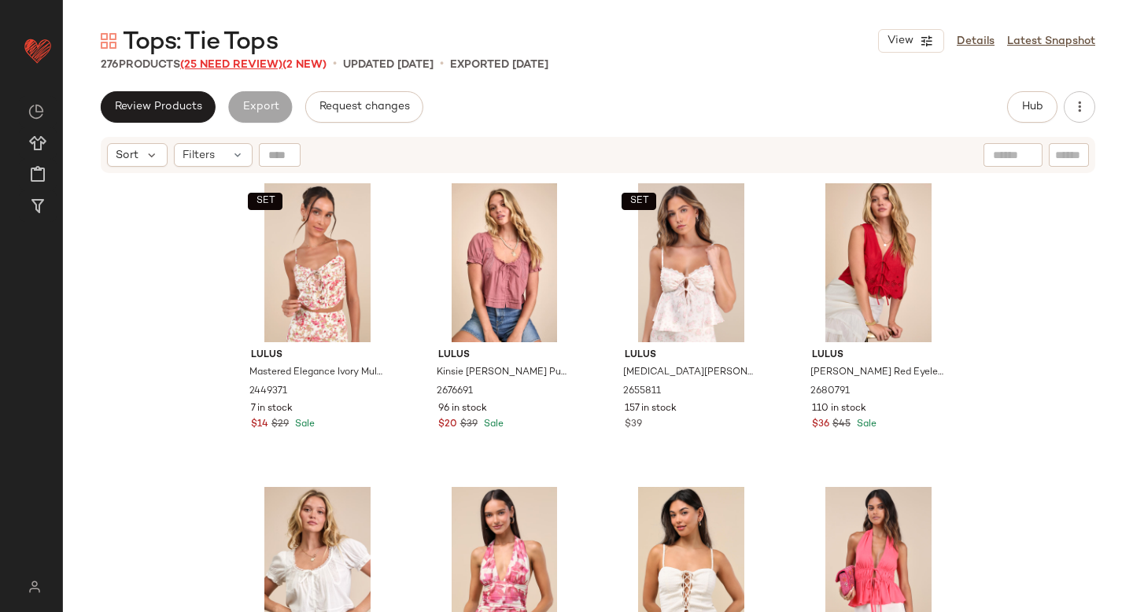
click at [227, 67] on span "(25 Need Review)" at bounding box center [231, 65] width 102 height 12
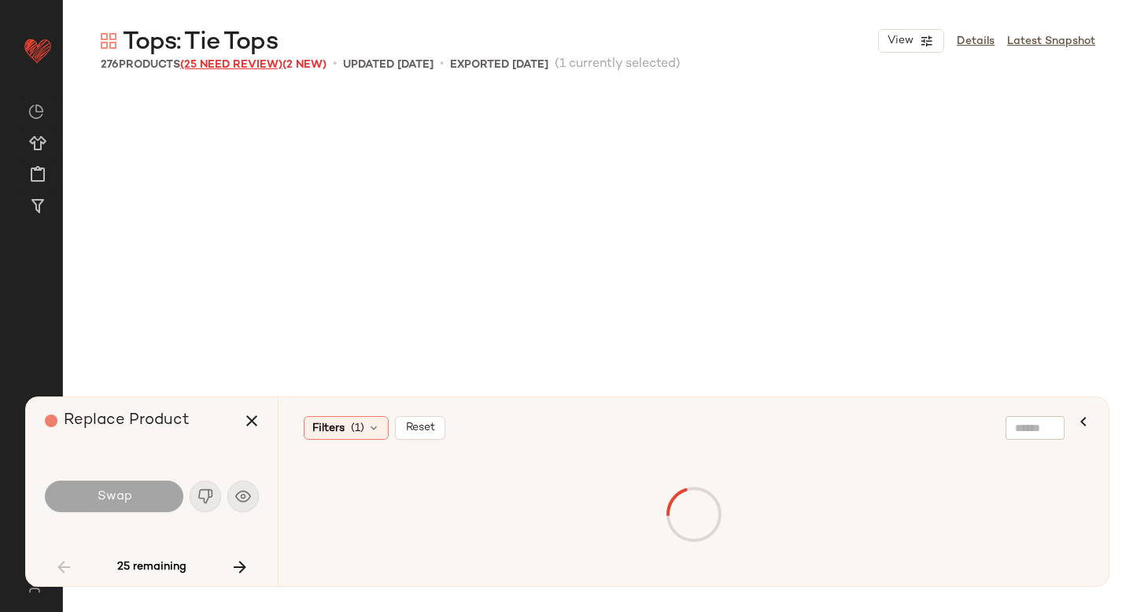
scroll to position [3038, 0]
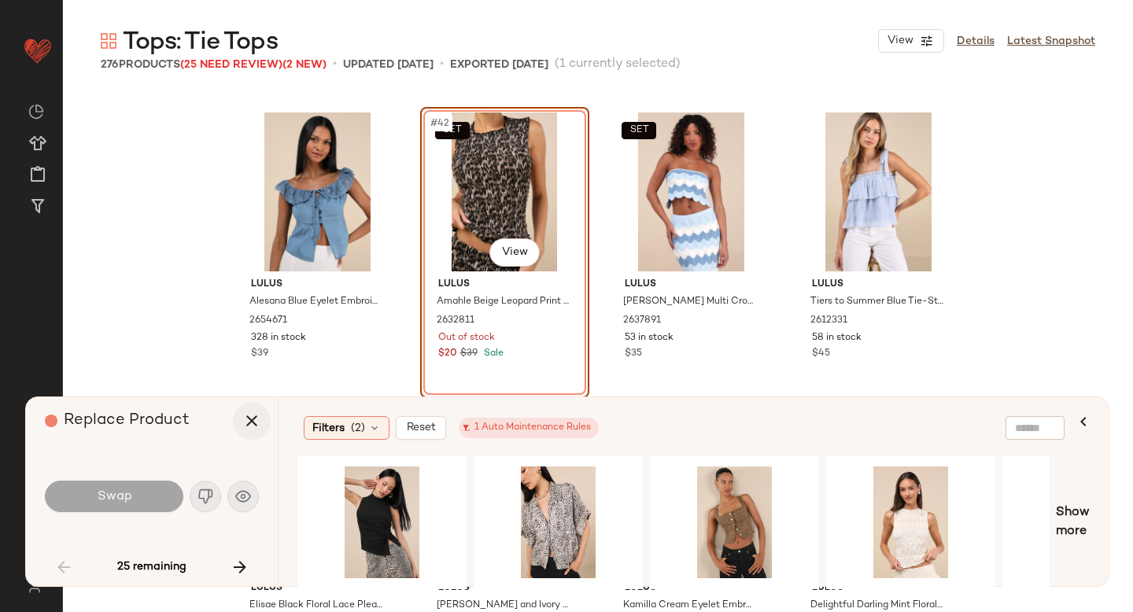
click at [256, 416] on icon "button" at bounding box center [251, 421] width 19 height 19
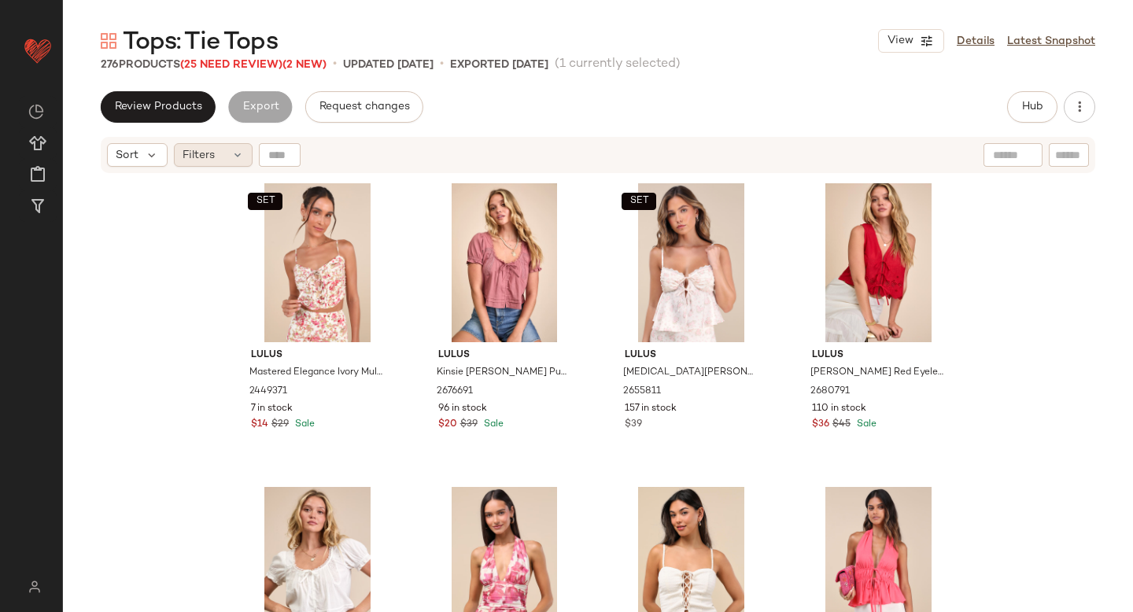
click at [220, 150] on div "Filters" at bounding box center [213, 155] width 79 height 24
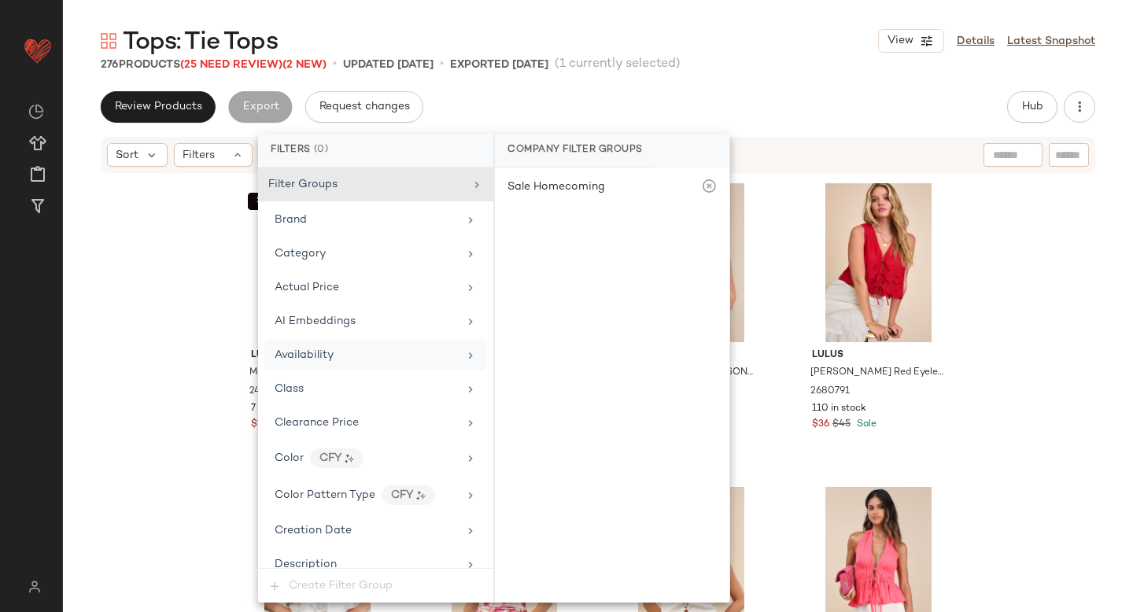
click at [309, 349] on span "Availability" at bounding box center [304, 355] width 59 height 12
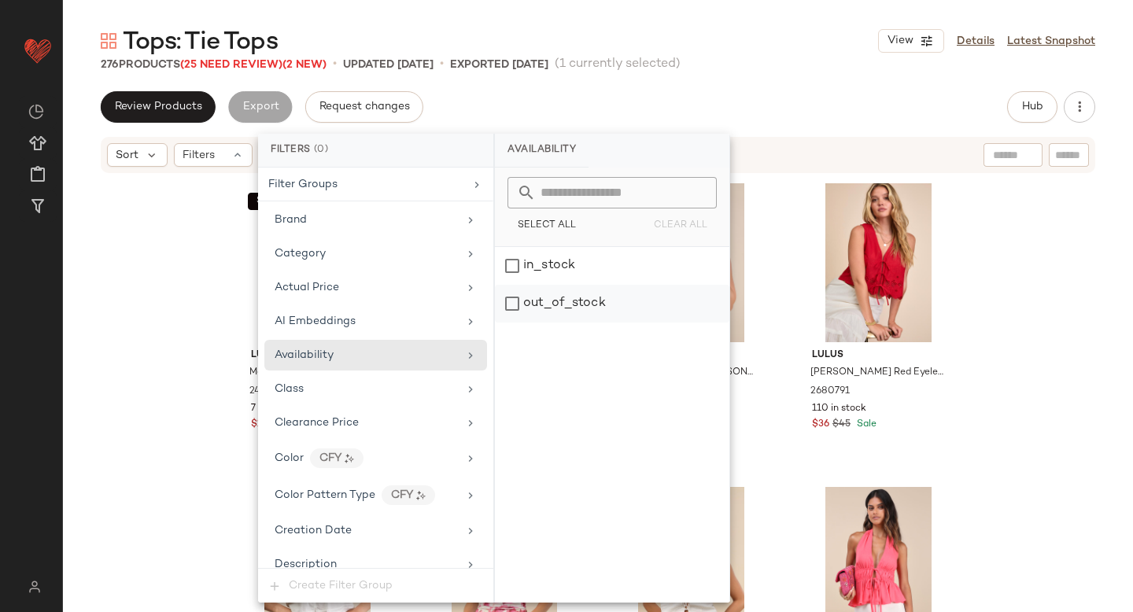
click at [560, 309] on div "out_of_stock" at bounding box center [612, 304] width 235 height 38
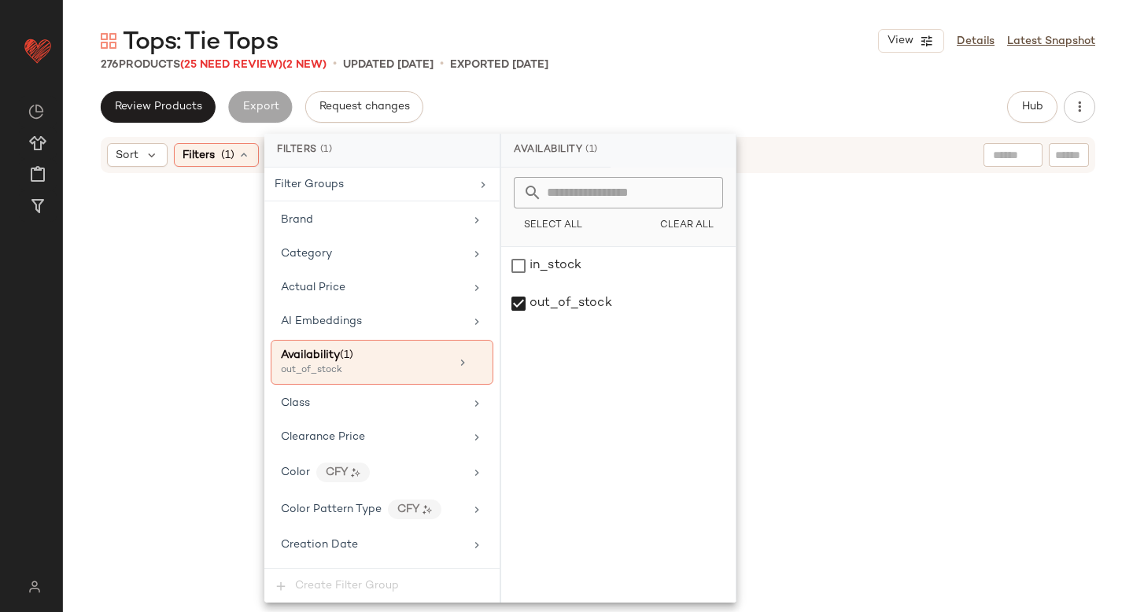
click at [800, 79] on div "Tops: Tie Tops View Details Latest Snapshot 276 Products (25 Need Review) (2 Ne…" at bounding box center [598, 318] width 1070 height 587
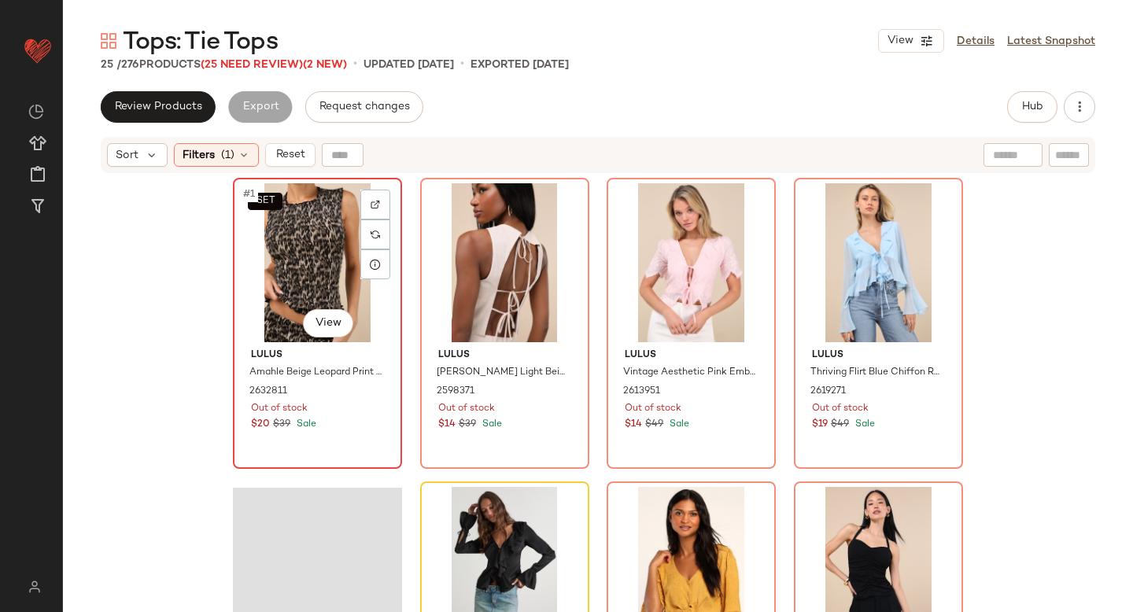
click at [285, 277] on div "SET #1 View" at bounding box center [317, 262] width 158 height 159
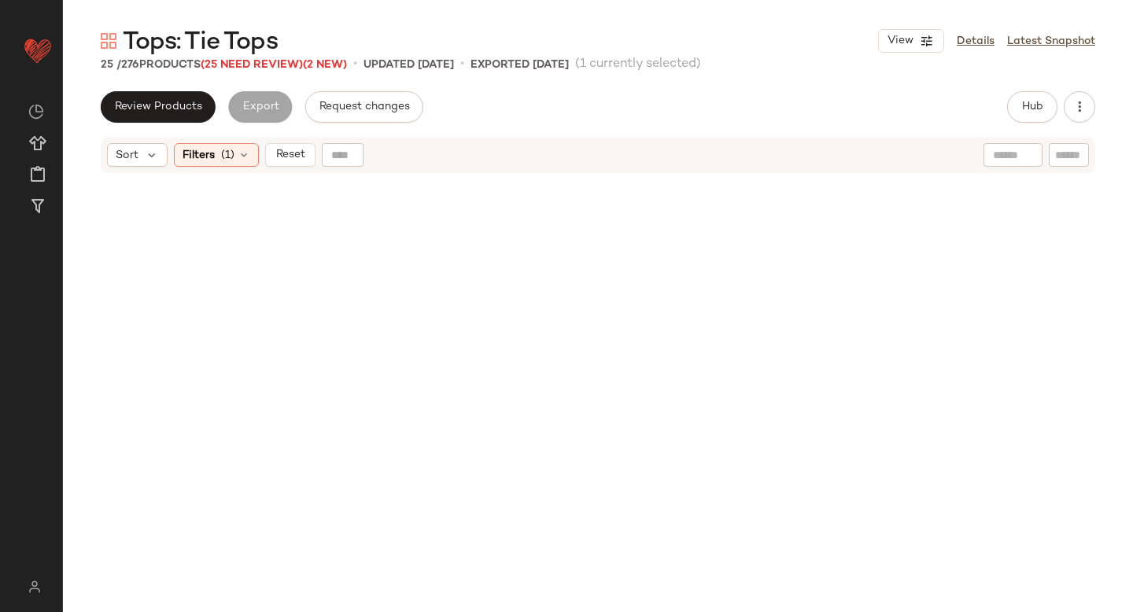
scroll to position [1653, 0]
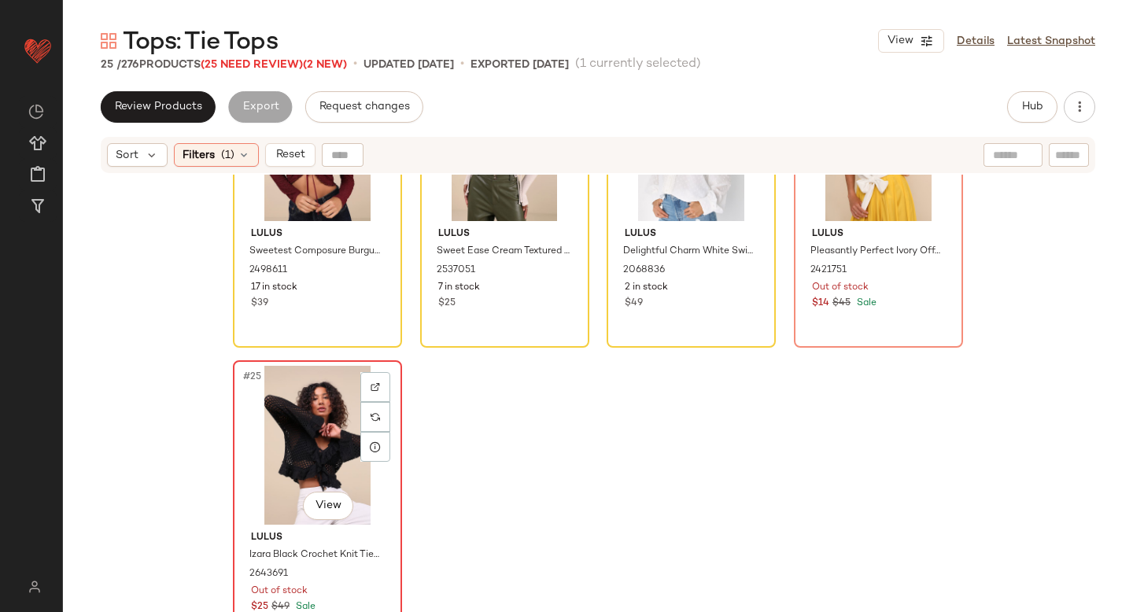
click at [317, 453] on div "#25 View" at bounding box center [317, 445] width 158 height 159
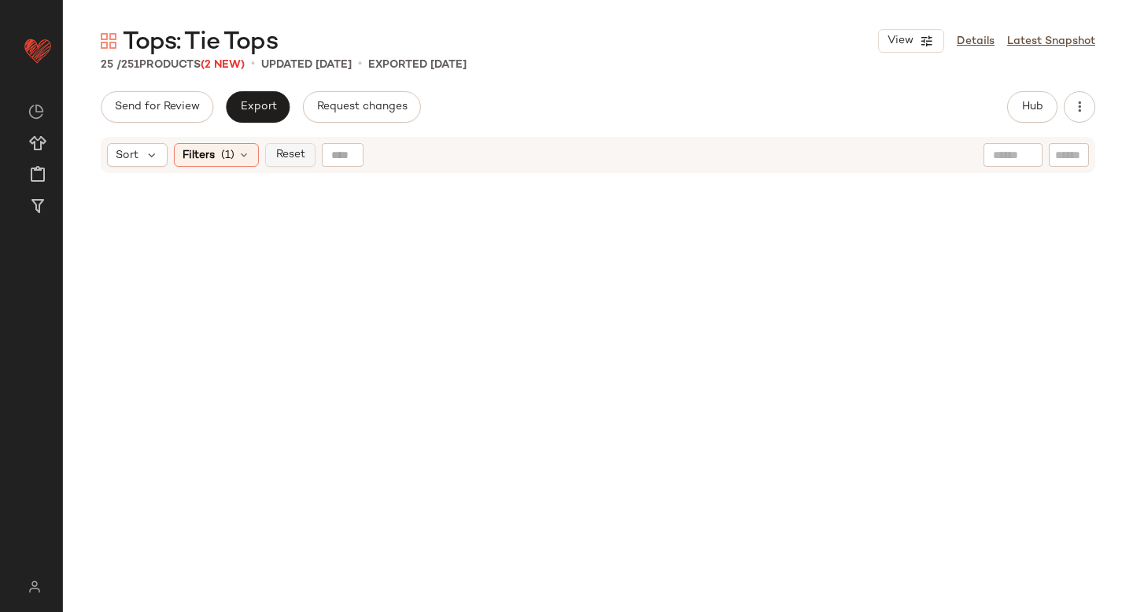
click at [280, 154] on span "Reset" at bounding box center [290, 155] width 30 height 13
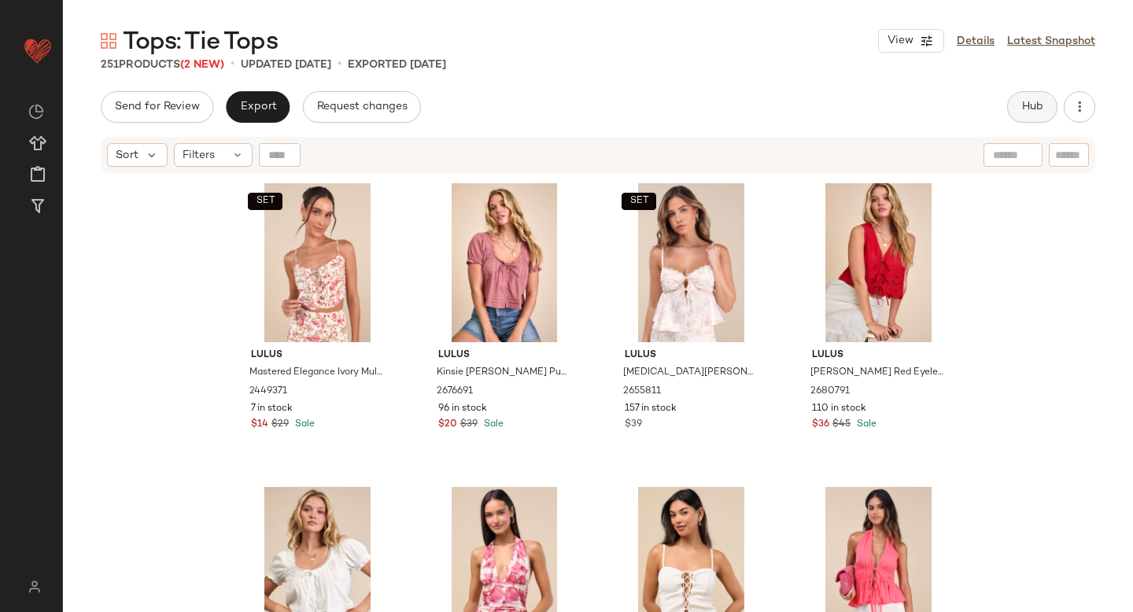
click at [1026, 102] on span "Hub" at bounding box center [1033, 107] width 22 height 13
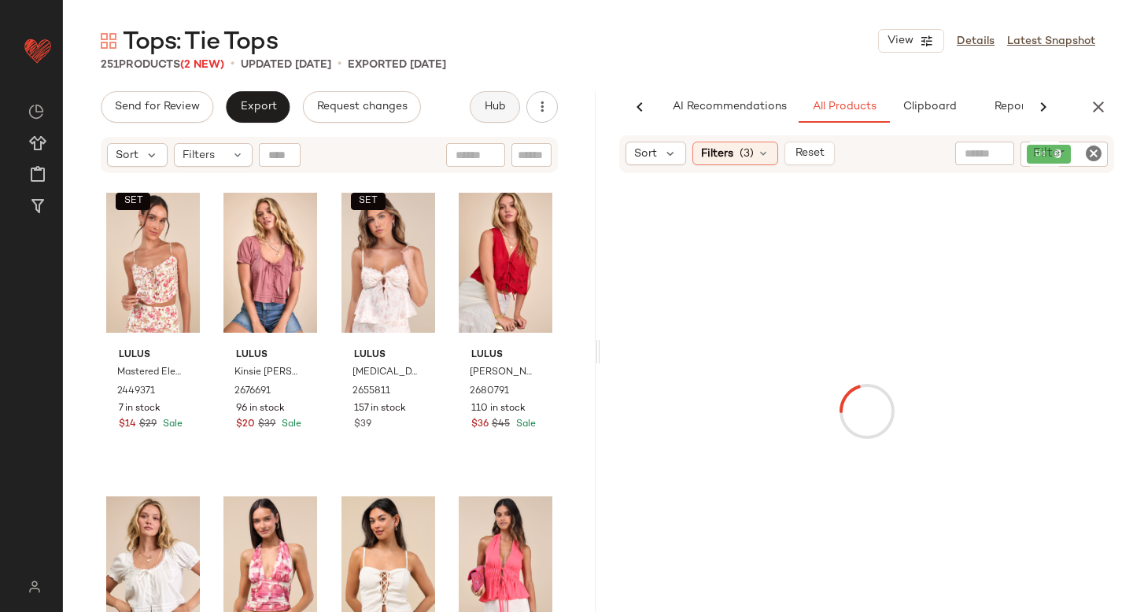
scroll to position [0, 37]
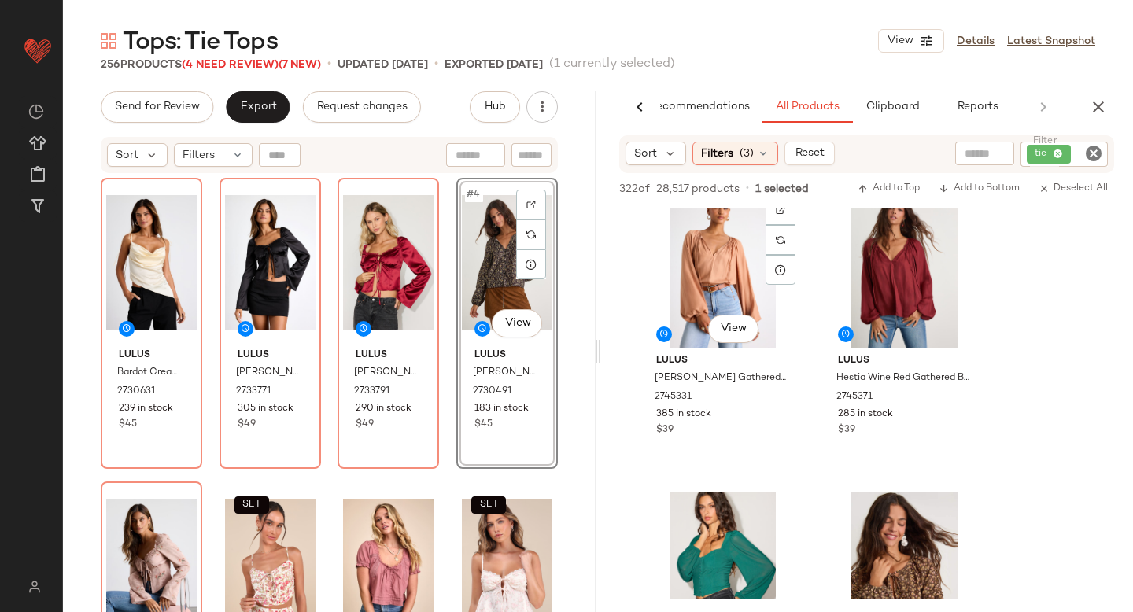
scroll to position [873, 0]
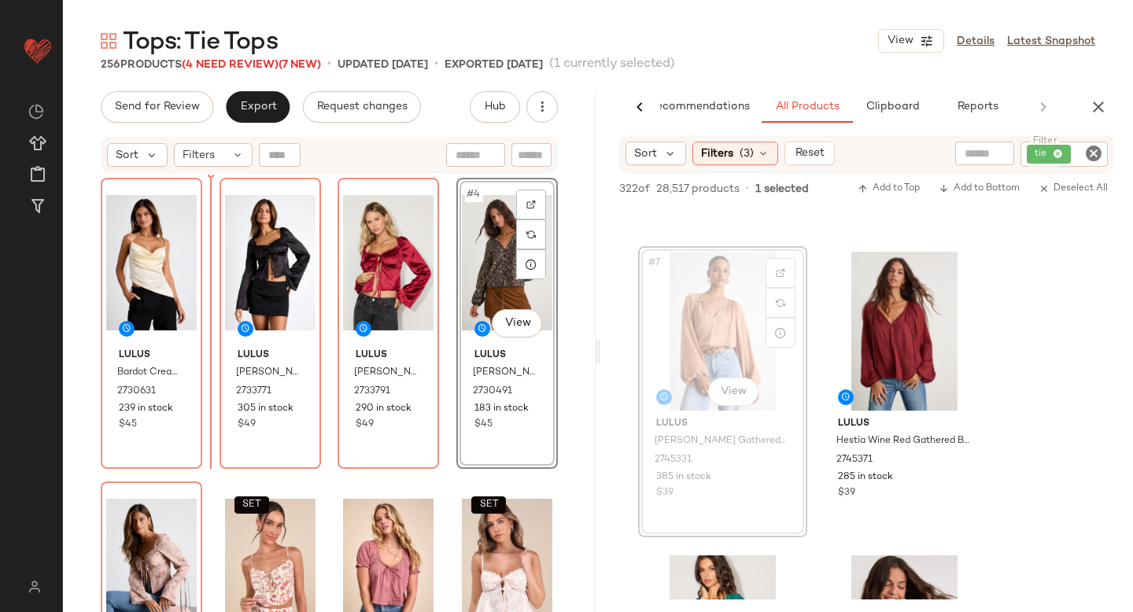
drag, startPoint x: 690, startPoint y: 305, endPoint x: 209, endPoint y: 385, distance: 487.6
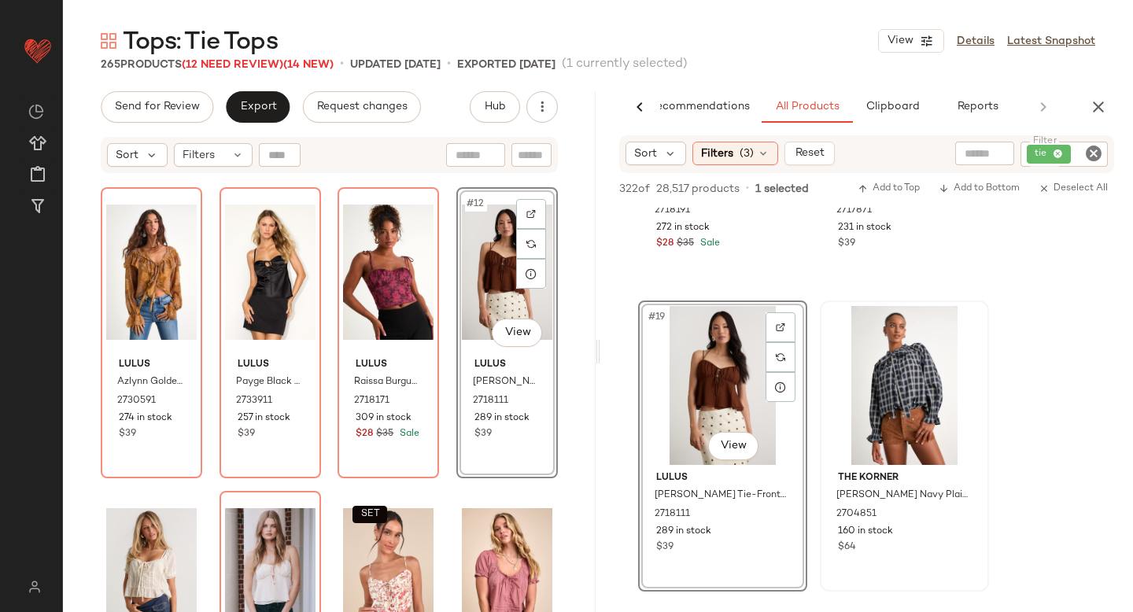
scroll to position [2689, 0]
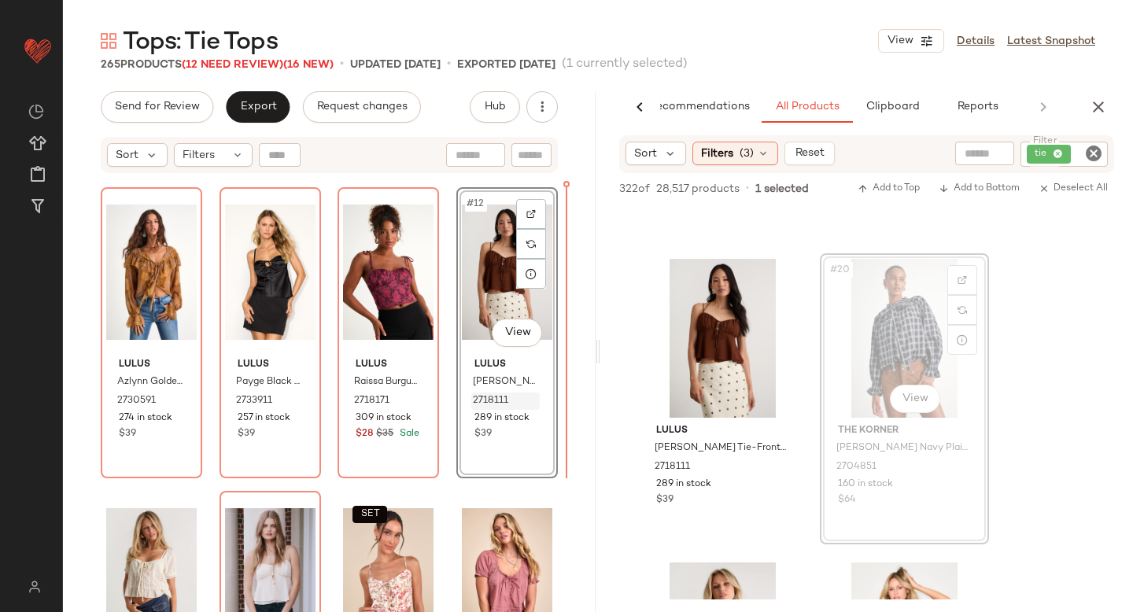
drag, startPoint x: 926, startPoint y: 360, endPoint x: 505, endPoint y: 406, distance: 424.3
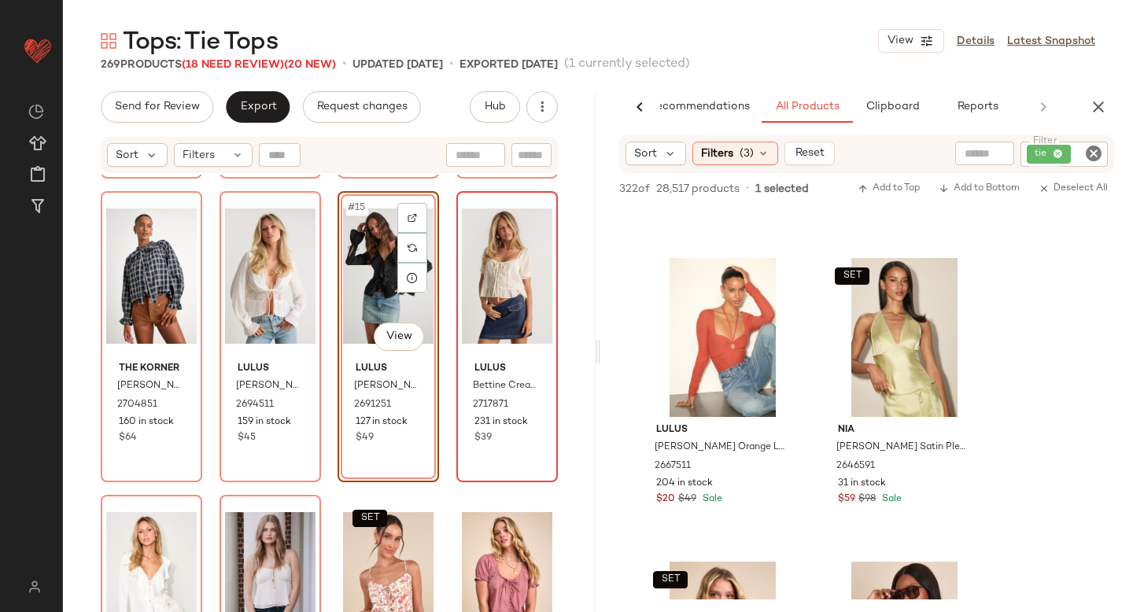
scroll to position [8838, 0]
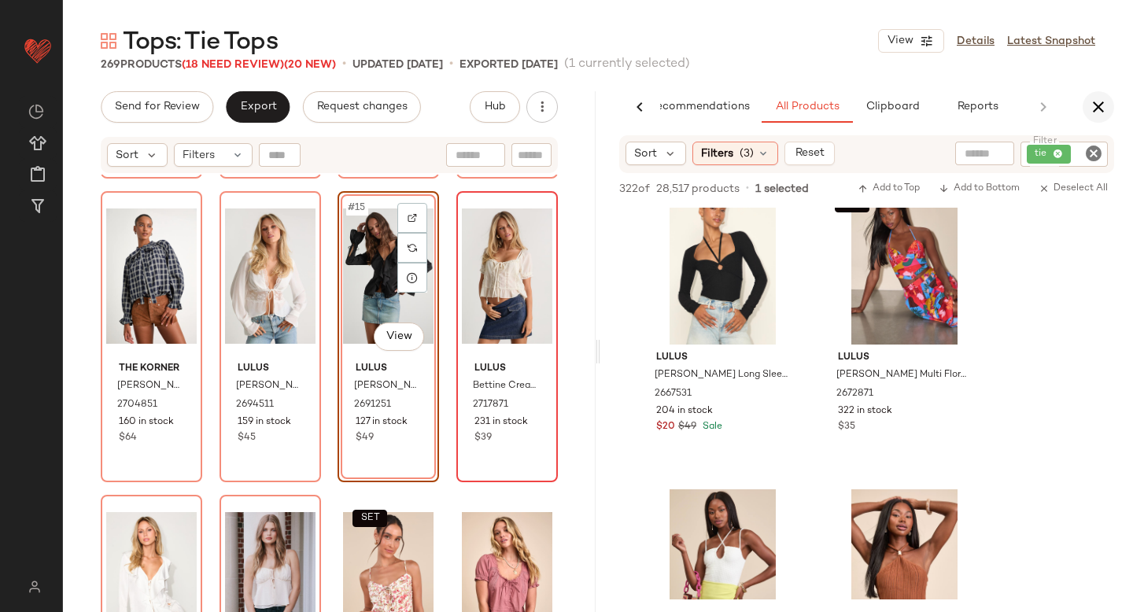
click at [1111, 98] on button "button" at bounding box center [1098, 106] width 31 height 31
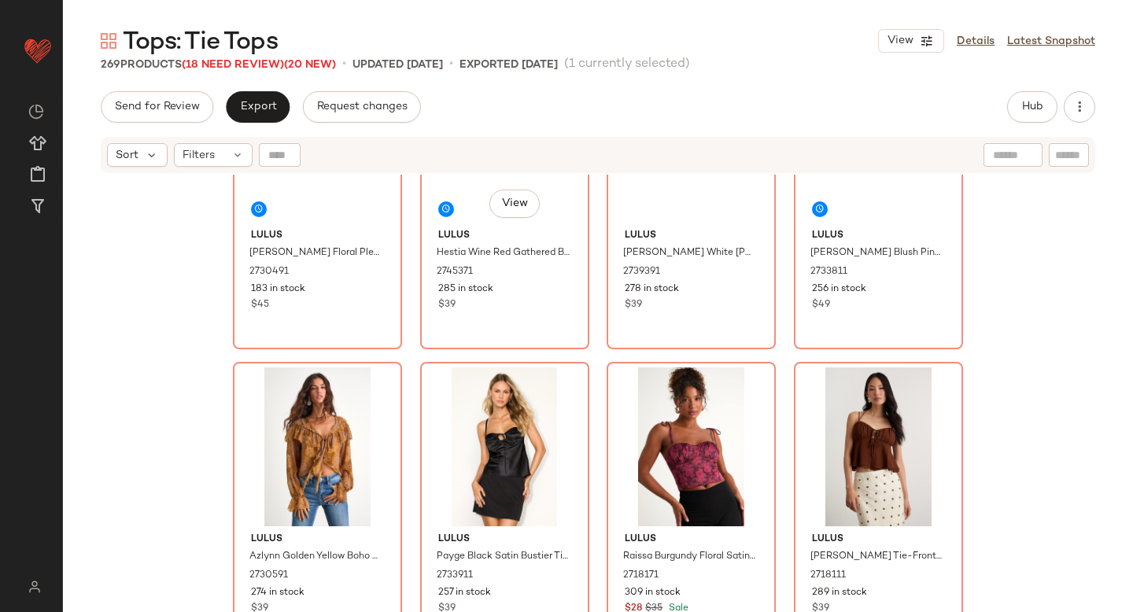
scroll to position [0, 0]
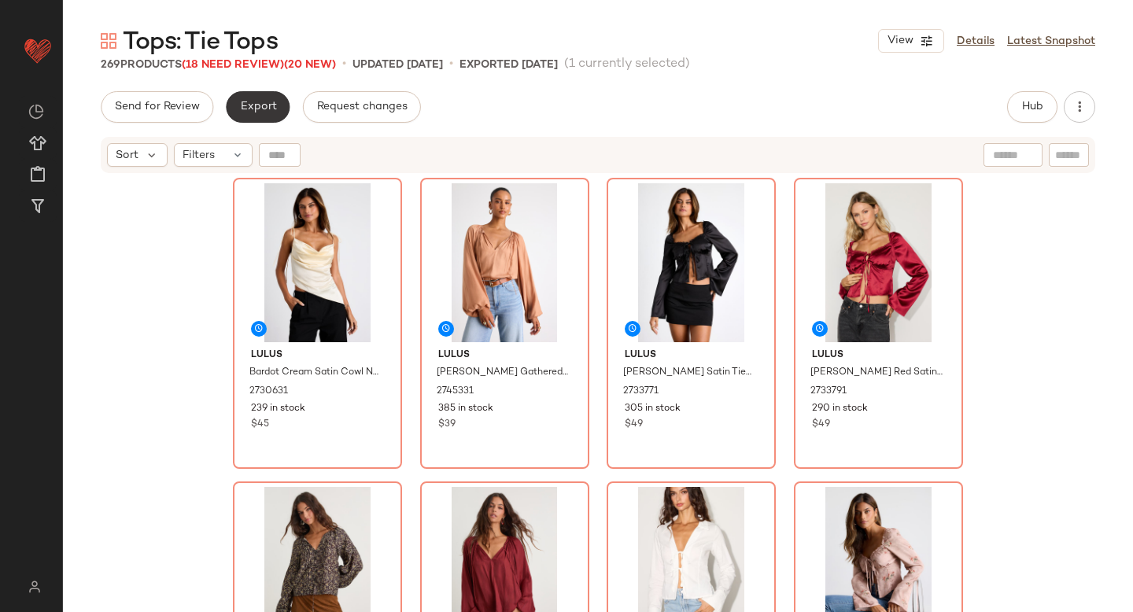
click at [251, 102] on span "Export" at bounding box center [257, 107] width 37 height 13
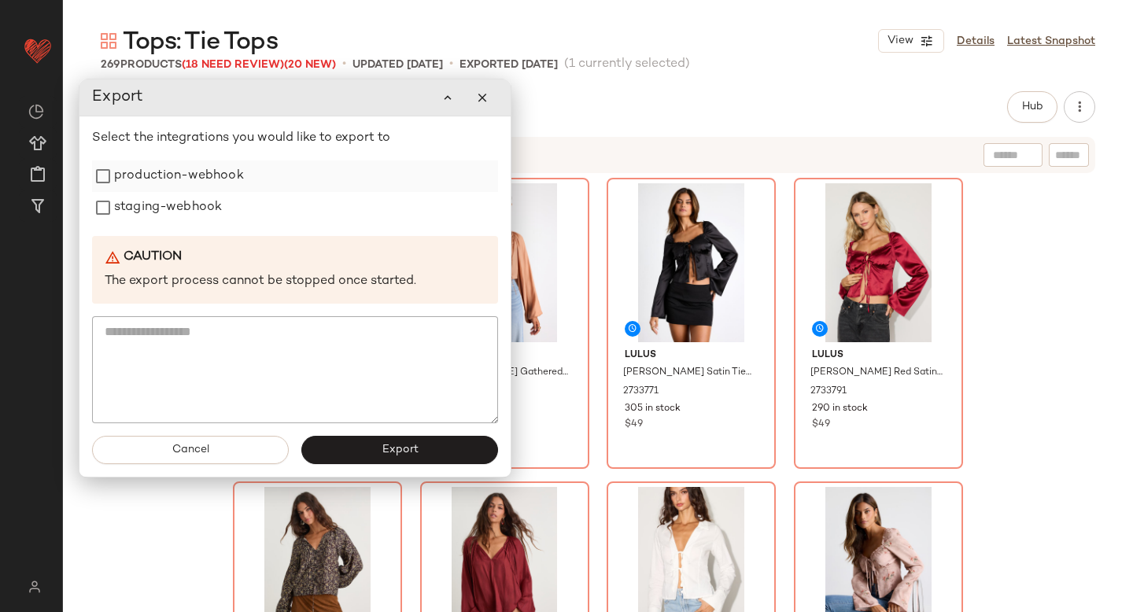
click at [132, 190] on label "production-webhook" at bounding box center [179, 176] width 130 height 31
click at [135, 209] on label "staging-webhook" at bounding box center [168, 207] width 108 height 31
click at [379, 460] on button "Export" at bounding box center [399, 450] width 197 height 28
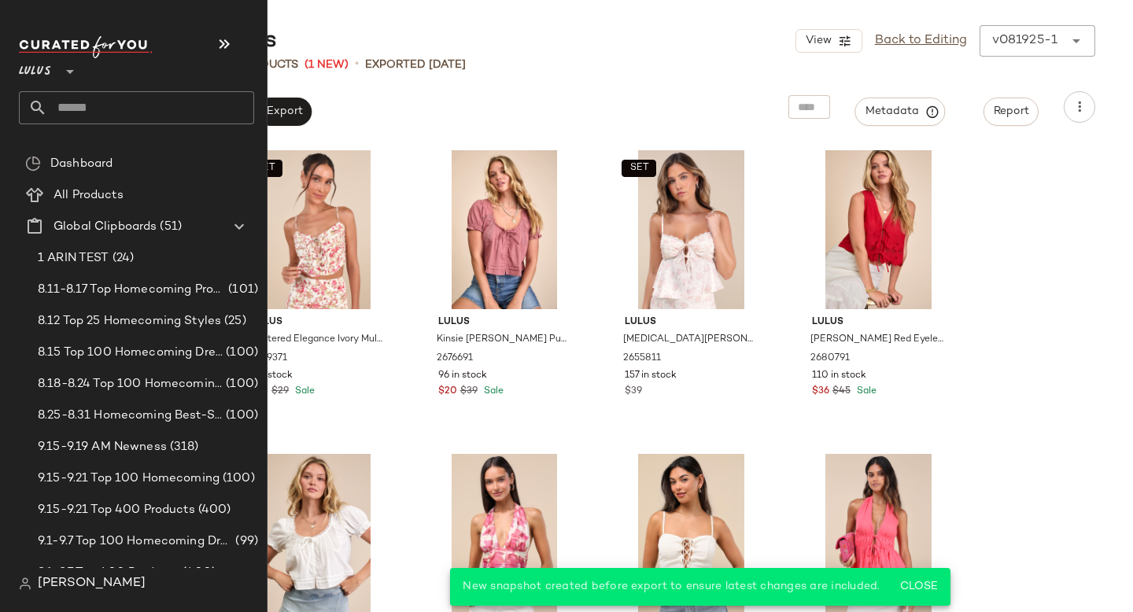
click at [172, 115] on input "text" at bounding box center [150, 107] width 207 height 33
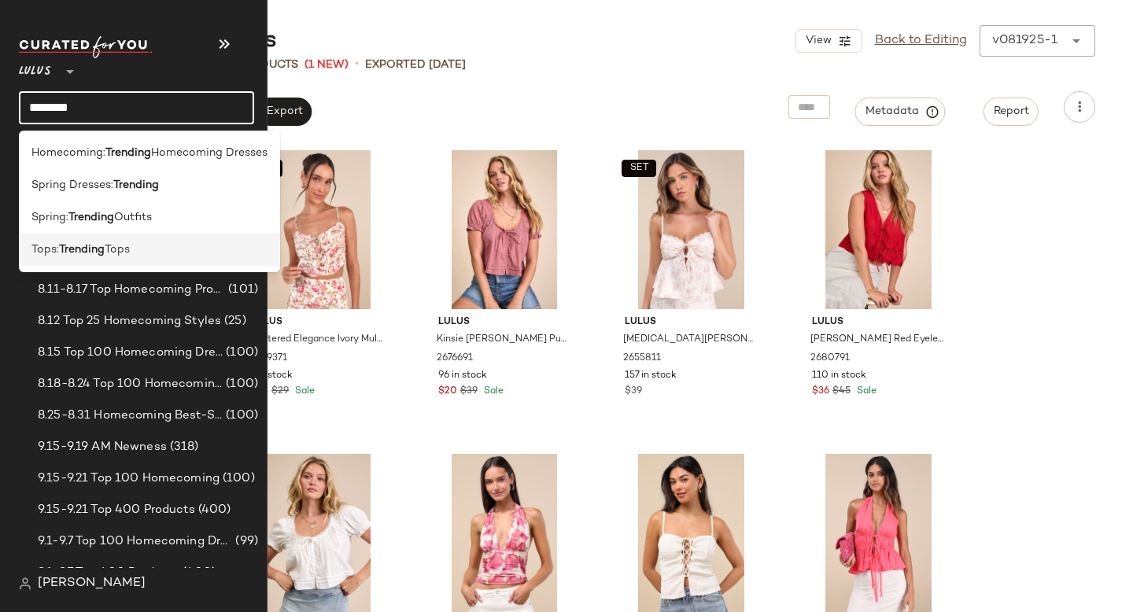
type input "********"
click at [129, 242] on span "Tops" at bounding box center [117, 250] width 25 height 17
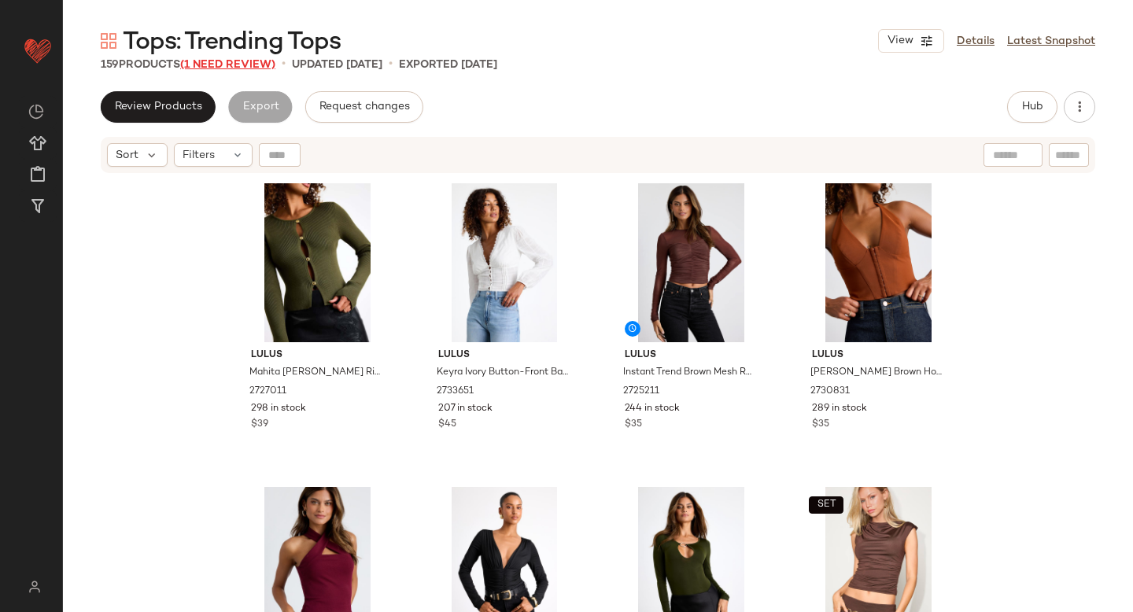
click at [227, 63] on span "(1 Need Review)" at bounding box center [227, 65] width 95 height 12
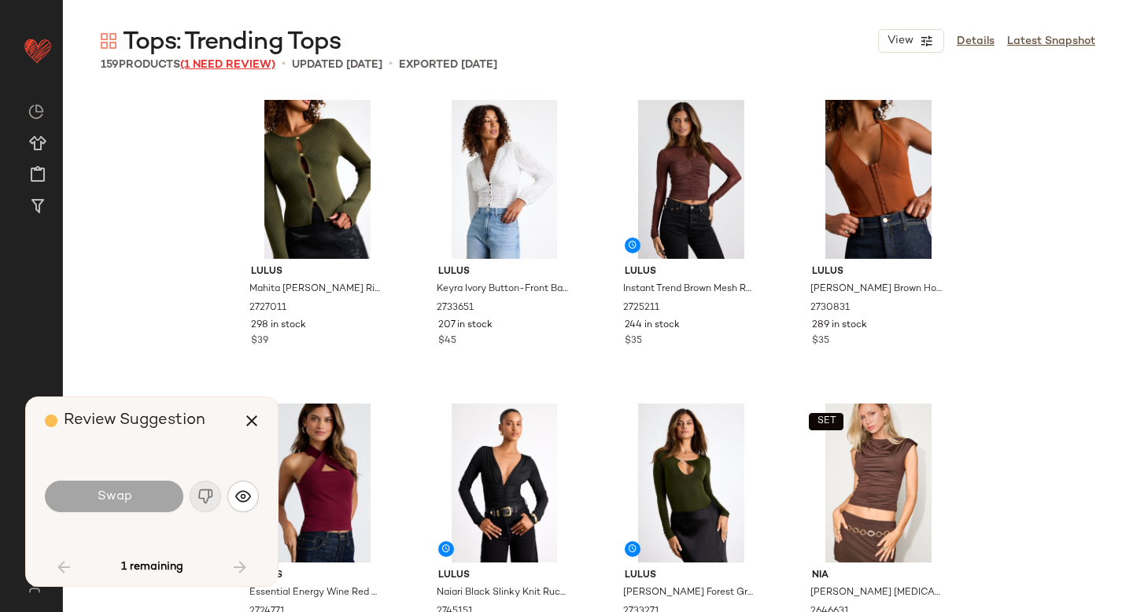
scroll to position [4253, 0]
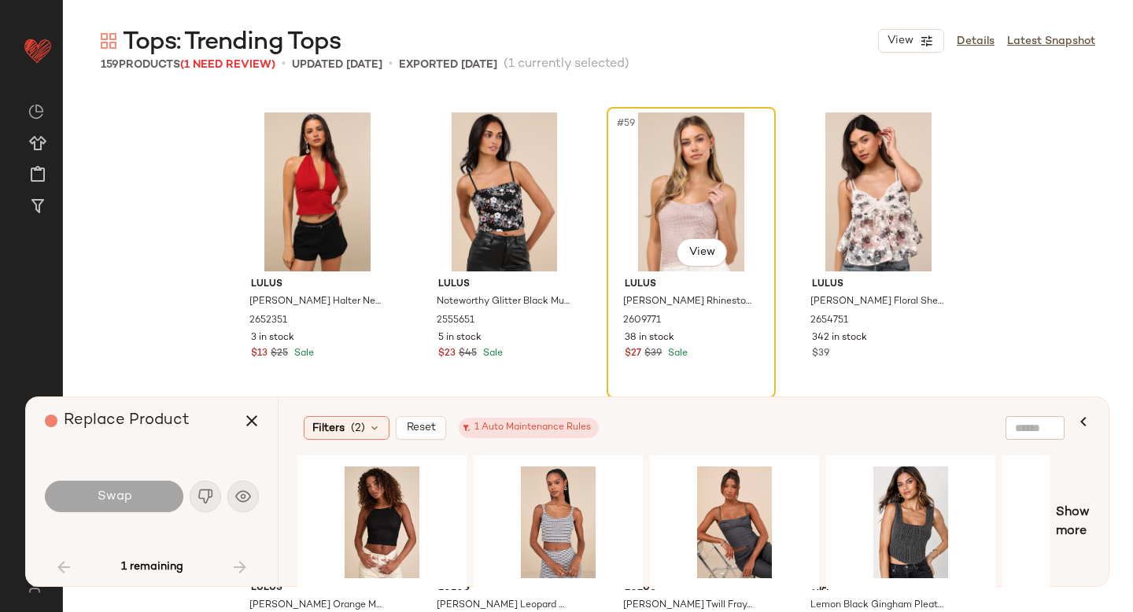
click at [615, 146] on div "#59 View" at bounding box center [691, 192] width 158 height 159
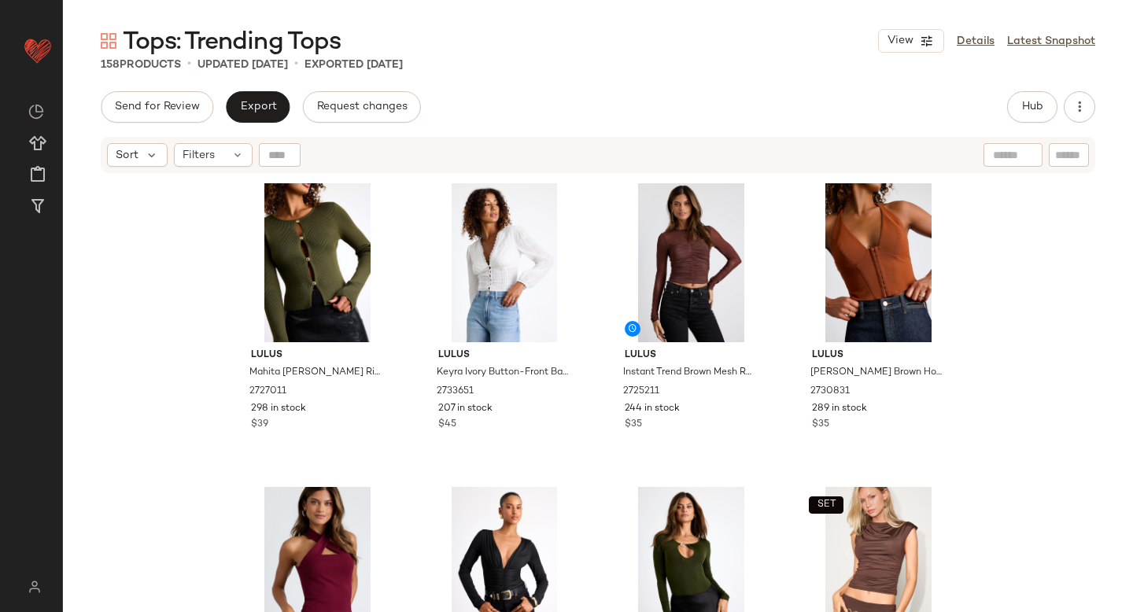
click at [469, 98] on div "Send for Review Export Request changes Hub Send for Review External Review Inte…" at bounding box center [598, 106] width 995 height 31
click at [1028, 102] on span "Hub" at bounding box center [1033, 107] width 22 height 13
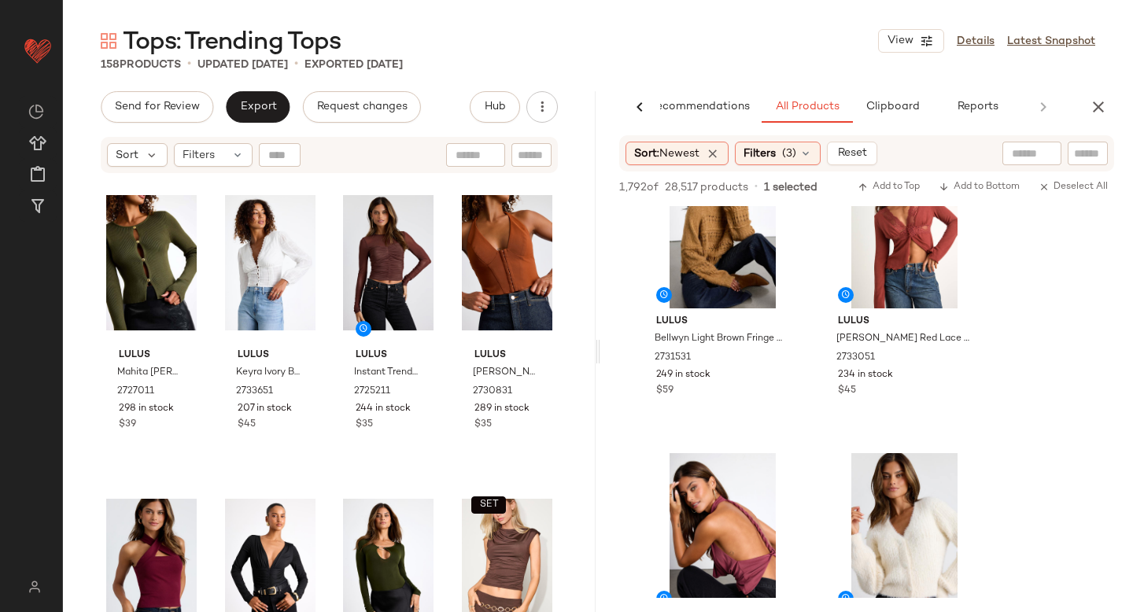
scroll to position [868, 0]
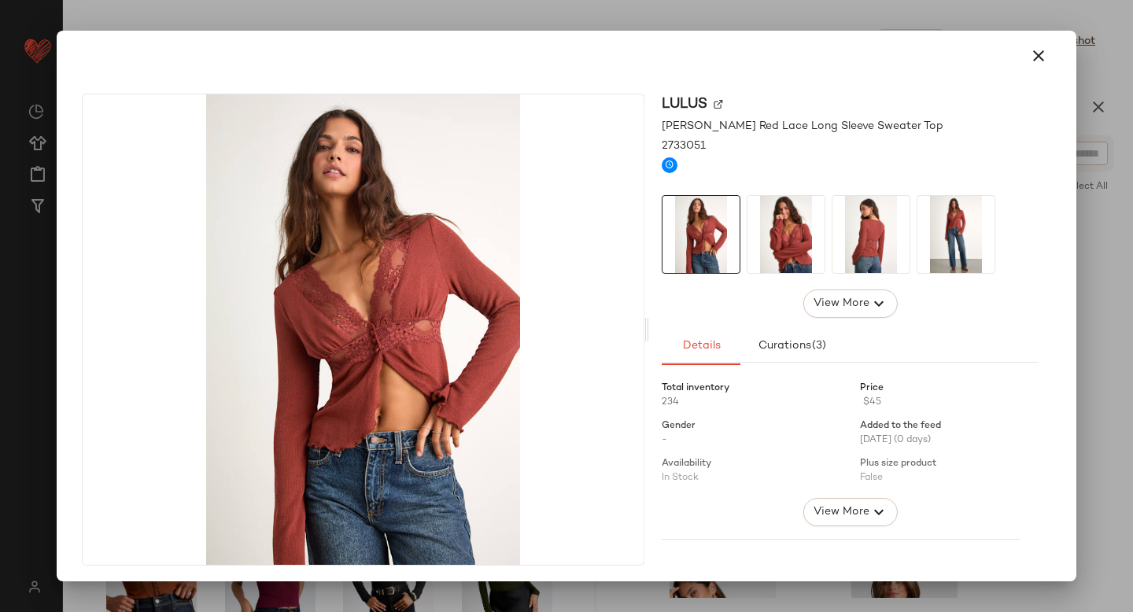
drag, startPoint x: 901, startPoint y: 376, endPoint x: 261, endPoint y: 402, distance: 640.4
click at [1029, 61] on icon "button" at bounding box center [1038, 55] width 19 height 19
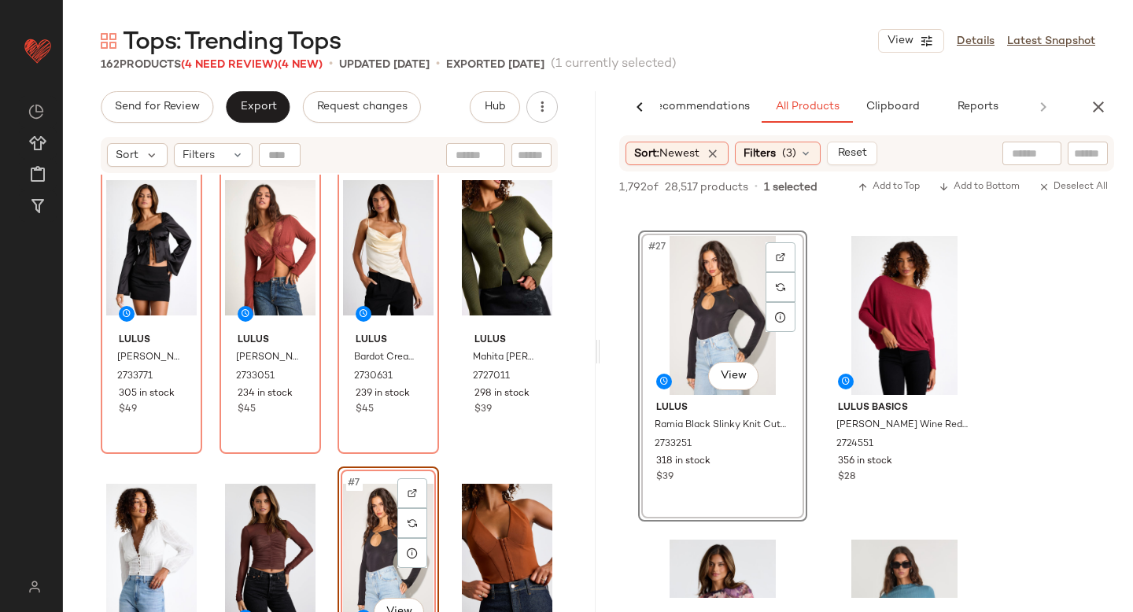
scroll to position [0, 0]
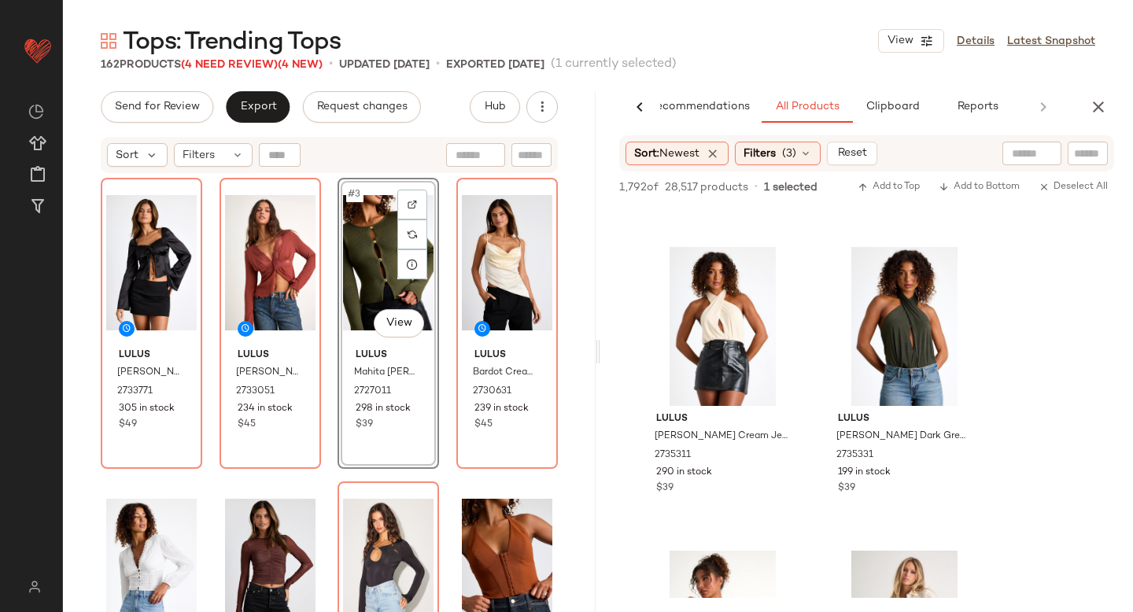
scroll to position [7254, 0]
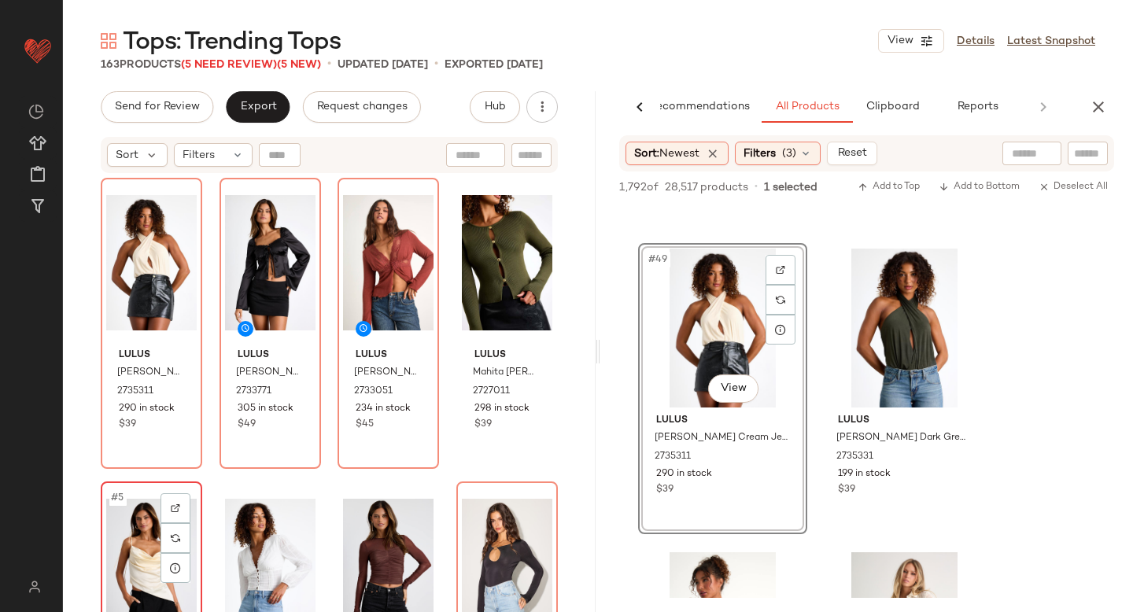
scroll to position [1, 0]
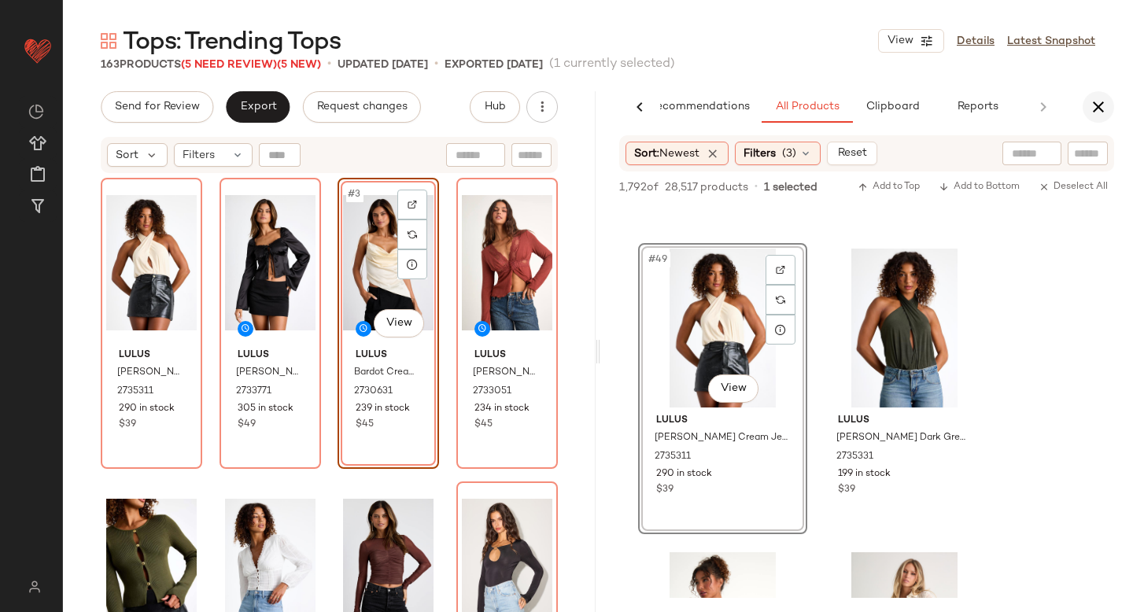
click at [1085, 109] on button "button" at bounding box center [1098, 106] width 31 height 31
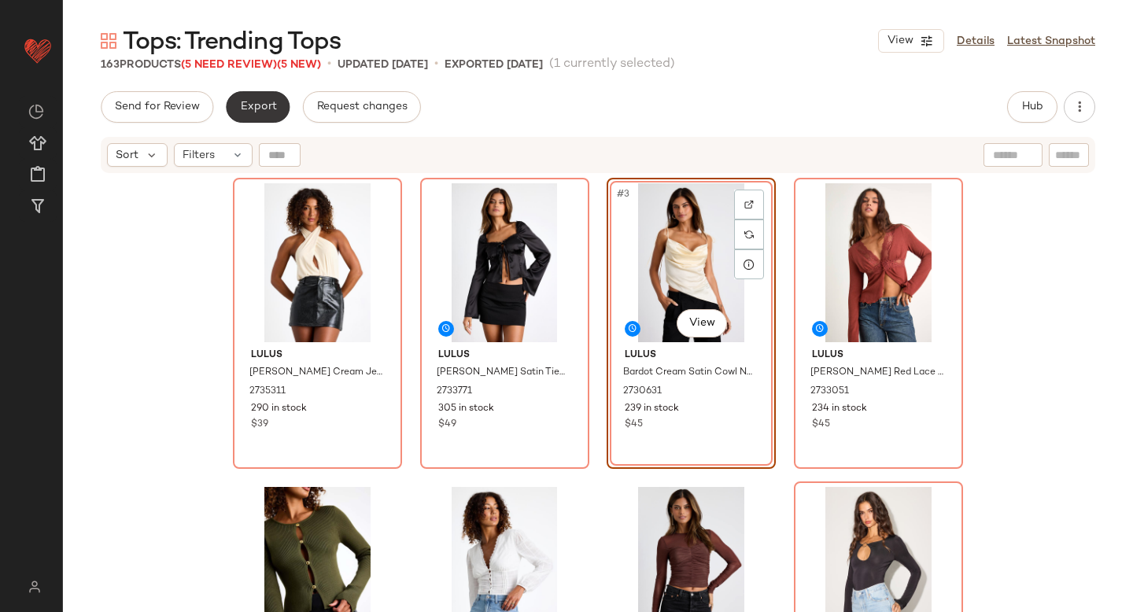
click at [246, 106] on span "Export" at bounding box center [257, 107] width 37 height 13
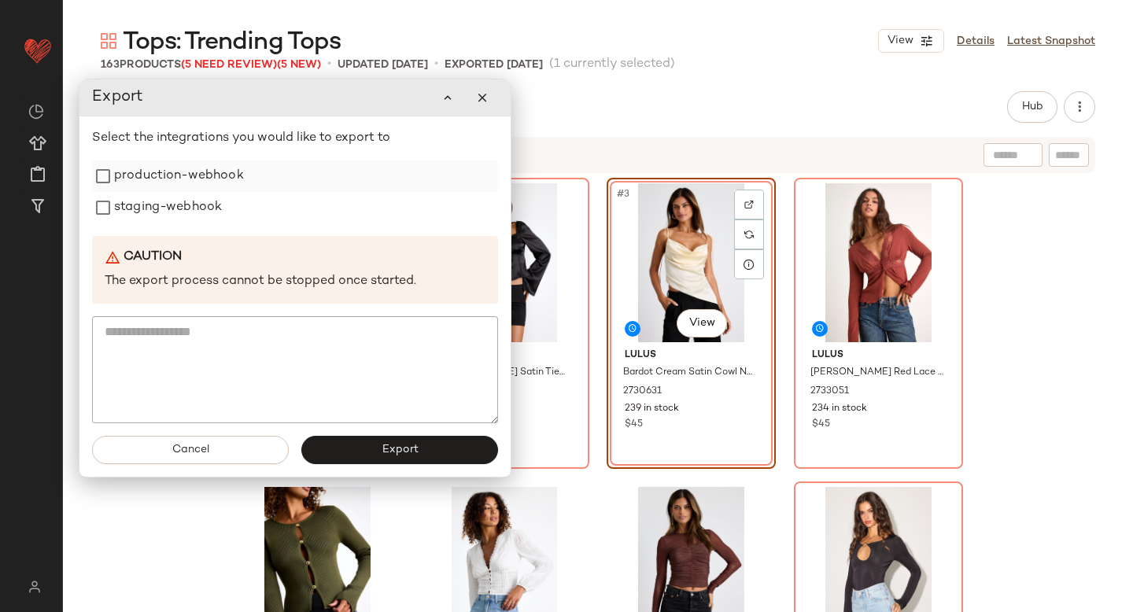
click at [164, 162] on label "production-webhook" at bounding box center [179, 176] width 130 height 31
click at [170, 213] on label "staging-webhook" at bounding box center [168, 207] width 108 height 31
click at [379, 453] on button "Export" at bounding box center [399, 450] width 197 height 28
